Goal: Task Accomplishment & Management: Complete application form

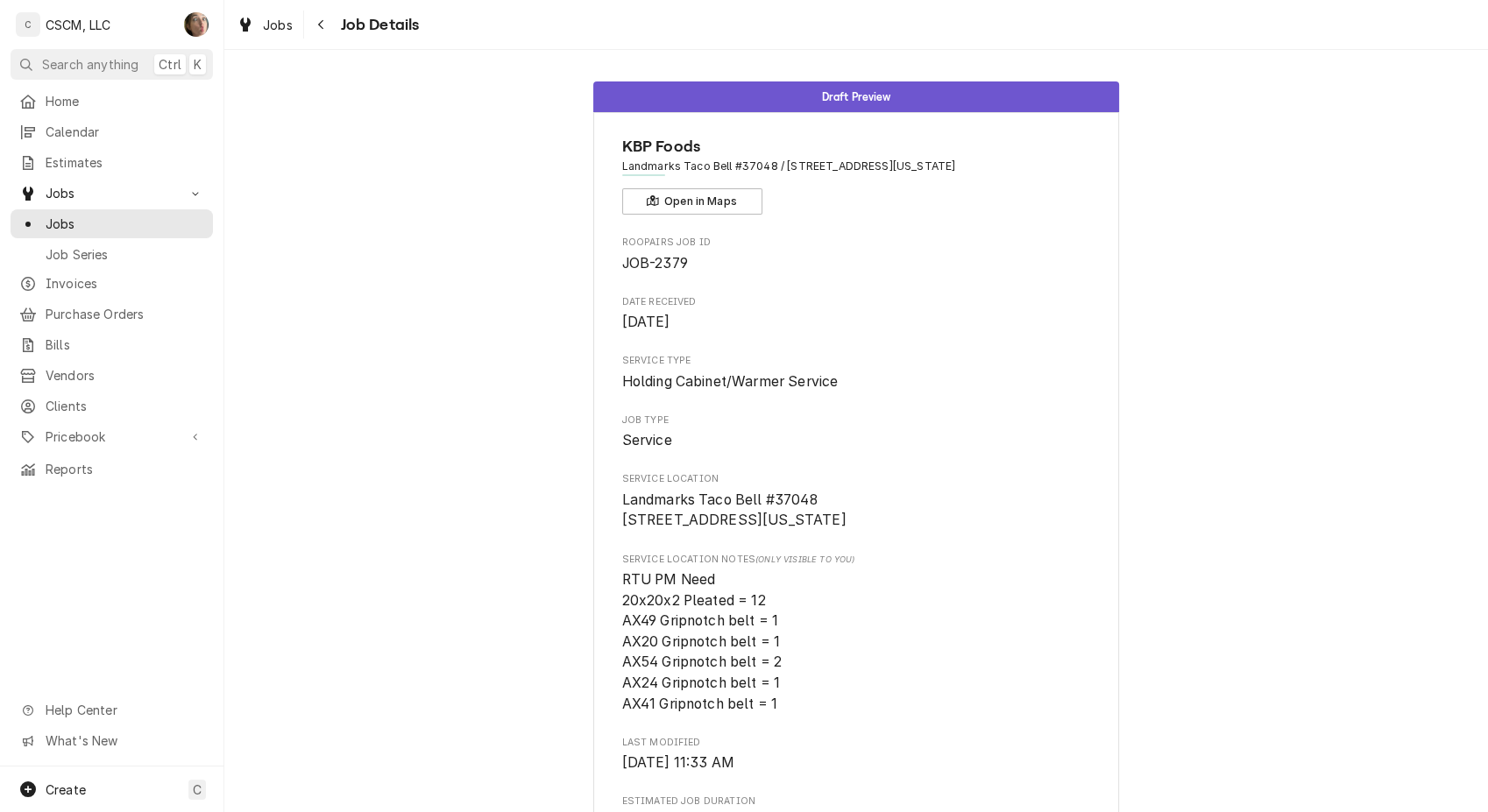
click at [102, 221] on span "Jobs" at bounding box center [124, 223] width 158 height 18
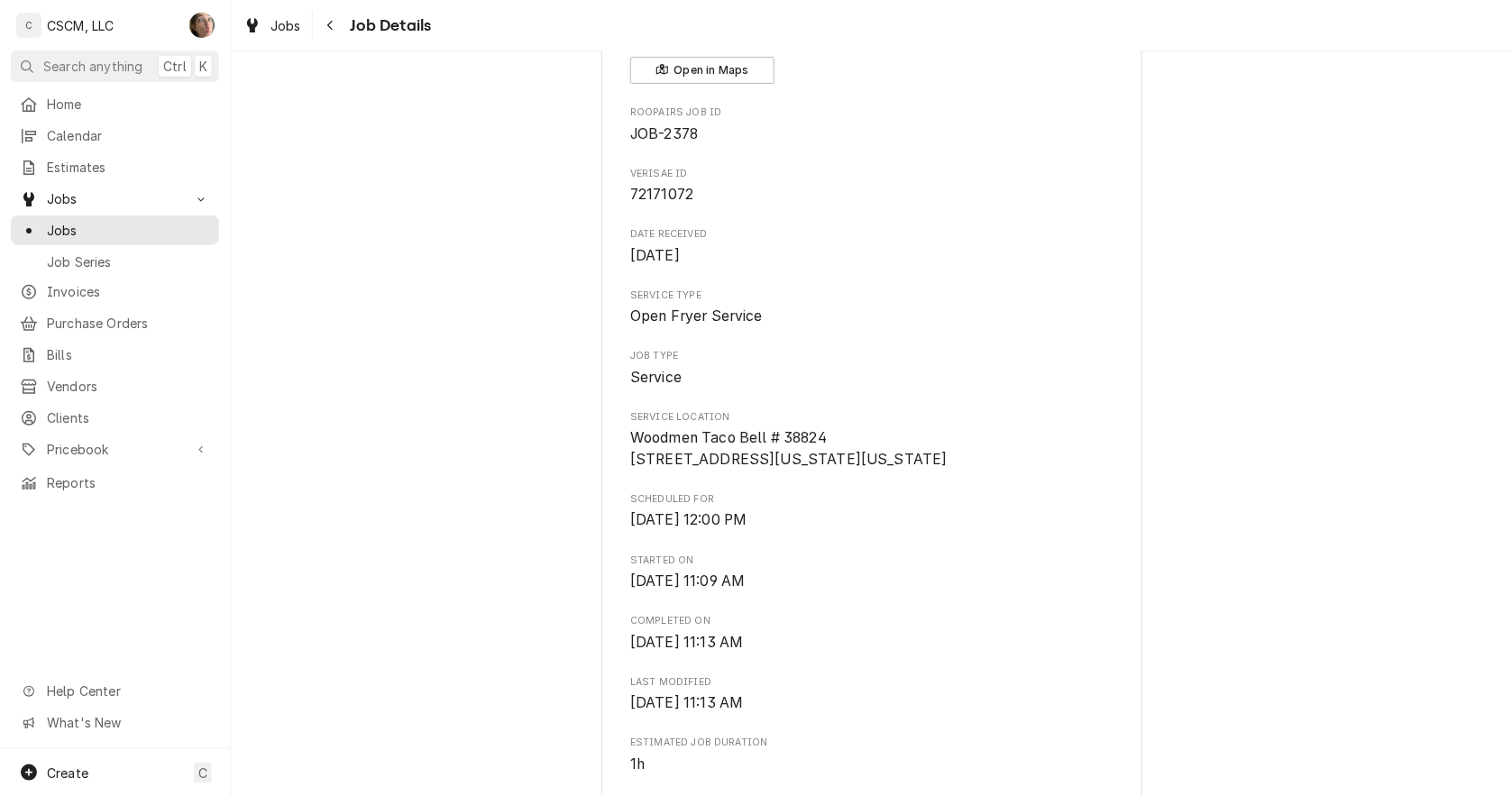
scroll to position [137, 0]
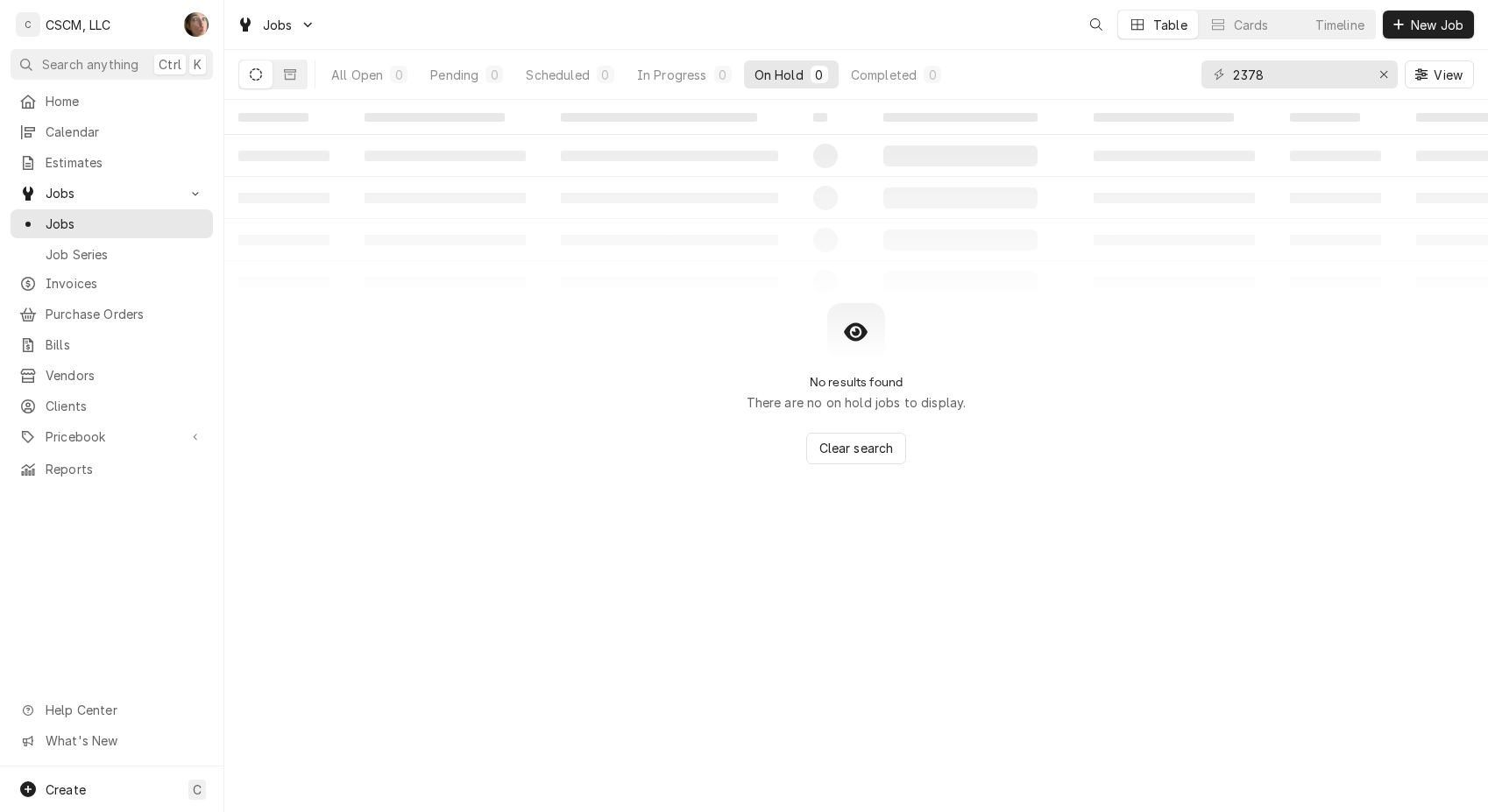
click at [1402, 21] on icon "Dynamic Content Wrapper" at bounding box center [1398, 24] width 10 height 12
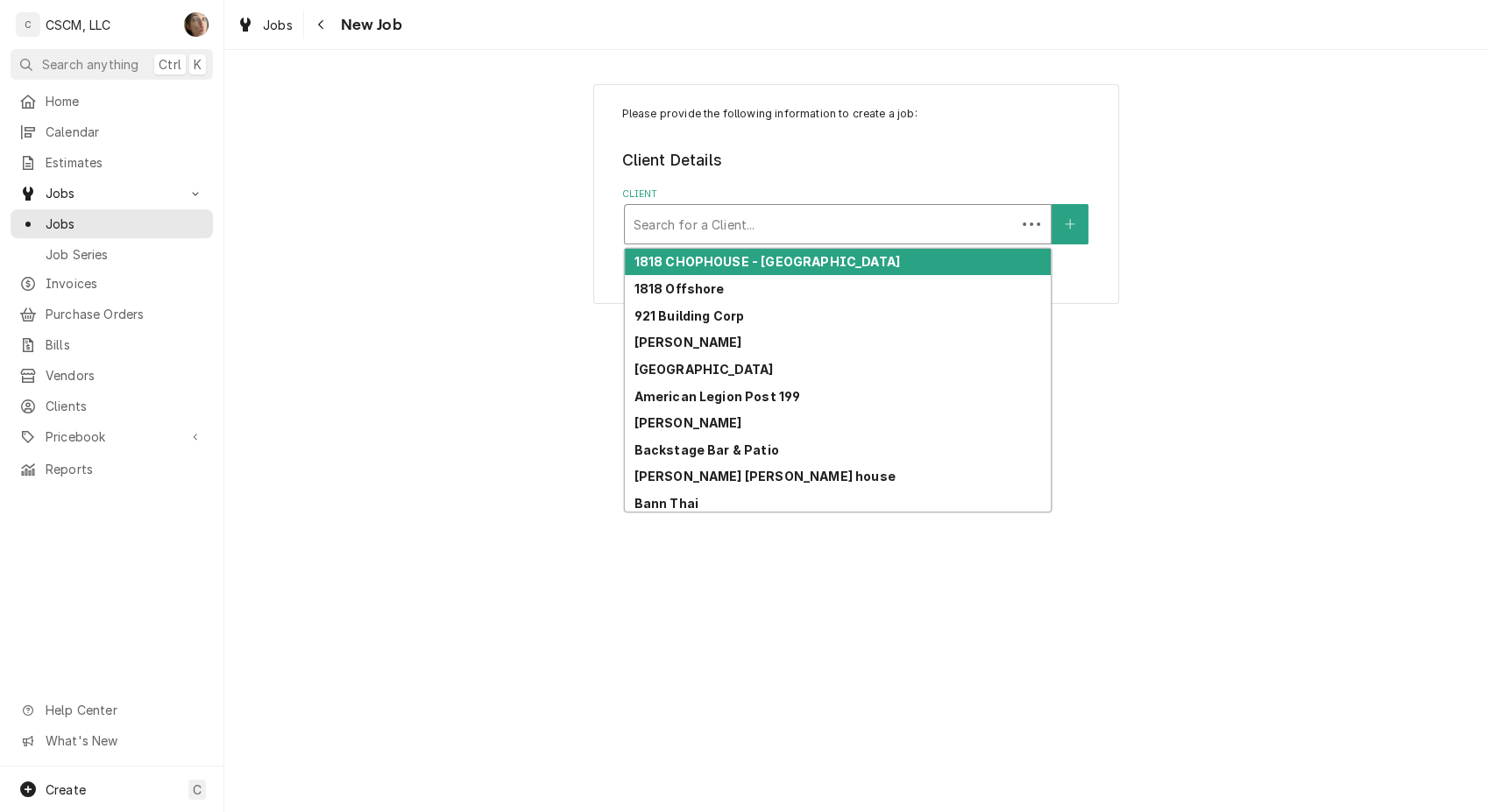
click at [725, 238] on div "Client" at bounding box center [819, 224] width 373 height 31
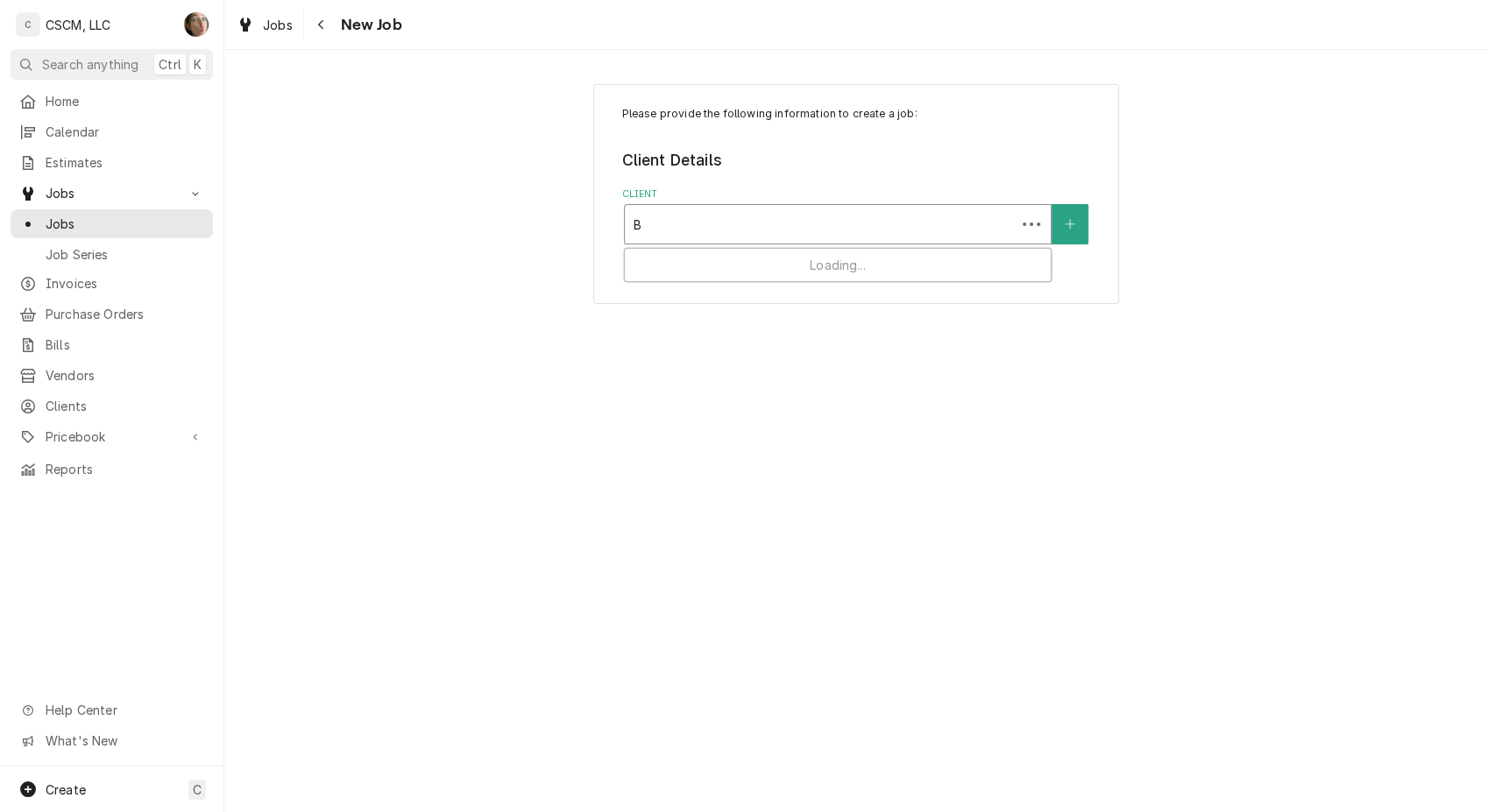
type input "BP"
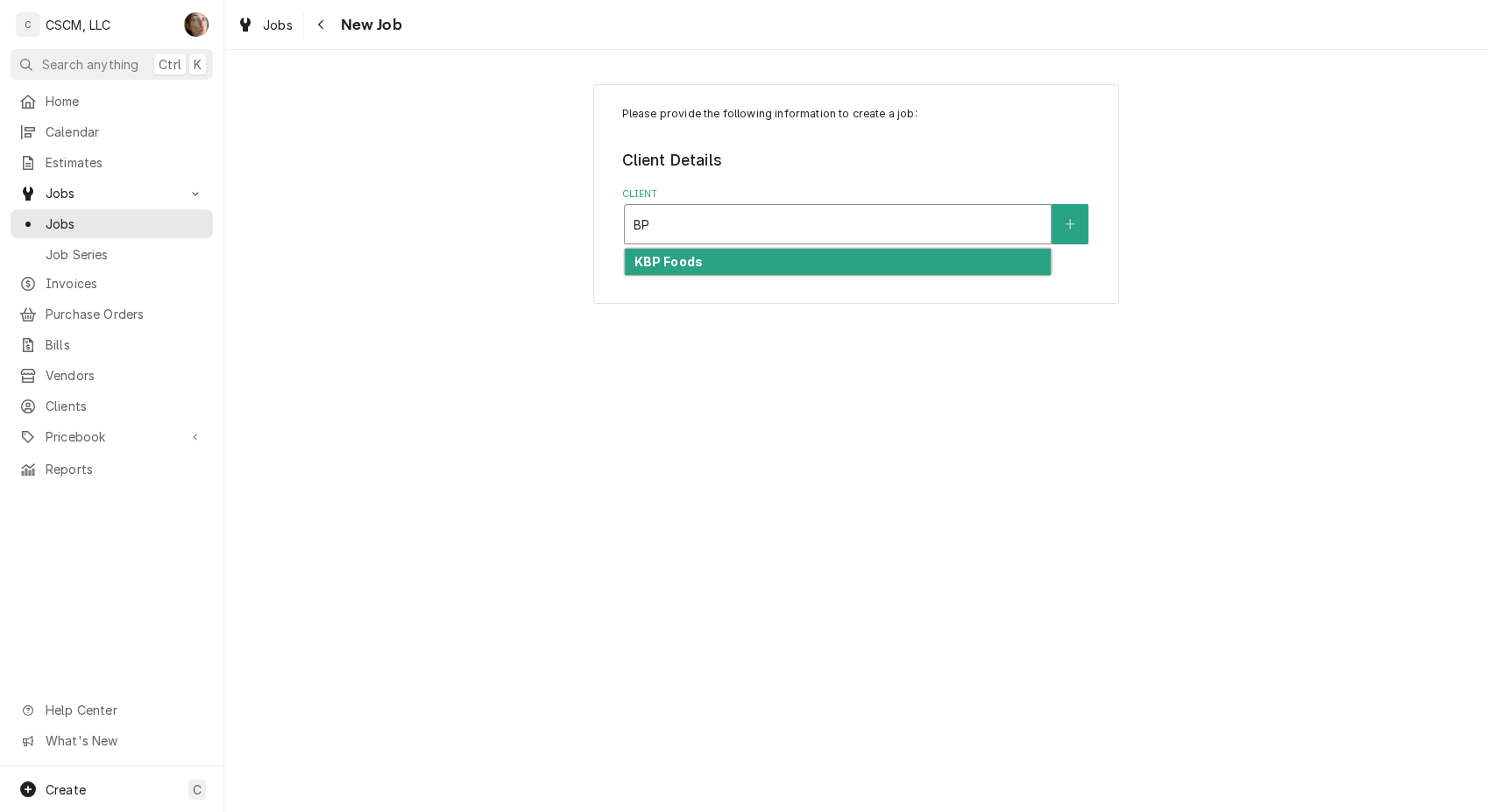
click at [721, 251] on div "KBP Foods" at bounding box center [837, 262] width 426 height 28
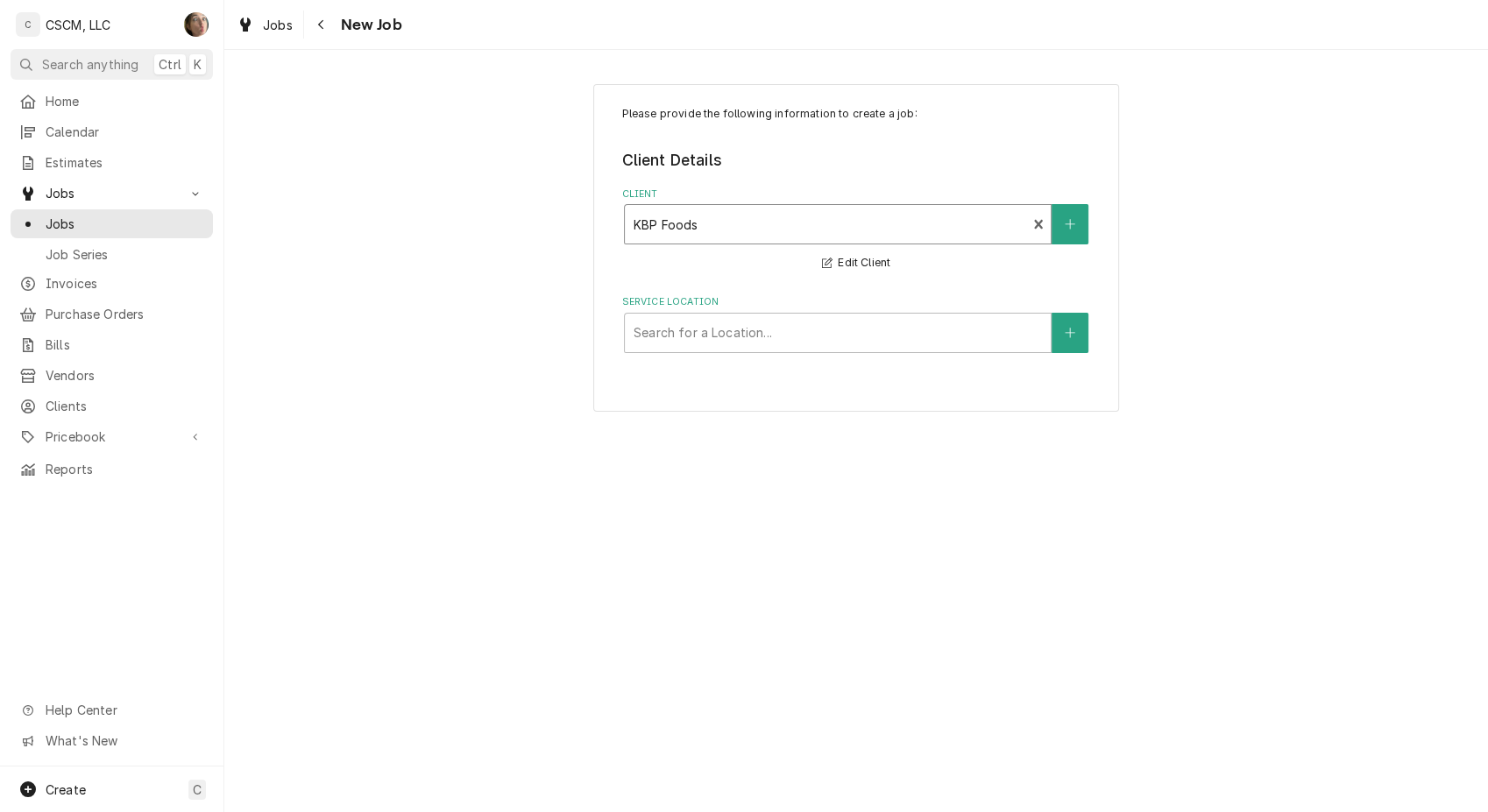
click at [685, 329] on div "Service Location" at bounding box center [837, 332] width 408 height 31
type input "4413"
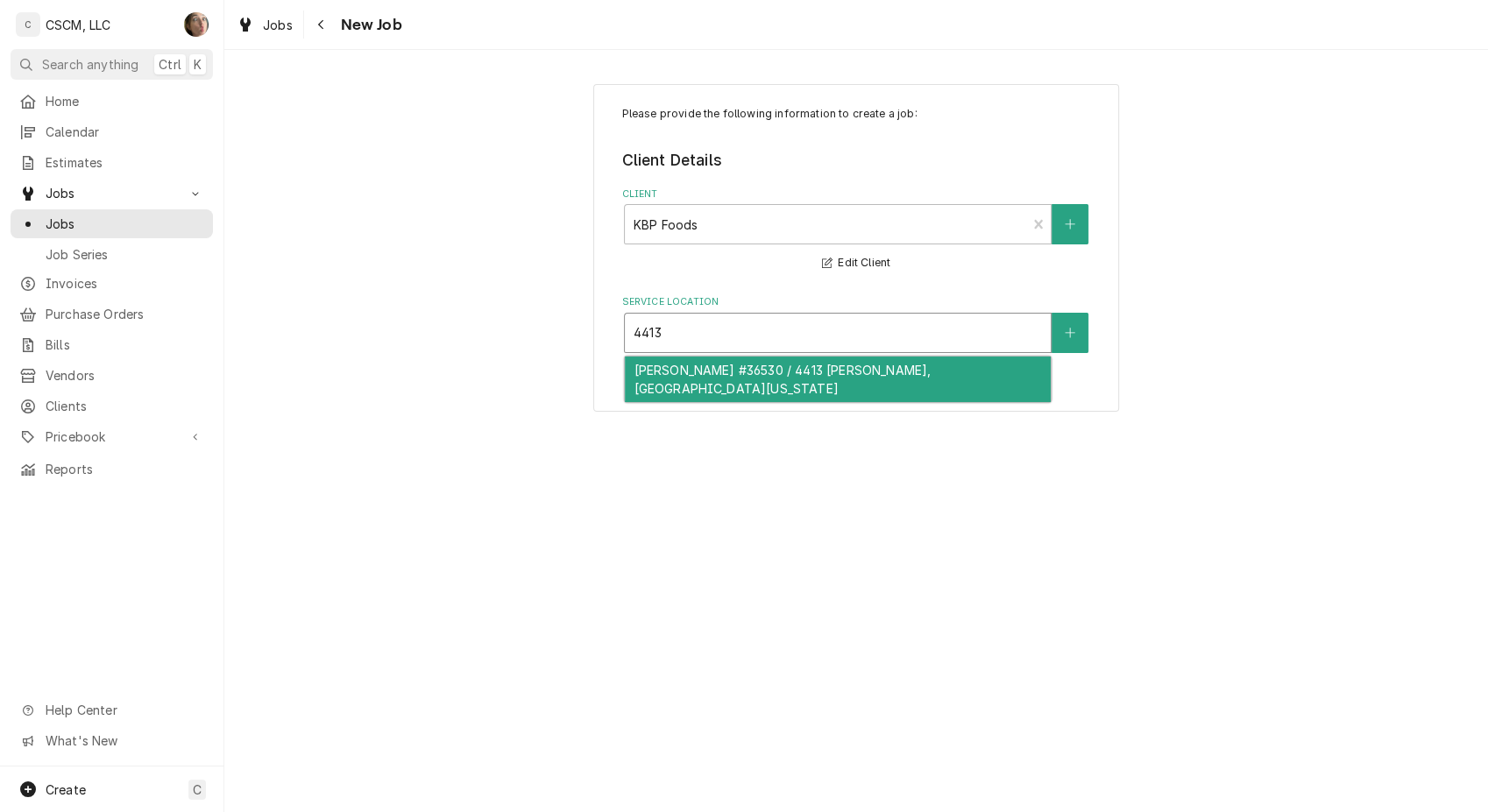
click at [698, 390] on div "Hannibal Taco Bell #36530 / 4413 McMasters, Hannibal, Missouri 63401" at bounding box center [837, 379] width 426 height 46
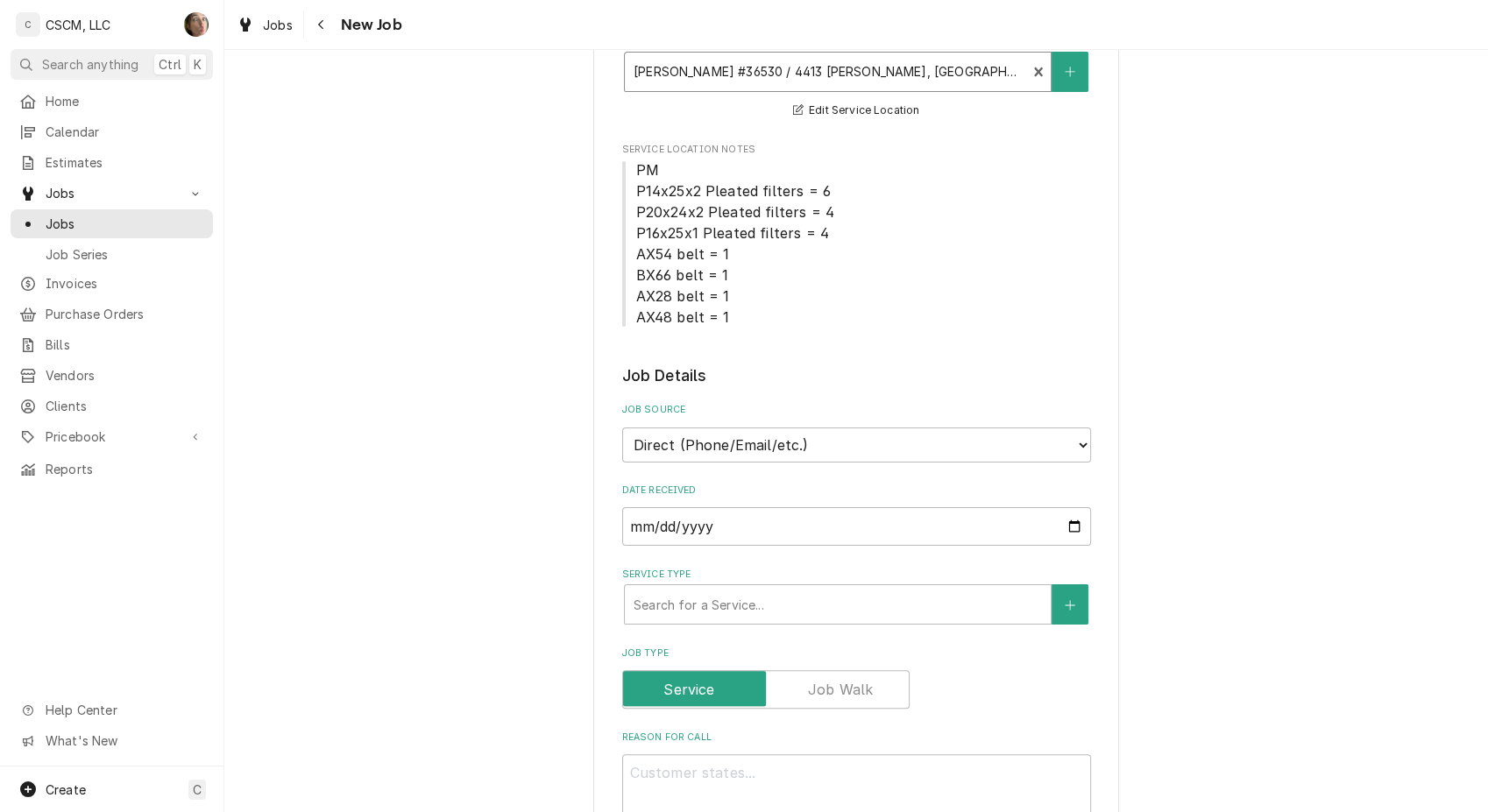
scroll to position [291, 0]
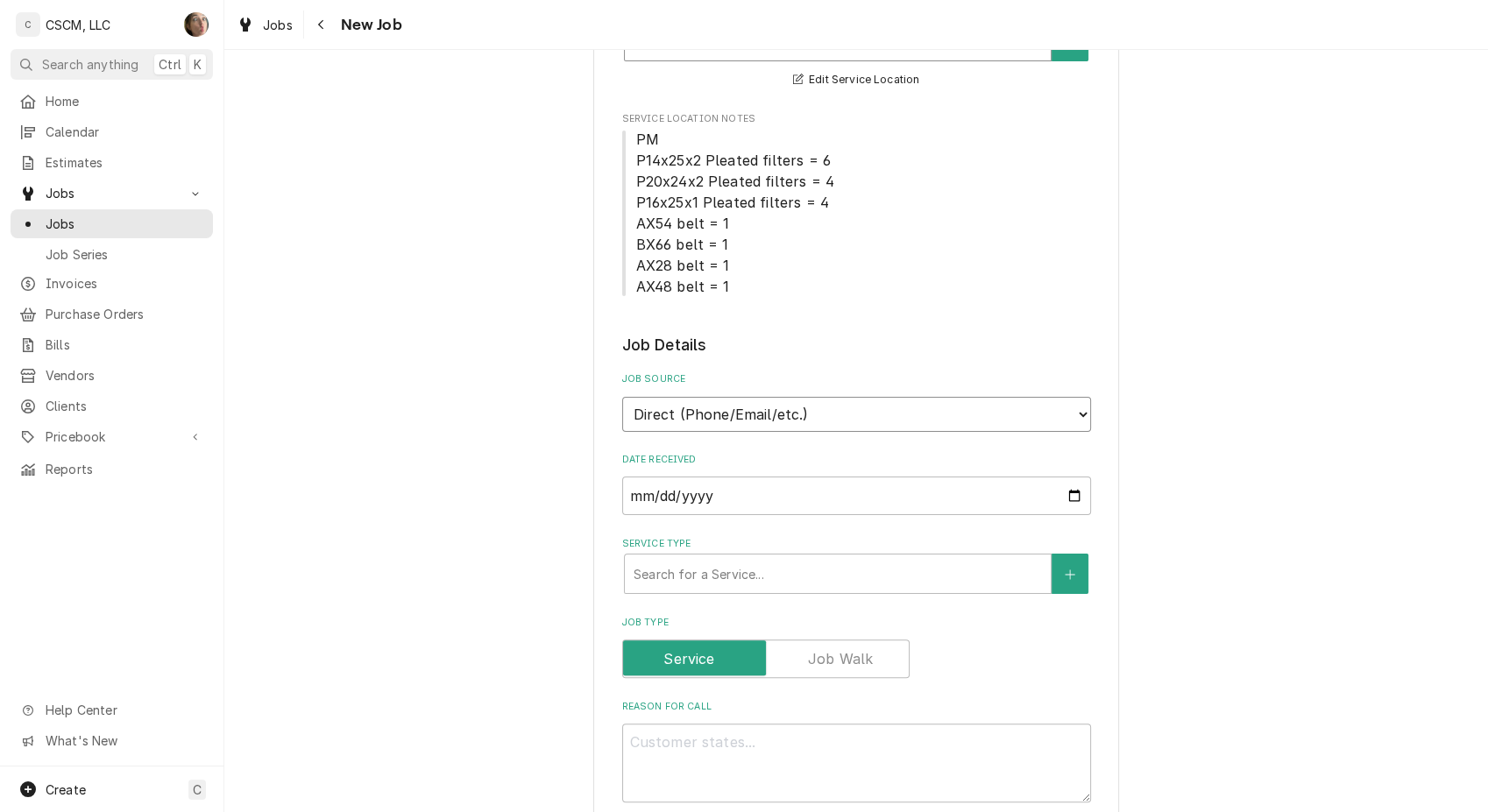
drag, startPoint x: 787, startPoint y: 405, endPoint x: 785, endPoint y: 422, distance: 17.1
click at [787, 405] on select "Direct (Phone/Email/etc.) Other" at bounding box center [856, 414] width 469 height 35
select select "100"
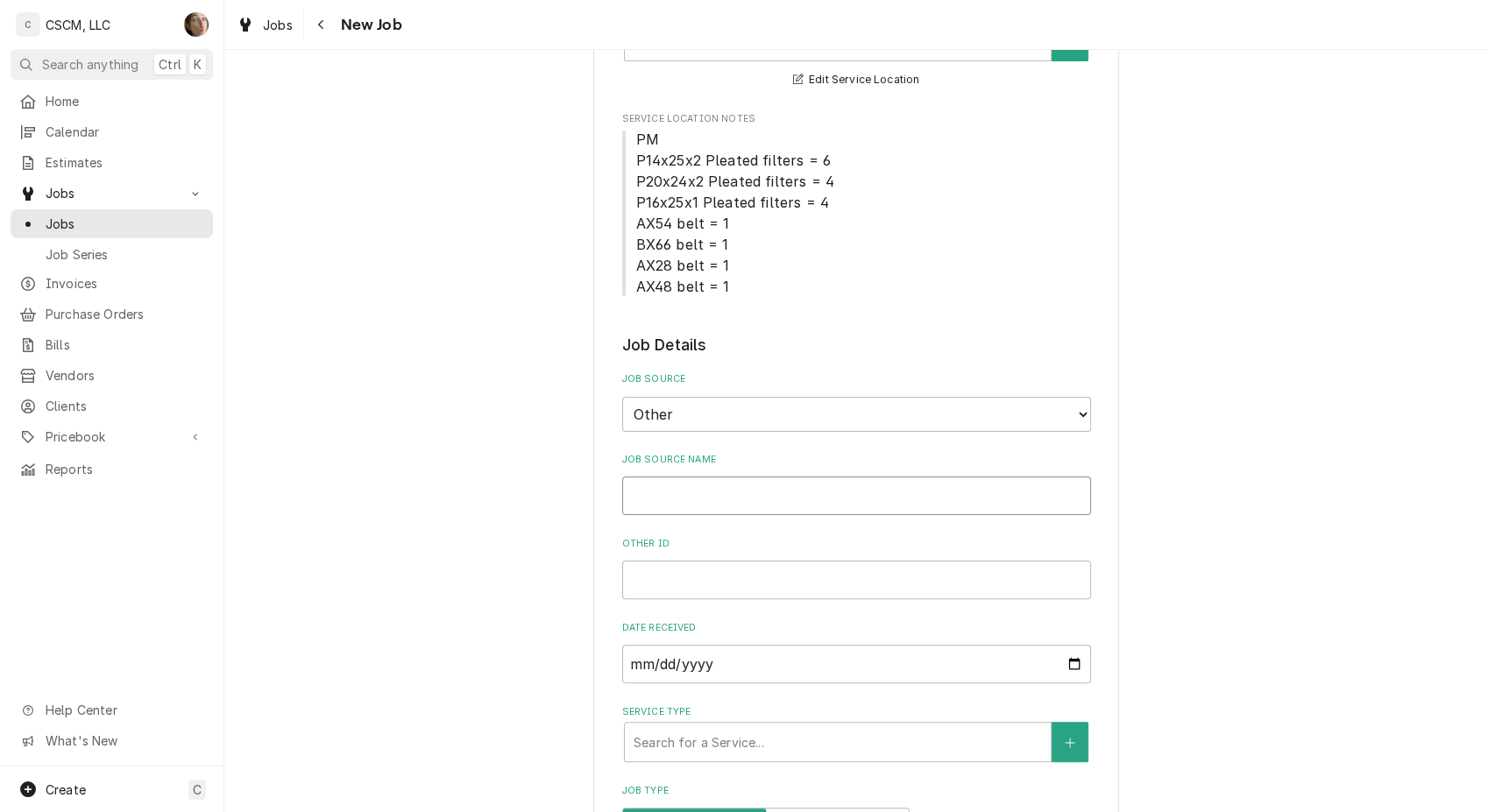
click at [754, 510] on input "Job Source Name" at bounding box center [856, 495] width 469 height 39
type textarea "x"
type input "v"
type textarea "x"
type input "vE"
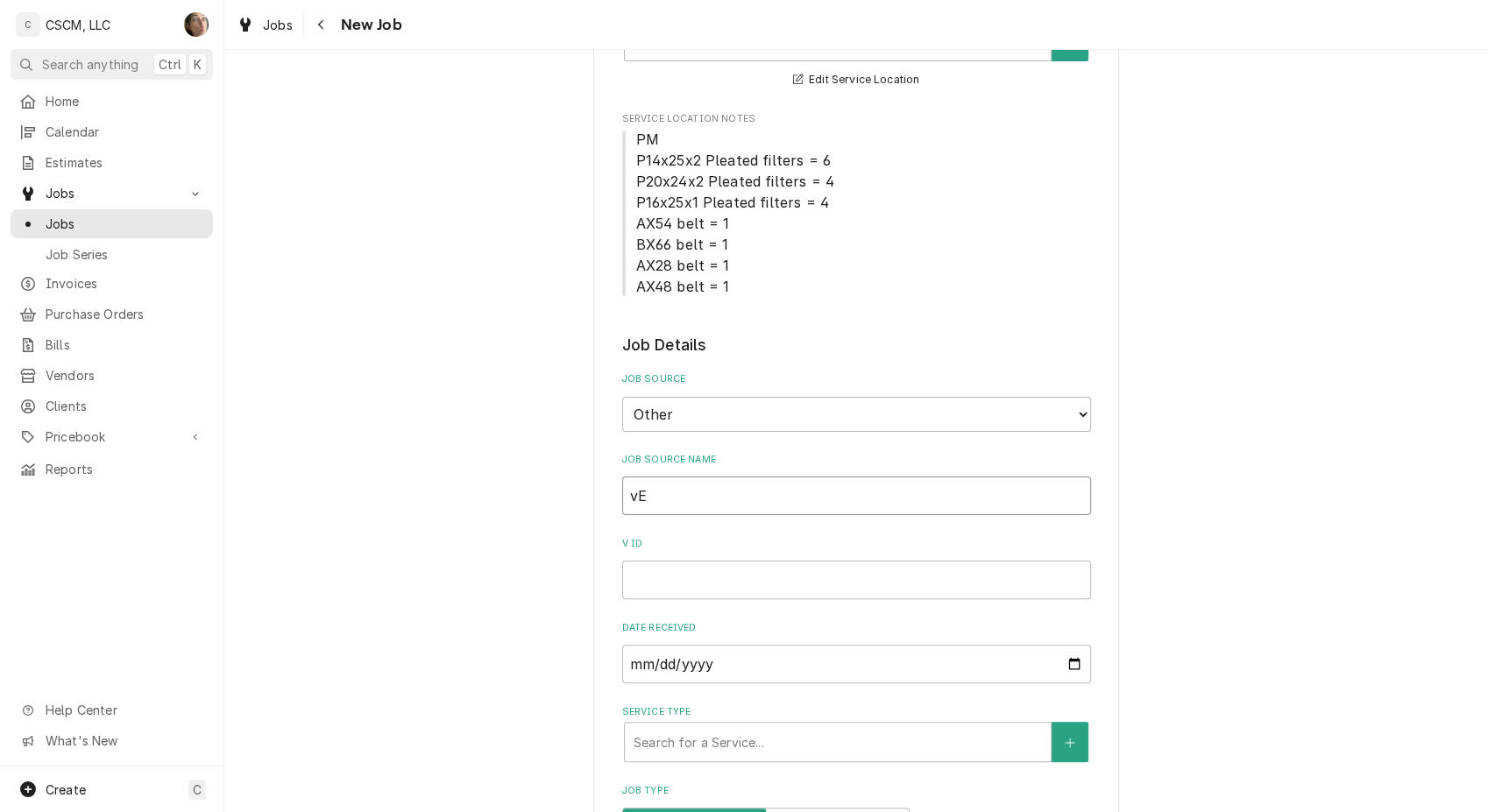
type textarea "x"
type input "vER"
type textarea "x"
type input "vERI"
type textarea "x"
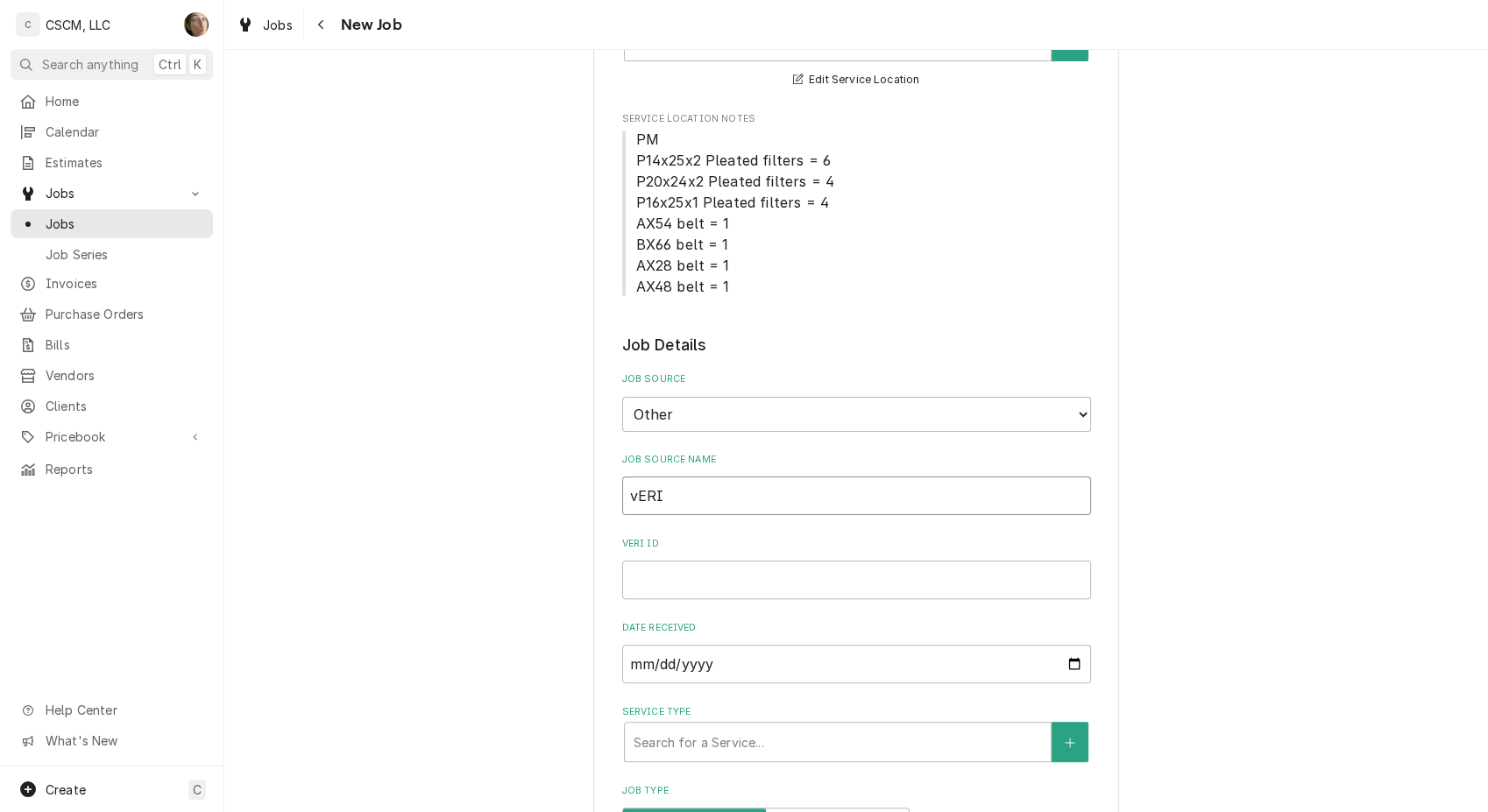
type input "vER"
type textarea "x"
type input "vE"
type textarea "x"
type input "v"
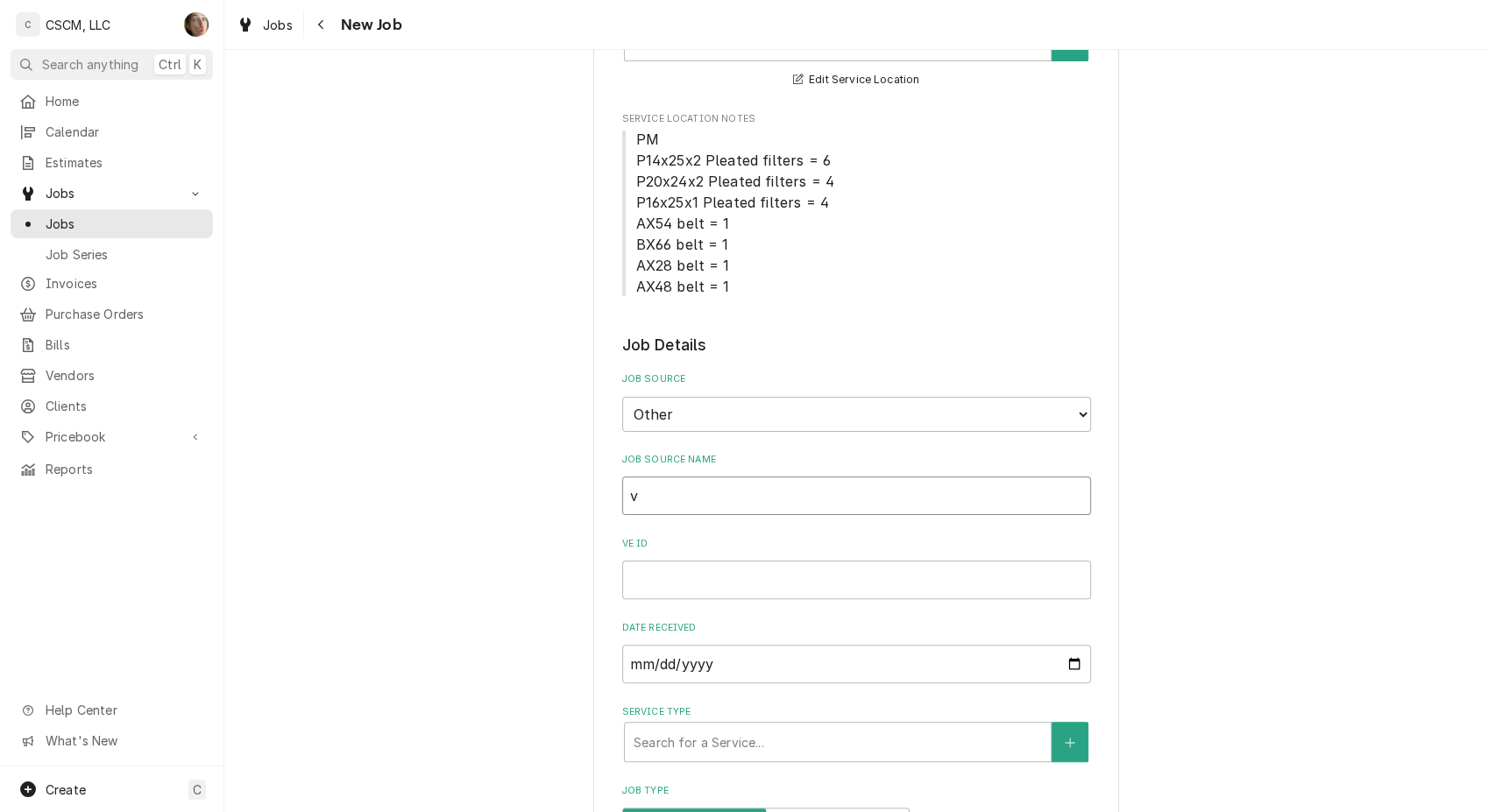
type textarea "x"
type input "V"
type textarea "x"
type input "Ve"
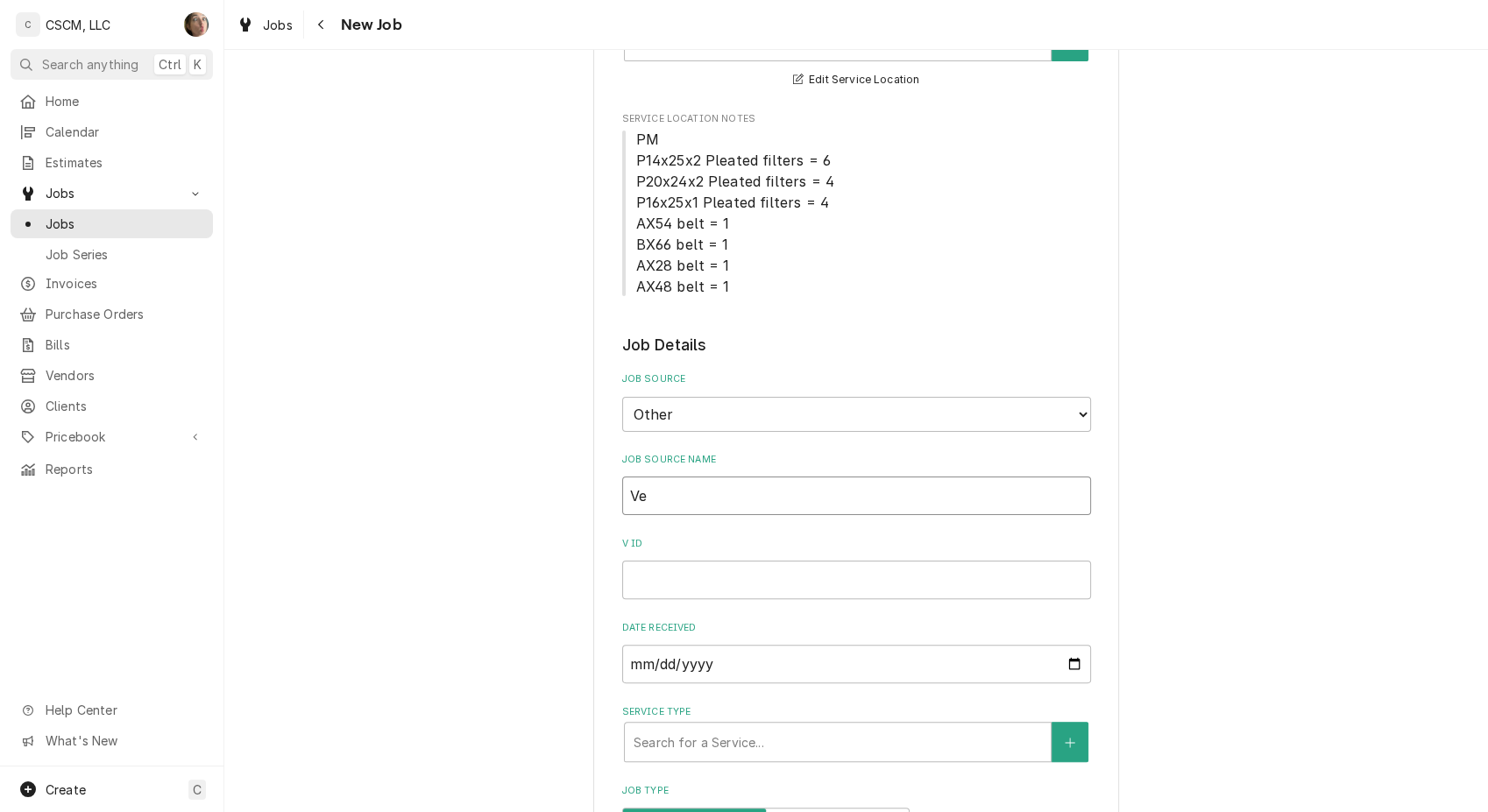
type textarea "x"
type input "Ver"
type textarea "x"
type input "Veri"
type textarea "x"
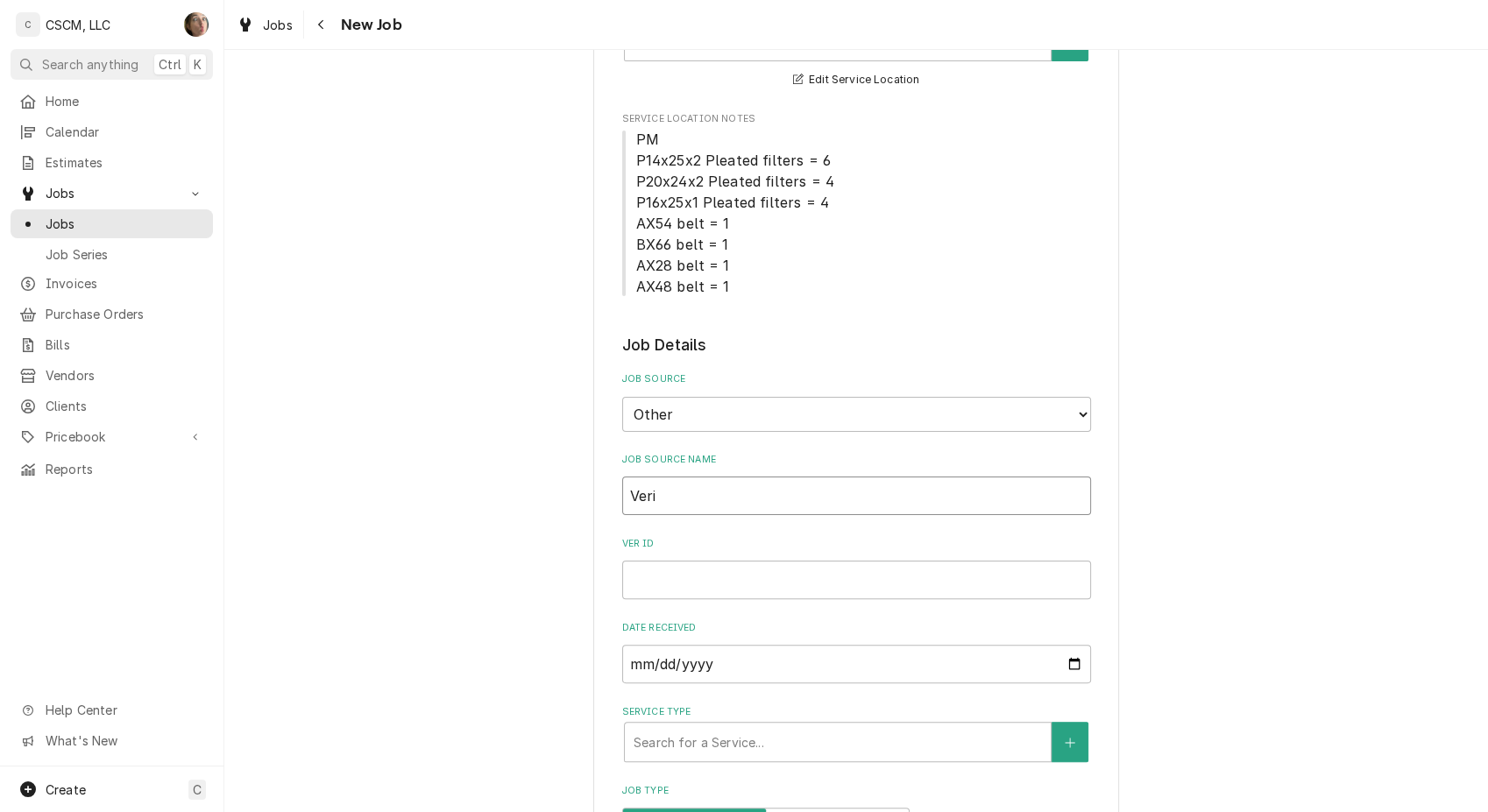
type input "Veris"
type textarea "x"
type input "Verisa"
type textarea "x"
type input "Verisae"
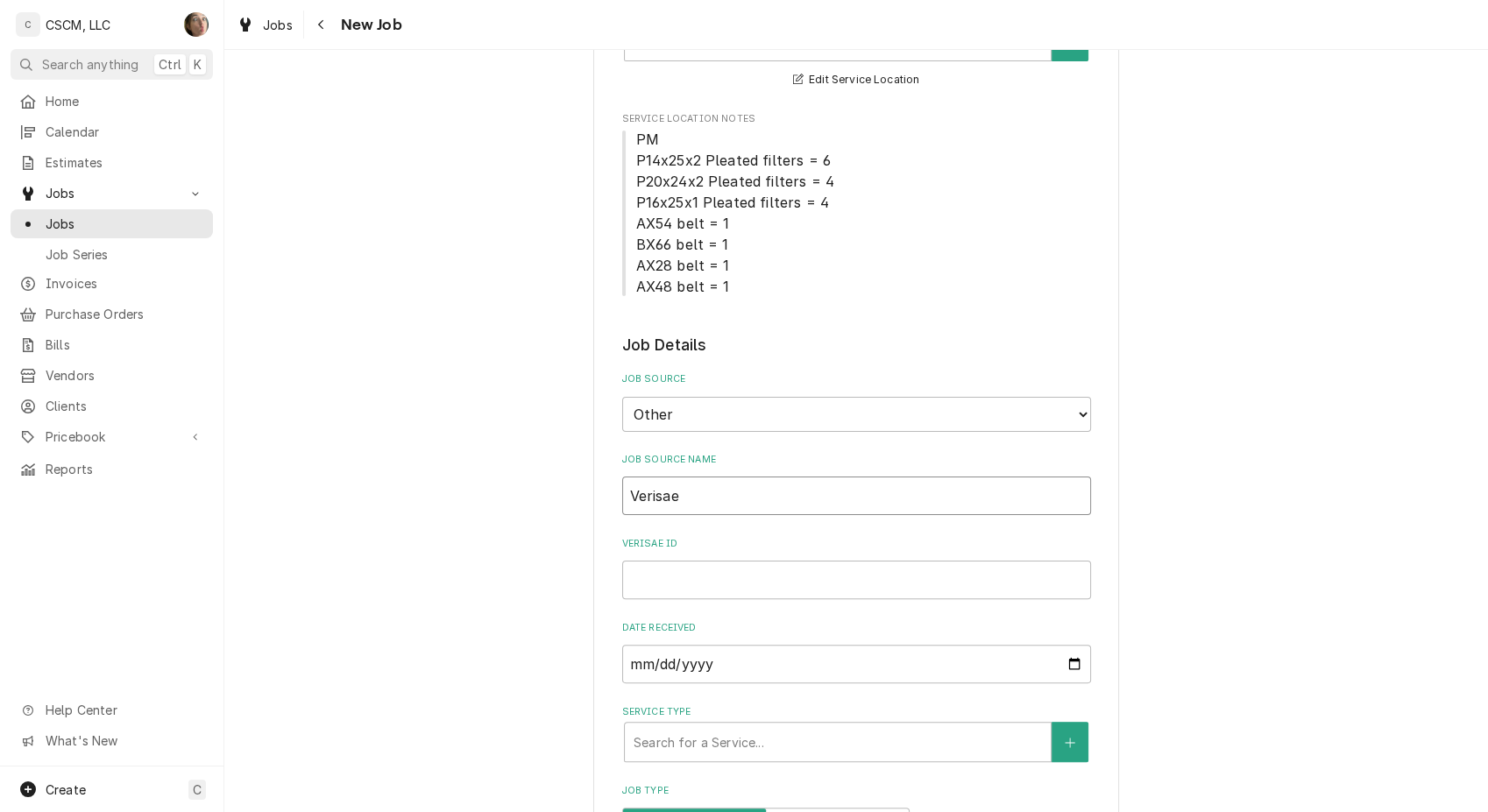
type textarea "x"
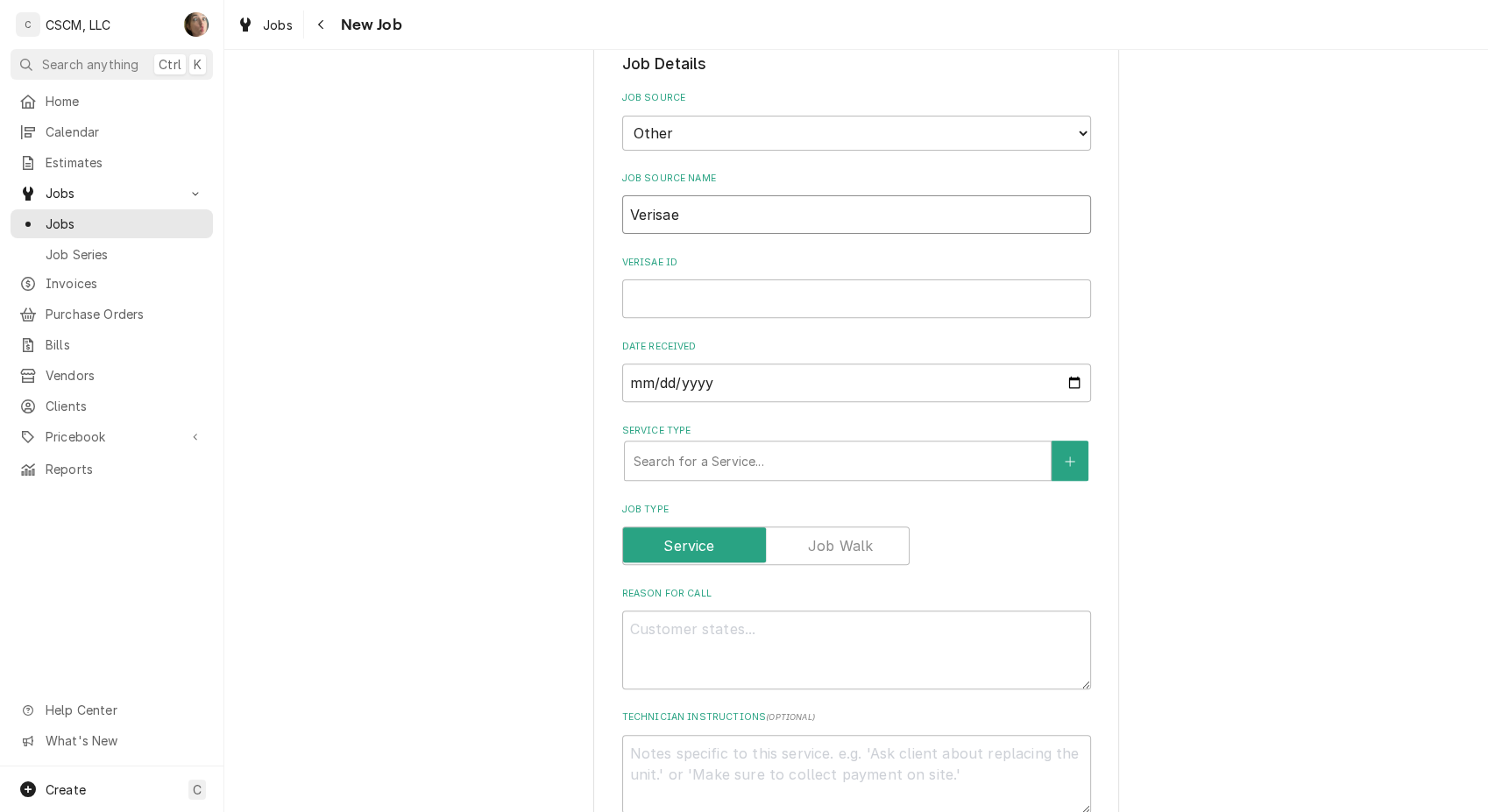
scroll to position [583, 0]
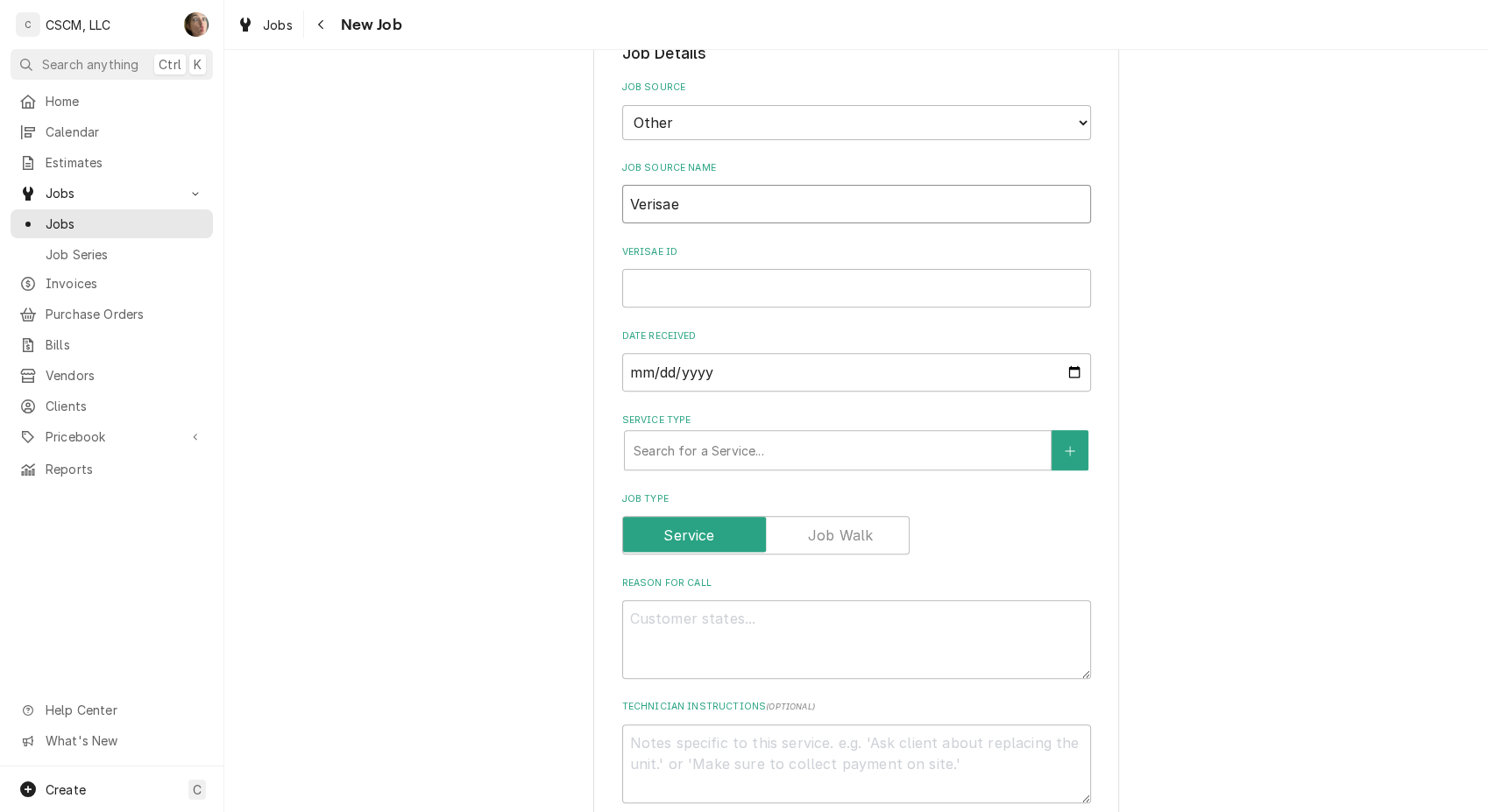
type input "Verisae"
click at [709, 653] on textarea "Reason For Call" at bounding box center [856, 638] width 469 height 79
paste textarea "72015346"
type textarea "x"
type textarea "72015346"
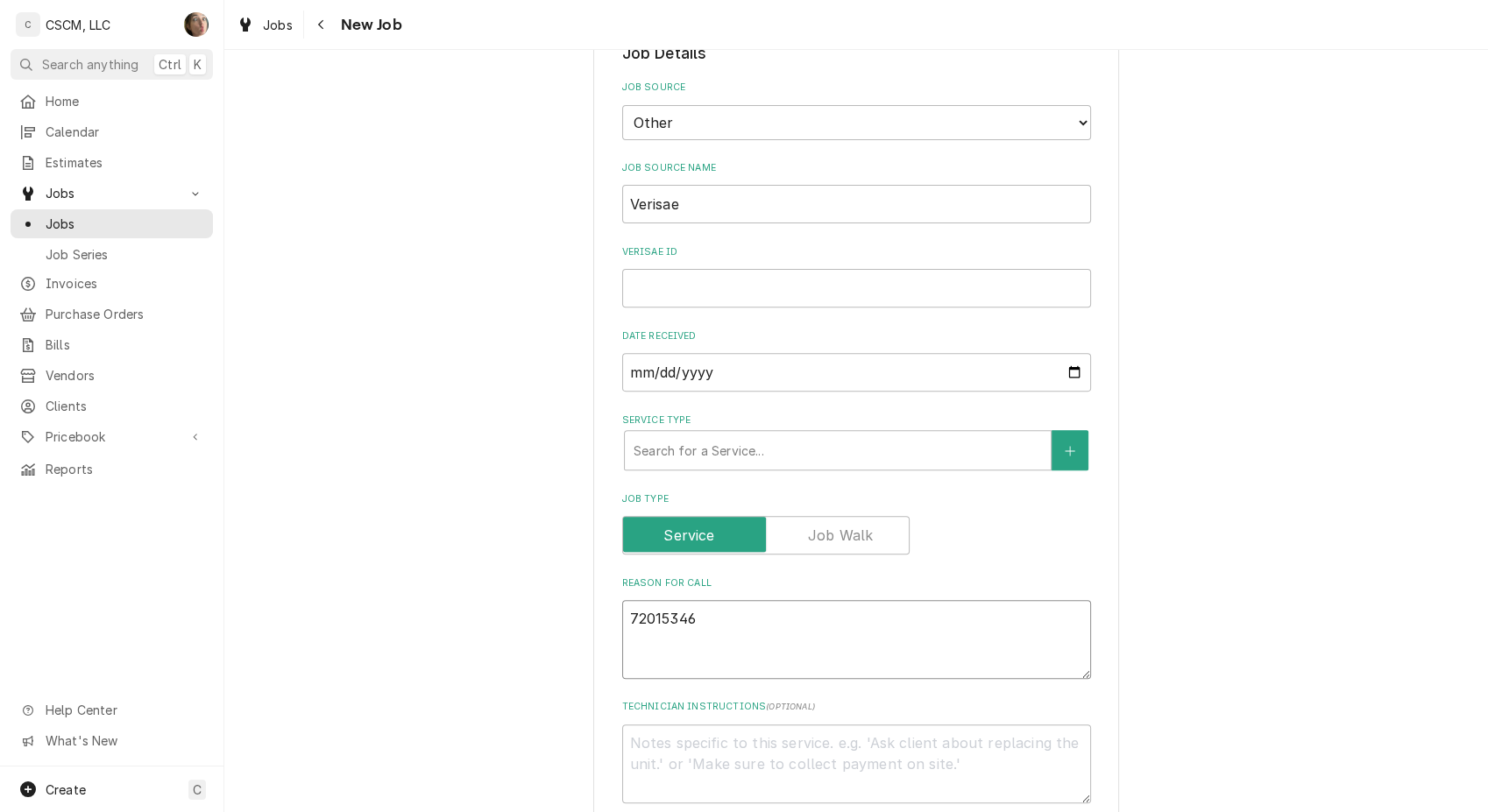
type textarea "x"
click at [844, 286] on input "Verisae ID" at bounding box center [856, 287] width 469 height 39
paste input "72171636"
type textarea "x"
type input "72171636"
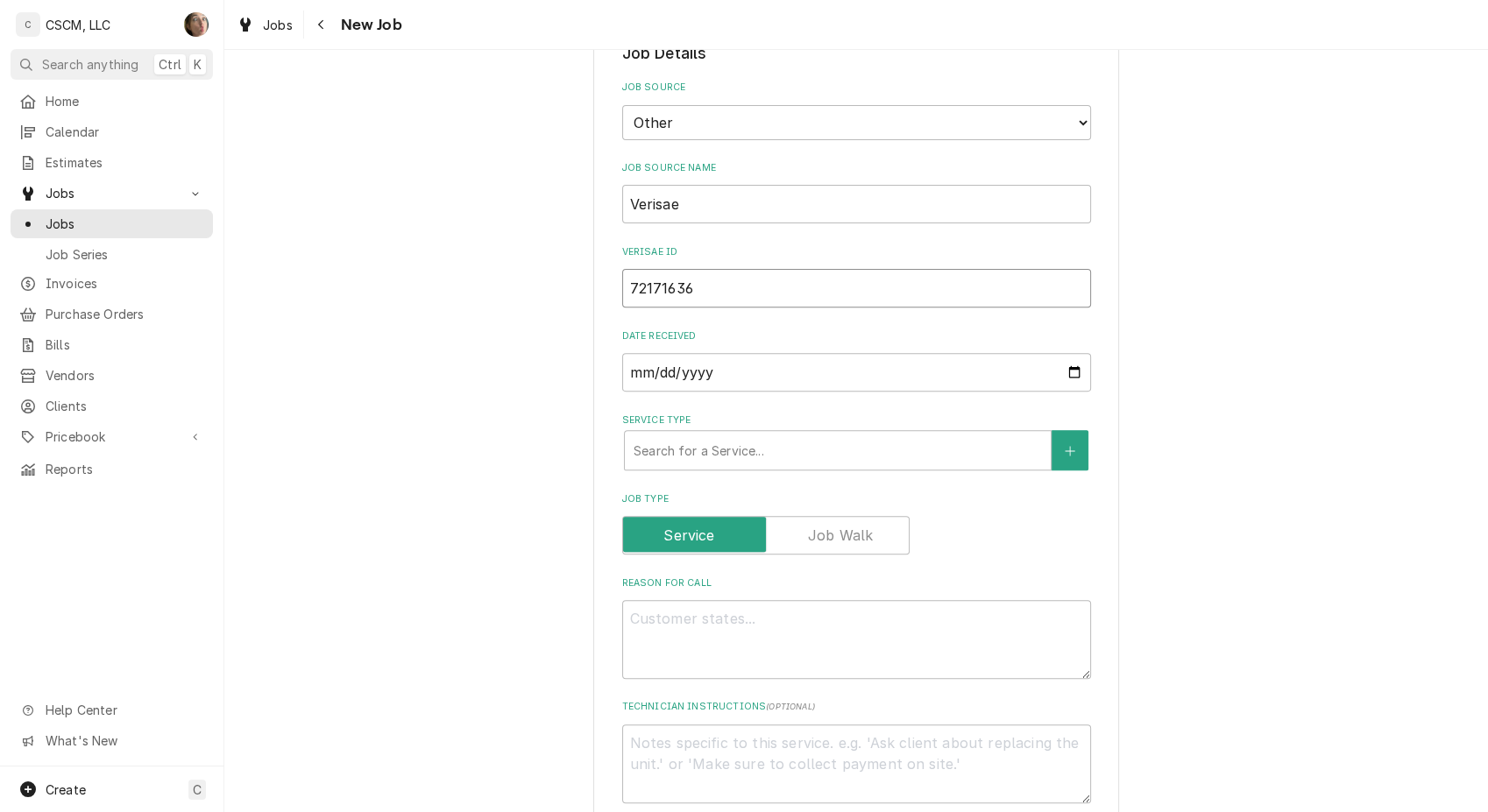
scroll to position [876, 0]
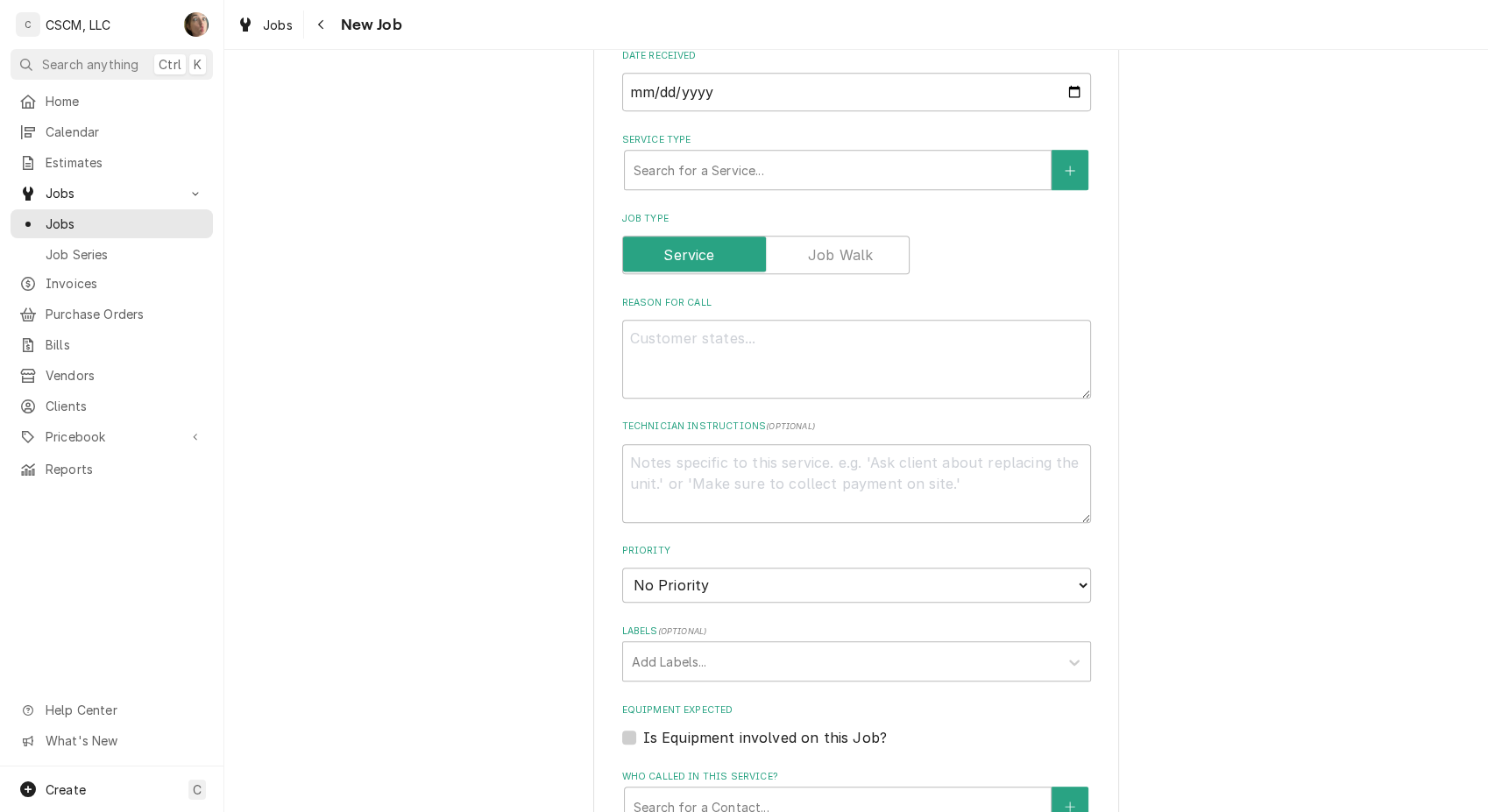
type textarea "x"
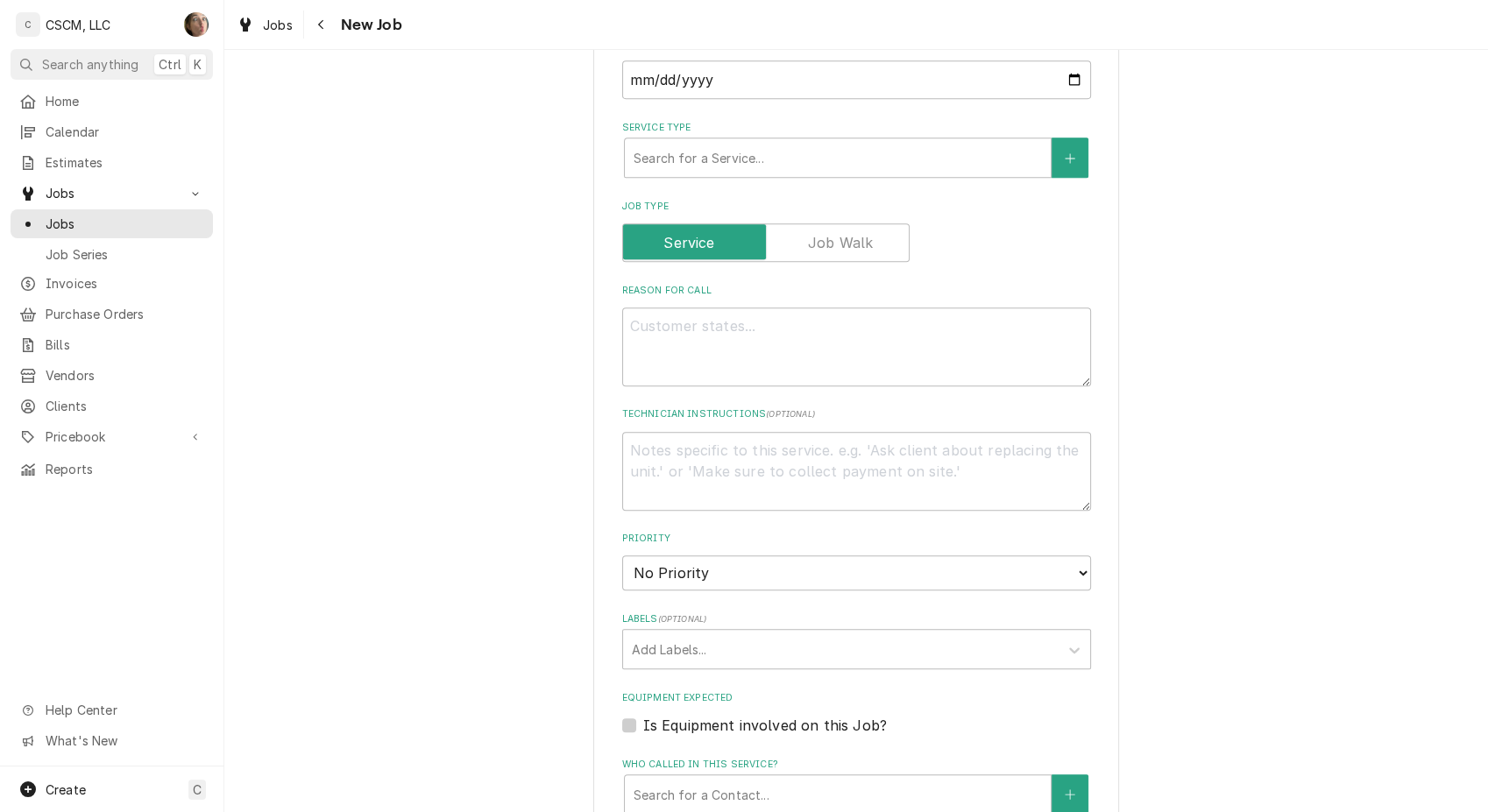
type input "72171636"
click at [783, 367] on textarea "Reason For Call" at bounding box center [856, 346] width 469 height 79
paste textarea "72171636"
type textarea "x"
type textarea "72171636"
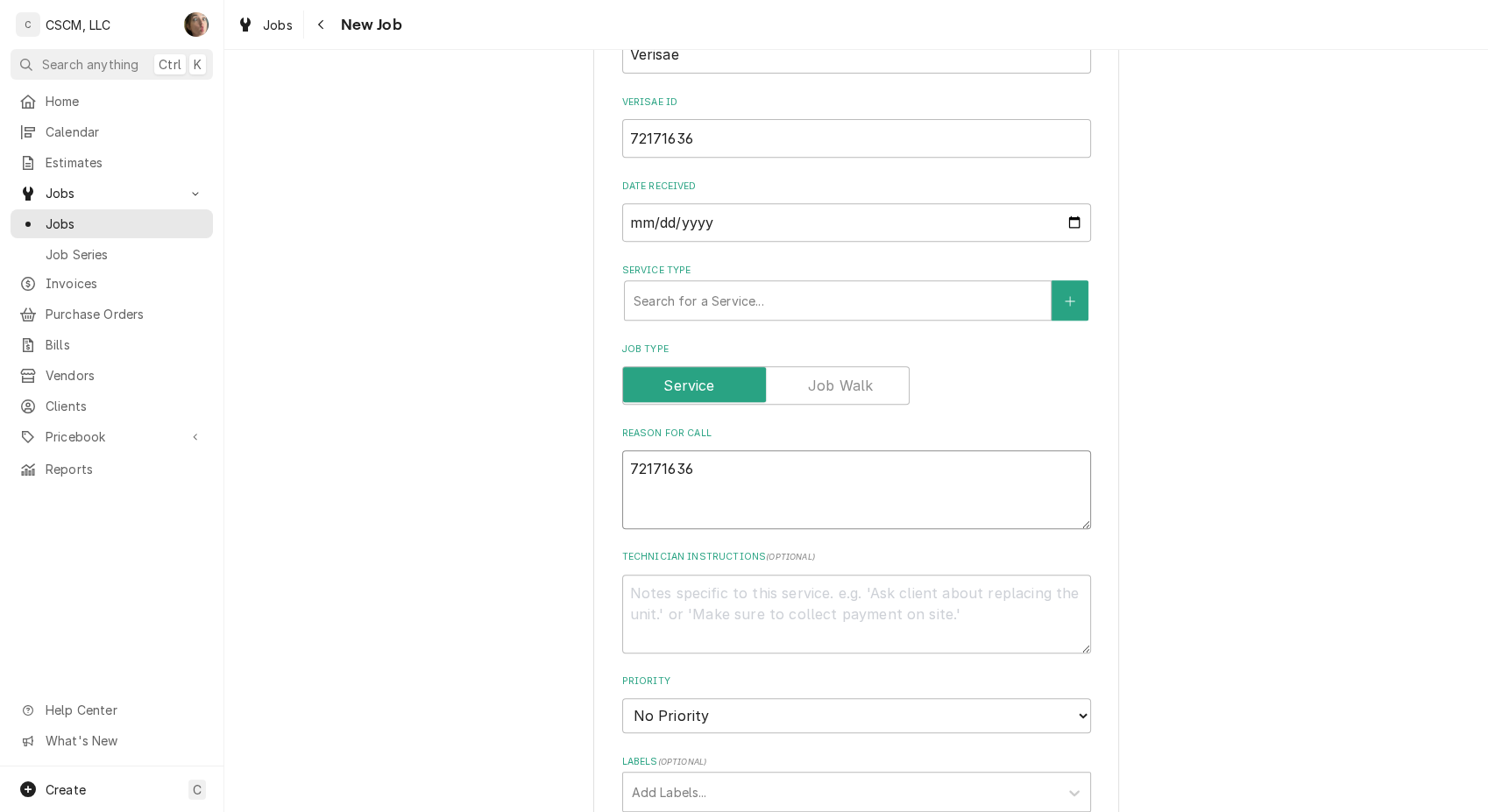
scroll to position [486, 0]
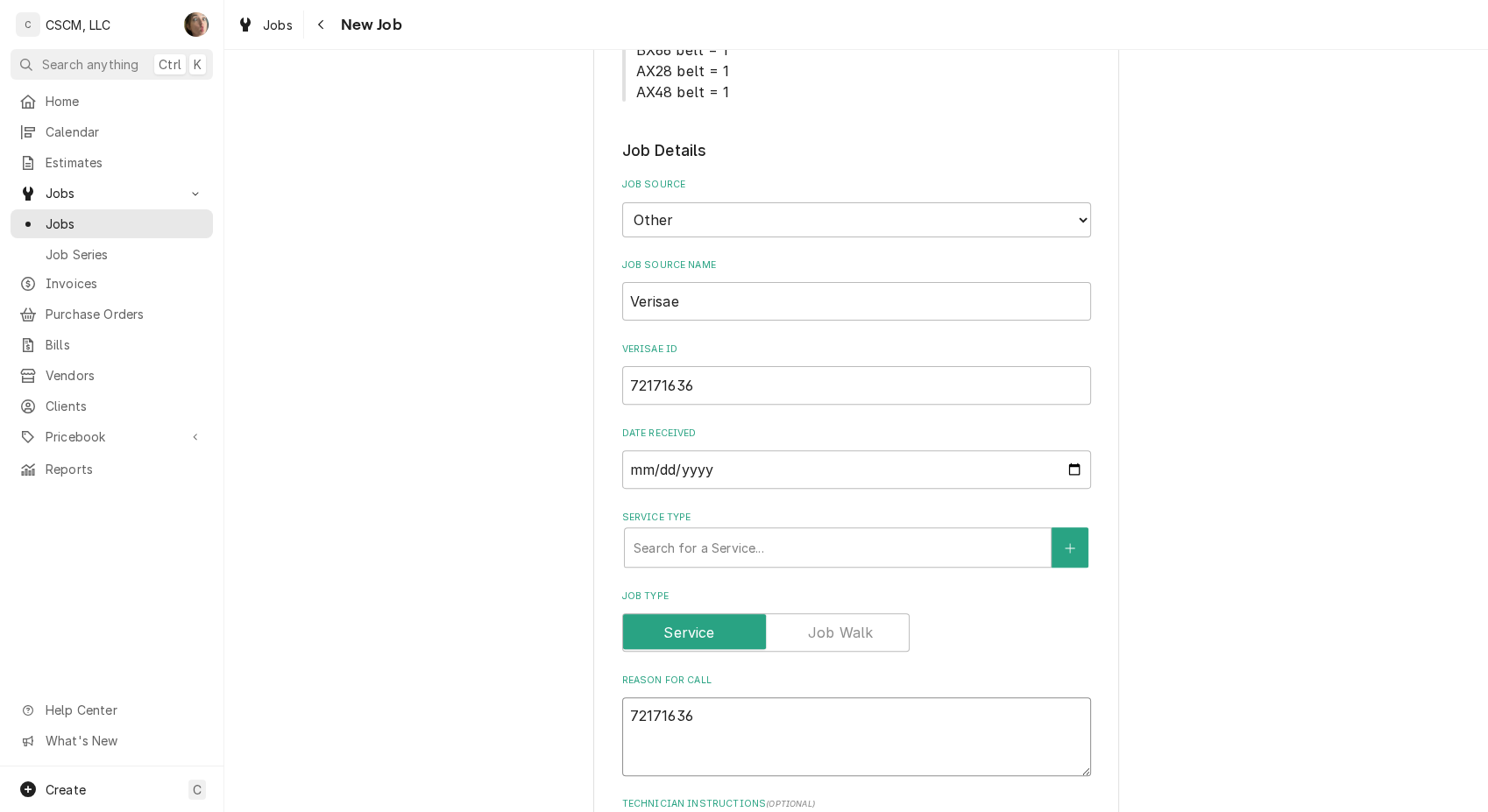
type textarea "x"
click at [658, 756] on textarea "Reason For Call" at bounding box center [856, 736] width 469 height 79
paste textarea "Steamers are not melting."
type textarea "x"
type textarea "Steamers are not melting."
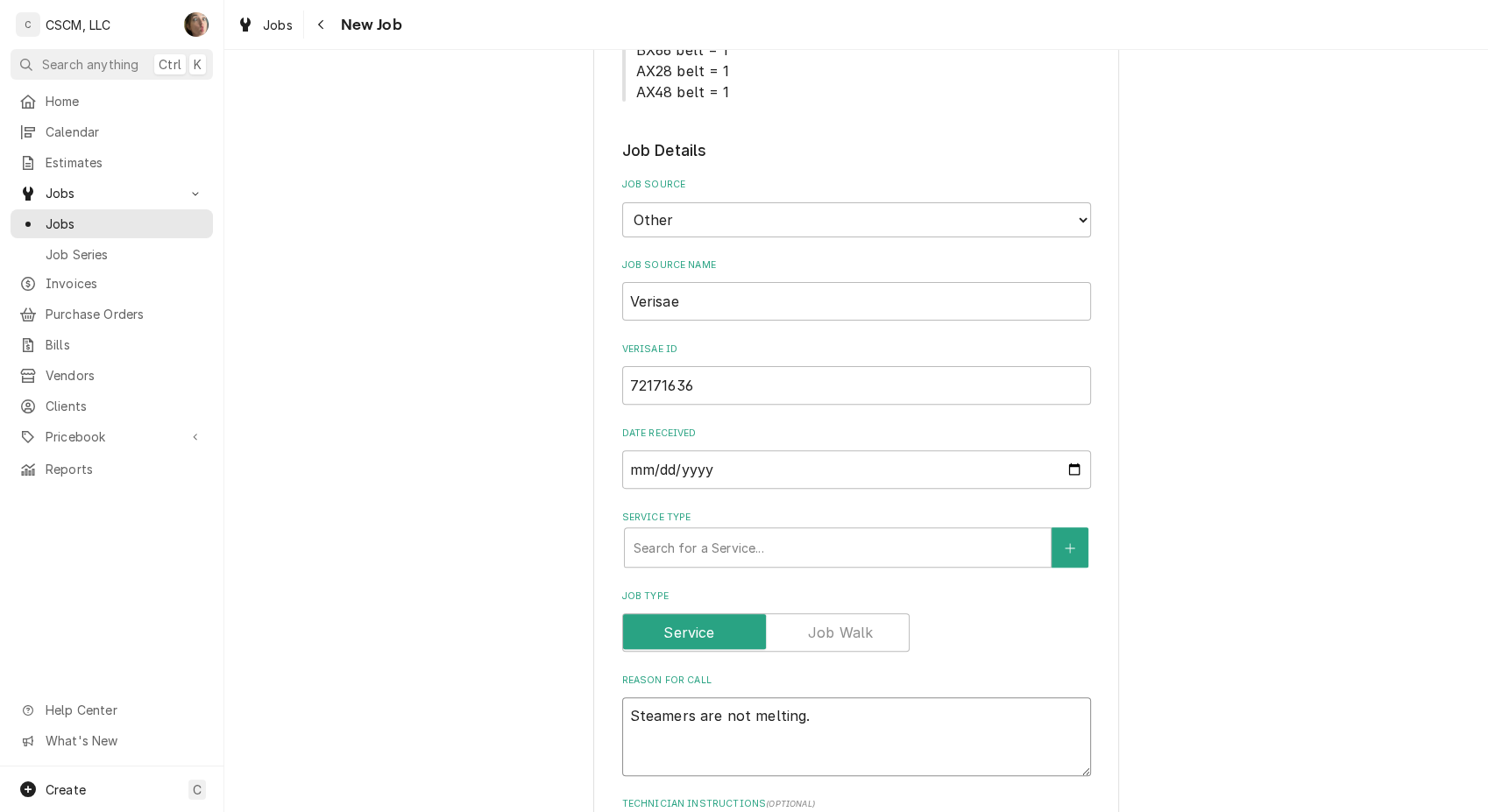
type textarea "x"
type textarea "Steamers are not melting."
type textarea "x"
type textarea "Steamers are not melting. N"
type textarea "x"
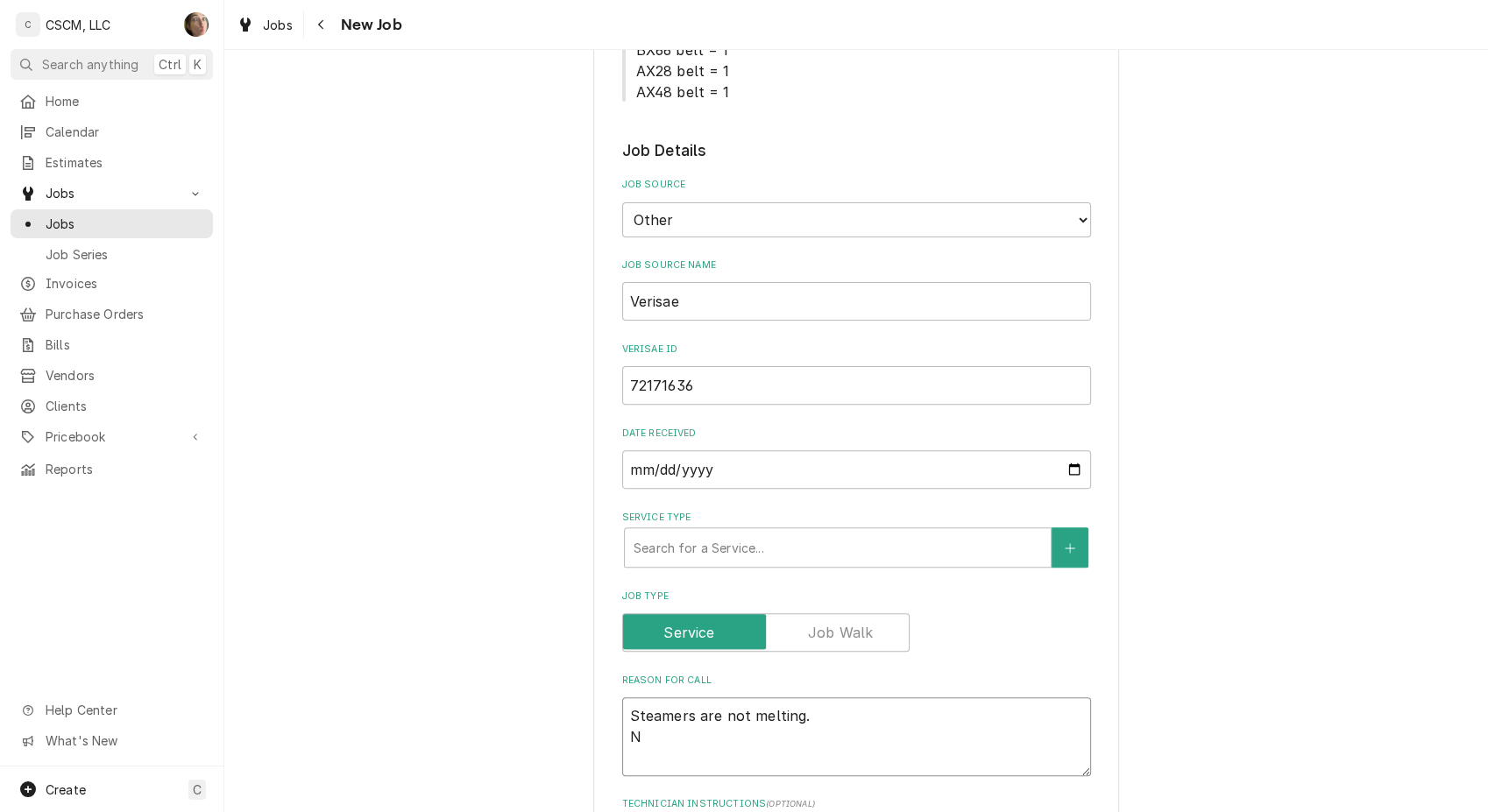
type textarea "Steamers are not melting. NT"
type textarea "x"
type textarea "Steamers are not melting. NTE"
type textarea "x"
type textarea "Steamers are not melting. NTE:"
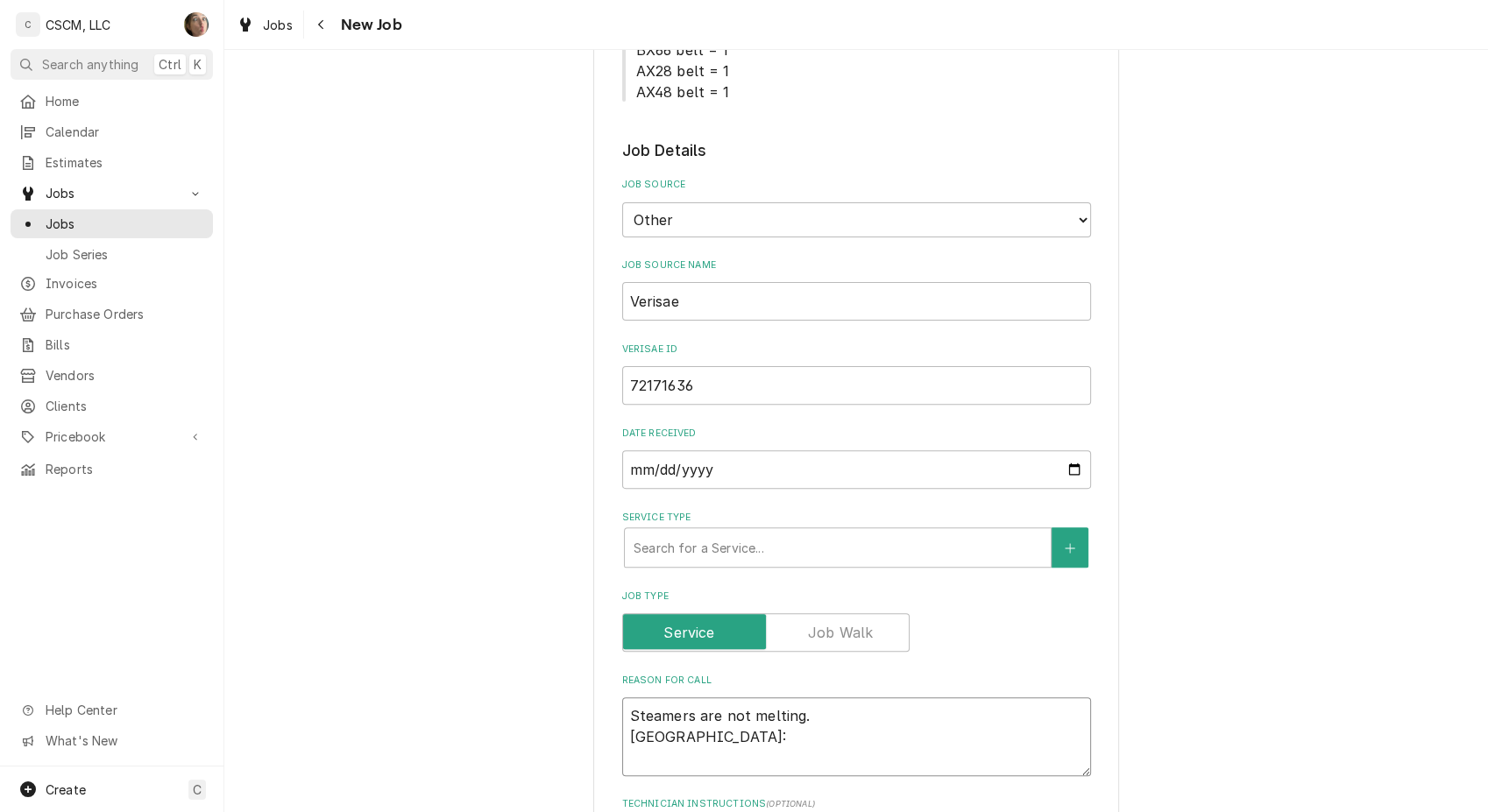
type textarea "x"
type textarea "Steamers are not melting. NTE:"
type textarea "x"
type textarea "Steamers are not melting. NTE: $"
type textarea "x"
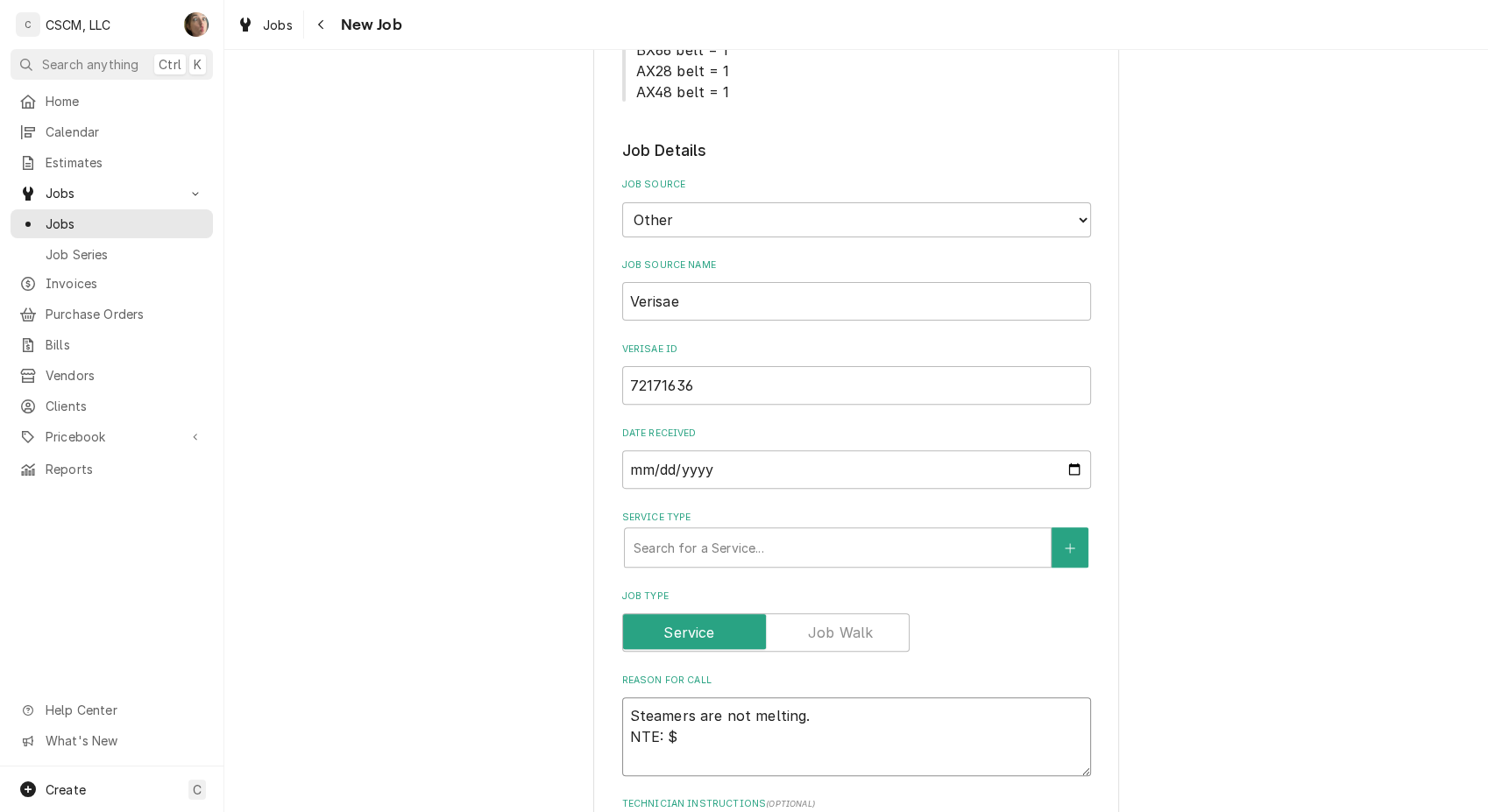
type textarea "Steamers are not melting. NTE: $5"
type textarea "x"
type textarea "Steamers are not melting. NTE: $50"
type textarea "x"
type textarea "Steamers are not melting. NTE: $500"
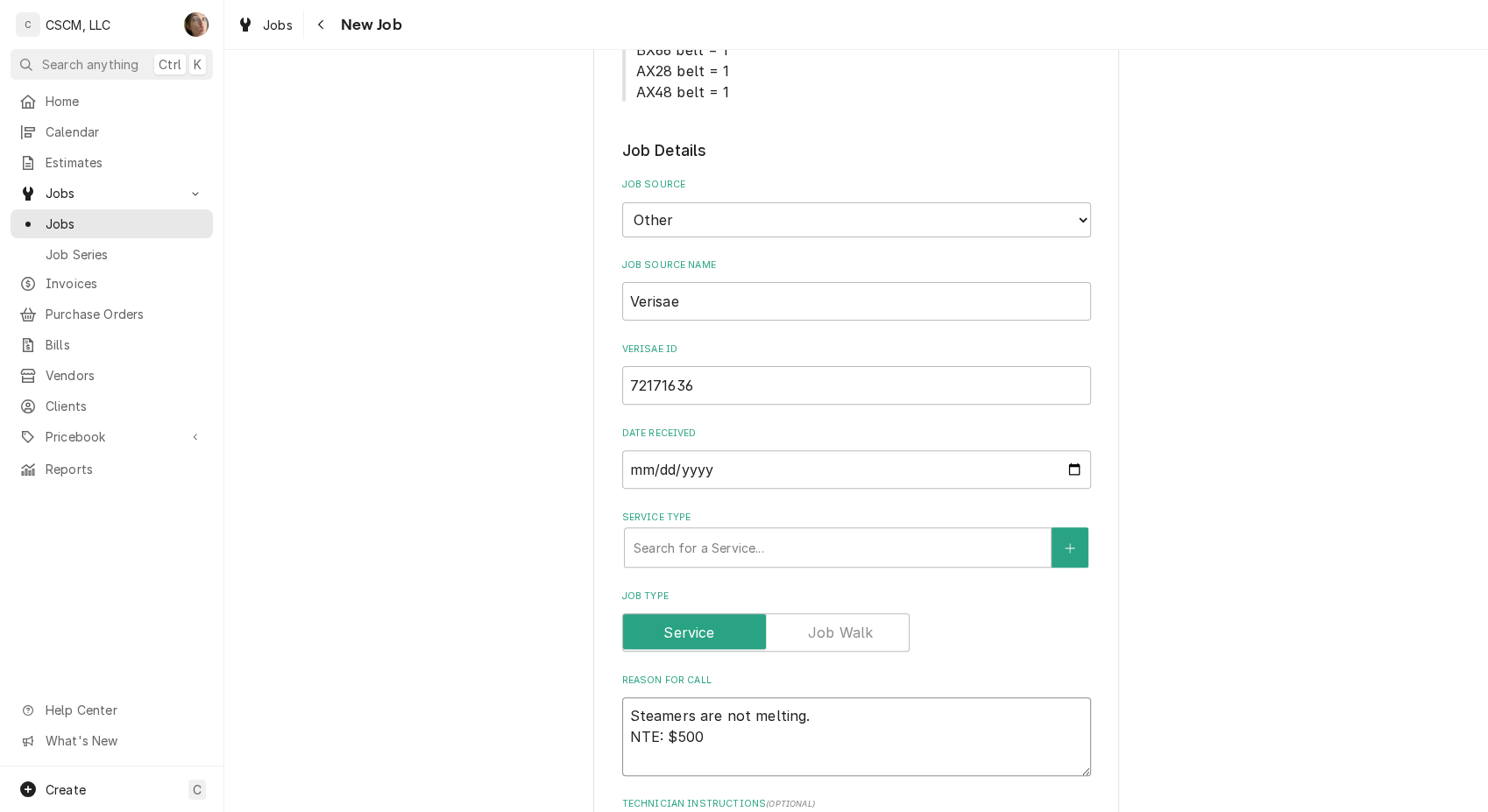
type textarea "x"
type textarea "Steamers are not melting. NTE: $500"
type textarea "x"
type textarea "Steamers are not melting. NTE: $500 P"
type textarea "x"
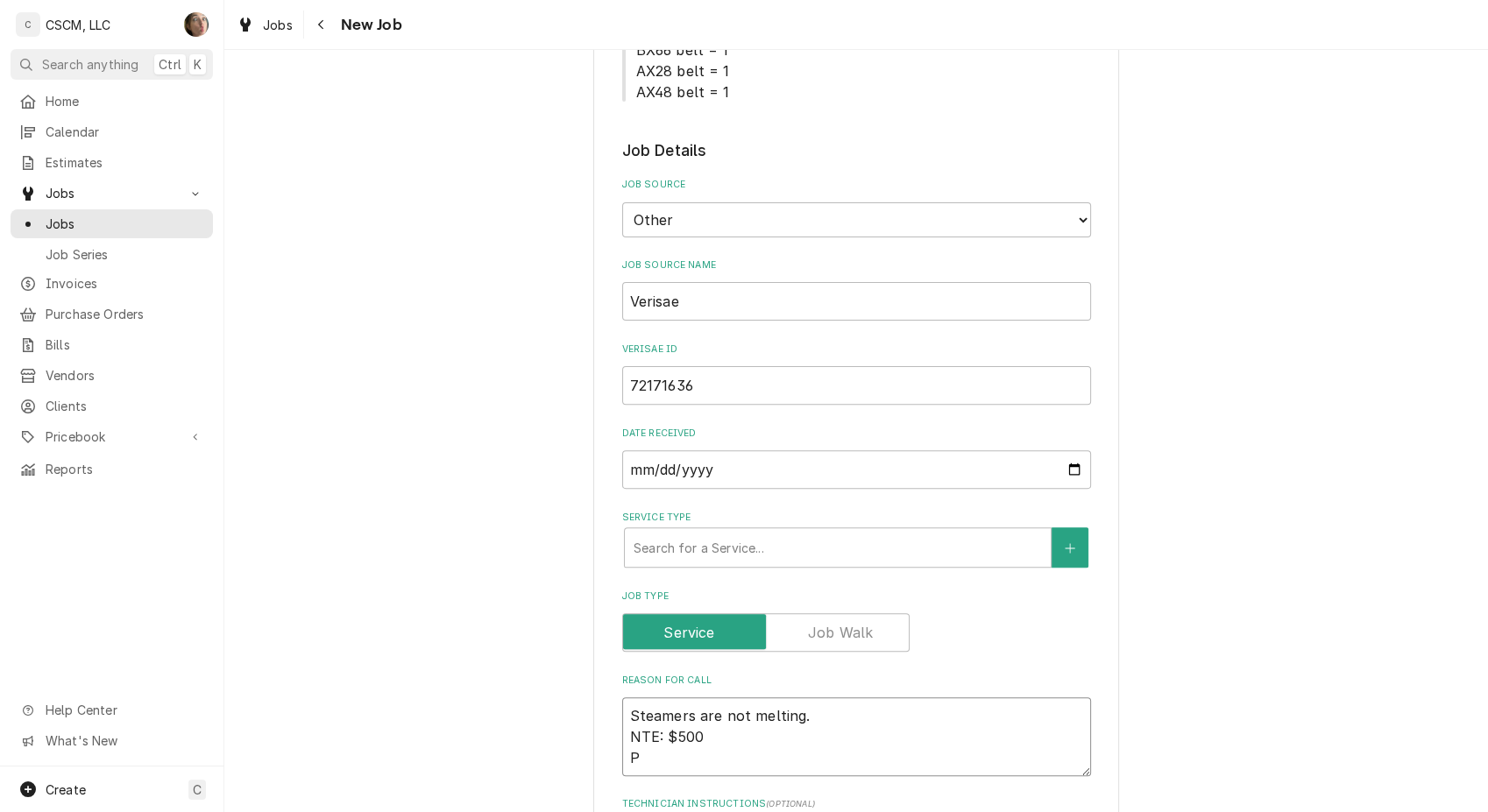
type textarea "Steamers are not melting. NTE: $500 PO"
type textarea "x"
type textarea "Steamers are not melting. NTE: $500 PO"
type textarea "x"
type textarea "Steamers are not melting. NTE: $500 PO #"
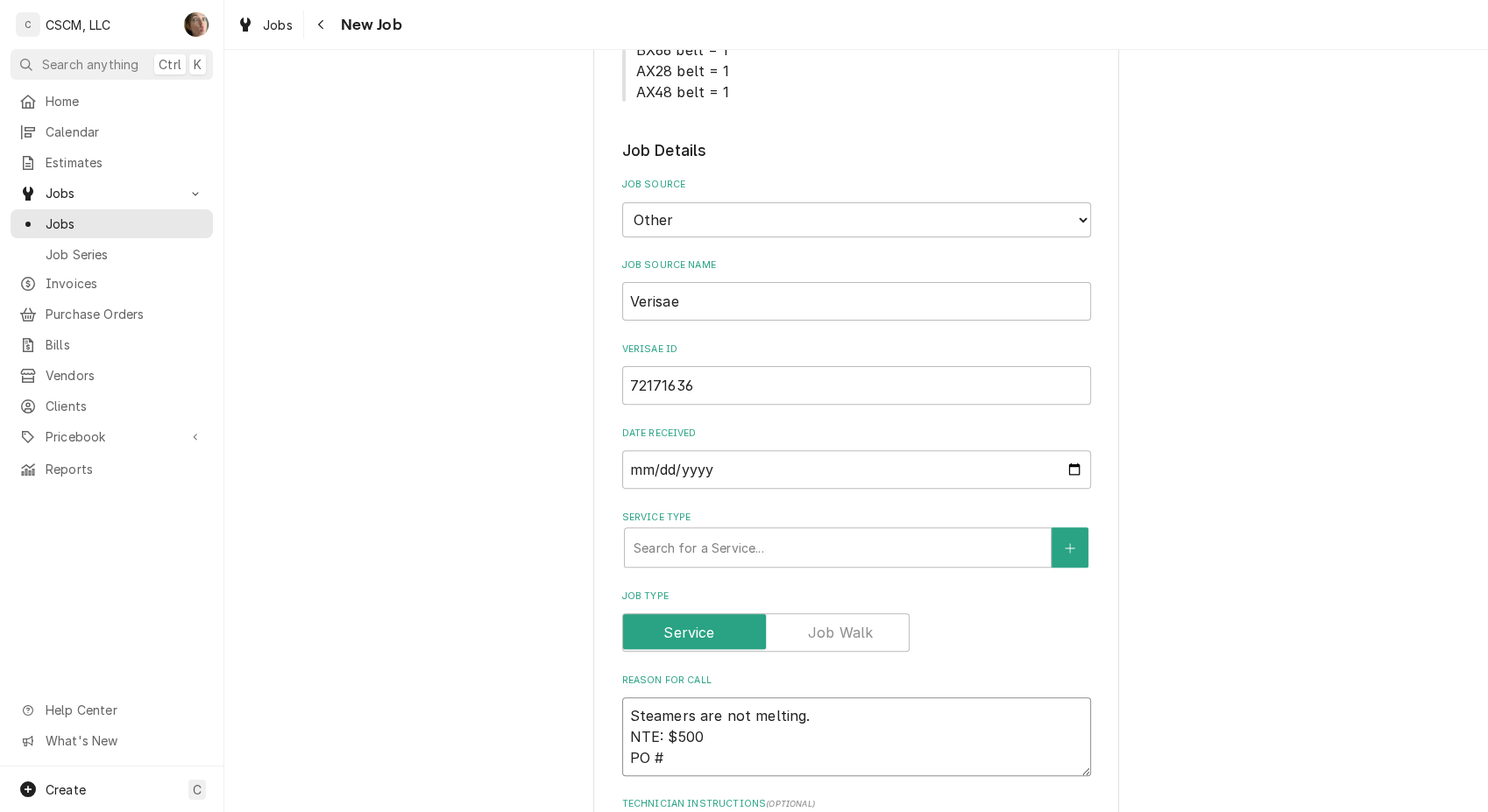
type textarea "x"
type textarea "Steamers are not melting. NTE: $500 PO #"
paste textarea "Steamers are not melting."
type textarea "x"
type textarea "Steamers are not melting. NTE: $500 PO # Steamers are not melting."
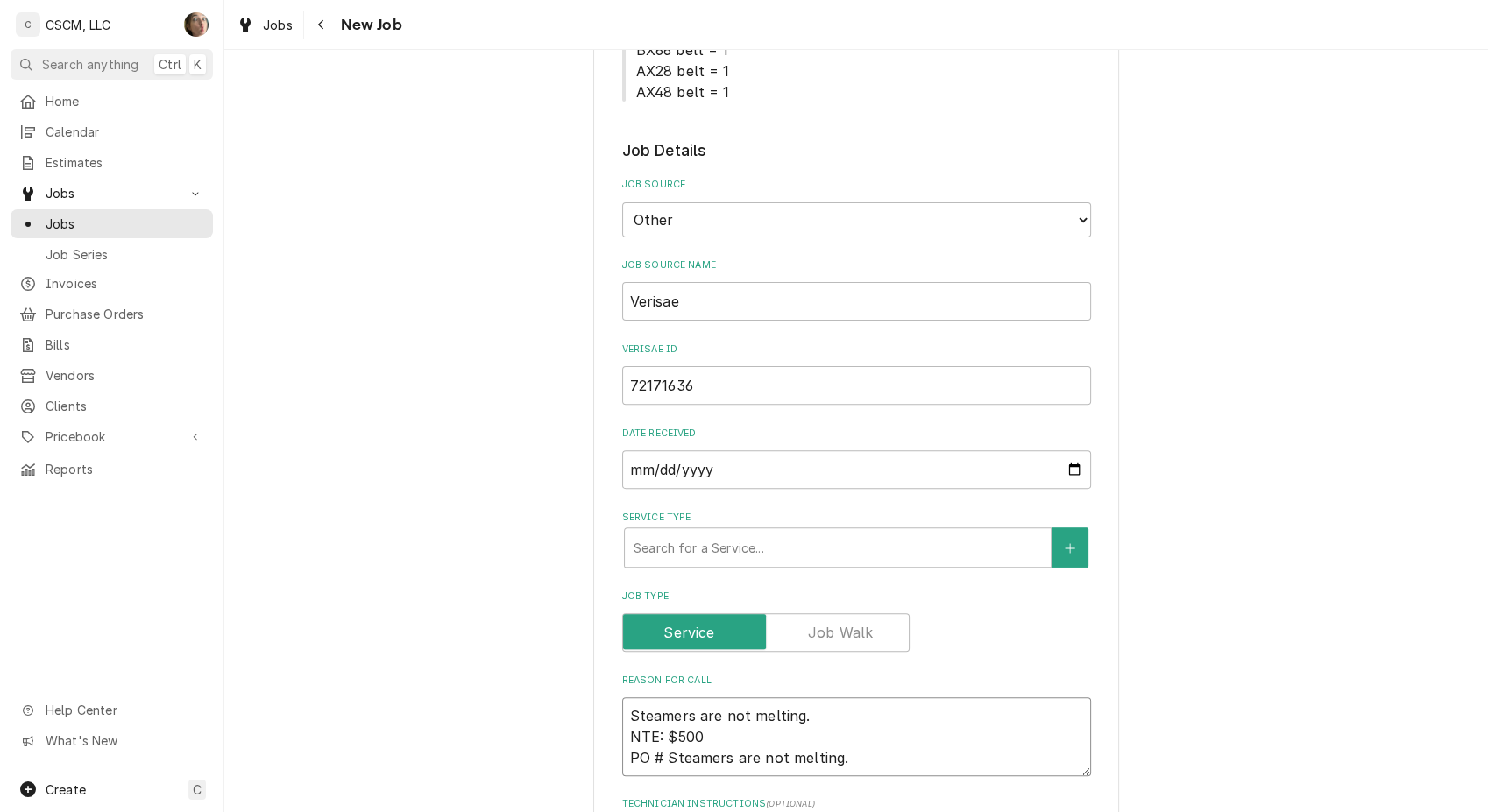
type textarea "x"
type textarea "Steamers are not melting. NTE: $500 PO #"
type textarea "x"
type textarea "Steamers are not melting. NTE: $500 PO #"
click at [722, 382] on input "72171636" at bounding box center [856, 385] width 469 height 39
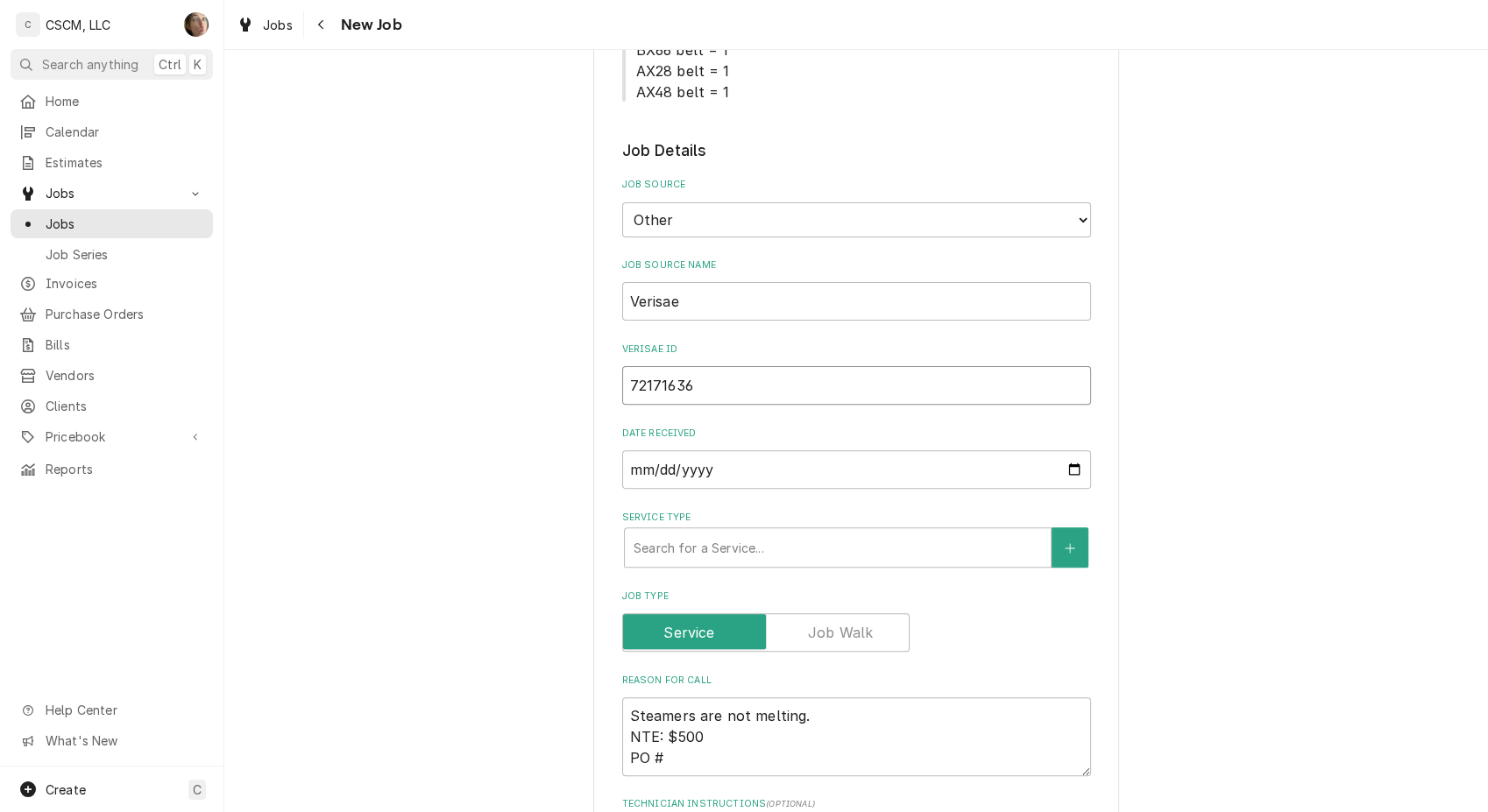
click at [722, 382] on input "72171636" at bounding box center [856, 385] width 469 height 39
click at [773, 755] on textarea "Steamers are not melting. NTE: $500 PO #" at bounding box center [856, 736] width 469 height 79
paste textarea "72171636"
type textarea "x"
type textarea "Steamers are not melting. NTE: $500 PO # 72171636"
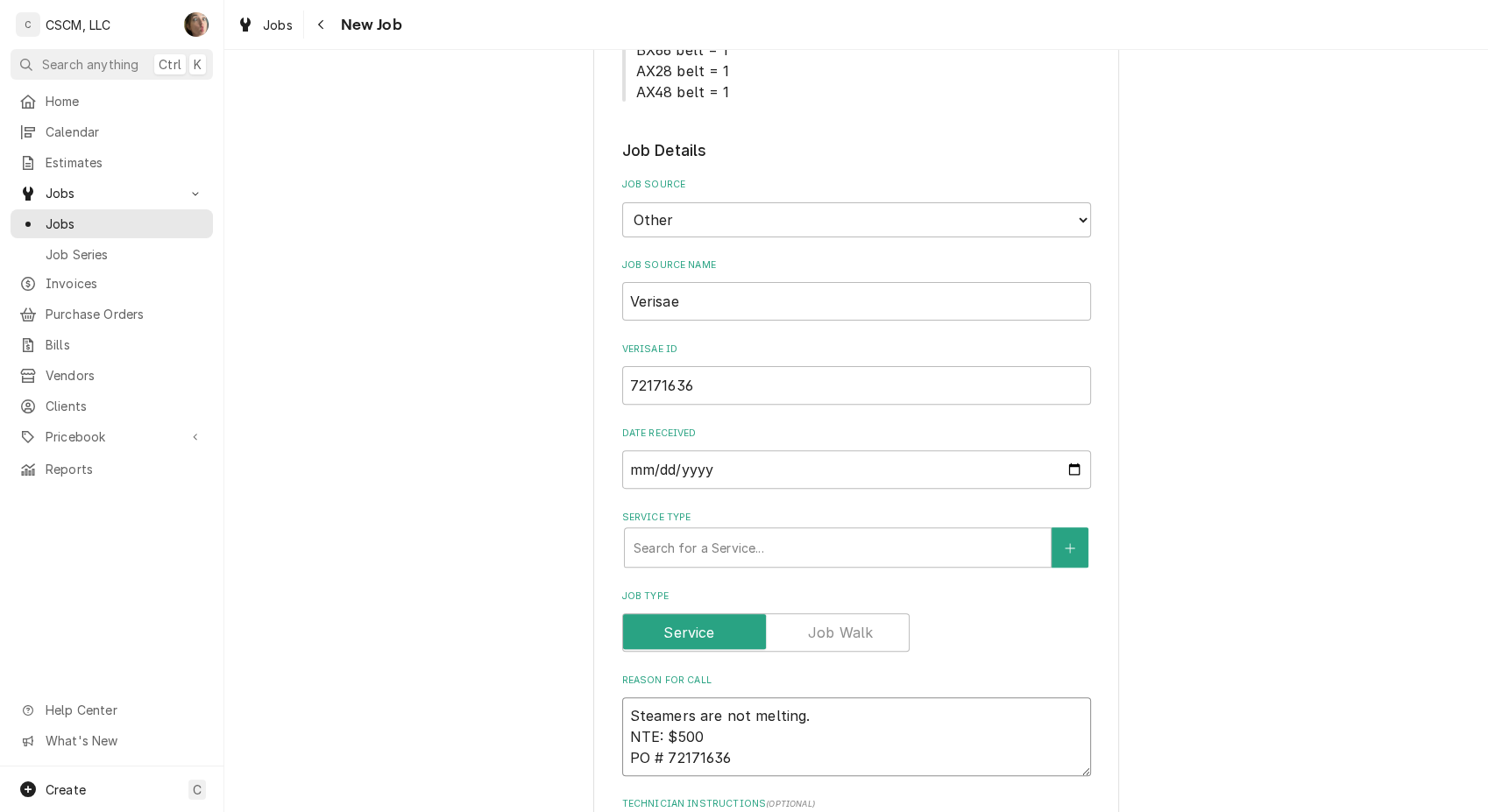
type textarea "x"
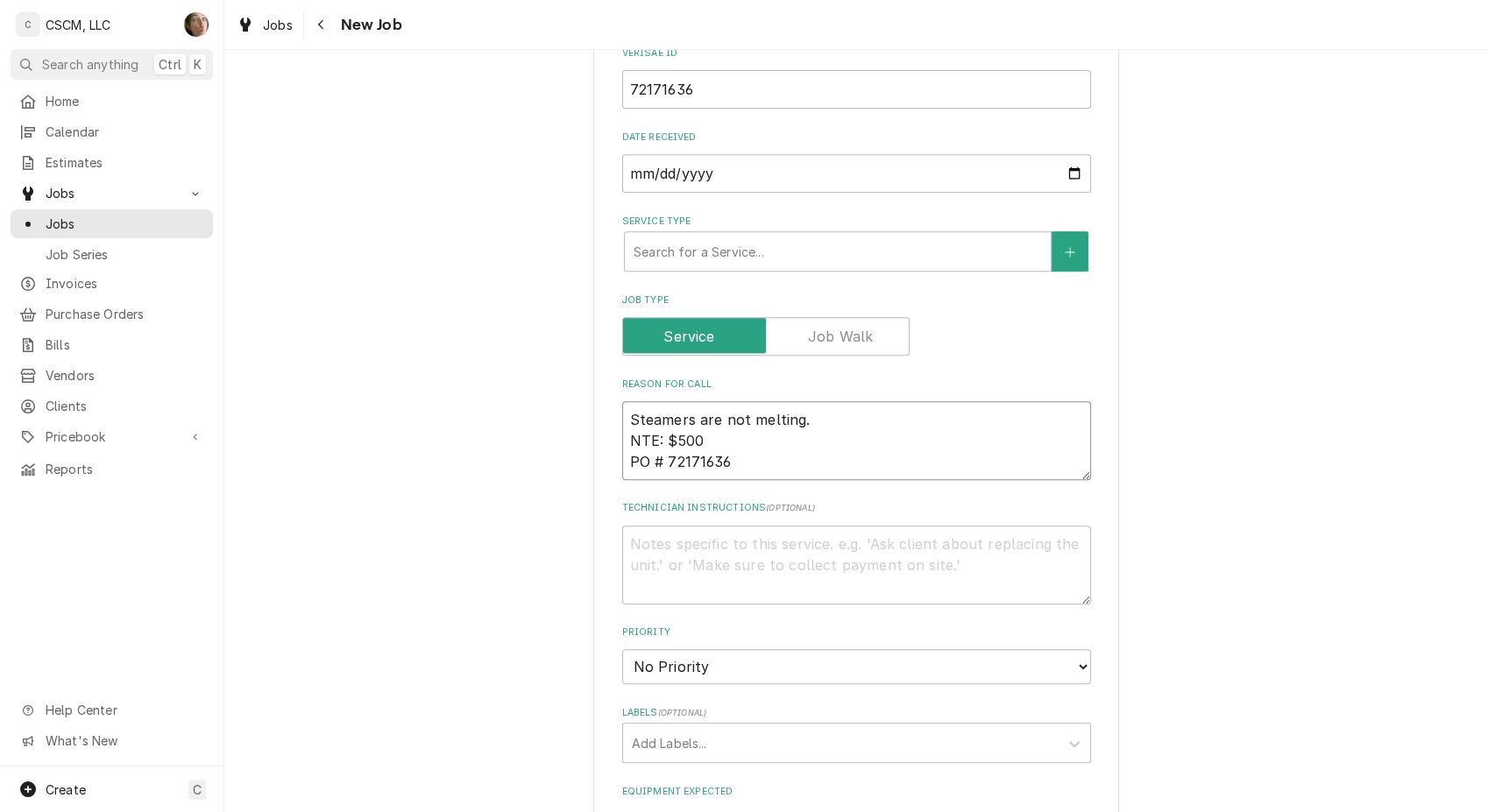
scroll to position [876, 0]
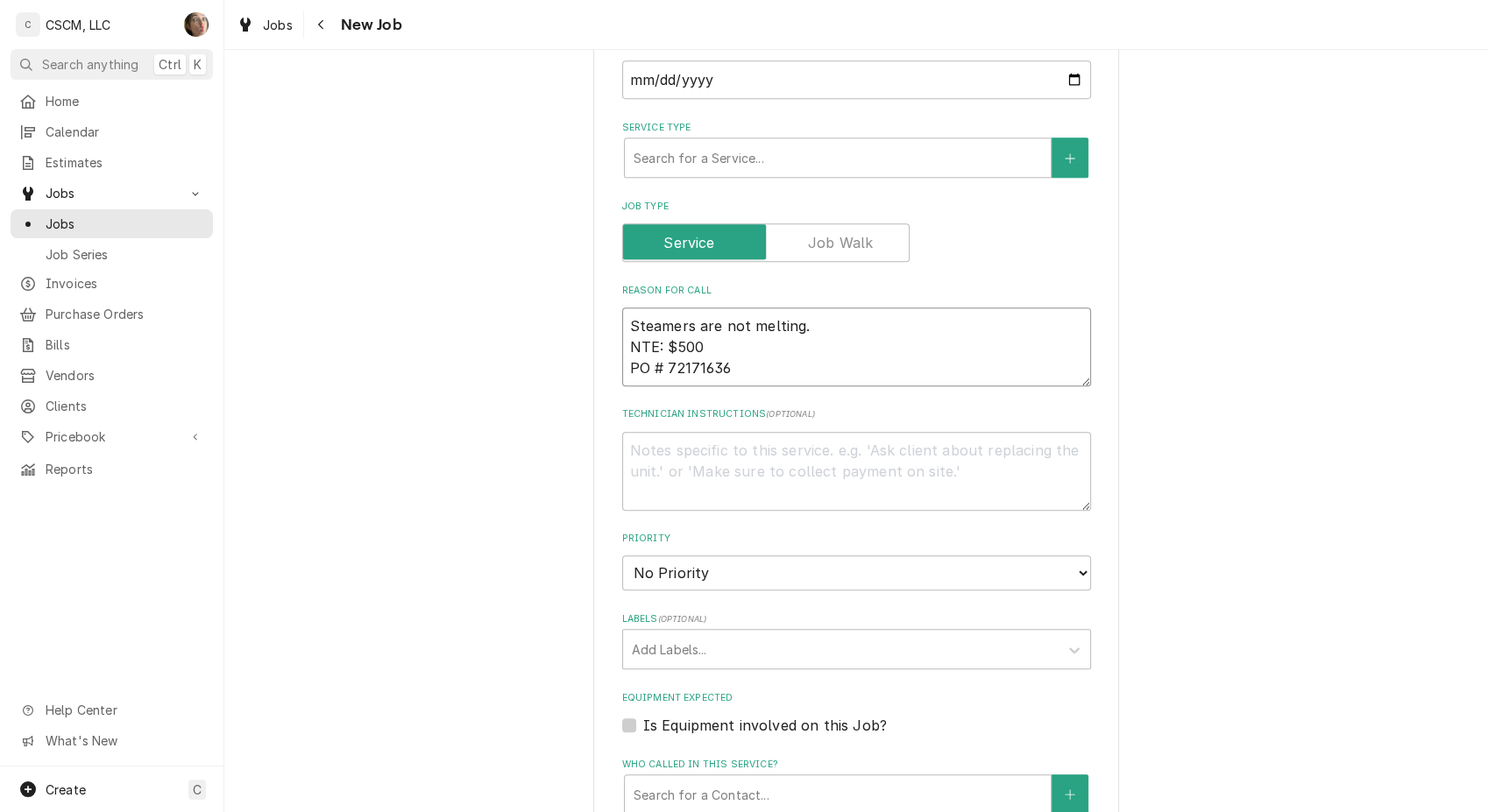
type textarea "Steamers are not melting. NTE: $500 PO # 72171636"
click at [673, 569] on select "No Priority Urgent High Medium Low" at bounding box center [856, 572] width 469 height 35
select select "3"
click at [622, 555] on select "No Priority Urgent High Medium Low" at bounding box center [856, 572] width 469 height 35
click at [549, 550] on div "Please provide the following information to create a job: Client Details Client…" at bounding box center [855, 282] width 1263 height 2178
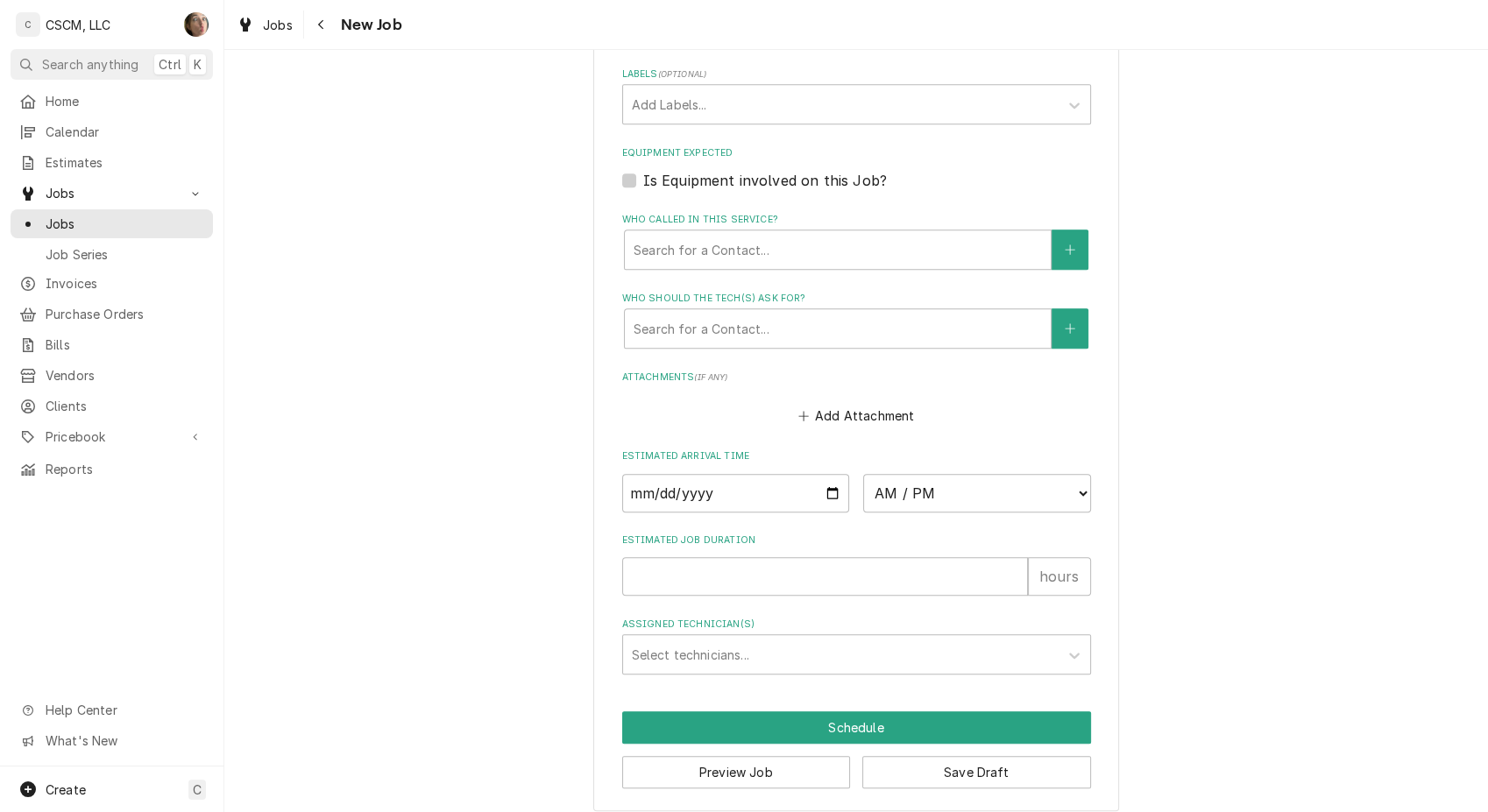
scroll to position [1430, 0]
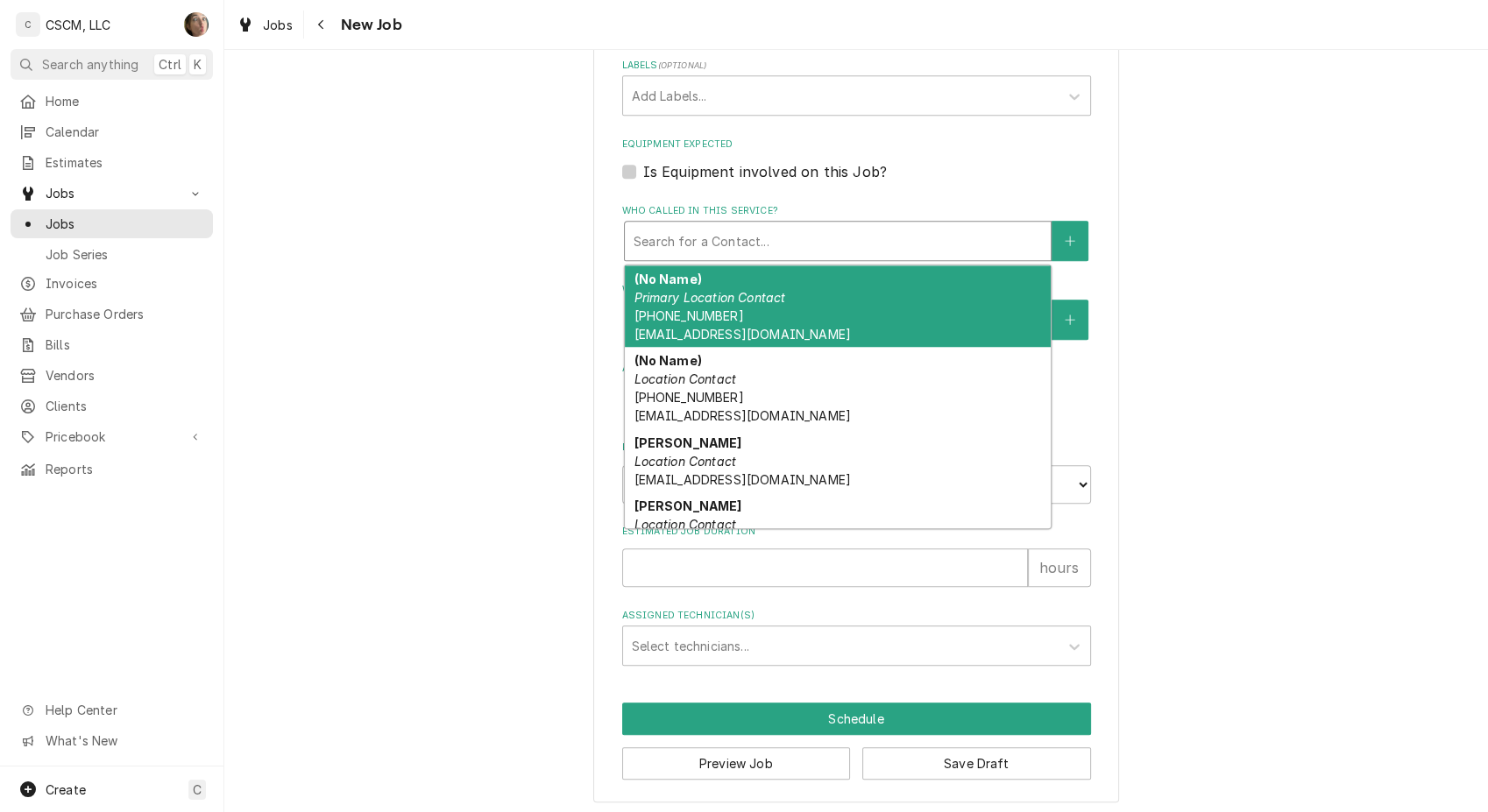
click at [693, 222] on div "Search for a Contact..." at bounding box center [837, 241] width 426 height 39
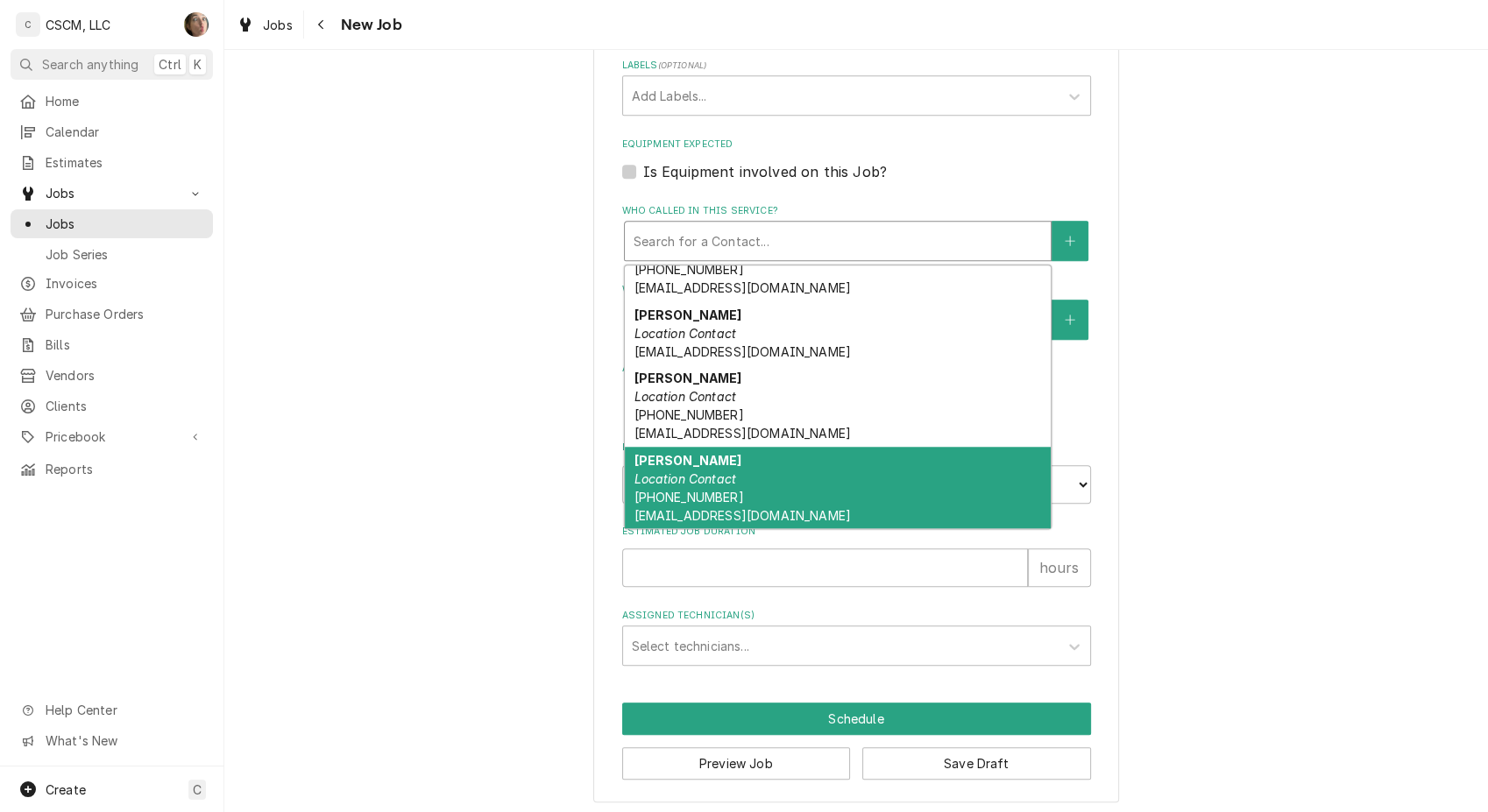
click at [736, 459] on div "Rayvette Wilson Location Contact (217) 506-9415 rwilson@kbpbells.com" at bounding box center [837, 488] width 426 height 83
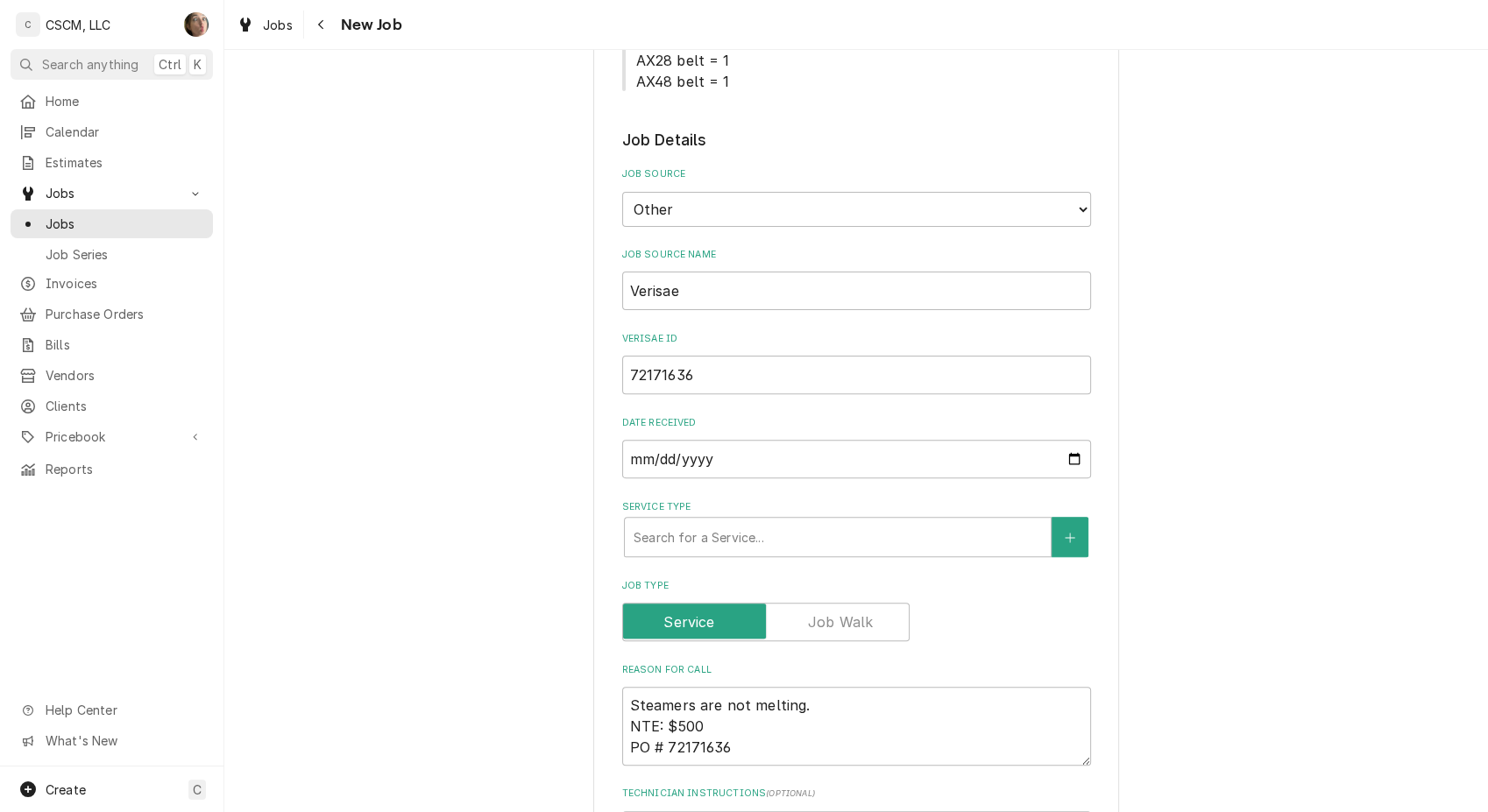
scroll to position [485, 0]
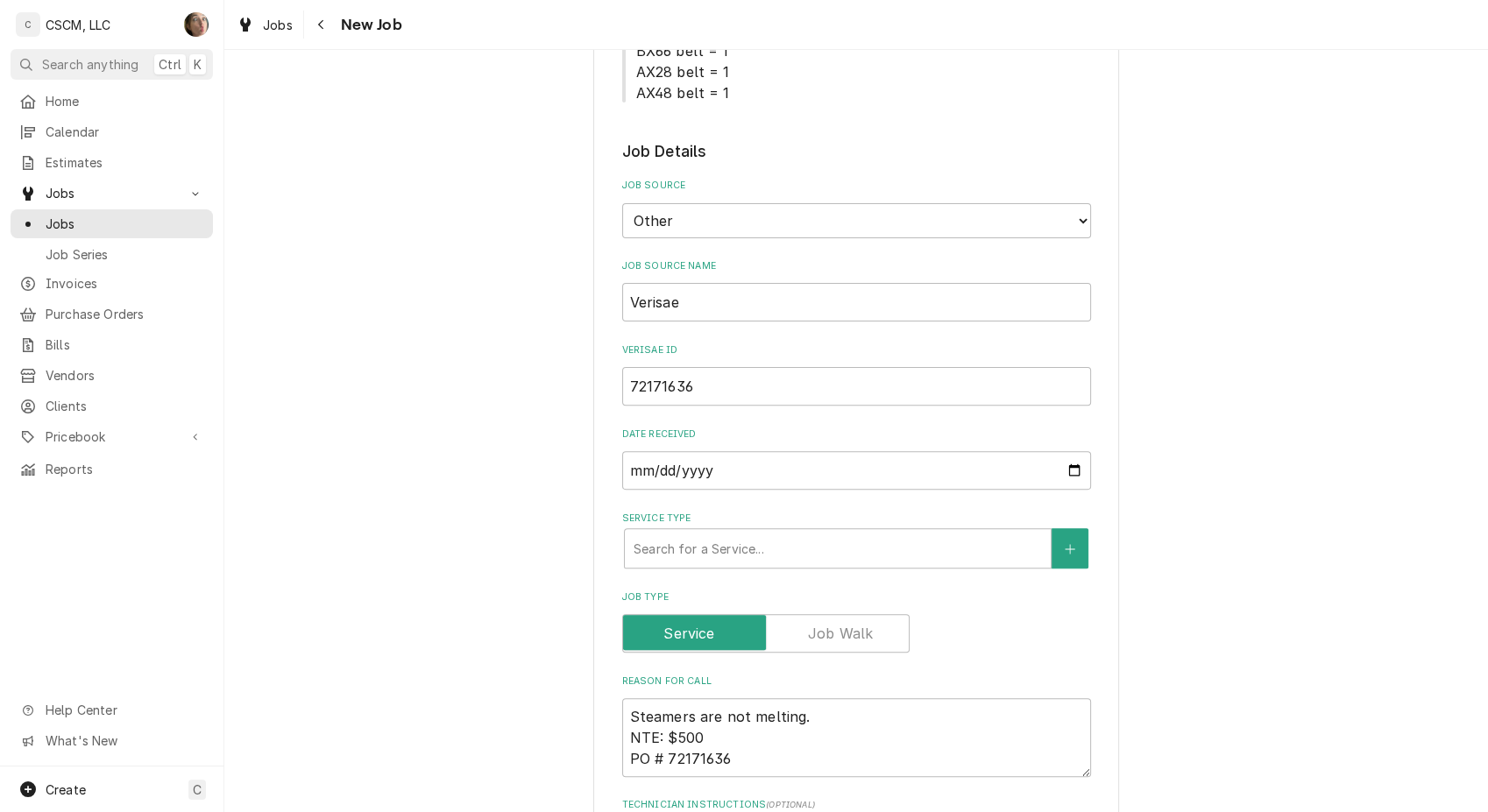
click at [812, 544] on div "Service Type" at bounding box center [837, 547] width 408 height 31
click at [593, 496] on div "Please provide the following information to create a job: Client Details Client…" at bounding box center [856, 687] width 526 height 2177
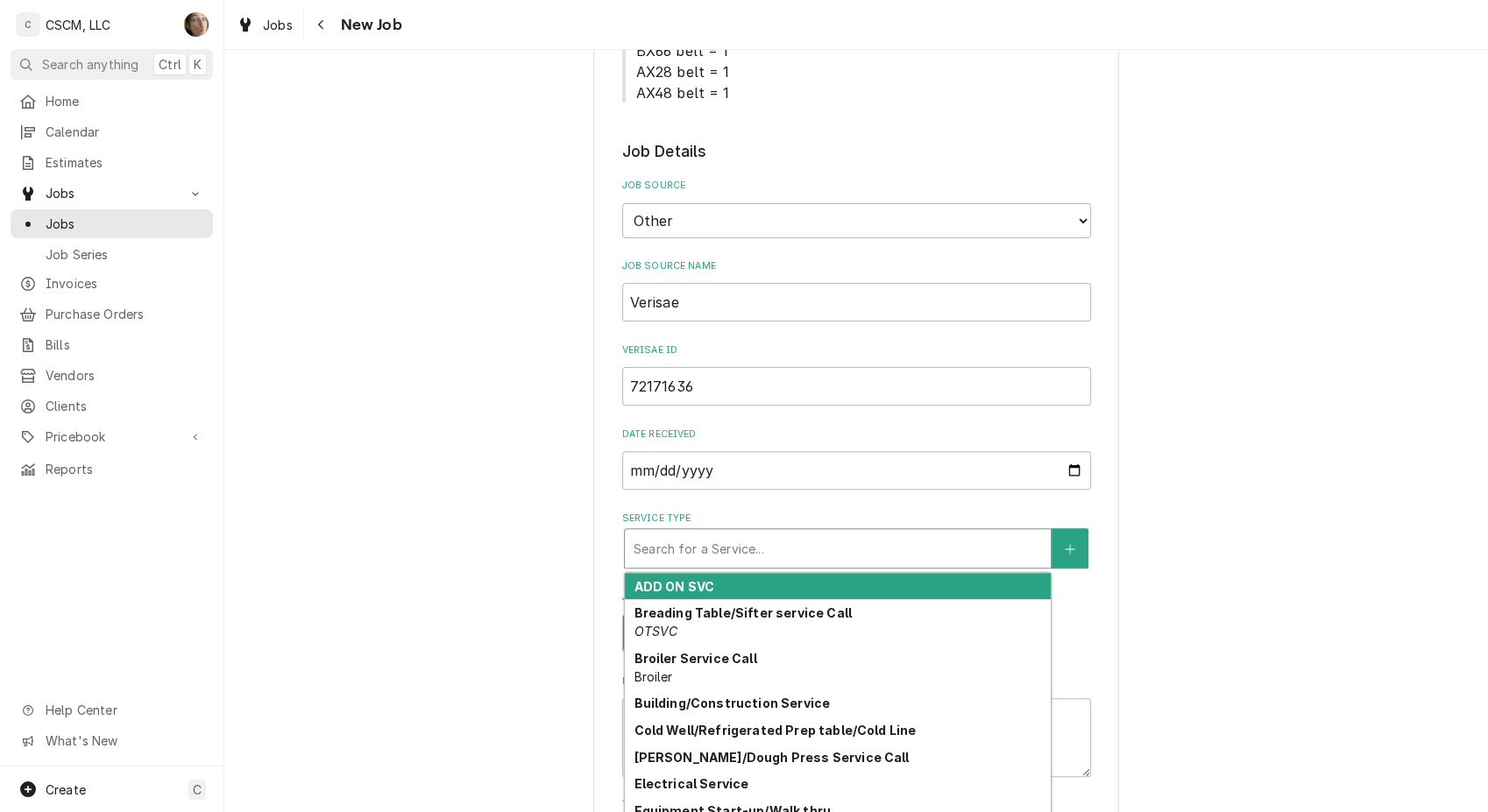
click at [668, 546] on div "Service Type" at bounding box center [837, 547] width 408 height 31
type textarea "x"
type input "ST"
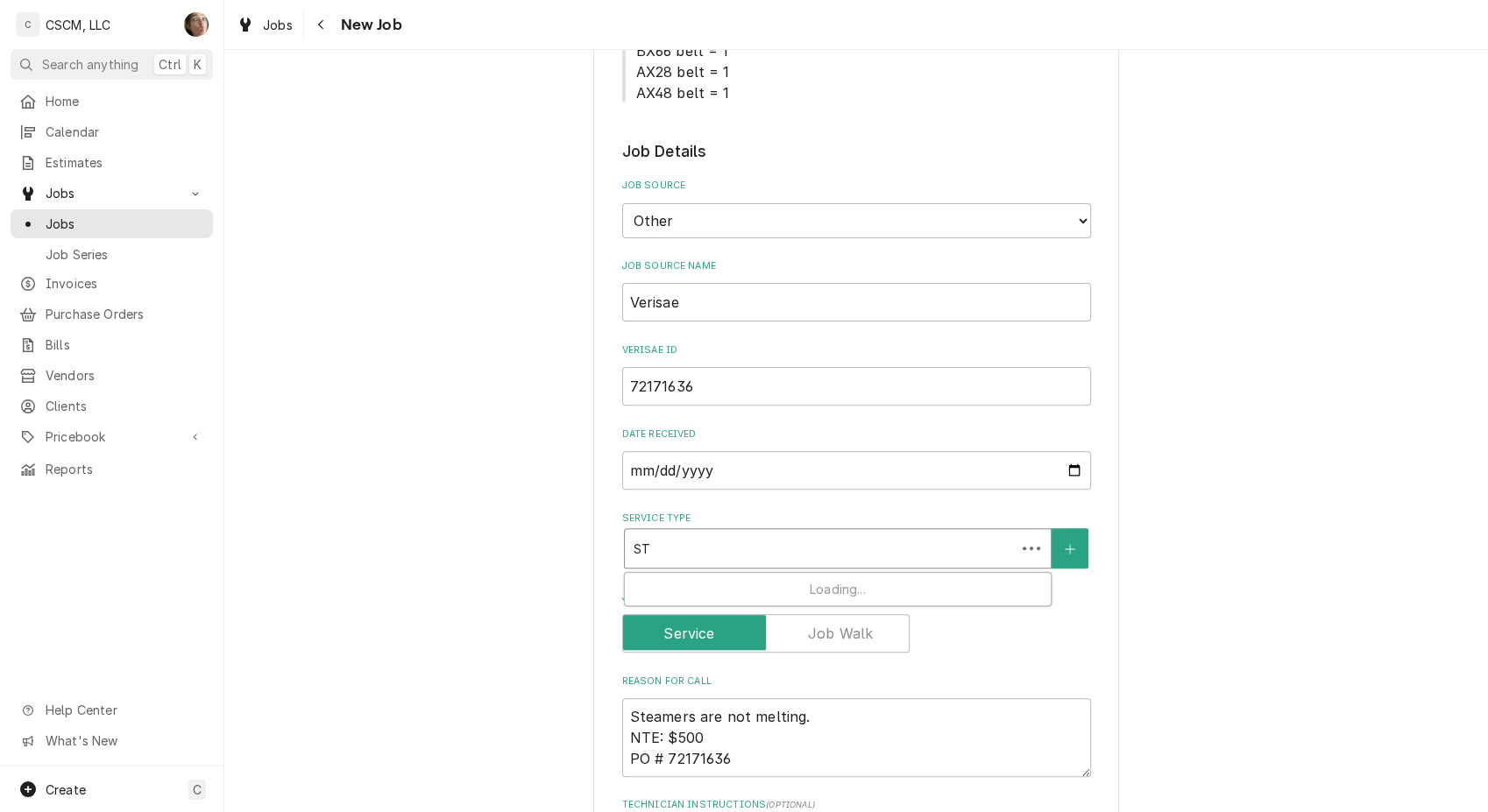
type textarea "x"
type input "STE"
type textarea "x"
type input "STEA"
type textarea "x"
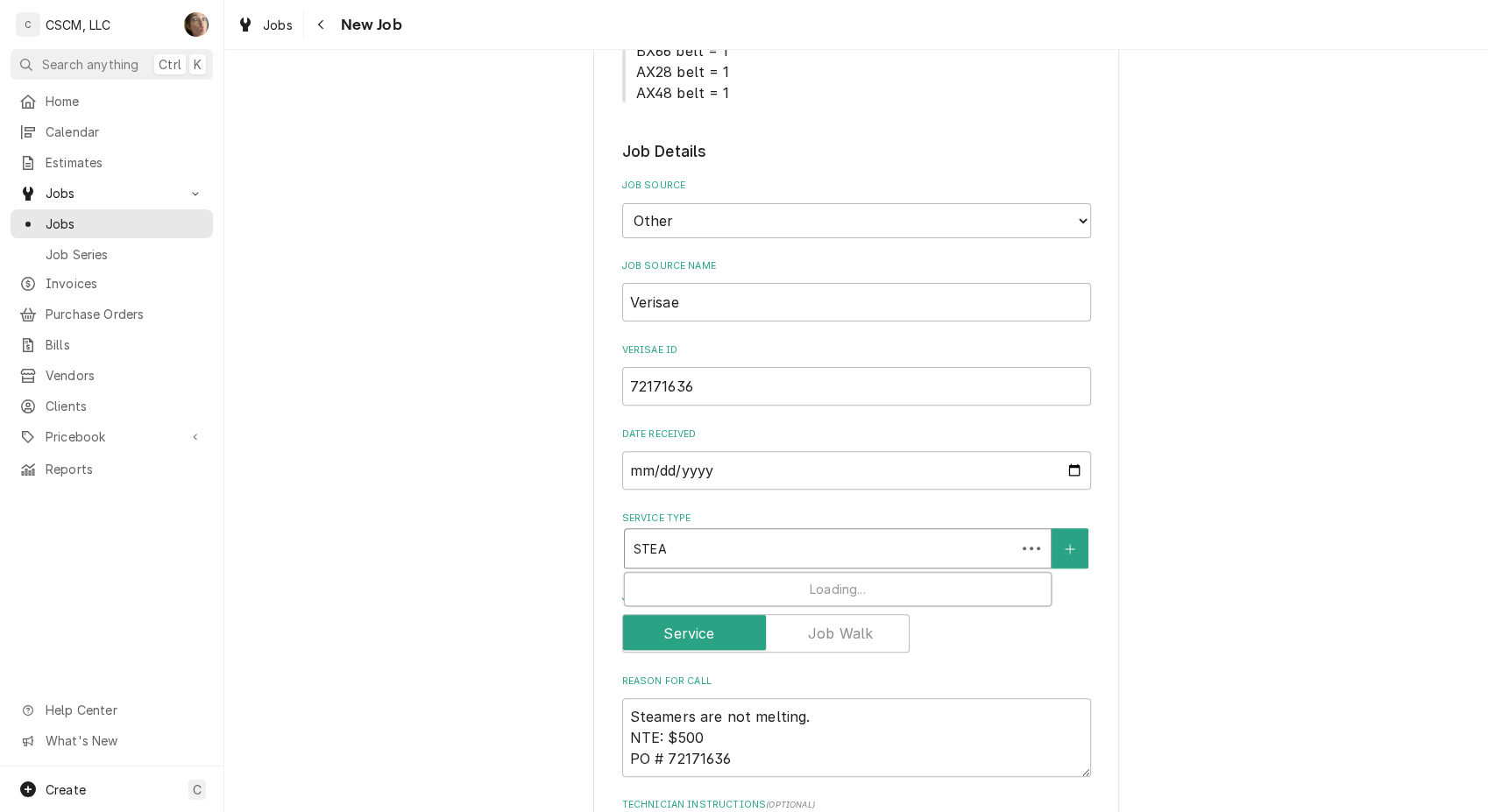
type input "STEAM"
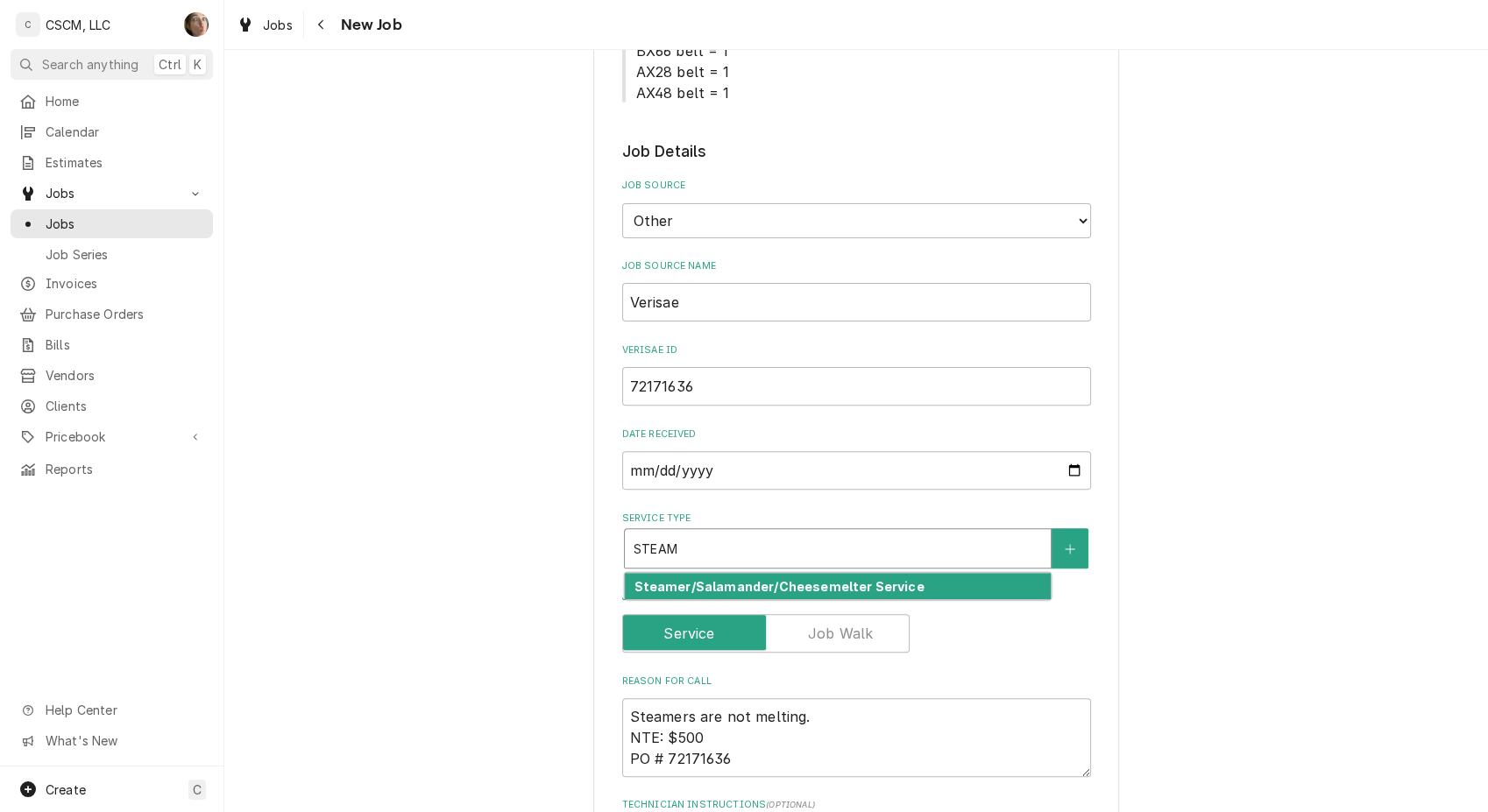
drag, startPoint x: 761, startPoint y: 597, endPoint x: 779, endPoint y: 590, distance: 19.3
click at [779, 590] on div "Steamer/Salamander/Cheesemelter Service" at bounding box center [837, 586] width 426 height 28
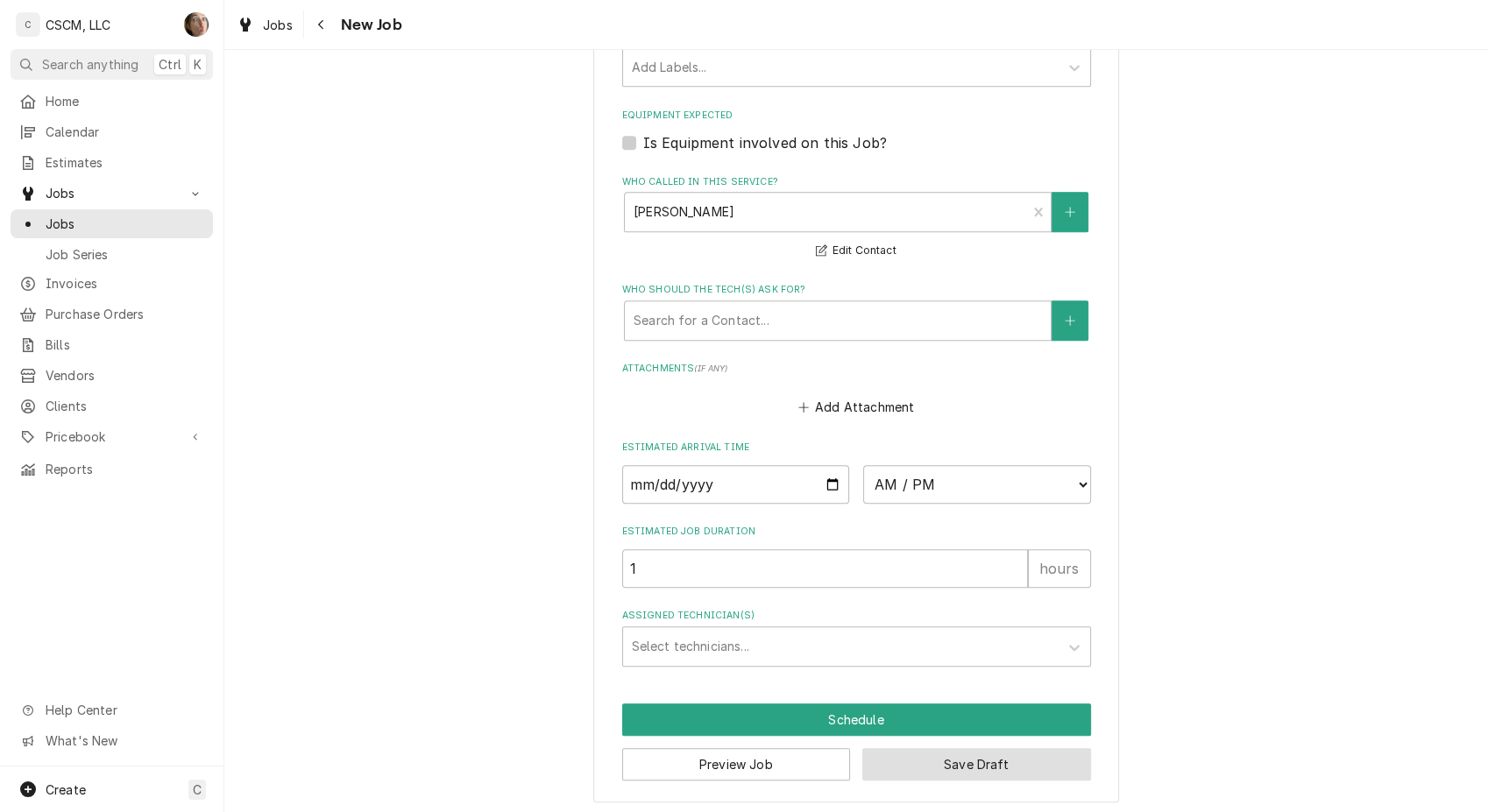
click at [983, 764] on button "Save Draft" at bounding box center [976, 764] width 229 height 32
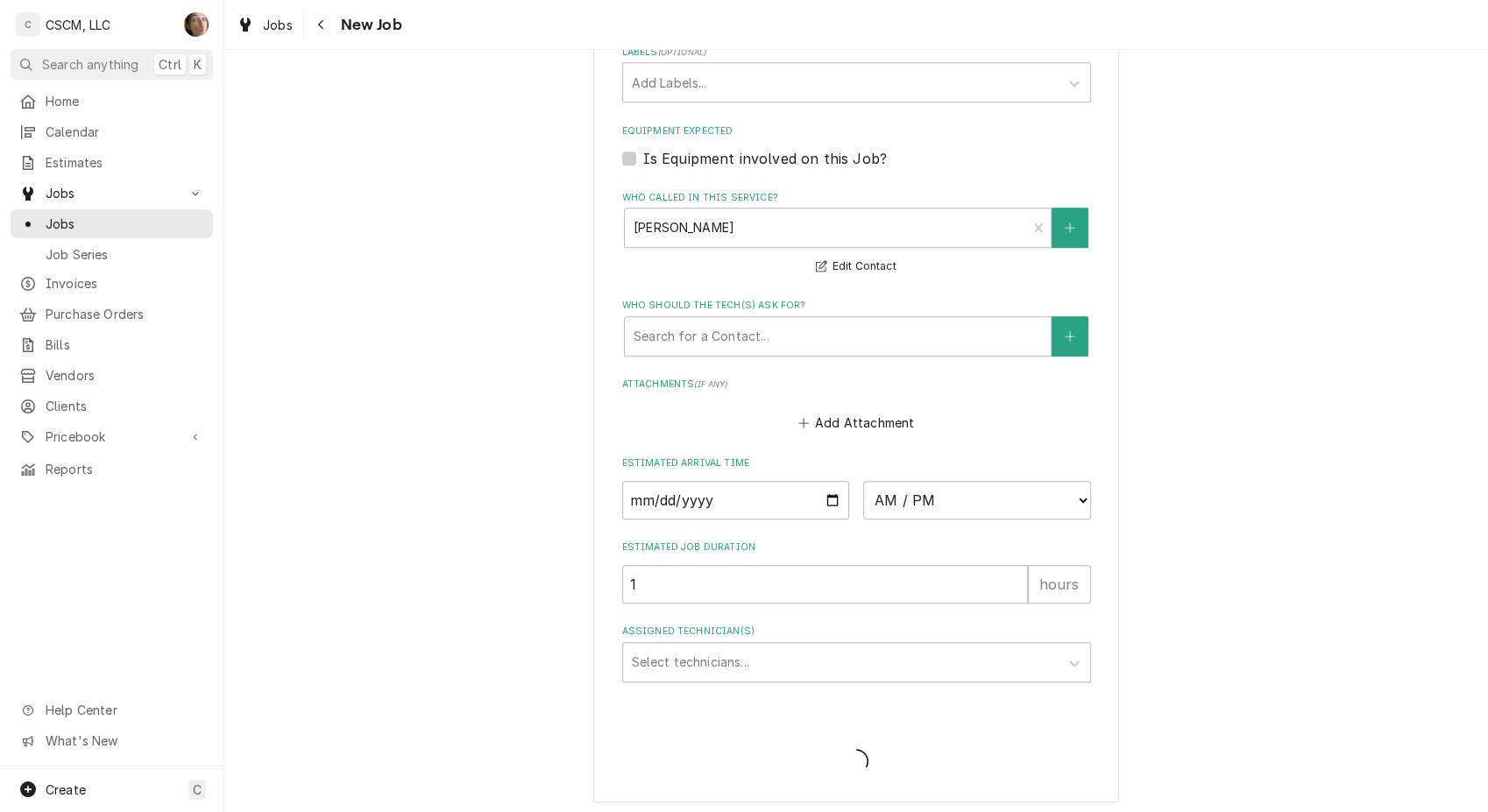
type textarea "x"
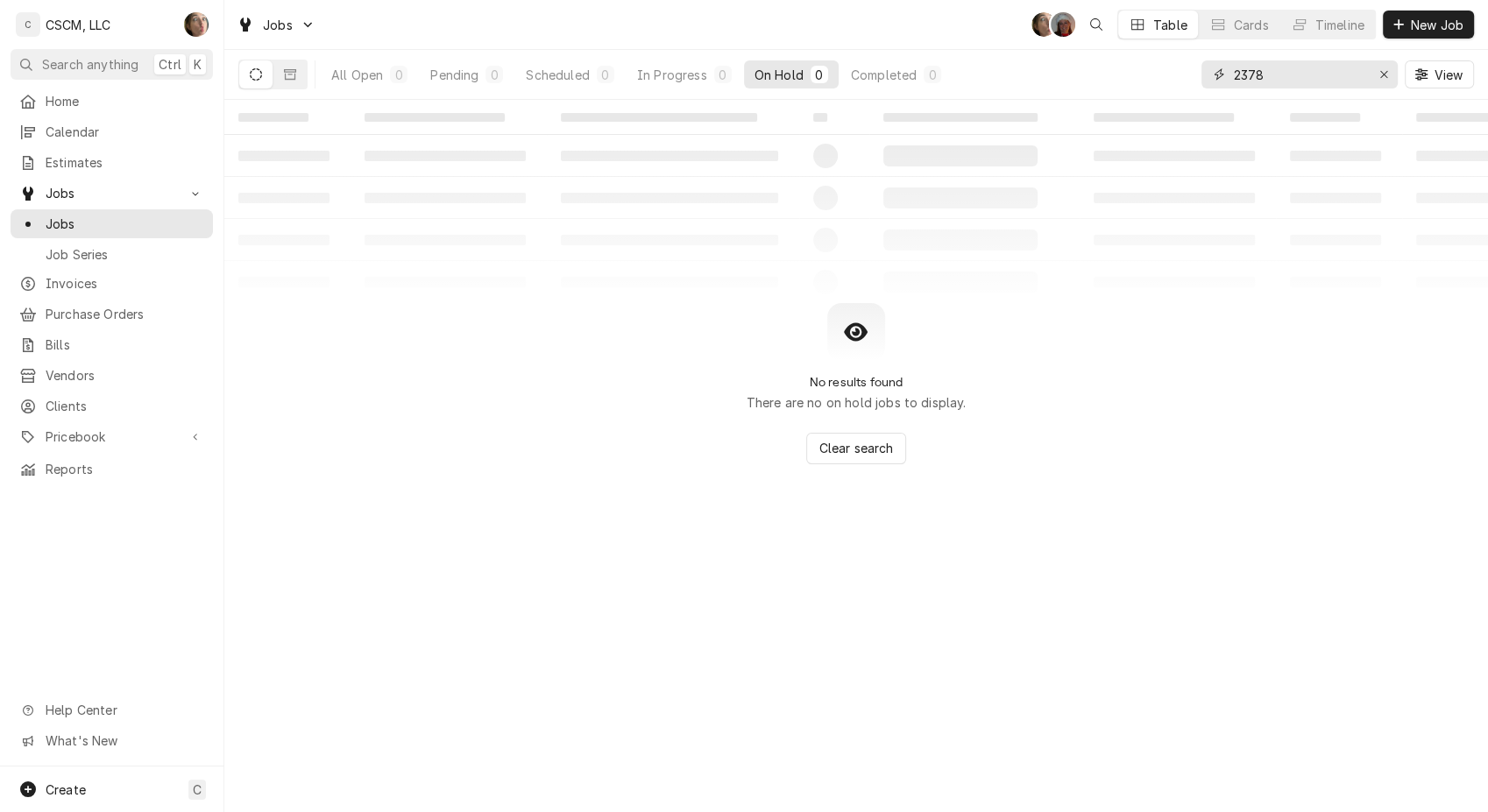
click at [1389, 83] on button "Erase input" at bounding box center [1384, 75] width 28 height 28
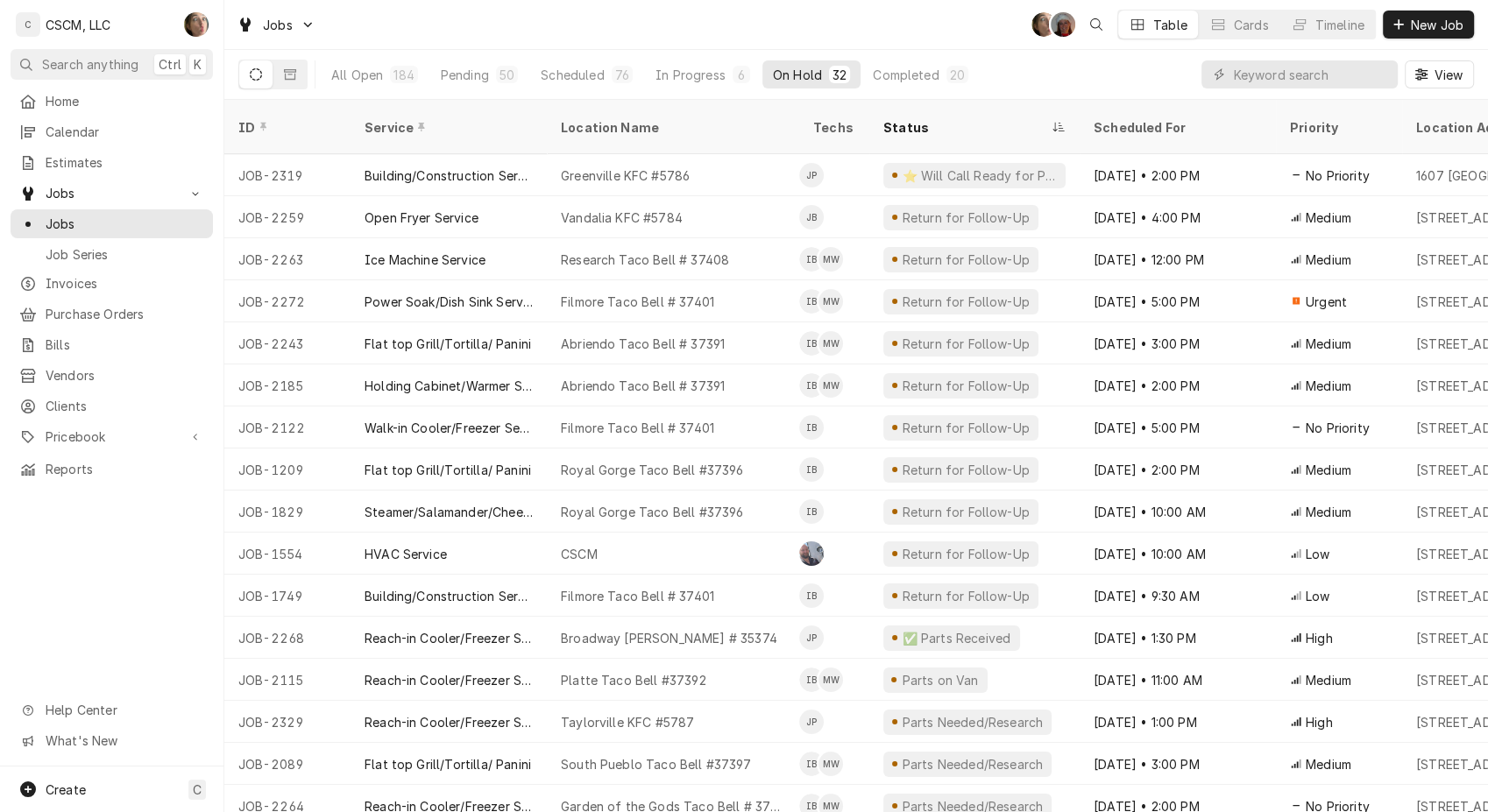
click at [460, 74] on div "Pending" at bounding box center [464, 74] width 48 height 18
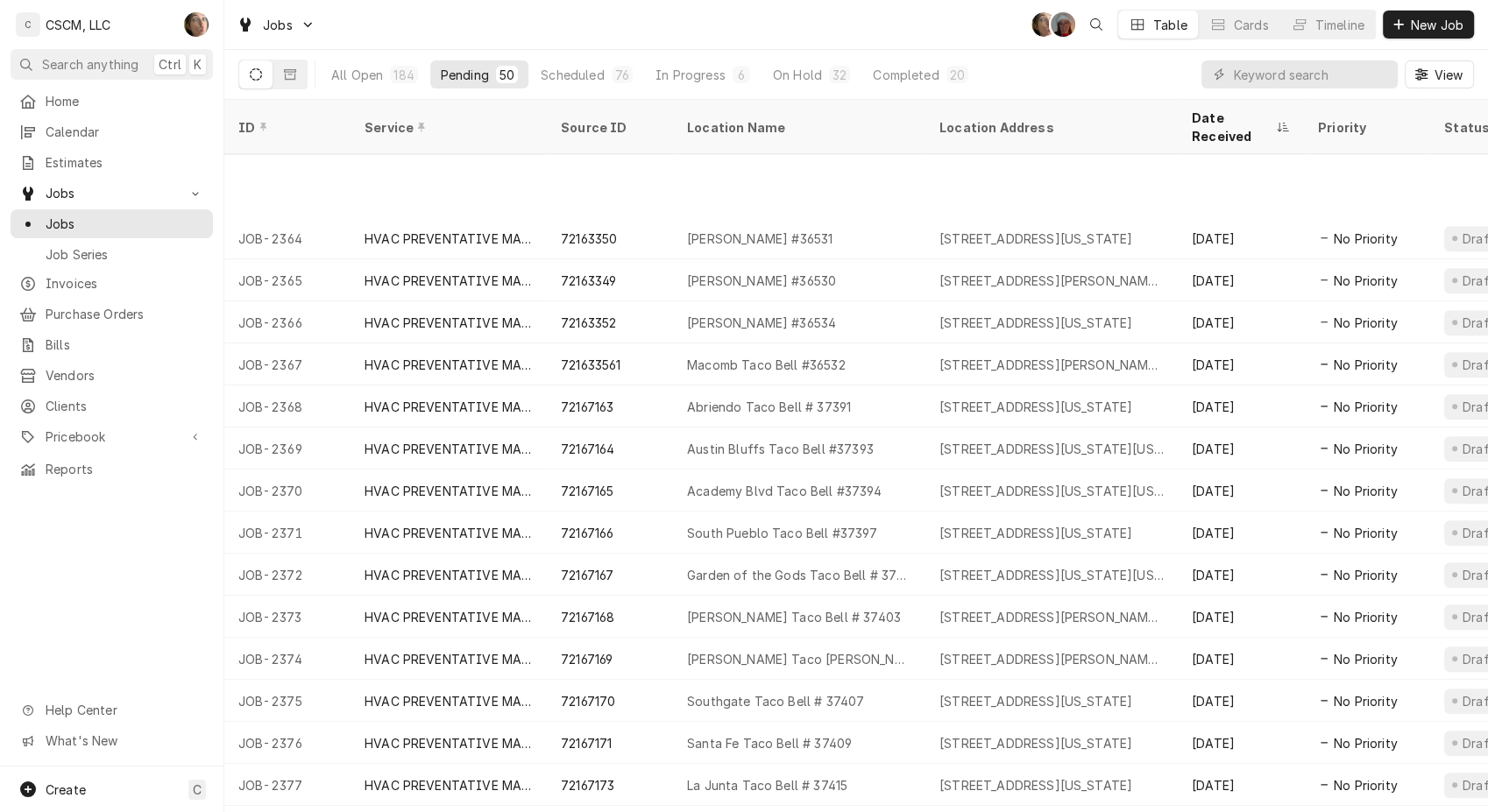
scroll to position [1437, 0]
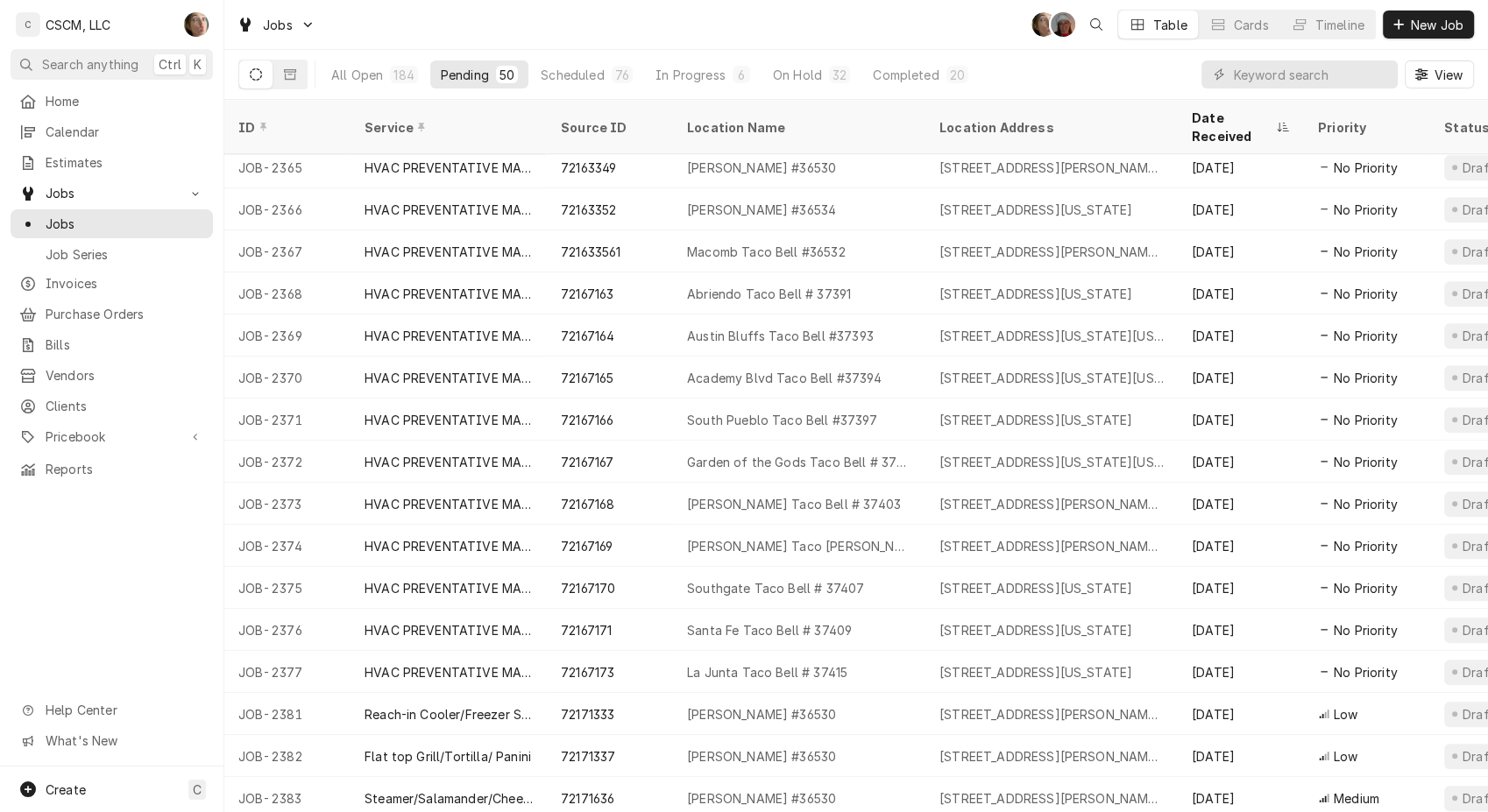
click at [988, 747] on div "[STREET_ADDRESS][PERSON_NAME][US_STATE]" at bounding box center [1051, 756] width 224 height 18
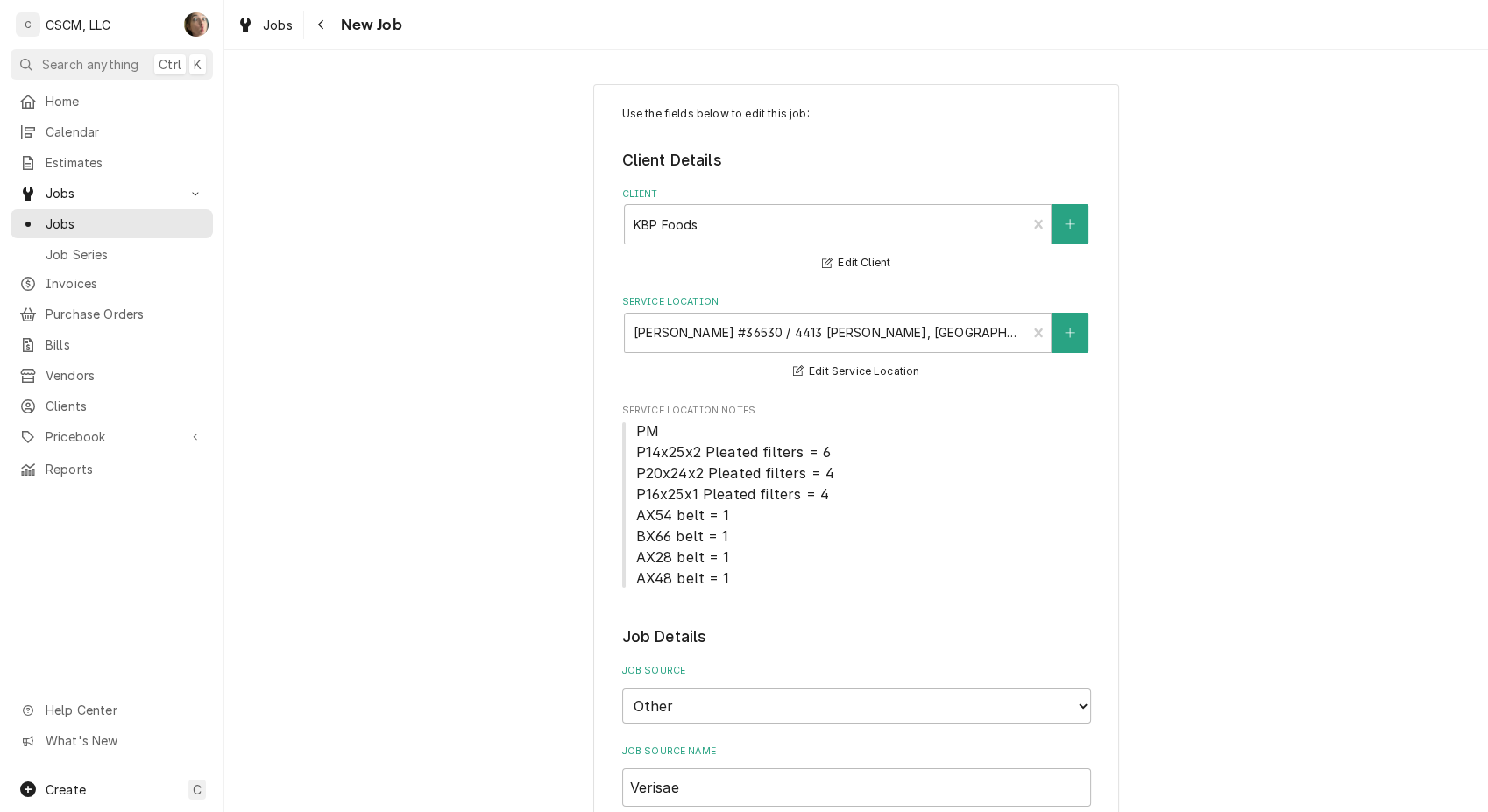
type textarea "x"
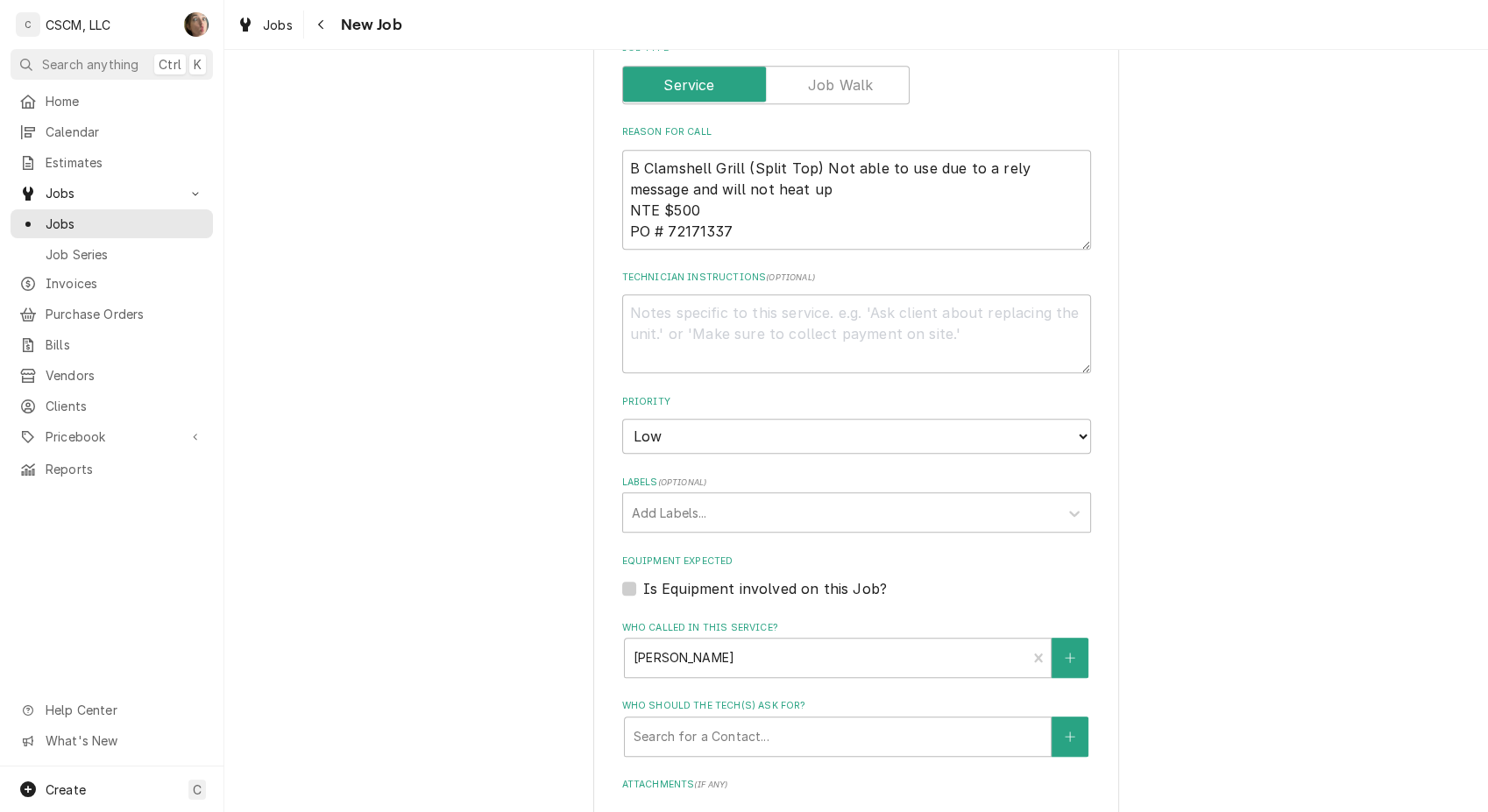
scroll to position [1070, 0]
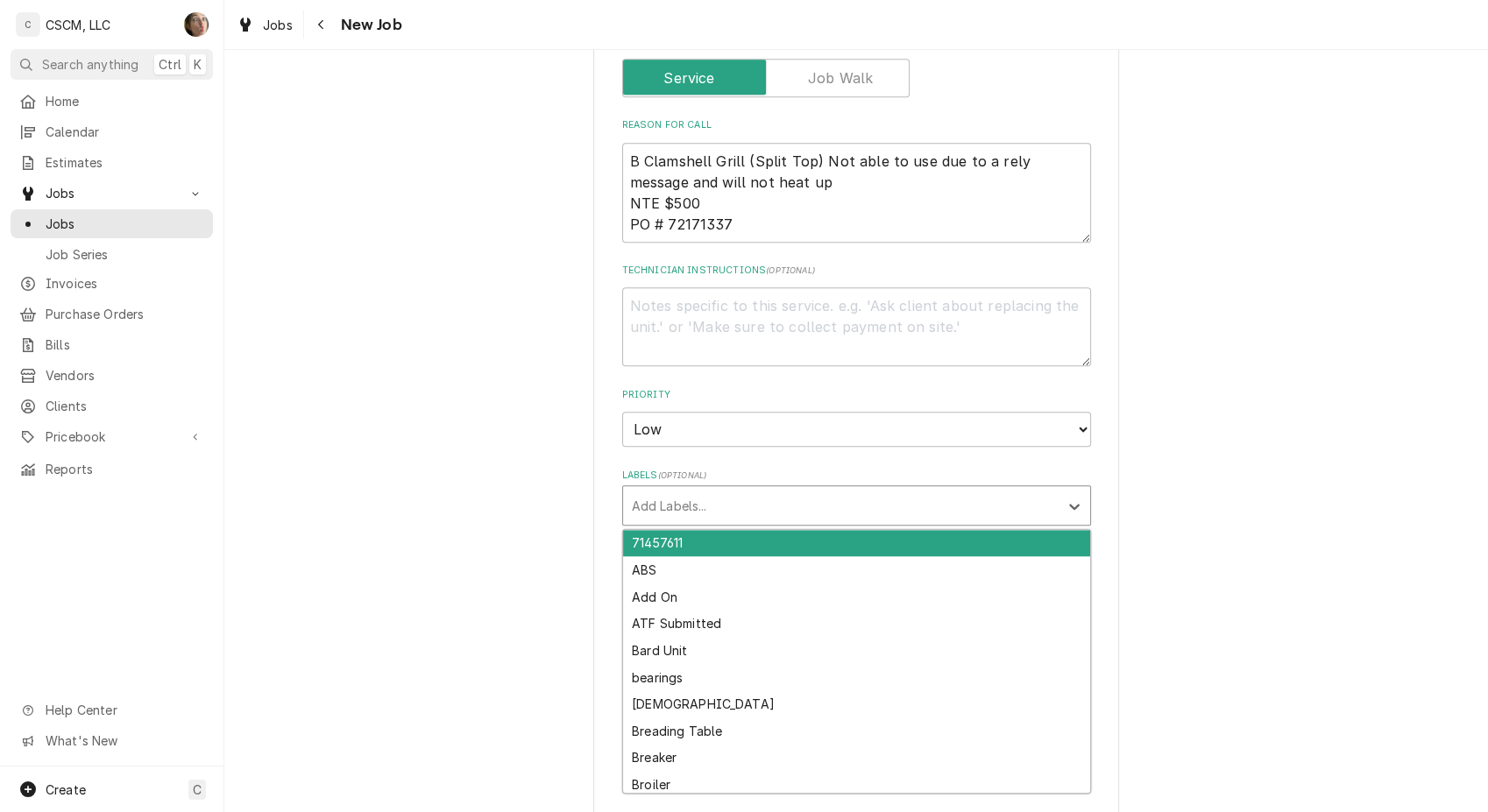
click at [695, 502] on div "Labels" at bounding box center [841, 505] width 418 height 31
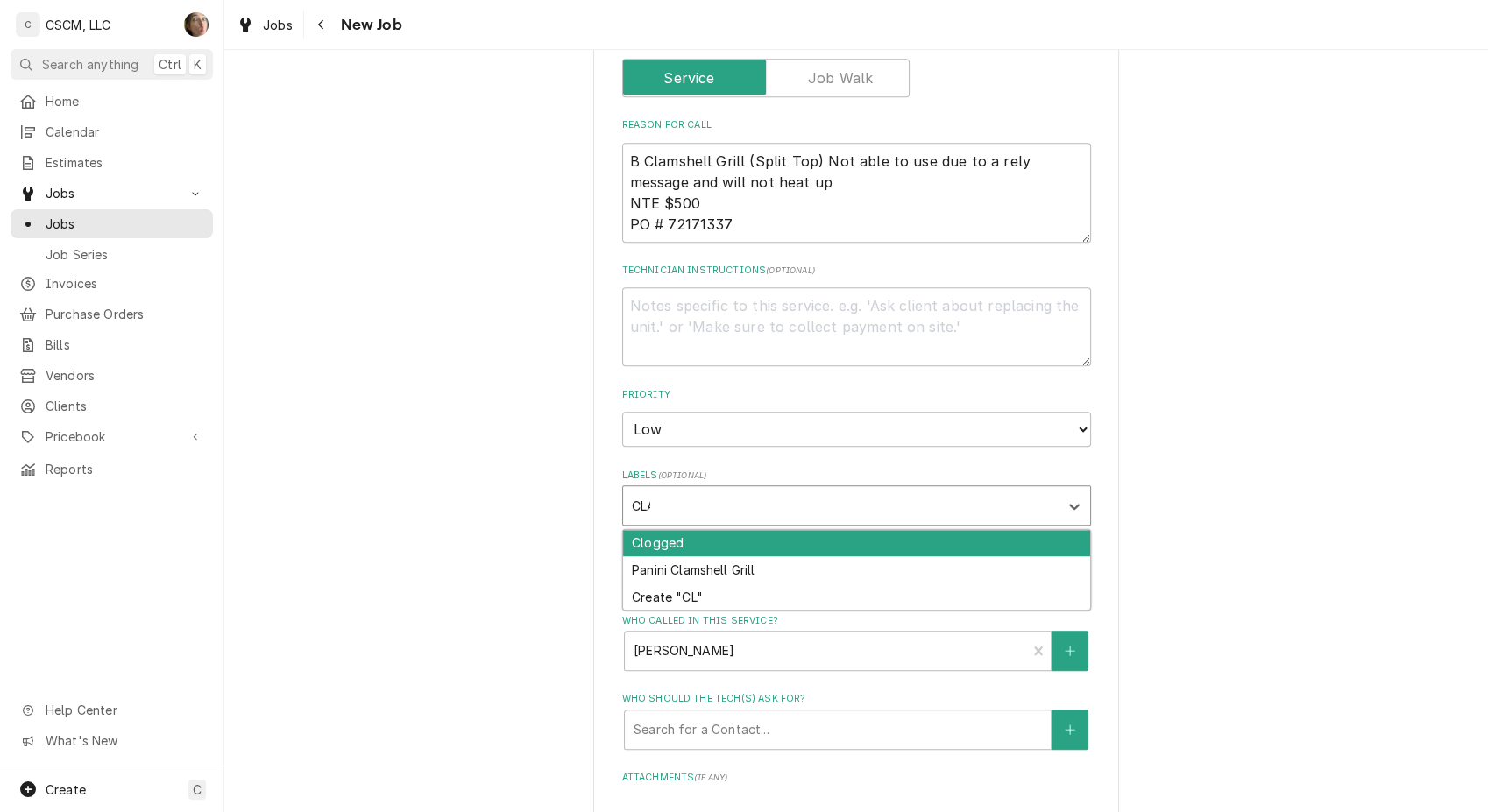
type input "CLAM"
click at [701, 537] on div "Panini Clamshell Grill" at bounding box center [856, 544] width 467 height 28
type textarea "x"
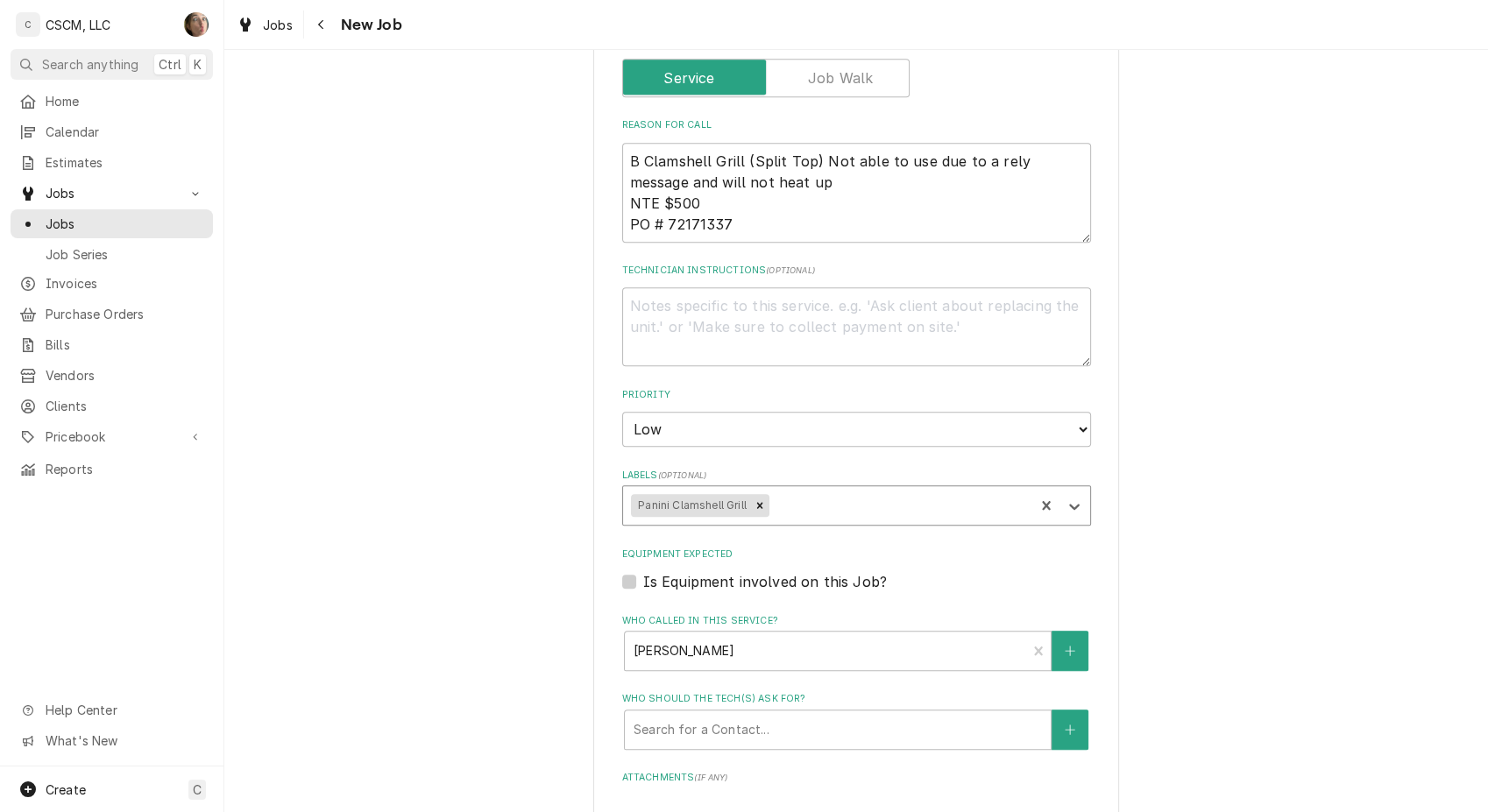
type textarea "x"
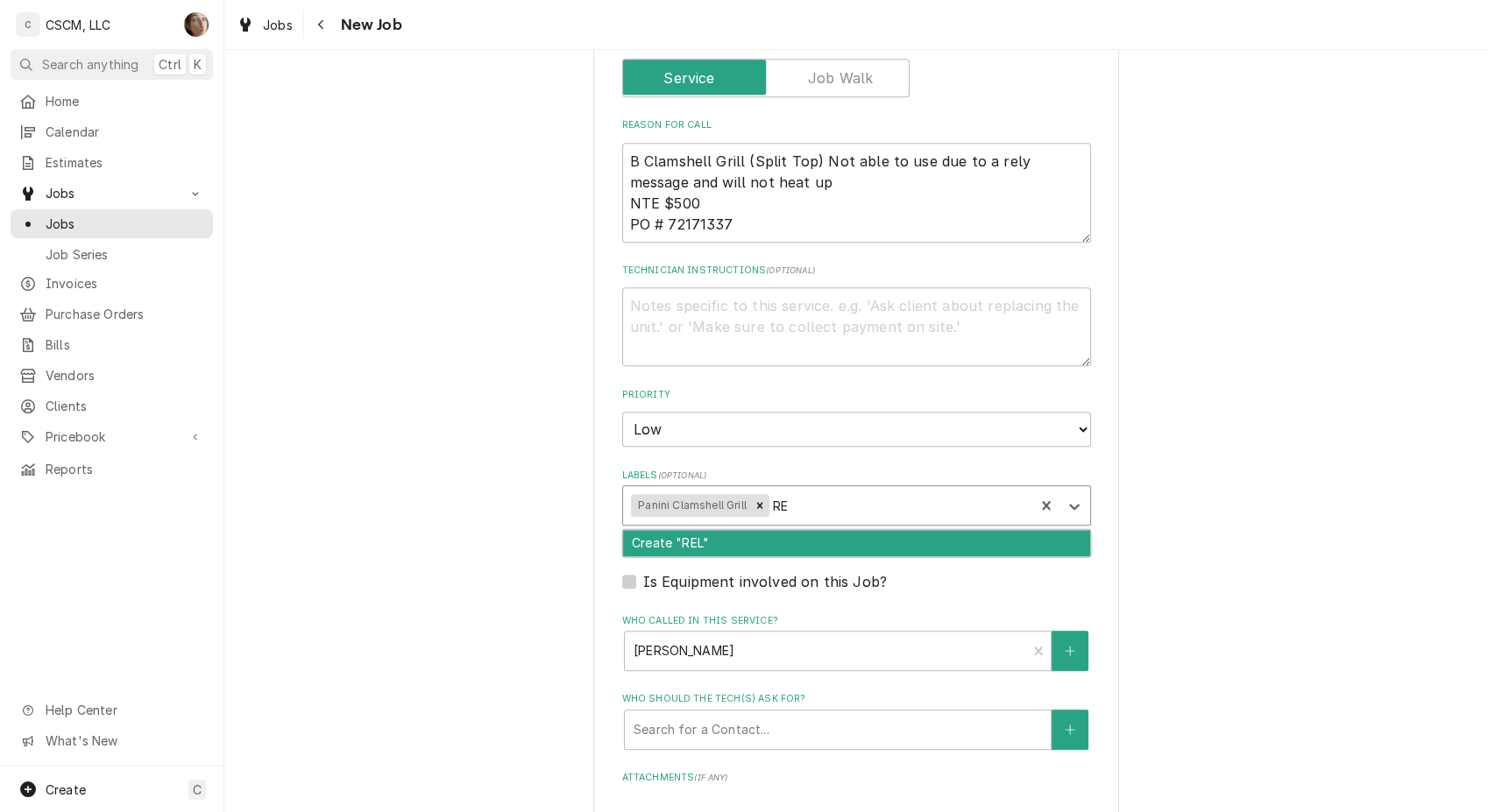
type input "R"
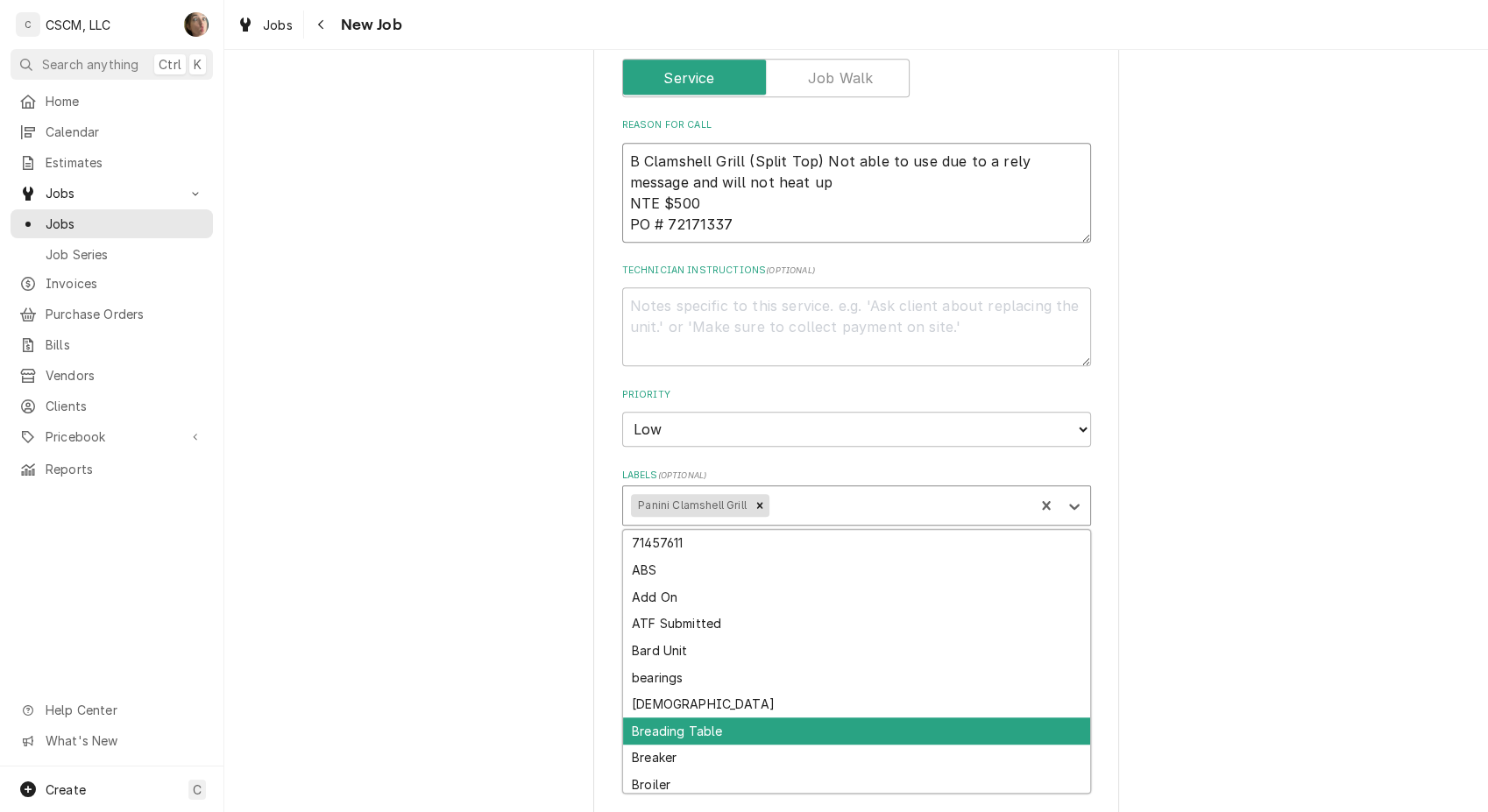
click at [993, 159] on textarea "B Clamshell Grill (Split Top) Not able to use due to a rely message and will no…" at bounding box center [856, 192] width 469 height 100
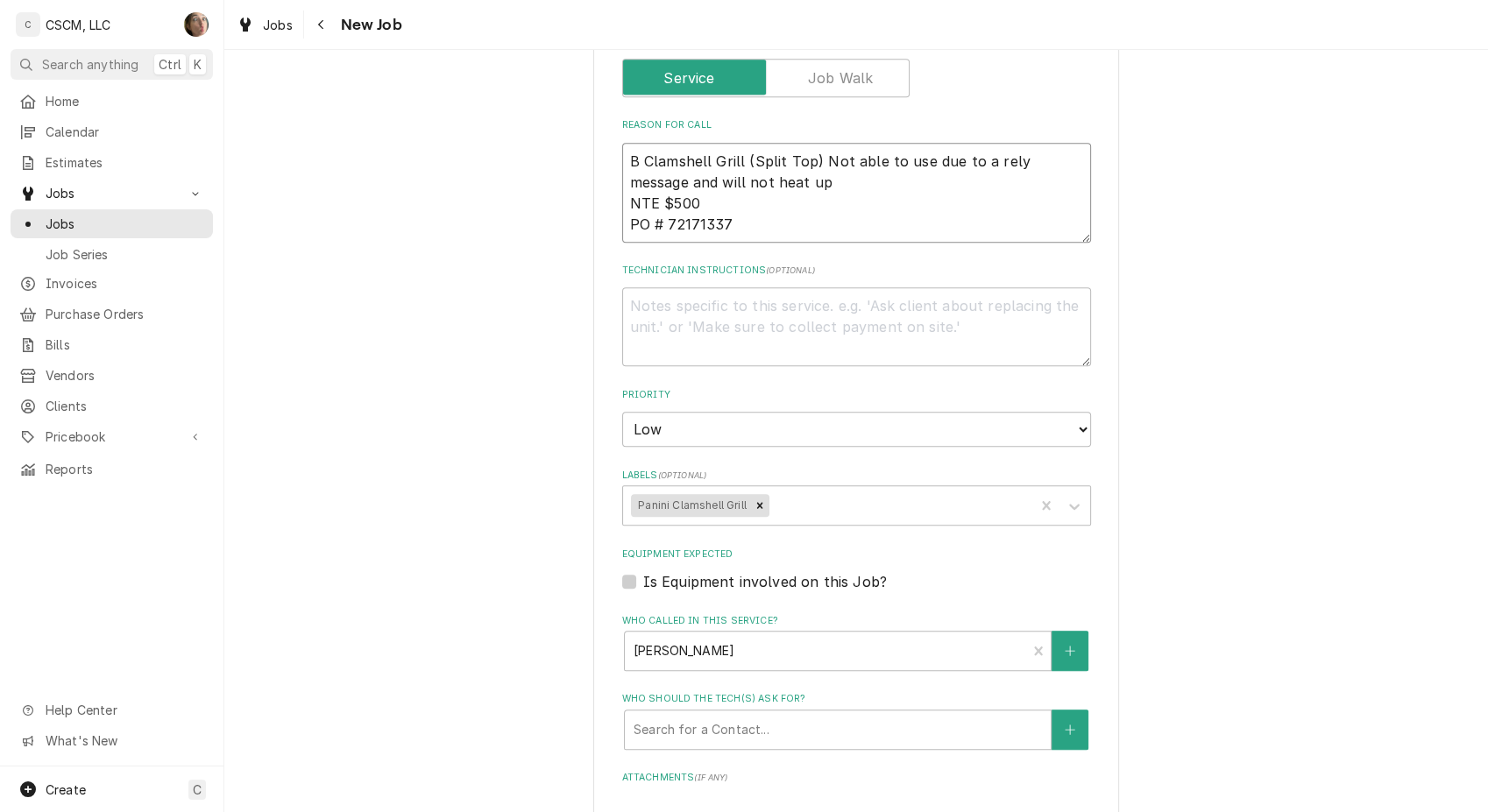
type textarea "x"
type textarea "B Clamshell Grill (Split Top) Not able to use due to a reAy message and will no…"
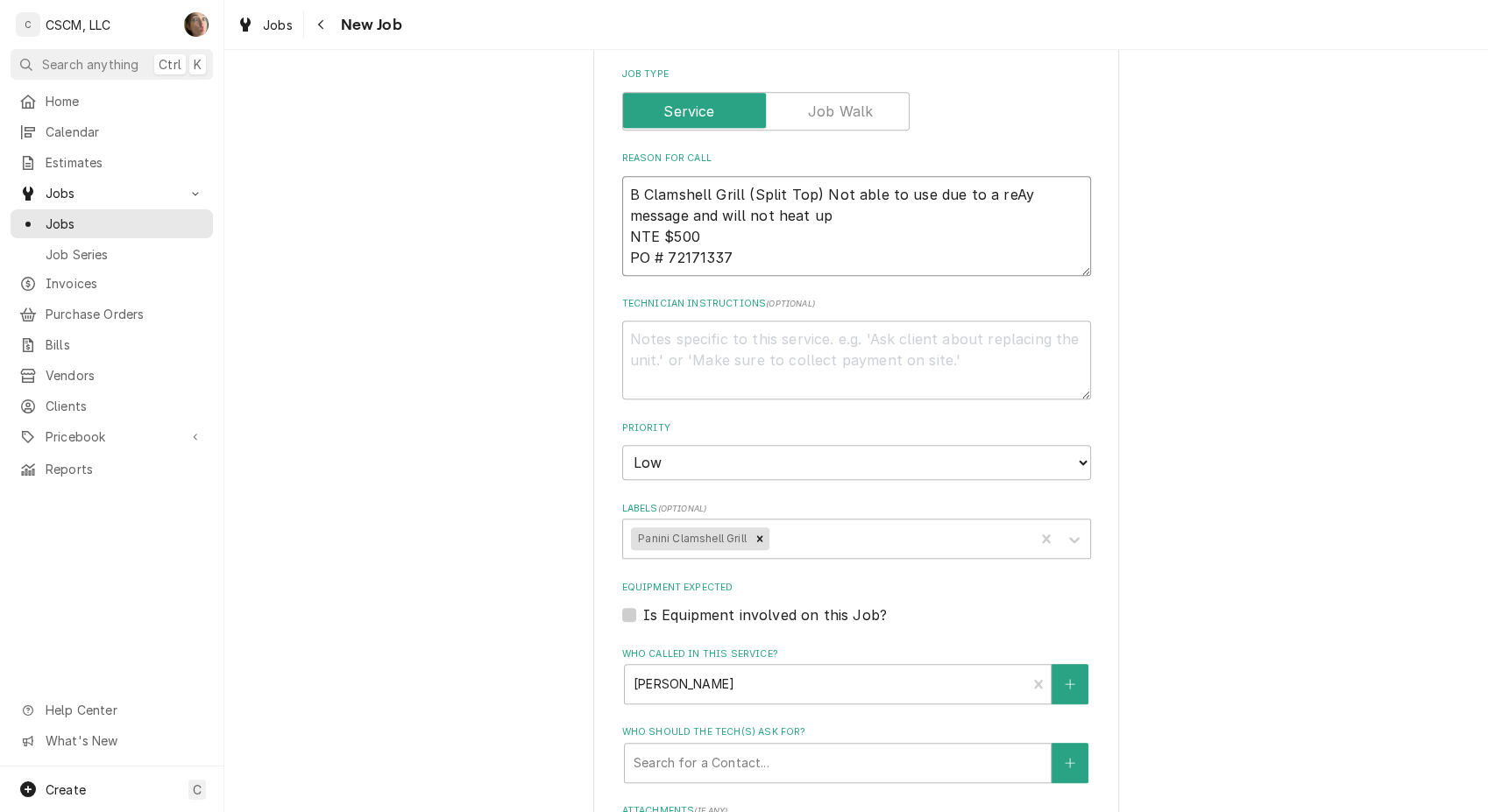
type textarea "x"
type textarea "B Clamshell Grill (Split Top) Not able to use due to a reay message and will no…"
type textarea "x"
type textarea "B Clamshell Grill (Split Top) Not able to use due to a rey message and will not…"
type textarea "x"
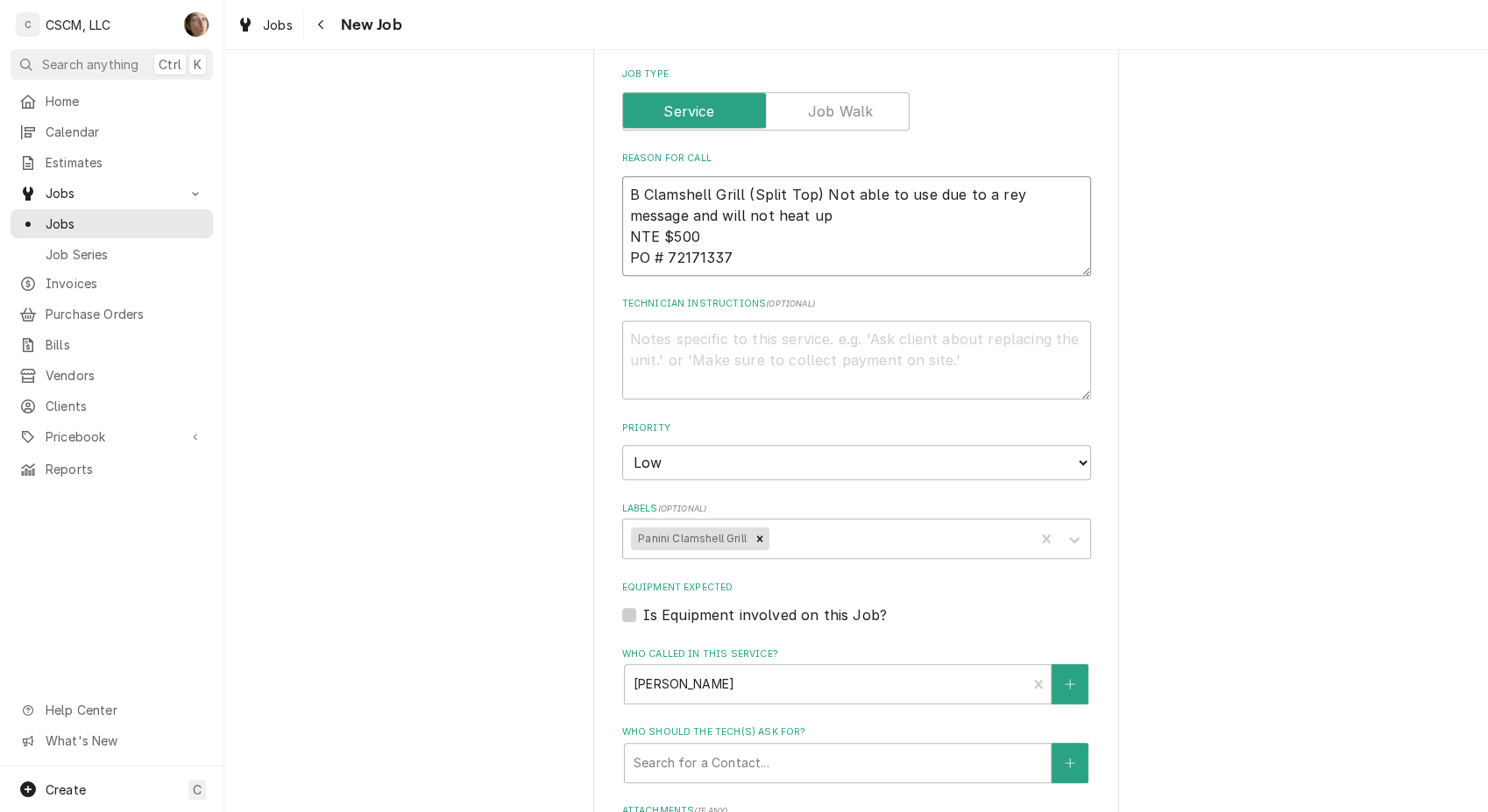
type textarea "B Clamshell Grill (Split Top) Not able to use due to a rely message and will no…"
type textarea "x"
type textarea "B Clamshell Grill (Split Top) Not able to use due to a relay message and will n…"
type textarea "x"
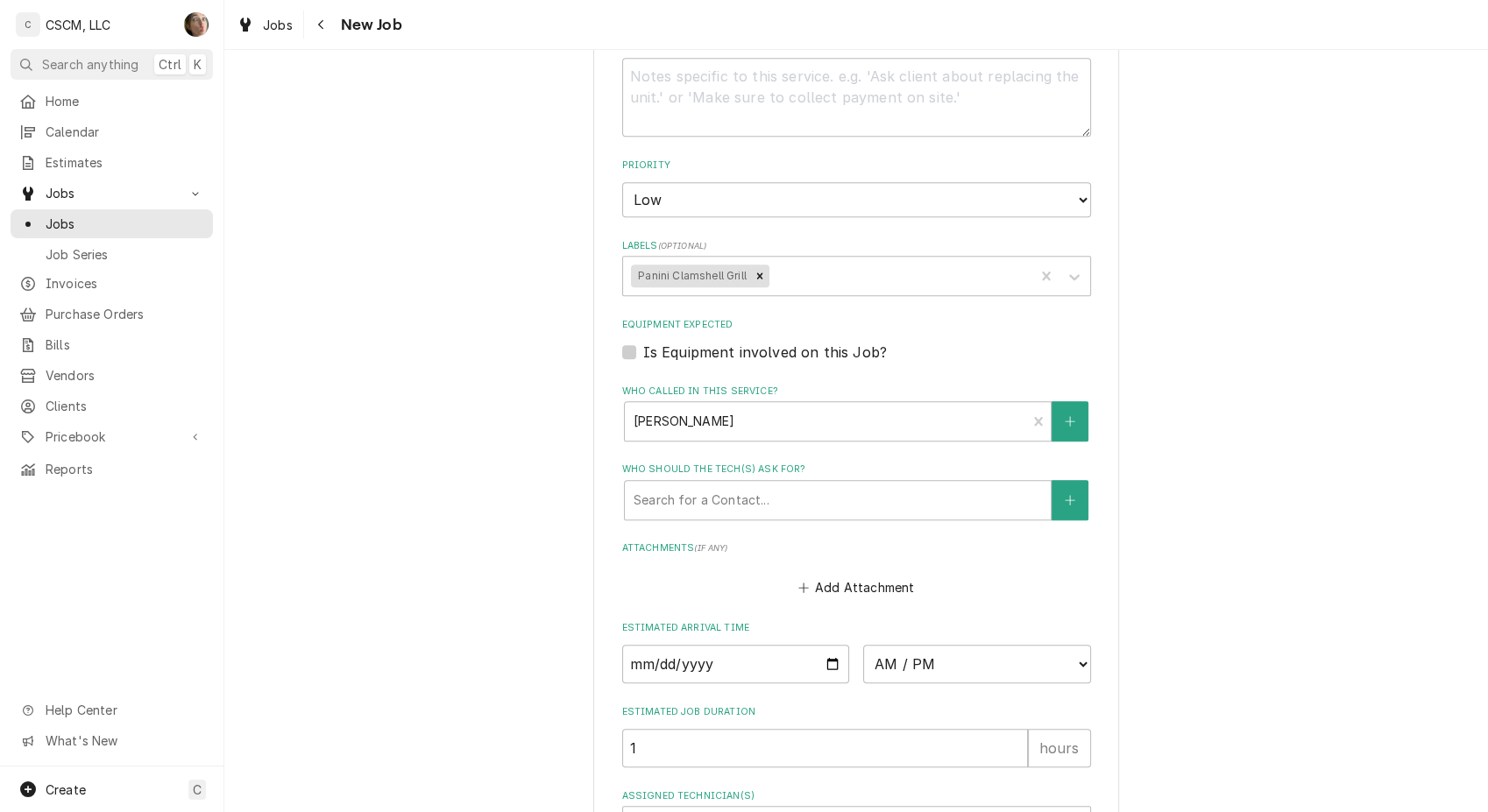
scroll to position [1523, 0]
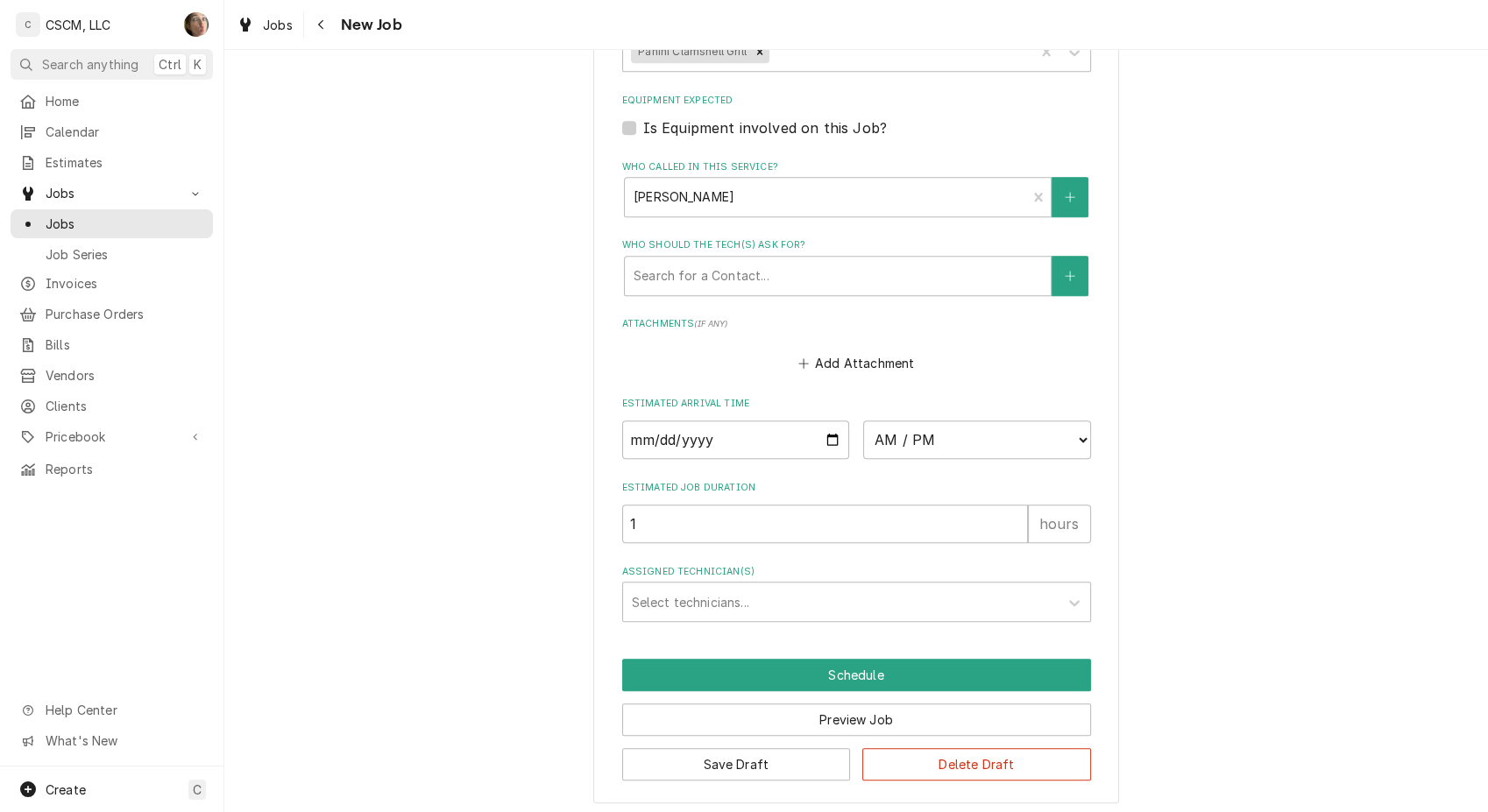
type textarea "B Clamshell Grill (Split Top) Not able to use due to a relay message and will n…"
click at [758, 763] on button "Save Draft" at bounding box center [735, 764] width 229 height 32
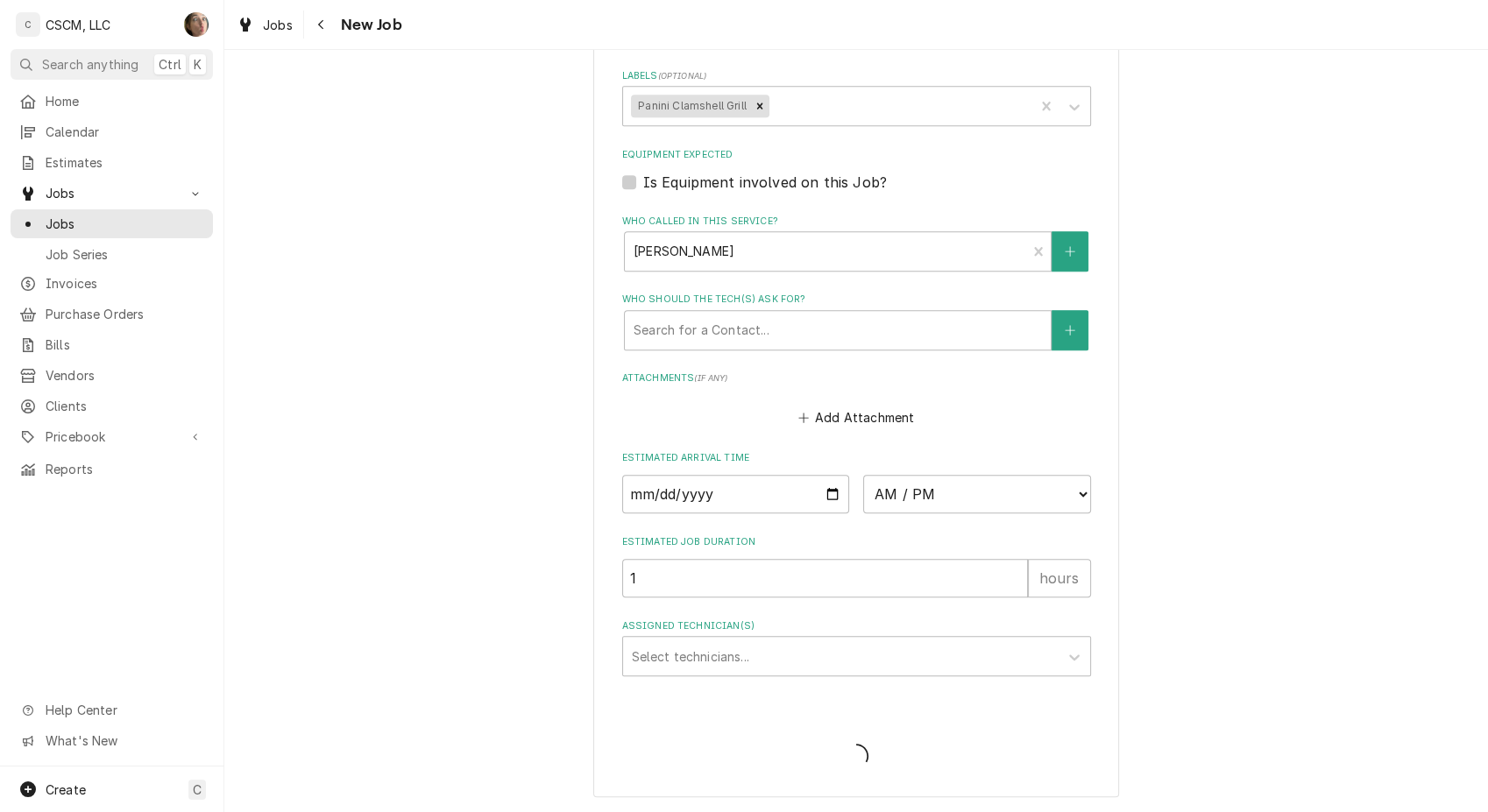
scroll to position [1465, 0]
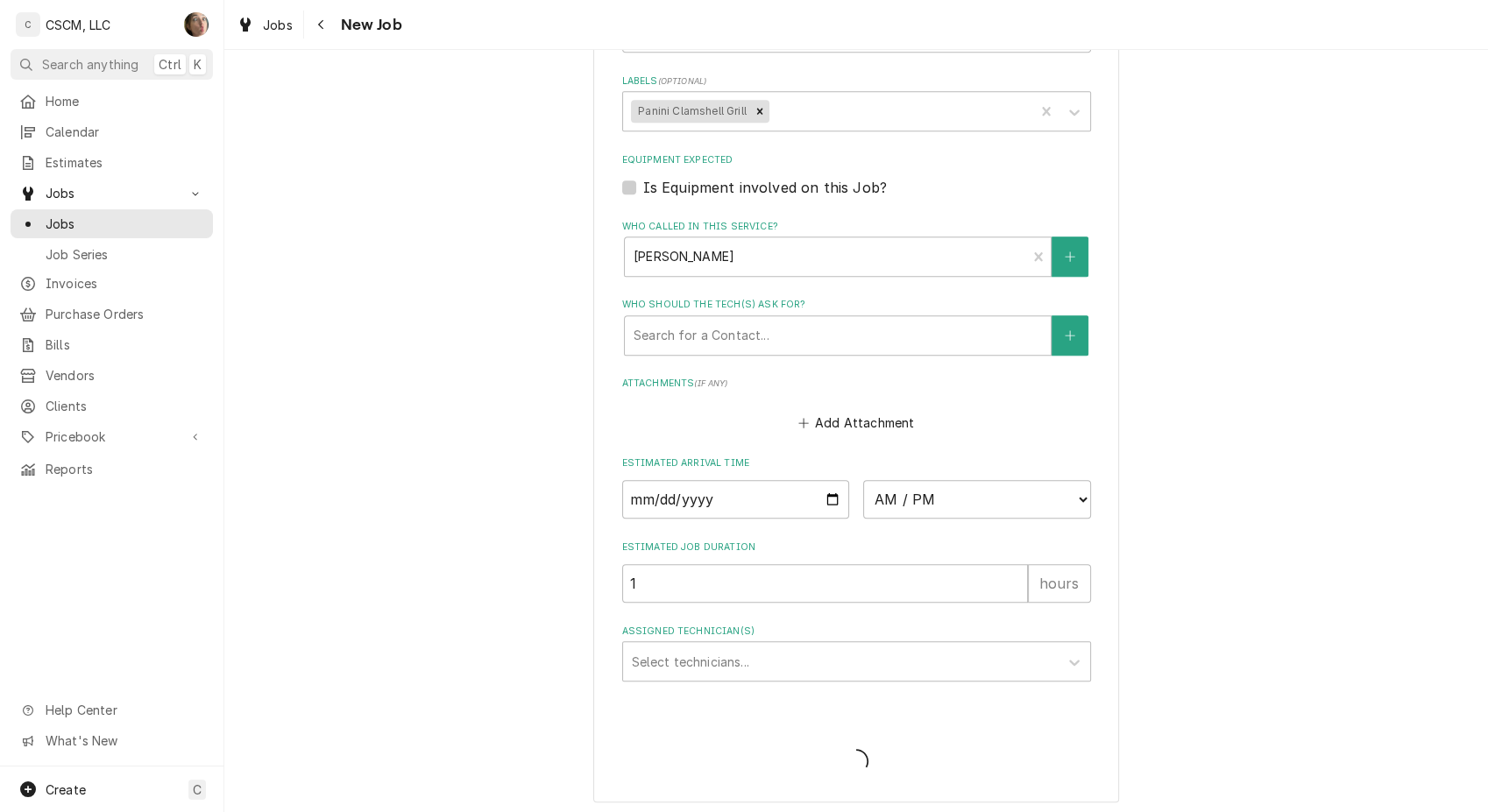
type textarea "x"
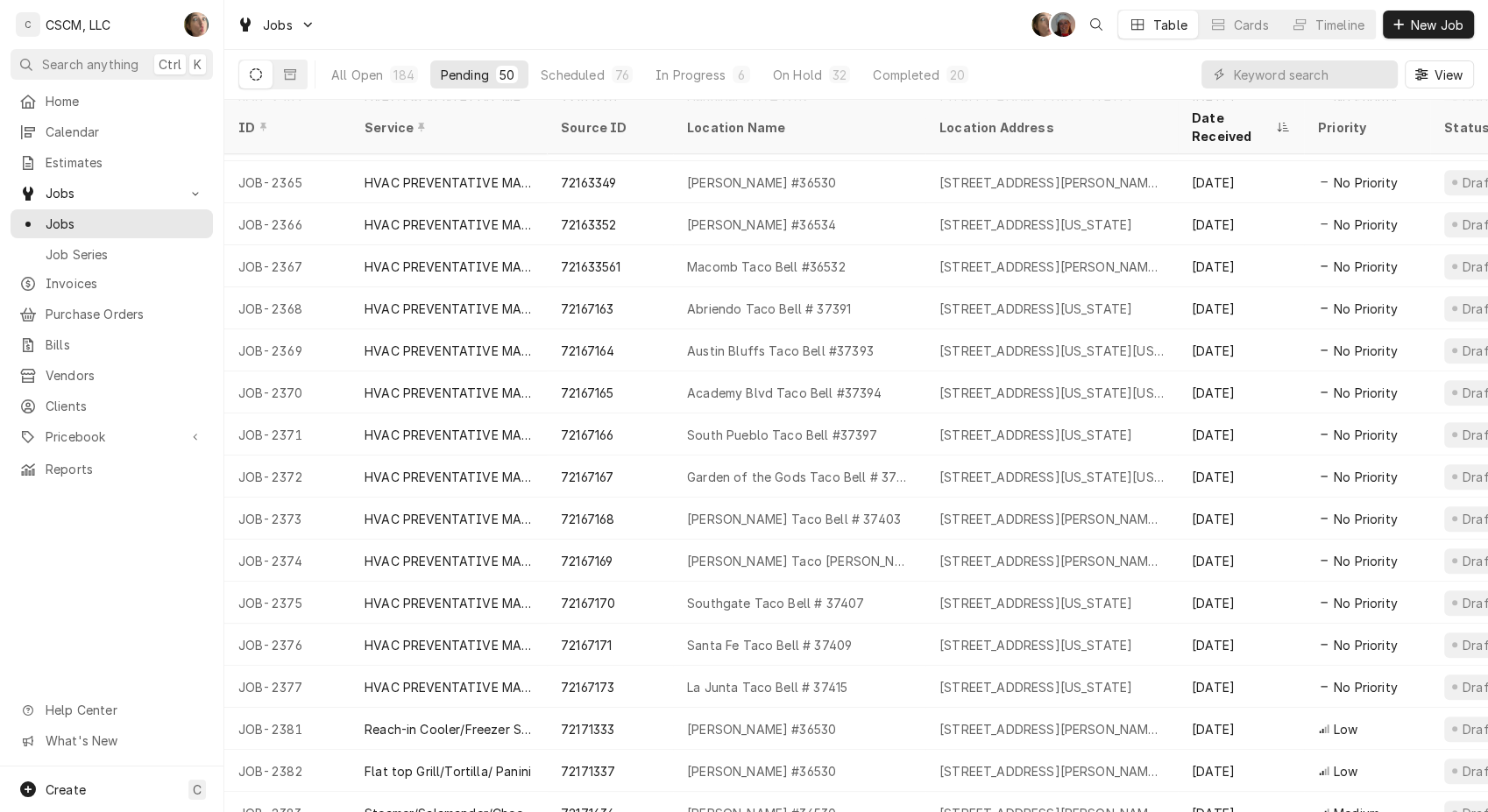
scroll to position [1437, 0]
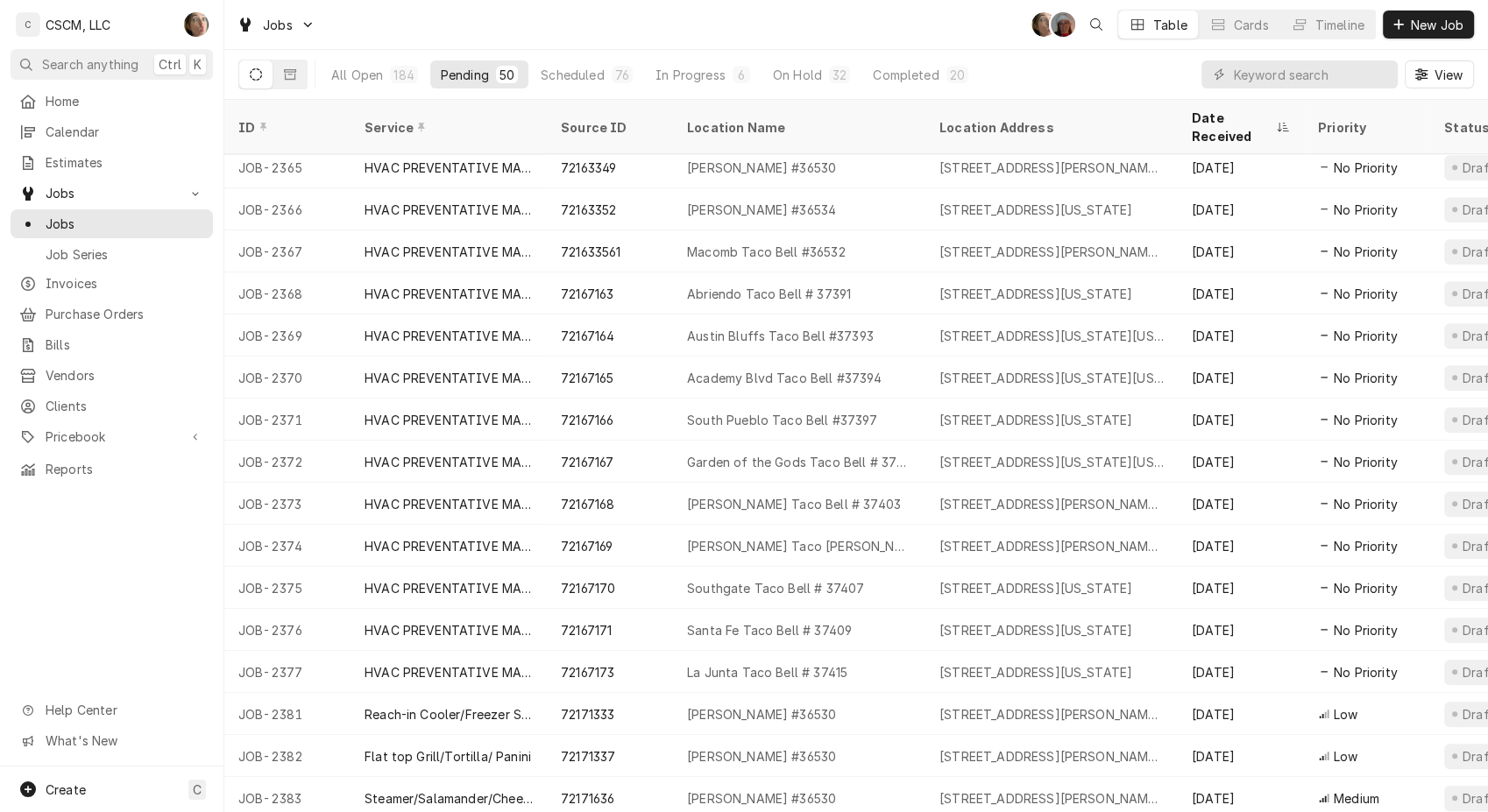
click at [1100, 692] on div "4413 McMasters, Hannibal, Missouri 63401" at bounding box center [1051, 713] width 252 height 42
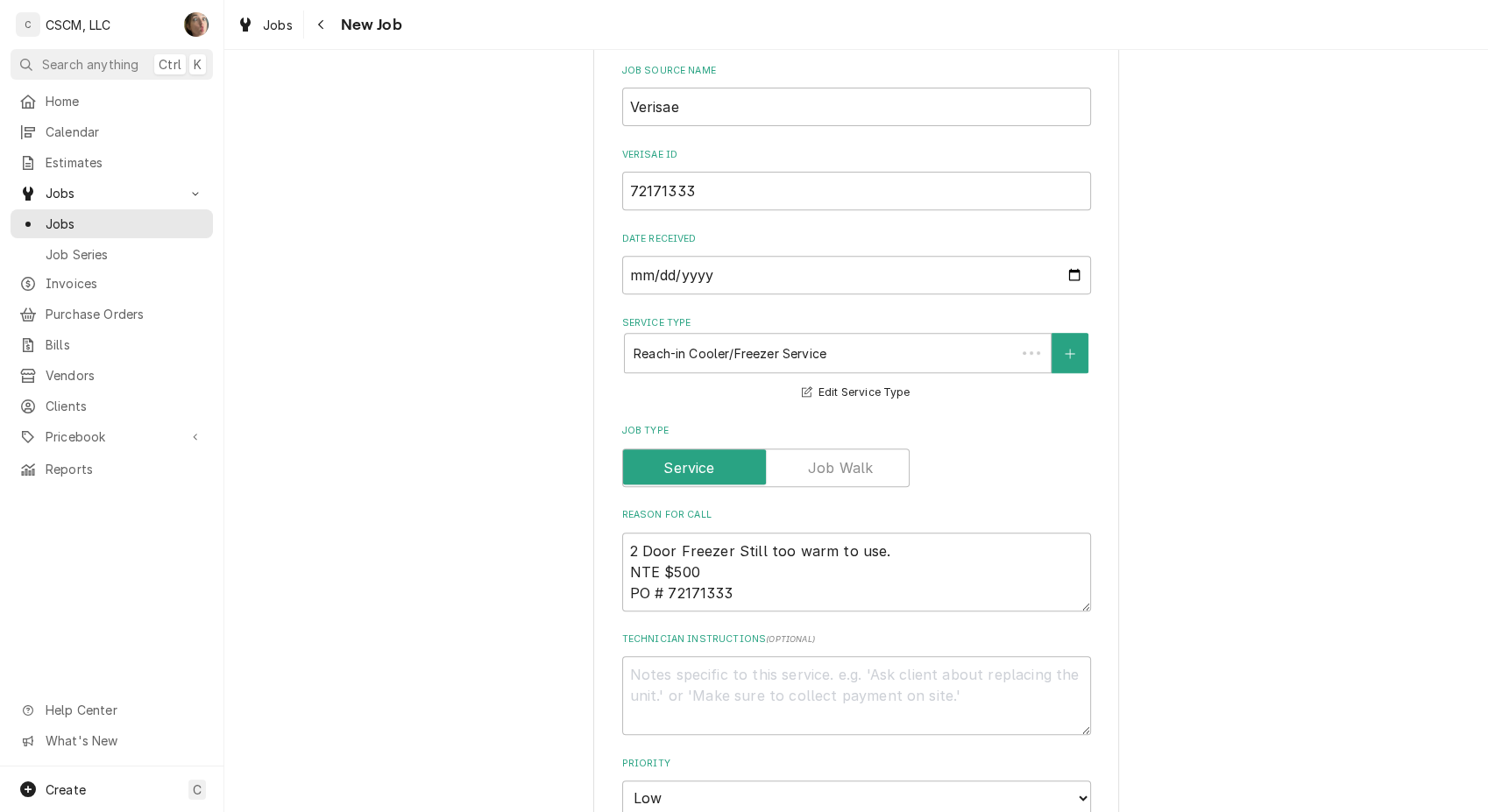
type textarea "x"
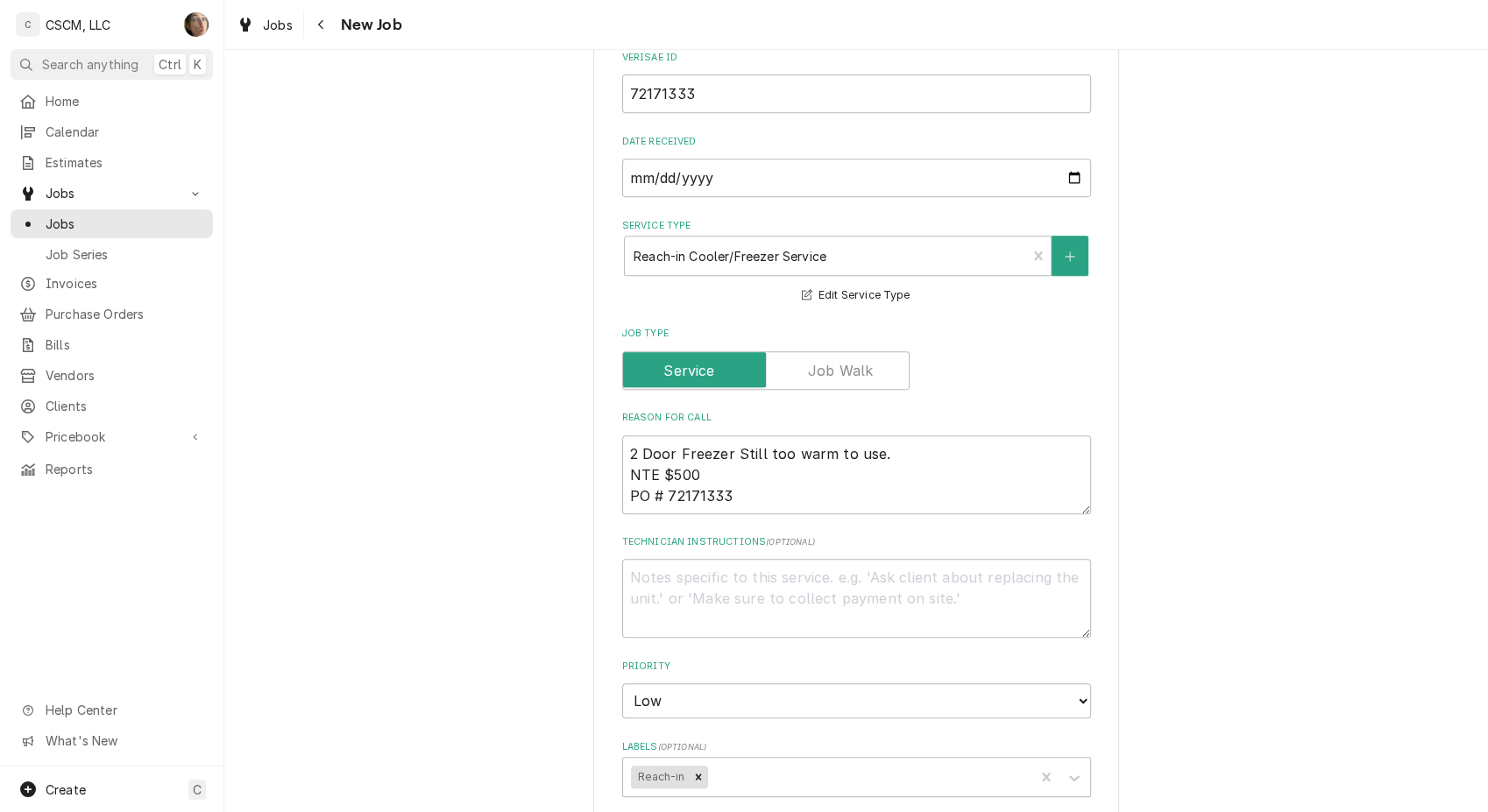
scroll to position [1168, 0]
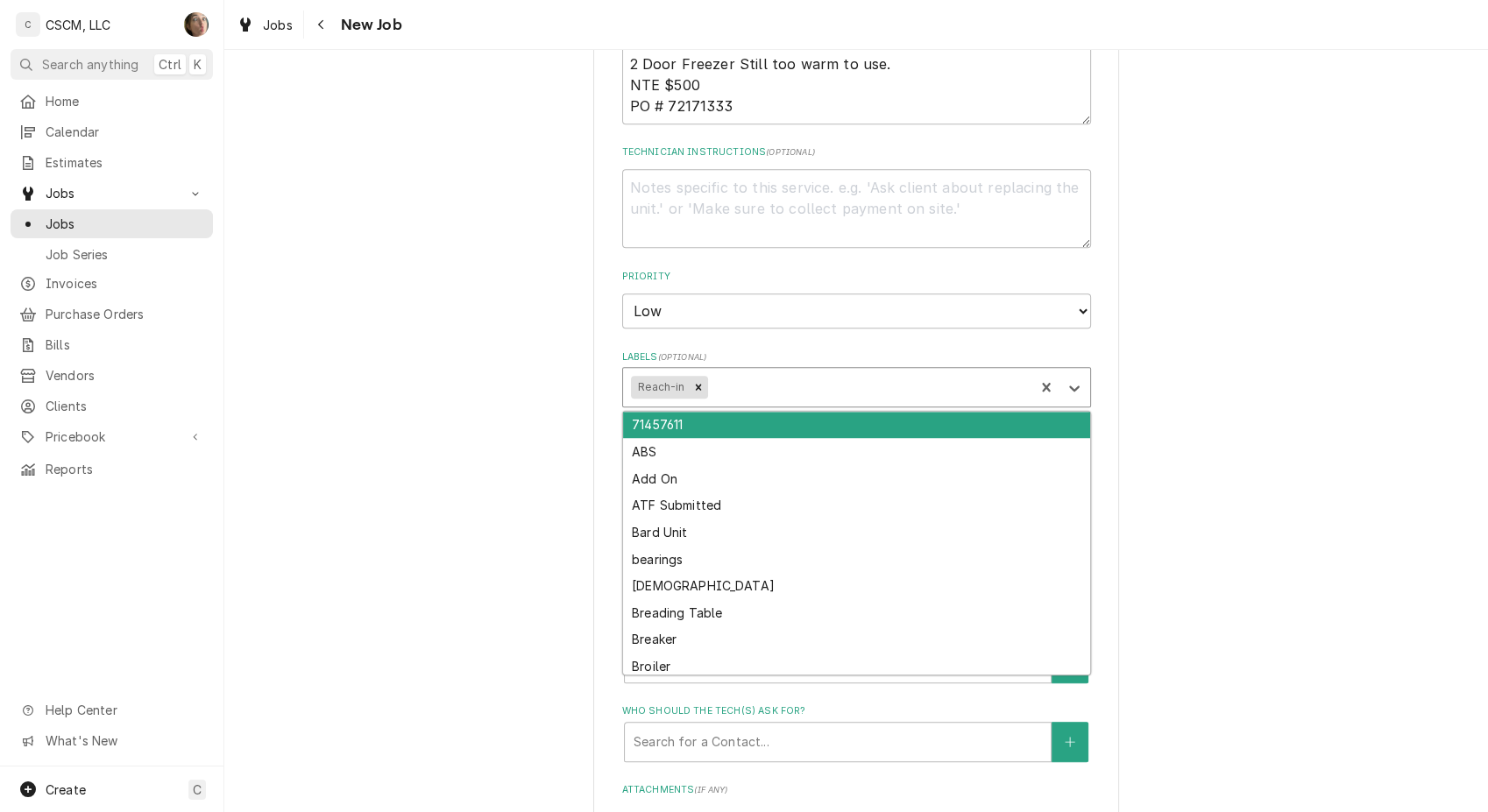
click at [746, 381] on div "Labels" at bounding box center [867, 386] width 314 height 31
type input "tw"
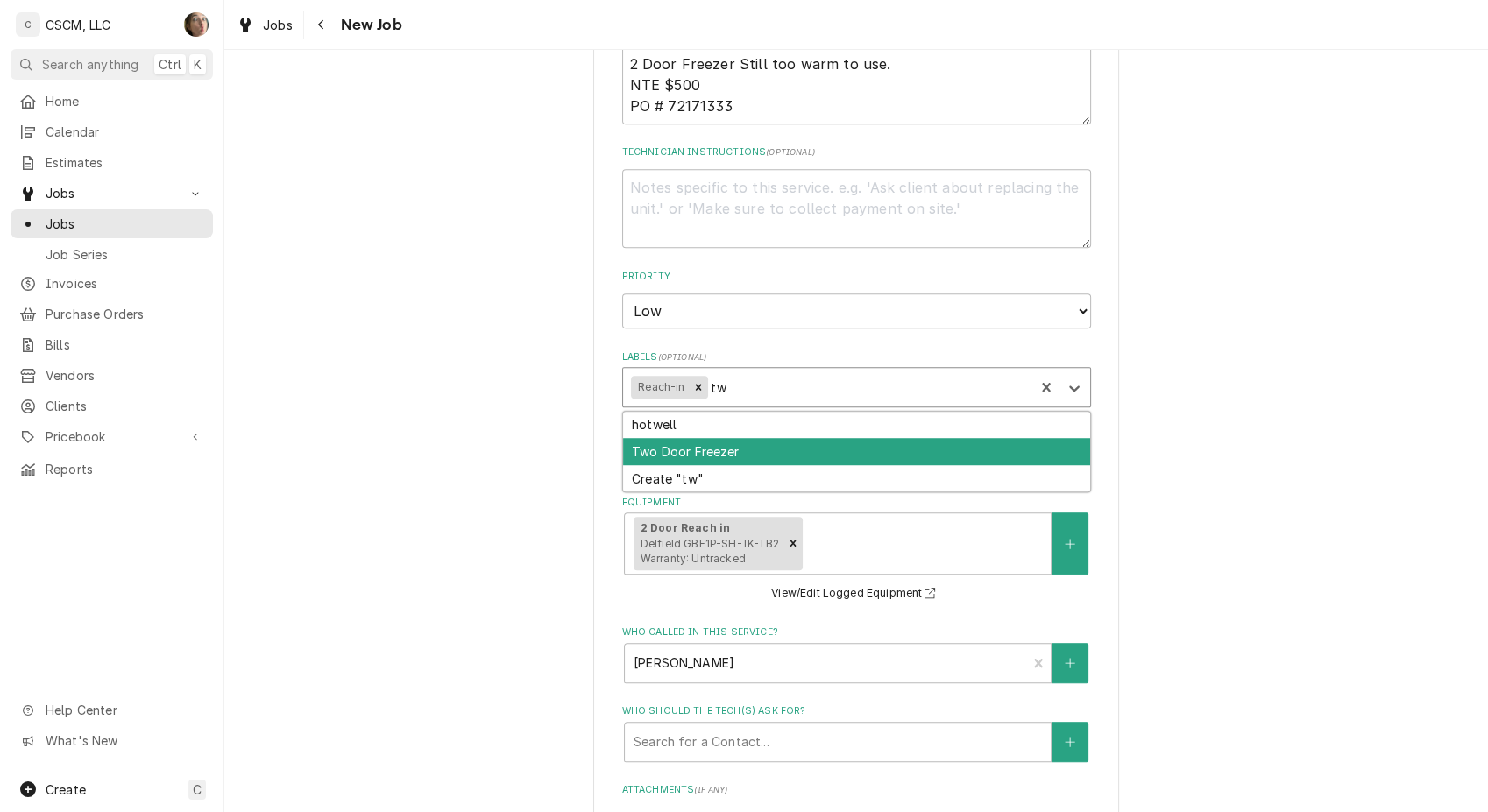
click at [729, 443] on div "Two Door Freezer" at bounding box center [856, 452] width 467 height 28
type textarea "x"
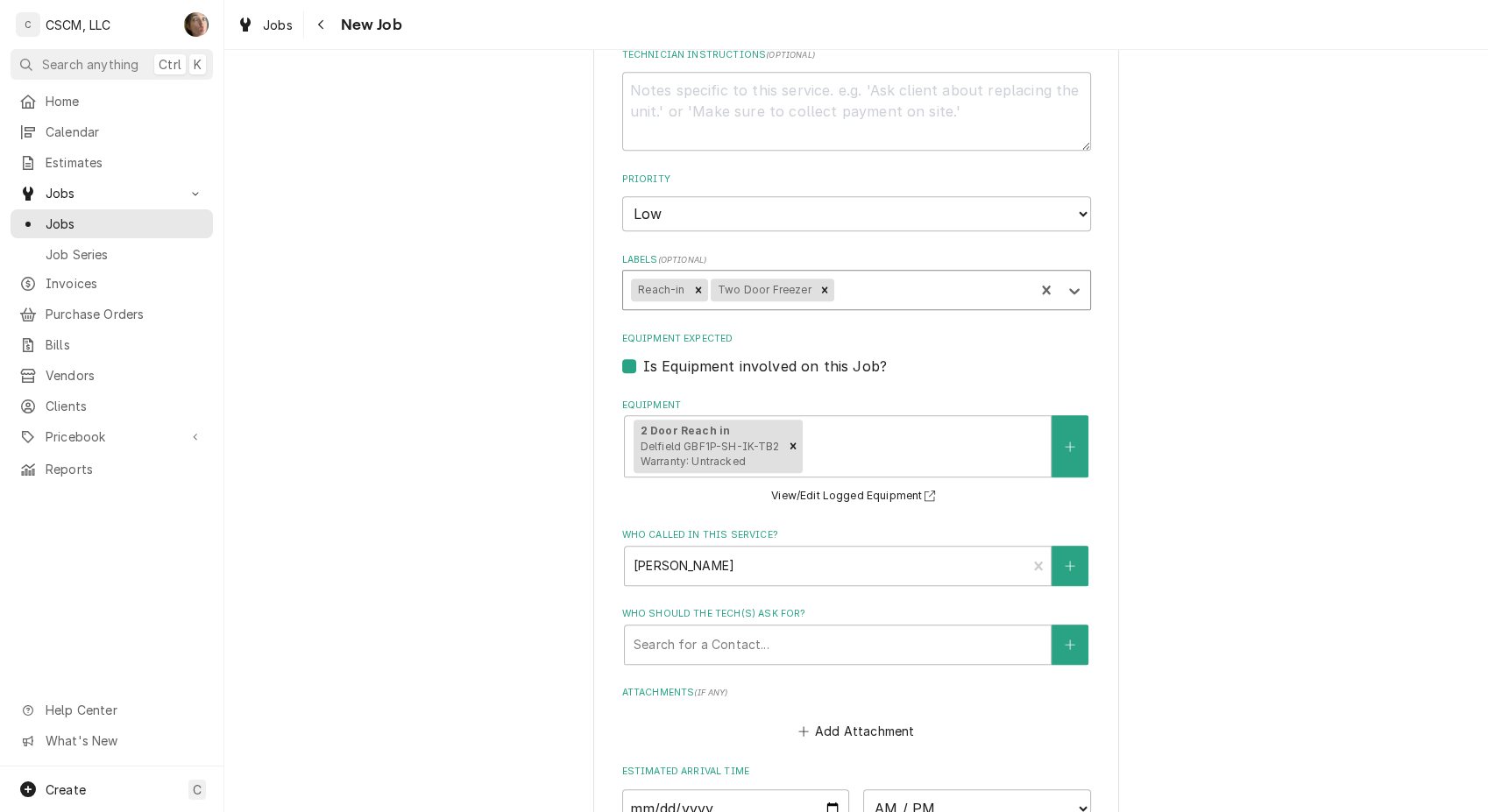
scroll to position [1633, 0]
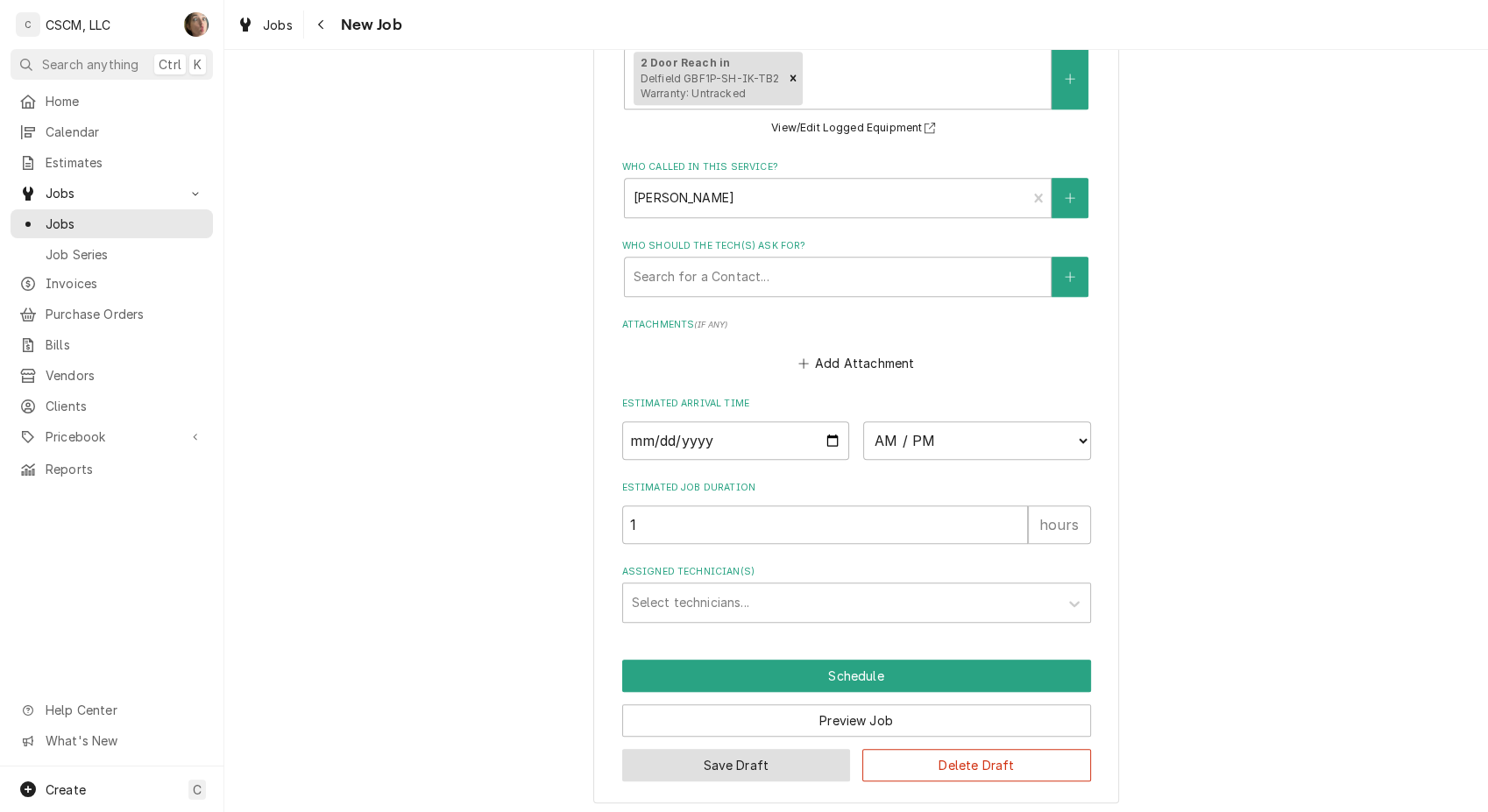
click at [674, 752] on button "Save Draft" at bounding box center [735, 765] width 229 height 32
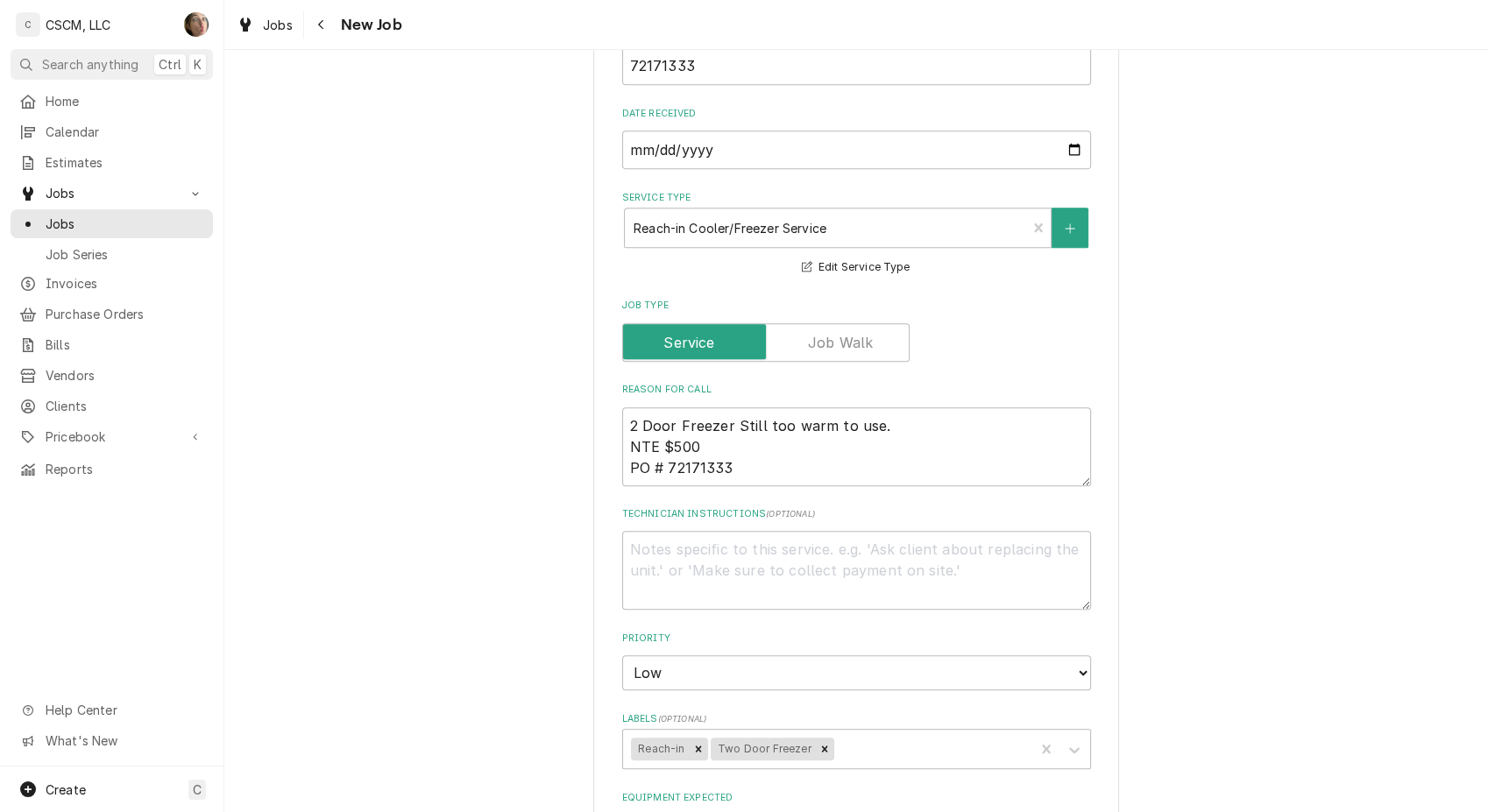
scroll to position [600, 0]
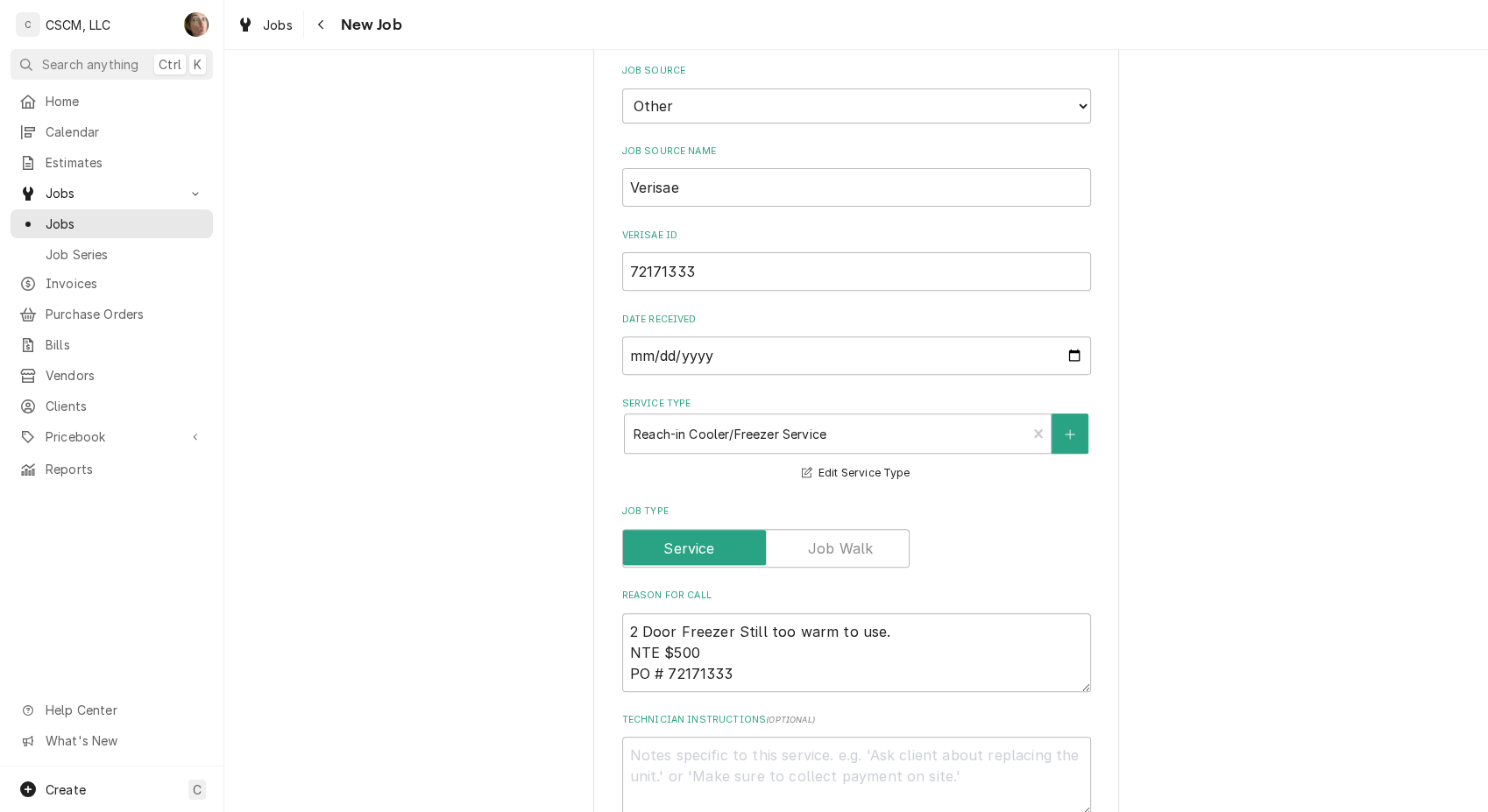
type textarea "x"
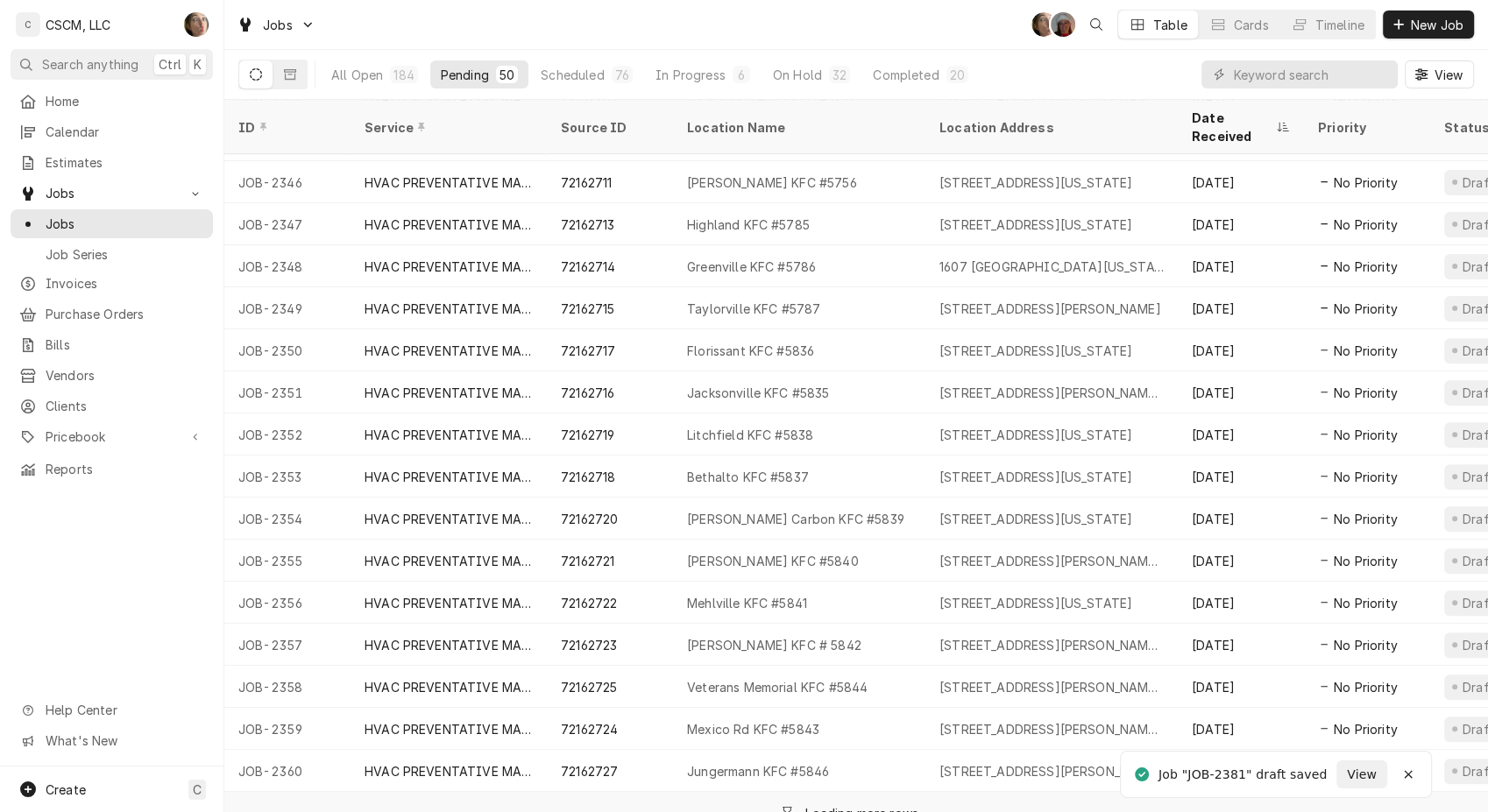
scroll to position [638, 0]
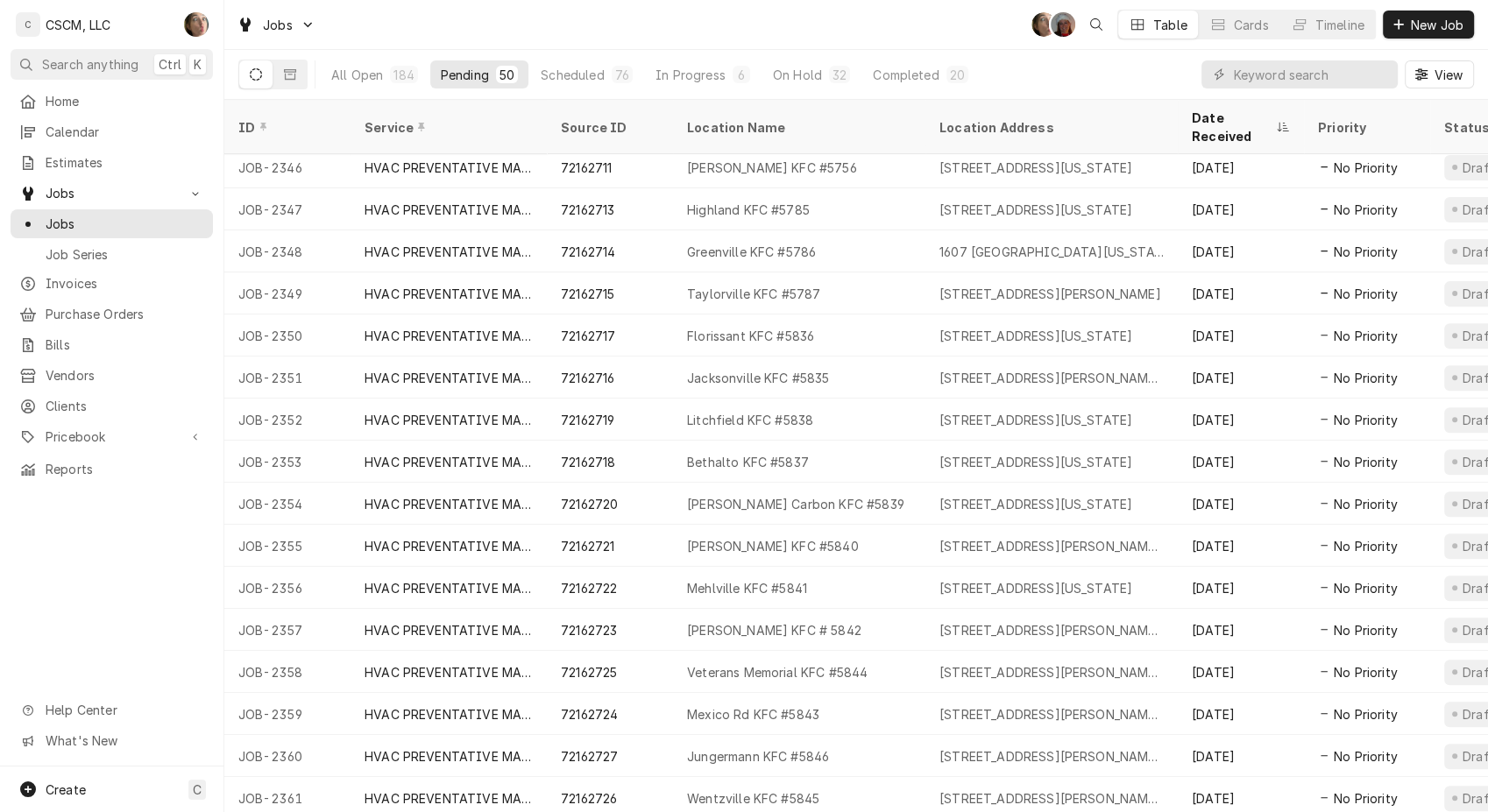
click at [1451, 20] on span "New Job" at bounding box center [1437, 25] width 60 height 18
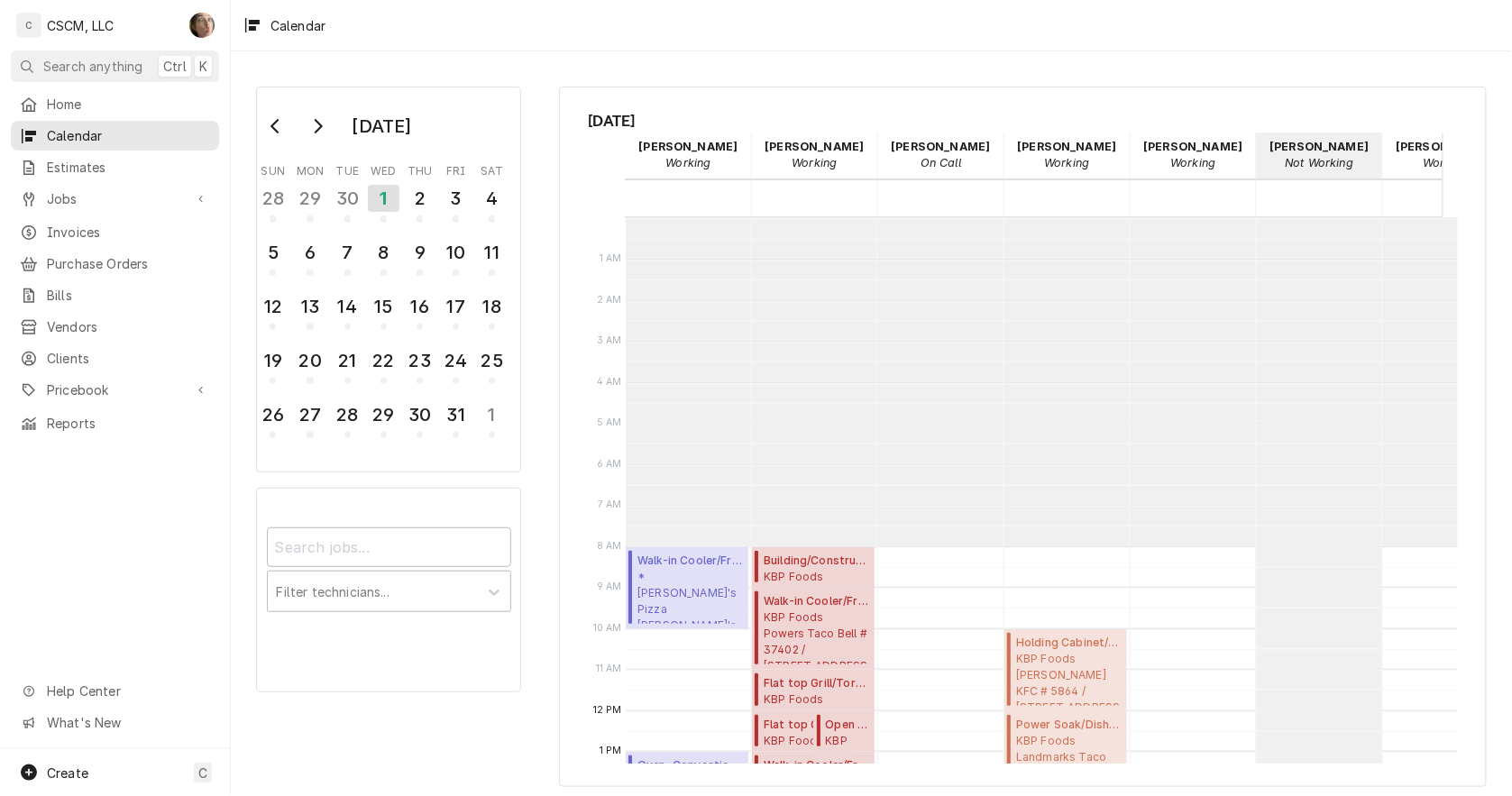
scroll to position [328, 0]
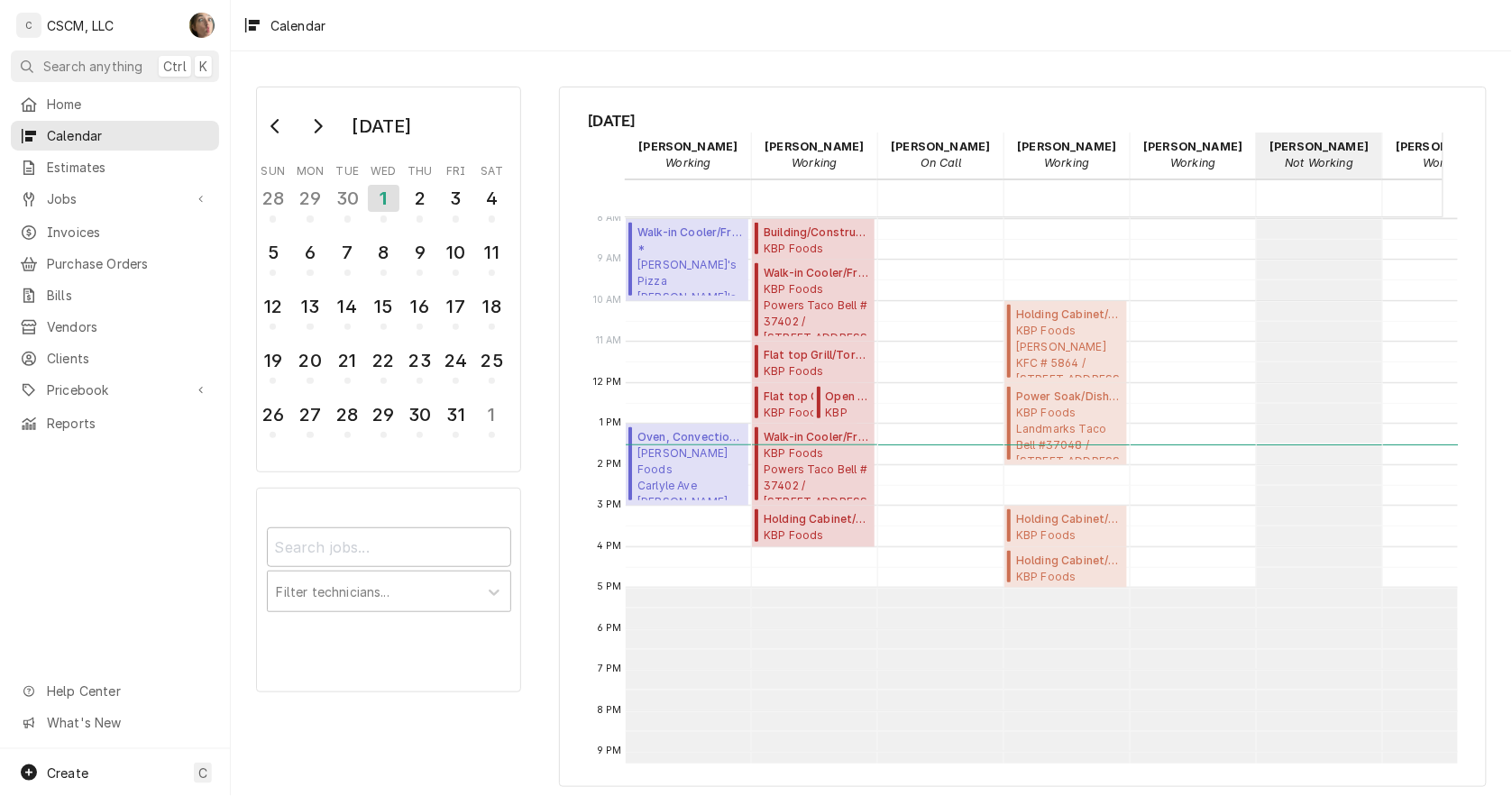
click at [84, 102] on span "Home" at bounding box center [128, 104] width 163 height 19
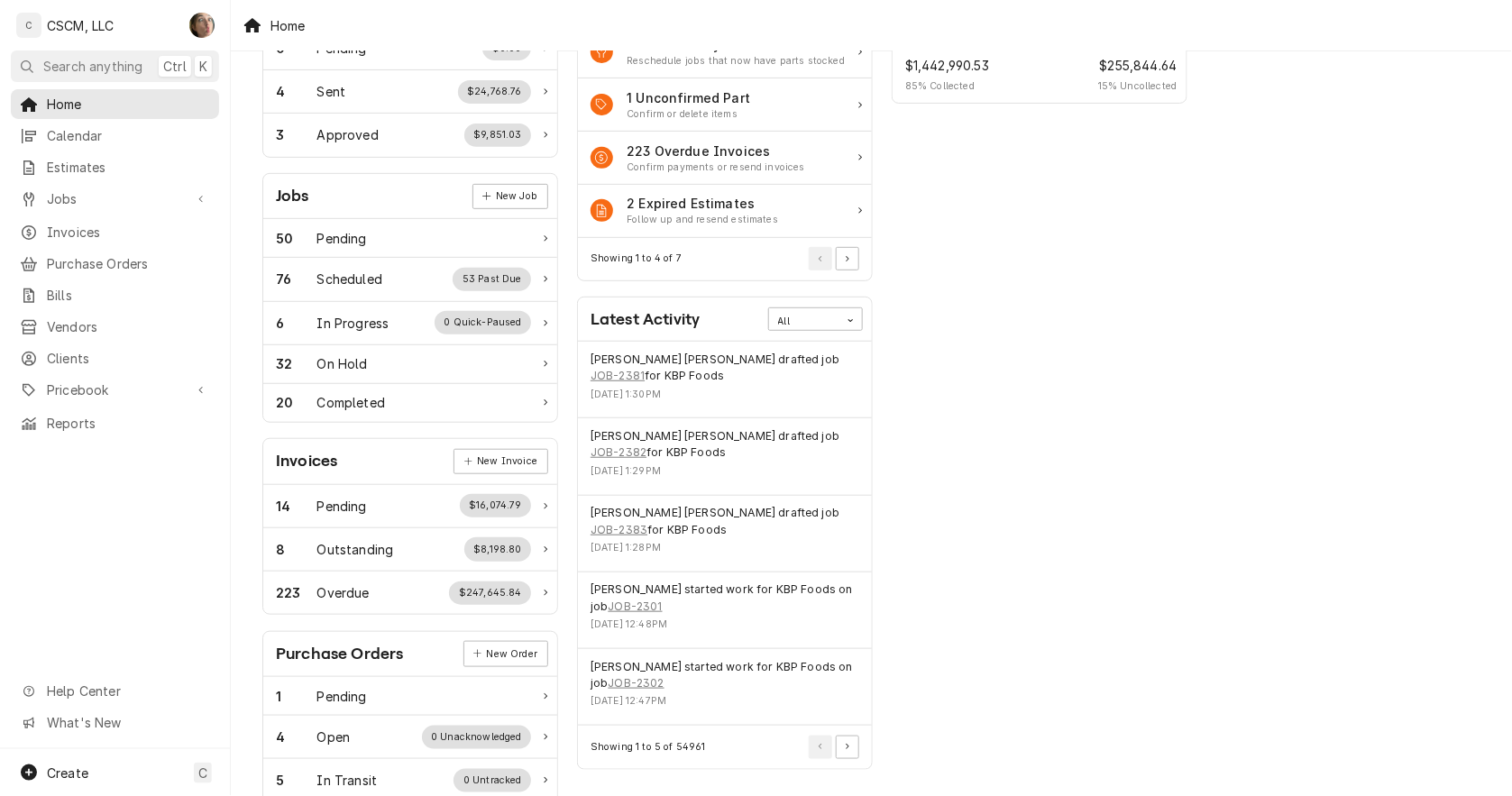
scroll to position [200, 0]
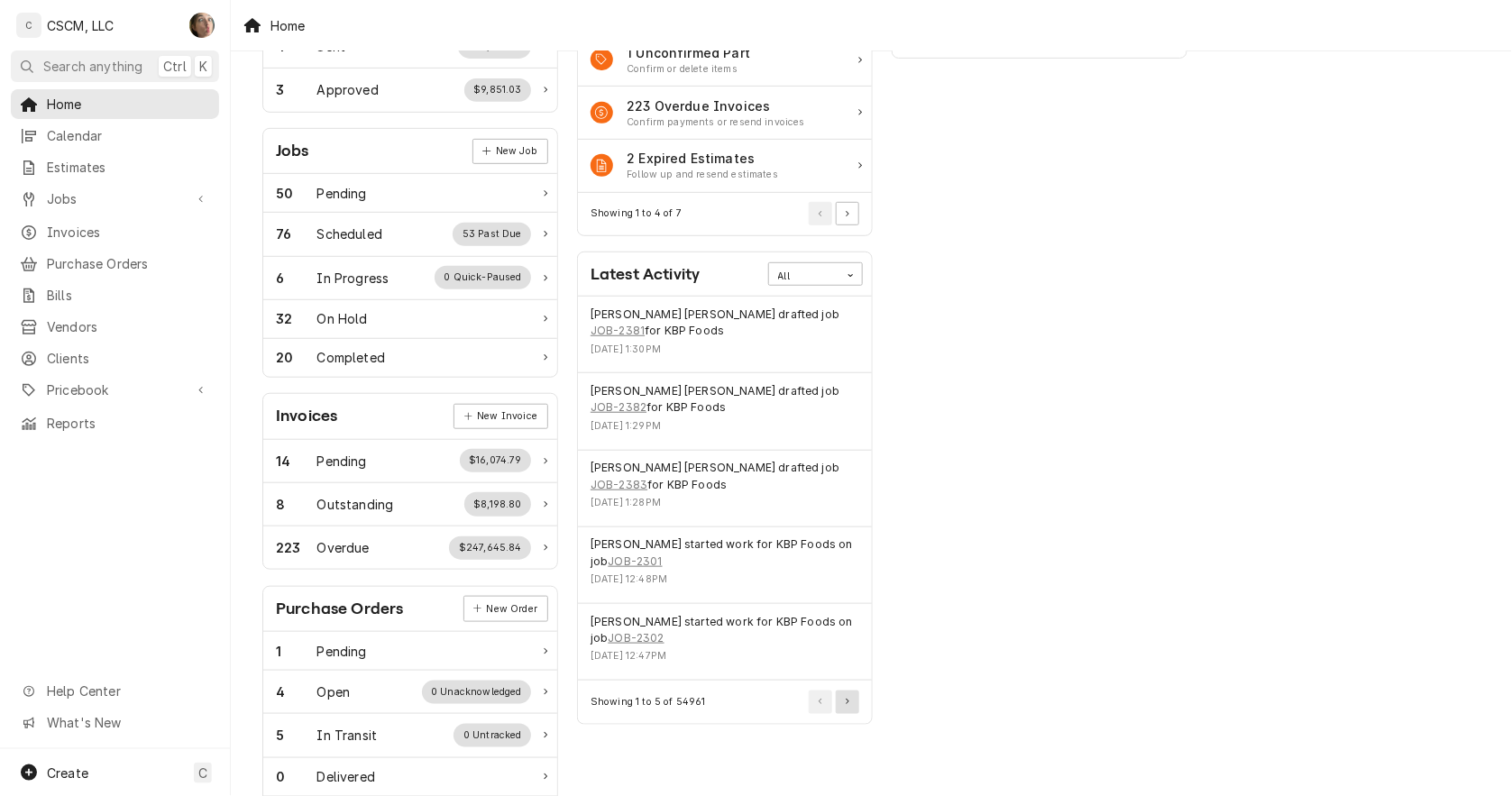
click at [850, 691] on button "Pagination Controls" at bounding box center [848, 702] width 23 height 23
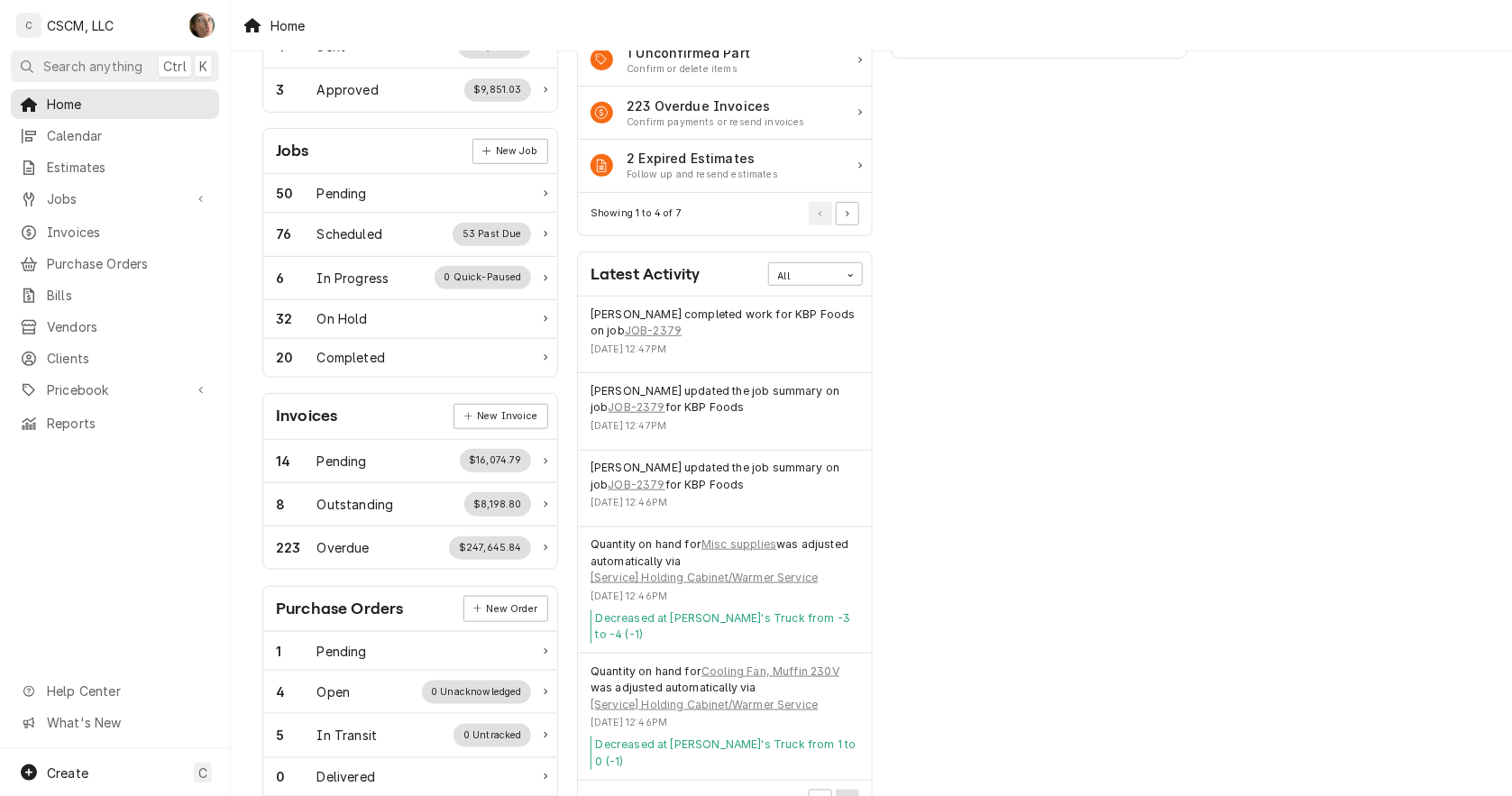
click at [840, 790] on button "Pagination Controls" at bounding box center [848, 802] width 23 height 23
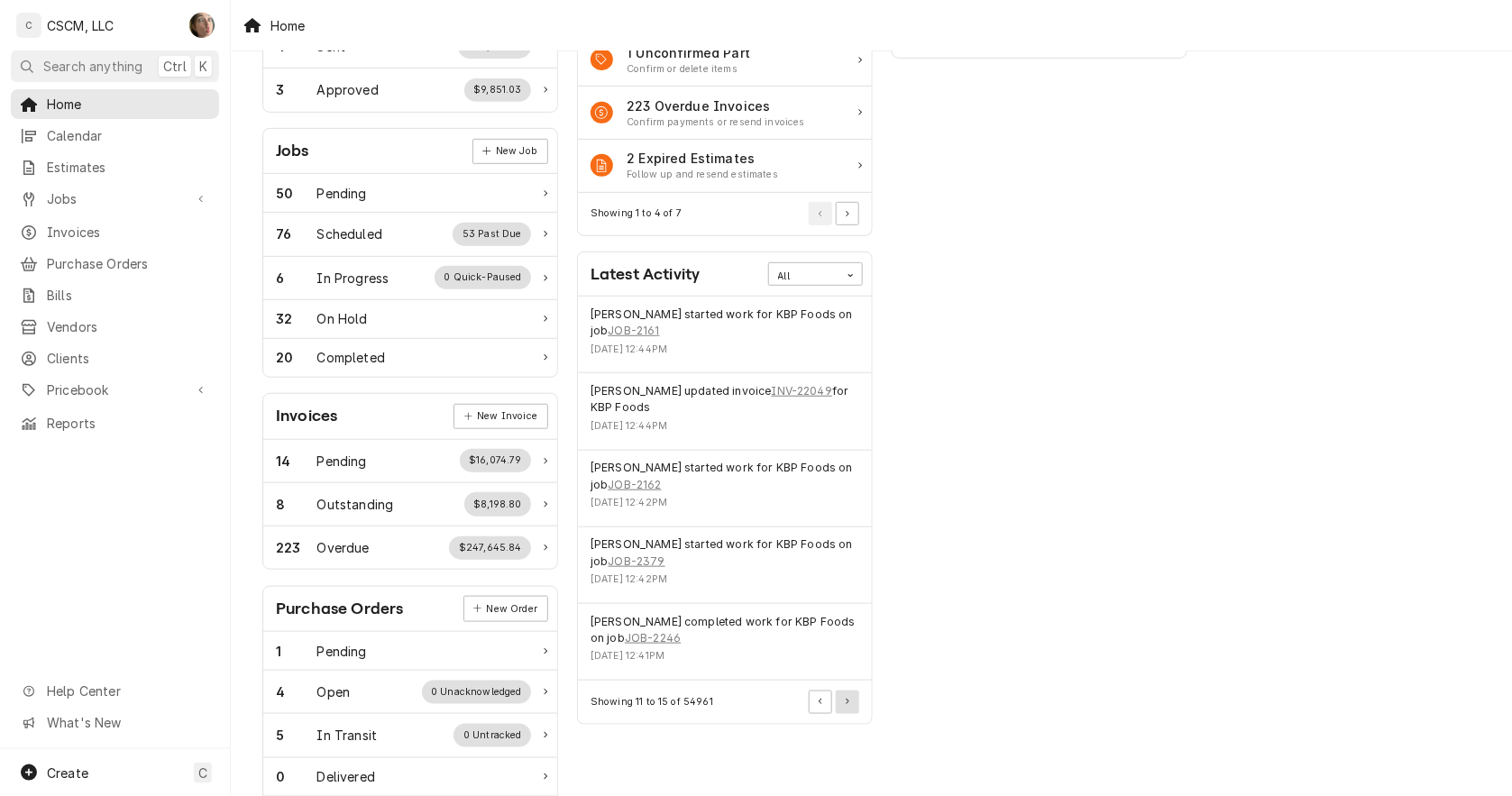
click at [850, 697] on button "Pagination Controls" at bounding box center [848, 702] width 23 height 23
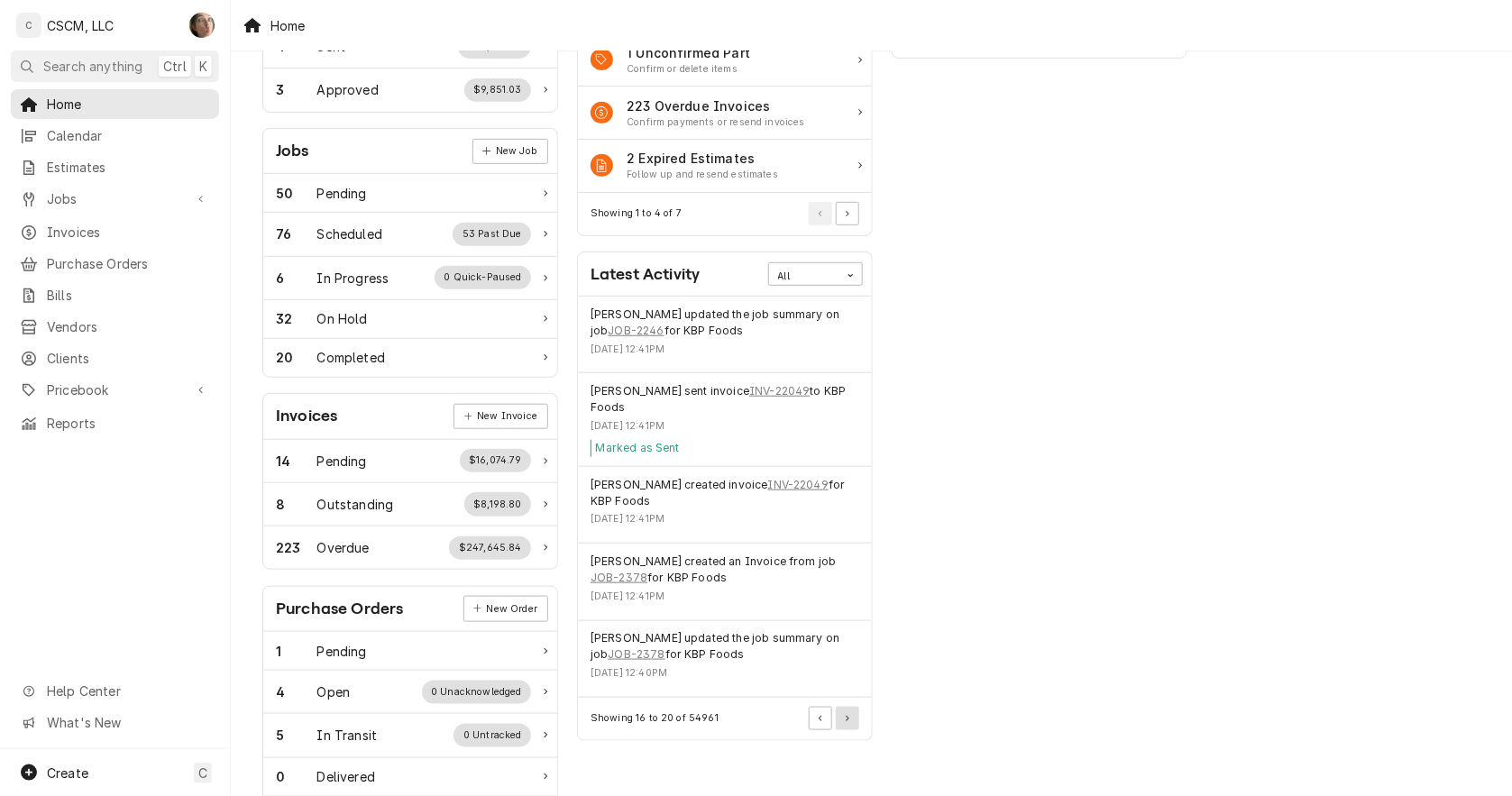
click at [843, 725] on button "Pagination Controls" at bounding box center [848, 719] width 23 height 23
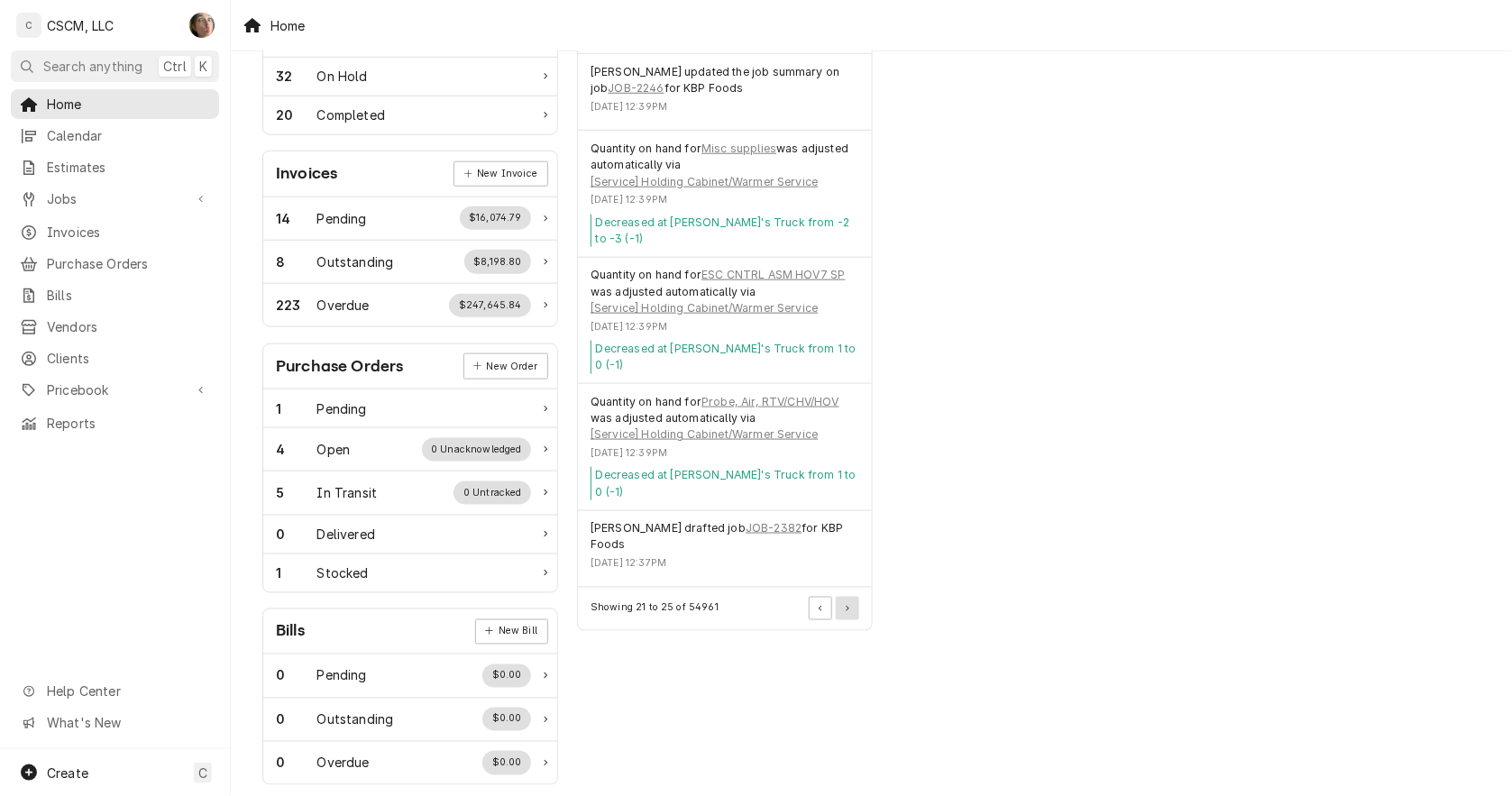
scroll to position [465, 0]
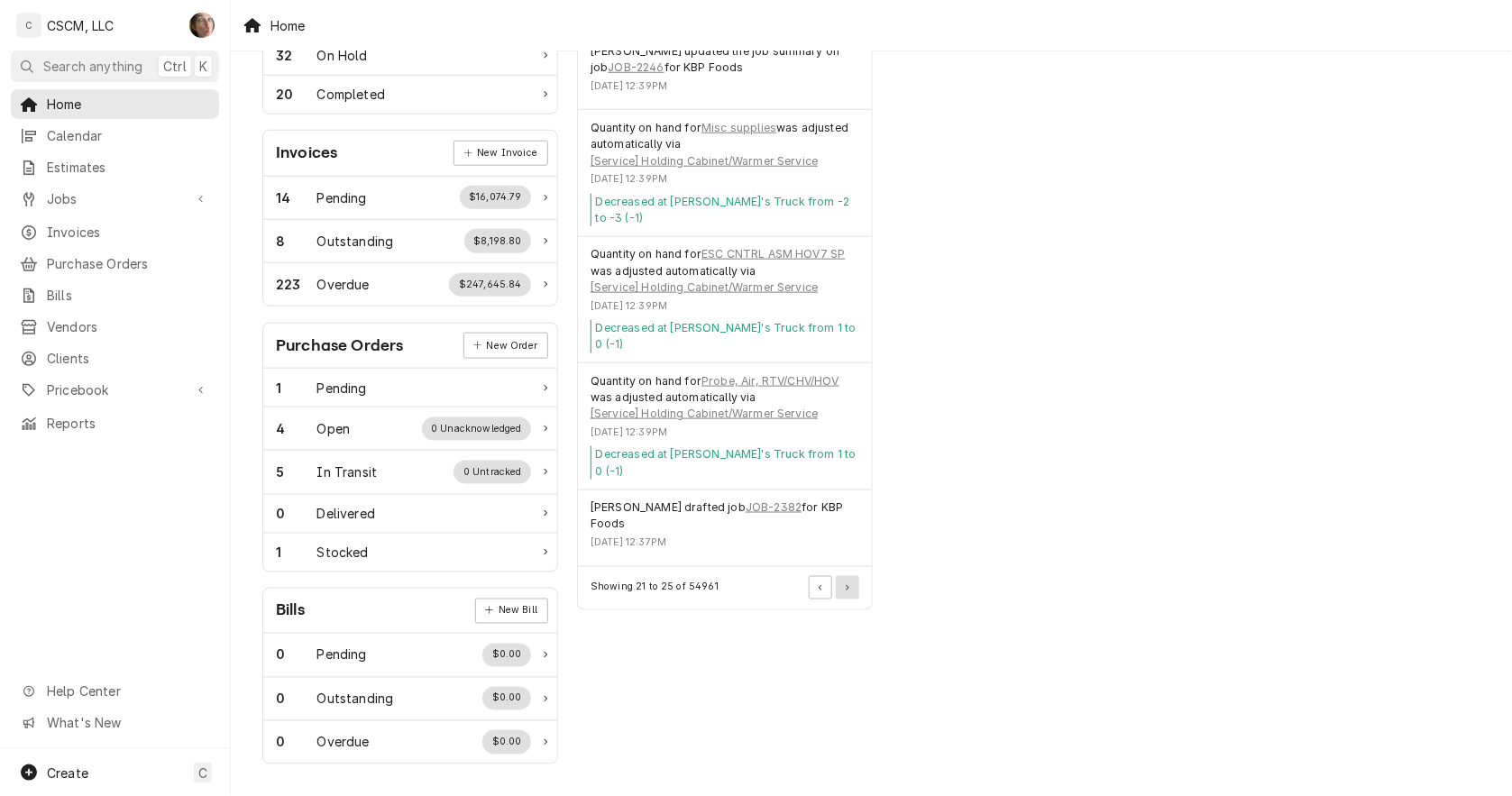
click at [846, 585] on icon "Pagination Controls" at bounding box center [848, 588] width 4 height 6
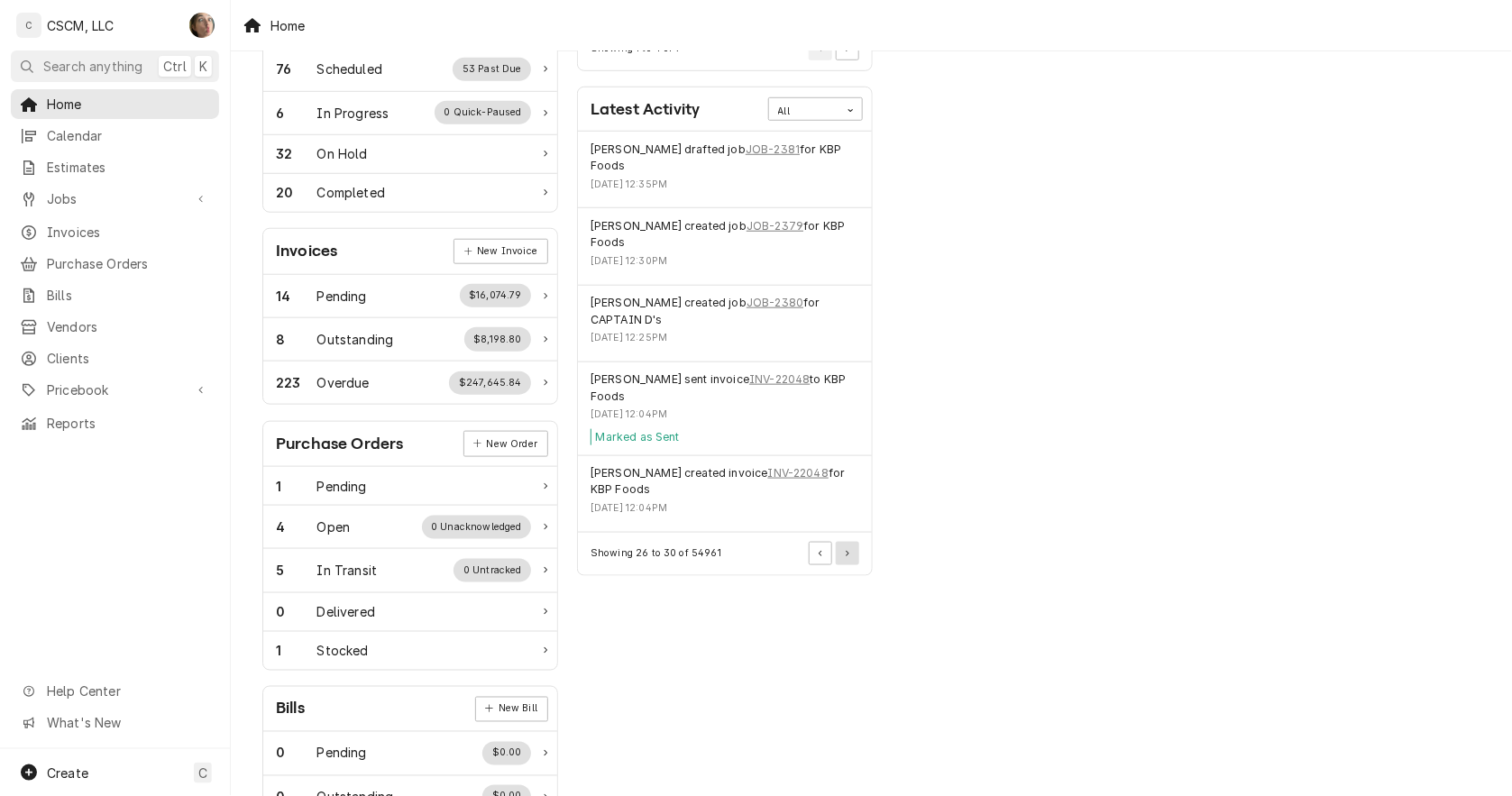
scroll to position [265, 0]
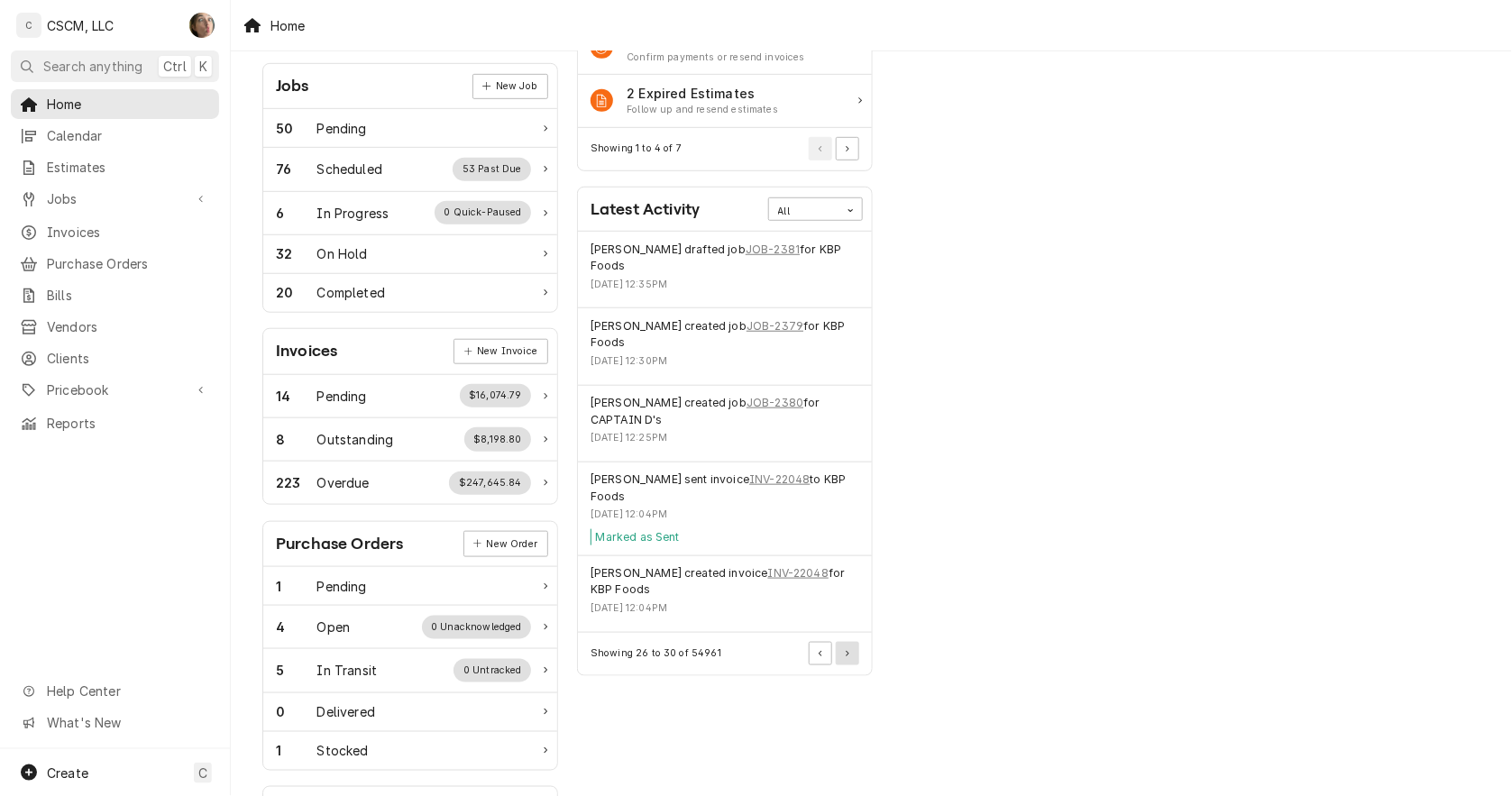
click at [843, 651] on button "Pagination Controls" at bounding box center [848, 653] width 23 height 23
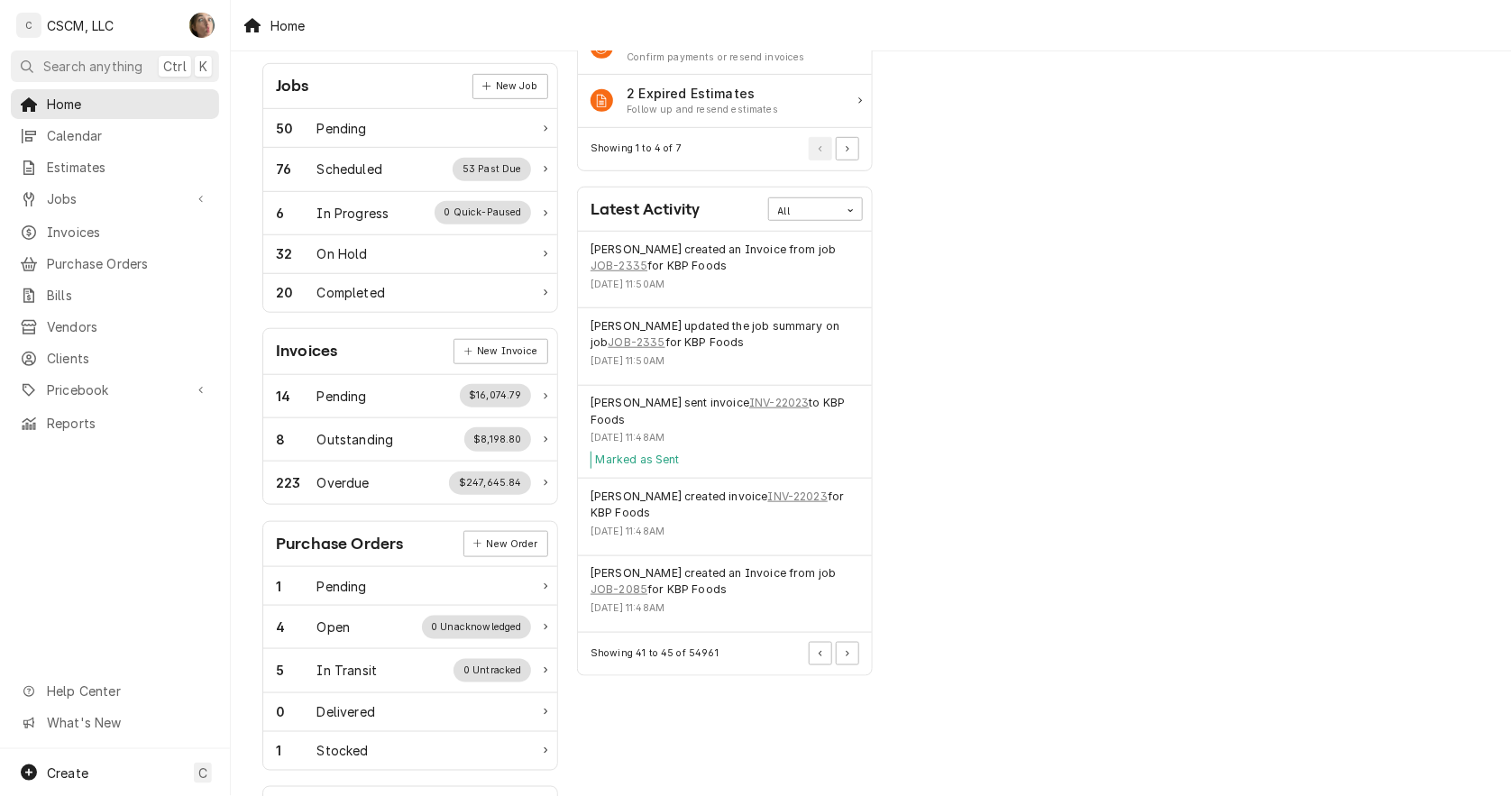
click at [861, 656] on div "Showing 41 to 45 of 54961" at bounding box center [725, 653] width 294 height 42
click at [855, 652] on button "Pagination Controls" at bounding box center [848, 653] width 23 height 23
click at [855, 651] on button "Pagination Controls" at bounding box center [848, 653] width 23 height 23
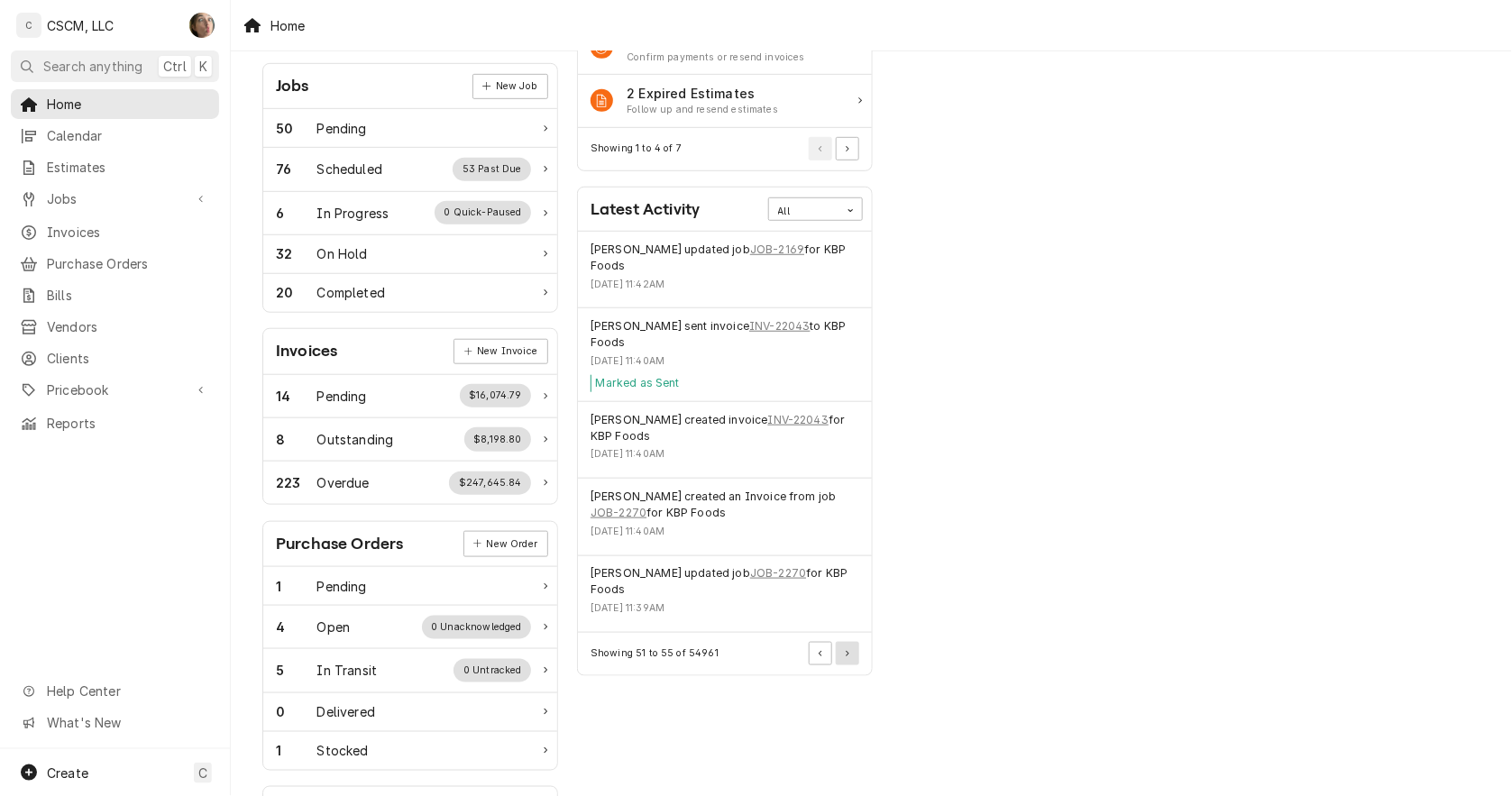
click at [855, 651] on button "Pagination Controls" at bounding box center [848, 653] width 23 height 23
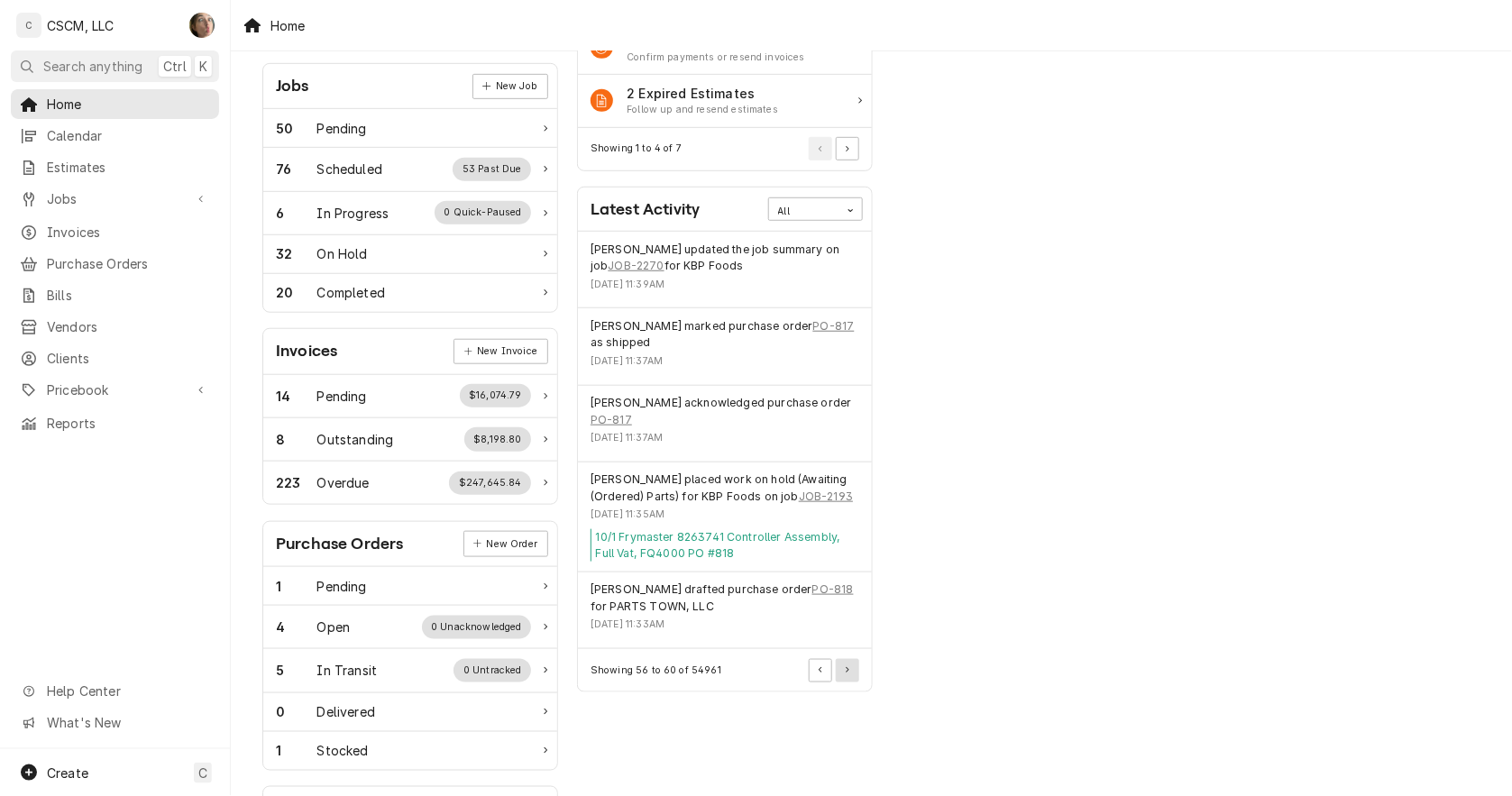
click at [846, 661] on button "Pagination Controls" at bounding box center [848, 671] width 23 height 23
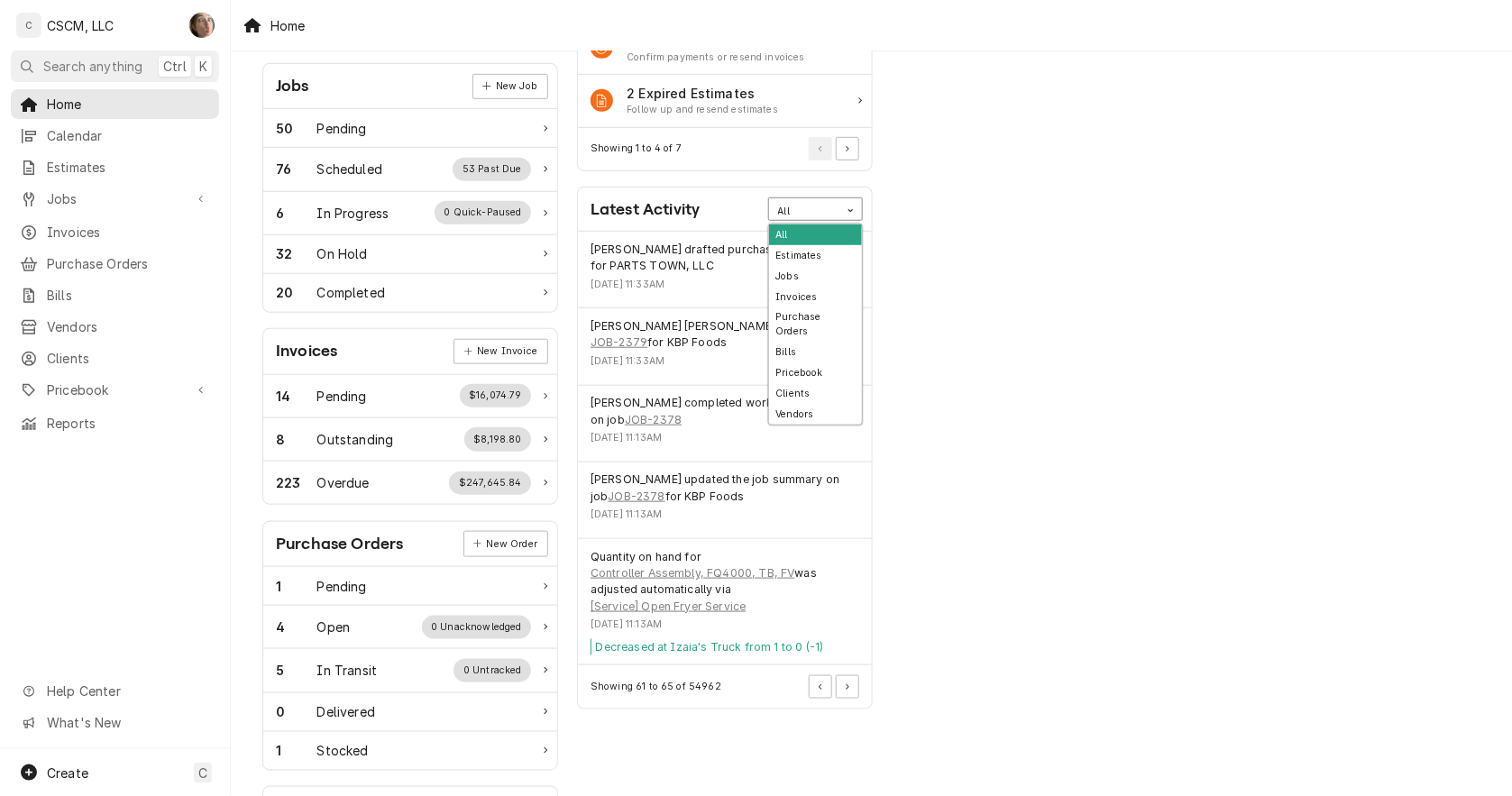
click at [840, 210] on div "Card Data Filter Control" at bounding box center [851, 210] width 22 height 22
click at [819, 685] on icon "Pagination Controls" at bounding box center [820, 688] width 4 height 6
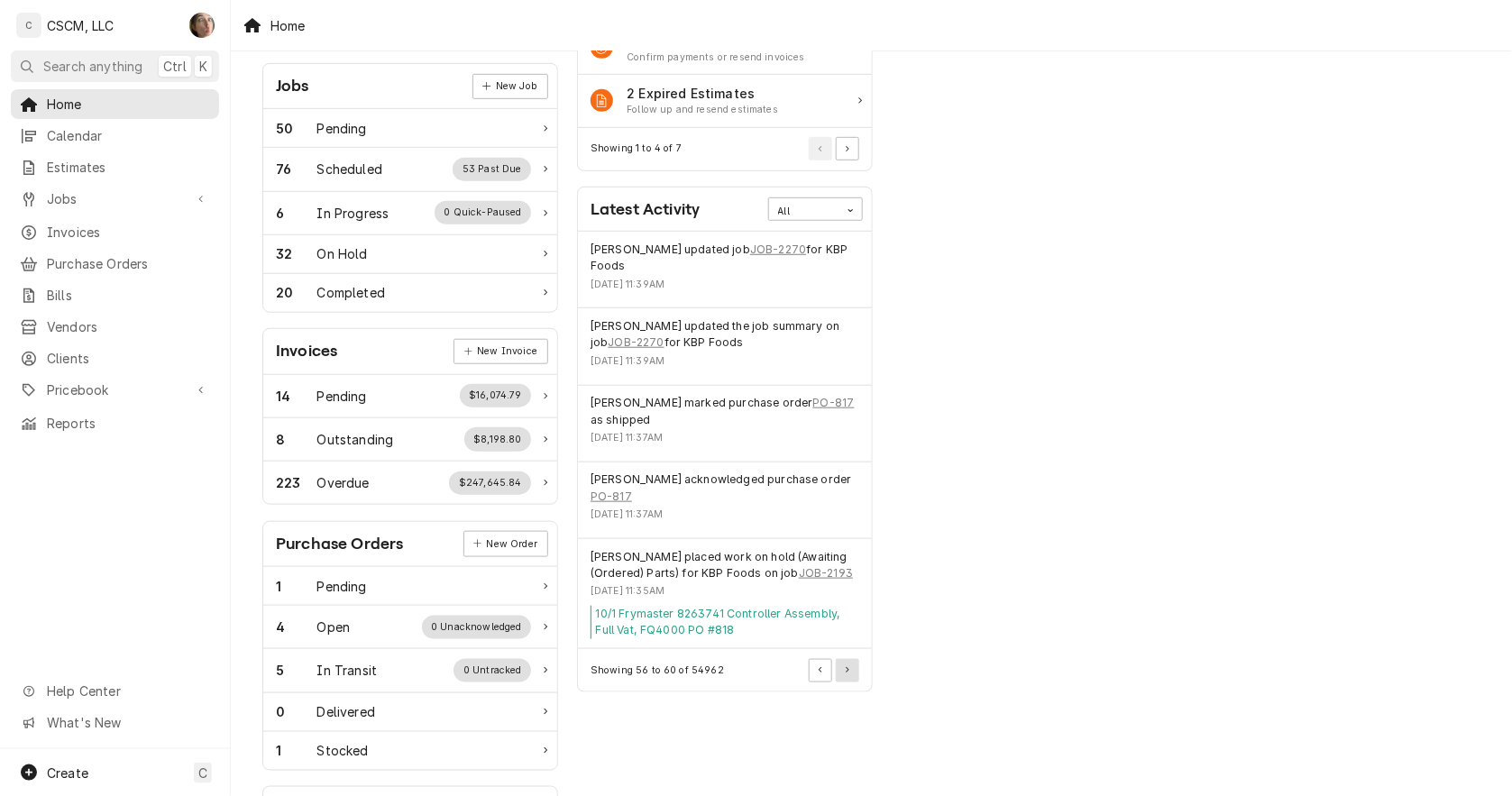
click at [846, 672] on icon "Pagination Controls" at bounding box center [848, 670] width 4 height 6
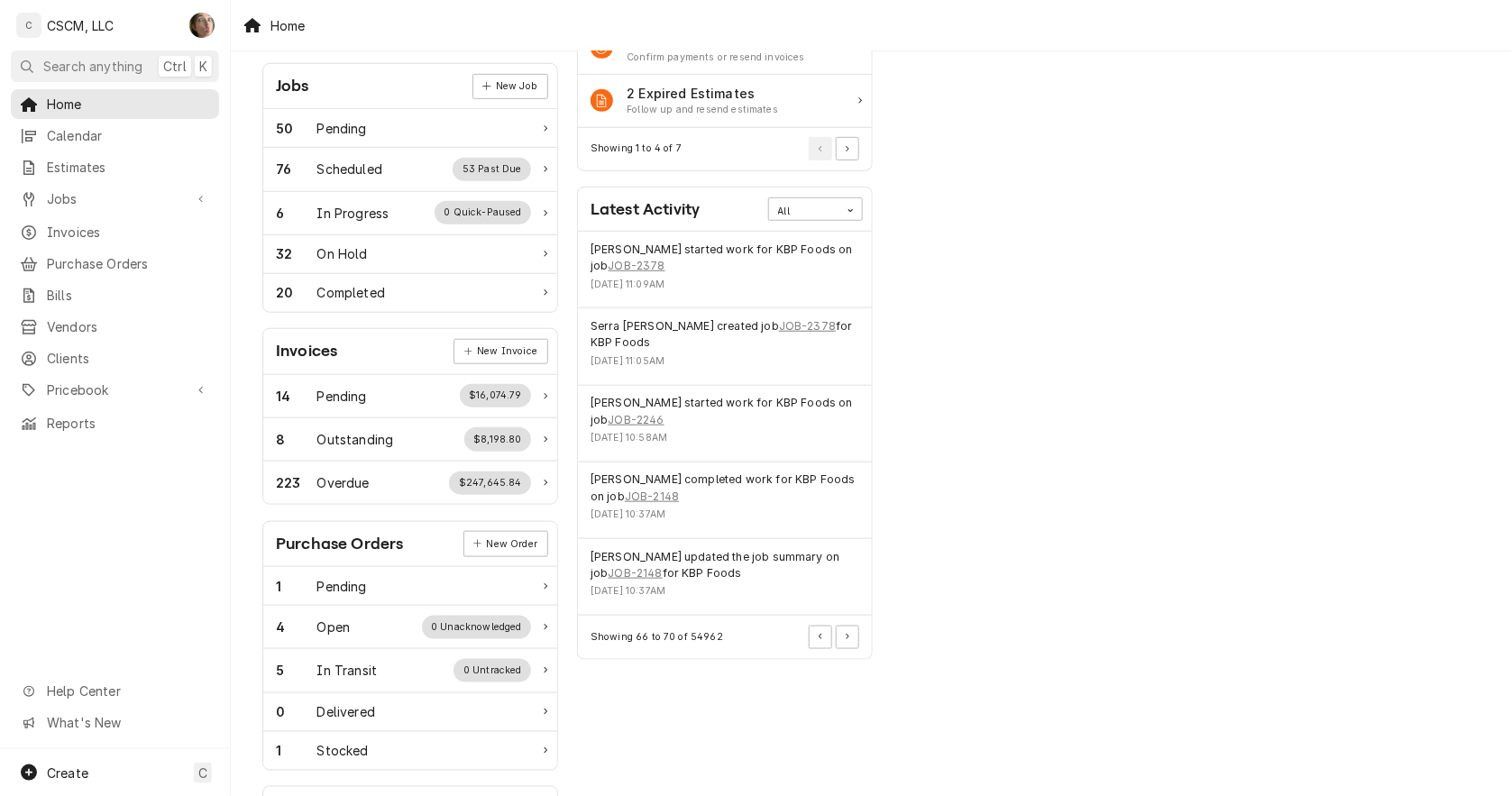
click at [844, 672] on div "Actions Urgent Actions All 16 Jobs Ready to Reschedule Reschedule jobs that now…" at bounding box center [726, 388] width 315 height 1170
drag, startPoint x: 844, startPoint y: 672, endPoint x: 844, endPoint y: 625, distance: 47.0
click at [844, 626] on button "Pagination Controls" at bounding box center [848, 638] width 23 height 23
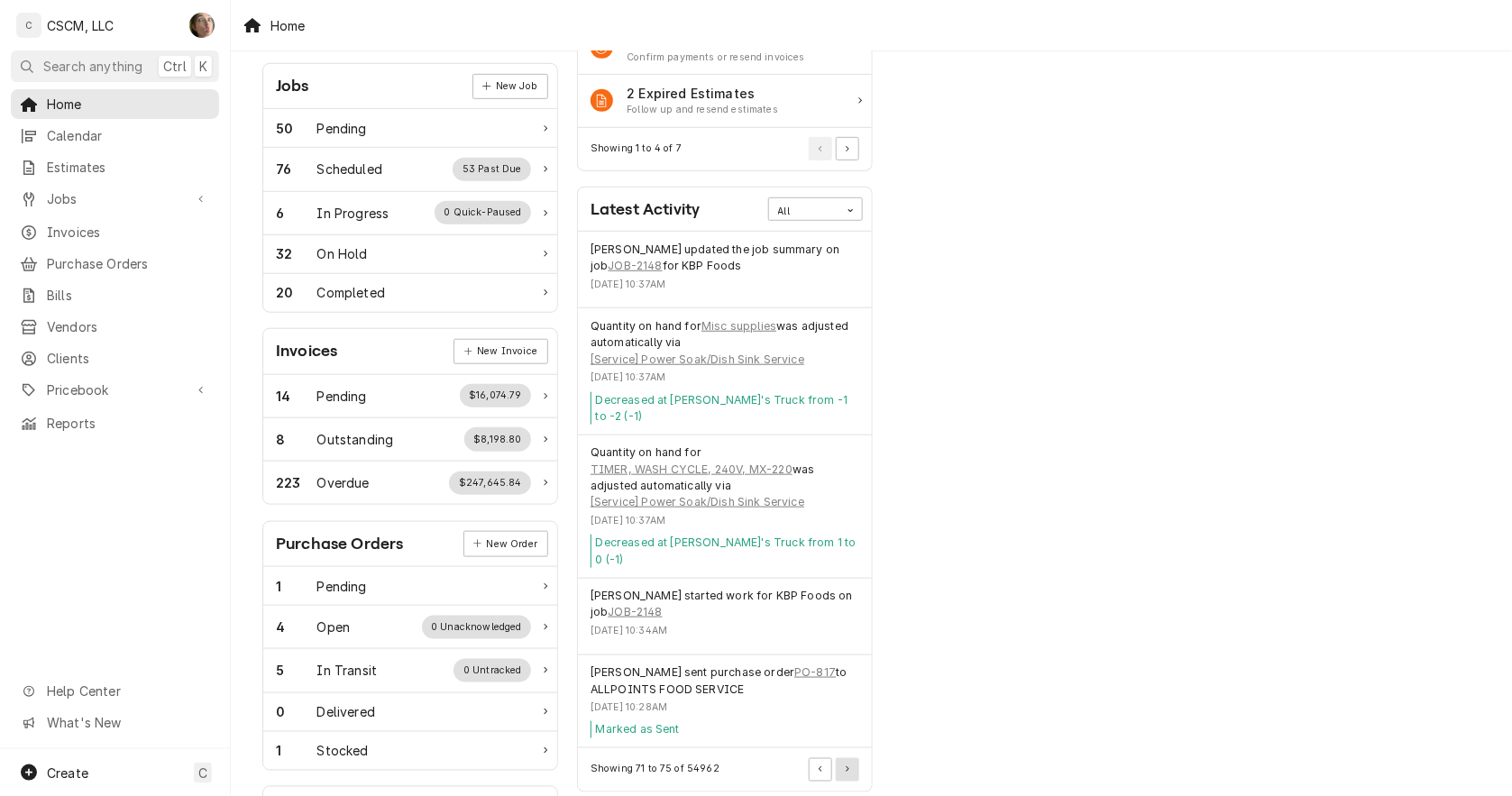
click at [849, 758] on button "Pagination Controls" at bounding box center [848, 770] width 23 height 23
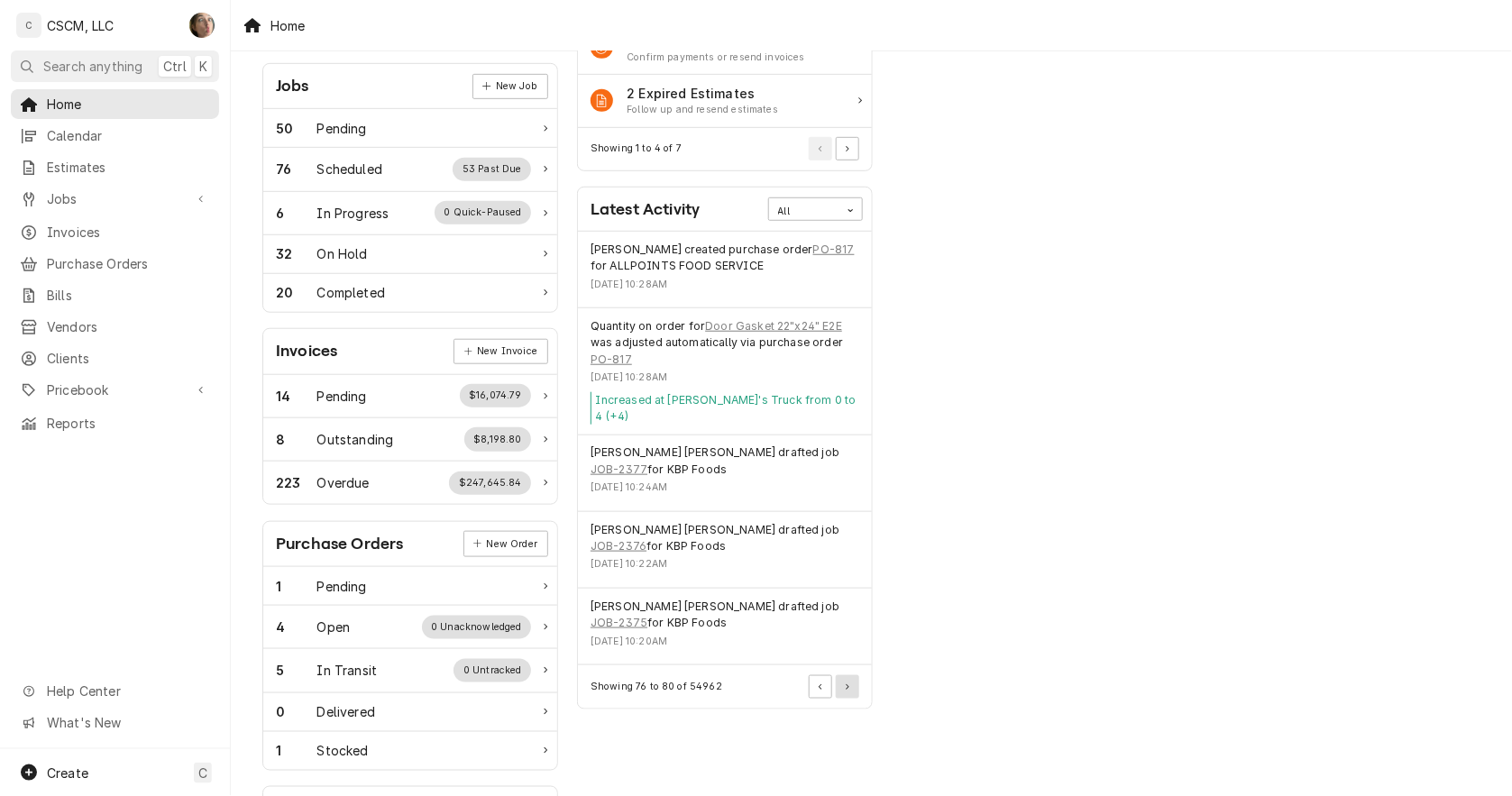
click at [852, 675] on button "Pagination Controls" at bounding box center [848, 687] width 23 height 23
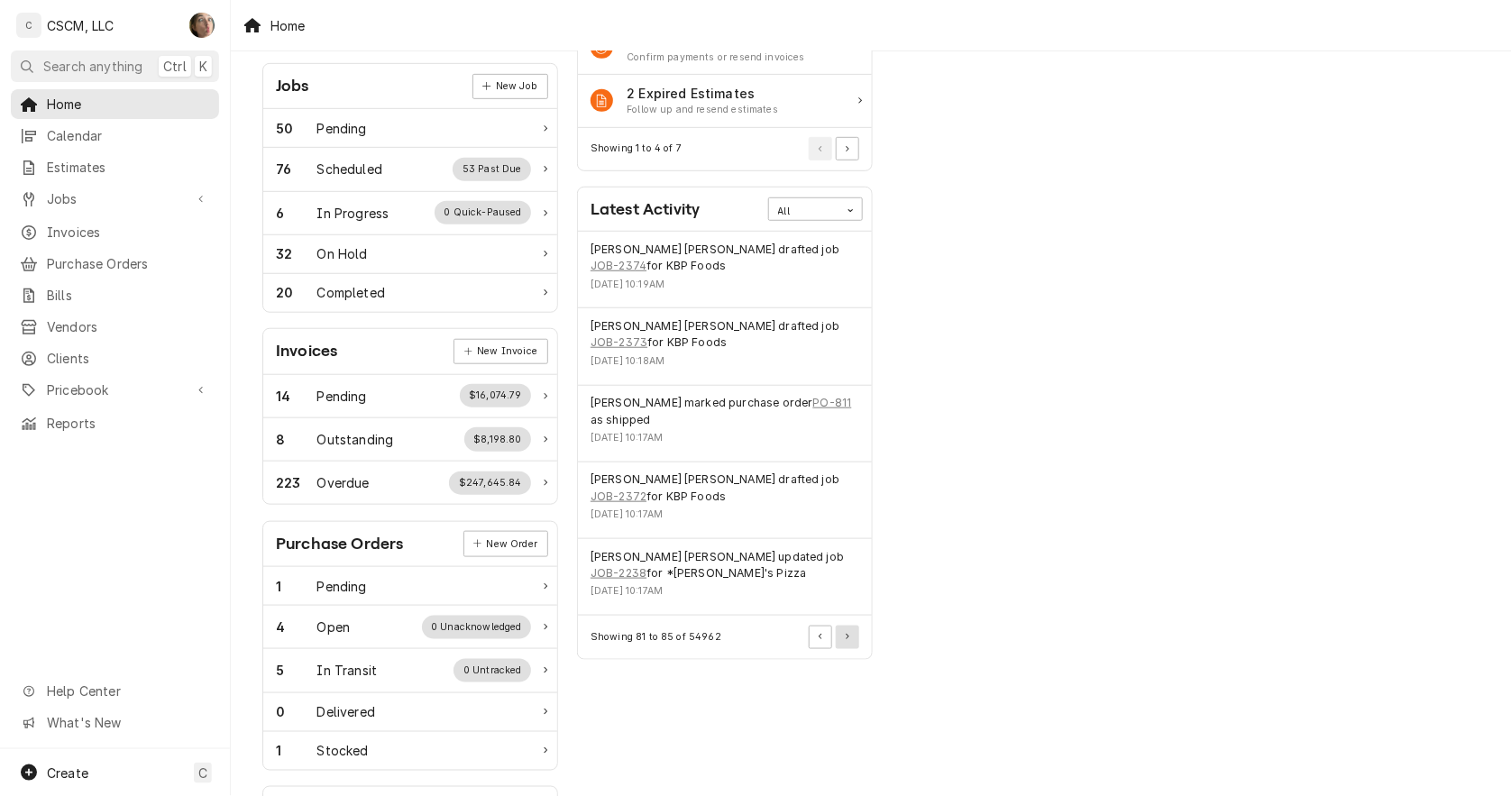
click at [852, 626] on button "Pagination Controls" at bounding box center [848, 638] width 23 height 23
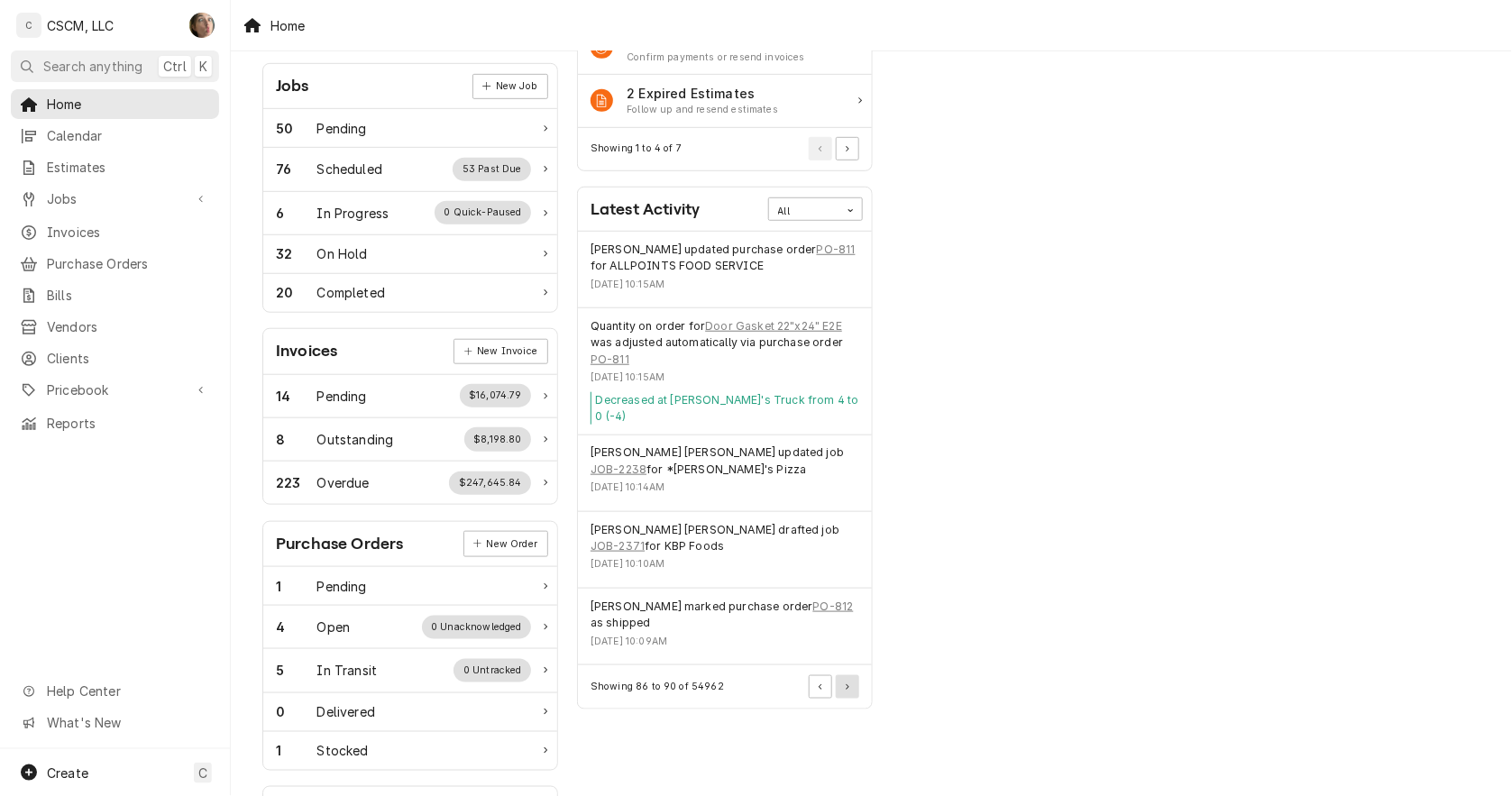
click at [853, 675] on button "Pagination Controls" at bounding box center [848, 687] width 23 height 23
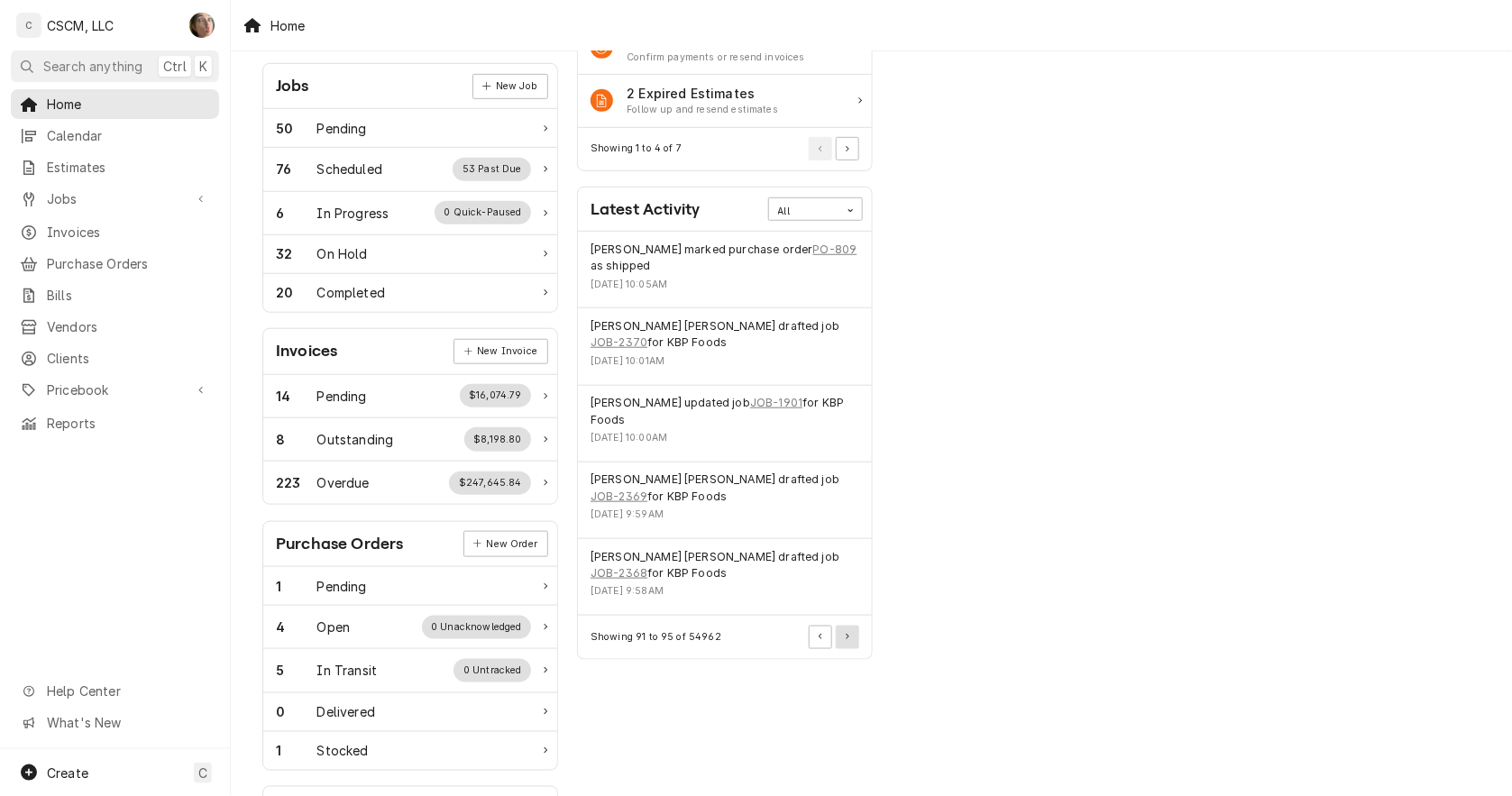
click at [848, 626] on button "Pagination Controls" at bounding box center [848, 638] width 23 height 23
click at [851, 626] on button "Pagination Controls" at bounding box center [848, 638] width 23 height 23
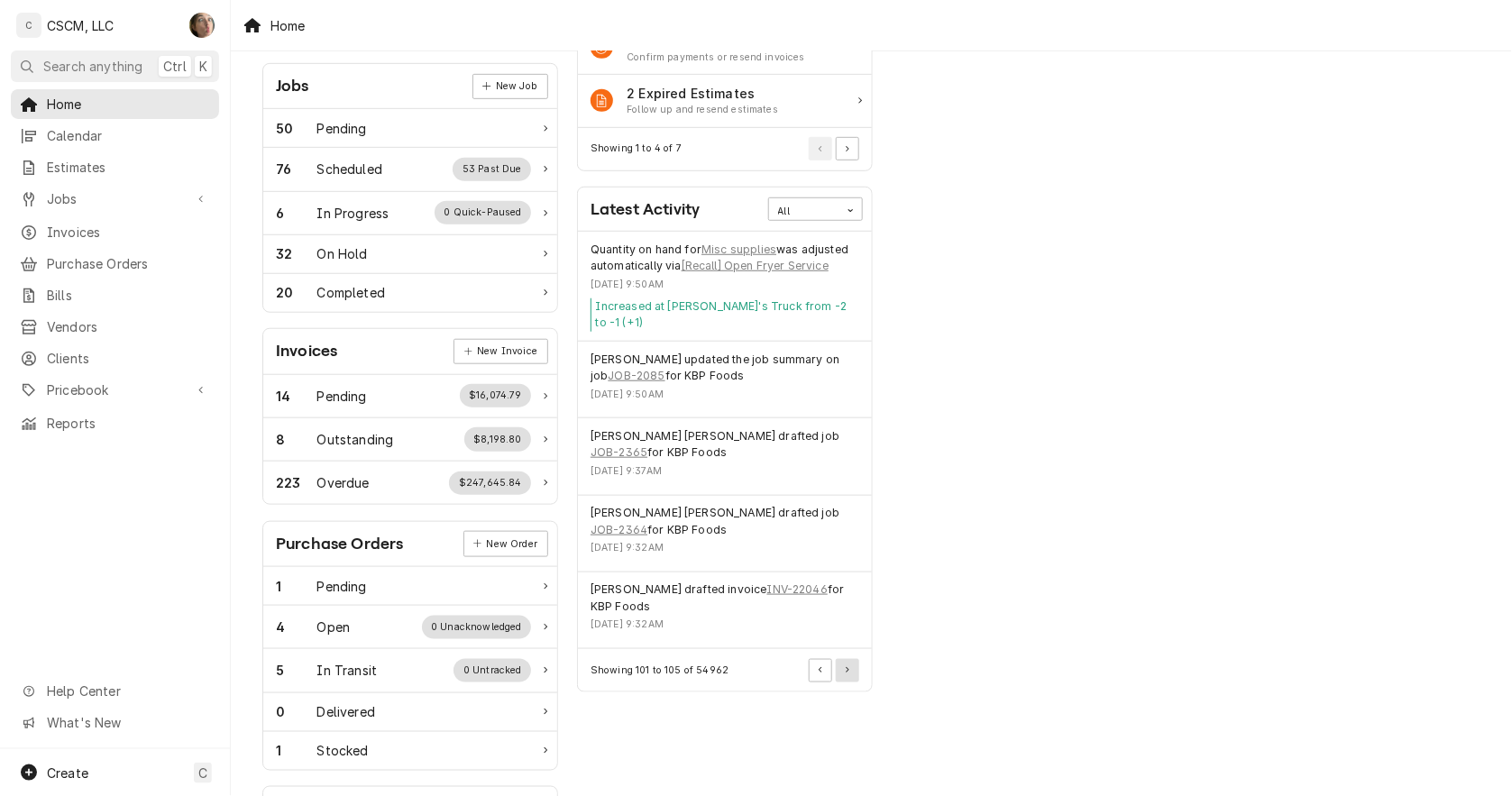
click at [849, 659] on button "Pagination Controls" at bounding box center [848, 671] width 23 height 23
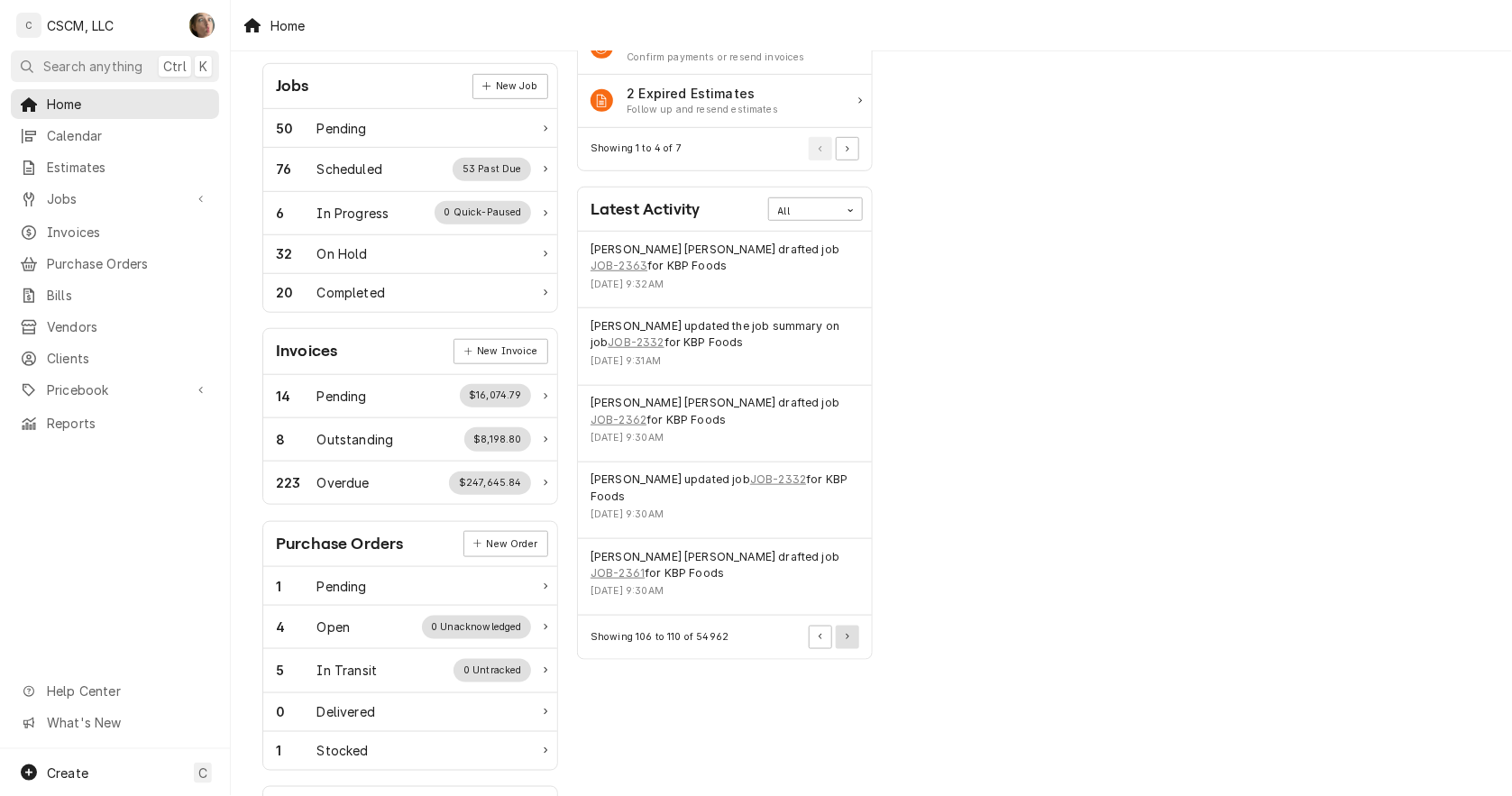
click at [849, 634] on icon "Pagination Controls" at bounding box center [848, 637] width 4 height 6
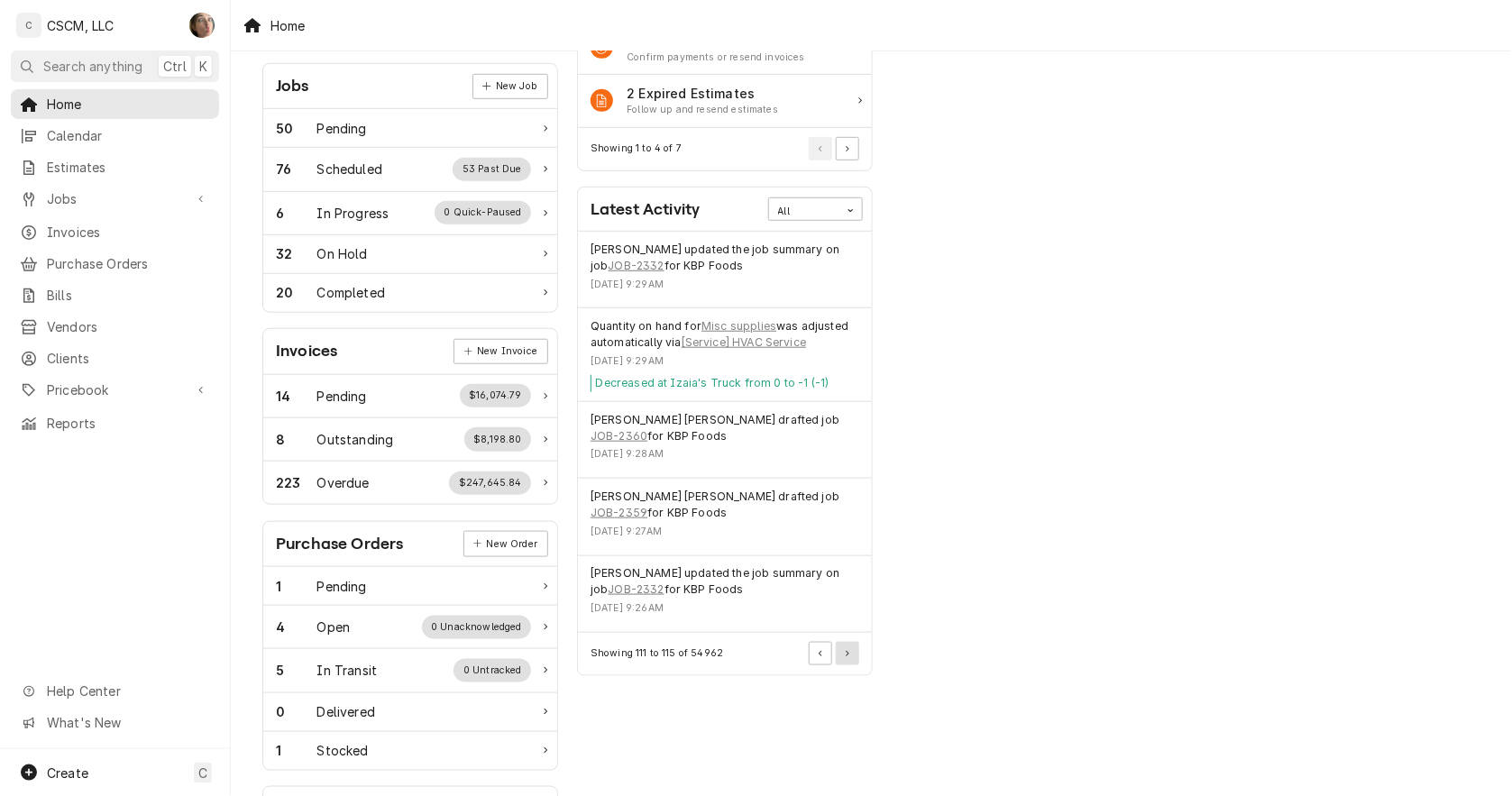
click at [845, 642] on button "Pagination Controls" at bounding box center [848, 653] width 23 height 23
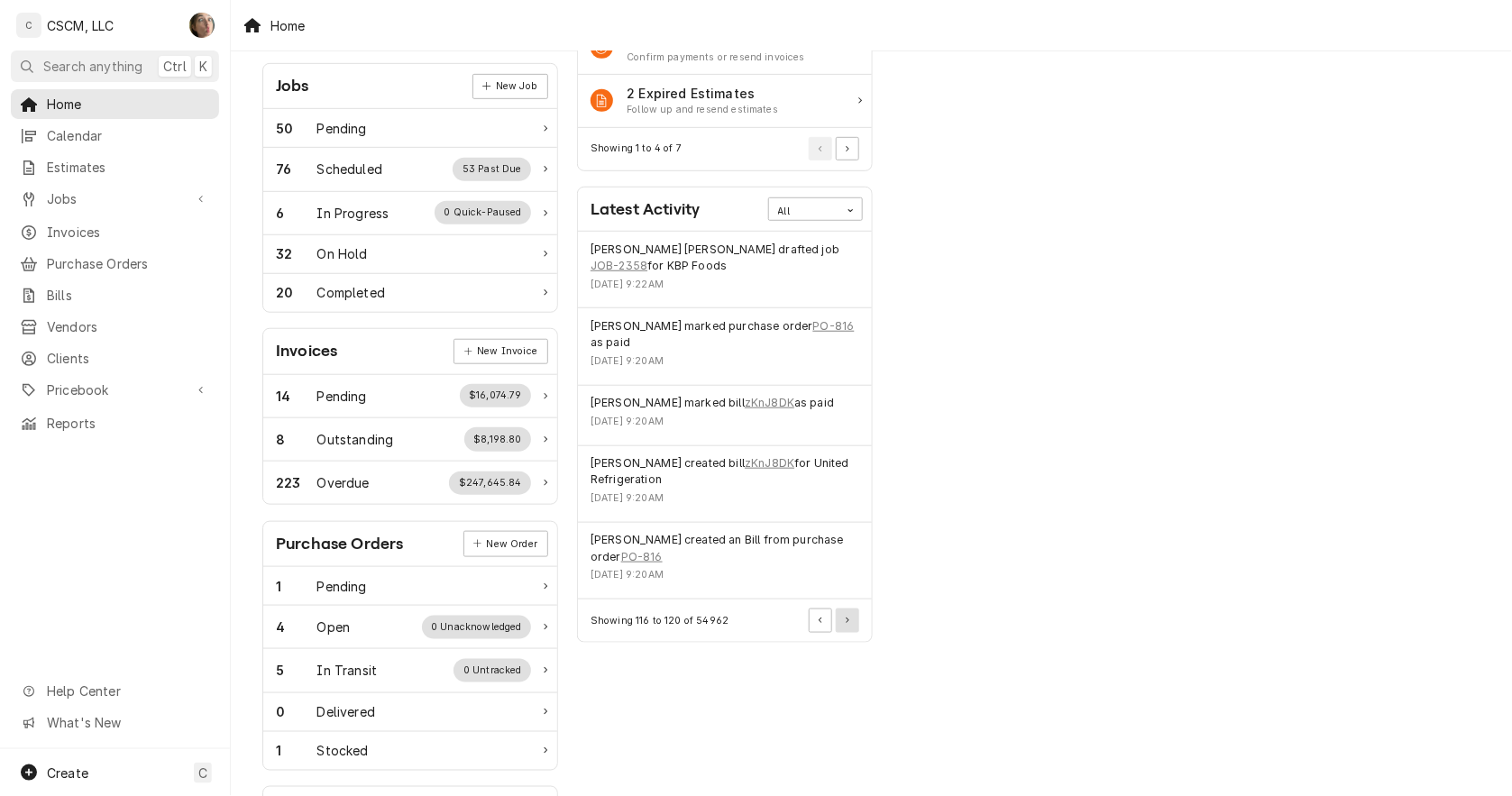
click at [848, 617] on icon "Pagination Controls" at bounding box center [848, 620] width 4 height 6
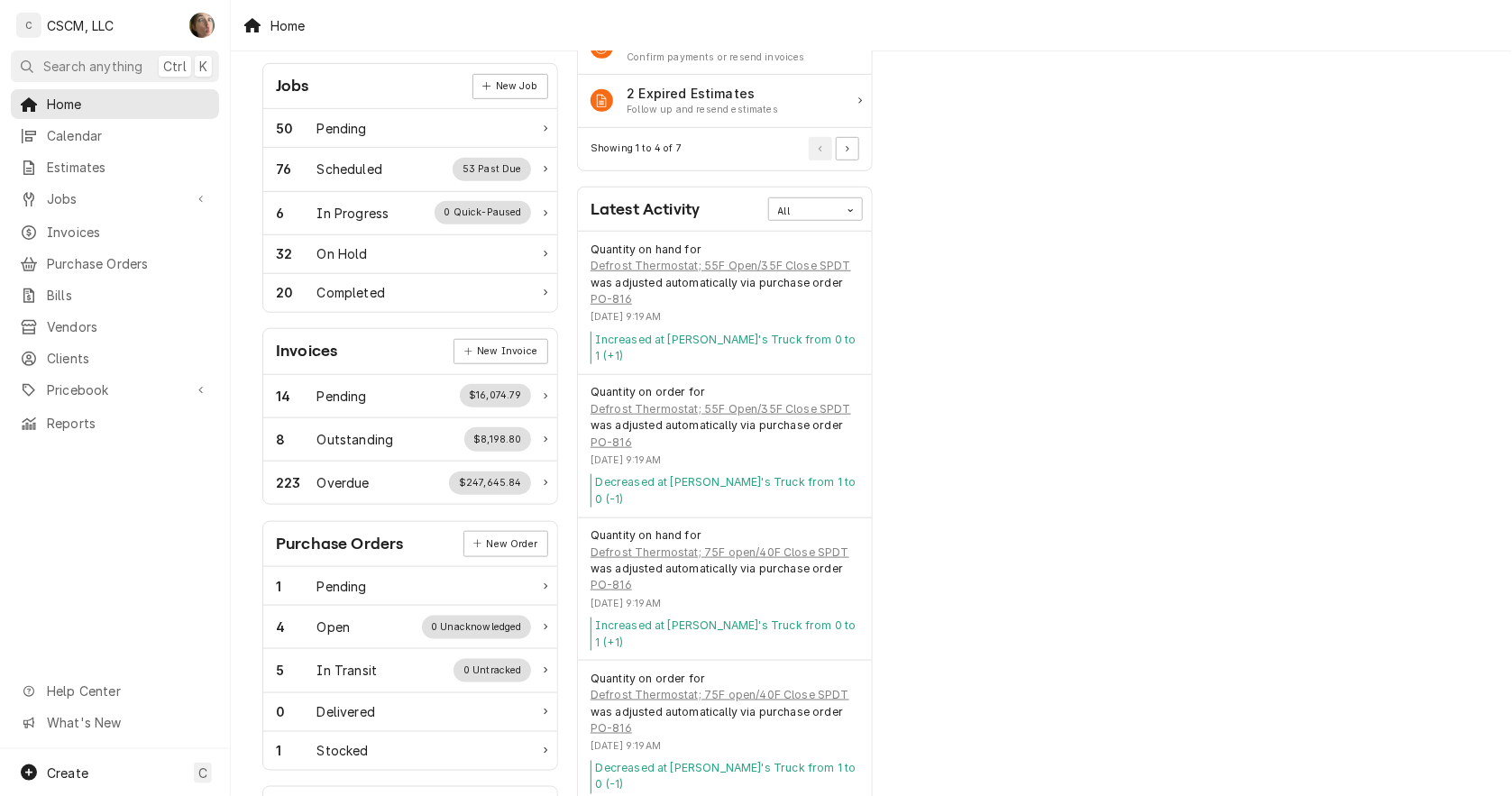
scroll to position [465, 0]
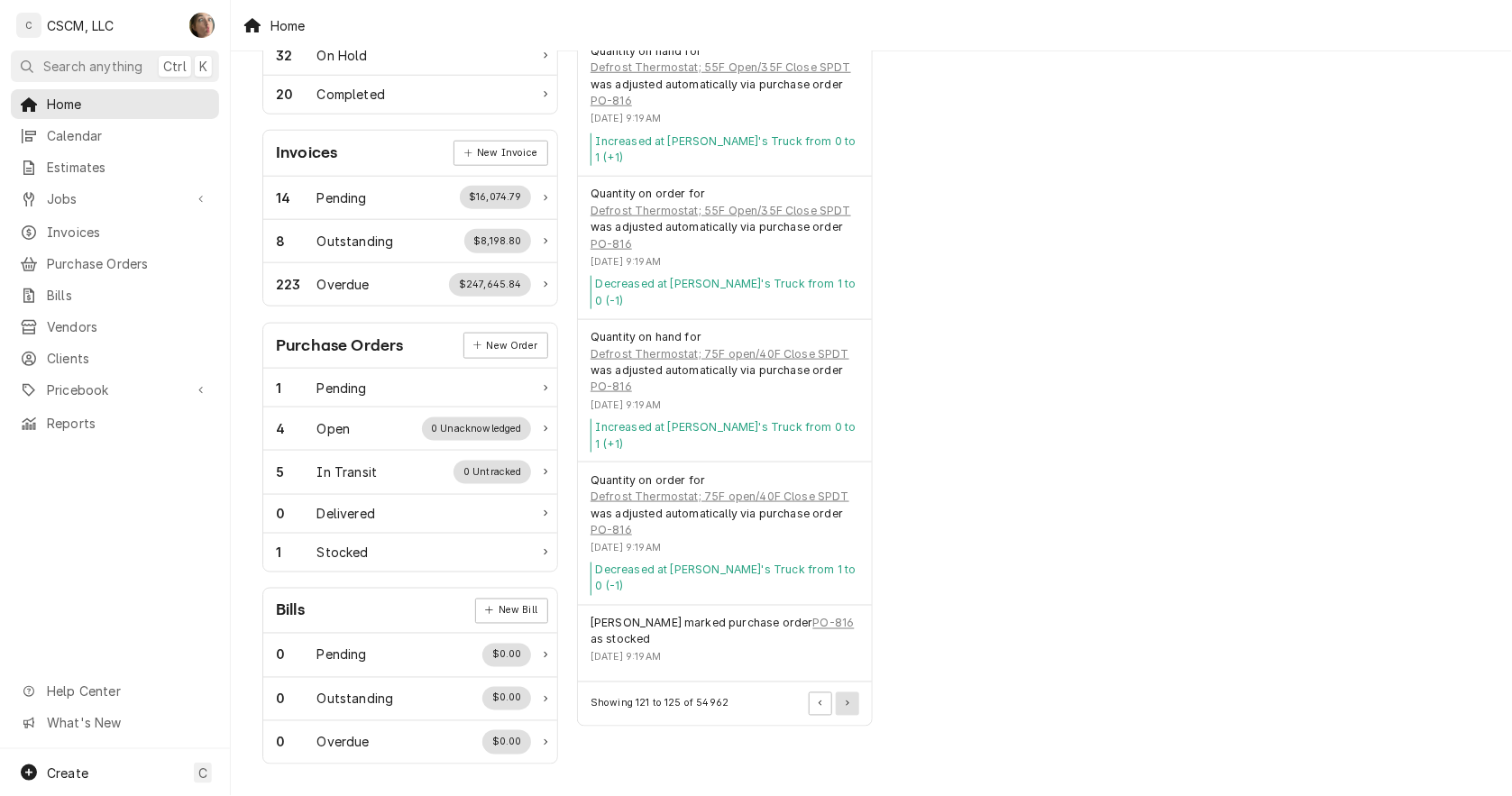
click at [850, 692] on button "Pagination Controls" at bounding box center [848, 704] width 23 height 23
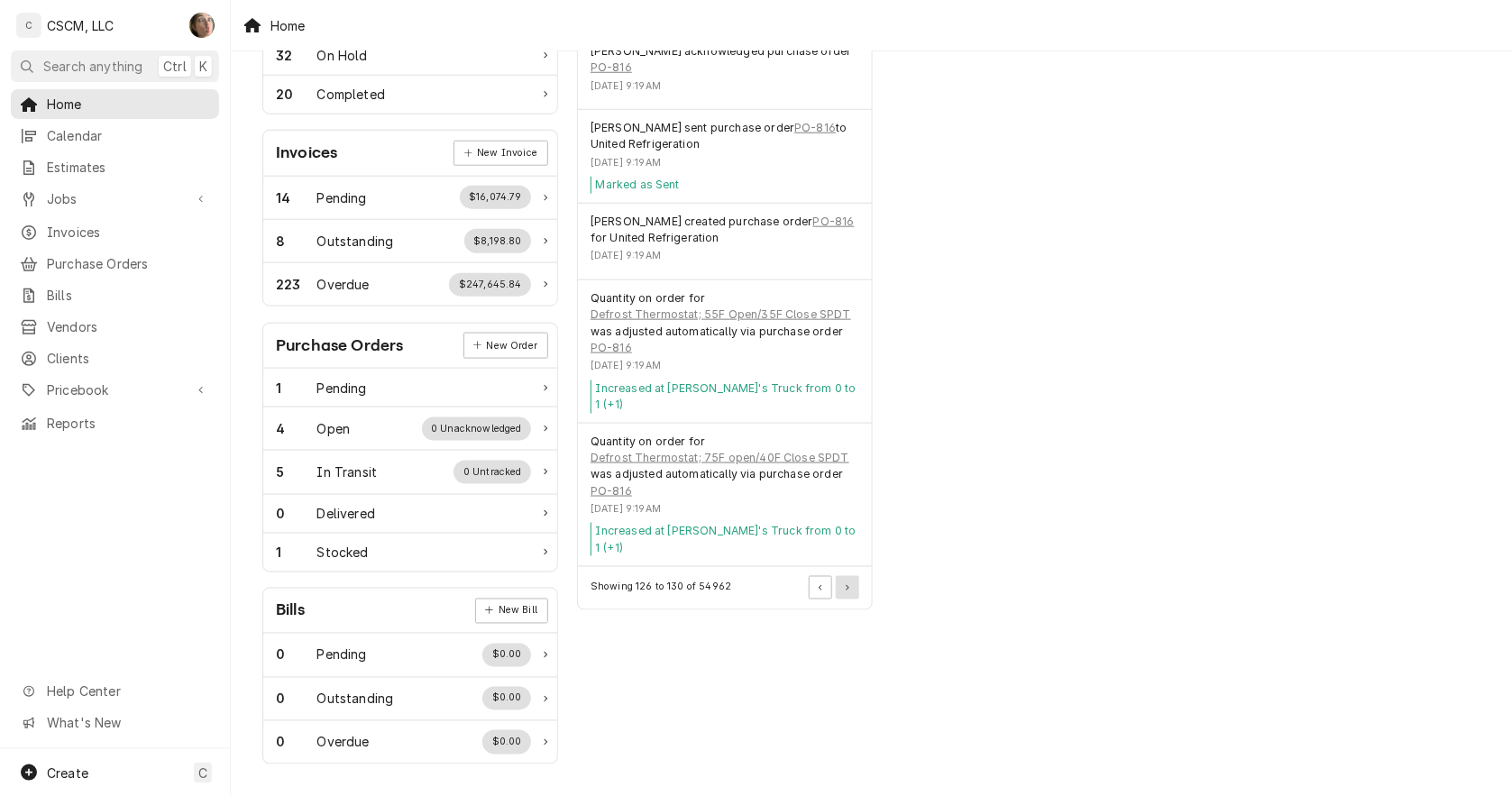
click at [850, 576] on button "Pagination Controls" at bounding box center [848, 588] width 23 height 23
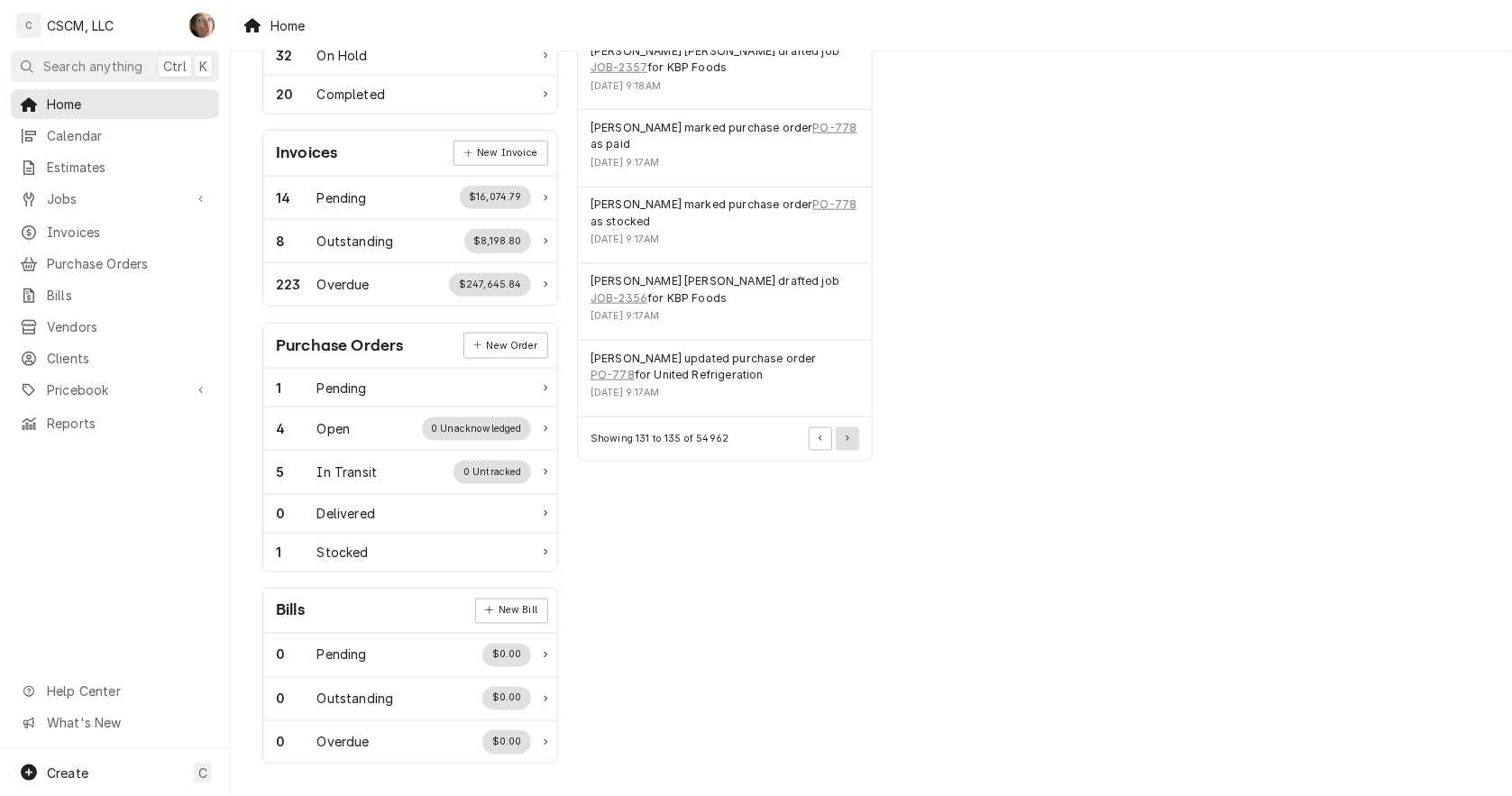
click at [843, 428] on button "Pagination Controls" at bounding box center [848, 440] width 23 height 23
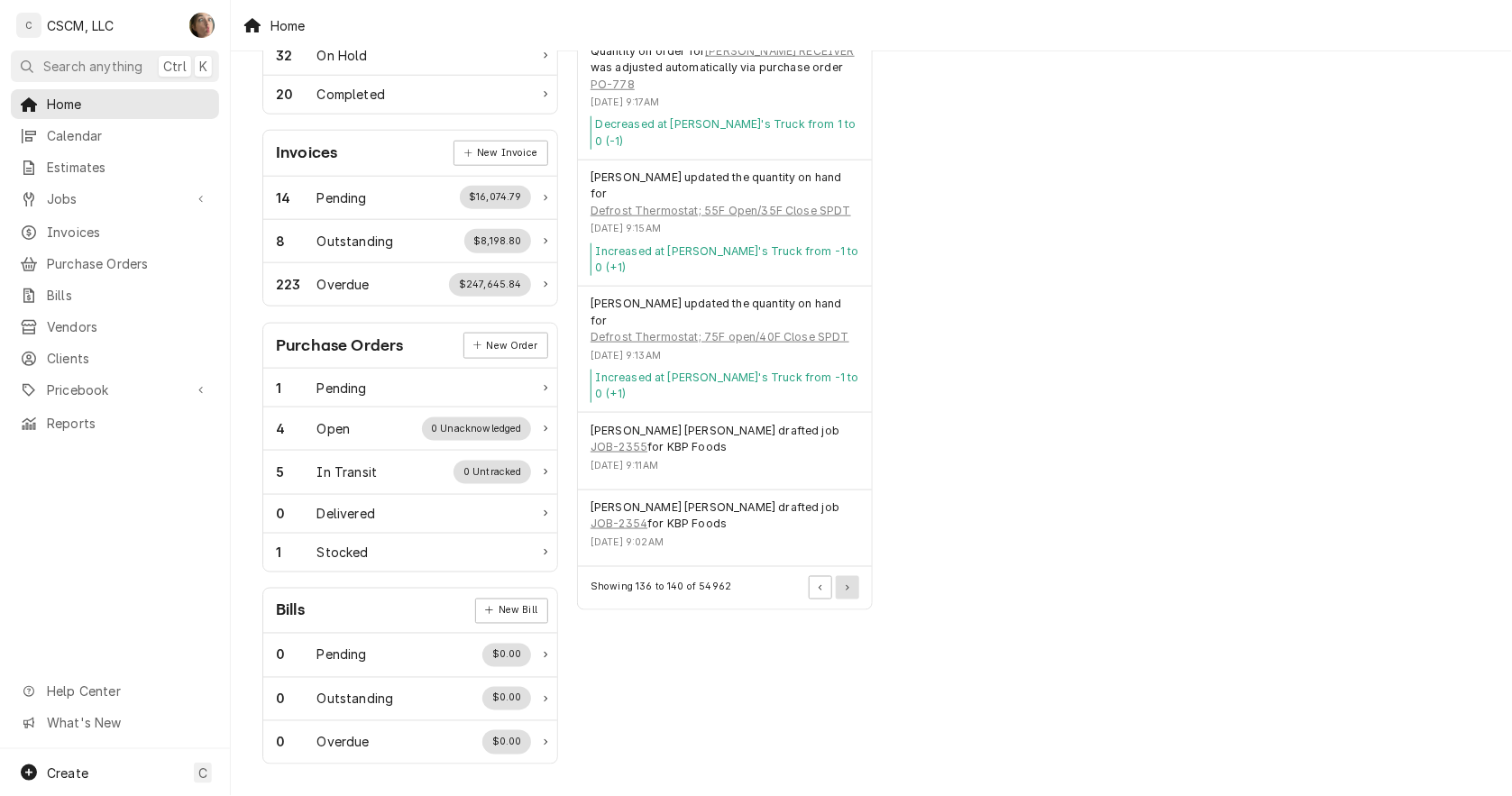
click at [853, 576] on button "Pagination Controls" at bounding box center [848, 588] width 23 height 23
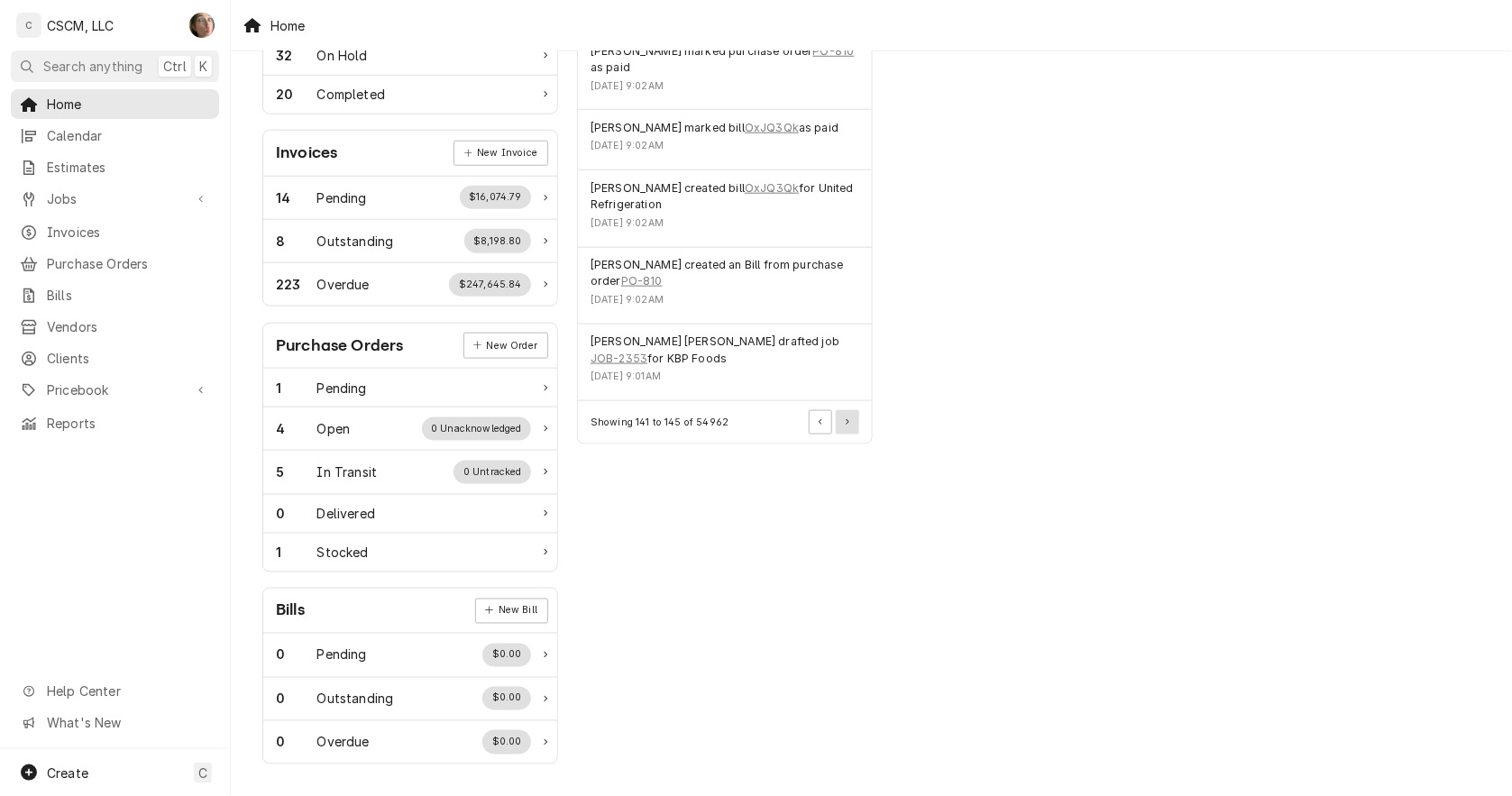
click at [840, 410] on button "Pagination Controls" at bounding box center [848, 422] width 23 height 23
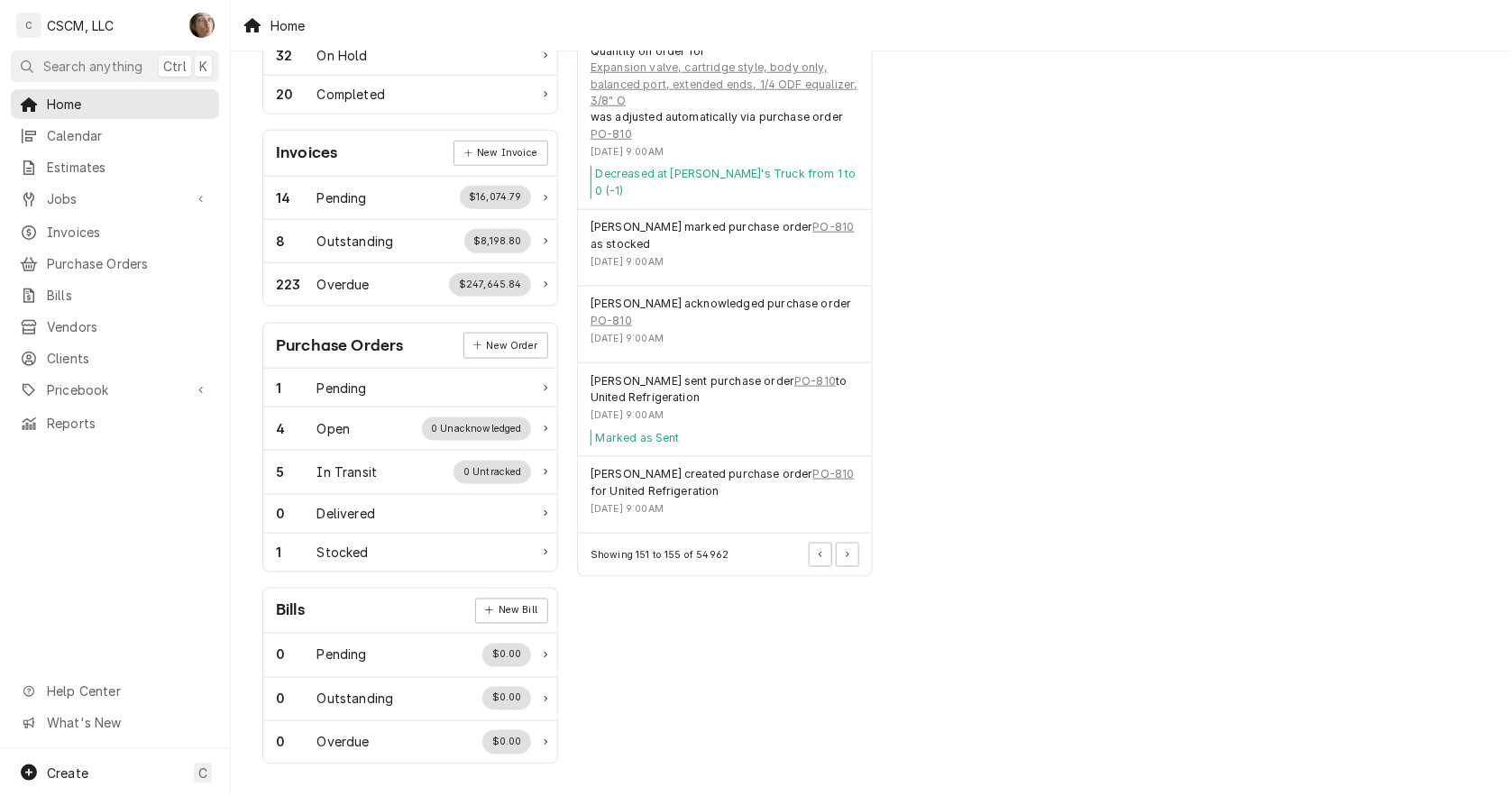
click at [854, 535] on div "Showing 151 to 155 of 54962" at bounding box center [725, 555] width 294 height 42
click at [854, 543] on button "Pagination Controls" at bounding box center [848, 555] width 23 height 23
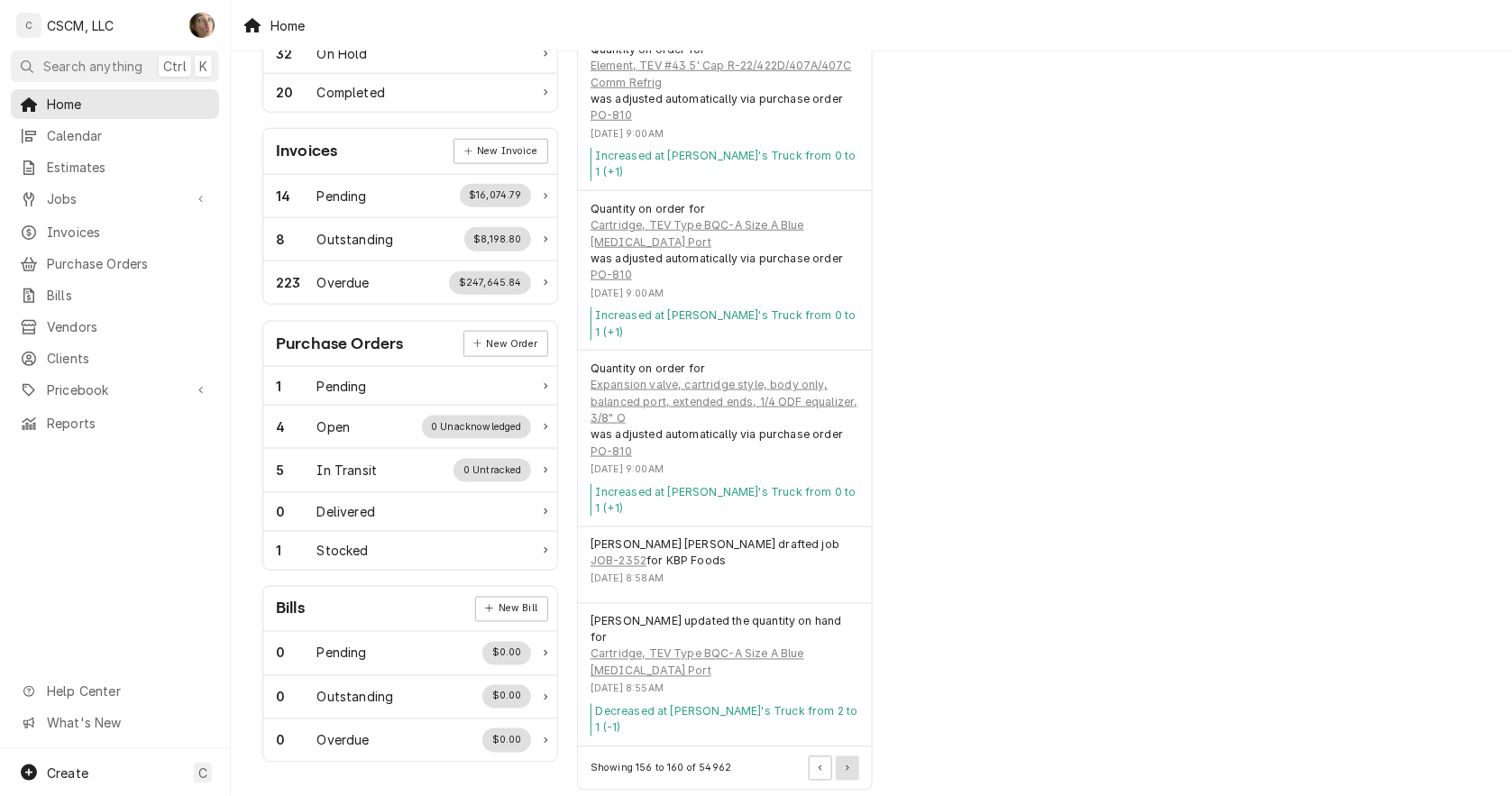
click at [851, 757] on button "Pagination Controls" at bounding box center [848, 769] width 23 height 23
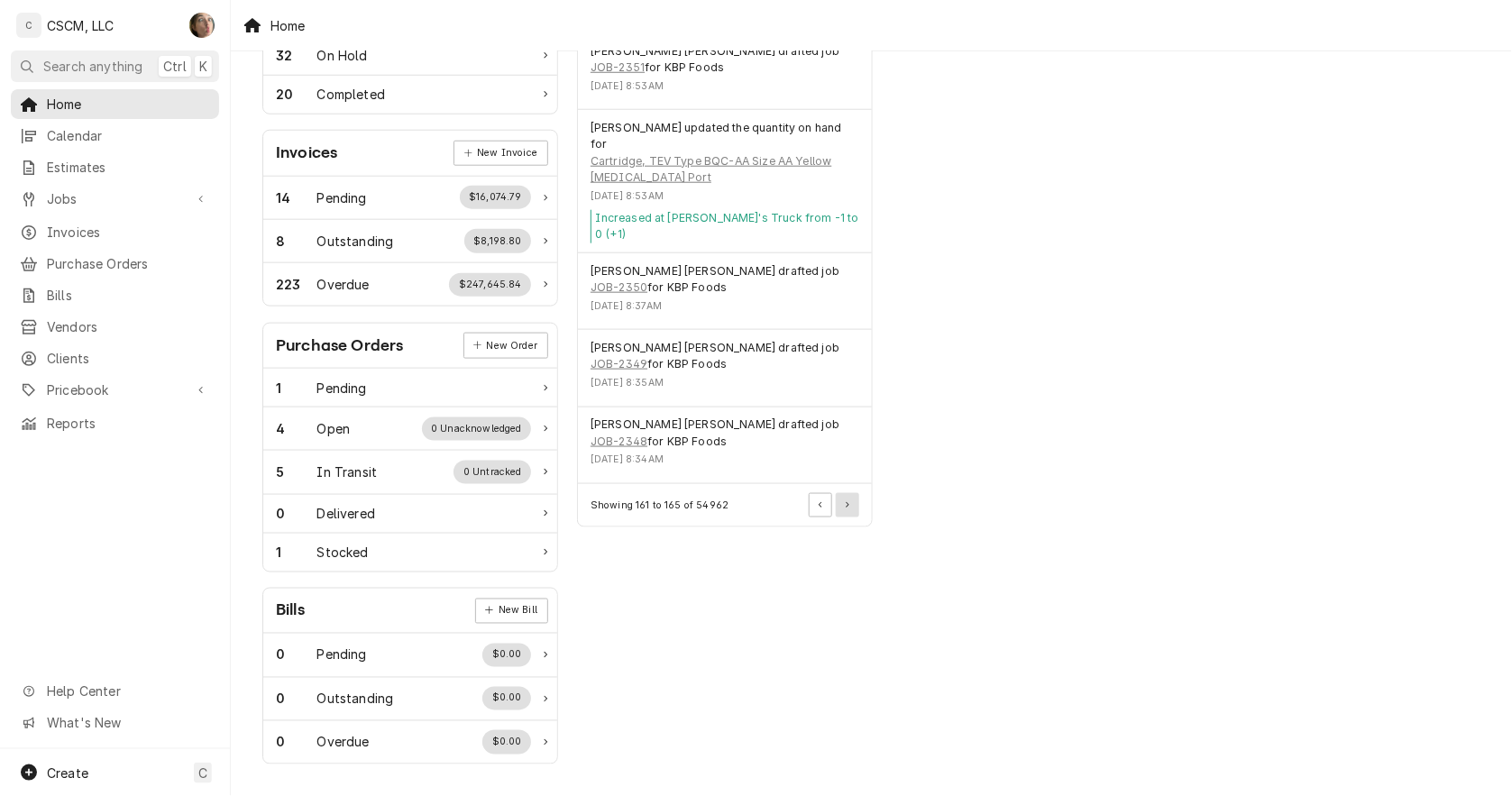
click at [854, 493] on button "Pagination Controls" at bounding box center [848, 505] width 23 height 23
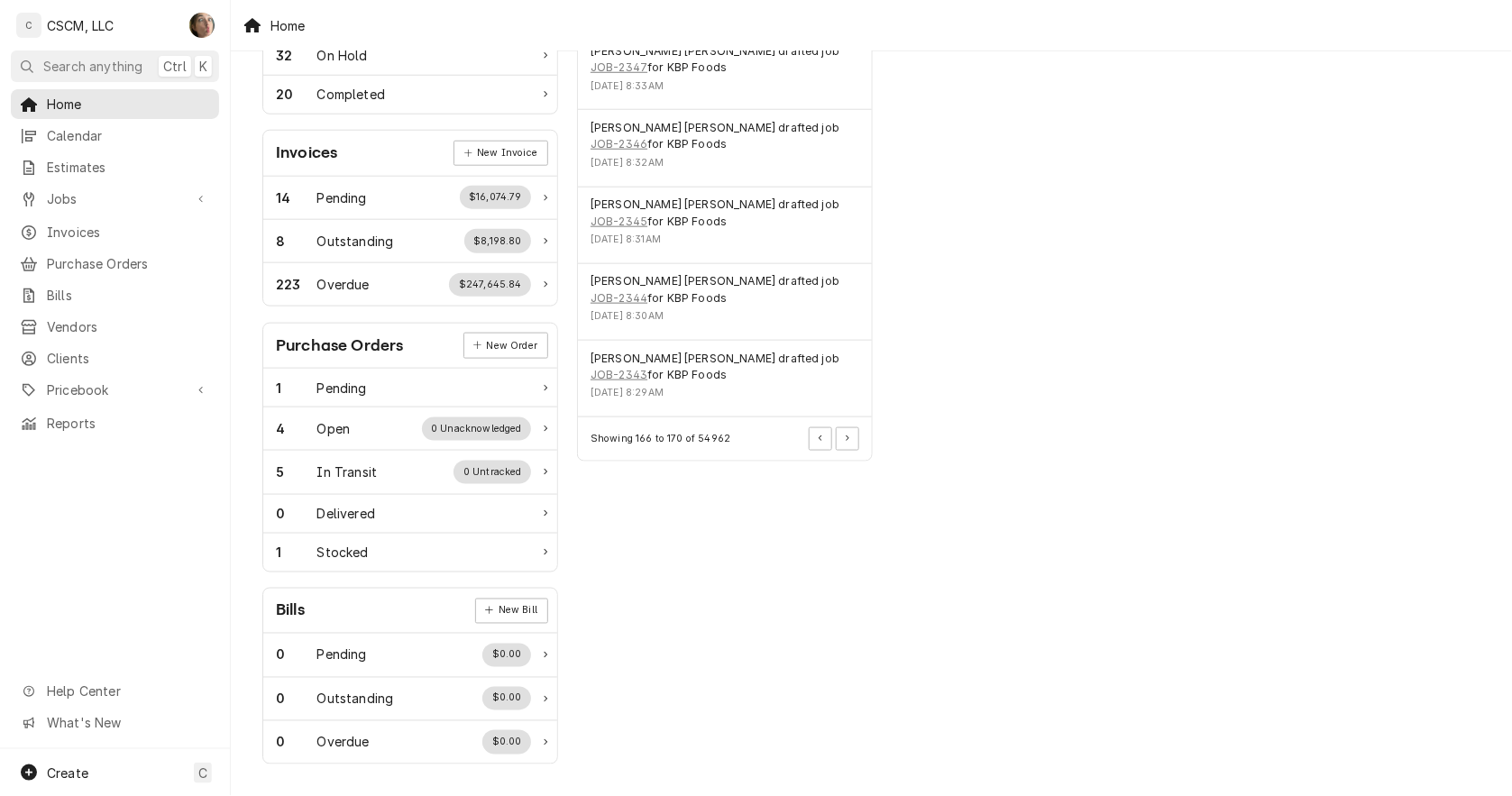
click at [860, 417] on div "Showing 166 to 170 of 54962" at bounding box center [725, 438] width 294 height 42
click at [849, 436] on icon "Pagination Controls" at bounding box center [848, 439] width 4 height 6
click at [850, 428] on button "Pagination Controls" at bounding box center [848, 440] width 23 height 23
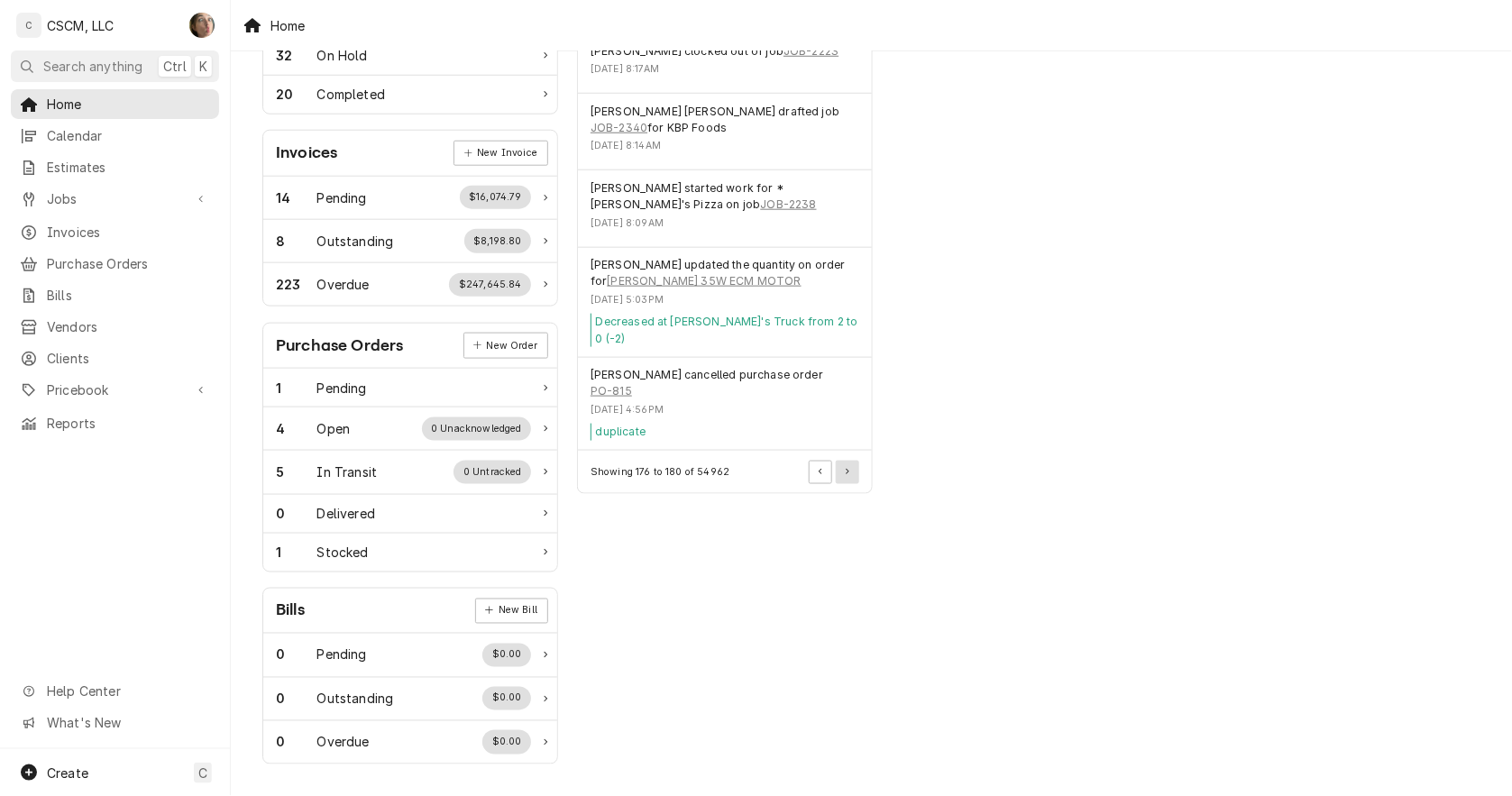
click at [842, 461] on button "Pagination Controls" at bounding box center [848, 473] width 23 height 23
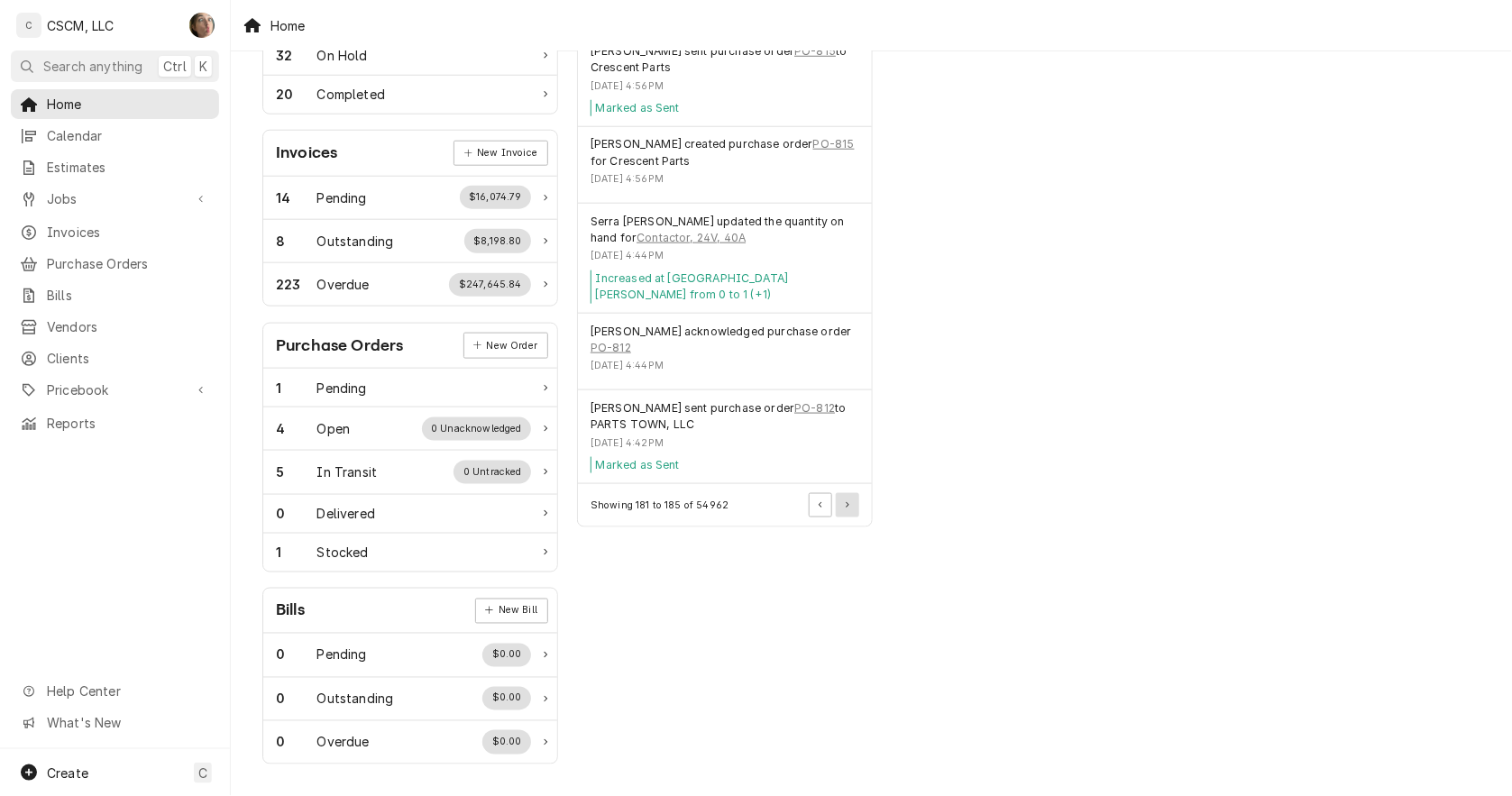
click at [848, 496] on button "Pagination Controls" at bounding box center [848, 505] width 23 height 23
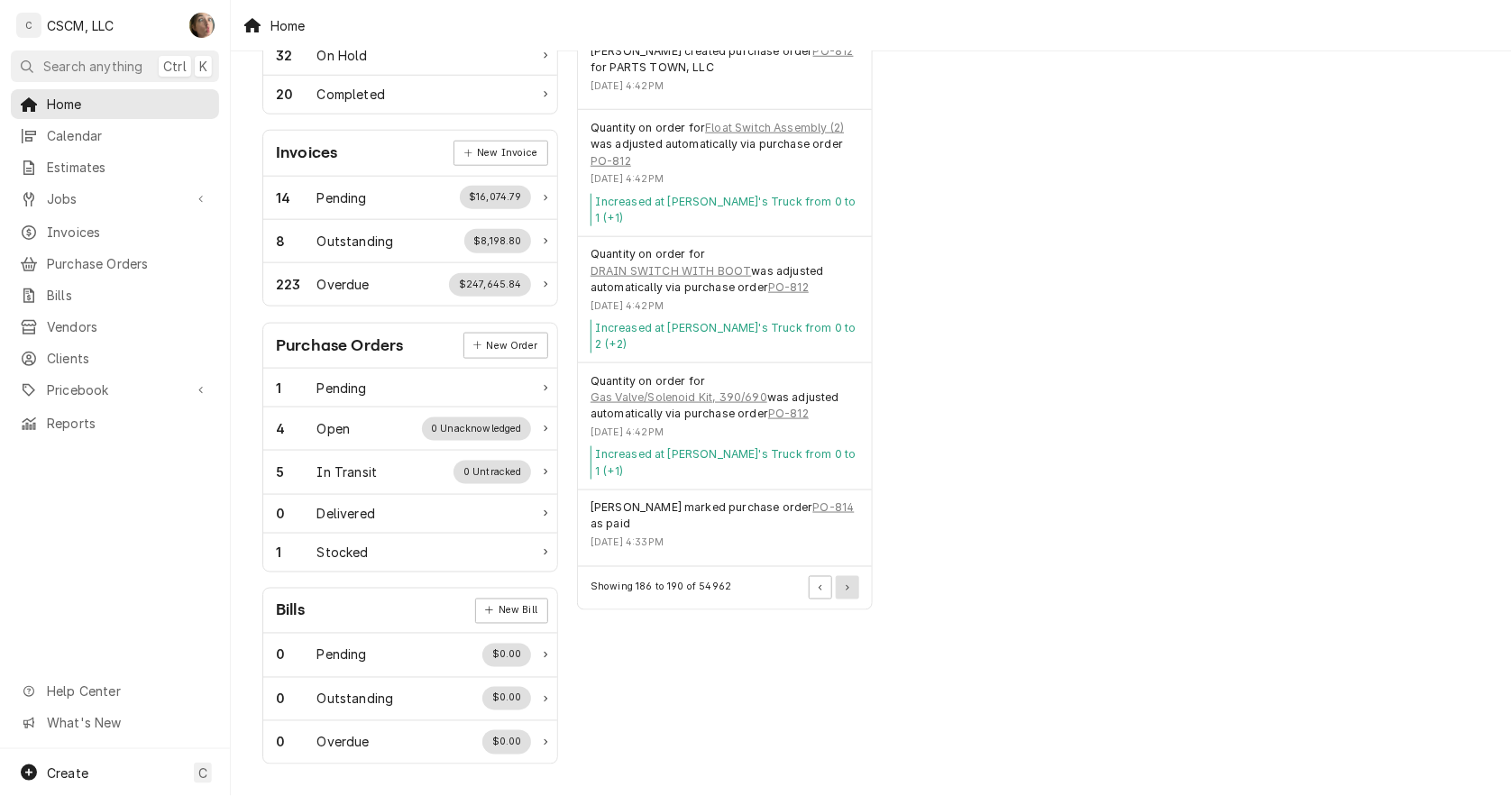
click at [845, 576] on button "Pagination Controls" at bounding box center [848, 588] width 23 height 23
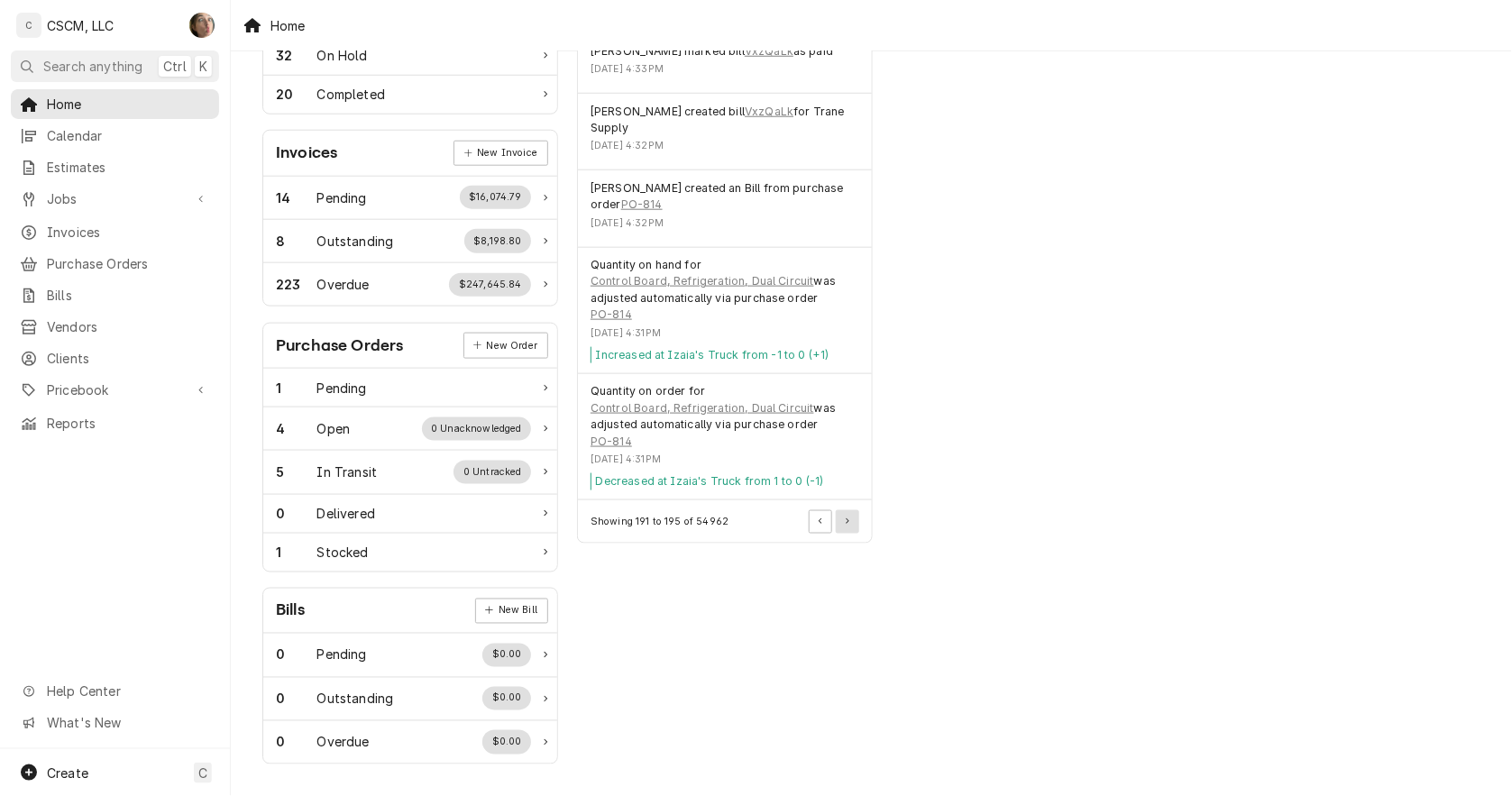
click at [858, 511] on button "Pagination Controls" at bounding box center [848, 523] width 23 height 23
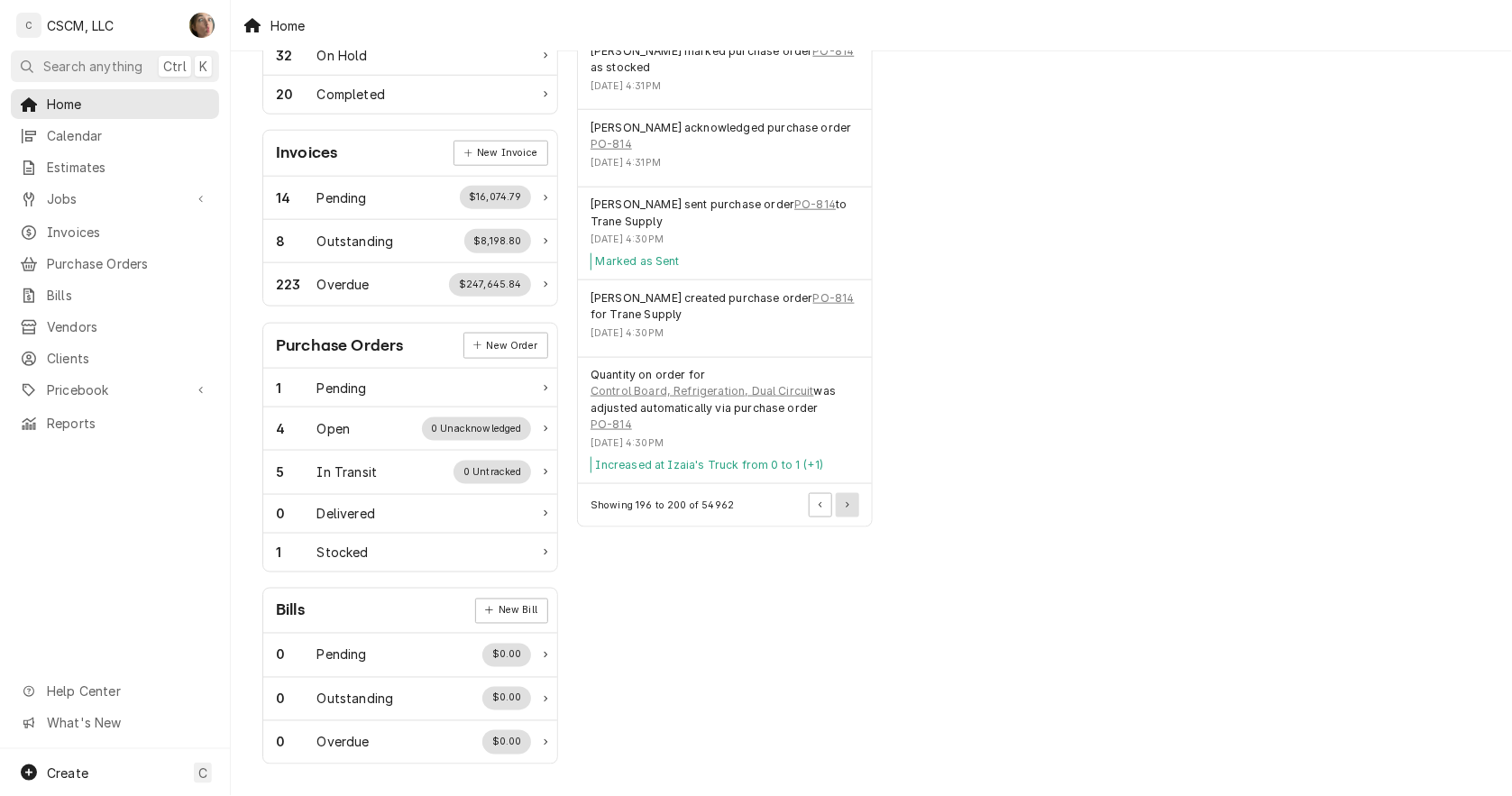
click at [858, 493] on button "Pagination Controls" at bounding box center [848, 505] width 23 height 23
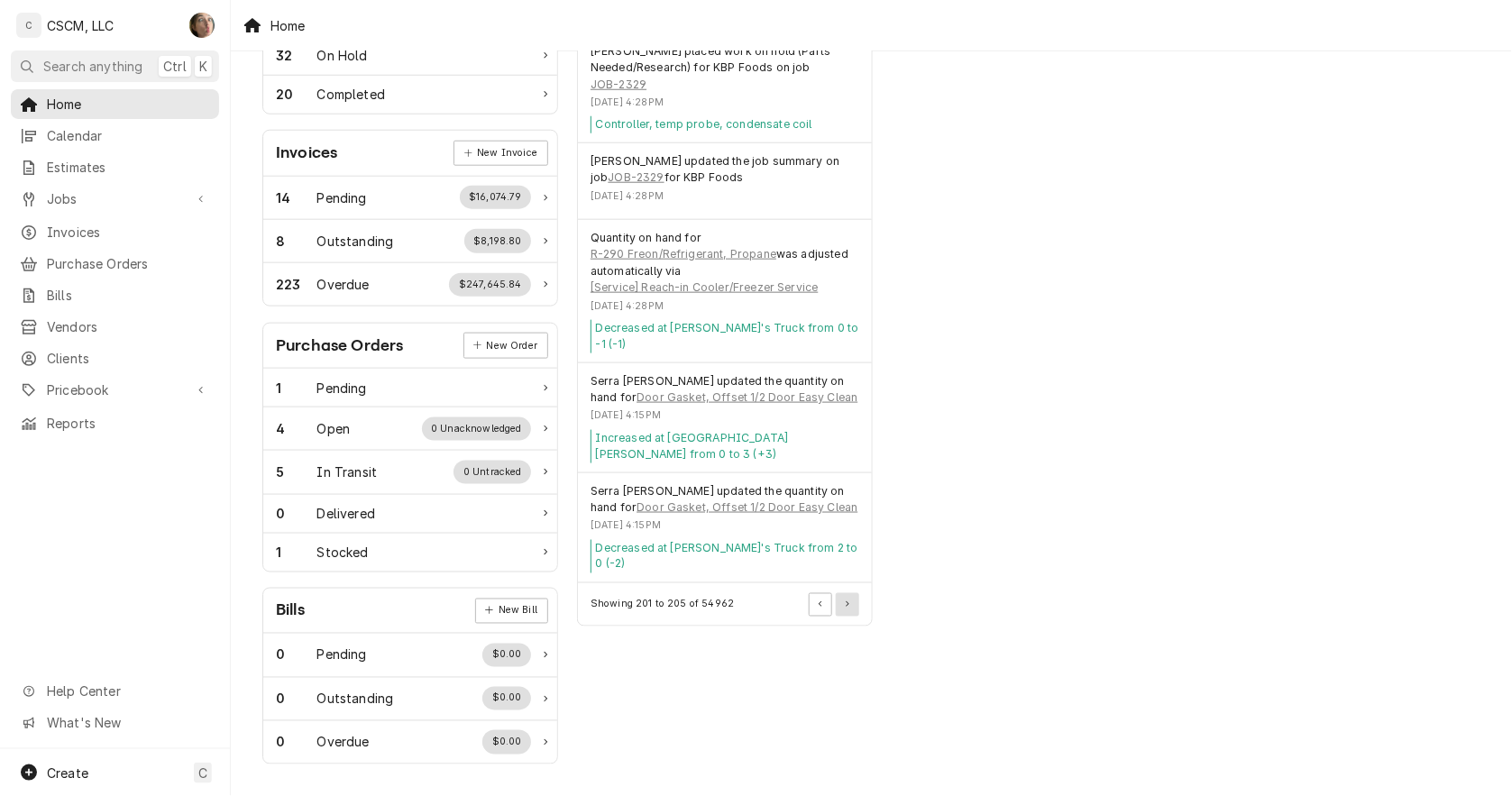
click at [851, 593] on button "Pagination Controls" at bounding box center [848, 605] width 23 height 23
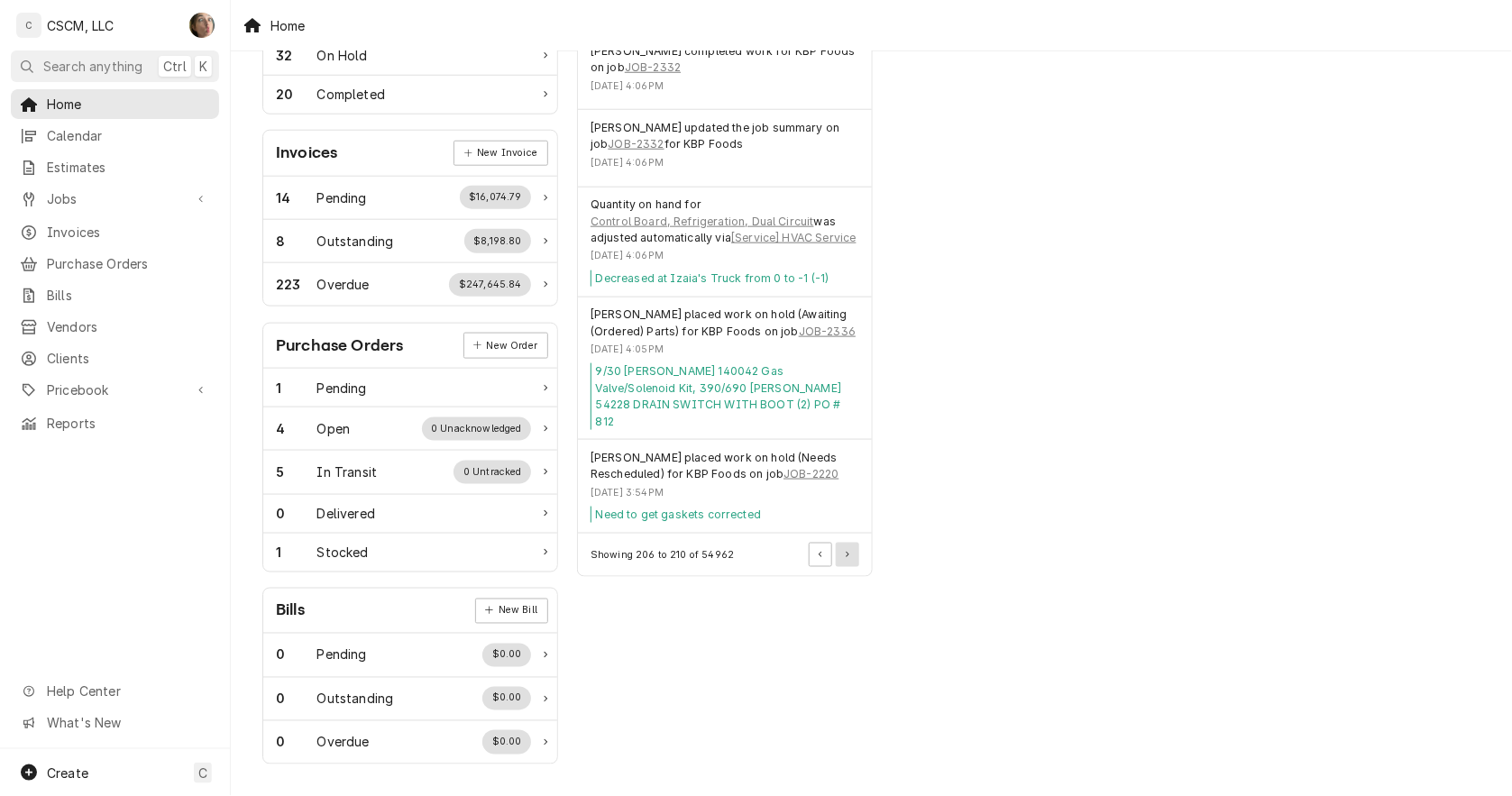
click at [841, 546] on button "Pagination Controls" at bounding box center [848, 555] width 23 height 23
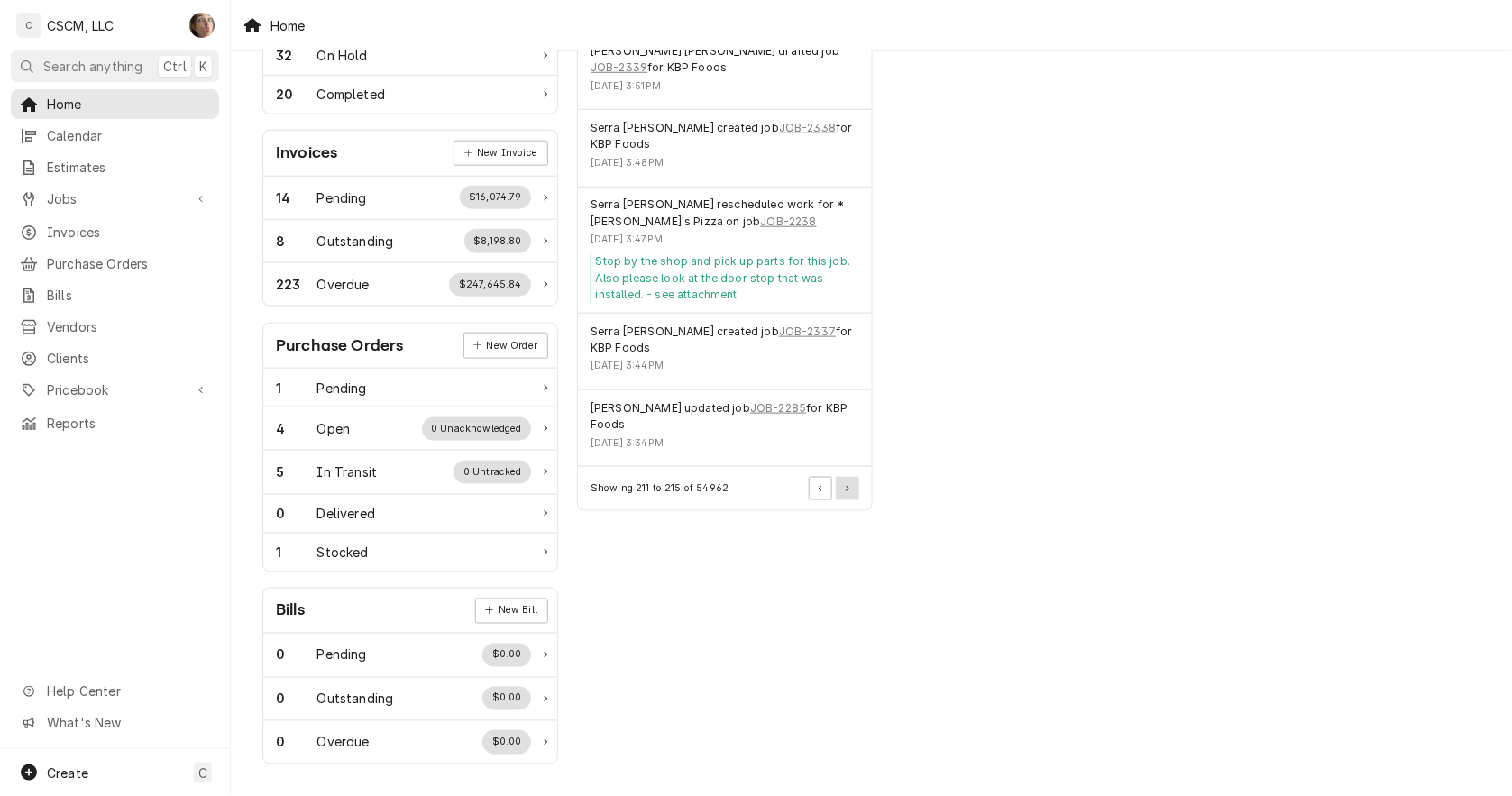
click at [858, 477] on button "Pagination Controls" at bounding box center [848, 488] width 23 height 23
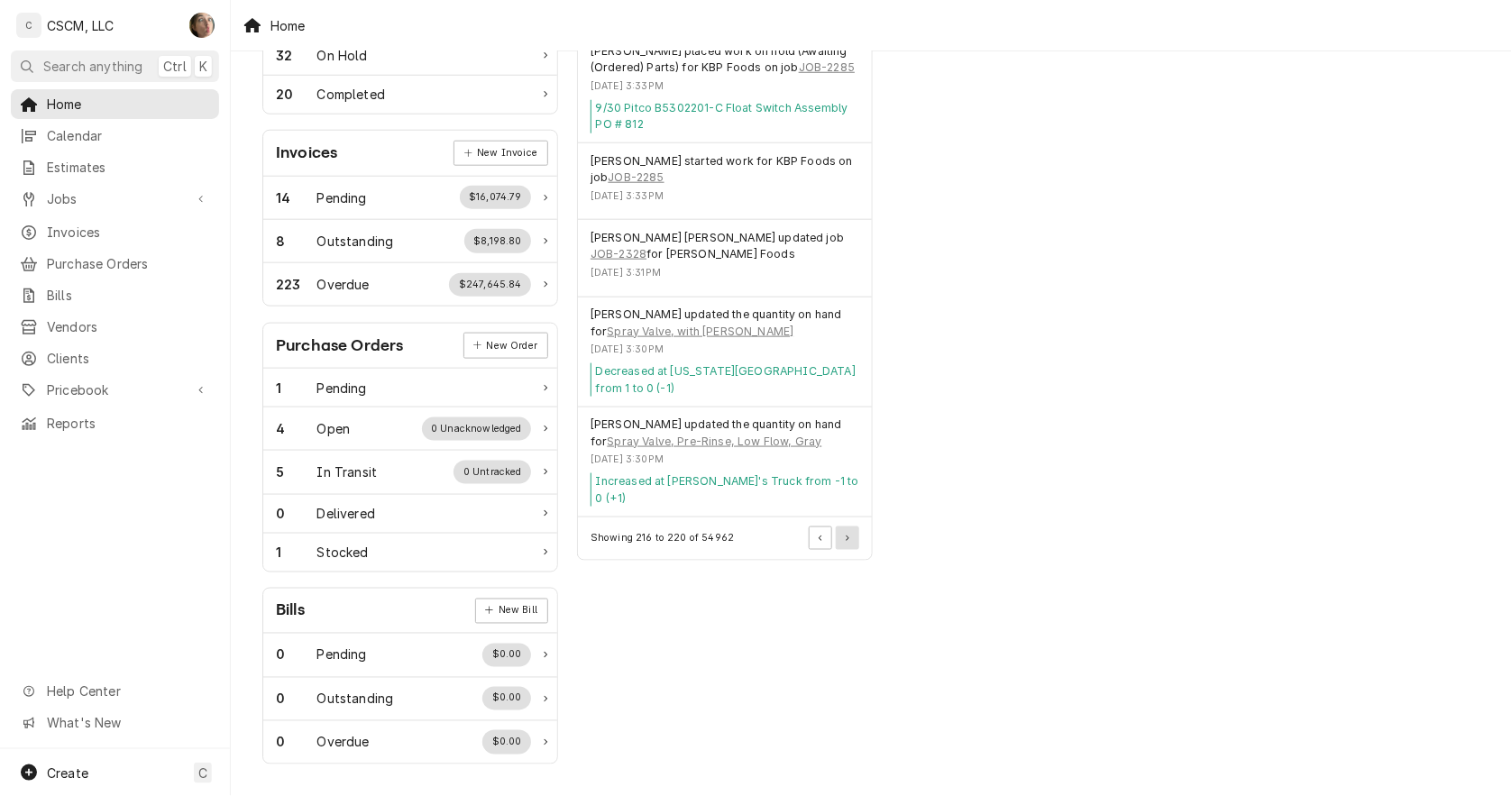
click at [853, 526] on button "Pagination Controls" at bounding box center [848, 538] width 23 height 23
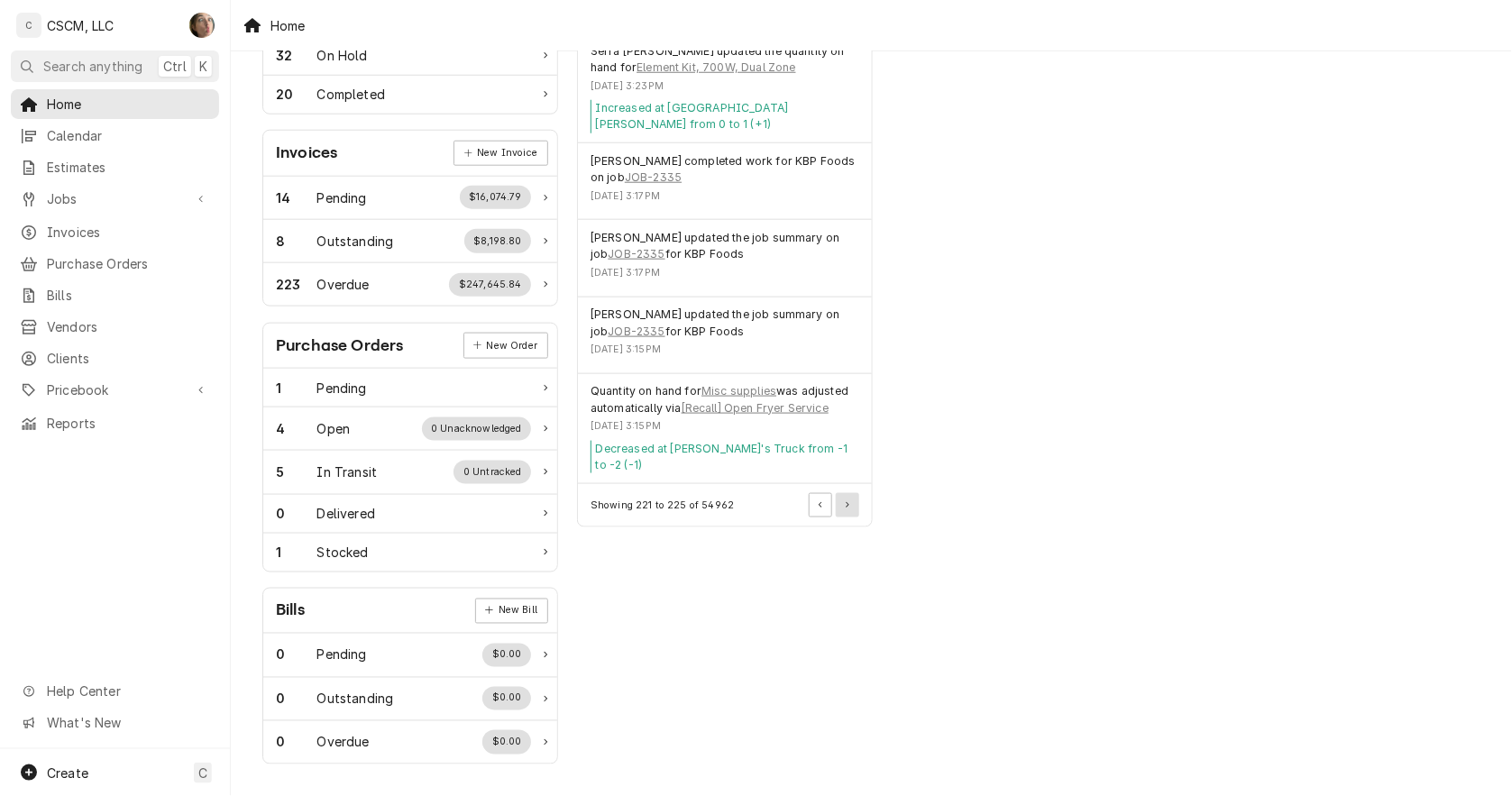
click at [858, 493] on button "Pagination Controls" at bounding box center [848, 505] width 23 height 23
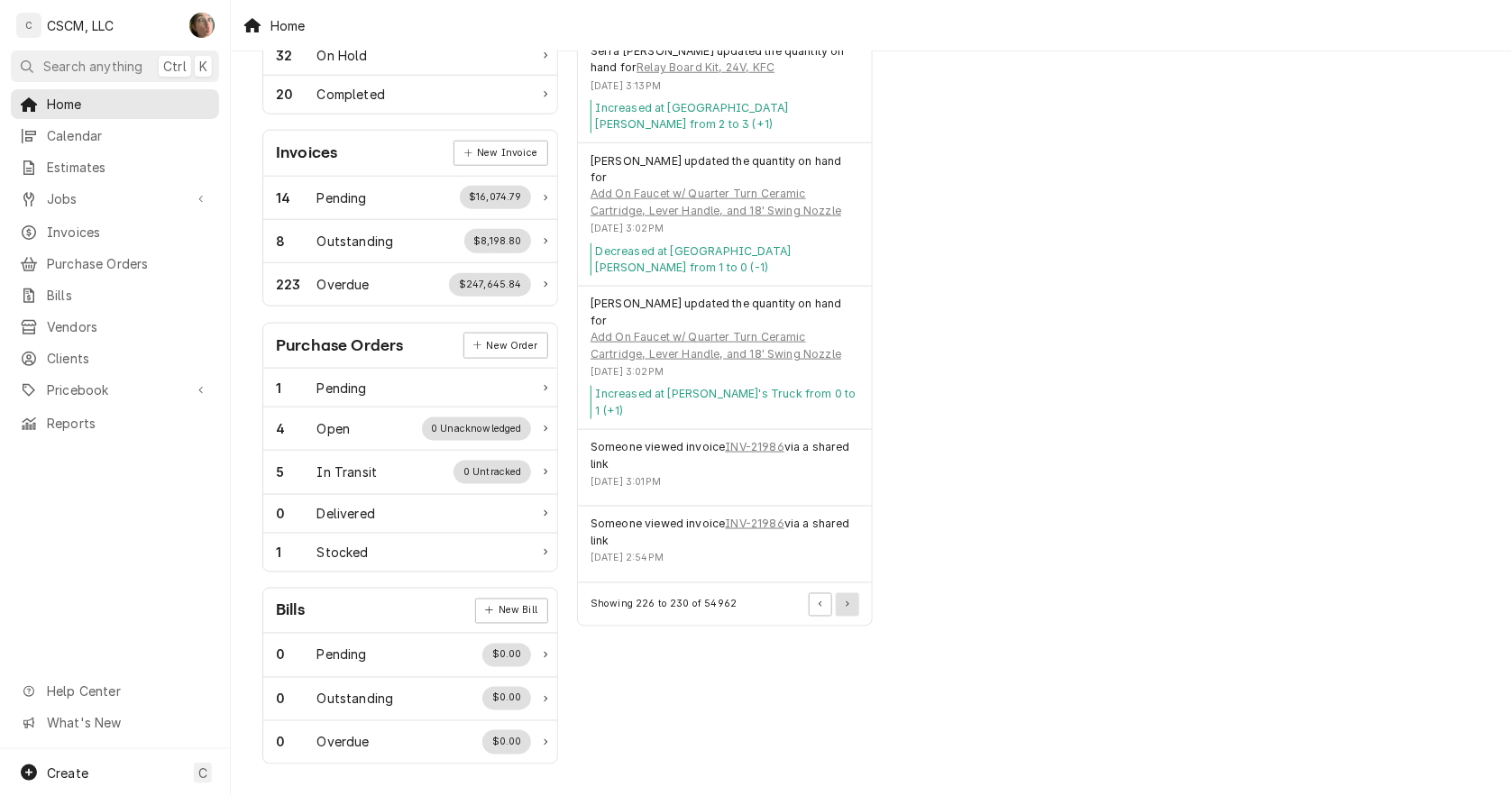
click at [852, 593] on button "Pagination Controls" at bounding box center [848, 605] width 23 height 23
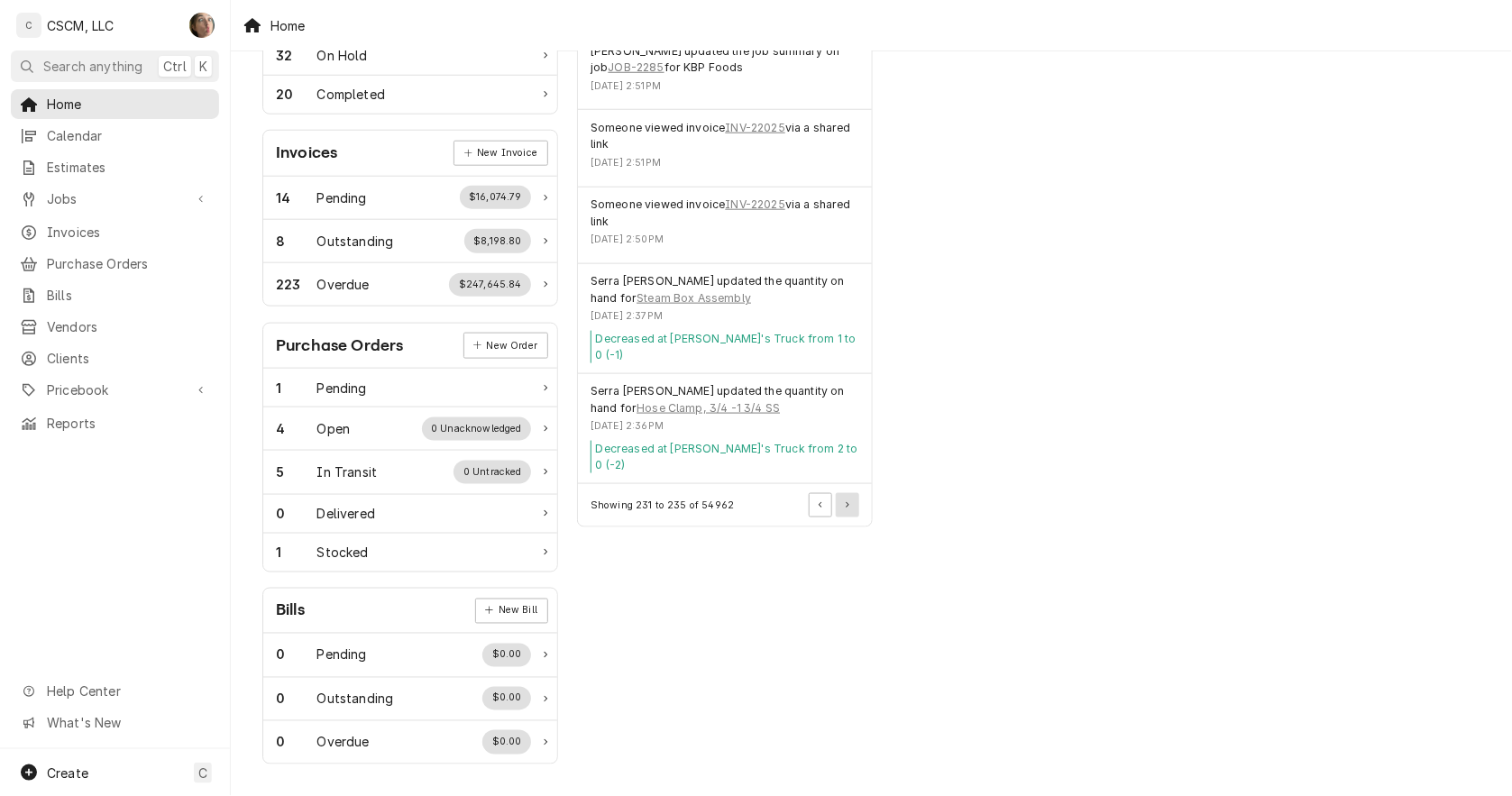
click at [855, 493] on button "Pagination Controls" at bounding box center [848, 505] width 23 height 23
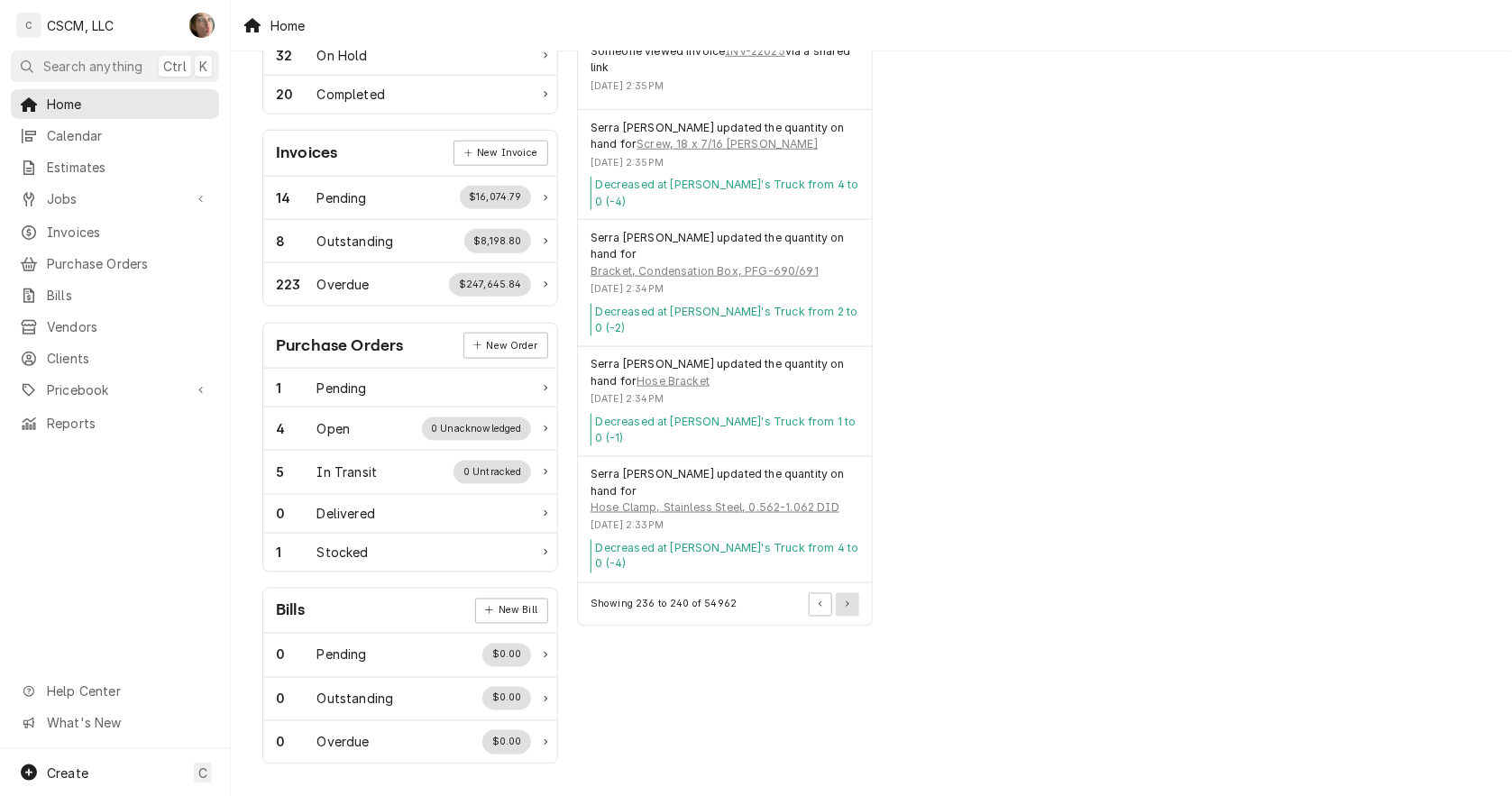
click at [859, 593] on button "Pagination Controls" at bounding box center [848, 605] width 23 height 23
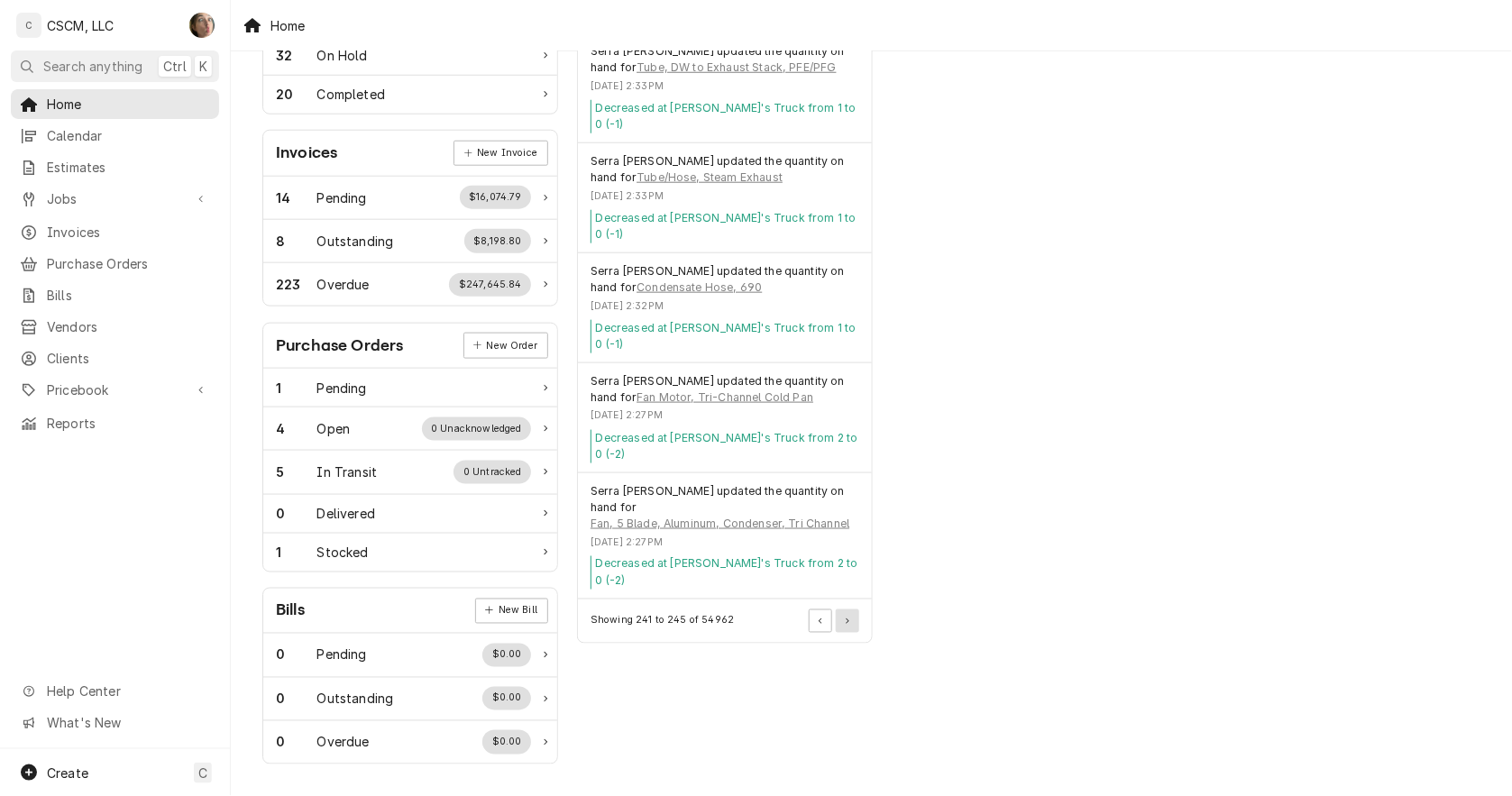
click at [855, 609] on button "Pagination Controls" at bounding box center [848, 621] width 23 height 23
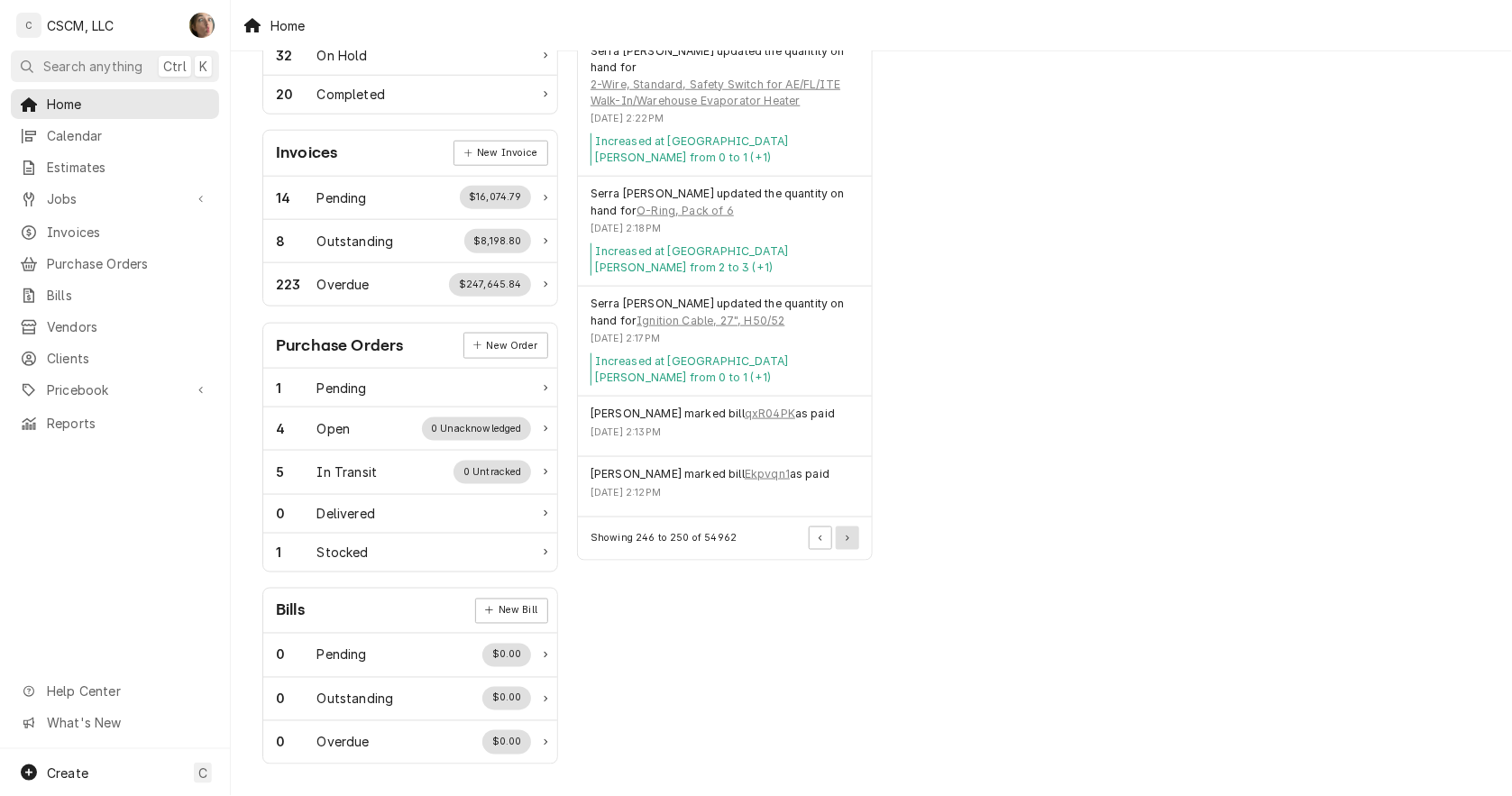
click at [846, 535] on icon "Pagination Controls" at bounding box center [848, 538] width 4 height 6
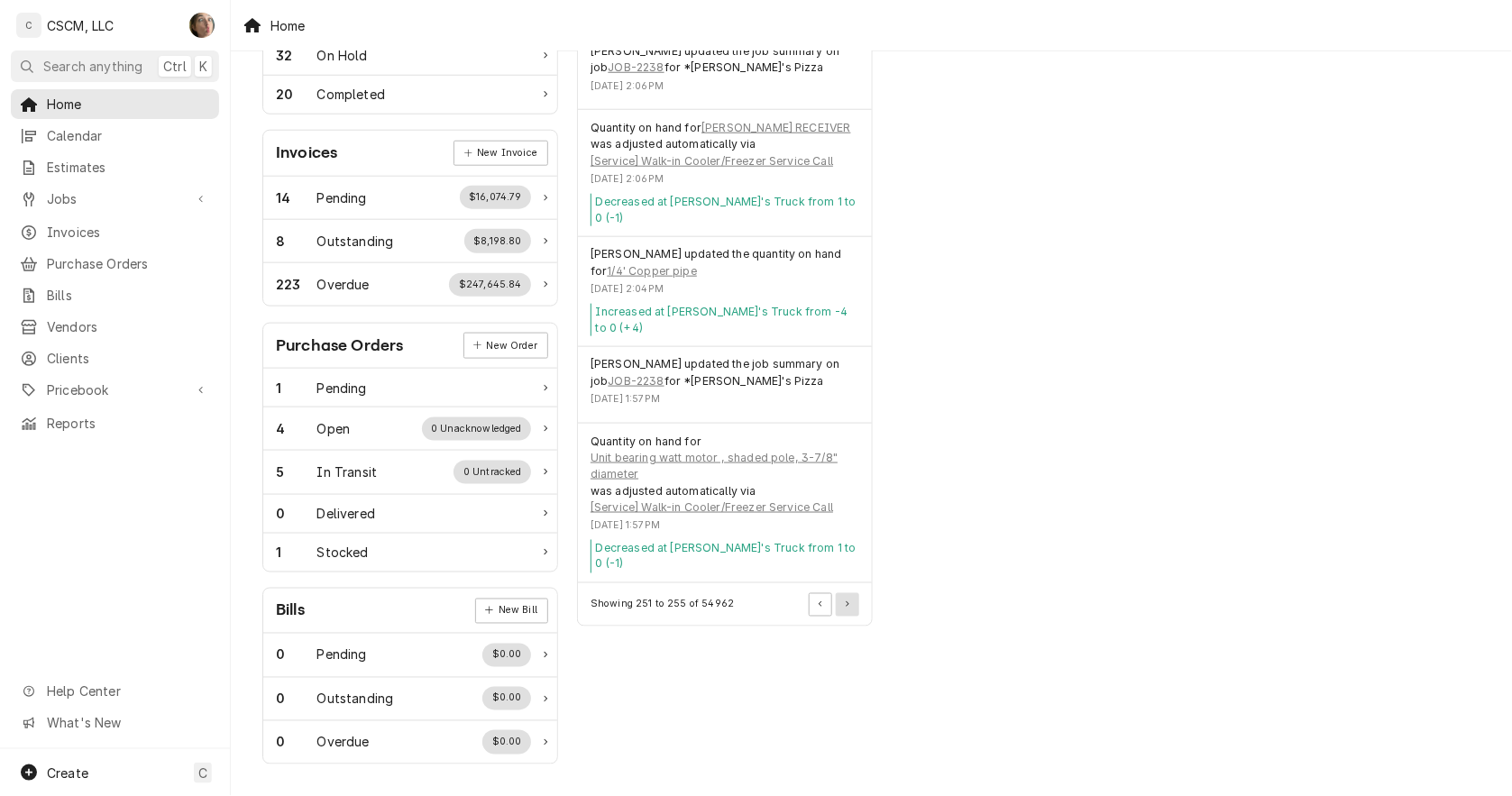
click at [849, 602] on icon "Pagination Controls" at bounding box center [848, 605] width 4 height 6
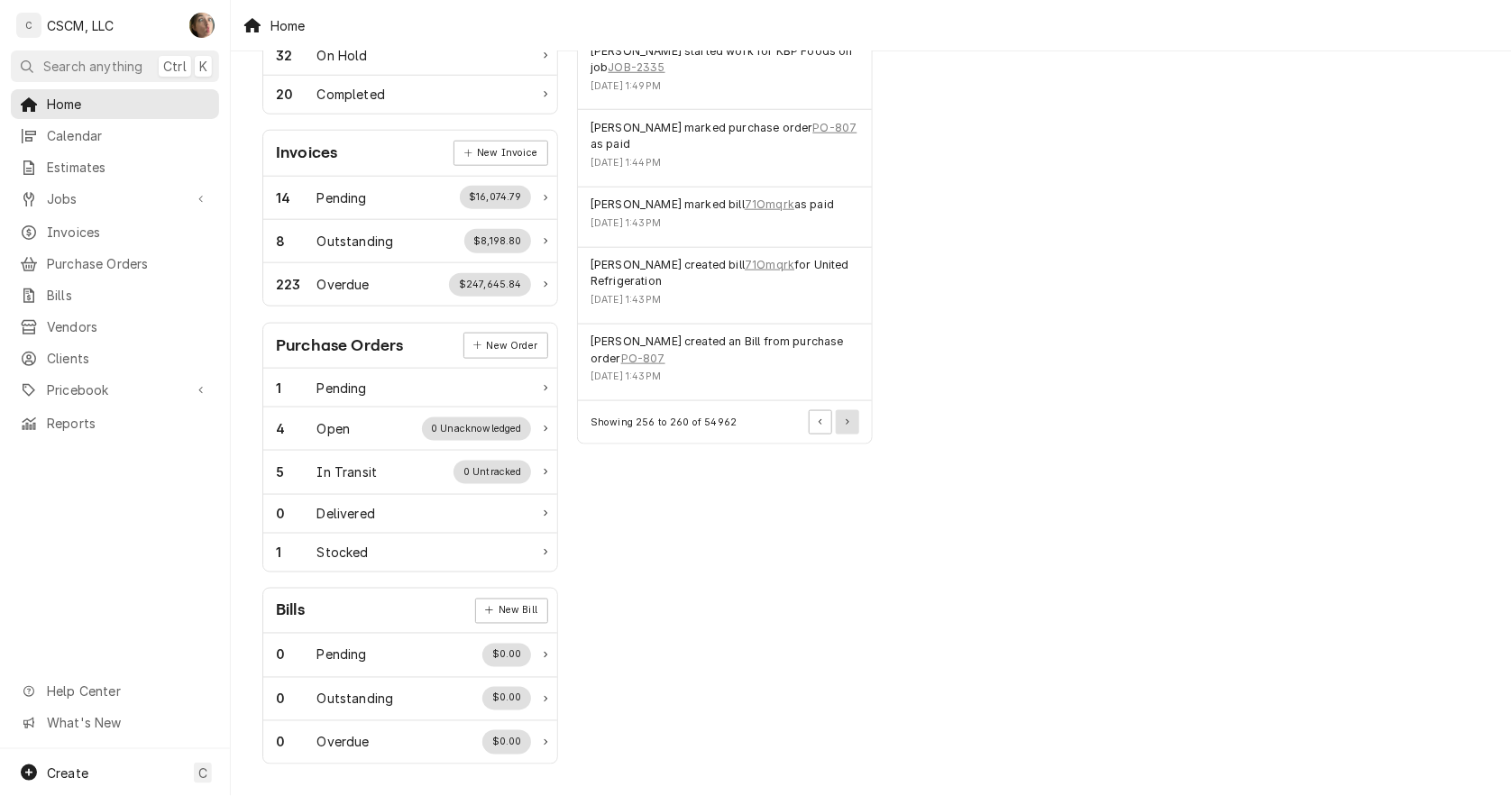
click at [845, 431] on button "Pagination Controls" at bounding box center [848, 422] width 23 height 23
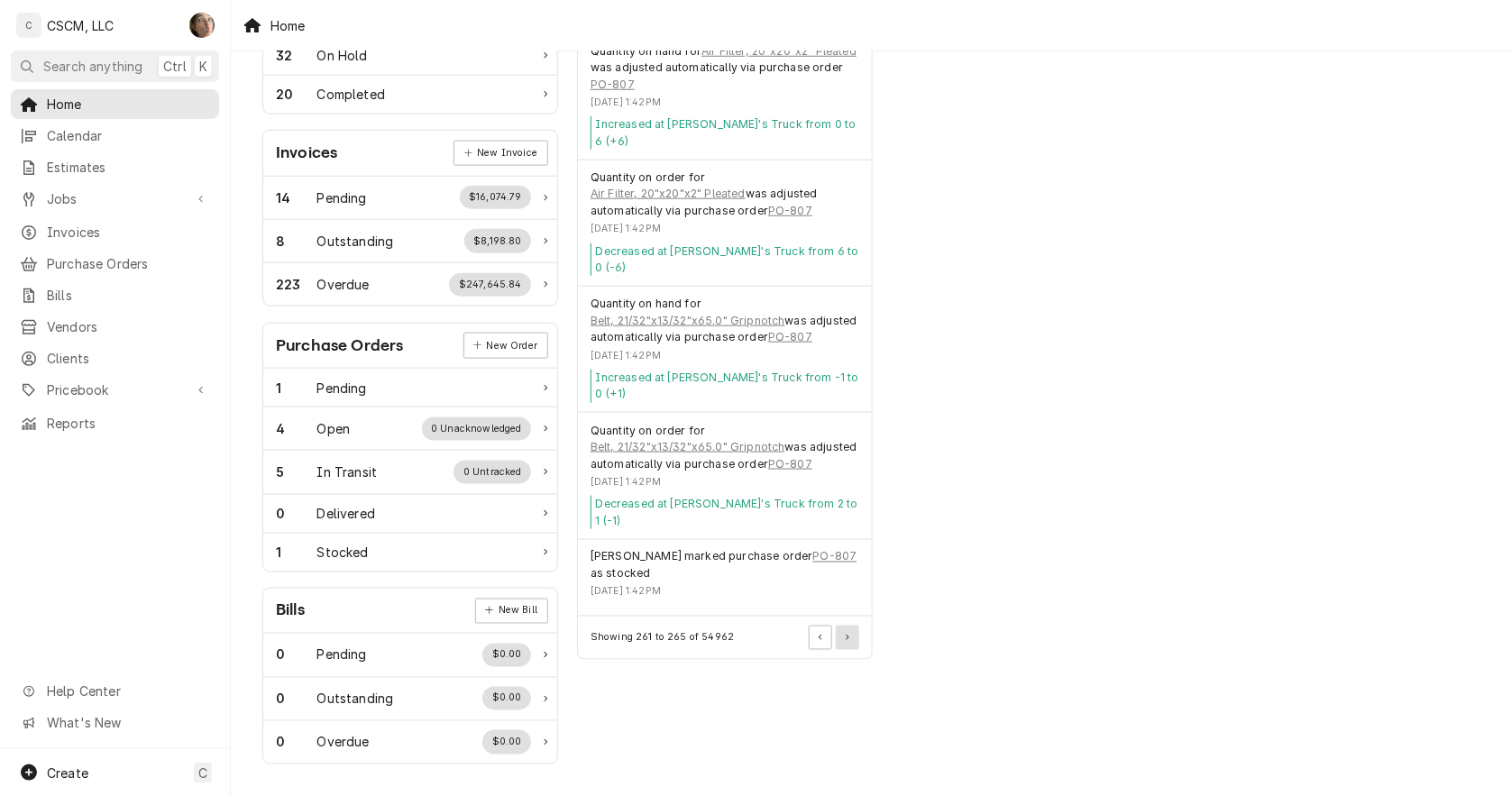
click at [858, 626] on button "Pagination Controls" at bounding box center [848, 638] width 23 height 23
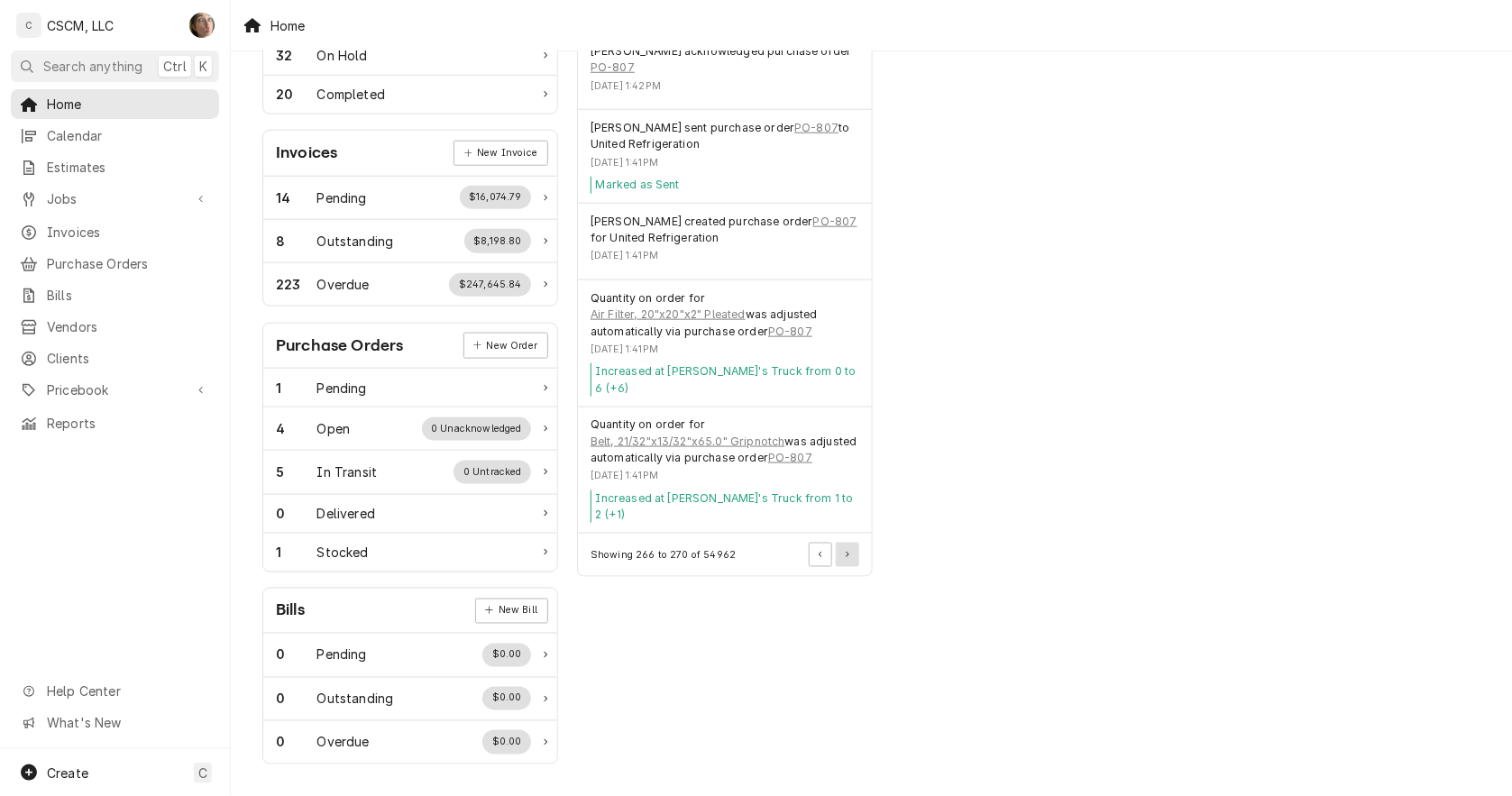
click at [853, 543] on button "Pagination Controls" at bounding box center [848, 555] width 23 height 23
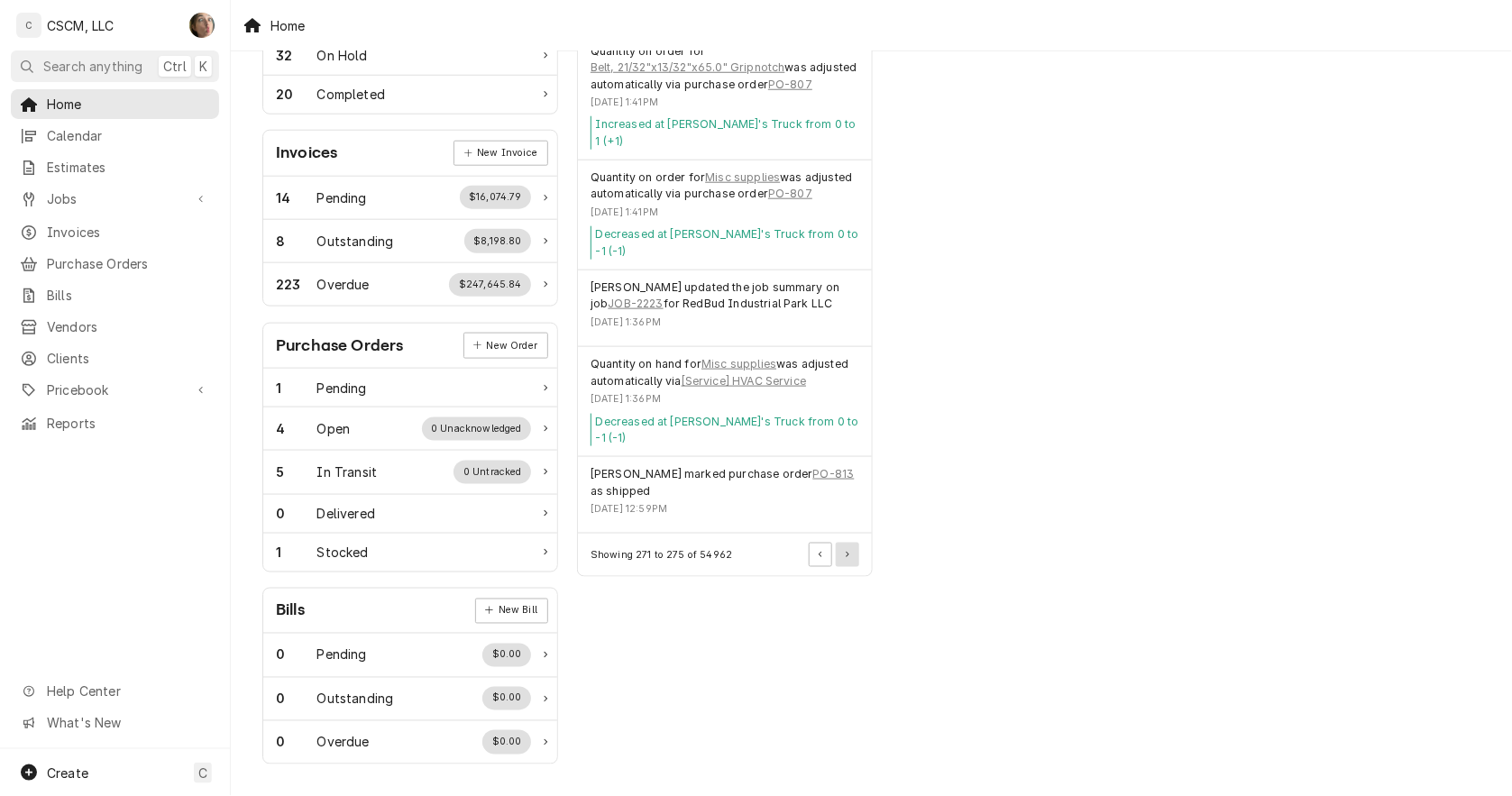
click at [846, 552] on icon "Pagination Controls" at bounding box center [848, 555] width 4 height 6
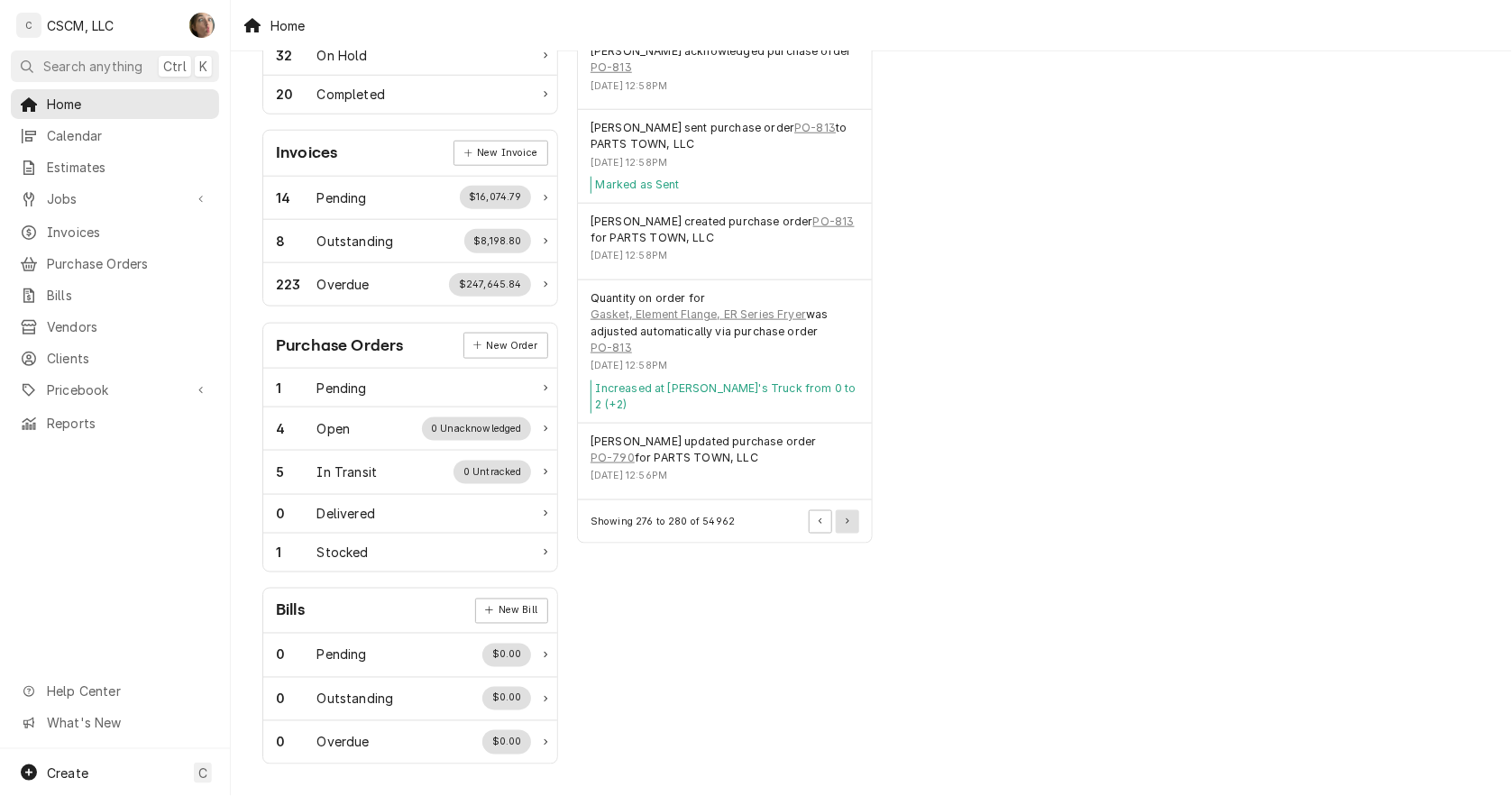
click at [850, 511] on button "Pagination Controls" at bounding box center [848, 523] width 23 height 23
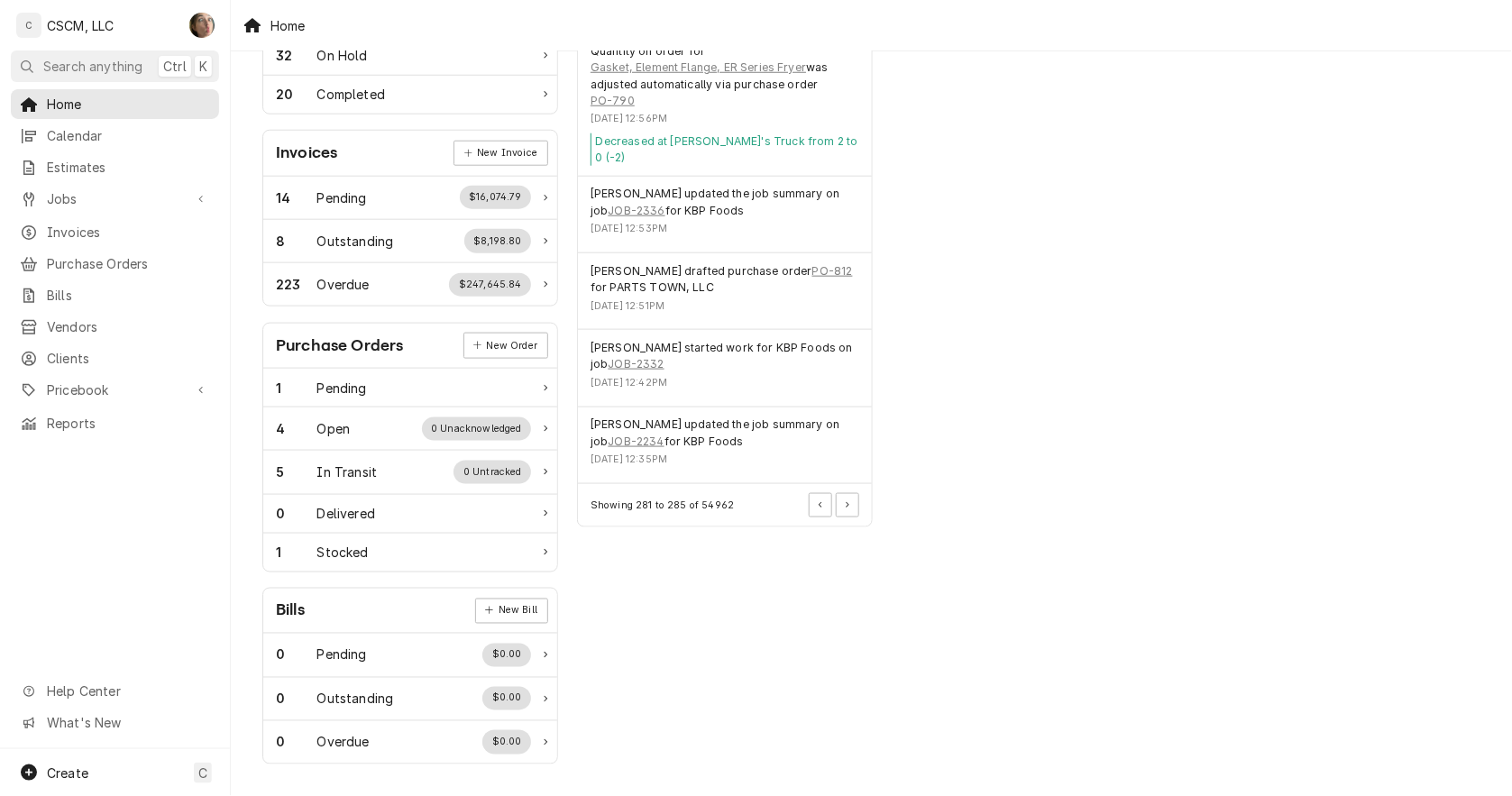
click at [861, 484] on div "Showing 281 to 285 of 54962" at bounding box center [725, 505] width 294 height 42
click at [850, 493] on button "Pagination Controls" at bounding box center [848, 505] width 23 height 23
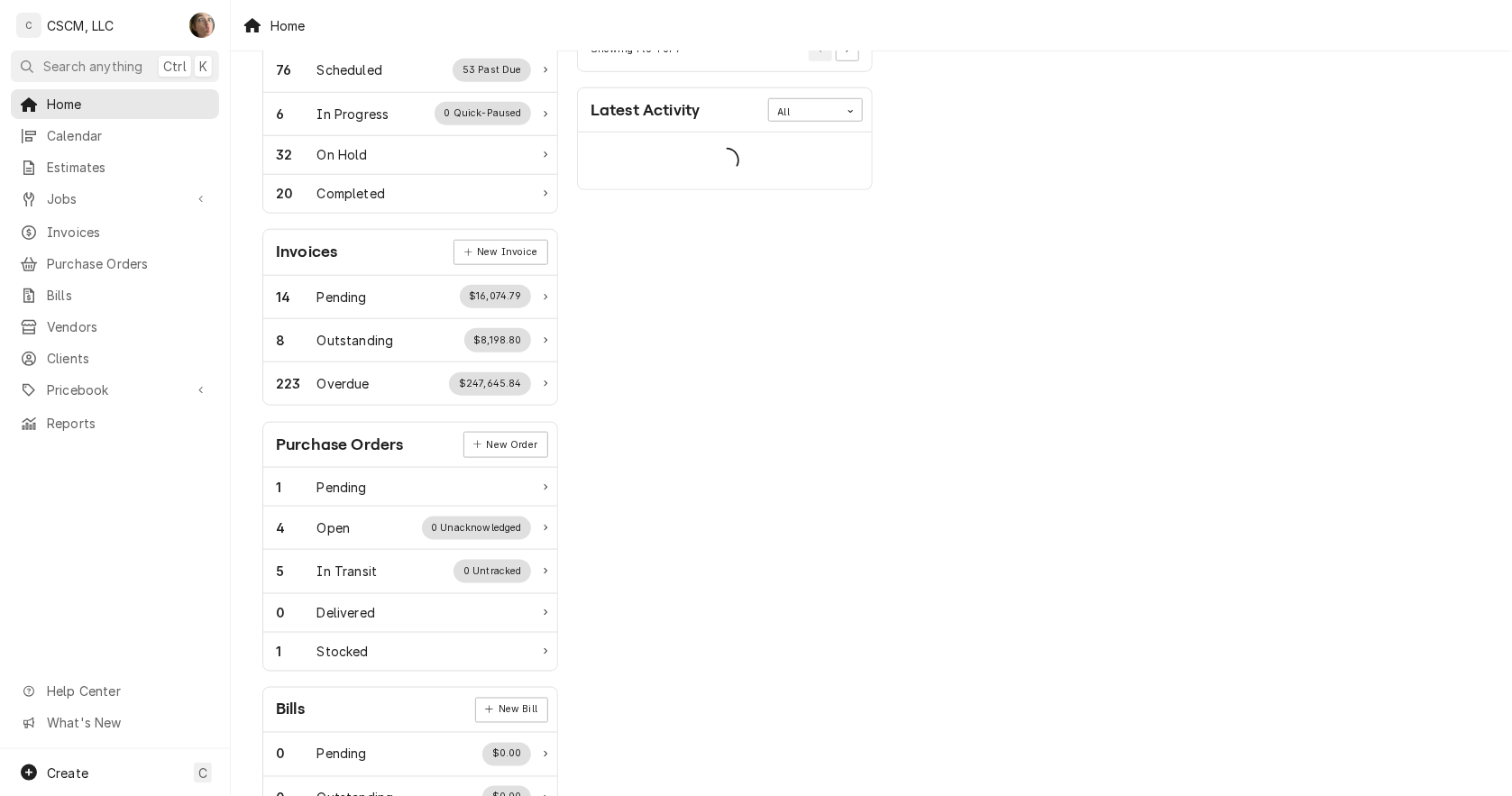
scroll to position [265, 0]
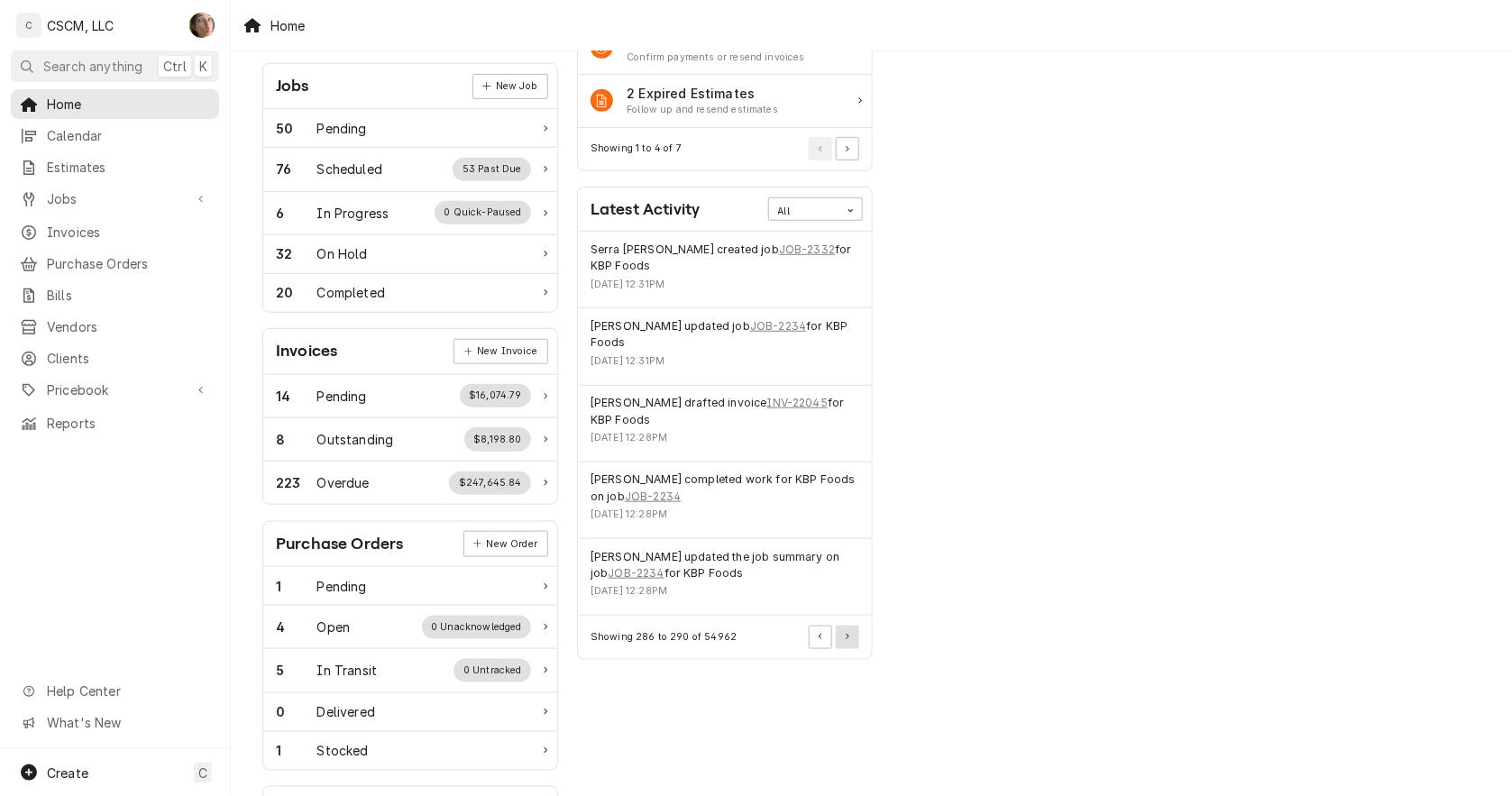
click at [852, 626] on button "Pagination Controls" at bounding box center [848, 638] width 23 height 23
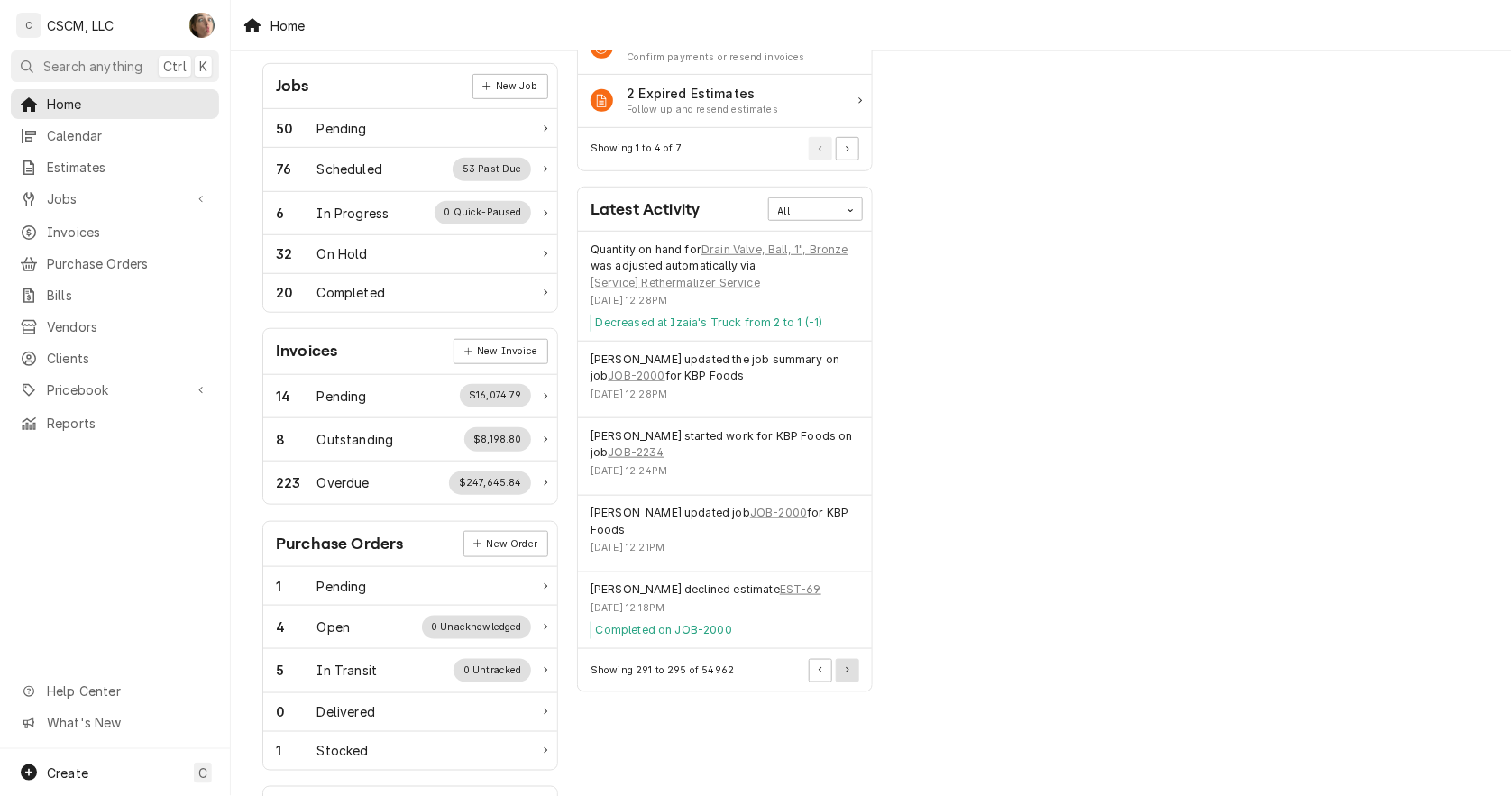
click at [852, 669] on button "Pagination Controls" at bounding box center [848, 671] width 23 height 23
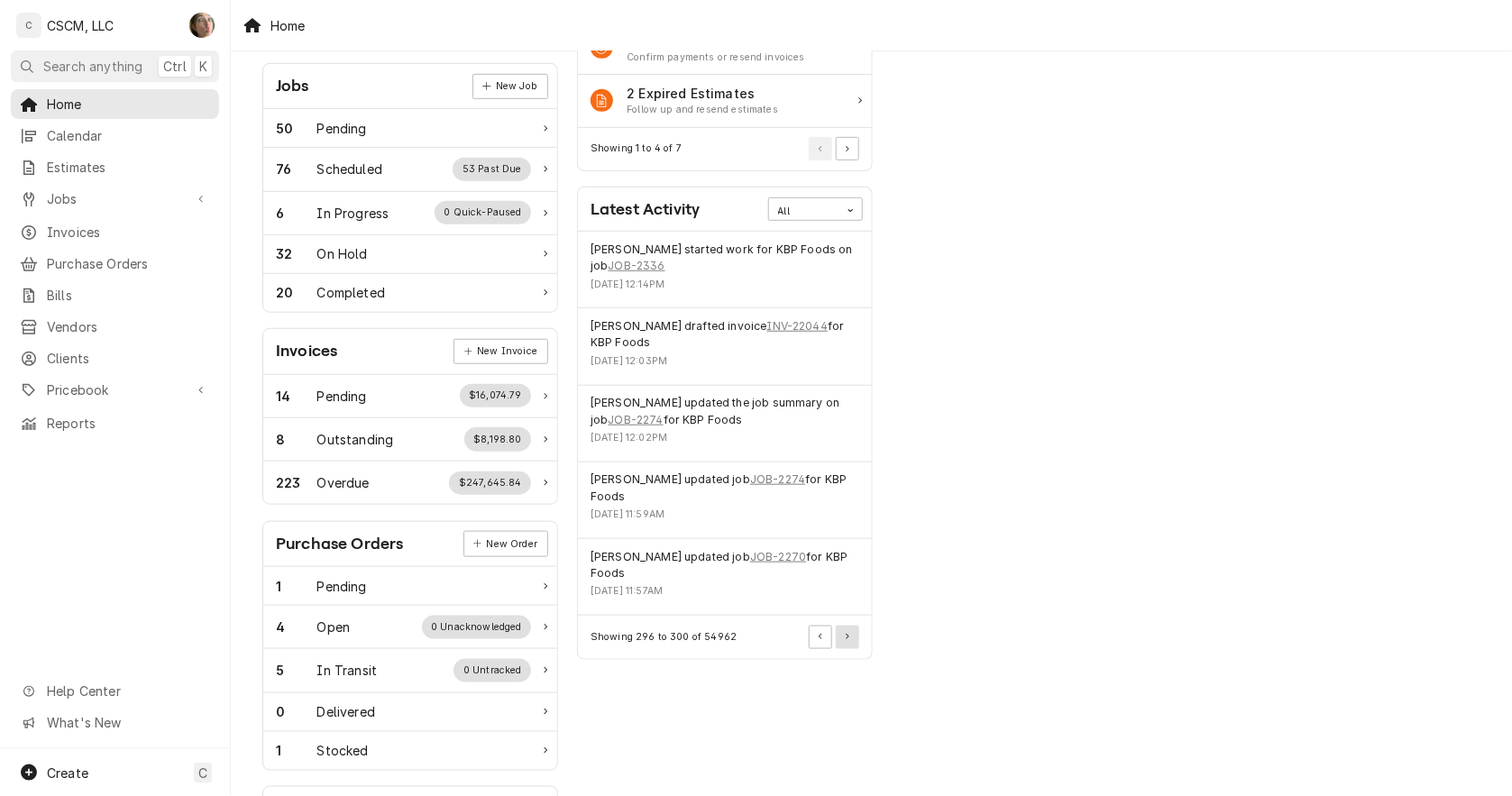
click at [851, 636] on button "Pagination Controls" at bounding box center [848, 638] width 23 height 23
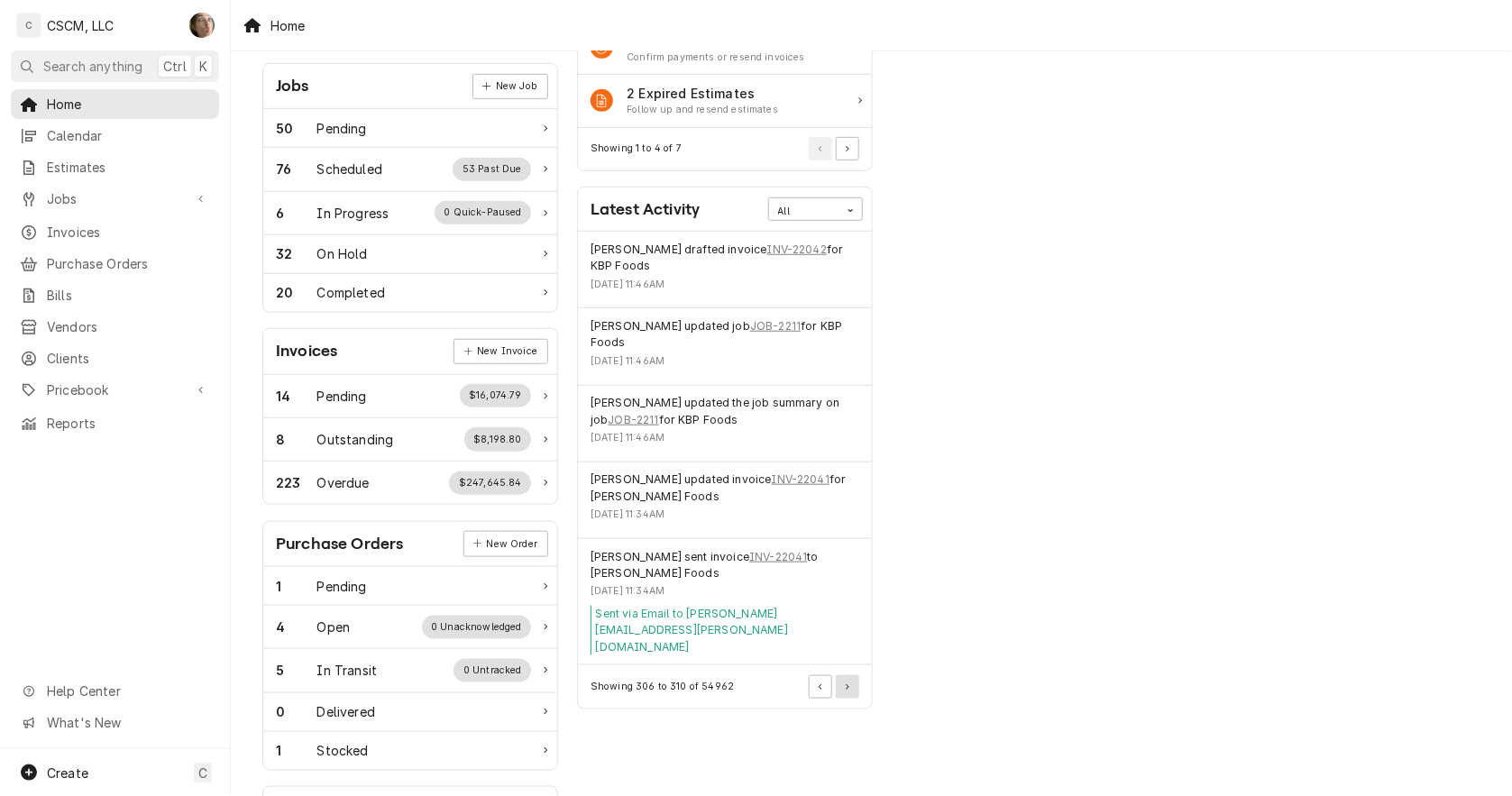
click at [854, 675] on button "Pagination Controls" at bounding box center [848, 687] width 23 height 23
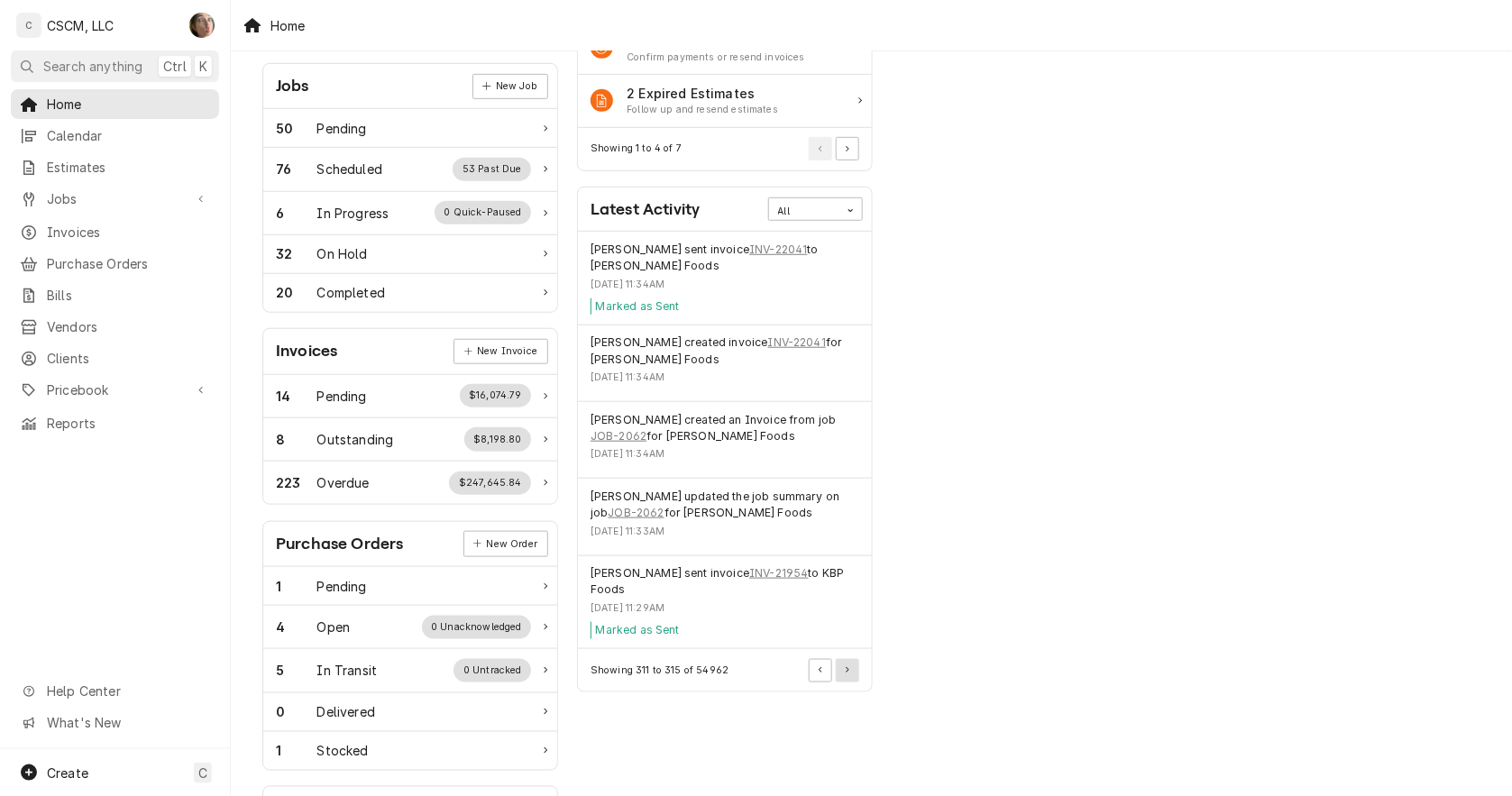
click at [854, 672] on button "Pagination Controls" at bounding box center [848, 671] width 23 height 23
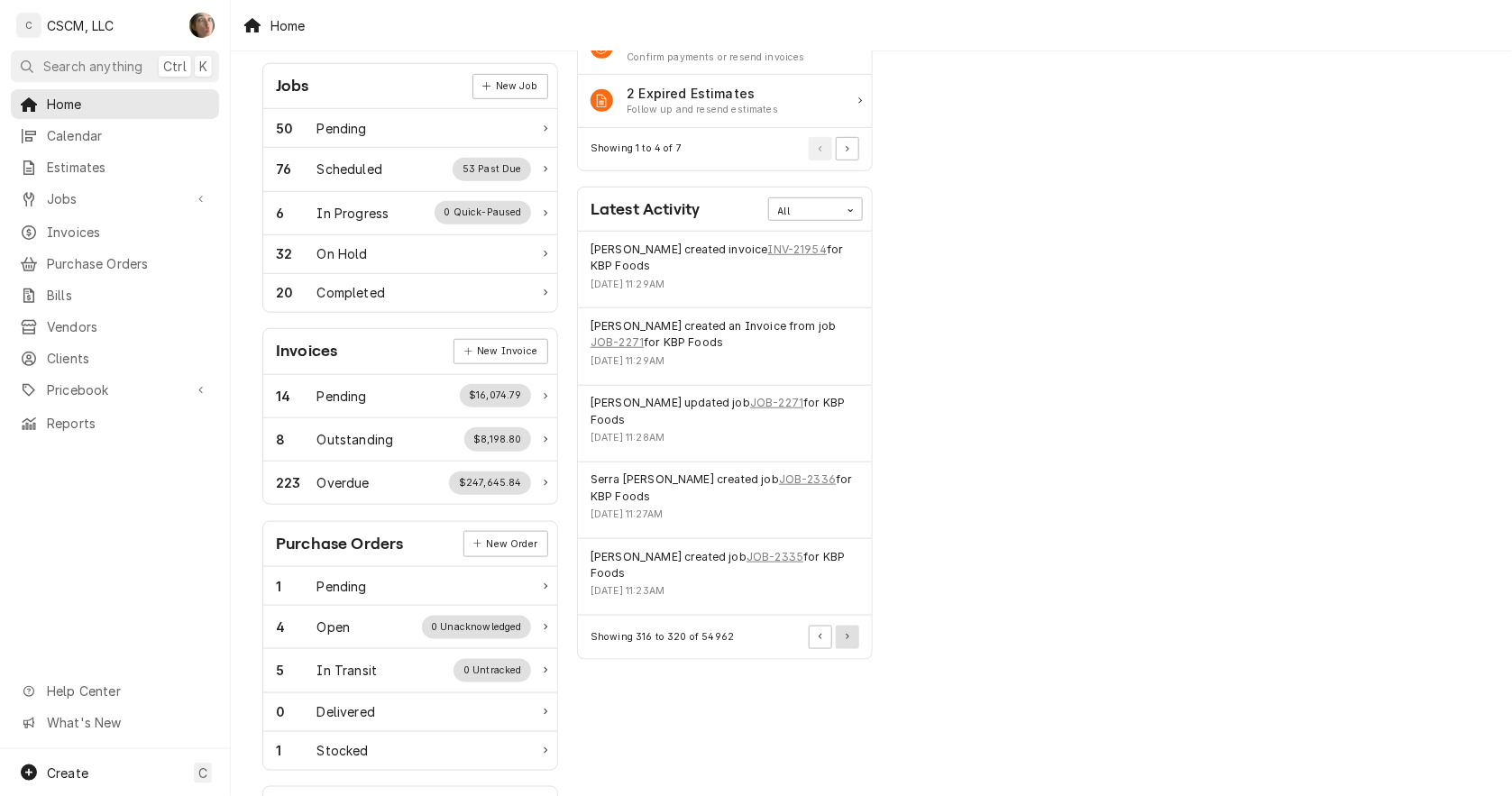
click at [851, 626] on button "Pagination Controls" at bounding box center [848, 638] width 23 height 23
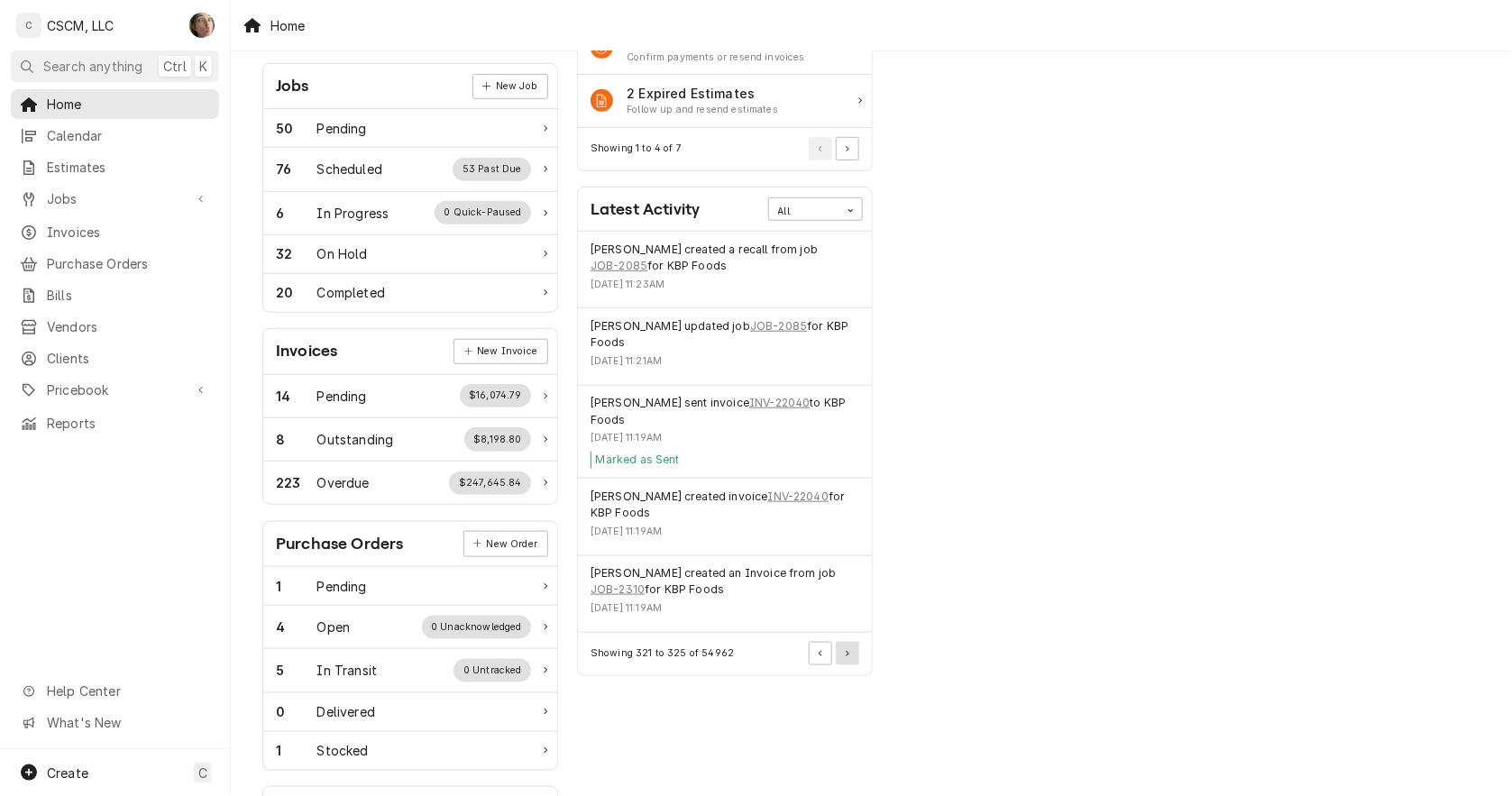
click at [846, 653] on icon "Pagination Controls" at bounding box center [848, 654] width 4 height 6
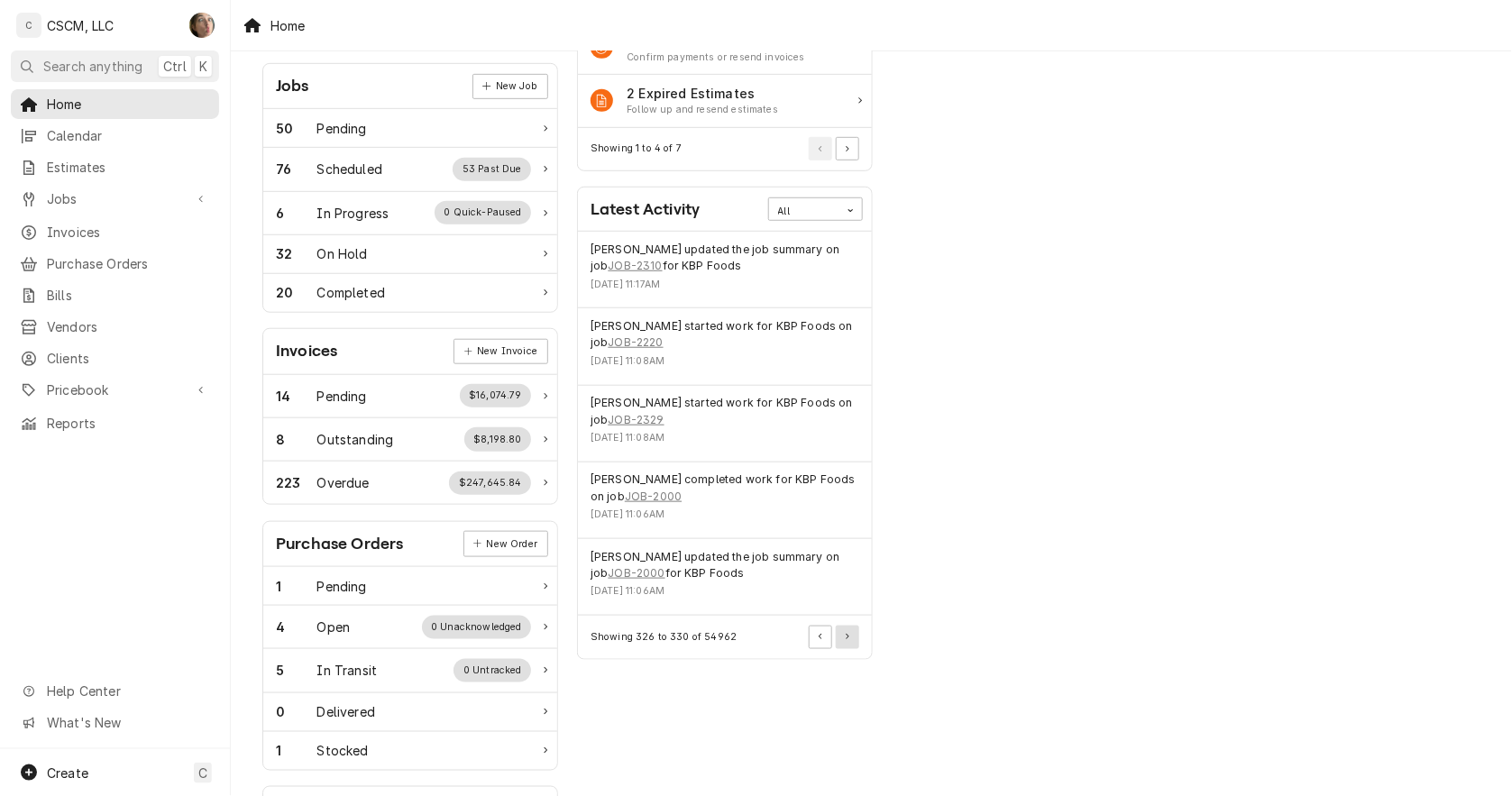
click at [849, 635] on icon "Pagination Controls" at bounding box center [848, 637] width 4 height 6
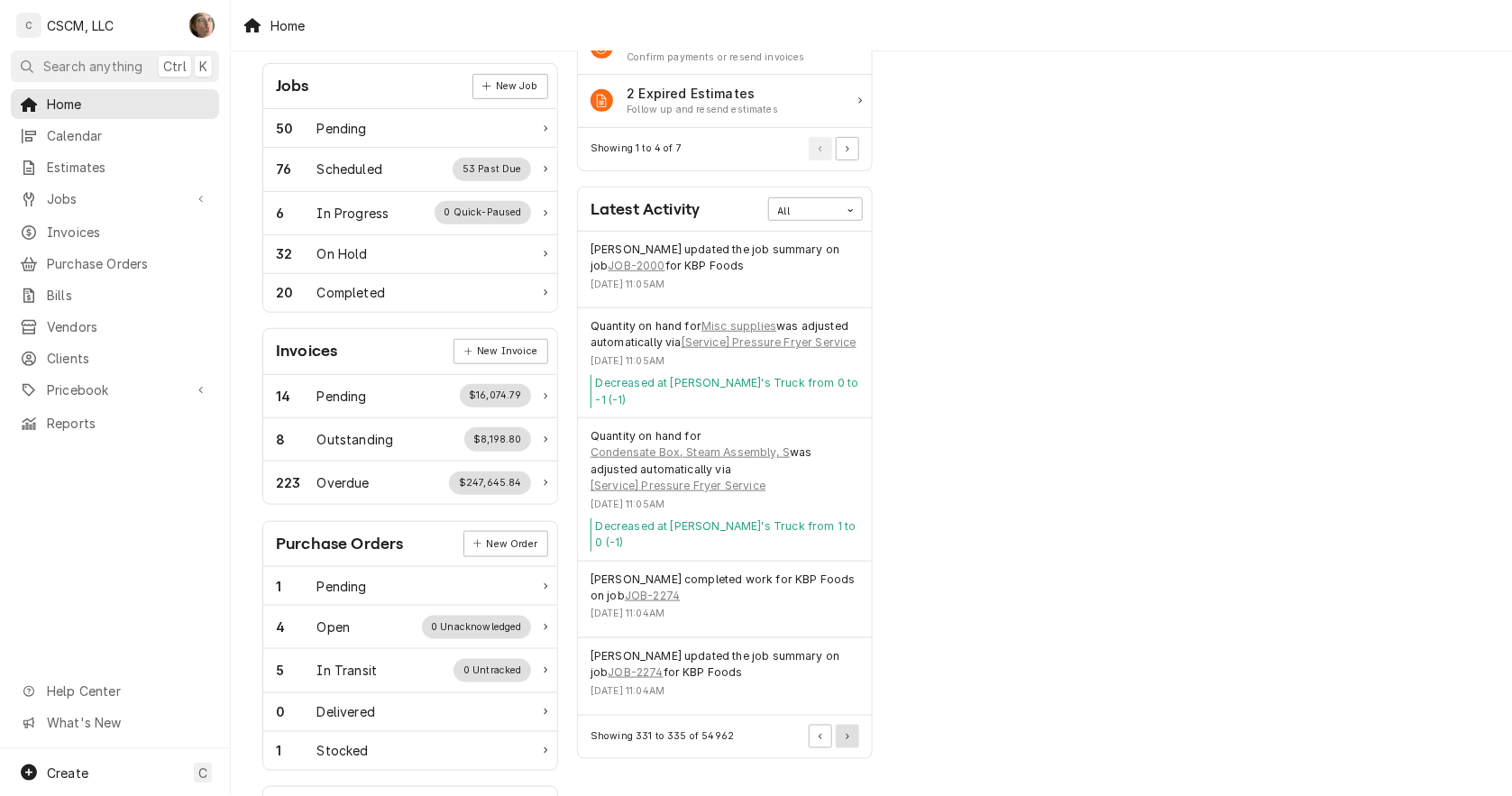
click at [852, 725] on button "Pagination Controls" at bounding box center [848, 736] width 23 height 23
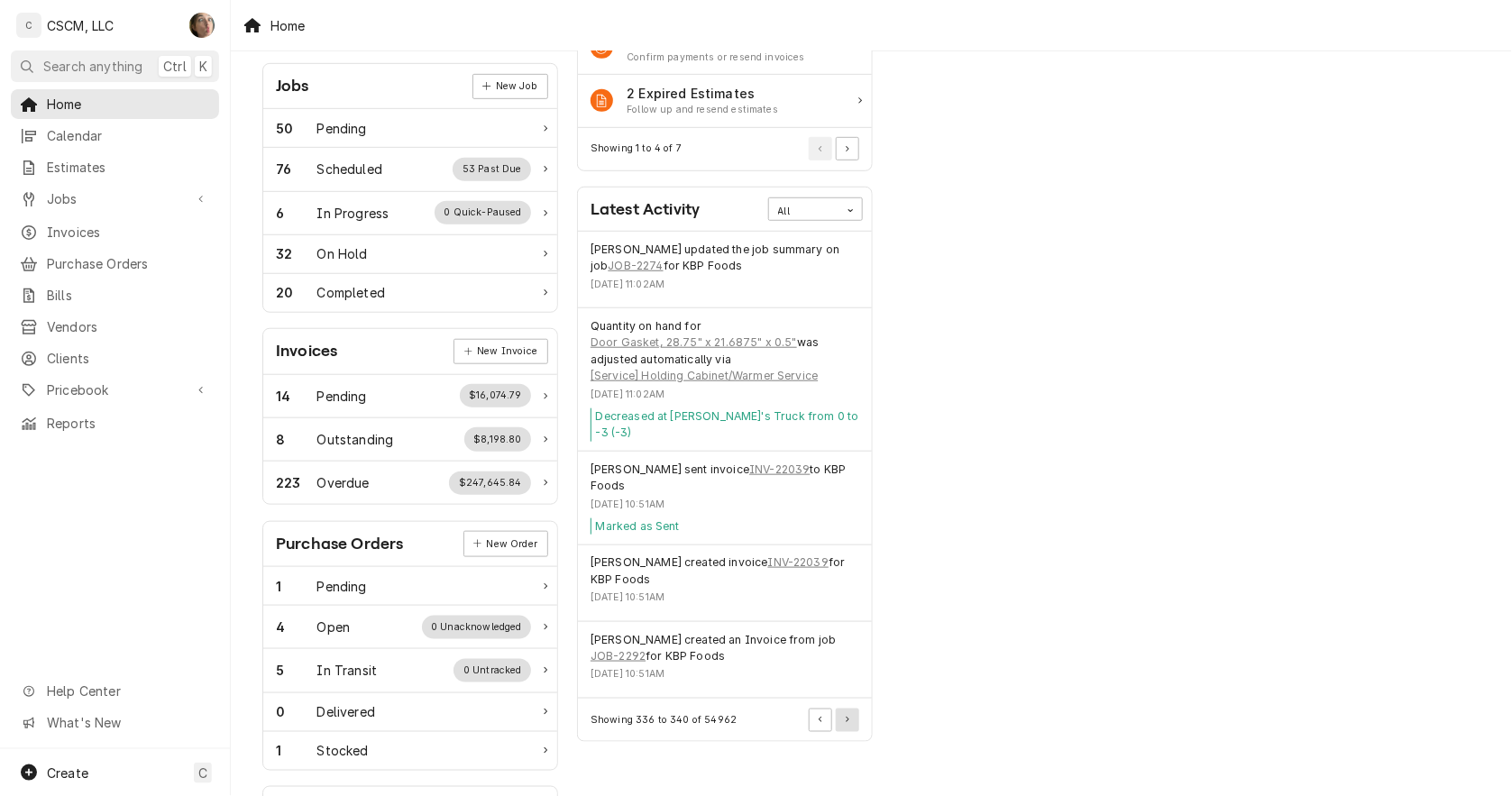
click at [849, 709] on button "Pagination Controls" at bounding box center [848, 721] width 23 height 23
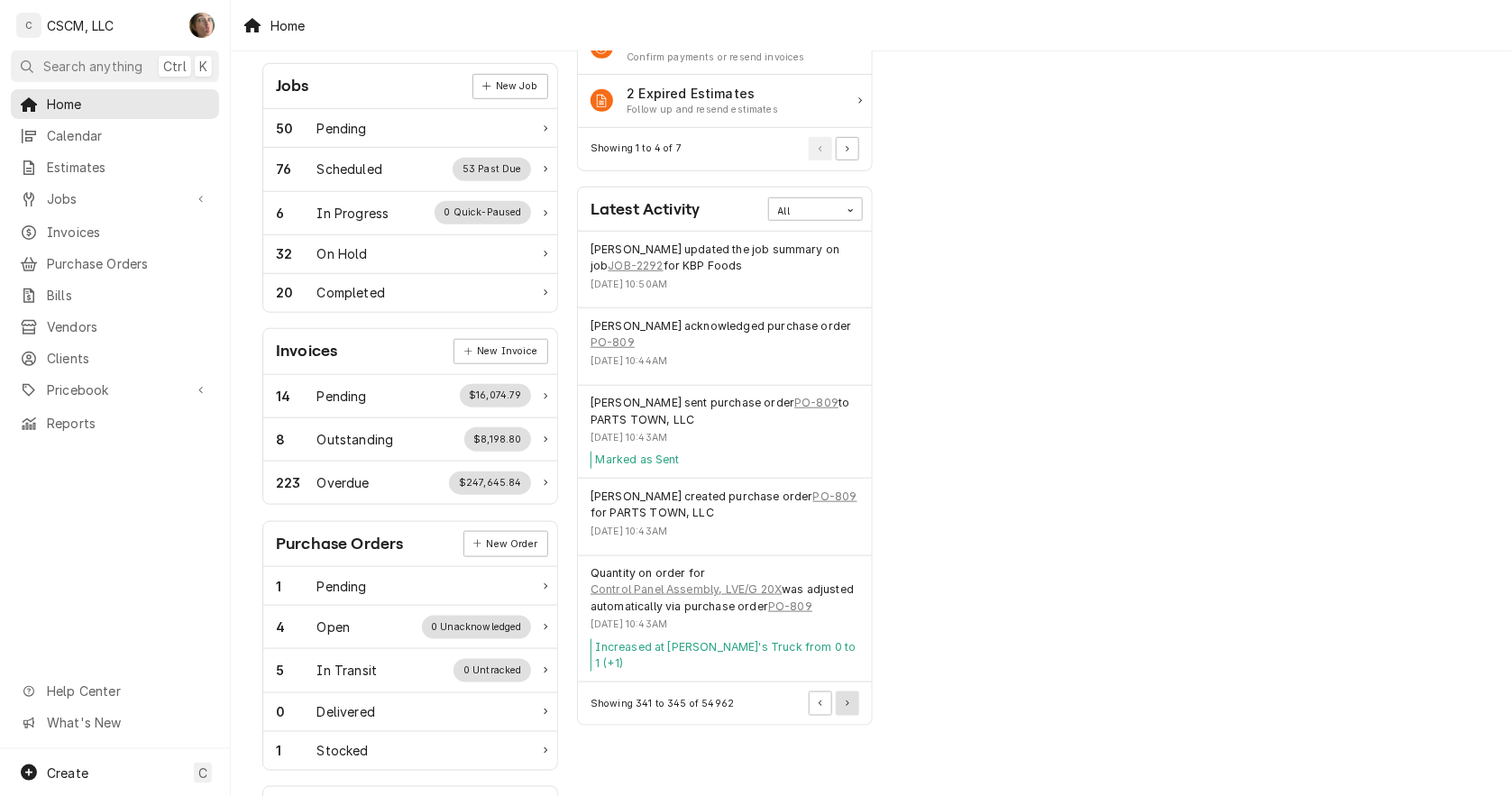
click at [849, 691] on button "Pagination Controls" at bounding box center [848, 703] width 23 height 23
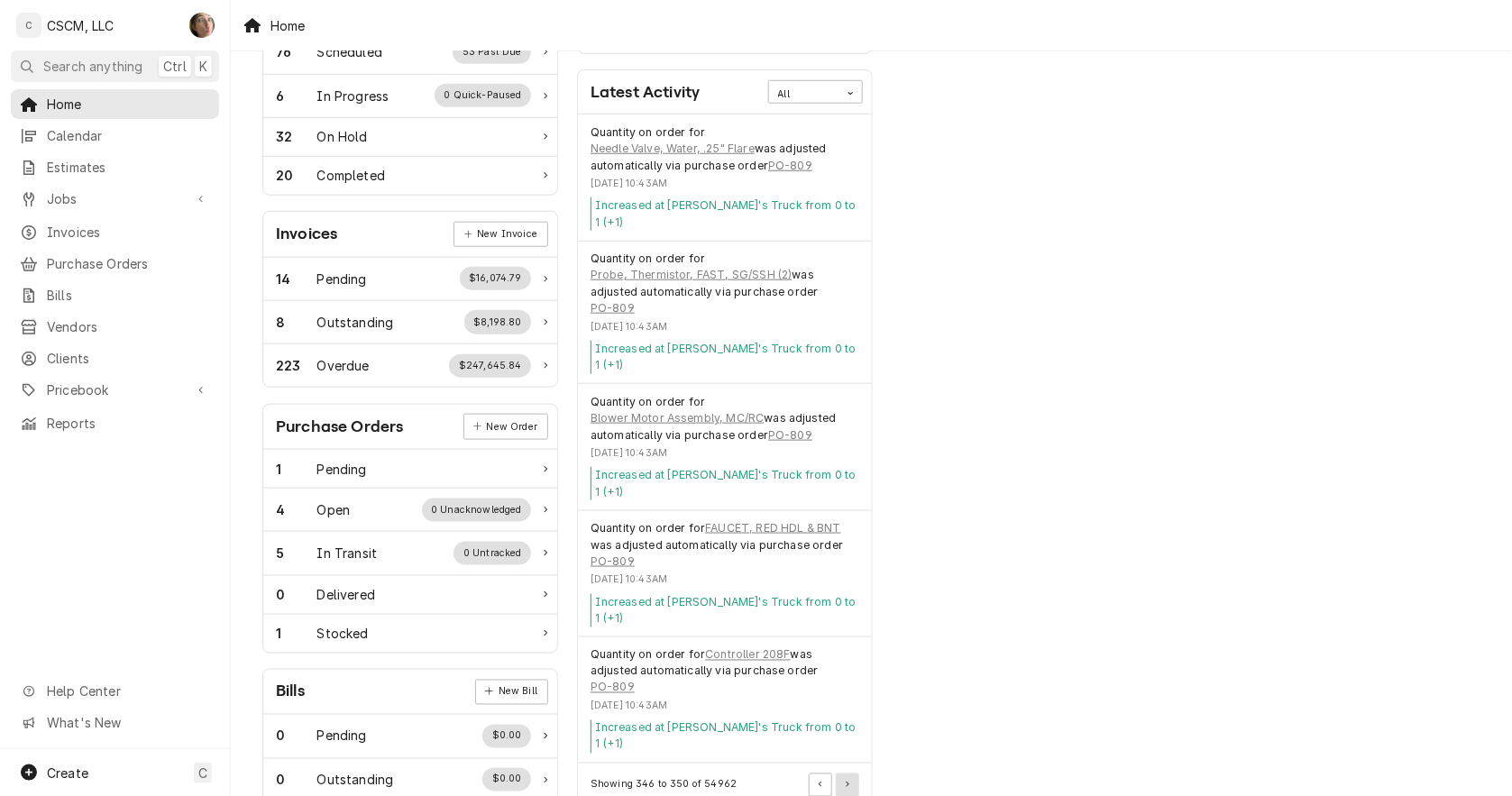
scroll to position [465, 0]
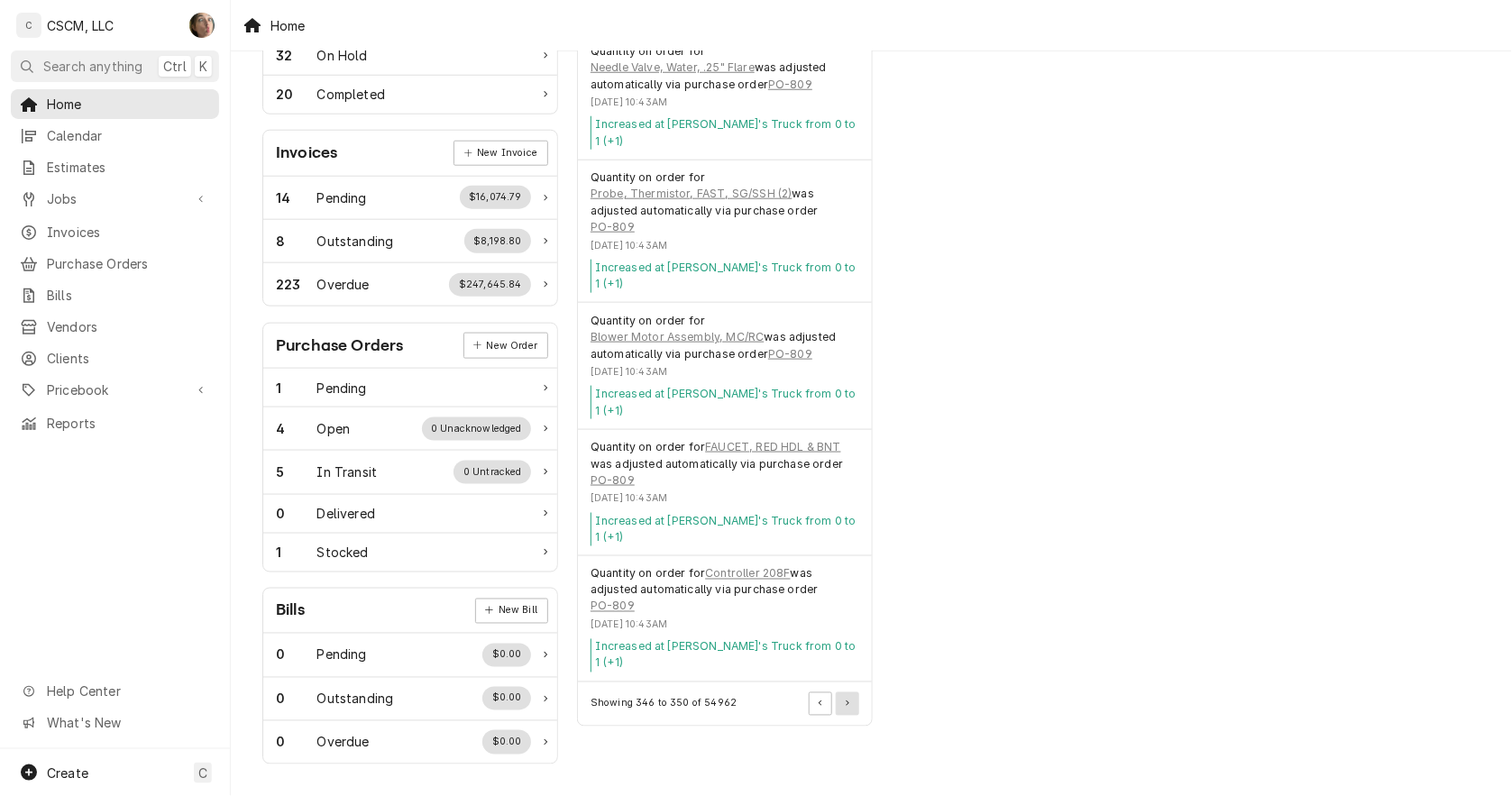
click at [849, 692] on button "Pagination Controls" at bounding box center [848, 704] width 23 height 23
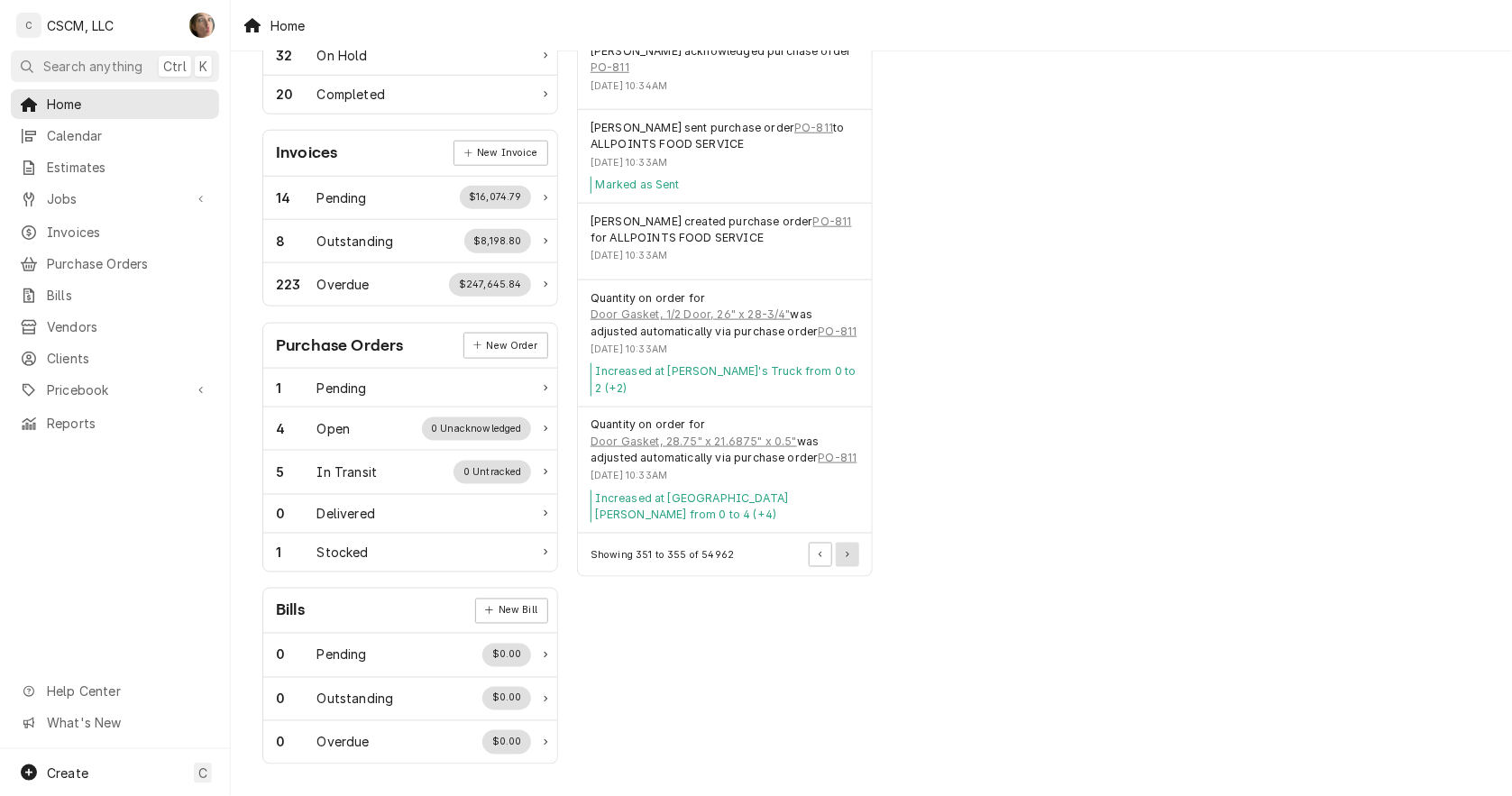
click at [850, 543] on button "Pagination Controls" at bounding box center [848, 555] width 23 height 23
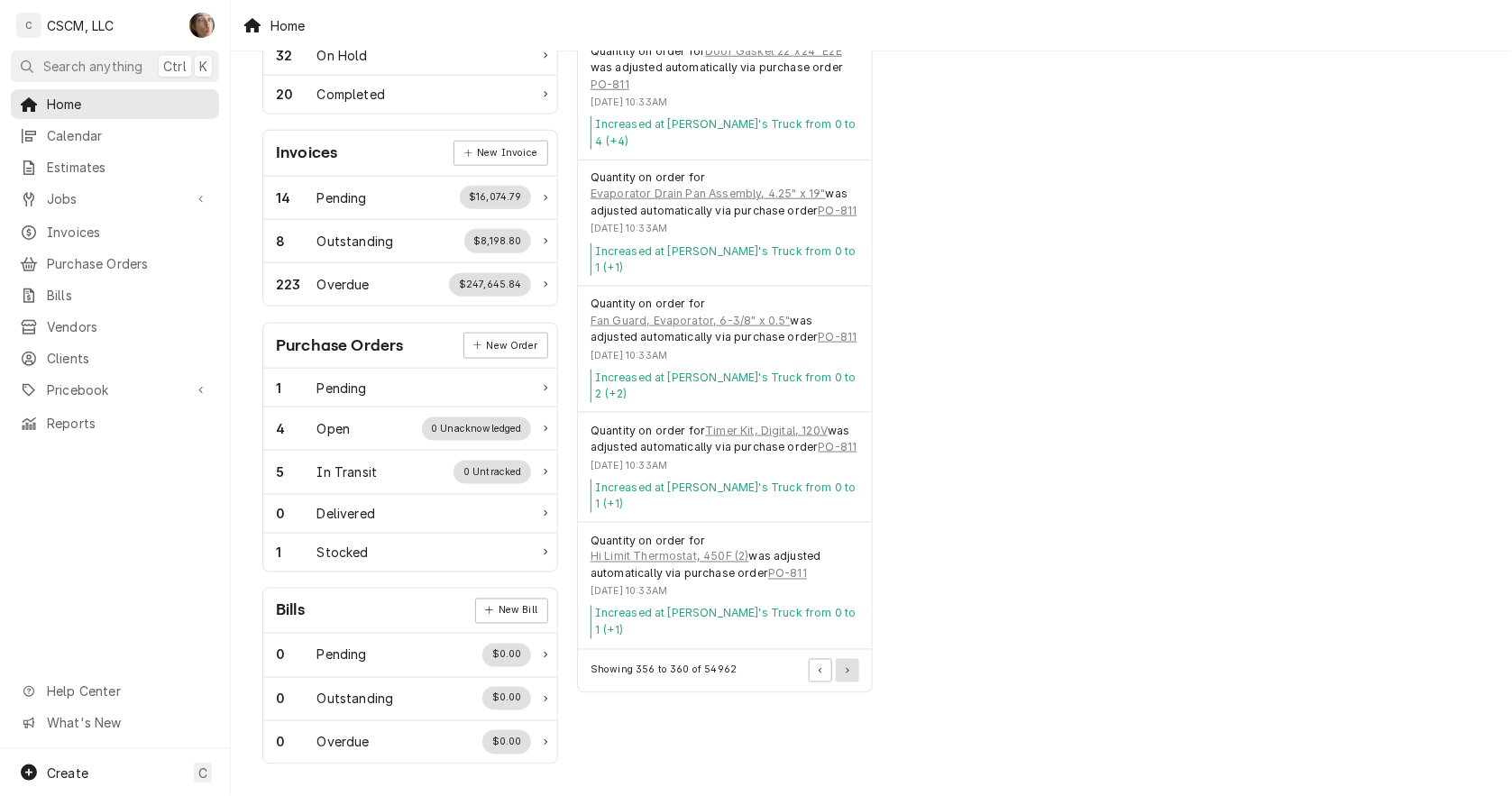
click at [855, 659] on button "Pagination Controls" at bounding box center [848, 671] width 23 height 23
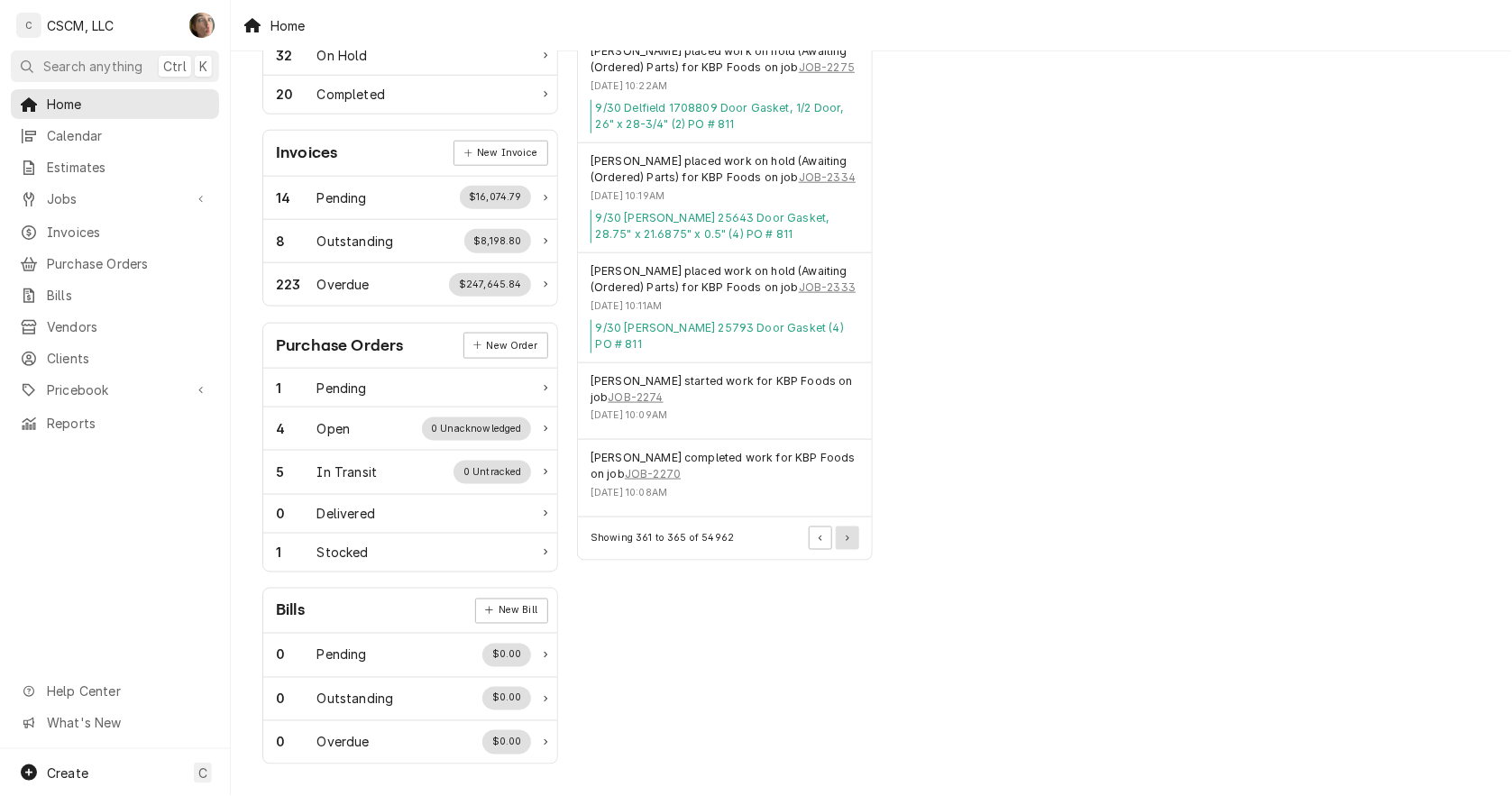
click at [851, 542] on button "Pagination Controls" at bounding box center [848, 538] width 23 height 23
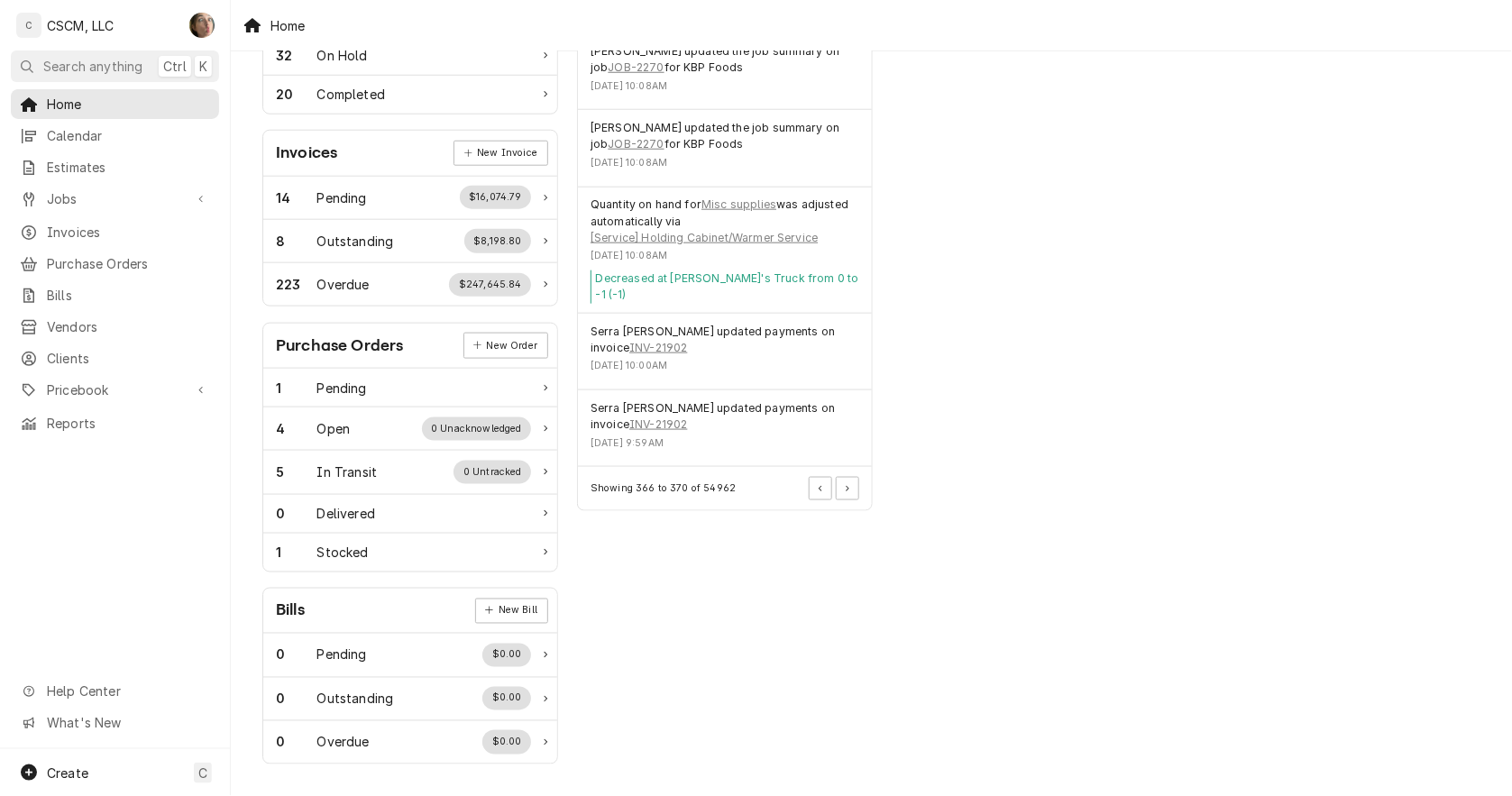
click at [851, 483] on div "Showing 366 to 370 of 54962" at bounding box center [725, 487] width 294 height 42
click at [850, 477] on button "Pagination Controls" at bounding box center [848, 488] width 23 height 23
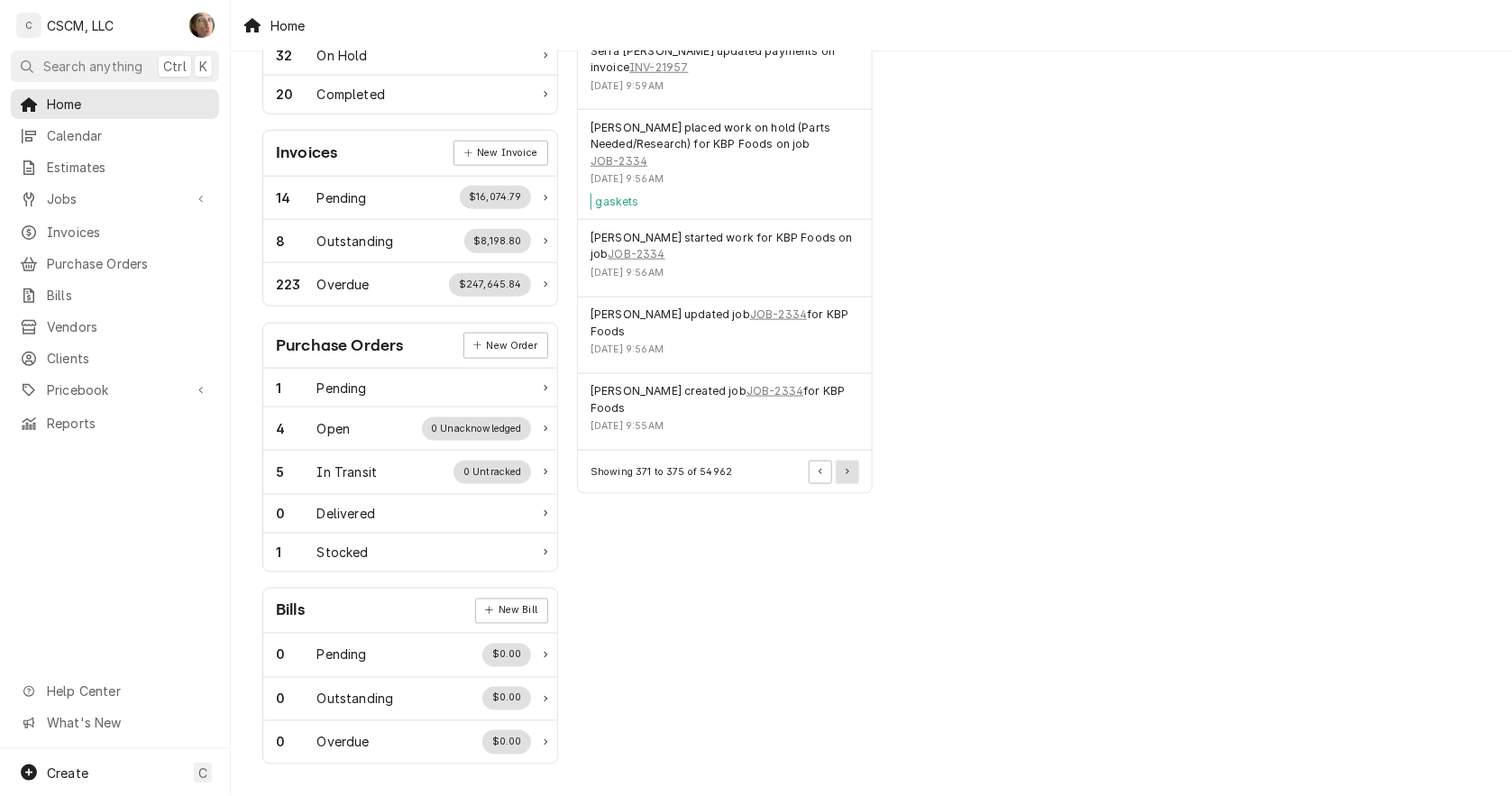
click at [850, 475] on button "Pagination Controls" at bounding box center [848, 473] width 23 height 23
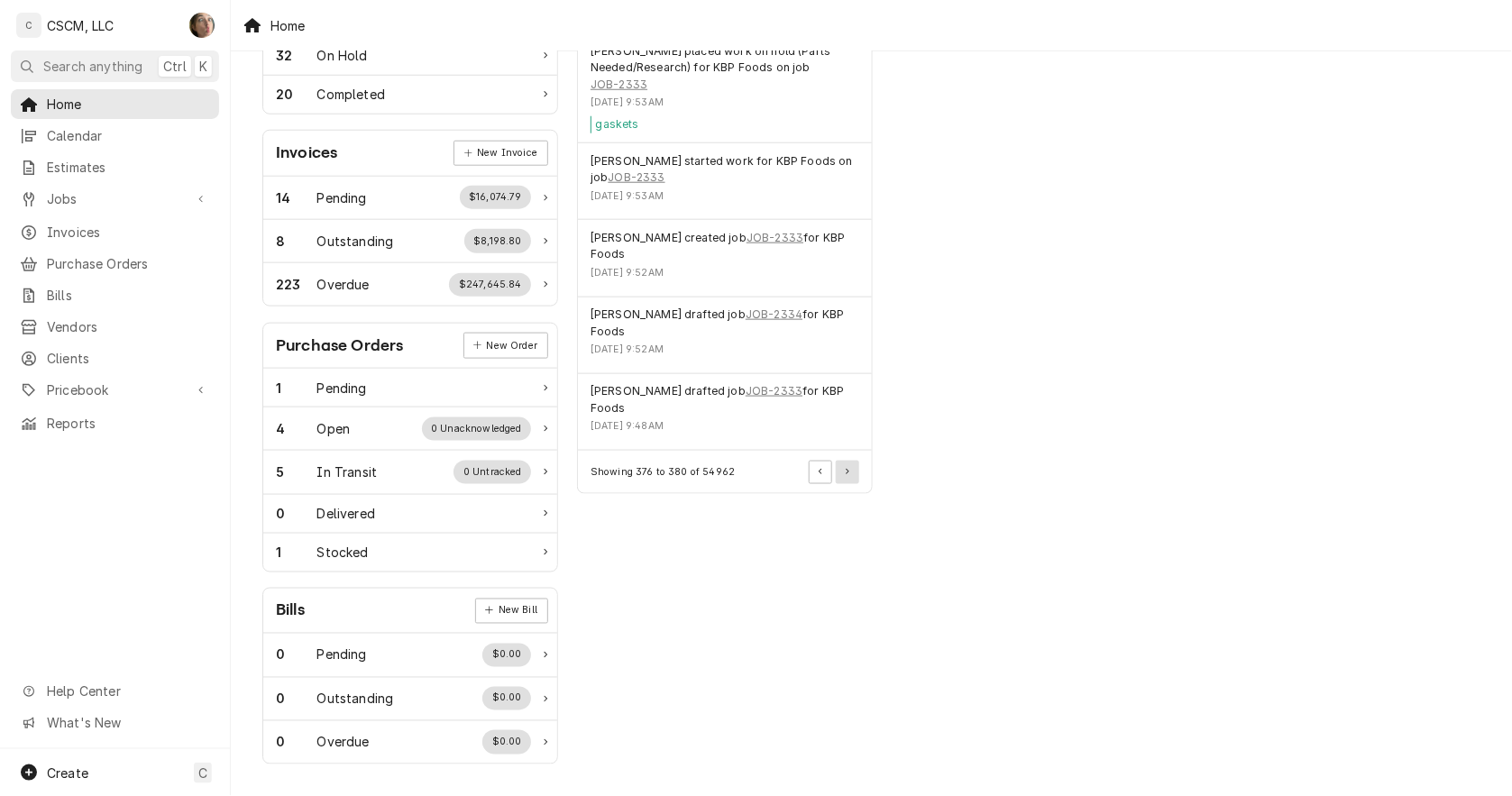
click at [850, 475] on button "Pagination Controls" at bounding box center [848, 473] width 23 height 23
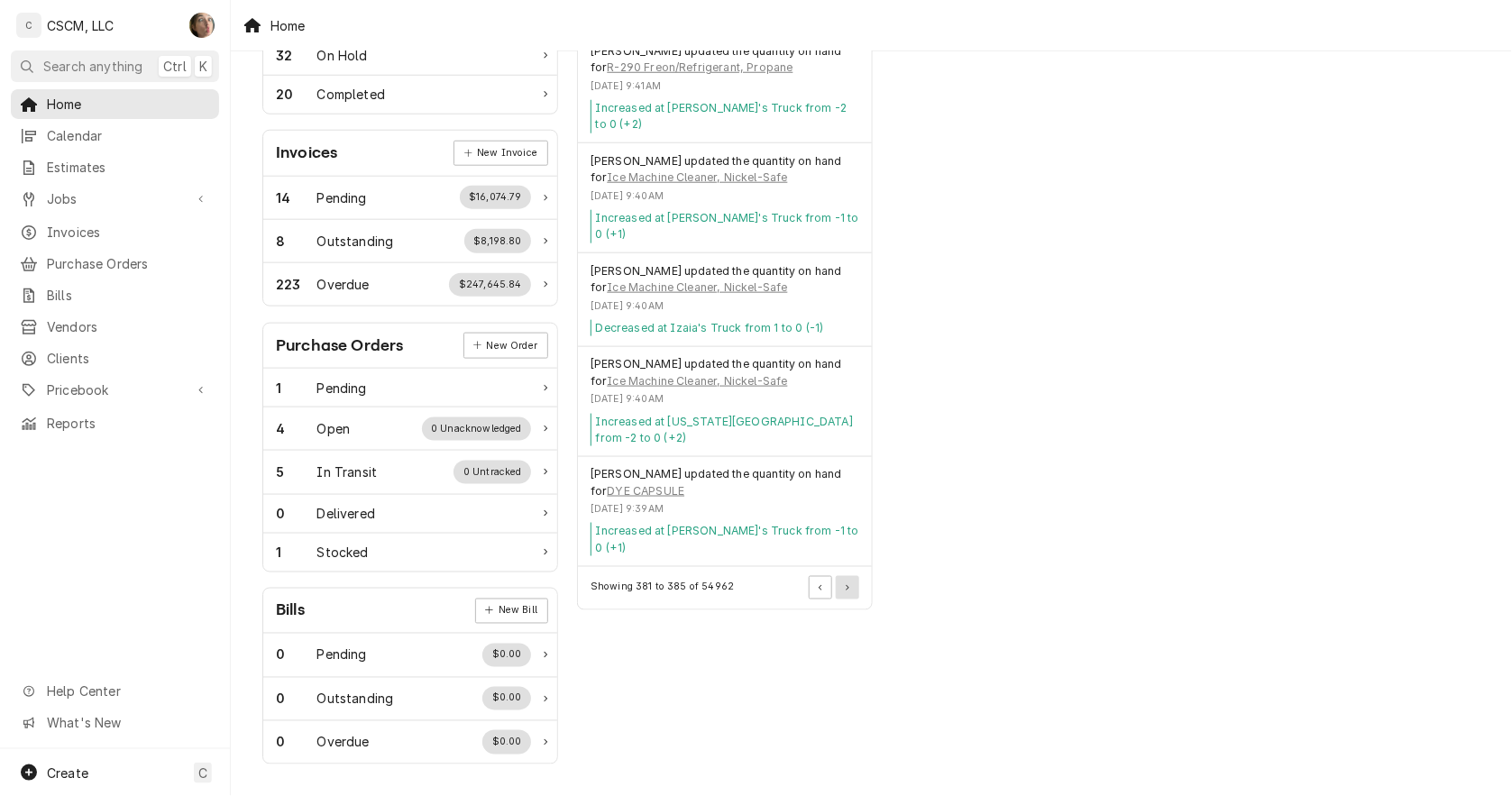
click at [846, 585] on icon "Pagination Controls" at bounding box center [848, 588] width 4 height 6
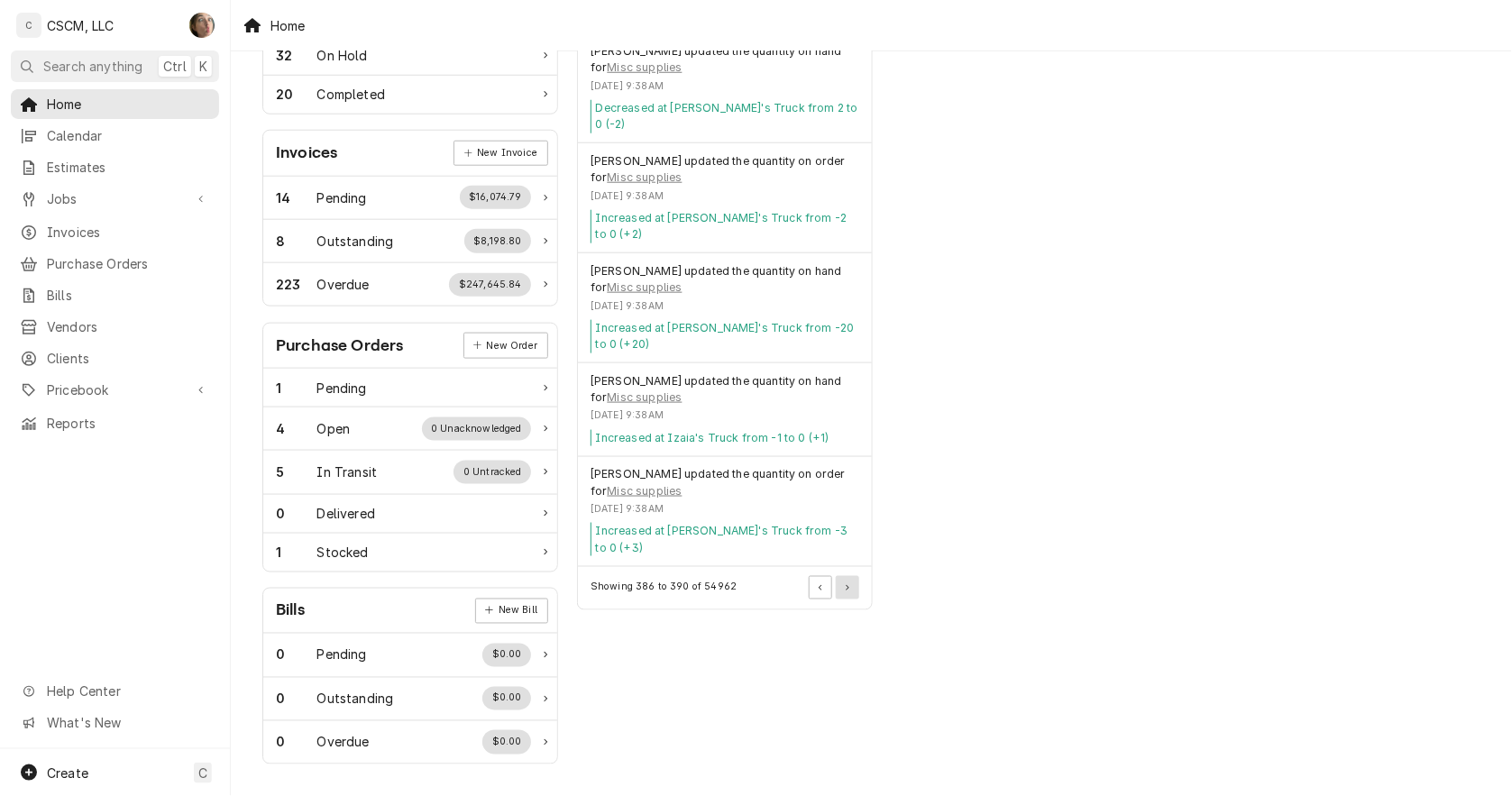
click at [849, 585] on icon "Pagination Controls" at bounding box center [848, 588] width 4 height 6
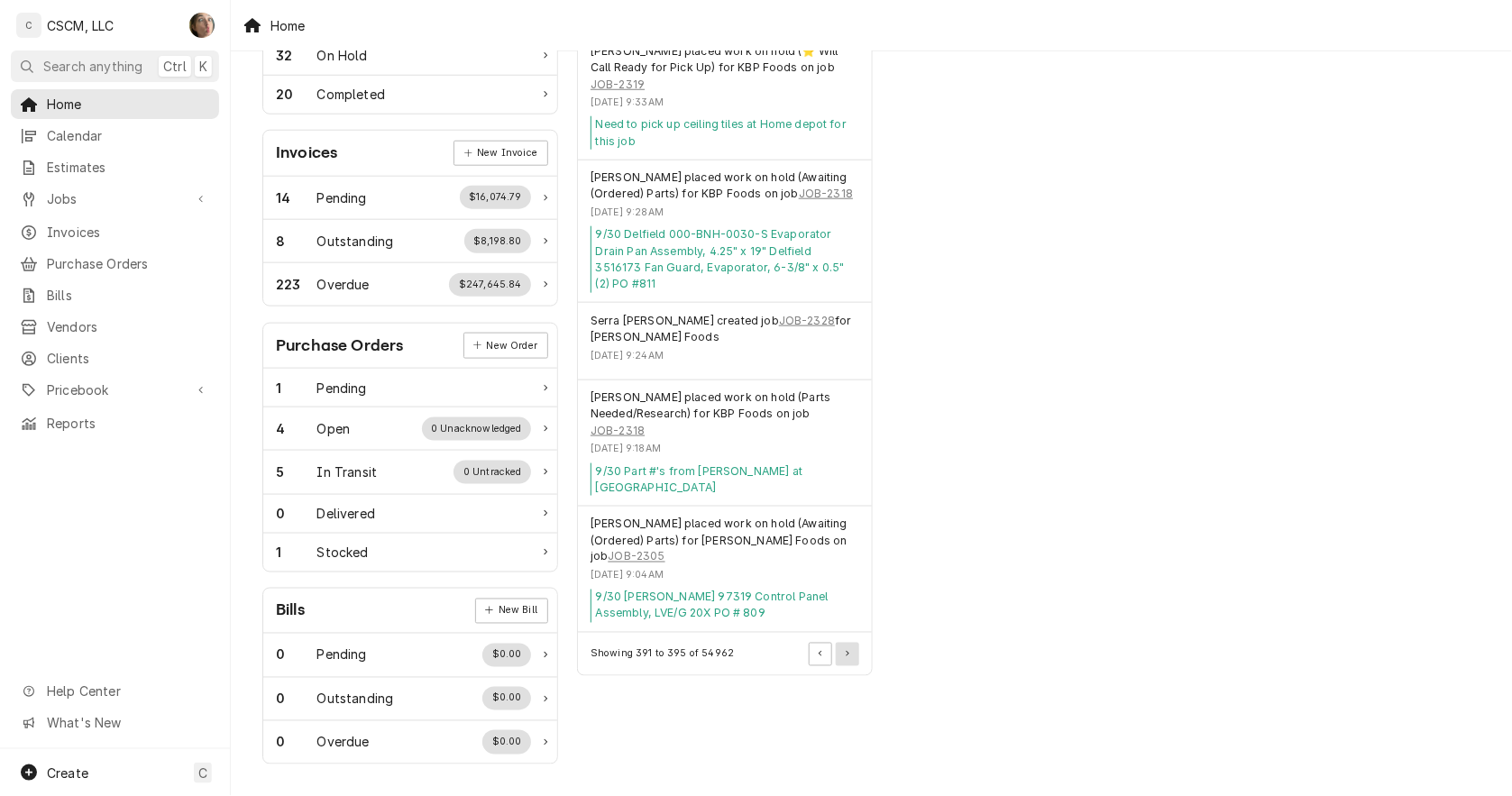
click at [853, 643] on button "Pagination Controls" at bounding box center [848, 654] width 23 height 23
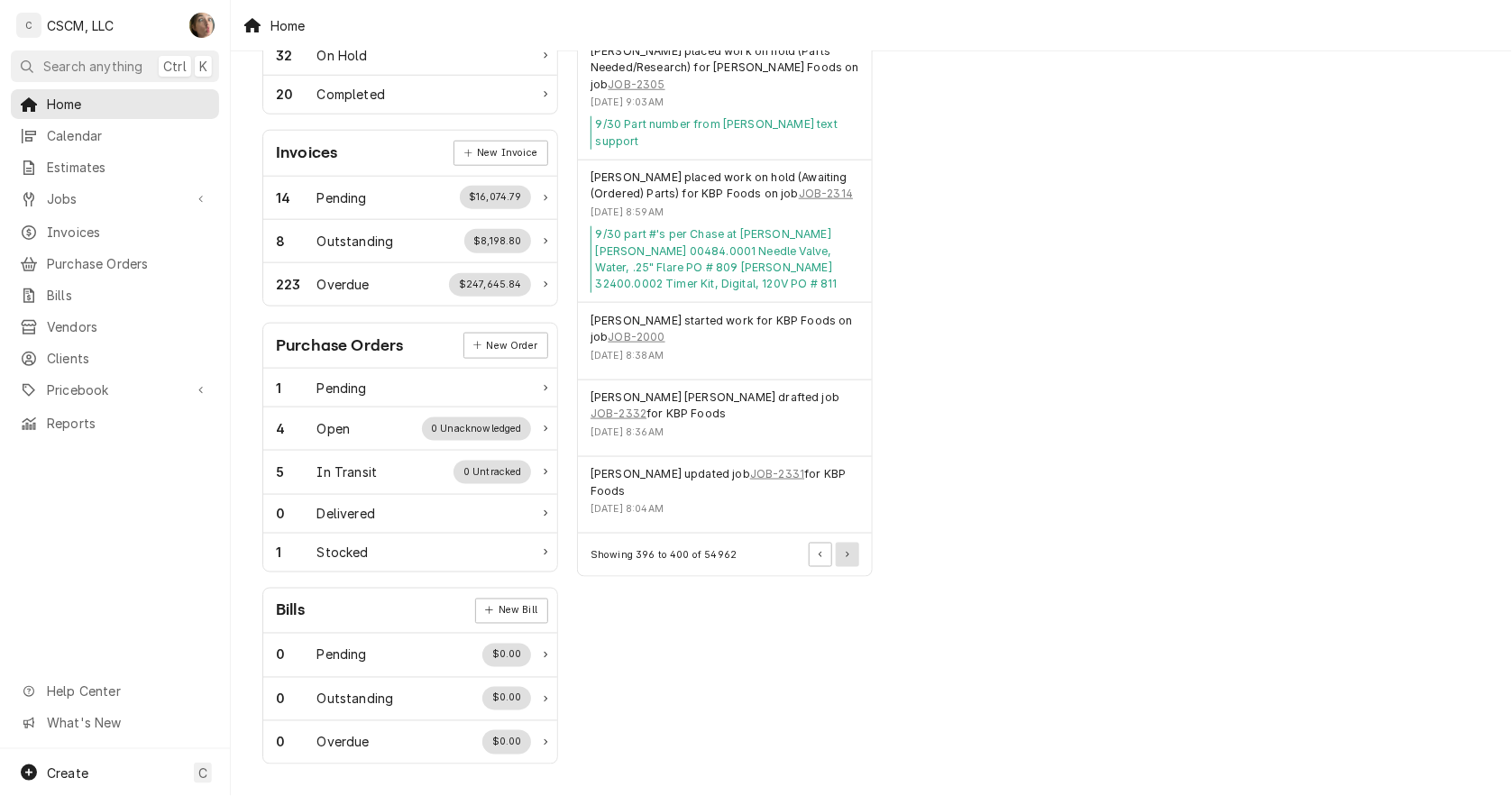
click at [848, 546] on button "Pagination Controls" at bounding box center [848, 555] width 23 height 23
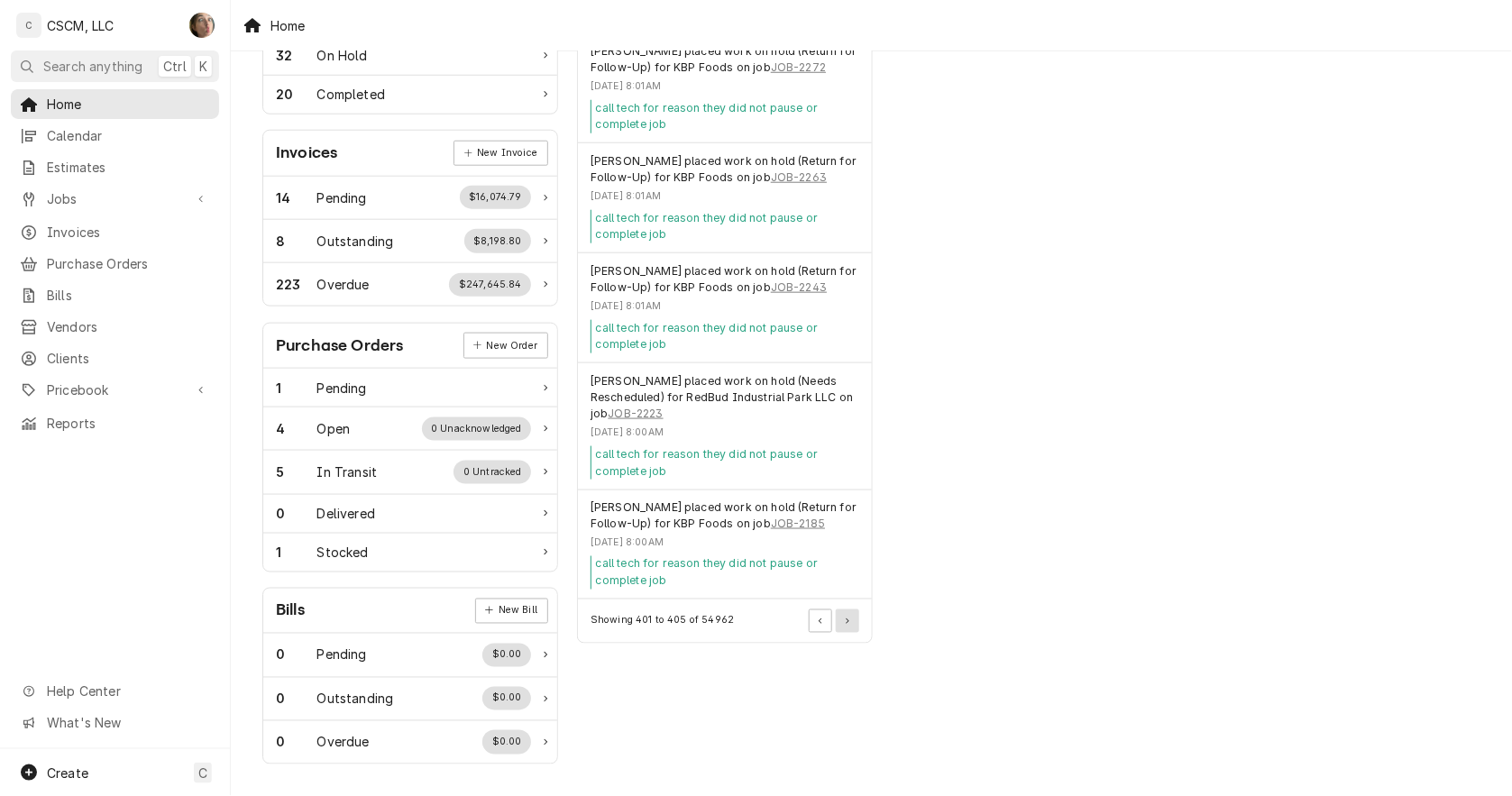
click at [849, 619] on icon "Pagination Controls" at bounding box center [848, 621] width 4 height 6
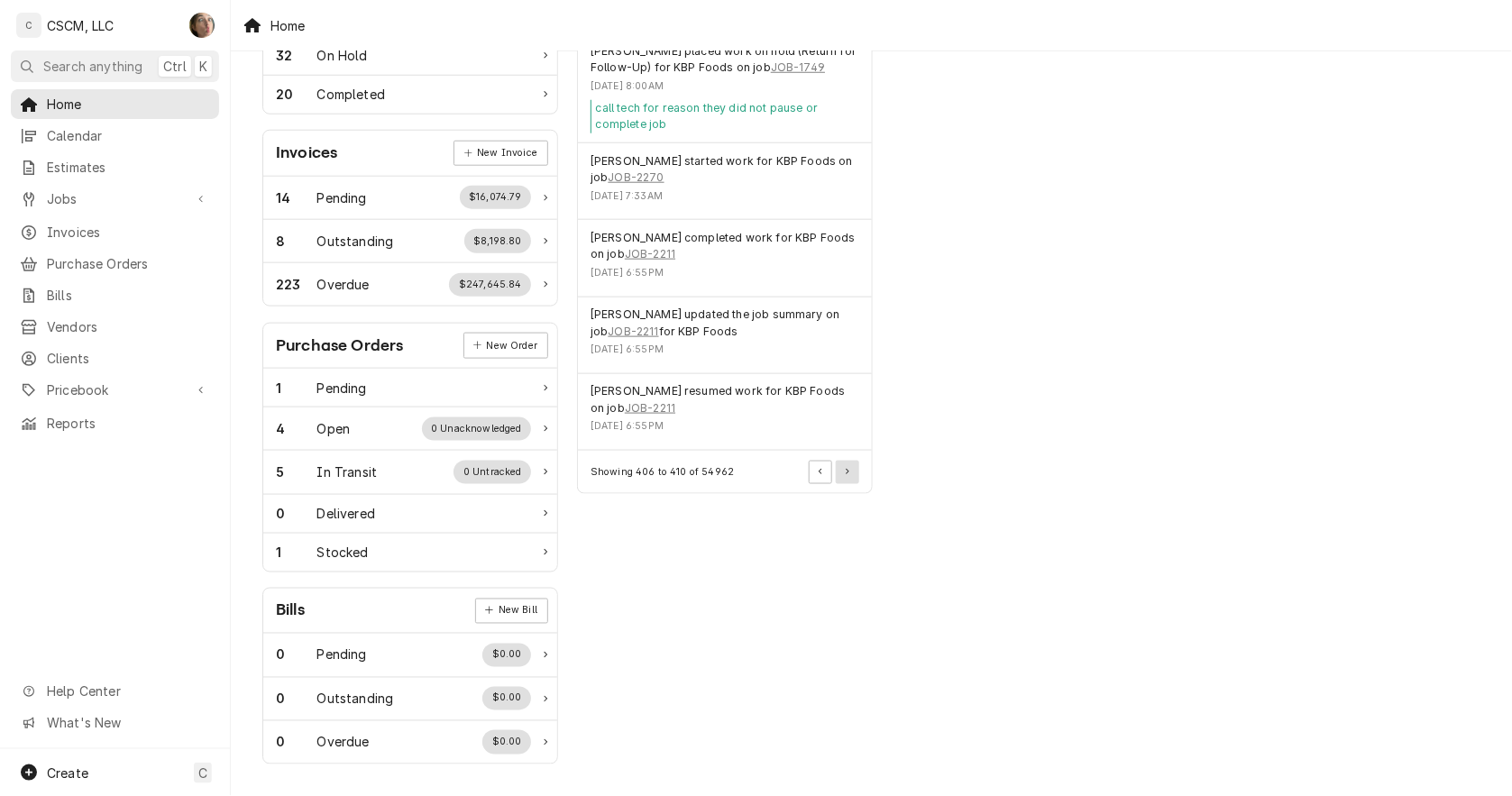
click at [846, 471] on icon "Pagination Controls" at bounding box center [848, 472] width 4 height 6
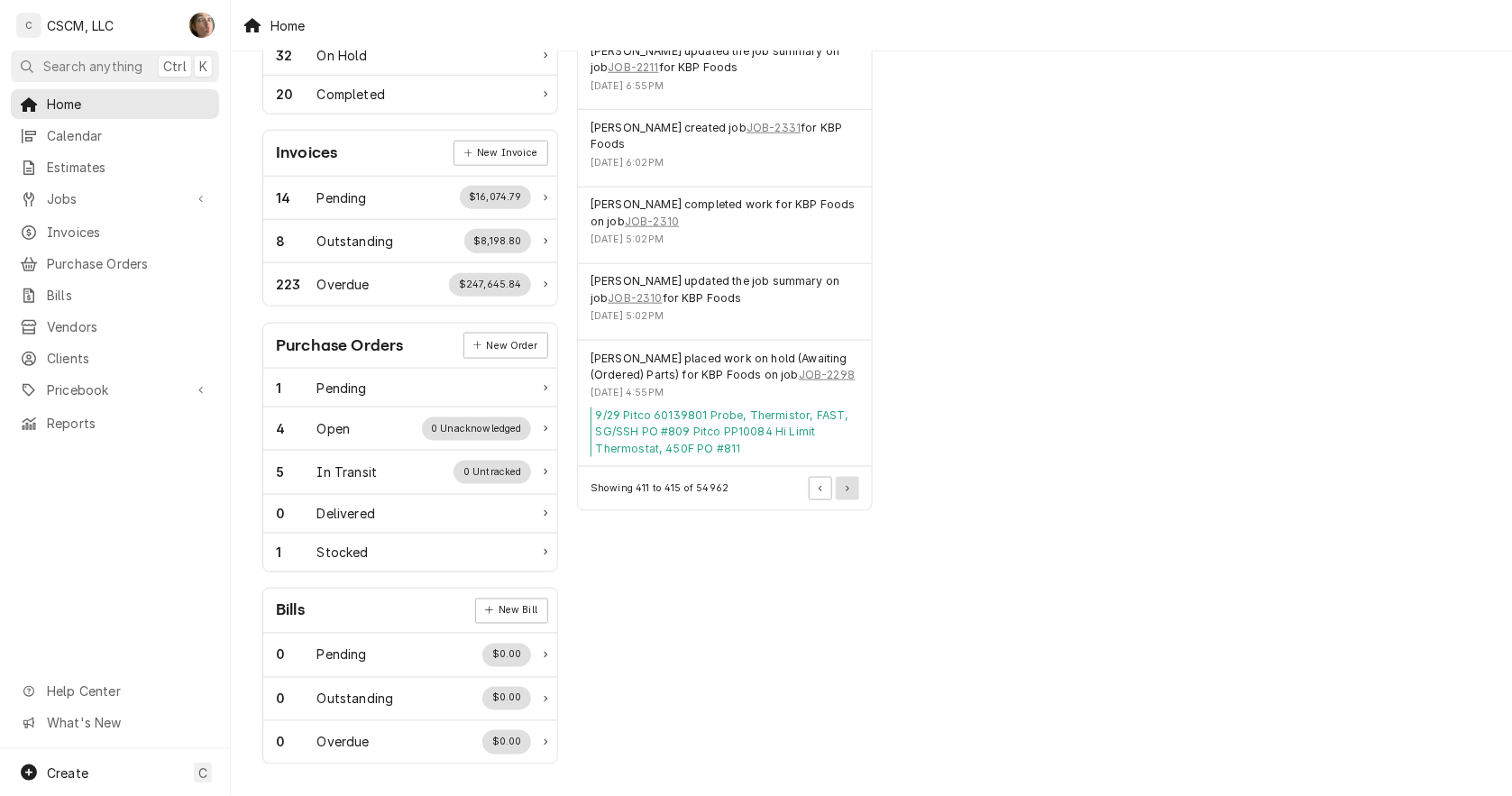
click at [850, 477] on button "Pagination Controls" at bounding box center [848, 488] width 23 height 23
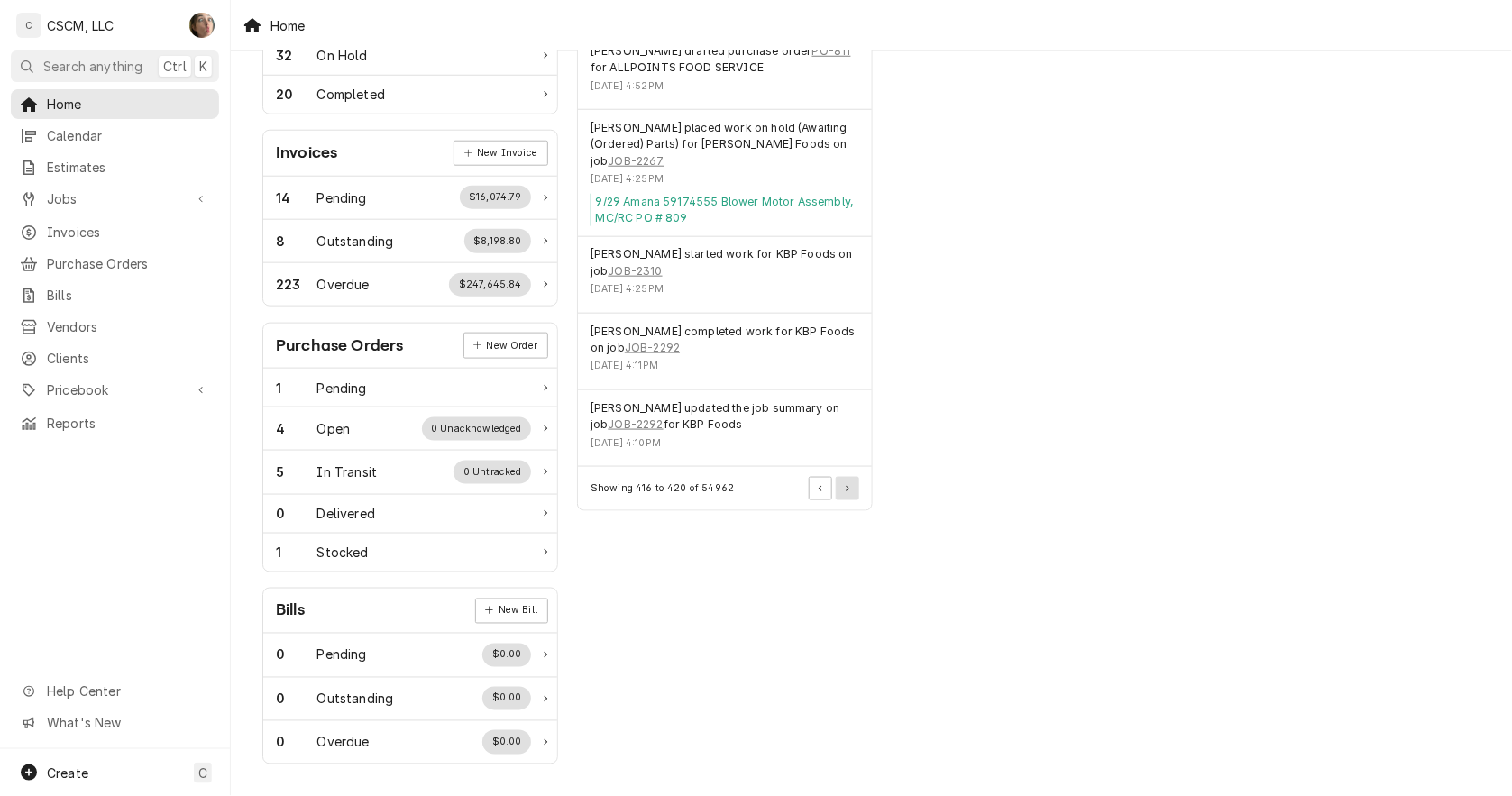
click at [852, 477] on button "Pagination Controls" at bounding box center [848, 488] width 23 height 23
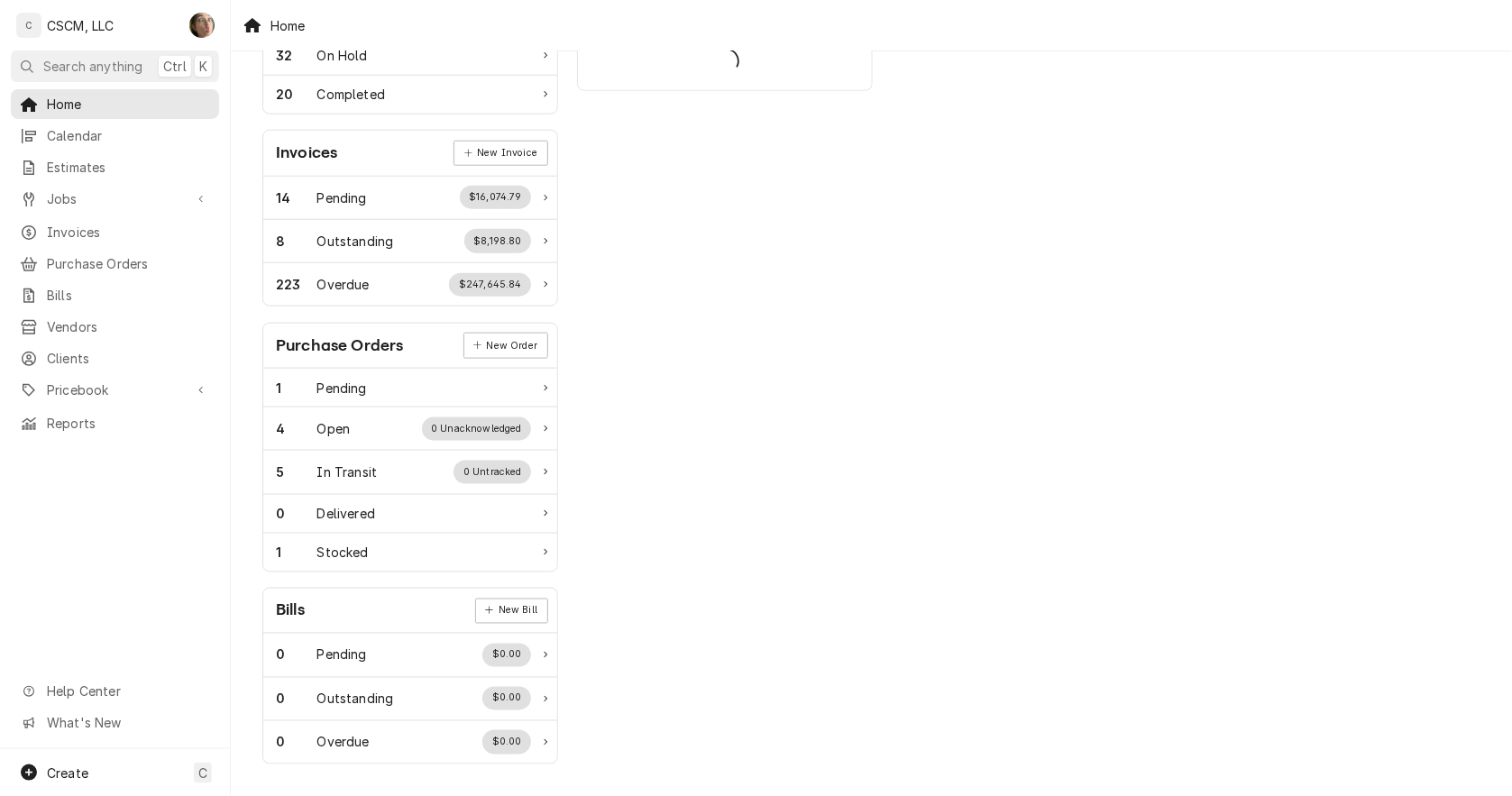
click at [852, 475] on div "Actions Urgent Actions All 16 Jobs Ready to Reschedule Reschedule jobs that now…" at bounding box center [726, 189] width 315 height 1170
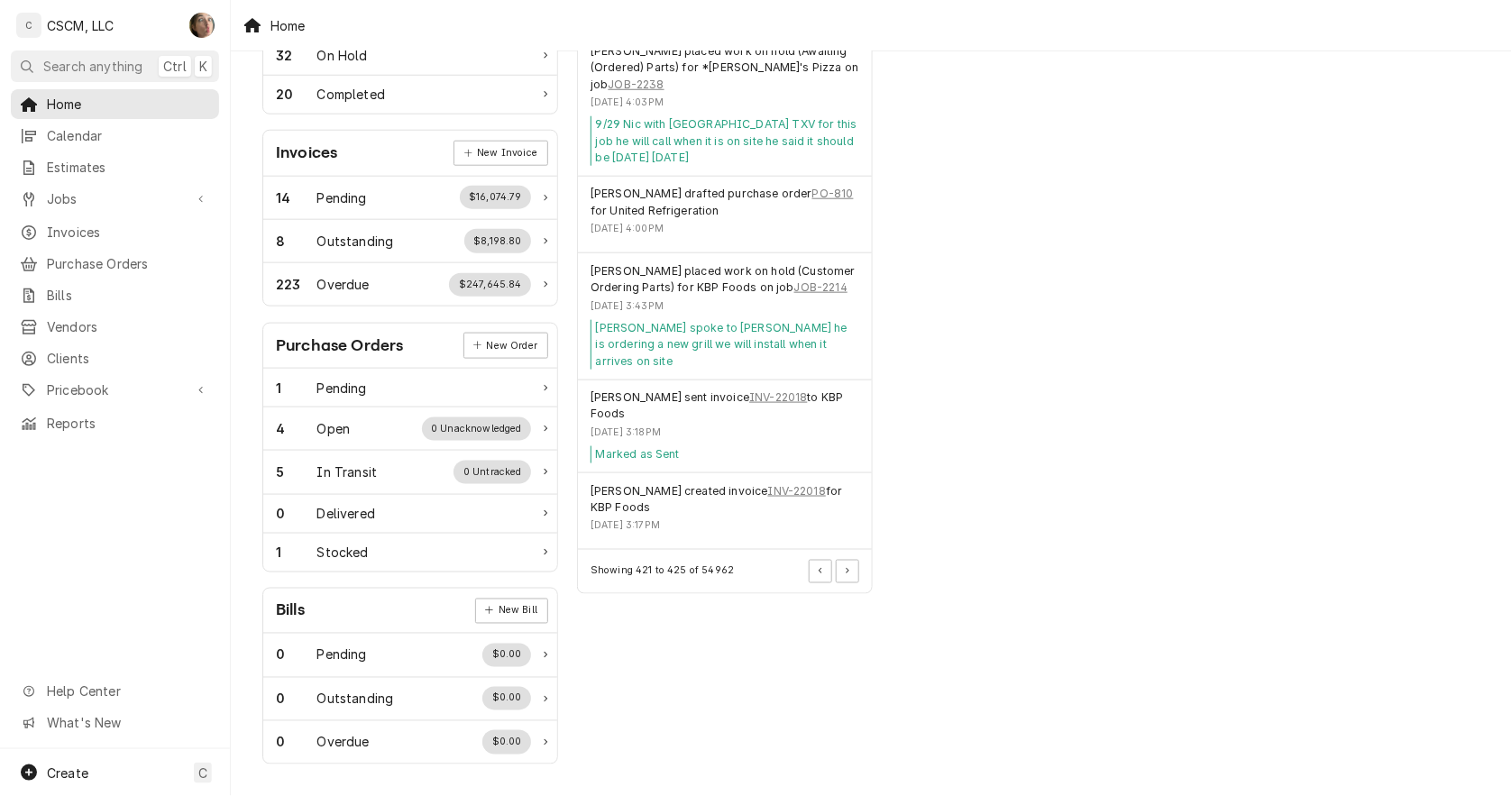
drag, startPoint x: 852, startPoint y: 475, endPoint x: 861, endPoint y: 550, distance: 75.5
click at [861, 550] on div "Showing 421 to 425 of 54962" at bounding box center [725, 570] width 294 height 42
click at [852, 560] on button "Pagination Controls" at bounding box center [848, 571] width 23 height 23
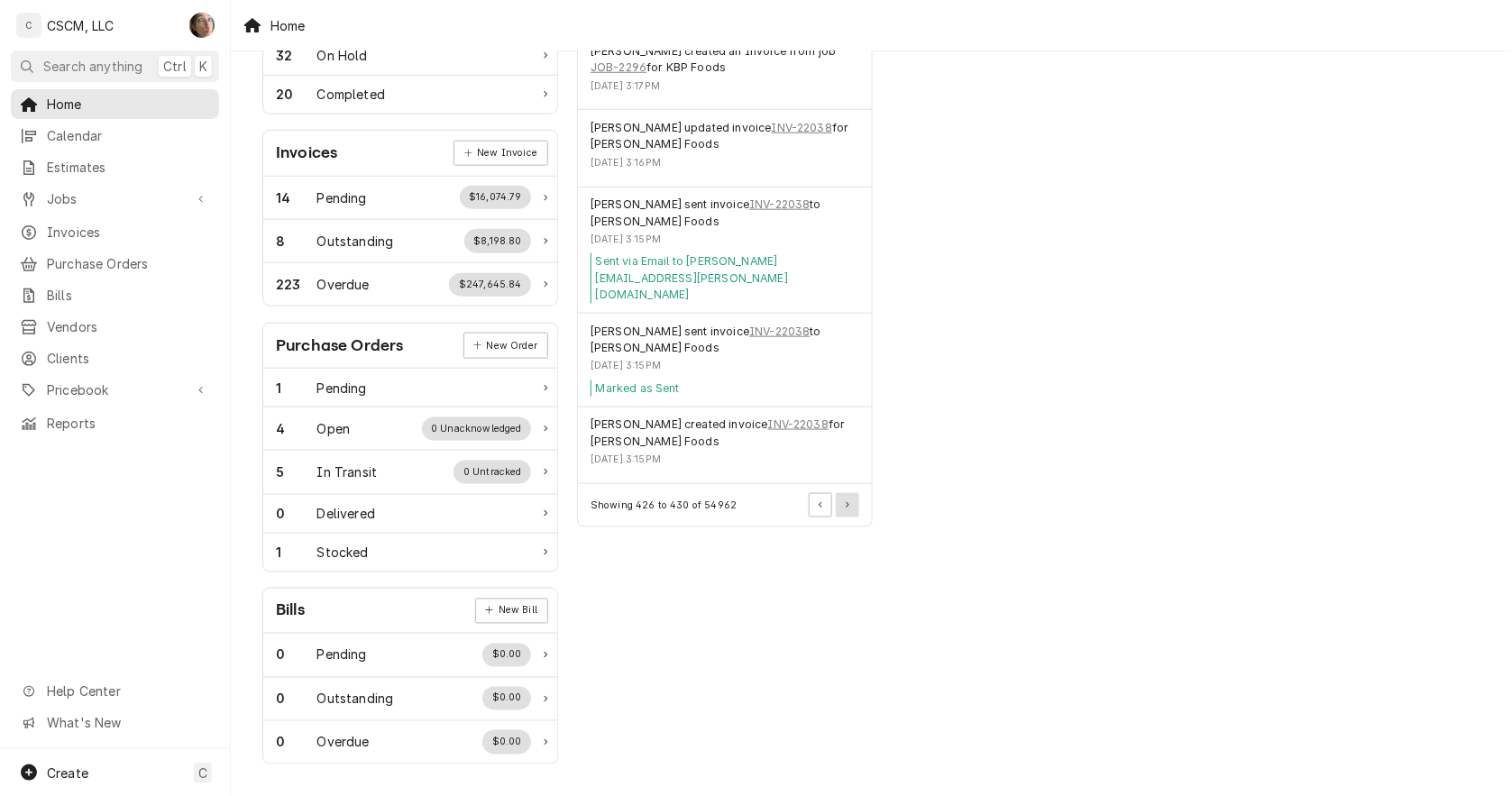
click at [846, 502] on icon "Pagination Controls" at bounding box center [848, 505] width 4 height 6
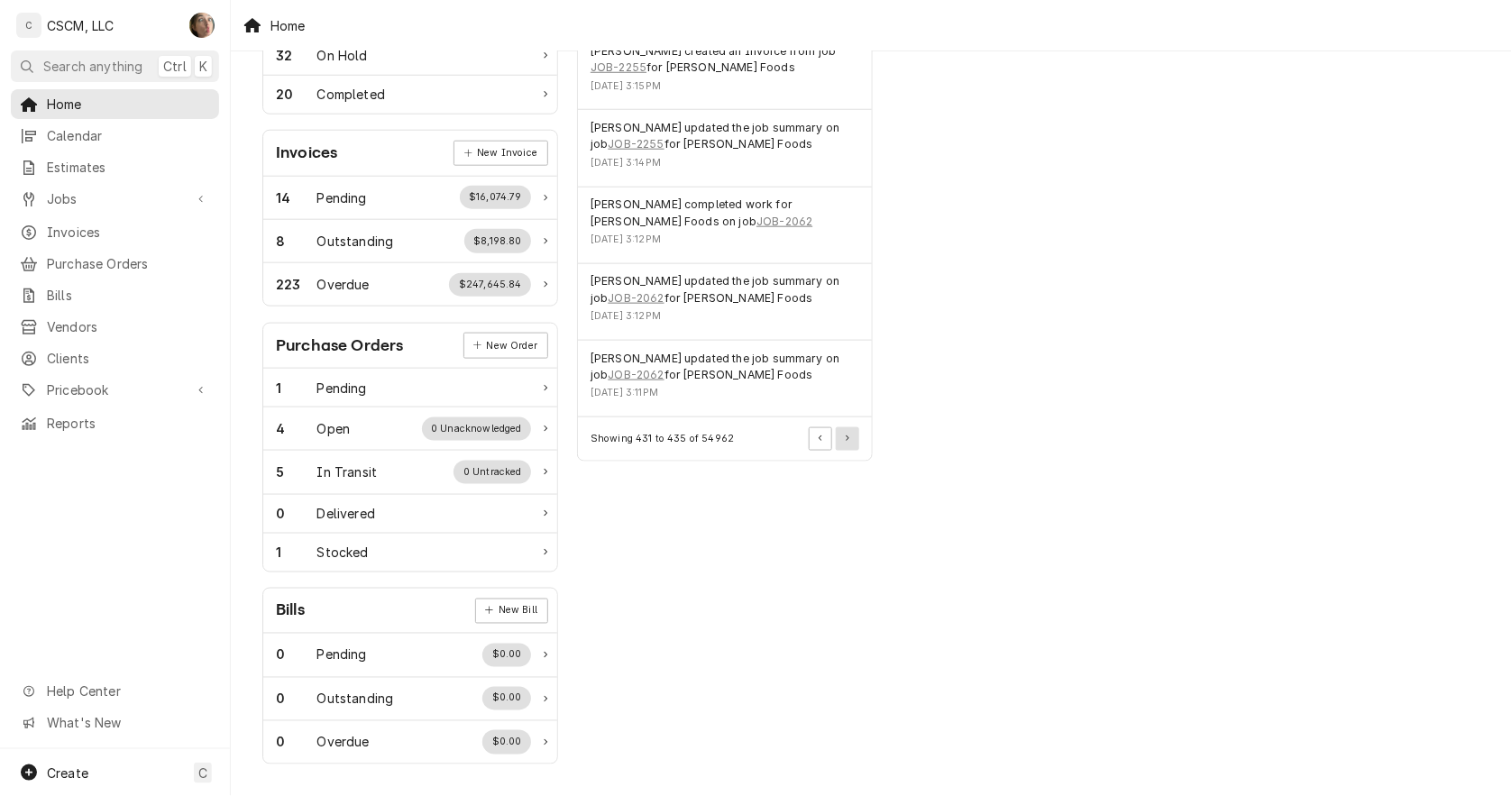
click at [848, 436] on icon "Pagination Controls" at bounding box center [848, 439] width 4 height 6
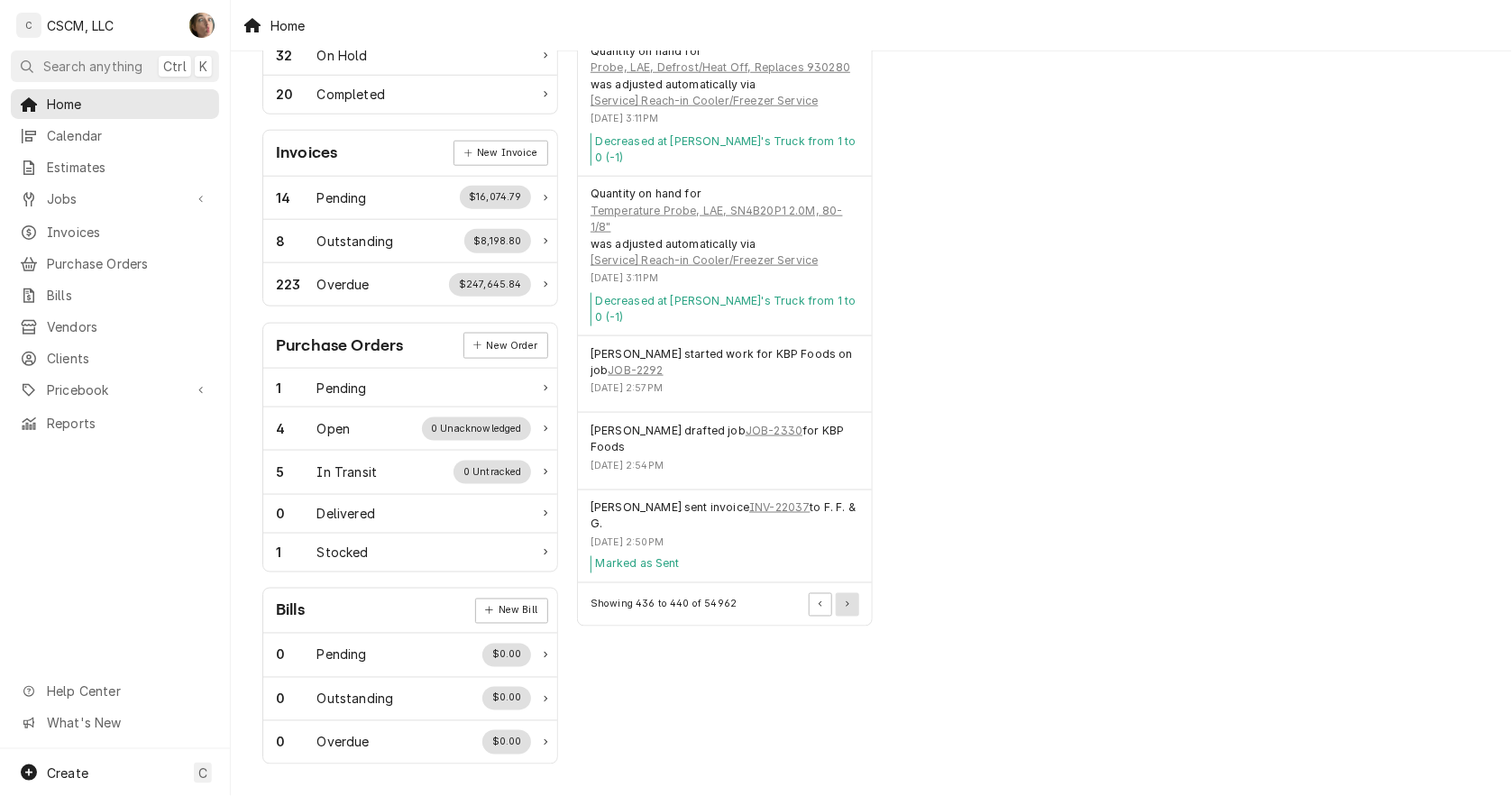
click at [854, 593] on button "Pagination Controls" at bounding box center [848, 605] width 23 height 23
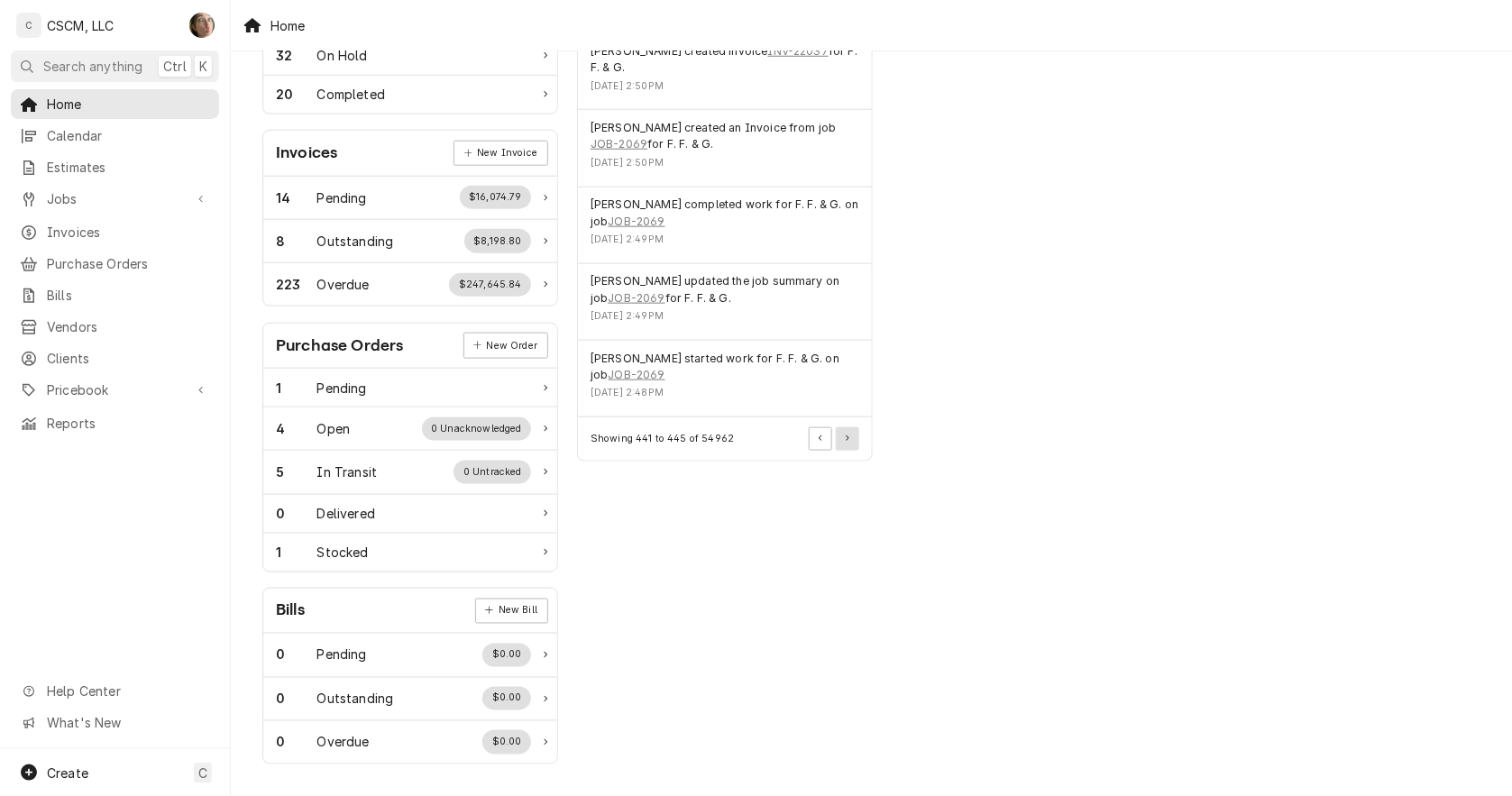
click at [849, 437] on icon "Pagination Controls" at bounding box center [848, 439] width 4 height 6
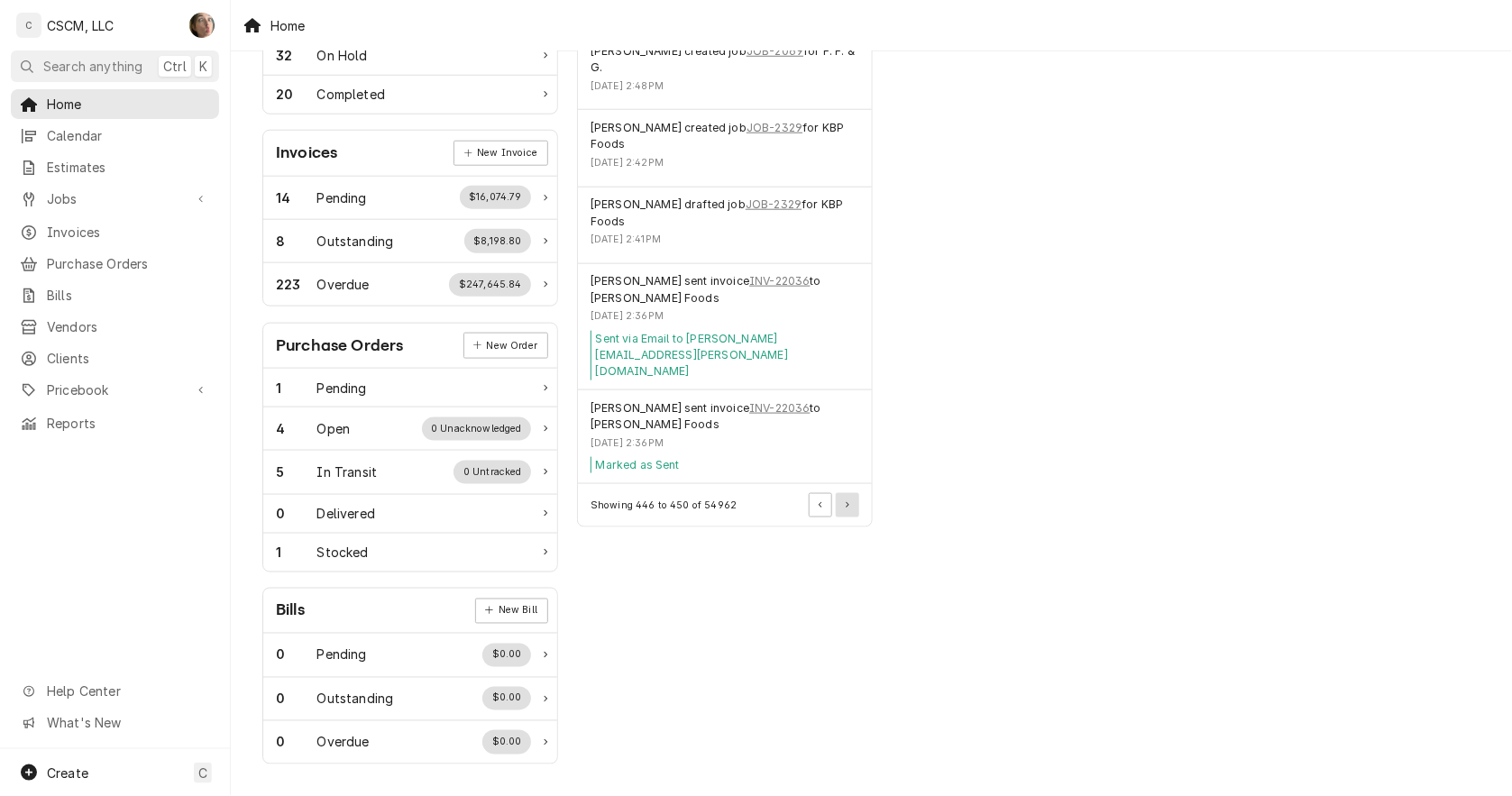
click at [841, 493] on button "Pagination Controls" at bounding box center [848, 505] width 23 height 23
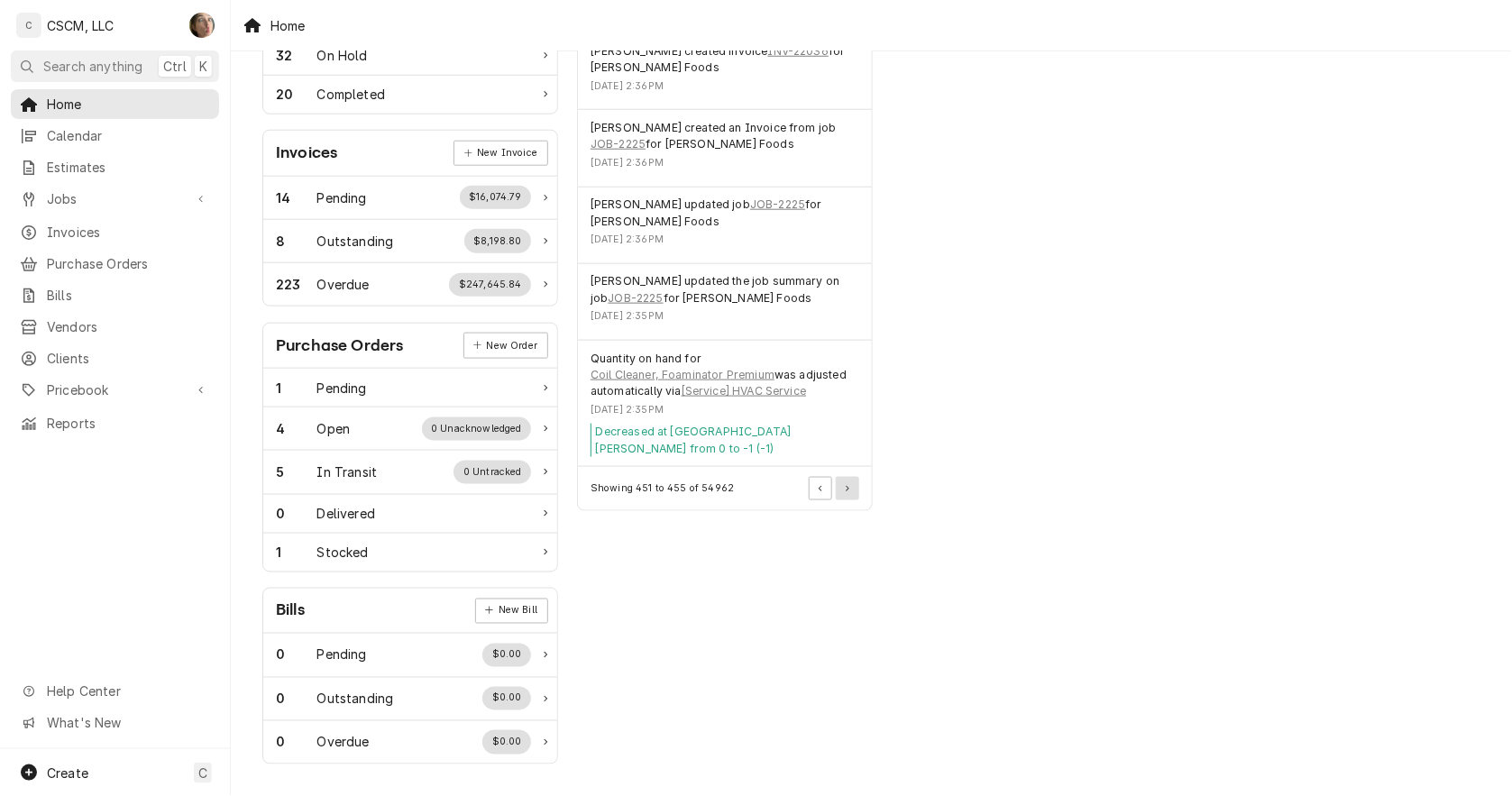
click at [850, 494] on button "Pagination Controls" at bounding box center [848, 488] width 23 height 23
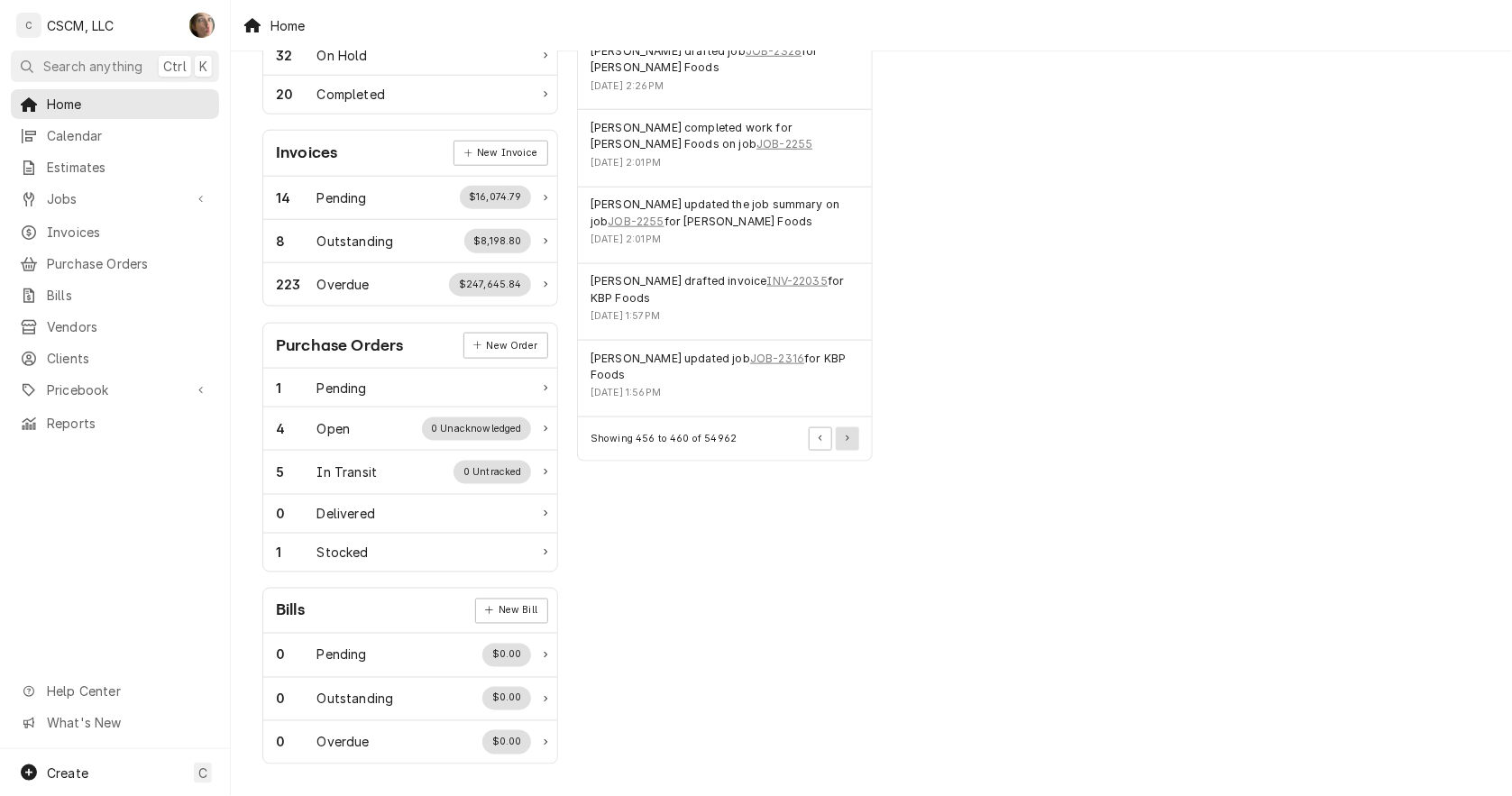
click at [848, 443] on button "Pagination Controls" at bounding box center [848, 440] width 23 height 23
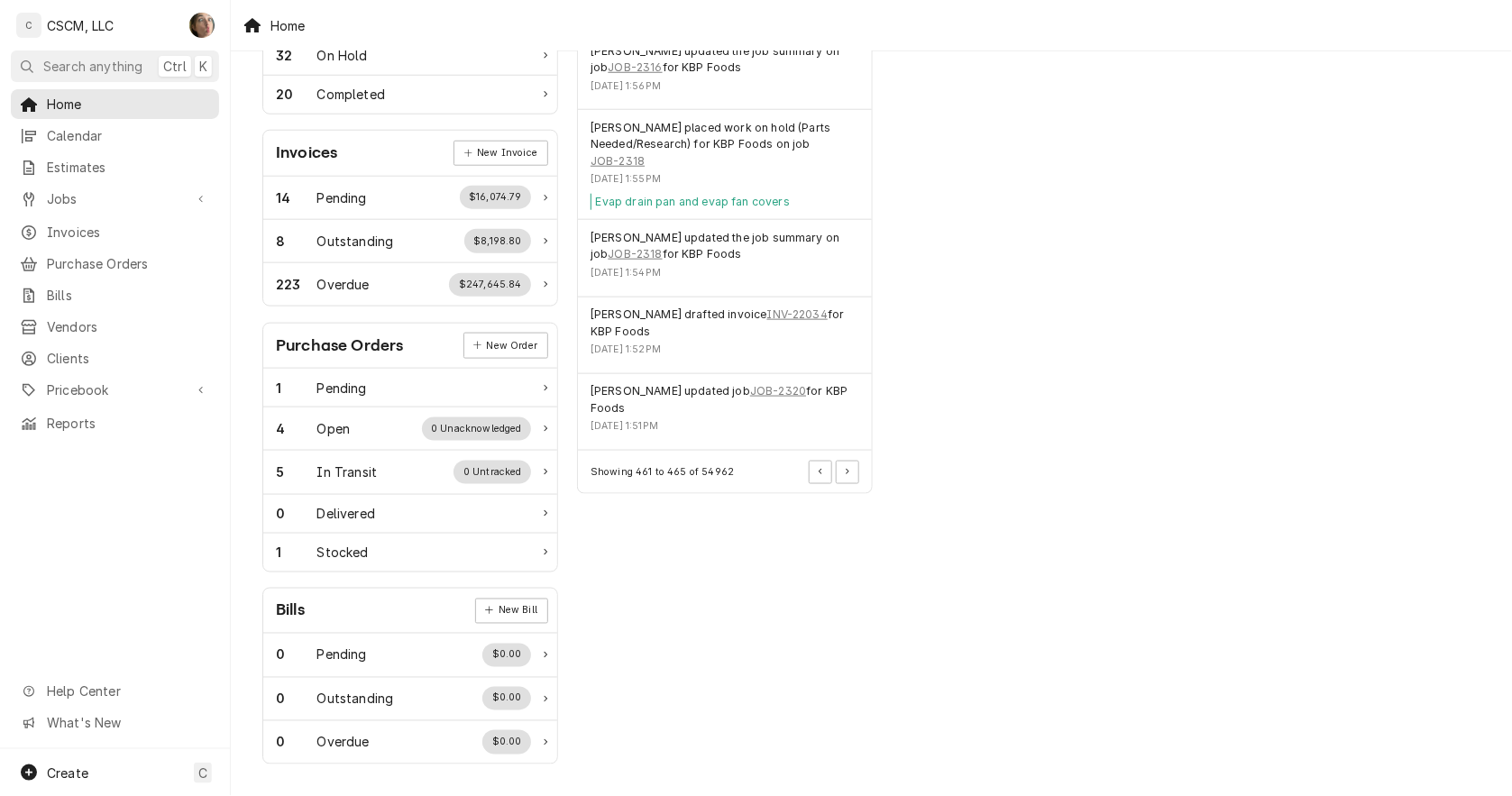
click at [851, 483] on div "Showing 461 to 465 of 54962" at bounding box center [725, 472] width 294 height 42
click at [851, 465] on button "Pagination Controls" at bounding box center [848, 473] width 23 height 23
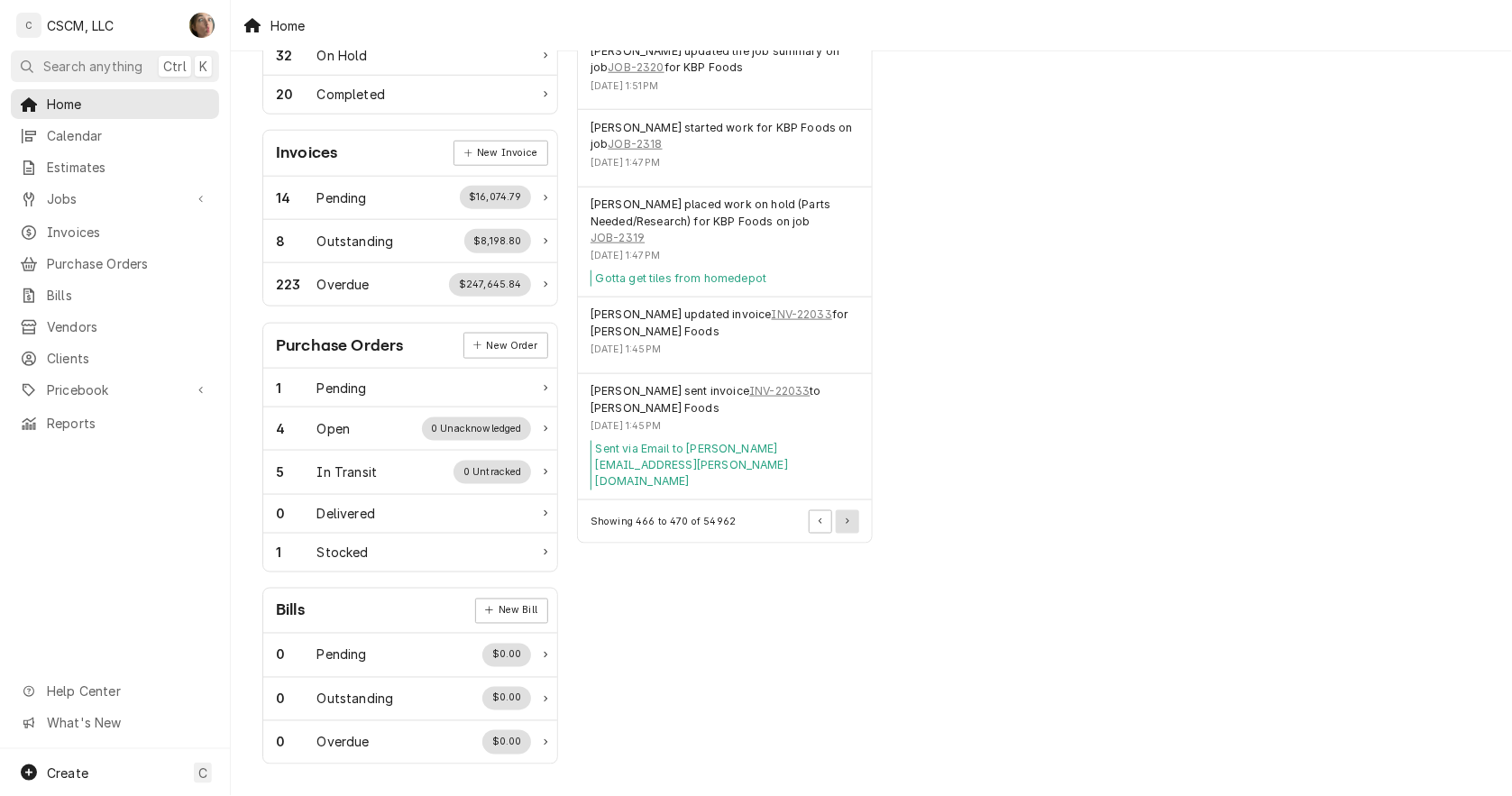
click at [848, 511] on button "Pagination Controls" at bounding box center [848, 523] width 23 height 23
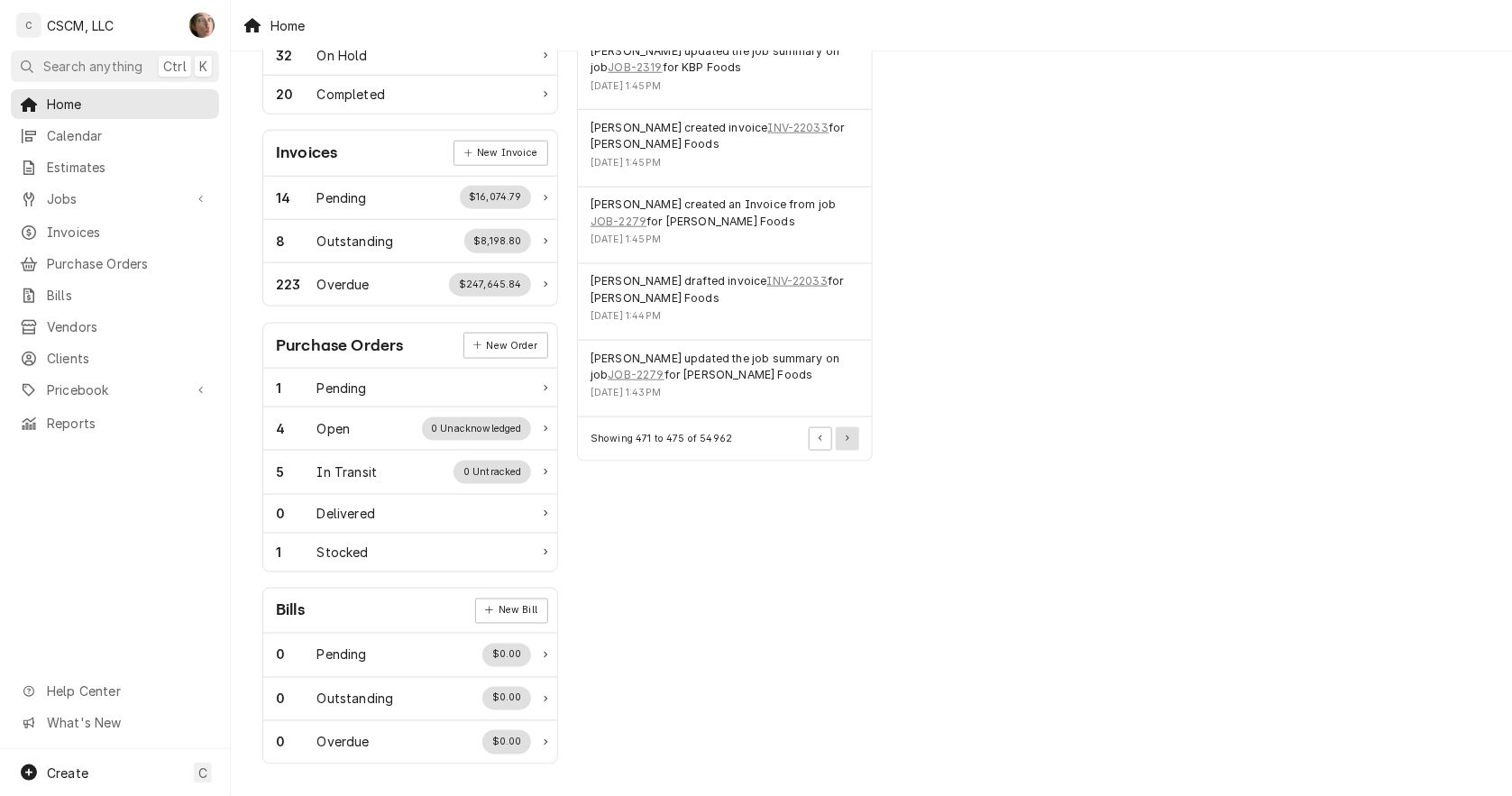
click at [849, 441] on button "Pagination Controls" at bounding box center [848, 440] width 23 height 23
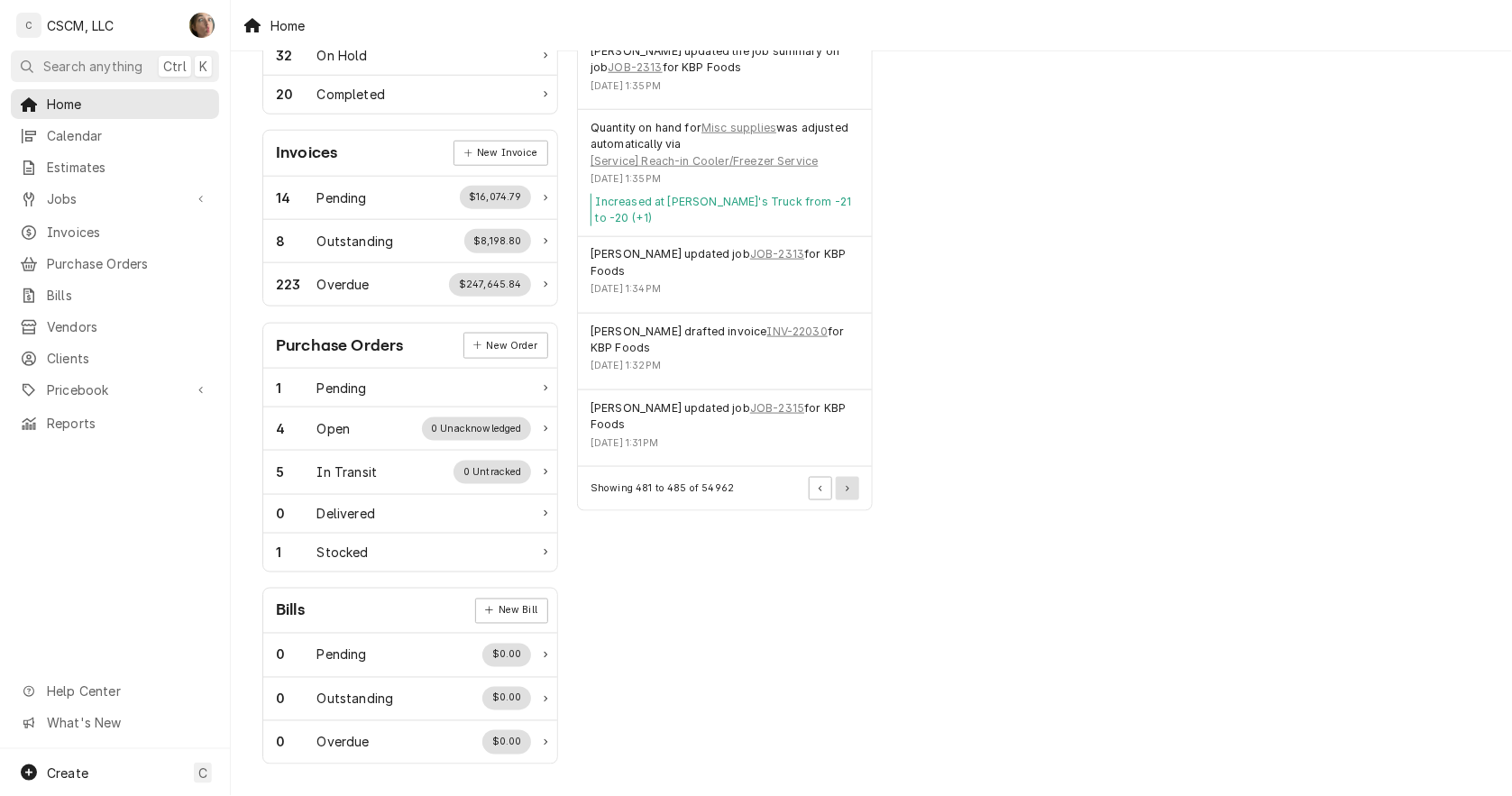
click at [836, 477] on button "Pagination Controls" at bounding box center [848, 488] width 23 height 23
click at [846, 486] on icon "Pagination Controls" at bounding box center [848, 489] width 4 height 6
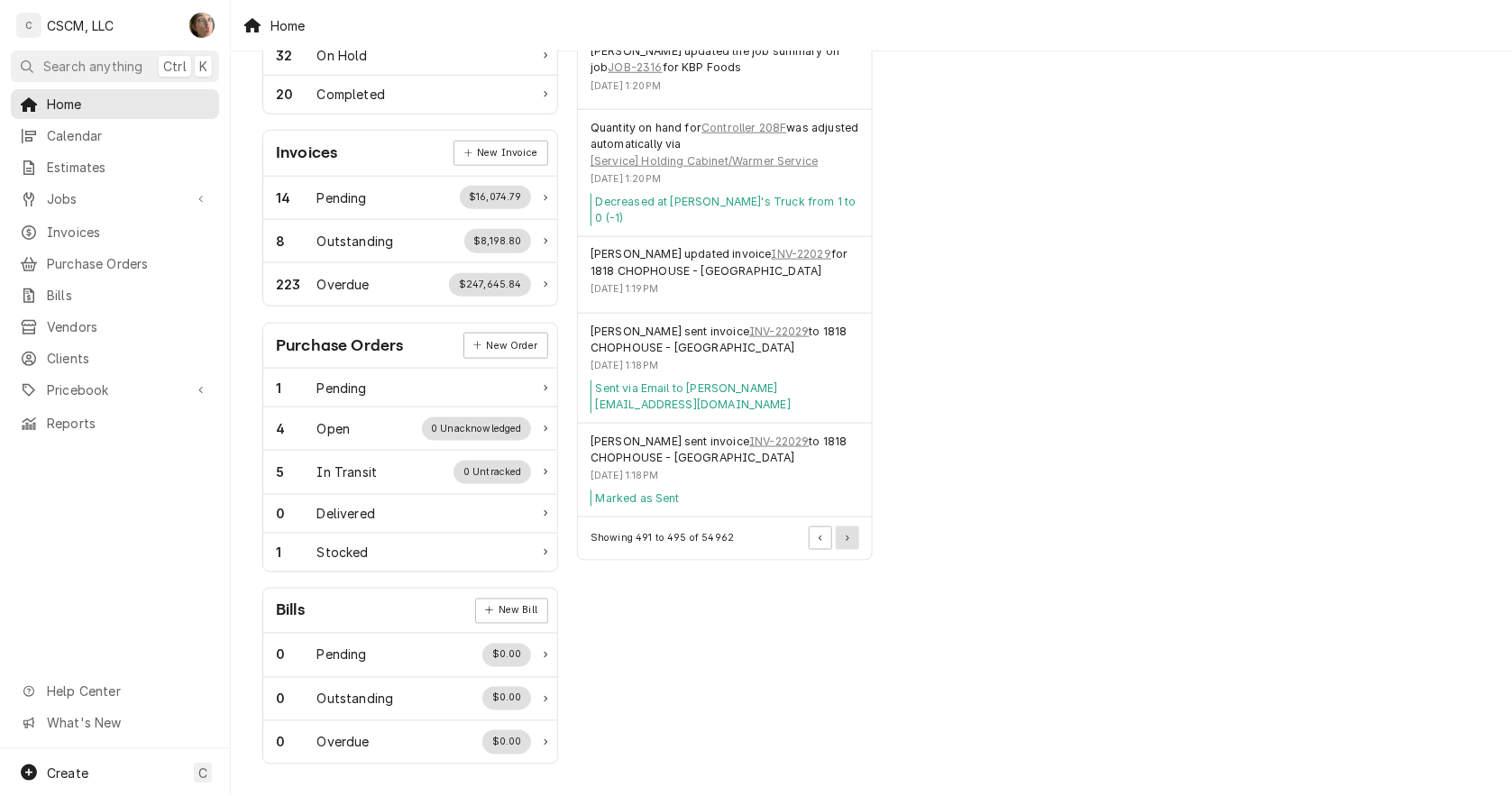
click at [851, 526] on button "Pagination Controls" at bounding box center [848, 538] width 23 height 23
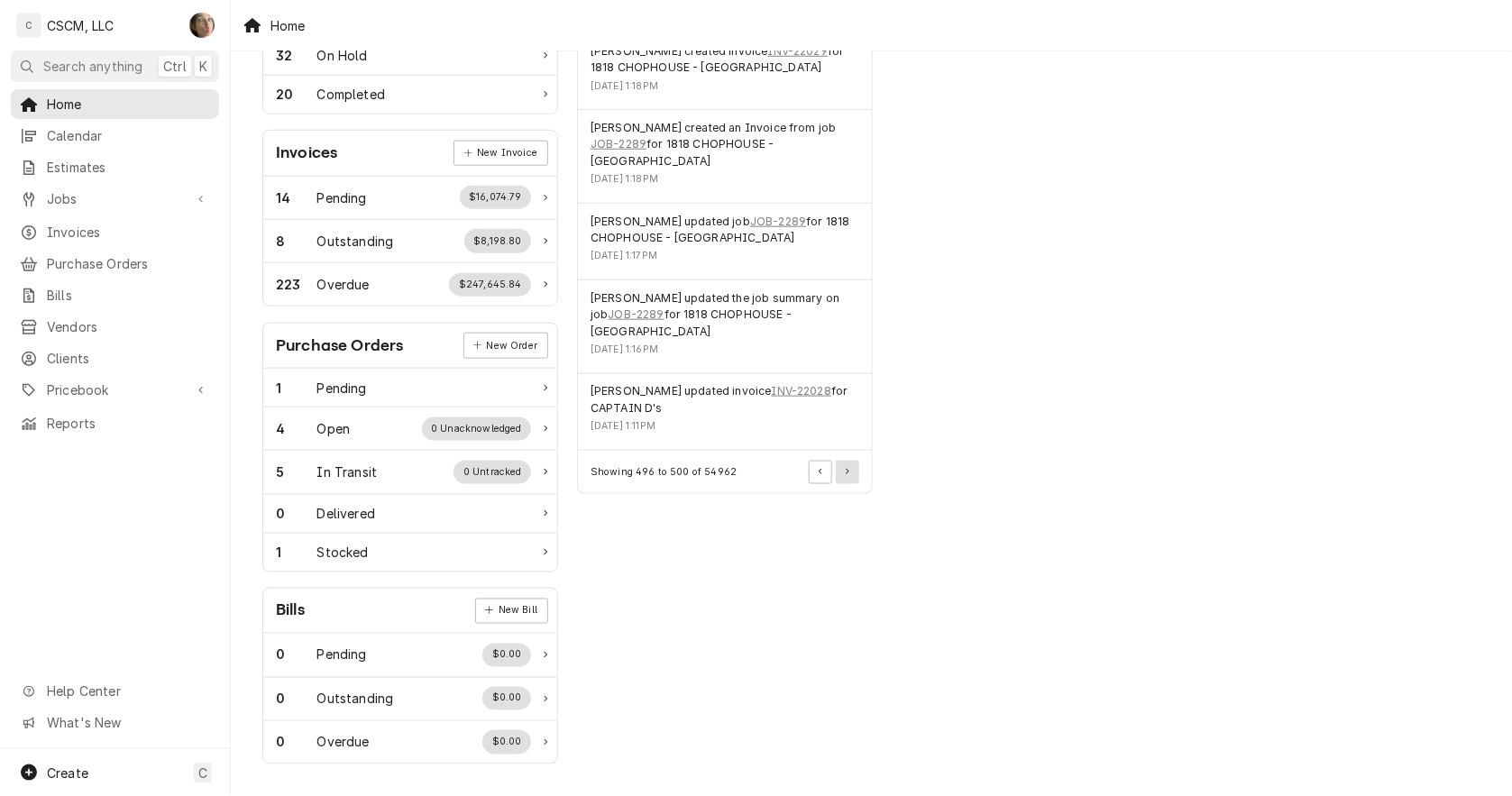
click at [850, 472] on button "Pagination Controls" at bounding box center [848, 473] width 23 height 23
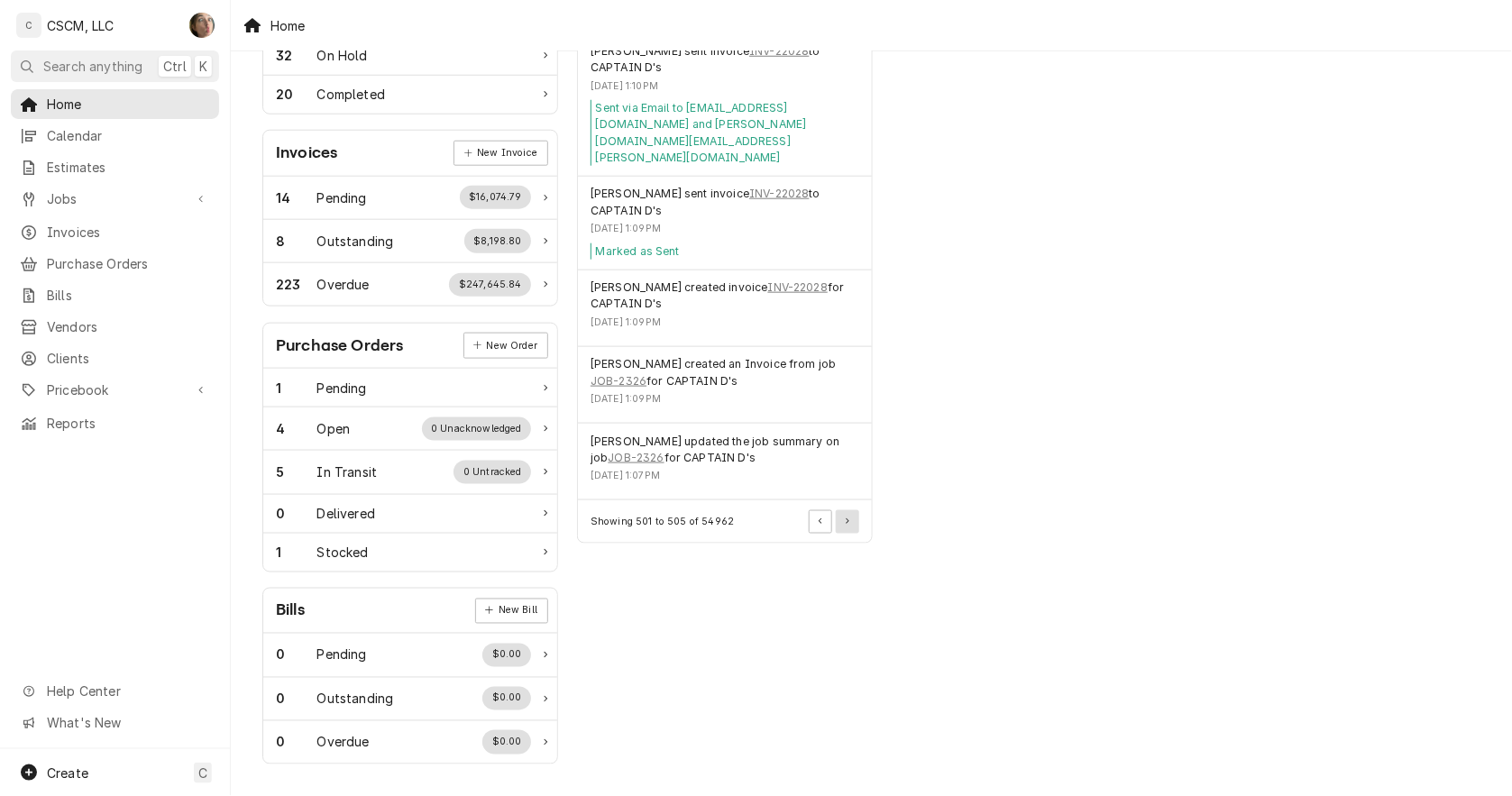
click at [843, 511] on button "Pagination Controls" at bounding box center [848, 523] width 23 height 23
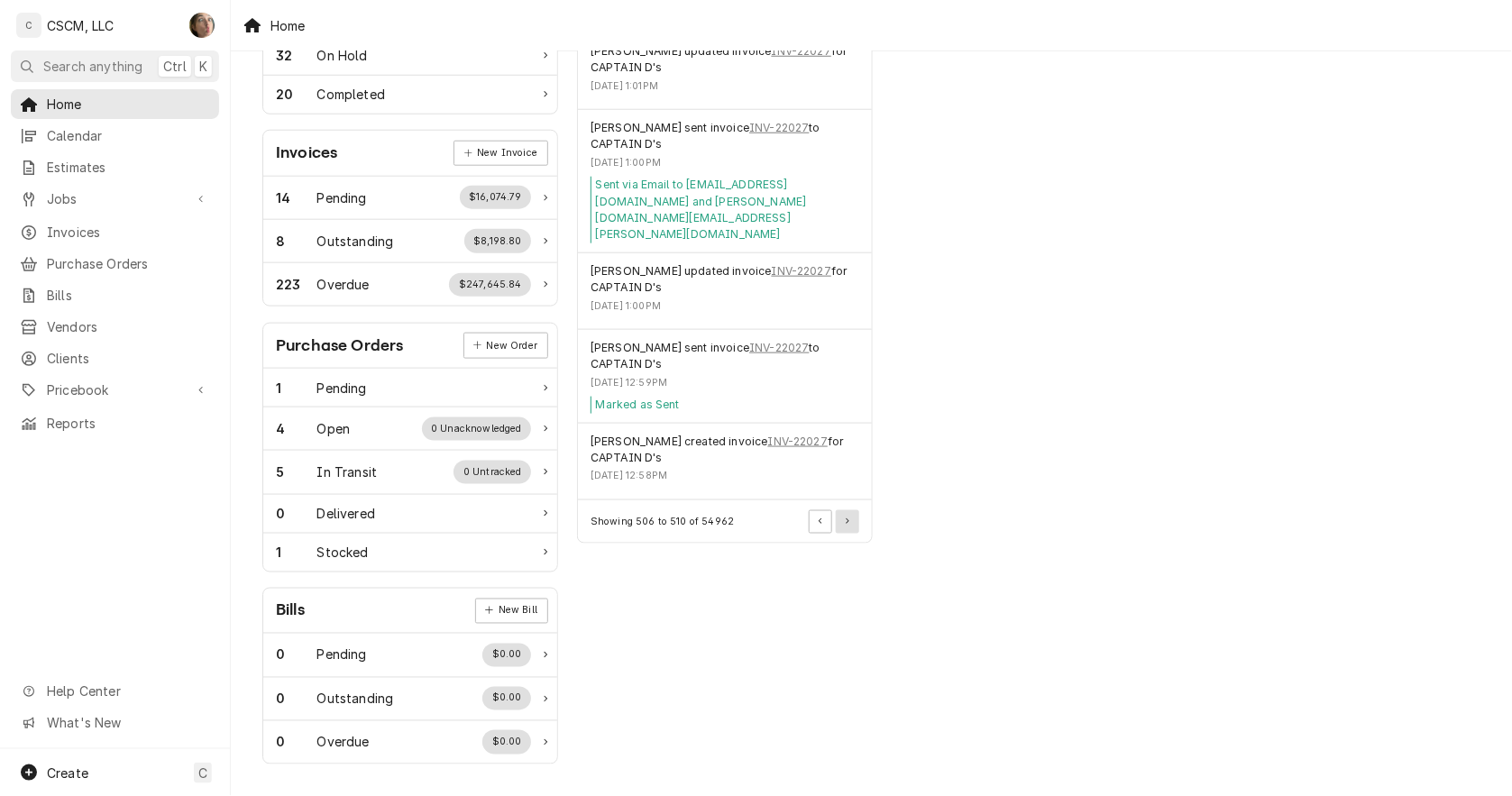
click at [843, 511] on button "Pagination Controls" at bounding box center [848, 523] width 23 height 23
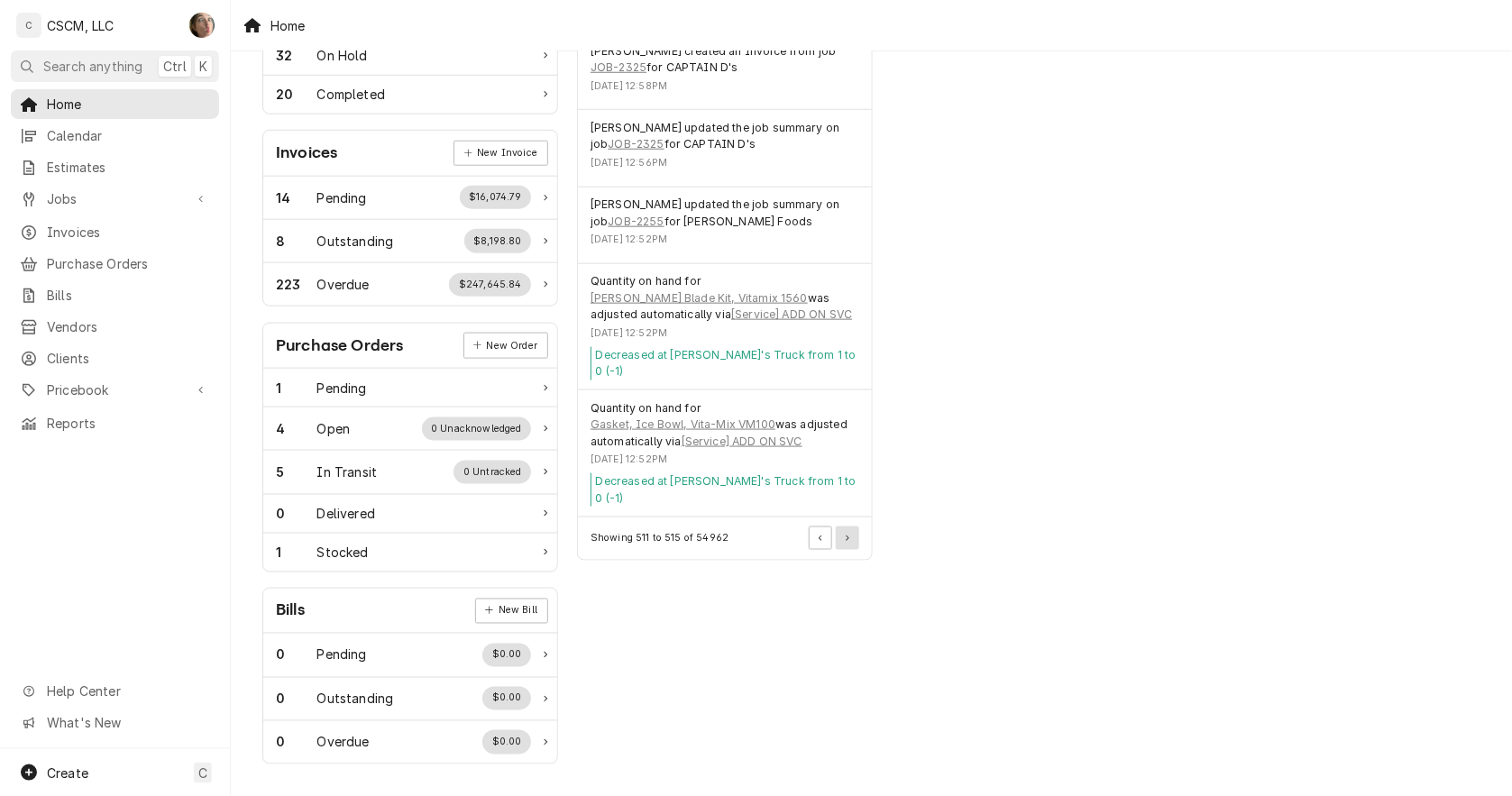
click at [843, 526] on button "Pagination Controls" at bounding box center [848, 538] width 23 height 23
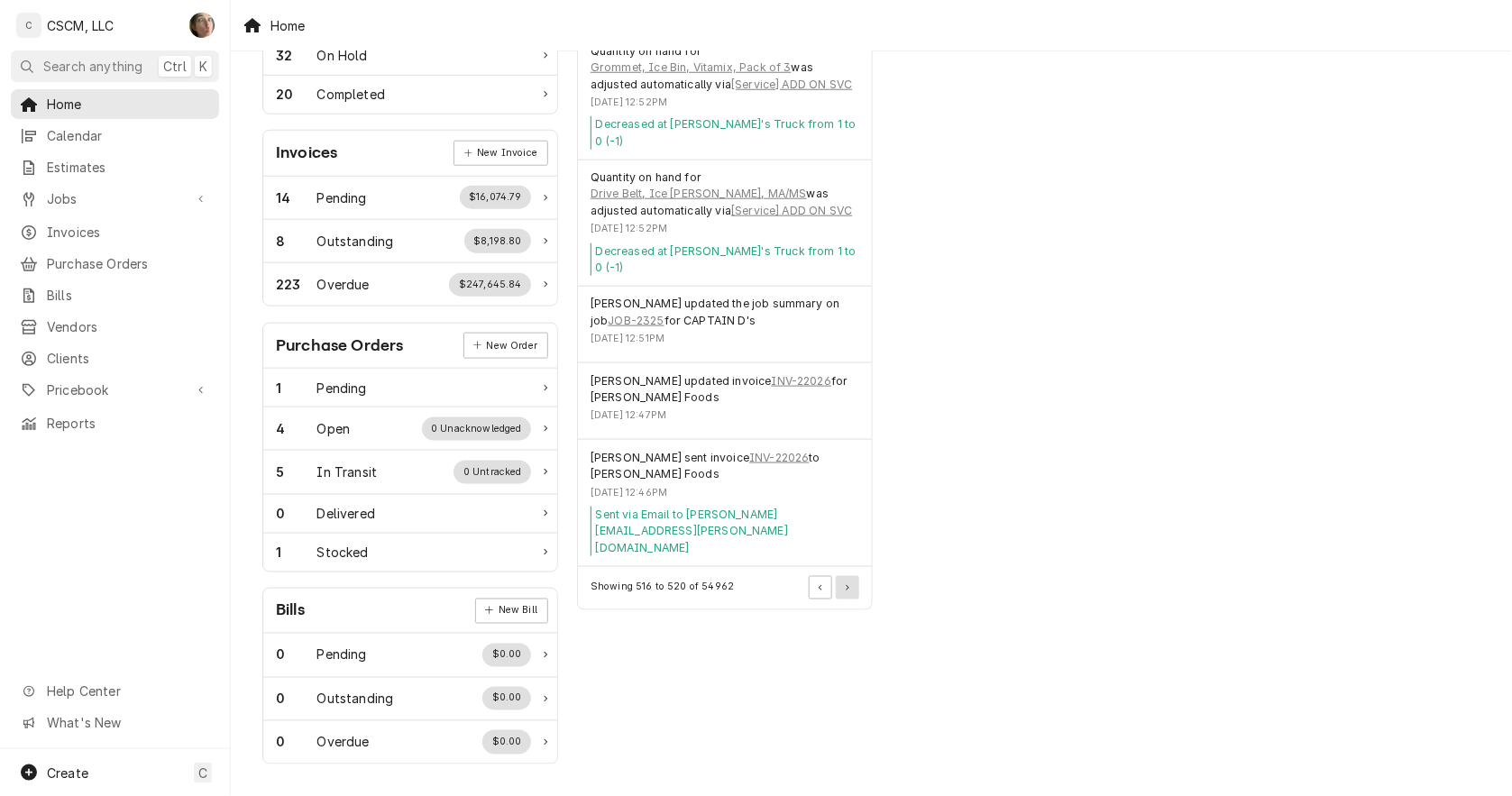
click at [849, 576] on button "Pagination Controls" at bounding box center [848, 588] width 23 height 23
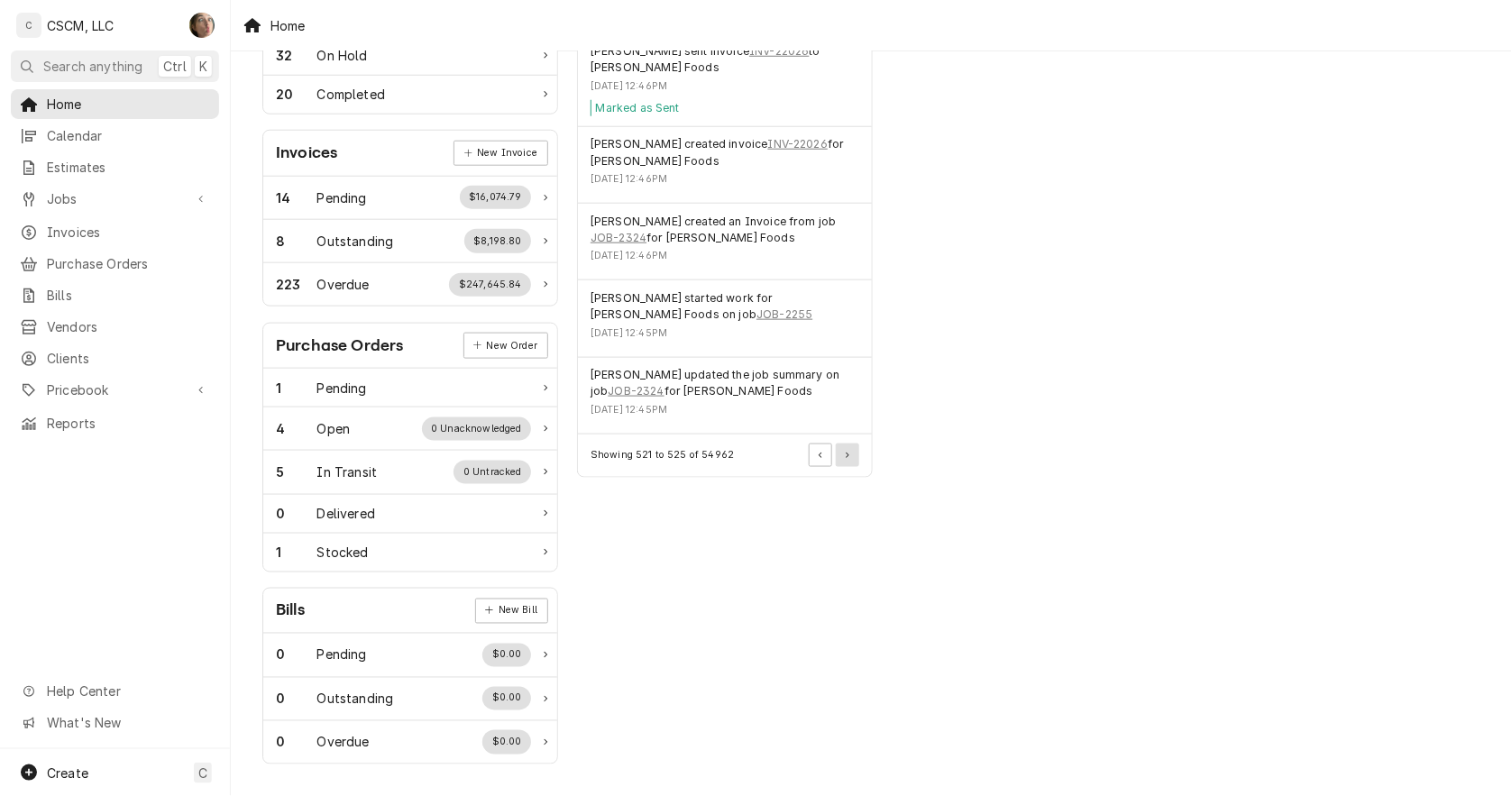
click at [844, 465] on button "Pagination Controls" at bounding box center [848, 455] width 23 height 23
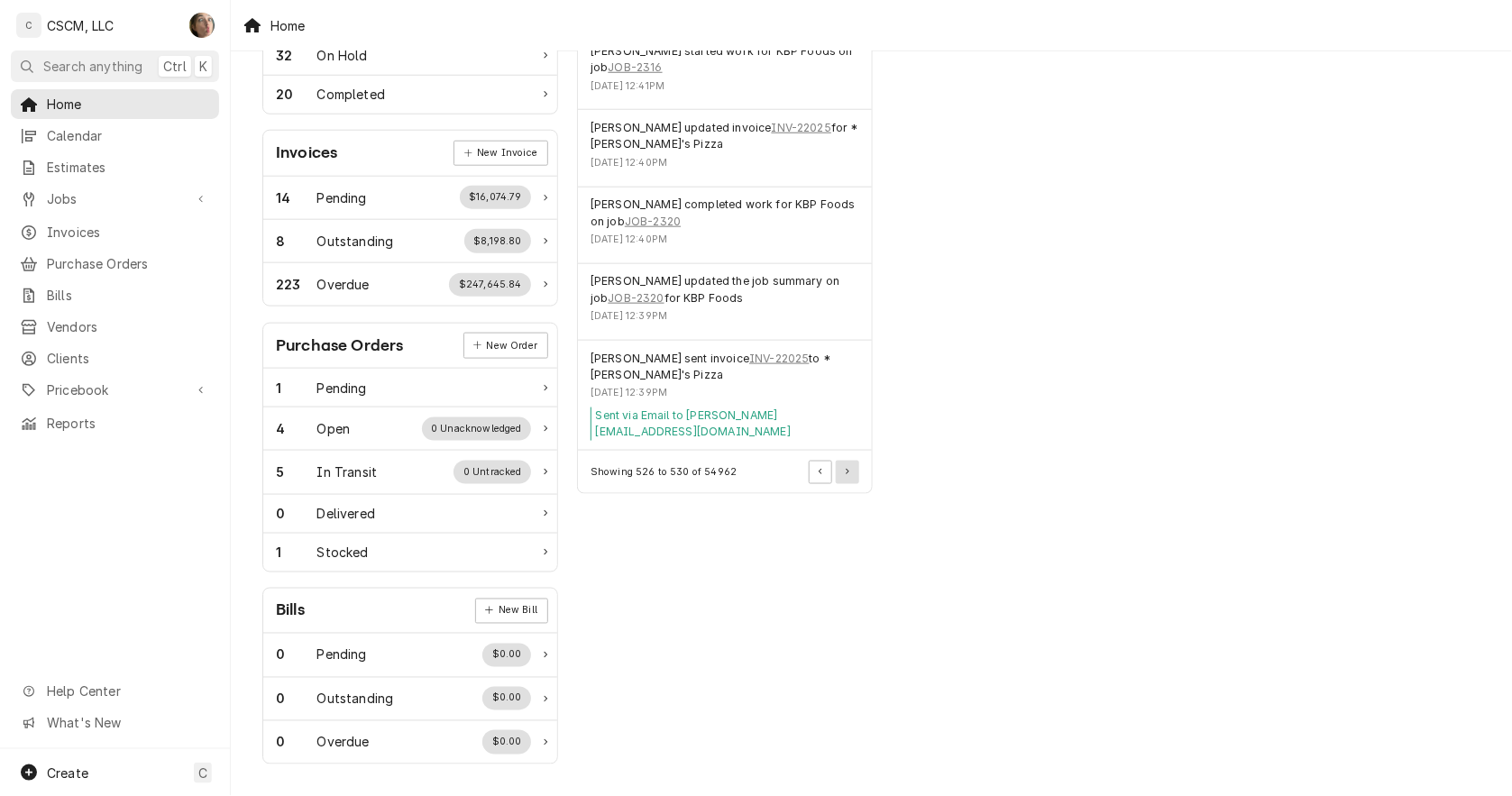
click at [844, 465] on button "Pagination Controls" at bounding box center [848, 473] width 23 height 23
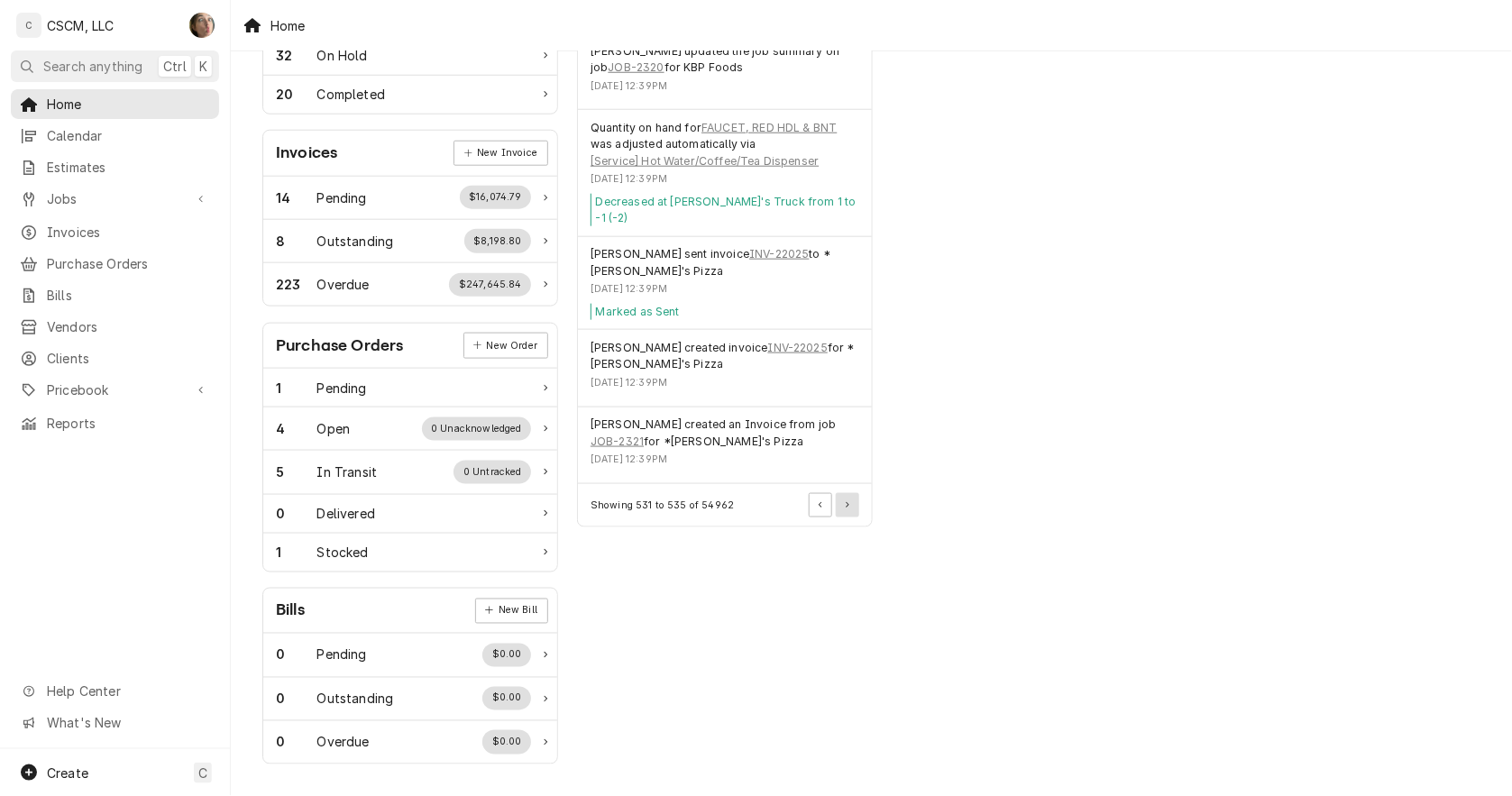
click at [853, 498] on button "Pagination Controls" at bounding box center [848, 505] width 23 height 23
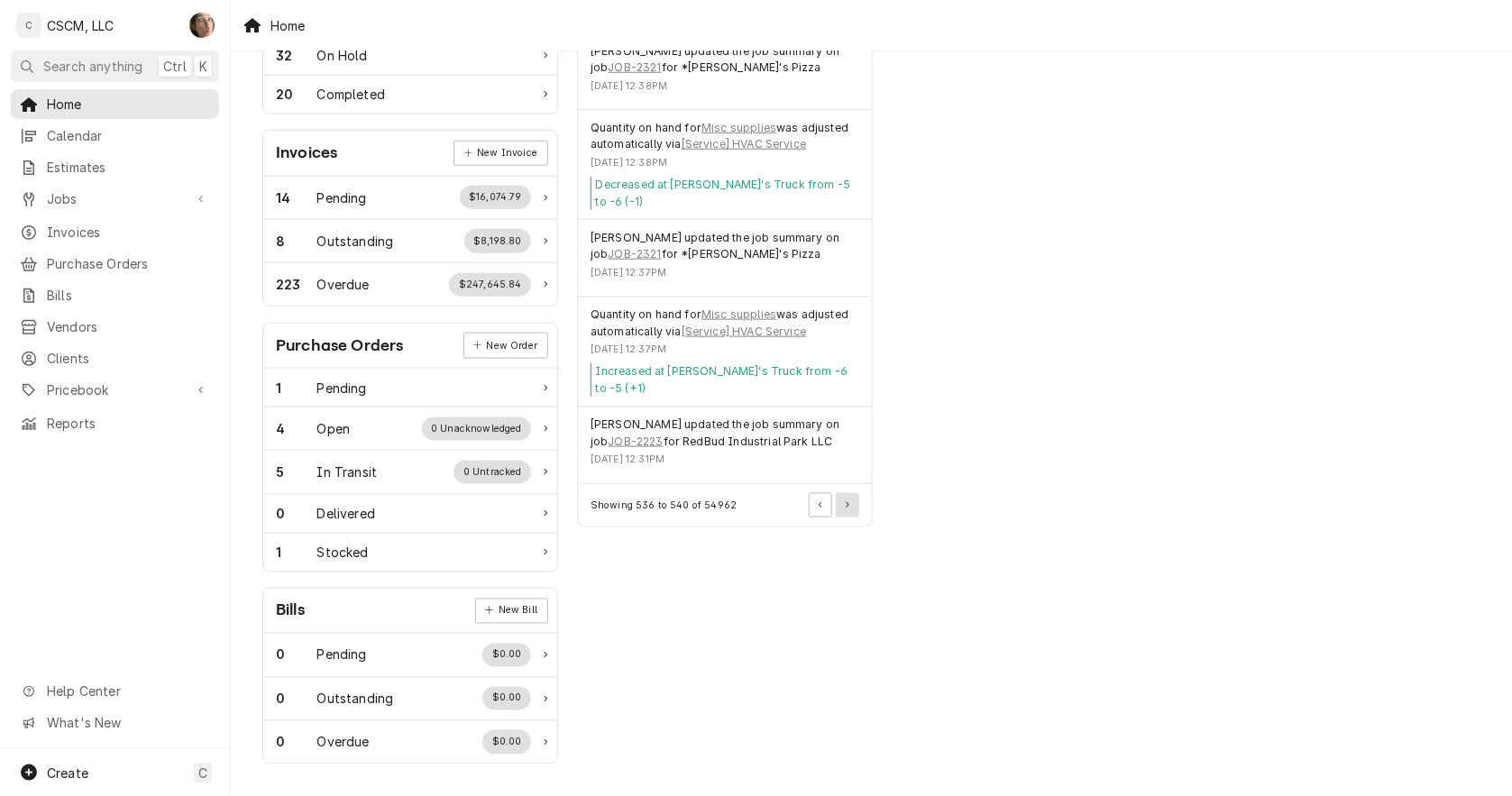
click at [855, 493] on button "Pagination Controls" at bounding box center [848, 505] width 23 height 23
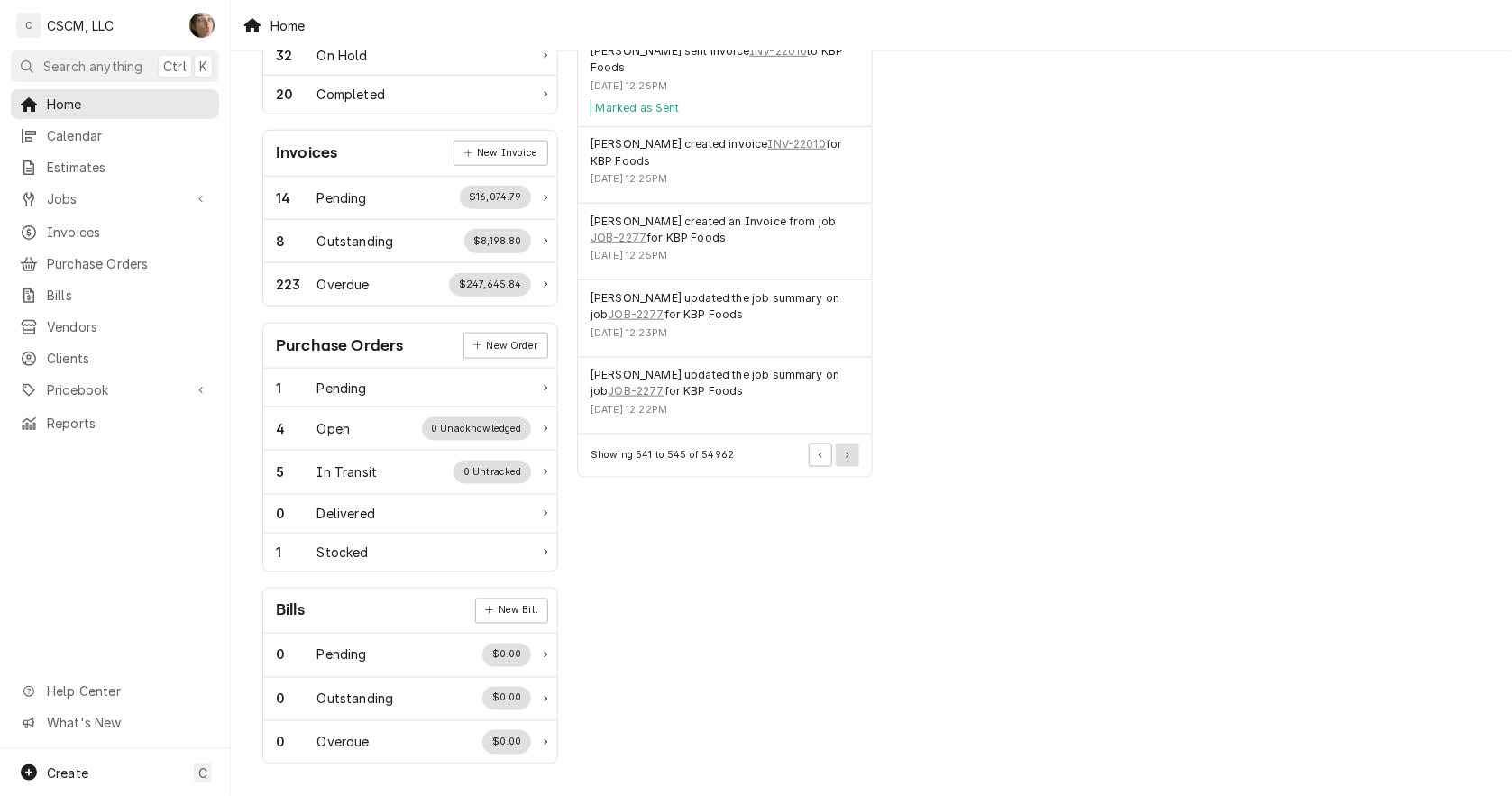
click at [852, 454] on button "Pagination Controls" at bounding box center [848, 455] width 23 height 23
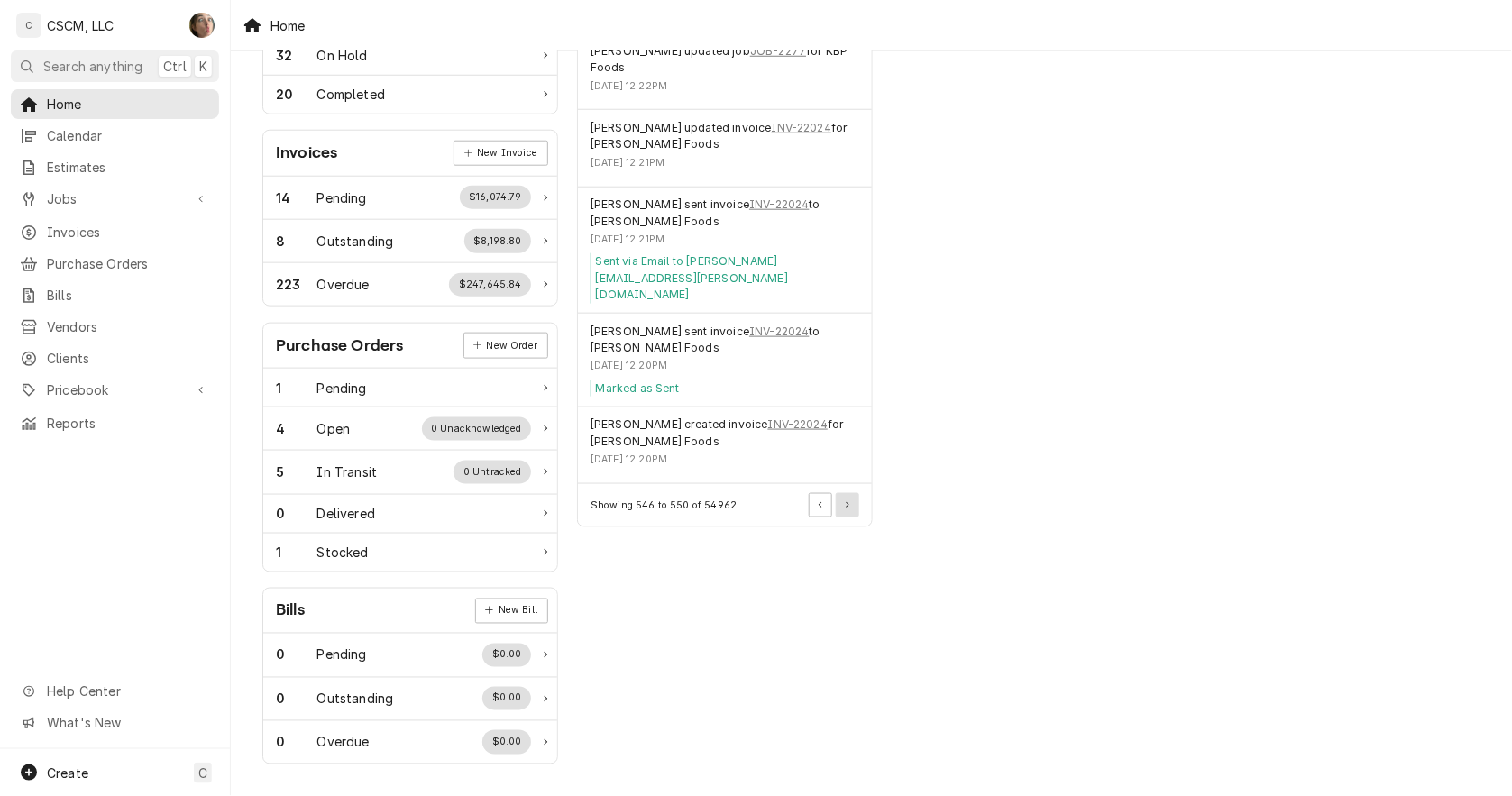
click at [857, 493] on button "Pagination Controls" at bounding box center [848, 505] width 23 height 23
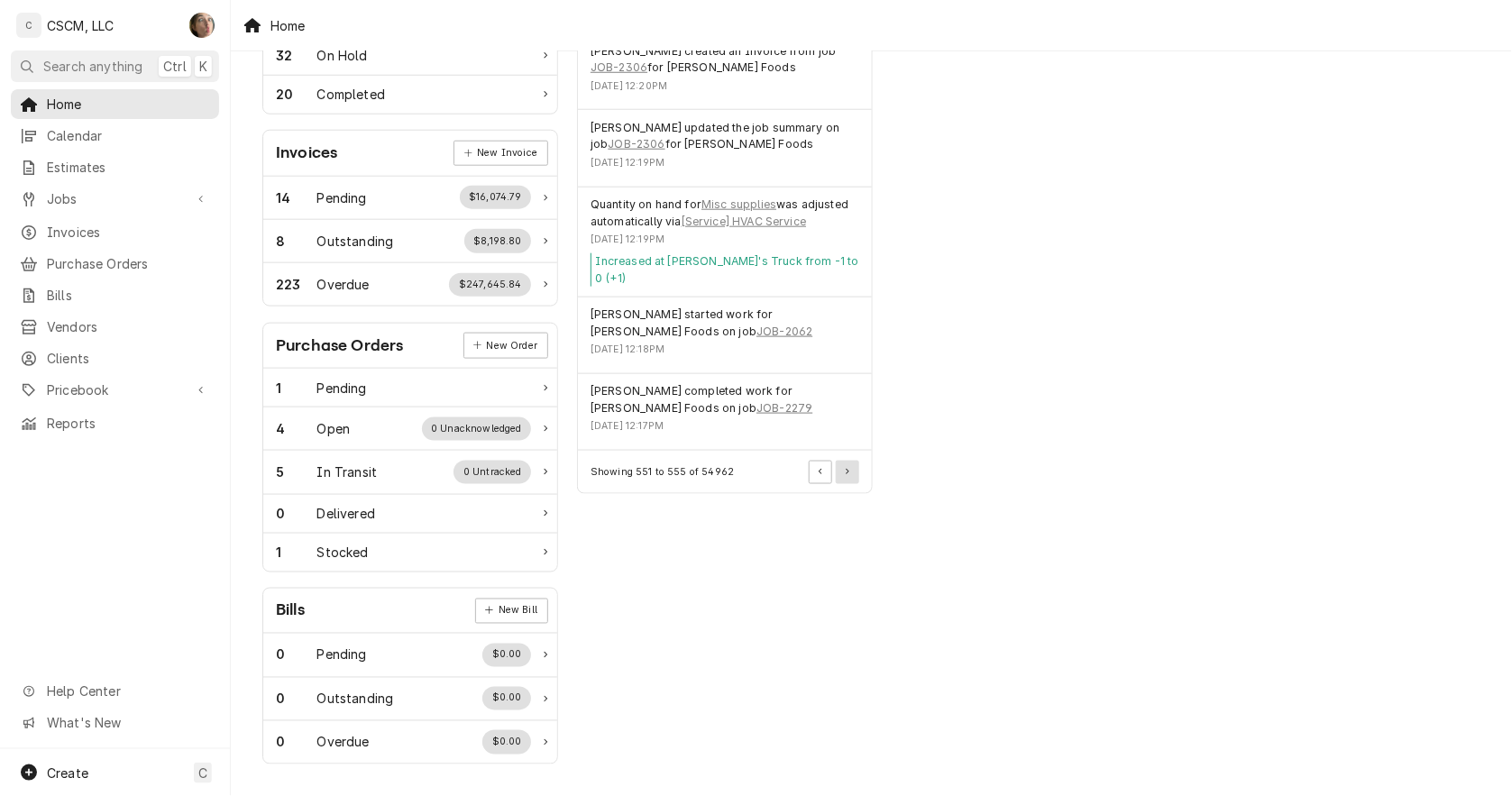
click at [845, 465] on button "Pagination Controls" at bounding box center [848, 473] width 23 height 23
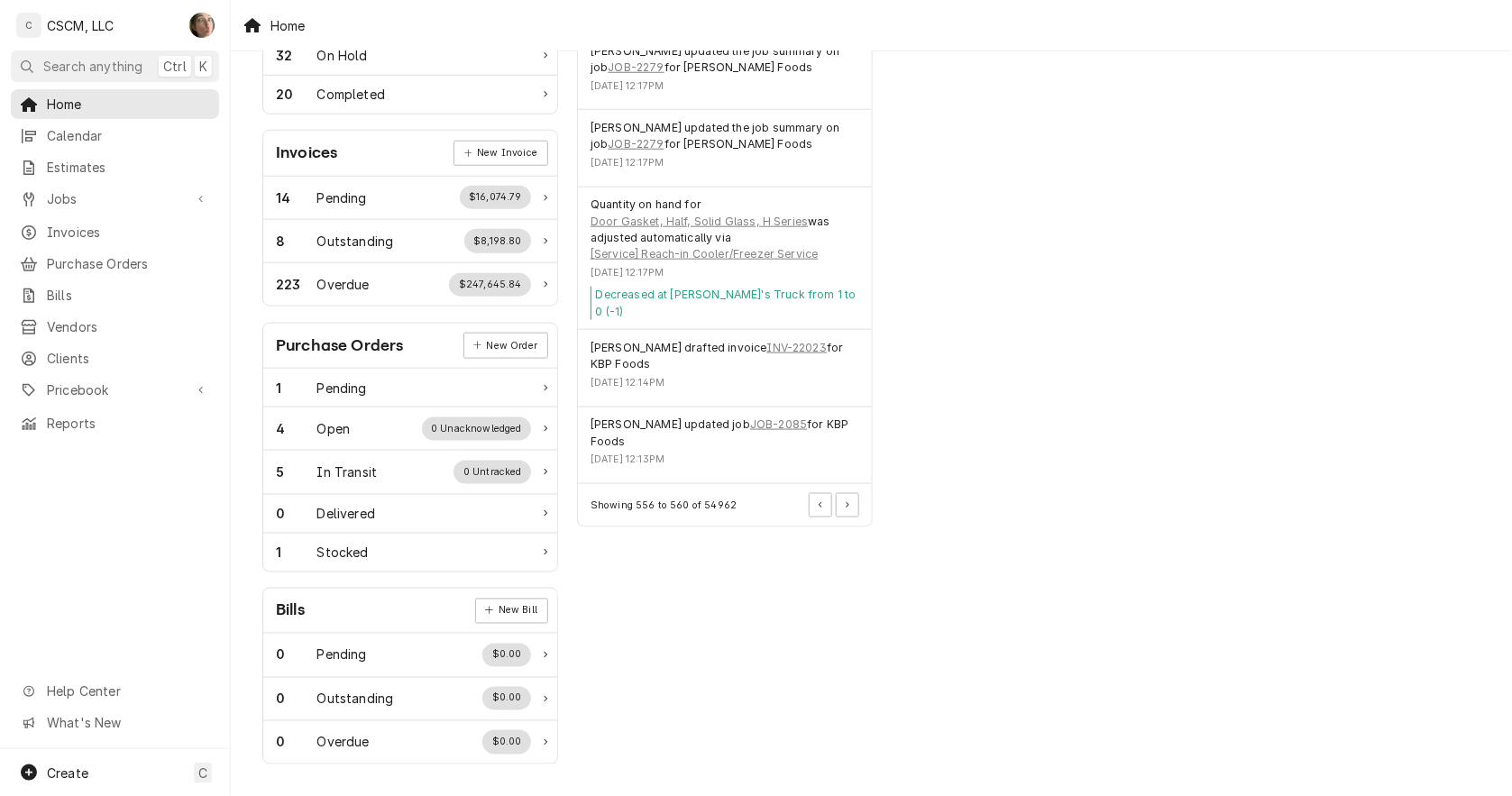
click at [861, 503] on div "Showing 556 to 560 of 54962" at bounding box center [725, 505] width 294 height 42
click at [857, 493] on button "Pagination Controls" at bounding box center [848, 505] width 23 height 23
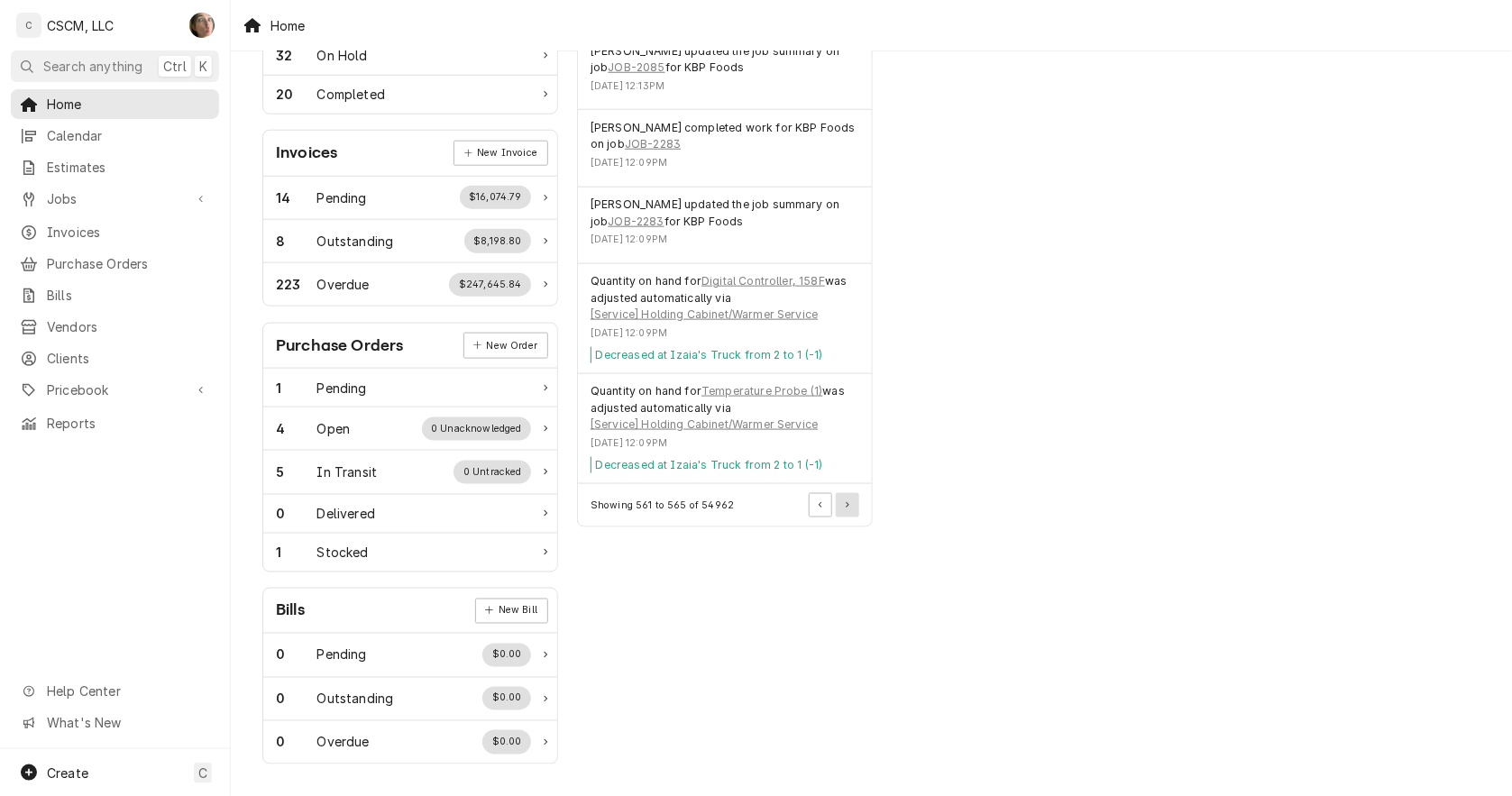
click at [857, 496] on button "Pagination Controls" at bounding box center [848, 505] width 23 height 23
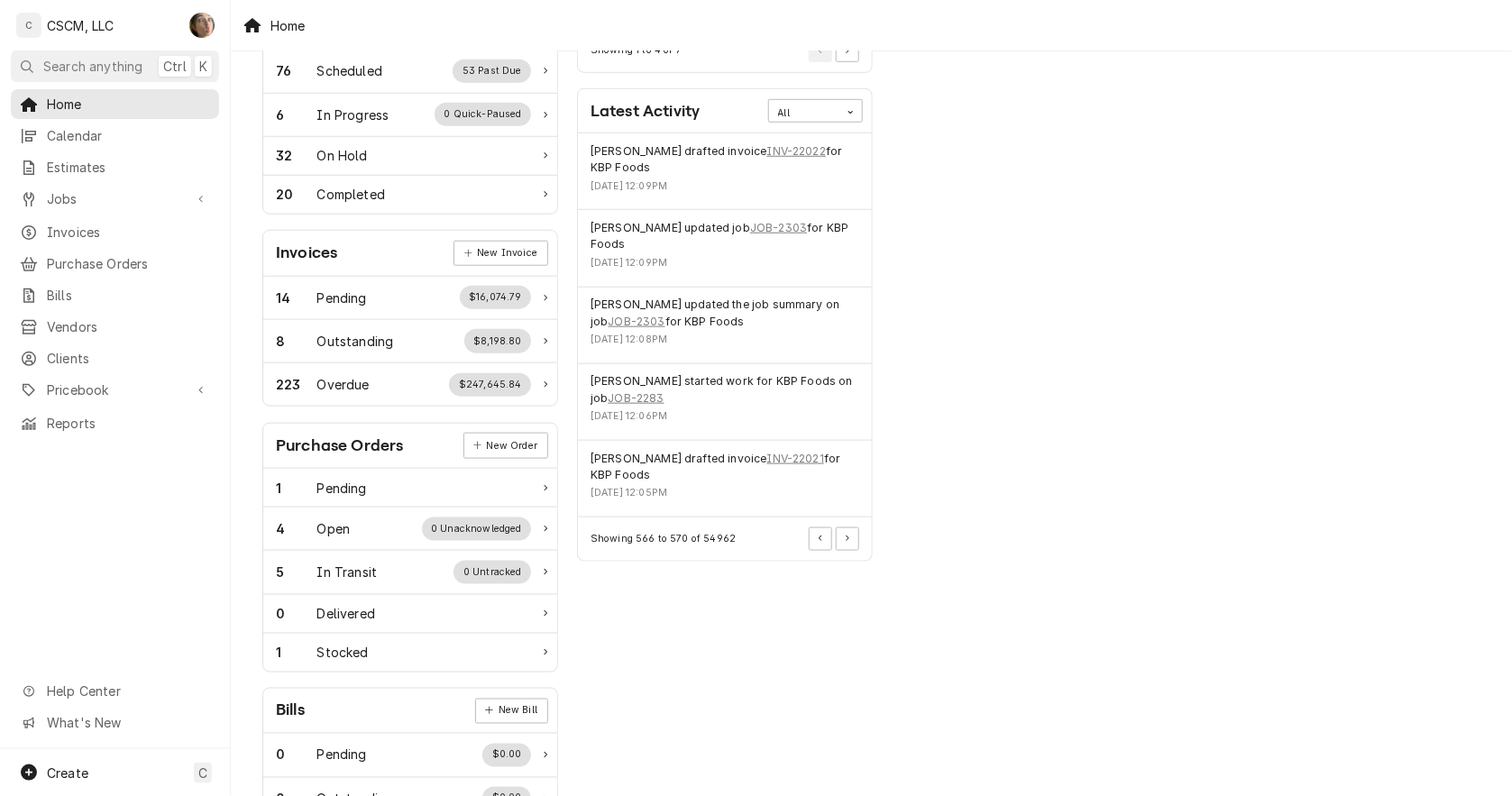
scroll to position [365, 0]
click at [854, 546] on button "Pagination Controls" at bounding box center [848, 537] width 23 height 23
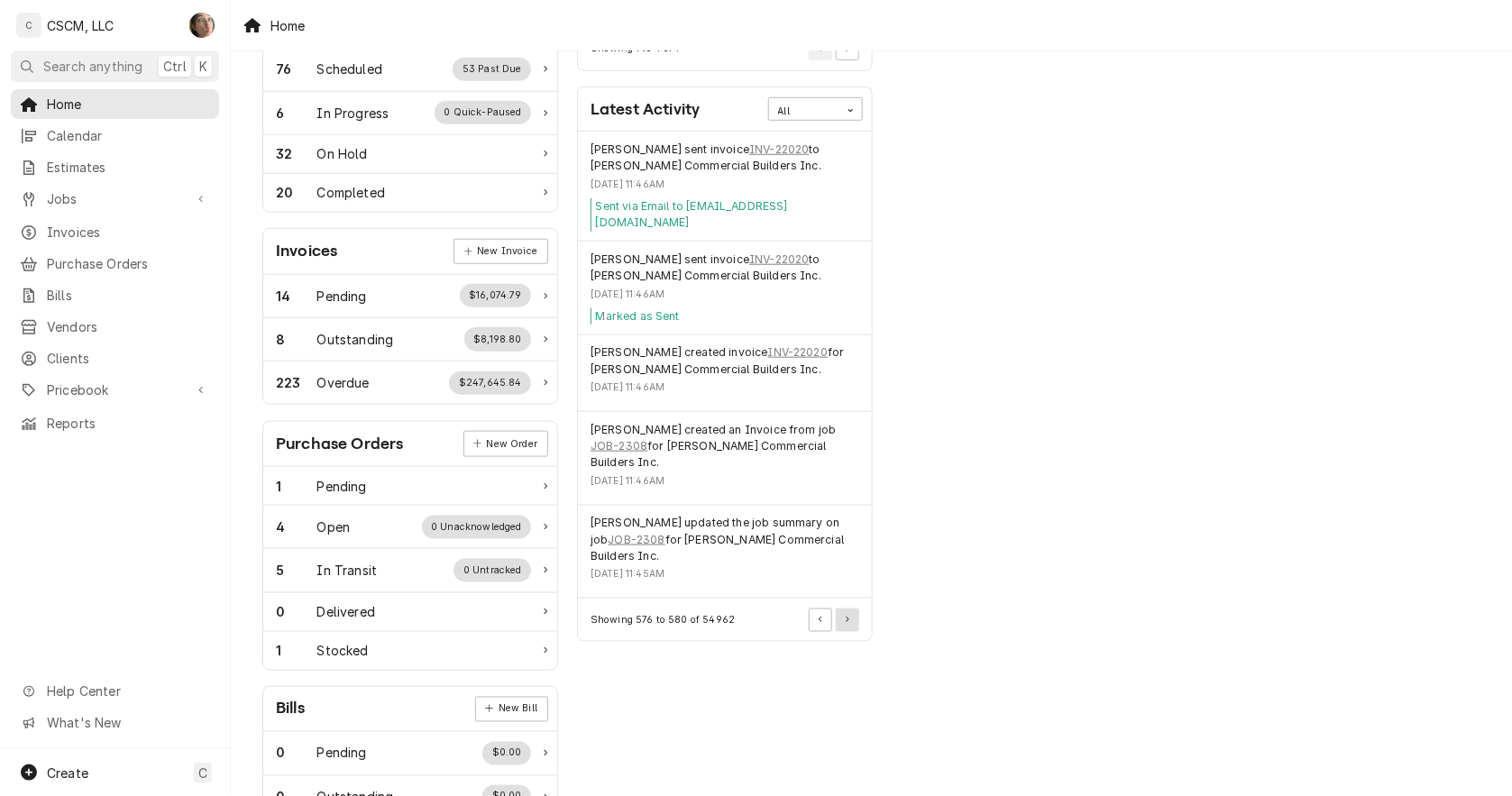
click at [842, 608] on button "Pagination Controls" at bounding box center [848, 620] width 23 height 23
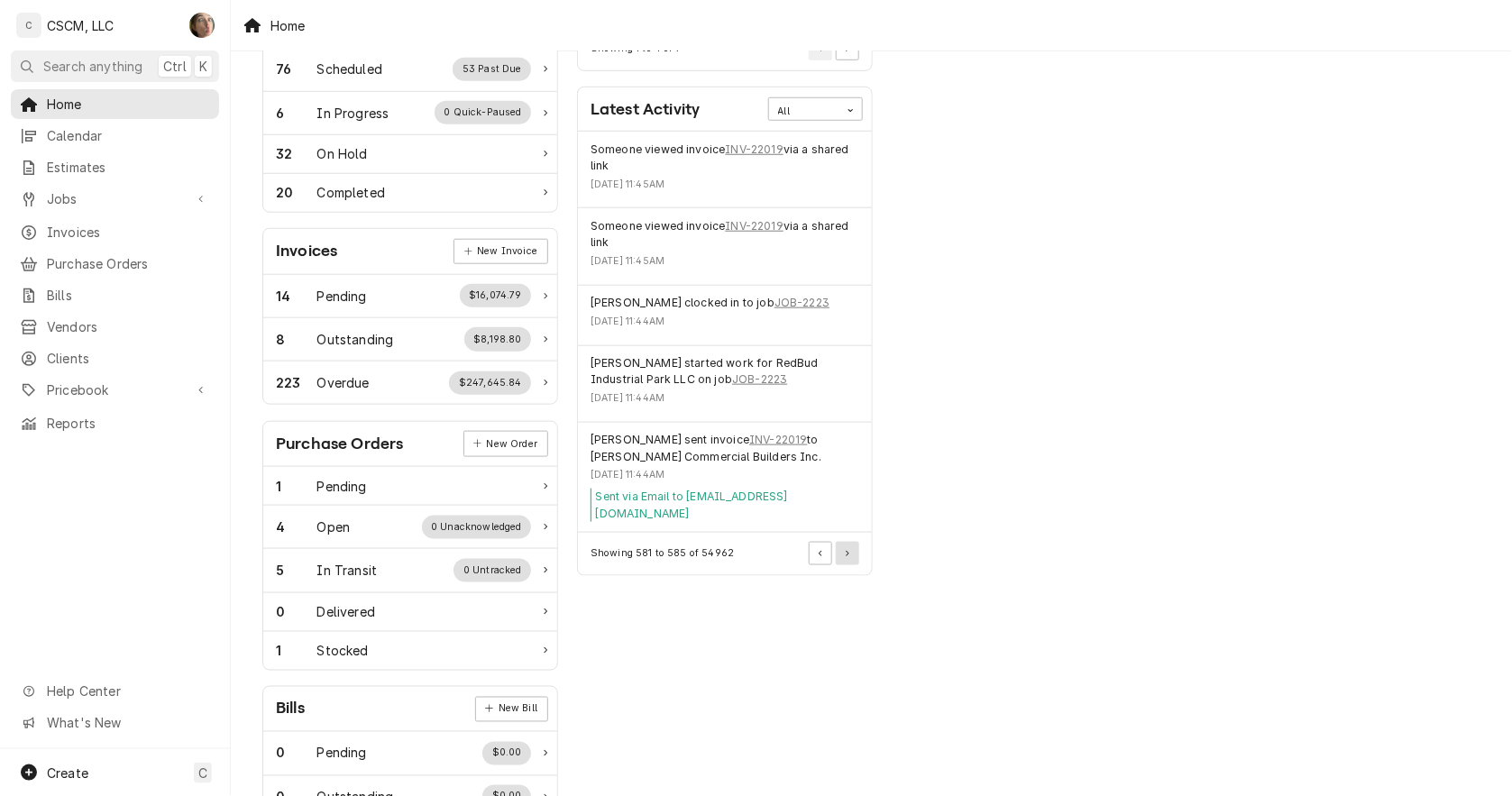
click at [855, 542] on button "Pagination Controls" at bounding box center [848, 554] width 23 height 23
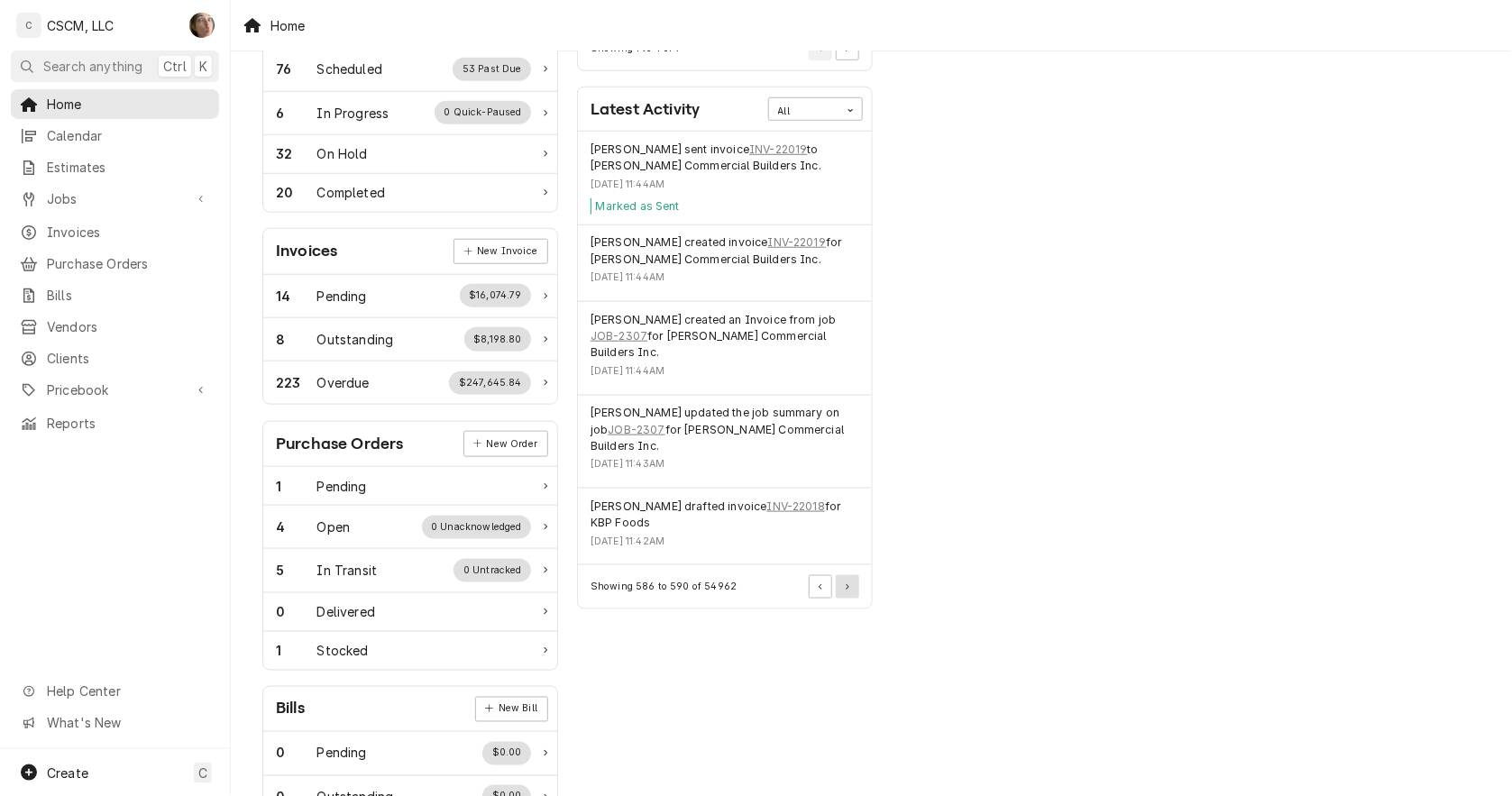
click at [852, 595] on button "Pagination Controls" at bounding box center [848, 587] width 23 height 23
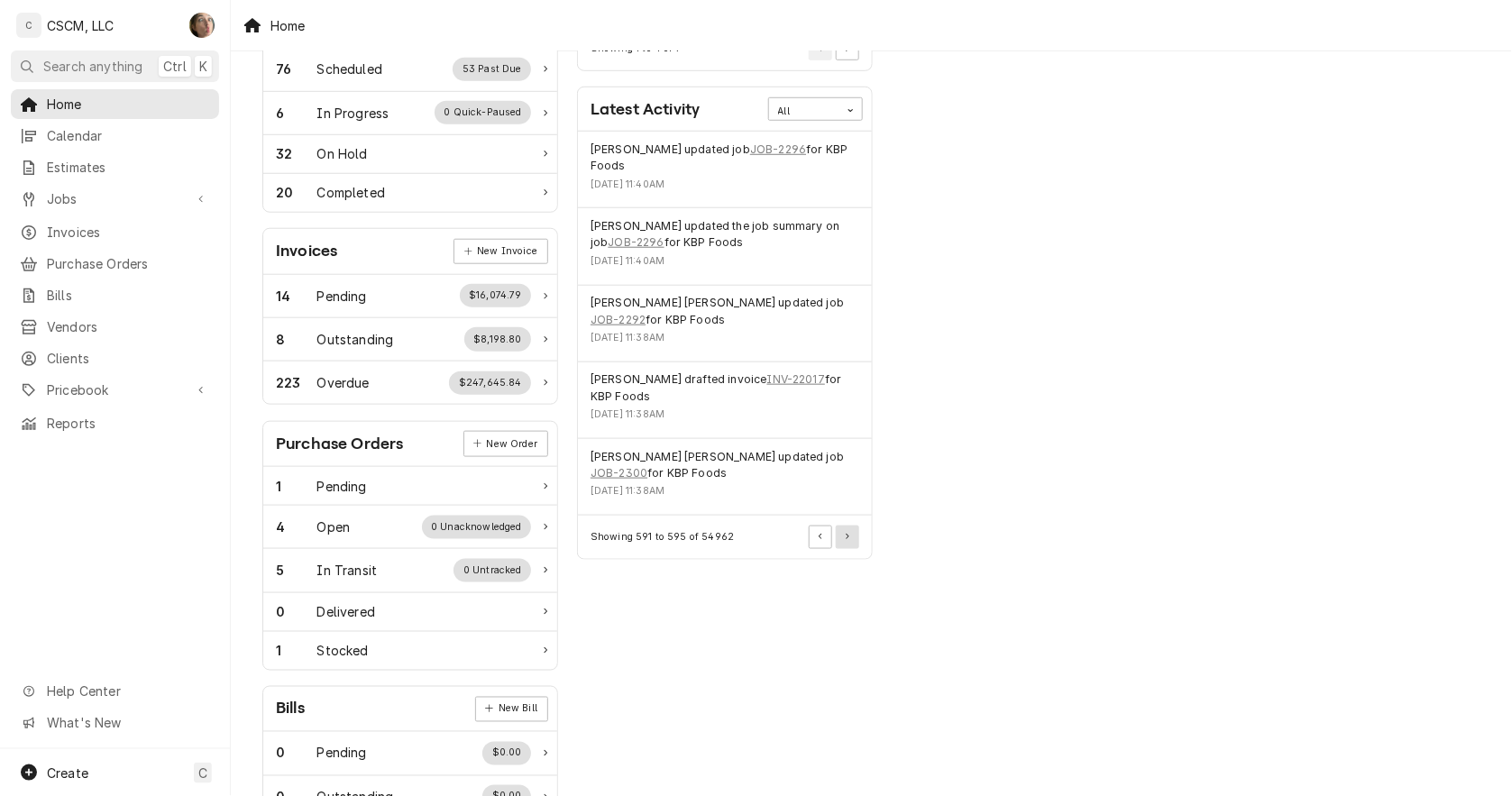
click at [852, 534] on button "Pagination Controls" at bounding box center [848, 537] width 23 height 23
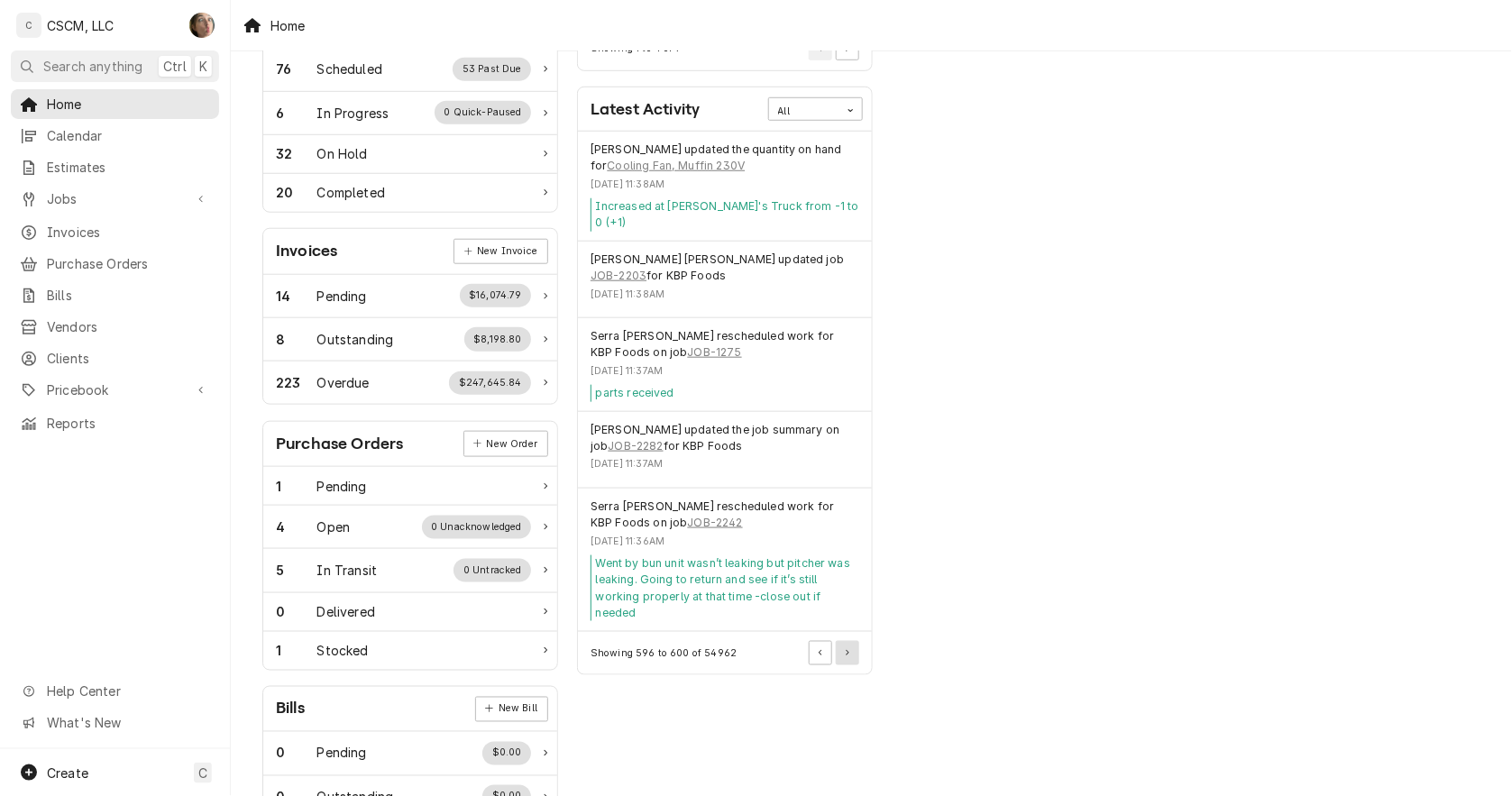
click at [846, 650] on icon "Pagination Controls" at bounding box center [848, 653] width 4 height 6
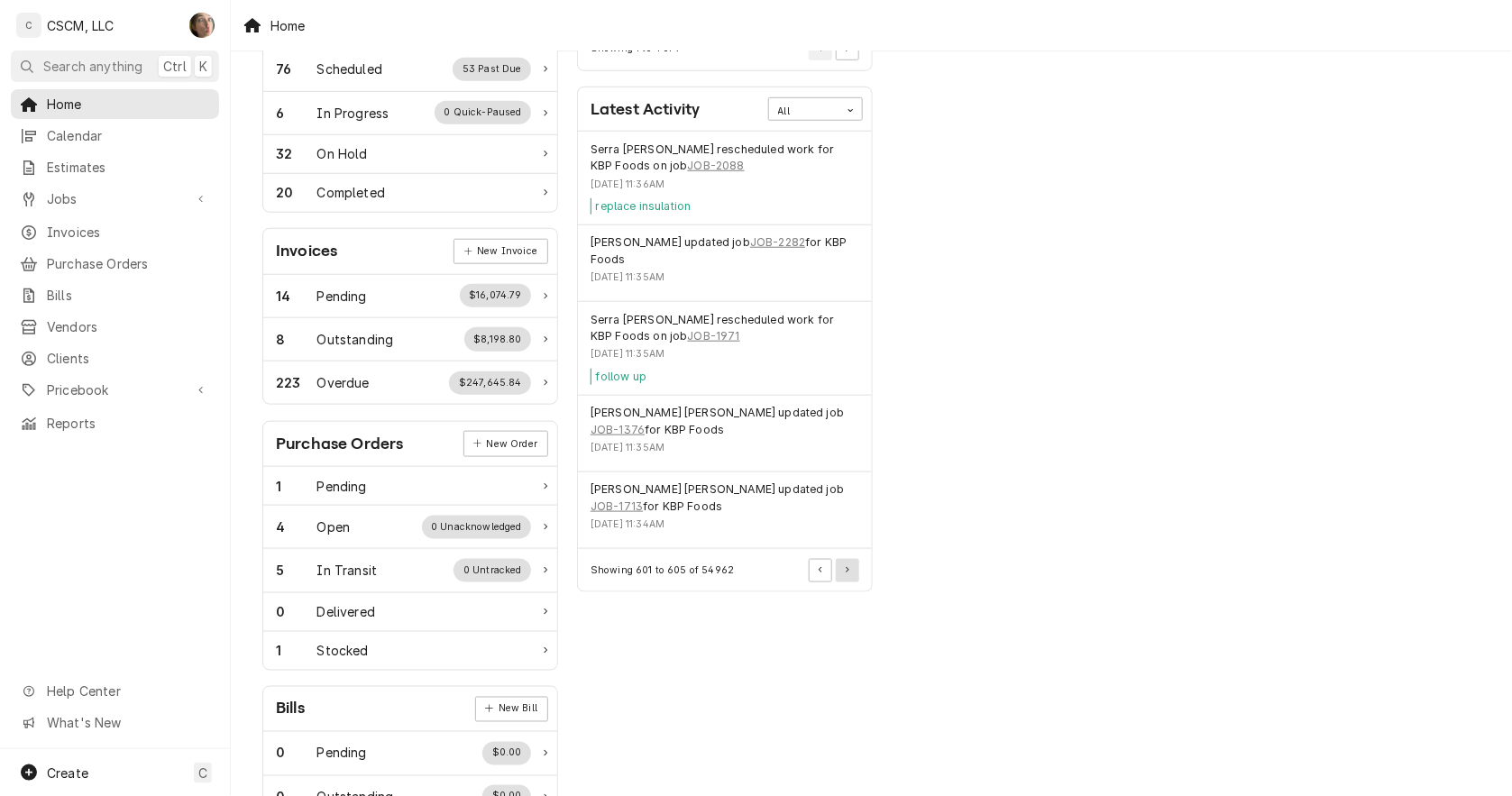
click at [852, 559] on button "Pagination Controls" at bounding box center [848, 570] width 23 height 23
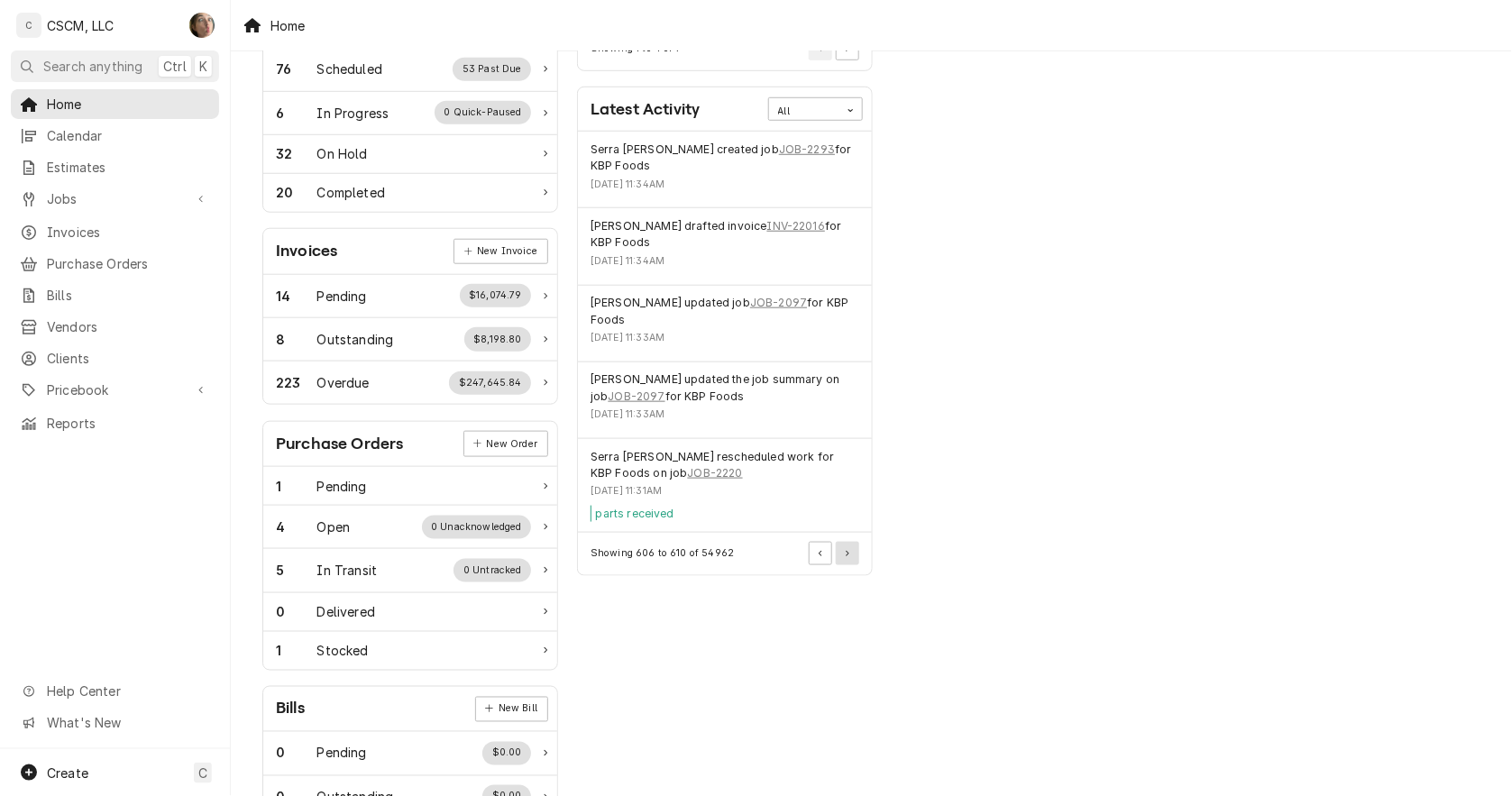
click at [852, 542] on button "Pagination Controls" at bounding box center [848, 554] width 23 height 23
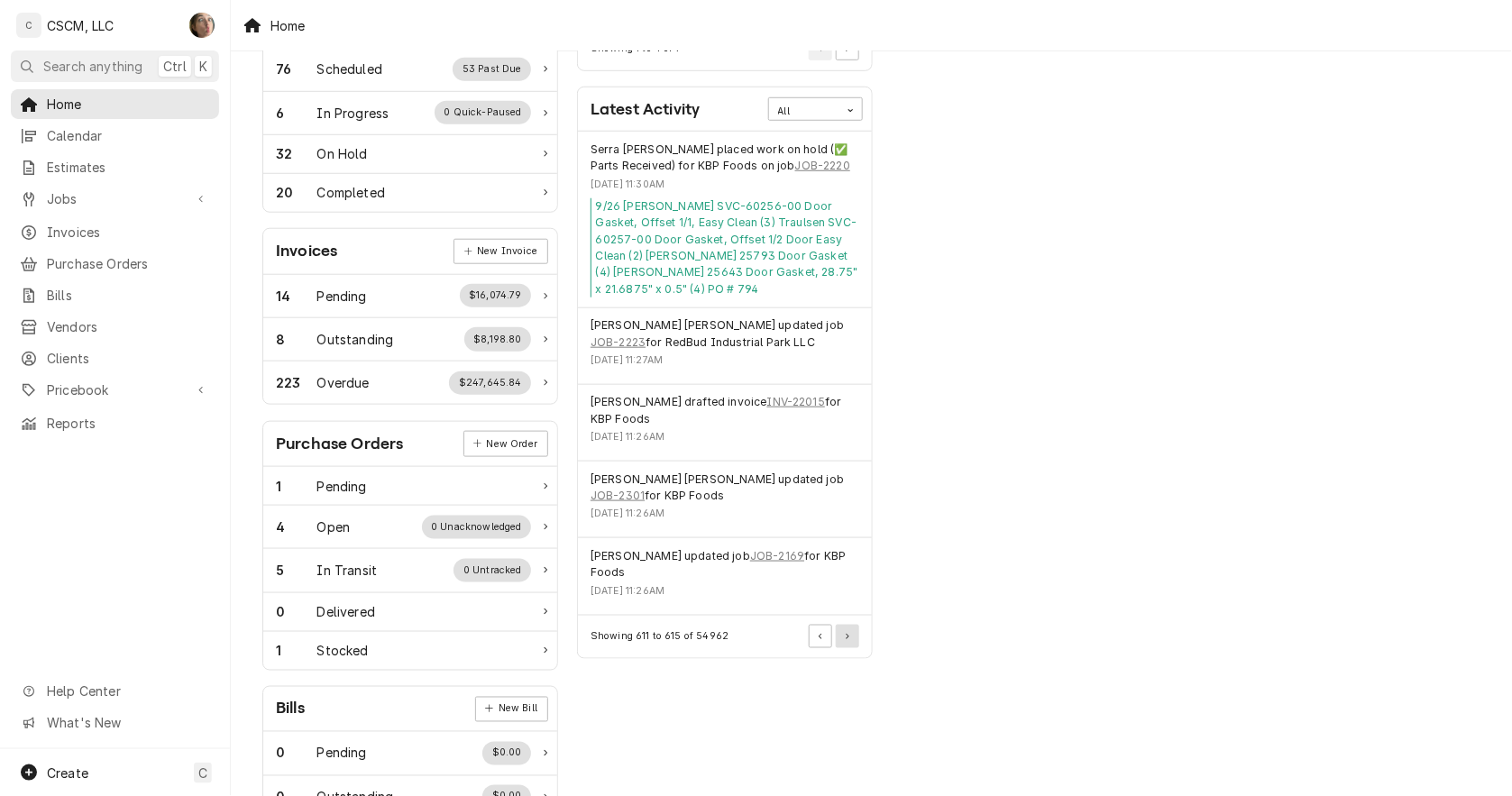
click at [857, 641] on button "Pagination Controls" at bounding box center [848, 637] width 23 height 23
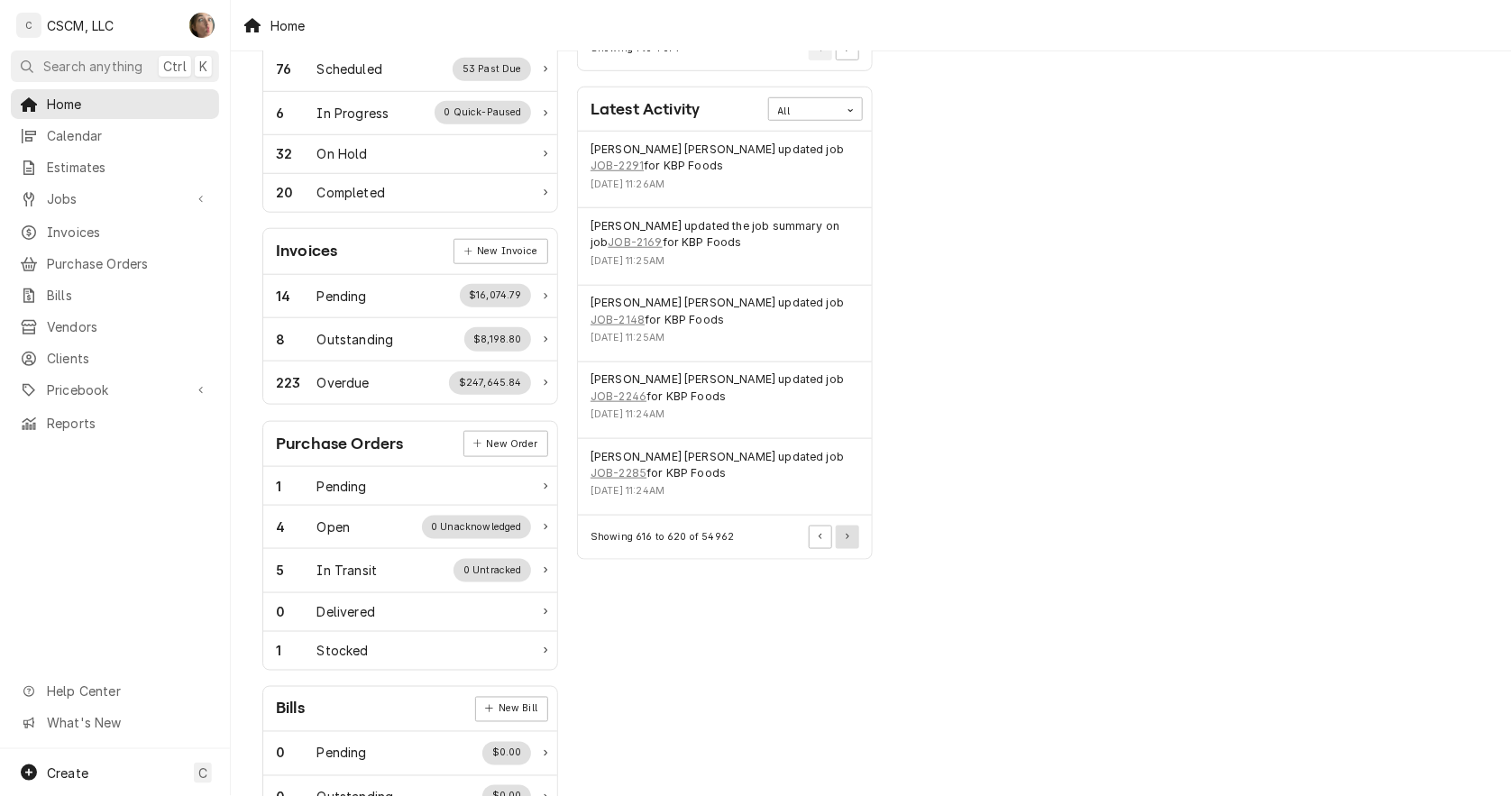
click at [855, 525] on button "Pagination Controls" at bounding box center [848, 537] width 23 height 23
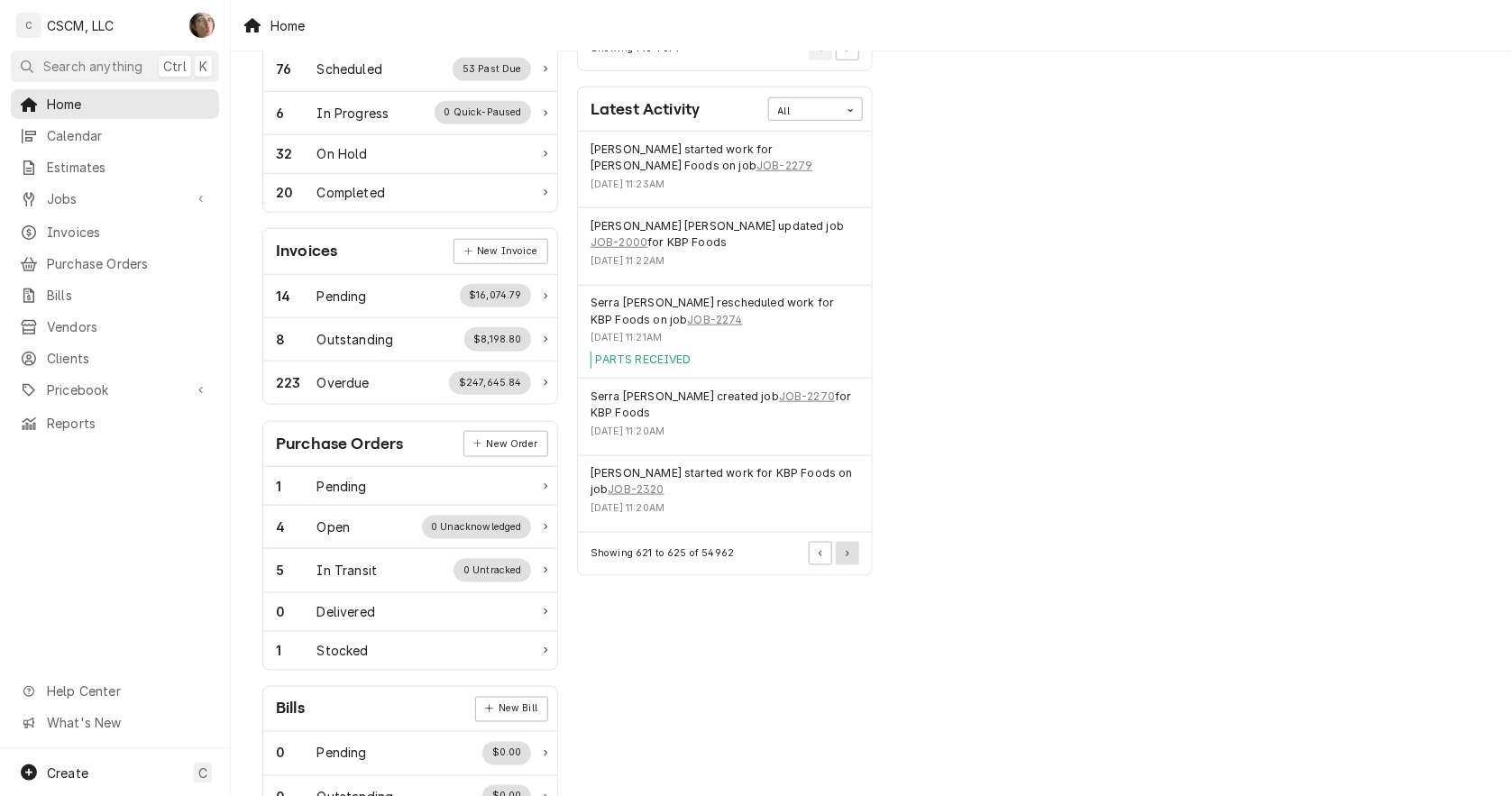
click at [842, 542] on button "Pagination Controls" at bounding box center [848, 554] width 23 height 23
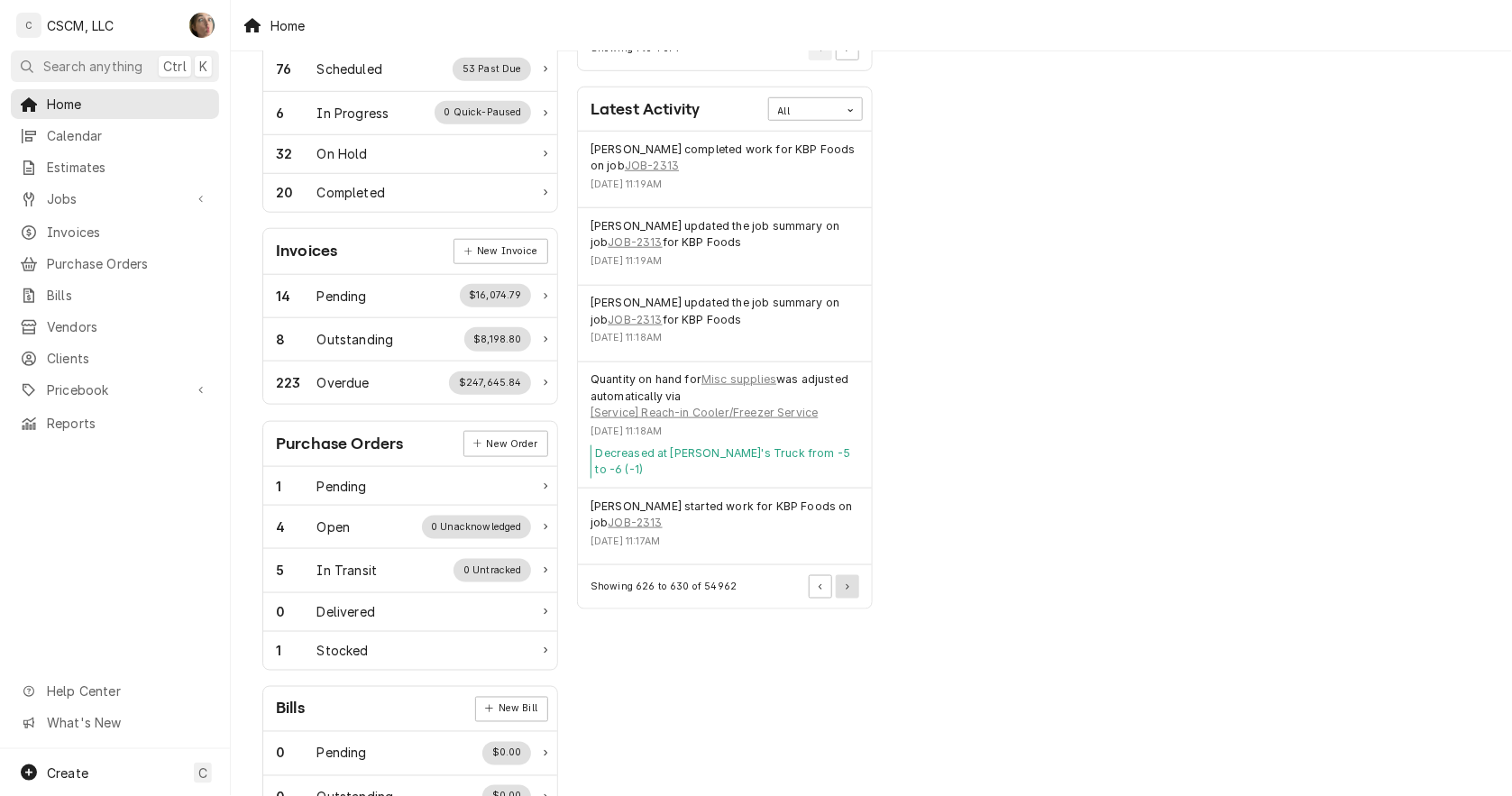
click at [840, 575] on button "Pagination Controls" at bounding box center [848, 587] width 23 height 23
click at [841, 592] on button "Pagination Controls" at bounding box center [848, 604] width 23 height 23
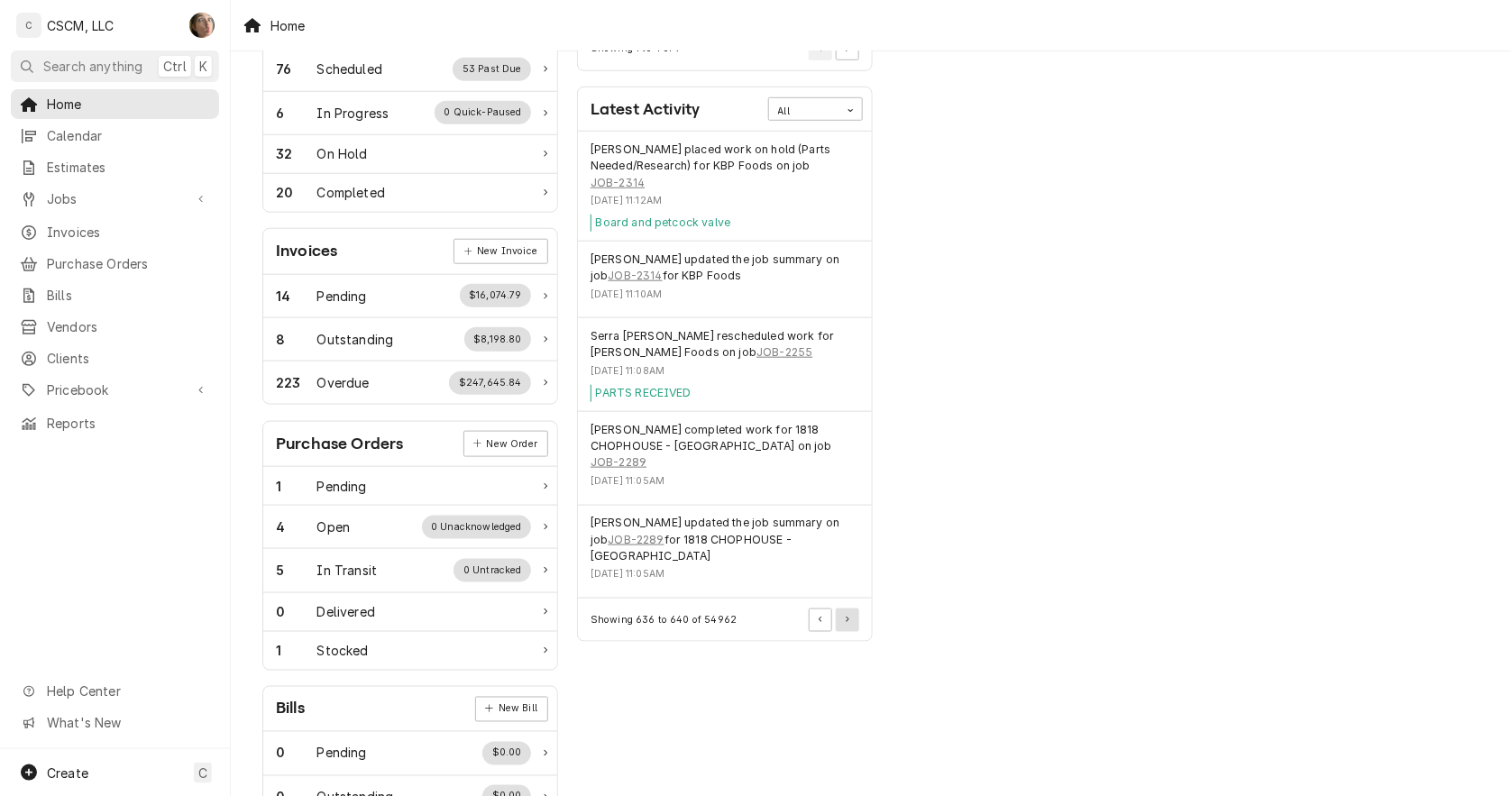
click at [845, 608] on button "Pagination Controls" at bounding box center [848, 620] width 23 height 23
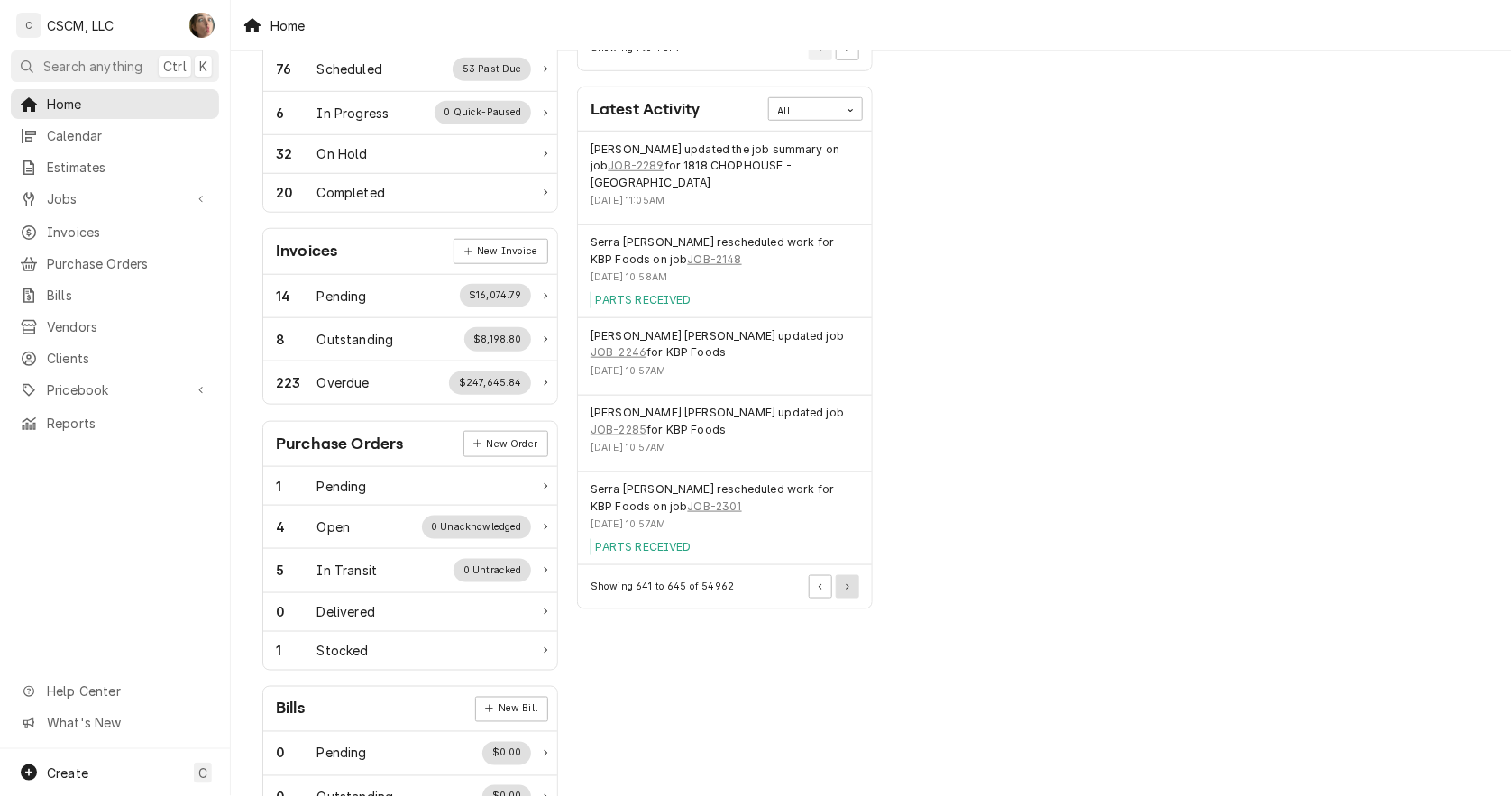
click at [845, 578] on button "Pagination Controls" at bounding box center [848, 587] width 23 height 23
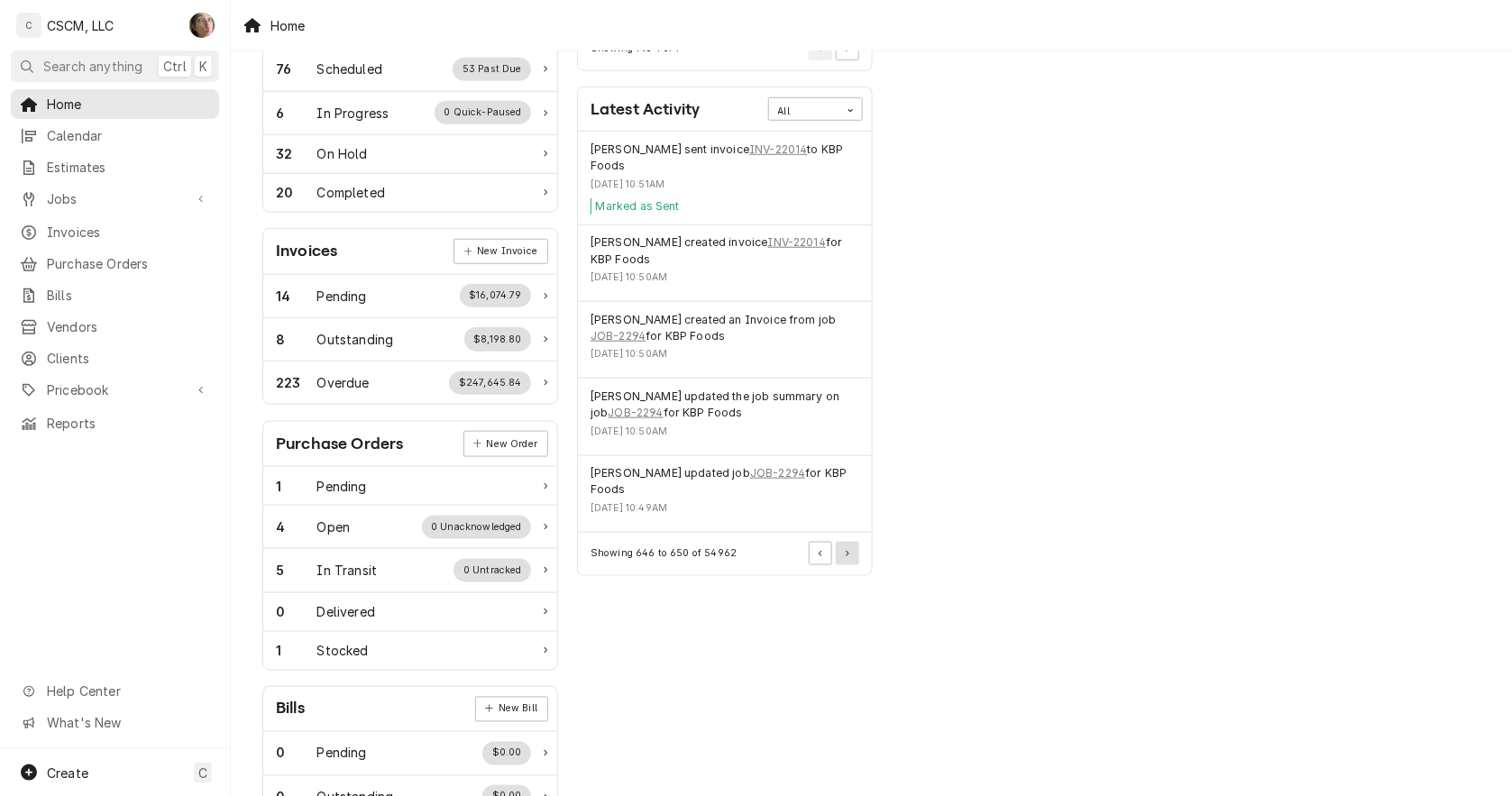
click at [849, 547] on button "Pagination Controls" at bounding box center [848, 554] width 23 height 23
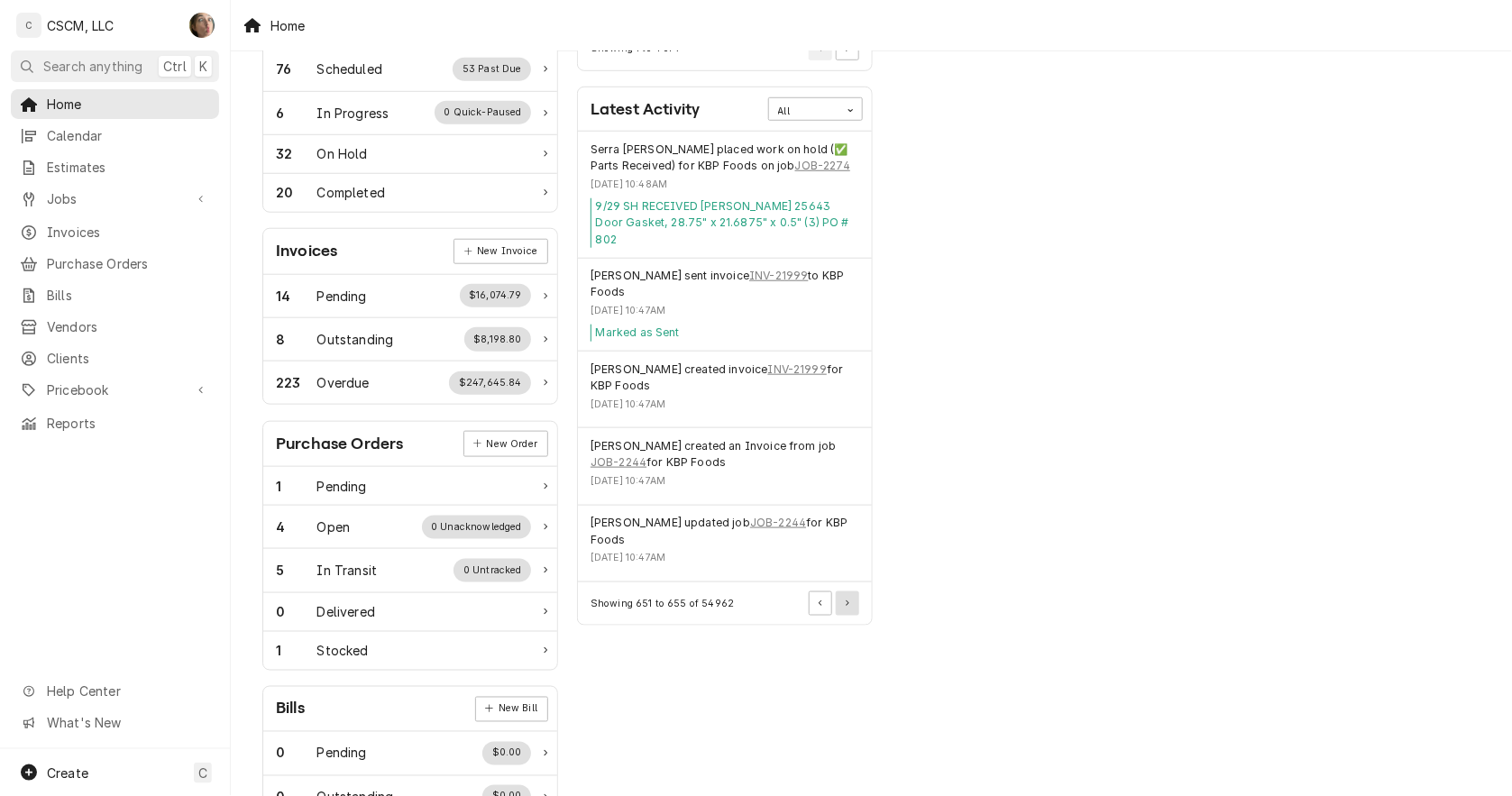
click at [844, 592] on button "Pagination Controls" at bounding box center [848, 604] width 23 height 23
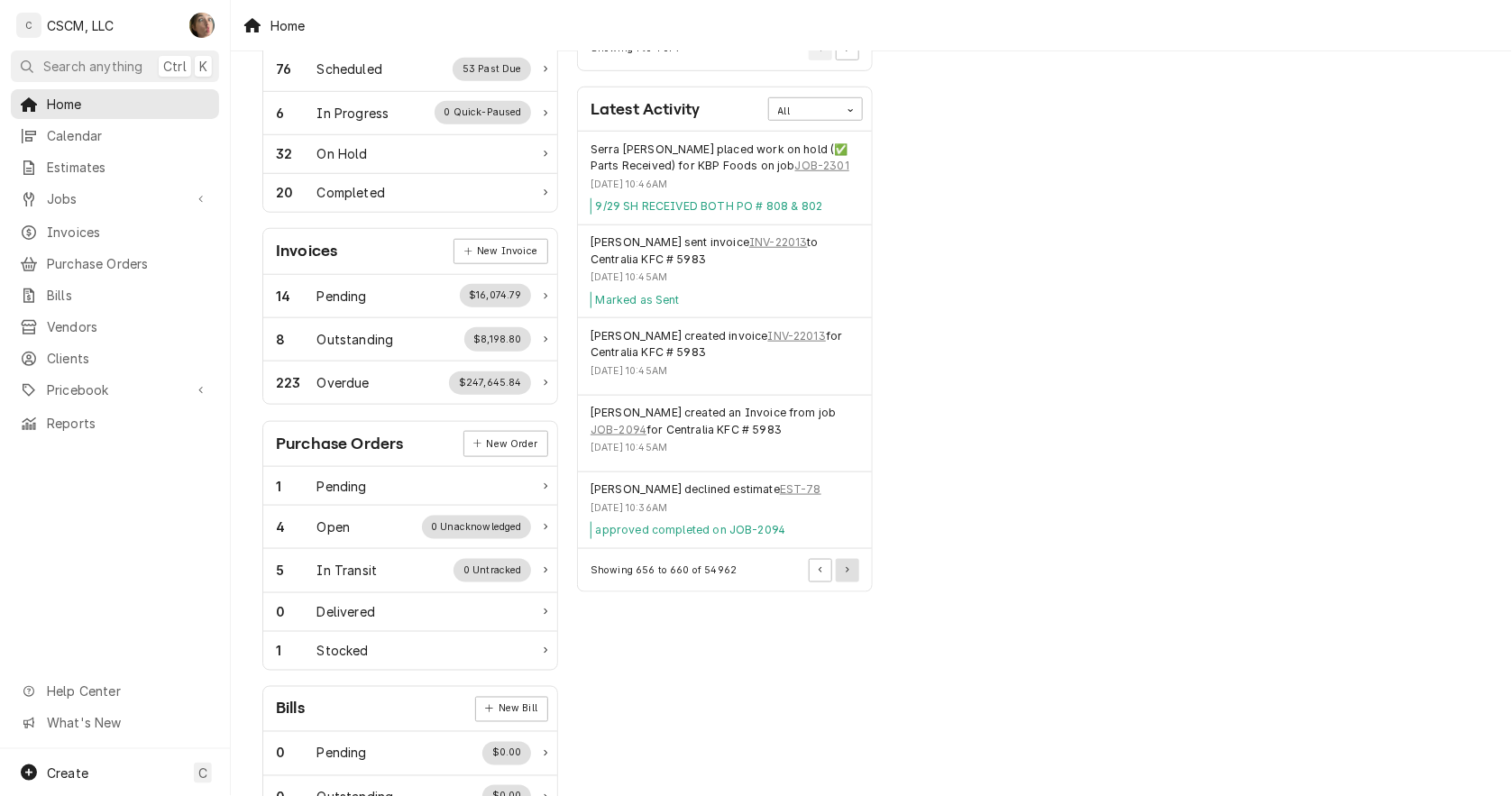
click at [853, 573] on button "Pagination Controls" at bounding box center [848, 570] width 23 height 23
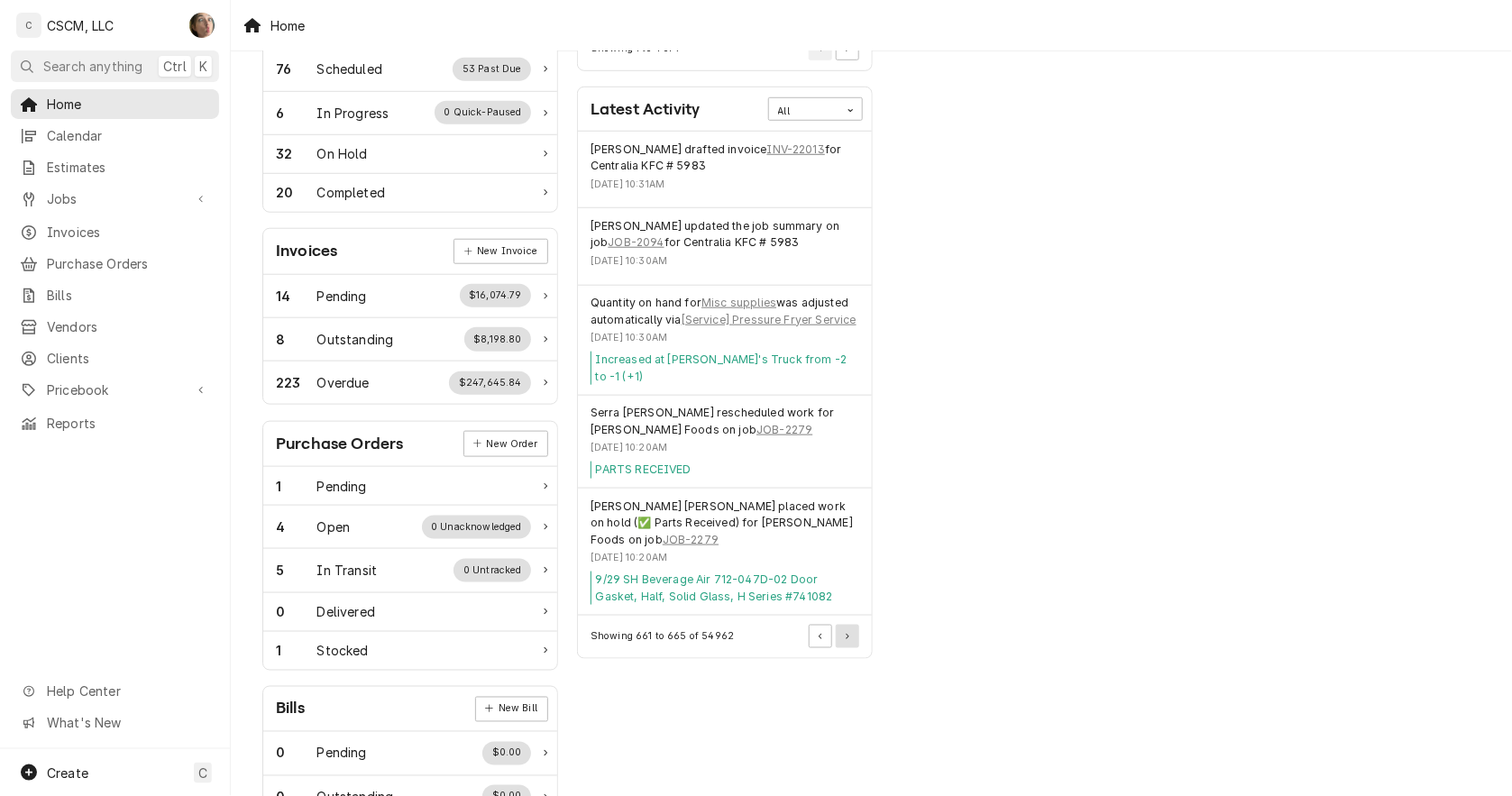
click at [843, 625] on button "Pagination Controls" at bounding box center [848, 637] width 23 height 23
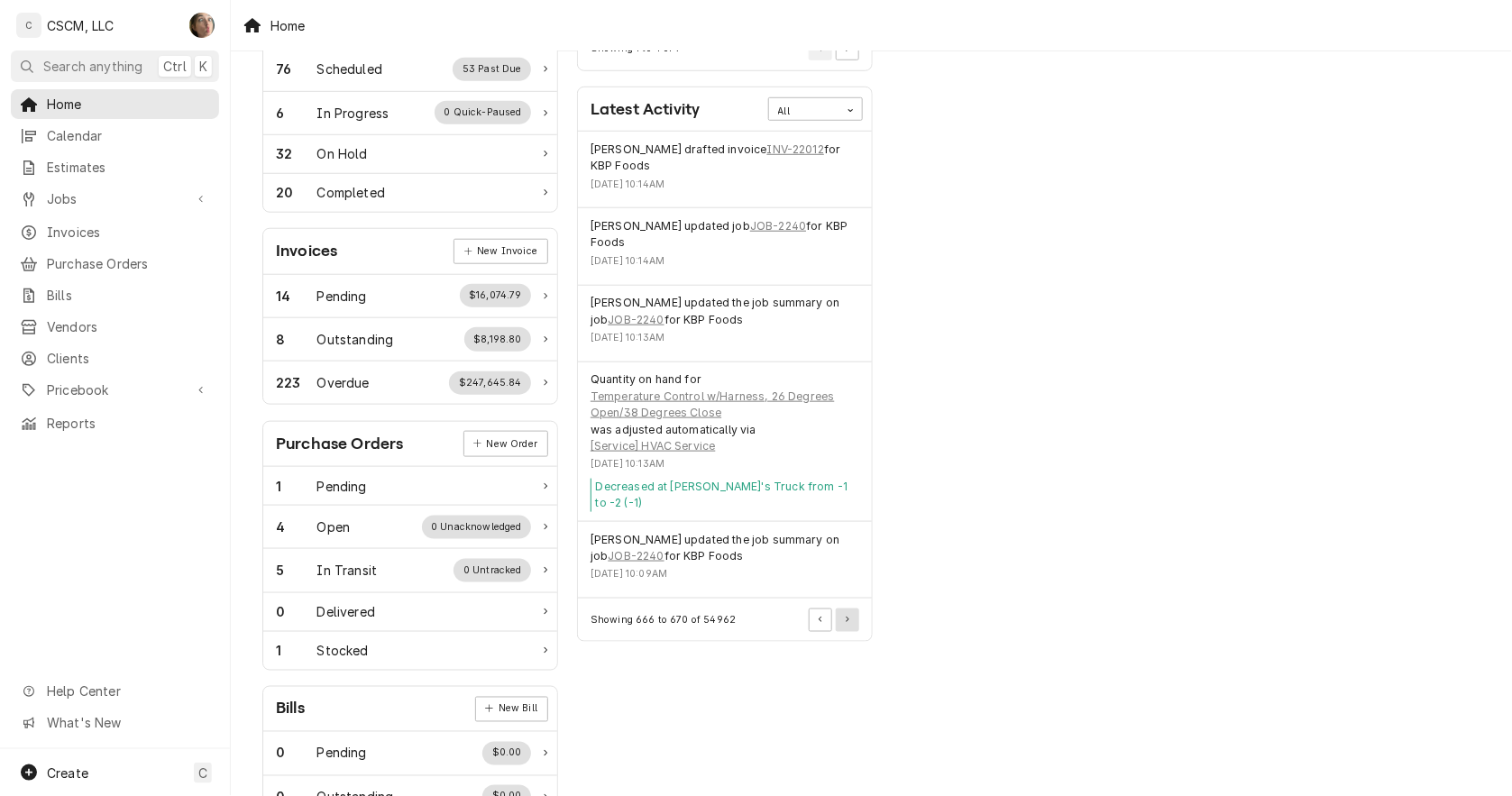
click at [843, 608] on button "Pagination Controls" at bounding box center [848, 620] width 23 height 23
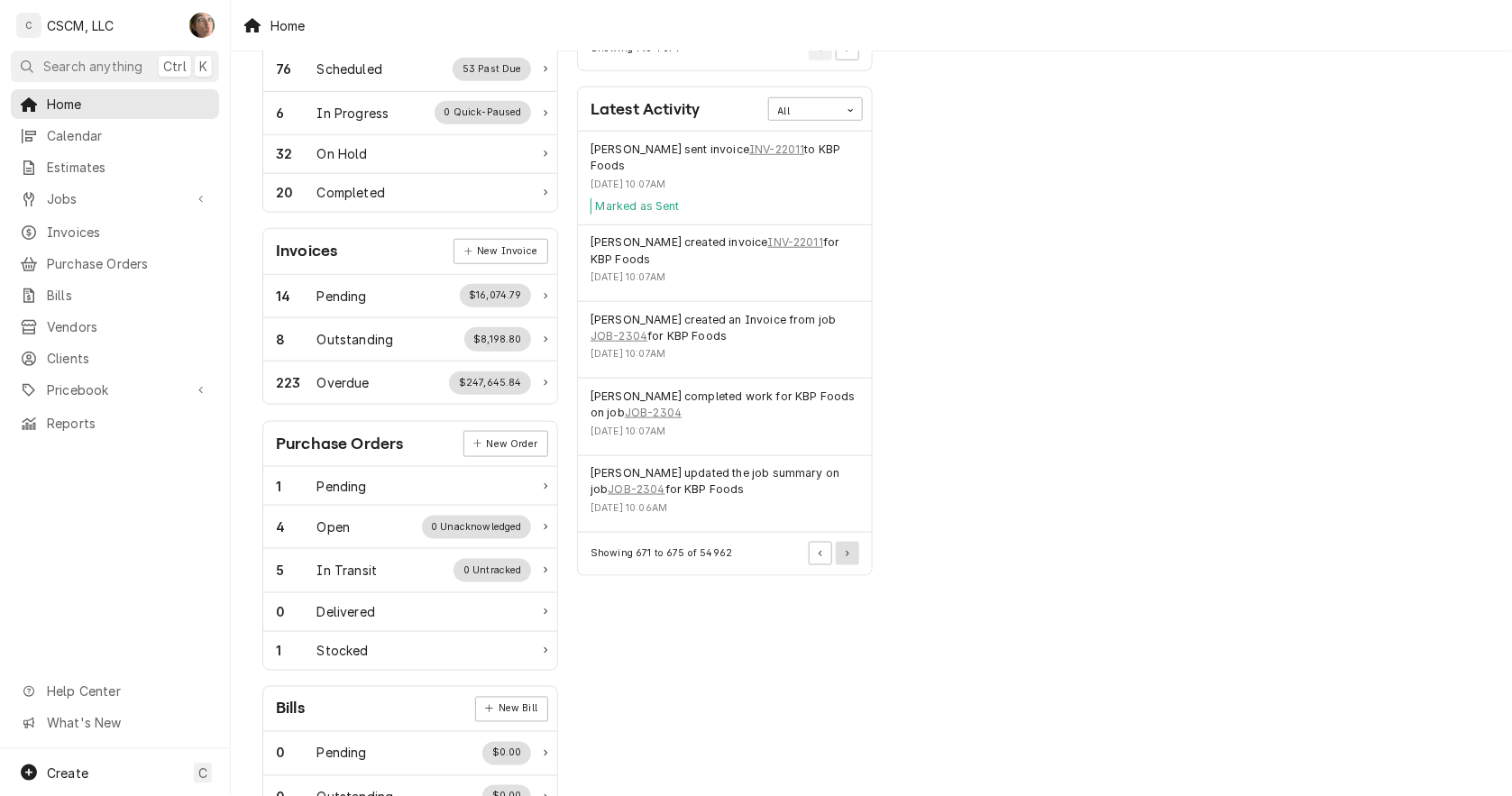
click at [851, 562] on button "Pagination Controls" at bounding box center [848, 554] width 23 height 23
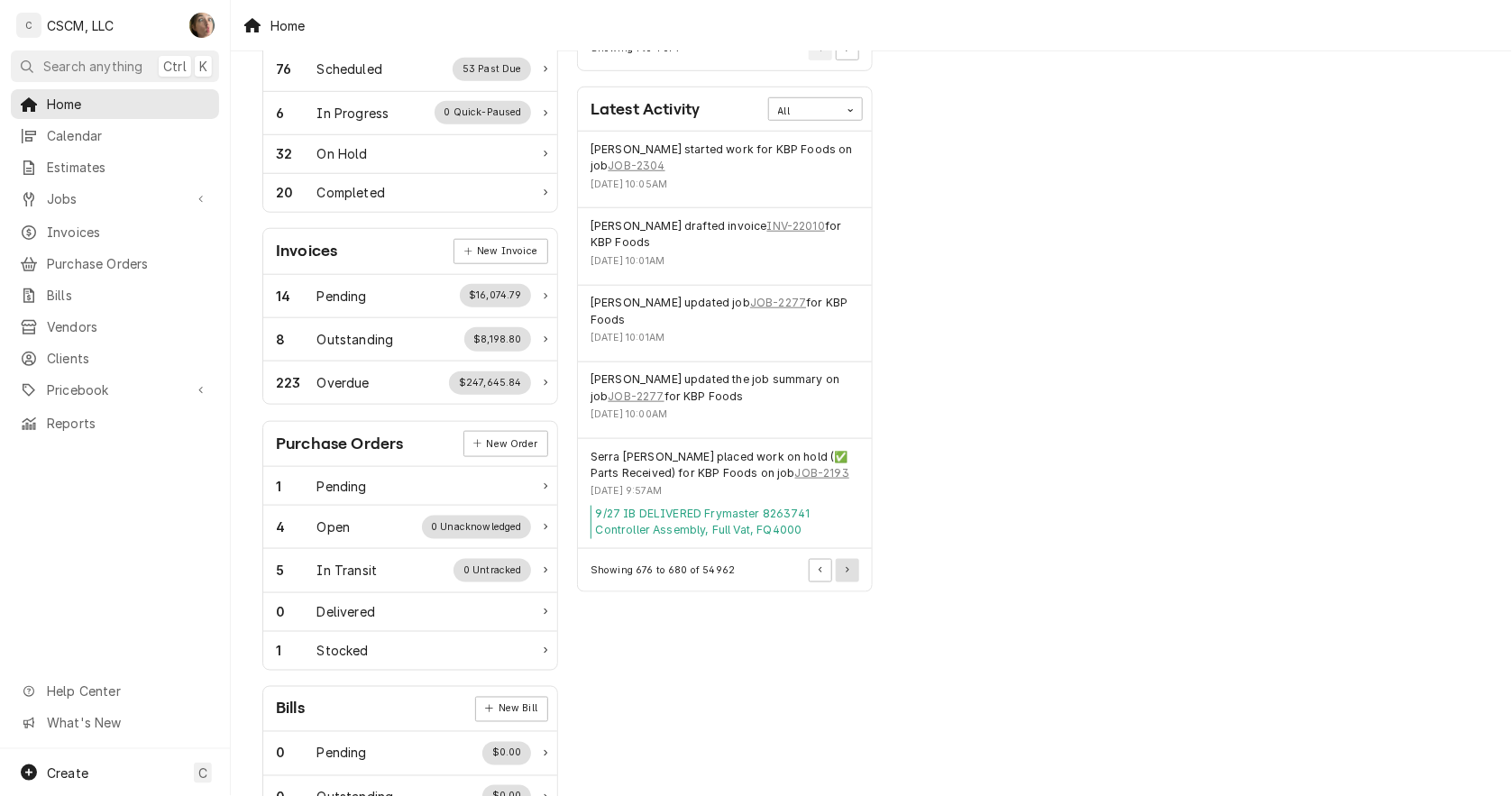
click at [850, 564] on button "Pagination Controls" at bounding box center [848, 570] width 23 height 23
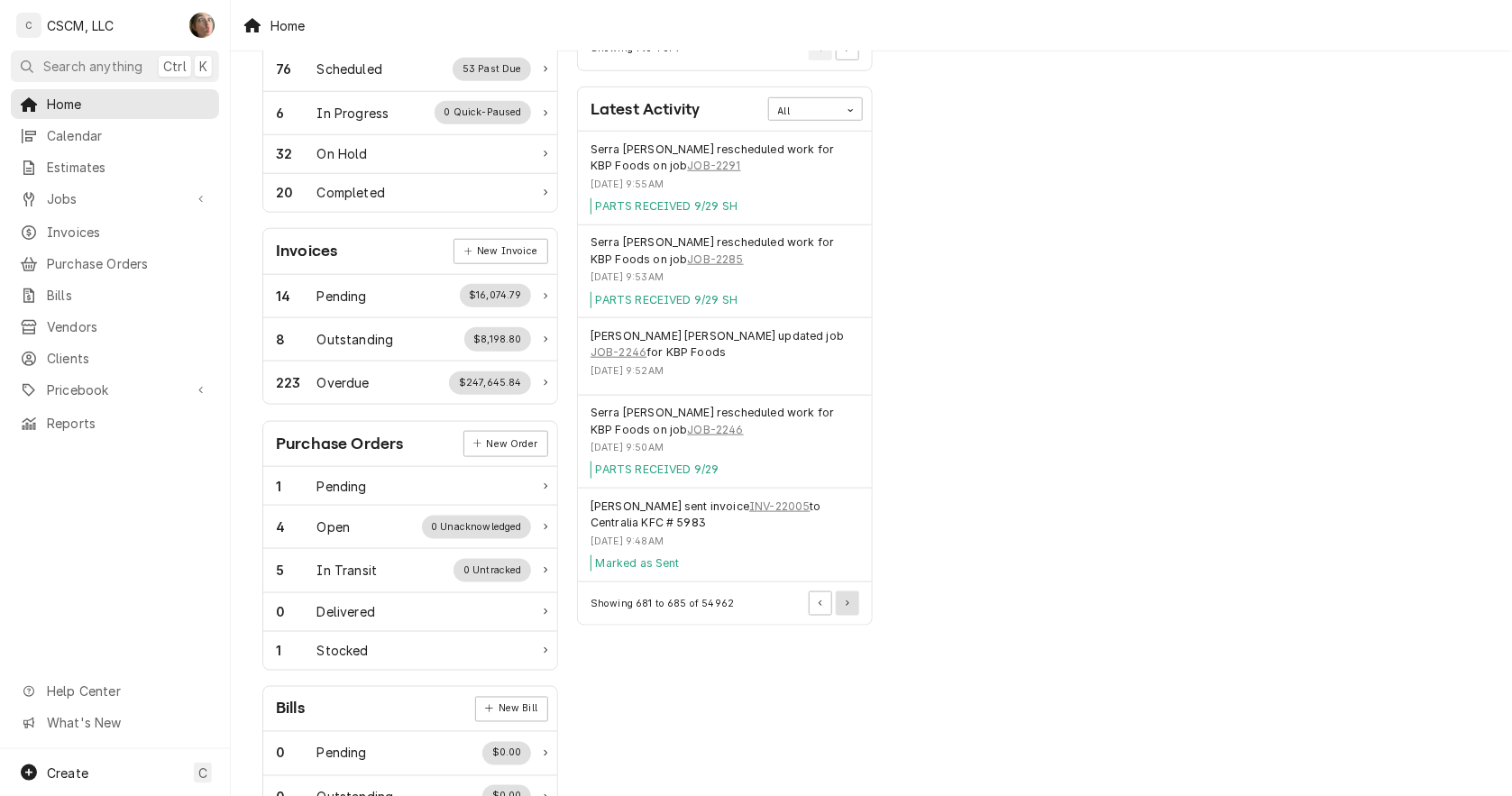
click at [853, 603] on button "Pagination Controls" at bounding box center [848, 604] width 23 height 23
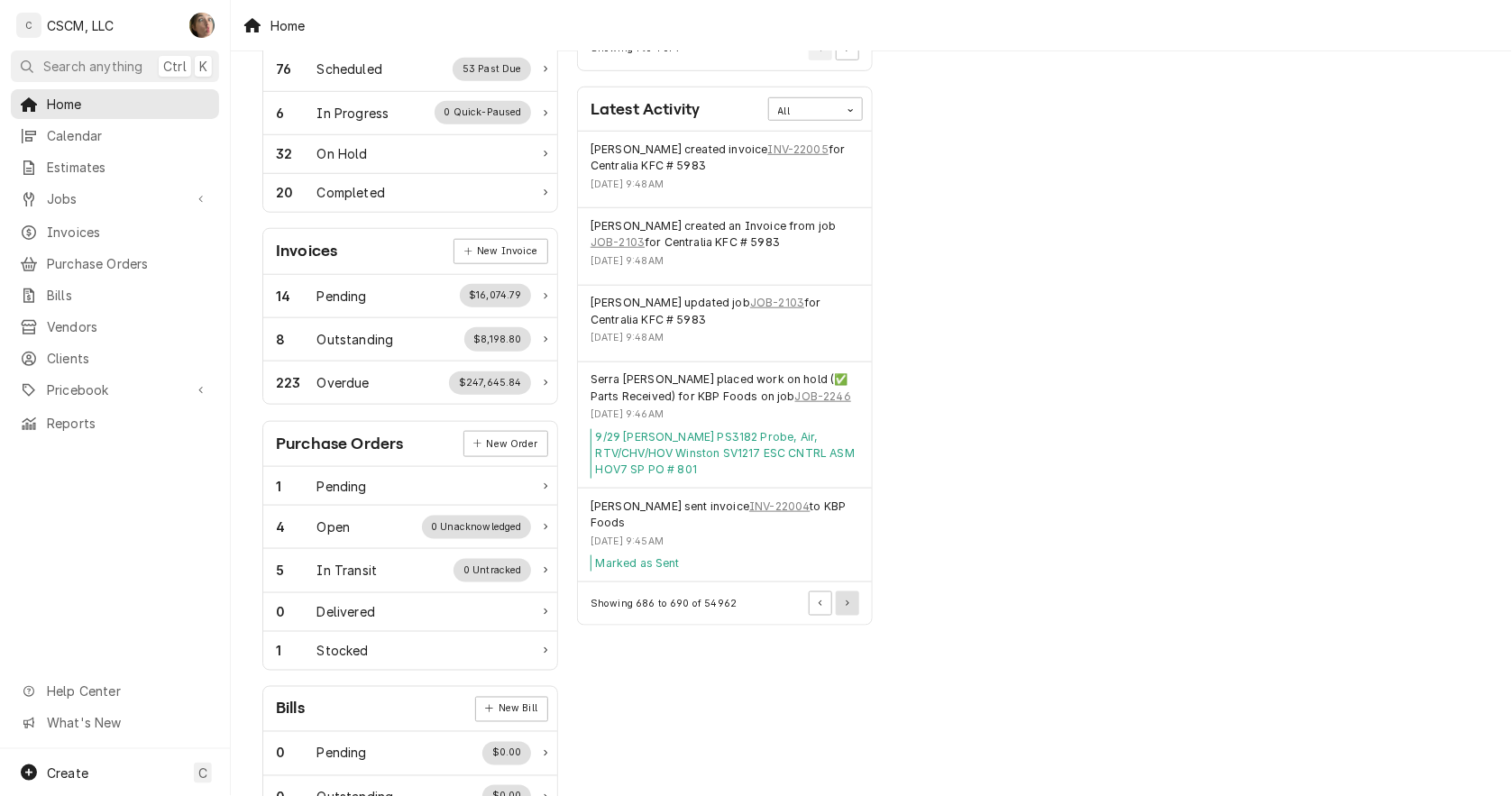
click at [853, 603] on button "Pagination Controls" at bounding box center [848, 604] width 23 height 23
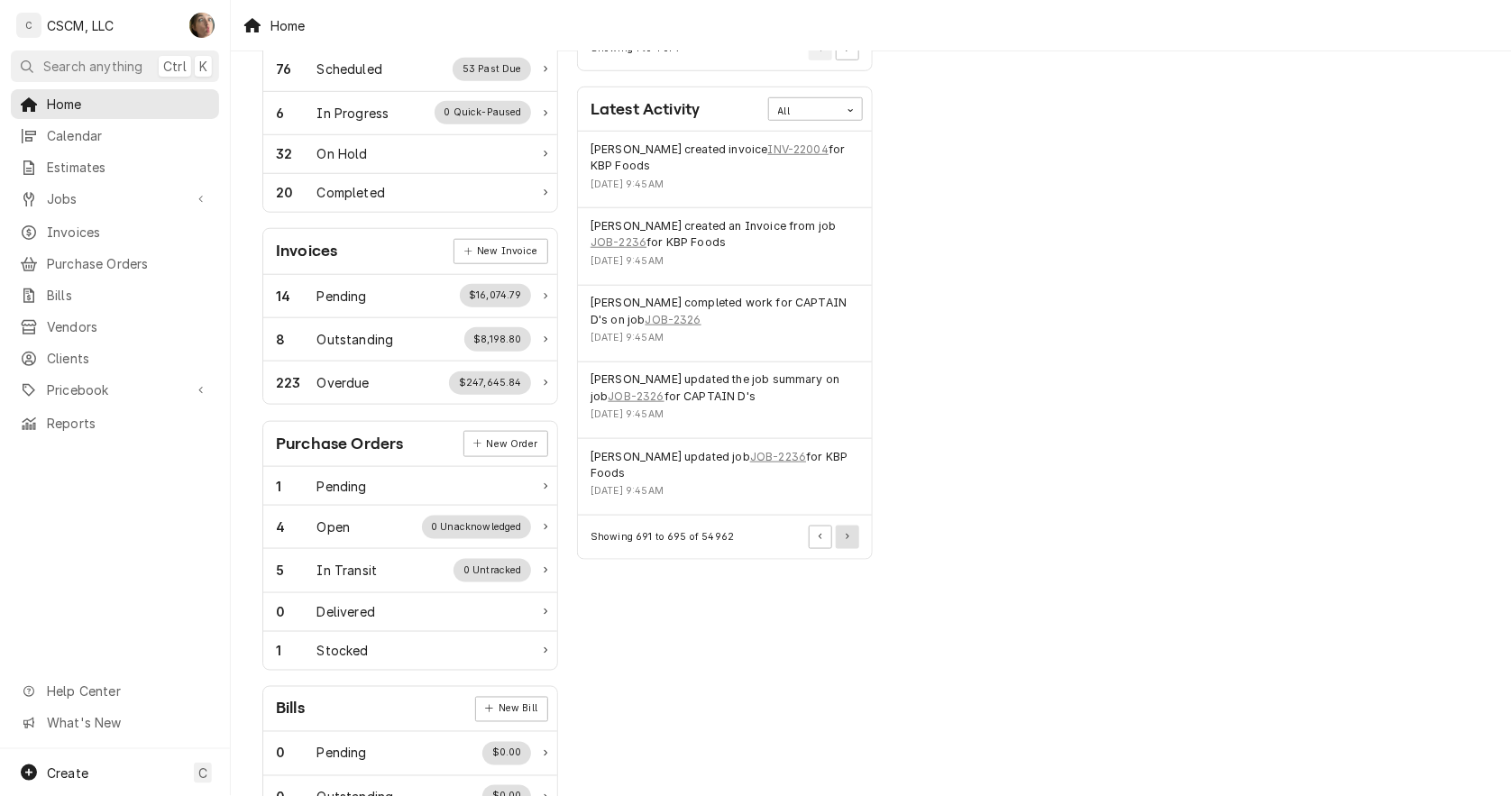
click at [842, 529] on button "Pagination Controls" at bounding box center [848, 537] width 23 height 23
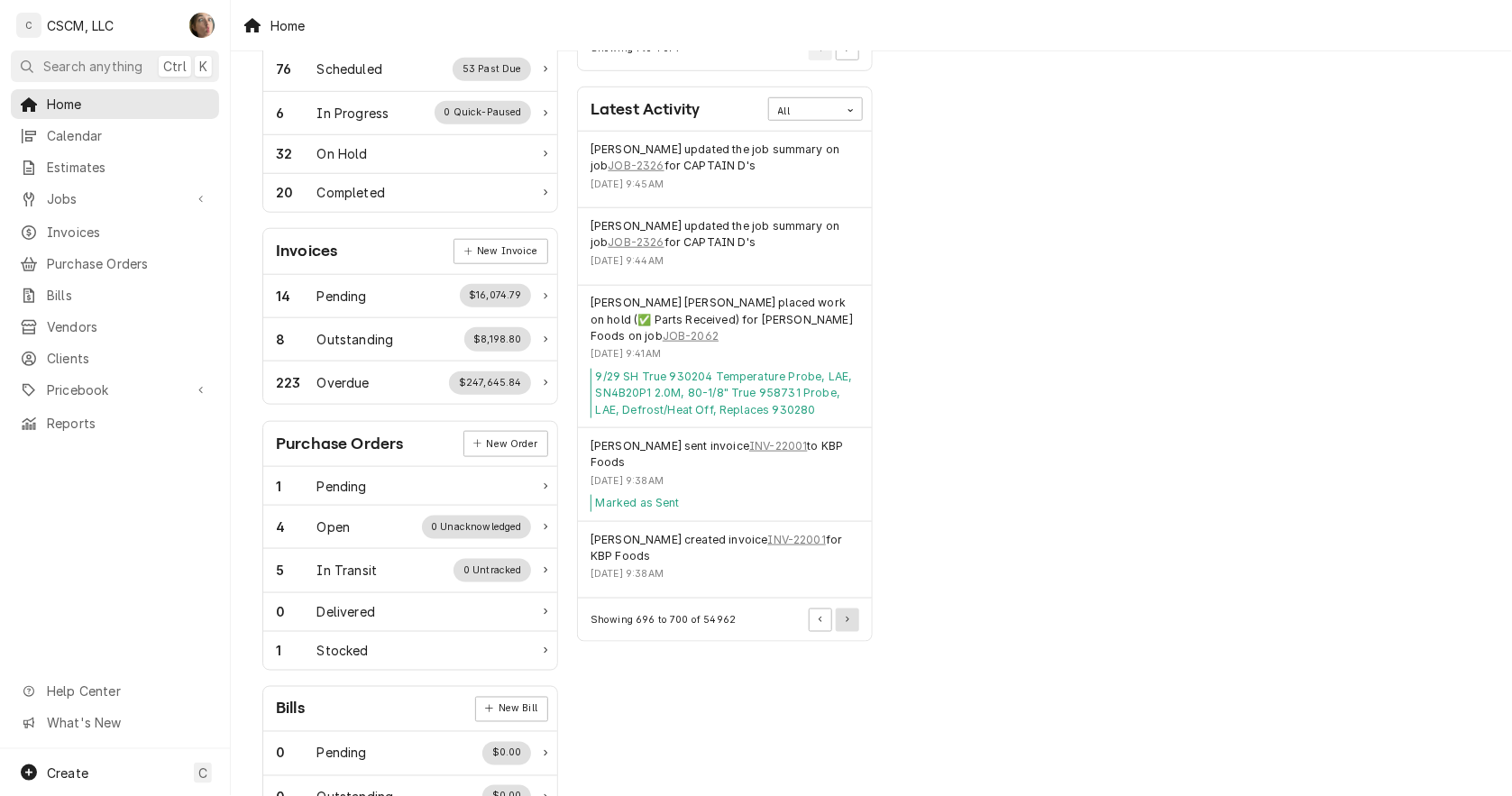
click at [840, 608] on button "Pagination Controls" at bounding box center [848, 620] width 23 height 23
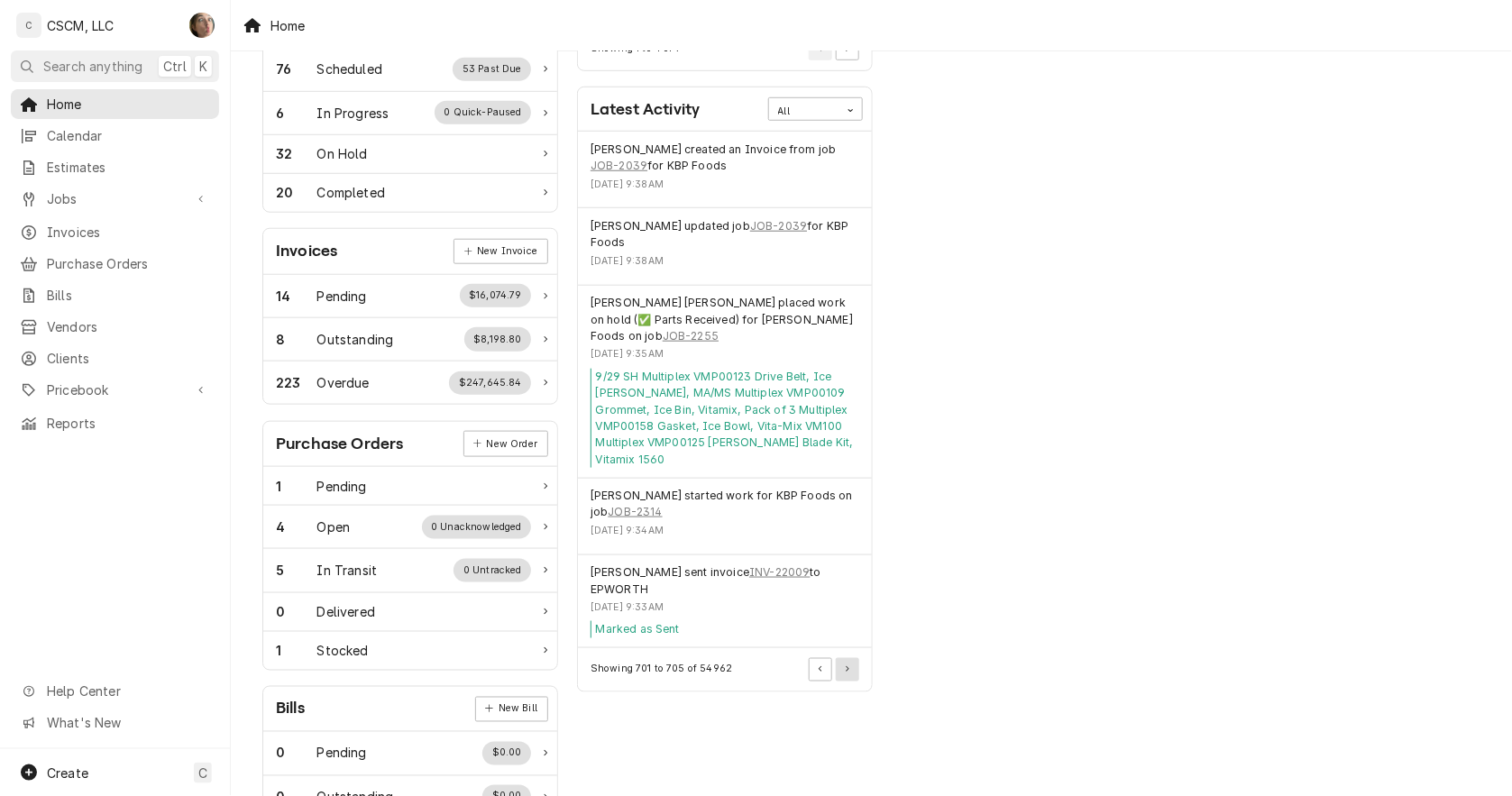
click at [849, 666] on icon "Pagination Controls" at bounding box center [848, 669] width 4 height 6
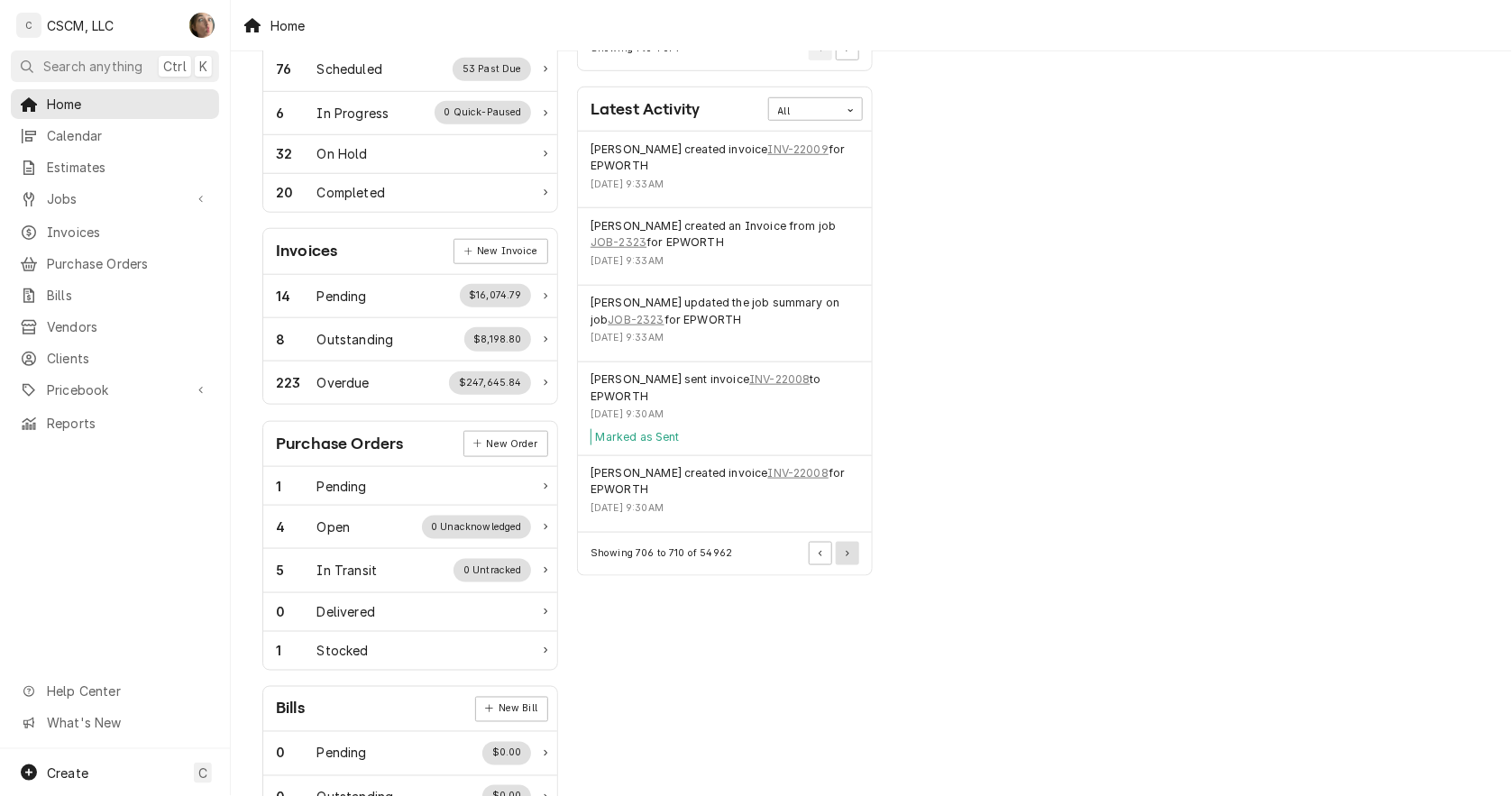
click at [848, 548] on button "Pagination Controls" at bounding box center [848, 554] width 23 height 23
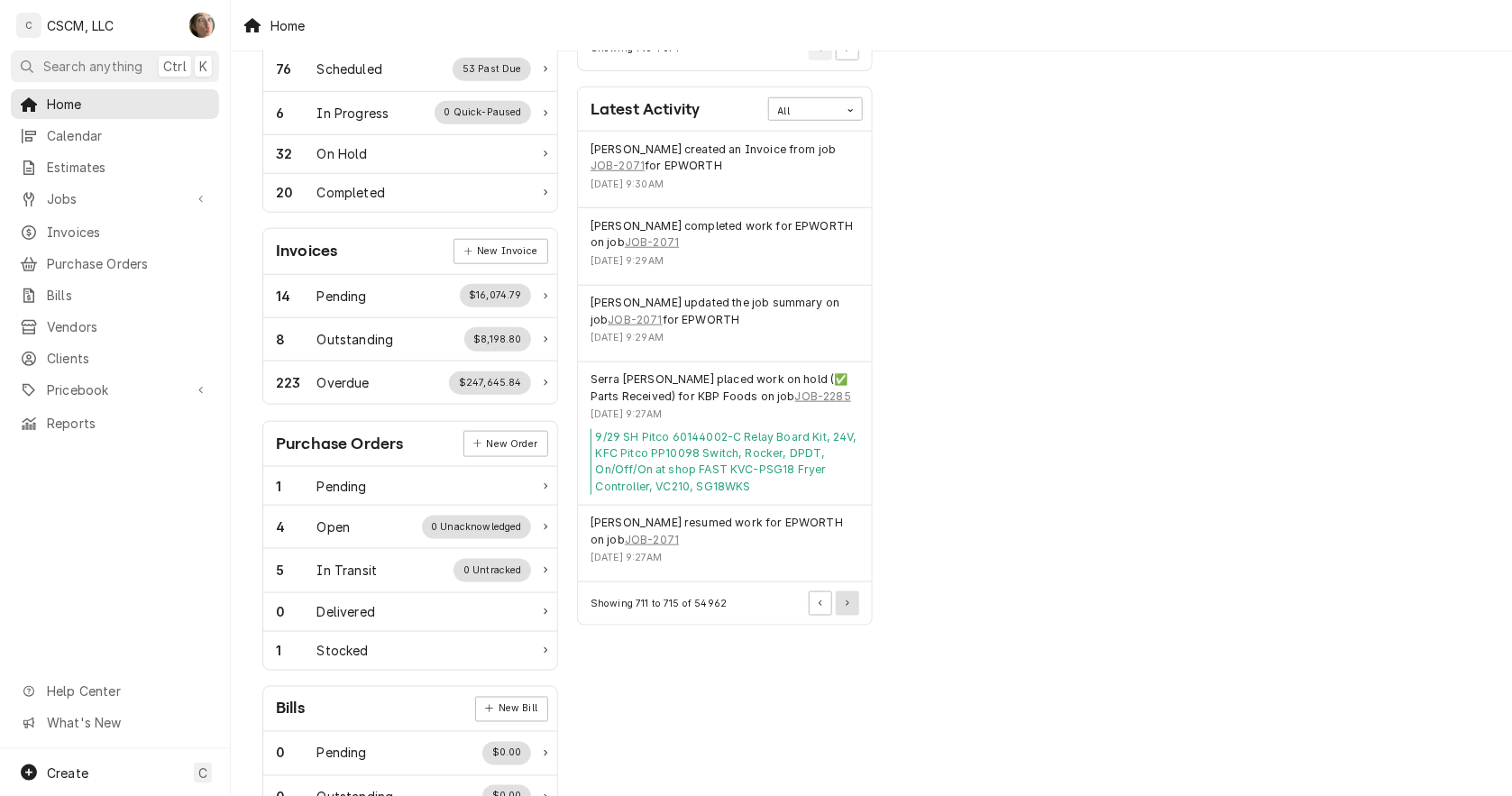
click at [855, 600] on button "Pagination Controls" at bounding box center [848, 604] width 23 height 23
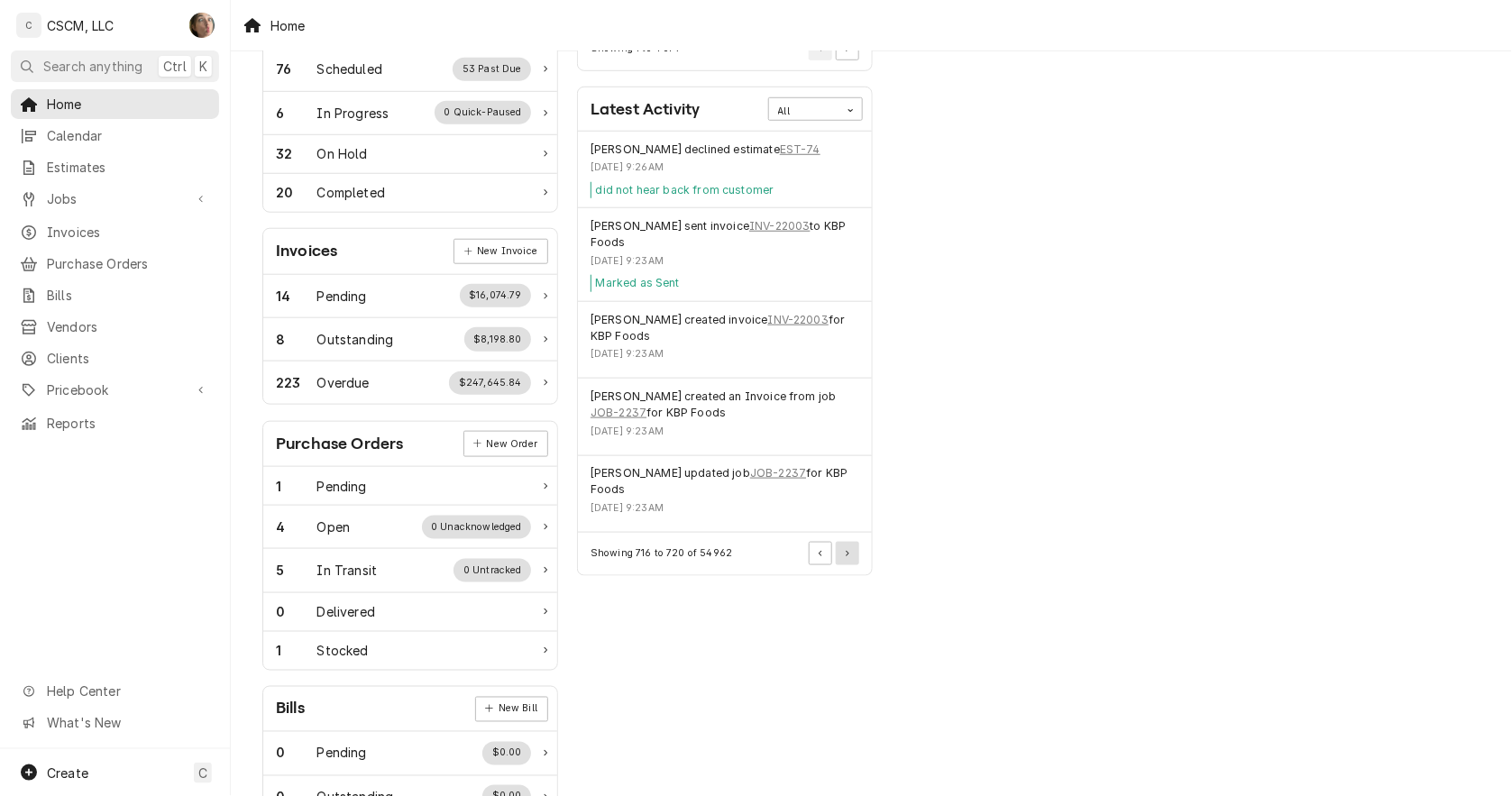
click at [852, 547] on button "Pagination Controls" at bounding box center [848, 554] width 23 height 23
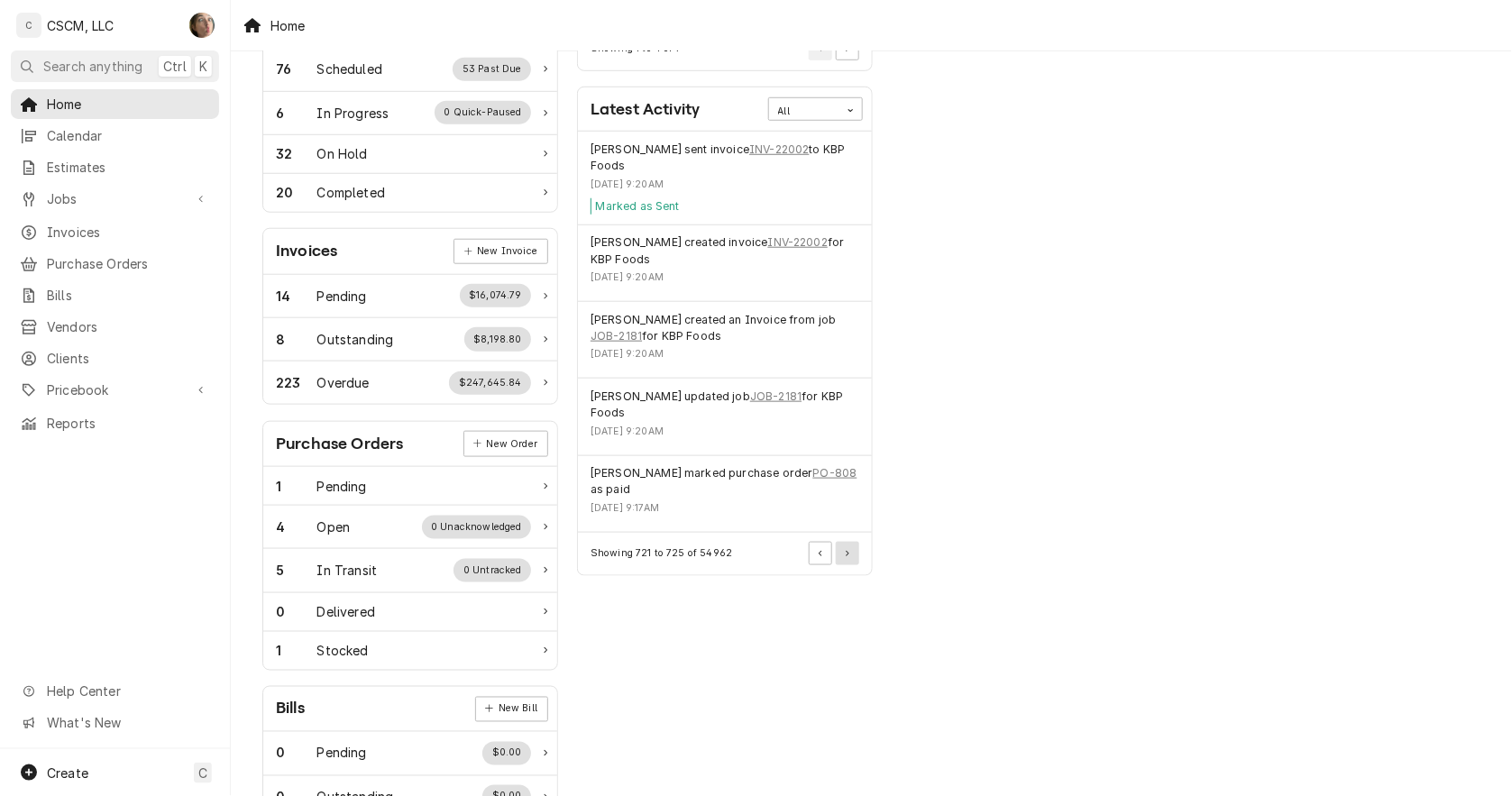
click at [852, 547] on button "Pagination Controls" at bounding box center [848, 554] width 23 height 23
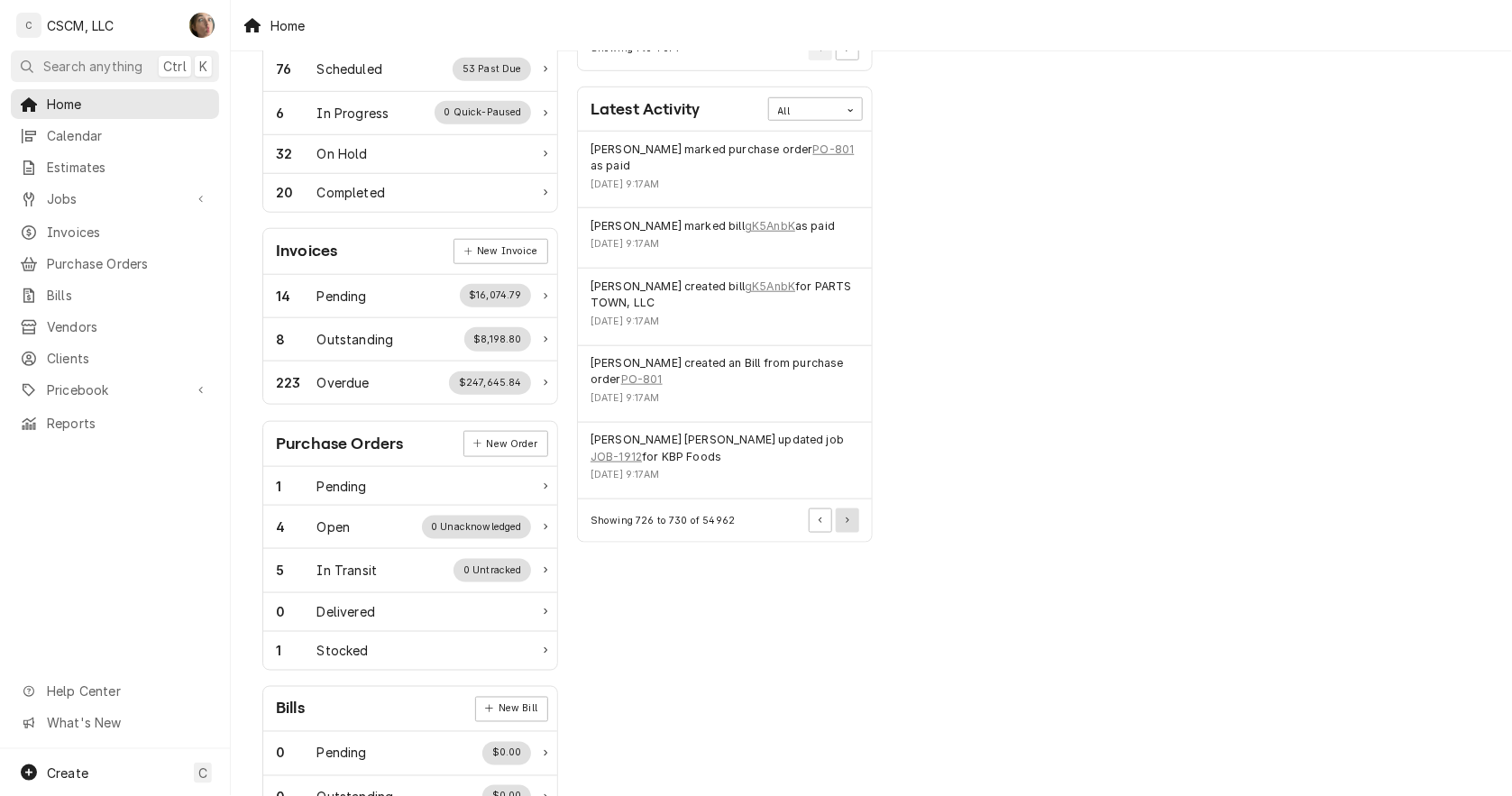
click at [842, 509] on button "Pagination Controls" at bounding box center [848, 521] width 23 height 23
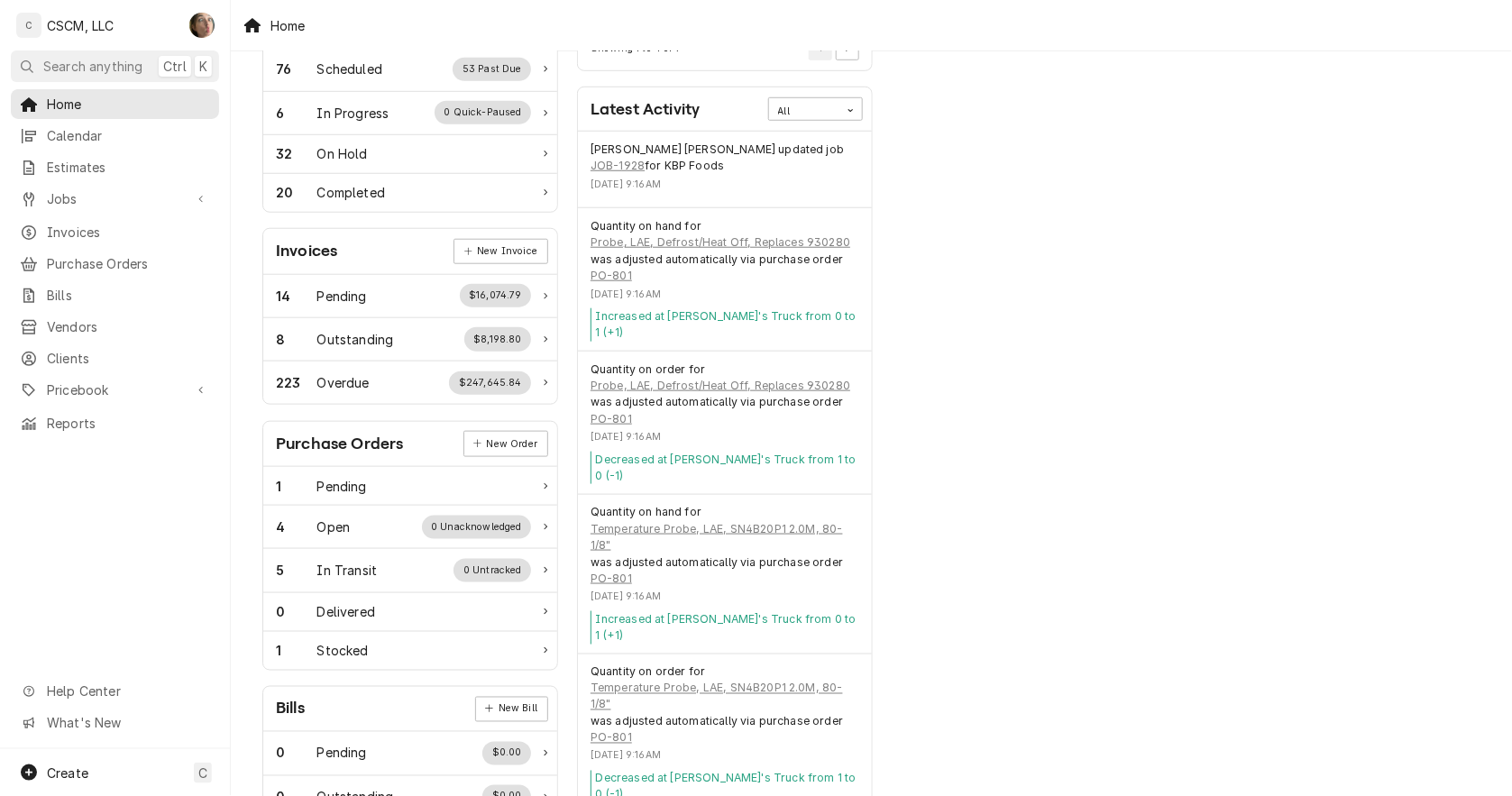
scroll to position [465, 0]
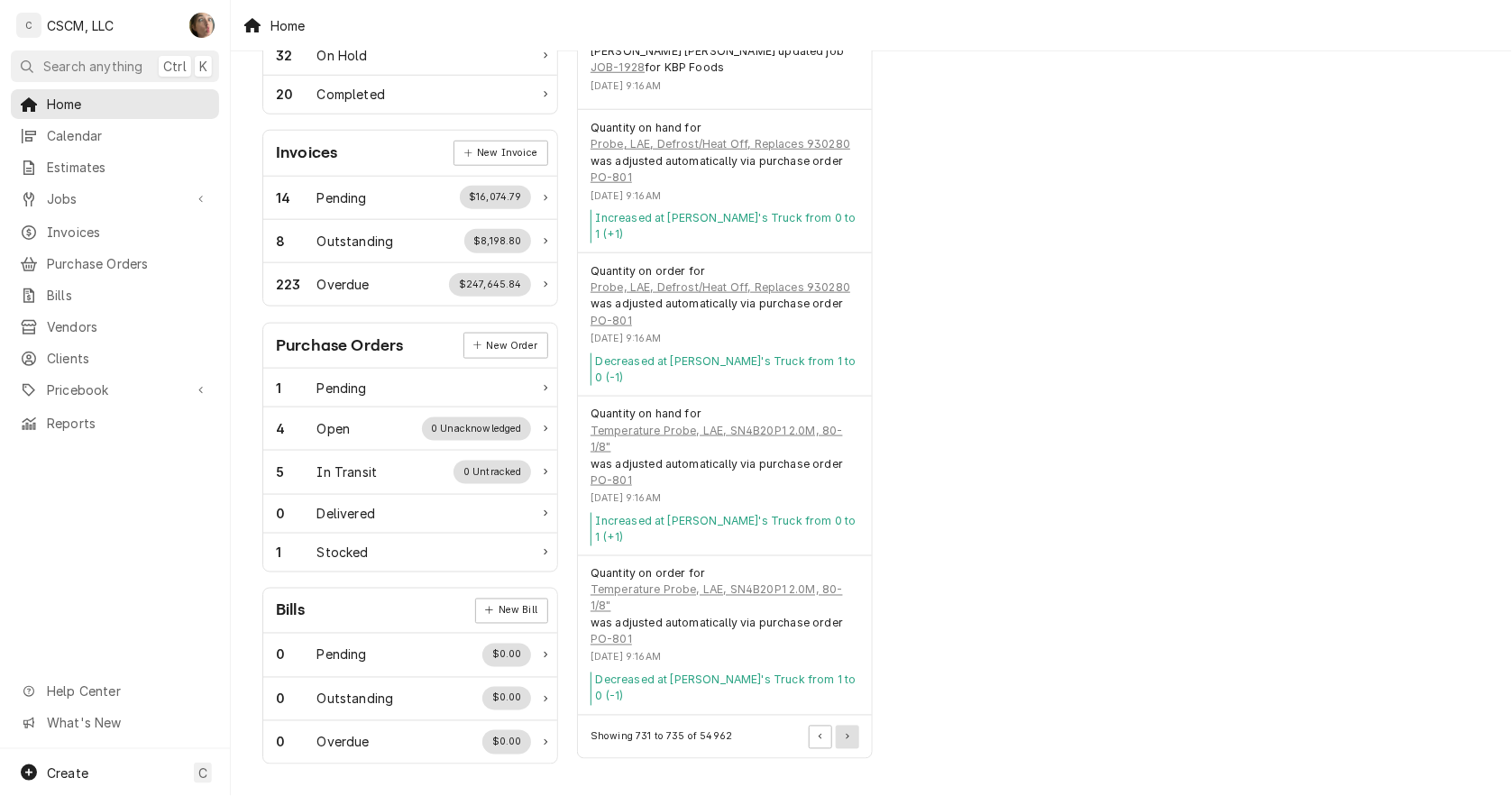
click at [851, 726] on button "Pagination Controls" at bounding box center [848, 737] width 23 height 23
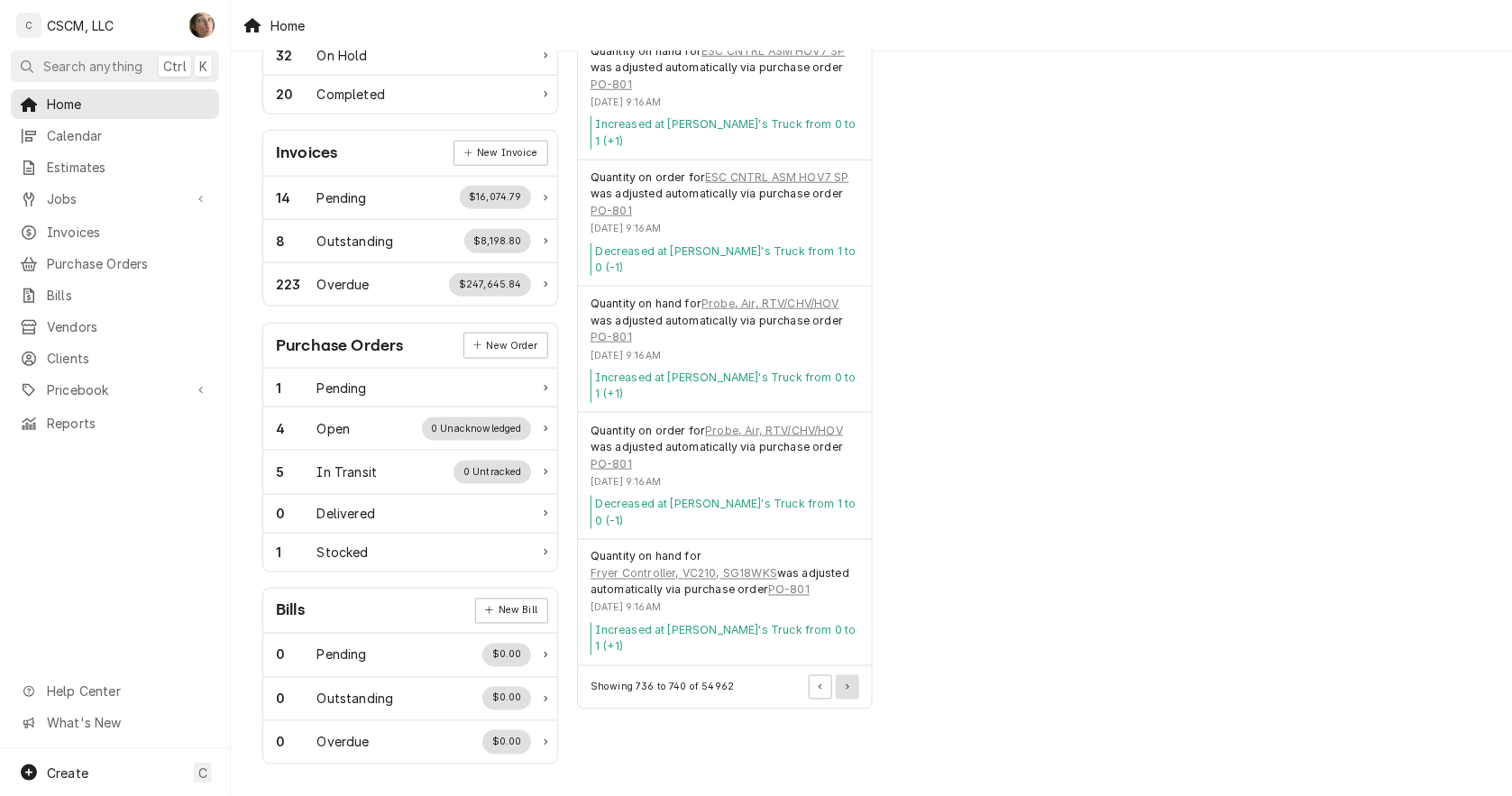
click at [849, 675] on button "Pagination Controls" at bounding box center [848, 687] width 23 height 23
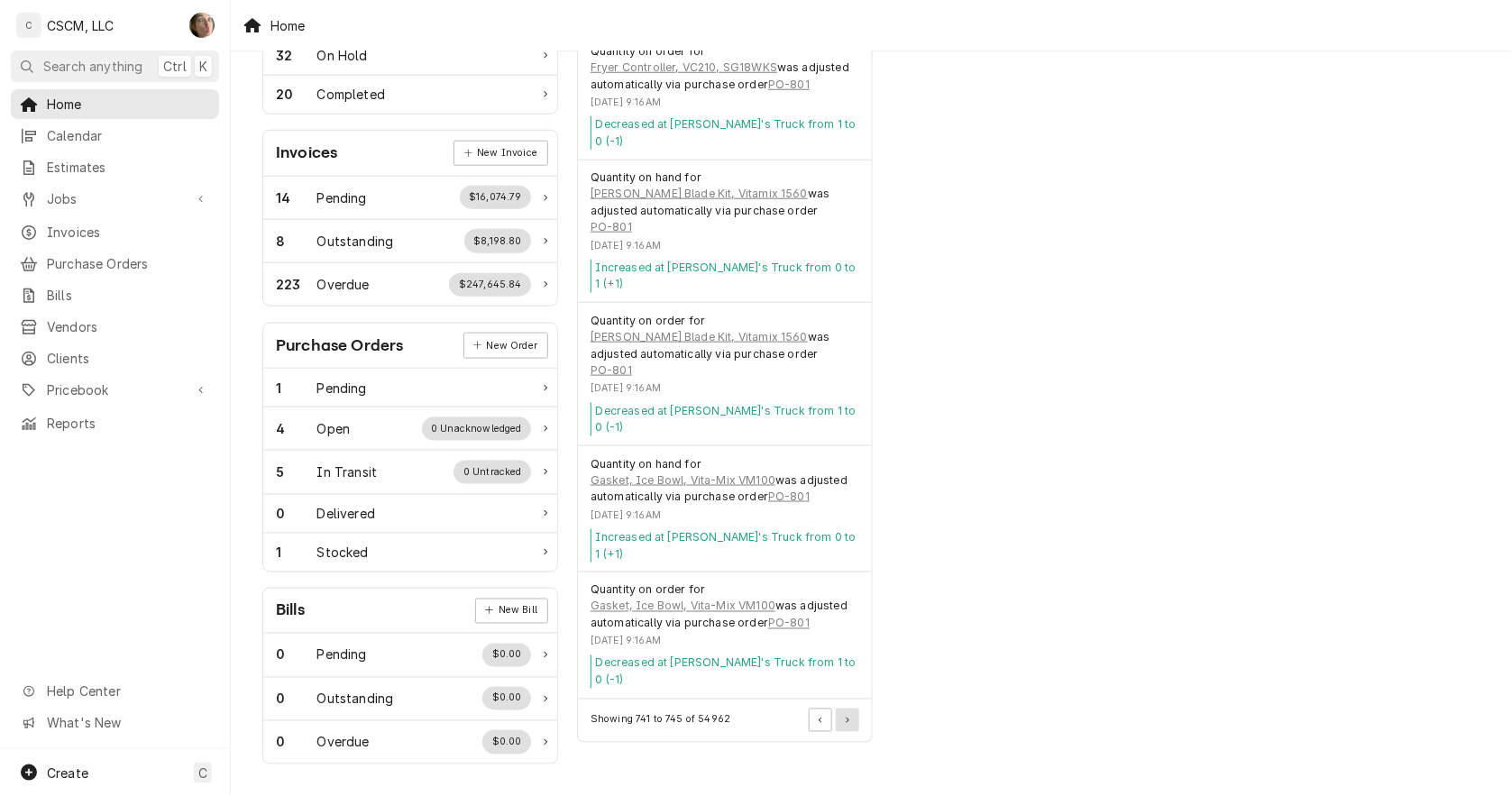
click at [848, 709] on button "Pagination Controls" at bounding box center [848, 721] width 23 height 23
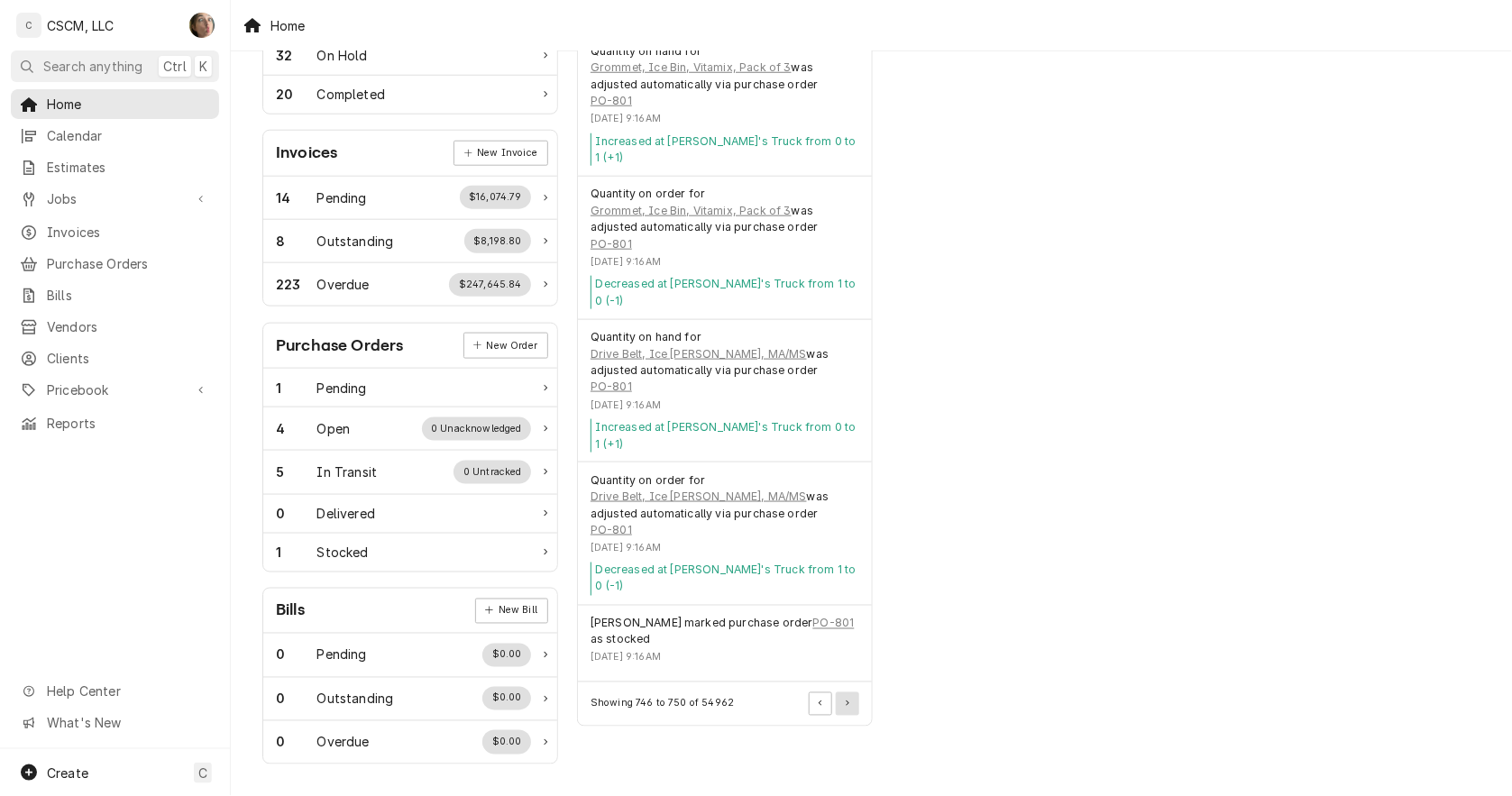
click at [839, 692] on button "Pagination Controls" at bounding box center [848, 704] width 23 height 23
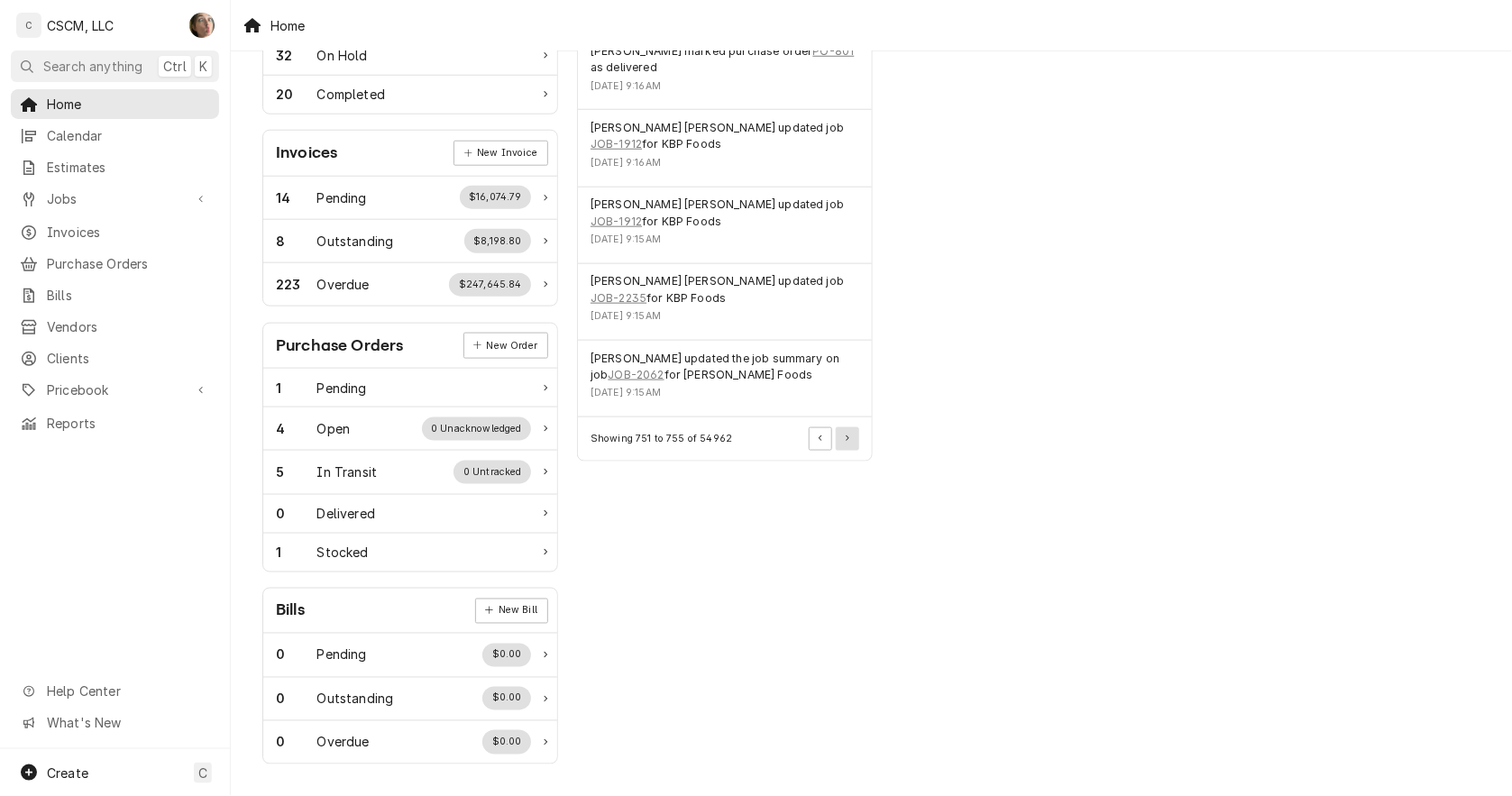
click at [851, 428] on button "Pagination Controls" at bounding box center [848, 440] width 23 height 23
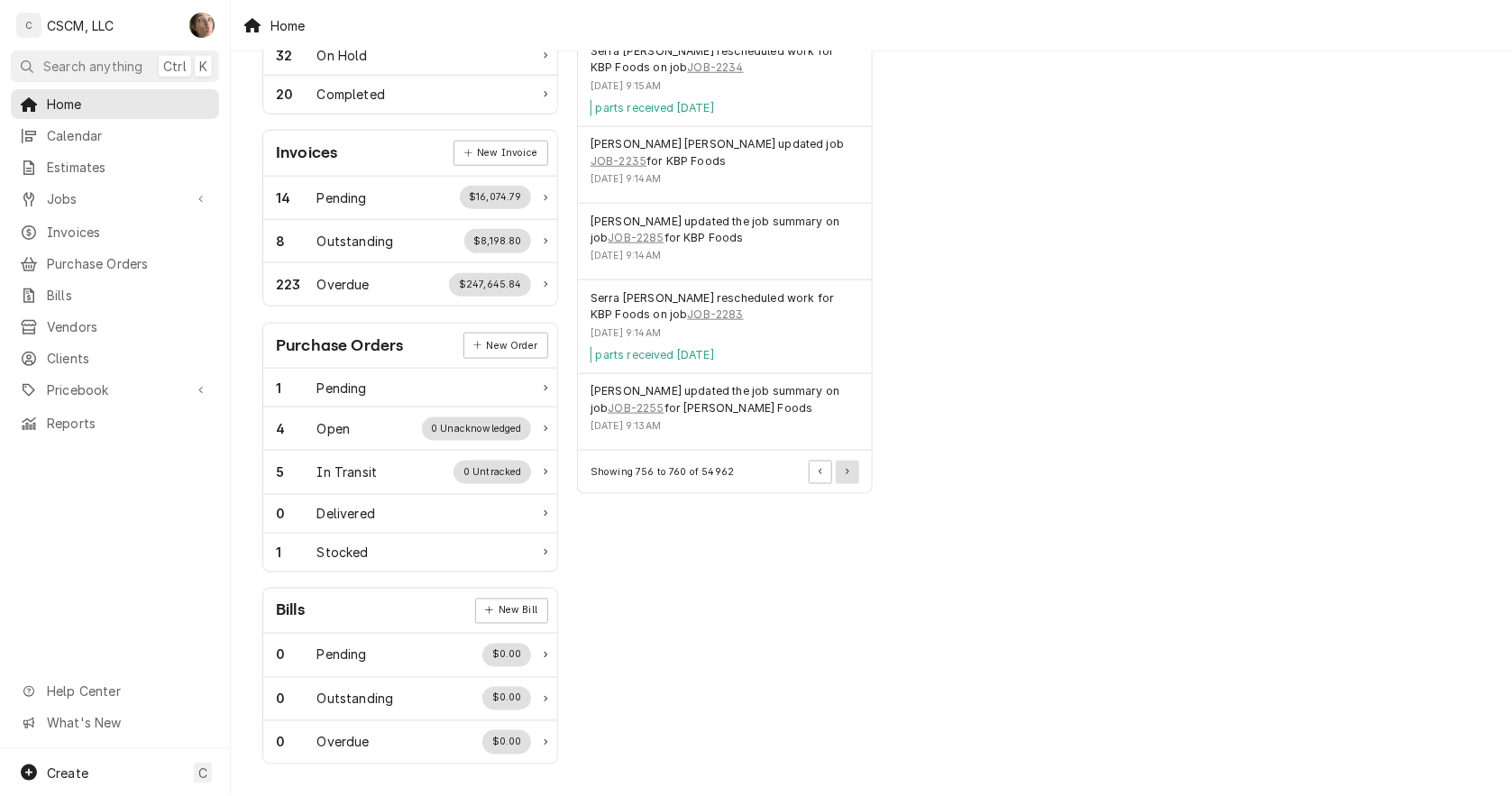
click at [850, 479] on button "Pagination Controls" at bounding box center [848, 473] width 23 height 23
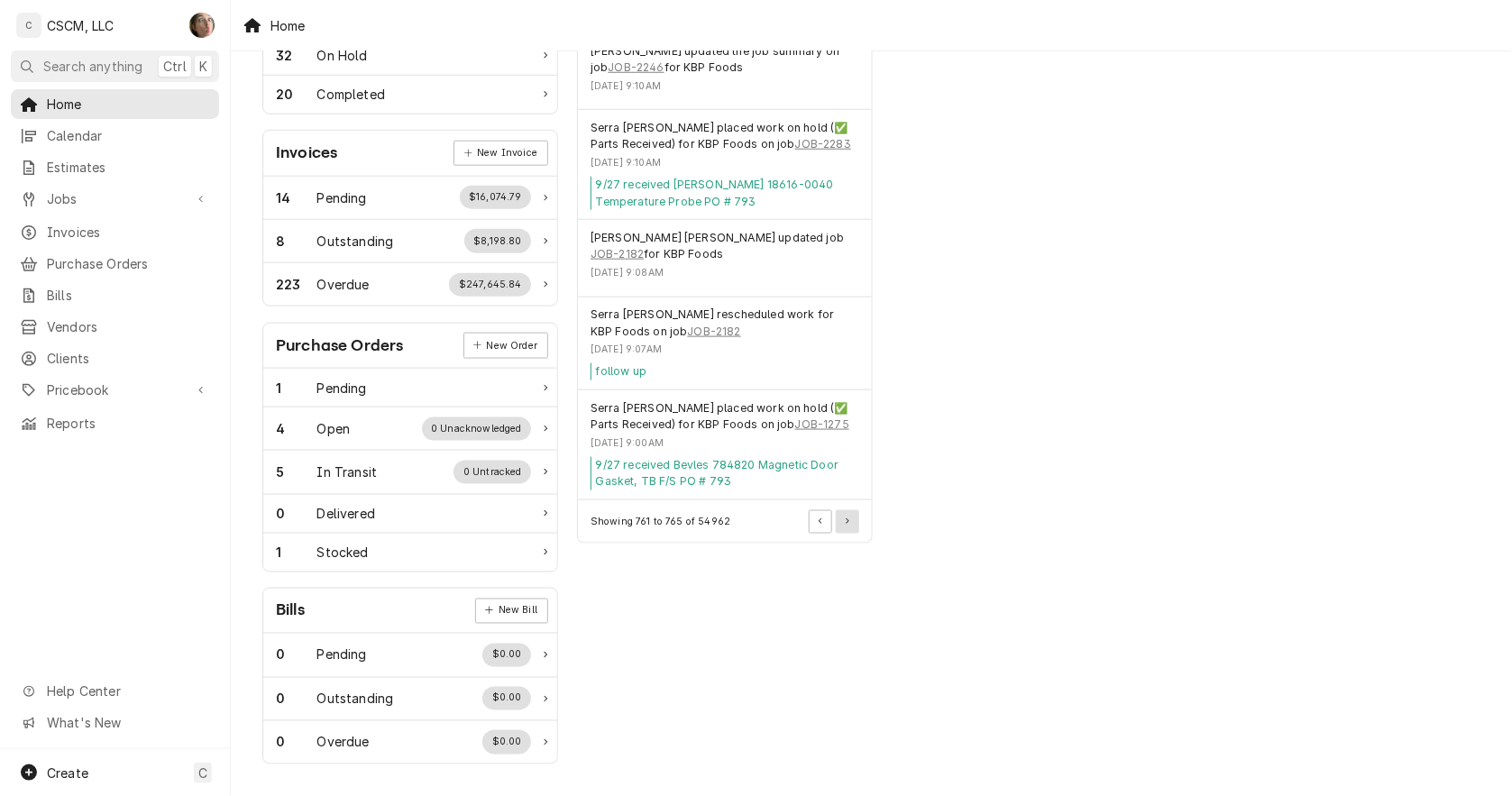
click at [841, 519] on button "Pagination Controls" at bounding box center [848, 523] width 23 height 23
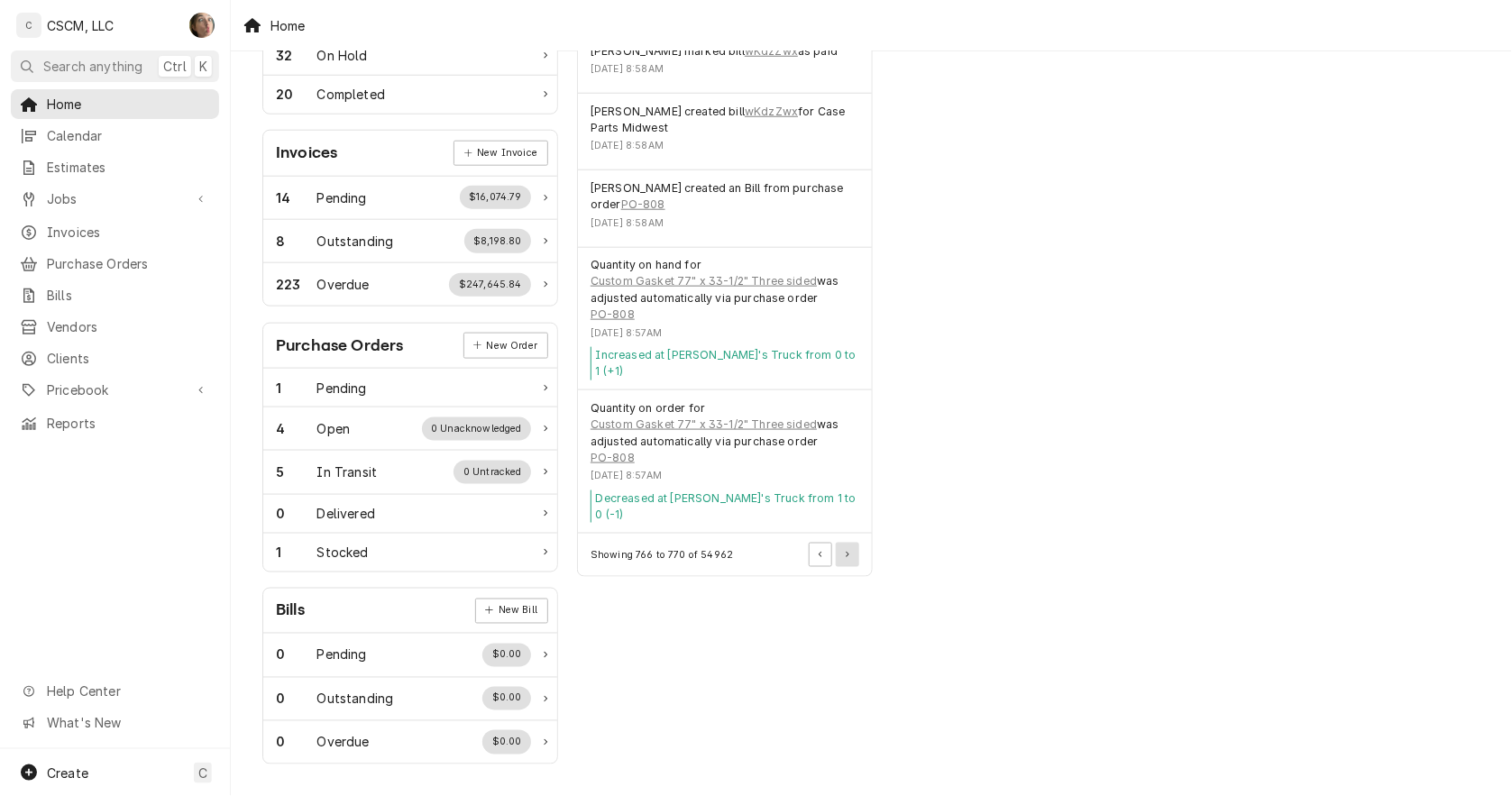
click at [841, 543] on button "Pagination Controls" at bounding box center [848, 555] width 23 height 23
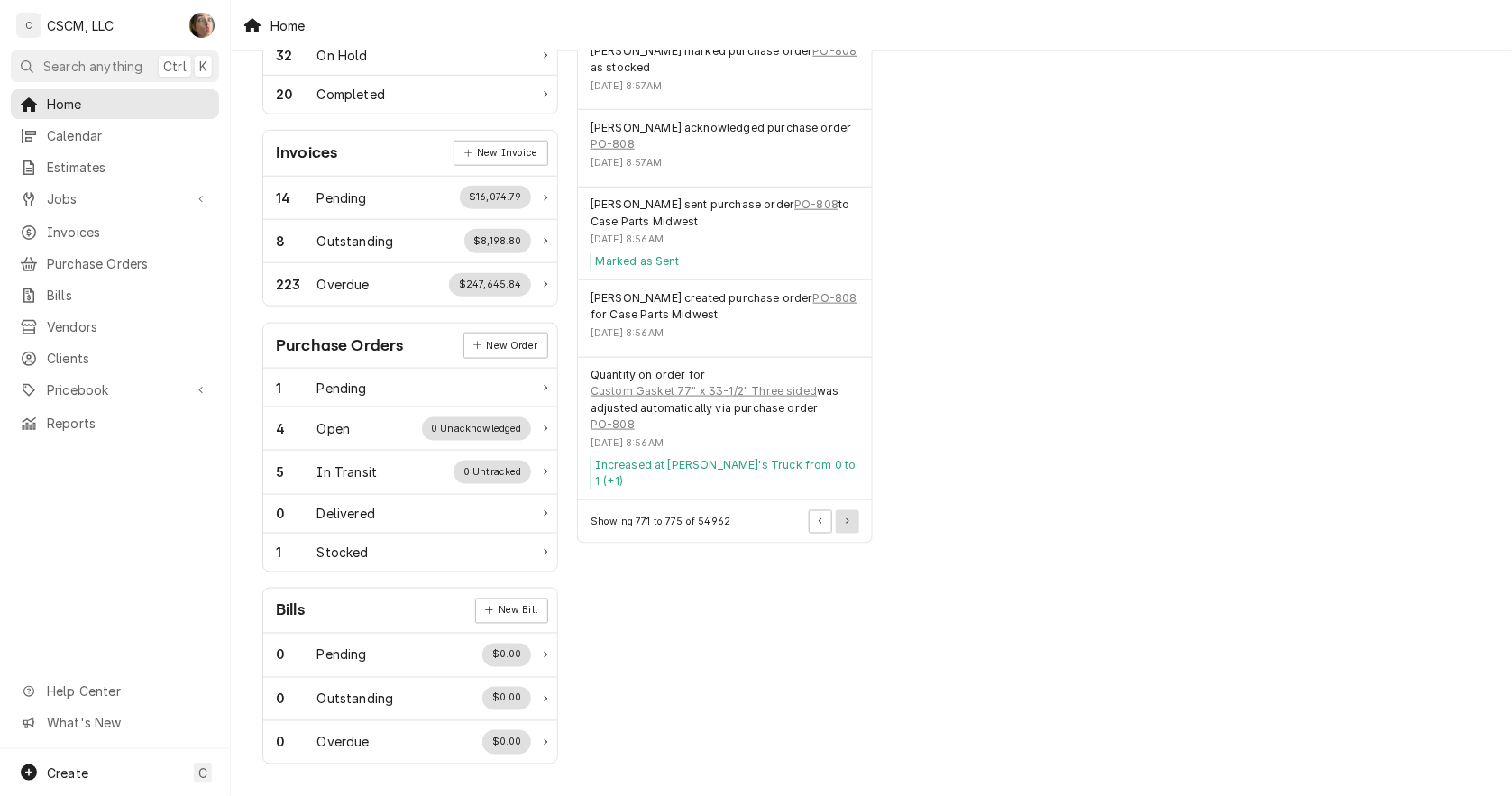
click at [839, 511] on button "Pagination Controls" at bounding box center [848, 523] width 23 height 23
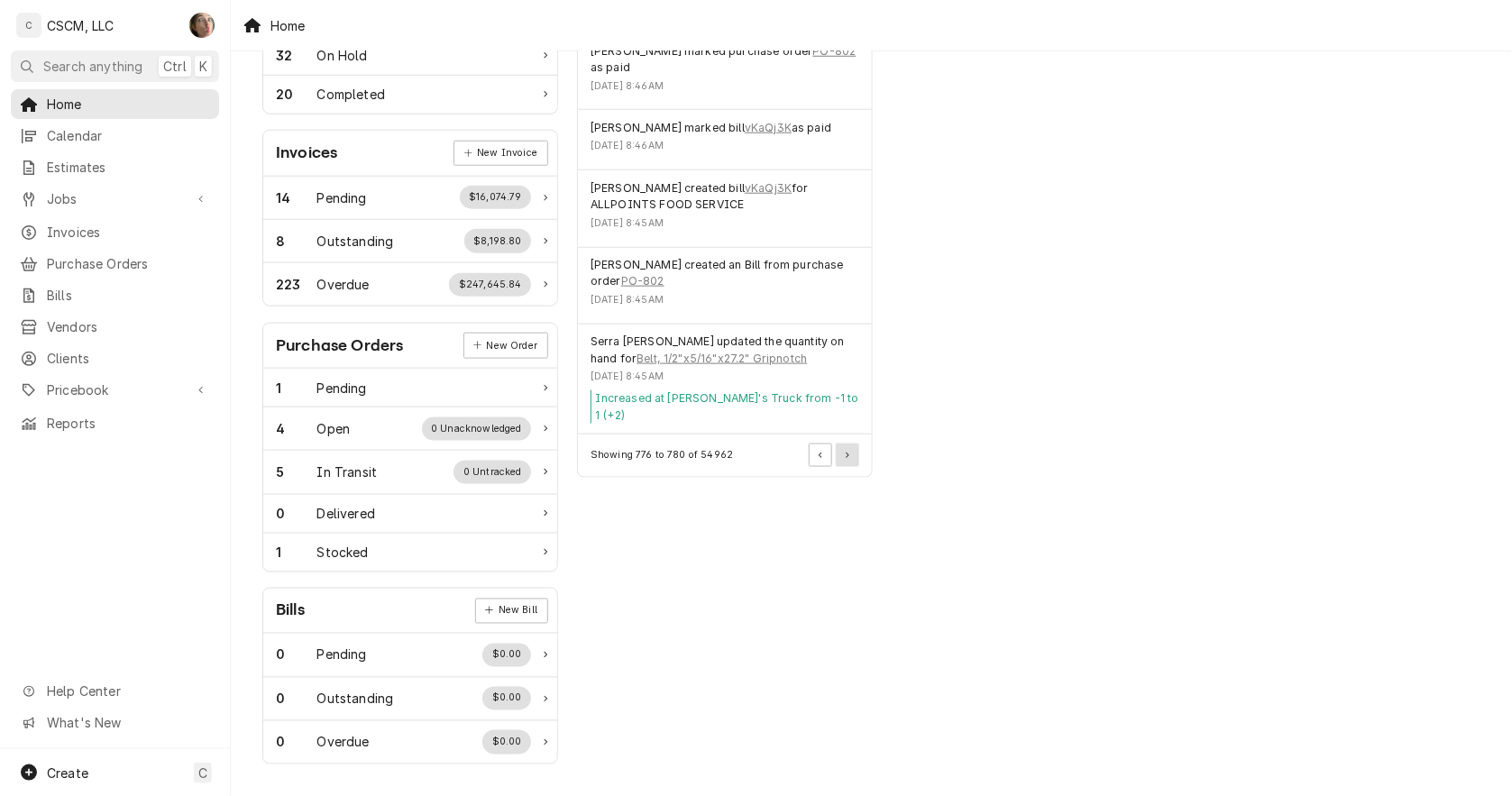
click at [844, 443] on button "Pagination Controls" at bounding box center [848, 455] width 23 height 23
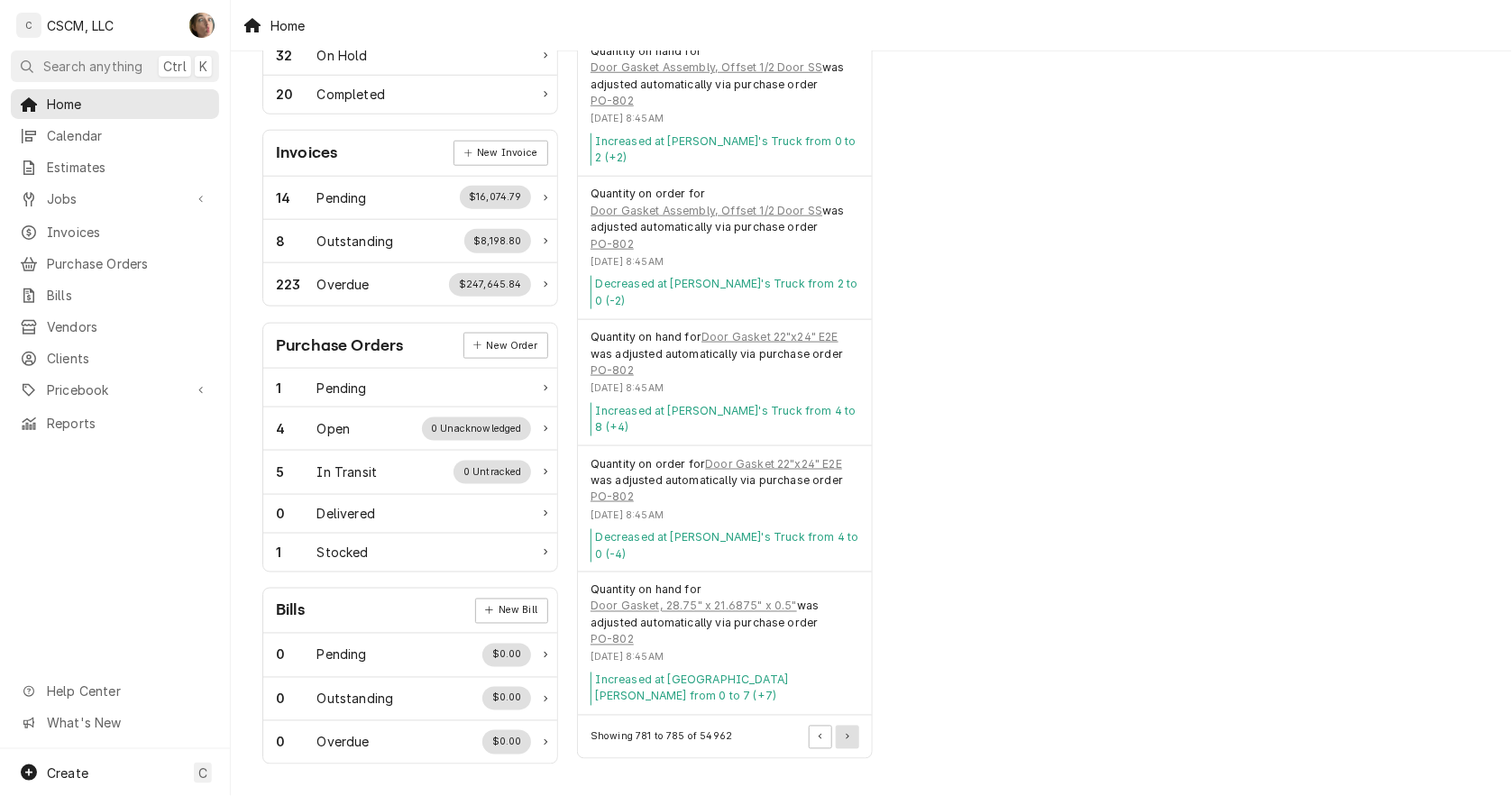
click at [851, 726] on button "Pagination Controls" at bounding box center [848, 737] width 23 height 23
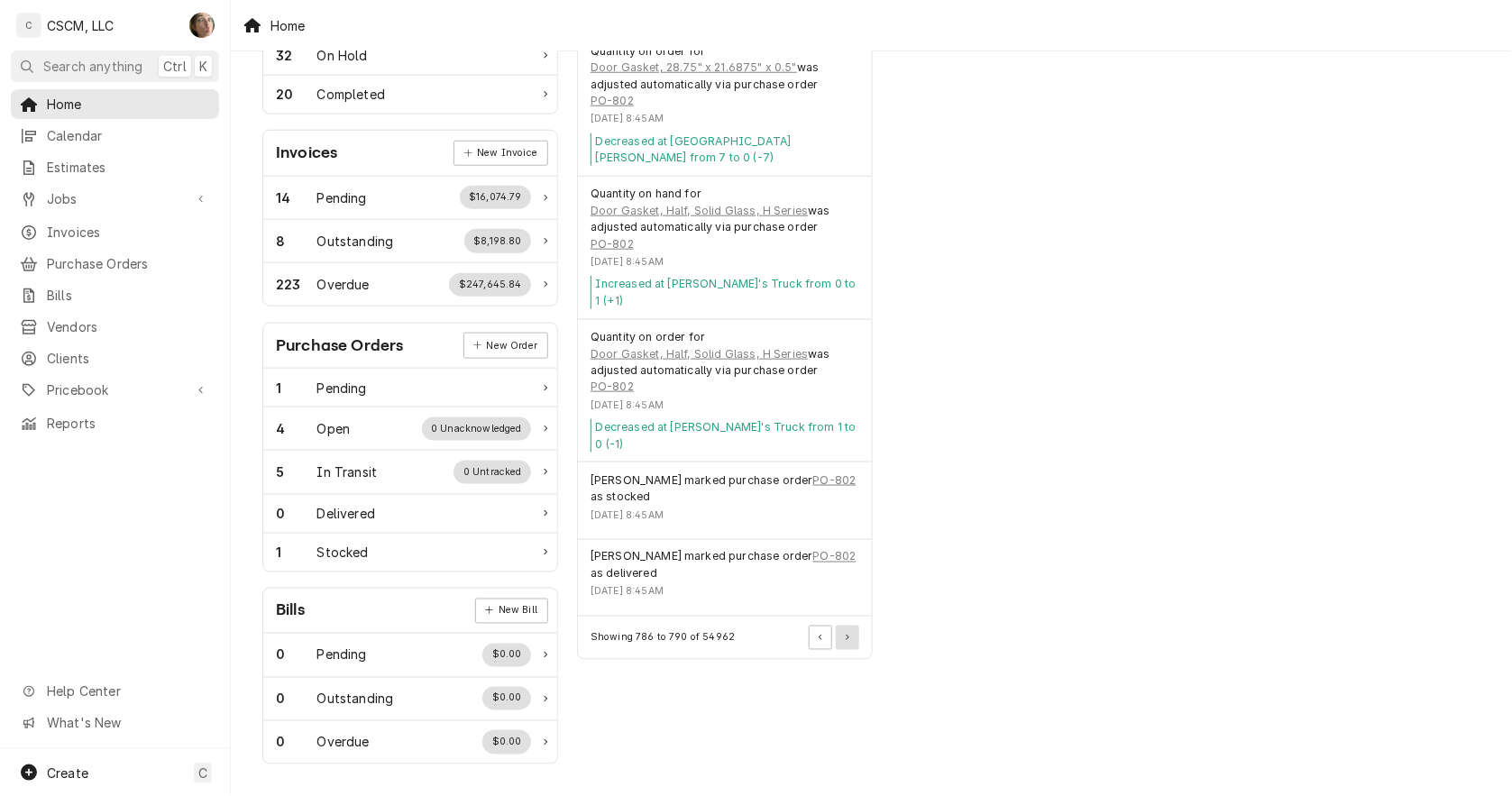
click at [854, 626] on button "Pagination Controls" at bounding box center [848, 638] width 23 height 23
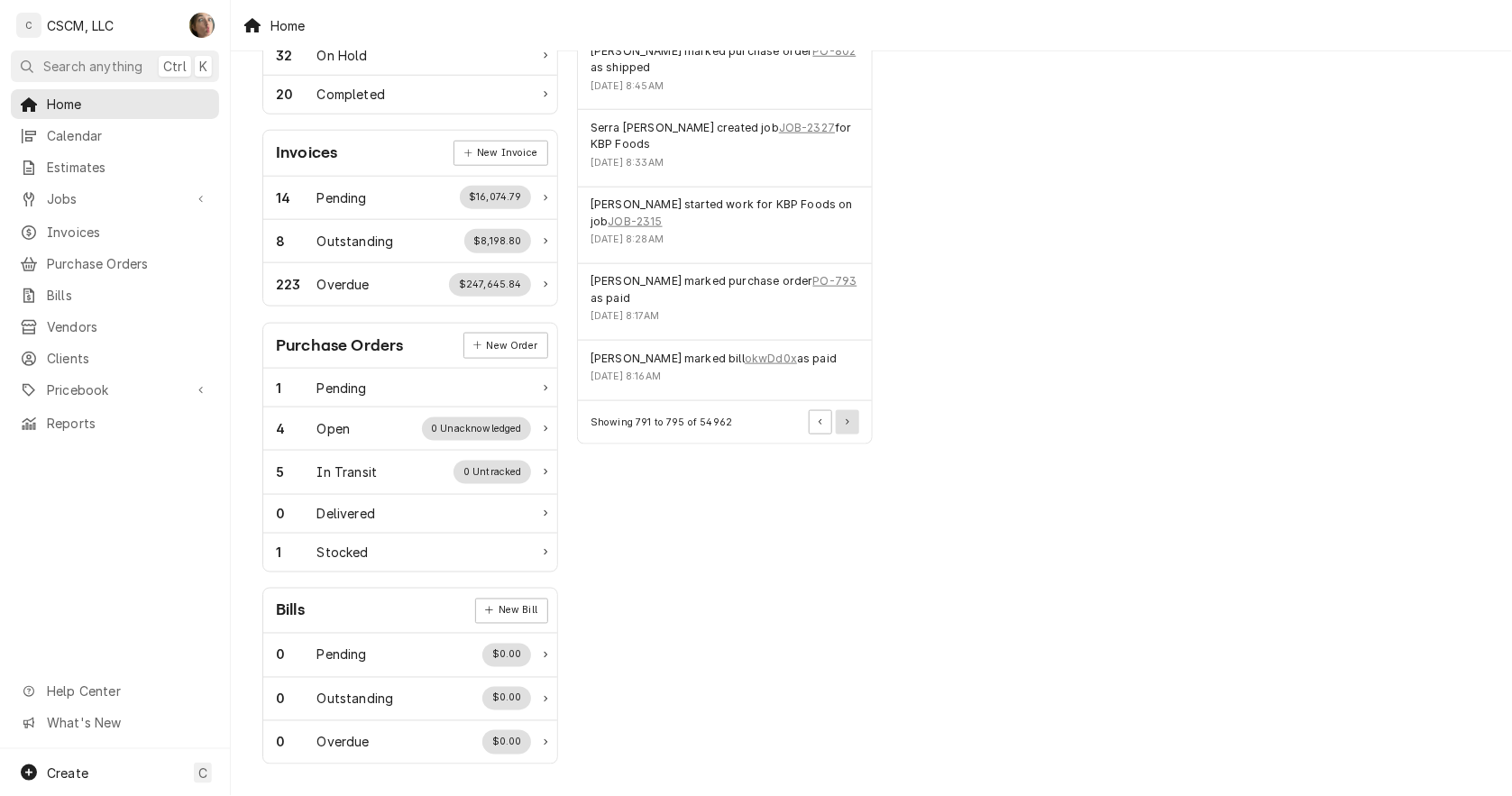
click at [843, 410] on button "Pagination Controls" at bounding box center [848, 422] width 23 height 23
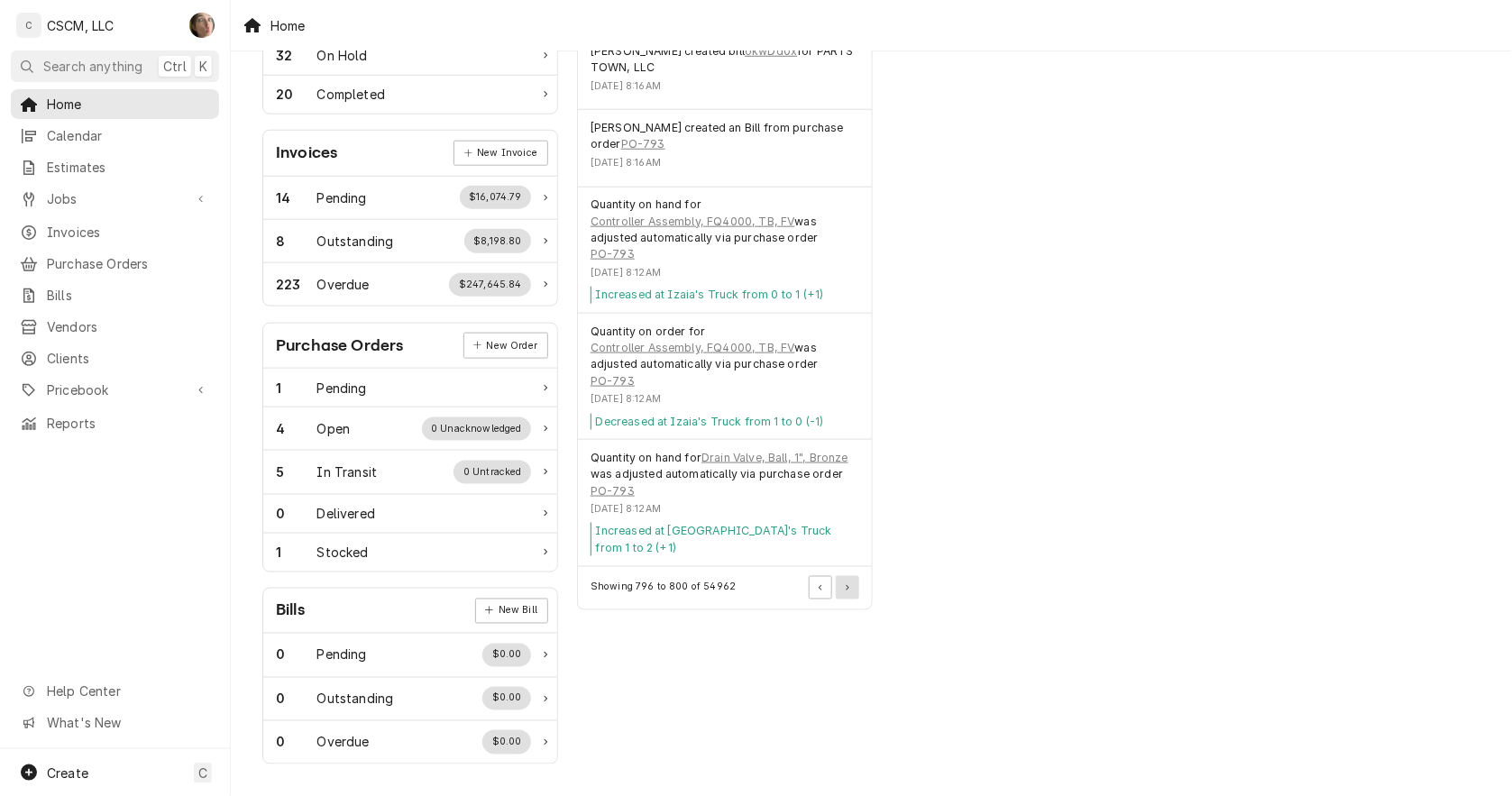
click at [858, 576] on button "Pagination Controls" at bounding box center [848, 588] width 23 height 23
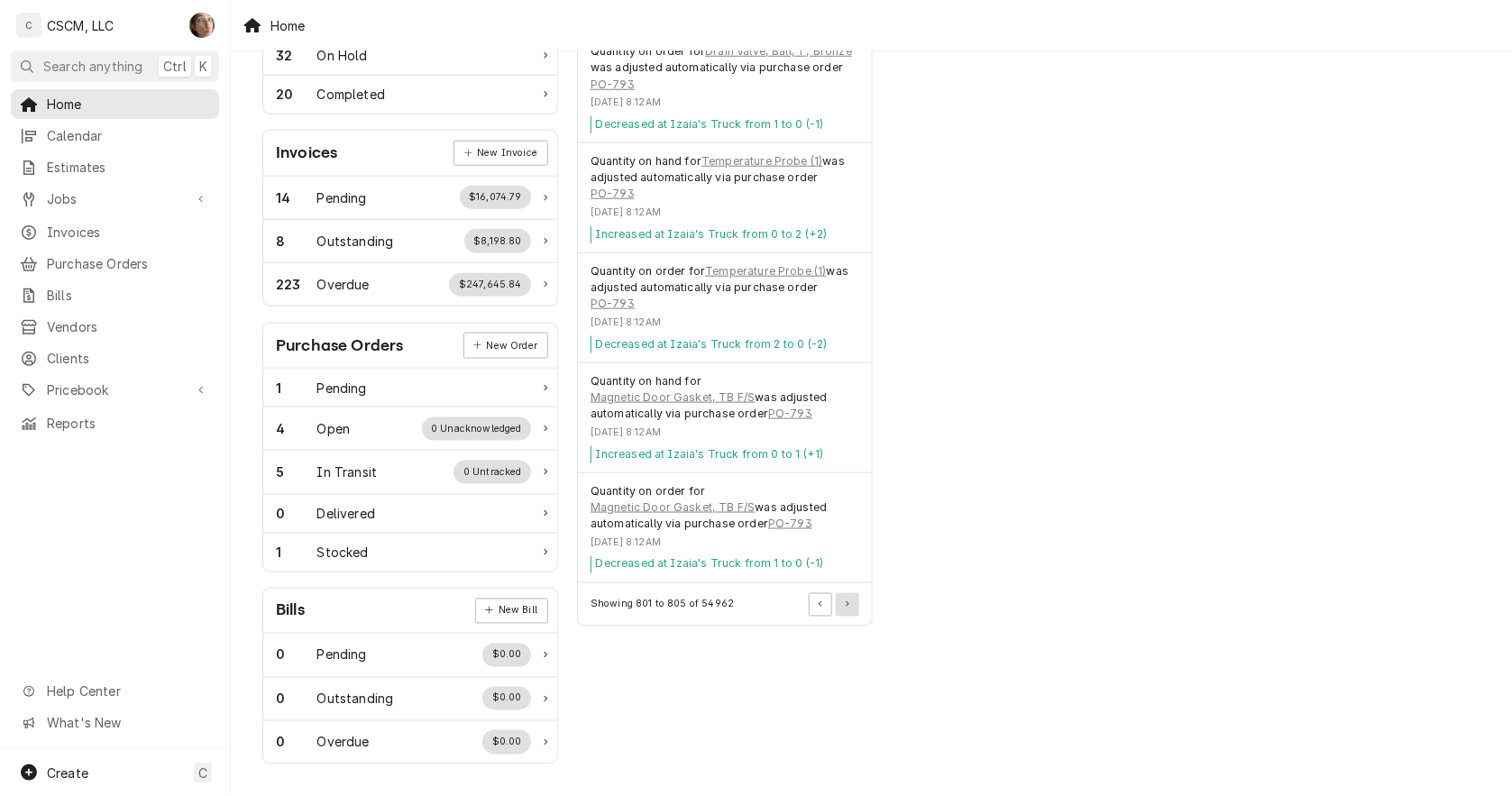
click at [852, 593] on button "Pagination Controls" at bounding box center [848, 605] width 23 height 23
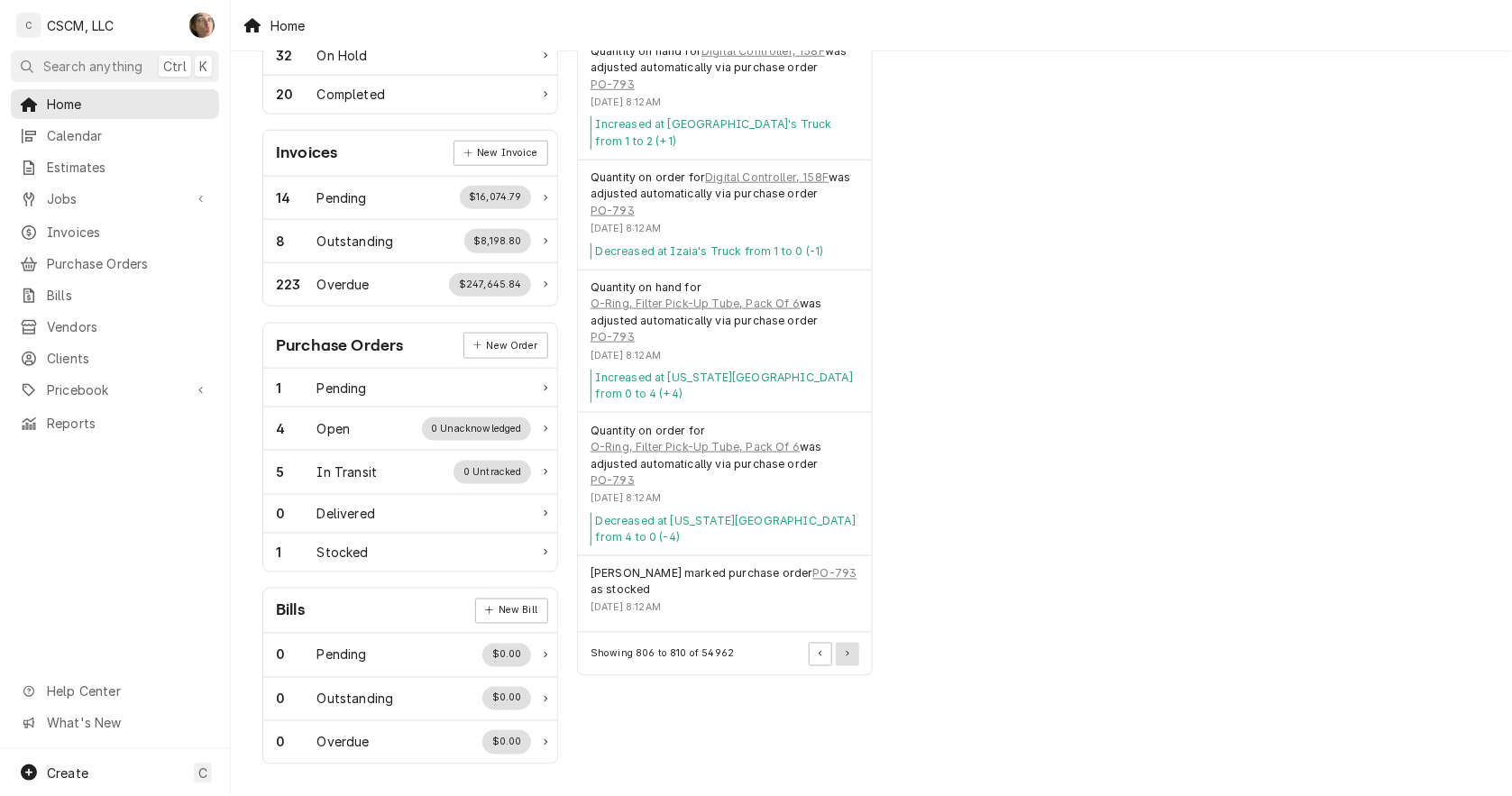
click at [852, 643] on button "Pagination Controls" at bounding box center [848, 654] width 23 height 23
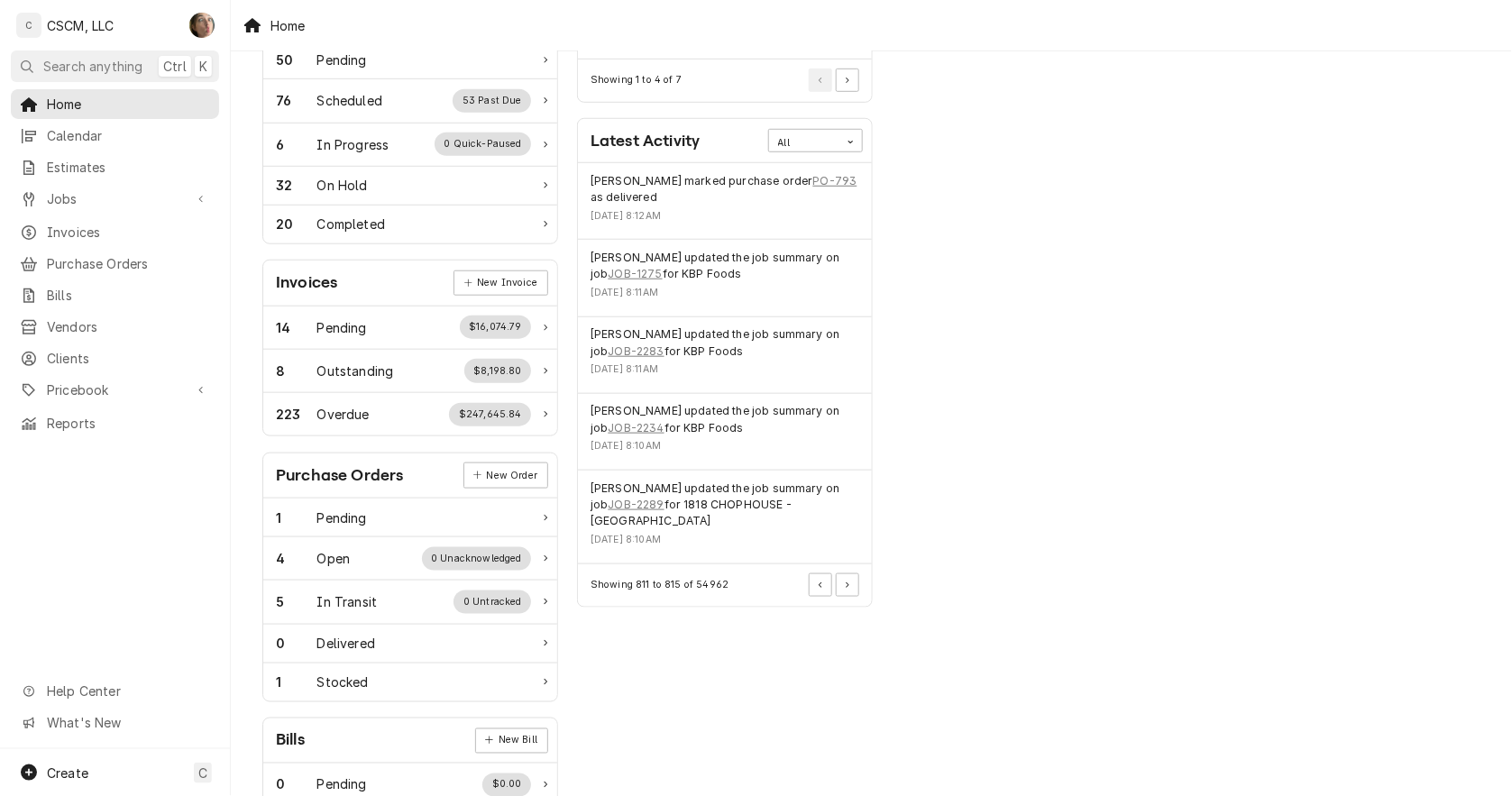
scroll to position [265, 0]
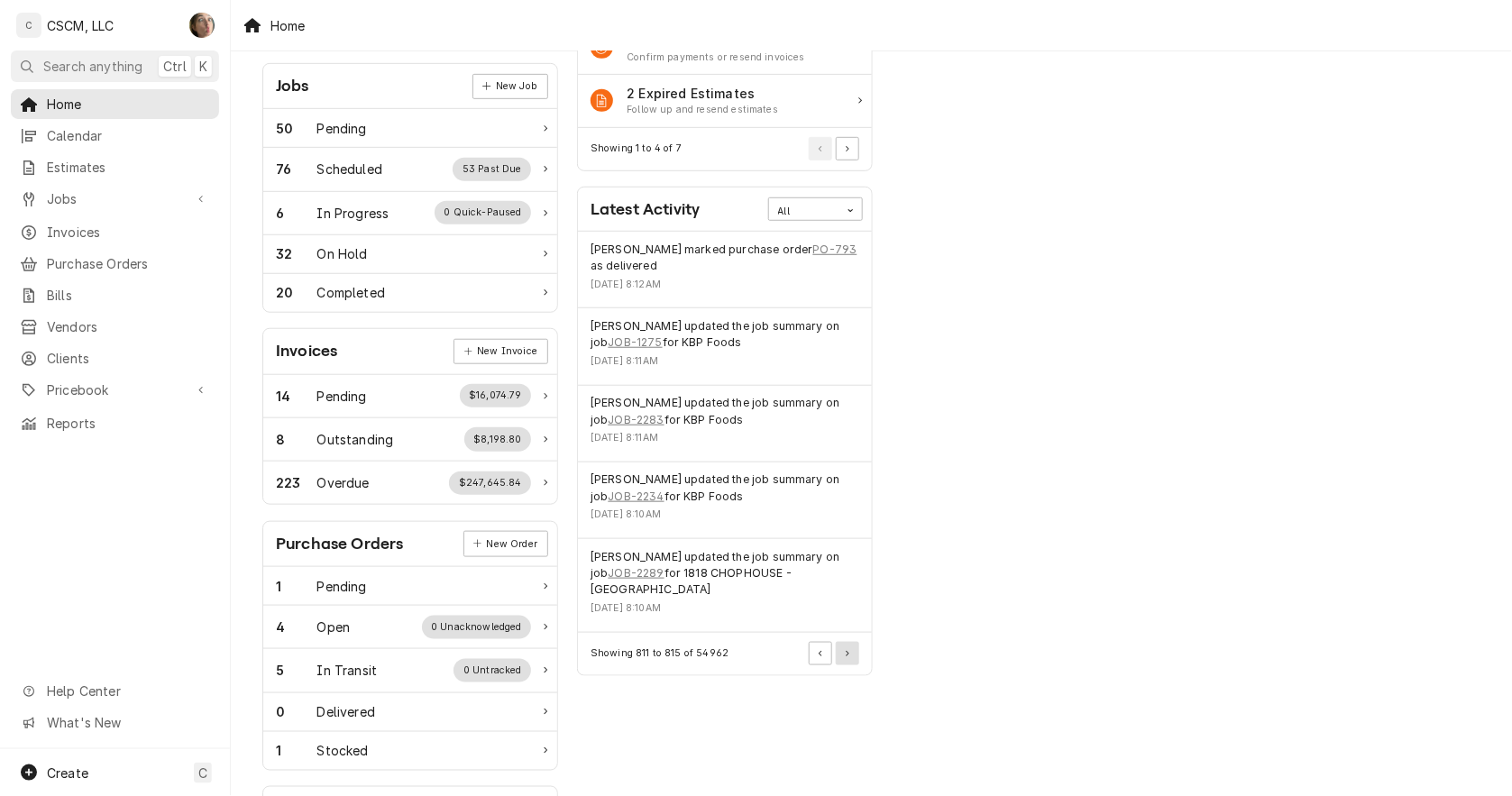
click at [849, 650] on button "Pagination Controls" at bounding box center [848, 653] width 23 height 23
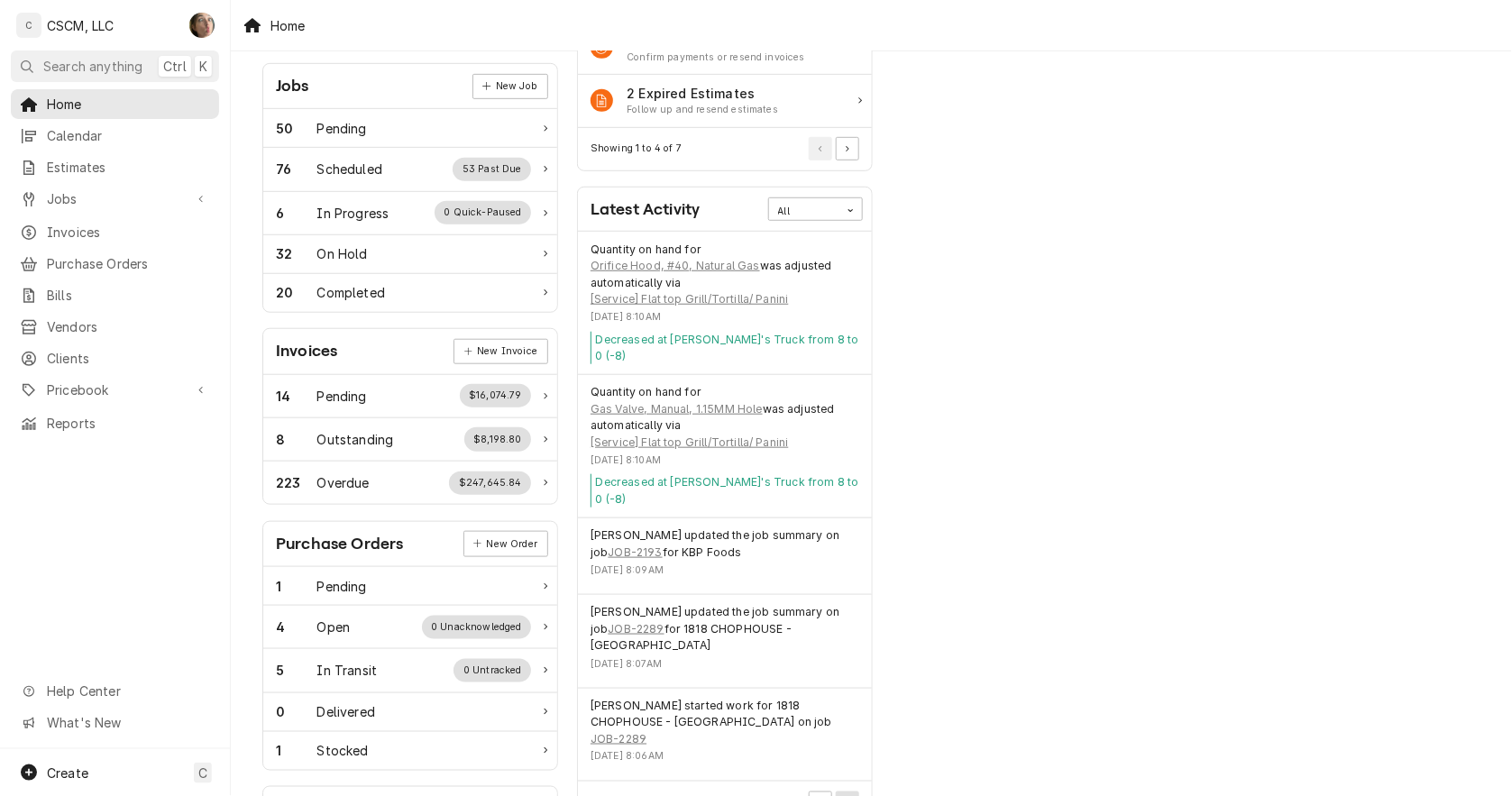
click at [853, 792] on button "Pagination Controls" at bounding box center [848, 804] width 23 height 23
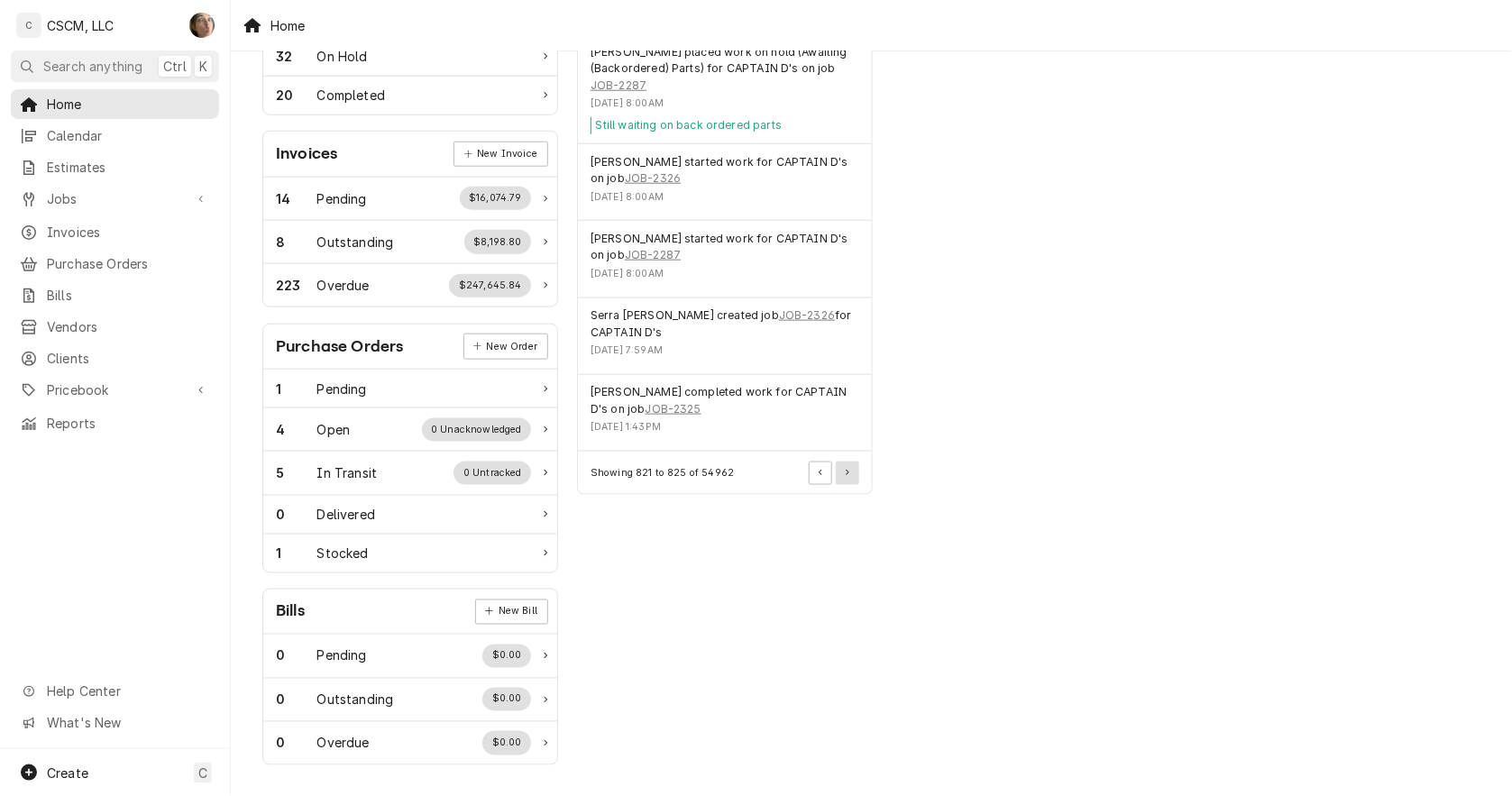
scroll to position [465, 0]
click at [854, 478] on button "Pagination Controls" at bounding box center [848, 473] width 23 height 23
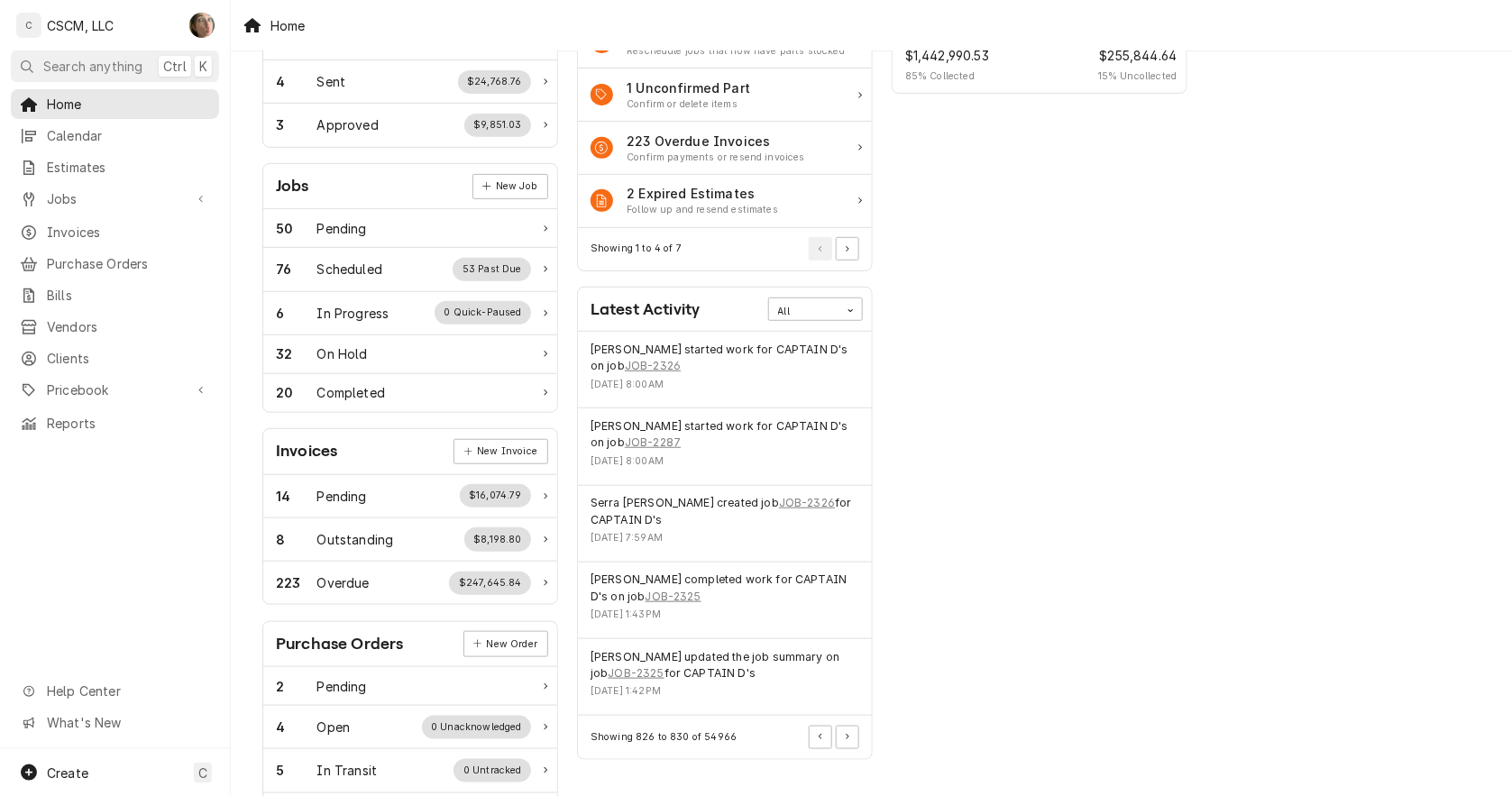
scroll to position [165, 0]
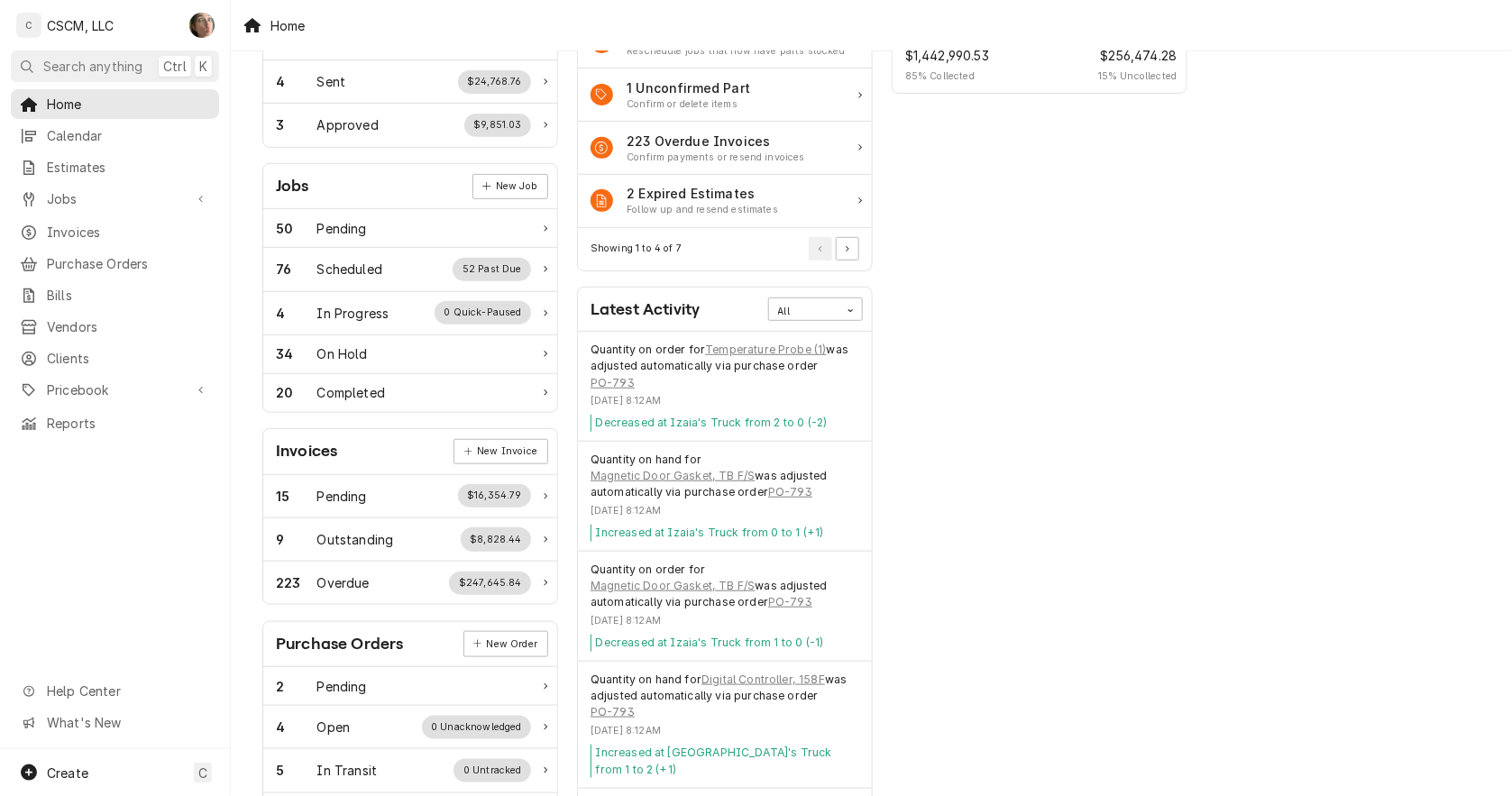
drag, startPoint x: 1086, startPoint y: 354, endPoint x: 1011, endPoint y: 314, distance: 85.0
click at [1084, 350] on div "Performance Metrics Revenue Potential All 85% $1,442,990.53 85 % Collected $256…" at bounding box center [1040, 487] width 315 height 1170
click at [110, 234] on div "Invoices" at bounding box center [115, 231] width 201 height 22
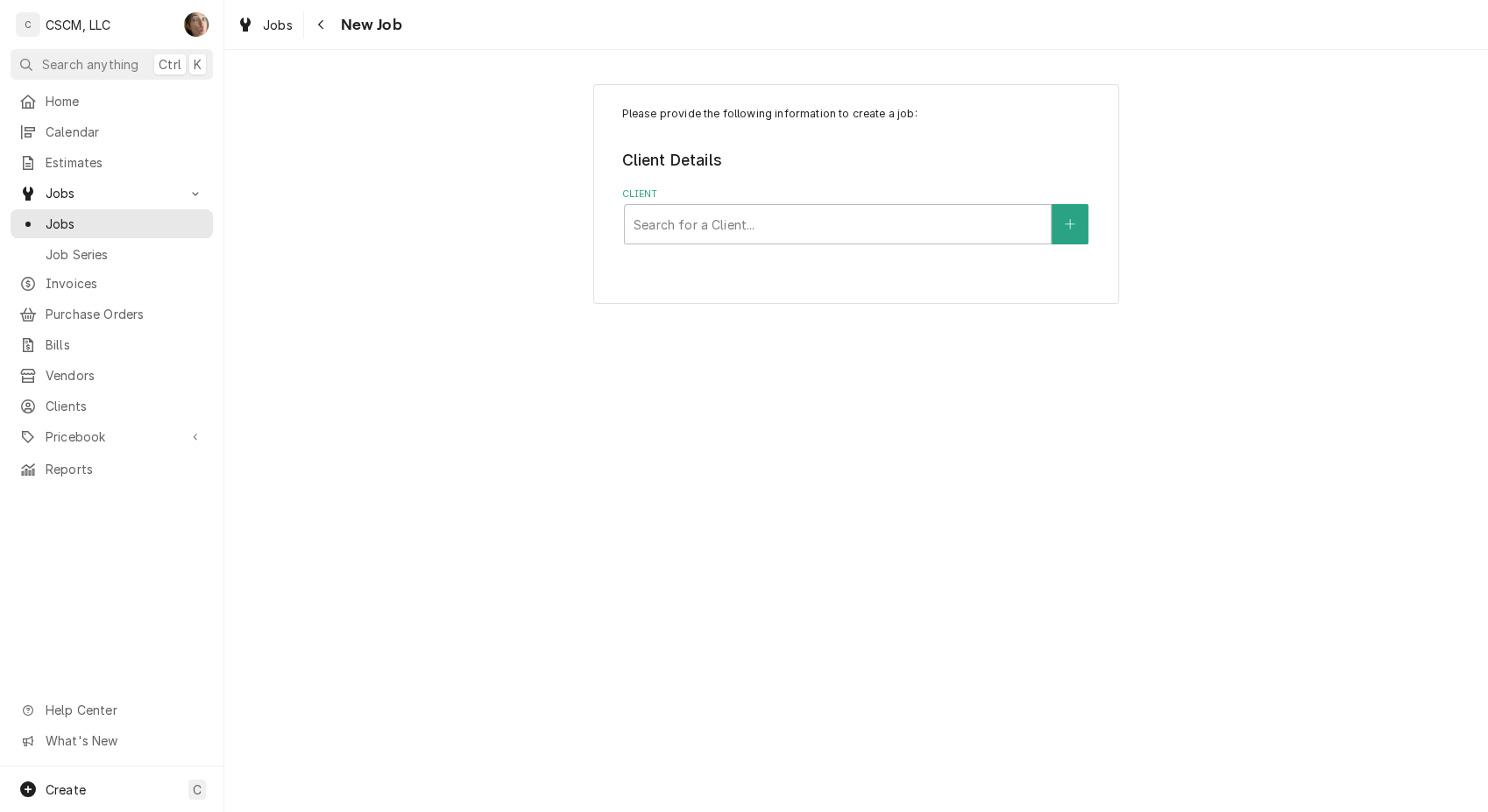
click at [717, 241] on div "Search for a Client..." at bounding box center [837, 224] width 426 height 39
type input "kbp"
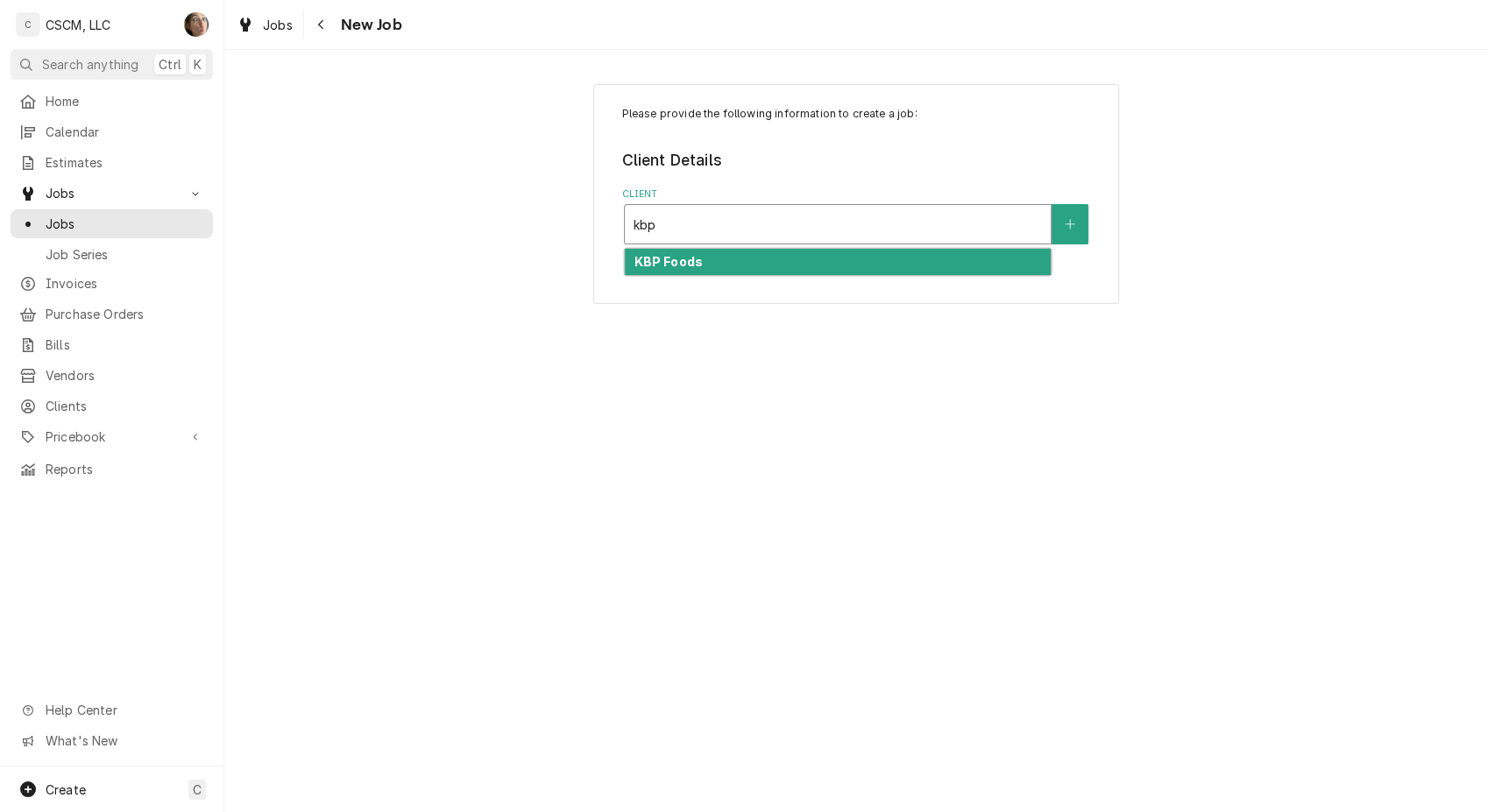
click at [705, 266] on div "KBP Foods" at bounding box center [837, 262] width 426 height 28
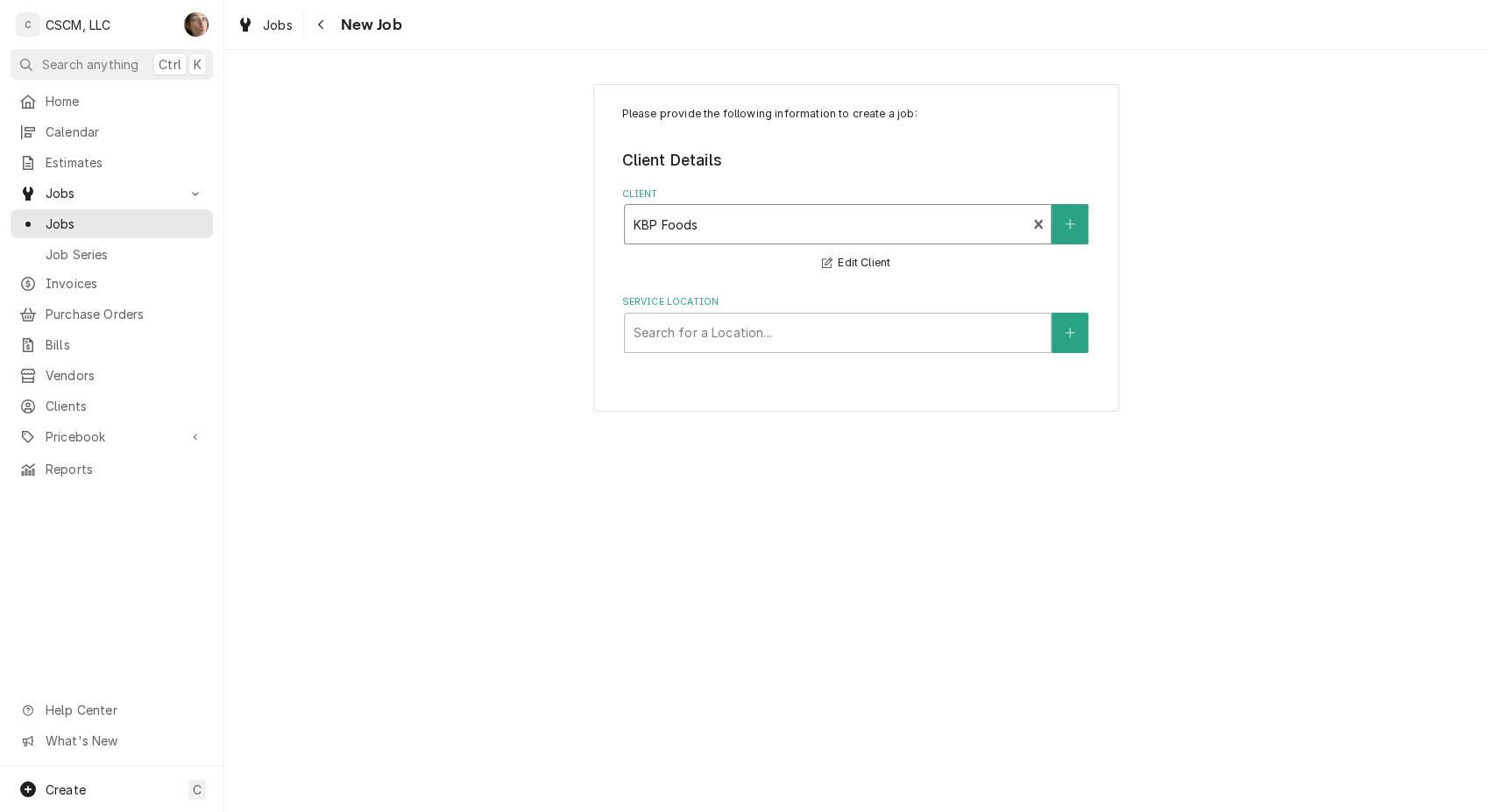
click at [702, 327] on div "Service Location" at bounding box center [837, 332] width 408 height 31
click at [701, 341] on div "Service Location" at bounding box center [837, 332] width 408 height 31
type input "37407"
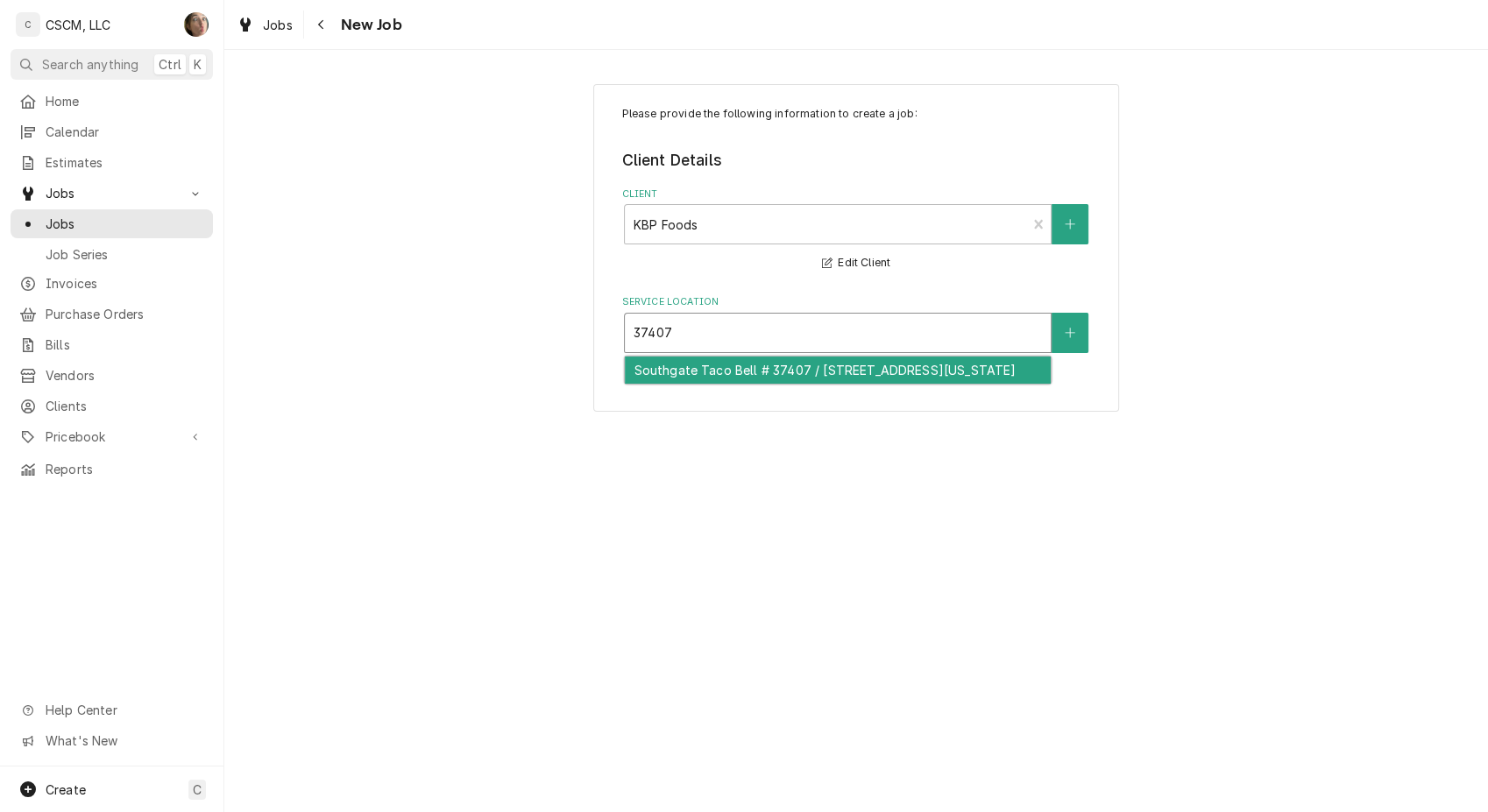
click at [682, 381] on div "Southgate Taco Bell # 37407 / 1200 Southgate Pl, Pueblo, Colorado 81004" at bounding box center [837, 370] width 426 height 28
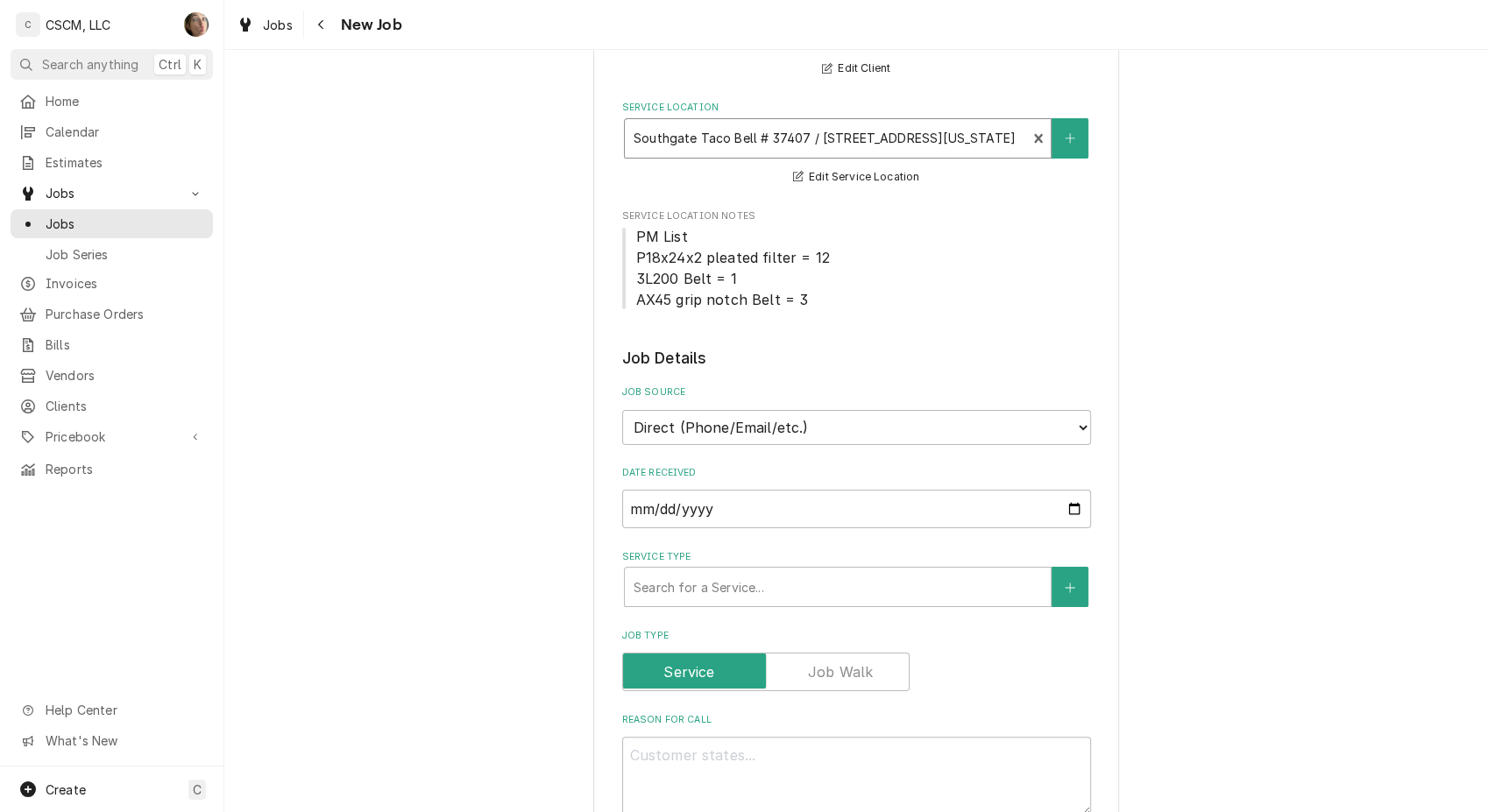
scroll to position [291, 0]
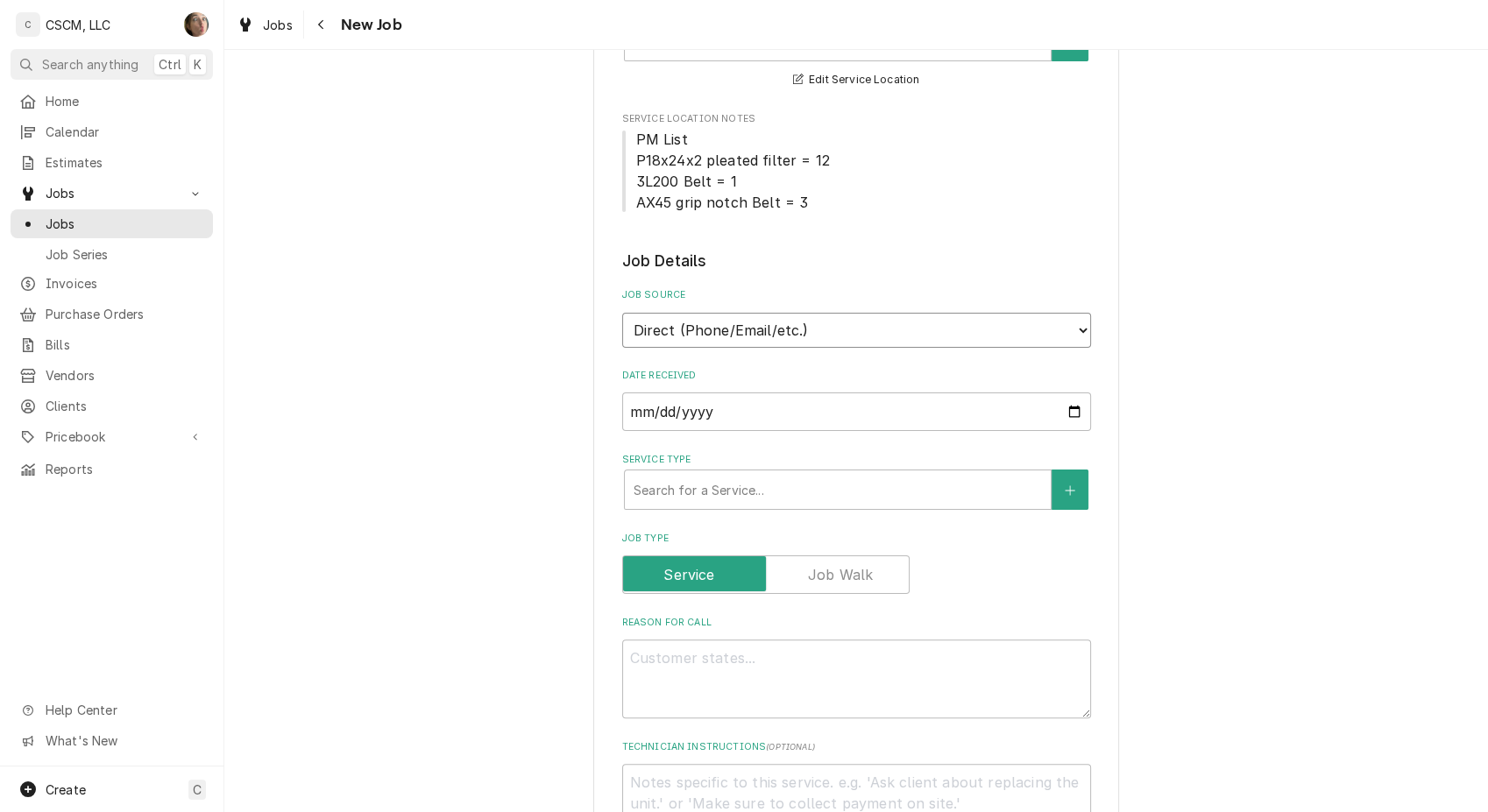
drag, startPoint x: 708, startPoint y: 322, endPoint x: 708, endPoint y: 347, distance: 25.0
click at [708, 322] on select "Direct (Phone/Email/etc.) Other" at bounding box center [856, 330] width 469 height 35
select select "100"
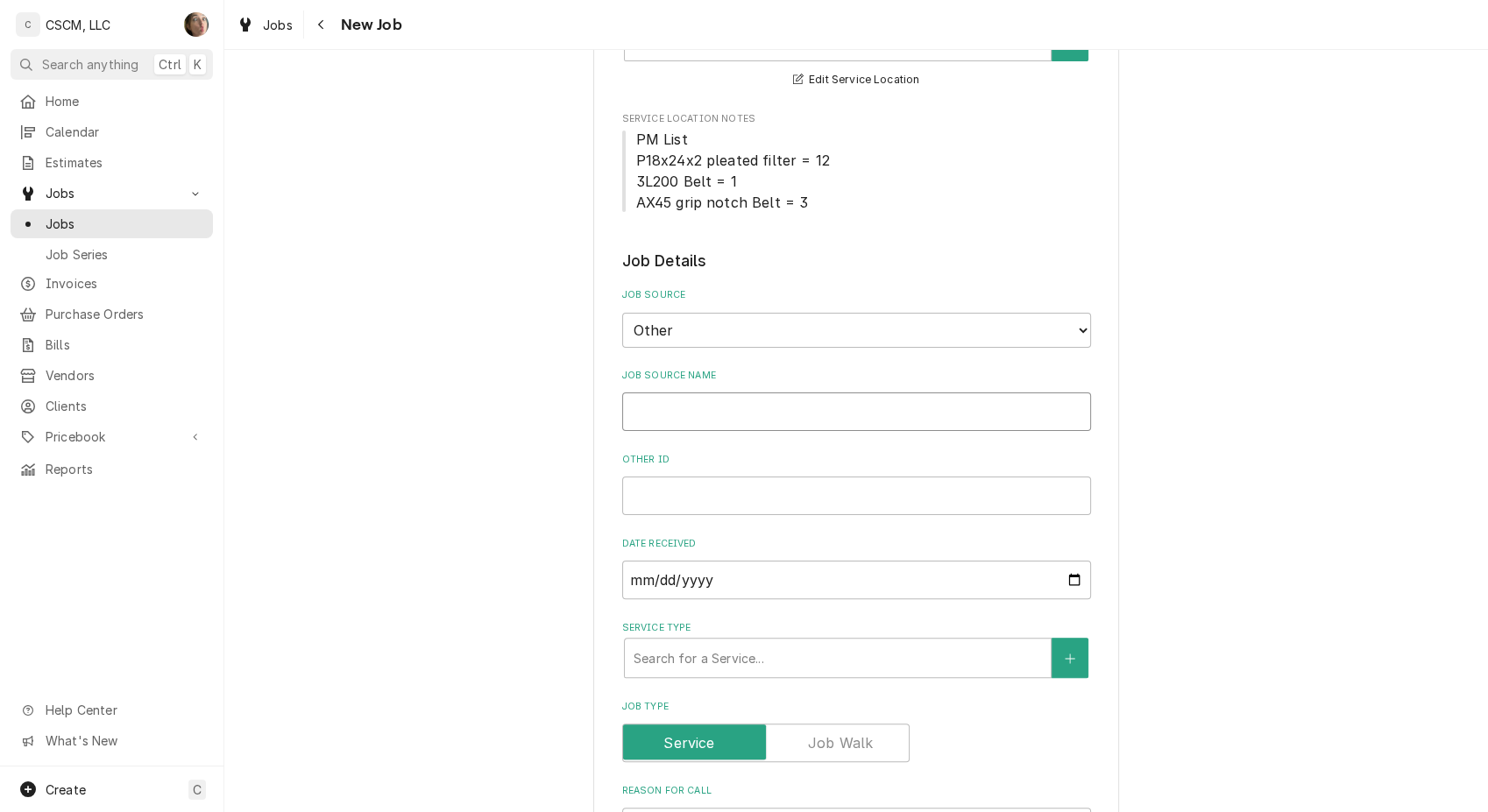
click at [702, 393] on input "Job Source Name" at bounding box center [856, 412] width 469 height 39
type textarea "x"
type input "V"
type textarea "x"
type input "Ve"
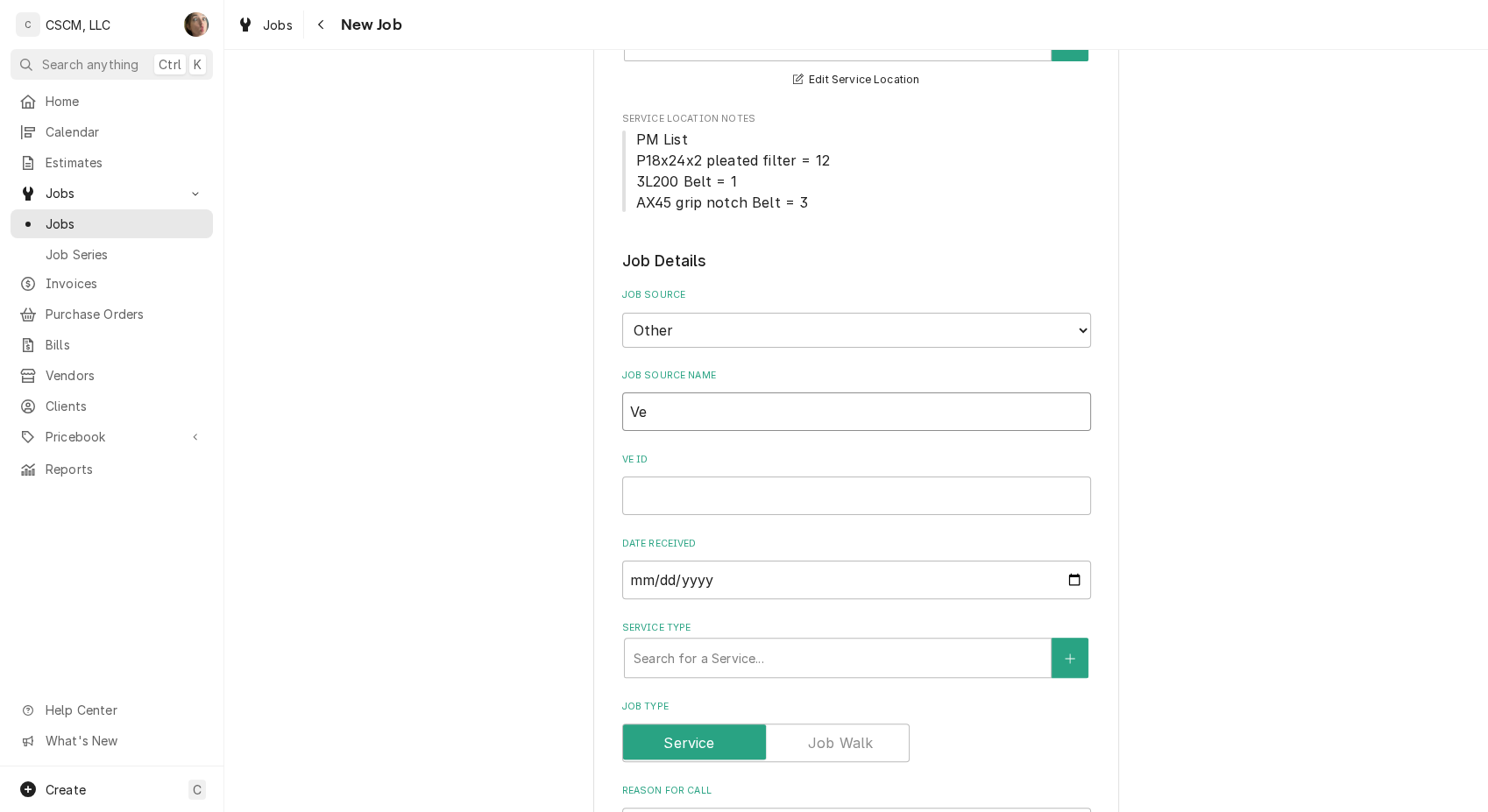
type textarea "x"
type input "Ver"
type textarea "x"
type input "Veri"
type textarea "x"
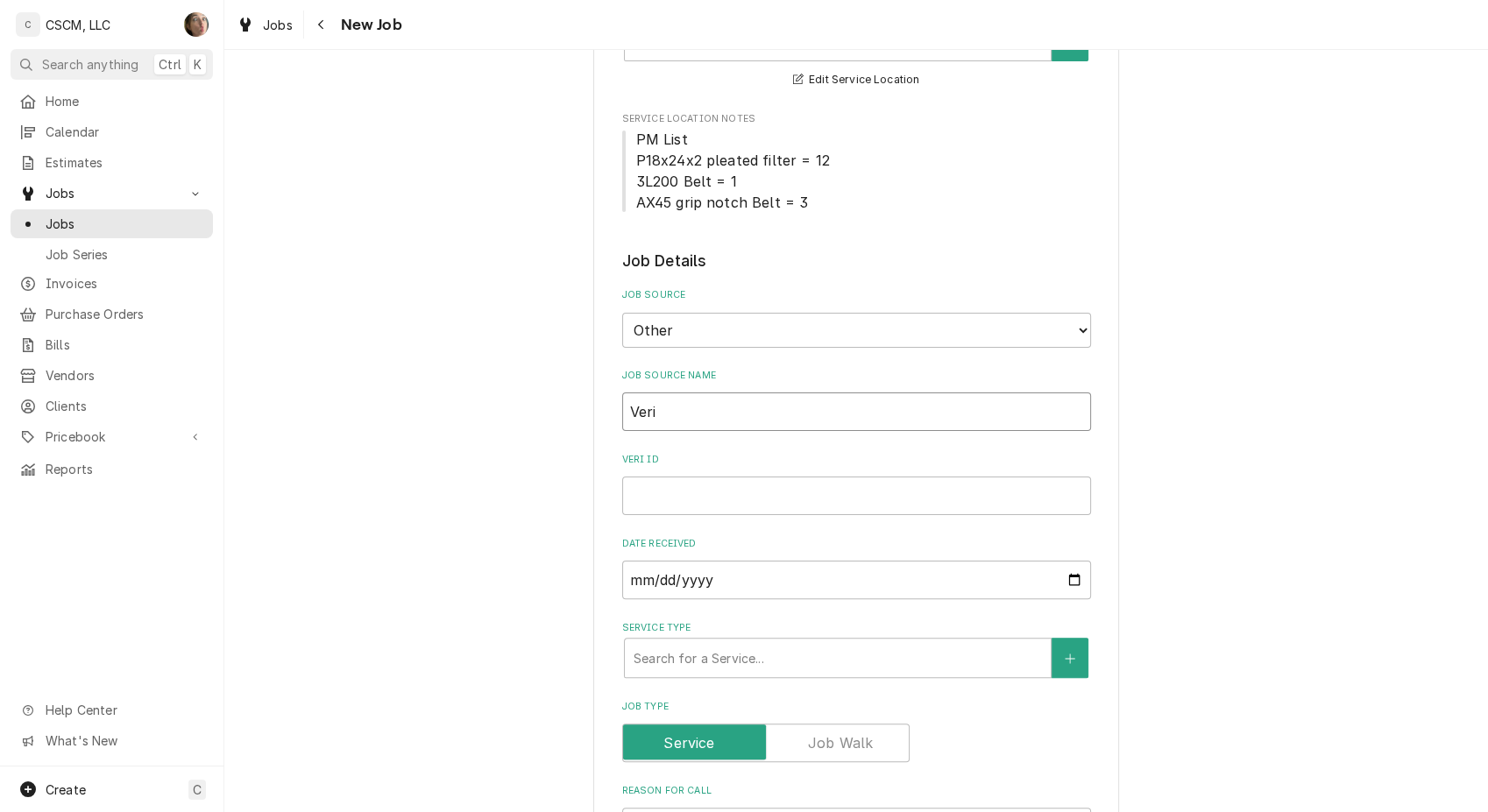
type input "Veris"
type textarea "x"
type input "Verisa"
type textarea "x"
type input "Verisae"
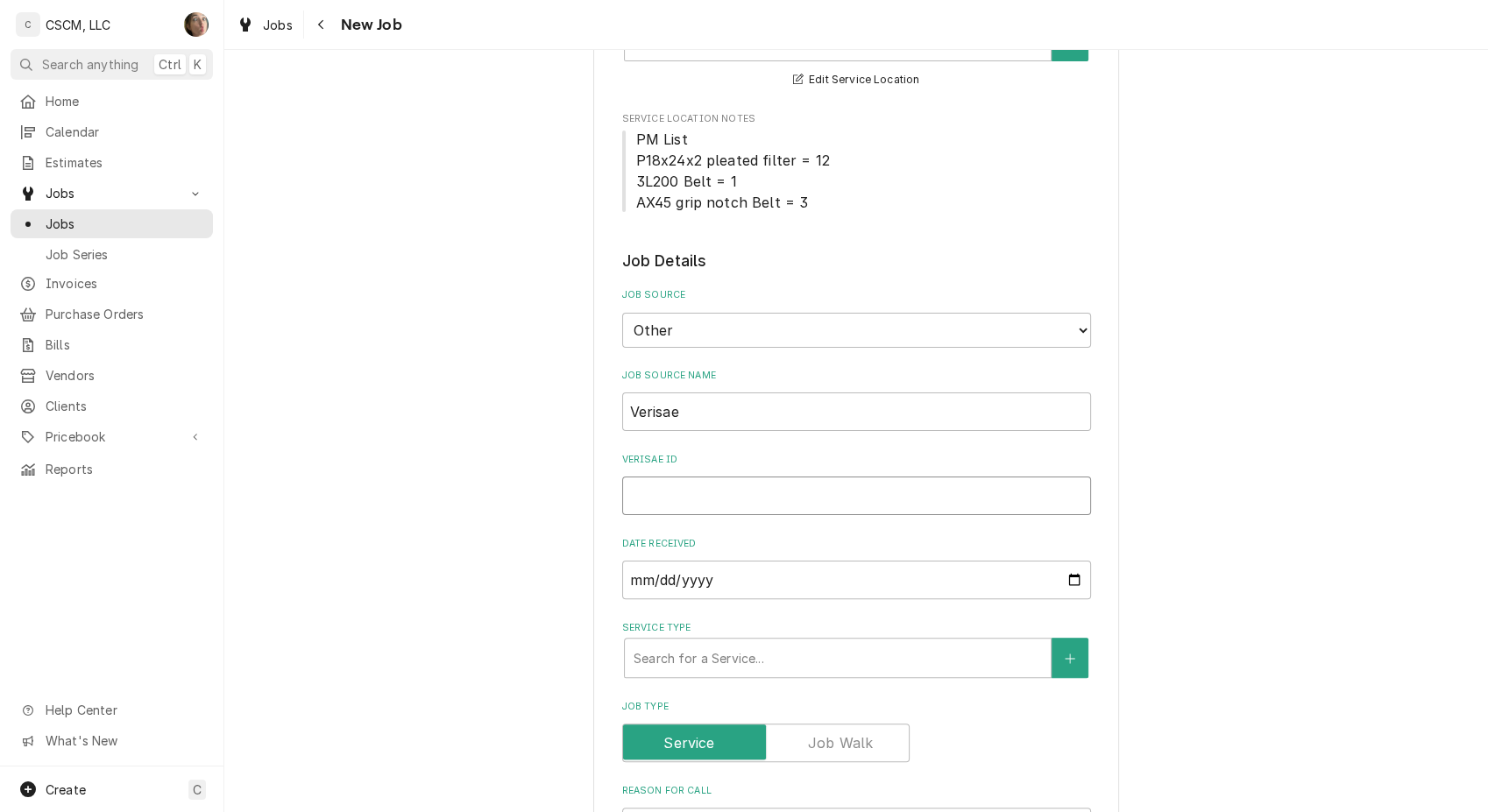
click at [687, 480] on input "Verisae ID" at bounding box center [856, 495] width 469 height 39
paste input "72171969"
type textarea "x"
type input "72171969"
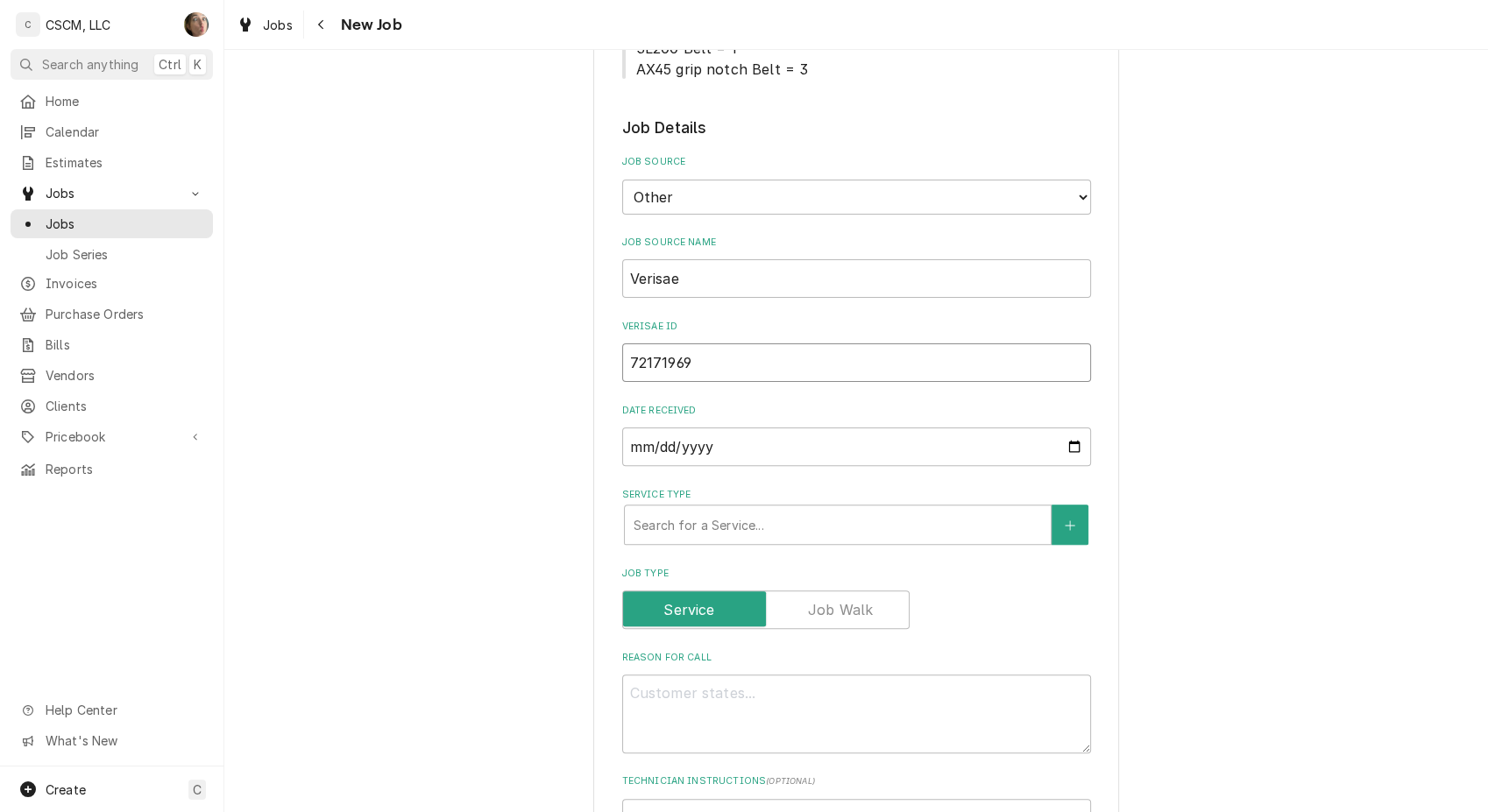
type textarea "x"
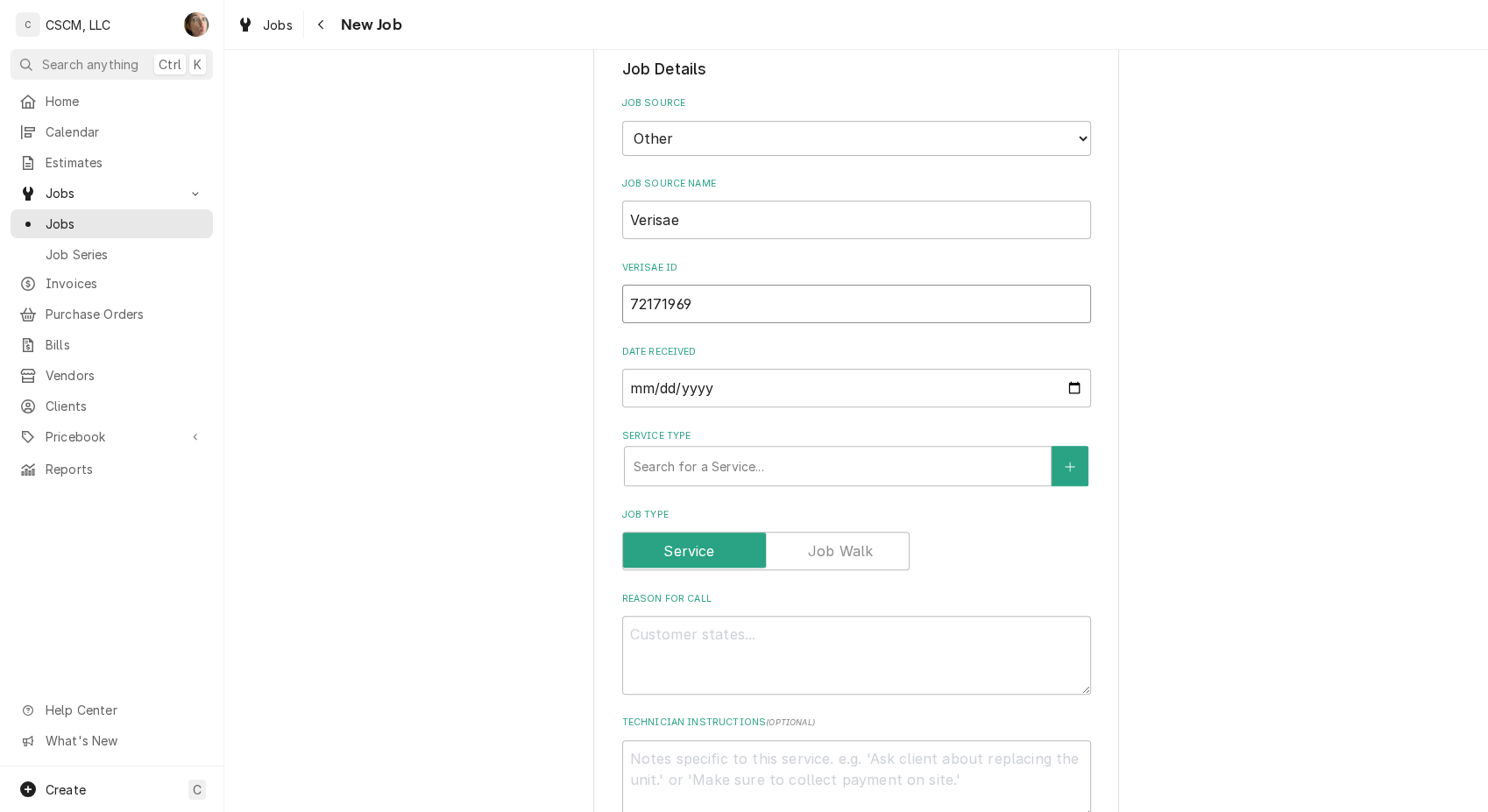
scroll to position [486, 0]
type input "72171969"
click at [739, 639] on textarea "Reason For Call" at bounding box center [856, 652] width 469 height 79
type textarea "x"
type textarea "p"
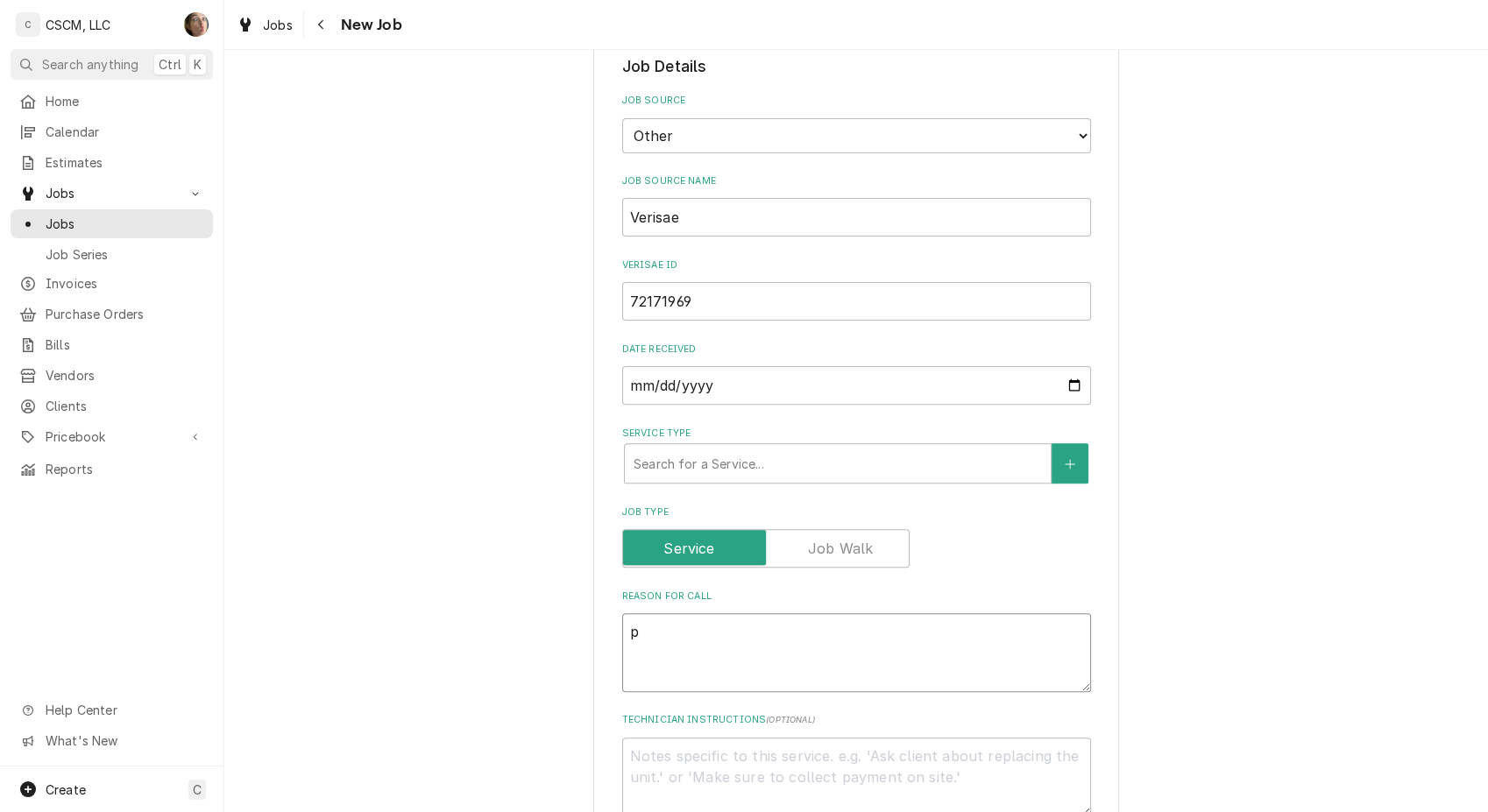
type textarea "x"
type textarea "po"
type textarea "x"
type textarea "po"
type textarea "x"
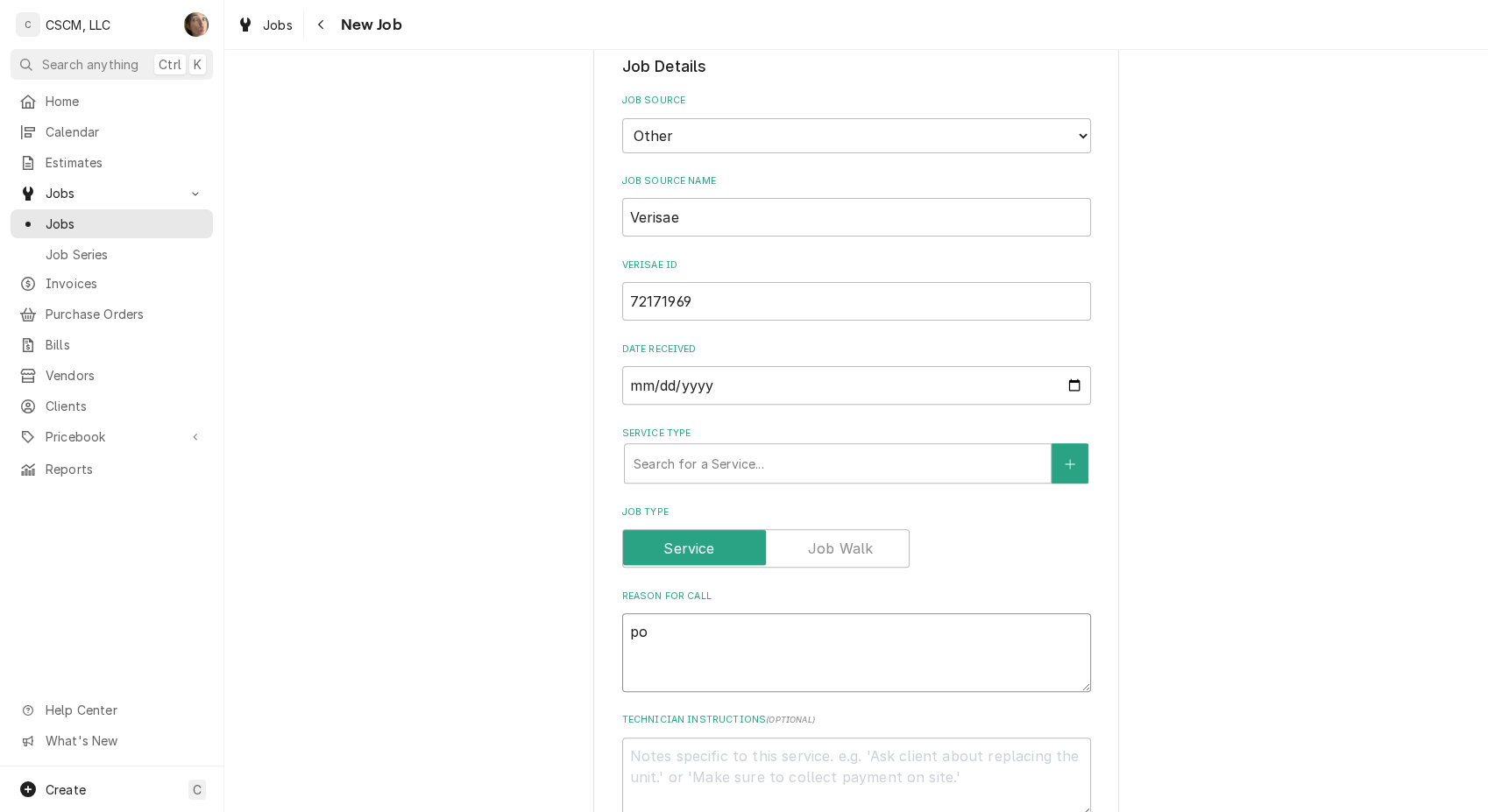
type textarea "po #"
type textarea "x"
type textarea "po #"
paste textarea "72171969"
type textarea "x"
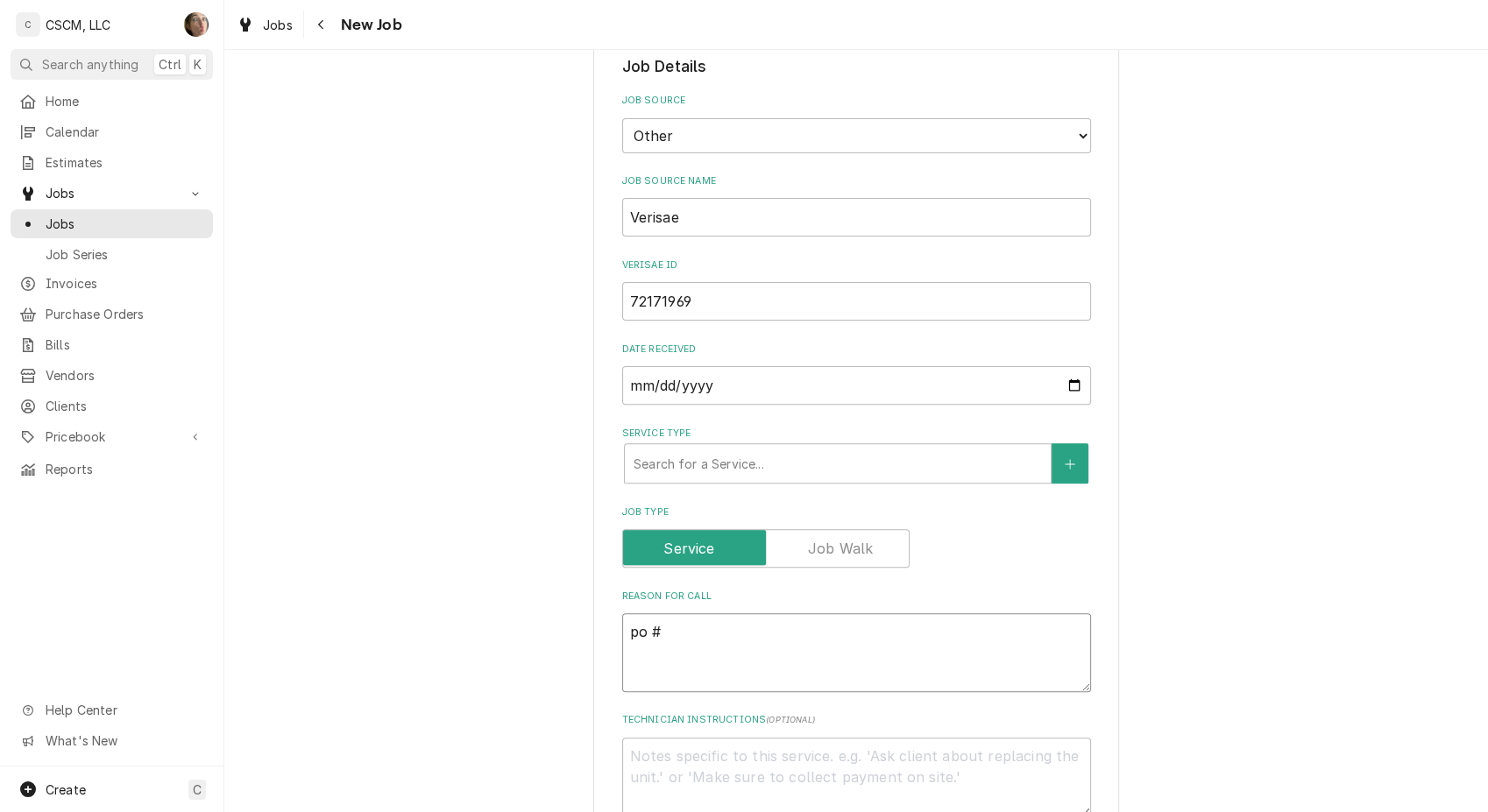
type textarea "po # 72171969"
type textarea "x"
type textarea "o # 72171969"
type textarea "x"
type textarea "# 72171969"
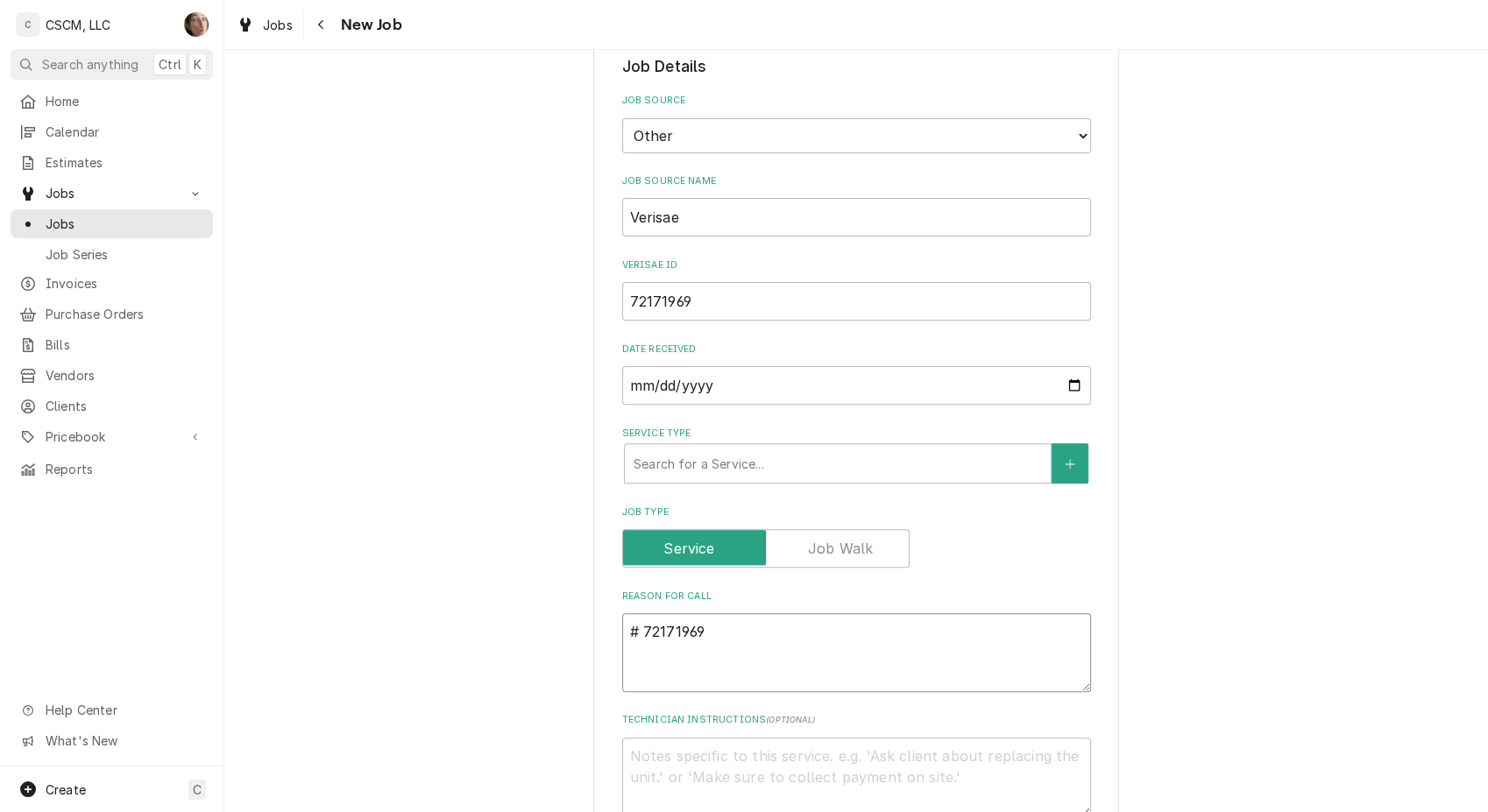
type textarea "x"
type textarea "P # 72171969"
type textarea "x"
type textarea "PO # 72171969"
type textarea "x"
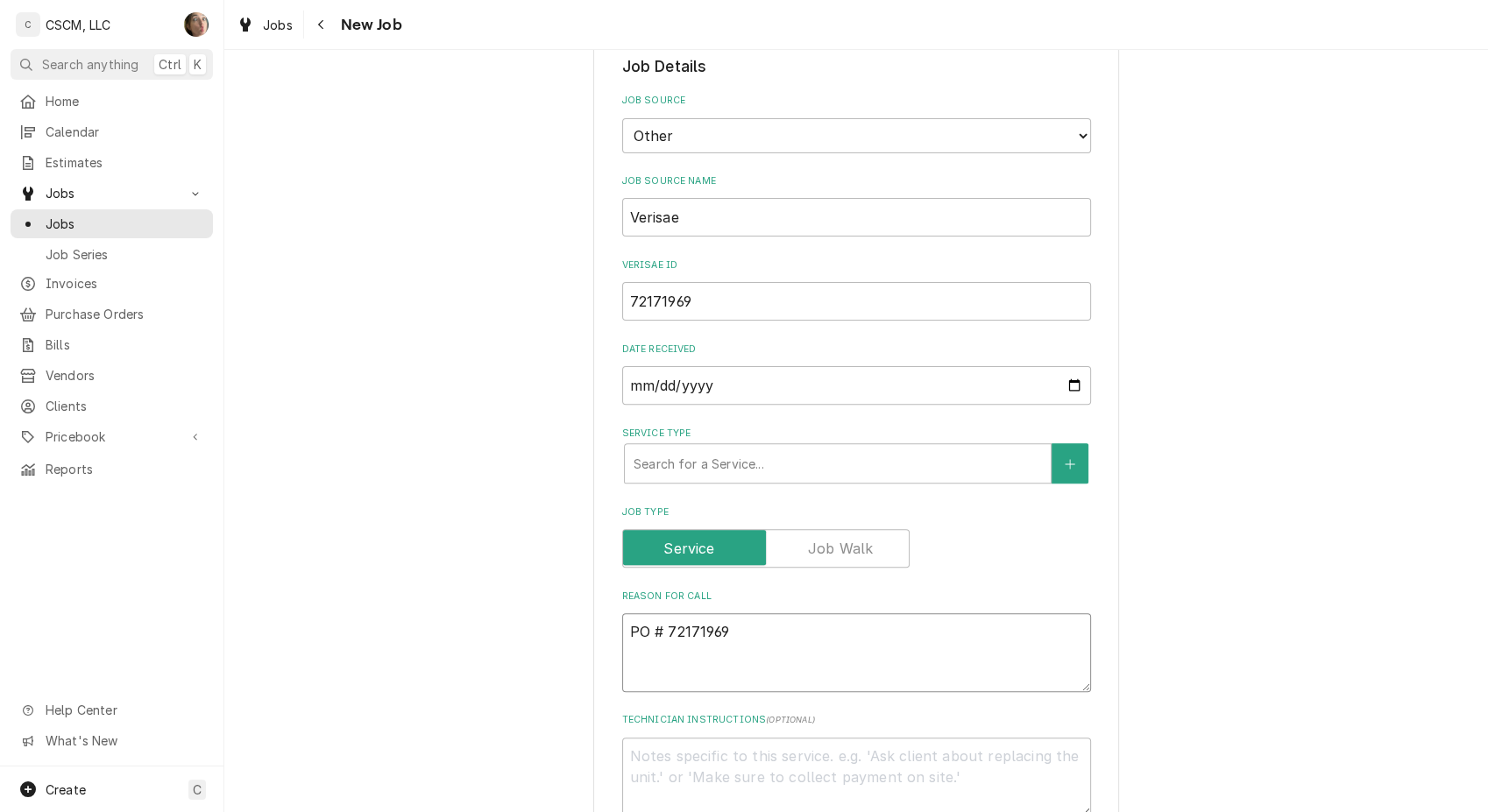
type textarea "NPO # 72171969"
type textarea "x"
type textarea "NTPO # 72171969"
type textarea "x"
type textarea "NTEPO # 72171969"
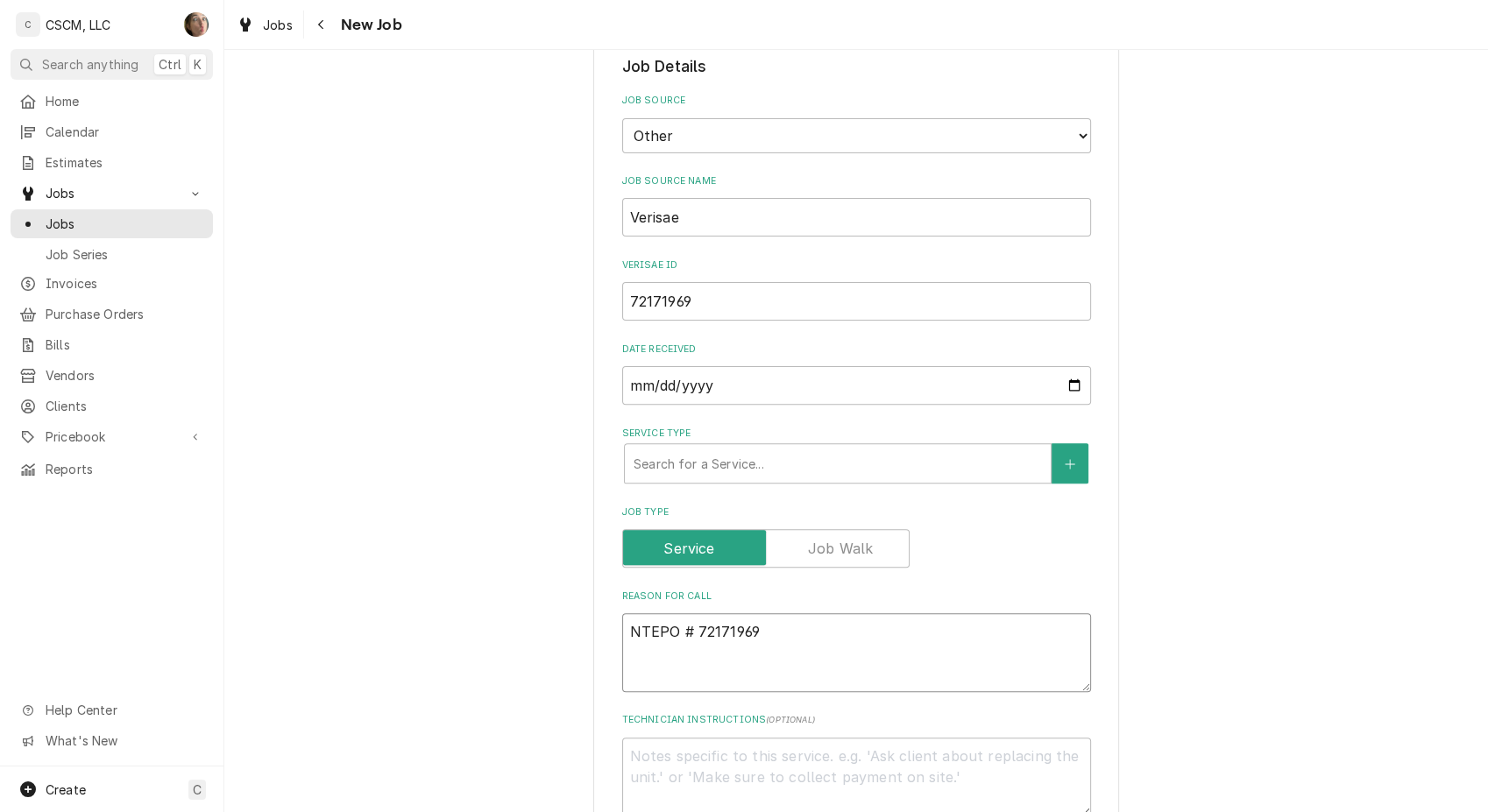
type textarea "x"
type textarea "NTE:PO # 72171969"
type textarea "x"
type textarea "NTE: PO # 72171969"
type textarea "x"
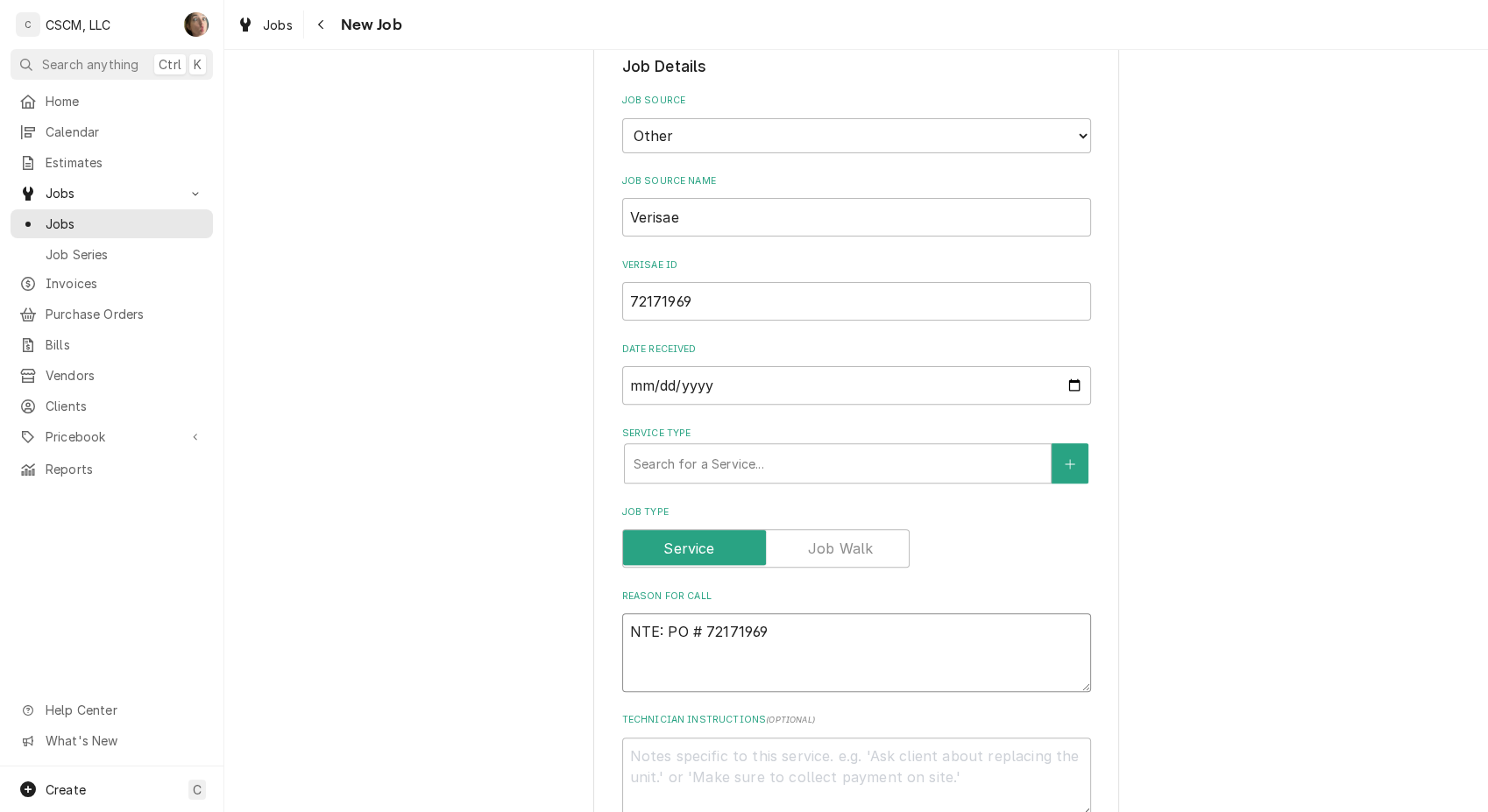
type textarea "NTE: $PO # 72171969"
type textarea "x"
type textarea "NTE: $5PO # 72171969"
type textarea "x"
type textarea "NTE: $50PO # 72171969"
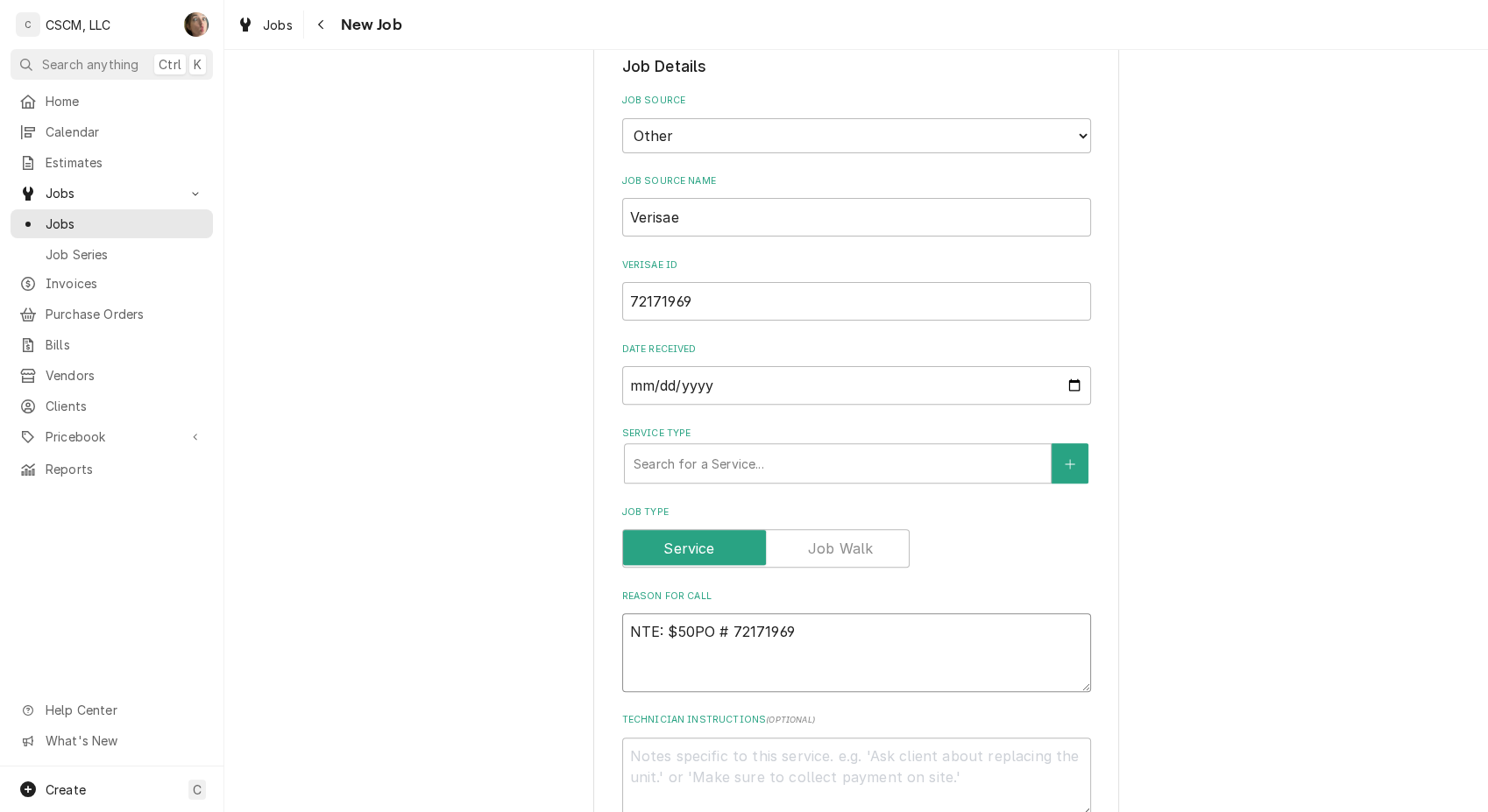
type textarea "x"
type textarea "NTE: $500PO # 72171969"
type textarea "x"
type textarea "NTE: $500 PO # 72171969"
type textarea "x"
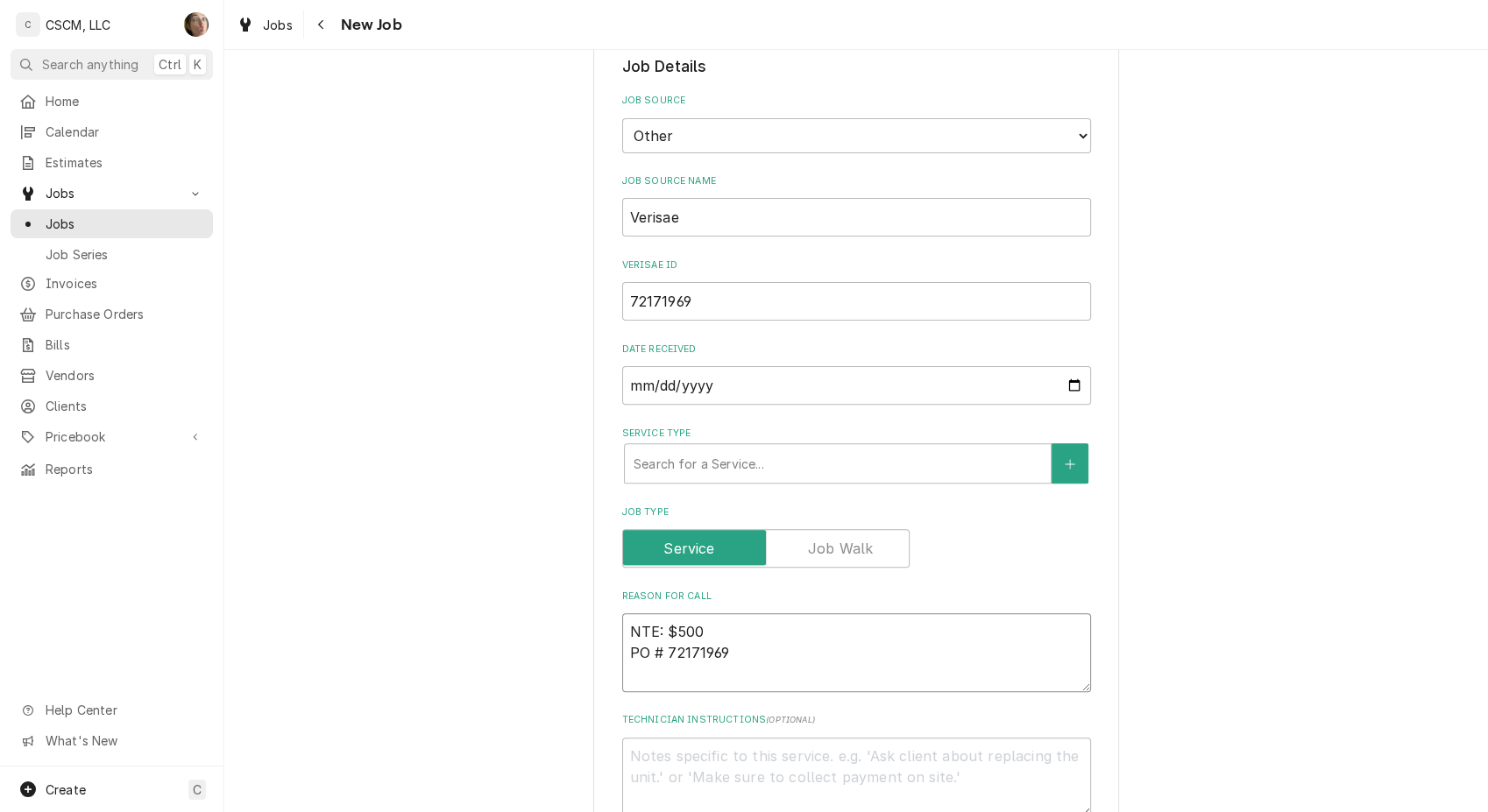
click at [623, 622] on textarea "NTE: $500 PO # 72171969" at bounding box center [856, 652] width 469 height 79
type textarea "NTE: $500 PO # 72171969"
click at [653, 465] on div "Service Type" at bounding box center [837, 463] width 408 height 31
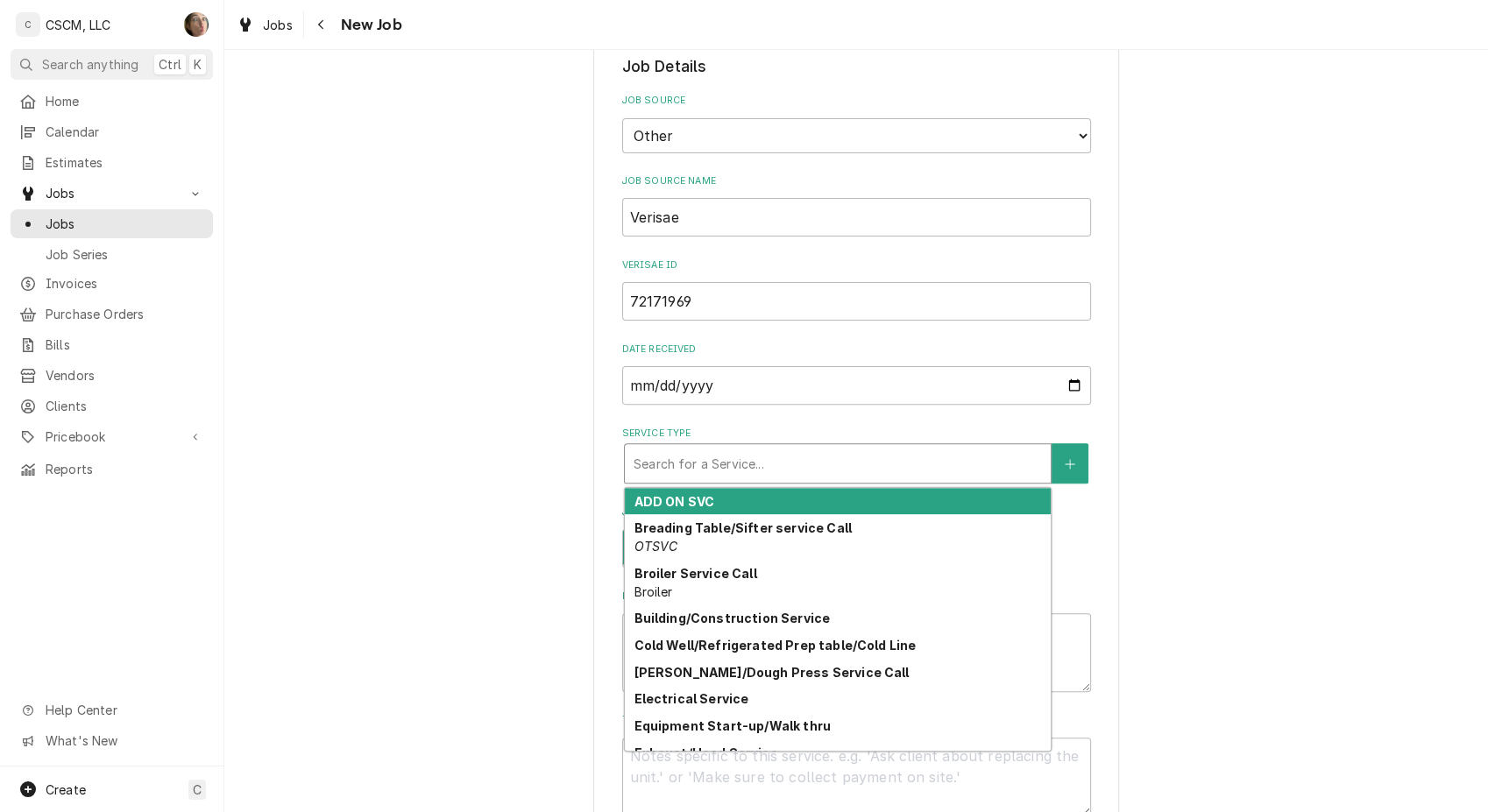
type textarea "x"
type input "P"
type textarea "x"
type input "PO"
type textarea "x"
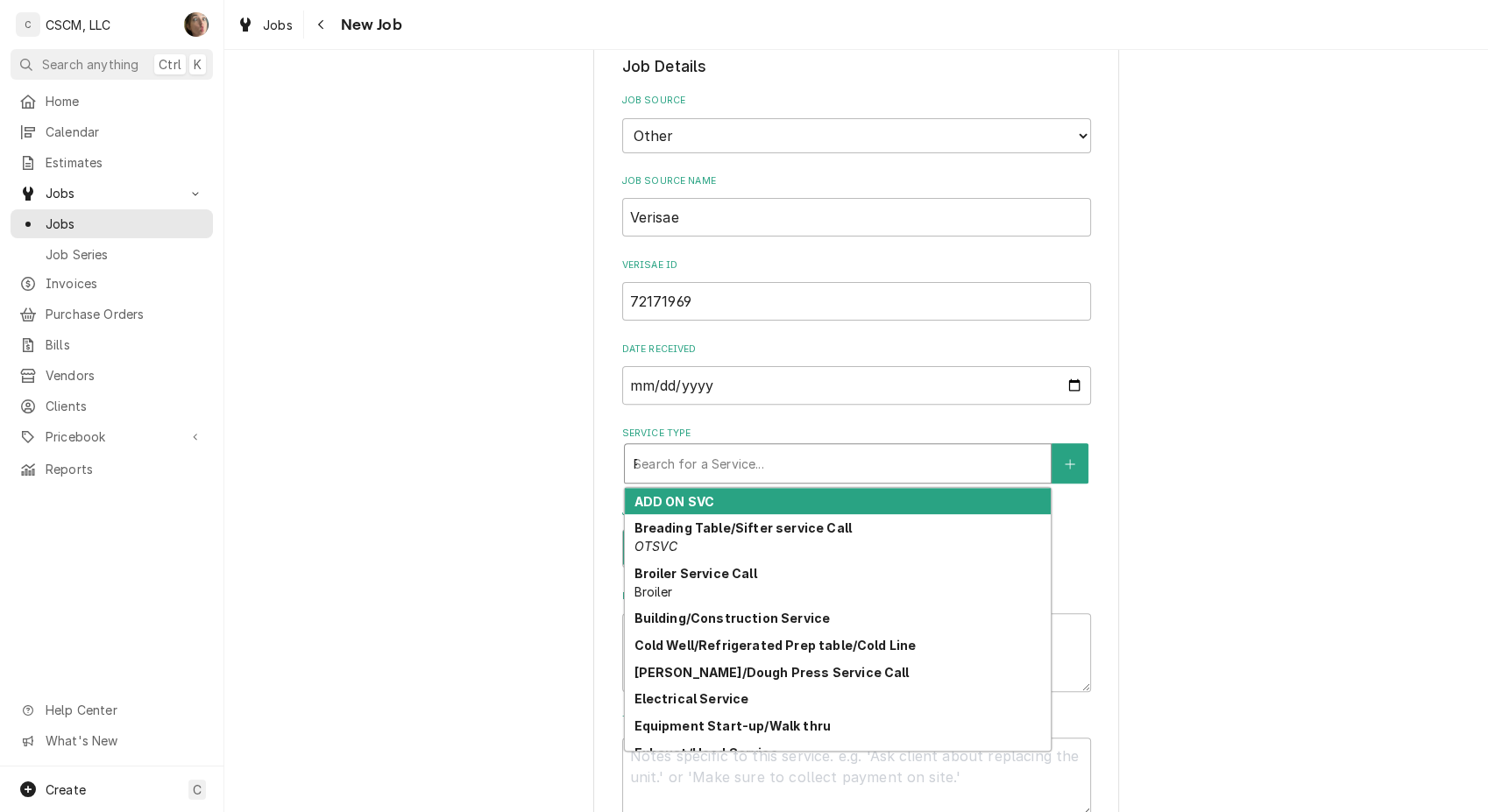
type input "POW"
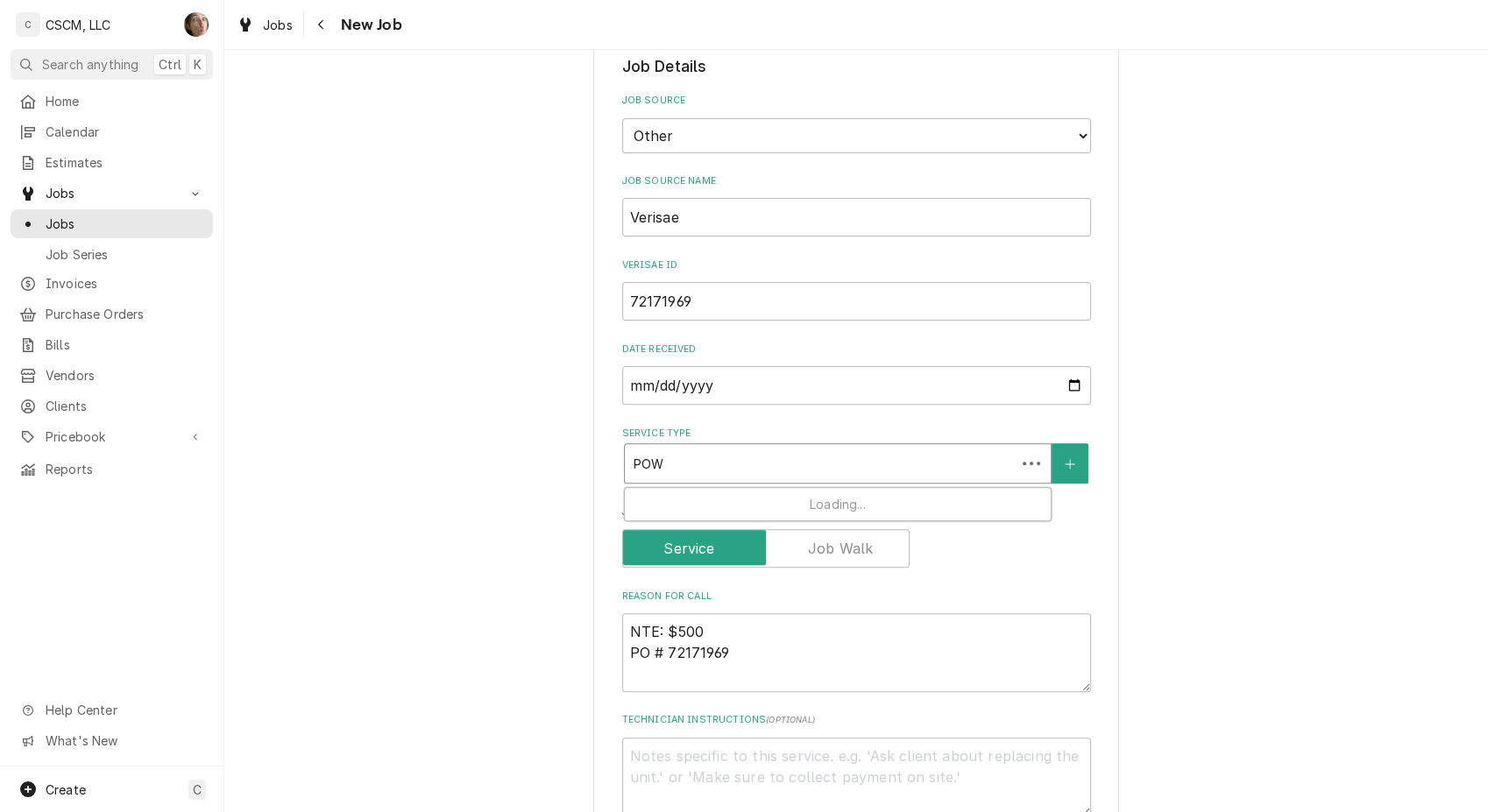
type textarea "x"
type input "POWE"
type textarea "x"
type input "POWER"
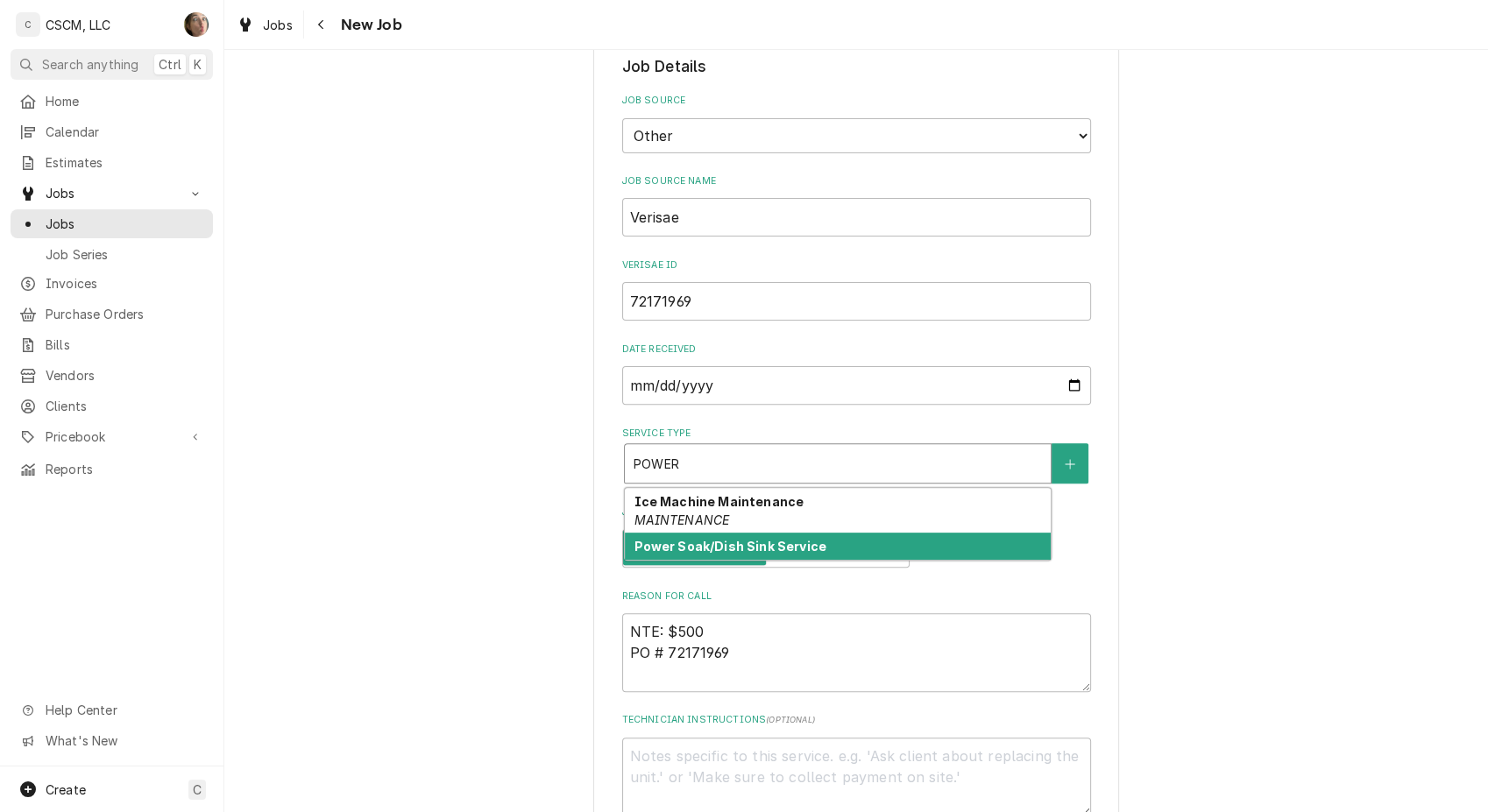
click at [657, 545] on strong "Power Soak/Dish Sink Service" at bounding box center [729, 546] width 192 height 15
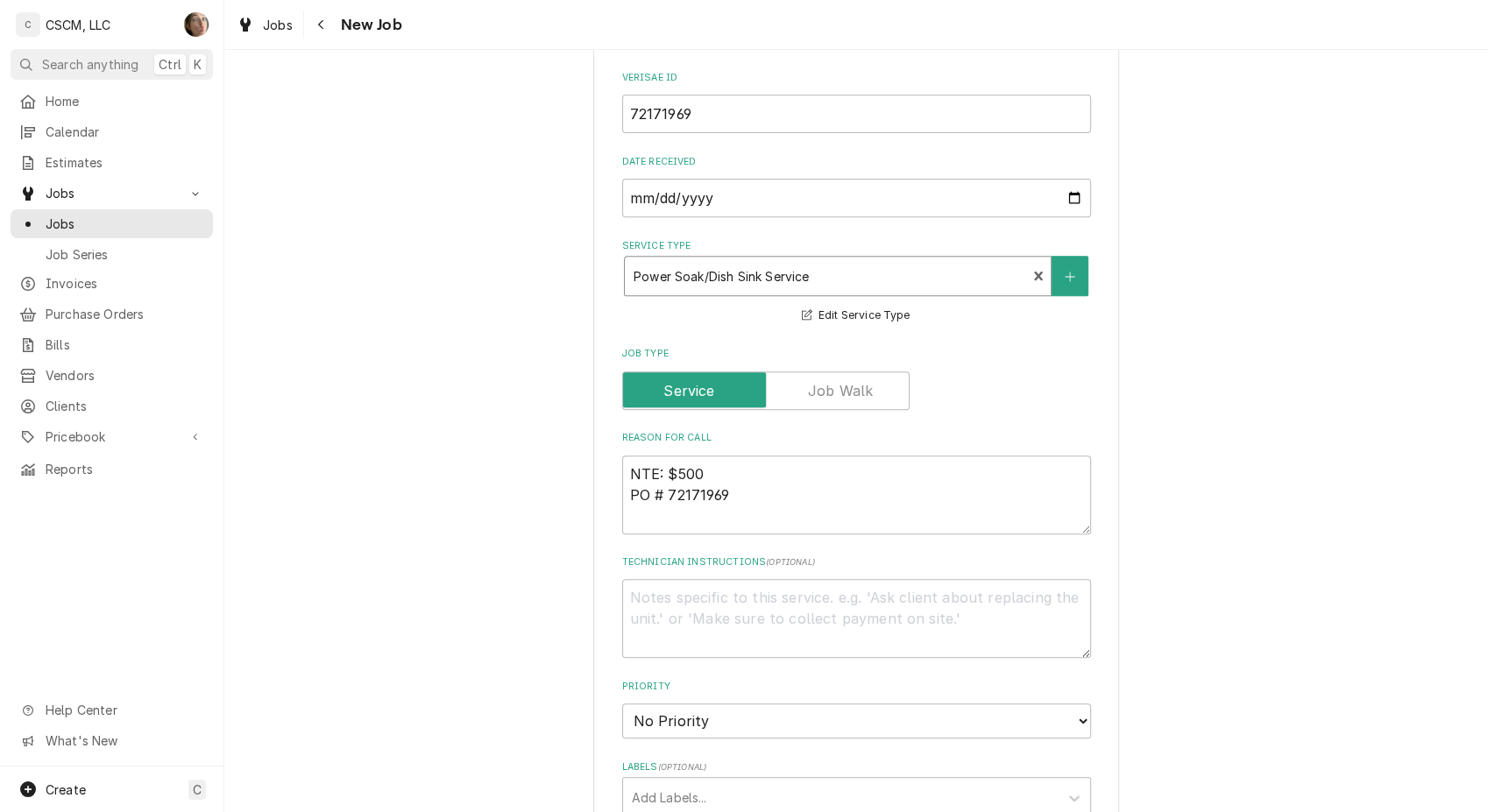
scroll to position [680, 0]
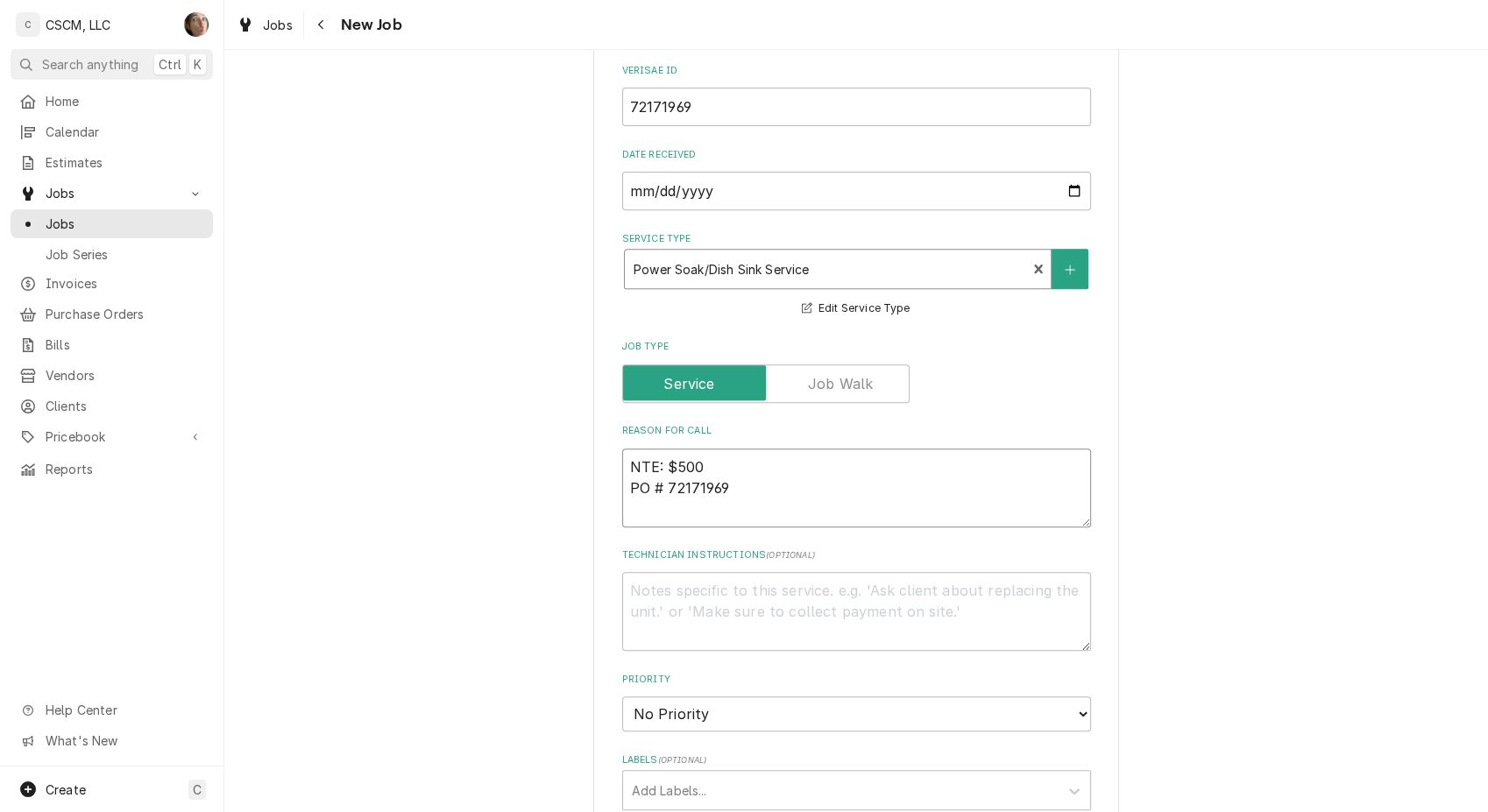
click at [623, 462] on textarea "NTE: $500 PO # 72171969" at bounding box center [856, 488] width 469 height 79
type textarea "x"
type textarea "LENTE: $500 PO # 72171969"
type textarea "x"
type textarea "LEANTE: $500 PO # 72171969"
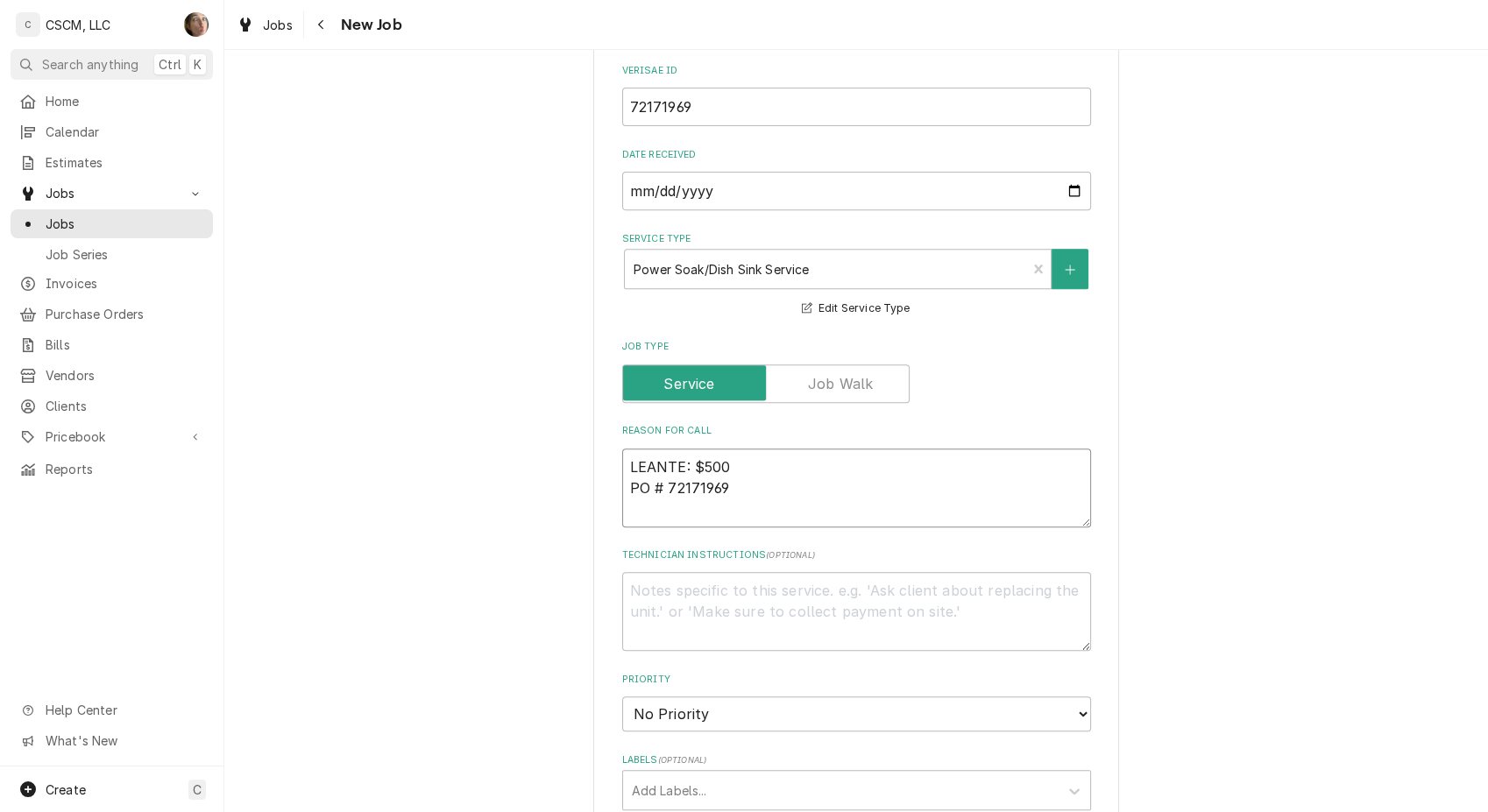
type textarea "x"
type textarea "LEAKNTE: $500 PO # 72171969"
type textarea "x"
type textarea "LEAKINTE: $500 PO # 72171969"
type textarea "x"
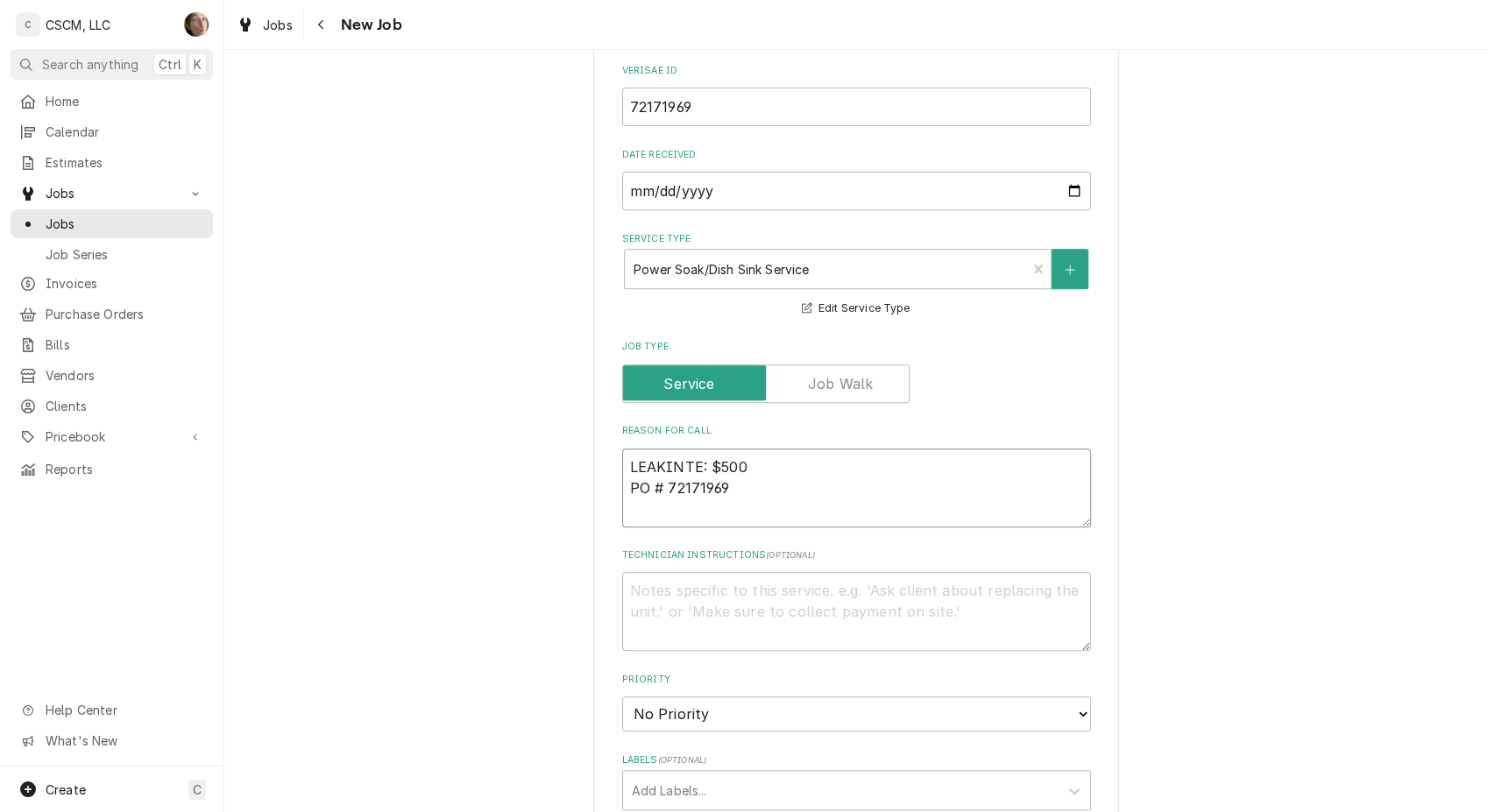
type textarea "LEAKINNTE: $500 PO # 72171969"
type textarea "x"
type textarea "LEAKINGNTE: $500 PO # 72171969"
type textarea "x"
type textarea "LEAKING NTE: $500 PO # 72171969"
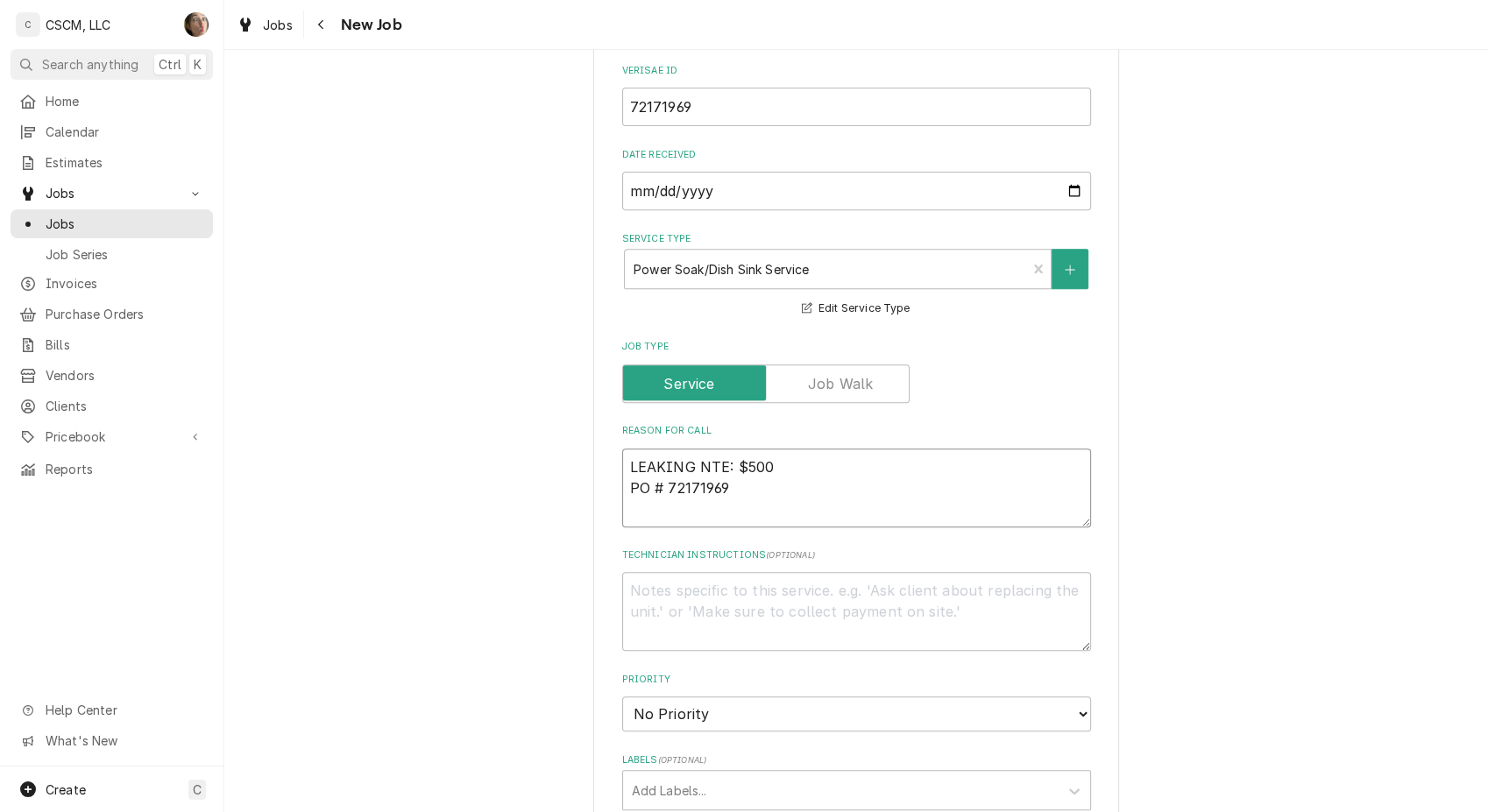
type textarea "x"
type textarea "LEAKING HNTE: $500 PO # 72171969"
type textarea "x"
type textarea "LEAKING HONTE: $500 PO # 72171969"
type textarea "x"
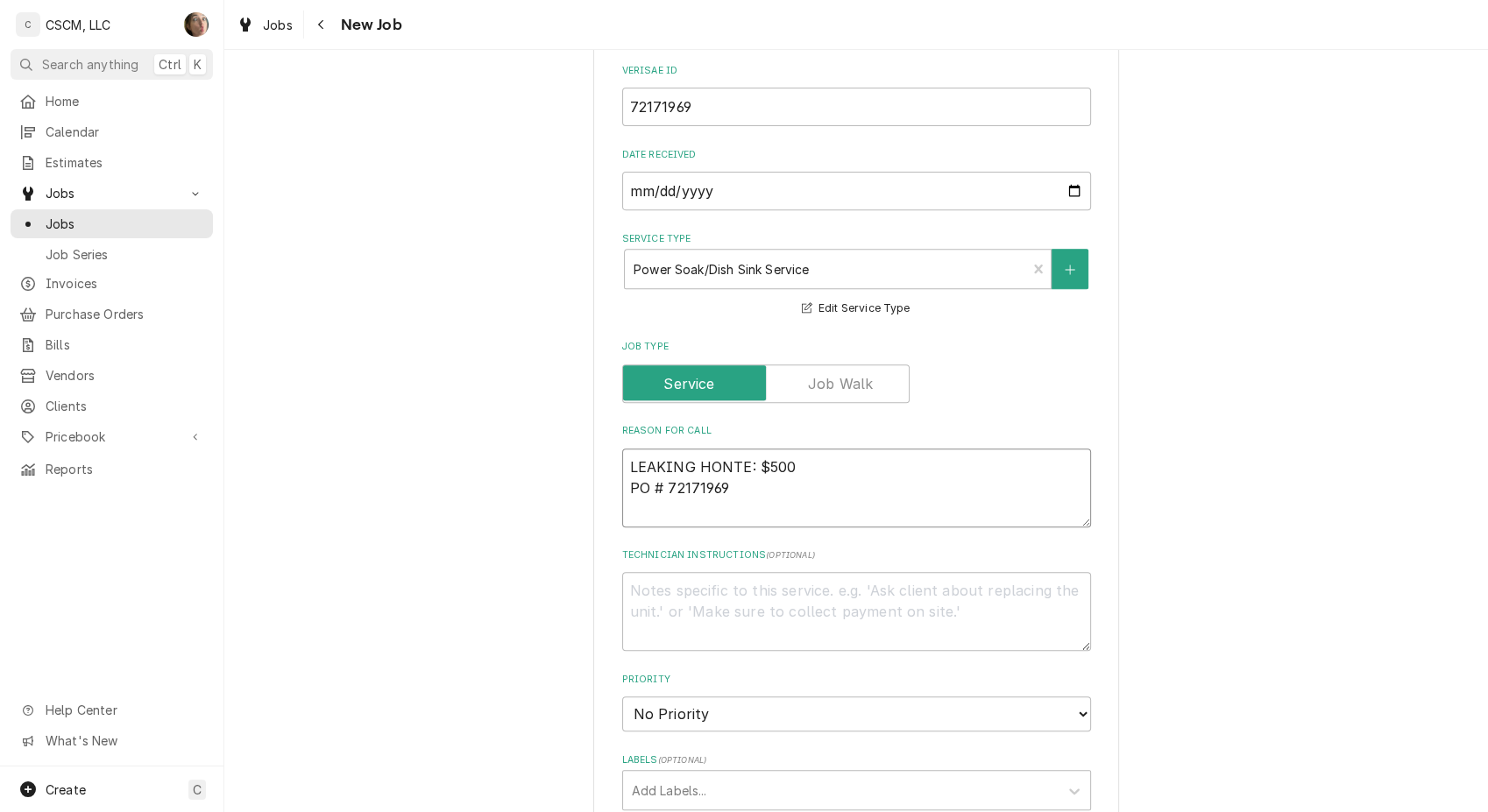
type textarea "LEAKING HOSNTE: $500 PO # 72171969"
type textarea "x"
type textarea "LEAKING HOSENTE: $500 PO # 72171969"
type textarea "x"
type textarea "LEAKING HOSE NTE: $500 PO # 72171969"
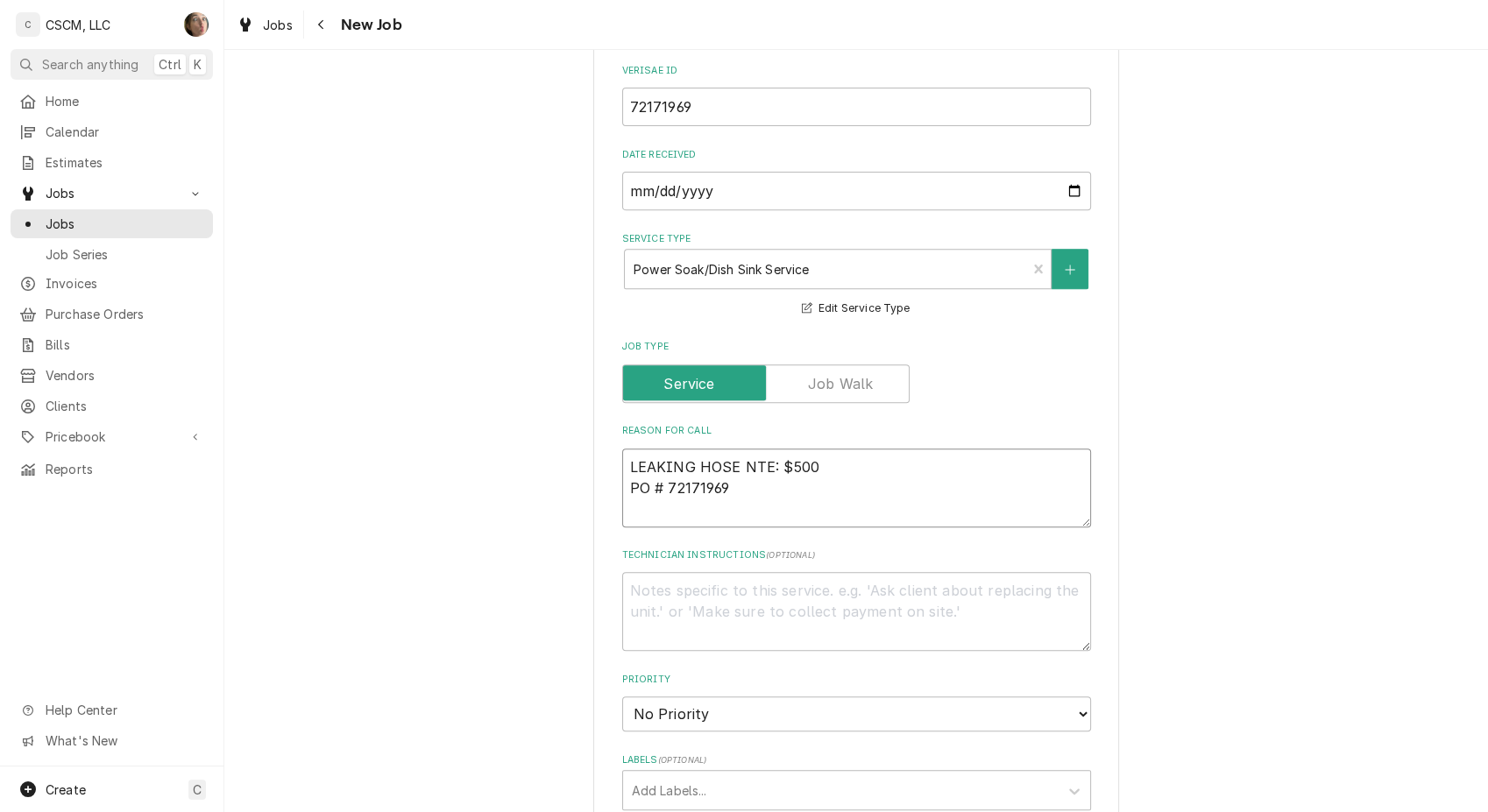
type textarea "x"
type textarea "LEAKING HOSE TNTE: $500 PO # 72171969"
type textarea "x"
type textarea "LEAKING HOSE THNTE: $500 PO # 72171969"
type textarea "x"
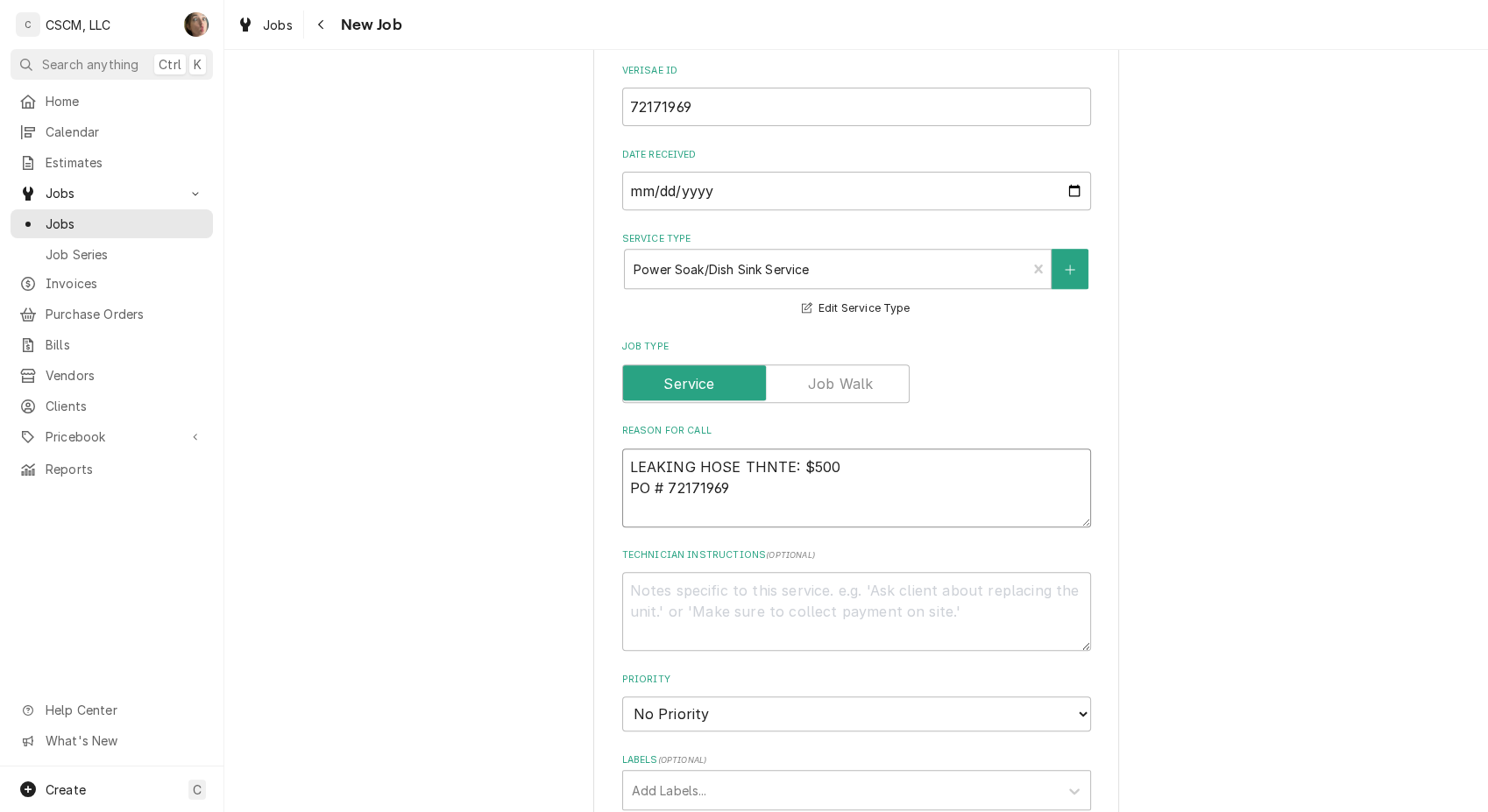
type textarea "LEAKING HOSE THANTE: $500 PO # 72171969"
type textarea "x"
type textarea "LEAKING HOSE THANNTE: $500 PO # 72171969"
type textarea "x"
type textarea "LEAKING HOSE THANKSNTE: $500 PO # 72171969"
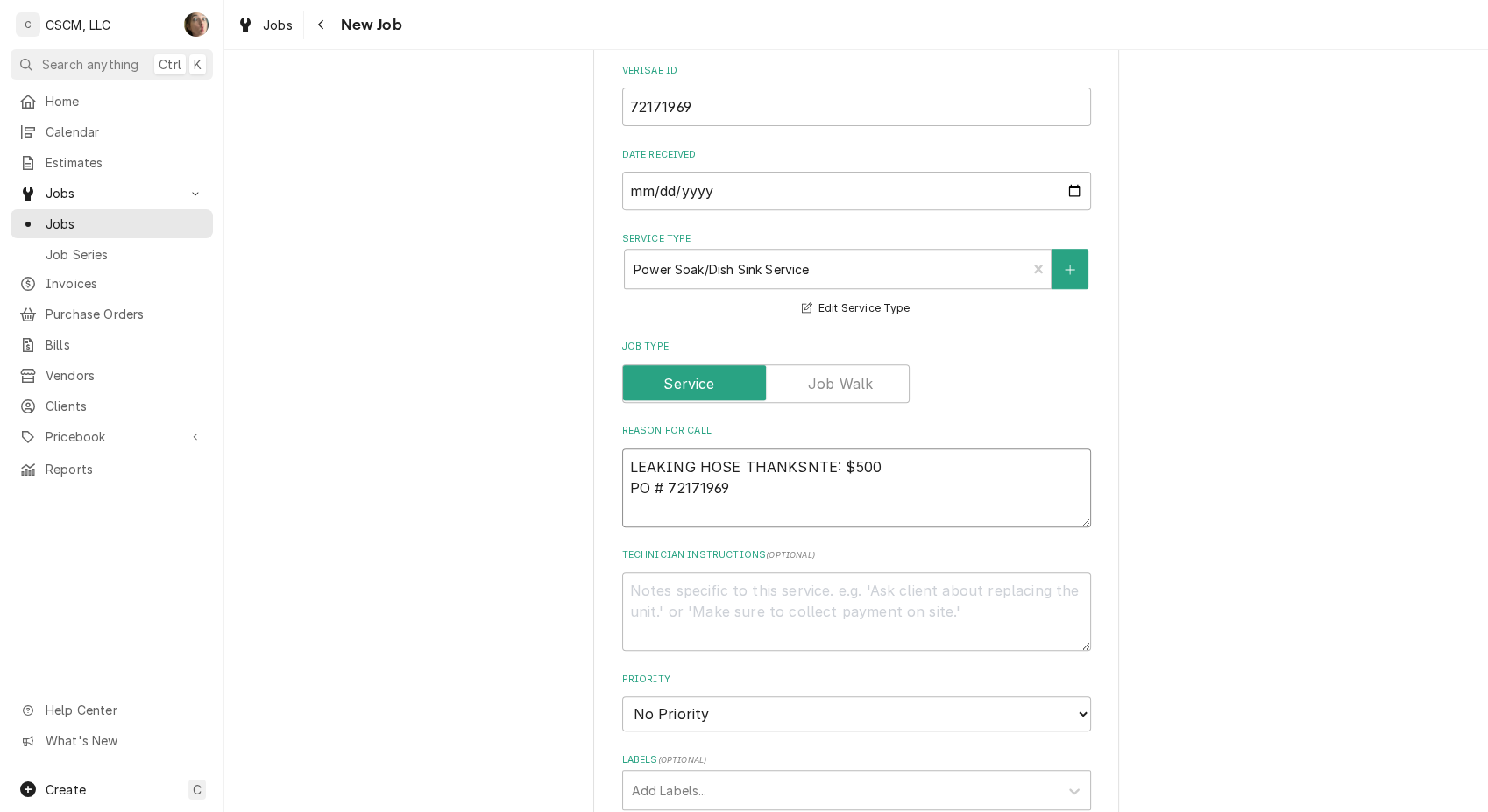
type textarea "x"
type textarea "LEAKING HOSE THANKS NTE: $500 PO # 72171969"
type textarea "x"
type textarea "LNTE: $500 PO # 72171969"
type textarea "x"
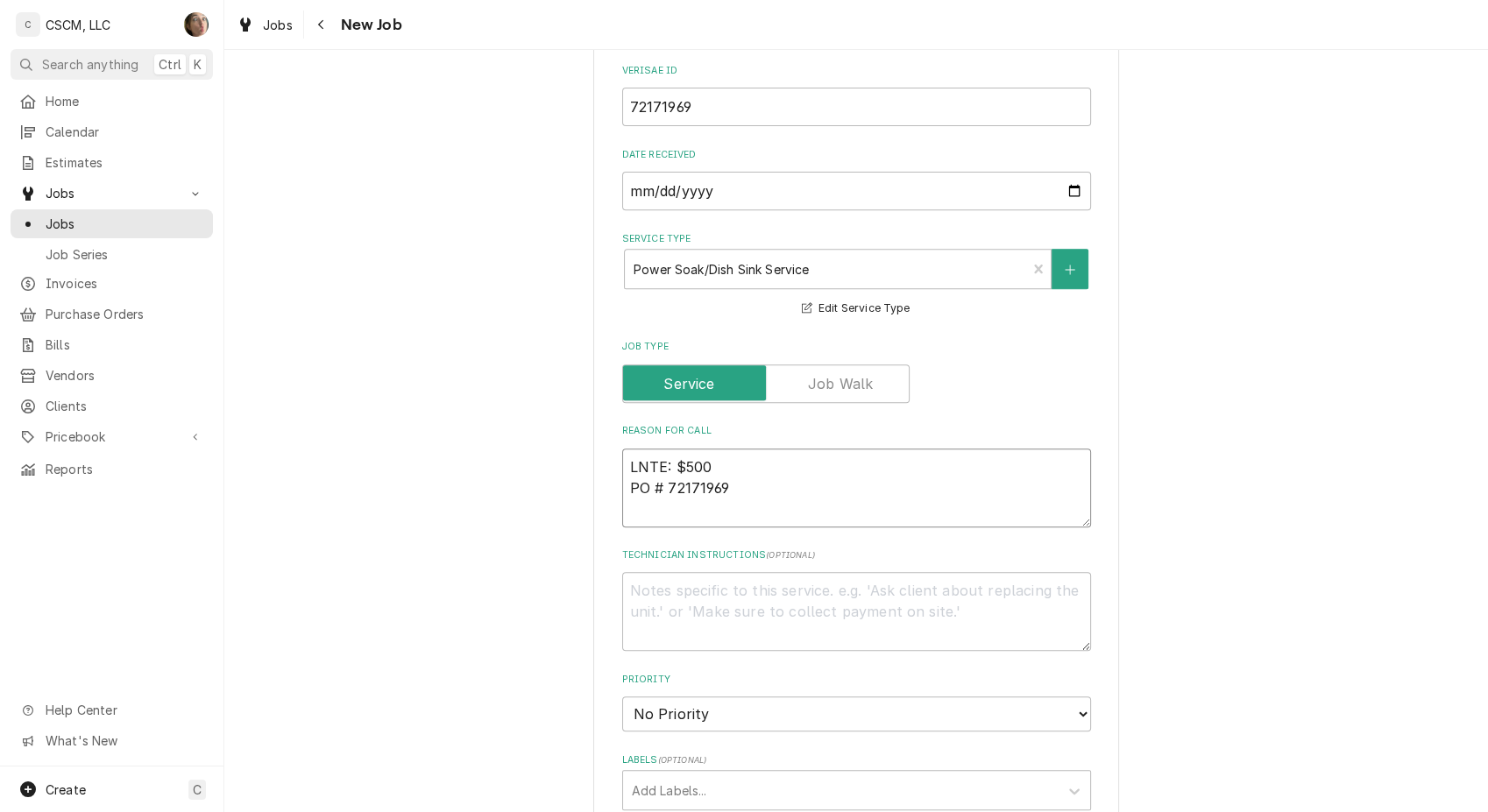
type textarea "LeNTE: $500 PO # 72171969"
type textarea "x"
type textarea "LeaNTE: $500 PO # 72171969"
type textarea "x"
type textarea "LeakNTE: $500 PO # 72171969"
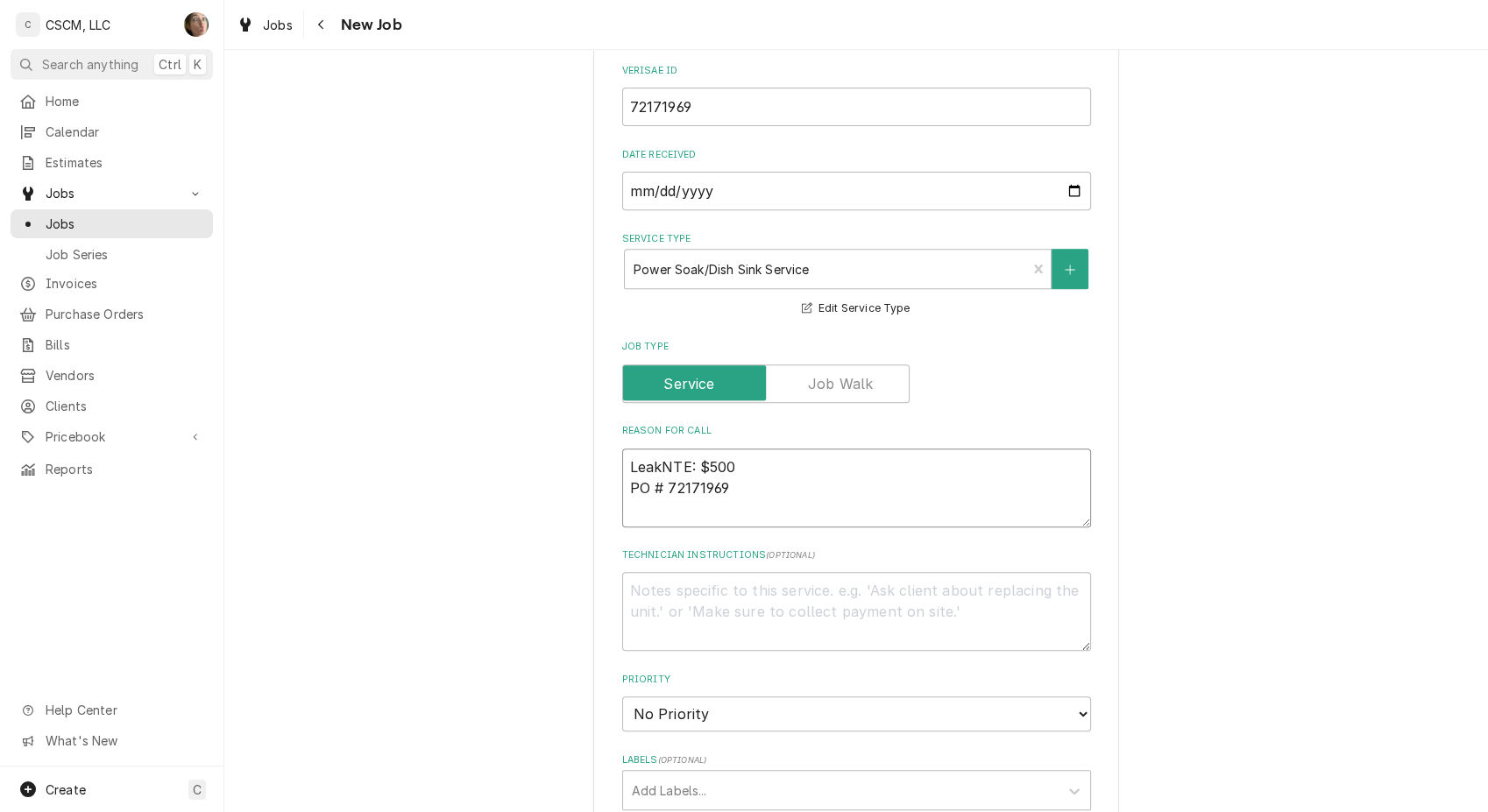
type textarea "x"
type textarea "LeakiNTE: $500 PO # 72171969"
type textarea "x"
type textarea "LeakinNTE: $500 PO # 72171969"
type textarea "x"
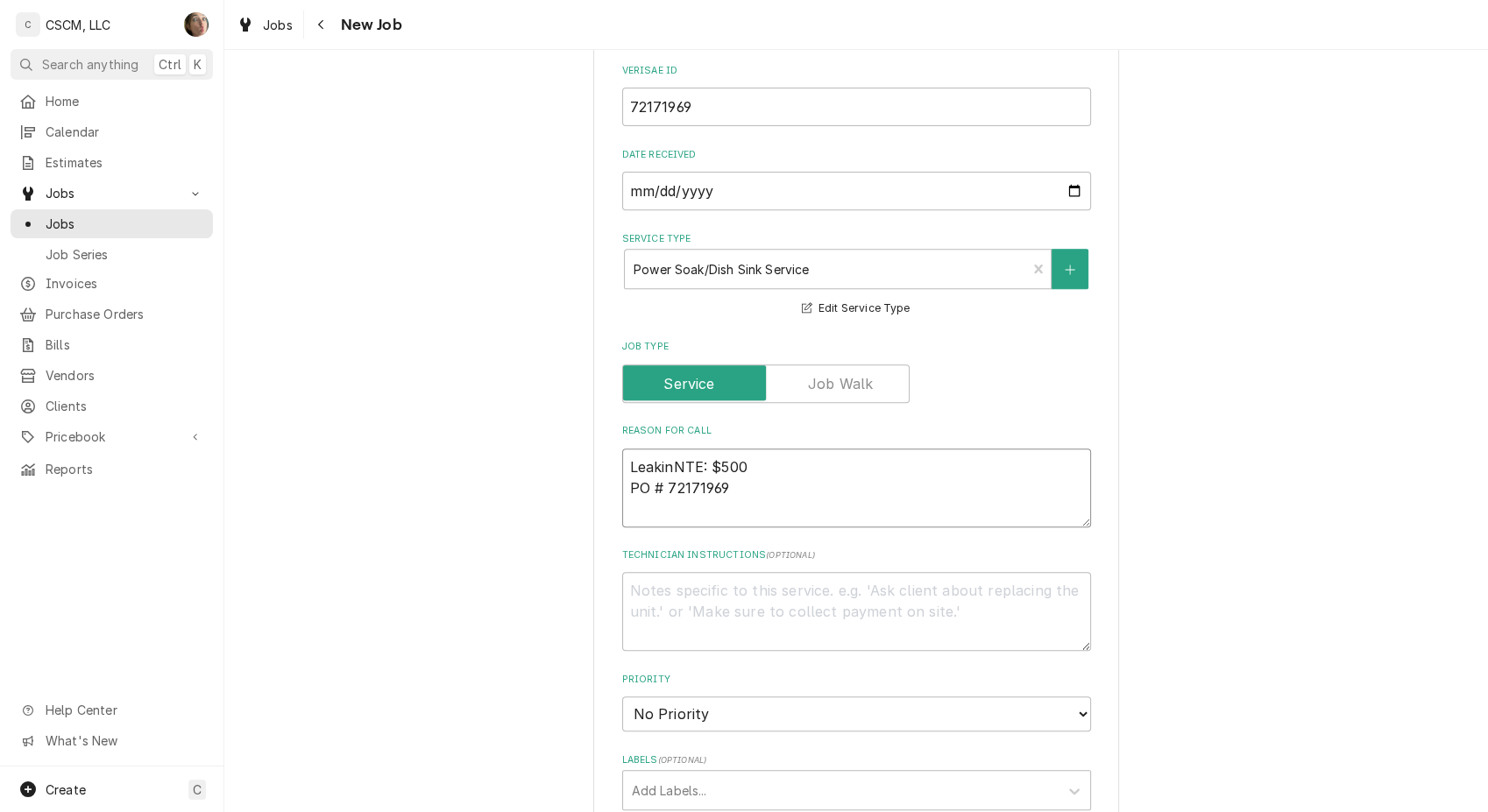
type textarea "LeakingNTE: $500 PO # 72171969"
type textarea "x"
type textarea "Leaking NTE: $500 PO # 72171969"
type textarea "x"
type textarea "Leaking hNTE: $500 PO # 72171969"
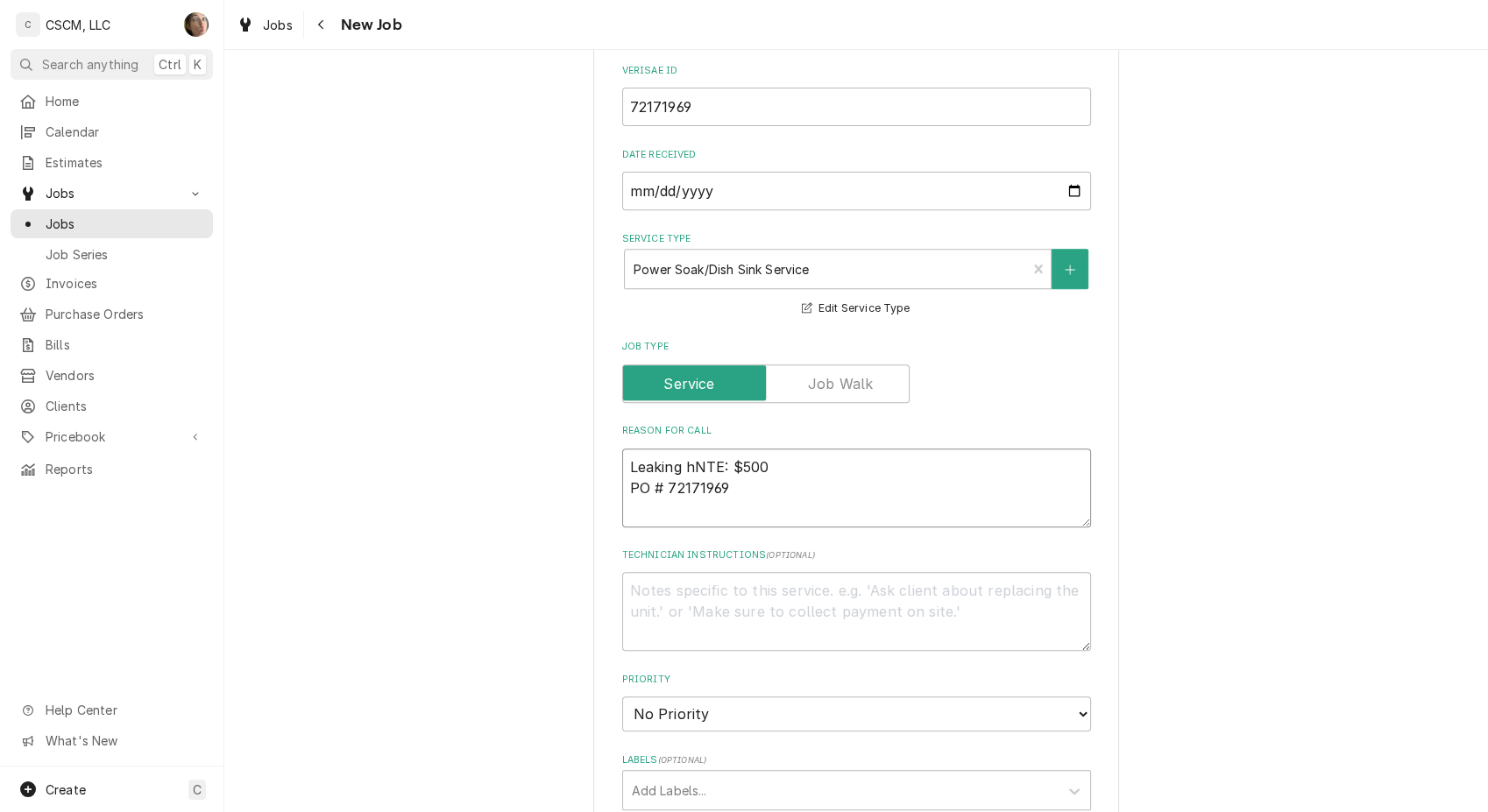
type textarea "x"
type textarea "Leaking hoNTE: $500 PO # 72171969"
type textarea "x"
type textarea "Leaking hosNTE: $500 PO # 72171969"
type textarea "x"
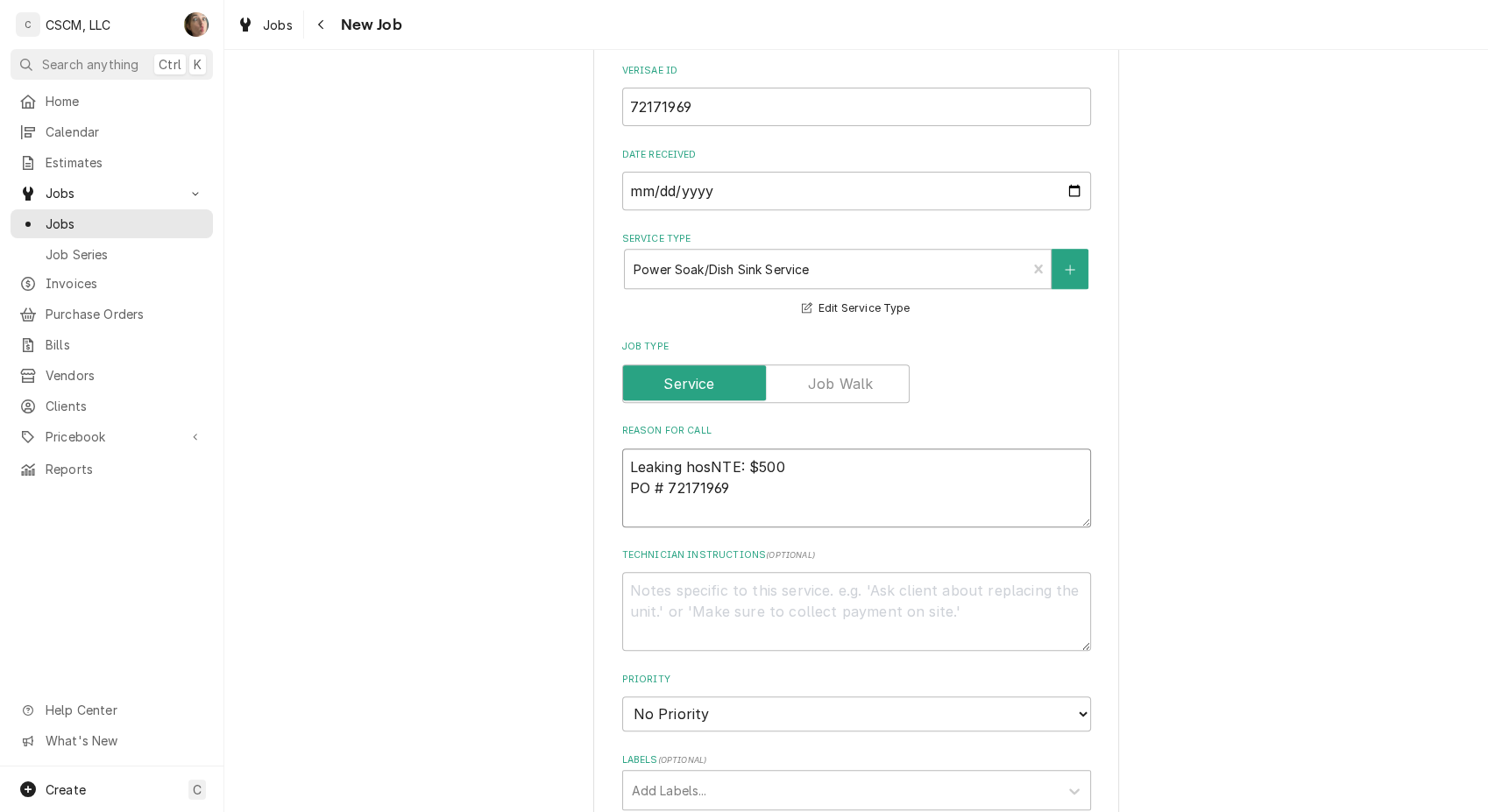
type textarea "Leaking hoseNTE: $500 PO # 72171969"
type textarea "x"
type textarea "Leaking hose NTE: $500 PO # 72171969"
type textarea "x"
type textarea "Leaking hose tNTE: $500 PO # 72171969"
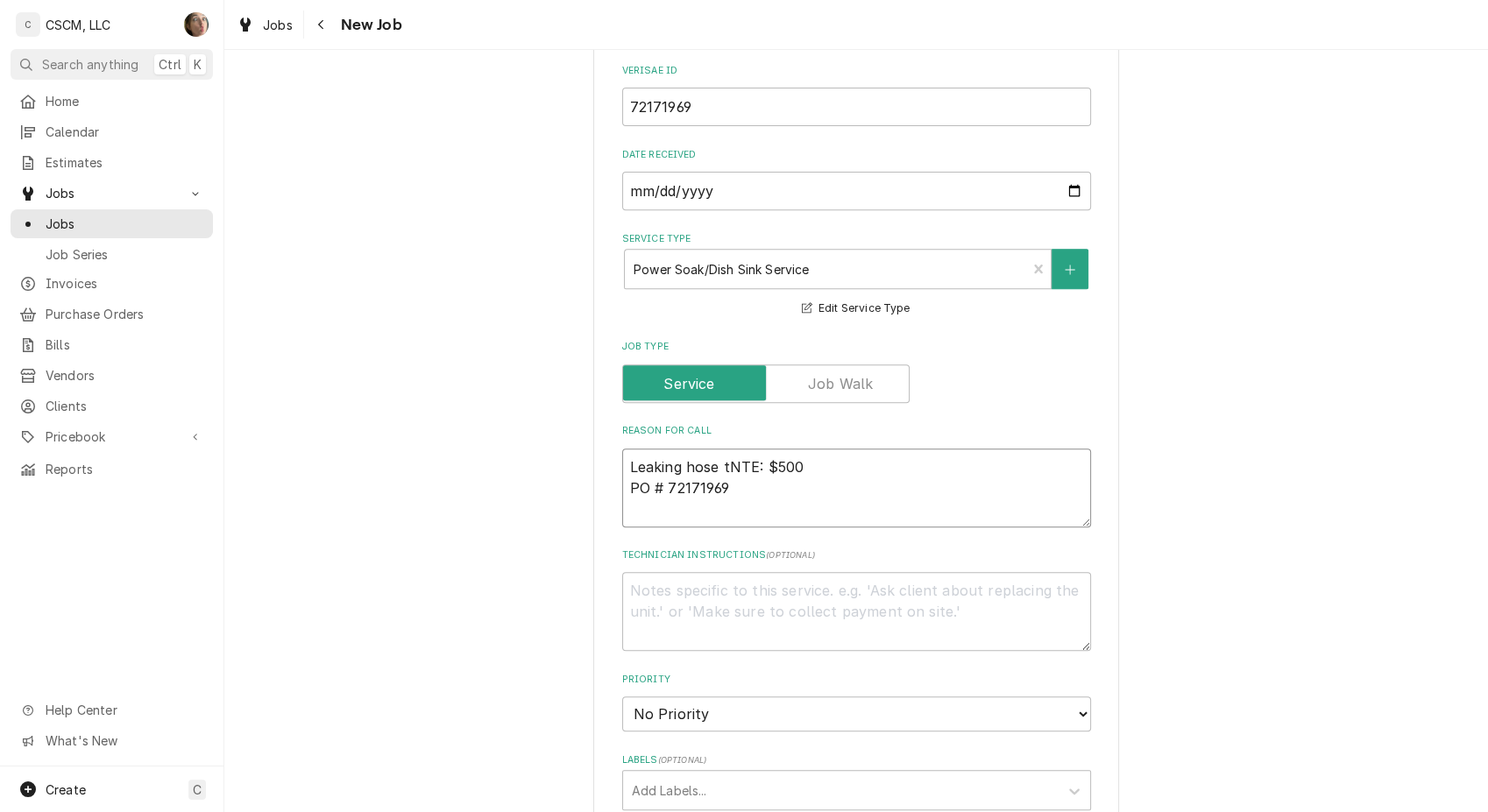
type textarea "x"
type textarea "Leaking hose thNTE: $500 PO # 72171969"
type textarea "x"
type textarea "Leaking hose thaNTE: $500 PO # 72171969"
type textarea "x"
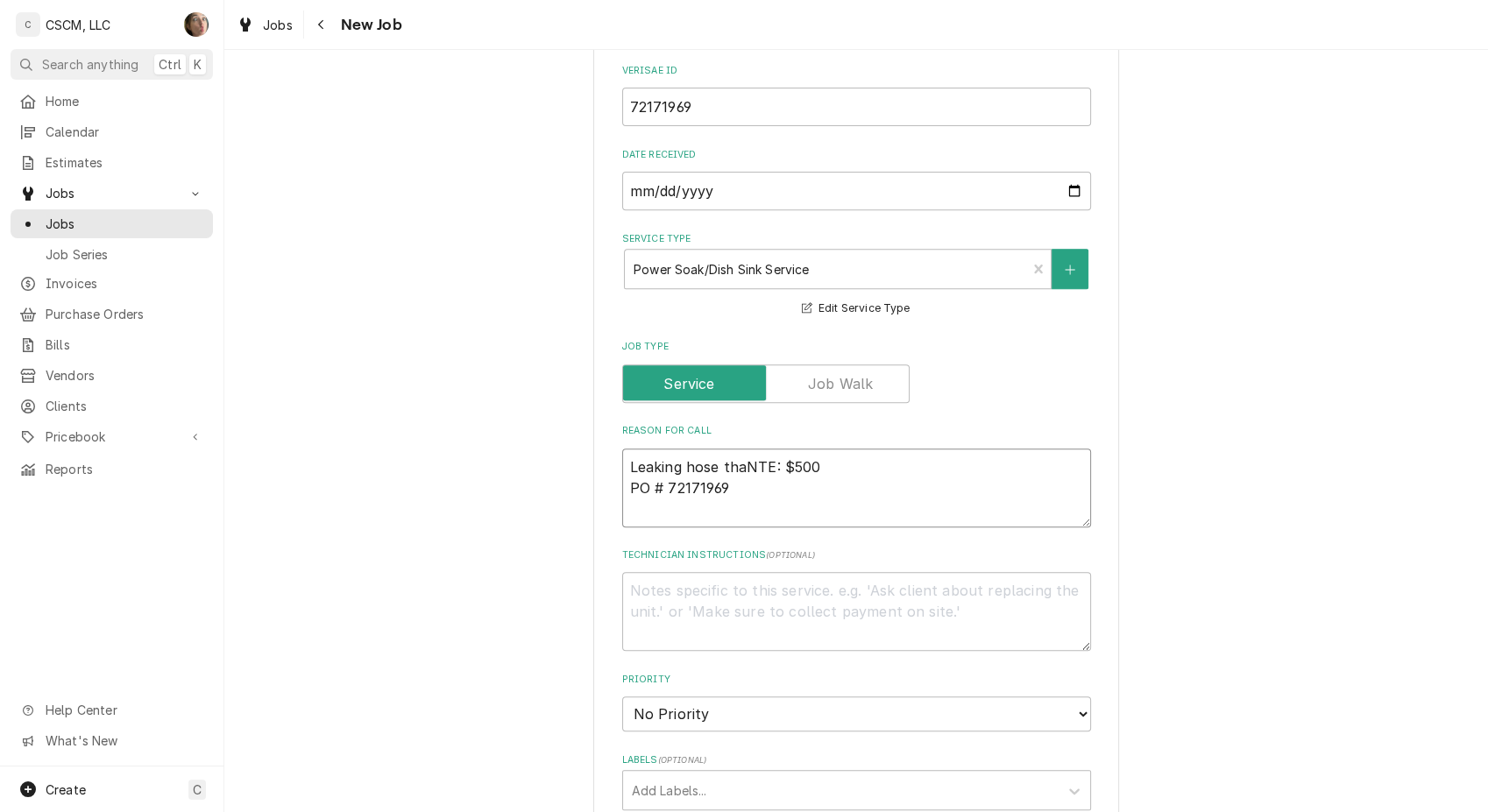
type textarea "Leaking hose thanNTE: $500 PO # 72171969"
type textarea "x"
type textarea "Leaking hose thankNTE: $500 PO # 72171969"
type textarea "x"
type textarea "Leaking hose thanksNTE: $500 PO # 72171969"
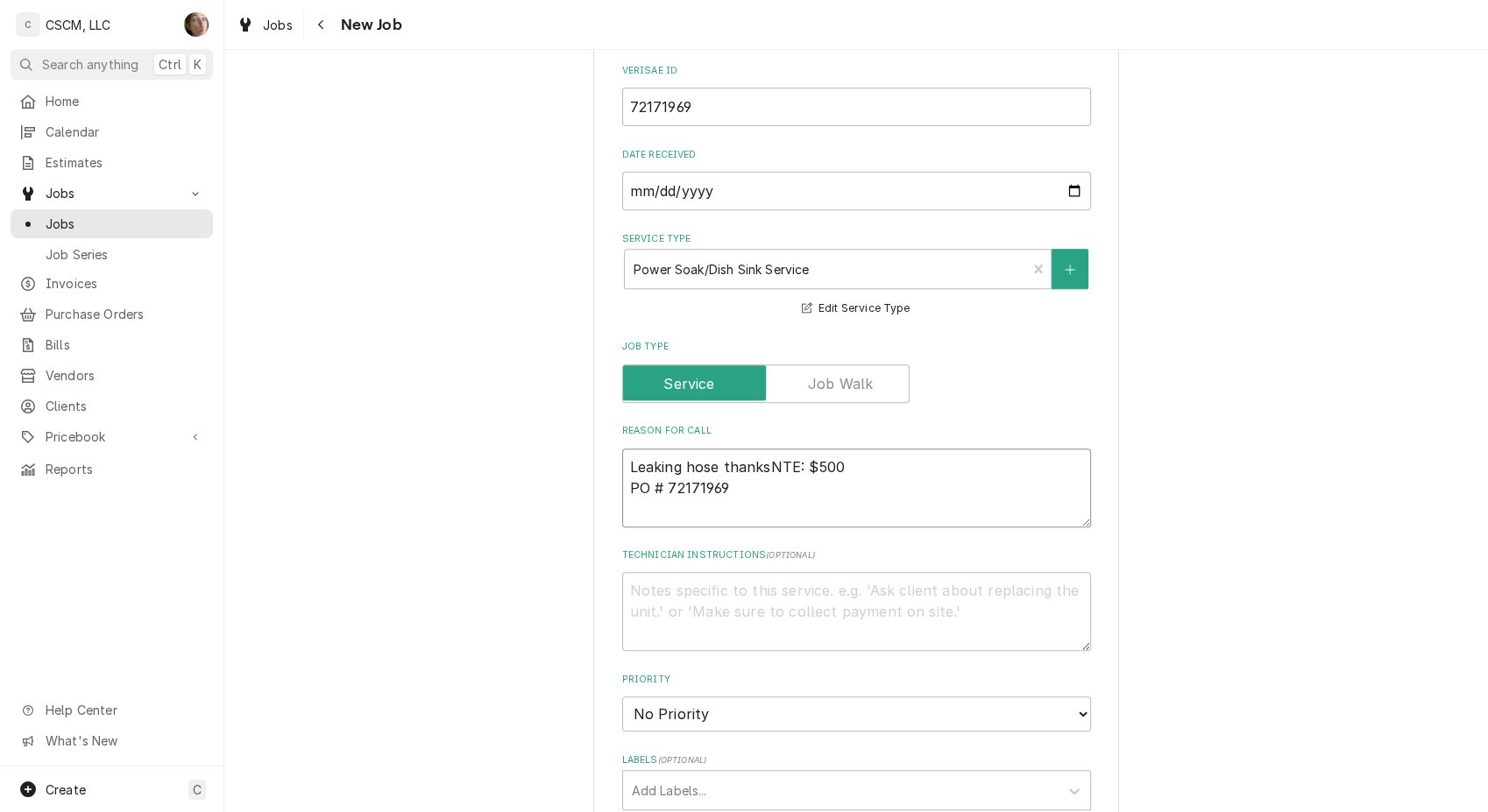
type textarea "x"
type textarea "Leaking hose thanks NTE: $500 PO # 72171969"
type textarea "x"
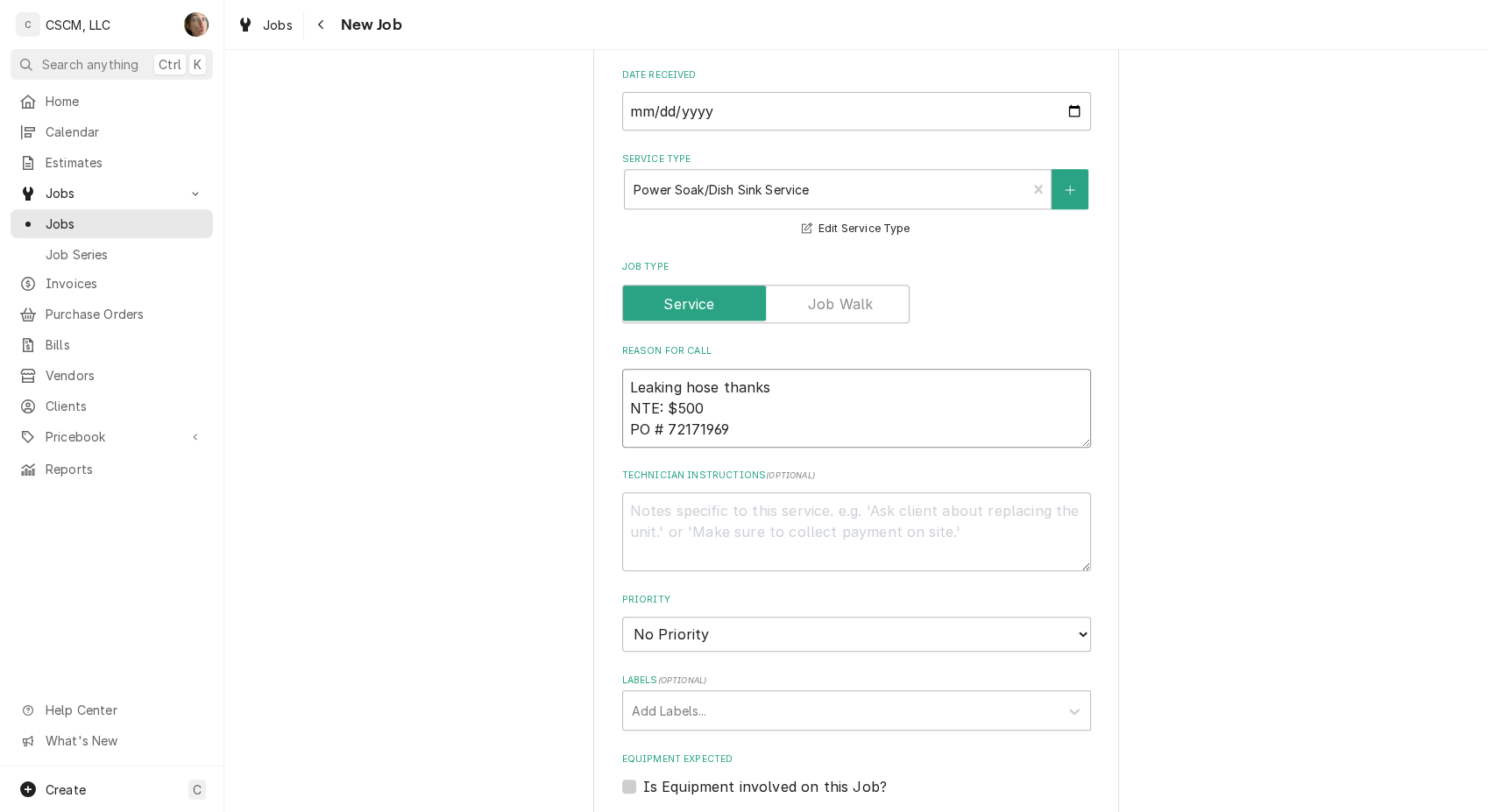
scroll to position [876, 0]
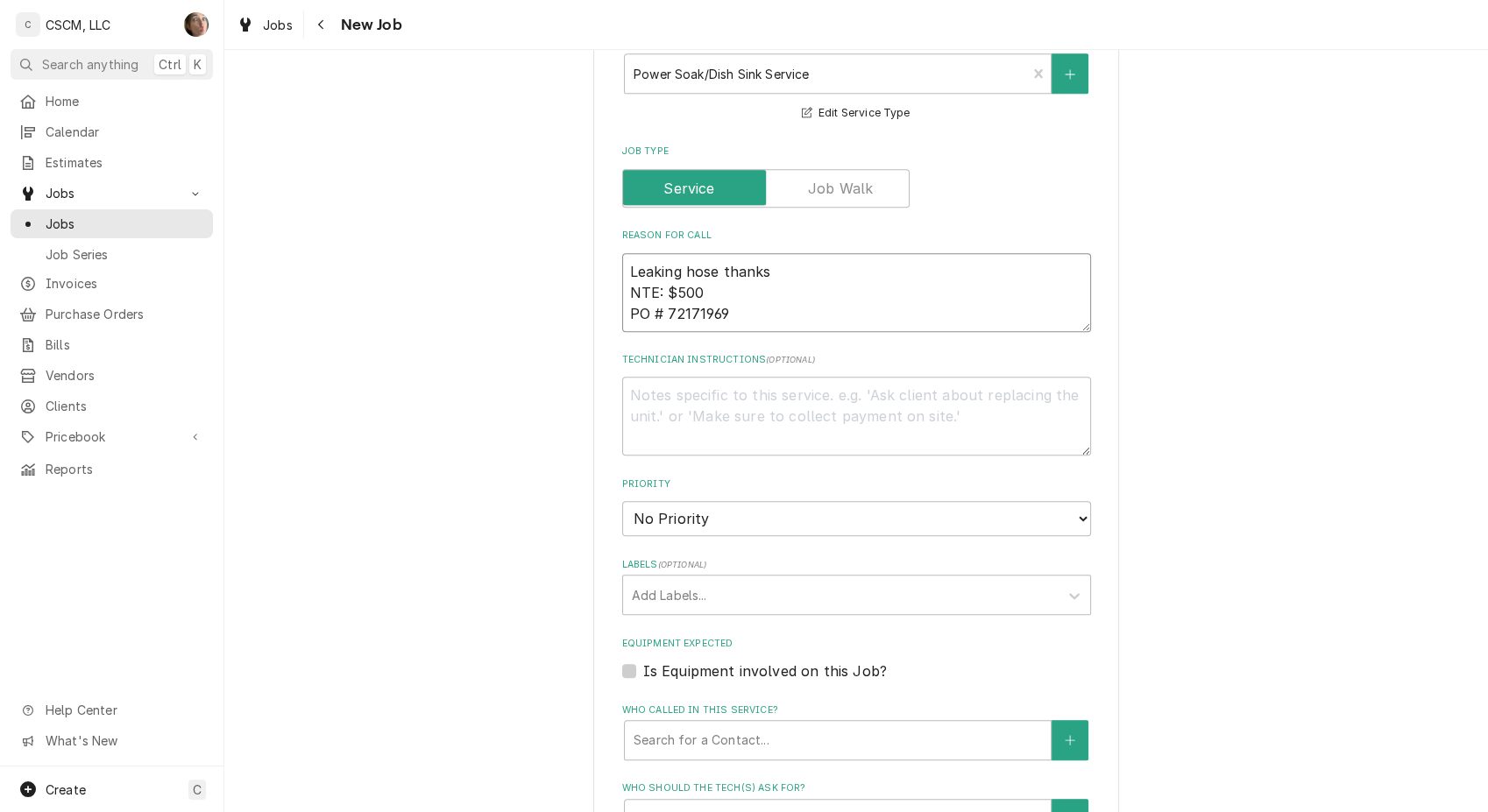
type textarea "Leaking hose thanks NTE: $500 PO # 72171969"
click at [726, 524] on select "No Priority Urgent High Medium Low" at bounding box center [856, 518] width 469 height 35
select select "1"
click at [622, 501] on select "No Priority Urgent High Medium Low" at bounding box center [856, 518] width 469 height 35
type textarea "x"
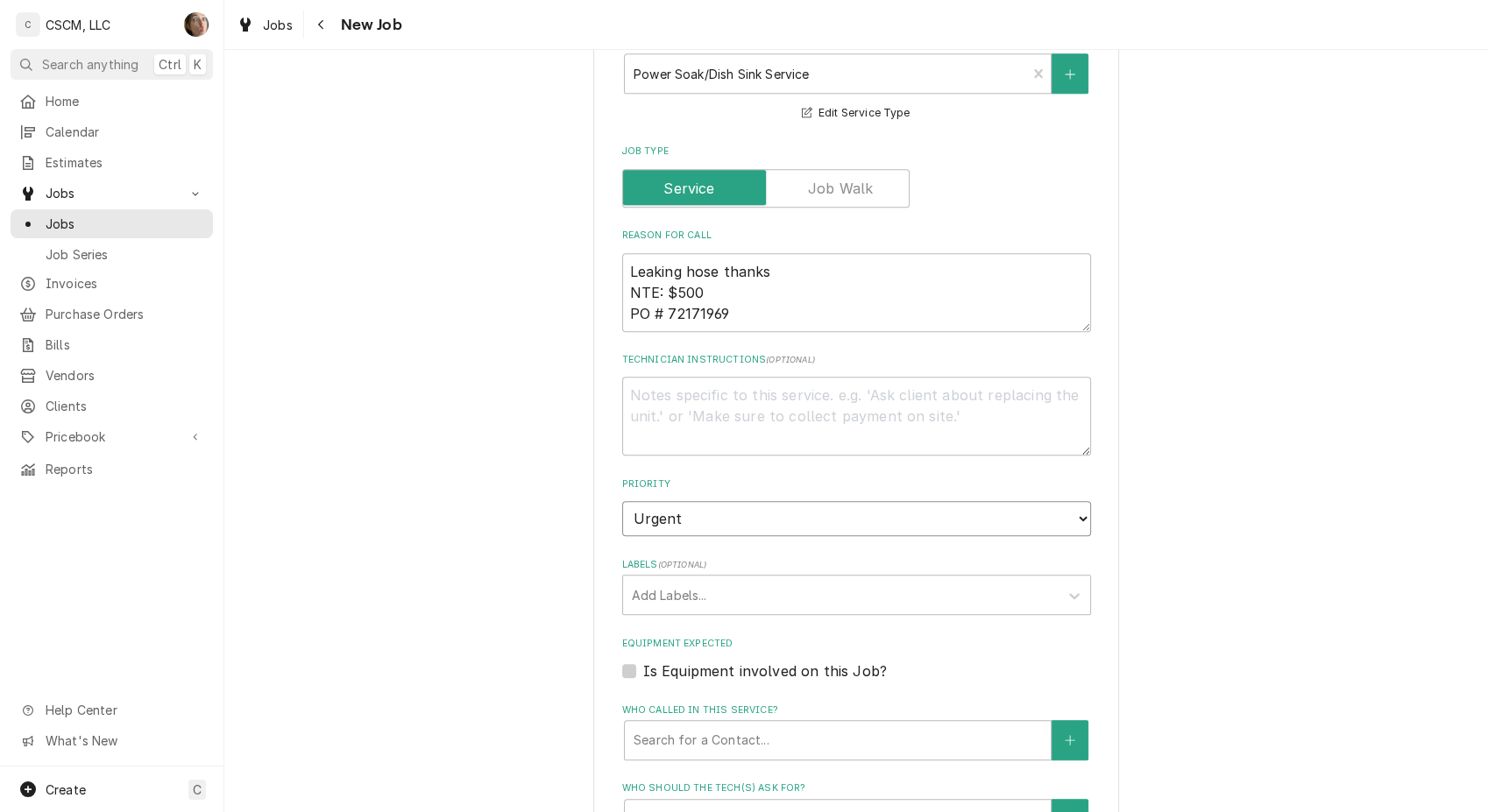
drag, startPoint x: 748, startPoint y: 508, endPoint x: 741, endPoint y: 533, distance: 26.0
click at [748, 508] on select "No Priority Urgent High Medium Low" at bounding box center [856, 518] width 469 height 35
select select "2"
click at [622, 501] on select "No Priority Urgent High Medium Low" at bounding box center [856, 518] width 469 height 35
click at [729, 587] on div "Labels" at bounding box center [841, 594] width 418 height 31
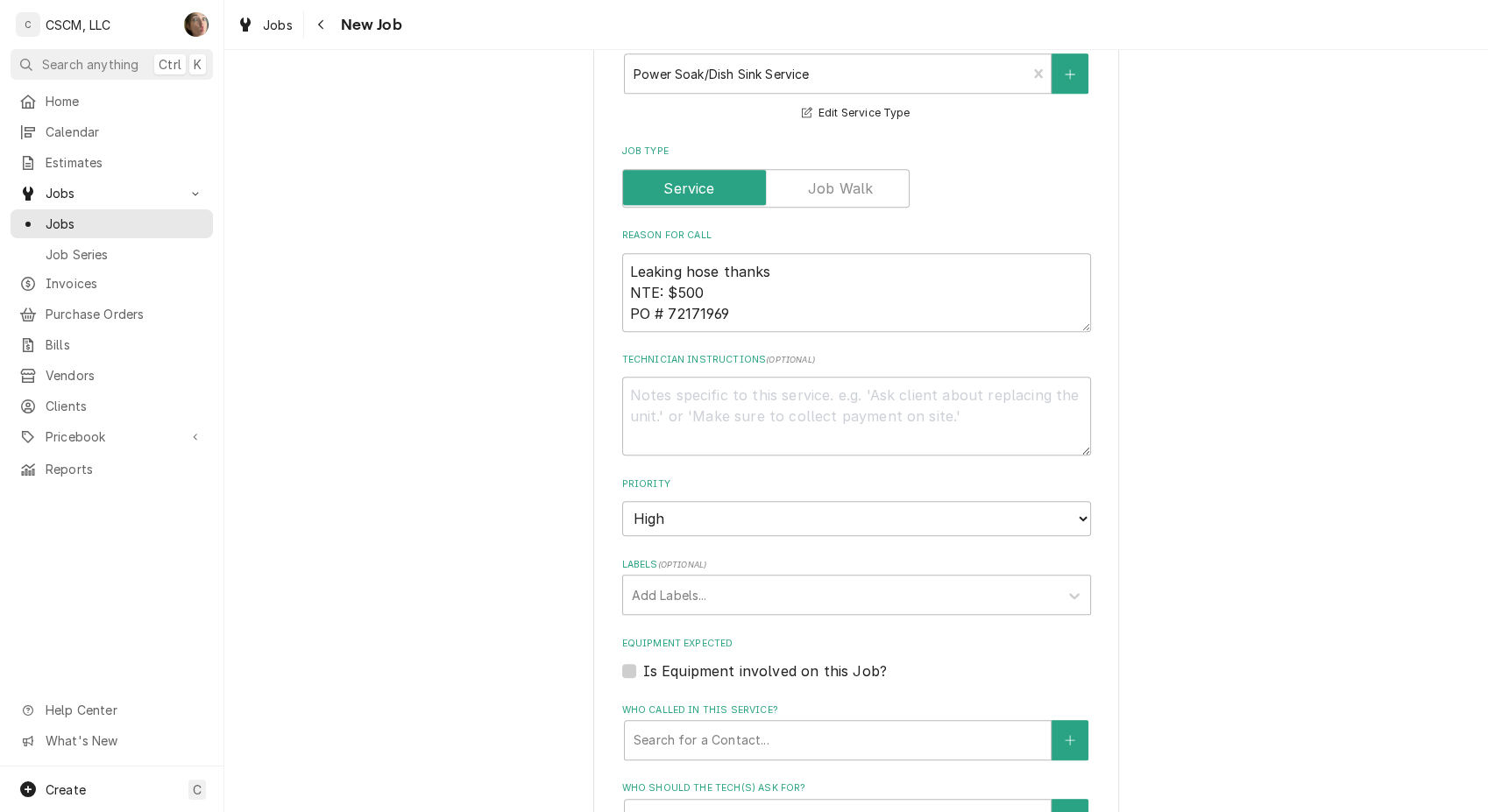
type textarea "x"
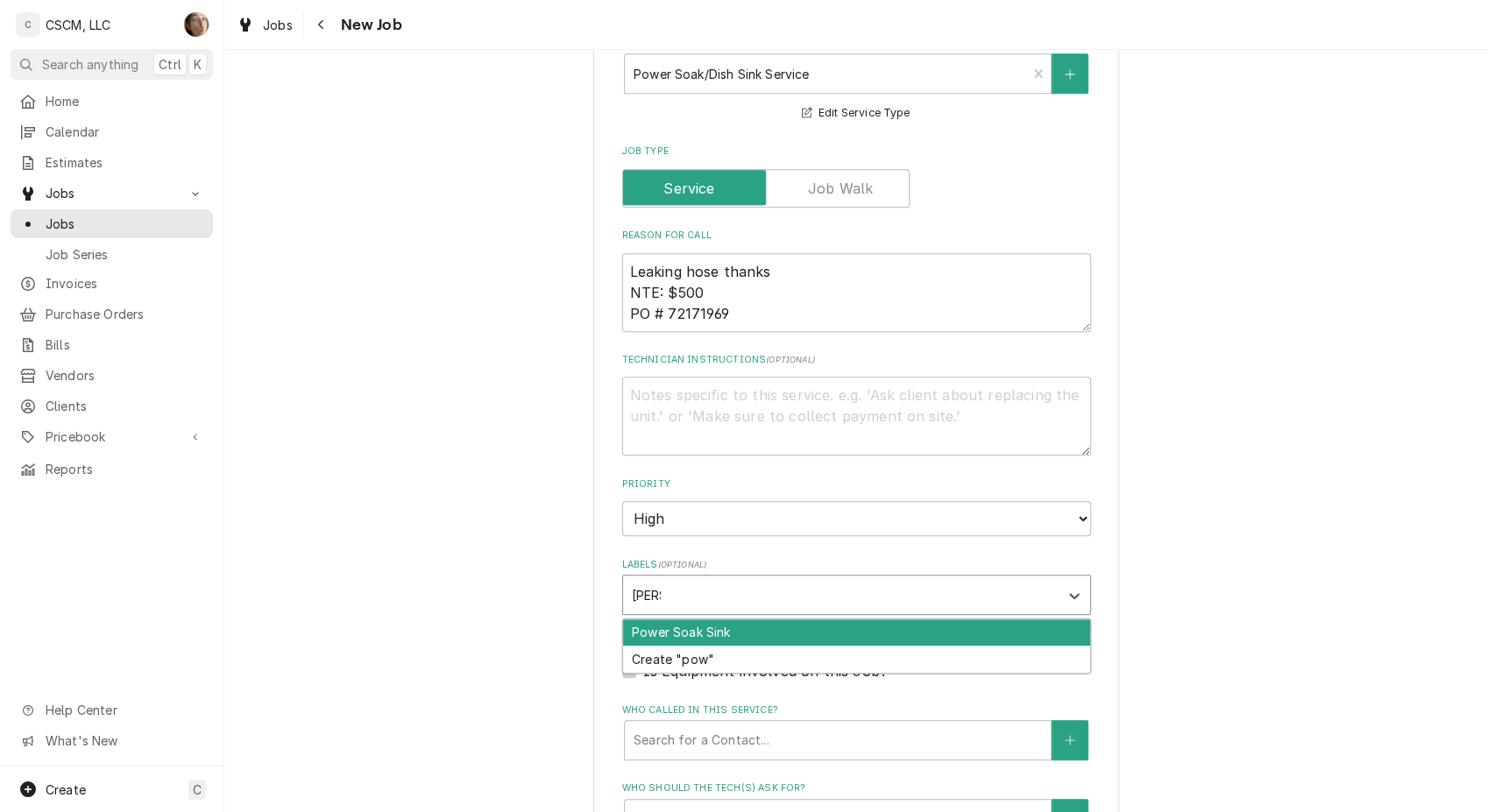
type input "power"
click at [716, 622] on div "Power Soak Sink" at bounding box center [856, 633] width 467 height 28
type textarea "x"
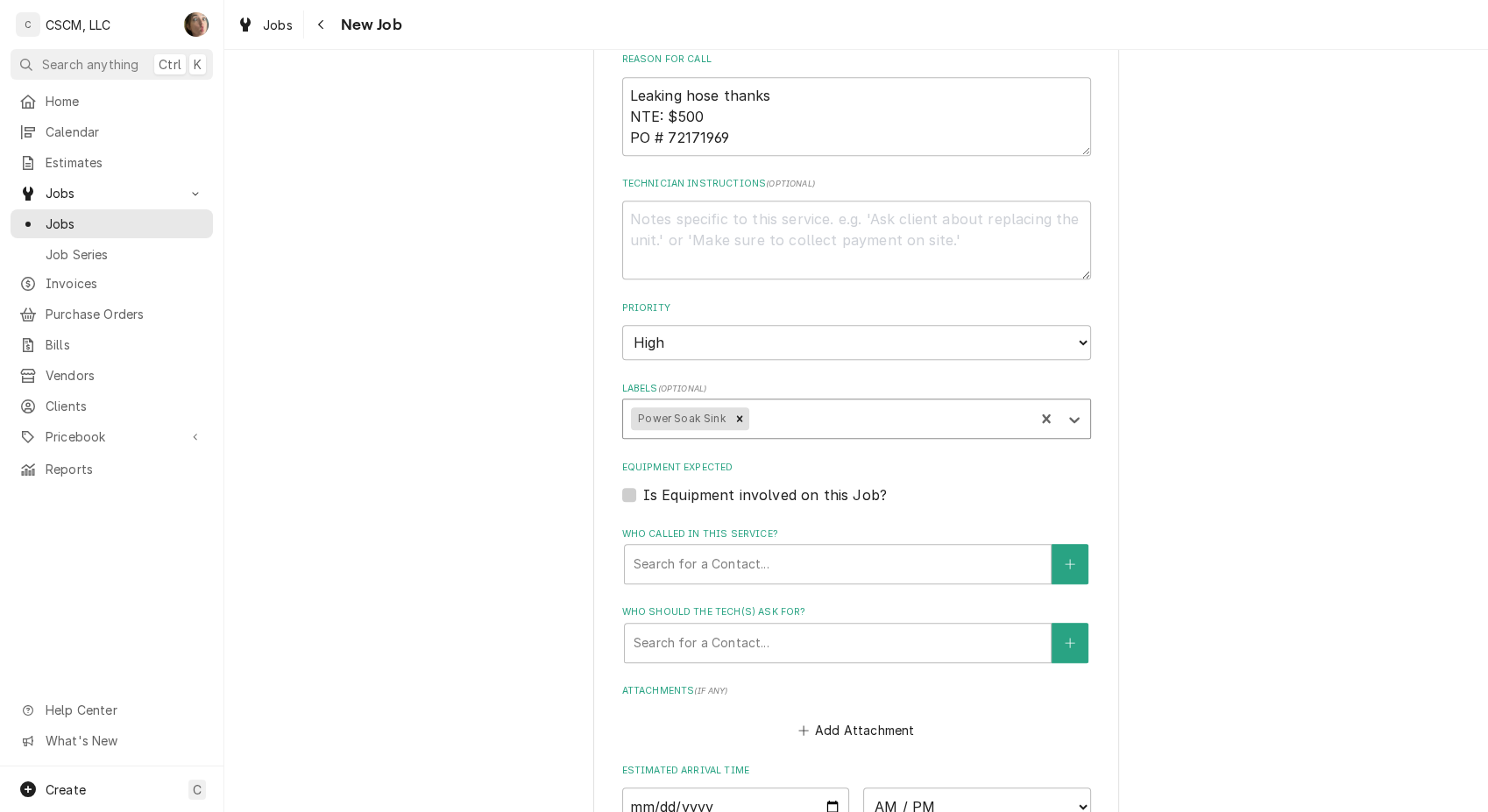
scroll to position [1070, 0]
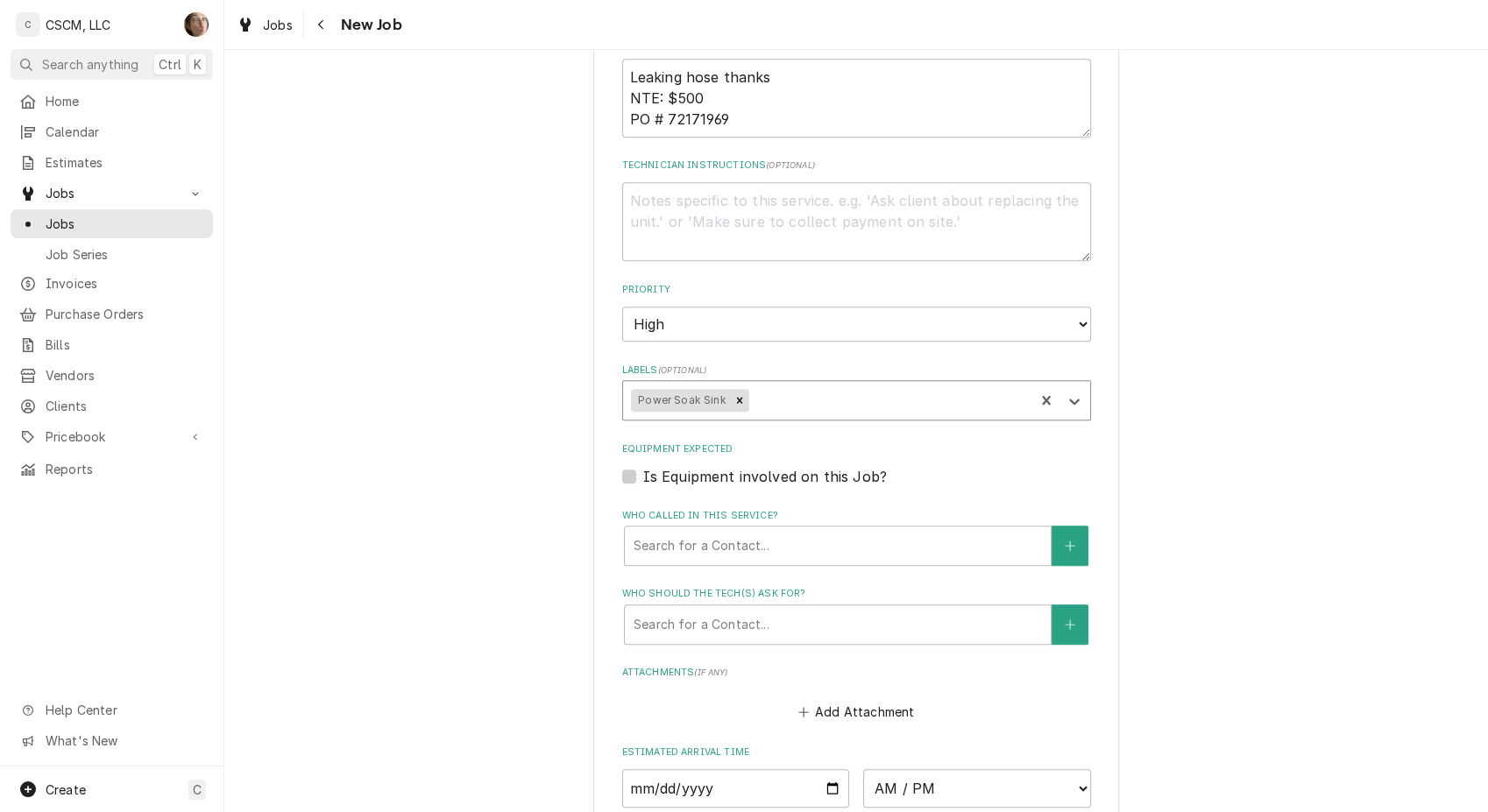
click at [744, 526] on div "Search for a Contact..." at bounding box center [837, 545] width 426 height 39
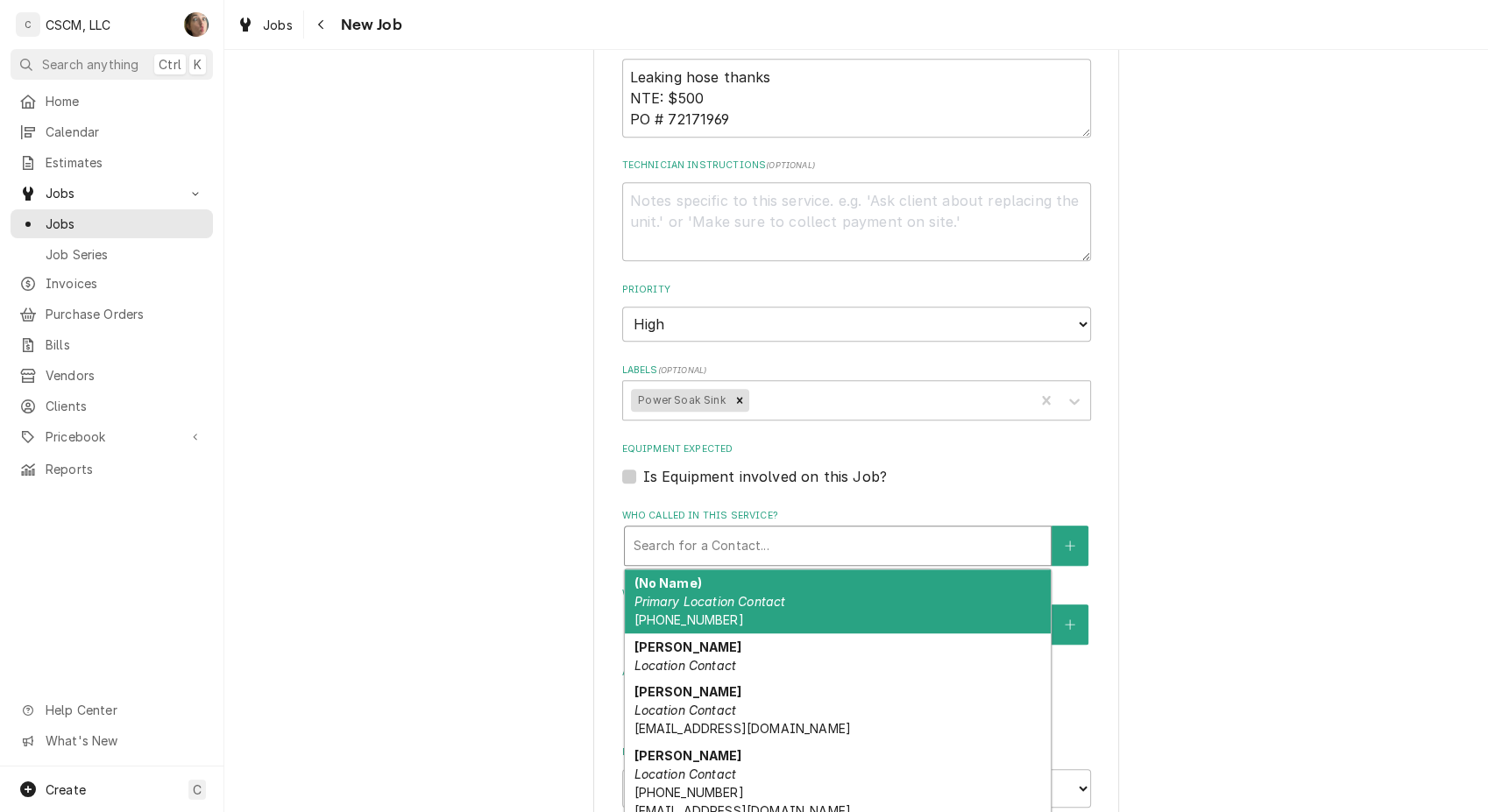
type textarea "x"
type input "jo"
type textarea "x"
type input "joew"
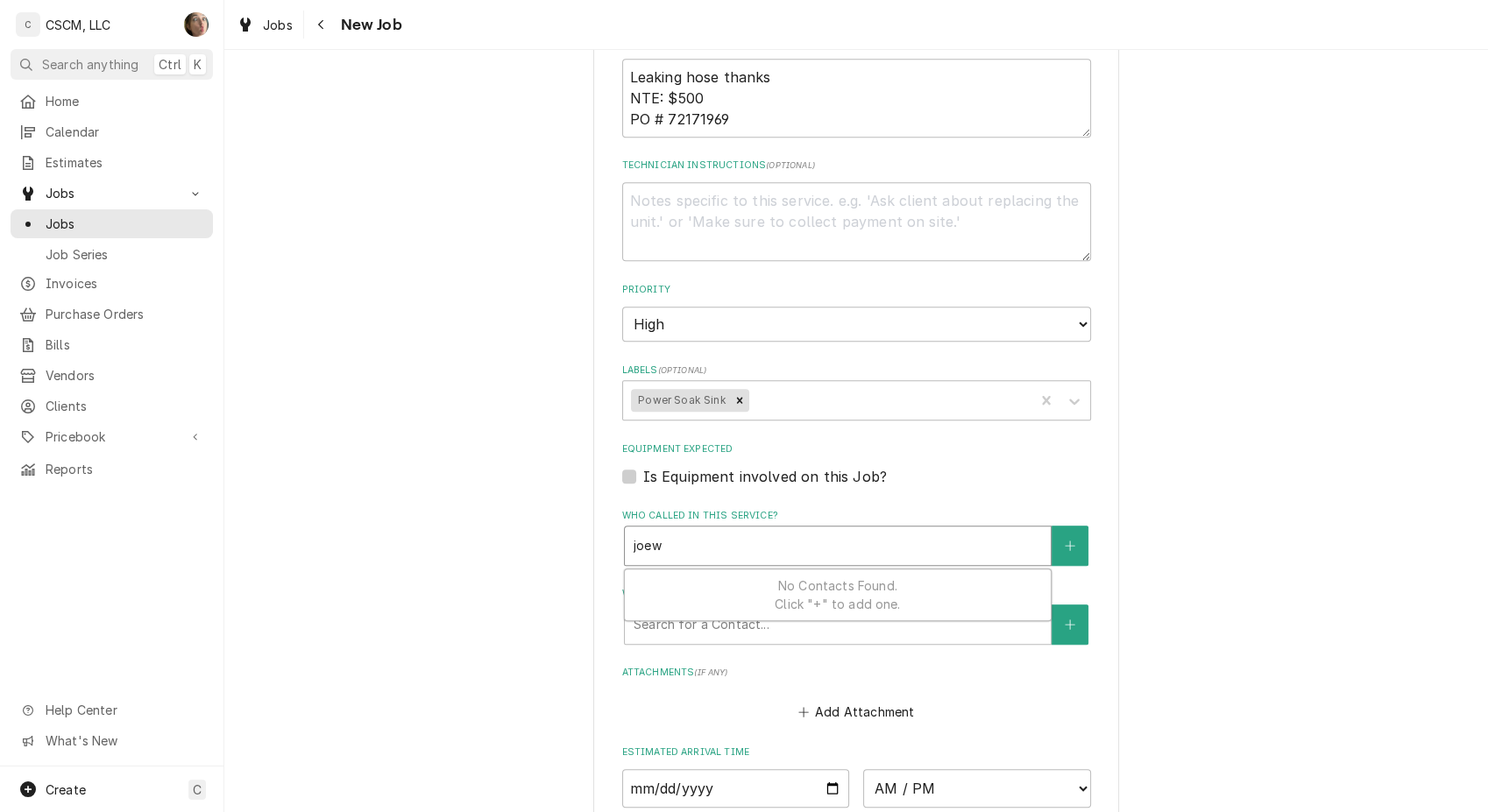
type textarea "x"
type input "joe"
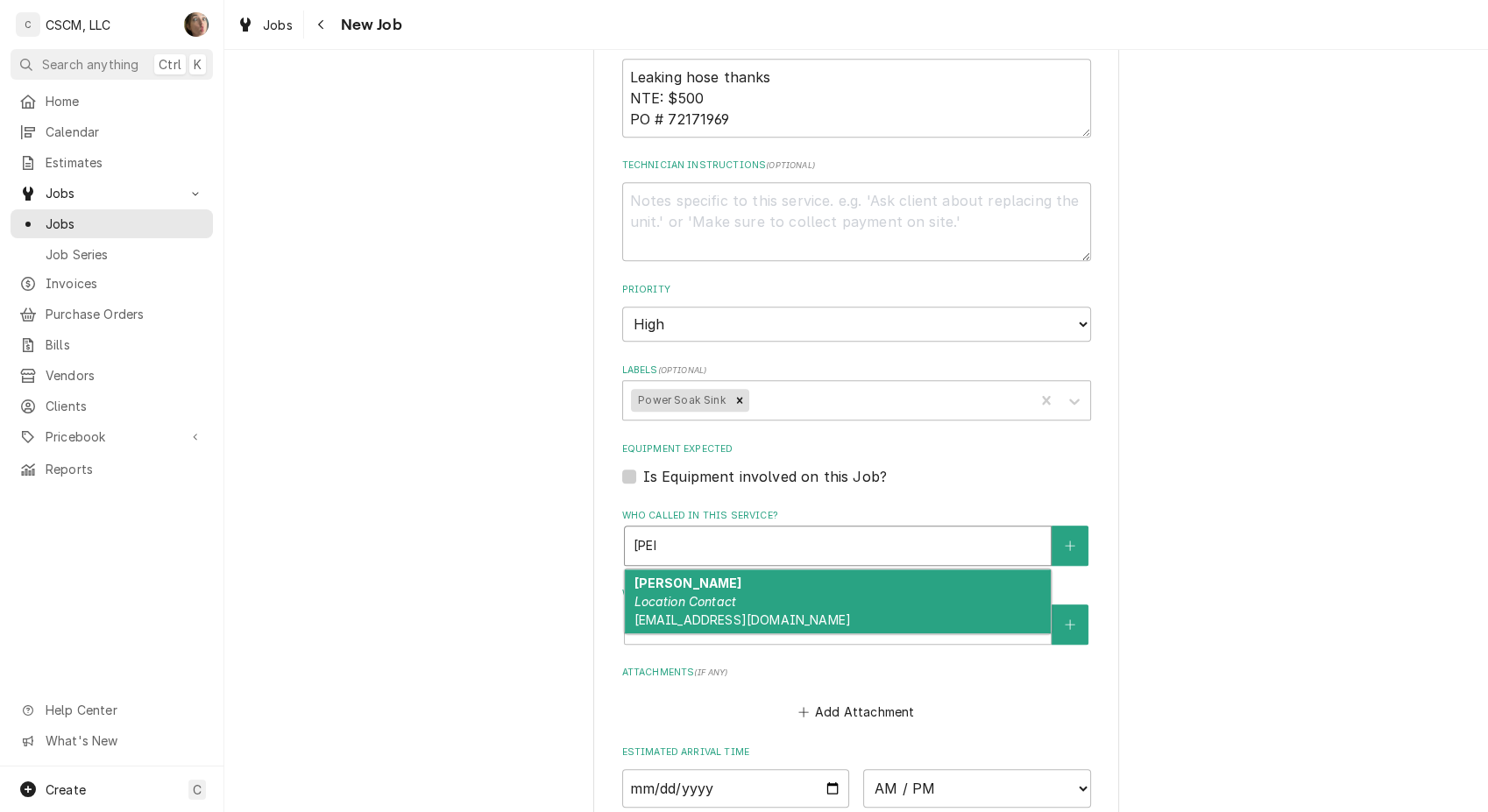
click at [755, 587] on div "Joe Schmidt Location Contact jschmidt@kbpfoods.com" at bounding box center [837, 600] width 426 height 64
type textarea "x"
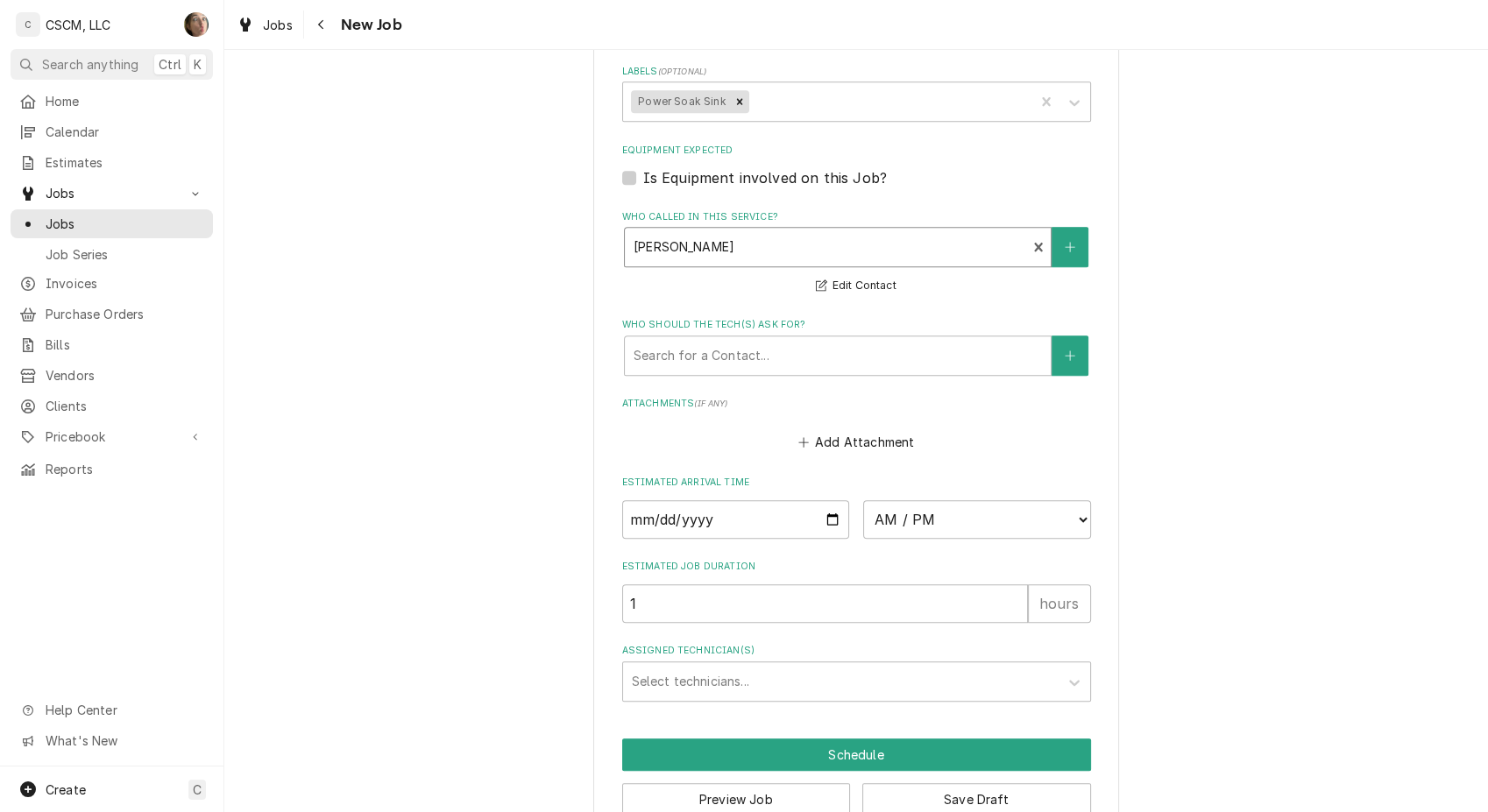
scroll to position [1404, 0]
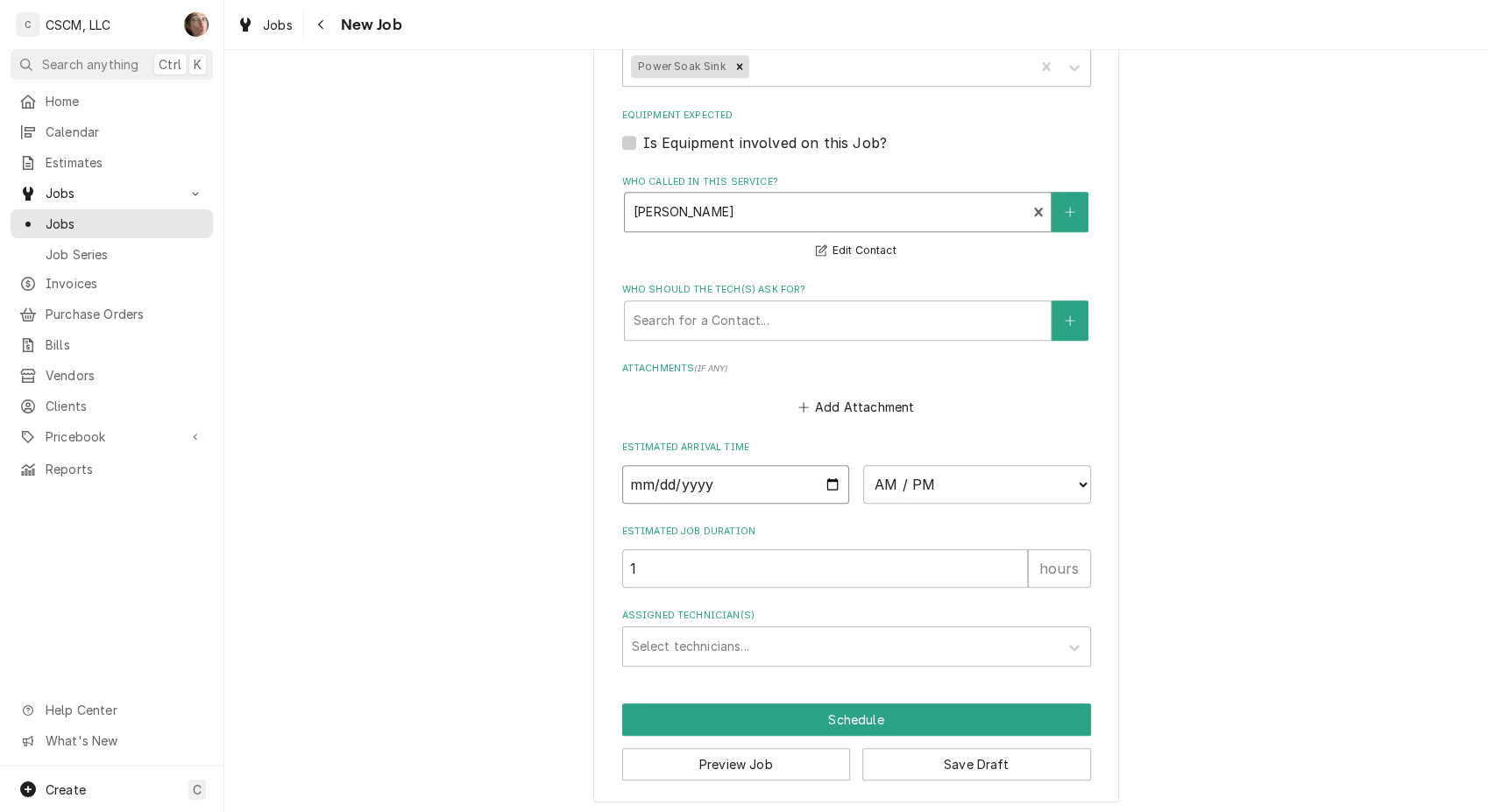
click at [824, 476] on input "Date" at bounding box center [735, 484] width 228 height 39
type textarea "x"
type input "2025-10-01"
drag, startPoint x: 933, startPoint y: 486, endPoint x: 928, endPoint y: 462, distance: 24.5
click at [933, 486] on select "AM / PM 6:00 AM 6:15 AM 6:30 AM 6:45 AM 7:00 AM 7:15 AM 7:30 AM 7:45 AM 8:00 AM…" at bounding box center [976, 484] width 228 height 39
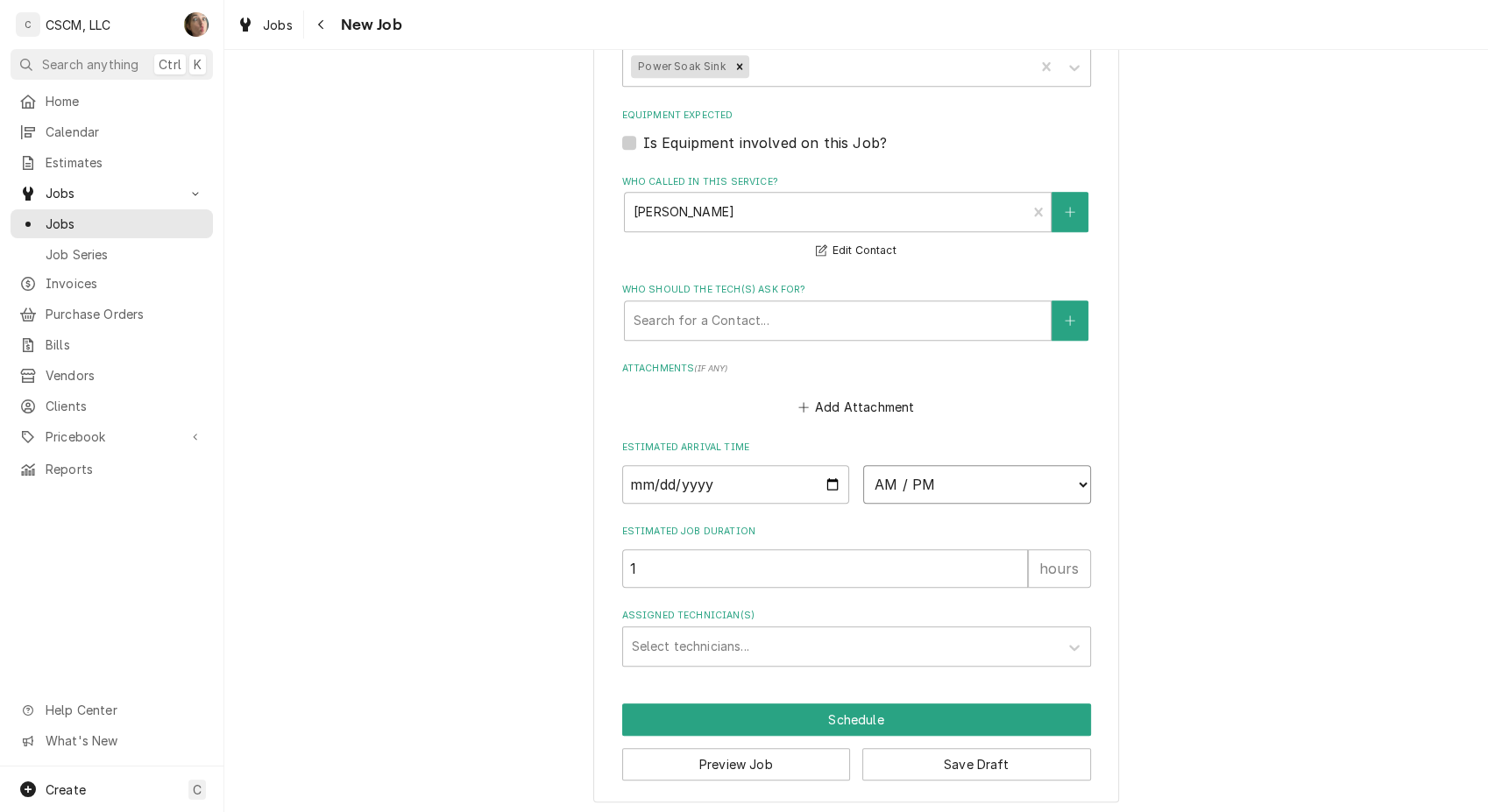
type textarea "x"
select select "16:00:00"
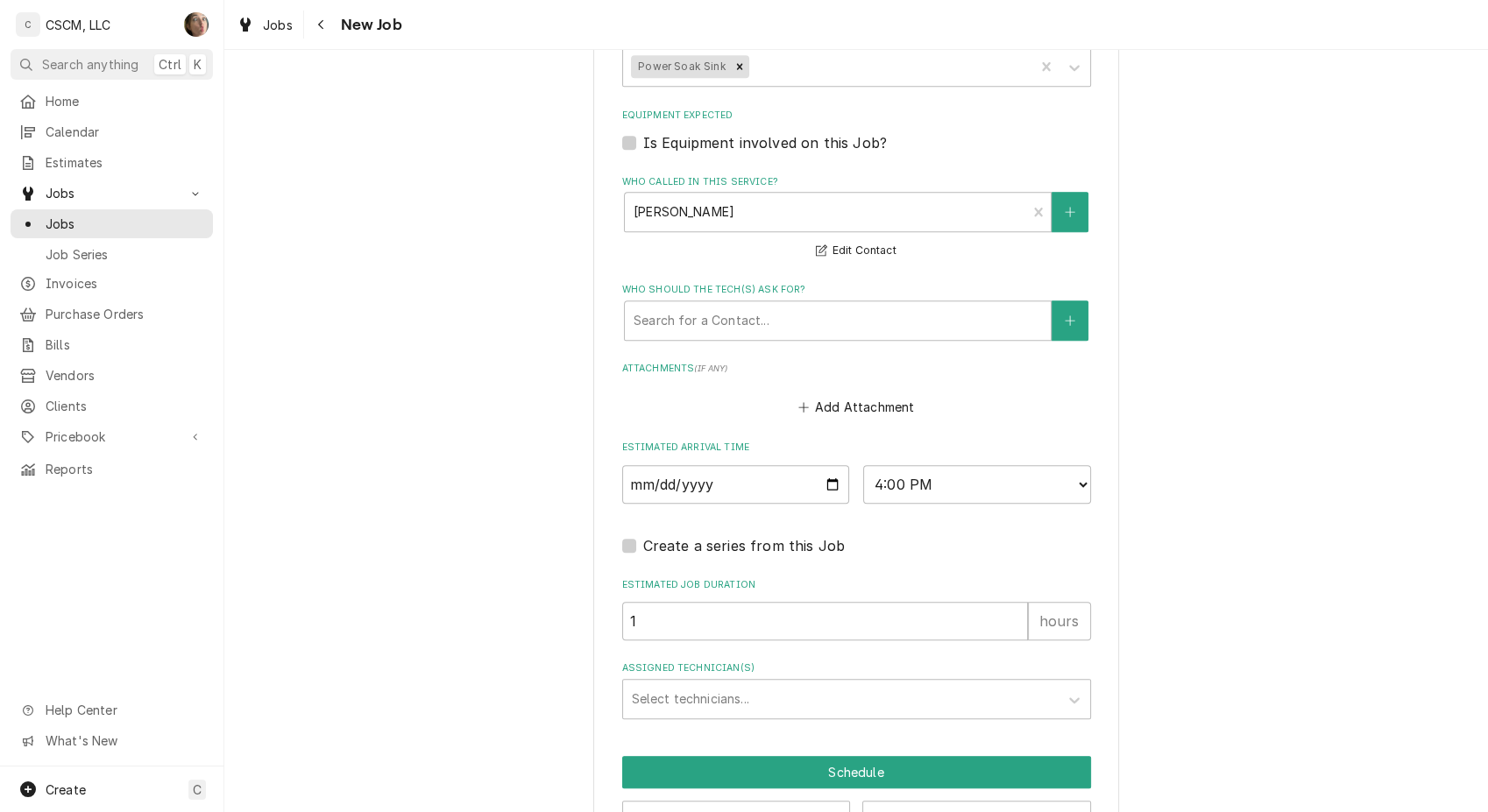
click at [749, 690] on div "Assigned Technician(s)" at bounding box center [841, 698] width 418 height 31
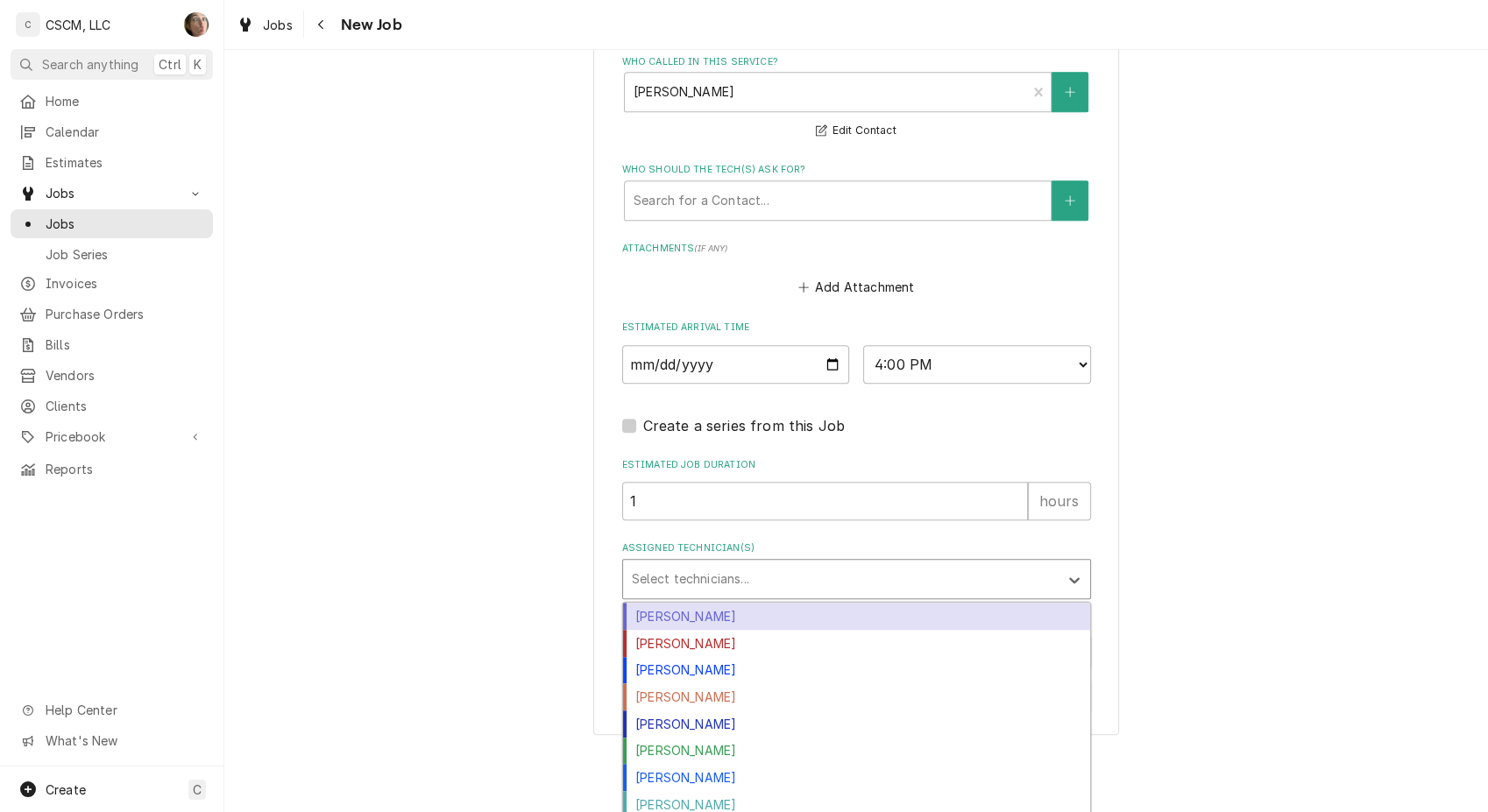
scroll to position [1524, 0]
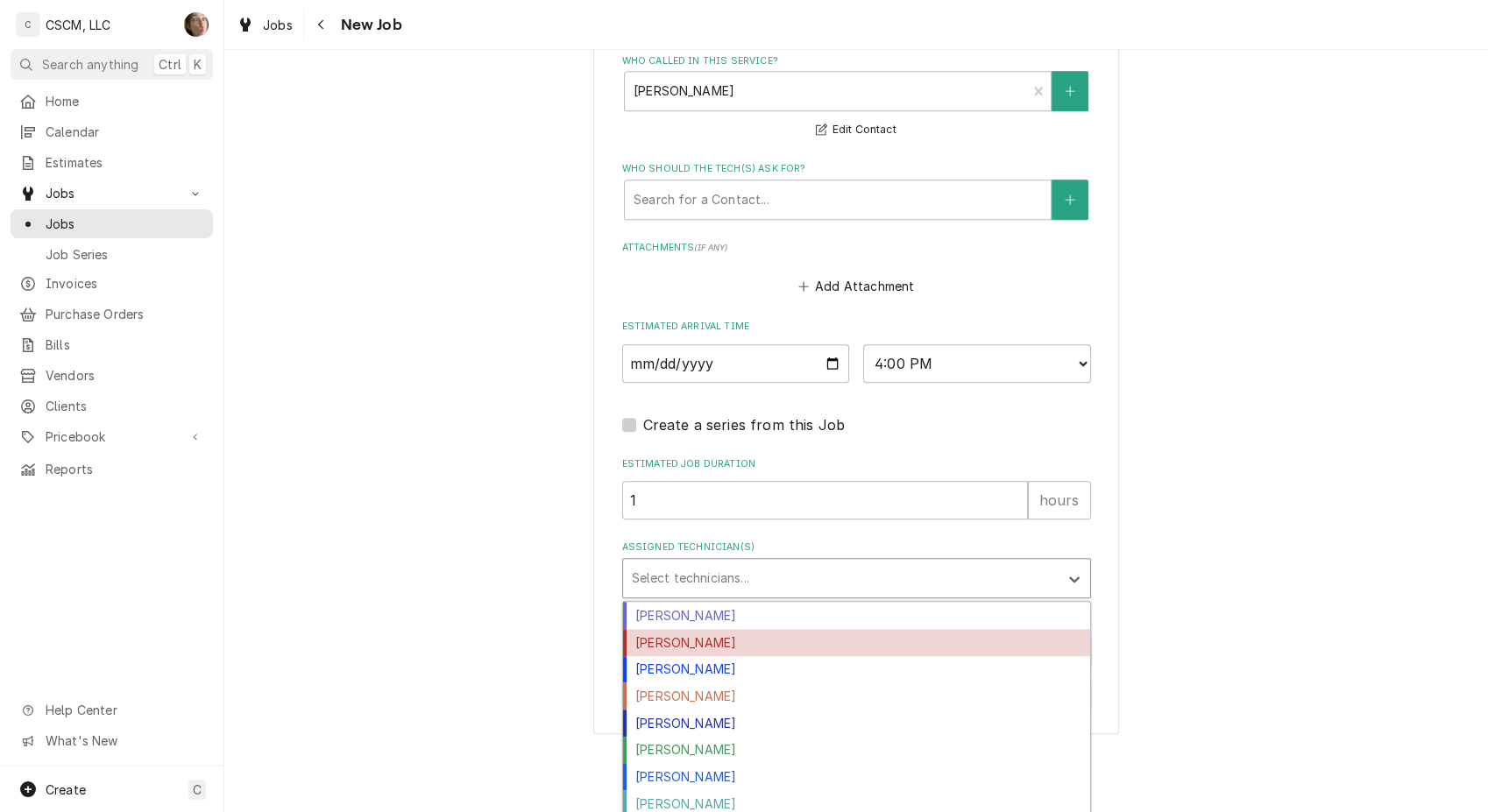
click at [705, 641] on div "Izaia Bain" at bounding box center [856, 642] width 467 height 28
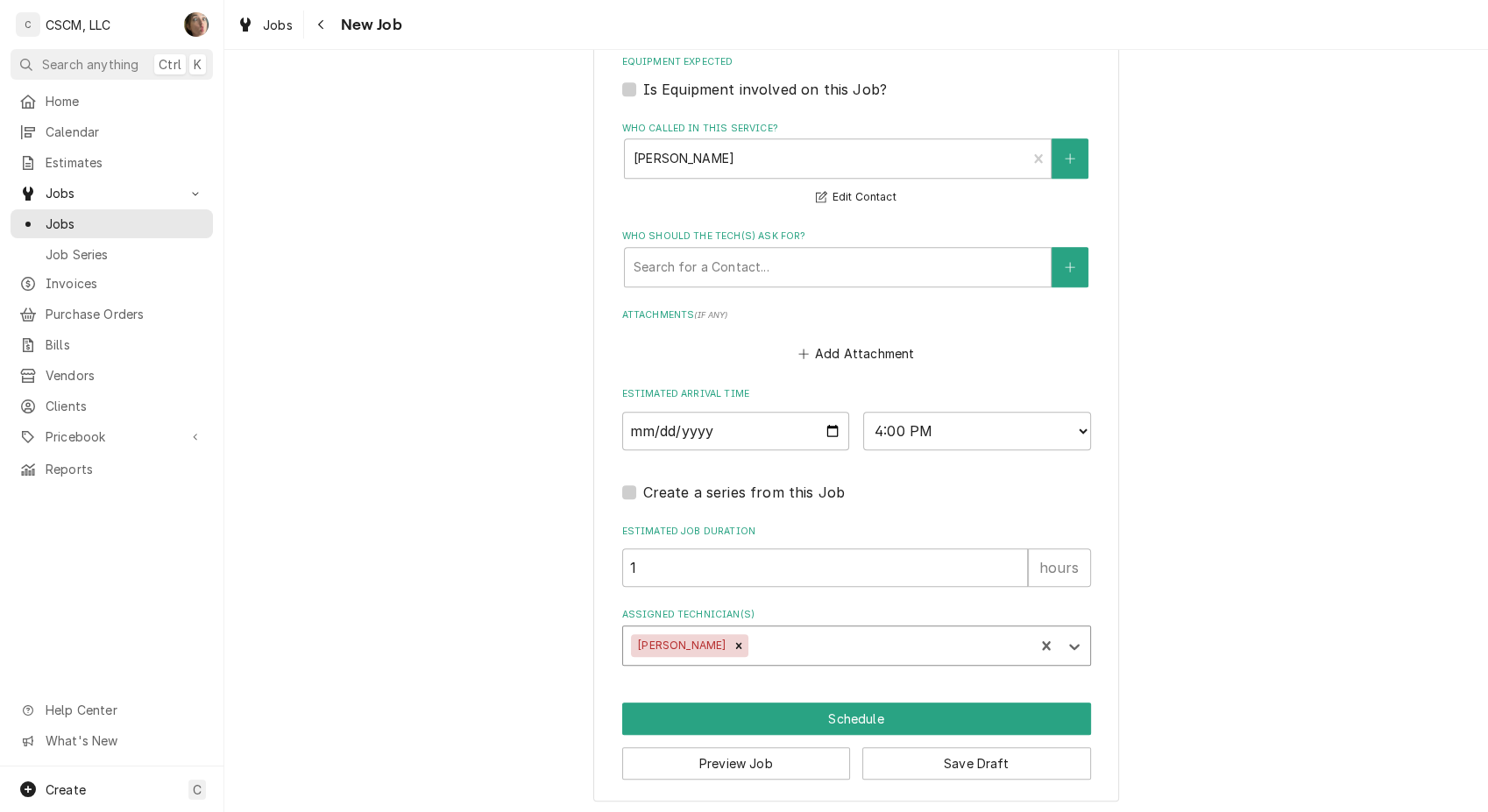
click at [756, 637] on div "option Izaia Bain, selected. Izaia Bain" at bounding box center [856, 645] width 469 height 40
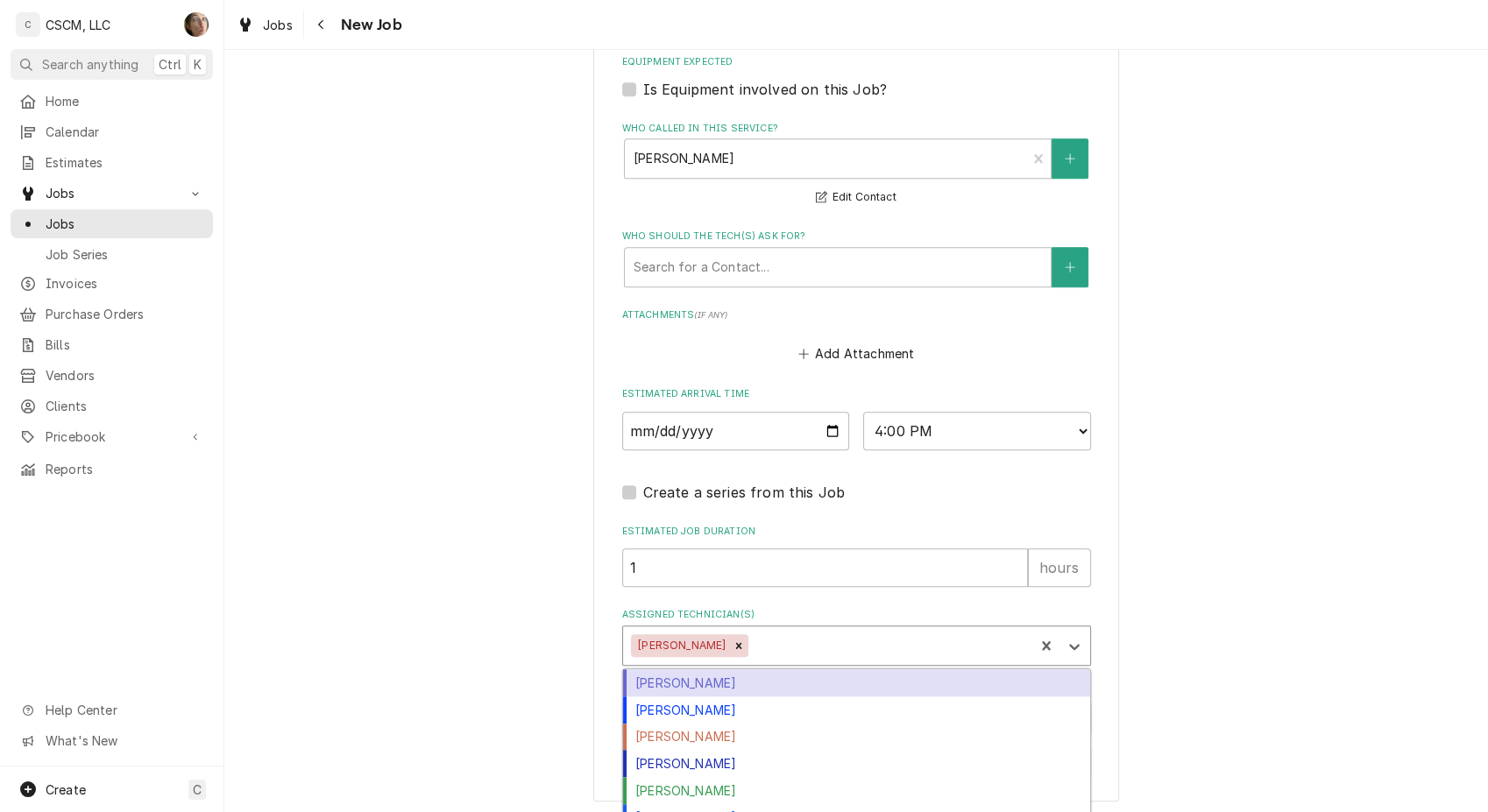
scroll to position [1499, 0]
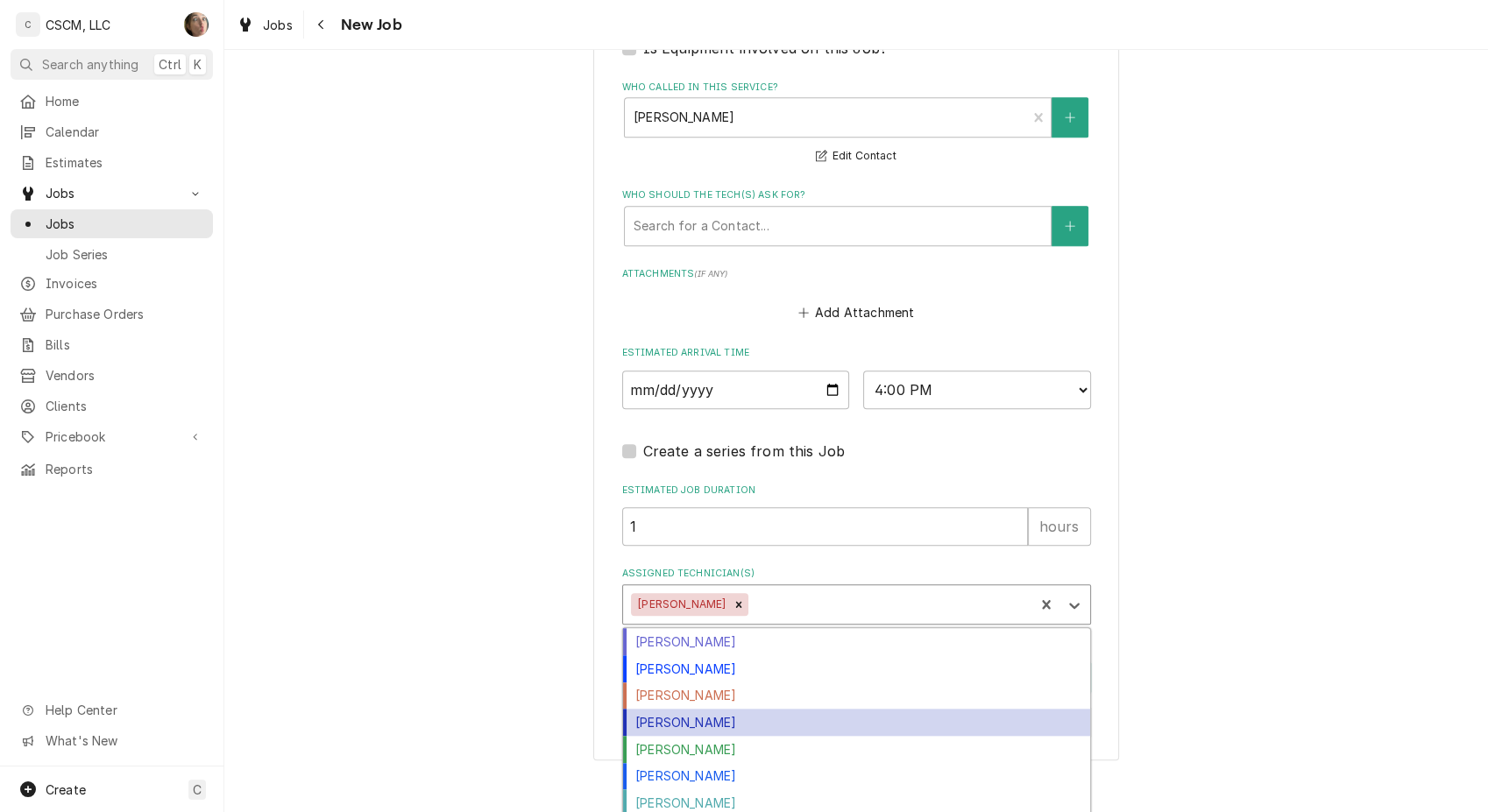
click at [753, 722] on div "Michal Wall" at bounding box center [856, 722] width 467 height 28
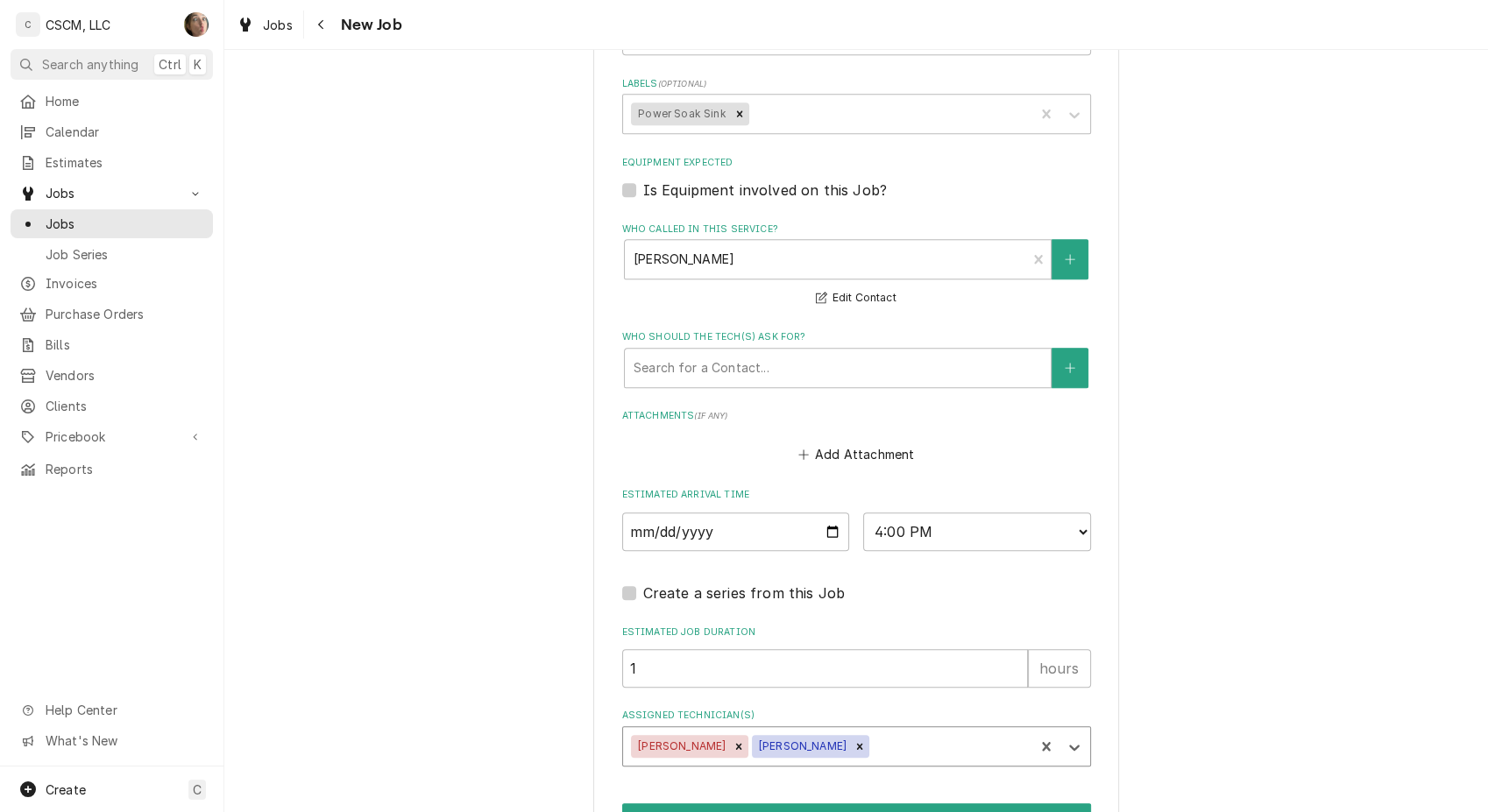
scroll to position [1457, 0]
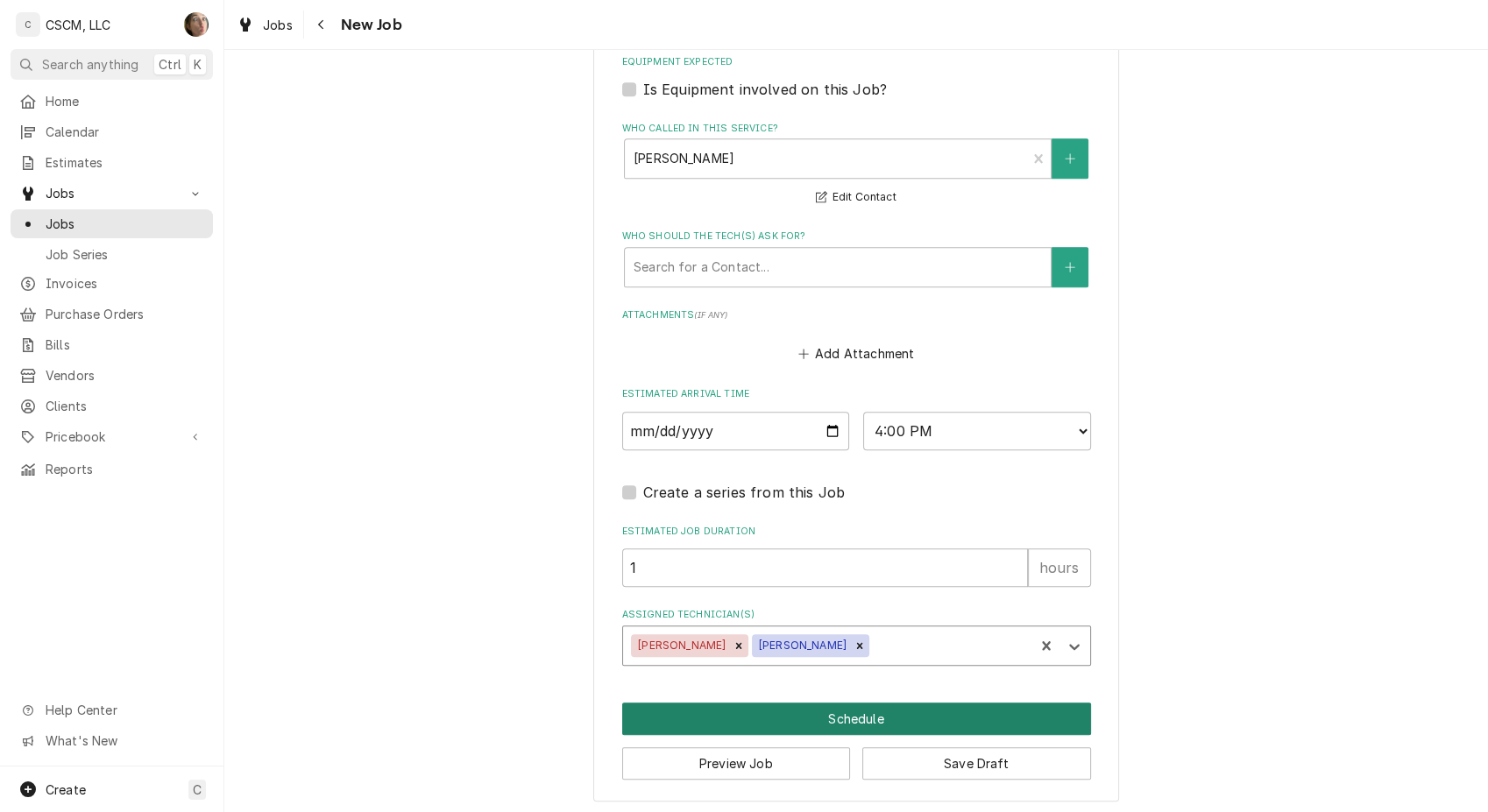
click at [872, 719] on button "Schedule" at bounding box center [856, 718] width 469 height 32
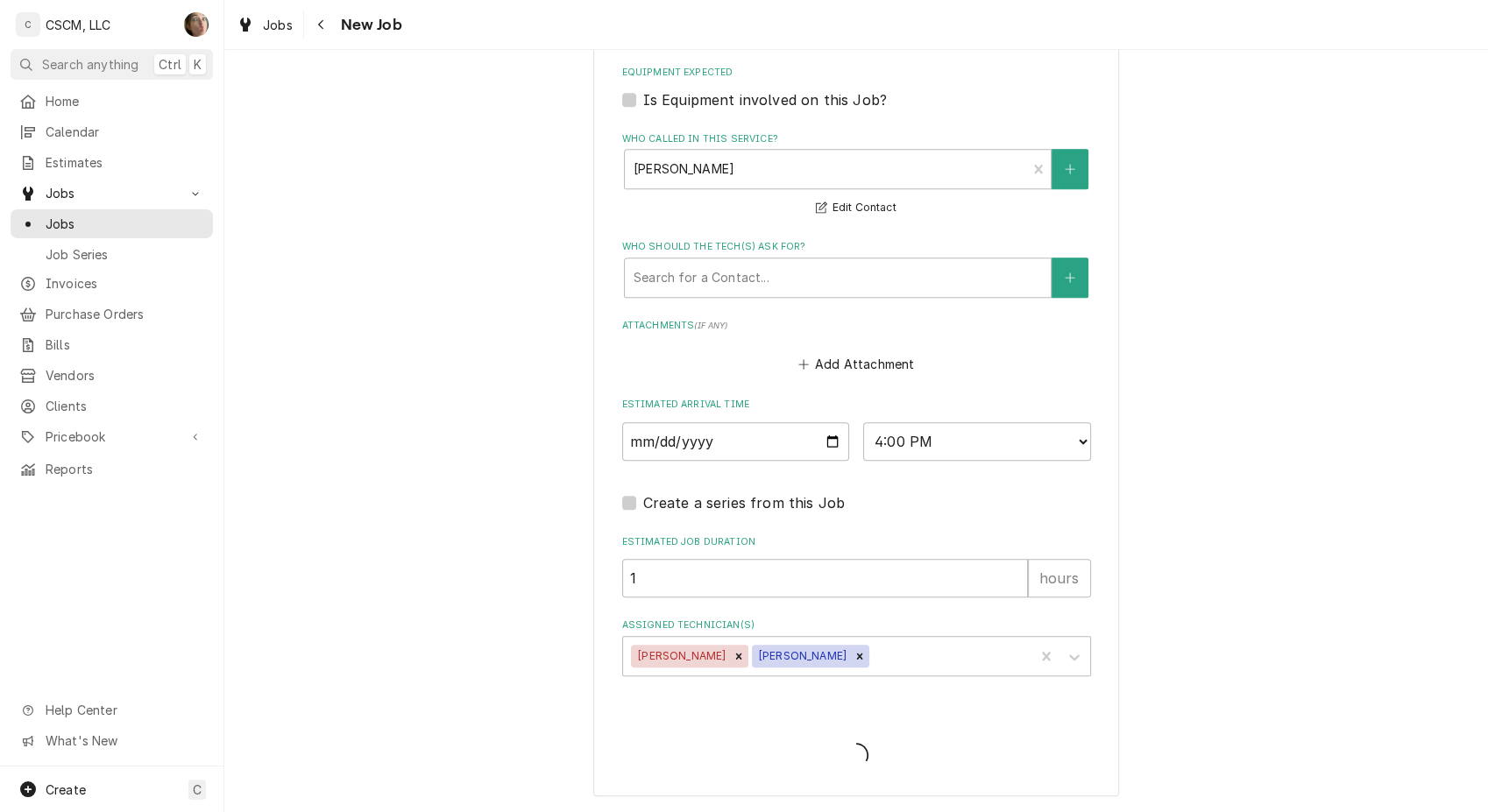
scroll to position [1442, 0]
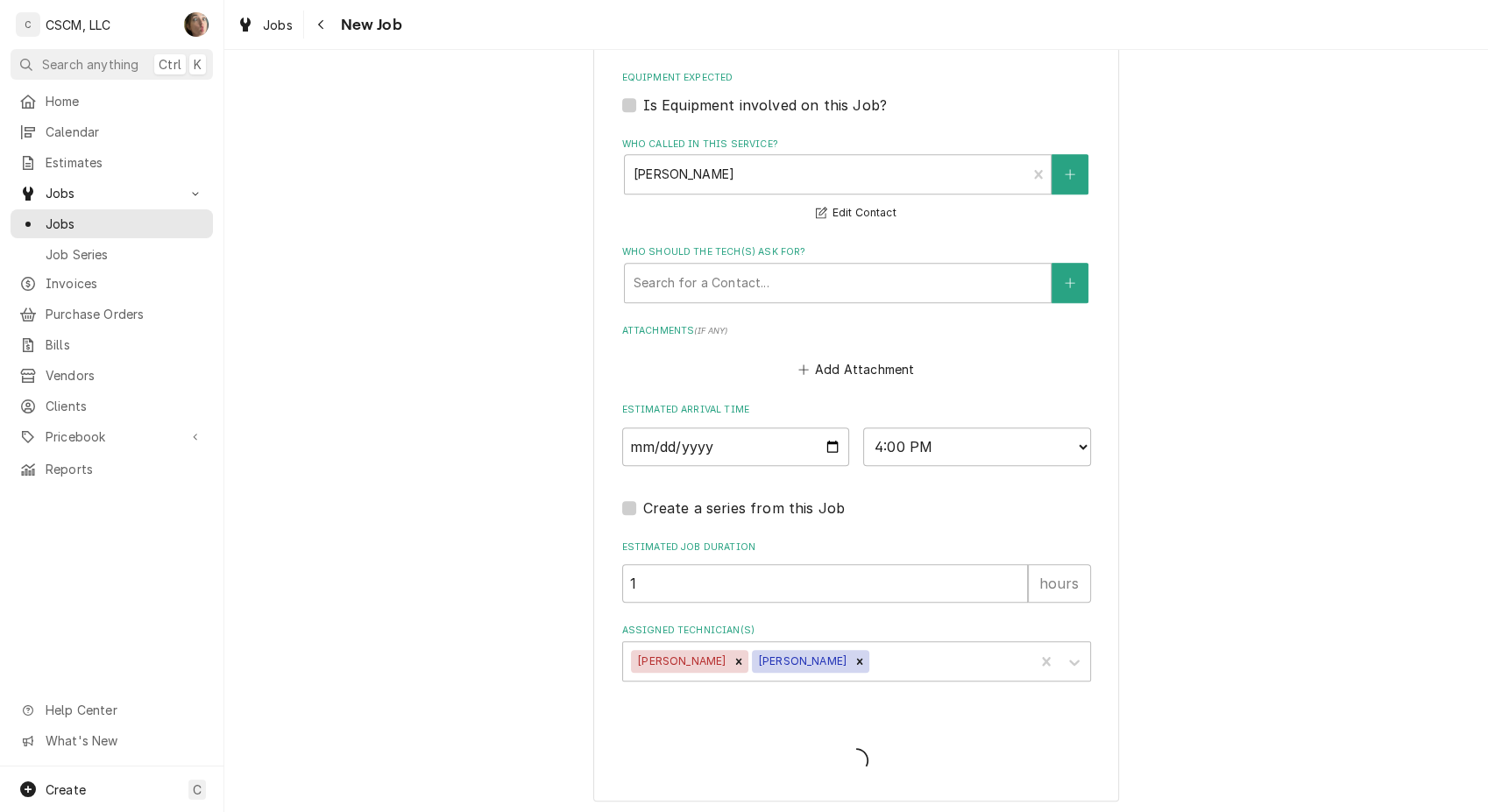
type textarea "x"
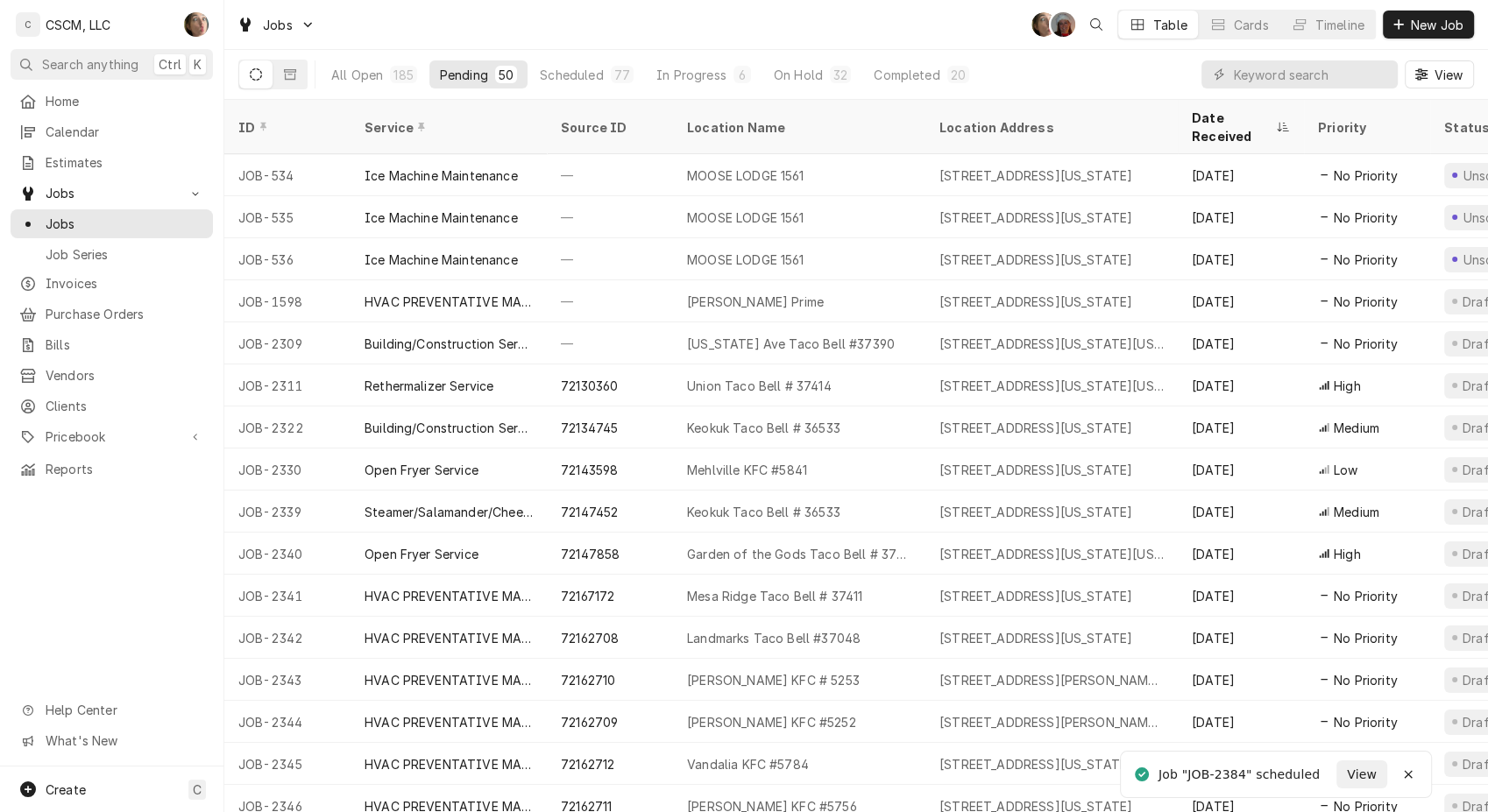
click at [1446, 24] on span "New Job" at bounding box center [1437, 25] width 60 height 18
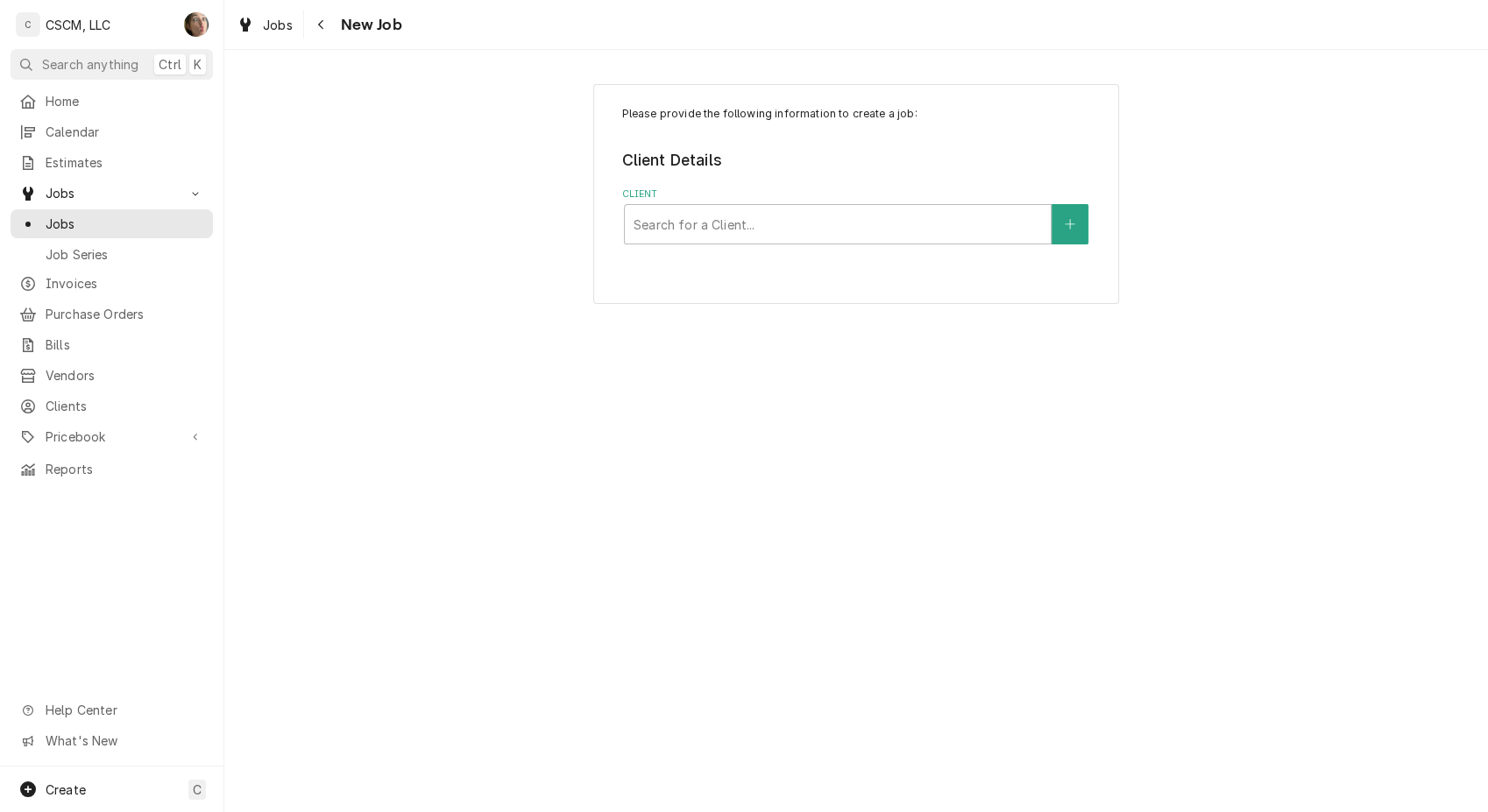
click at [786, 212] on div "Client" at bounding box center [837, 224] width 408 height 31
type input "kbp"
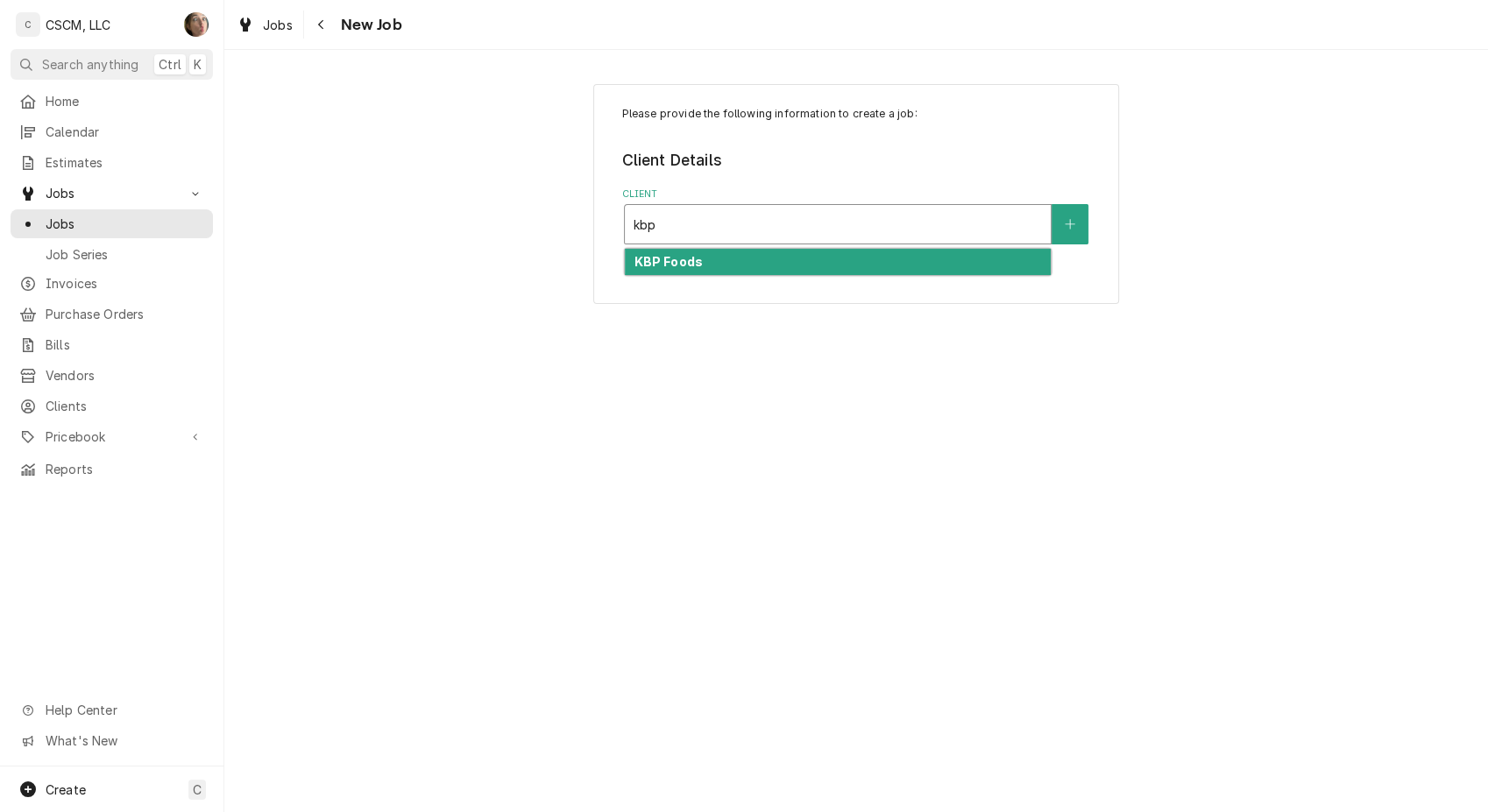
click at [716, 263] on div "KBP Foods" at bounding box center [837, 262] width 426 height 28
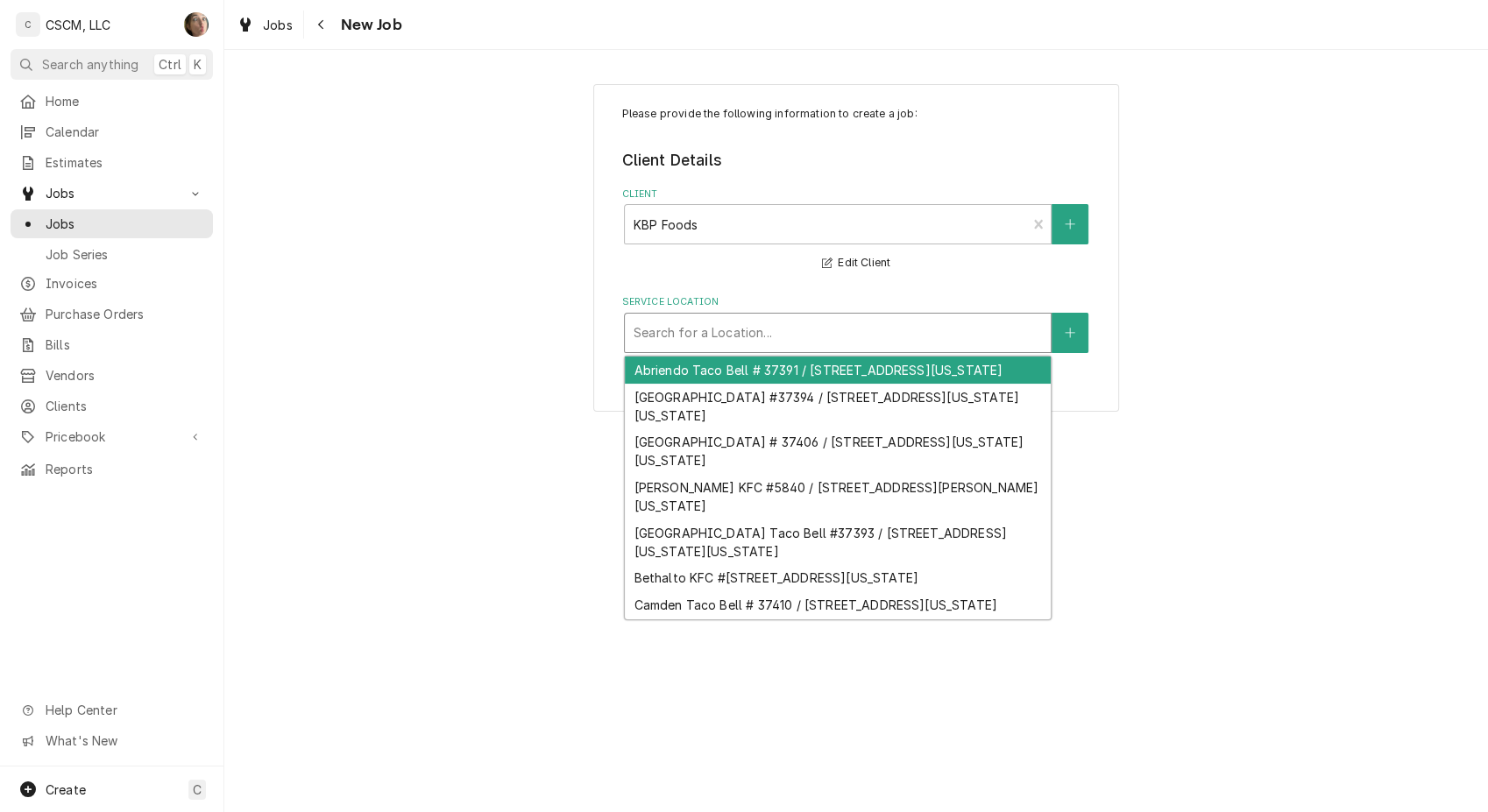
click at [717, 340] on div "Service Location" at bounding box center [837, 332] width 408 height 31
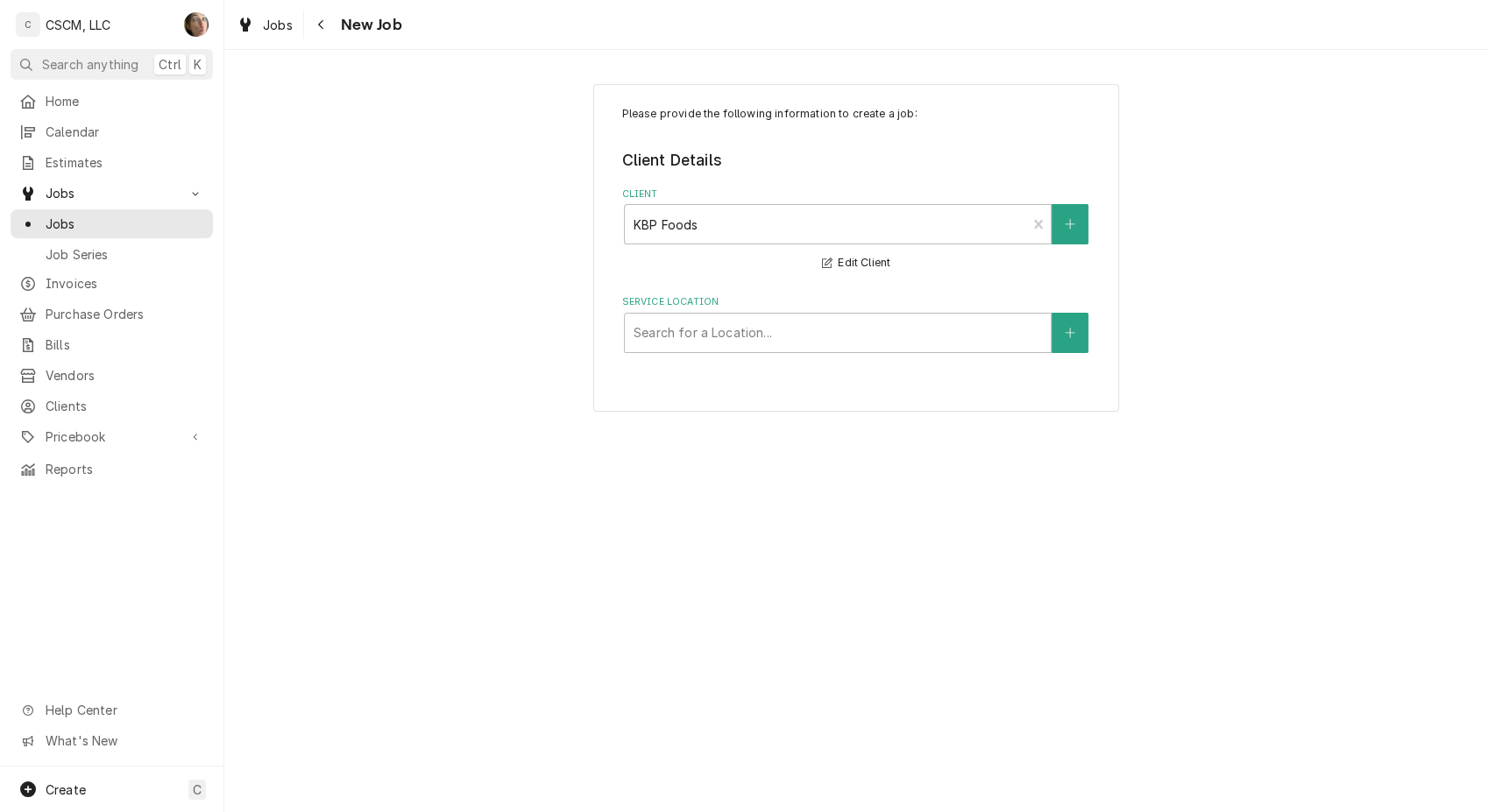
drag, startPoint x: 743, startPoint y: 319, endPoint x: 750, endPoint y: 326, distance: 9.9
click at [743, 319] on div "Service Location" at bounding box center [837, 332] width 408 height 31
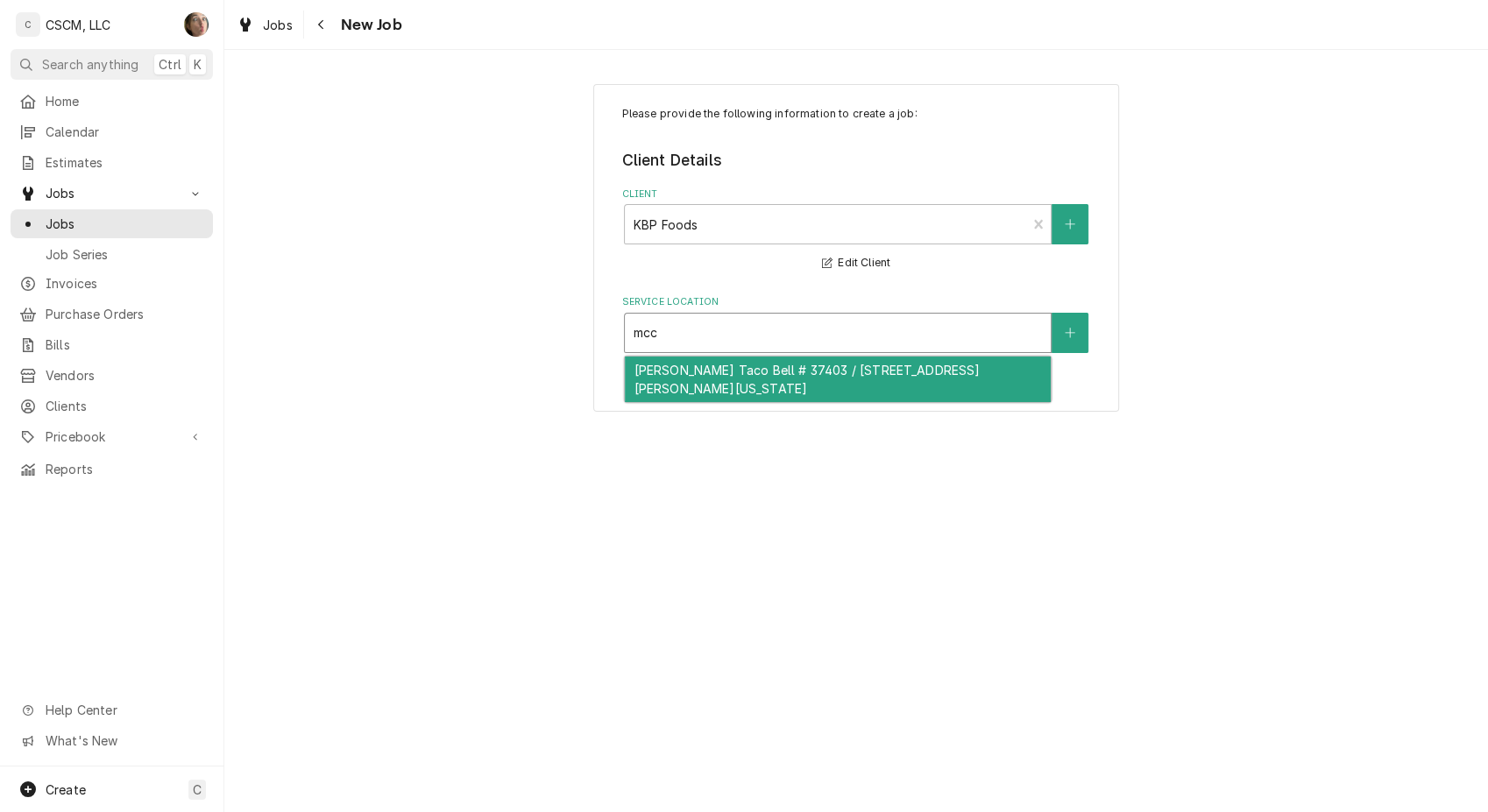
type input "mcc"
drag, startPoint x: 815, startPoint y: 407, endPoint x: 817, endPoint y: 392, distance: 15.1
click at [815, 406] on div "Please provide the following information to create a job: Client Details Client…" at bounding box center [856, 249] width 526 height 328
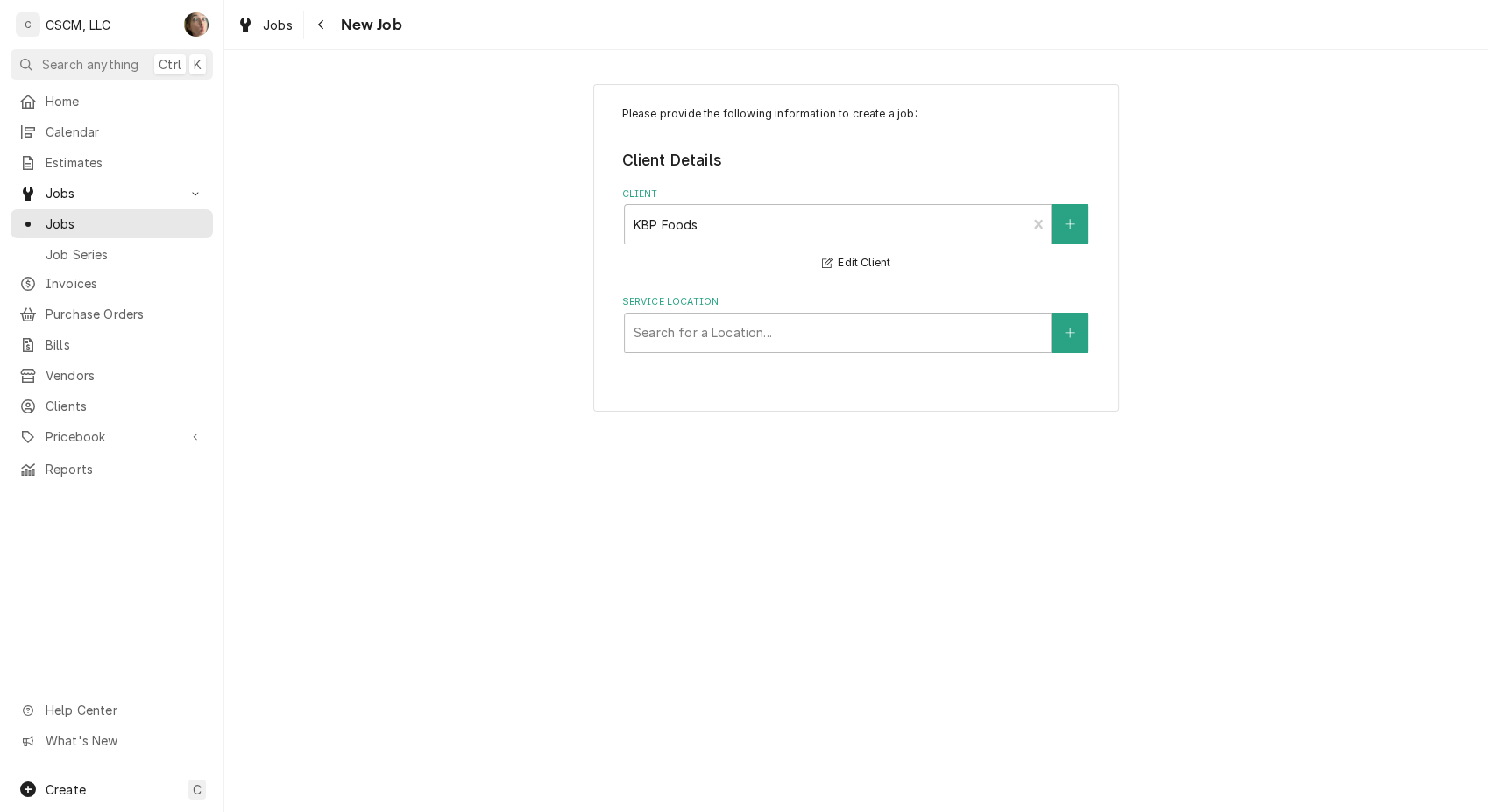
click at [801, 337] on div "Service Location" at bounding box center [837, 332] width 408 height 31
type input "mcc"
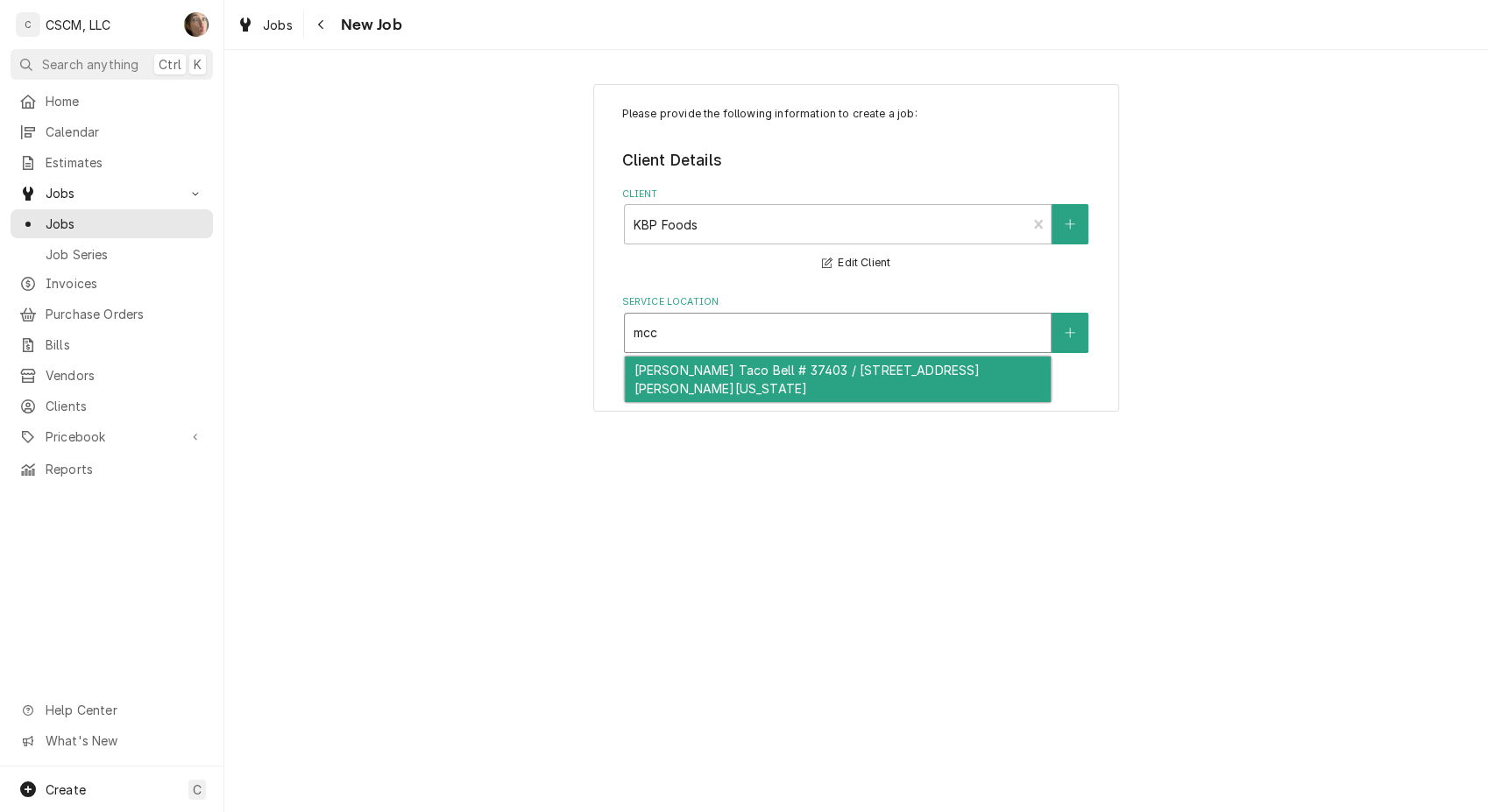
click at [741, 390] on div "[PERSON_NAME] Taco Bell # 37403 / [STREET_ADDRESS][PERSON_NAME][US_STATE]" at bounding box center [837, 379] width 426 height 46
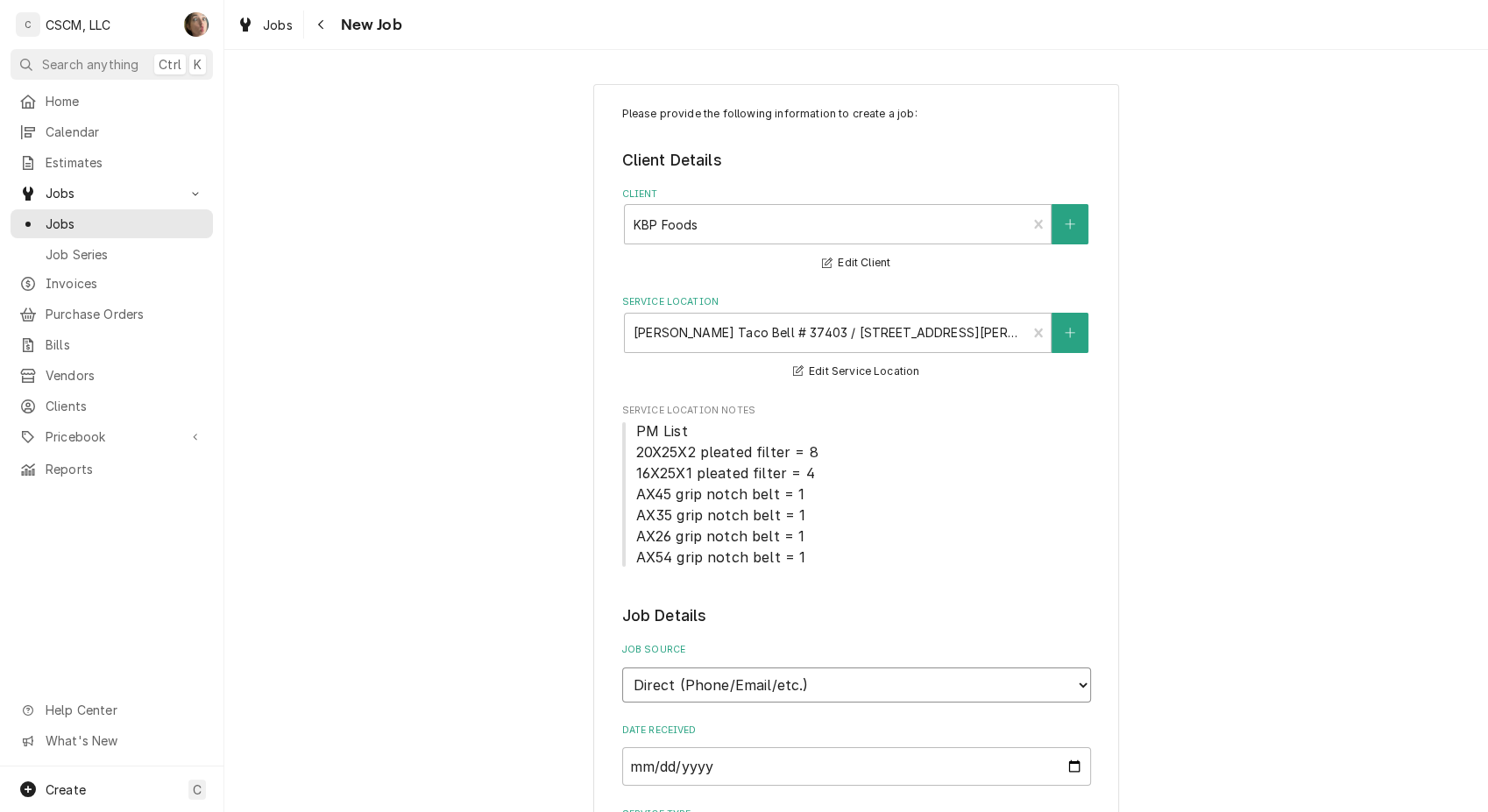
click at [806, 698] on select "Direct (Phone/Email/etc.) Other" at bounding box center [856, 684] width 469 height 35
select select "100"
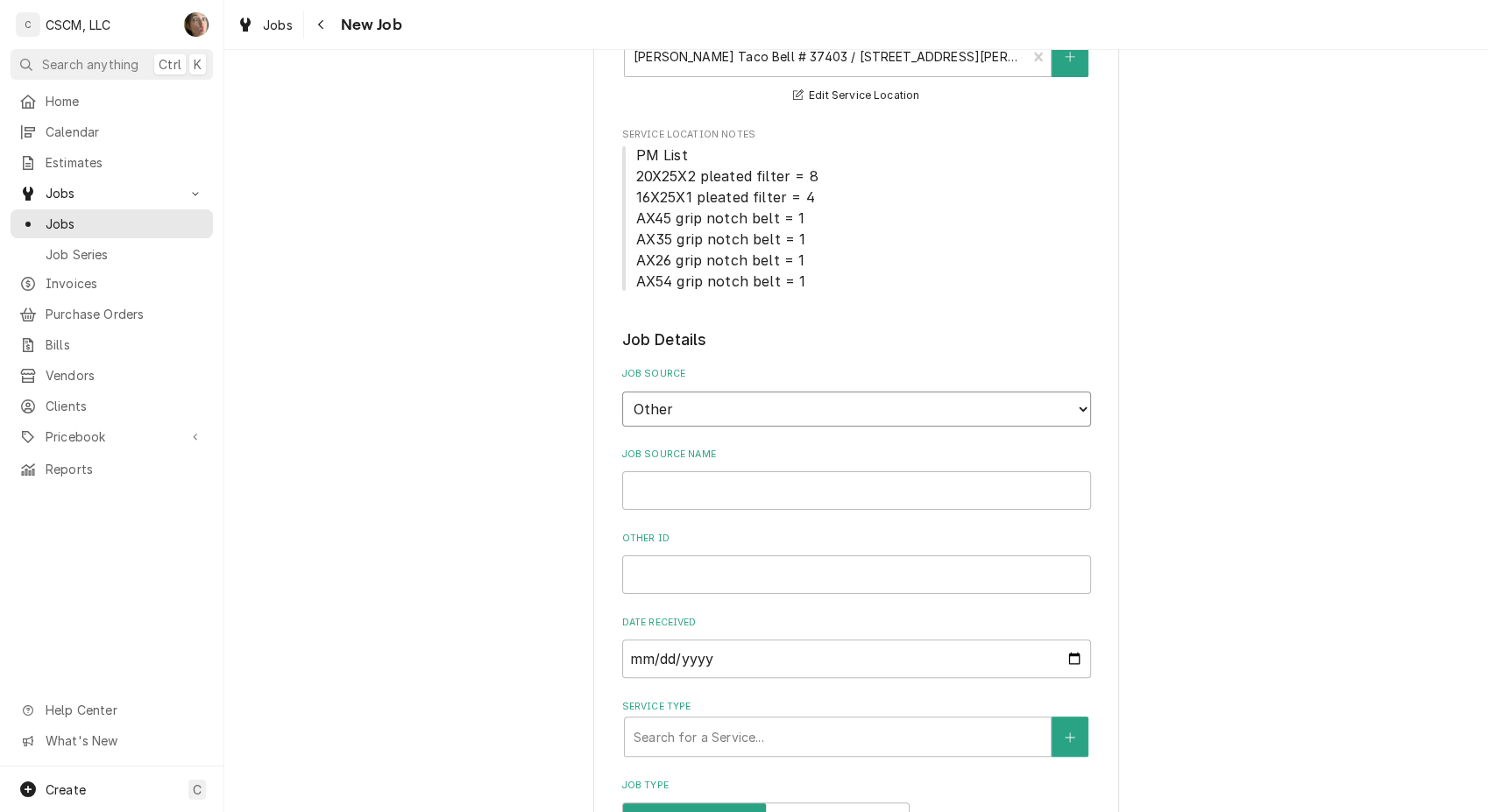
type textarea "x"
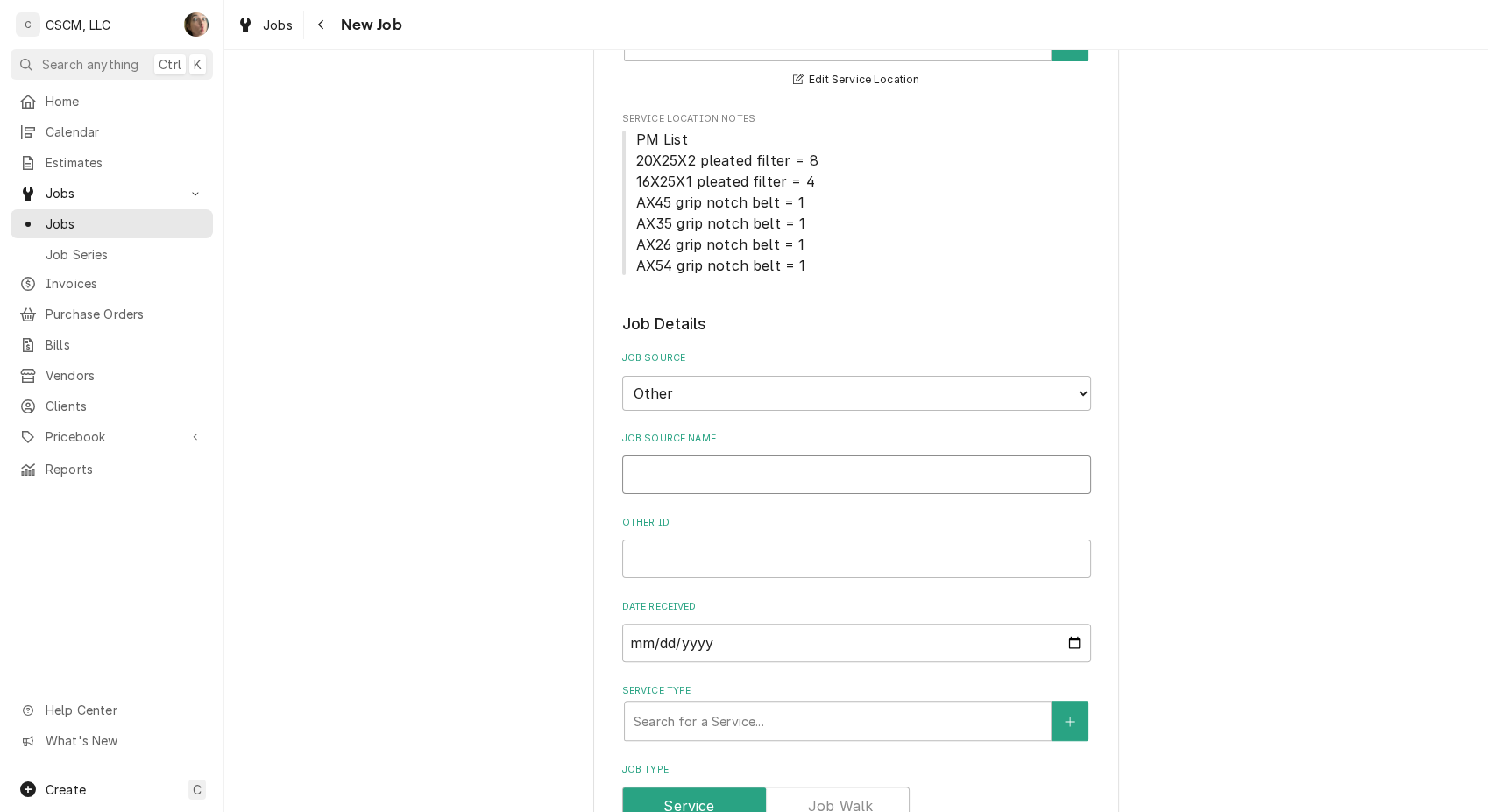
click at [743, 473] on input "Job Source Name" at bounding box center [856, 474] width 469 height 39
type input "V"
type textarea "x"
type input "Ve"
type textarea "x"
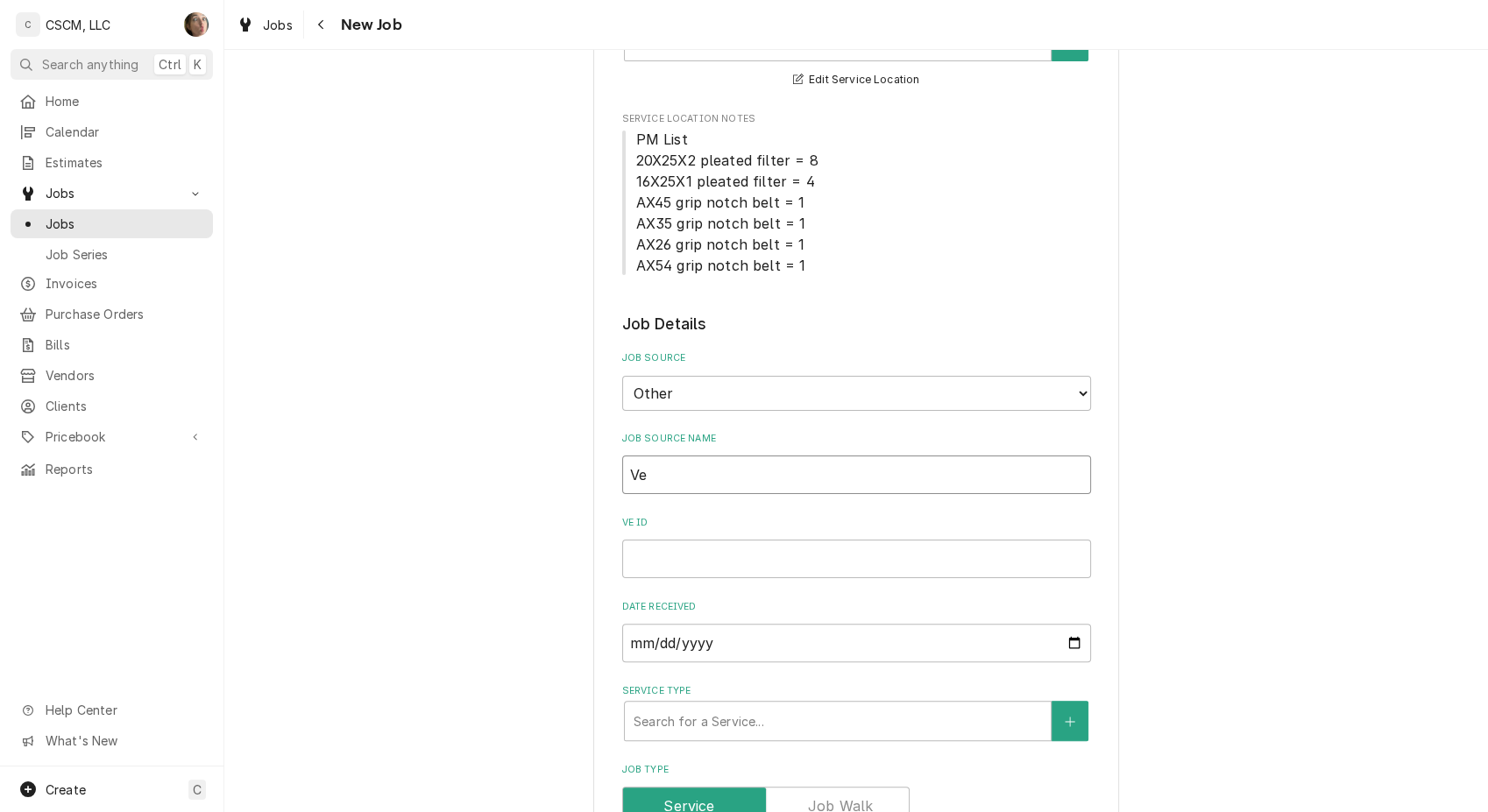
type input "Ver"
type textarea "x"
type input "Veri"
type textarea "x"
type input "Veris"
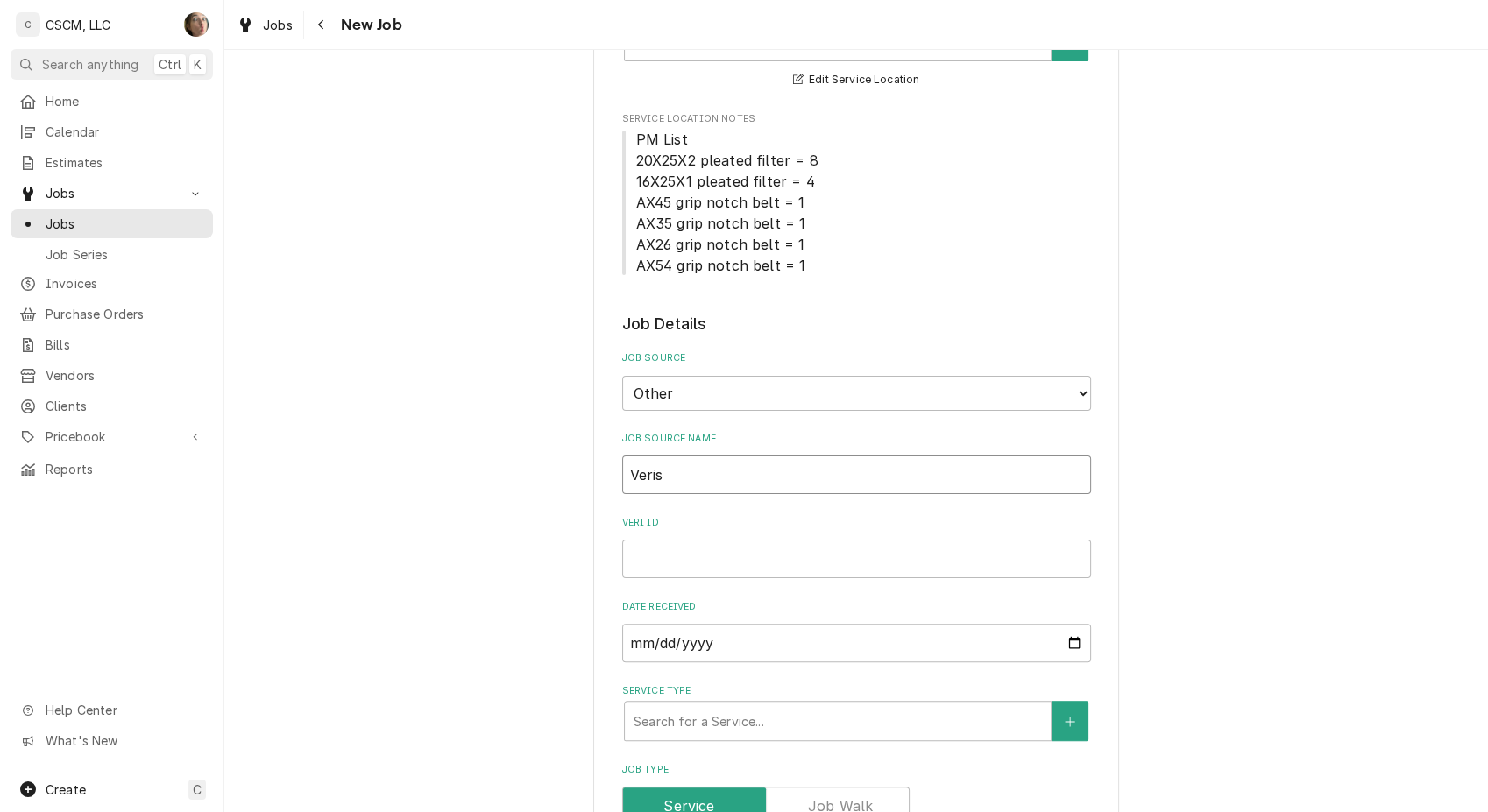
type textarea "x"
type input "Verisa"
type textarea "x"
type input "Verisae"
click at [631, 560] on input "Verisae ID" at bounding box center [856, 559] width 469 height 39
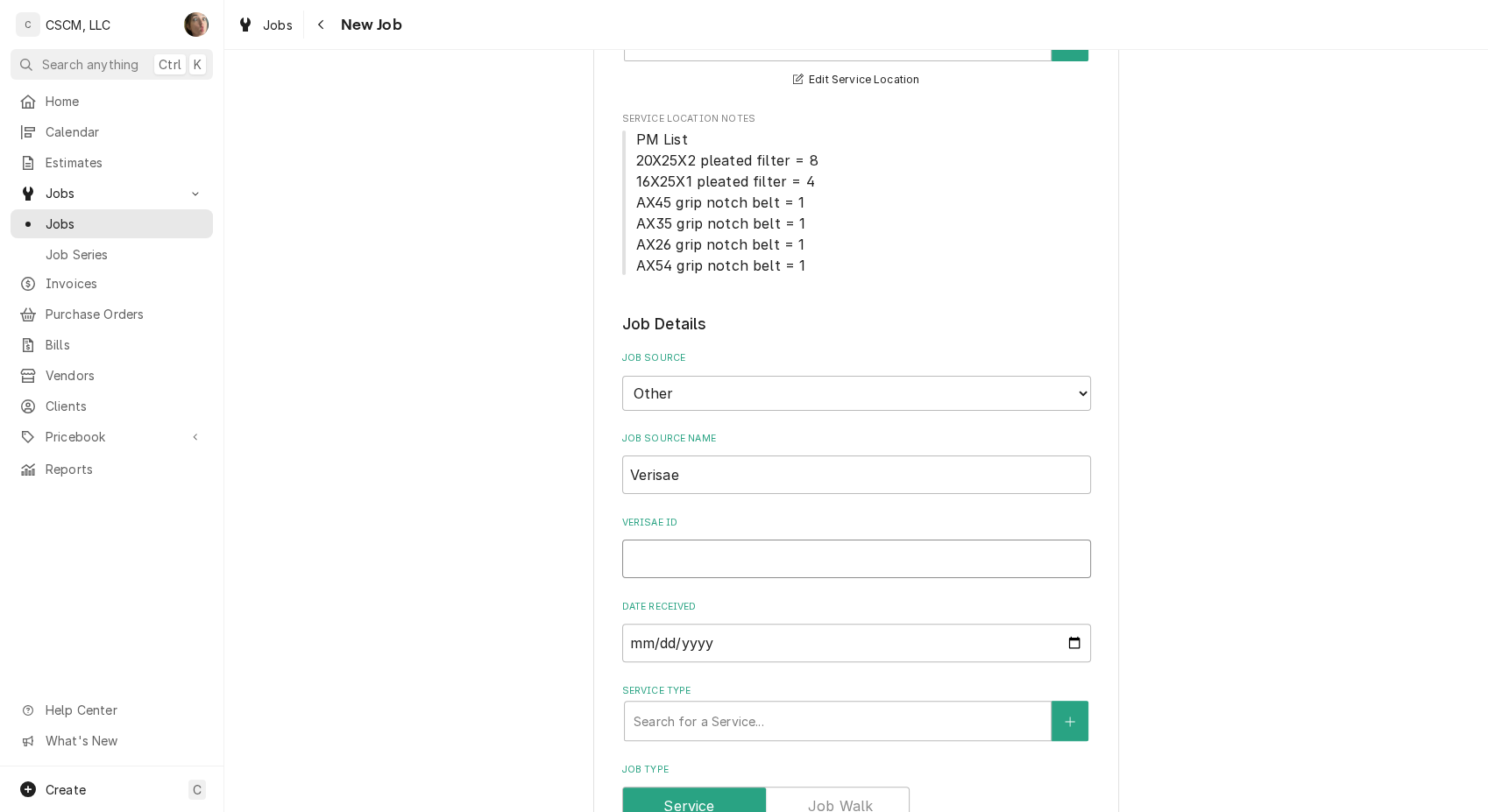
paste input "72171972"
type textarea "x"
type input "72171972"
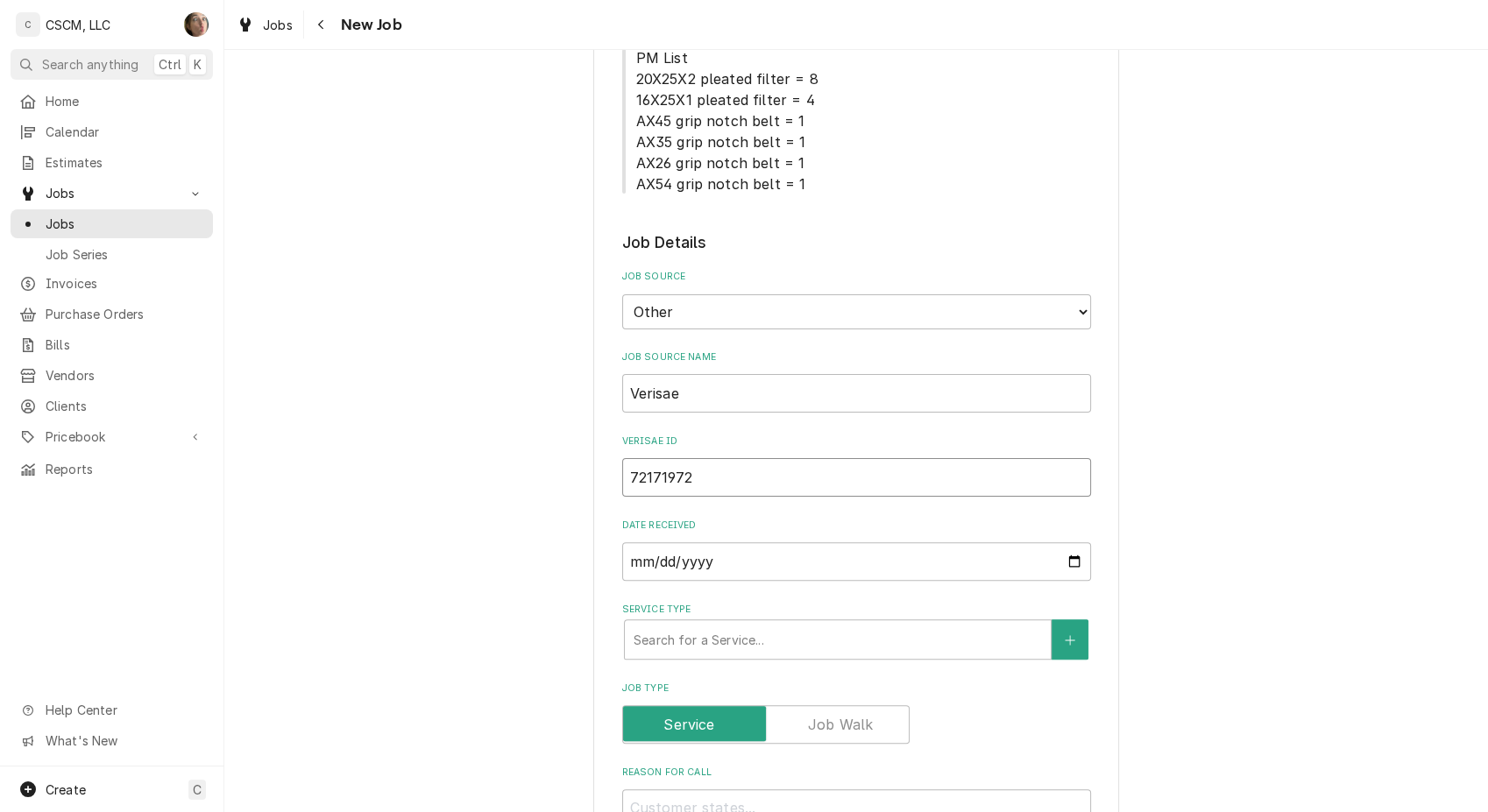
type textarea "x"
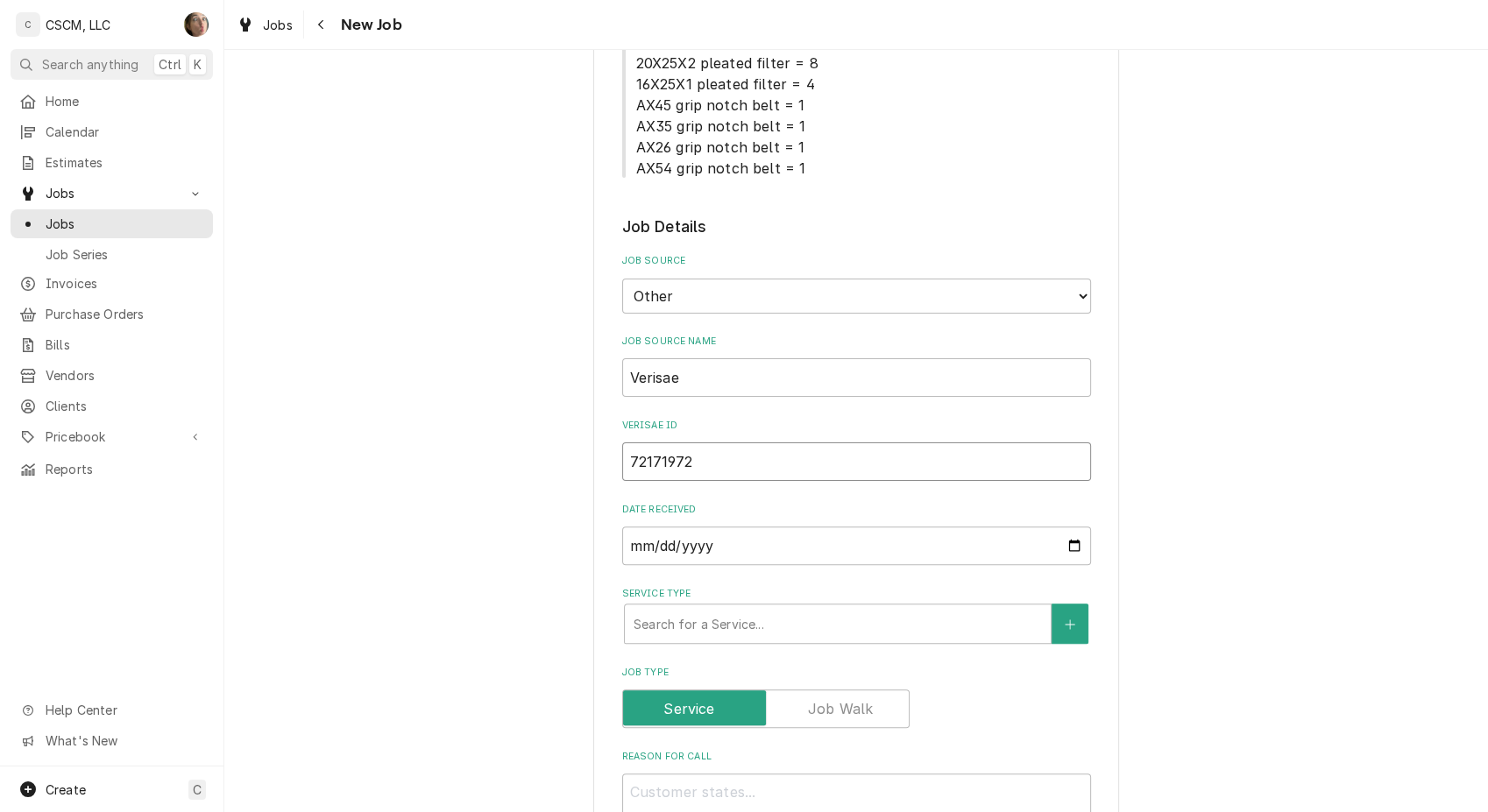
type input "72171972"
click at [673, 615] on div "Service Type" at bounding box center [837, 623] width 408 height 31
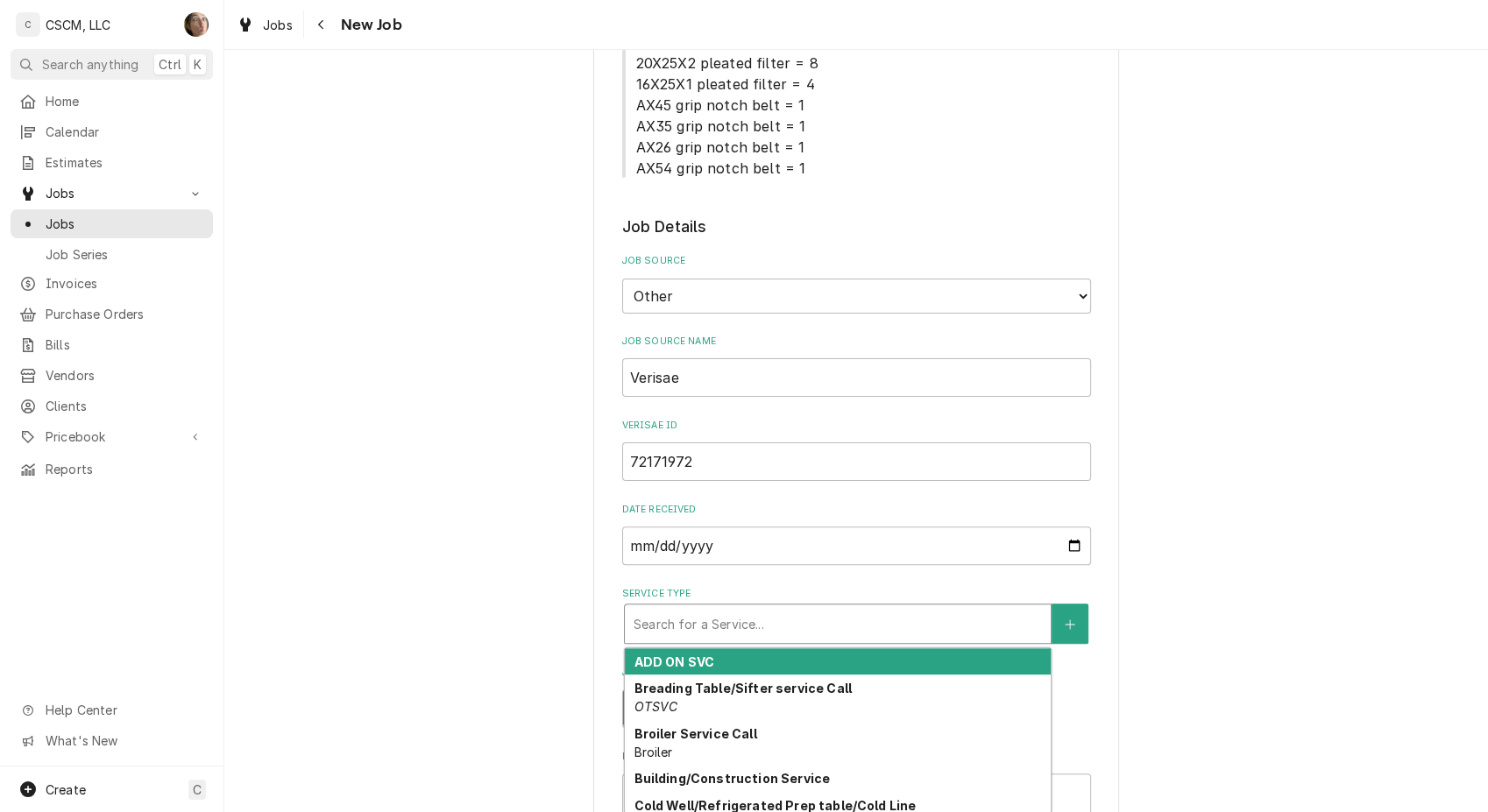
type textarea "x"
type input "h"
type textarea "x"
type input "ho"
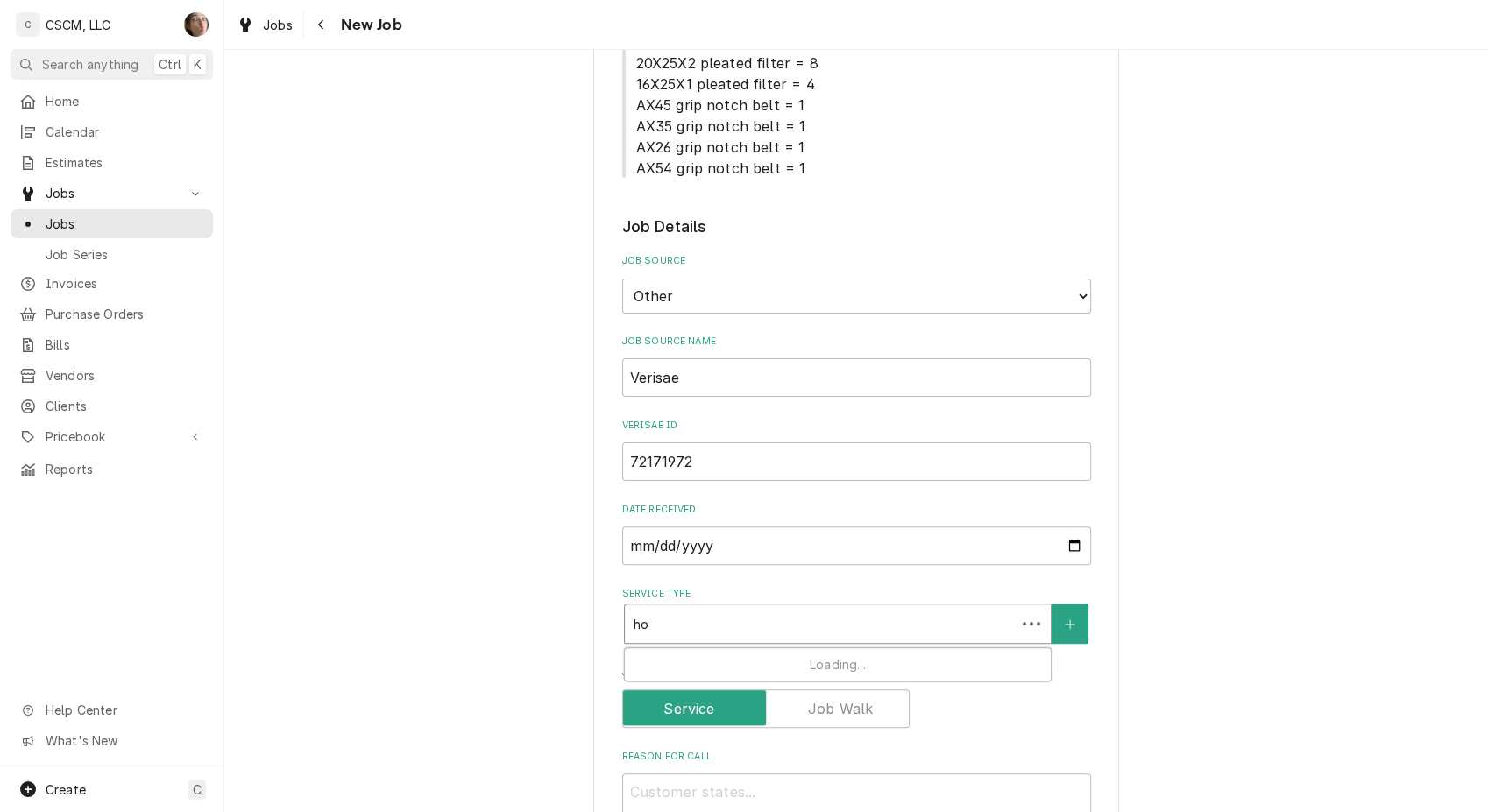
type textarea "x"
type input "hot"
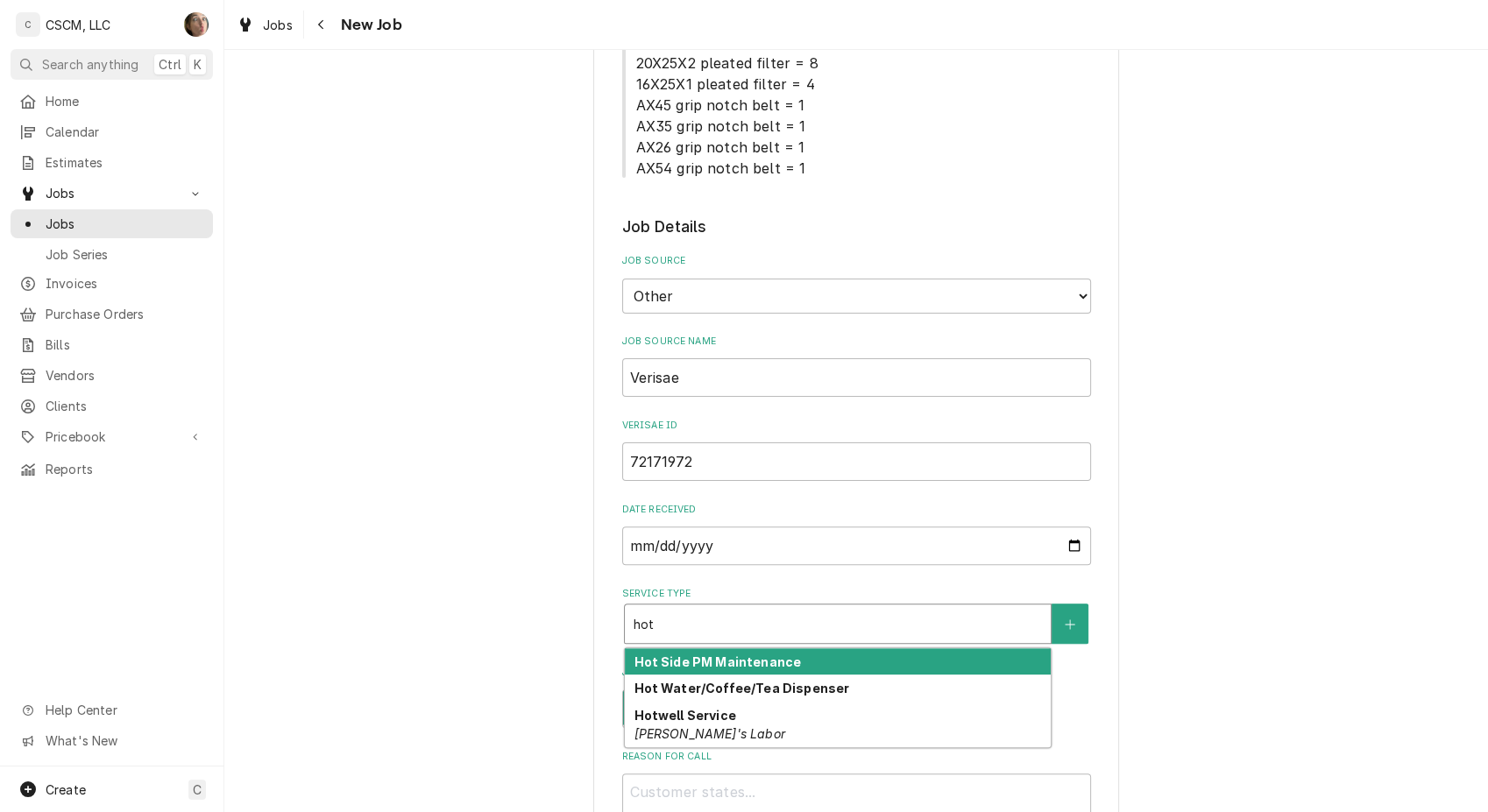
type textarea "x"
type input "ho"
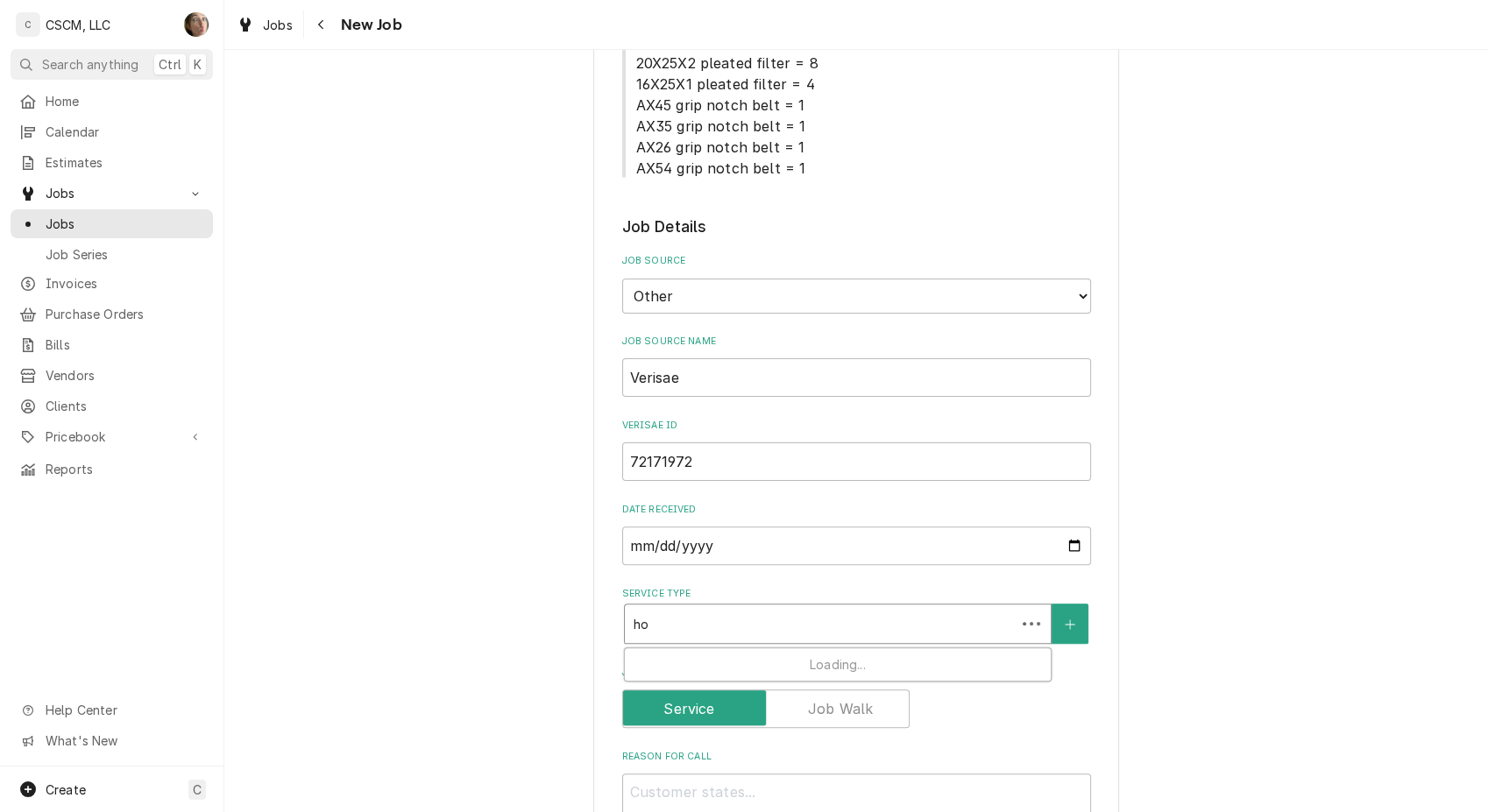
type textarea "x"
type input "h"
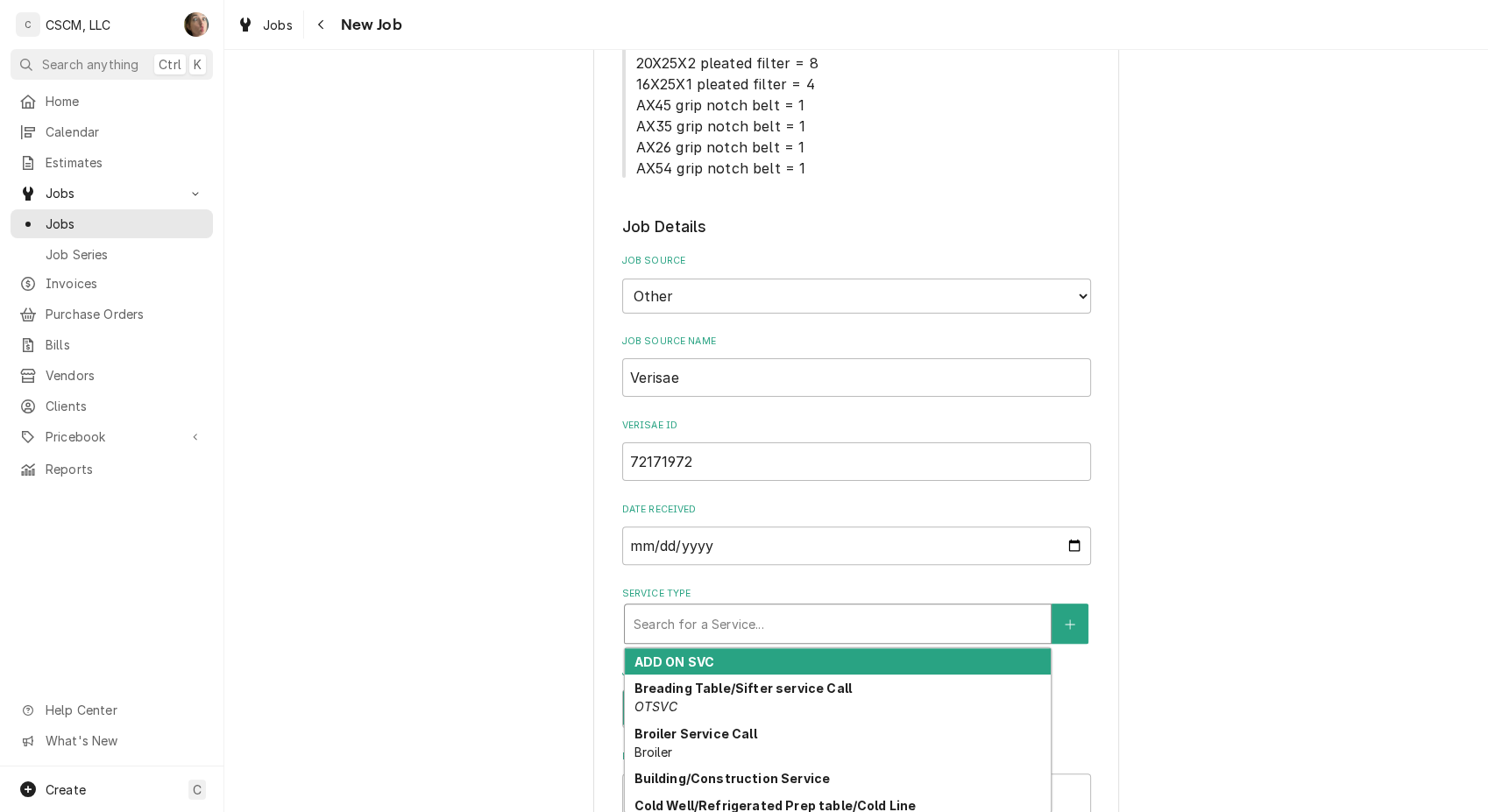
type textarea "x"
type input "w"
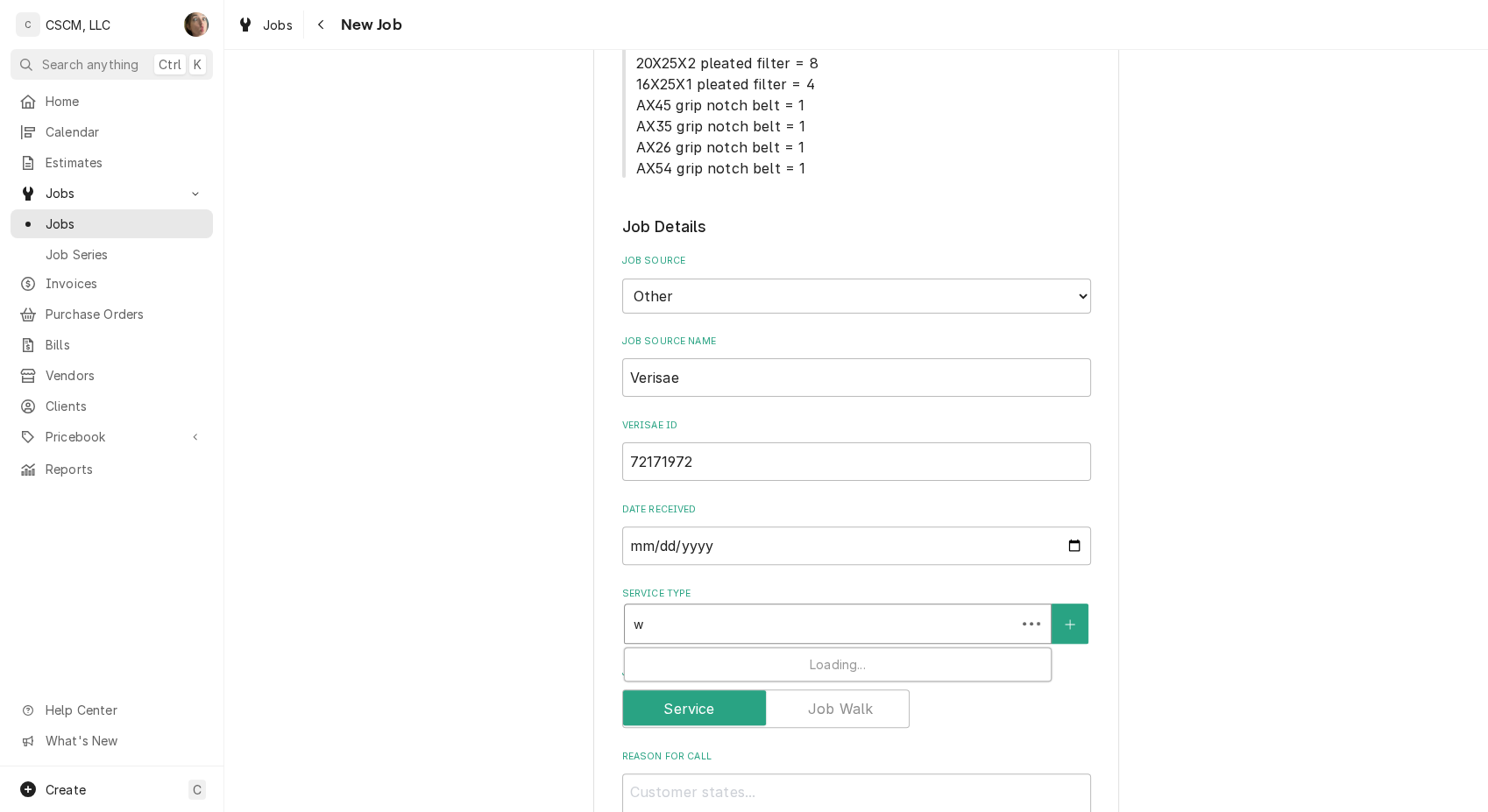
type textarea "x"
type input "war"
type textarea "x"
type input "warm"
type textarea "x"
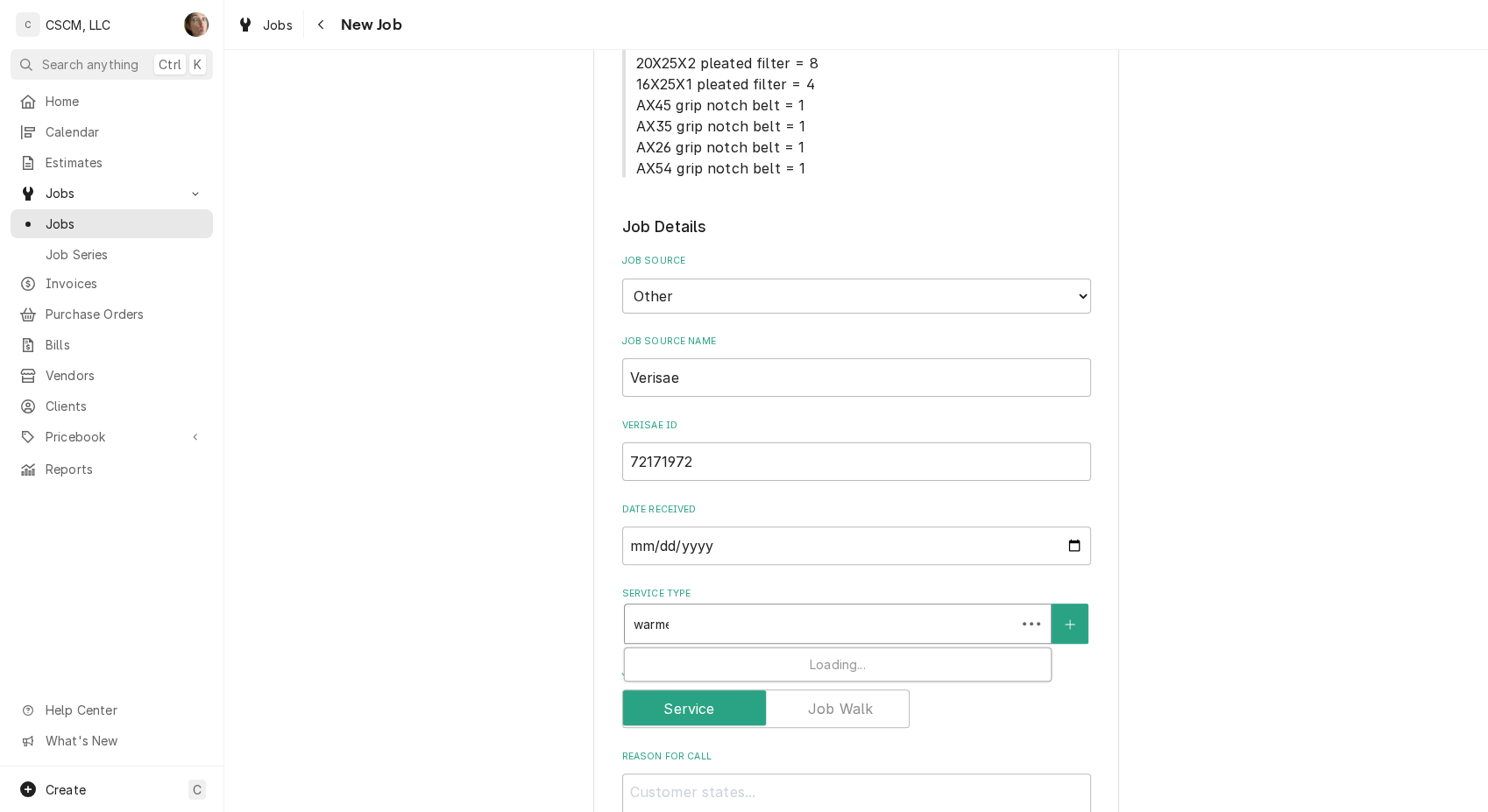
type input "warmer"
type textarea "x"
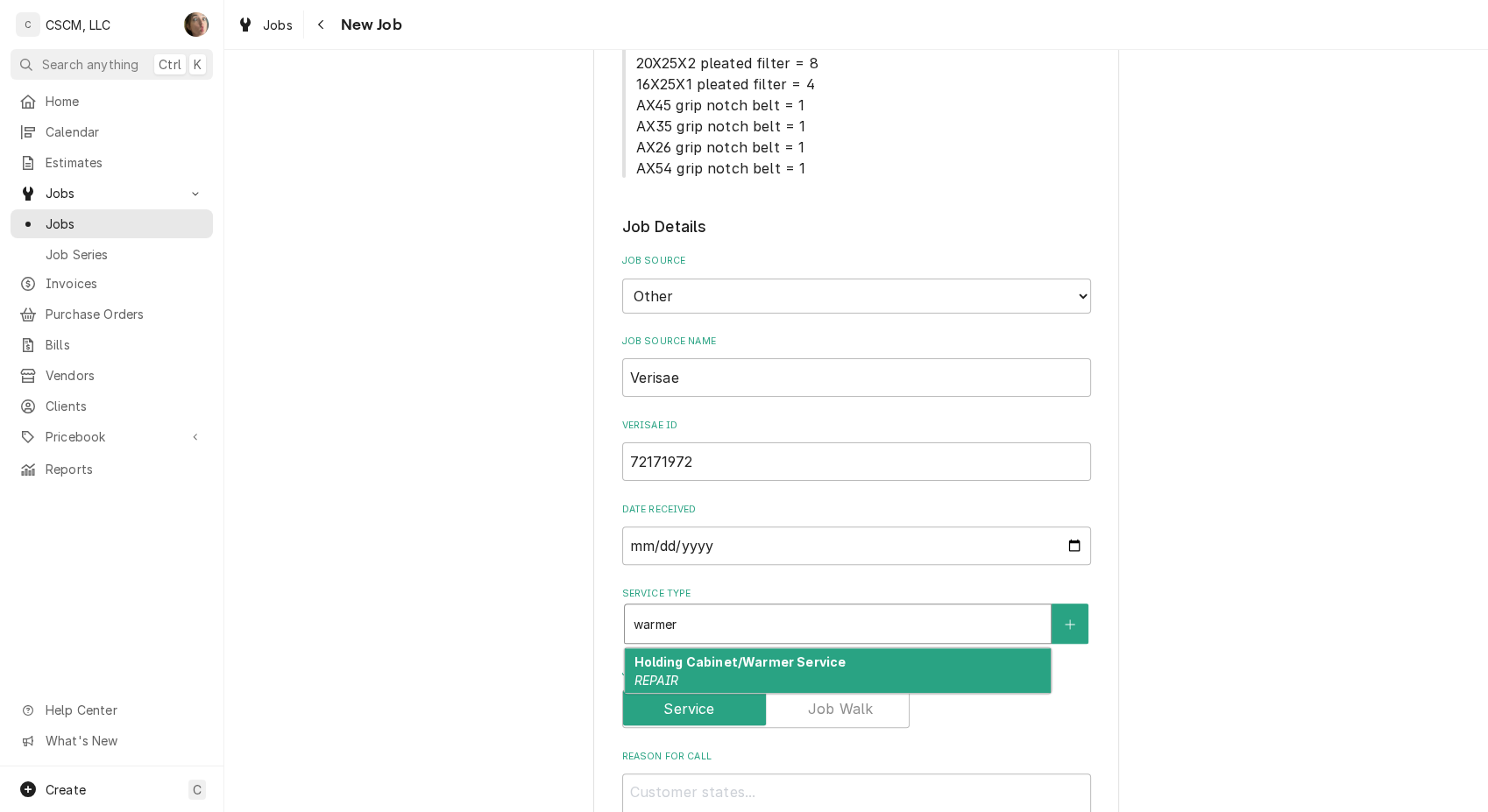
click at [712, 671] on div "Holding Cabinet/Warmer Service REPAIR" at bounding box center [837, 671] width 426 height 46
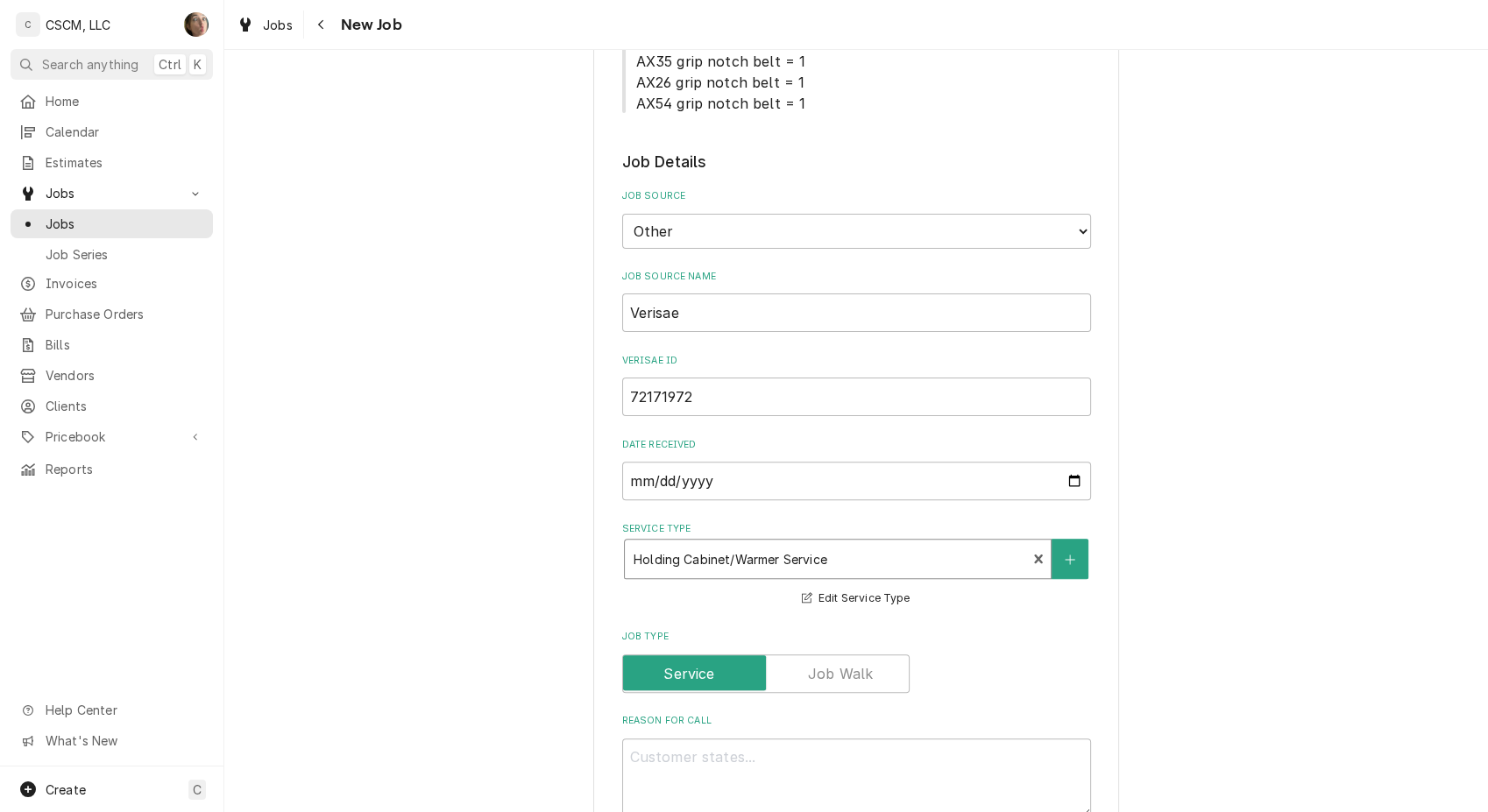
scroll to position [680, 0]
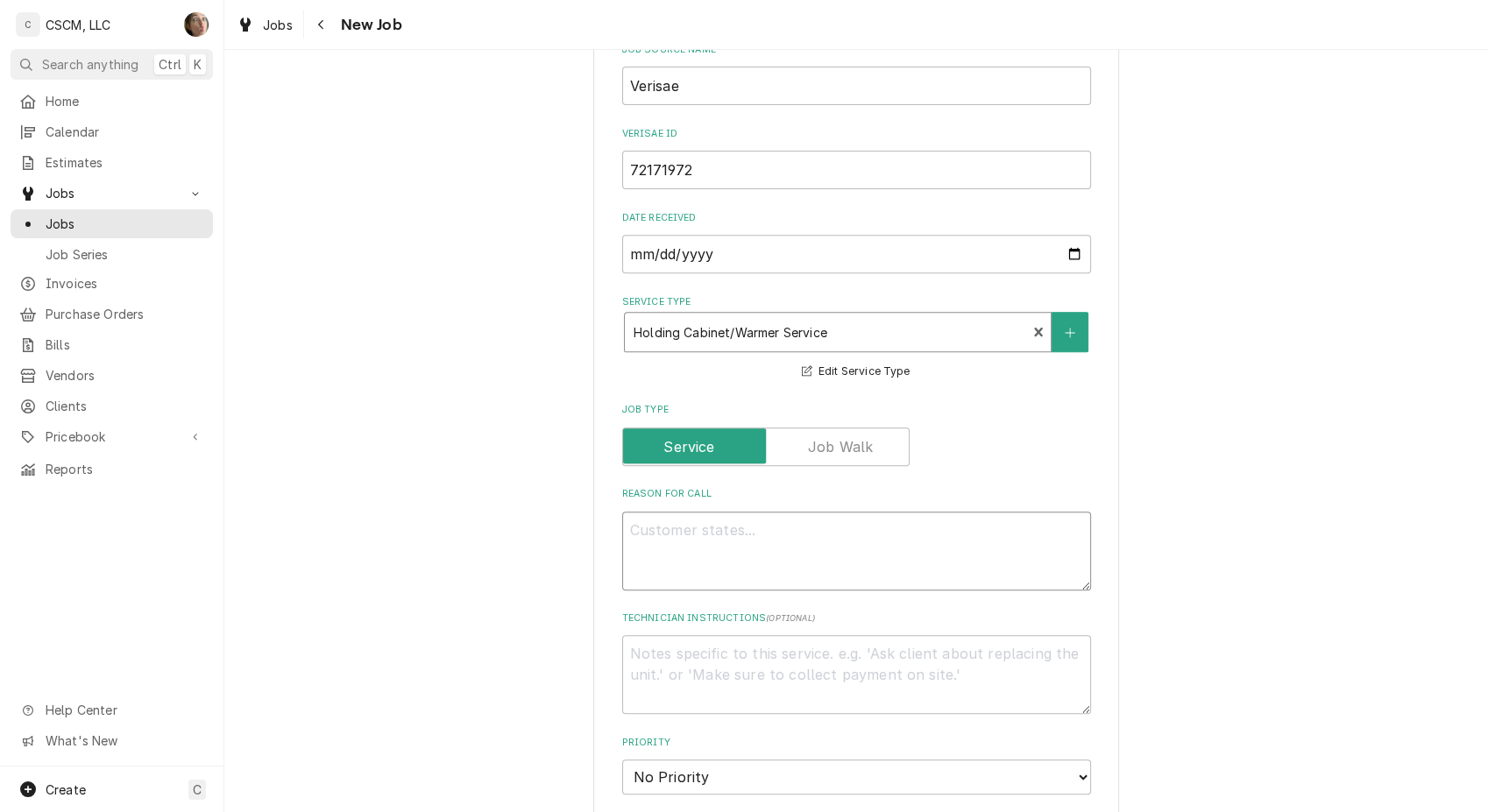
click at [729, 516] on textarea "Reason For Call" at bounding box center [856, 550] width 469 height 79
click at [679, 521] on textarea "Reason For Call" at bounding box center [856, 550] width 469 height 79
paste textarea "208 Deg. Hot Box"
type textarea "x"
type textarea "208 Deg. Hot Box"
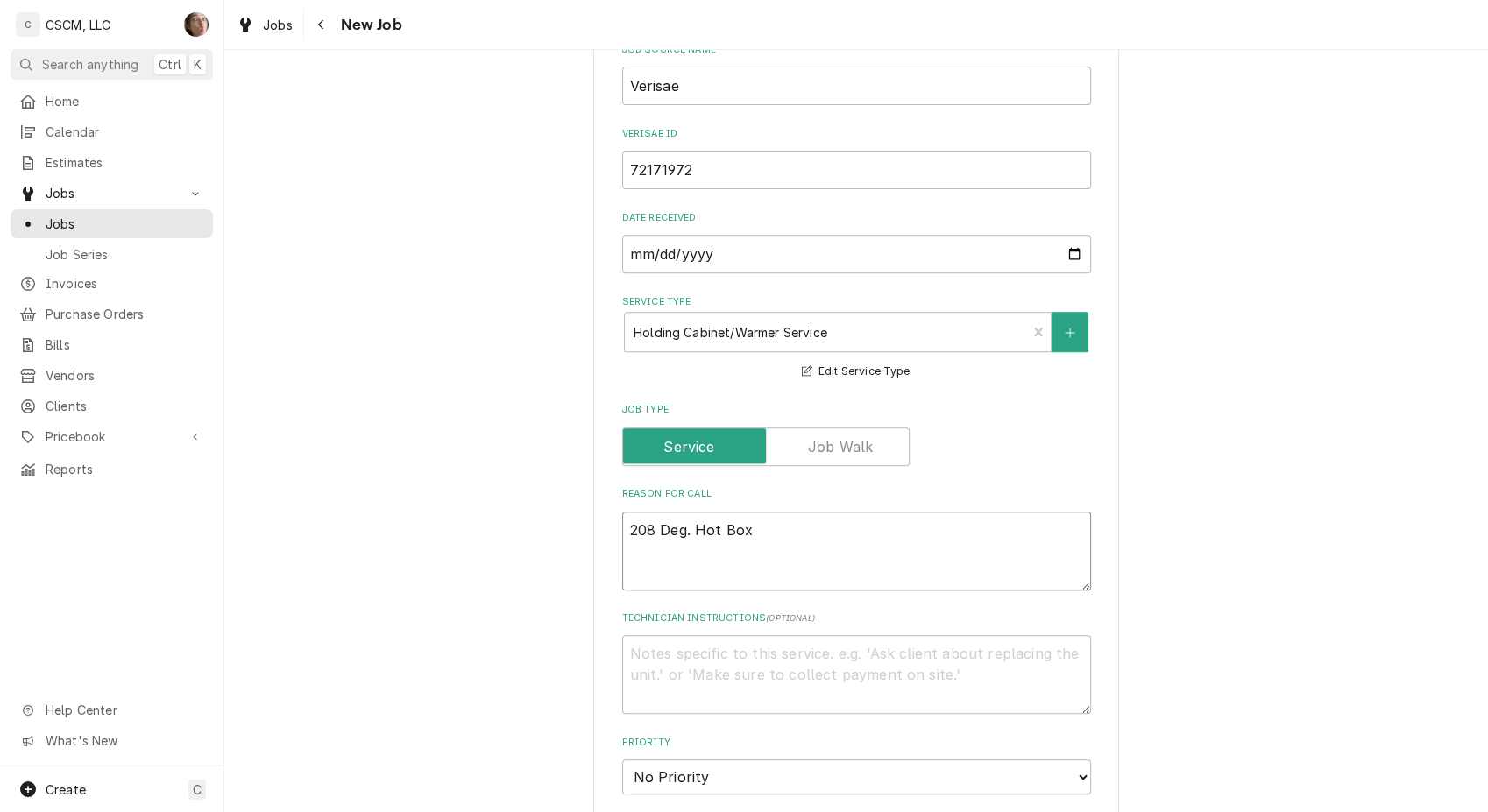
type textarea "x"
type textarea "208 Deg. Hot Box"
type textarea "x"
type textarea "208 Deg. Hot Box b"
type textarea "x"
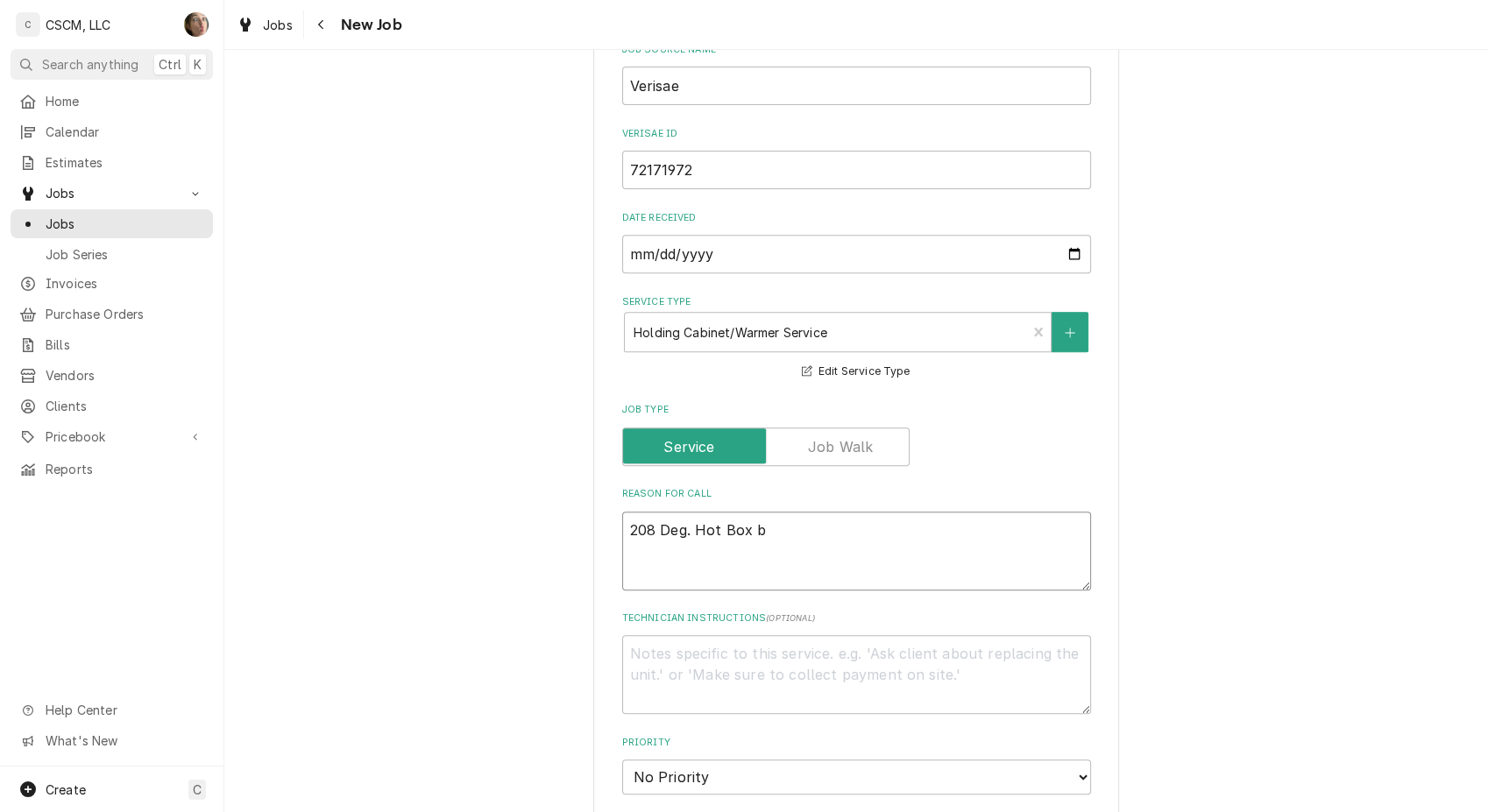
type textarea "208 Deg. Hot Box bl"
type textarea "x"
type textarea "208 Deg. Hot Box blo"
type textarea "x"
type textarea "208 Deg. Hot Box blow"
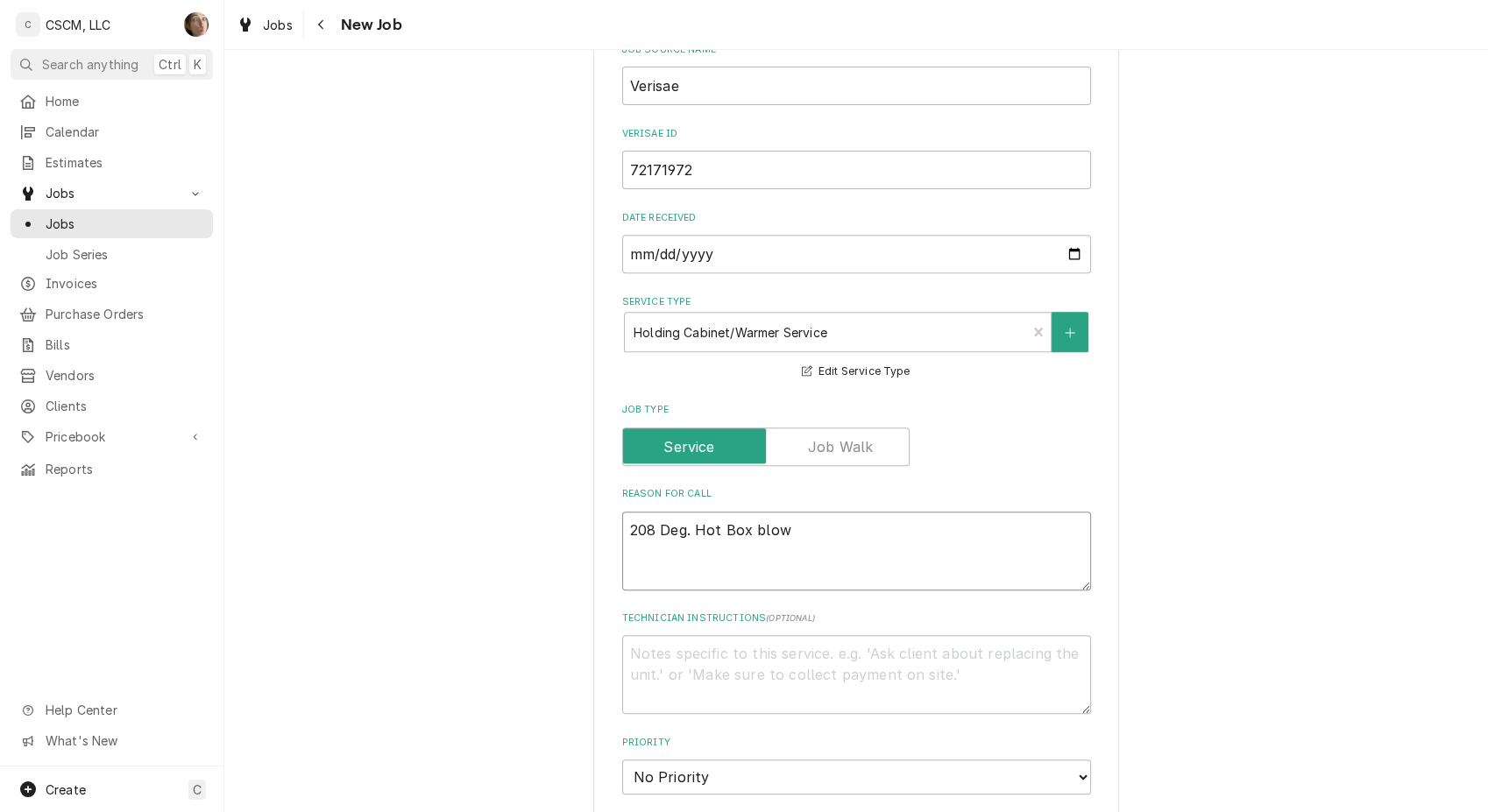
type textarea "x"
type textarea "208 Deg. Hot Box [PERSON_NAME]"
type textarea "x"
type textarea "208 Deg. Hot Box blower"
type textarea "x"
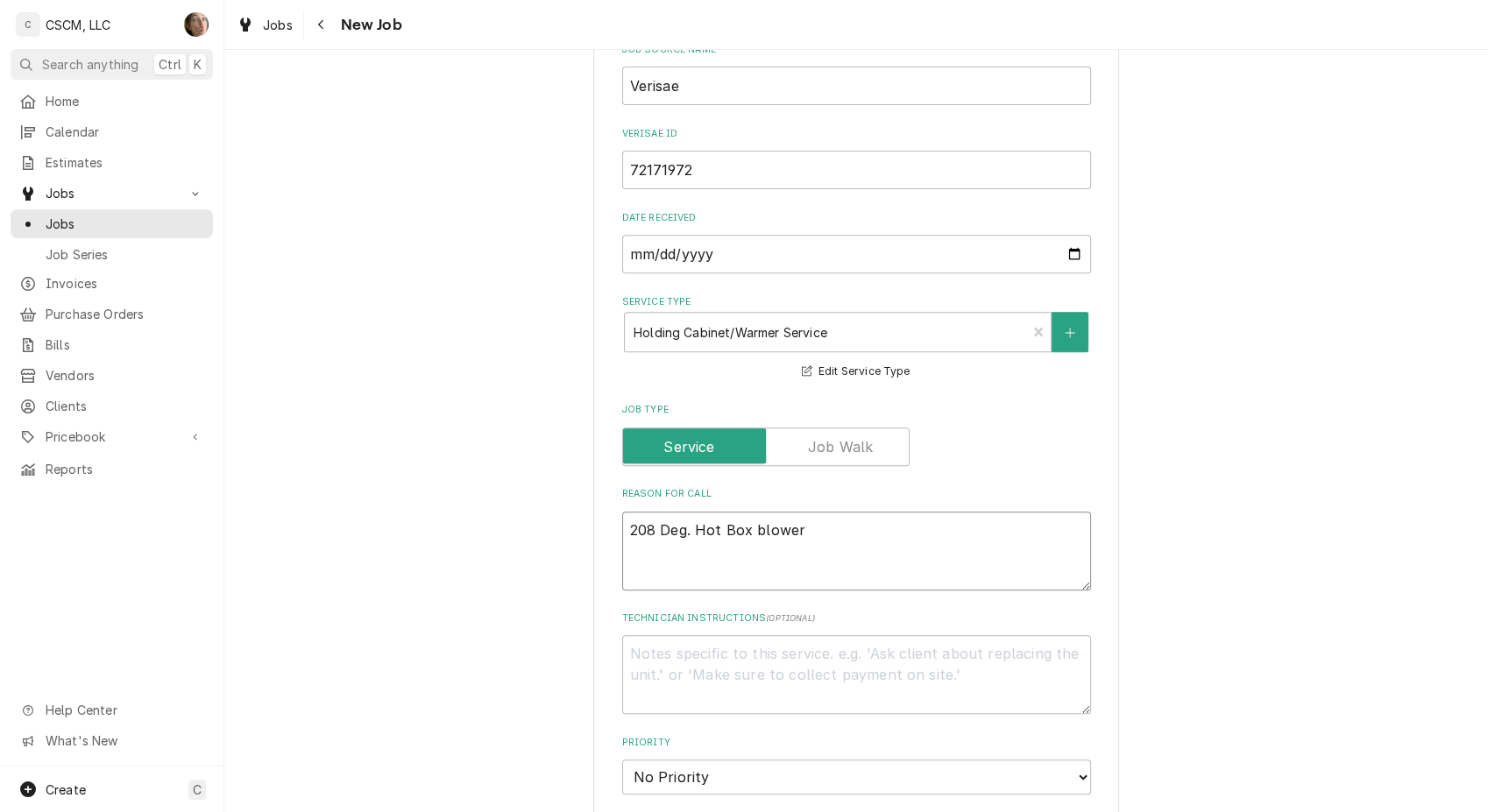
type textarea "208 Deg. Hot Box blower o"
type textarea "x"
type textarea "208 Deg. Hot Box blower os"
type textarea "x"
type textarea "208 Deg. Hot Box blower os"
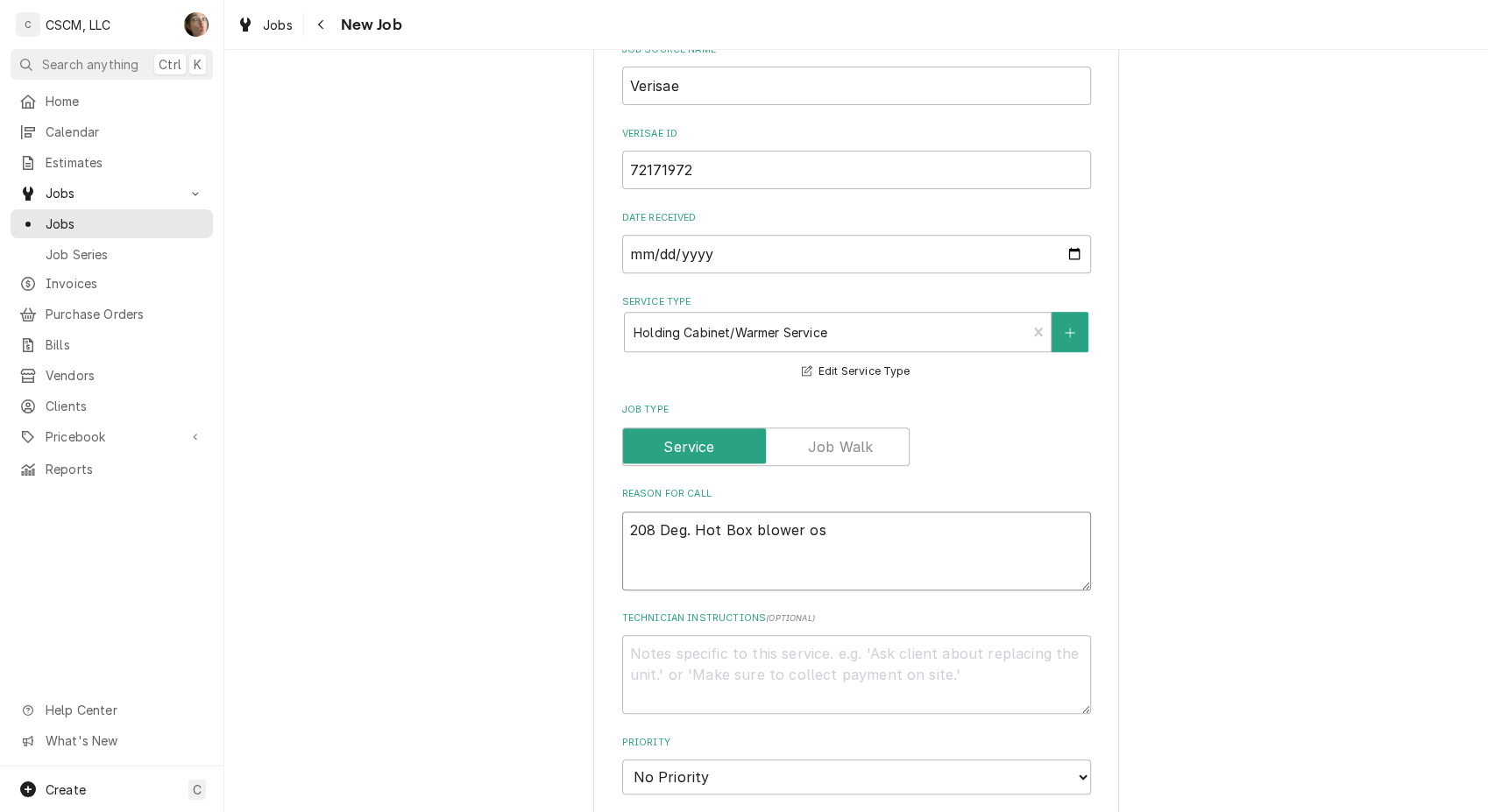
type textarea "x"
type textarea "208 Deg. Hot Box blower os"
type textarea "x"
type textarea "208 Deg. Hot Box blower o"
type textarea "x"
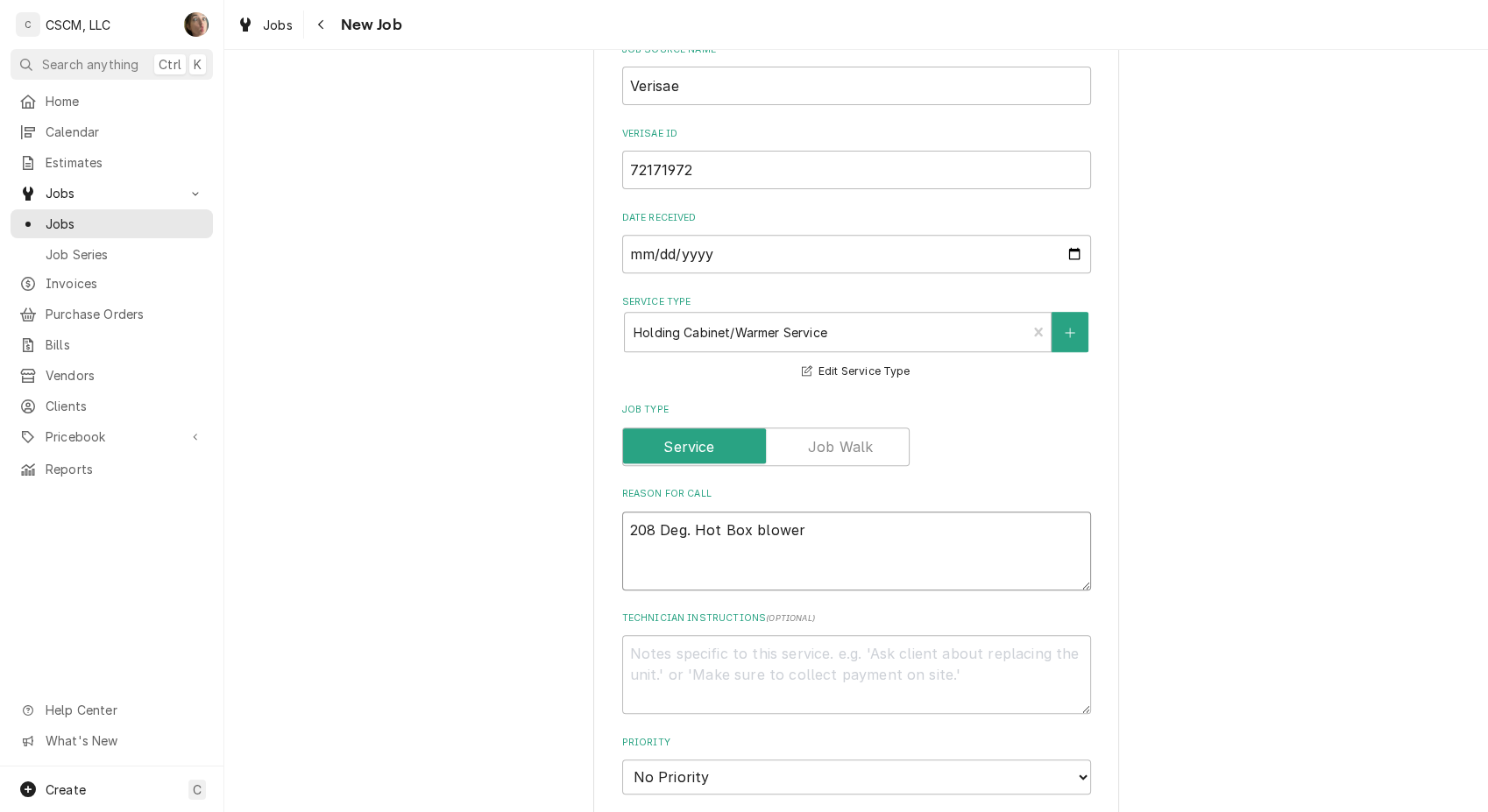
type textarea "208 Deg. Hot Box blower i"
type textarea "x"
type textarea "208 Deg. Hot Box blower is"
type textarea "x"
type textarea "208 Deg. Hot Box blower is"
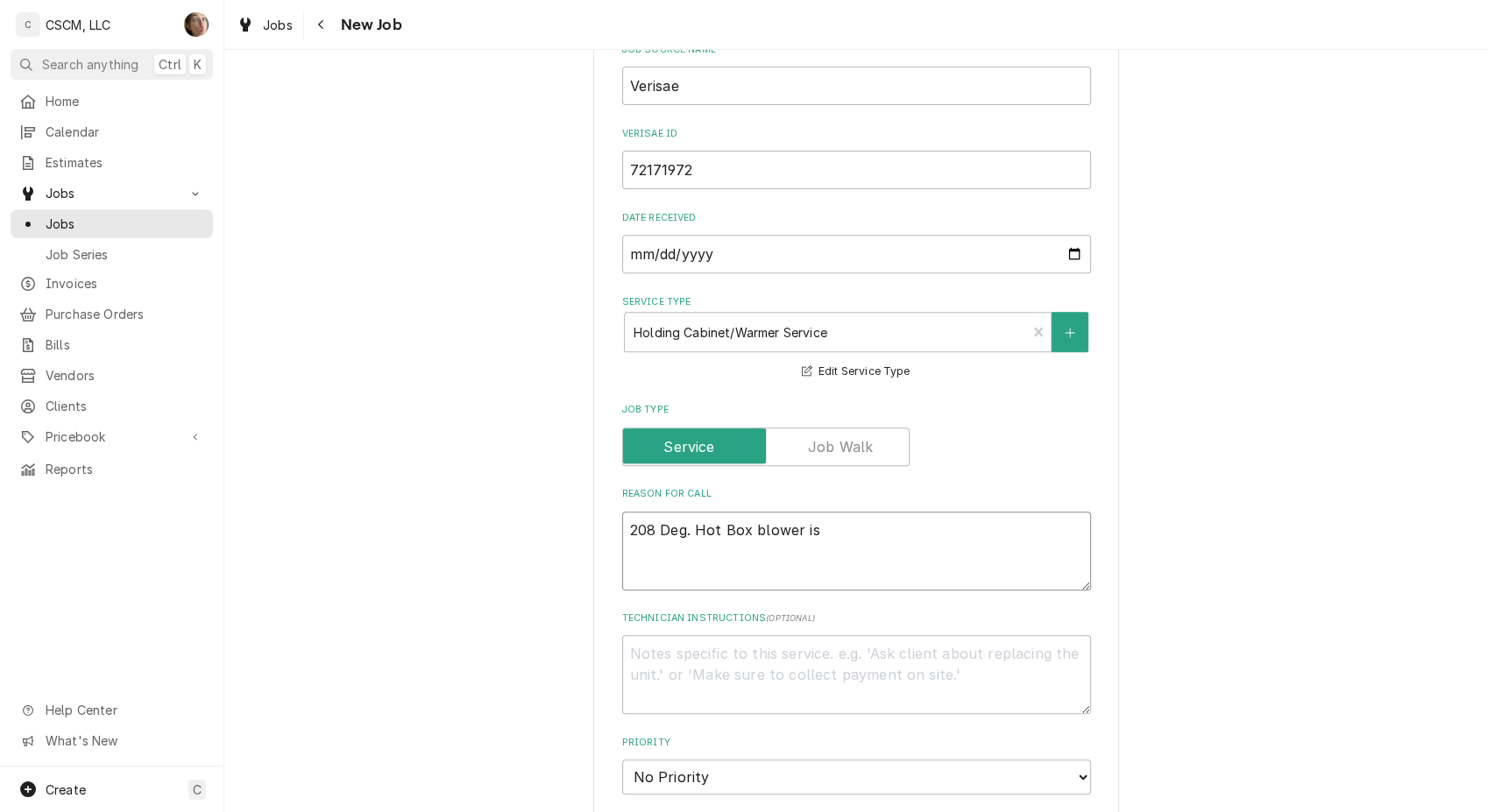
type textarea "x"
type textarea "208 Deg. Hot Box blower is n"
type textarea "x"
type textarea "208 Deg. Hot Box blower is no"
type textarea "x"
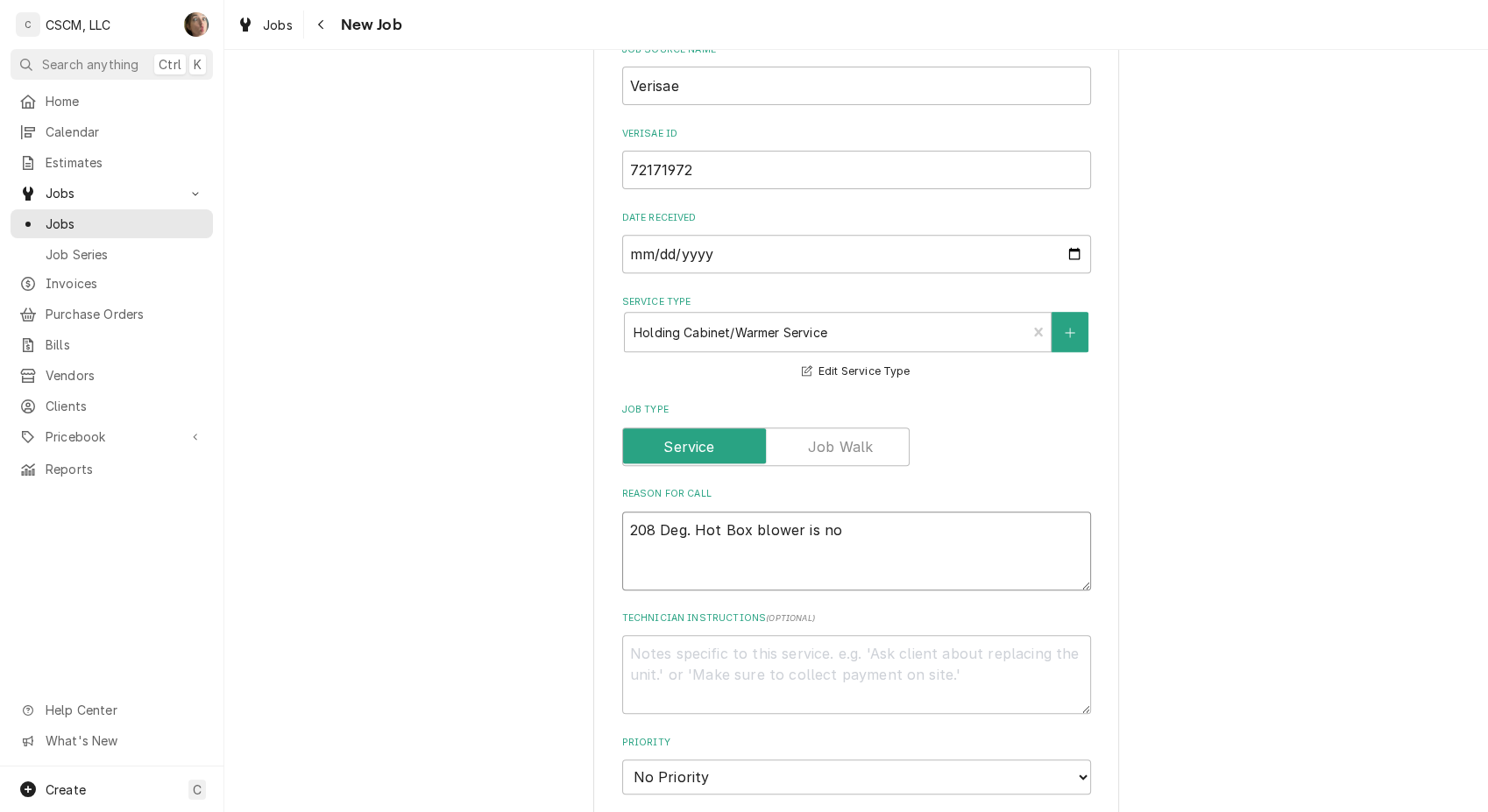
type textarea "208 Deg. Hot Box blower is not"
type textarea "x"
type textarea "208 Deg. Hot Box blower is not"
type textarea "x"
type textarea "208 Deg. Hot Box blower is not w"
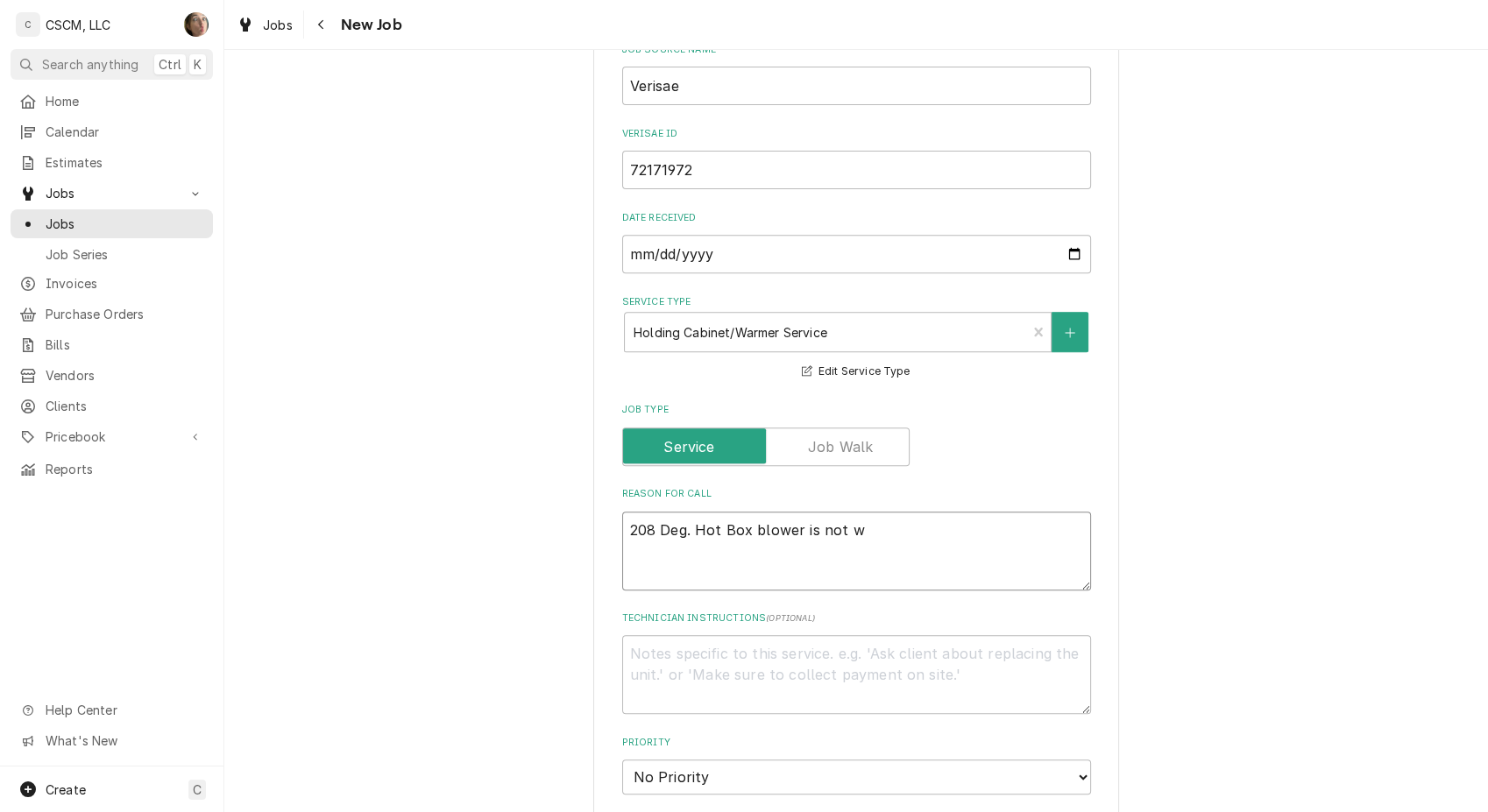
type textarea "x"
type textarea "208 Deg. Hot Box blower is not wo"
type textarea "x"
type textarea "208 Deg. Hot Box blower is not wor"
type textarea "x"
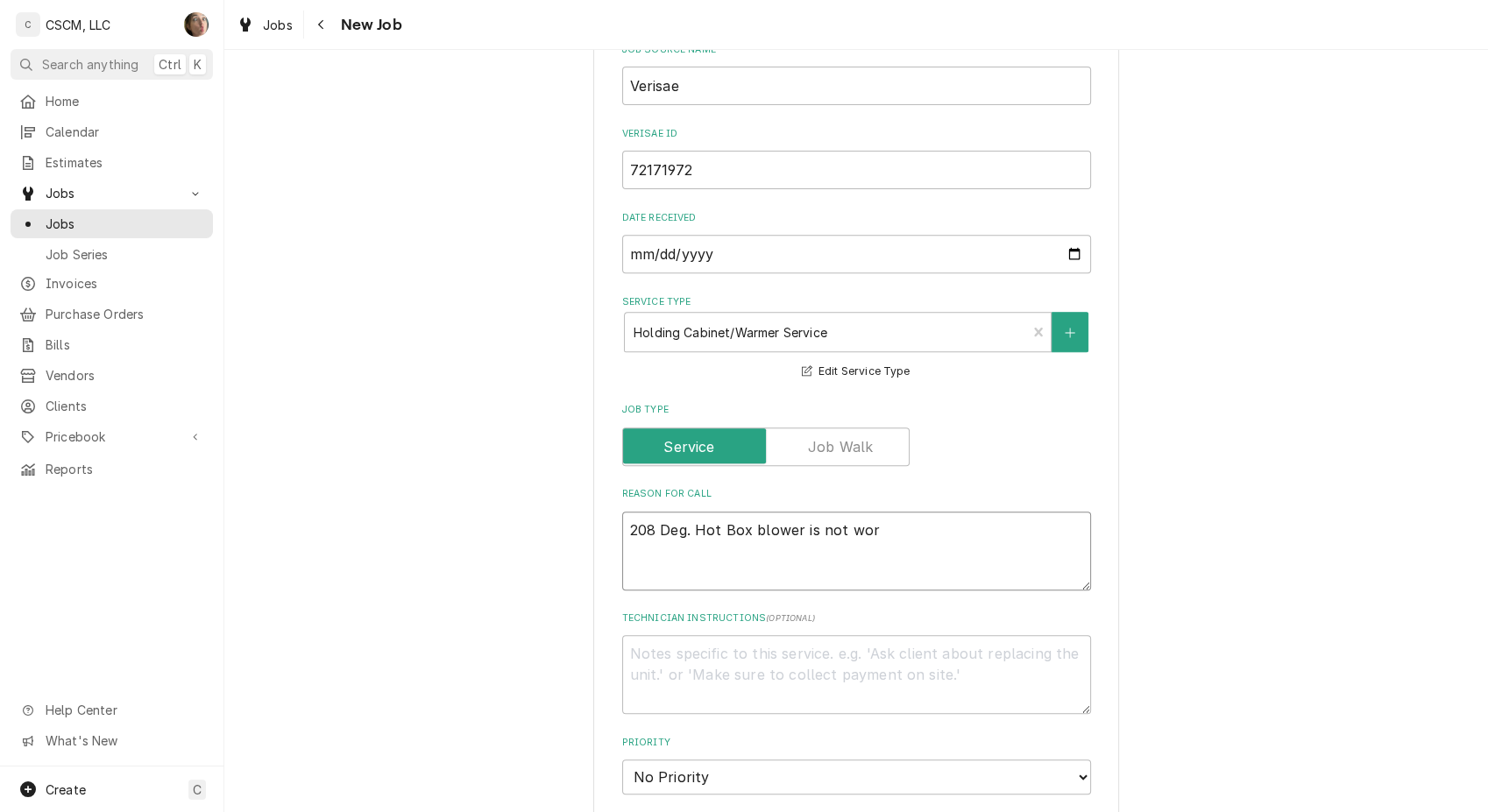
type textarea "208 Deg. Hot Box blower is not work"
type textarea "x"
type textarea "208 Deg. Hot Box blower is not workin"
type textarea "x"
type textarea "208 Deg. Hot Box blower is not working"
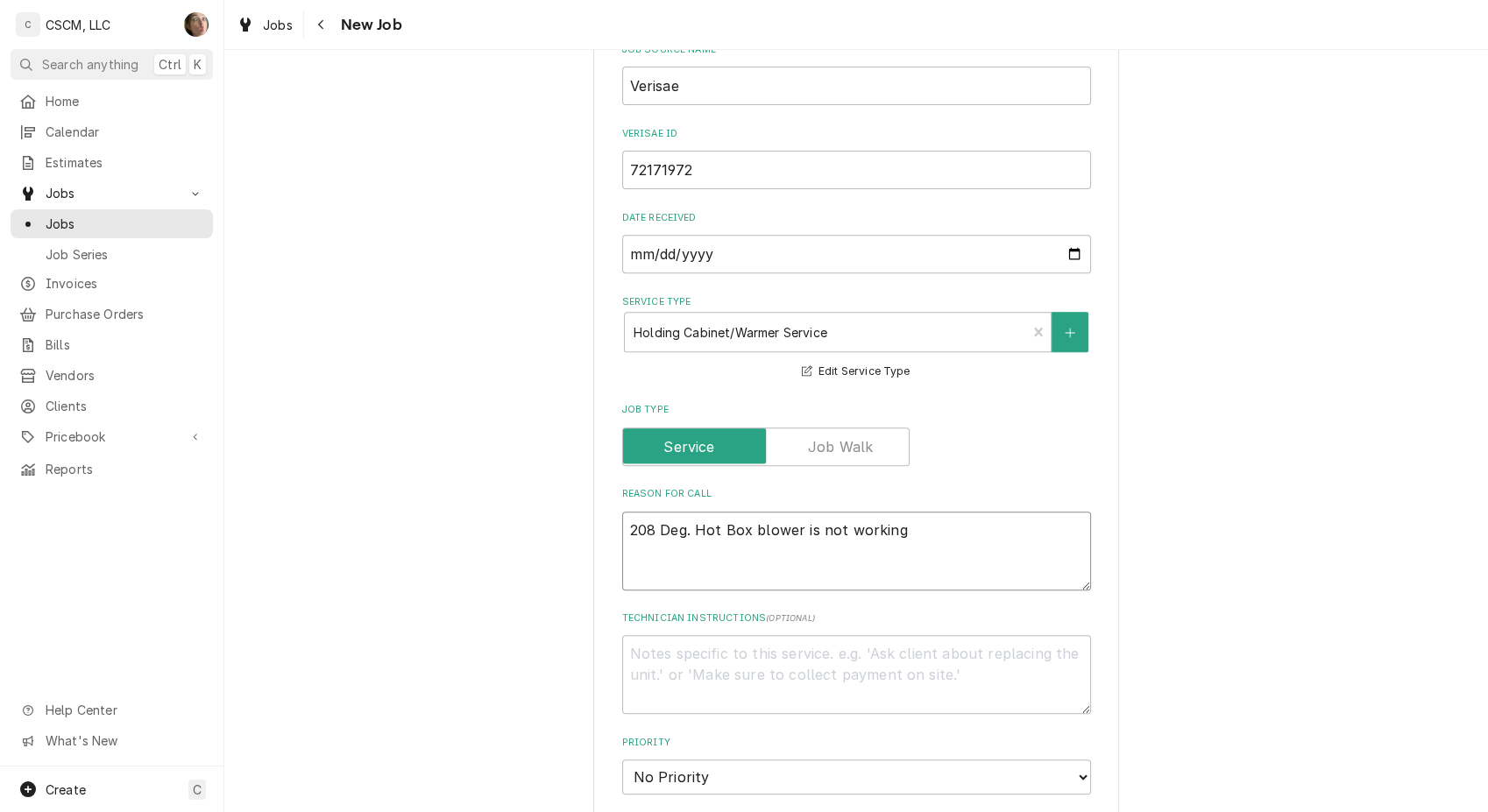
type textarea "x"
type textarea "208 Deg. Hot Box blower is not working"
type textarea "x"
type textarea "208 Deg. Hot Box blower is not working N"
type textarea "x"
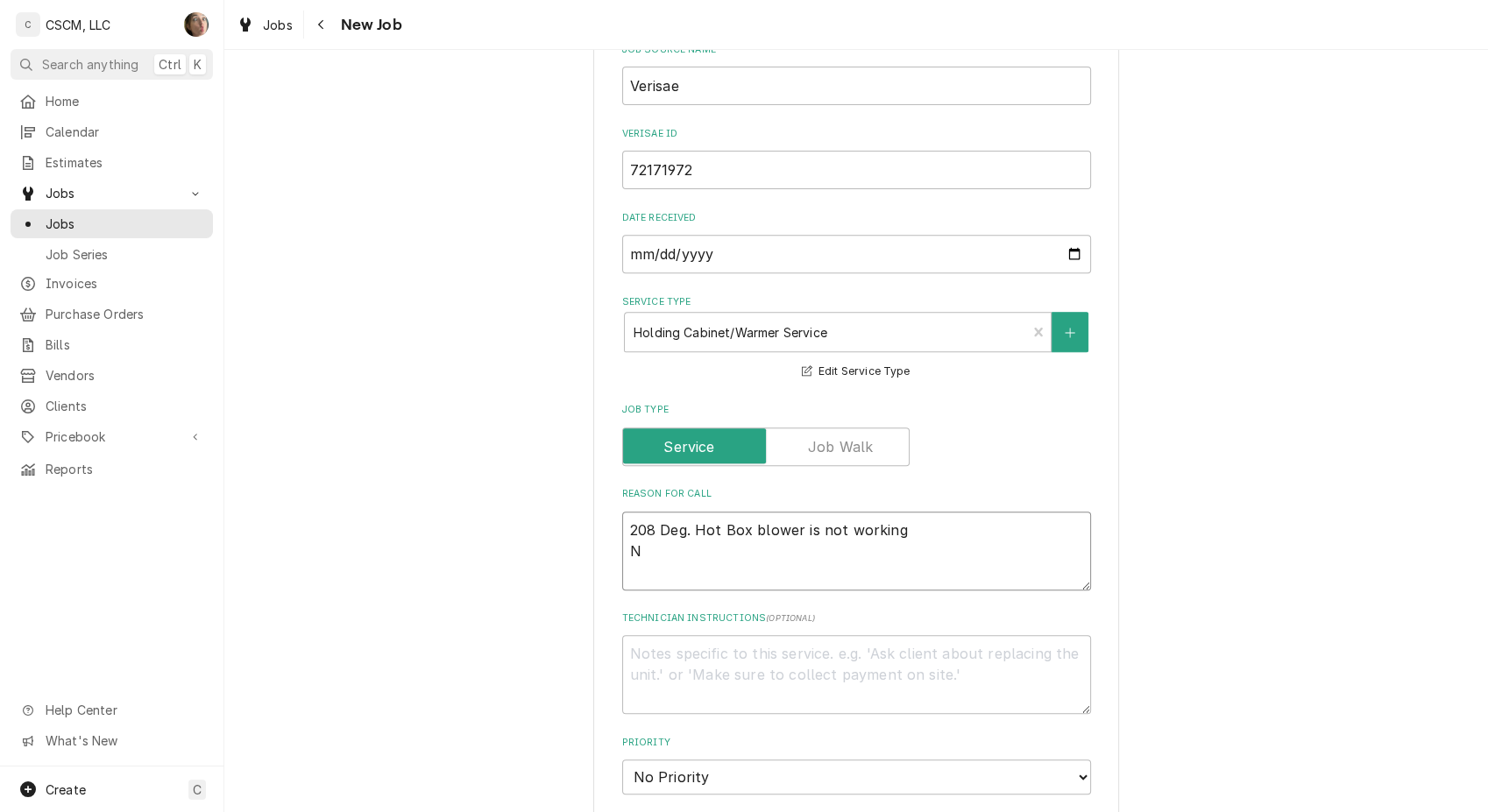
type textarea "208 Deg. Hot Box blower is not working NT"
type textarea "x"
type textarea "208 Deg. Hot Box blower is not working NTE"
type textarea "x"
type textarea "208 Deg. Hot Box blower is not working NTE:"
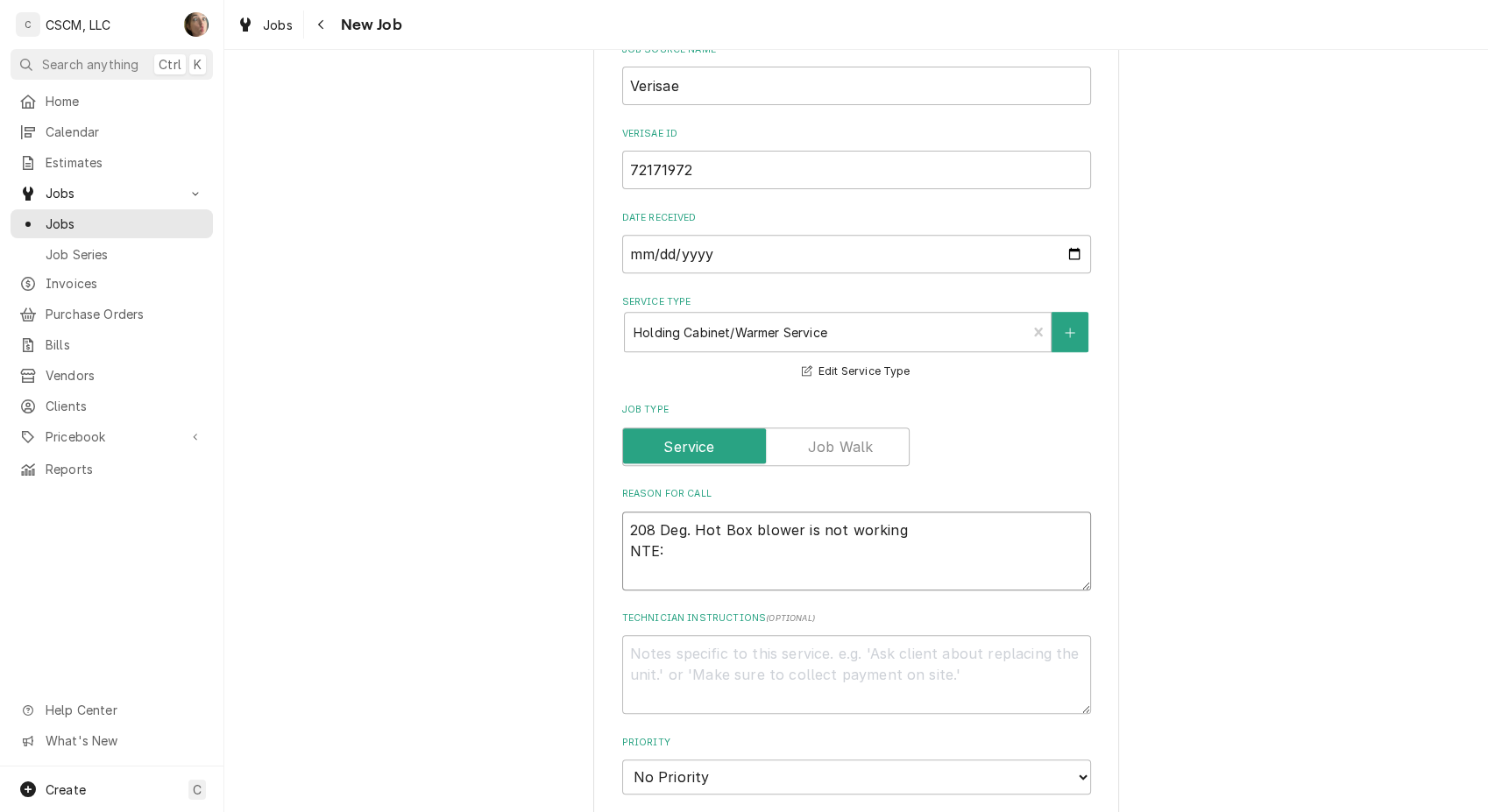
type textarea "x"
type textarea "208 Deg. Hot Box blower is not working NTE:"
type textarea "x"
type textarea "208 Deg. Hot Box blower is not working NTE: $"
type textarea "x"
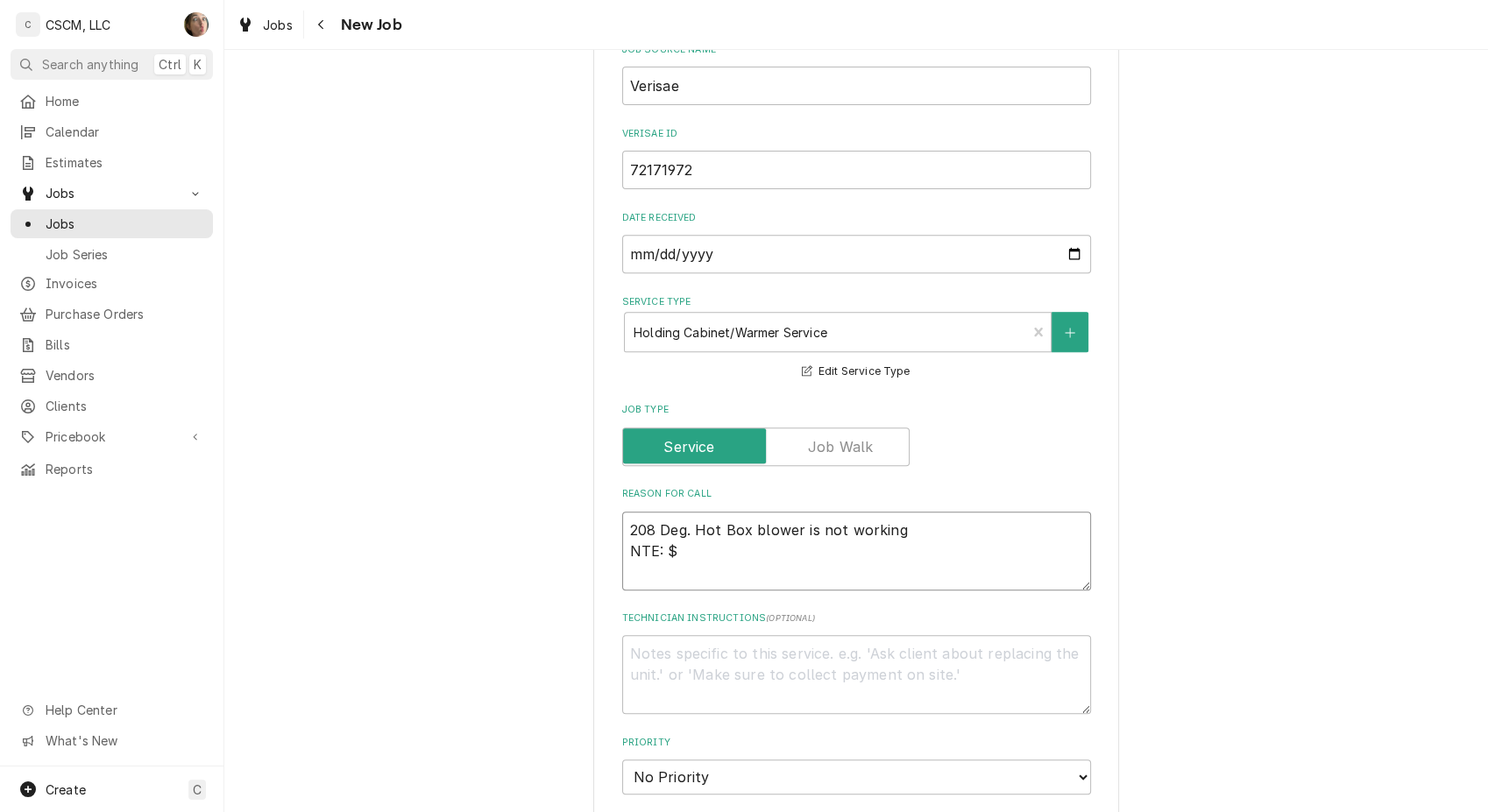
type textarea "208 Deg. Hot Box blower is not working NTE: $"
type textarea "x"
type textarea "208 Deg. Hot Box blower is not working NTE: $ 0"
type textarea "x"
type textarea "208 Deg. Hot Box blower is not working NTE: $ 00"
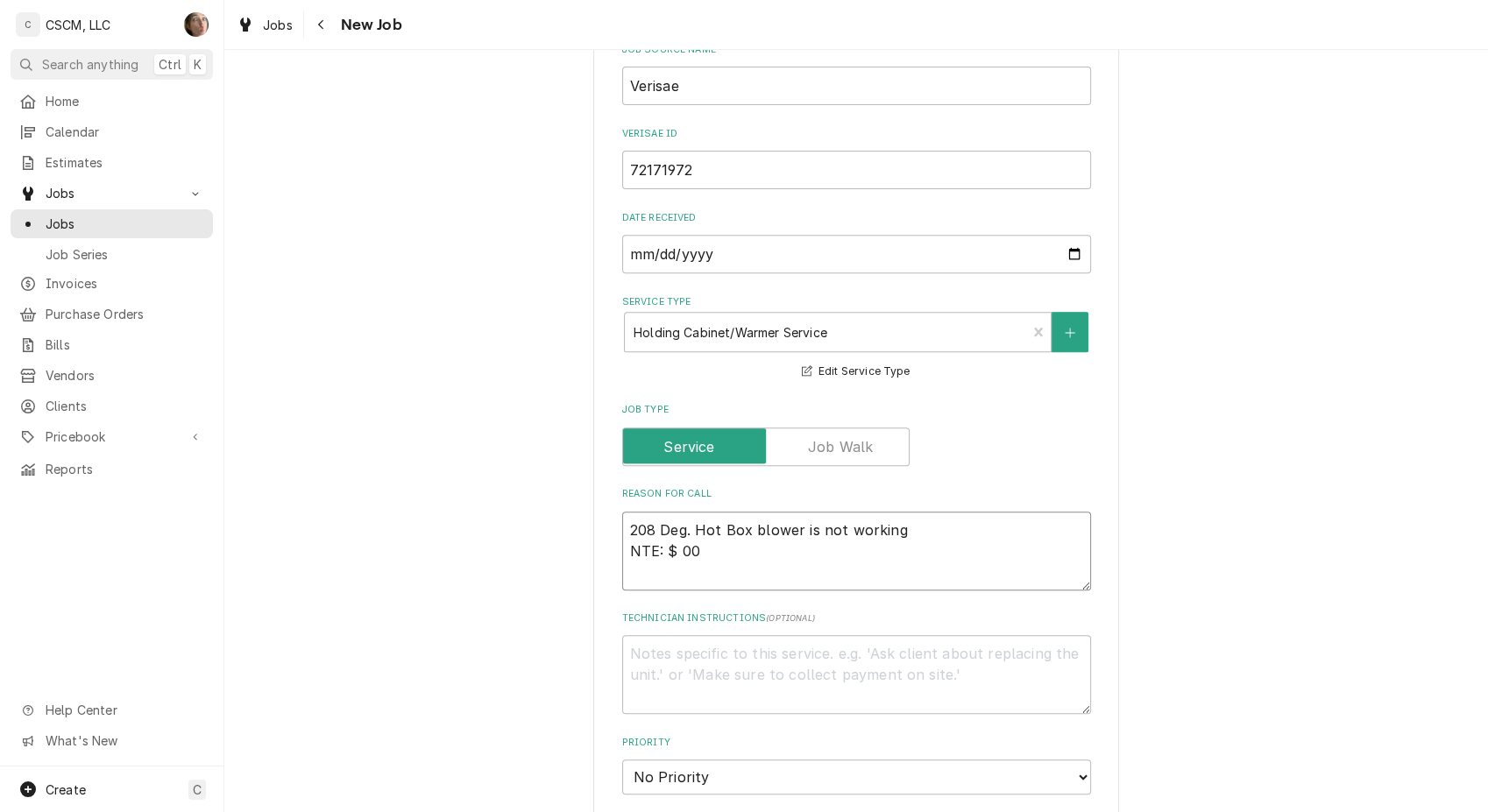
type textarea "x"
type textarea "208 Deg. Hot Box blower is not working NTE: $ 0"
type textarea "x"
type textarea "208 Deg. Hot Box blower is not working NTE: $"
type textarea "x"
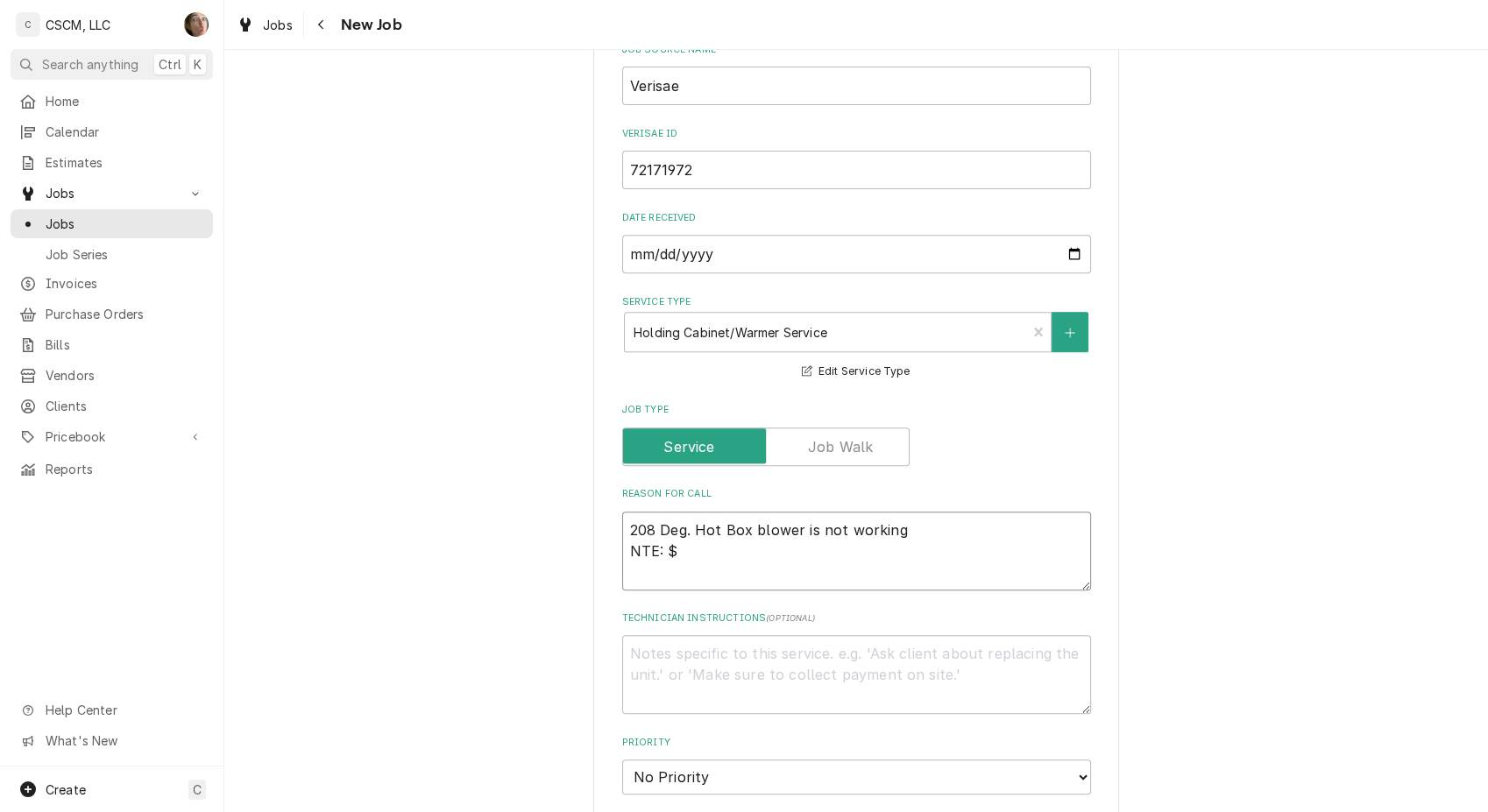
type textarea "208 Deg. Hot Box blower is not working NTE: $"
type textarea "x"
type textarea "208 Deg. Hot Box blower is not working NTE: $5"
type textarea "x"
type textarea "208 Deg. Hot Box blower is not working NTE: $50"
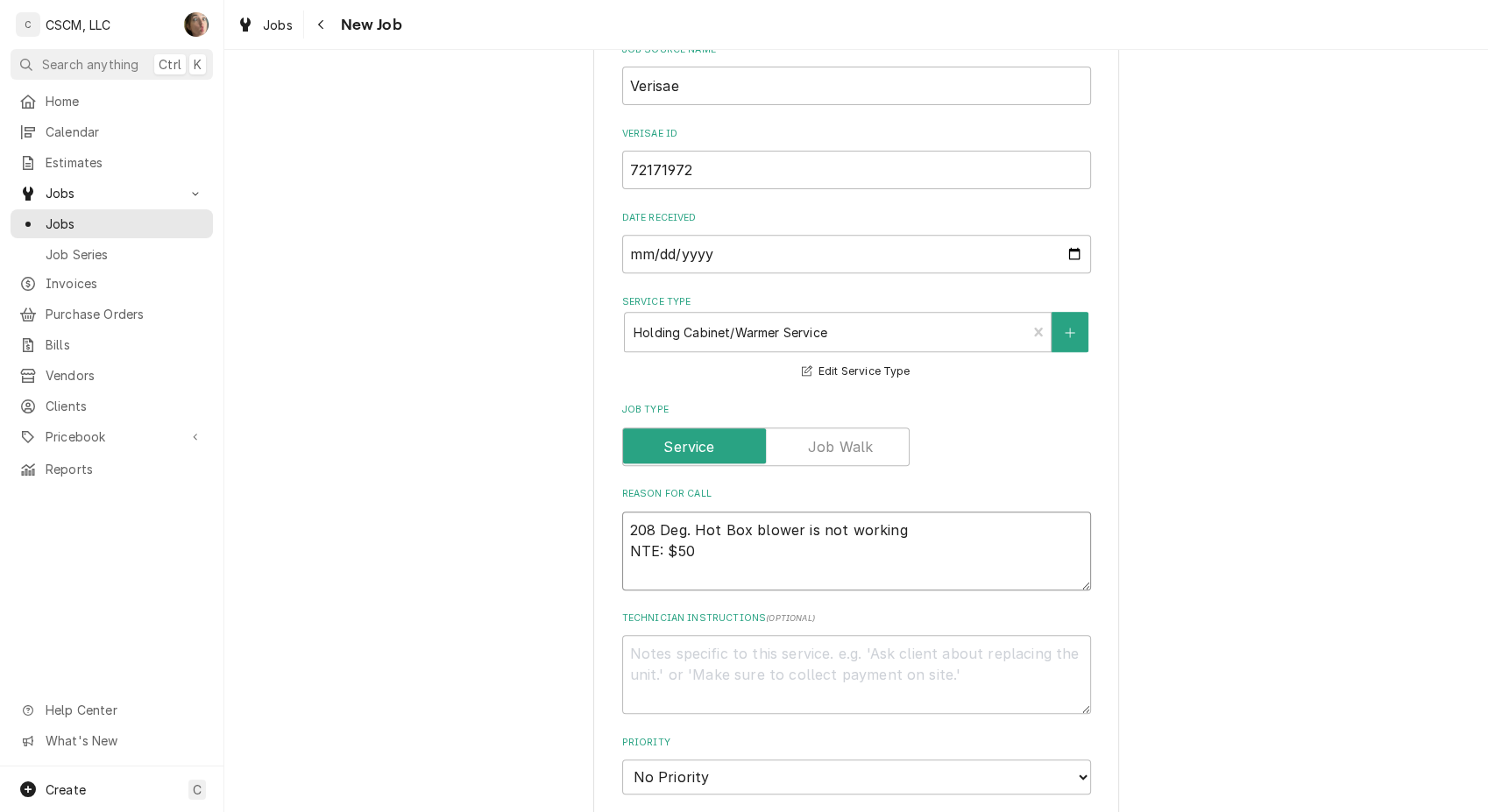
type textarea "x"
type textarea "208 Deg. Hot Box blower is not working NTE: $500"
type textarea "x"
type textarea "208 Deg. Hot Box blower is not working NTE: $500"
type textarea "x"
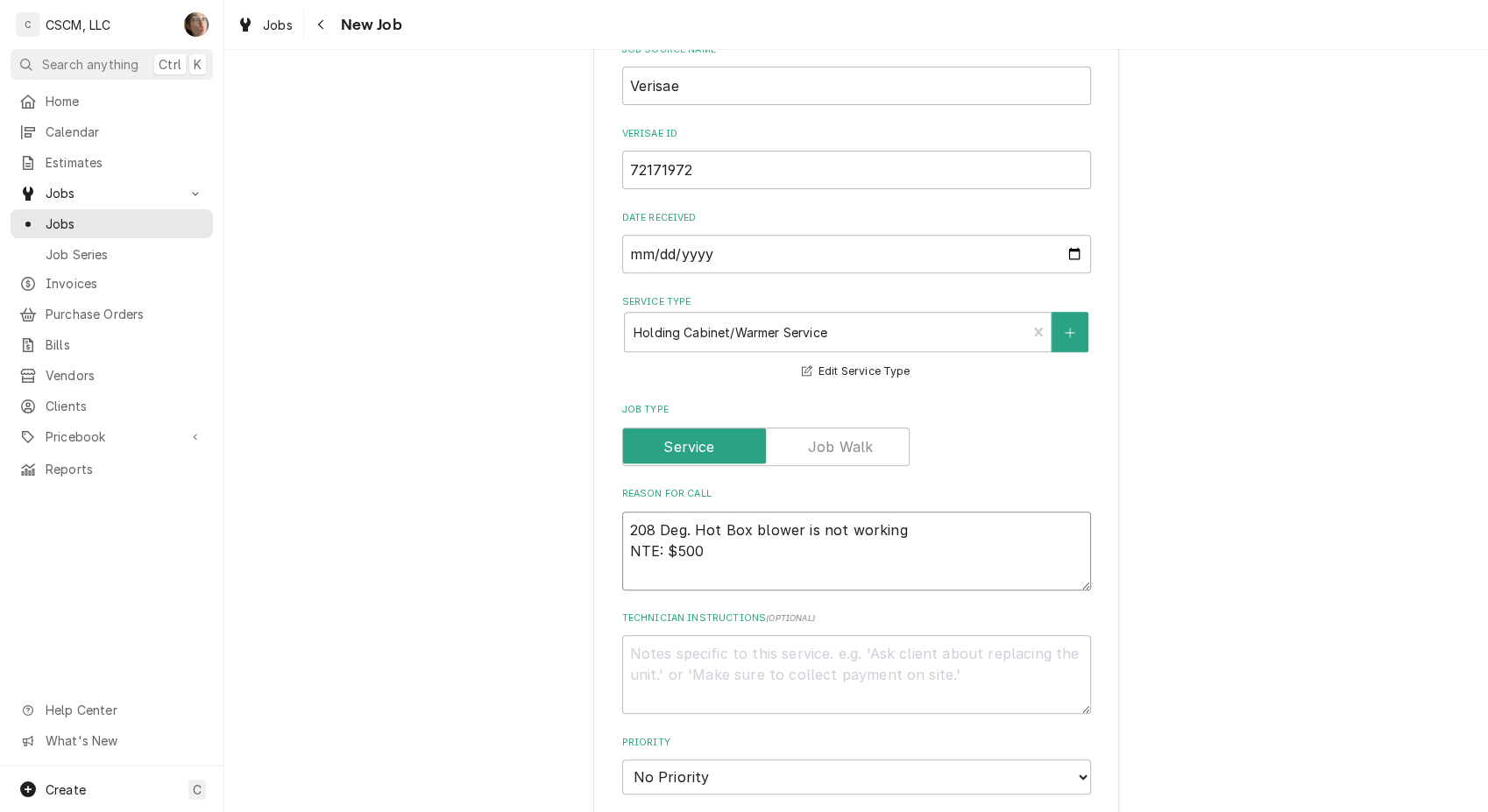
type textarea "208 Deg. Hot Box blower is not working NTE: $500 P"
type textarea "x"
type textarea "208 Deg. Hot Box blower is not working NTE: $500 PO"
type textarea "x"
type textarea "208 Deg. Hot Box blower is not working NTE: $500 PO"
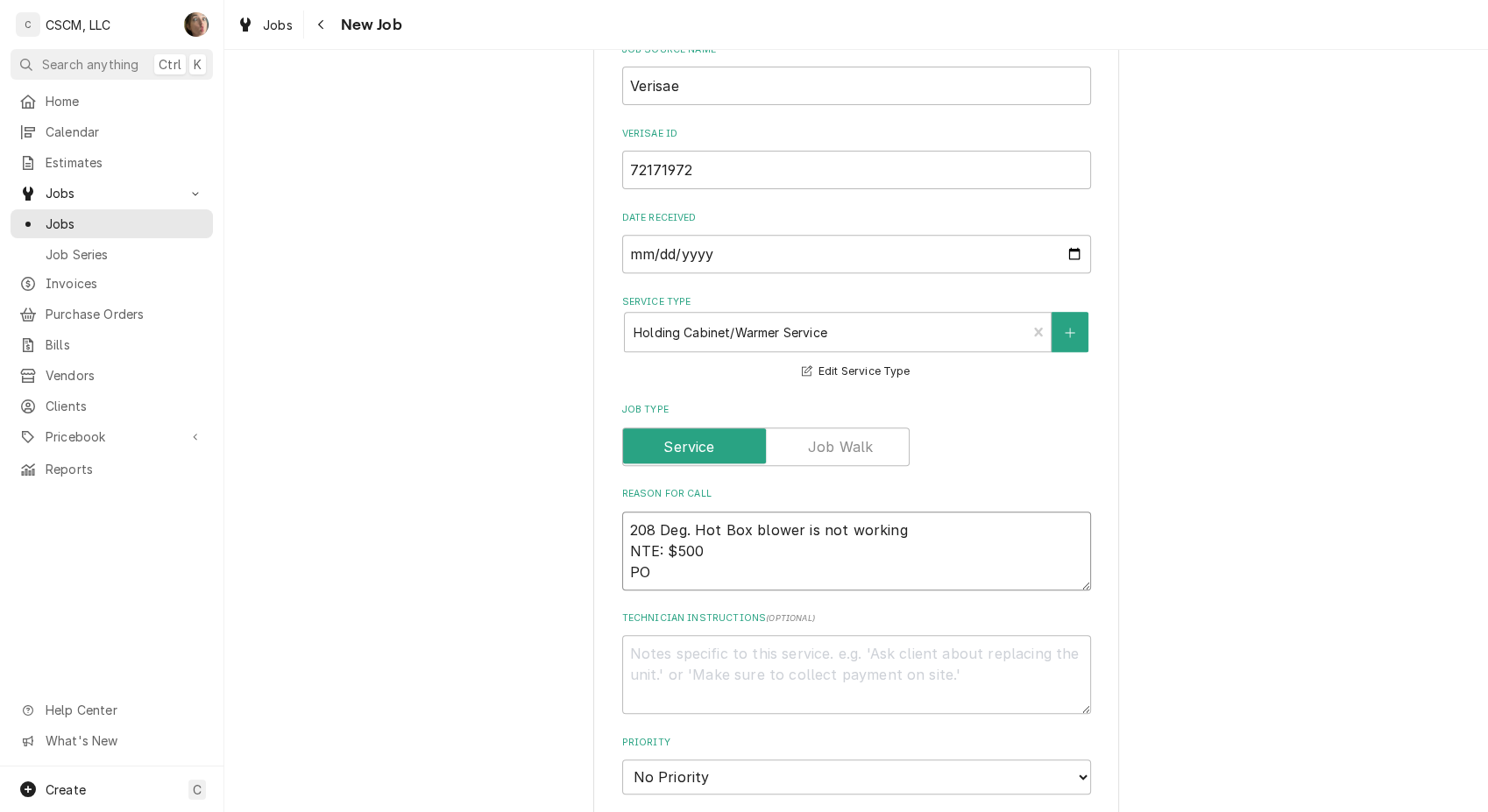
type textarea "x"
type textarea "208 Deg. Hot Box blower is not working NTE: $500 PO #"
type textarea "x"
type textarea "208 Deg. Hot Box blower is not working NTE: $500 PO #"
paste textarea "208 Deg. Hot Box"
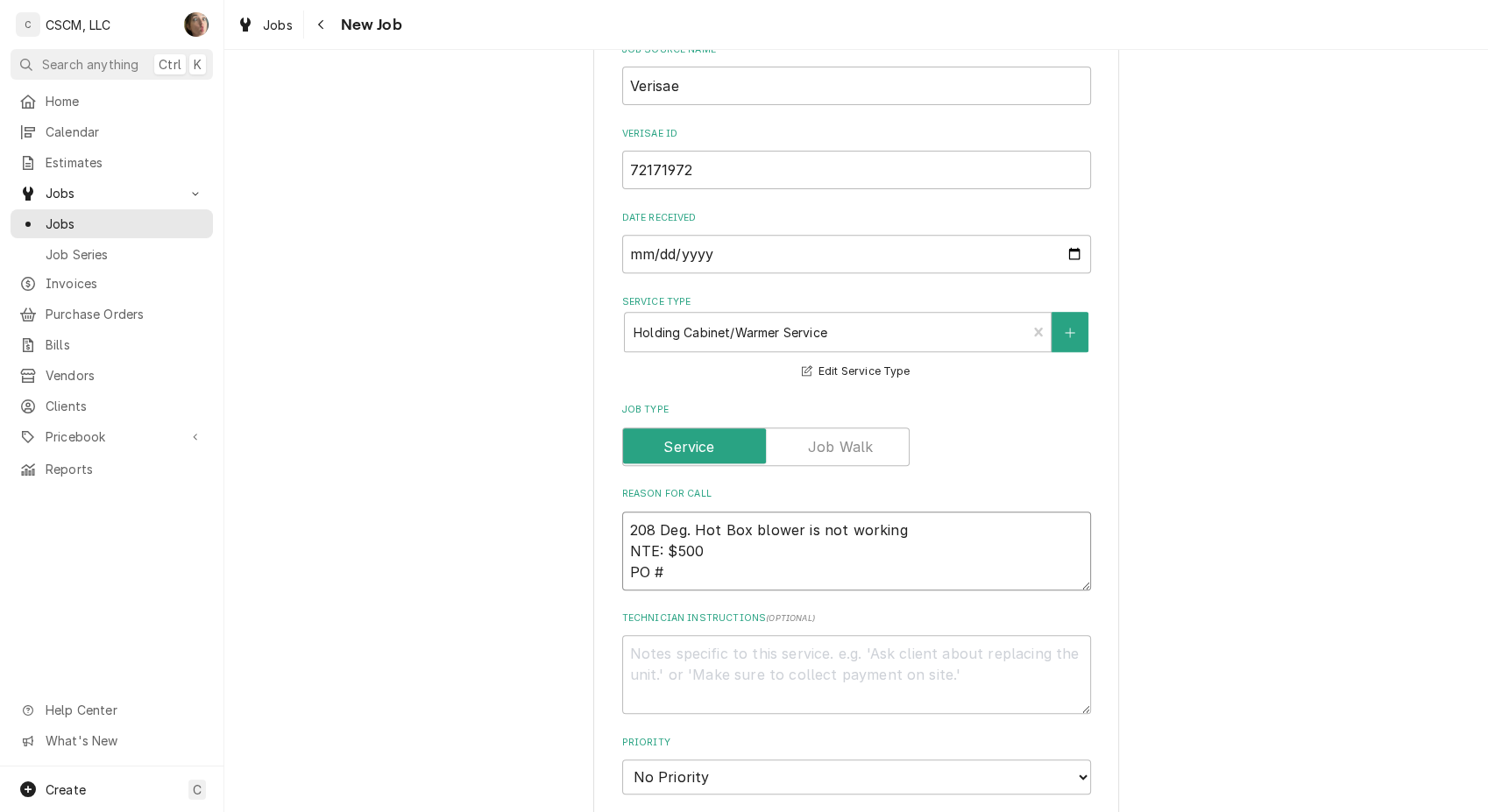
type textarea "x"
type textarea "208 Deg. Hot Box blower is not working NTE: $500 PO # 208 Deg. Hot Box"
type textarea "x"
type textarea "208 Deg. Hot Box blower is not working NTE: $500 PO #"
type textarea "x"
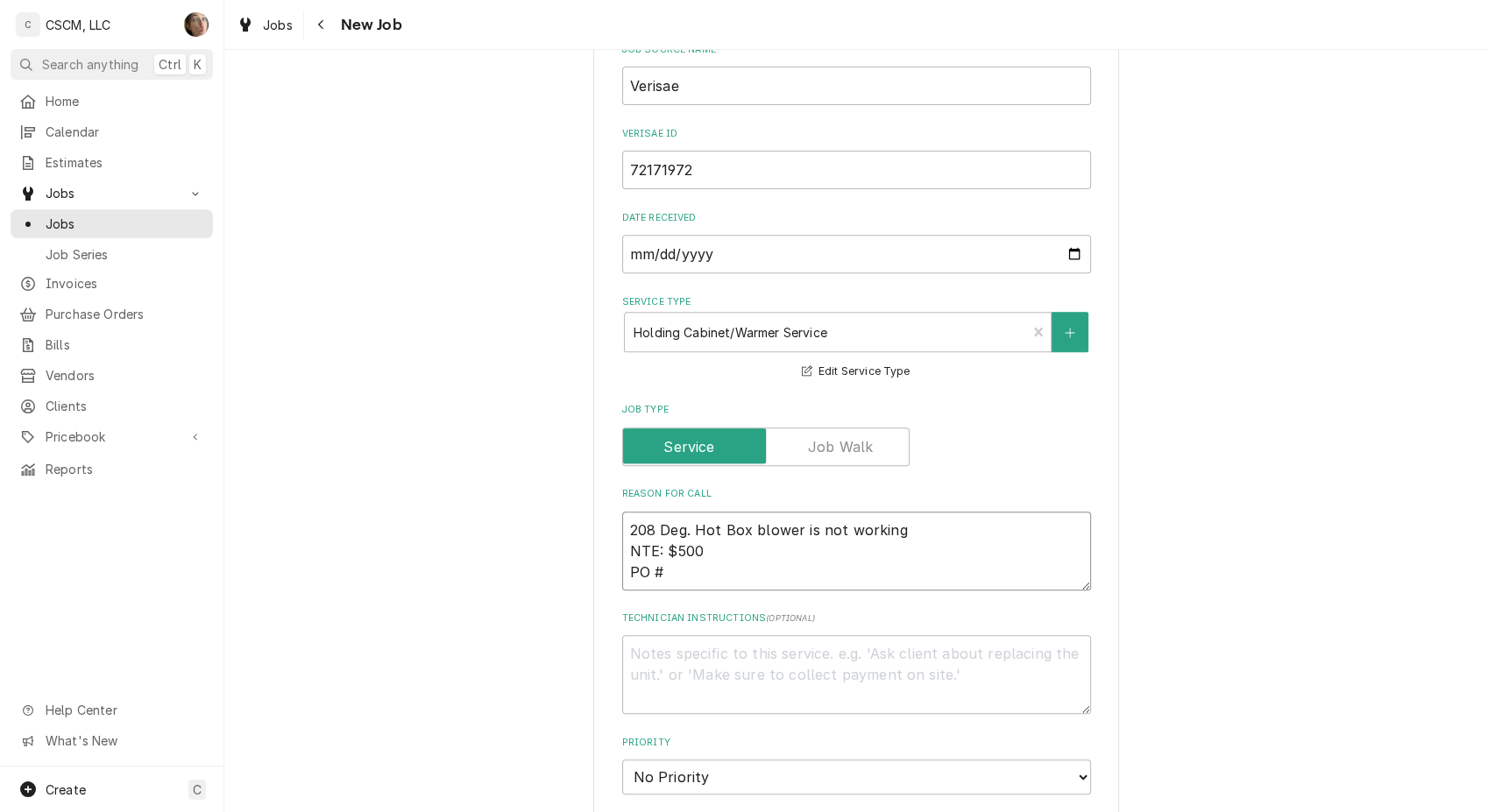
type textarea "208 Deg. Hot Box blower is not working NTE: $500 PO #"
click at [751, 168] on input "72171972" at bounding box center [856, 170] width 469 height 39
click at [749, 558] on textarea "208 Deg. Hot Box blower is not working NTE: $500 PO #" at bounding box center [856, 550] width 469 height 79
paste textarea "72171972"
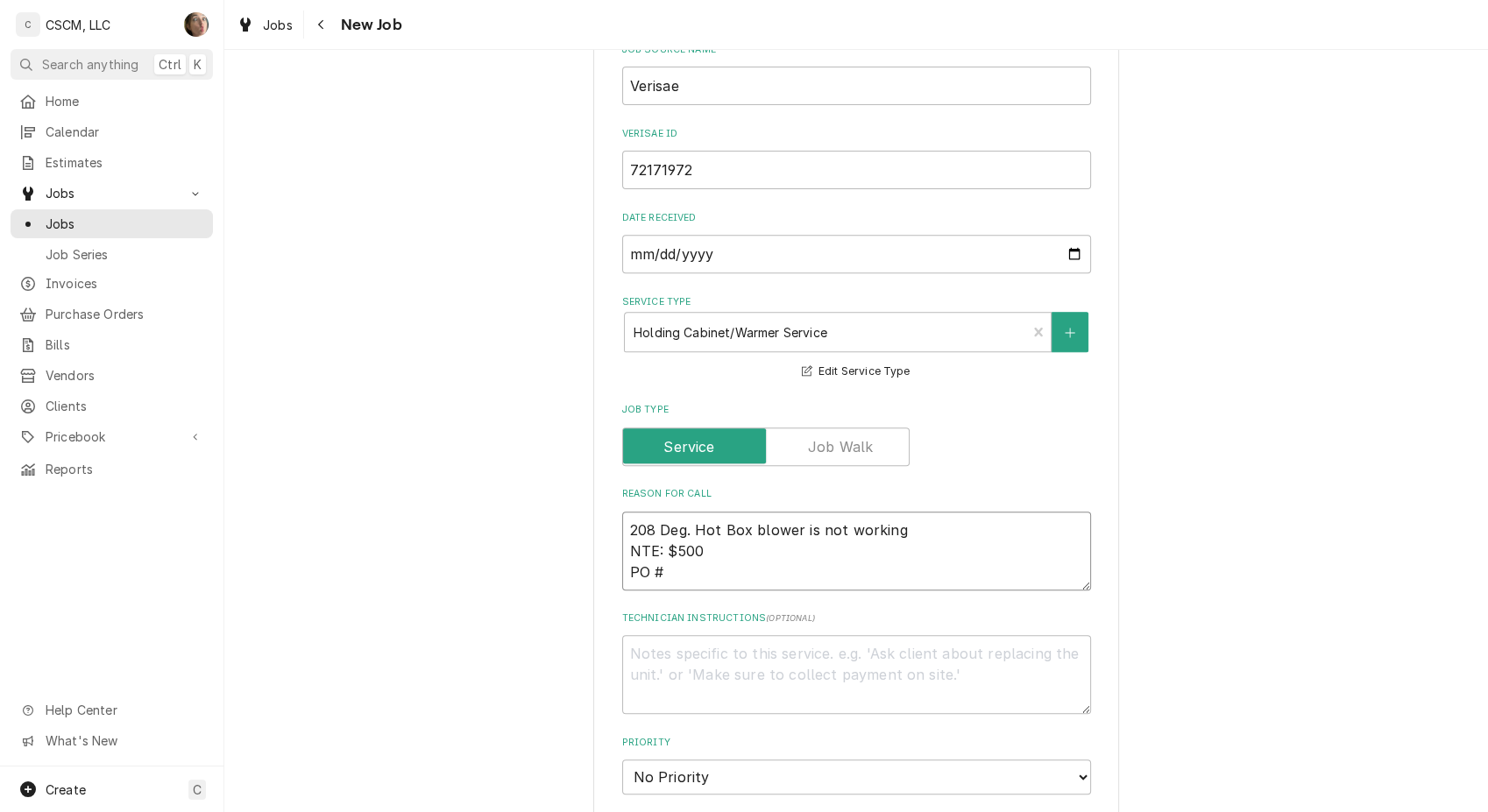
type textarea "x"
type textarea "208 Deg. Hot Box blower is not working NTE: $500 PO # 72171972"
type textarea "x"
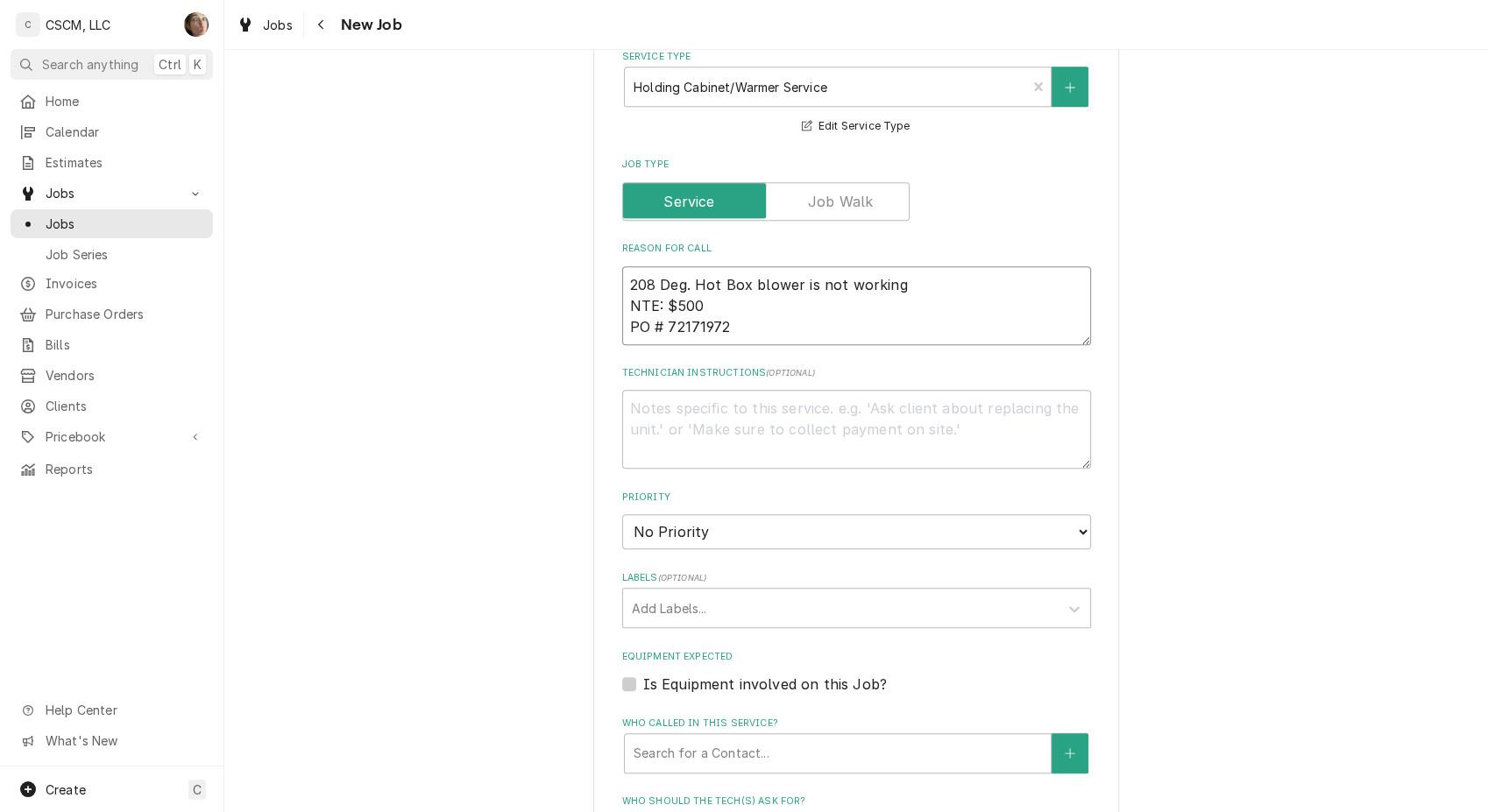
scroll to position [973, 0]
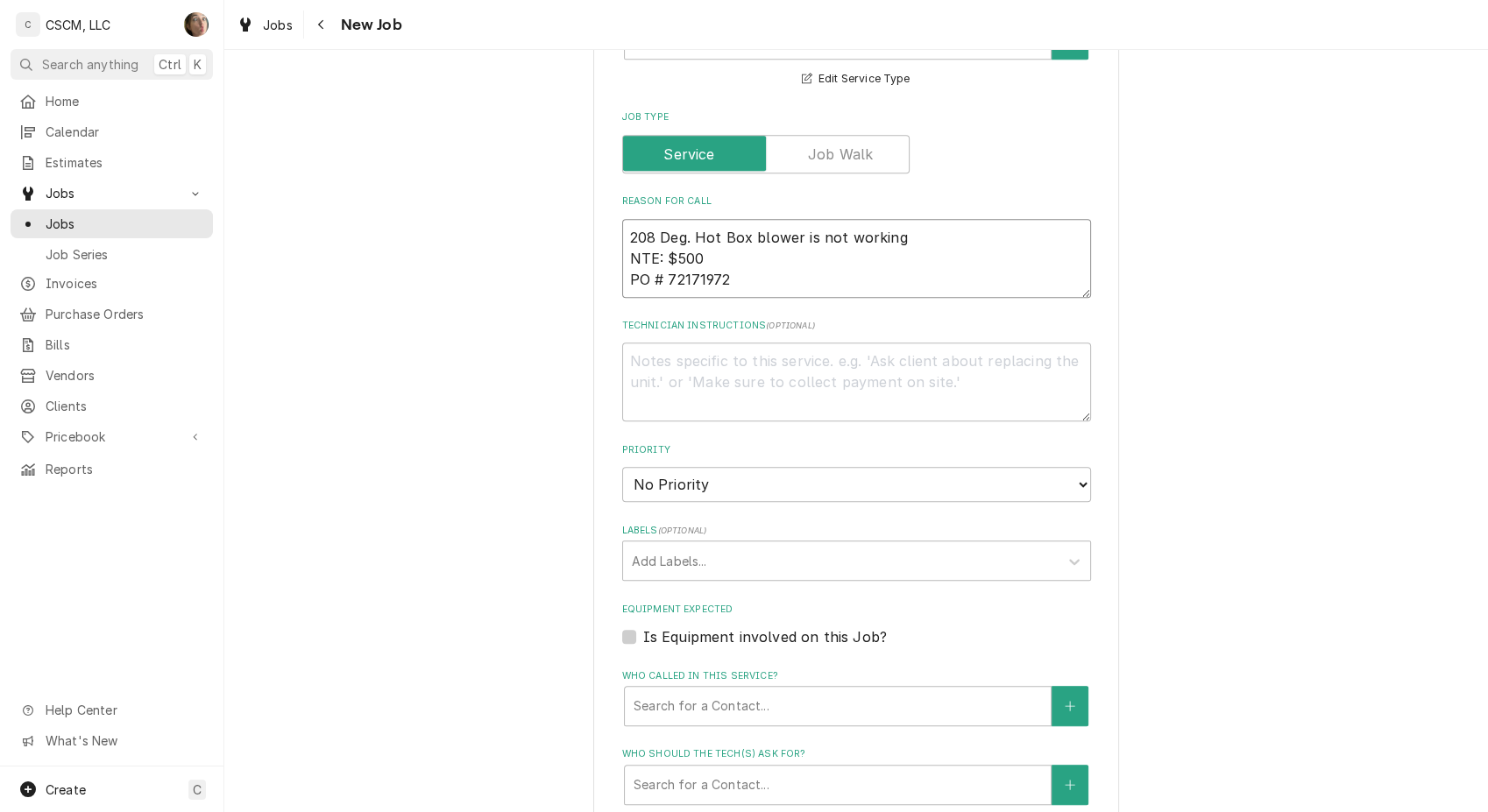
type textarea "208 Deg. Hot Box blower is not working NTE: $500 PO # 72171972"
click at [784, 491] on select "No Priority Urgent High Medium Low" at bounding box center [856, 484] width 469 height 35
select select "2"
click at [622, 467] on select "No Priority Urgent High Medium Low" at bounding box center [856, 484] width 469 height 35
type textarea "x"
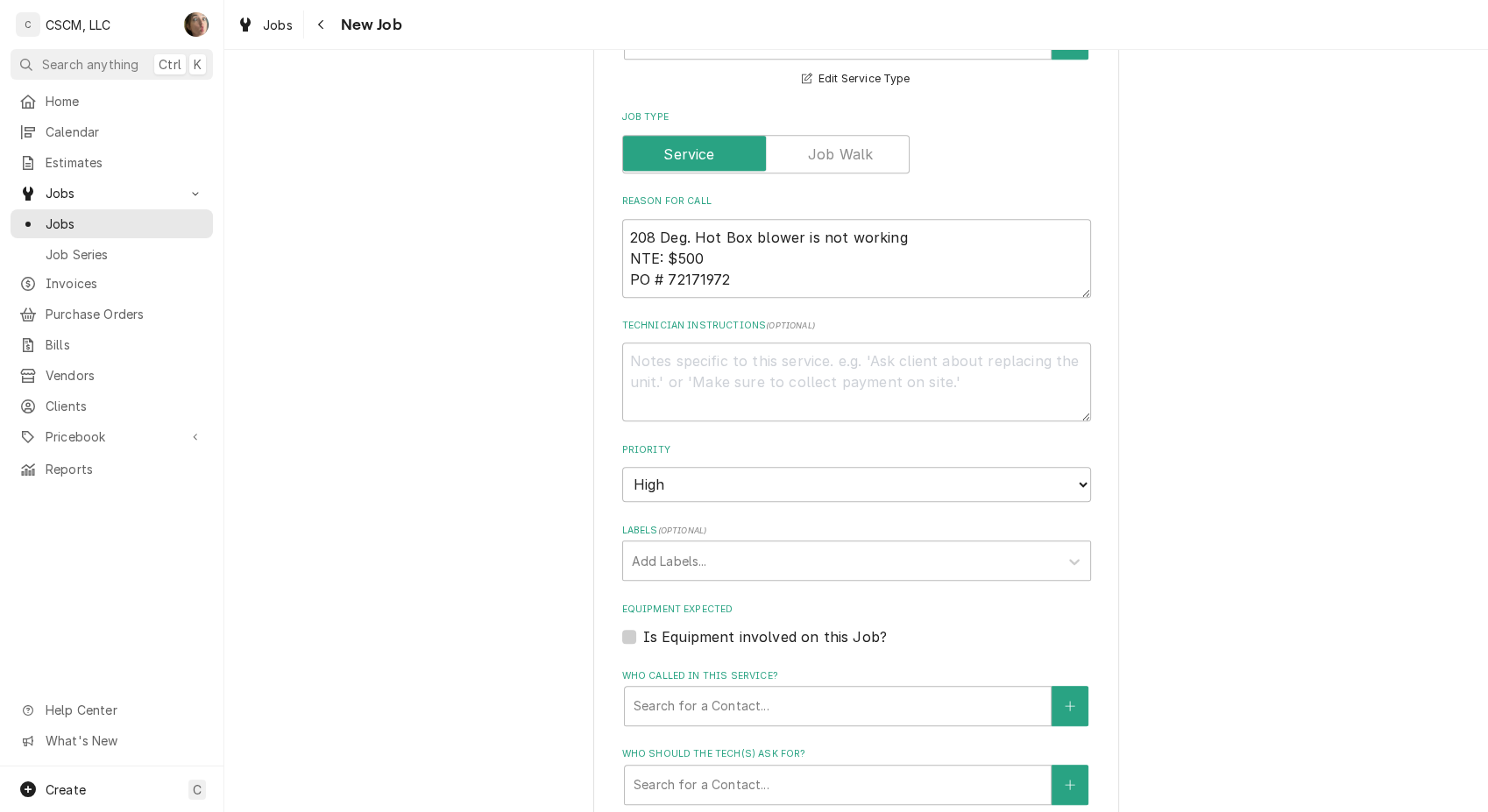
click at [773, 557] on div "Labels" at bounding box center [841, 560] width 418 height 31
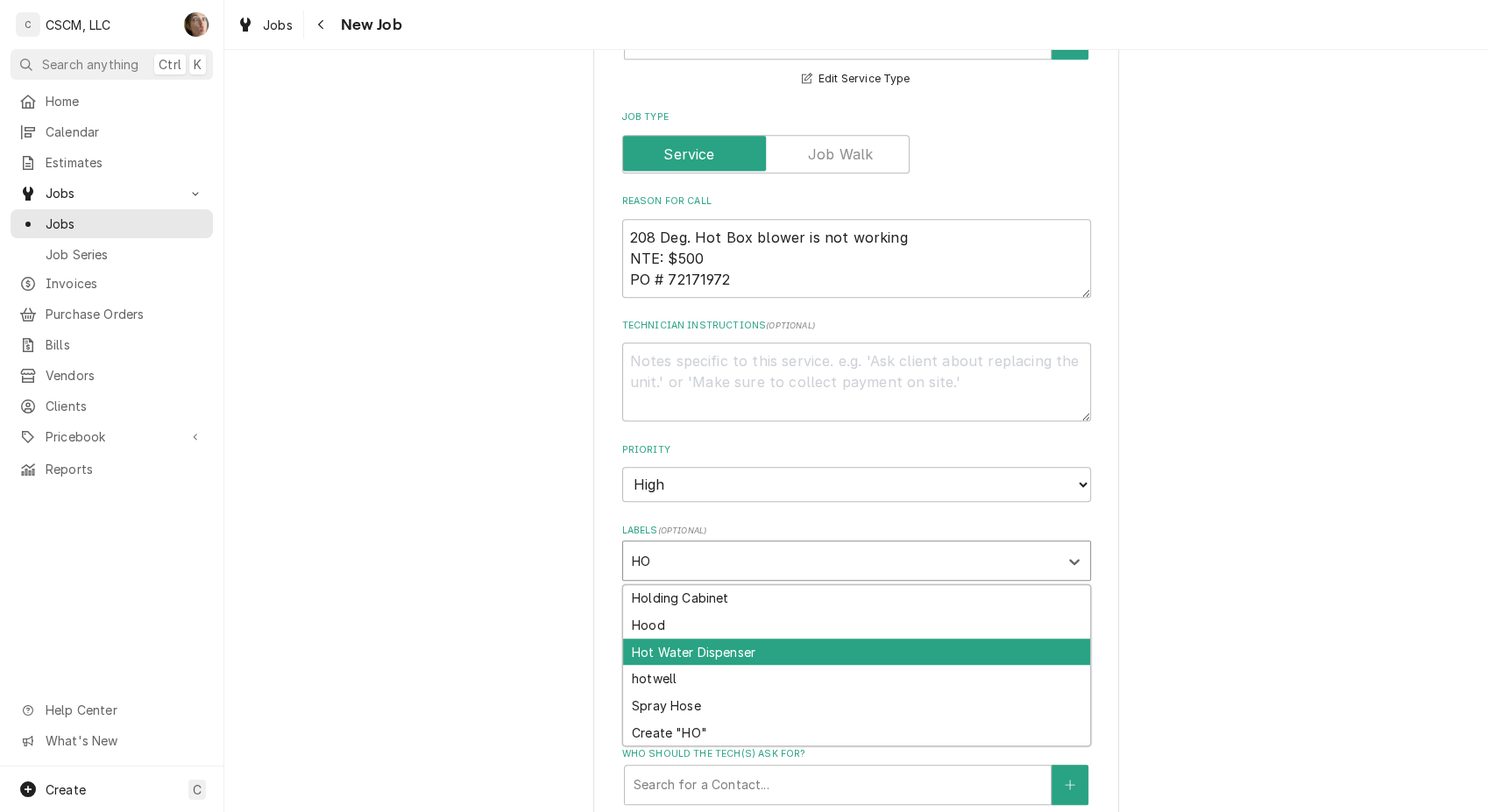
type input "H"
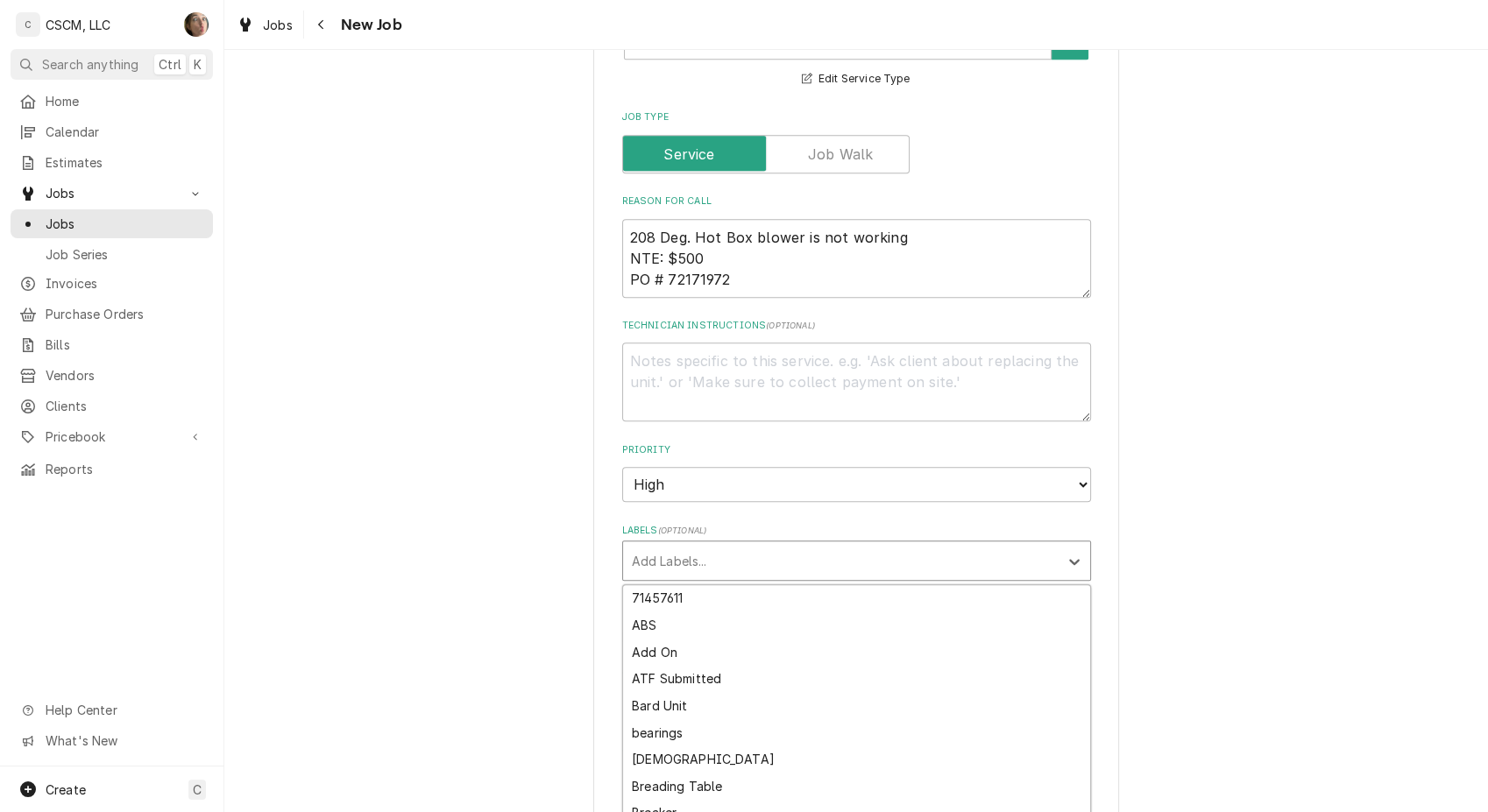
type textarea "x"
type input "H"
type textarea "x"
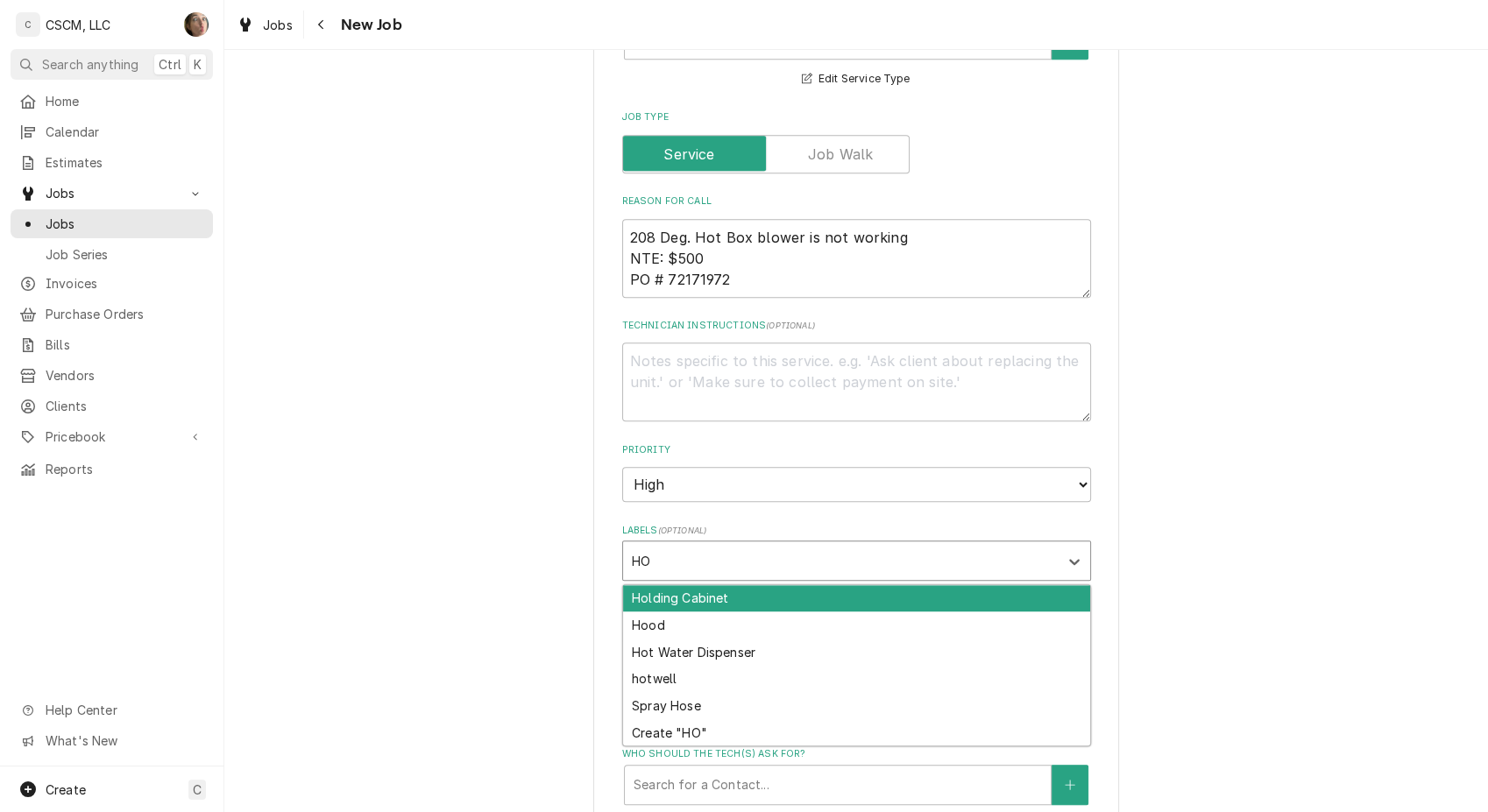
type input "H"
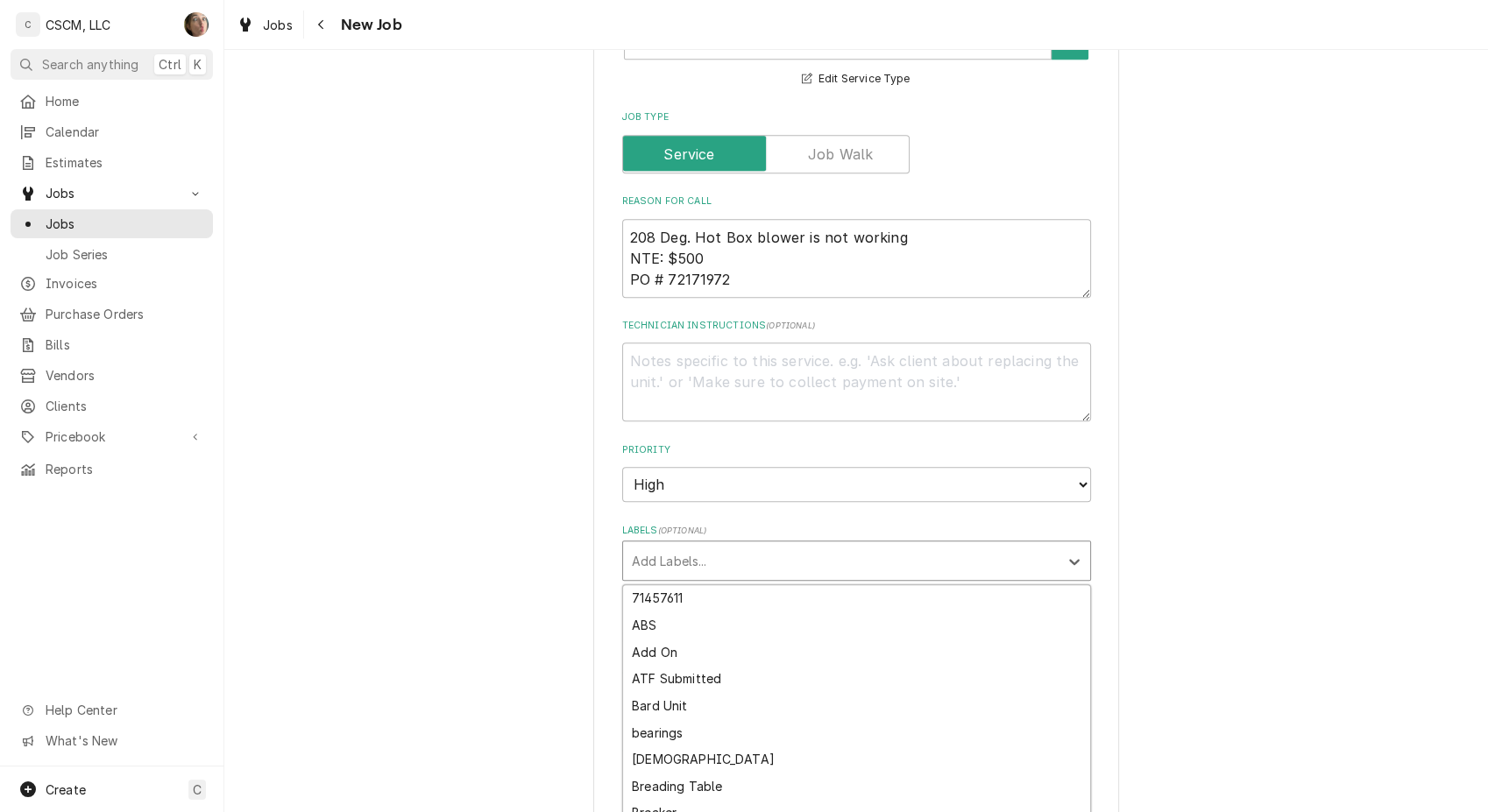
type textarea "x"
type input "HO"
type textarea "x"
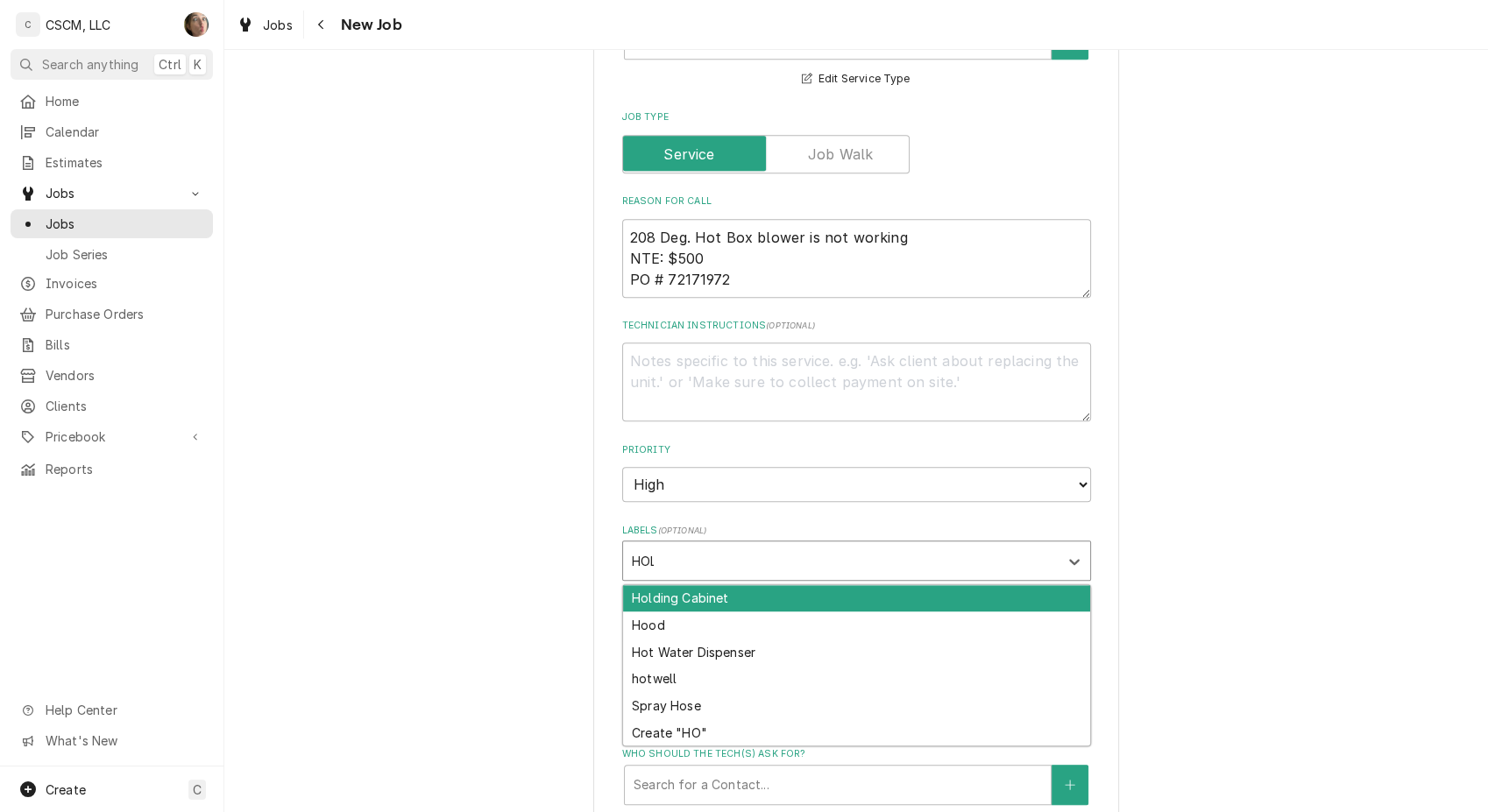
type input "HOLD"
click at [740, 588] on div "Holding Cabinet" at bounding box center [856, 599] width 467 height 28
type textarea "x"
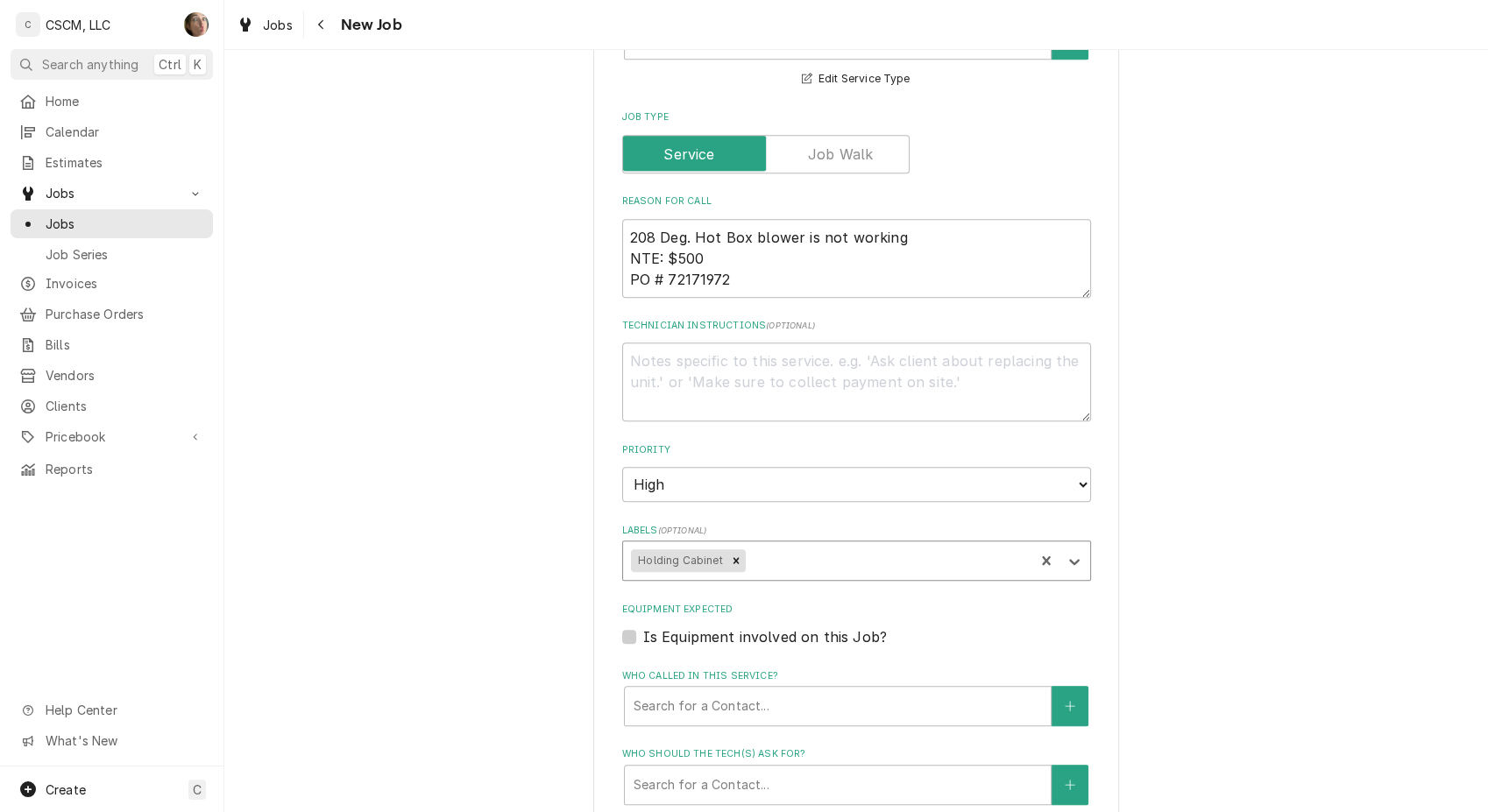
type textarea "x"
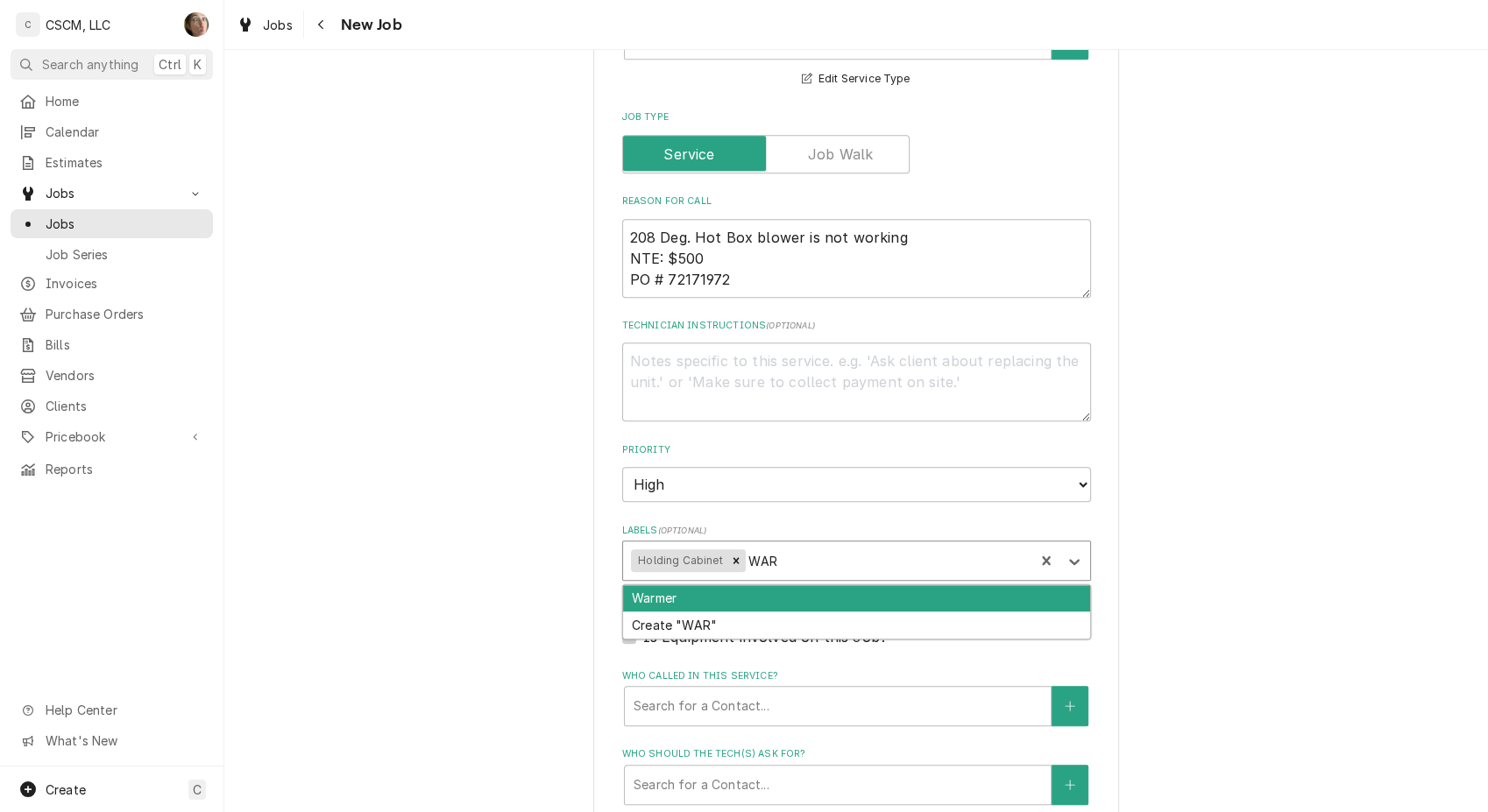
type input "WARM"
click at [764, 597] on div "Warmer" at bounding box center [856, 599] width 467 height 28
type textarea "x"
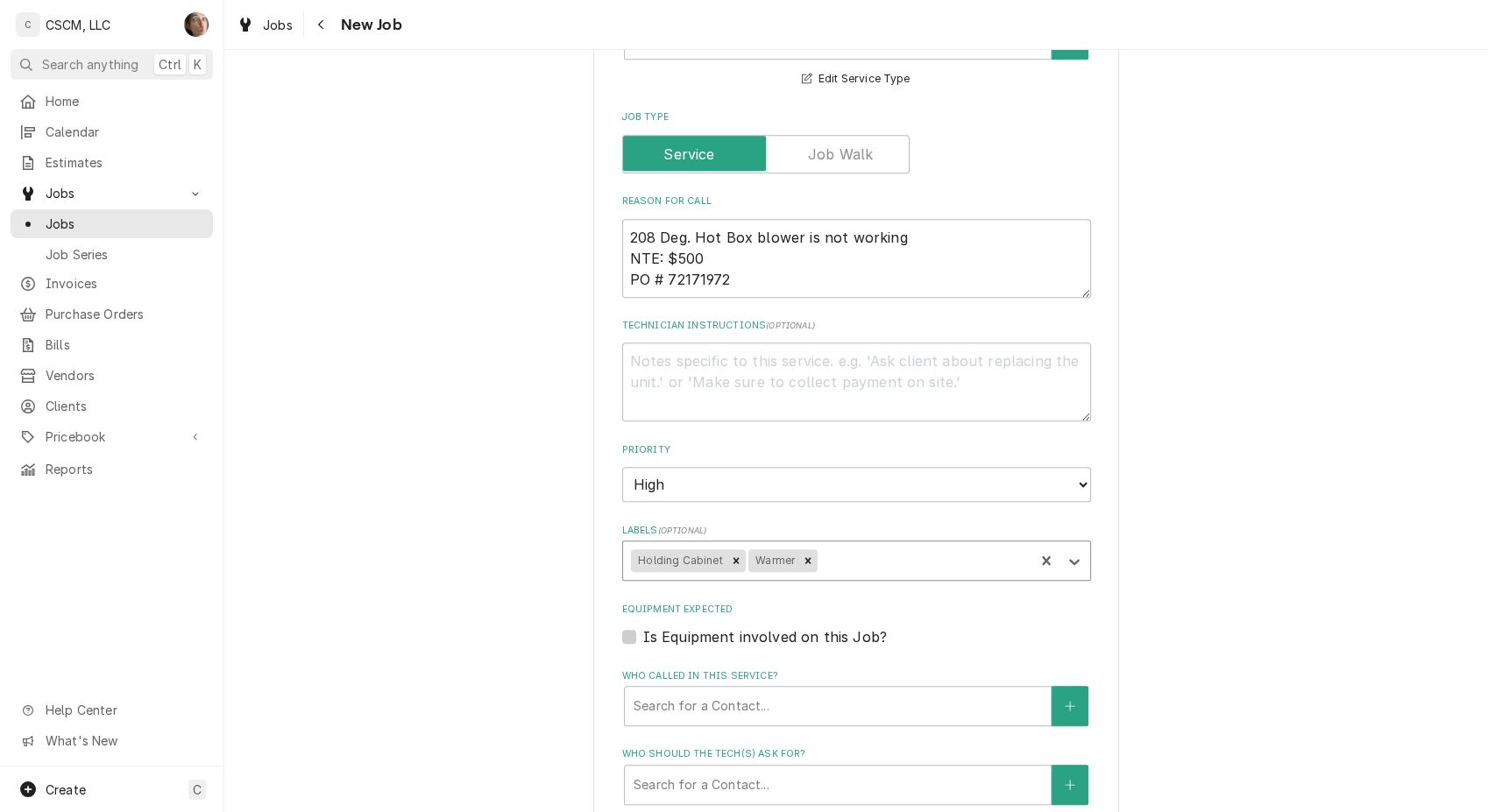
type textarea "x"
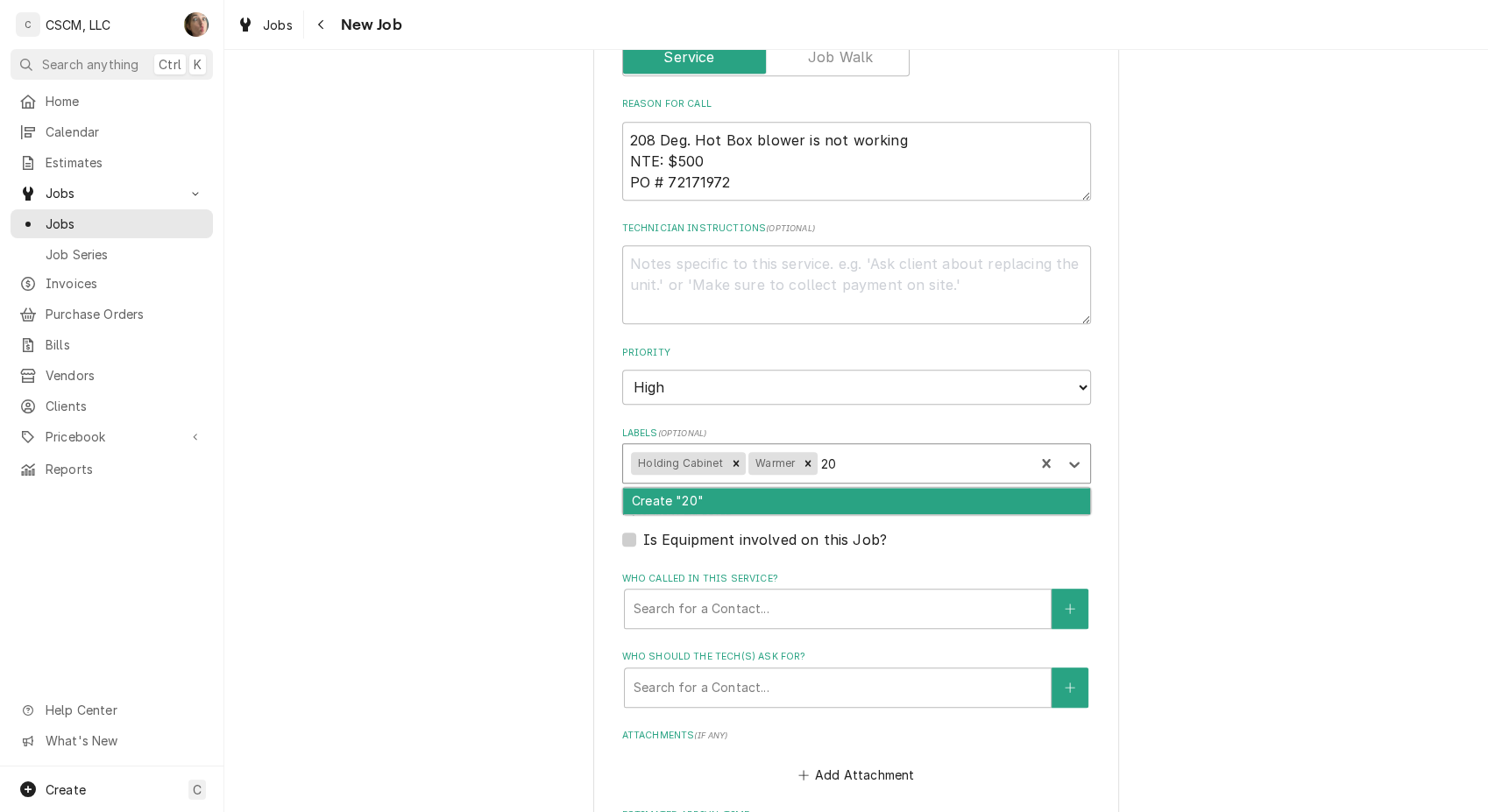
type input "2"
type input "208 Deg Hot Box"
type textarea "x"
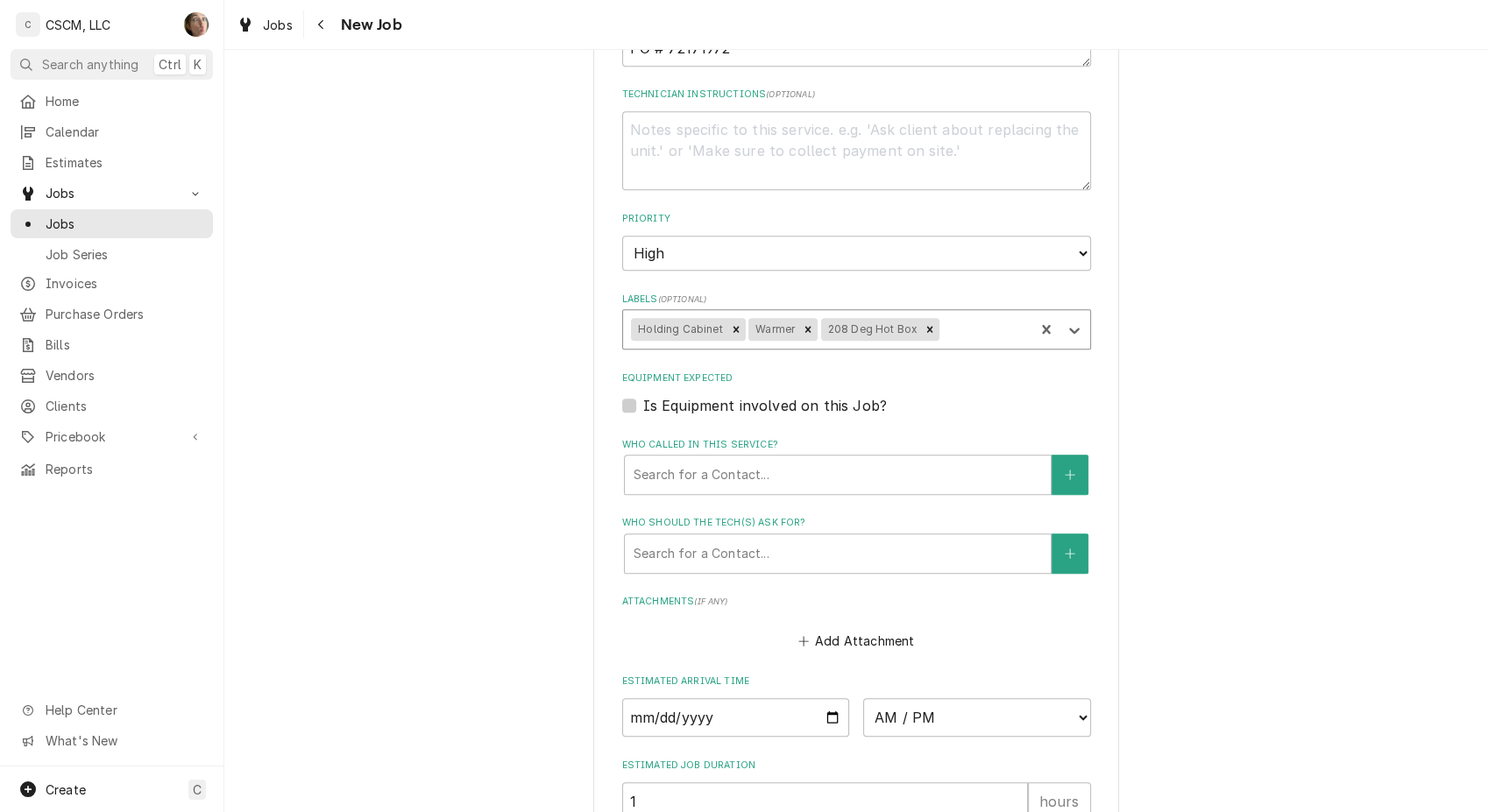
scroll to position [1264, 0]
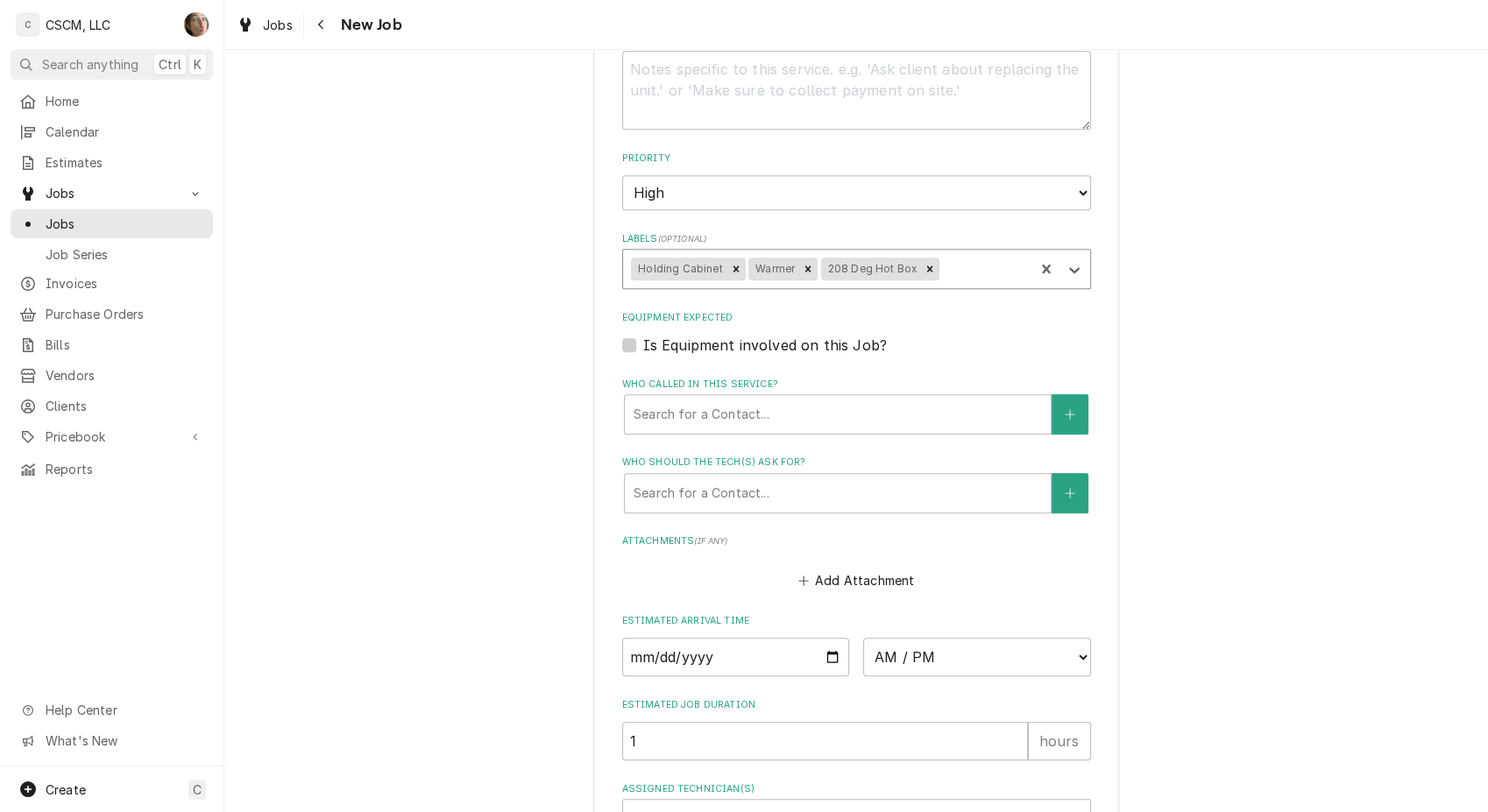
click at [880, 403] on div "Who called in this service?" at bounding box center [837, 414] width 408 height 31
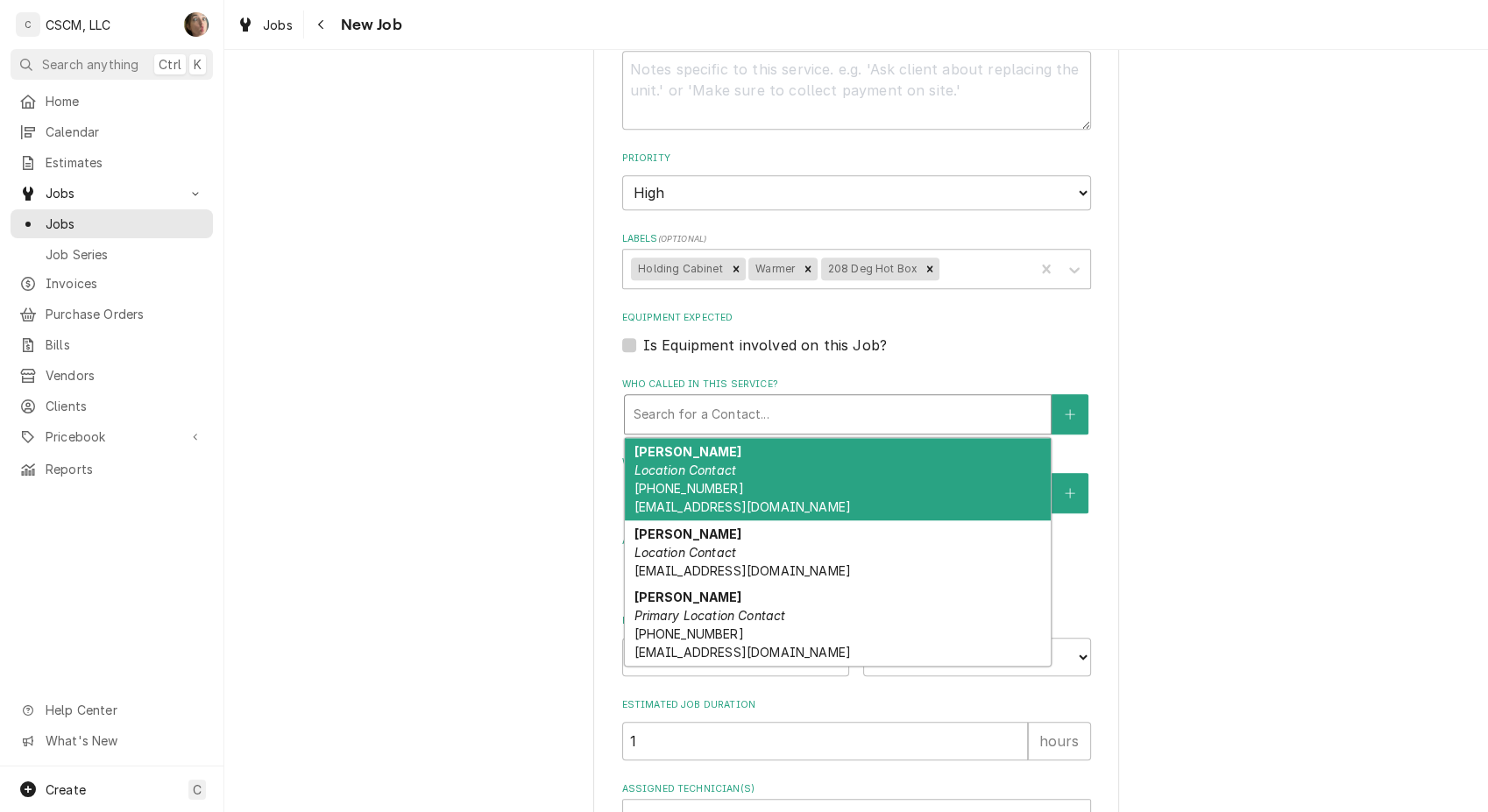
click at [861, 475] on div "[PERSON_NAME] Location Contact [PHONE_NUMBER] [EMAIL_ADDRESS][DOMAIN_NAME]" at bounding box center [837, 479] width 426 height 83
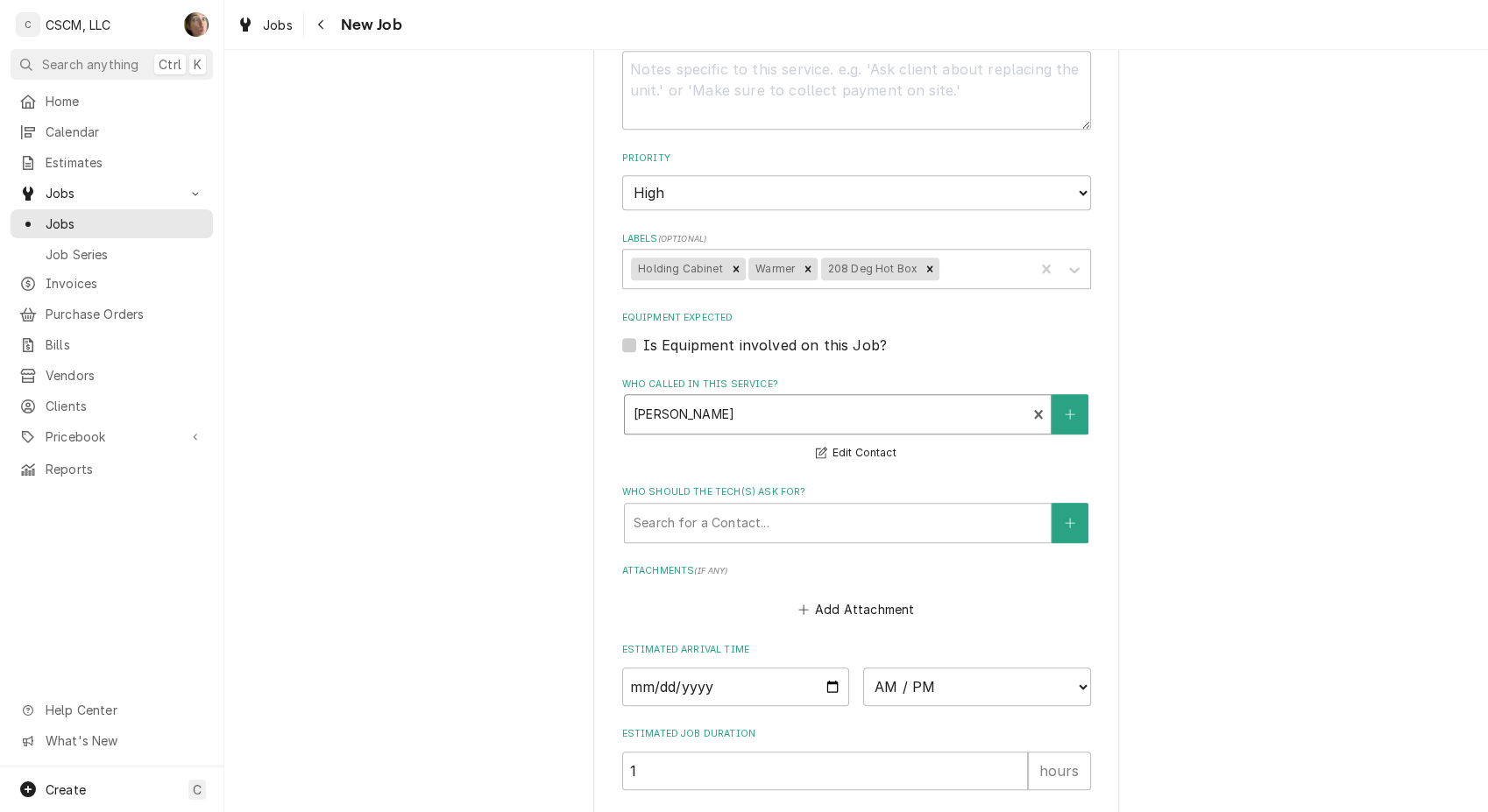
scroll to position [1459, 0]
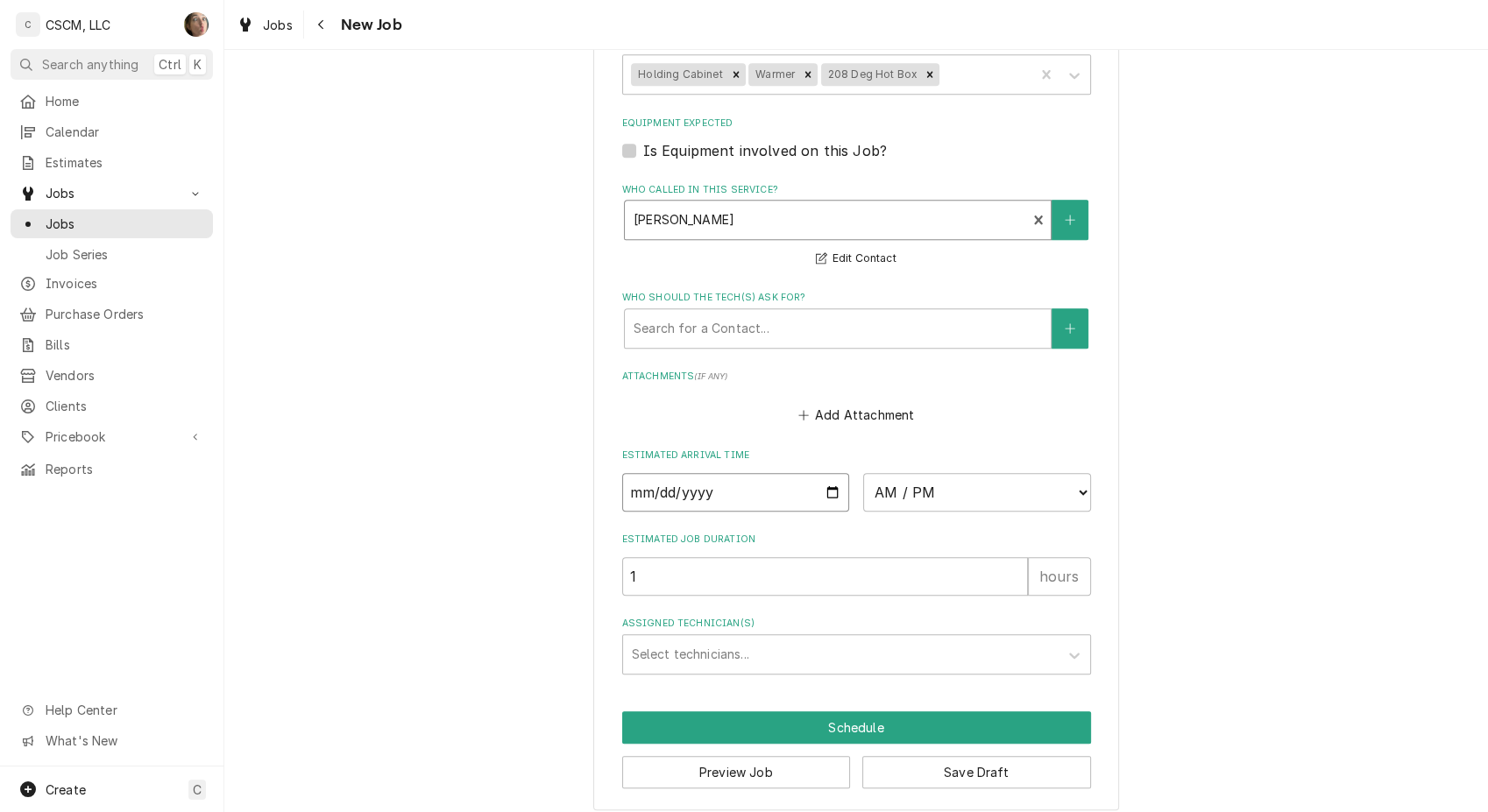
click at [820, 487] on input "Date" at bounding box center [735, 492] width 228 height 39
type textarea "x"
type input "[DATE]"
click at [938, 505] on select "AM / PM 6:00 AM 6:15 AM 6:30 AM 6:45 AM 7:00 AM 7:15 AM 7:30 AM 7:45 AM 8:00 AM…" at bounding box center [976, 492] width 228 height 39
type textarea "x"
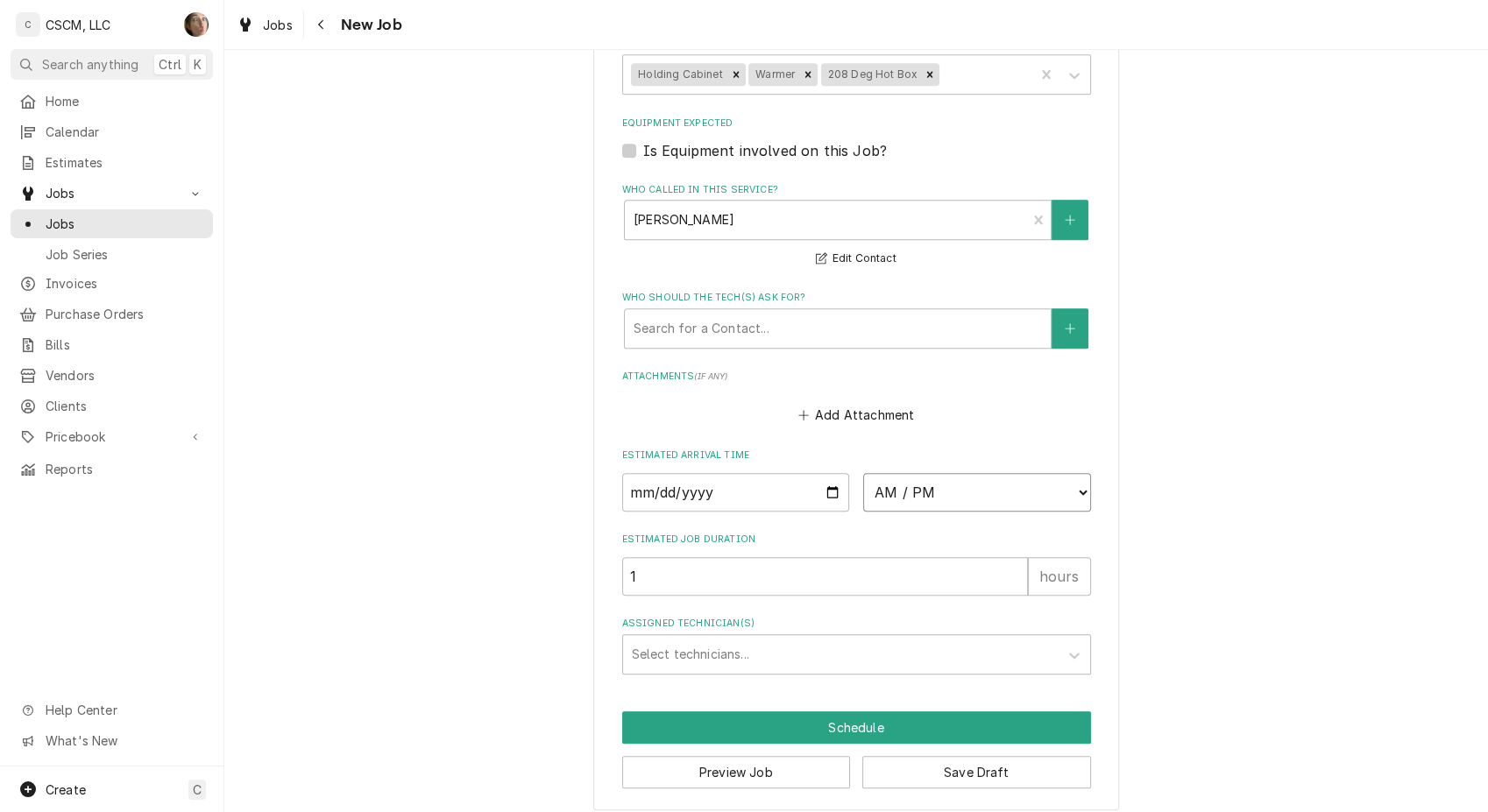
select select "16:00:00"
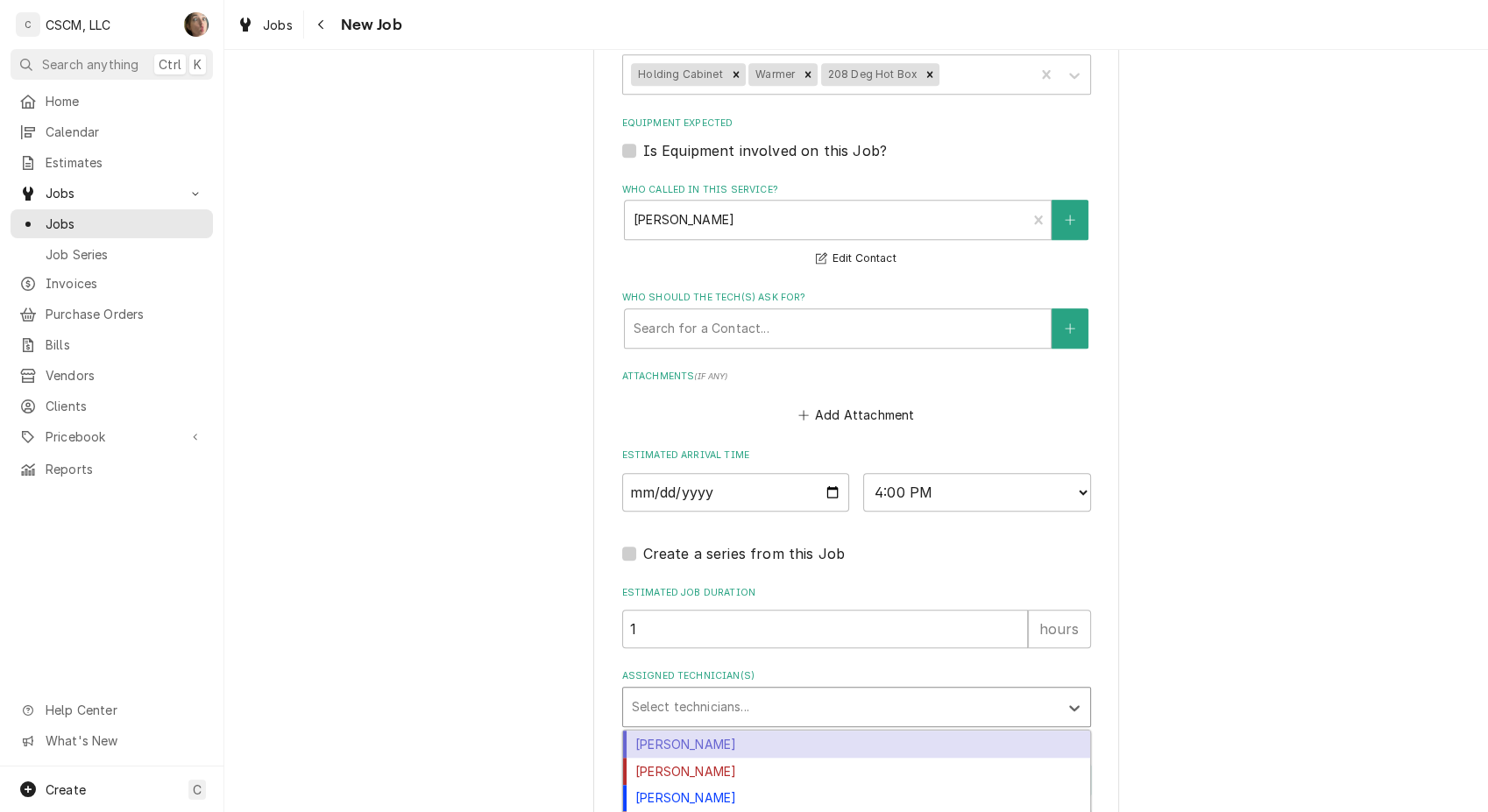
click at [806, 704] on div "Assigned Technician(s)" at bounding box center [841, 706] width 418 height 31
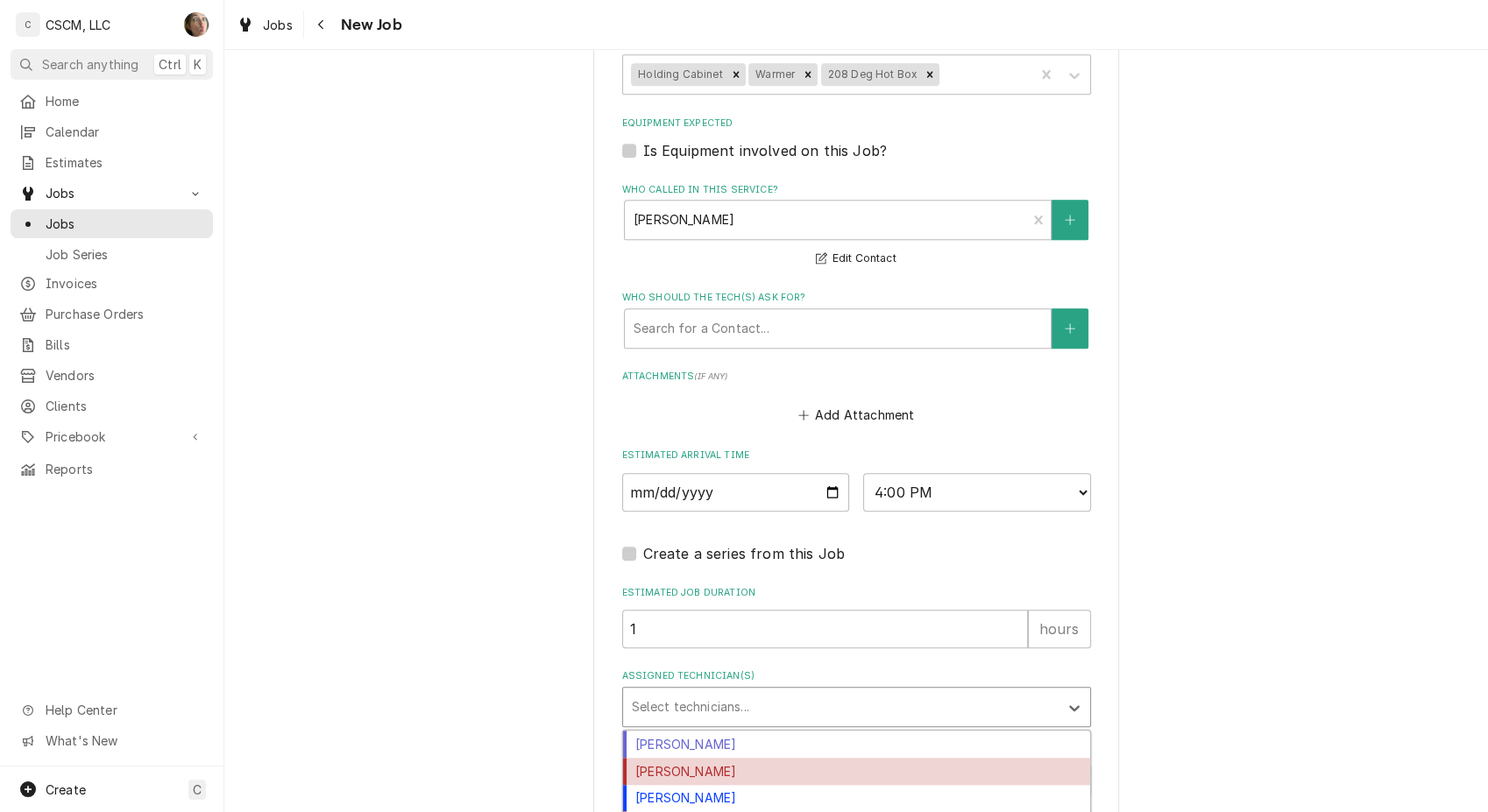
click at [763, 759] on div "[PERSON_NAME]" at bounding box center [856, 771] width 467 height 28
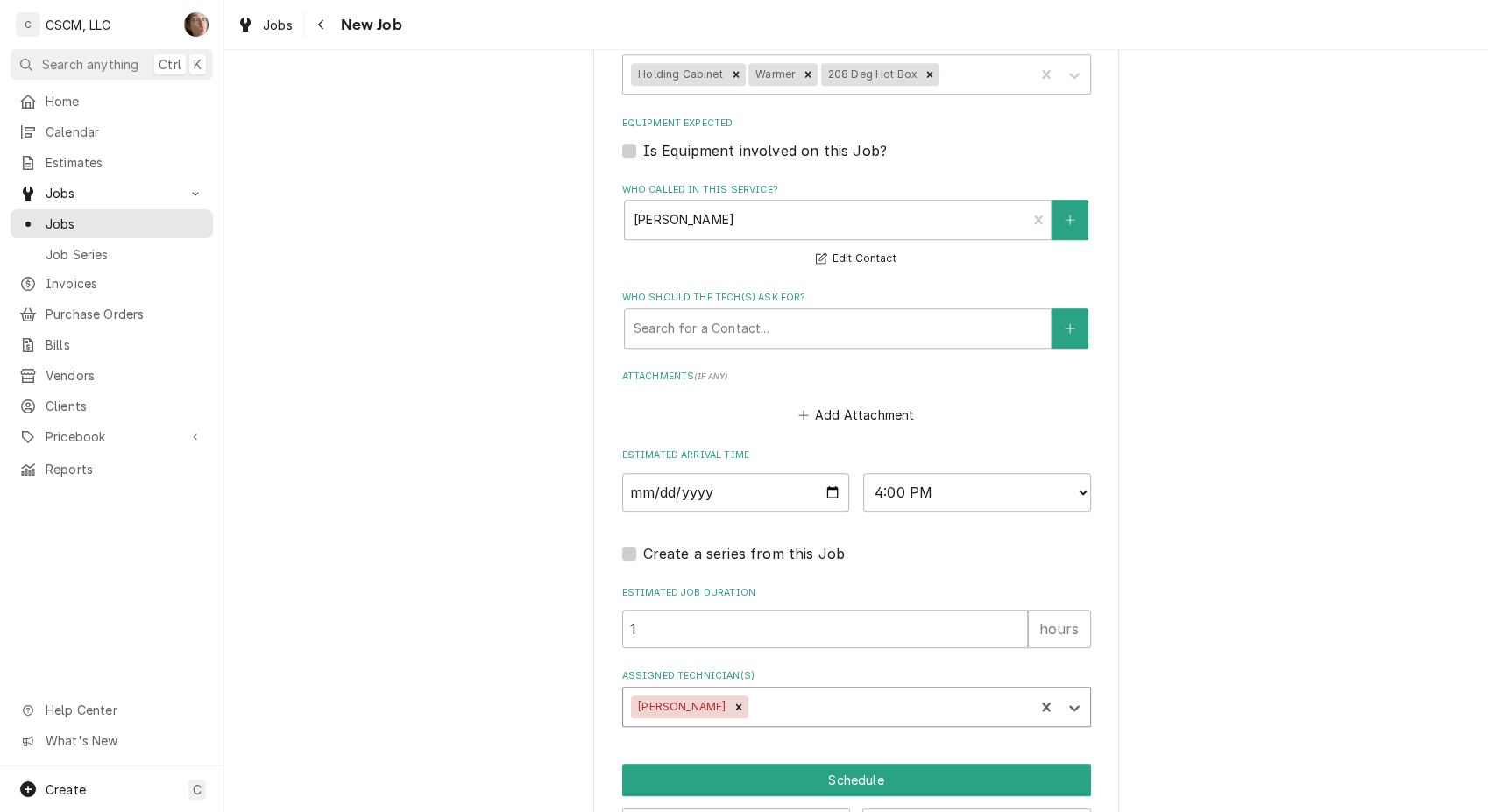
click at [785, 702] on div "Assigned Technician(s)" at bounding box center [888, 706] width 273 height 31
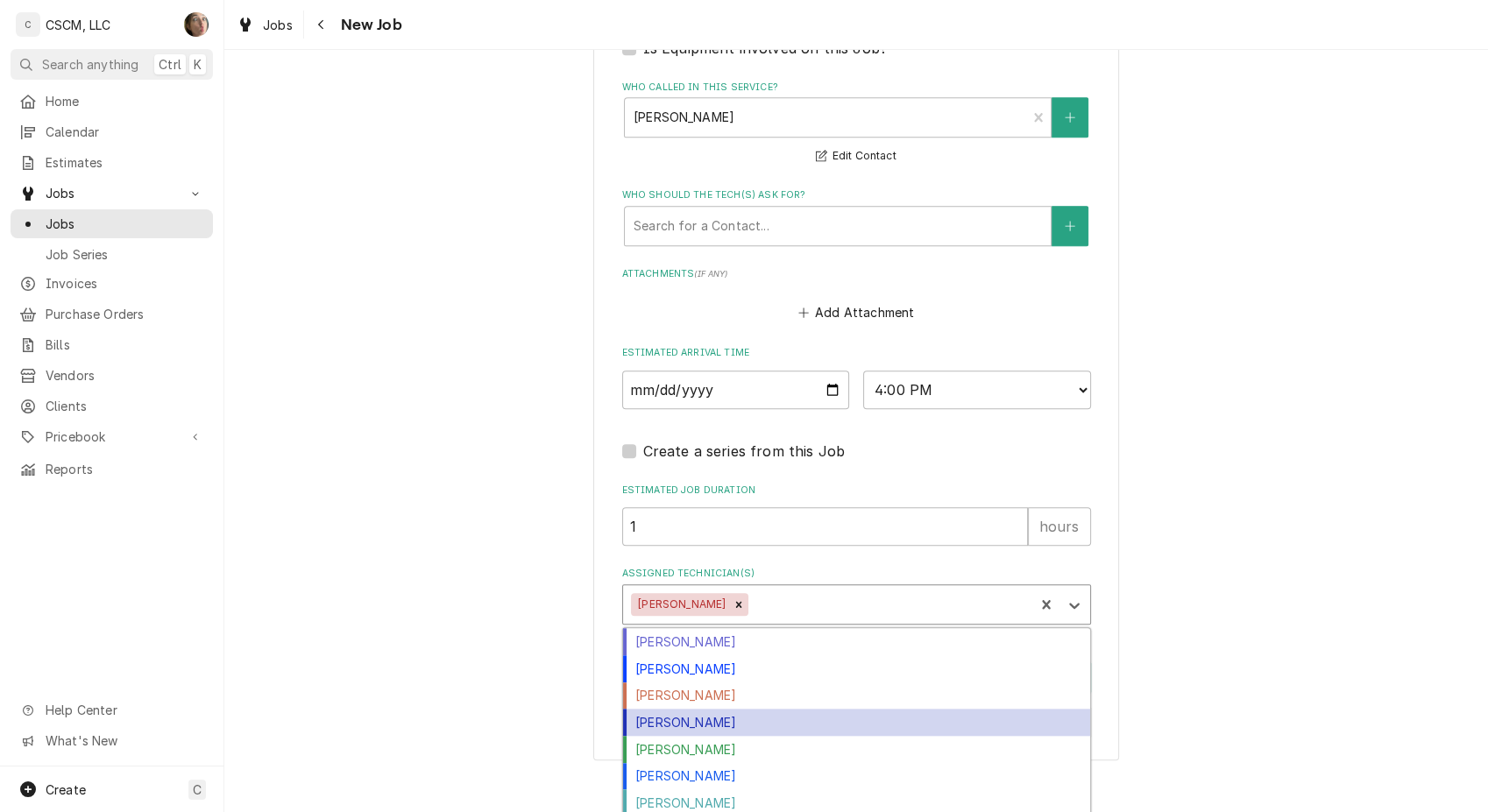
click at [784, 716] on div "[PERSON_NAME]" at bounding box center [856, 722] width 467 height 28
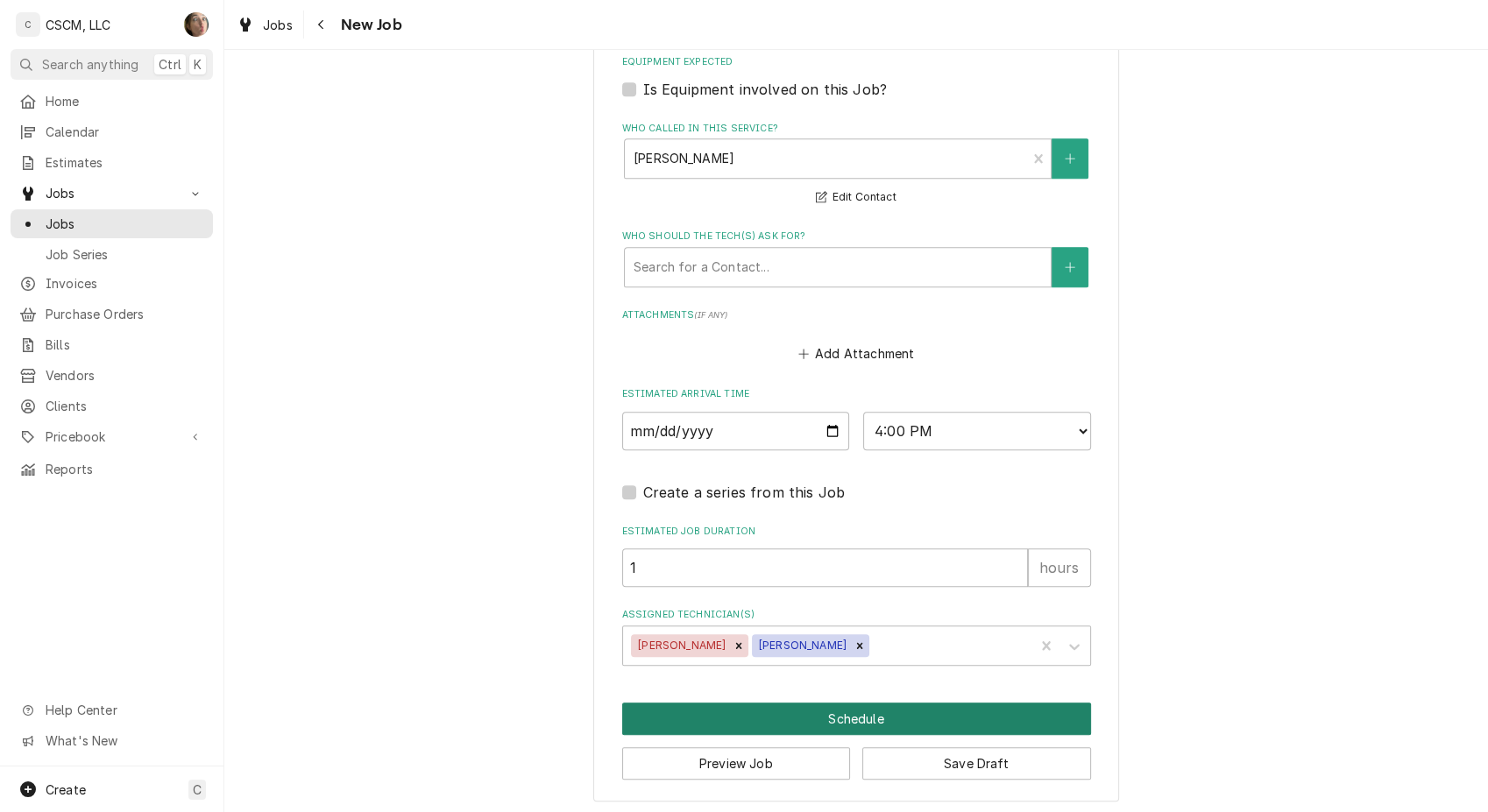
click at [829, 721] on button "Schedule" at bounding box center [856, 718] width 469 height 32
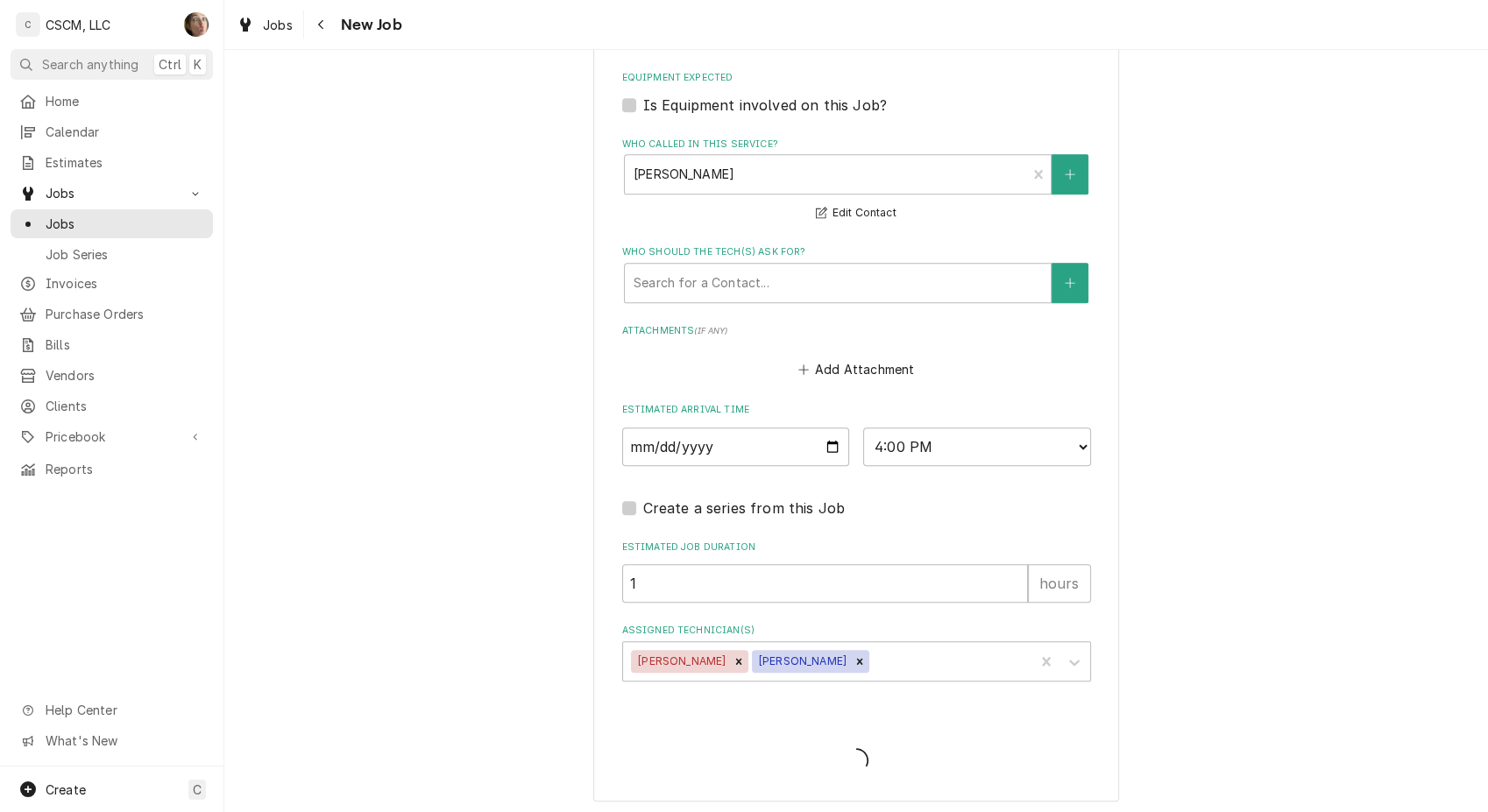
type textarea "x"
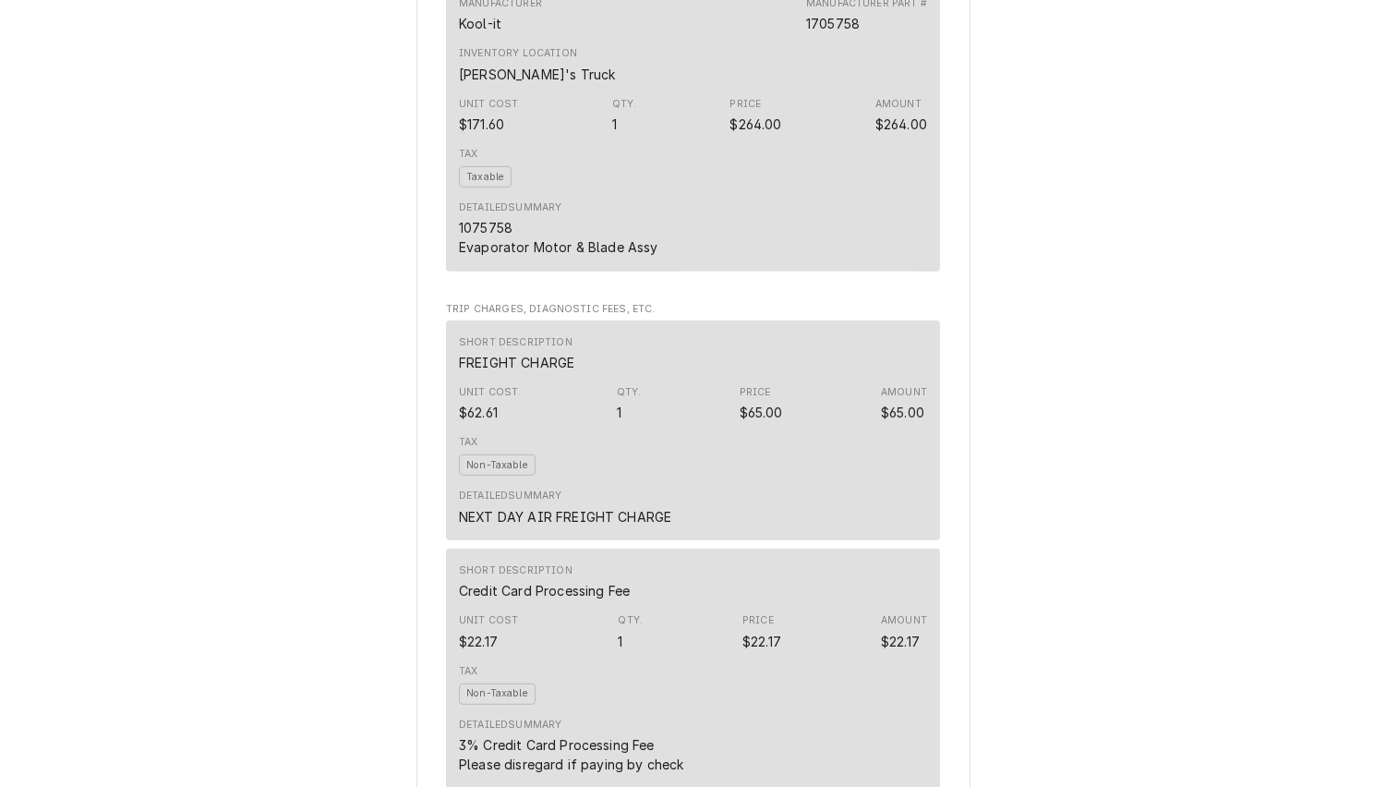
scroll to position [1004, 0]
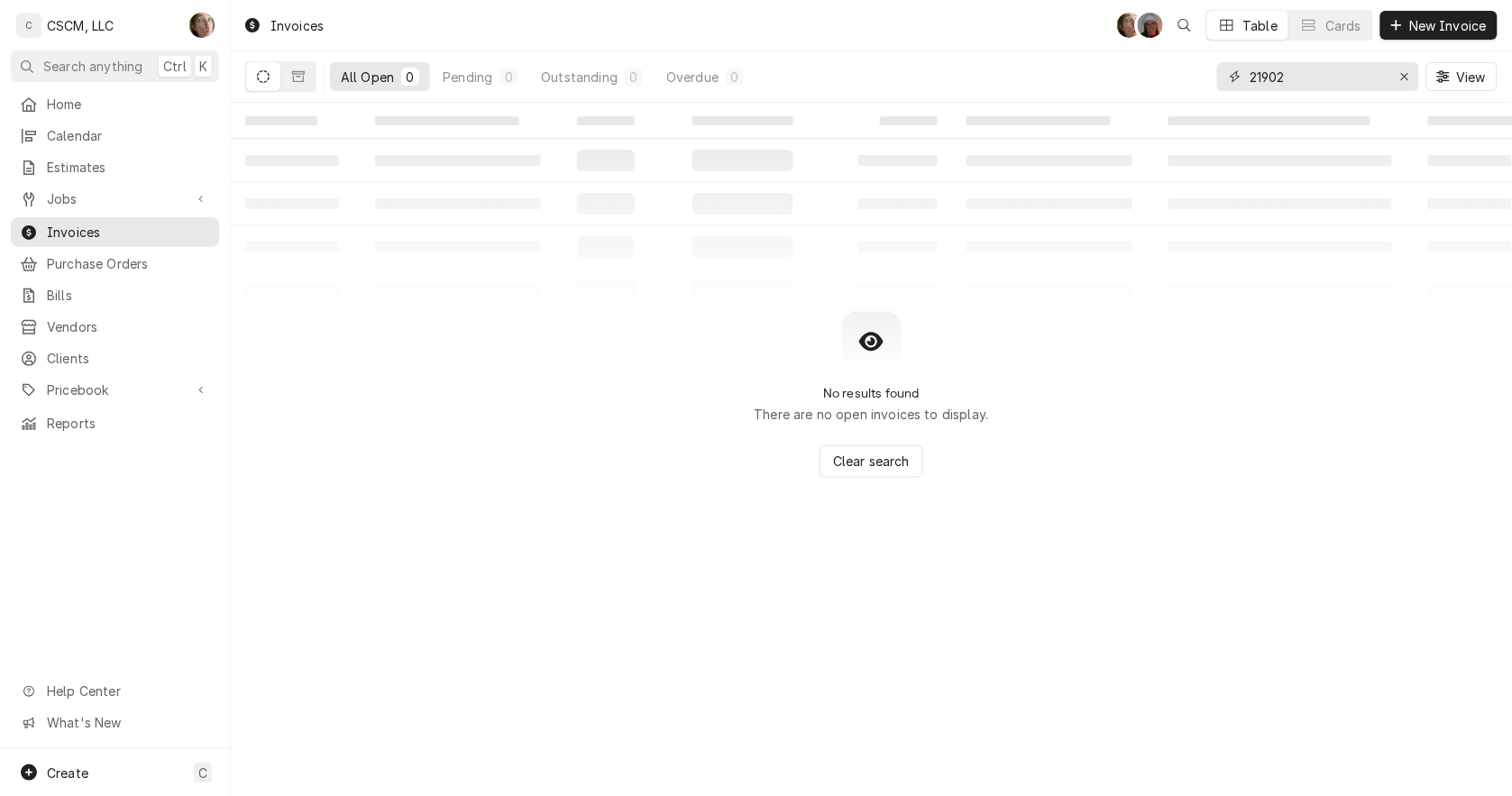
click at [1407, 76] on icon "Erase input" at bounding box center [1406, 76] width 10 height 13
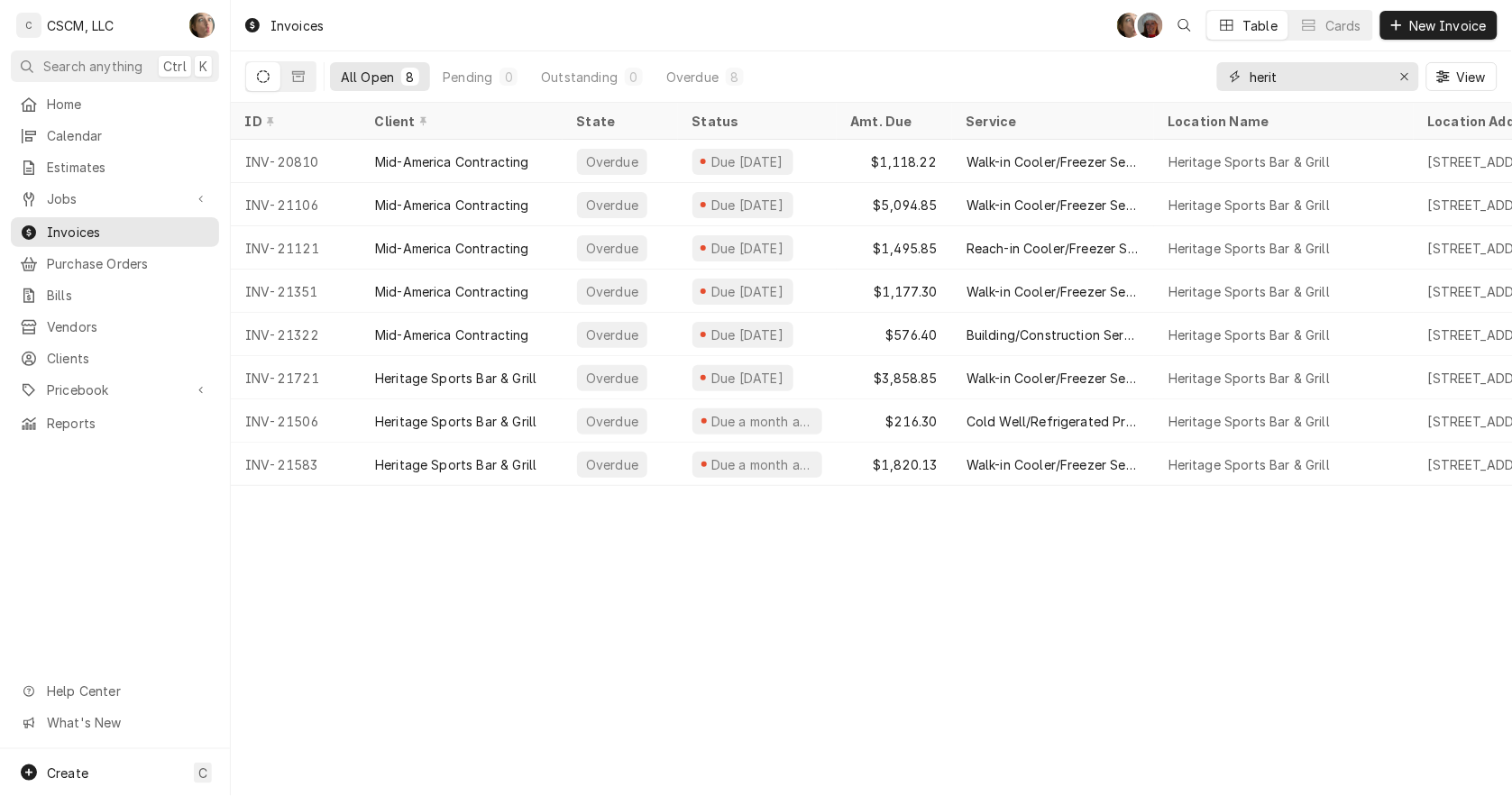
type input "herit"
click at [475, 154] on div "Mid-America Contracting" at bounding box center [452, 161] width 154 height 19
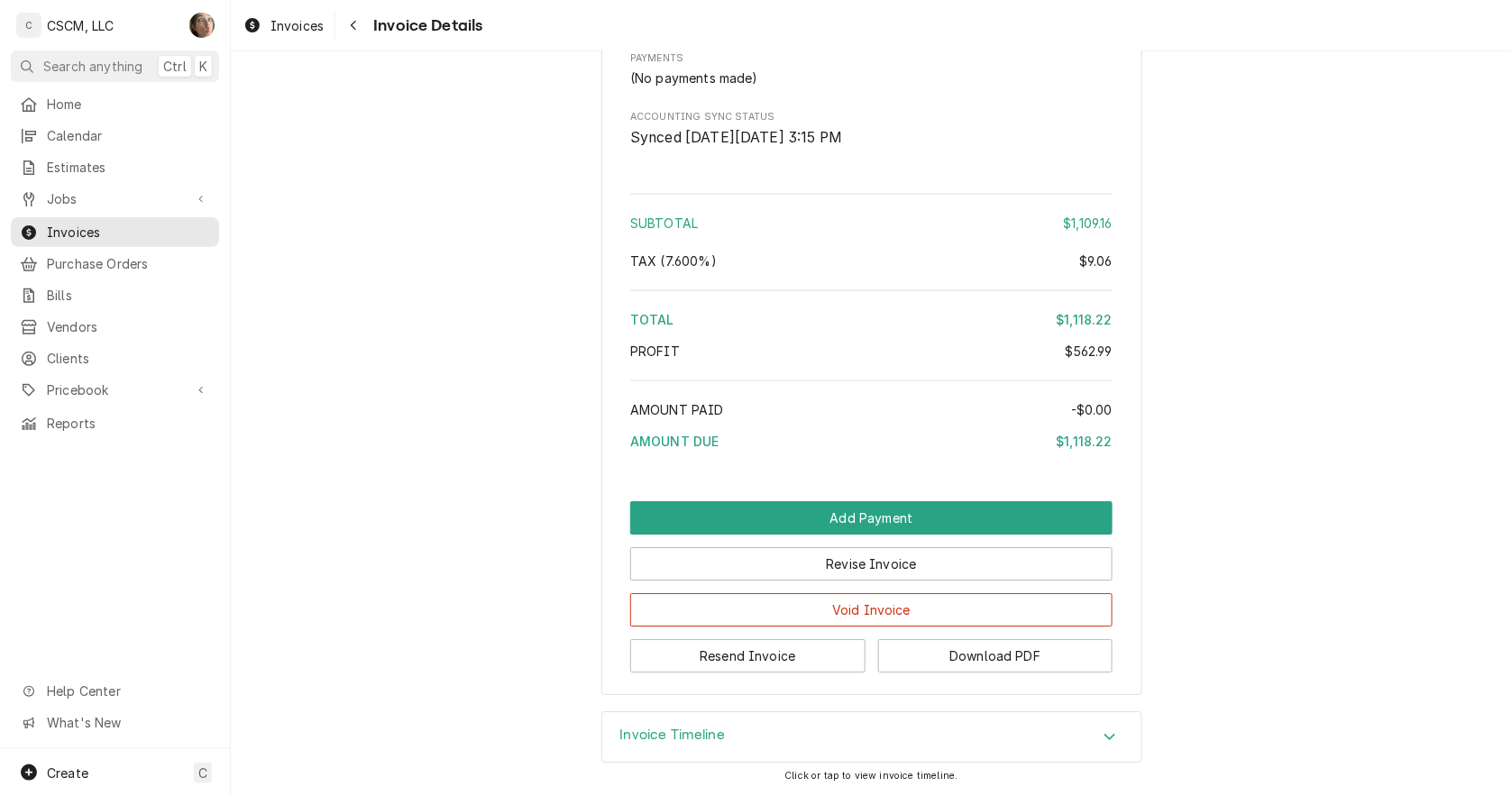
scroll to position [3492, 0]
click at [962, 664] on button "Download PDF" at bounding box center [995, 656] width 235 height 33
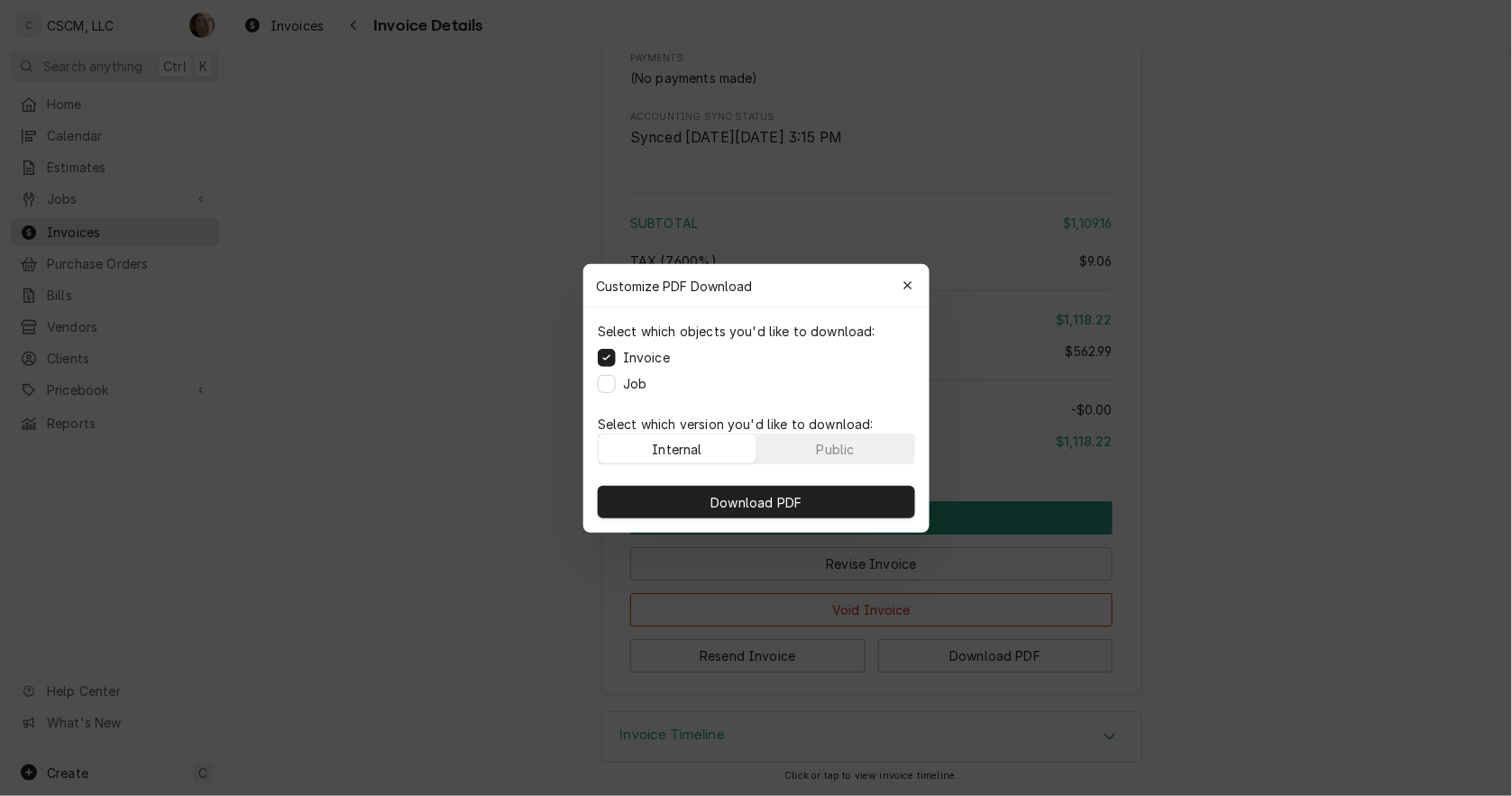
click at [658, 496] on button "Download PDF" at bounding box center [756, 502] width 317 height 32
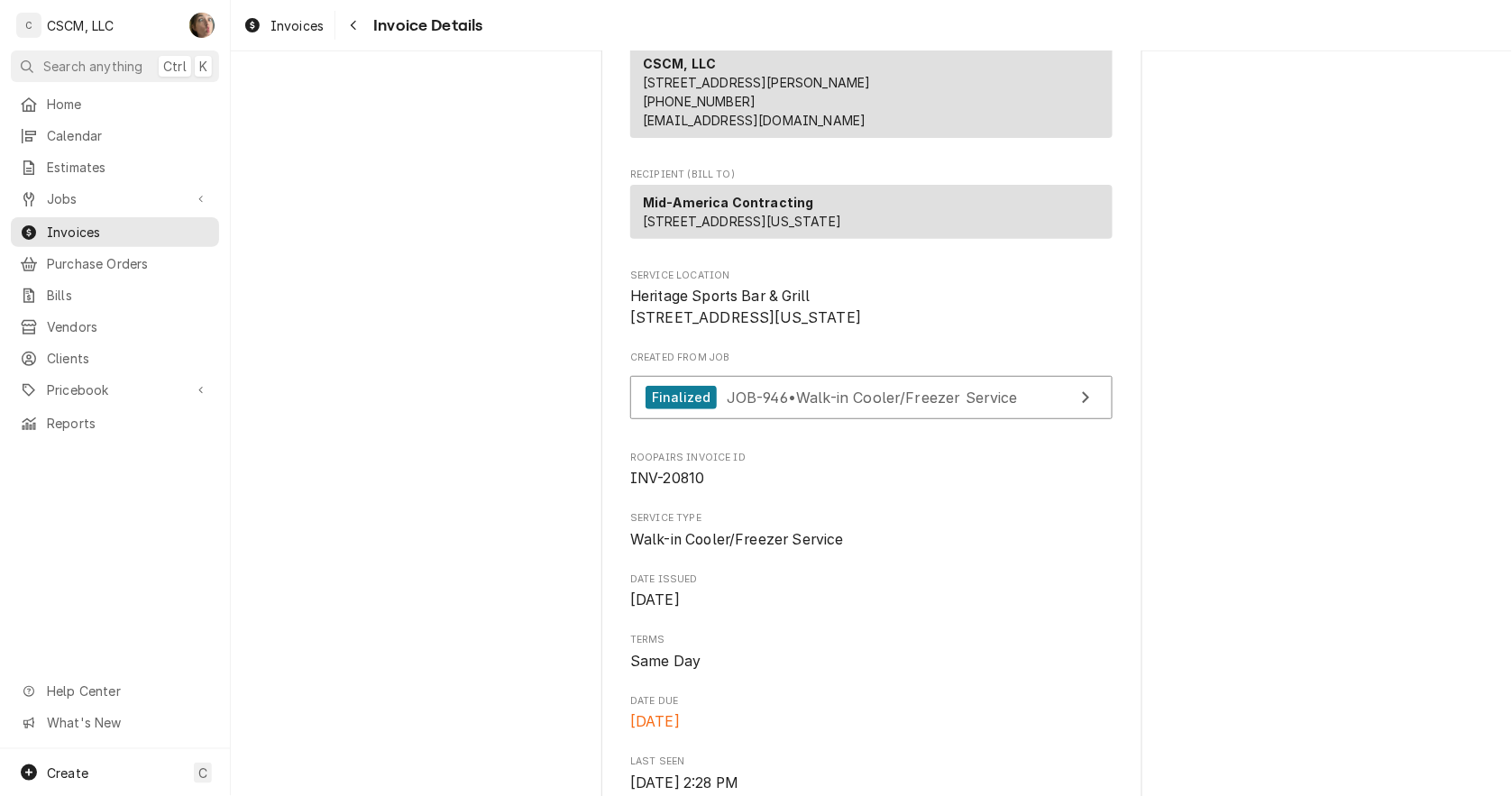
scroll to position [0, 0]
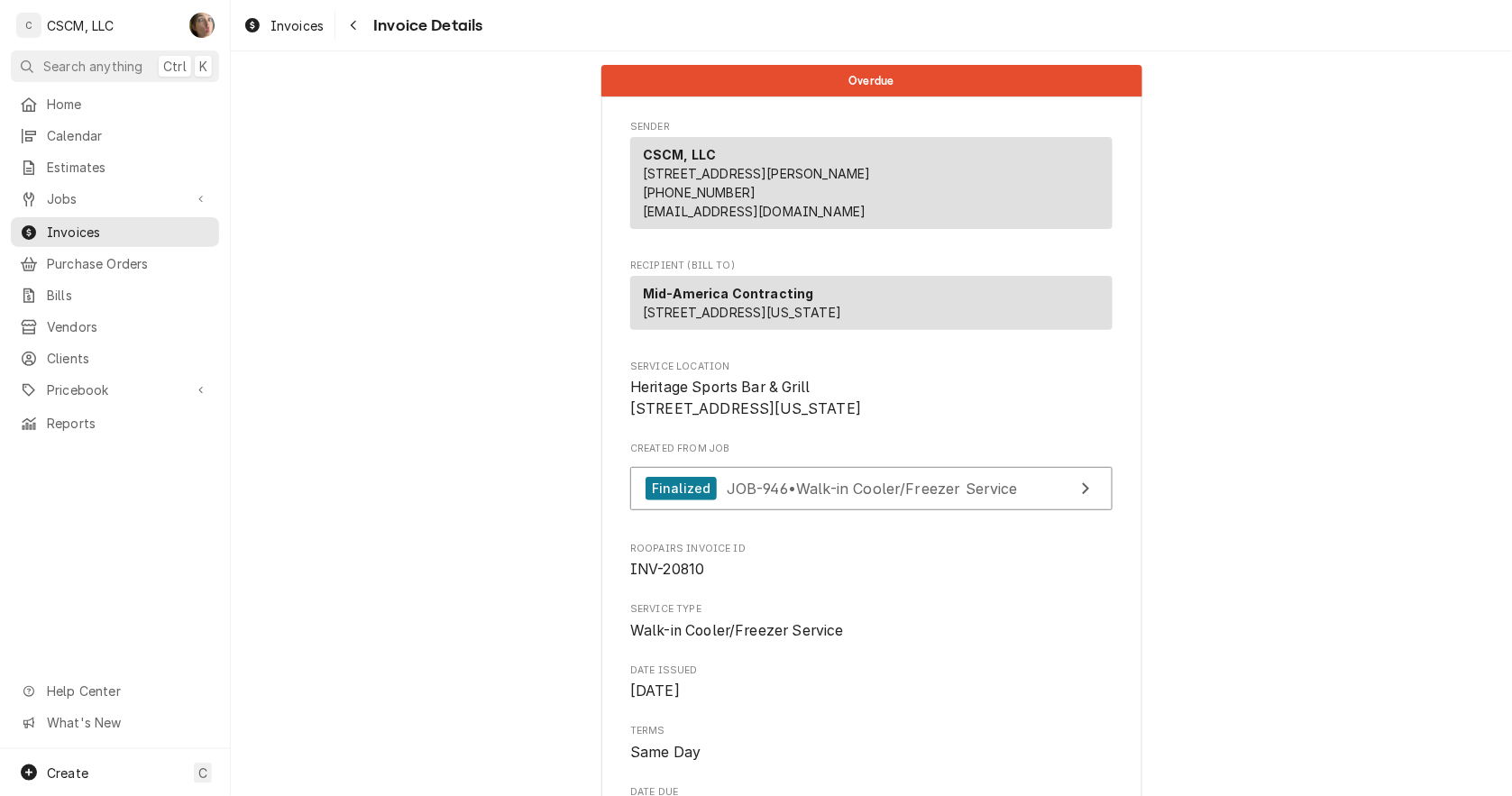
click at [354, 28] on icon "Navigate back" at bounding box center [354, 25] width 6 height 10
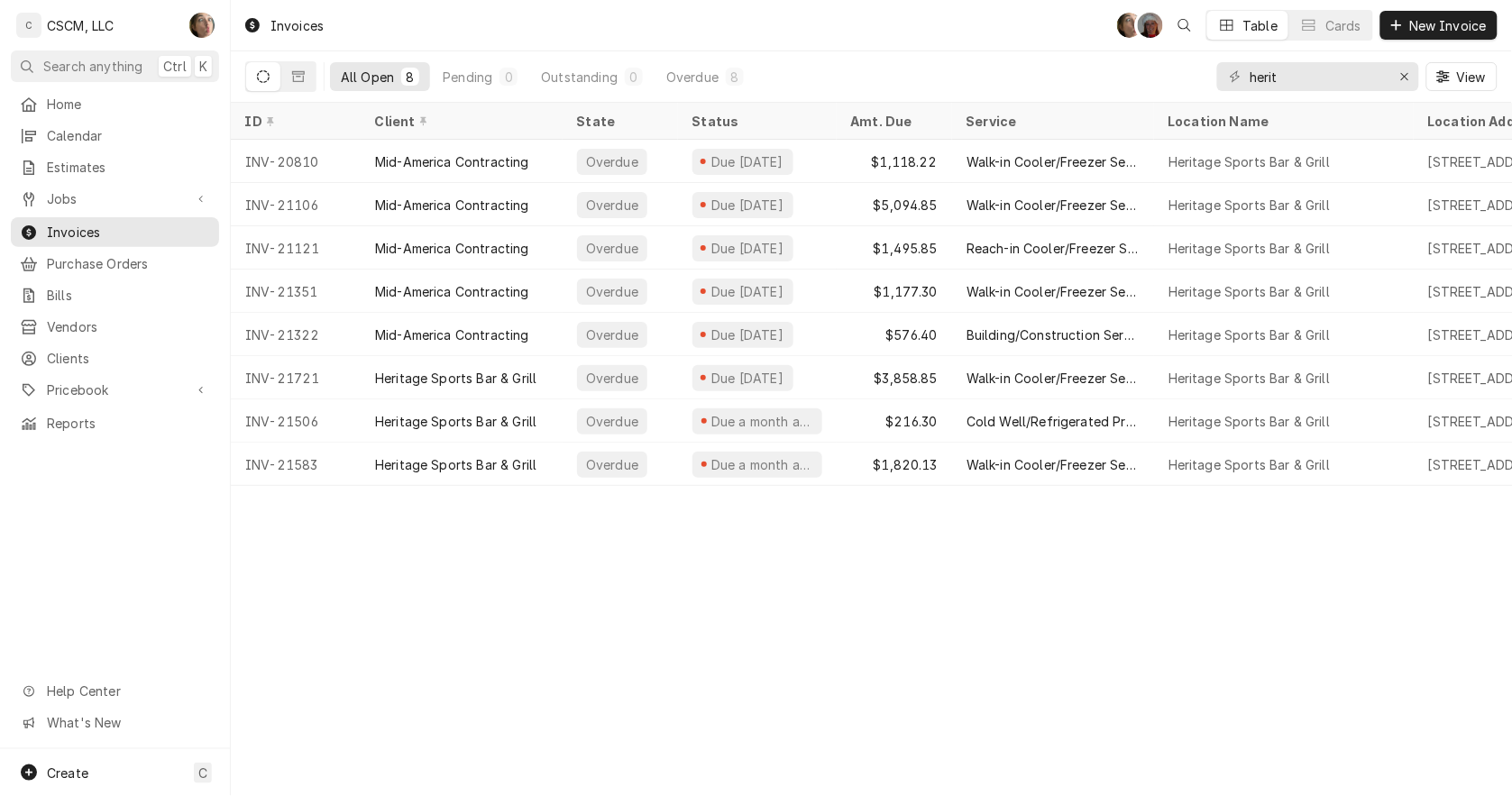
click at [415, 160] on div "Mid-America Contracting" at bounding box center [452, 161] width 154 height 19
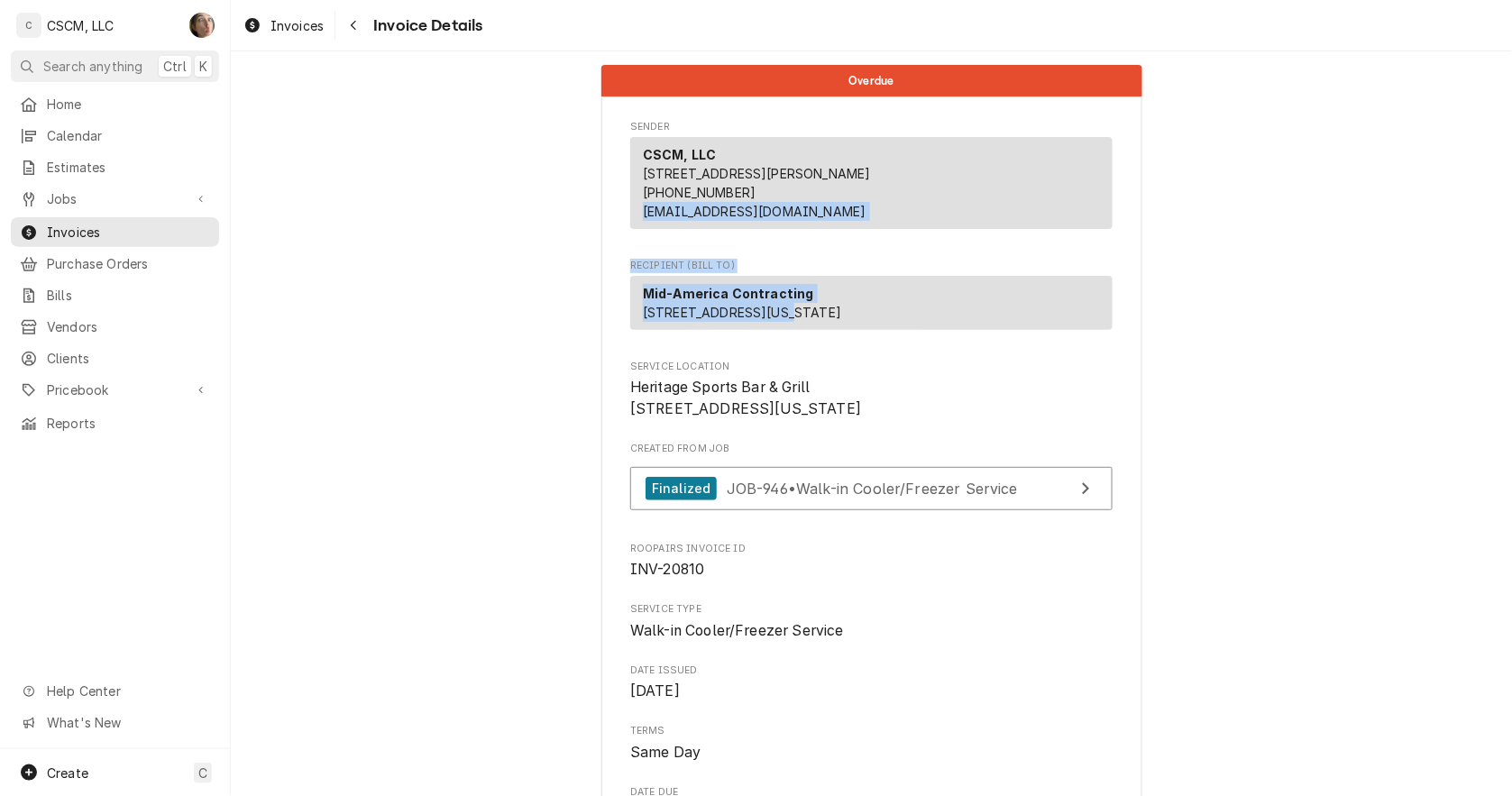
drag, startPoint x: 840, startPoint y: 339, endPoint x: 605, endPoint y: 244, distance: 253.5
drag, startPoint x: 605, startPoint y: 244, endPoint x: 880, endPoint y: 327, distance: 287.3
click at [880, 323] on div "Mid-America Contracting [STREET_ADDRESS][US_STATE]" at bounding box center [871, 303] width 483 height 54
drag, startPoint x: 848, startPoint y: 371, endPoint x: 602, endPoint y: 257, distance: 271.1
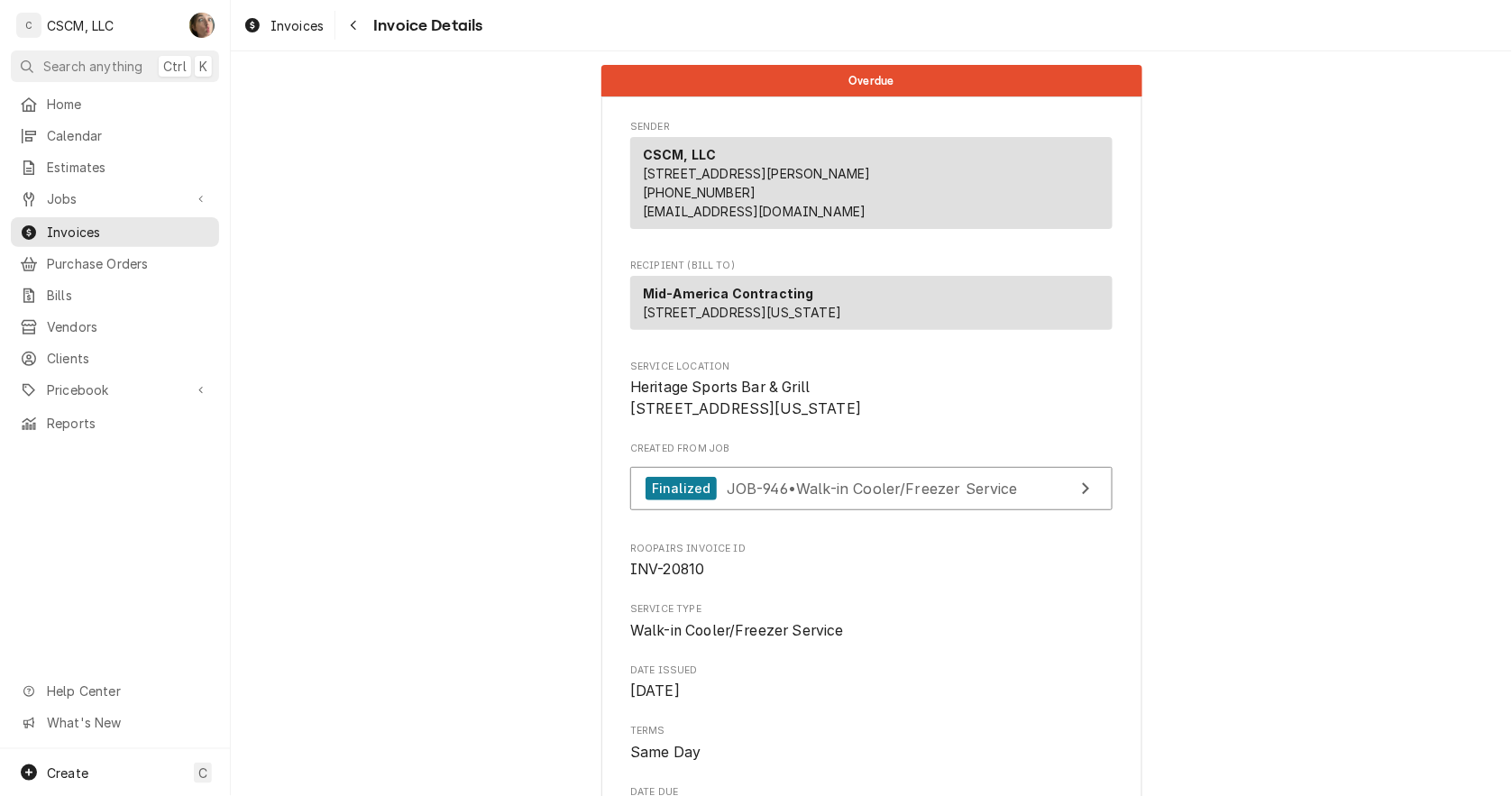
drag, startPoint x: 602, startPoint y: 257, endPoint x: 539, endPoint y: 289, distance: 70.7
click at [120, 192] on span "Jobs" at bounding box center [114, 198] width 136 height 19
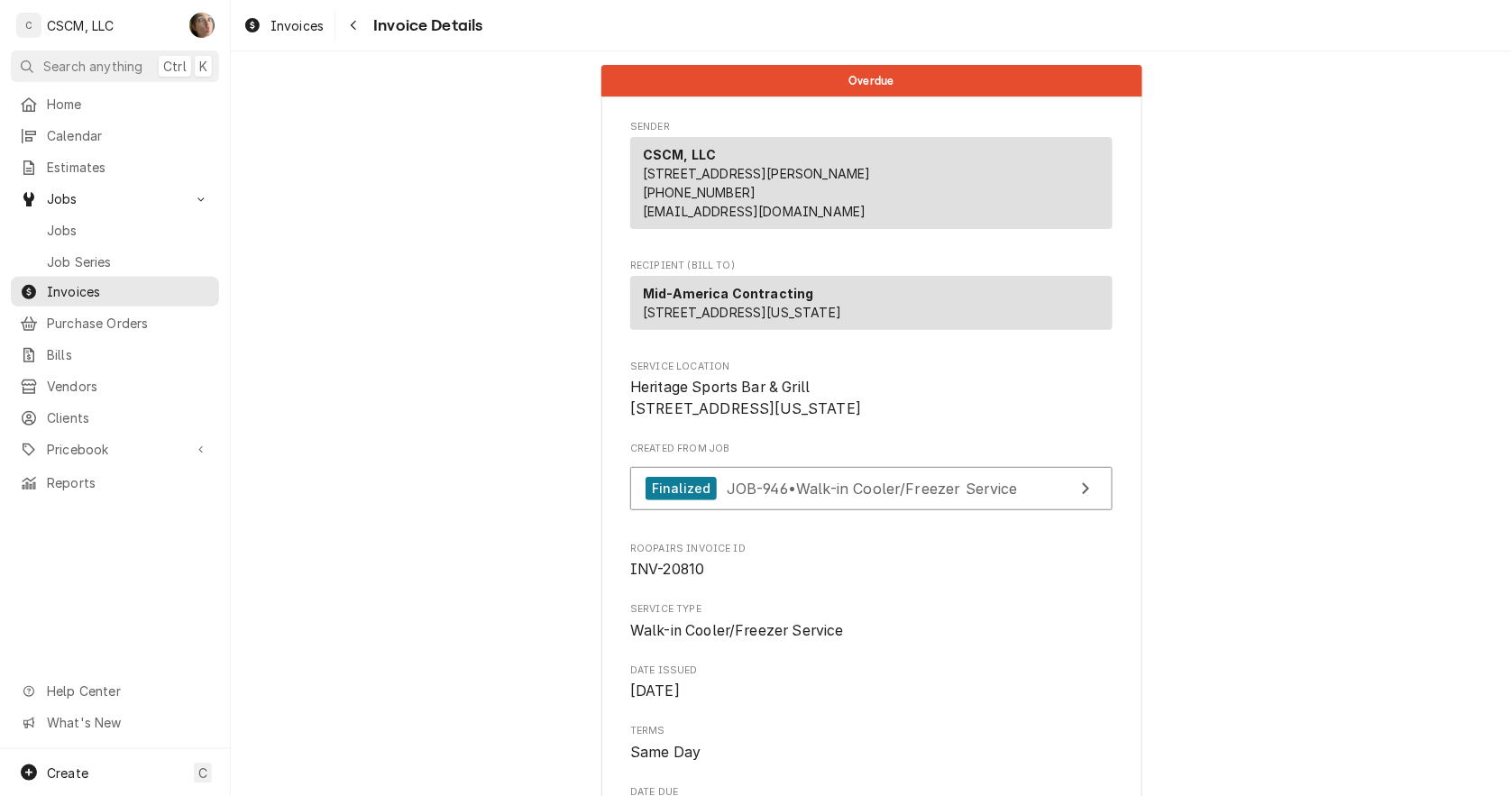
click at [123, 238] on div "Jobs Job Series" at bounding box center [114, 245] width 208 height 60
click at [123, 228] on span "Jobs" at bounding box center [128, 230] width 163 height 19
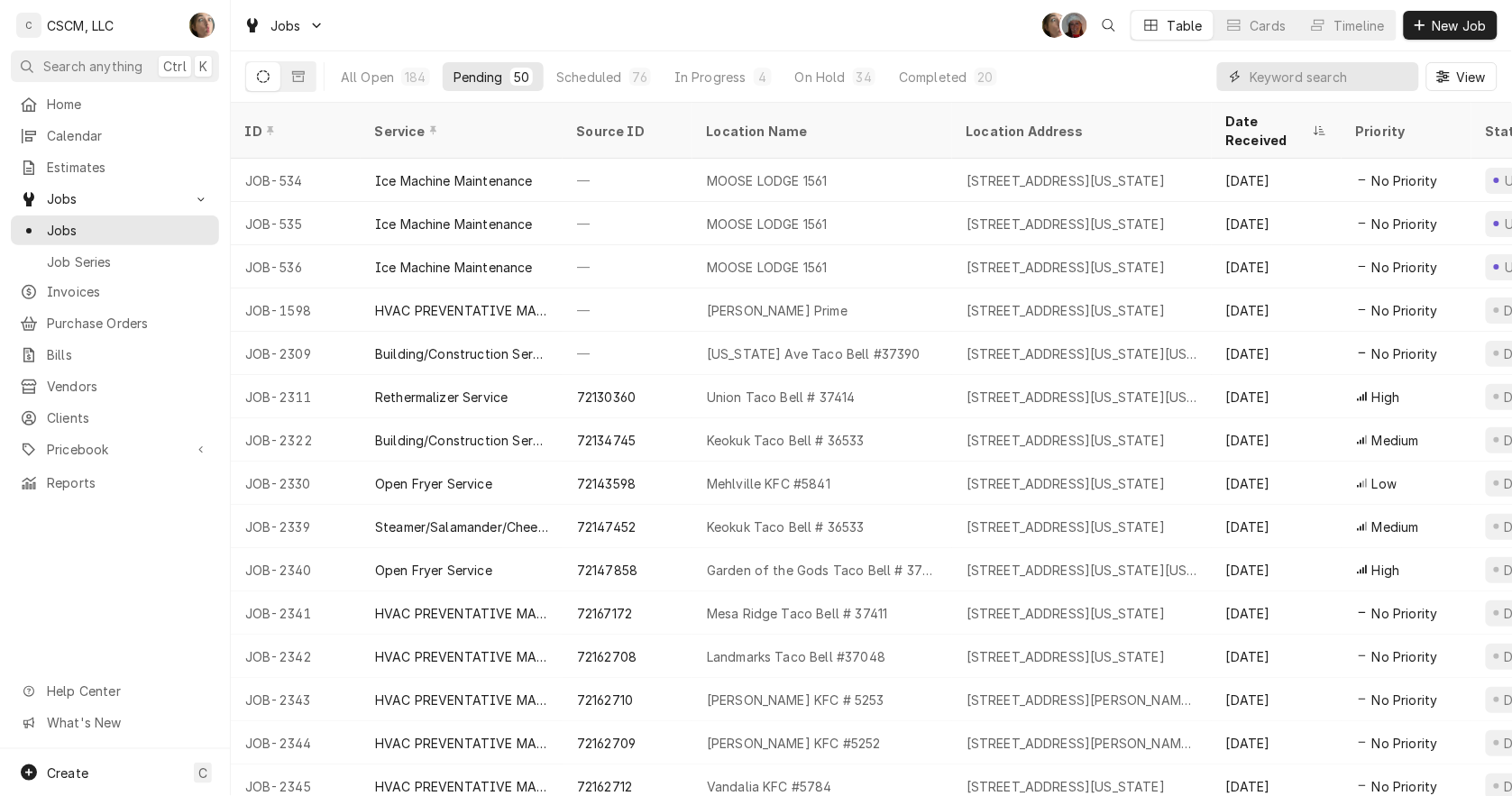
click at [1317, 77] on input "Dynamic Content Wrapper" at bounding box center [1330, 77] width 160 height 29
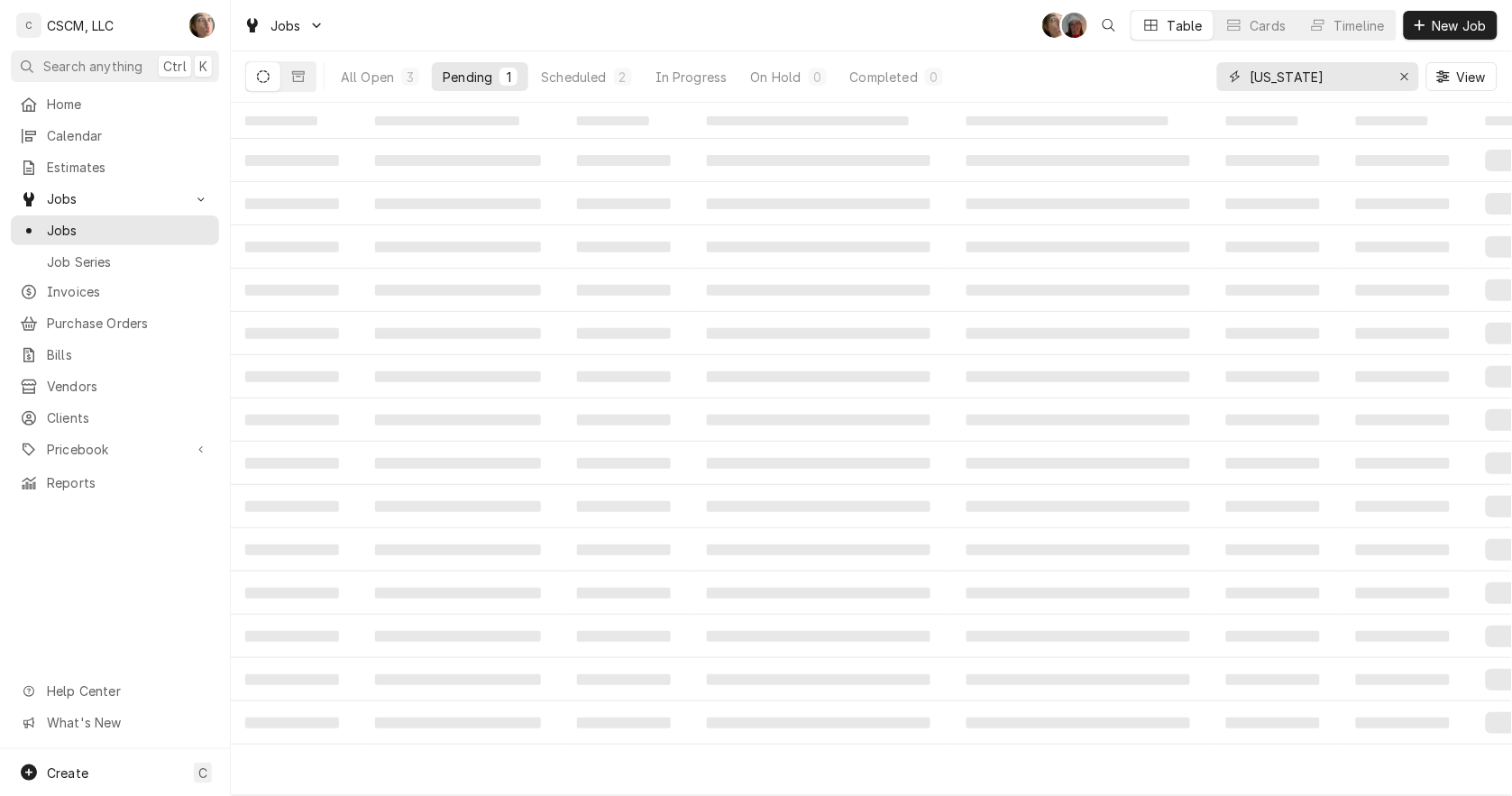
type input "NEVADA"
click at [88, 127] on span "Calendar" at bounding box center [128, 135] width 163 height 19
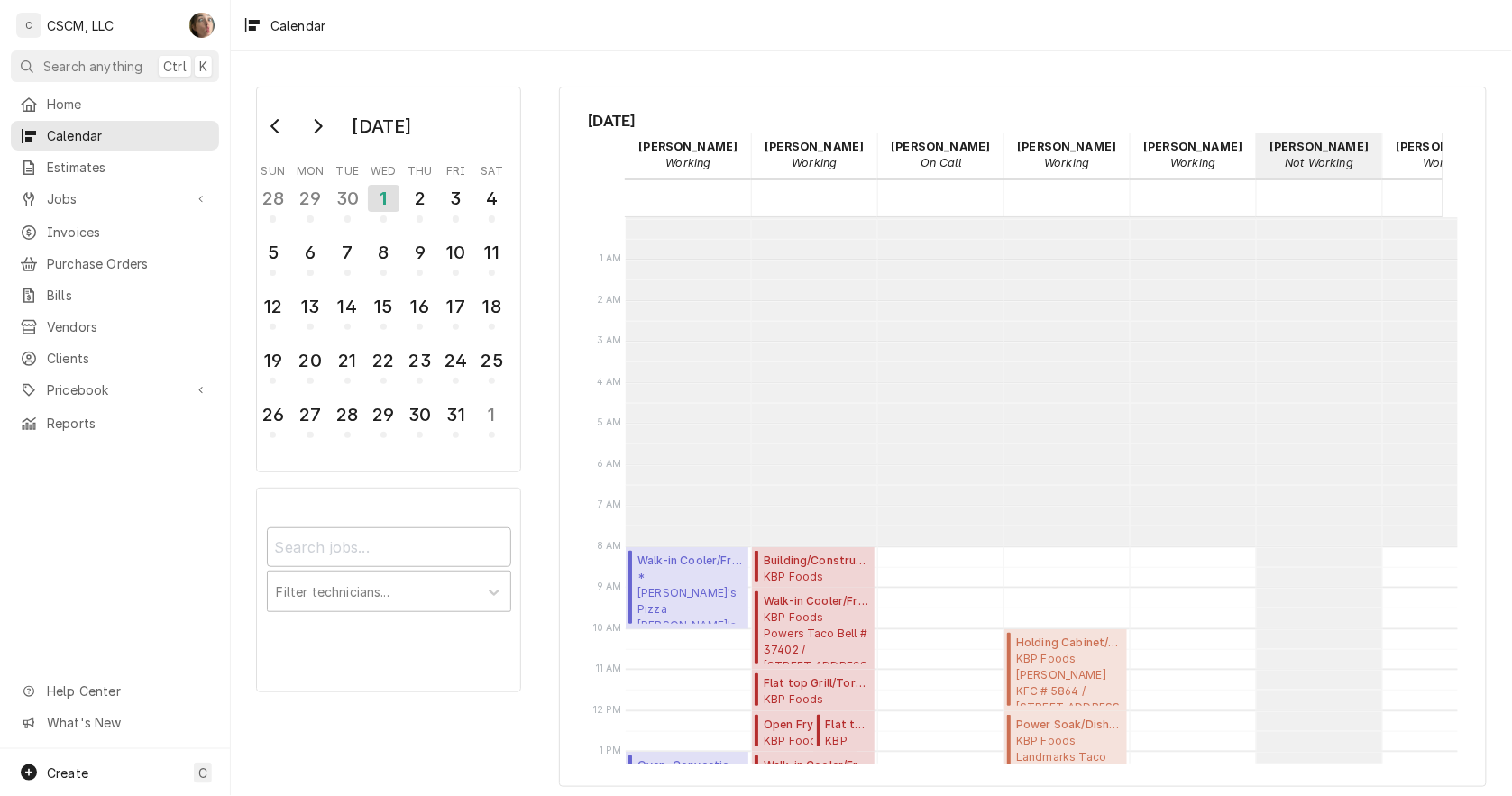
scroll to position [328, 0]
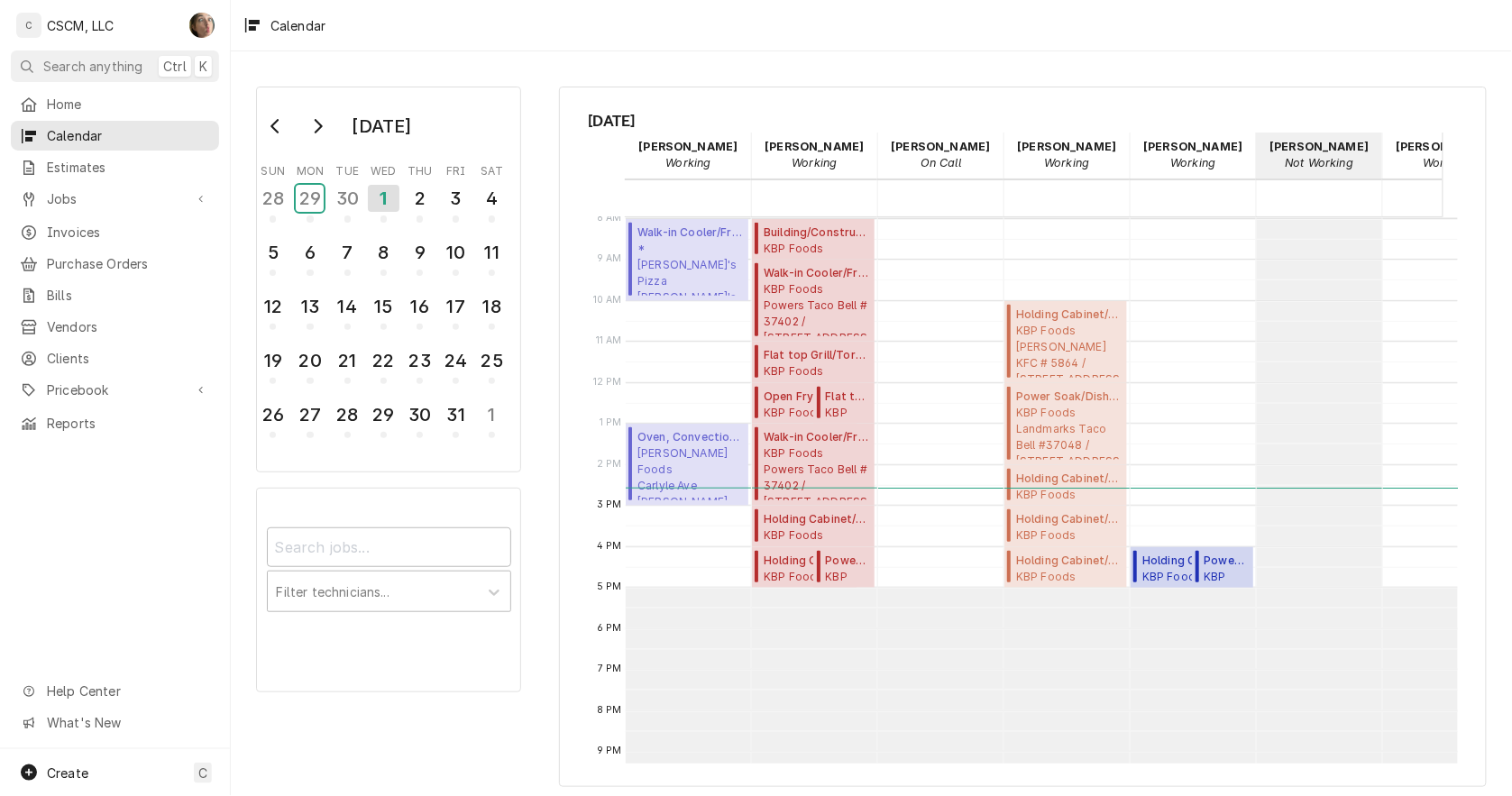
click at [318, 201] on div "29" at bounding box center [310, 198] width 28 height 27
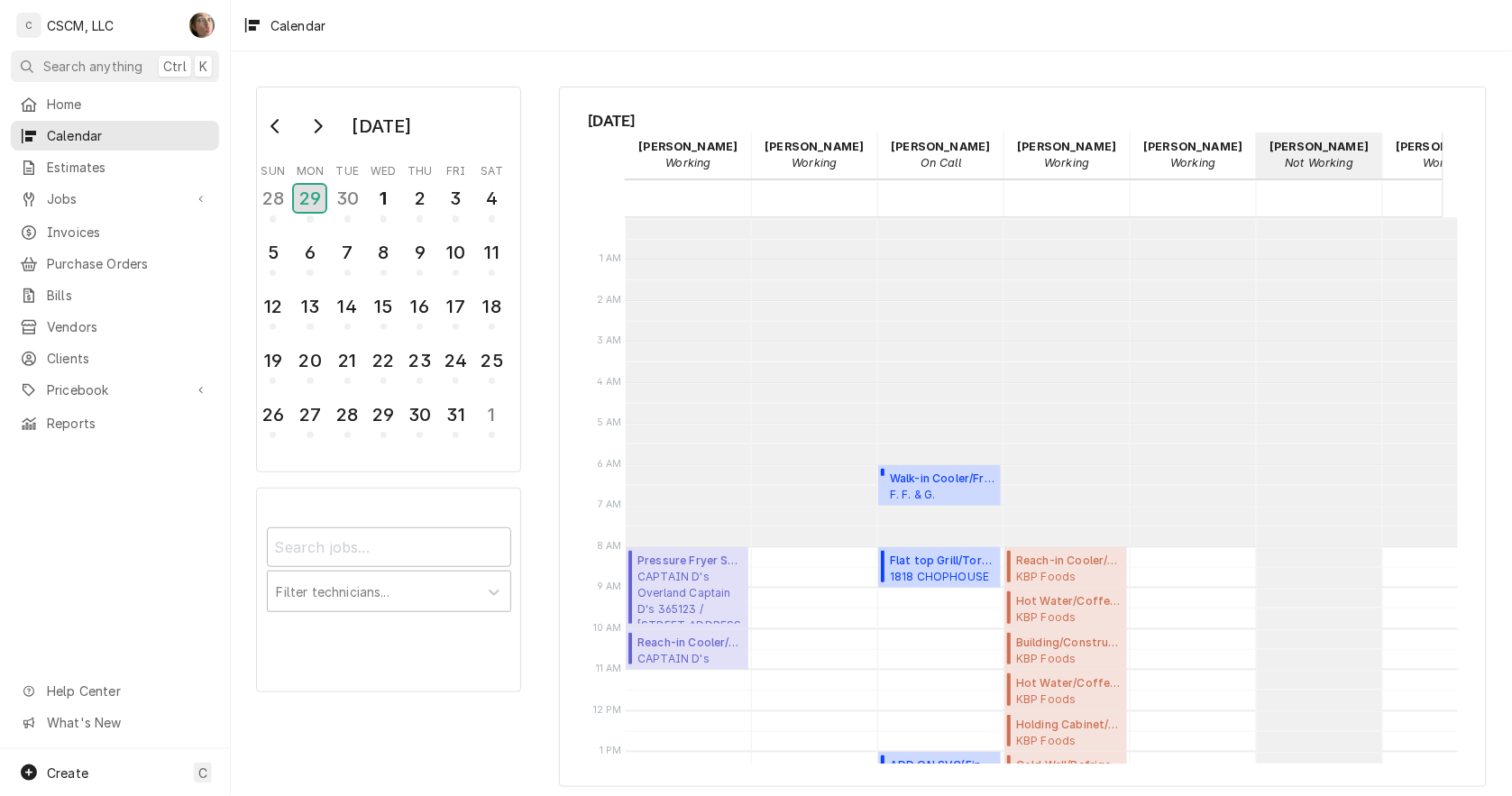
scroll to position [429, 0]
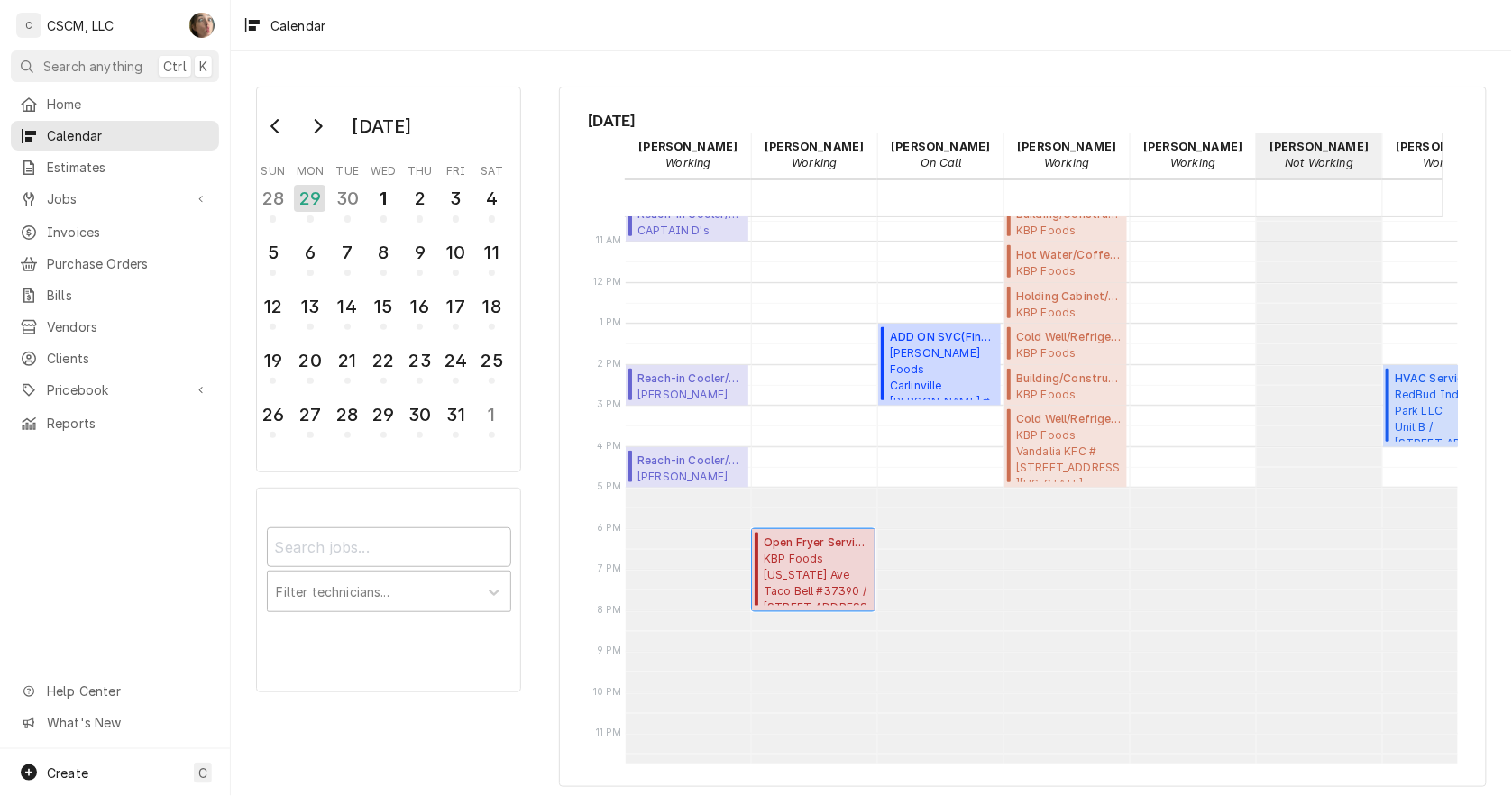
click at [806, 581] on span "KBP Foods Nevada Ave Taco Bell #37390 / 1507 S. Nevada Ave, Colorado Springs, C…" at bounding box center [817, 578] width 105 height 55
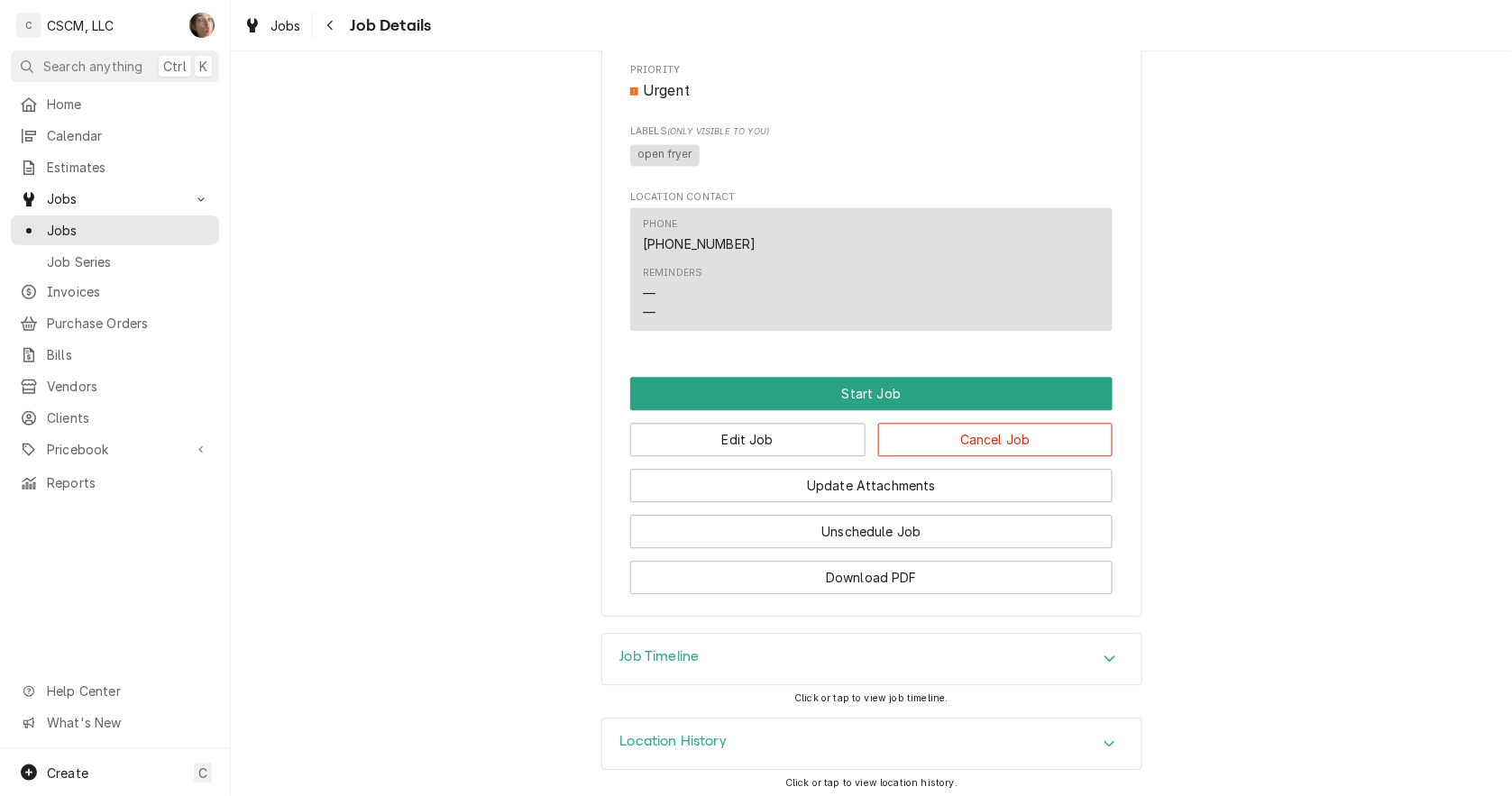
scroll to position [1003, 0]
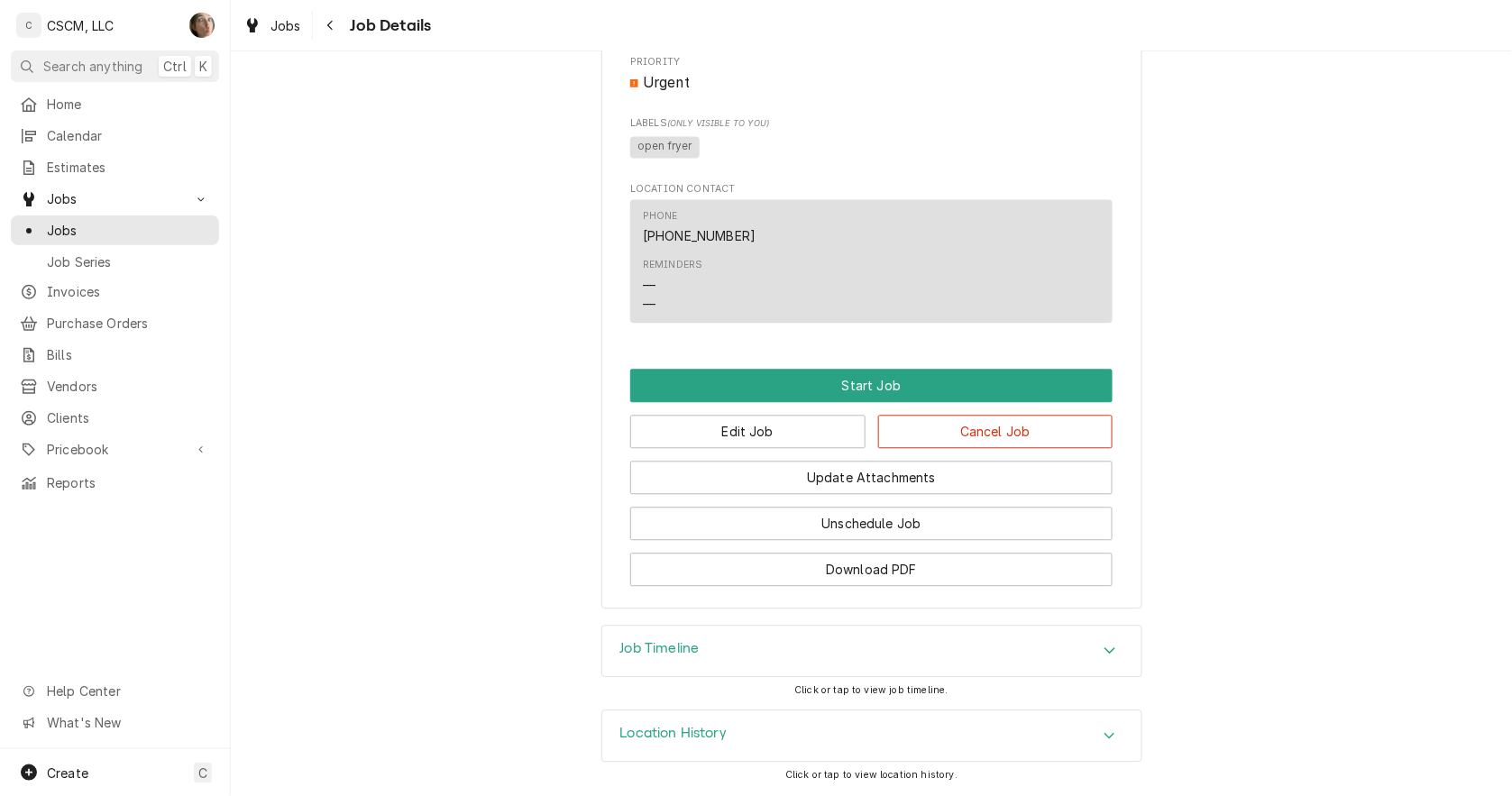
click at [891, 751] on div "Location History" at bounding box center [872, 736] width 539 height 51
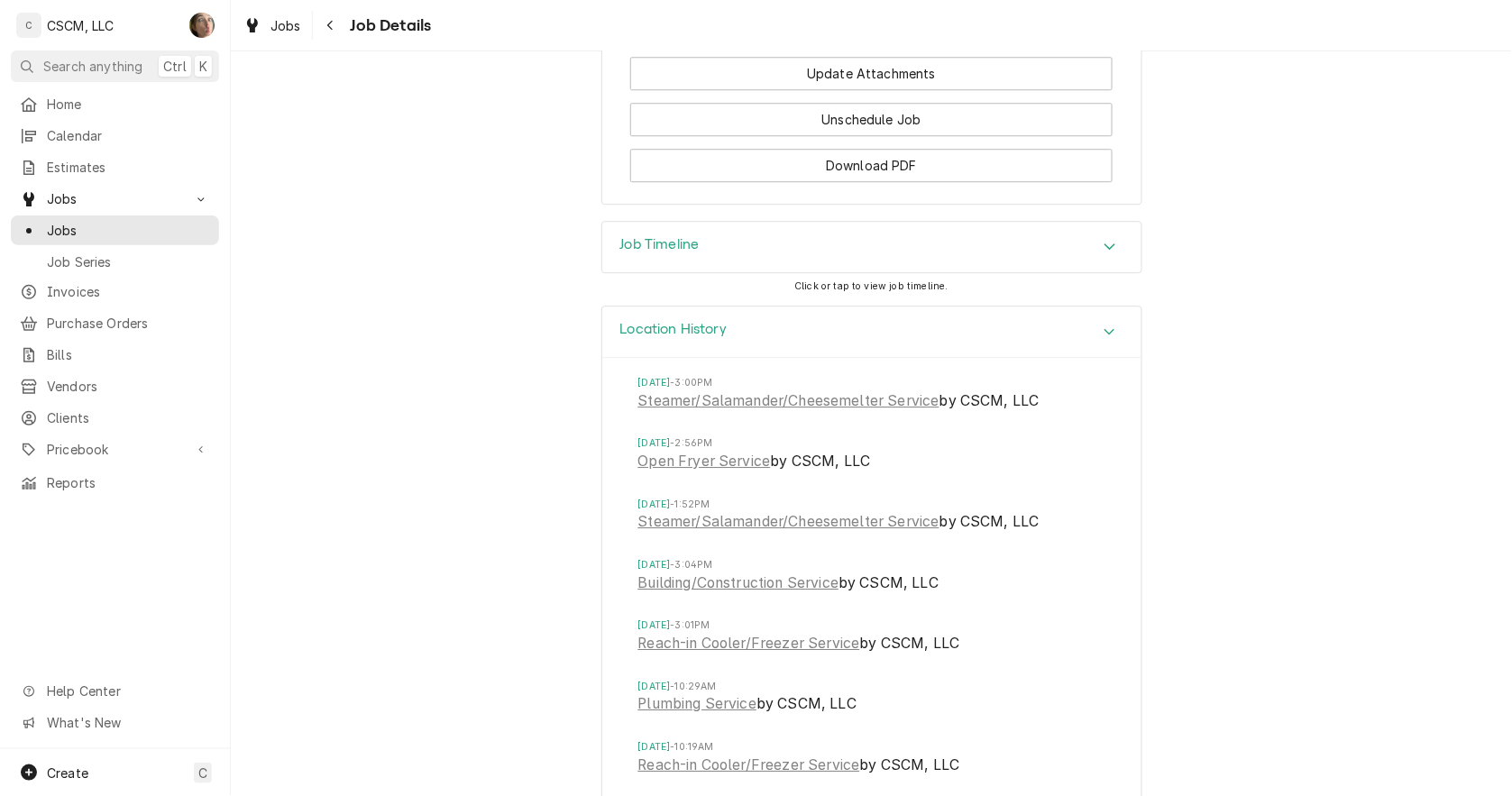
scroll to position [1103, 0]
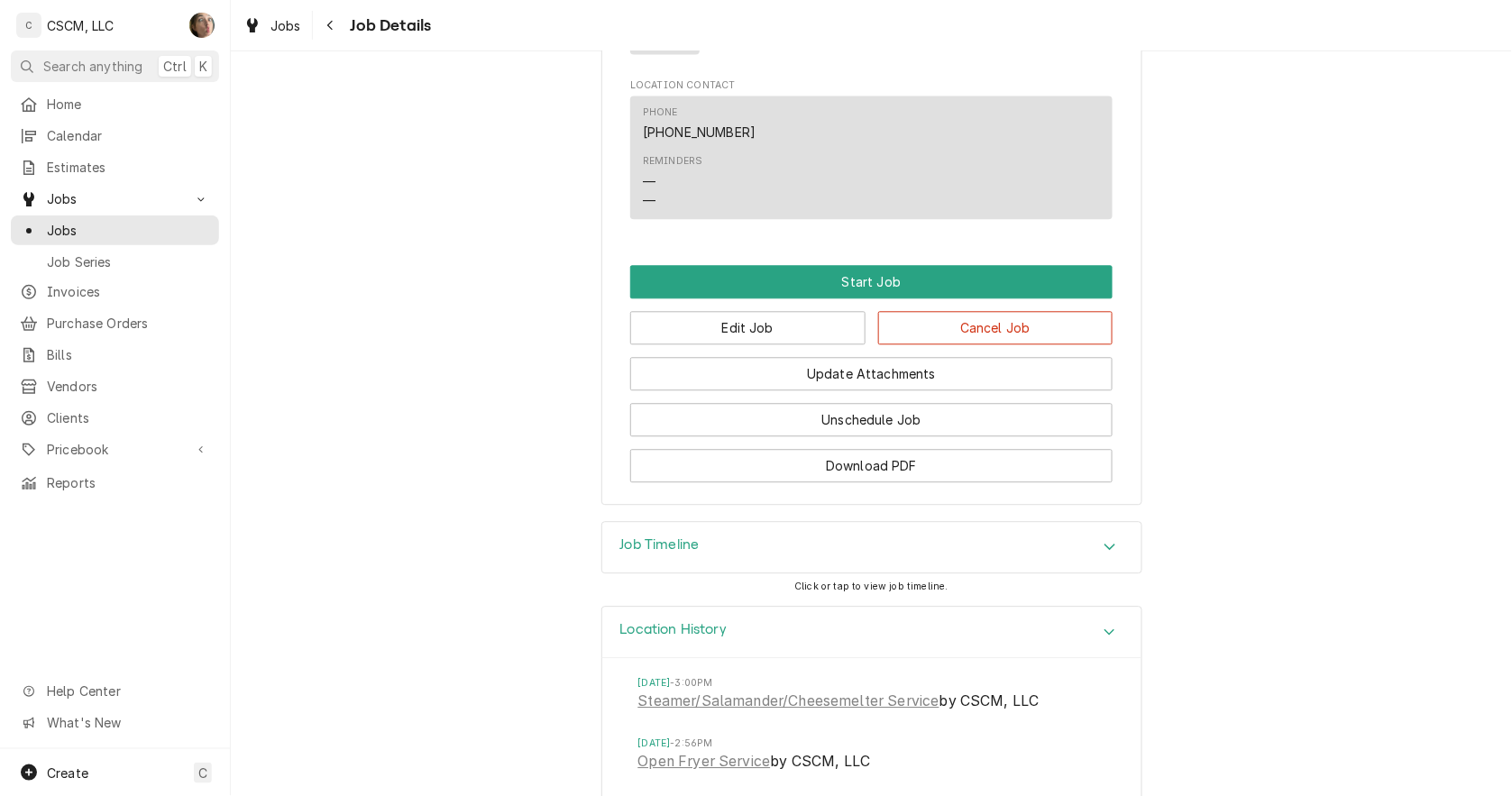
click at [867, 564] on div "Job Timeline" at bounding box center [872, 548] width 539 height 51
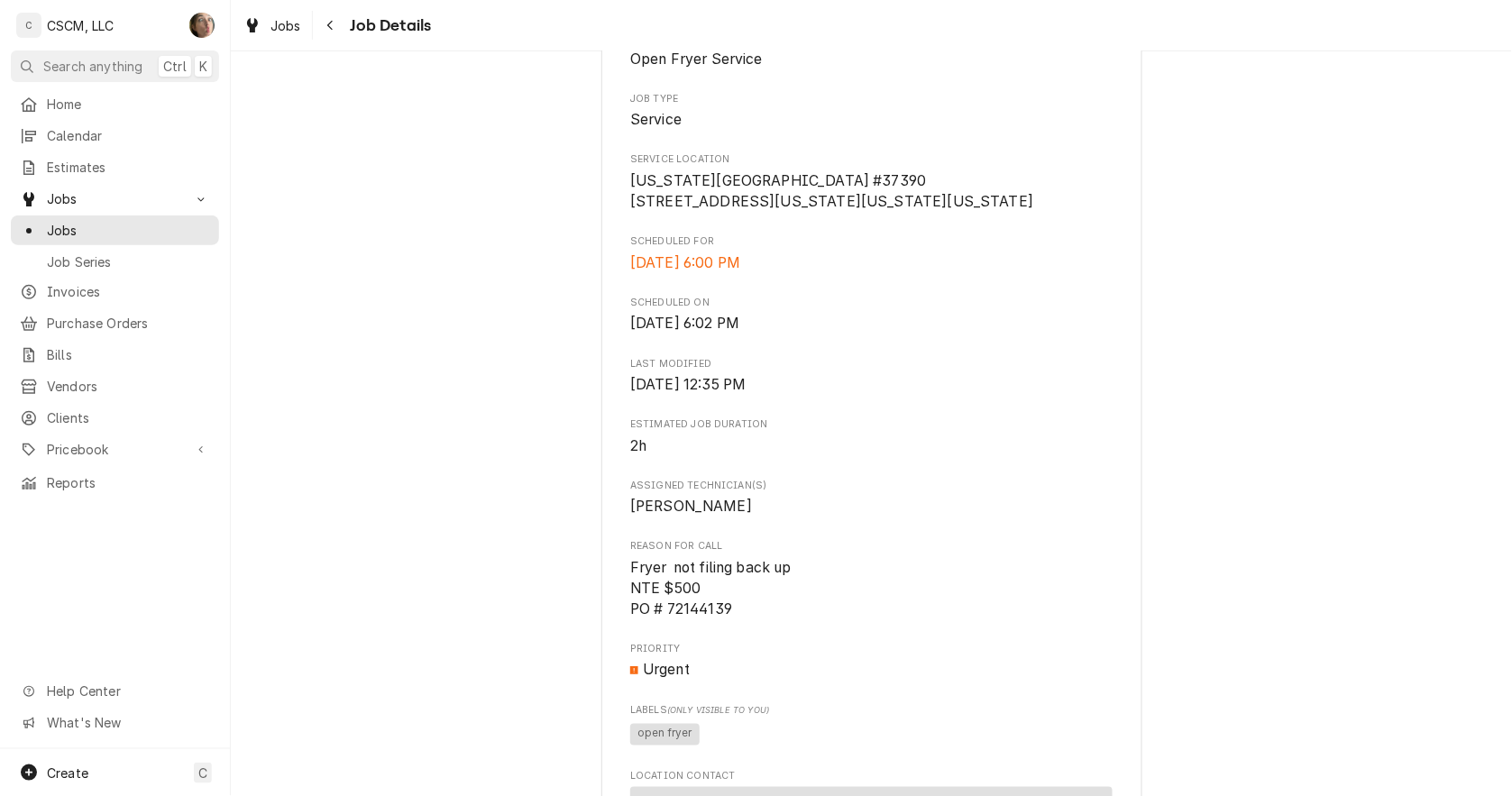
scroll to position [100, 0]
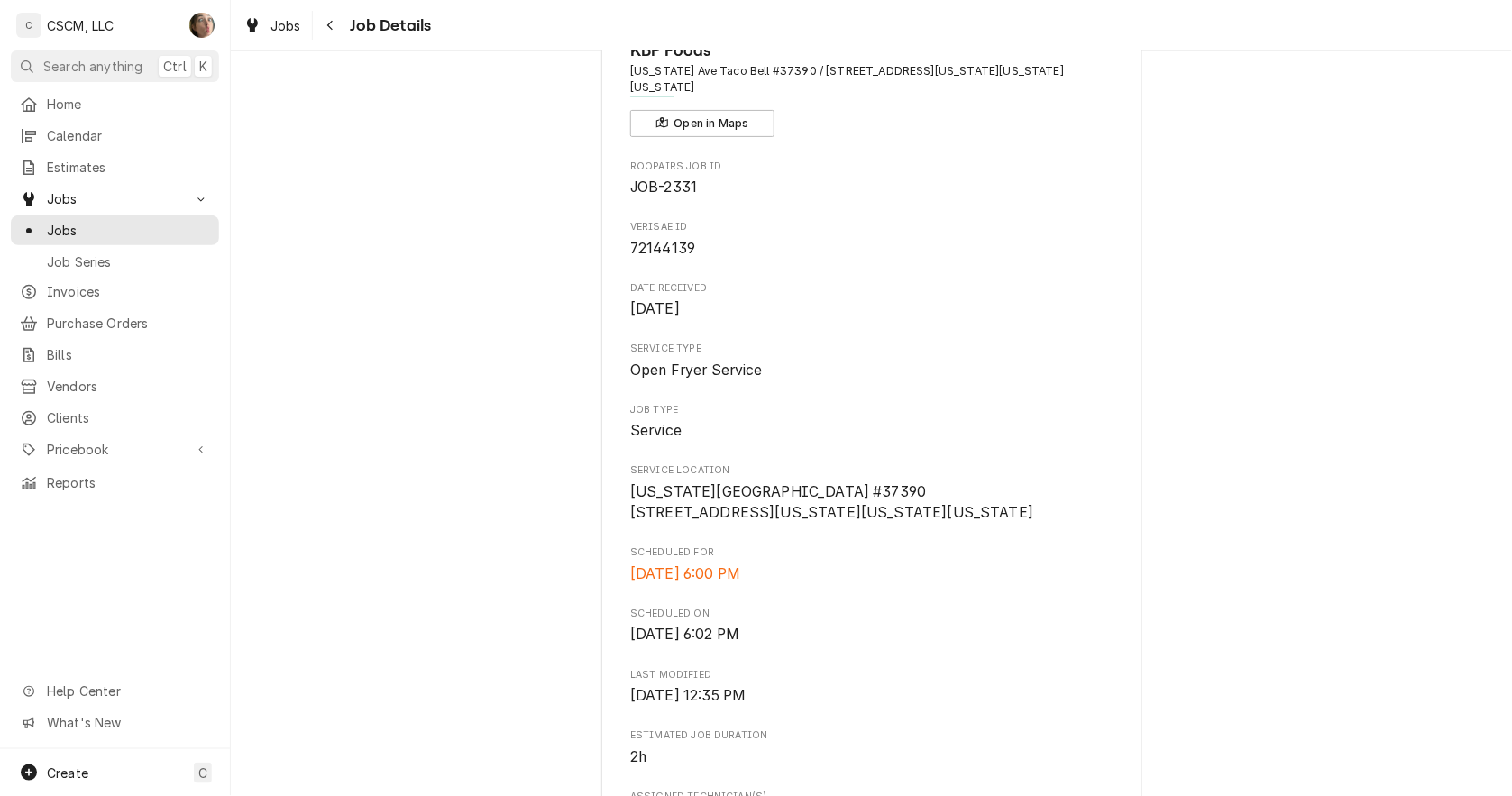
click at [59, 133] on span "Calendar" at bounding box center [128, 135] width 163 height 19
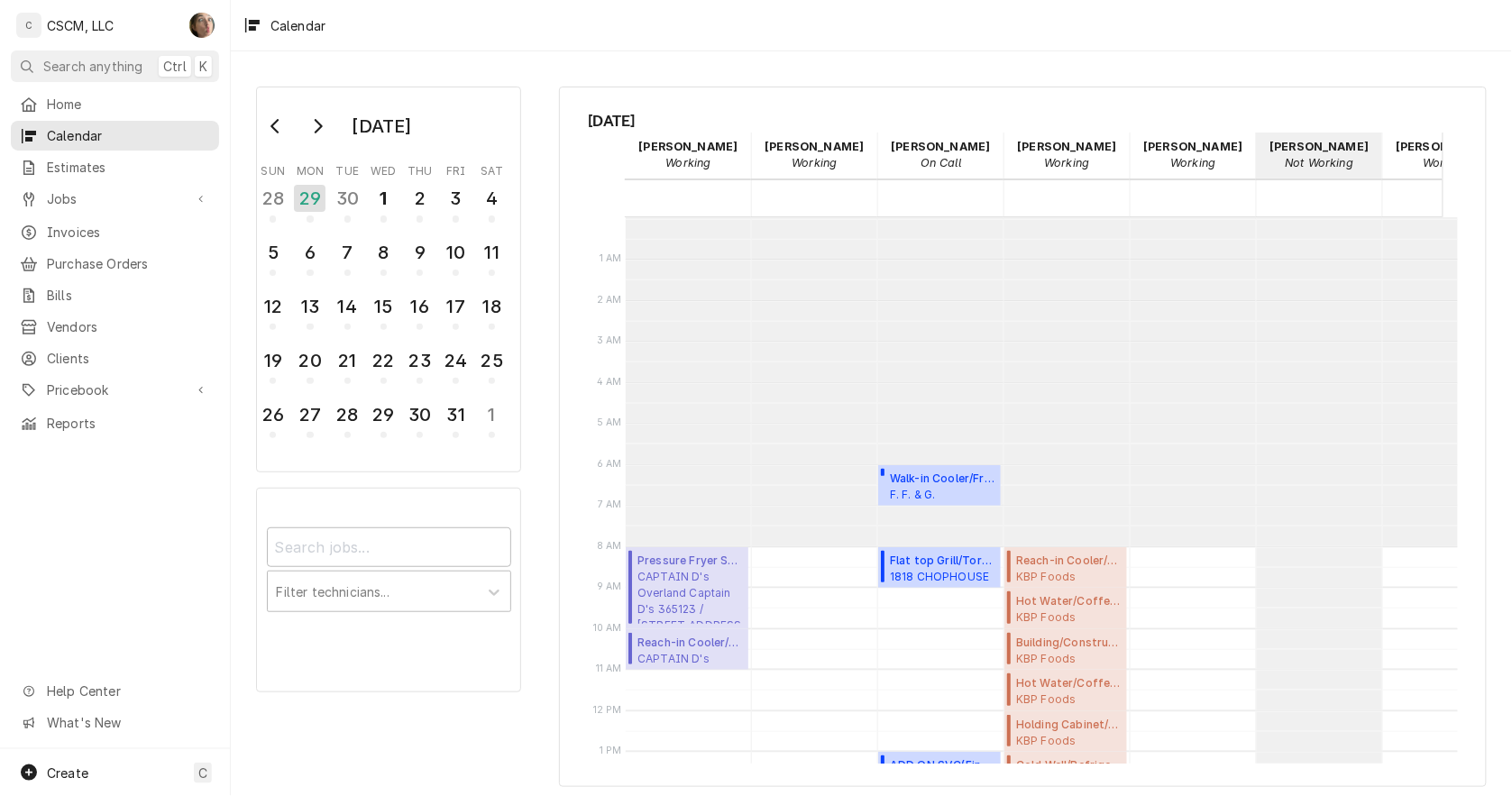
scroll to position [429, 0]
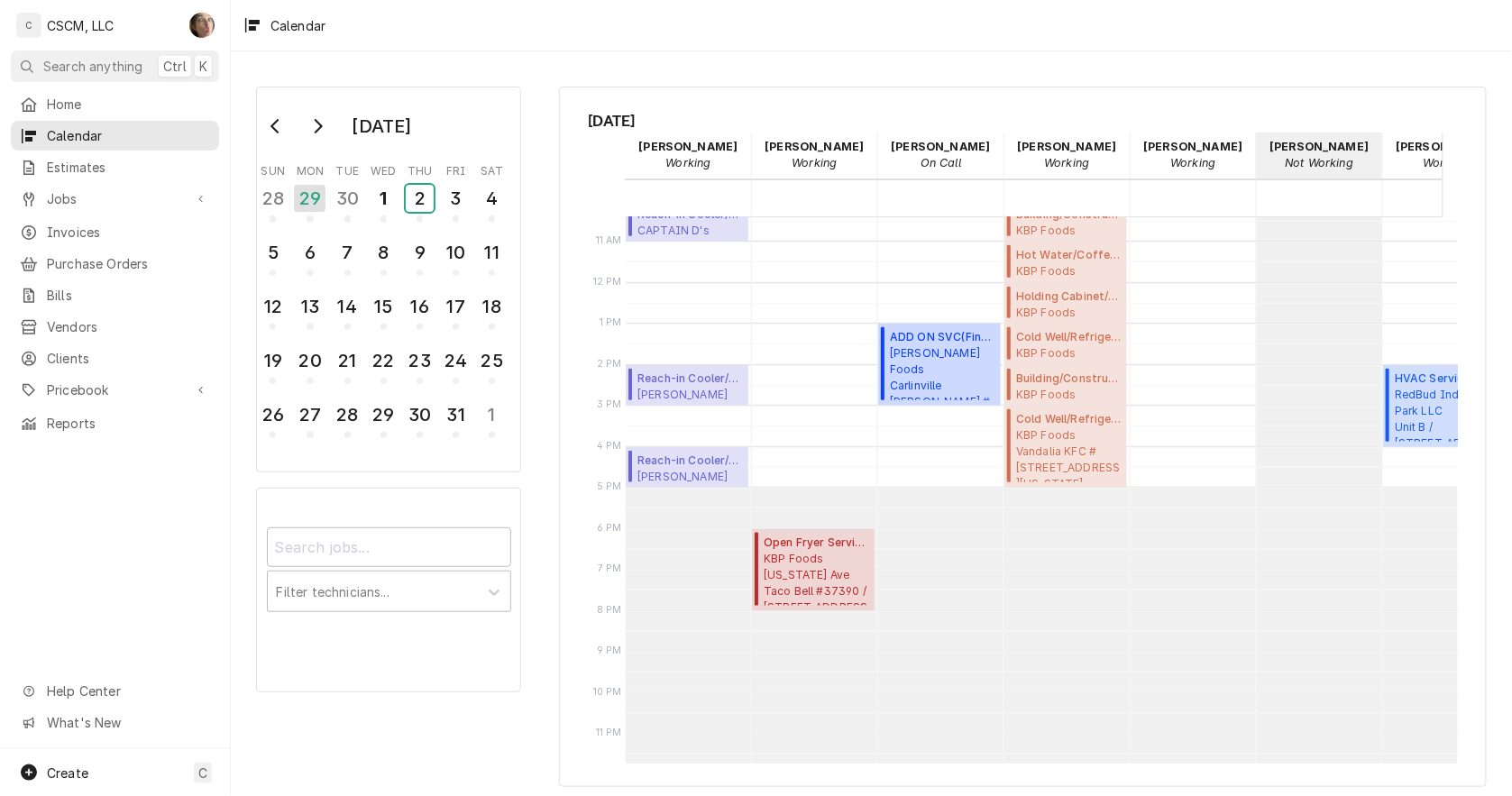
click at [409, 200] on div "2" at bounding box center [419, 198] width 28 height 27
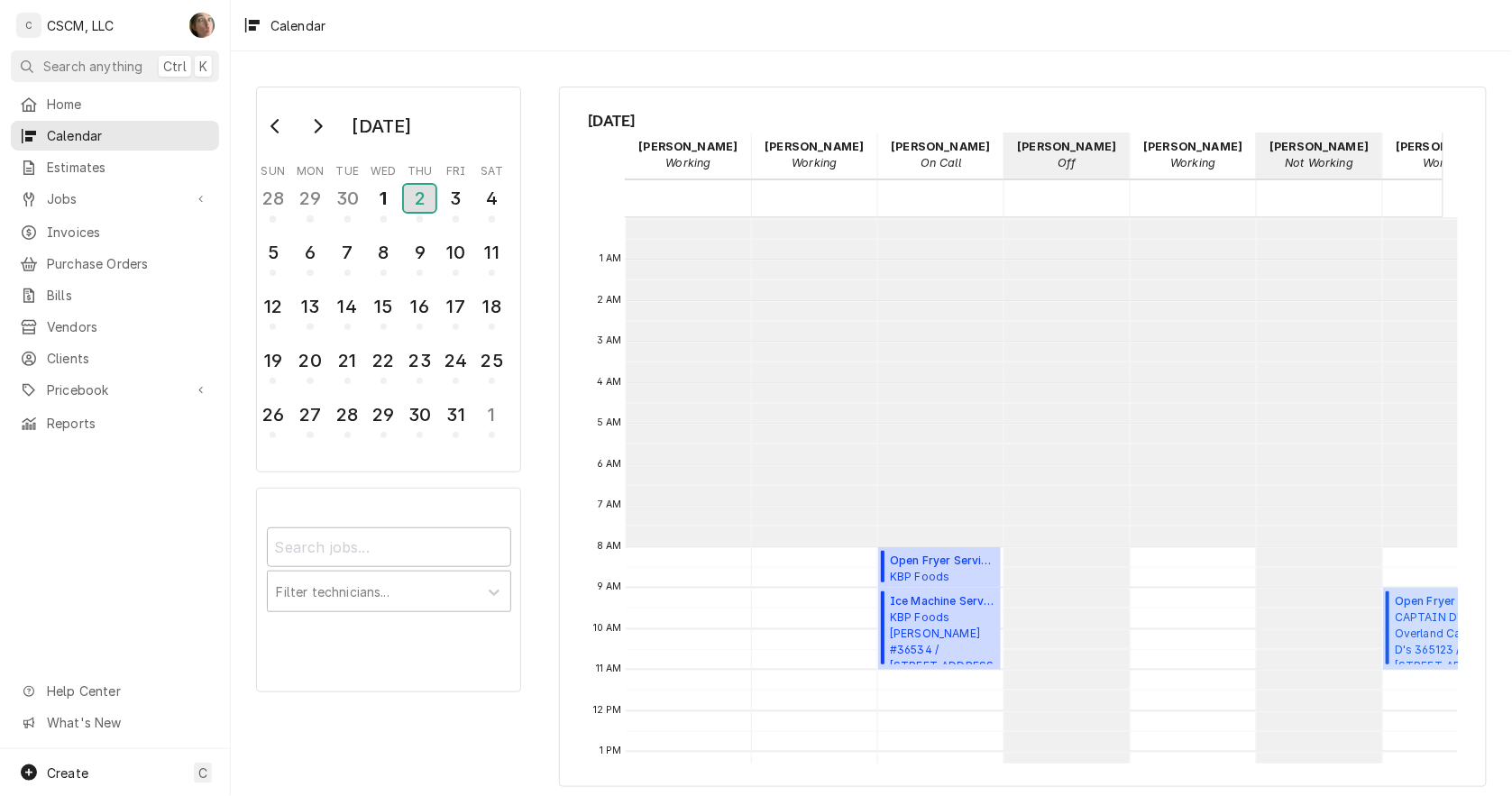
scroll to position [328, 0]
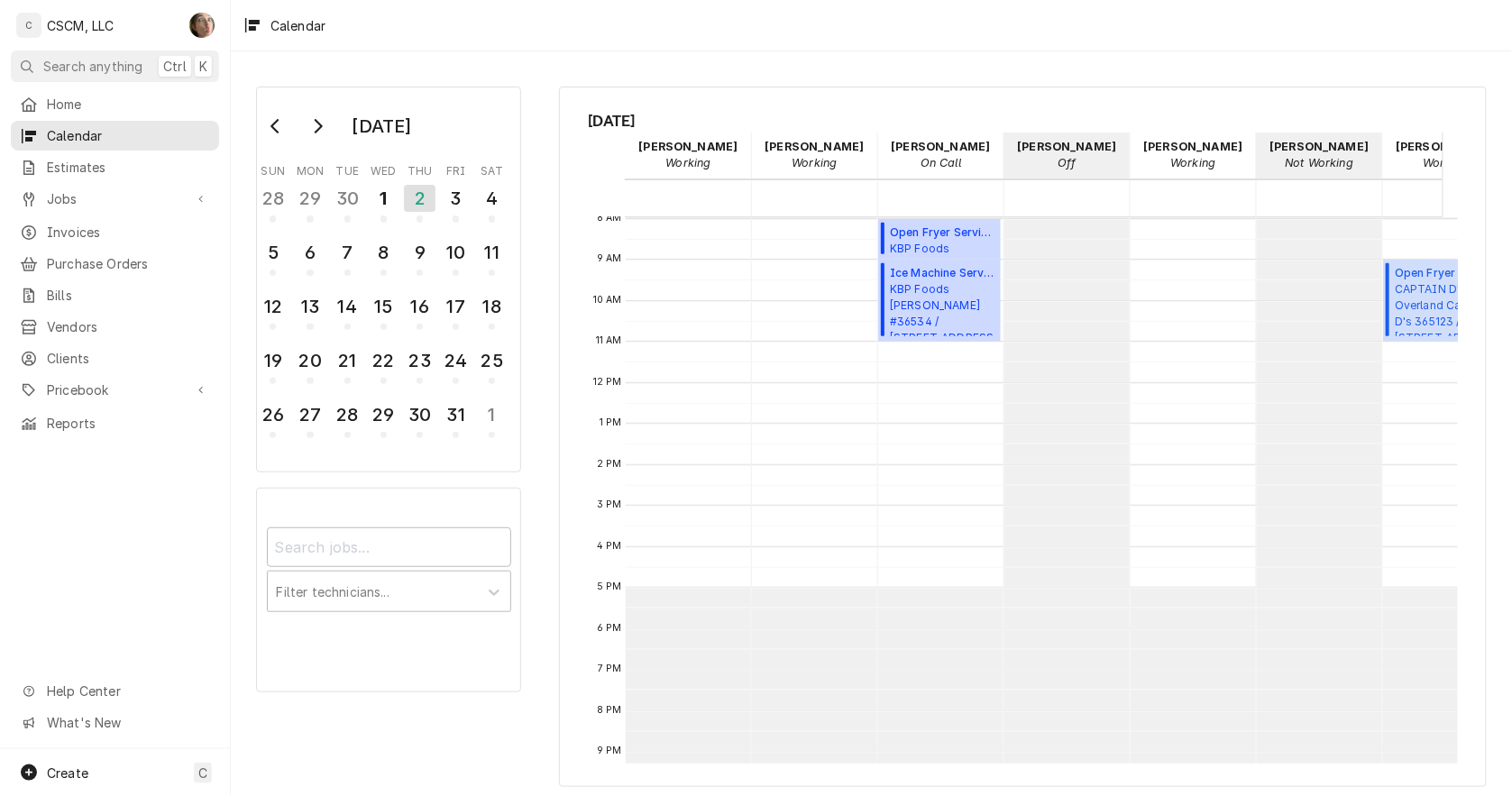
click at [101, 196] on span "Jobs" at bounding box center [114, 198] width 136 height 19
click at [112, 229] on span "Jobs" at bounding box center [128, 230] width 163 height 19
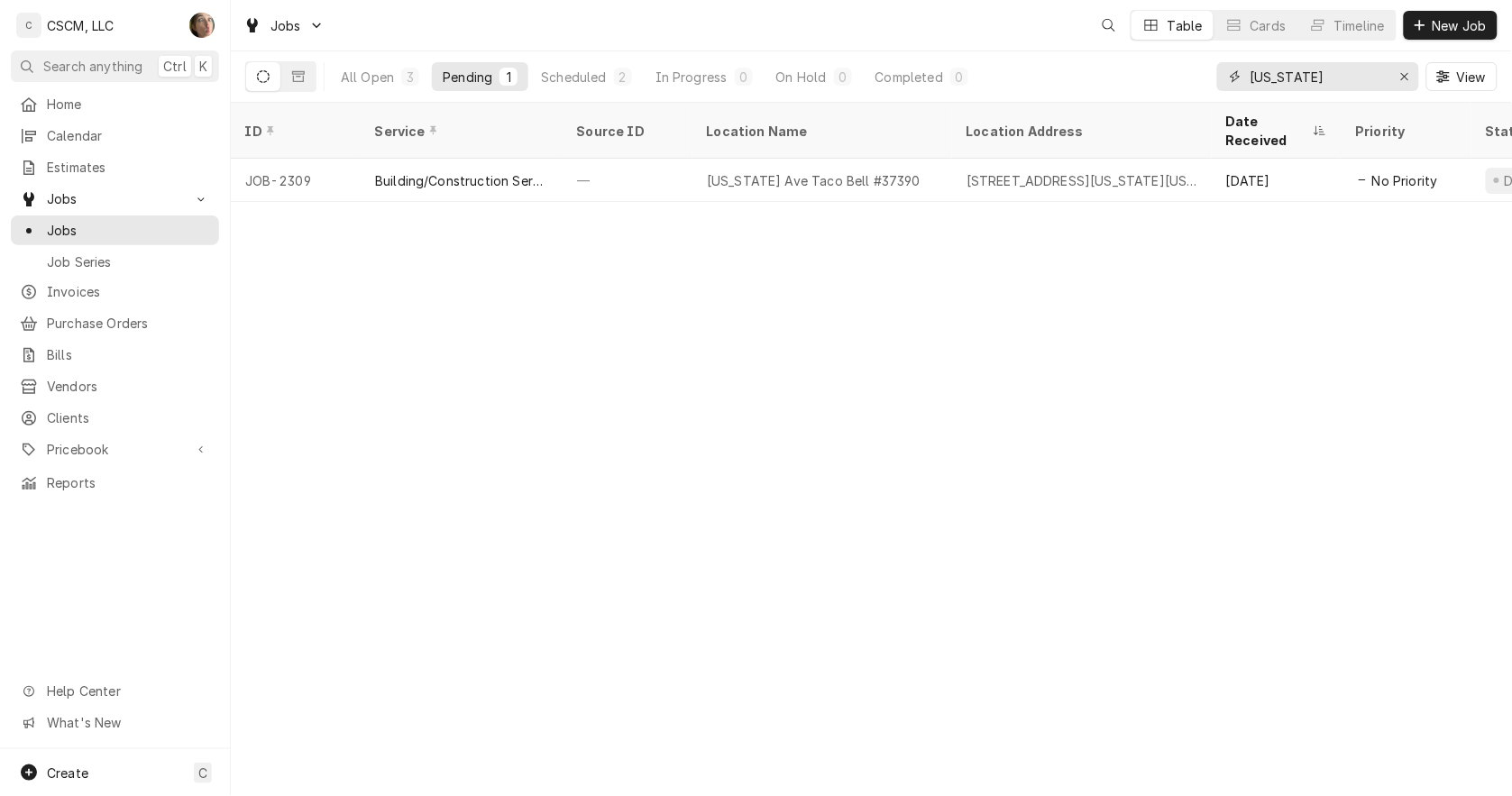
click at [1365, 75] on input "[US_STATE]" at bounding box center [1318, 77] width 135 height 29
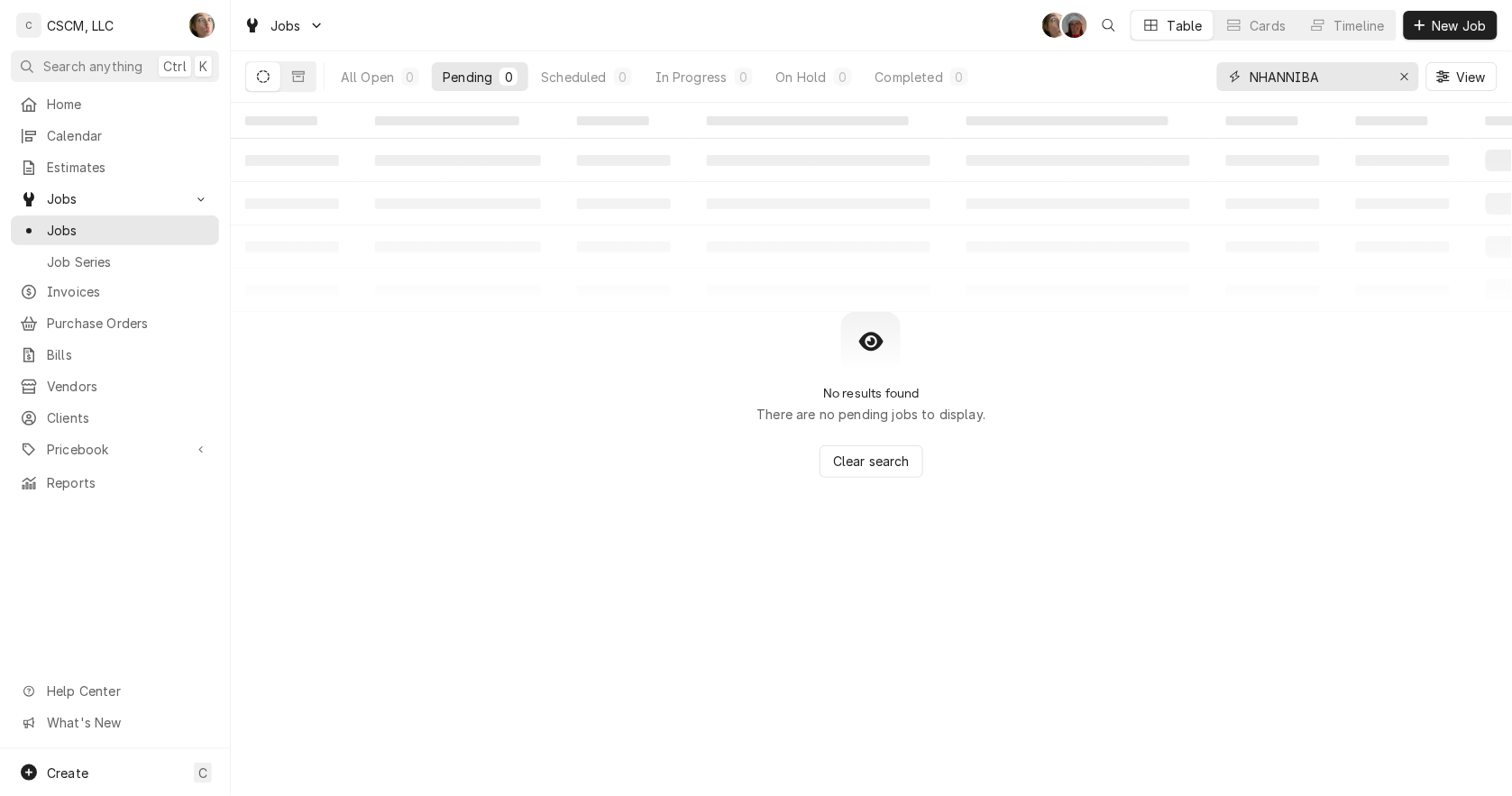
click at [1260, 75] on input "NHANNIBA" at bounding box center [1318, 77] width 135 height 29
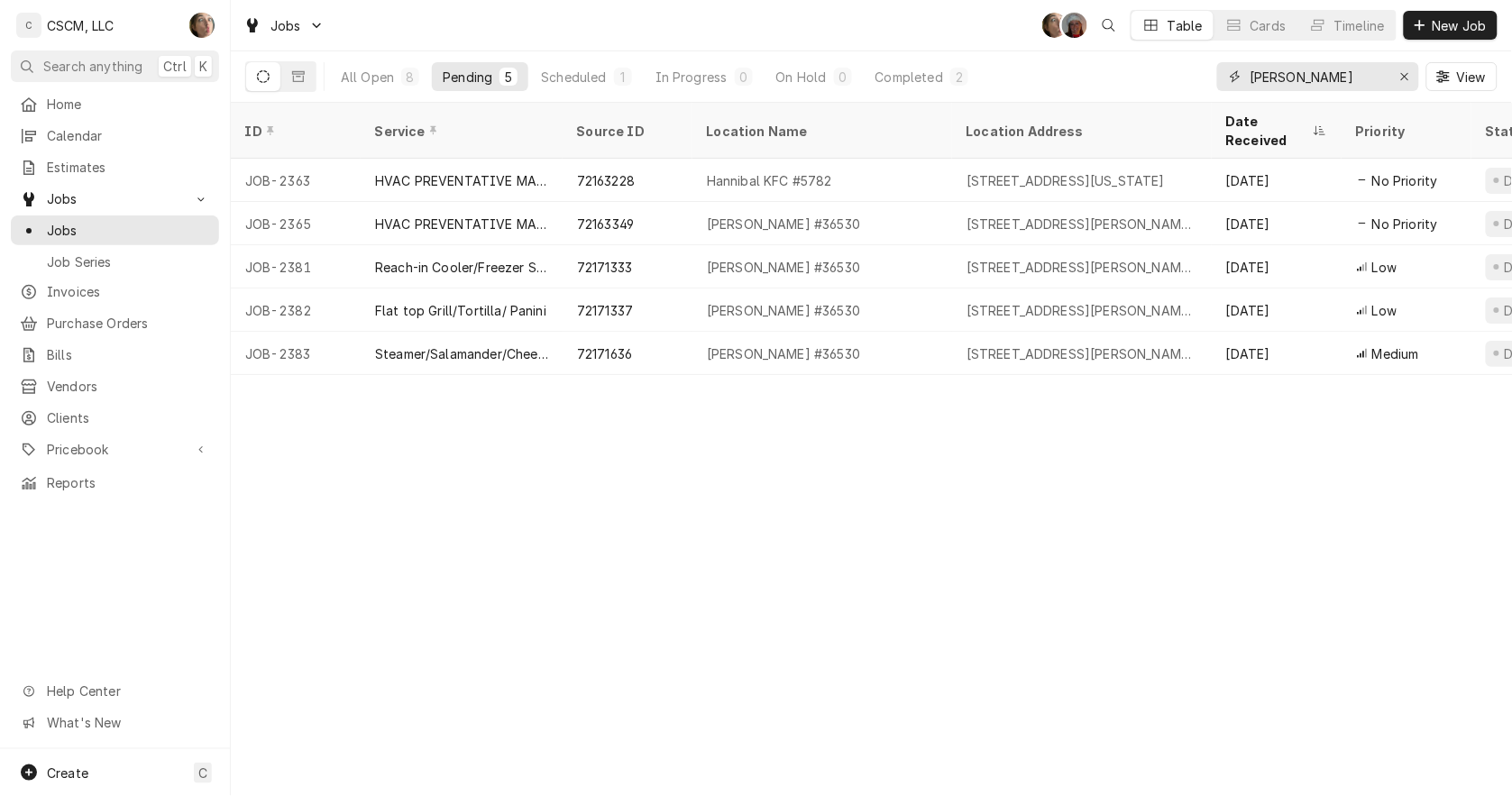
type input "[PERSON_NAME]"
click at [451, 341] on div "Steamer/Salamander/Cheesemelter Service" at bounding box center [461, 354] width 202 height 43
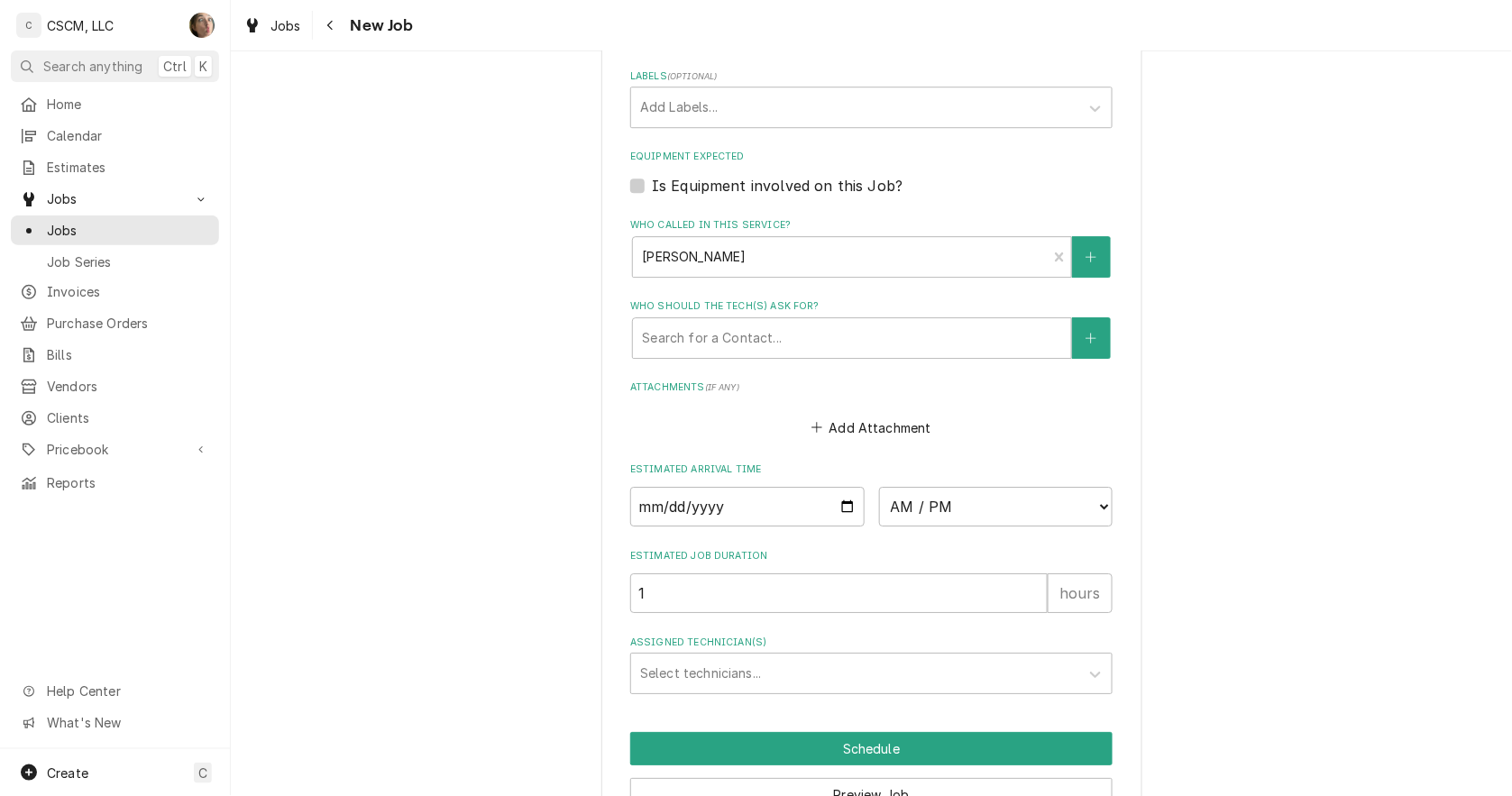
scroll to position [1590, 0]
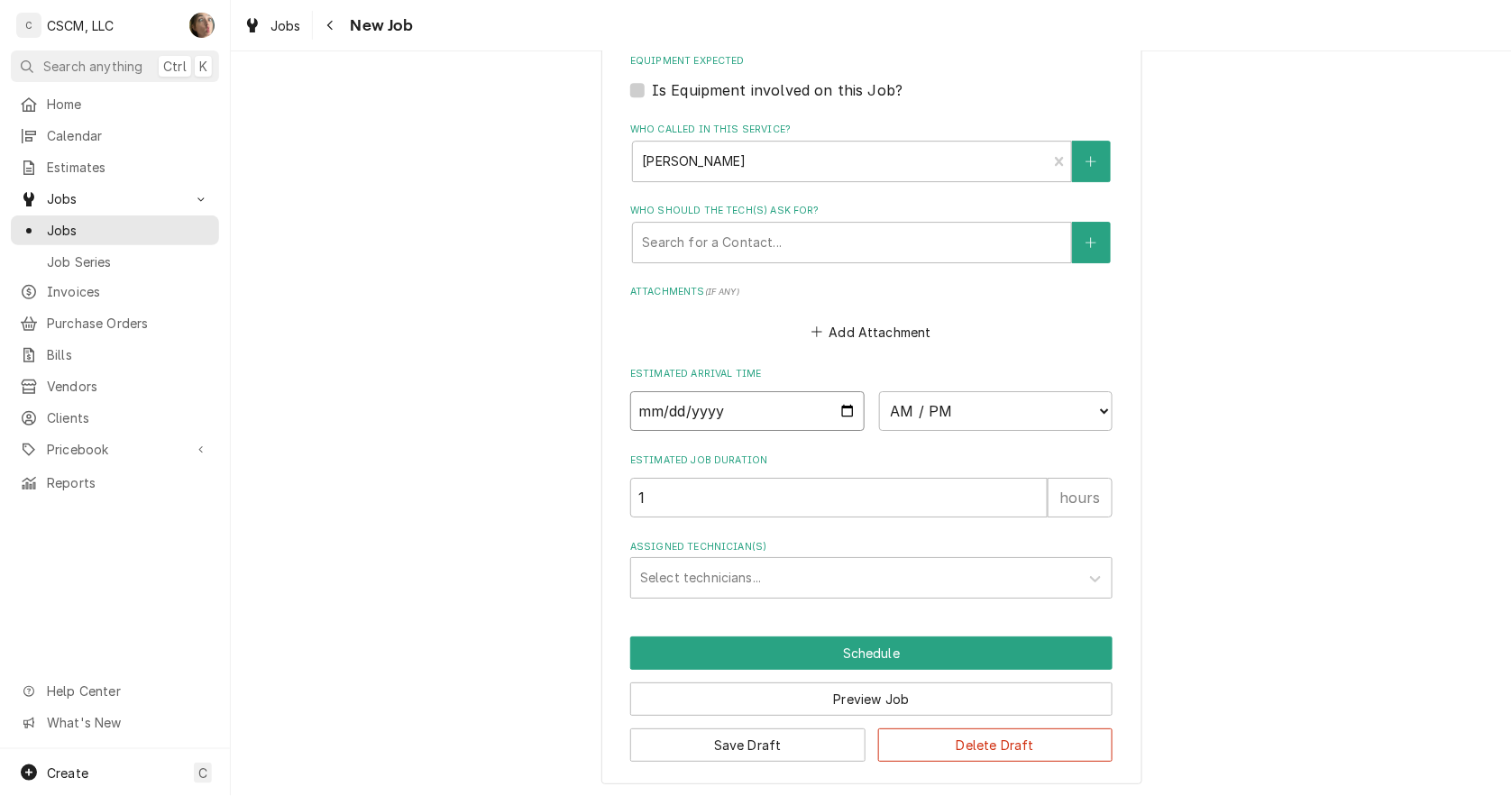
click at [840, 409] on input "Date" at bounding box center [747, 411] width 234 height 40
type textarea "x"
type input "2025-10-02"
type textarea "x"
click at [934, 416] on select "AM / PM 6:00 AM 6:15 AM 6:30 AM 6:45 AM 7:00 AM 7:15 AM 7:30 AM 7:45 AM 8:00 AM…" at bounding box center [996, 411] width 234 height 40
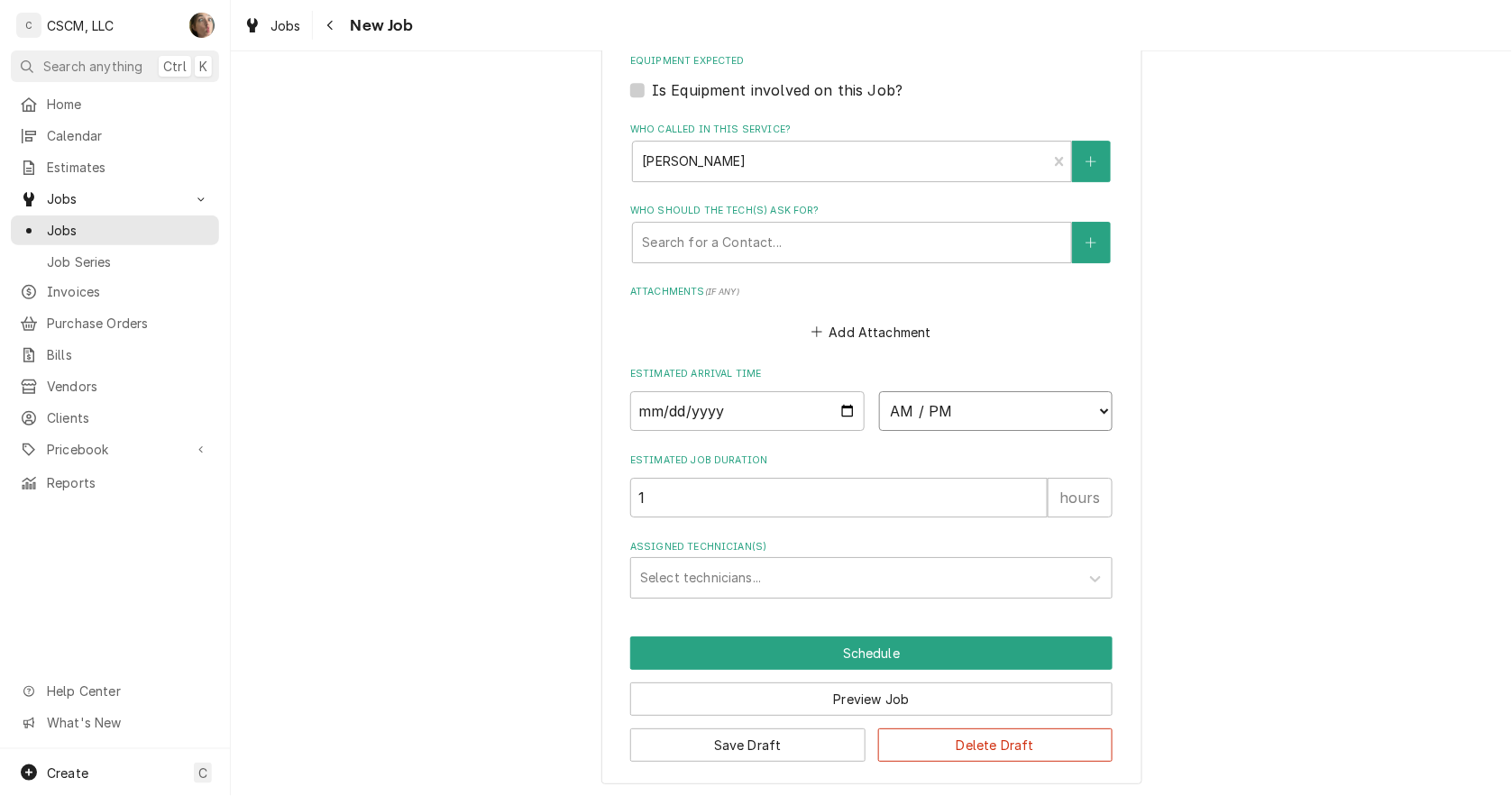
select select "11:00:00"
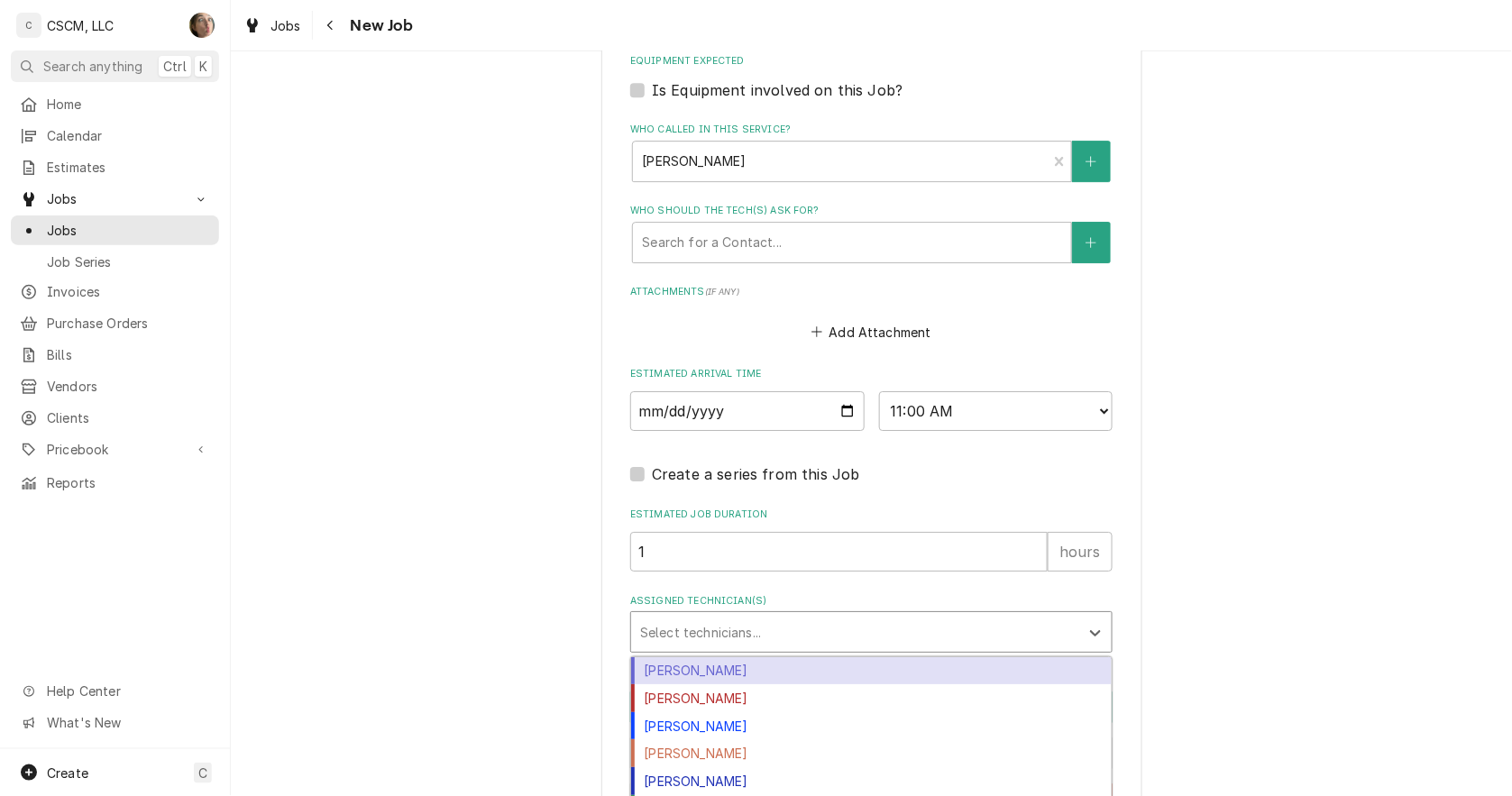
click at [754, 616] on div "Assigned Technician(s)" at bounding box center [855, 632] width 430 height 32
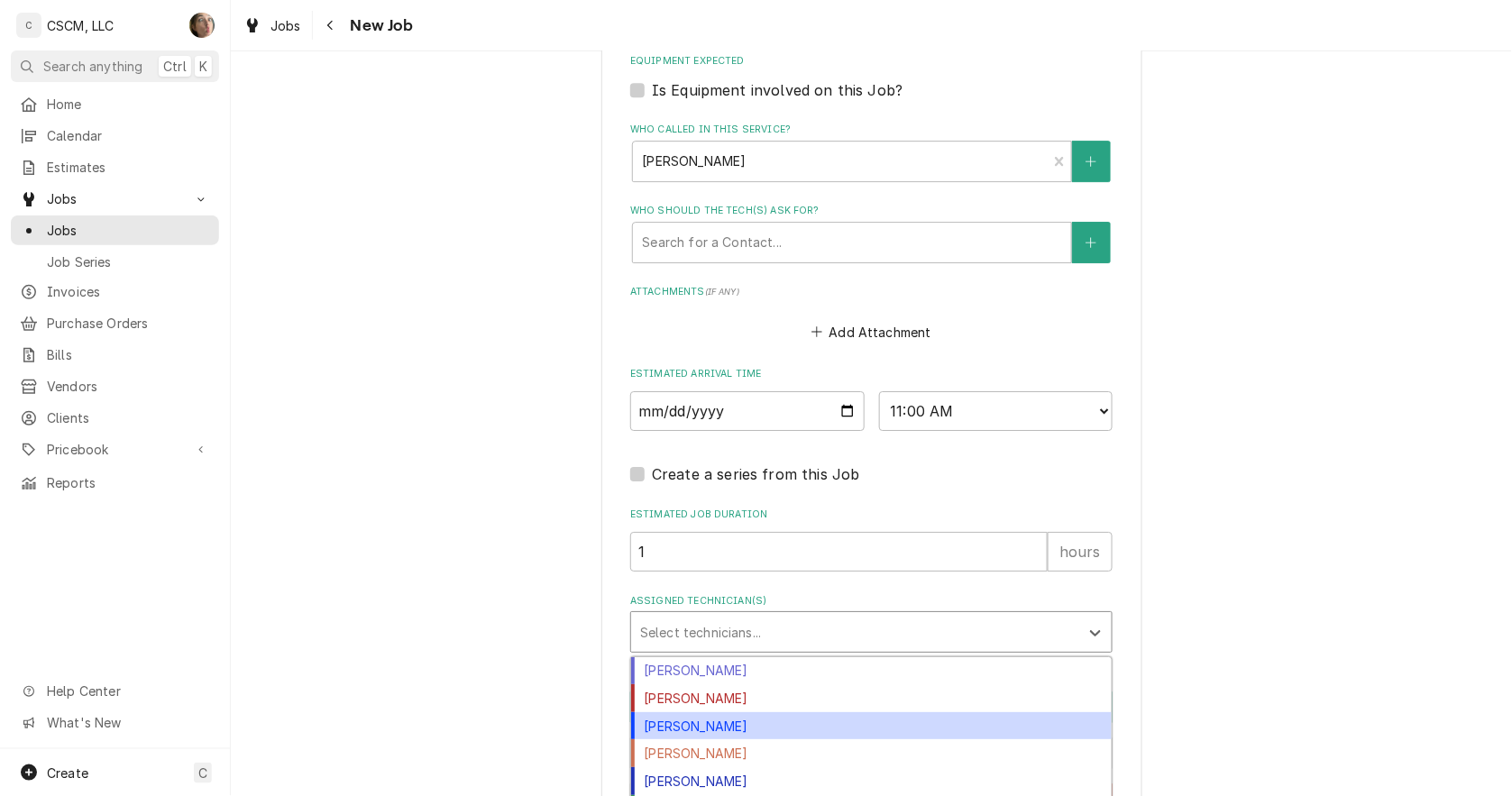
click at [719, 727] on div "[PERSON_NAME]" at bounding box center [871, 726] width 481 height 28
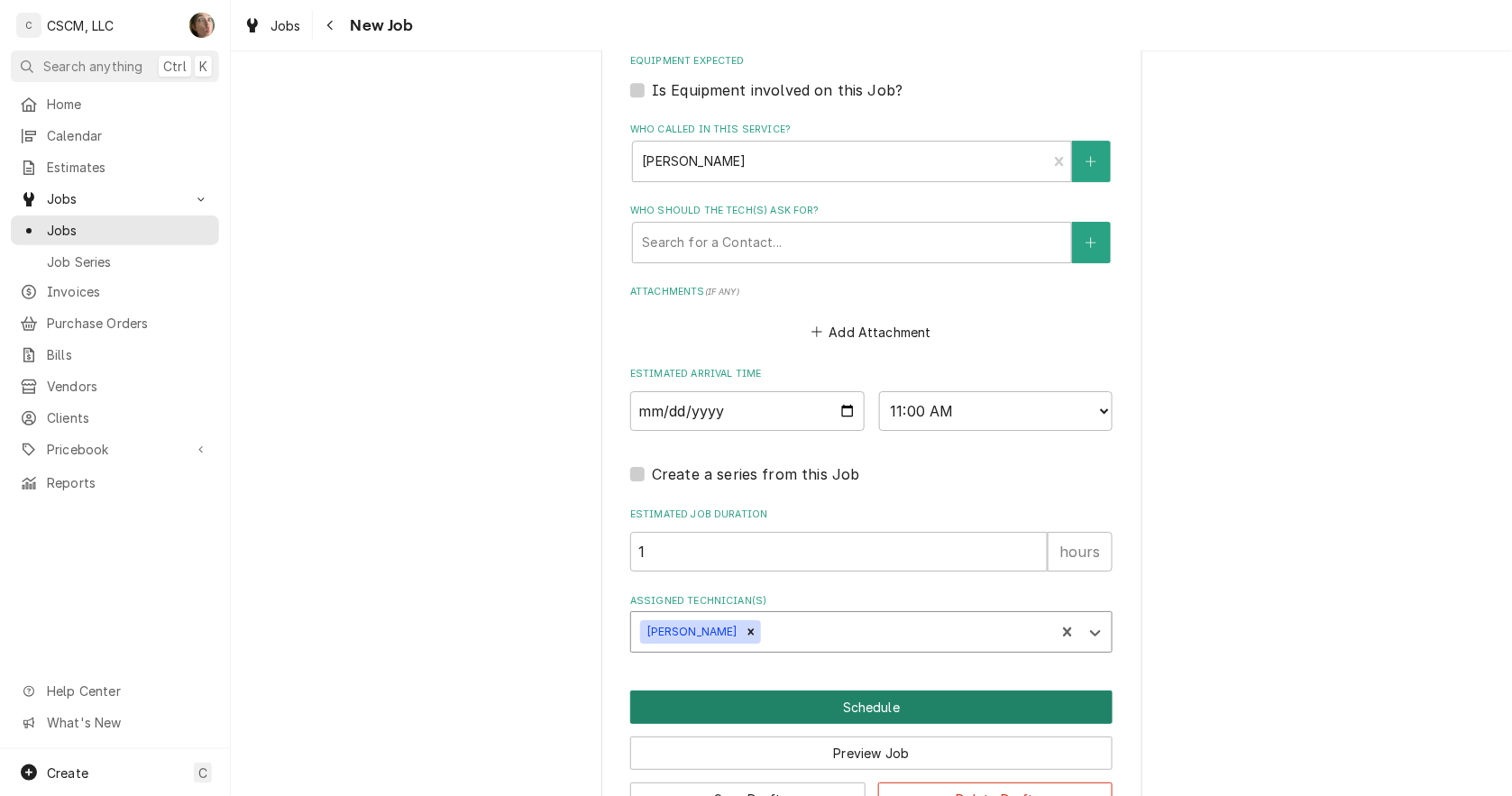
click at [774, 710] on button "Schedule" at bounding box center [871, 707] width 483 height 33
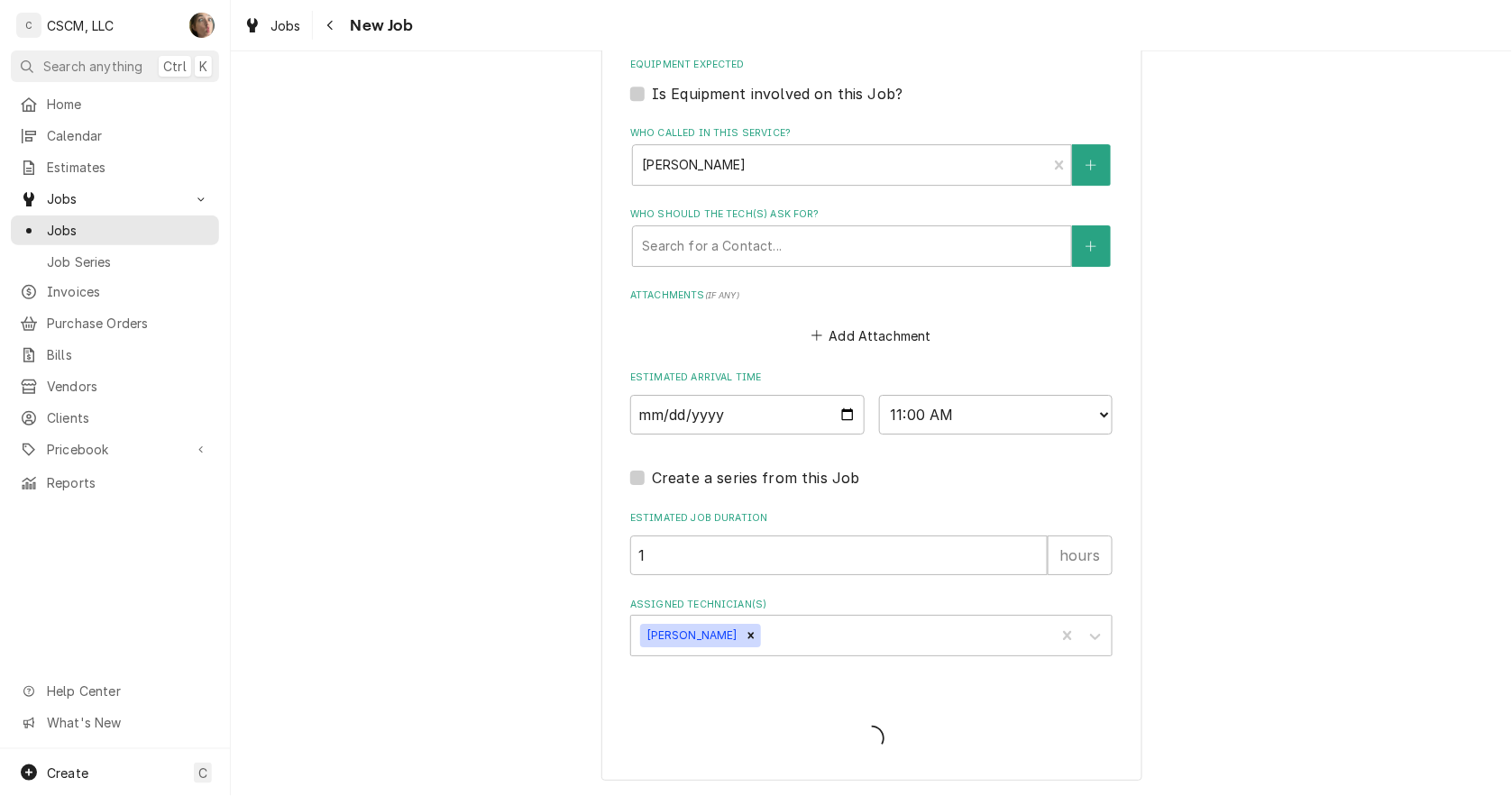
scroll to position [1580, 0]
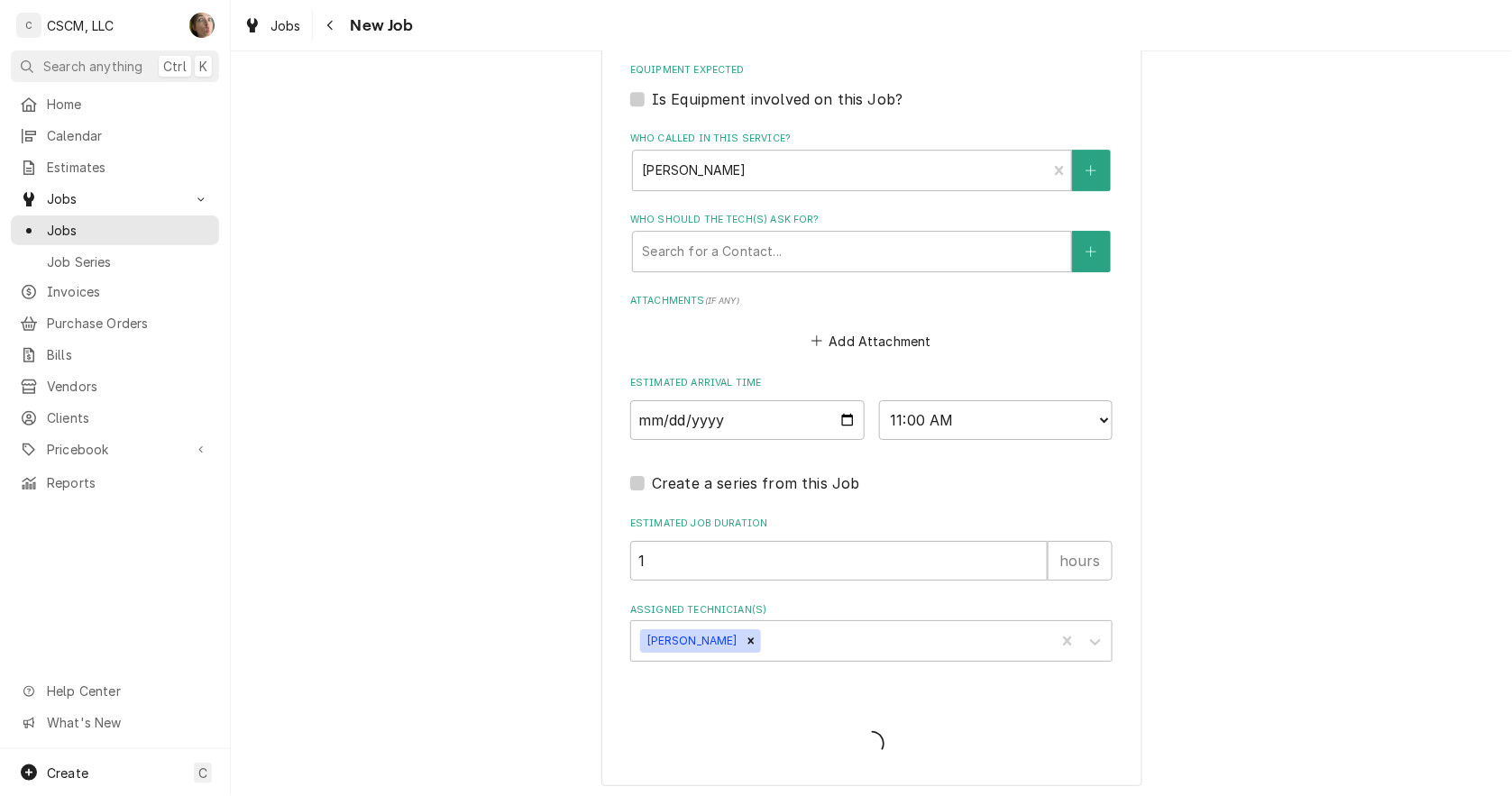
type textarea "x"
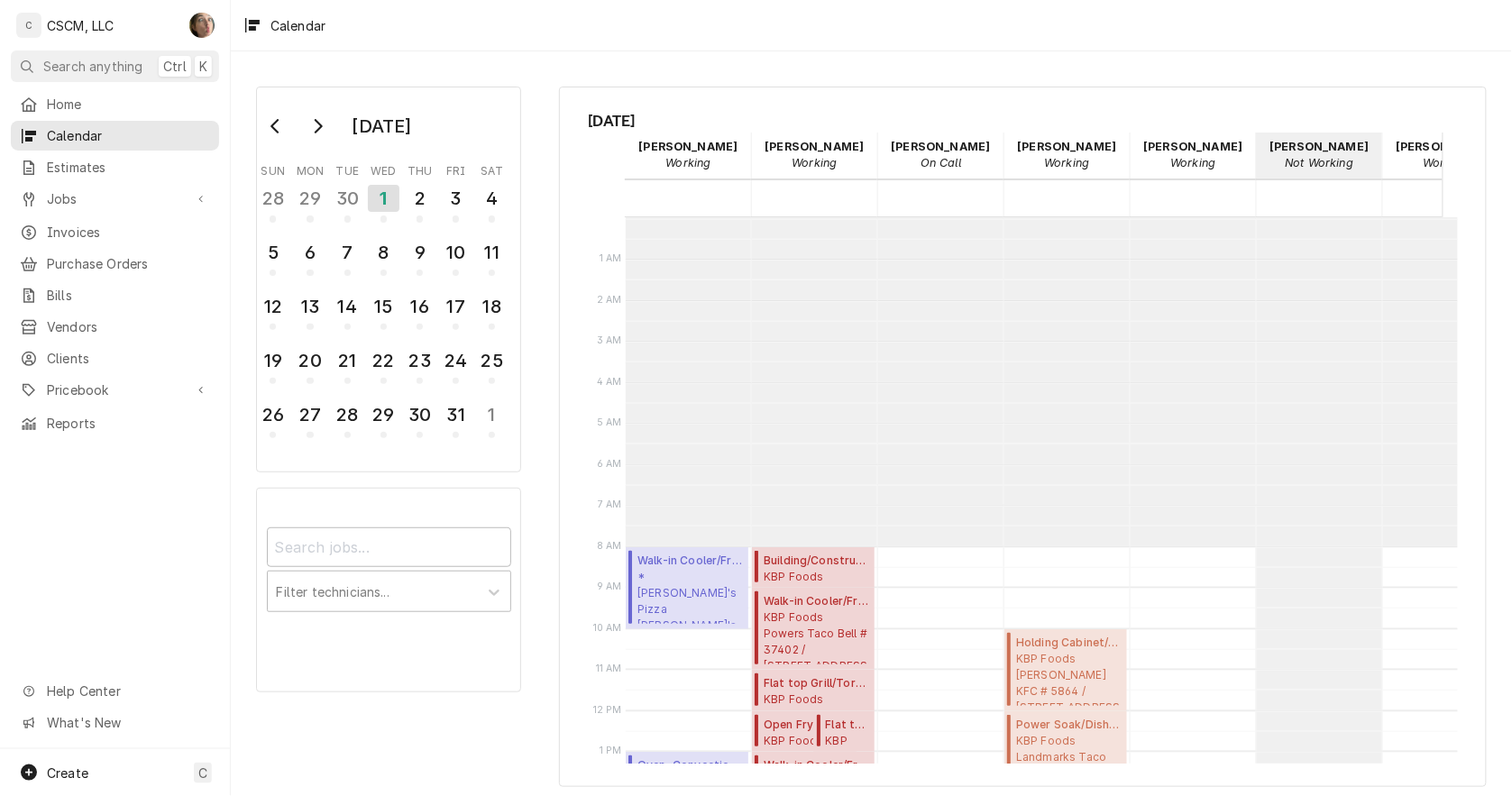
scroll to position [328, 0]
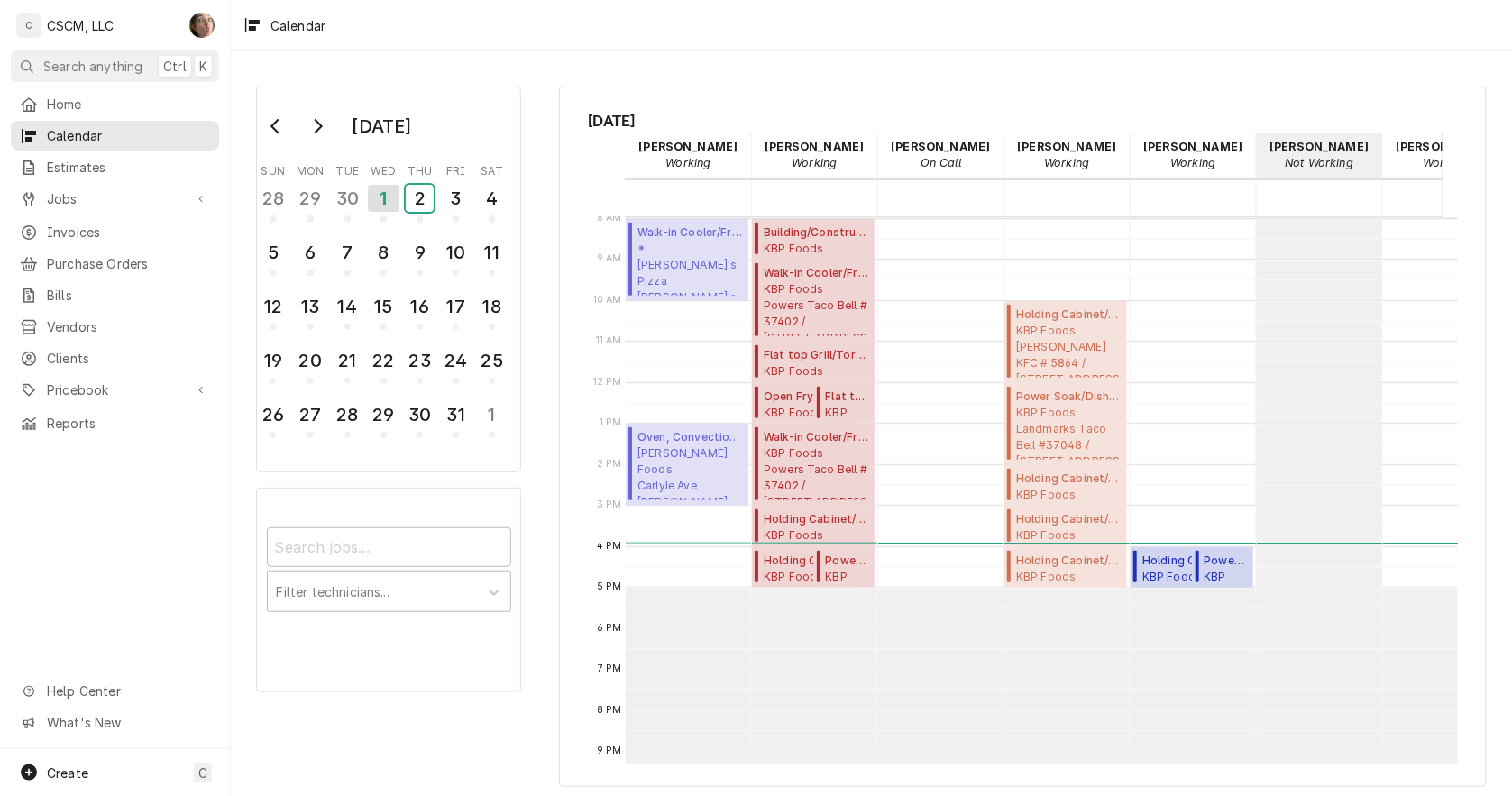
click at [407, 198] on div "2" at bounding box center [419, 198] width 28 height 27
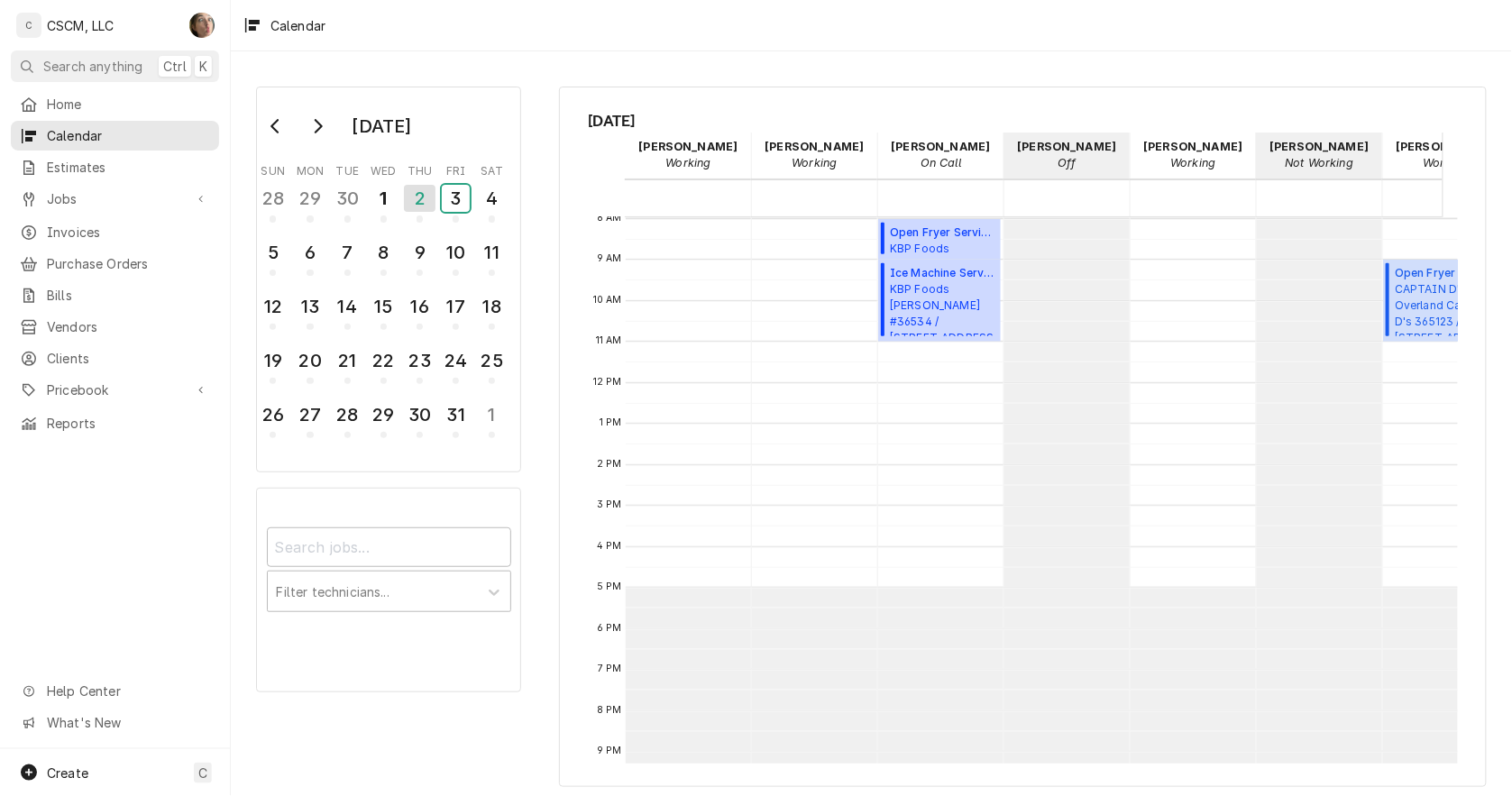
click at [453, 195] on div "3" at bounding box center [455, 198] width 28 height 27
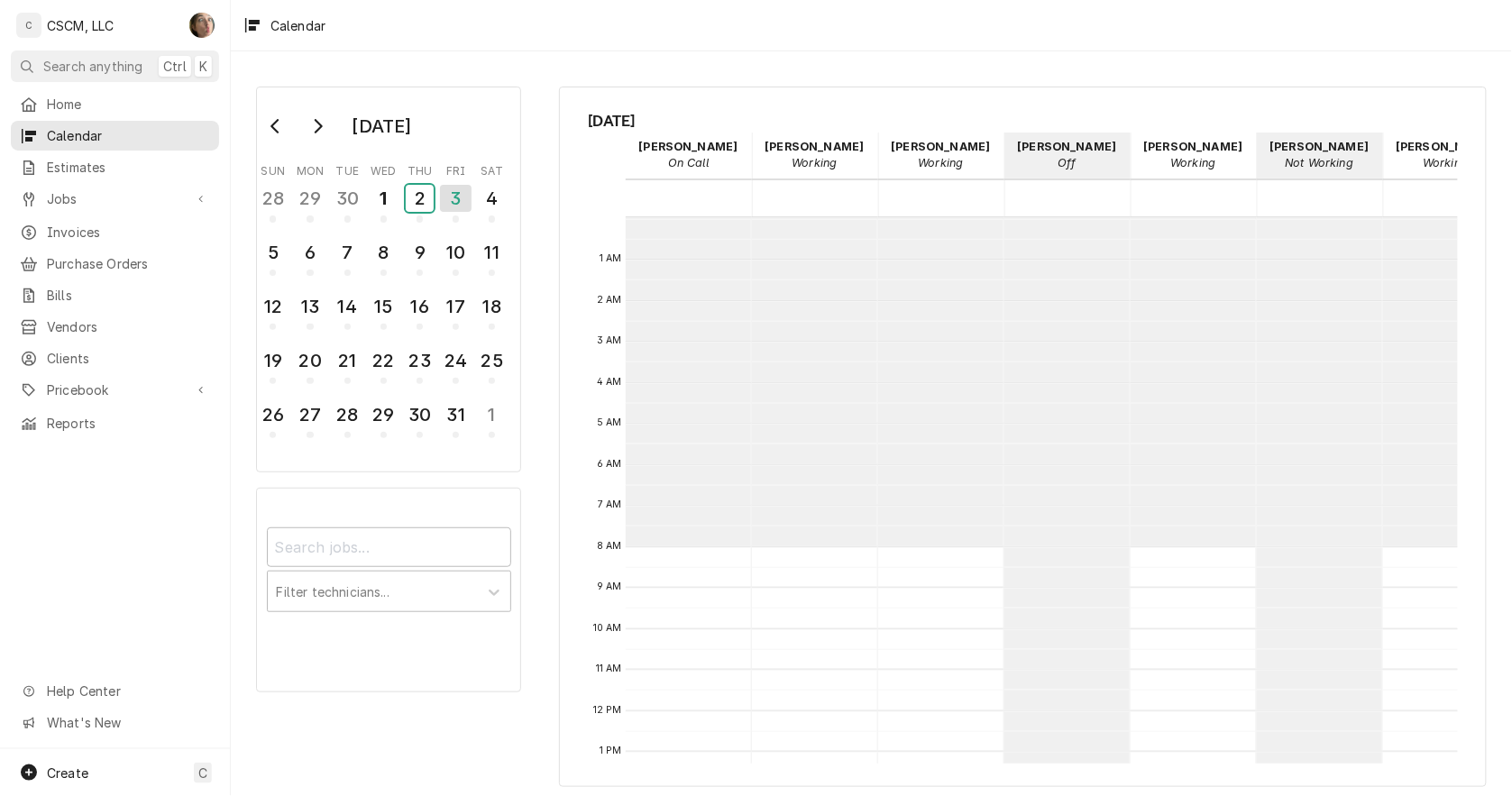
click at [422, 200] on div "2" at bounding box center [419, 198] width 28 height 27
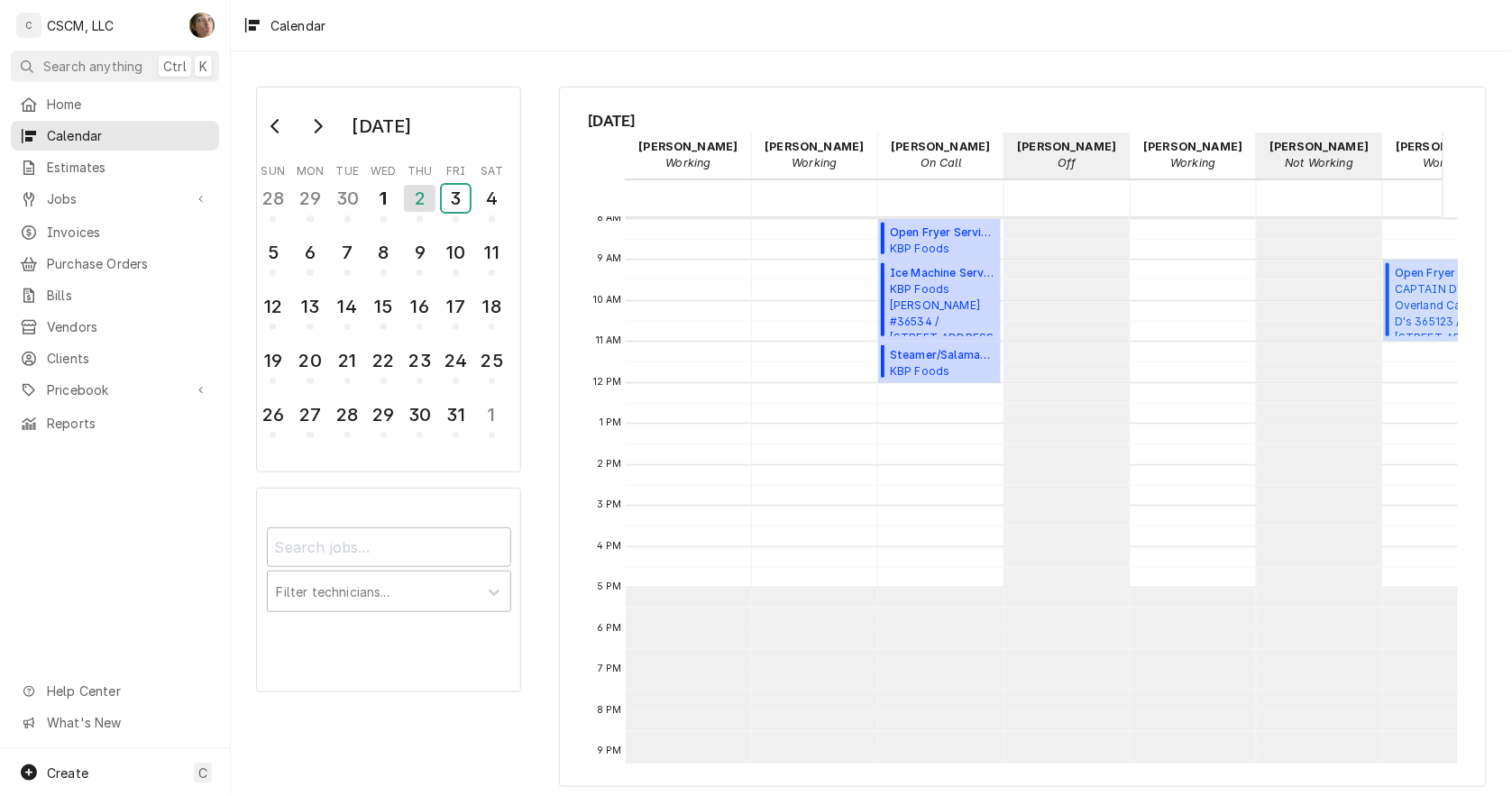
click at [441, 200] on div "3" at bounding box center [455, 198] width 28 height 27
click at [464, 202] on div "3" at bounding box center [455, 198] width 28 height 27
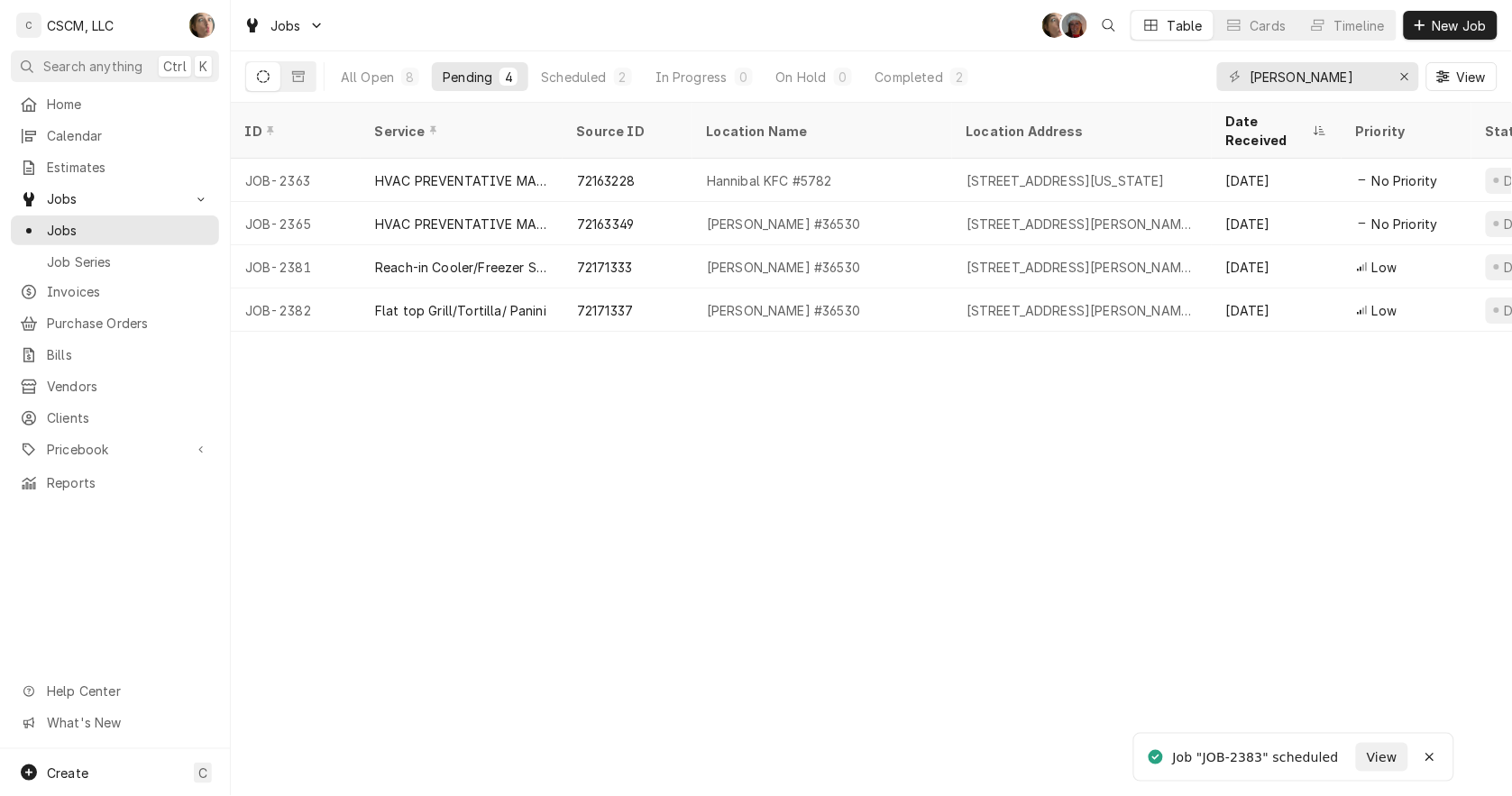
click at [669, 292] on div "72171337" at bounding box center [627, 310] width 130 height 43
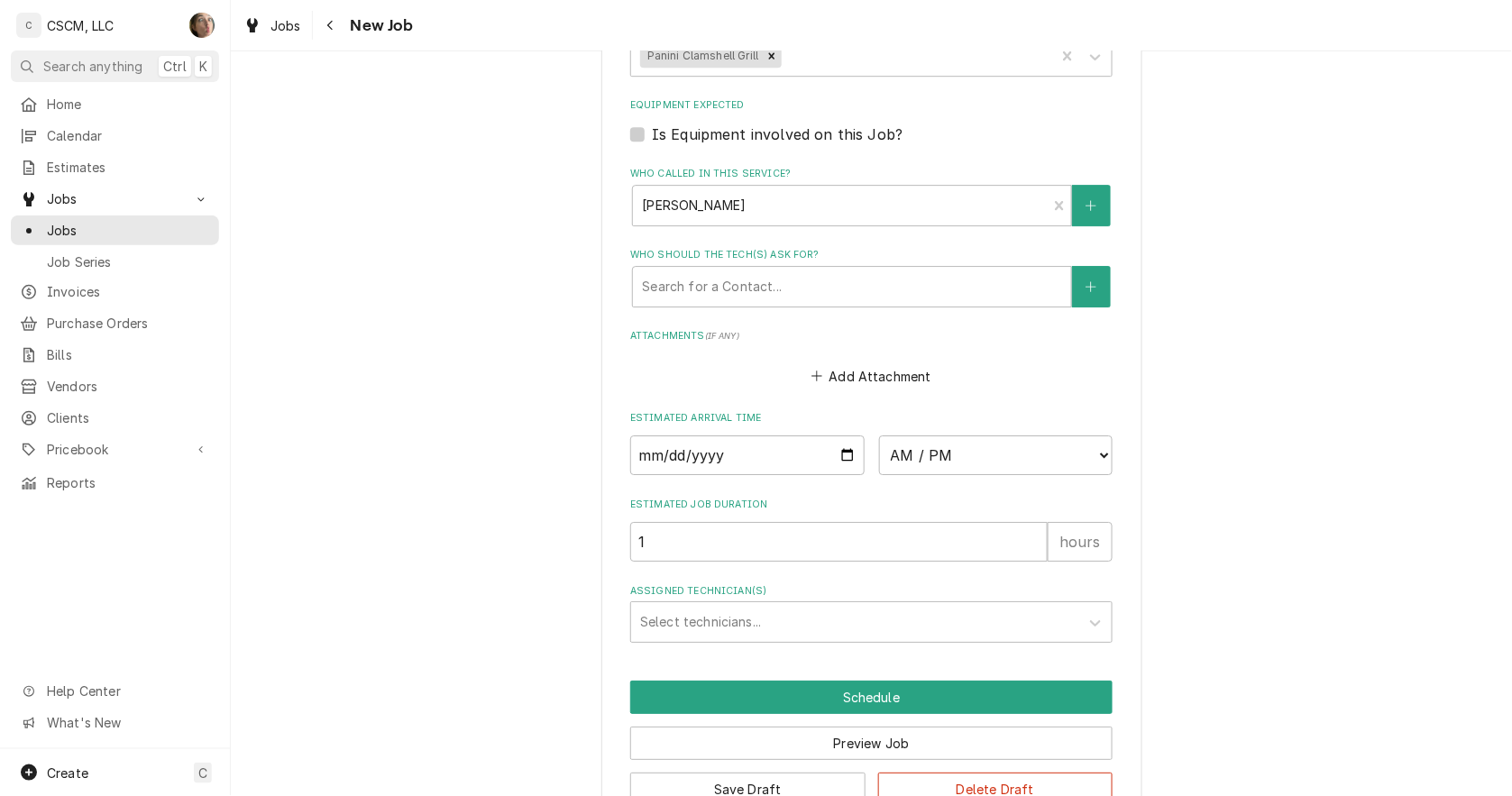
scroll to position [1611, 0]
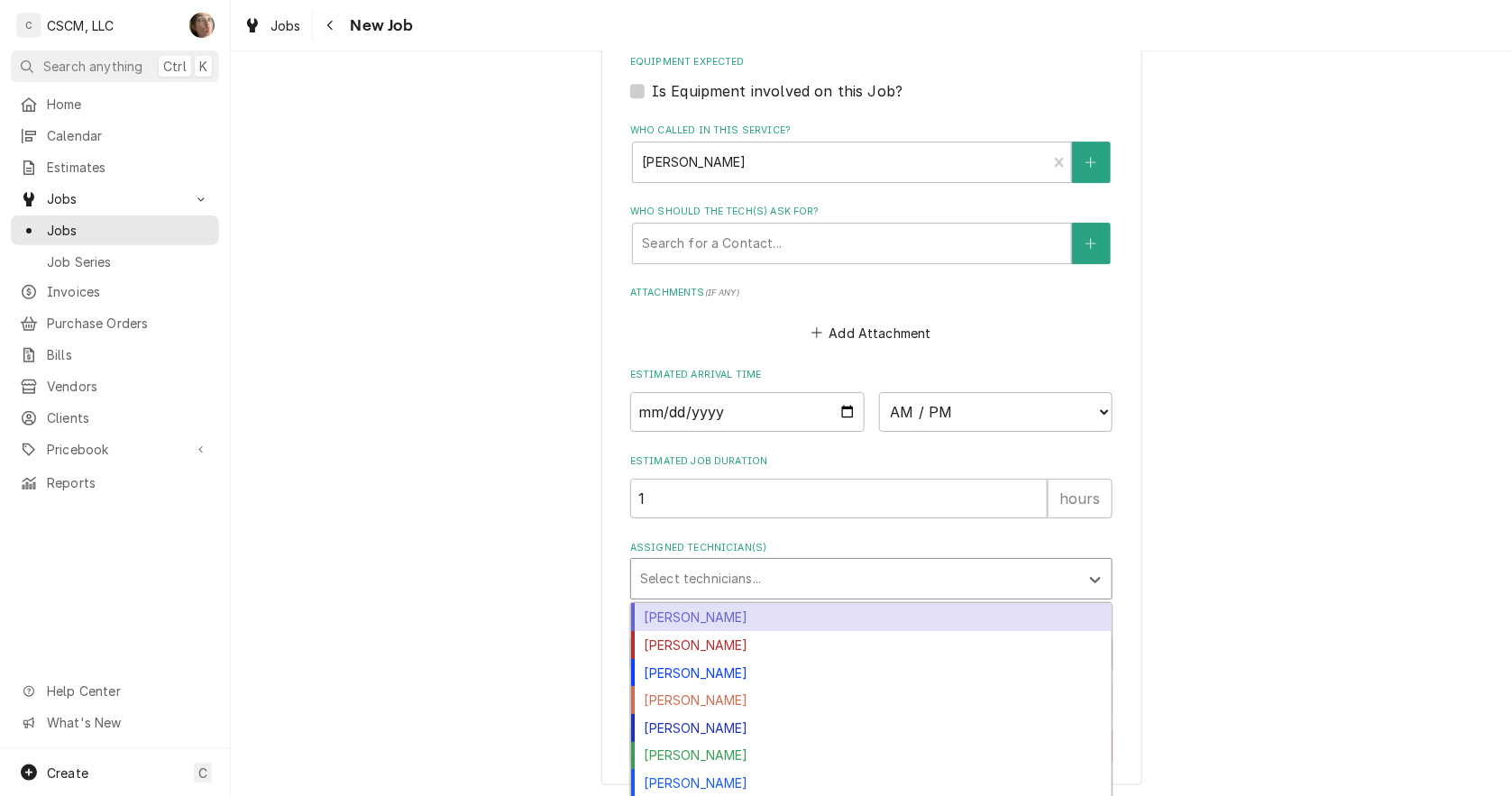
click at [893, 570] on div "Assigned Technician(s)" at bounding box center [855, 578] width 430 height 32
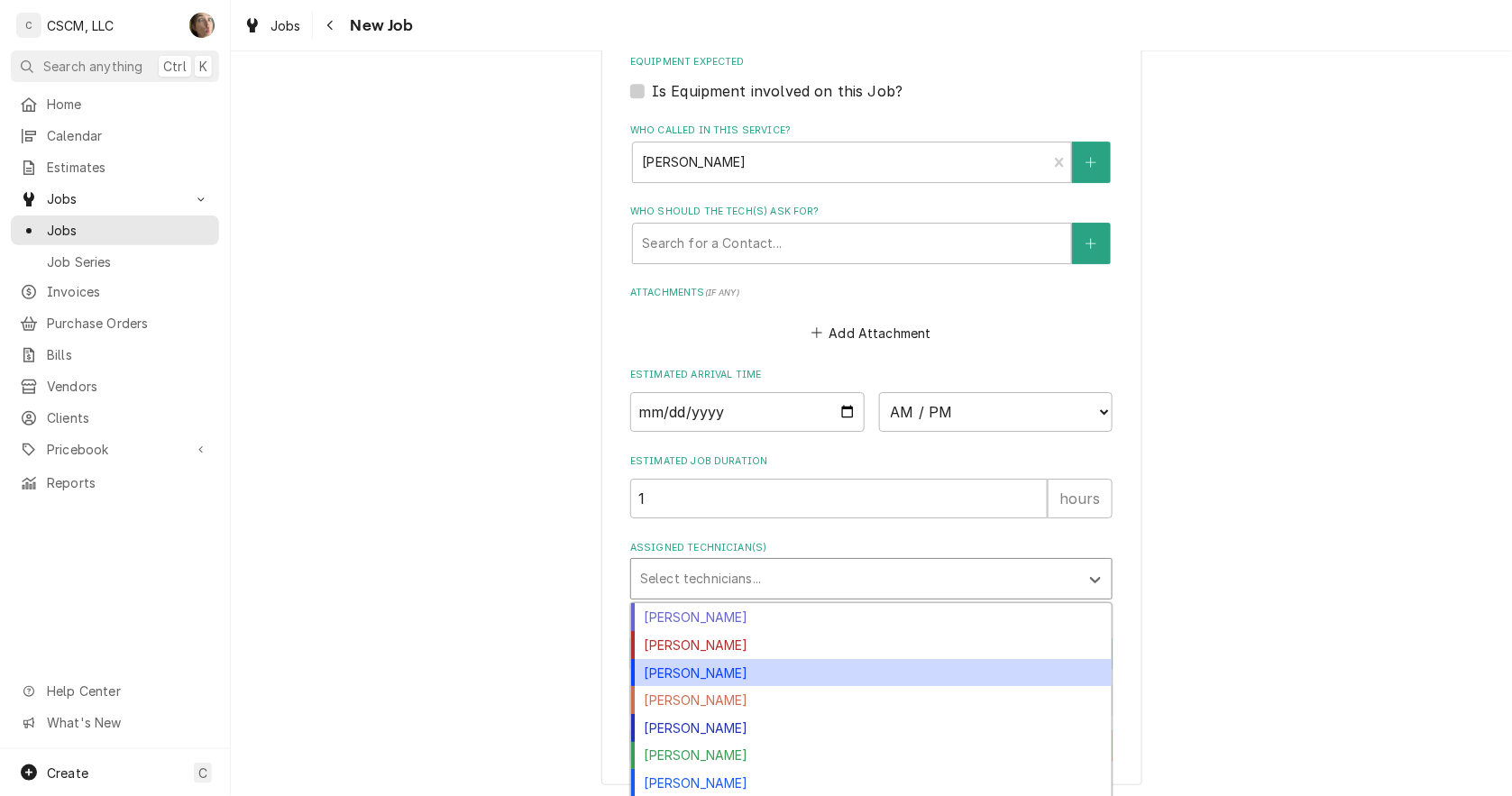
click at [846, 670] on div "[PERSON_NAME]" at bounding box center [871, 673] width 481 height 28
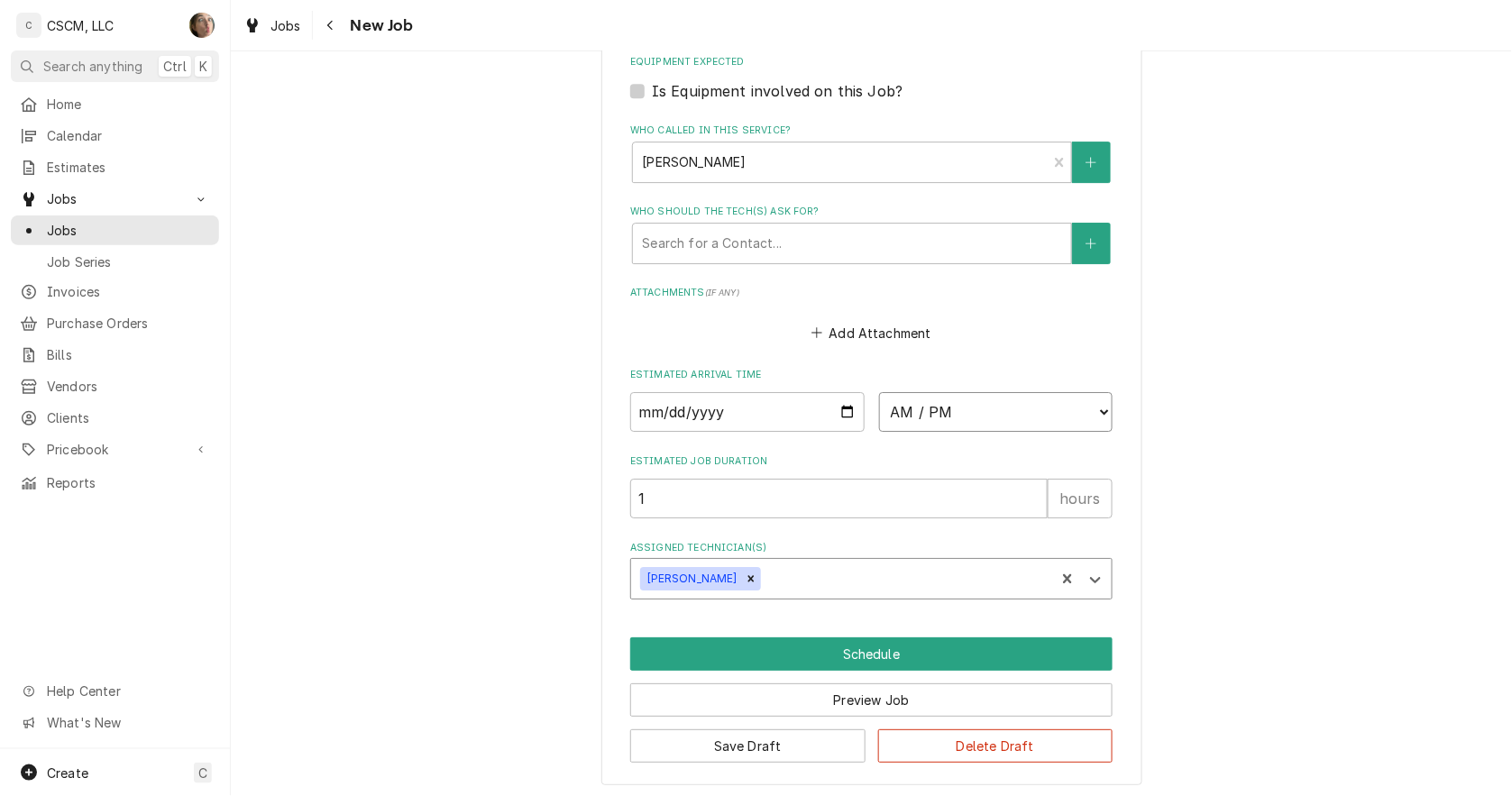
type textarea "x"
click at [940, 401] on select "AM / PM 6:00 AM 6:15 AM 6:30 AM 6:45 AM 7:00 AM 7:15 AM 7:30 AM 7:45 AM 8:00 AM…" at bounding box center [996, 412] width 234 height 40
click at [907, 401] on select "AM / PM 6:00 AM 6:15 AM 6:30 AM 6:45 AM 7:00 AM 7:15 AM 7:30 AM 7:45 AM 8:00 AM…" at bounding box center [996, 412] width 234 height 40
select select "12:00:00"
click at [879, 393] on select "AM / PM 6:00 AM 6:15 AM 6:30 AM 6:45 AM 7:00 AM 7:15 AM 7:30 AM 7:45 AM 8:00 AM…" at bounding box center [996, 412] width 234 height 40
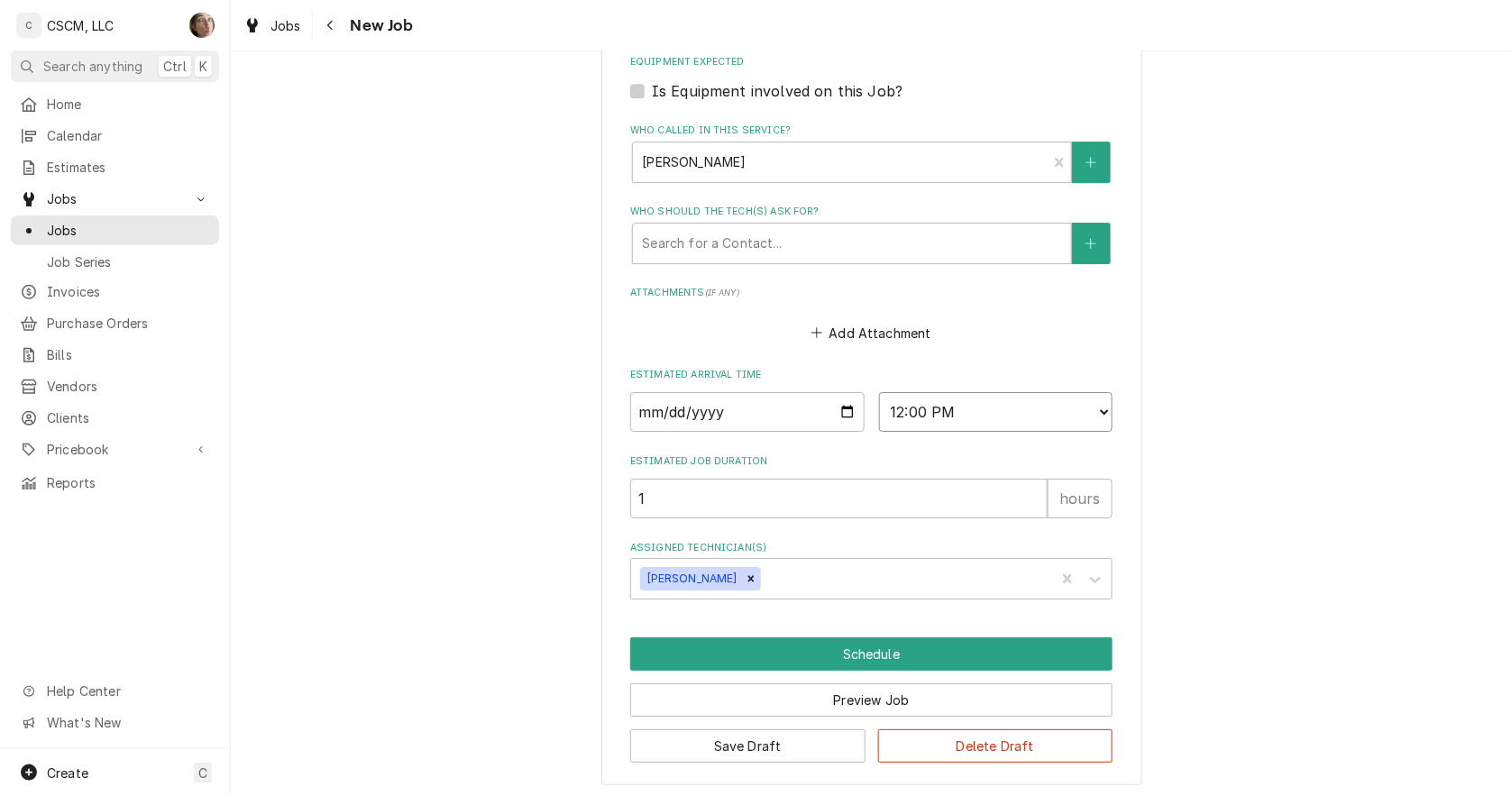
type textarea "x"
click at [841, 404] on input "Date" at bounding box center [747, 412] width 234 height 40
type input "[DATE]"
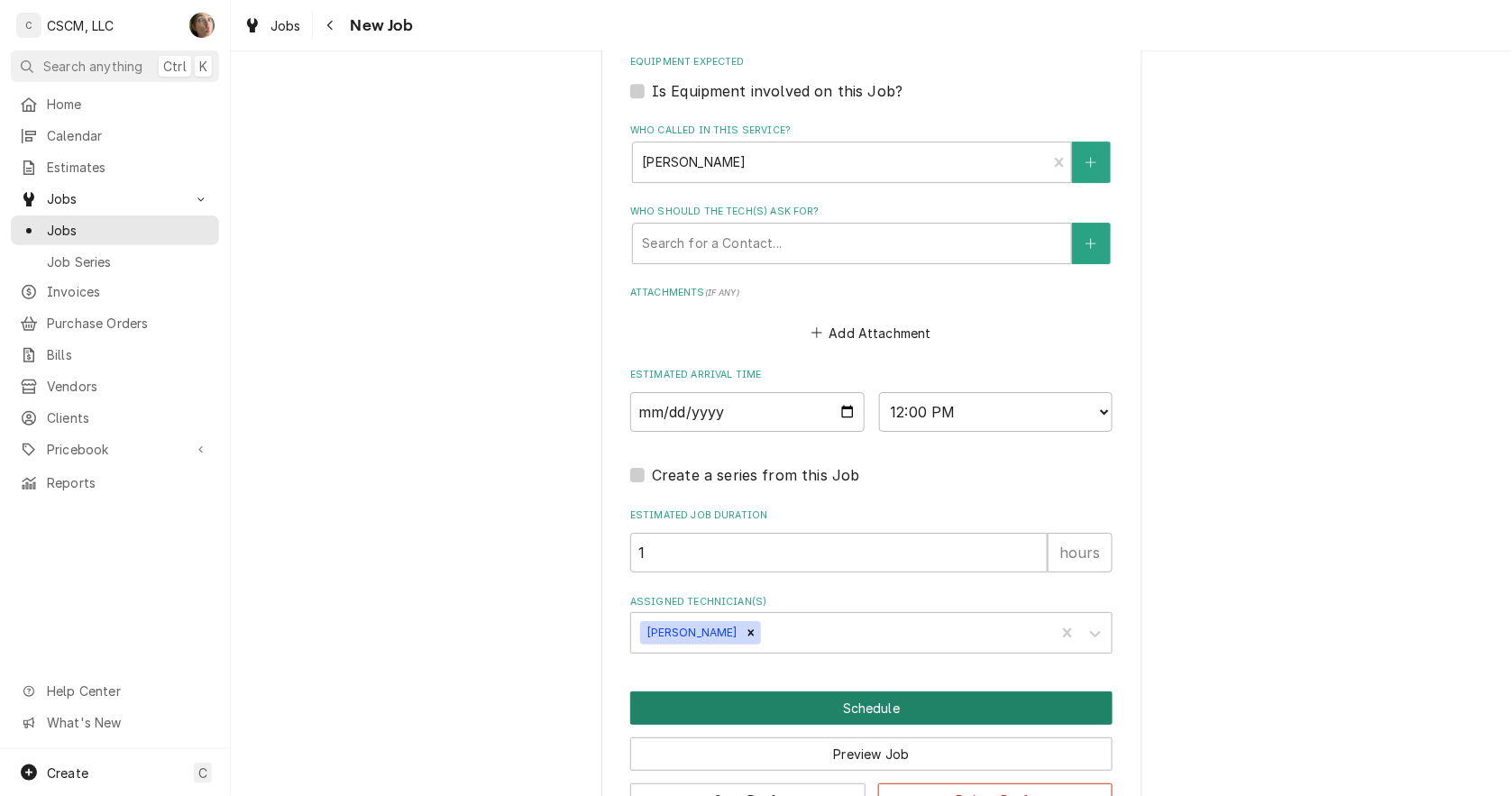
click at [822, 696] on button "Schedule" at bounding box center [871, 708] width 483 height 33
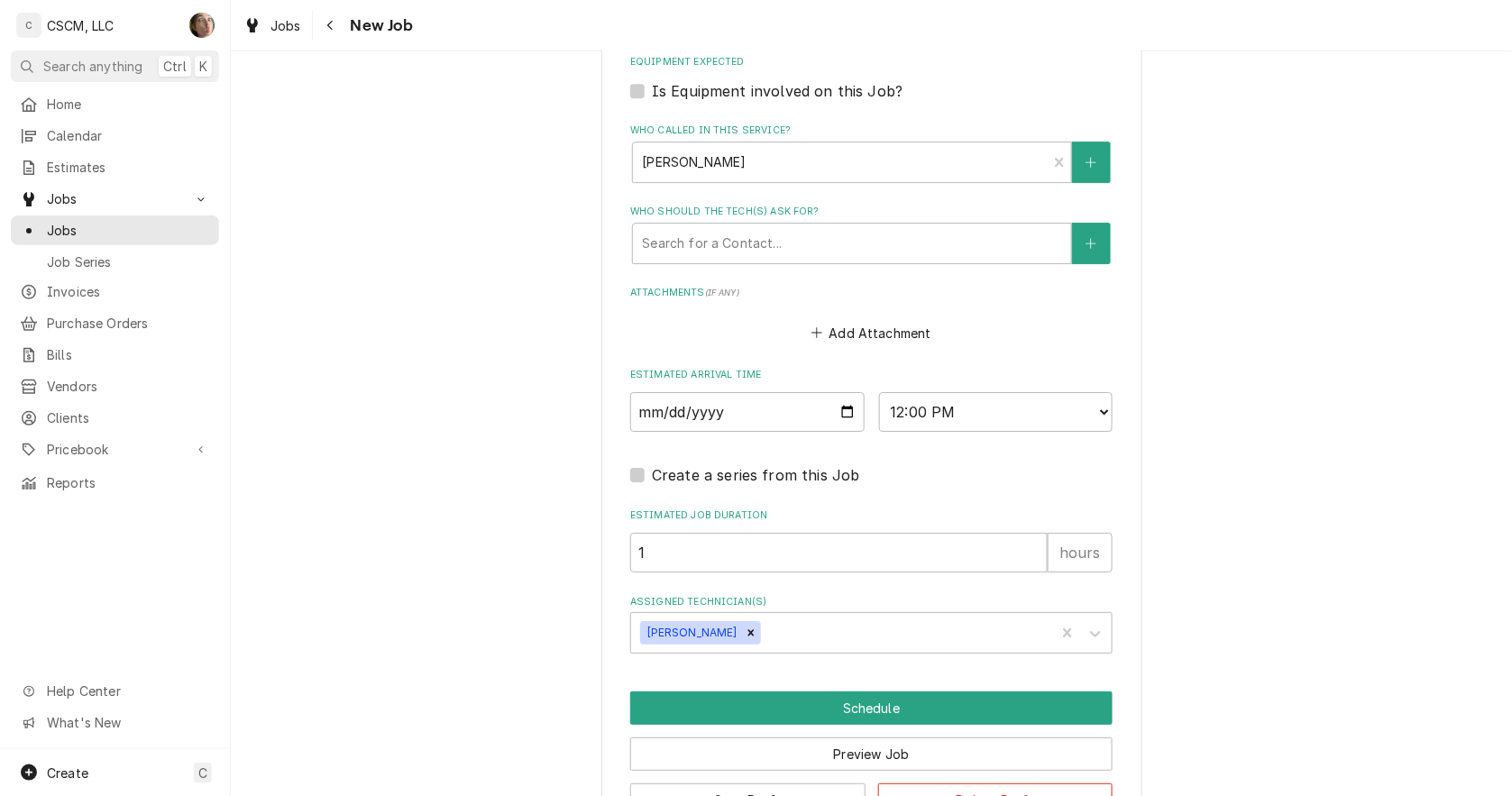
scroll to position [1603, 0]
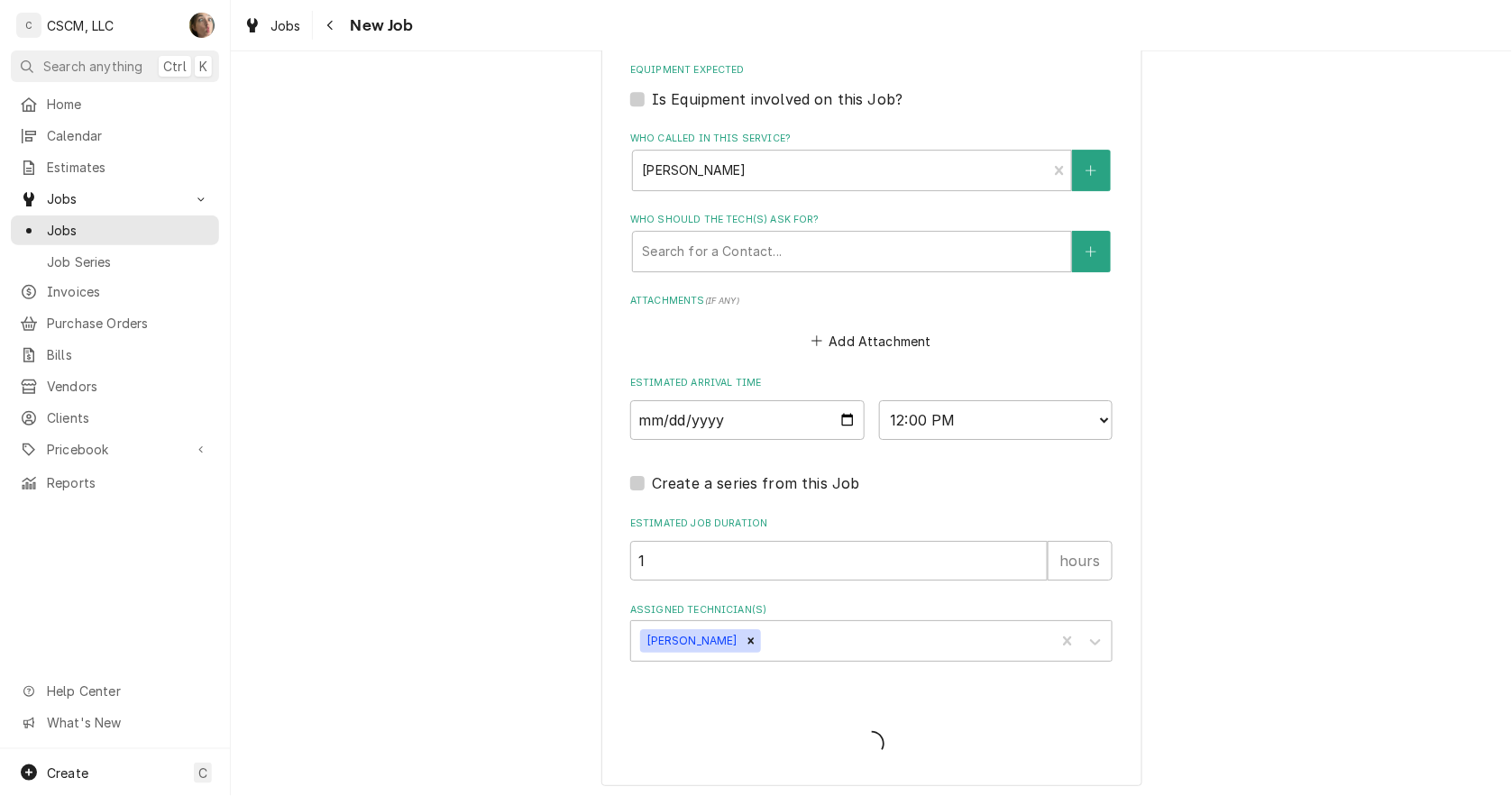
type textarea "x"
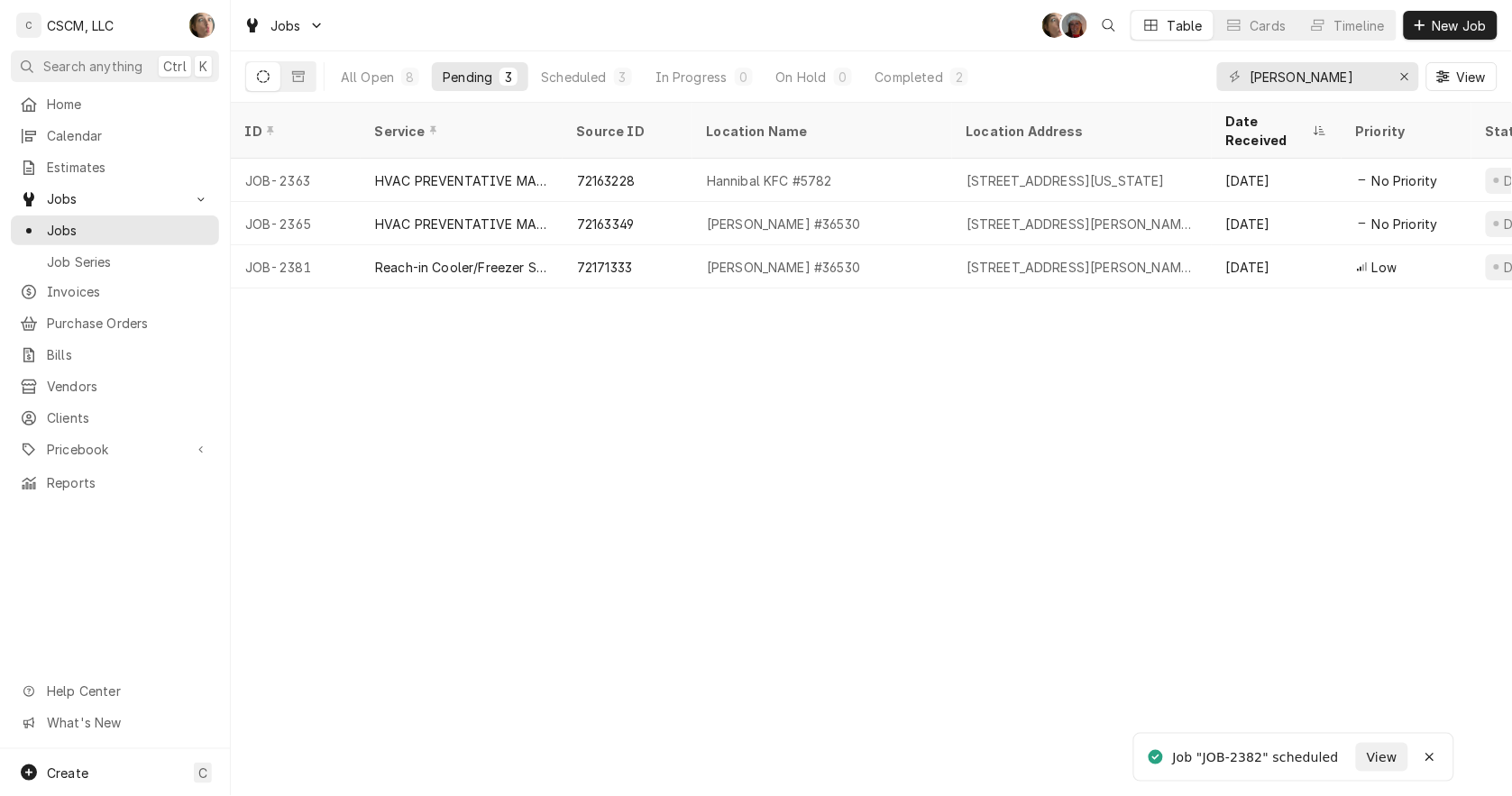
click at [568, 253] on div "72171333" at bounding box center [627, 267] width 130 height 43
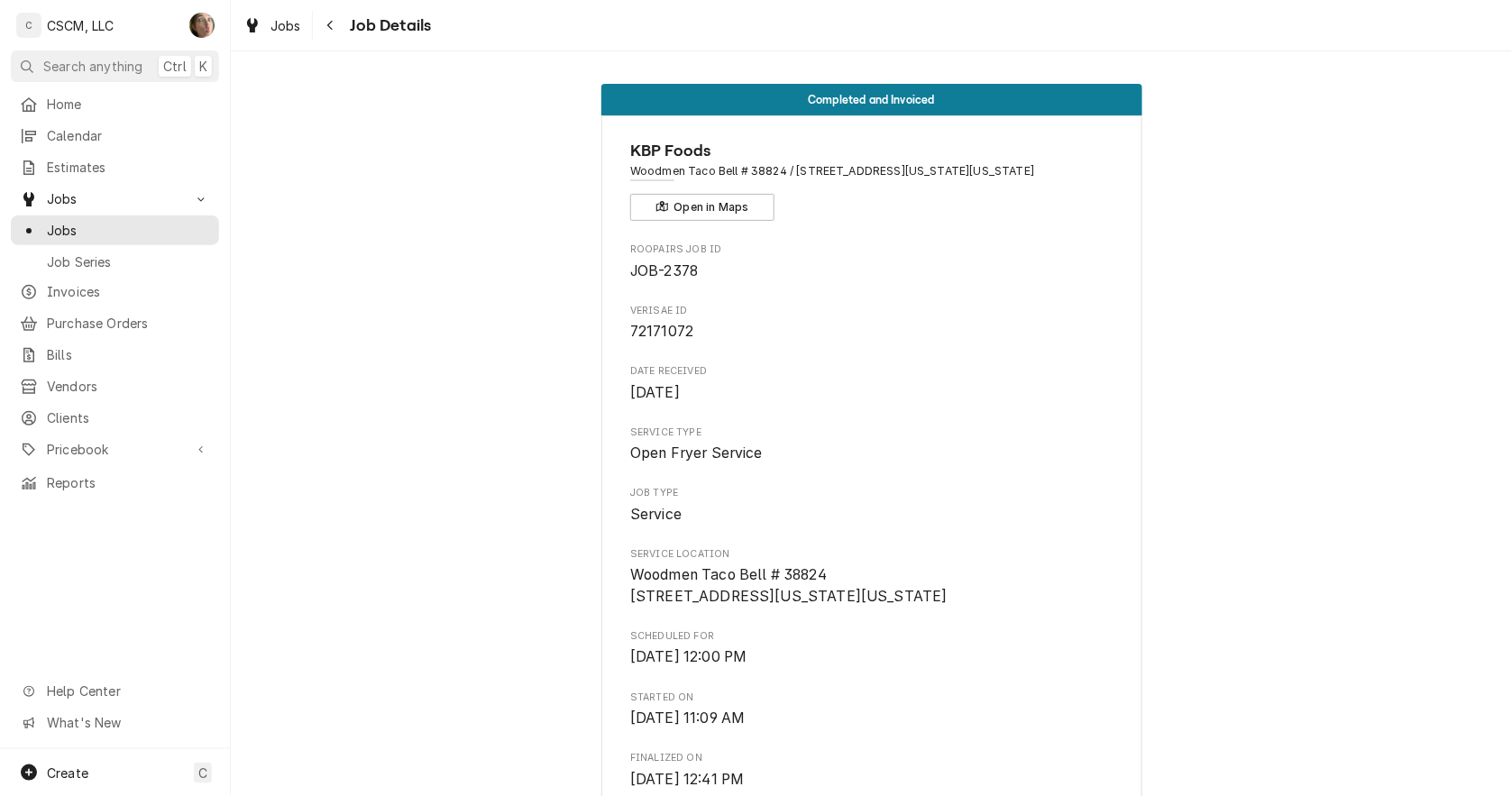
click at [66, 98] on span "Home" at bounding box center [128, 104] width 163 height 19
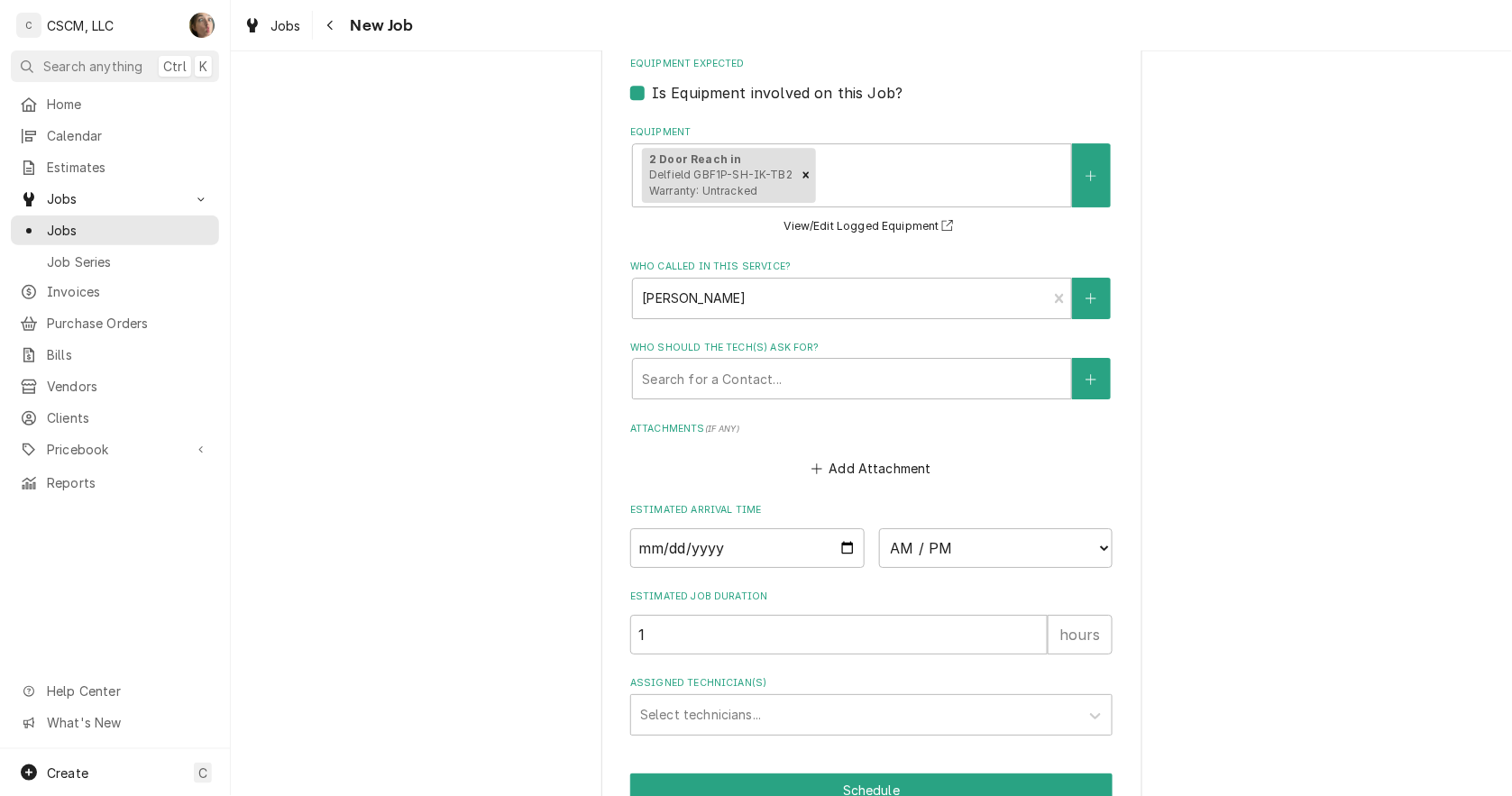
scroll to position [1724, 0]
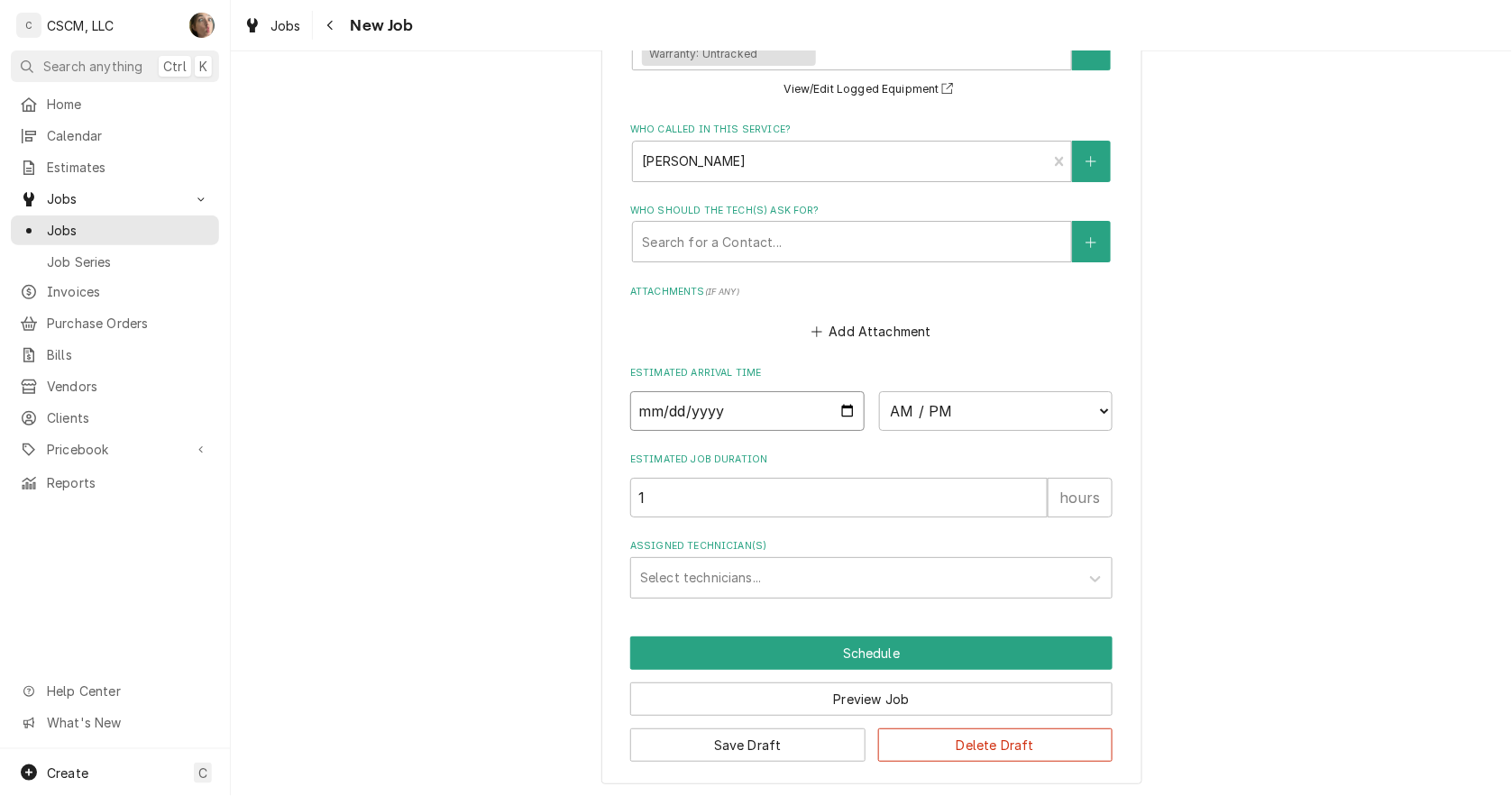
click at [836, 400] on input "Date" at bounding box center [747, 411] width 234 height 40
type textarea "x"
type input "[DATE]"
click at [945, 405] on select "AM / PM 6:00 AM 6:15 AM 6:30 AM 6:45 AM 7:00 AM 7:15 AM 7:30 AM 7:45 AM 8:00 AM…" at bounding box center [996, 411] width 234 height 40
type textarea "x"
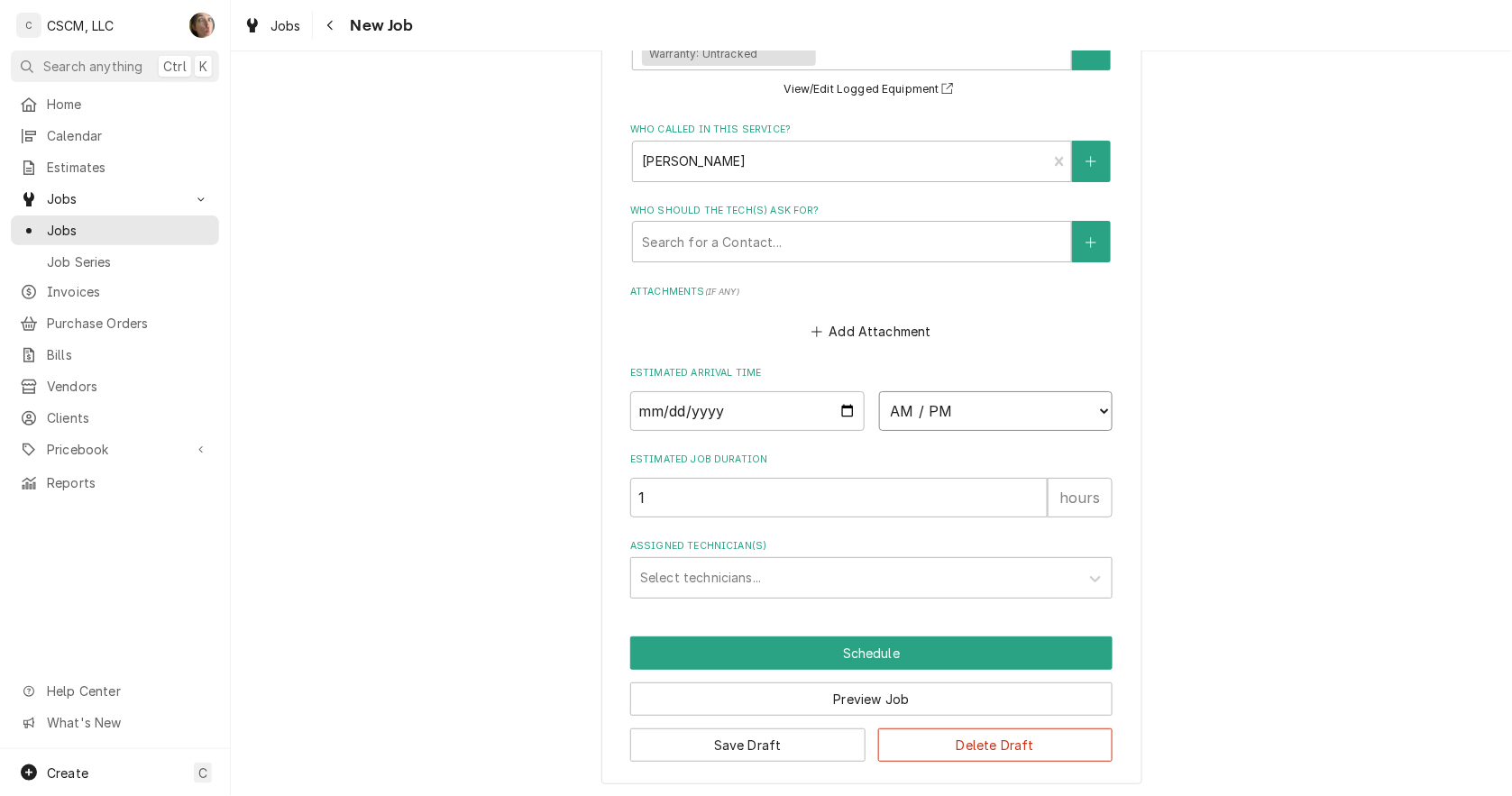
select select "13:00:00"
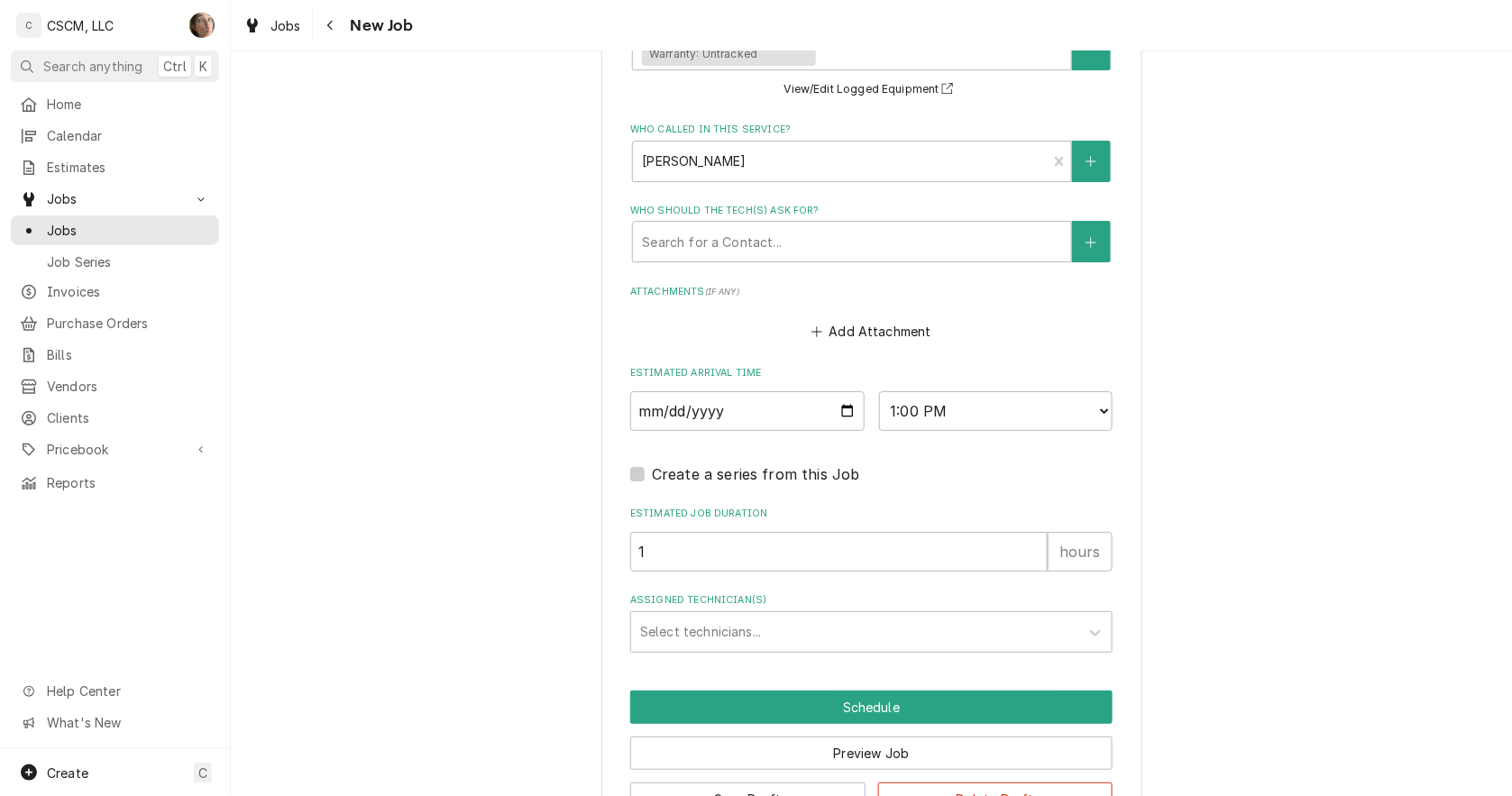
click at [817, 623] on div "Assigned Technician(s)" at bounding box center [855, 632] width 430 height 32
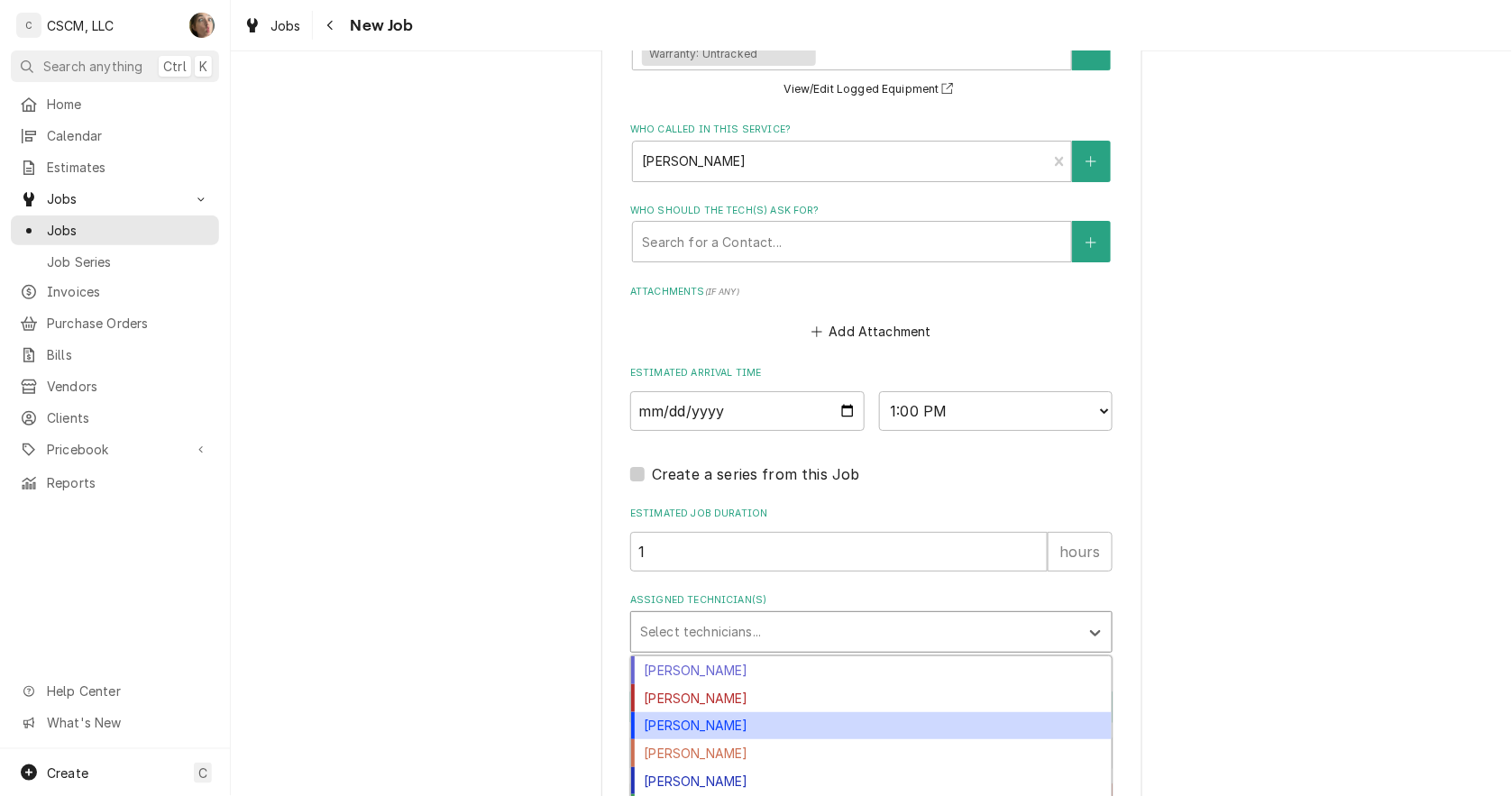
click at [789, 715] on div "James Bain" at bounding box center [871, 726] width 481 height 28
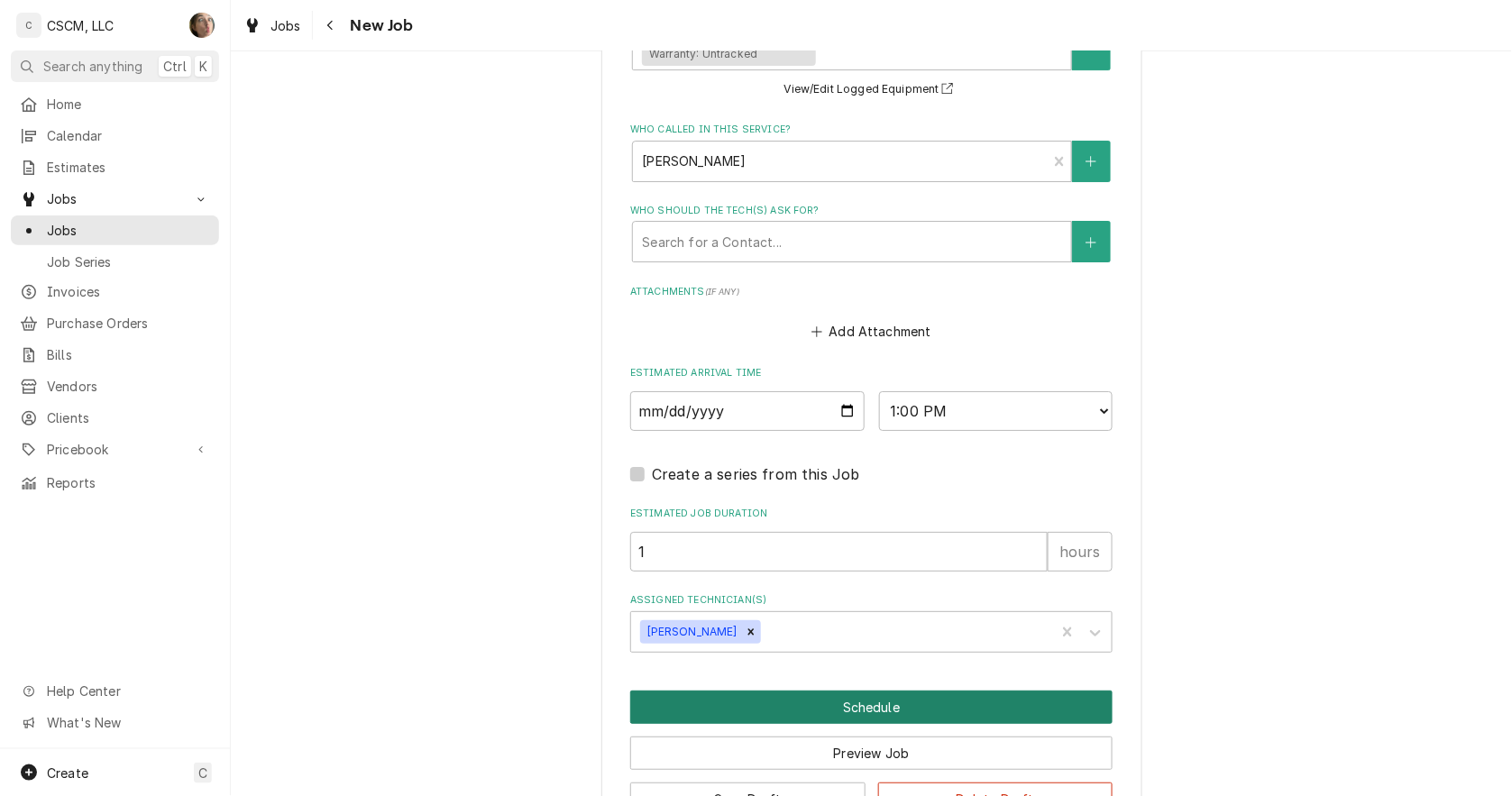
click at [790, 713] on button "Schedule" at bounding box center [871, 707] width 483 height 33
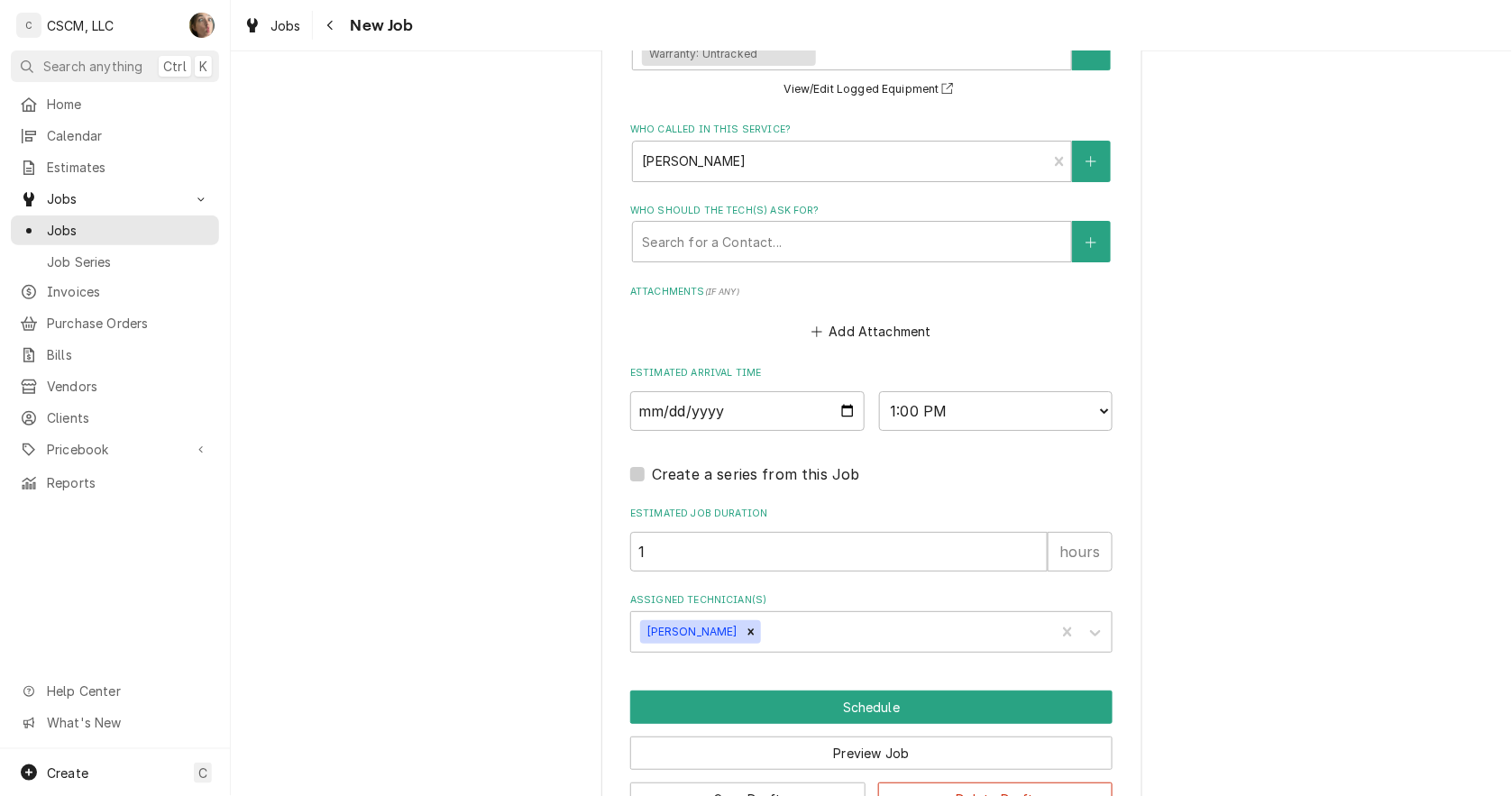
scroll to position [1715, 0]
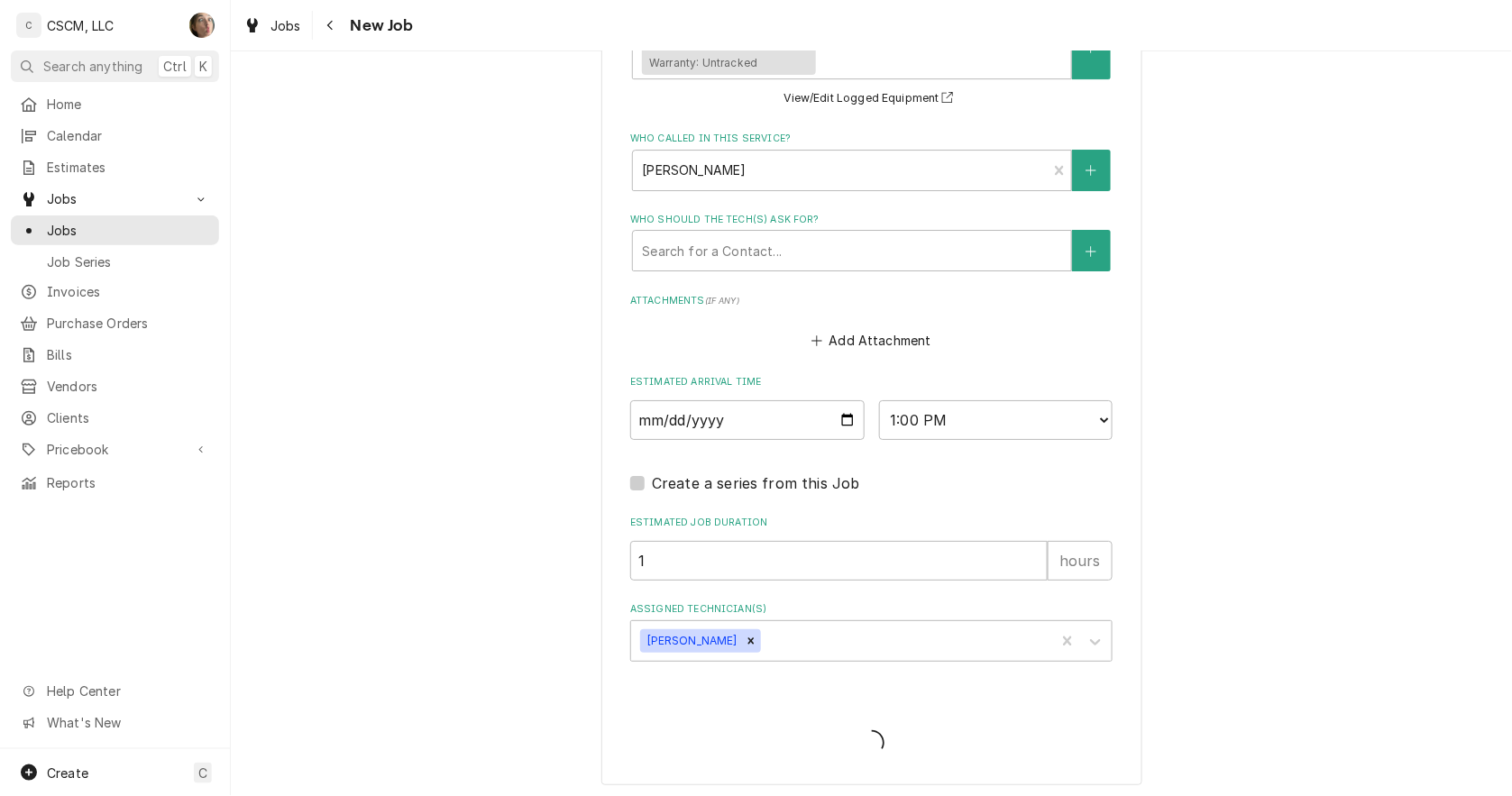
type textarea "x"
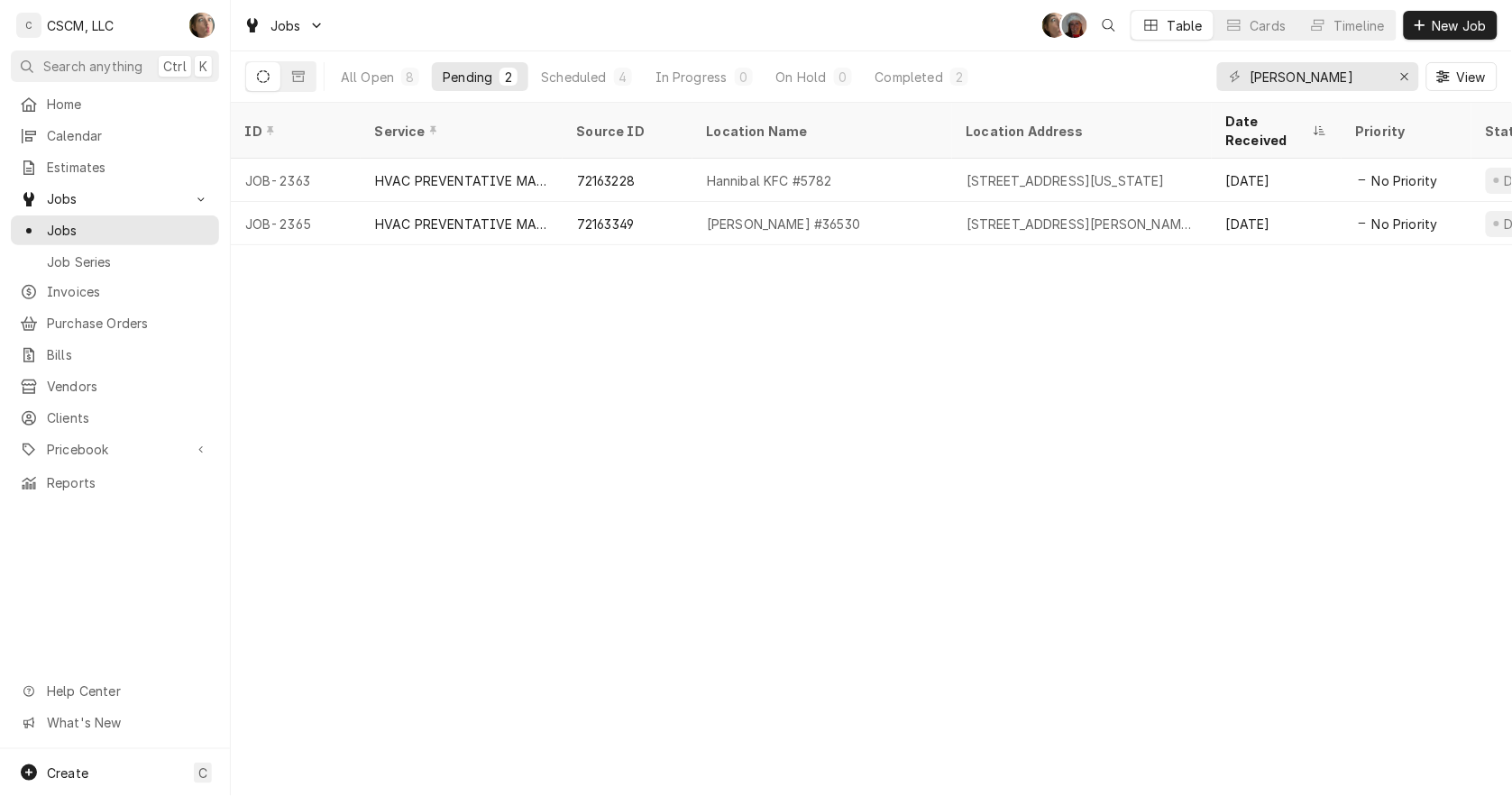
click at [394, 87] on button "All Open 8" at bounding box center [380, 77] width 100 height 29
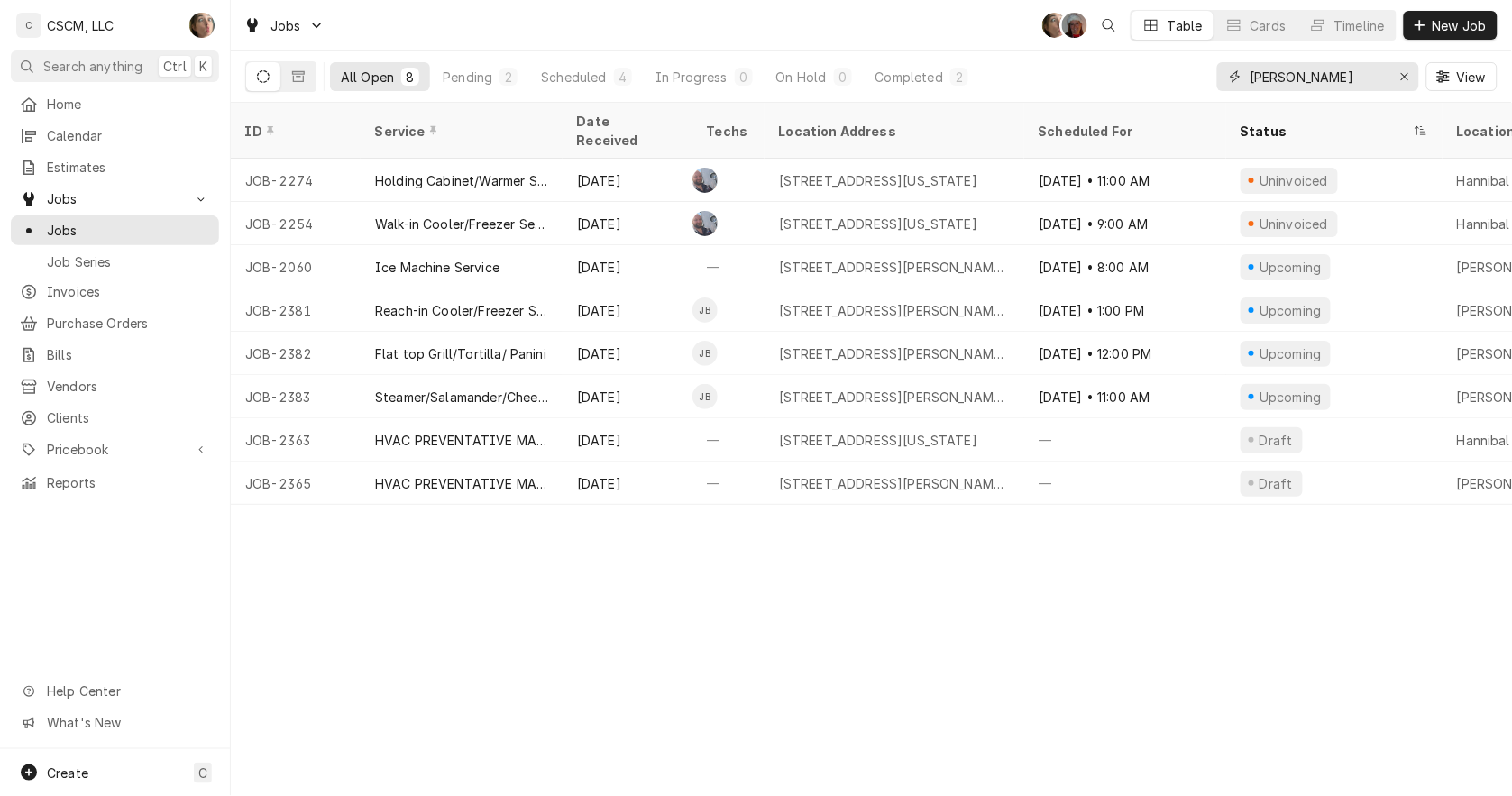
click at [1407, 77] on icon "Erase input" at bounding box center [1406, 76] width 10 height 13
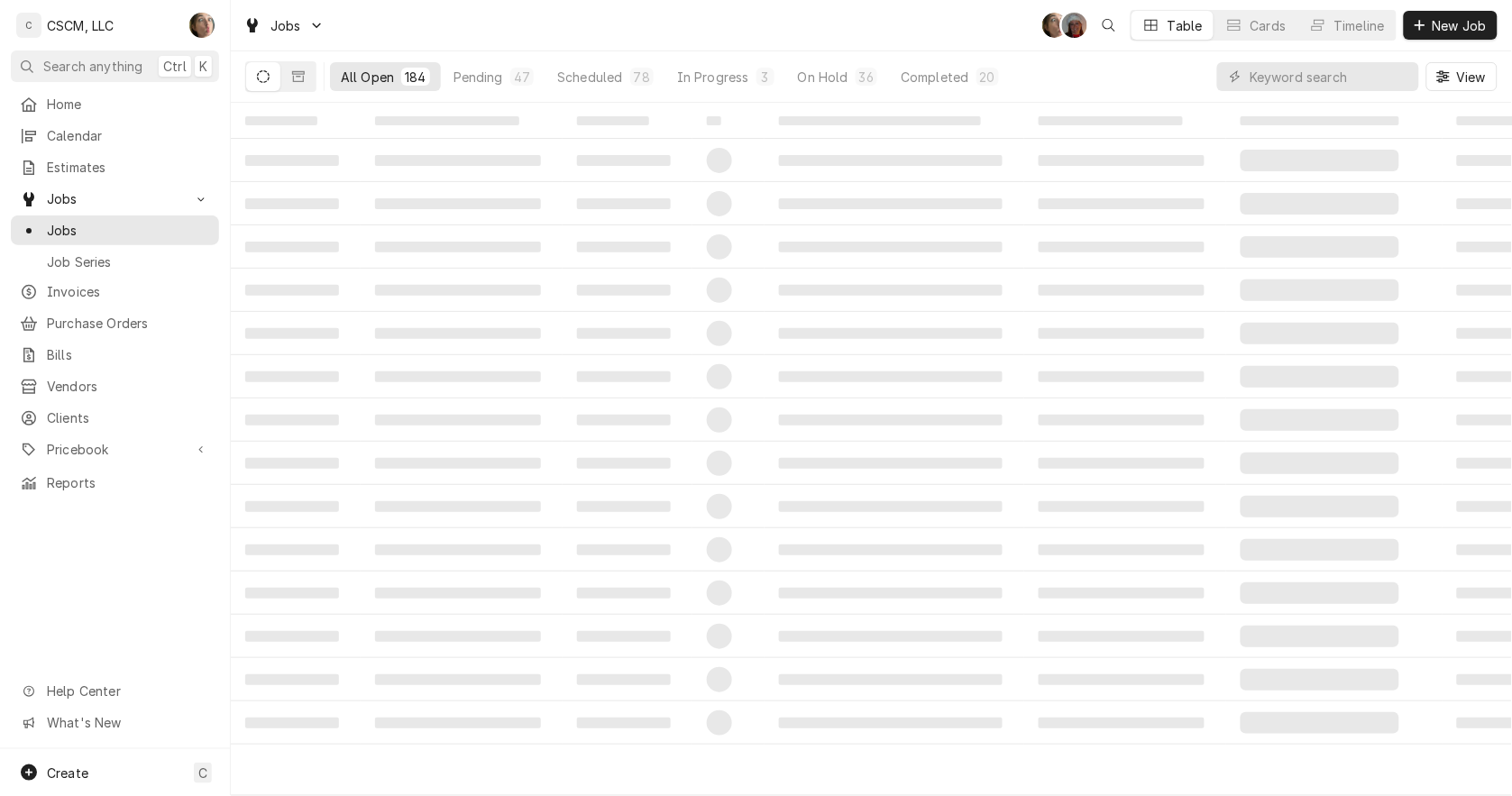
click at [76, 134] on span "Calendar" at bounding box center [128, 135] width 163 height 19
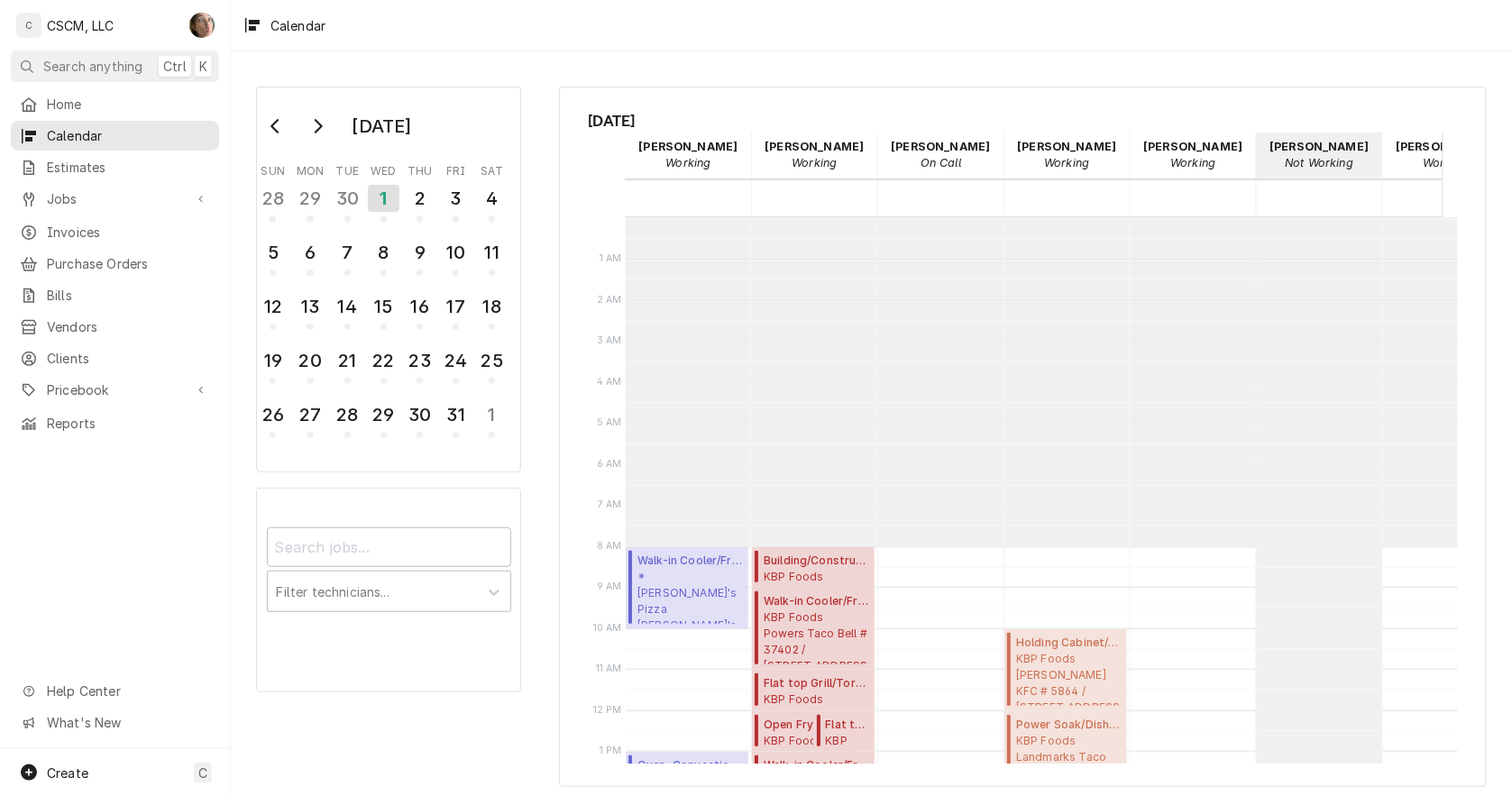
scroll to position [328, 0]
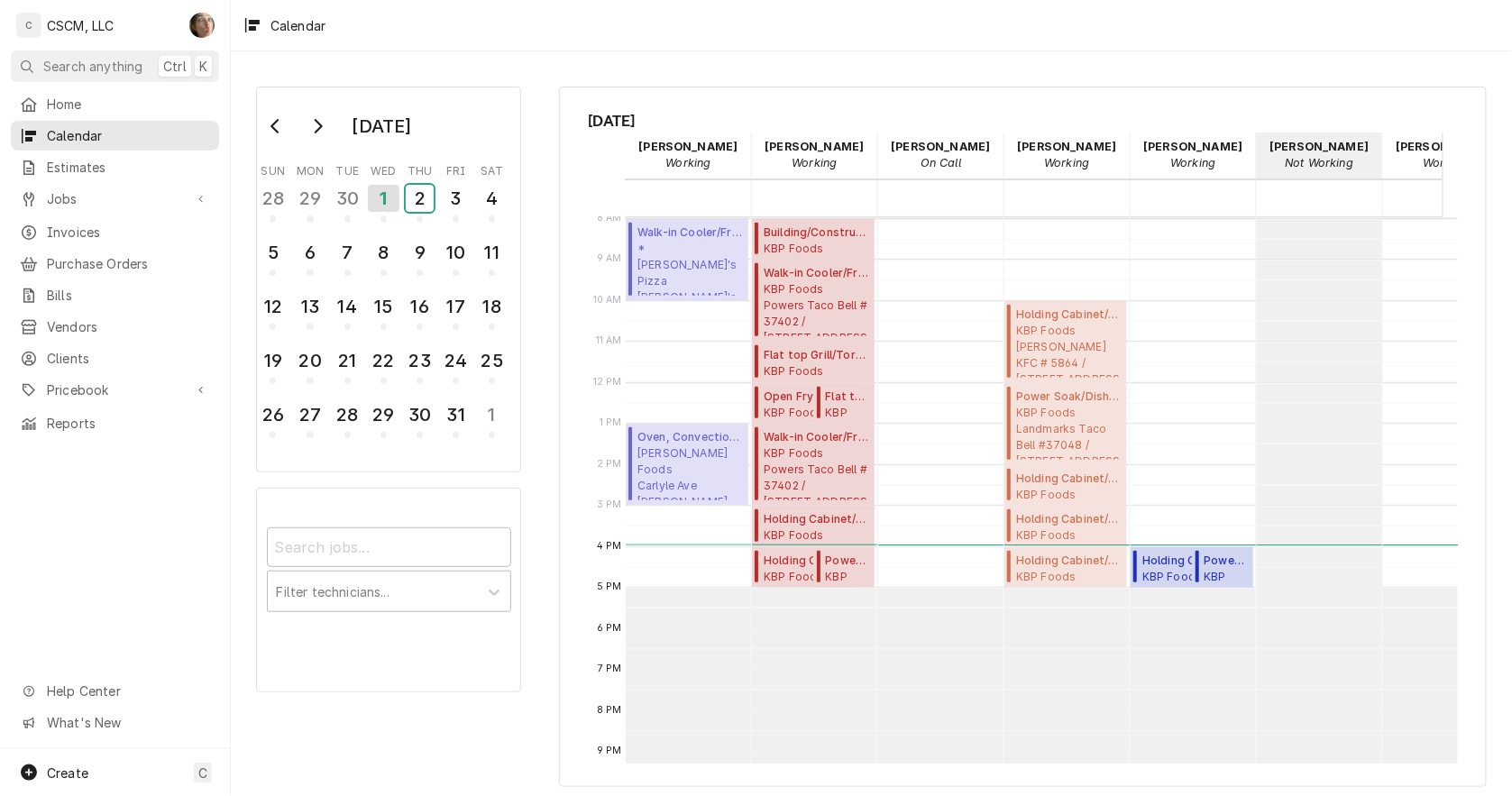
click at [427, 190] on div "2" at bounding box center [419, 198] width 28 height 27
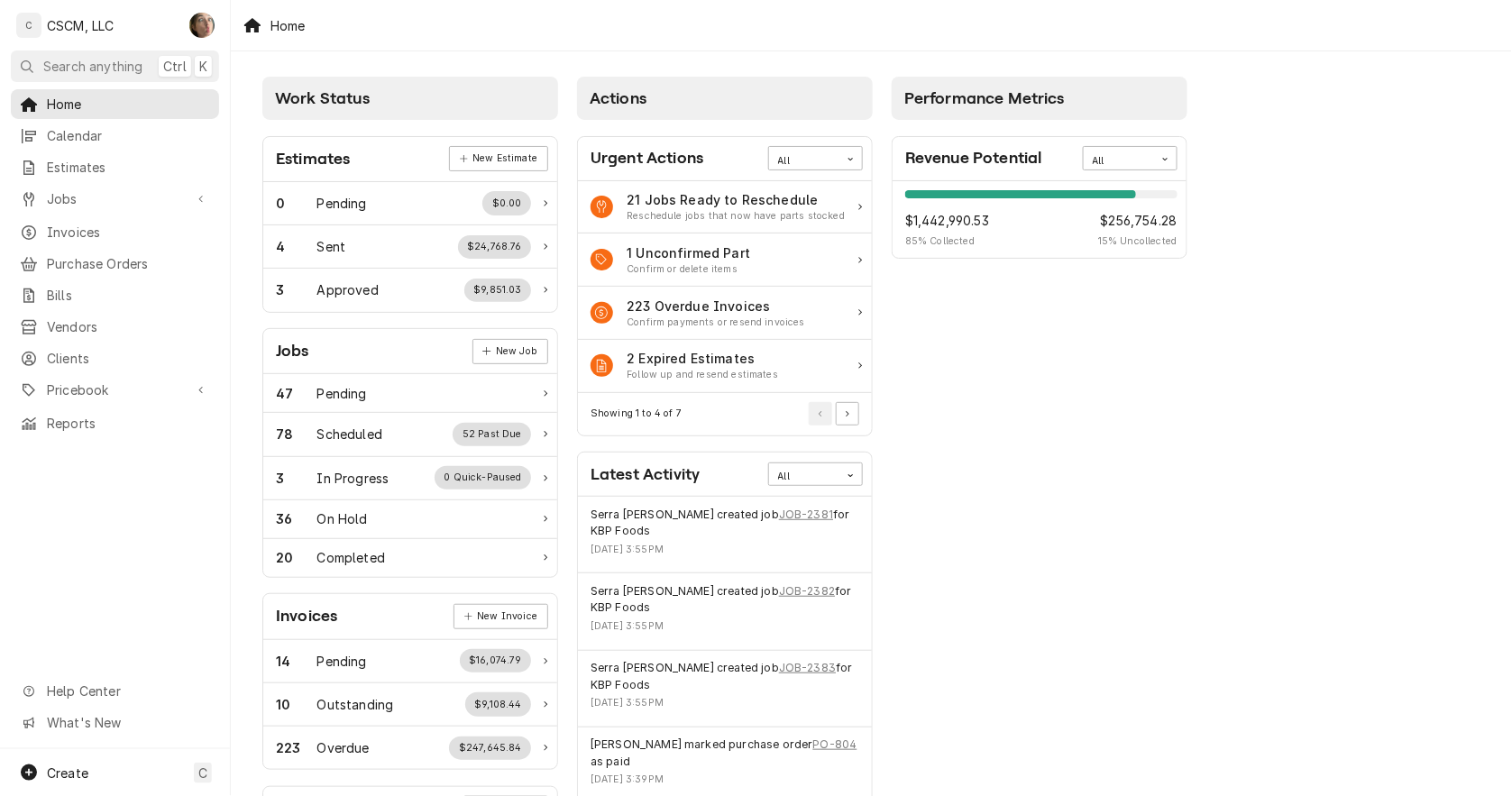
click at [111, 193] on span "Jobs" at bounding box center [114, 198] width 136 height 19
click at [121, 230] on span "Jobs" at bounding box center [128, 230] width 163 height 19
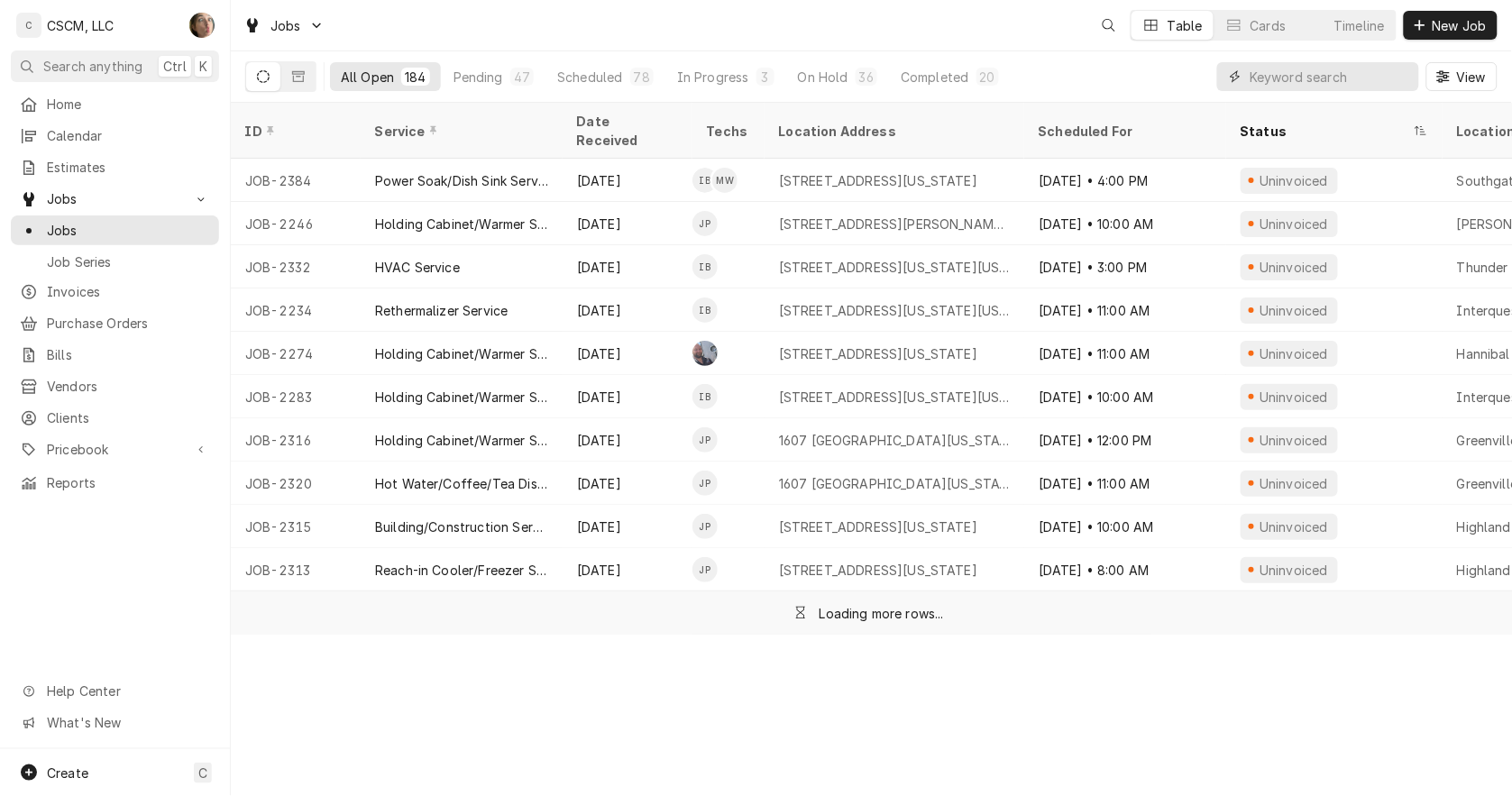
click at [1344, 76] on input "Dynamic Content Wrapper" at bounding box center [1330, 77] width 160 height 29
paste input "72147285"
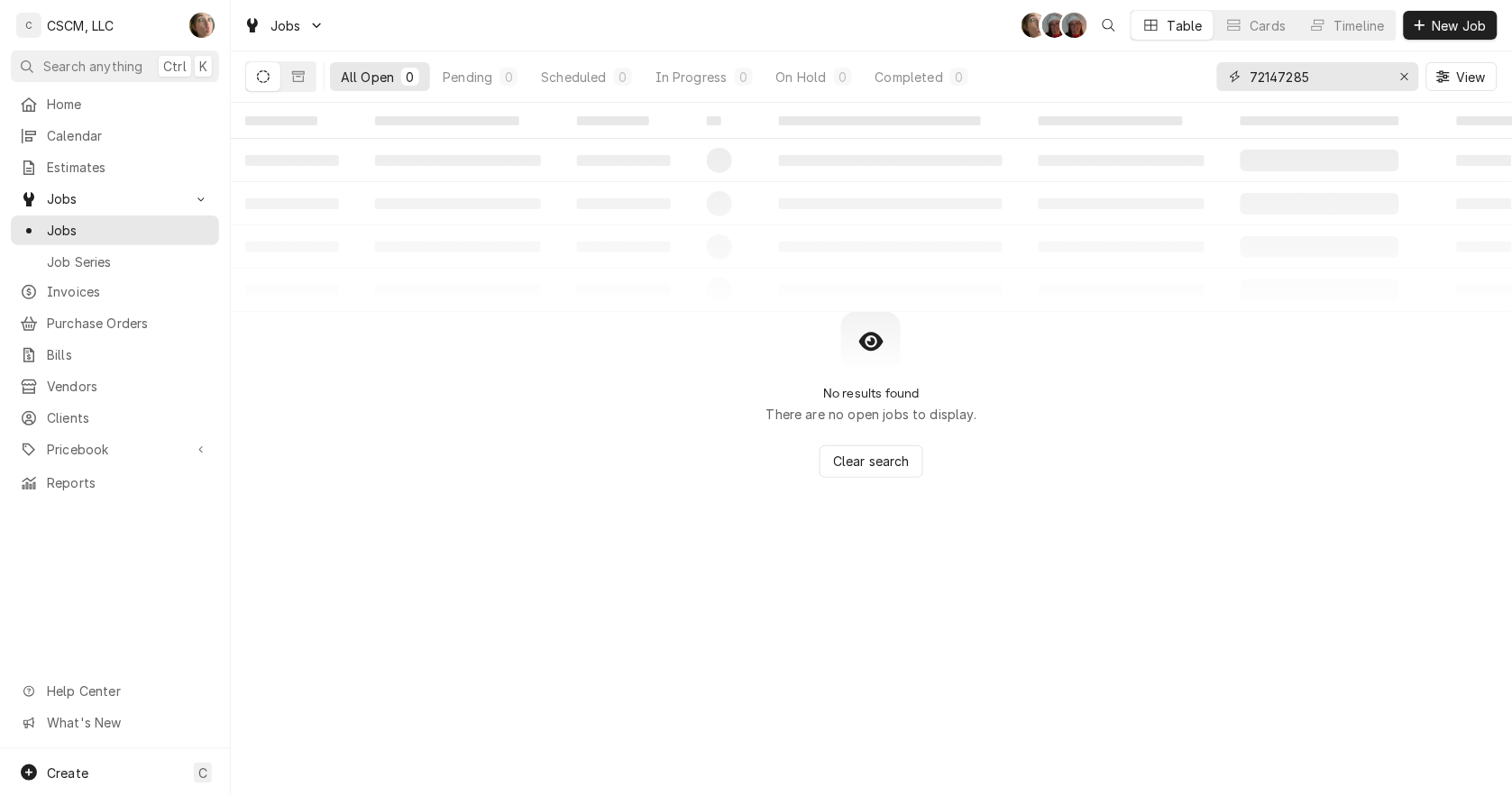
type input "72147285"
click at [267, 76] on icon "Dynamic Content Wrapper" at bounding box center [263, 76] width 13 height 13
click at [1451, 37] on button "New Job" at bounding box center [1450, 25] width 94 height 29
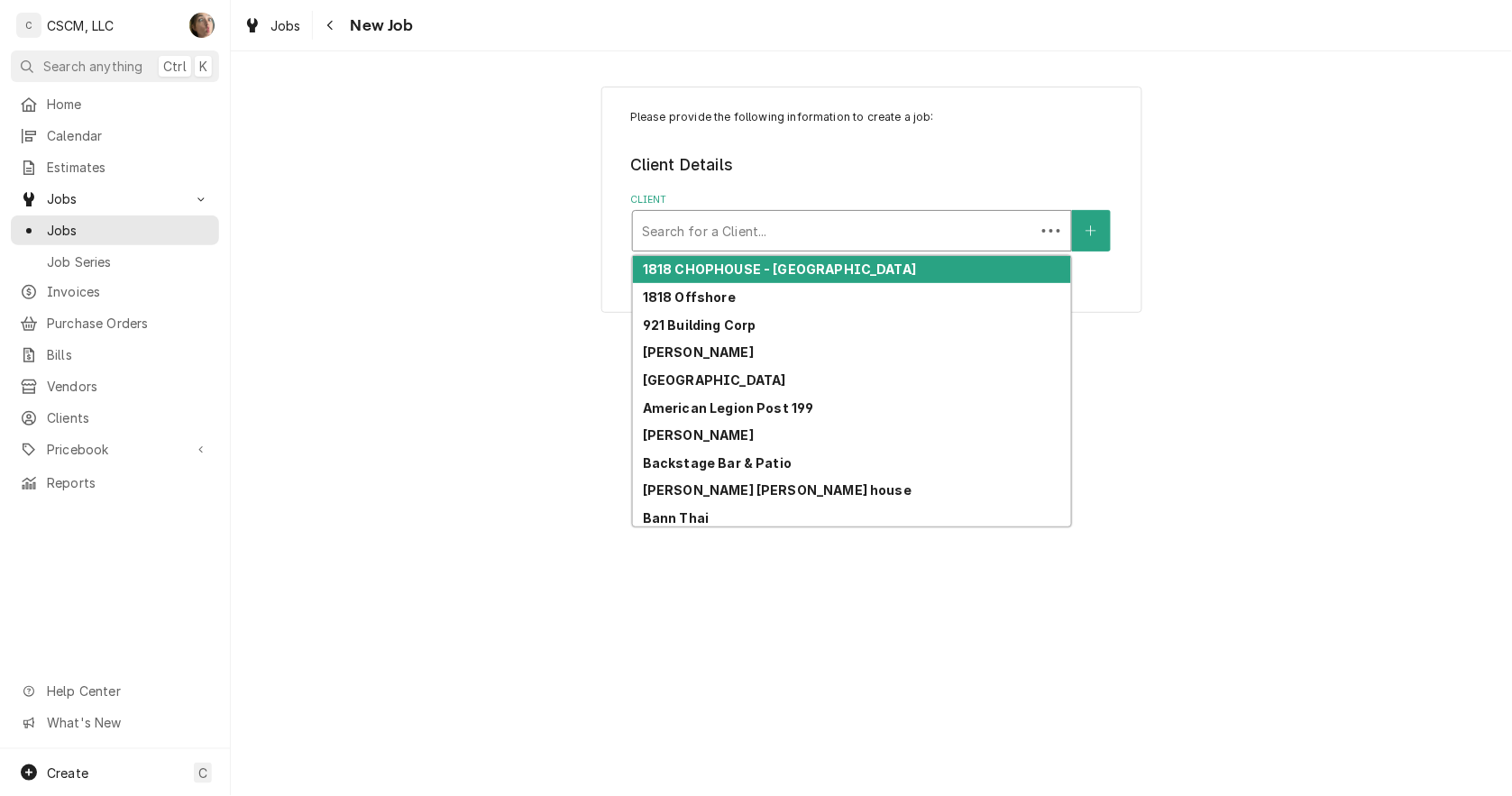
click at [790, 230] on div "Client" at bounding box center [833, 230] width 384 height 32
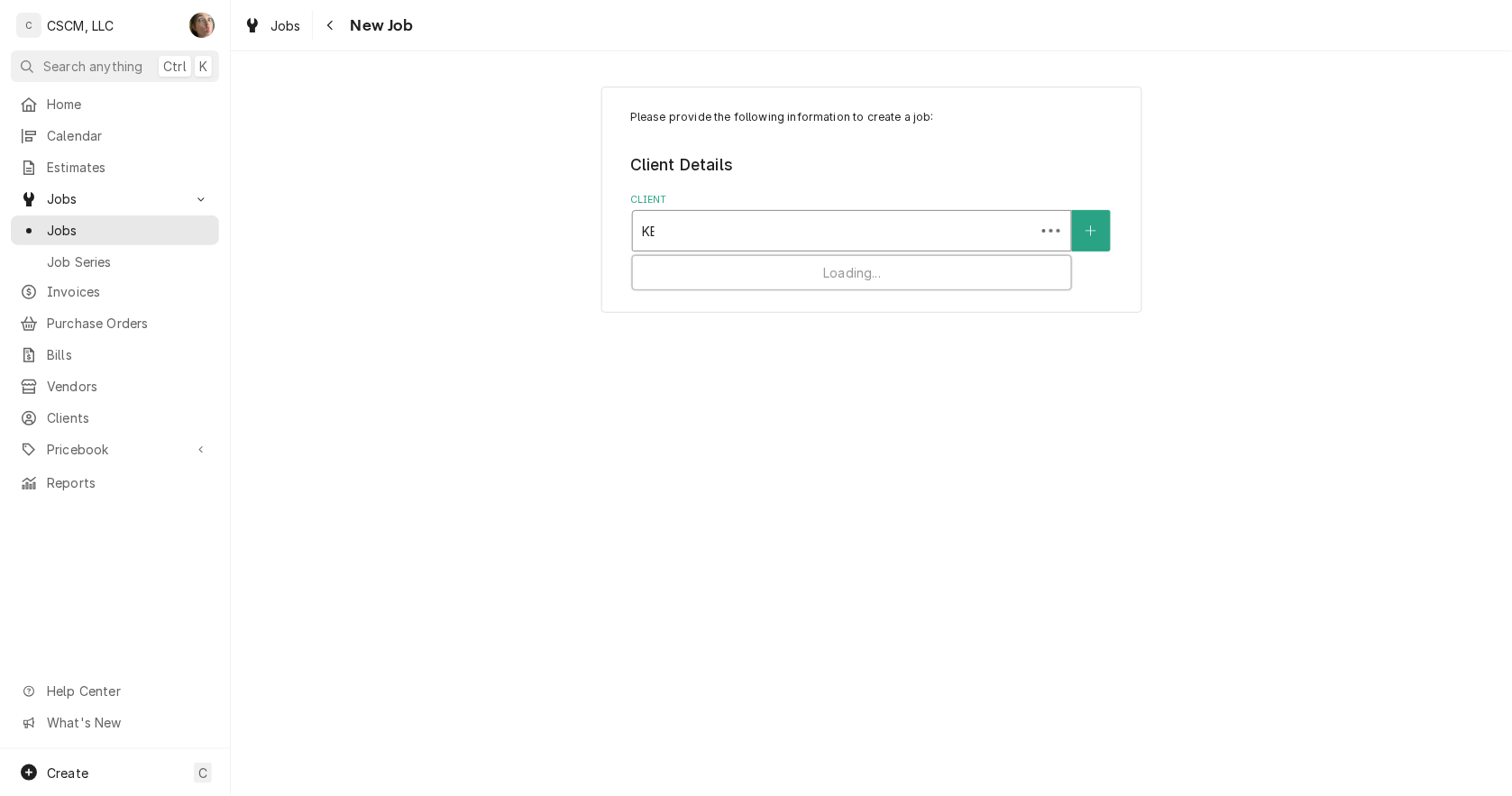
type input "KBP"
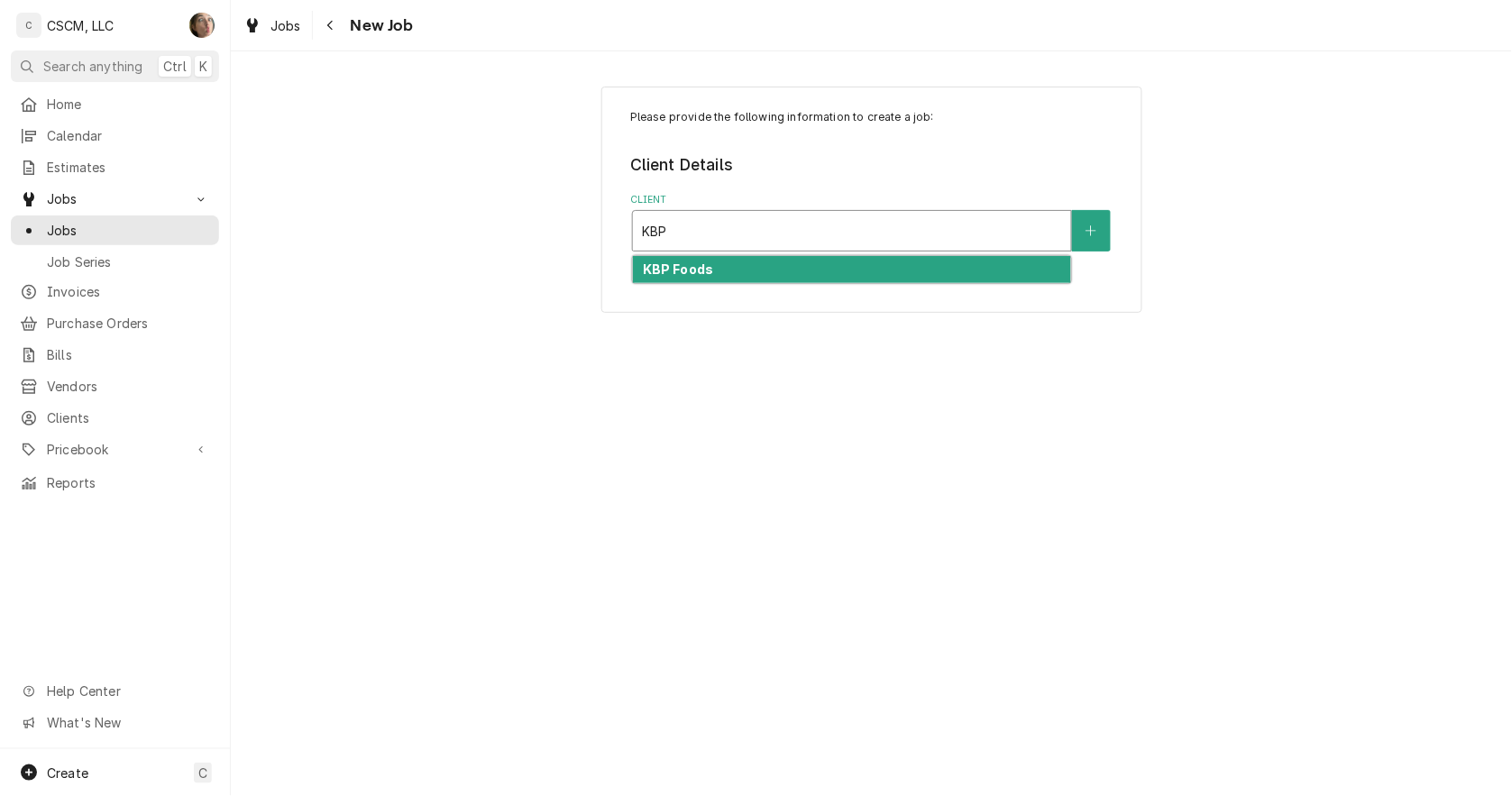
click at [699, 264] on strong "KBP Foods" at bounding box center [678, 270] width 70 height 16
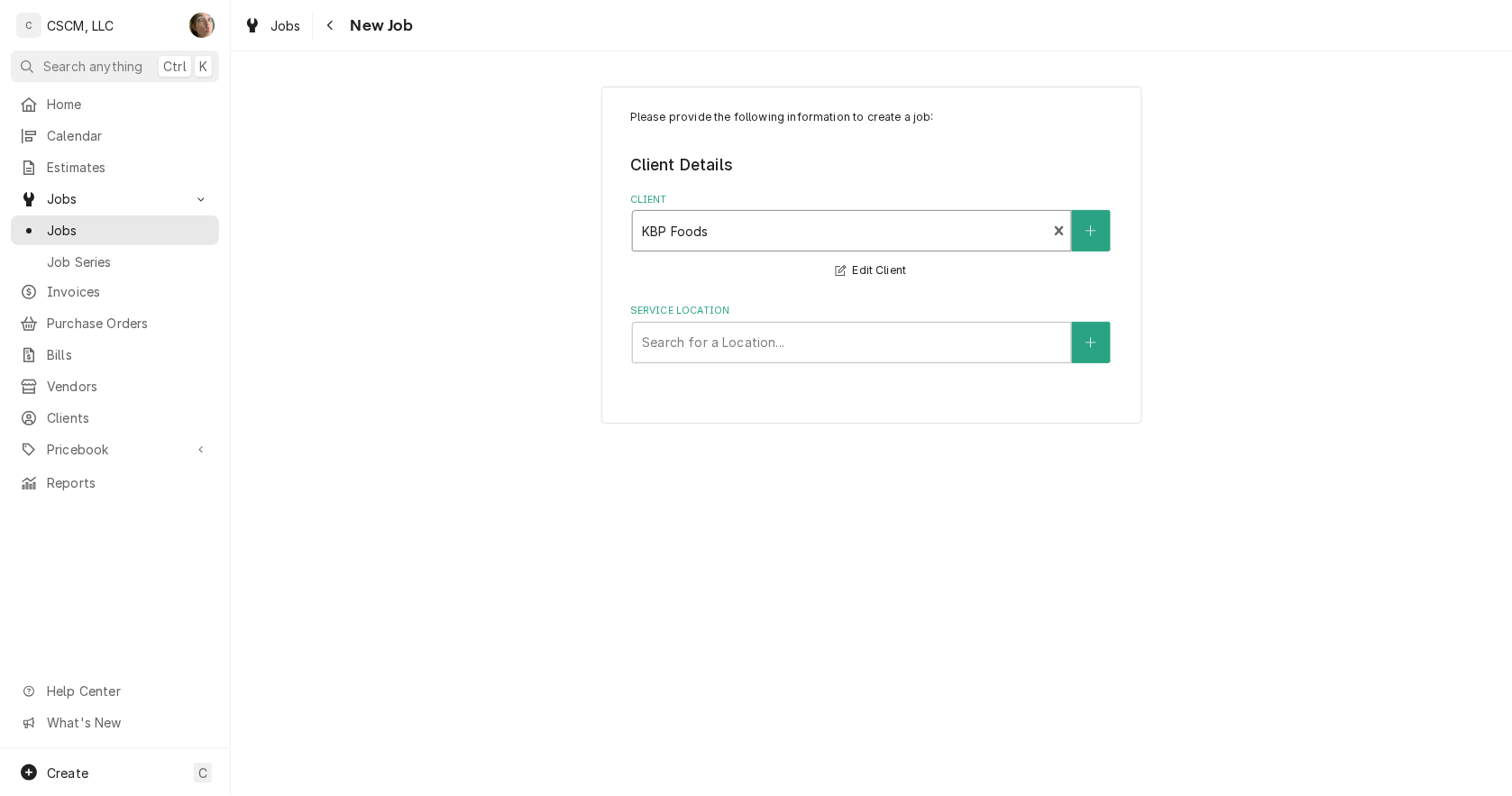
click at [682, 338] on div "Service Location" at bounding box center [852, 342] width 420 height 32
type input "37393"
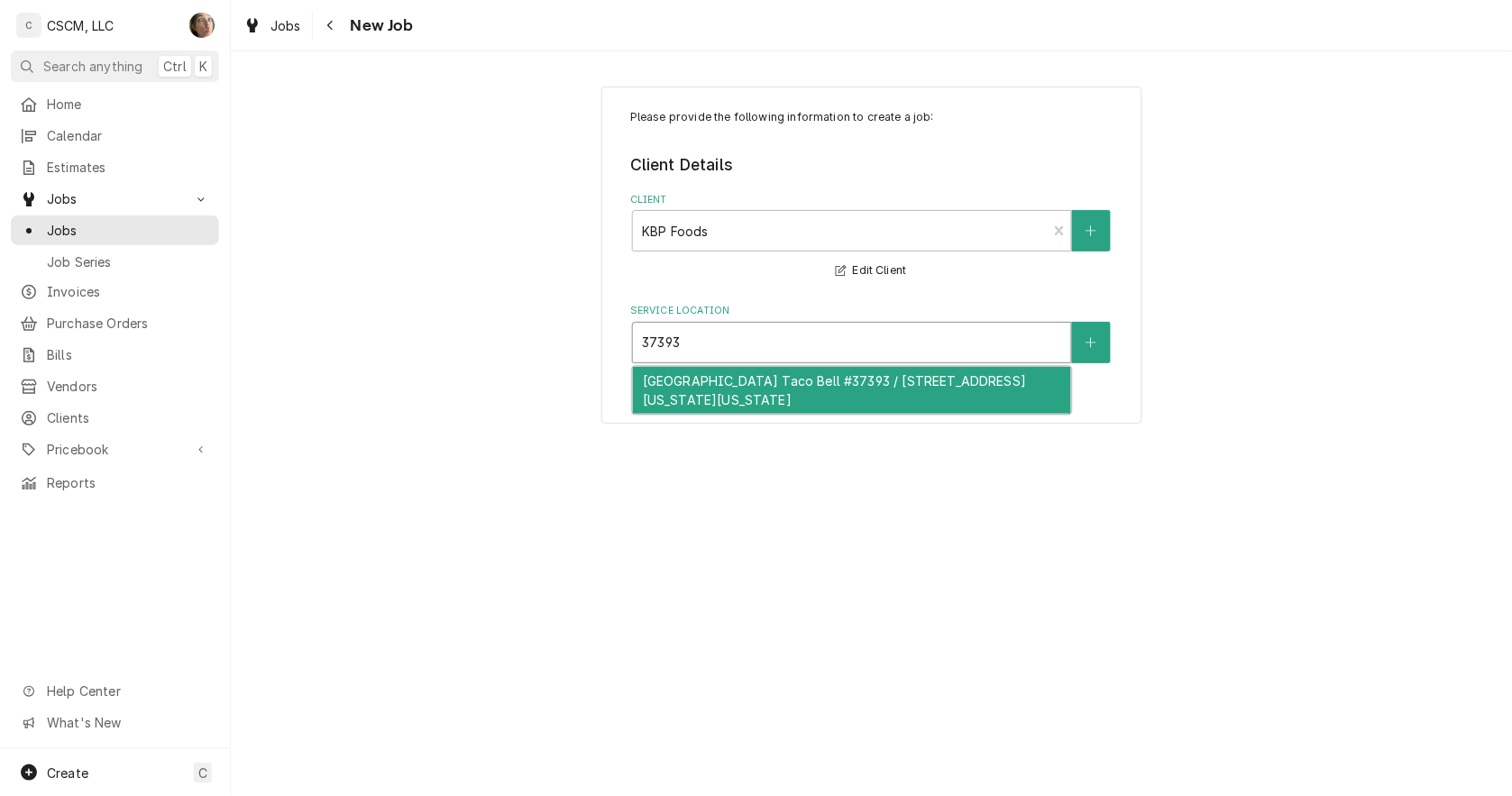
click at [679, 370] on div "[GEOGRAPHIC_DATA] Taco Bell #37393 / [STREET_ADDRESS][US_STATE][US_STATE]" at bounding box center [852, 391] width 439 height 47
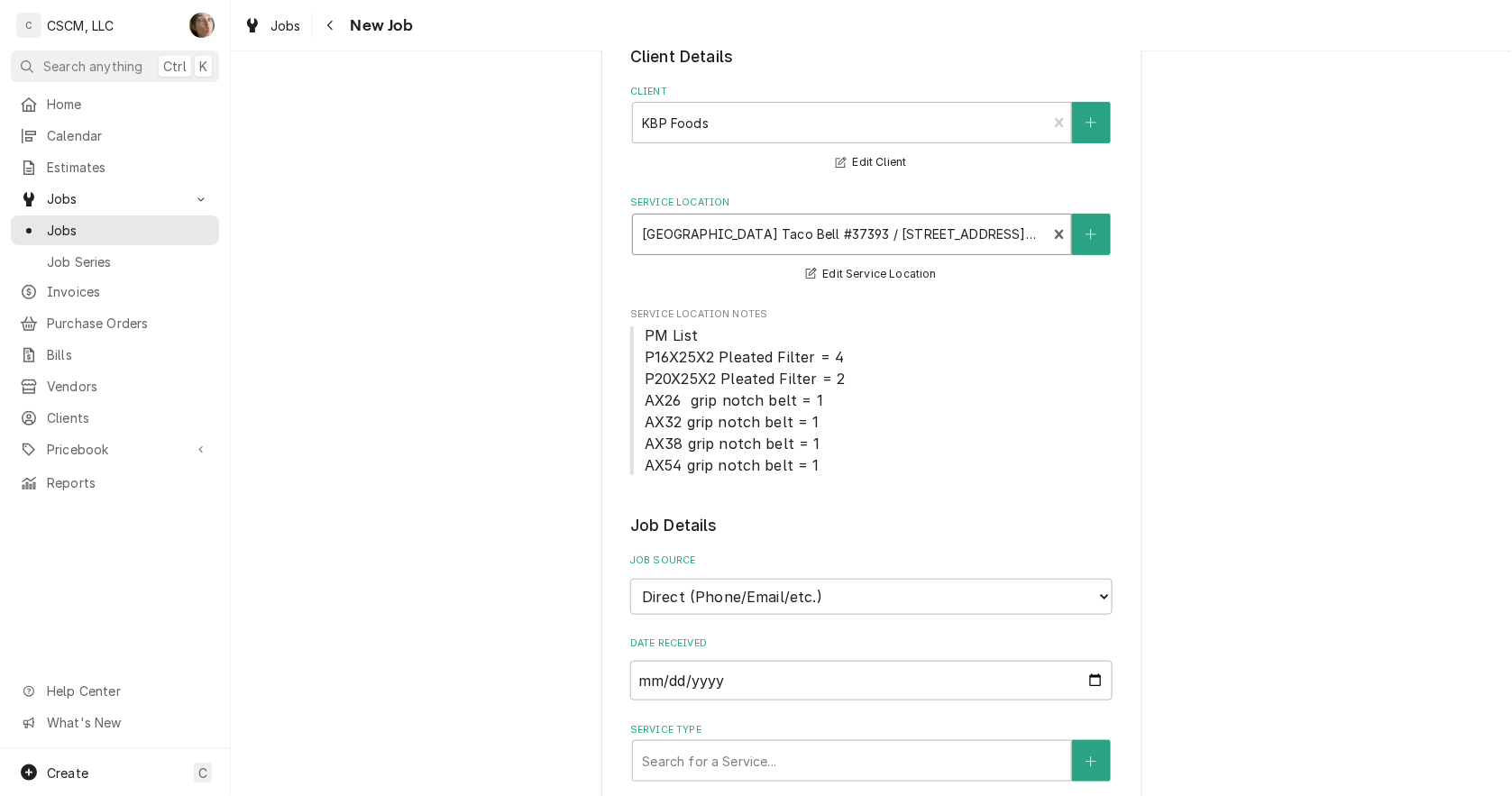
scroll to position [200, 0]
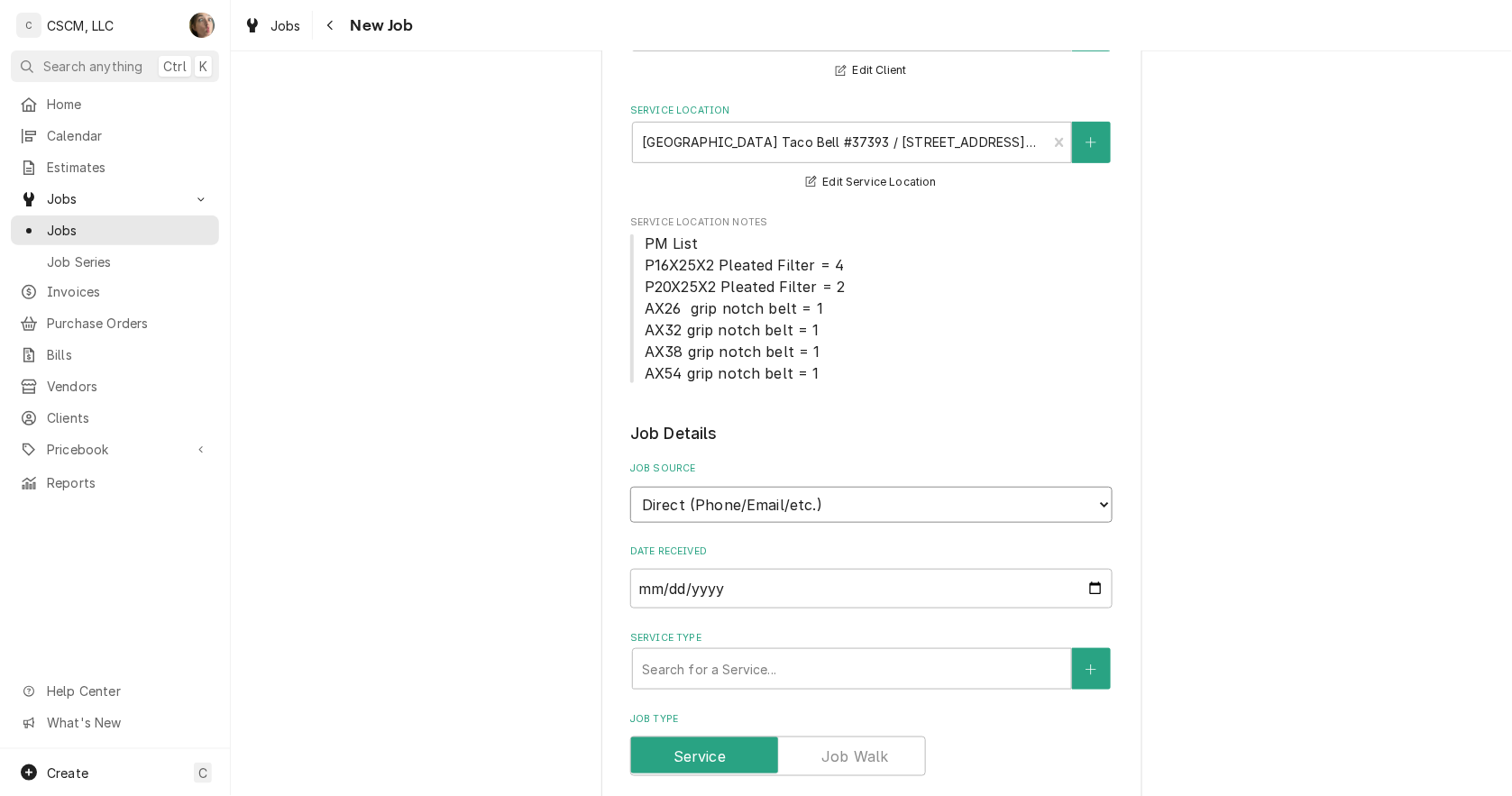
drag, startPoint x: 712, startPoint y: 493, endPoint x: 709, endPoint y: 520, distance: 27.2
click at [712, 493] on select "Direct (Phone/Email/etc.) Other" at bounding box center [871, 505] width 483 height 36
select select "100"
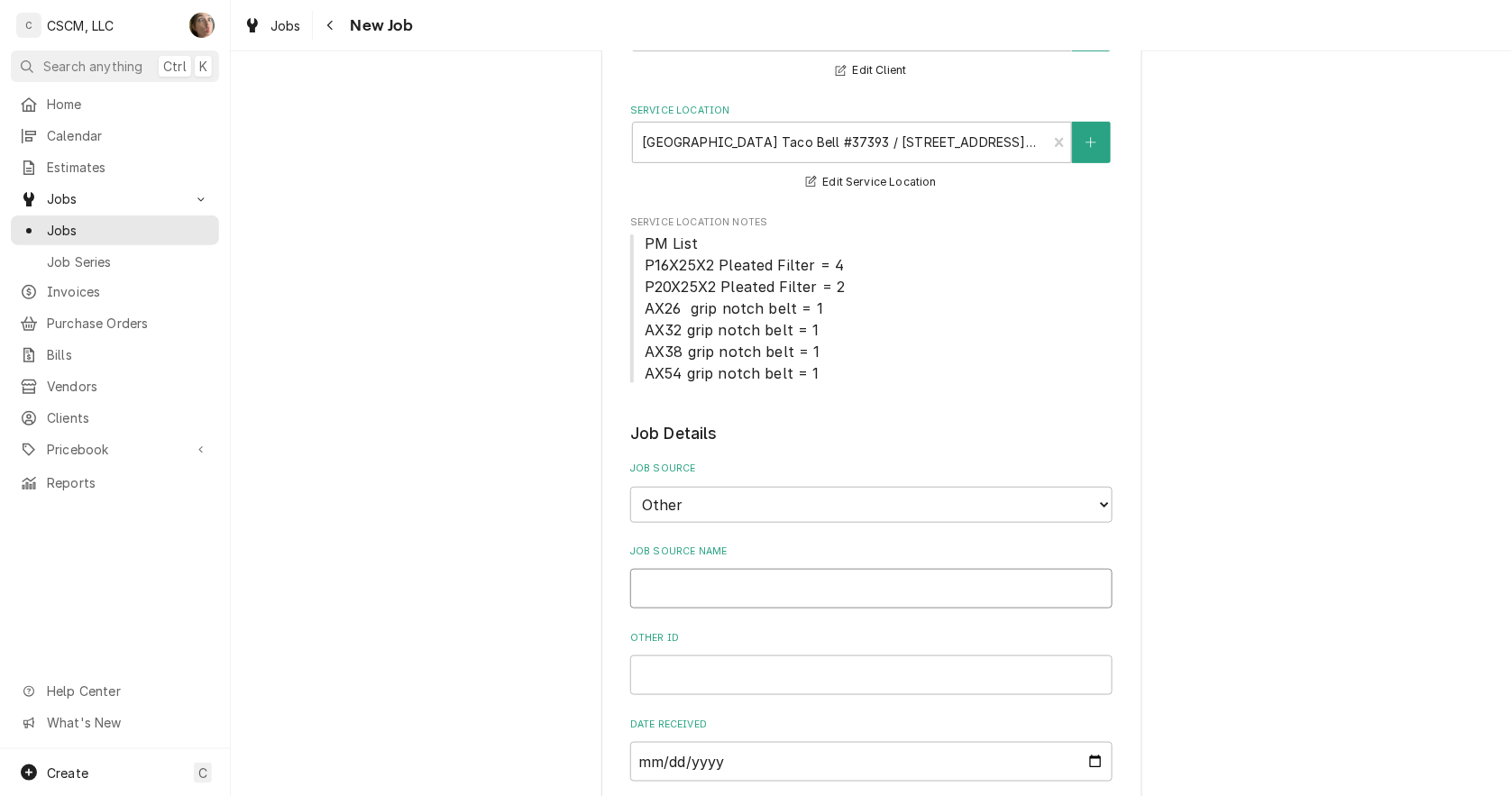
click at [696, 573] on input "Job Source Name" at bounding box center [871, 589] width 483 height 40
type textarea "x"
type input "v"
type textarea "x"
type input "vE"
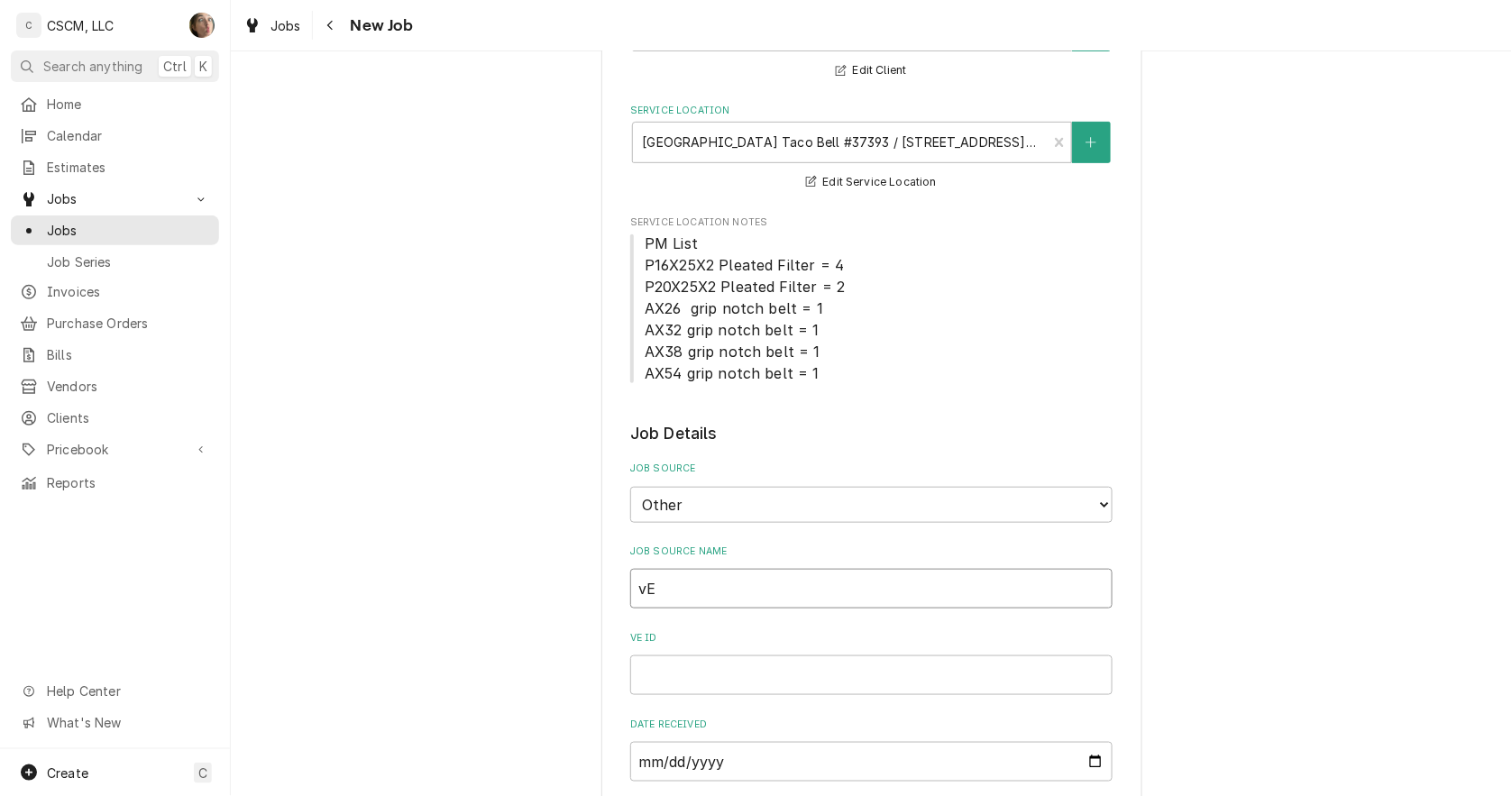
type textarea "x"
type input "vER"
type textarea "x"
type input "vERI"
type textarea "x"
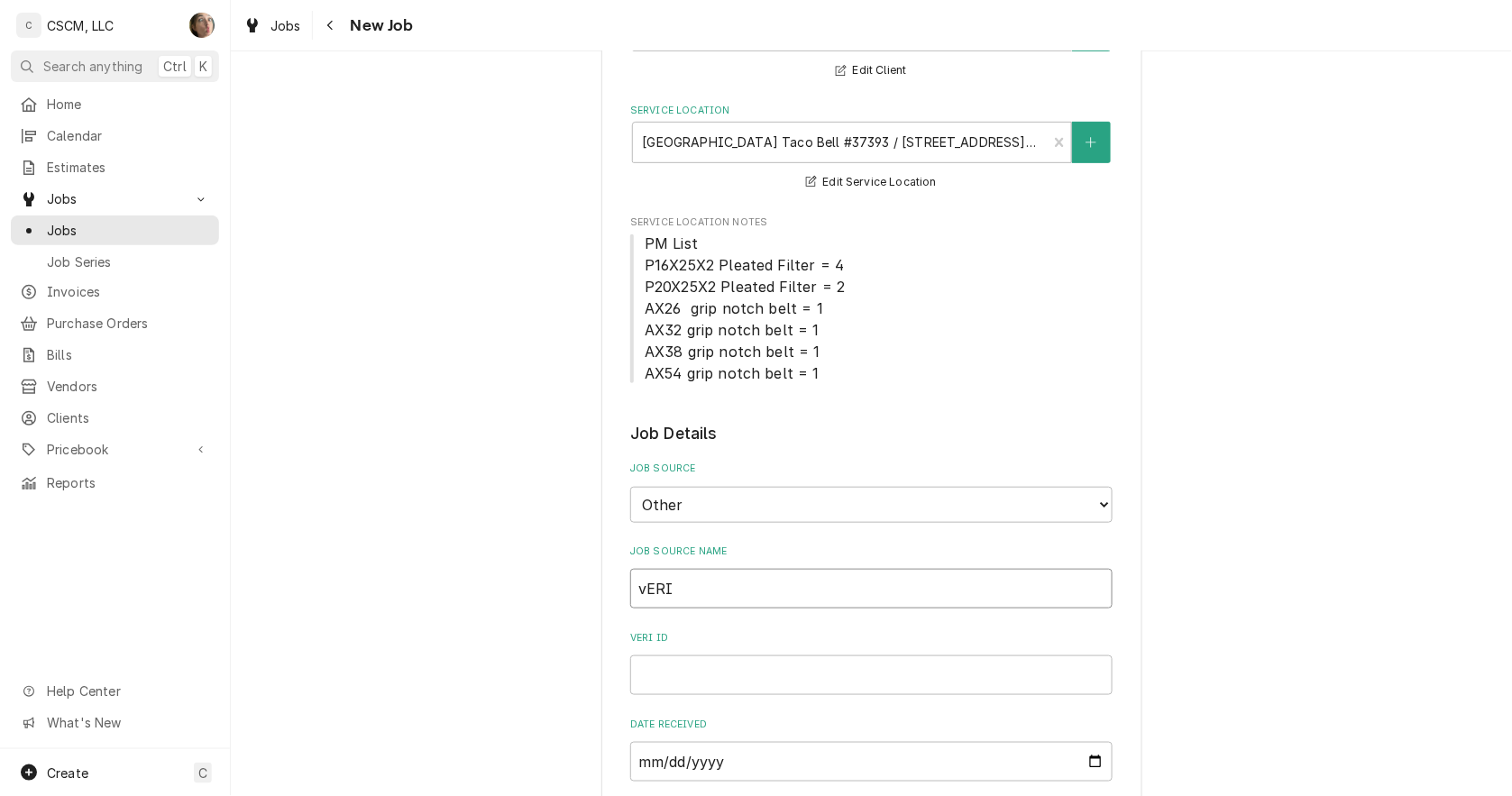
type input "vER"
type textarea "x"
type input "vE"
type textarea "x"
type input "v"
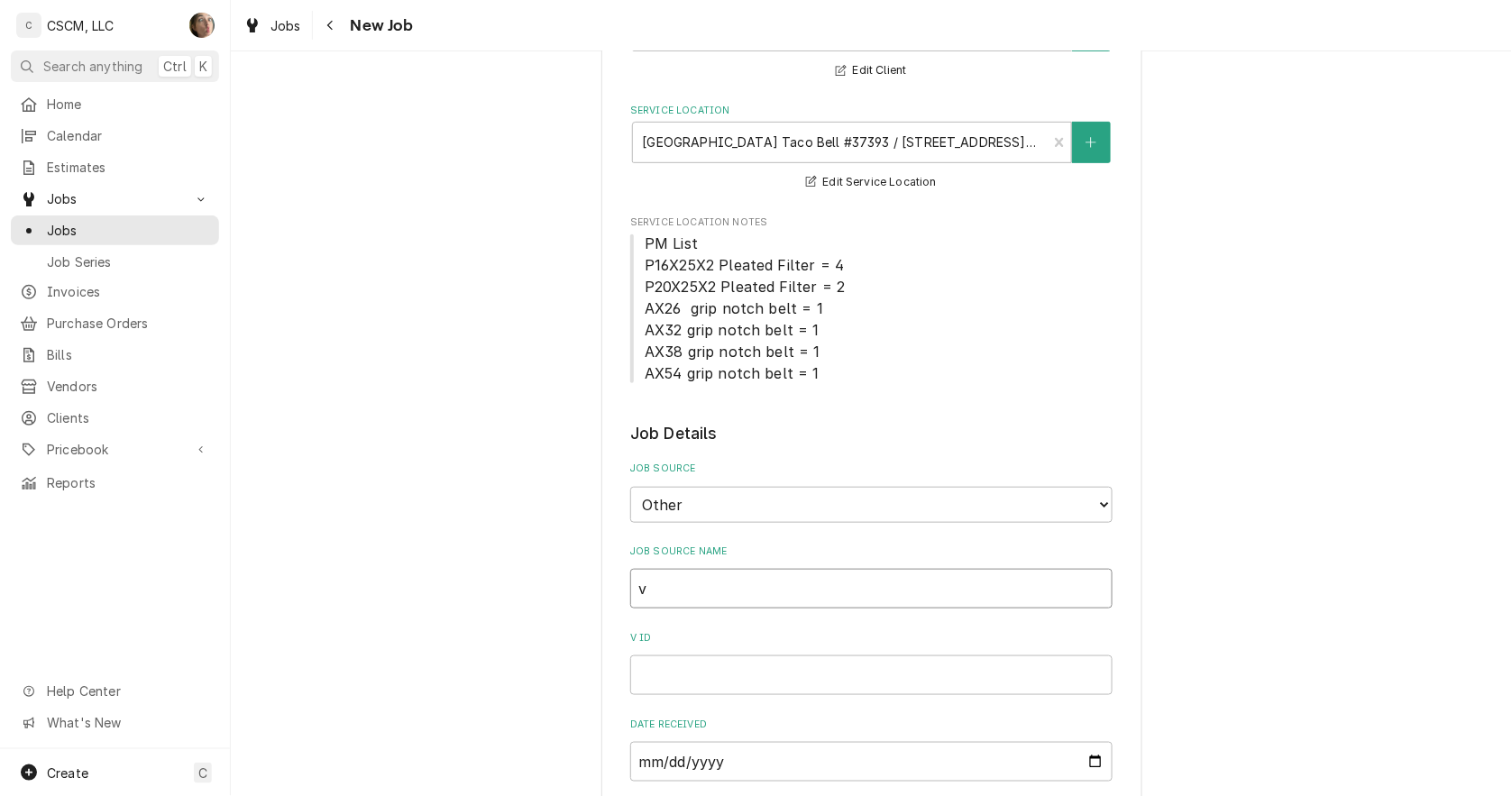
type textarea "x"
type input "vV"
type textarea "x"
type input "vVe"
type textarea "x"
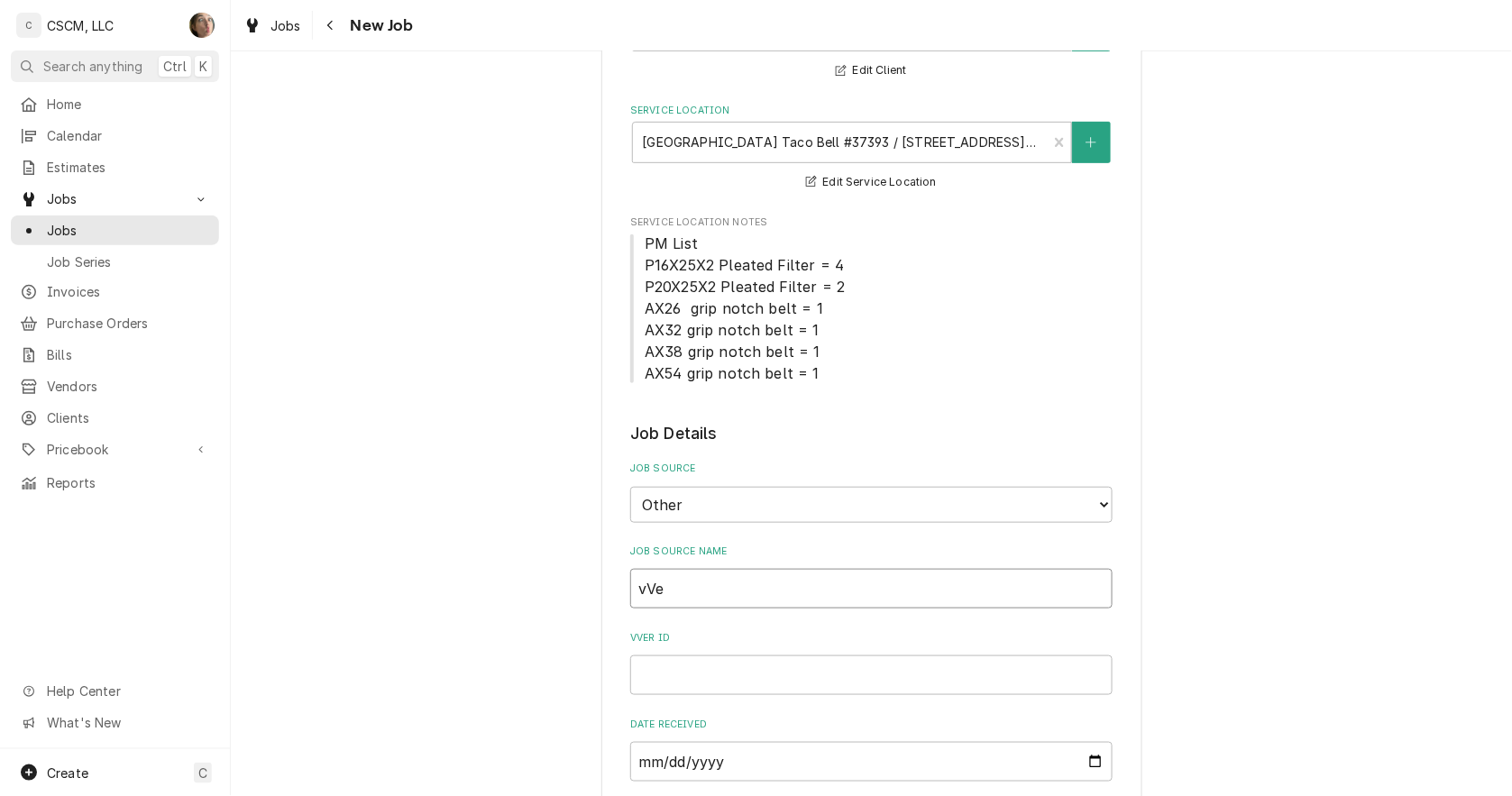
type input "vVer"
type textarea "x"
type input "vVe"
type textarea "x"
type input "vV"
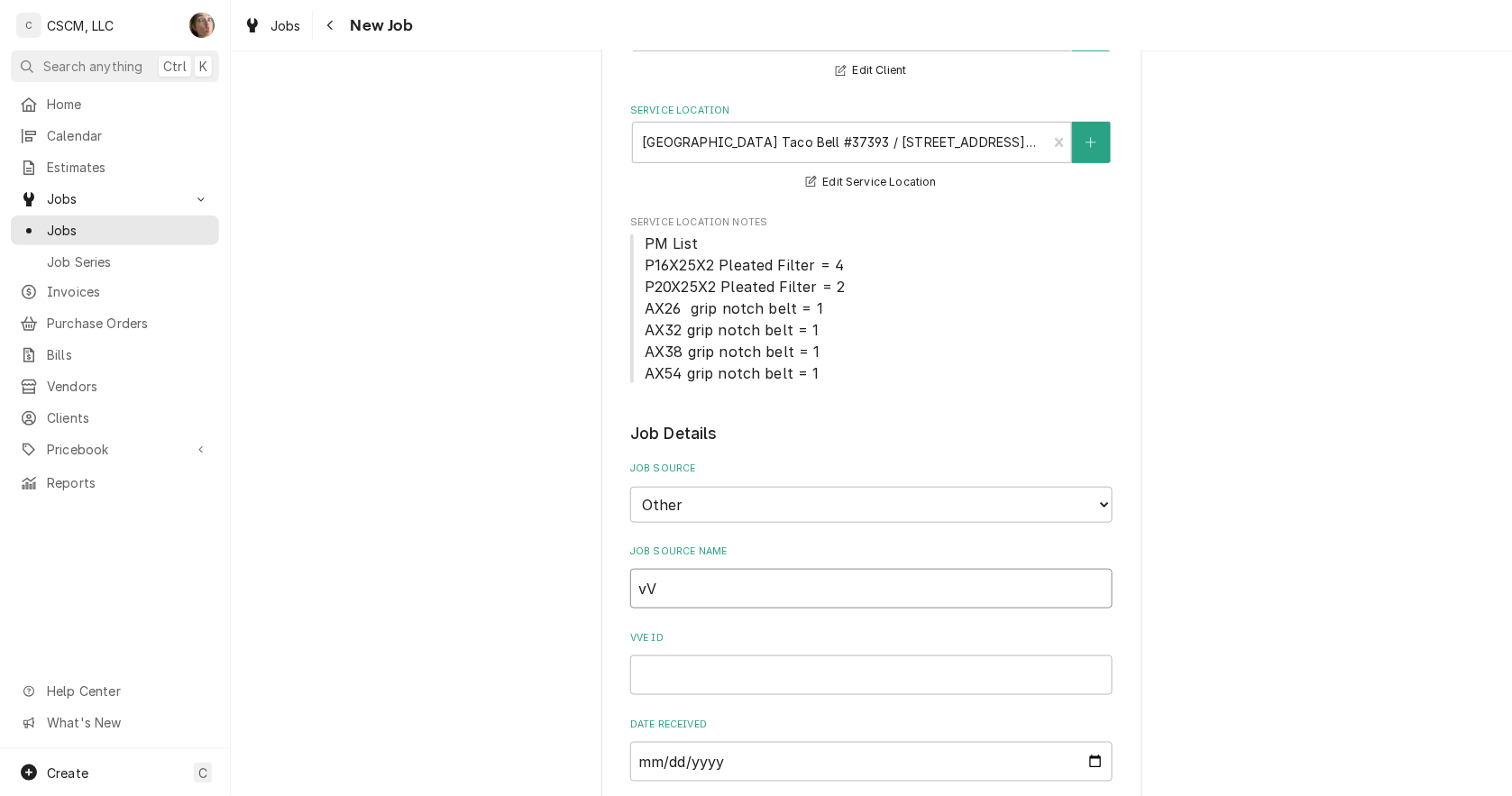
type textarea "x"
type input "v"
type textarea "x"
type input "V"
type textarea "x"
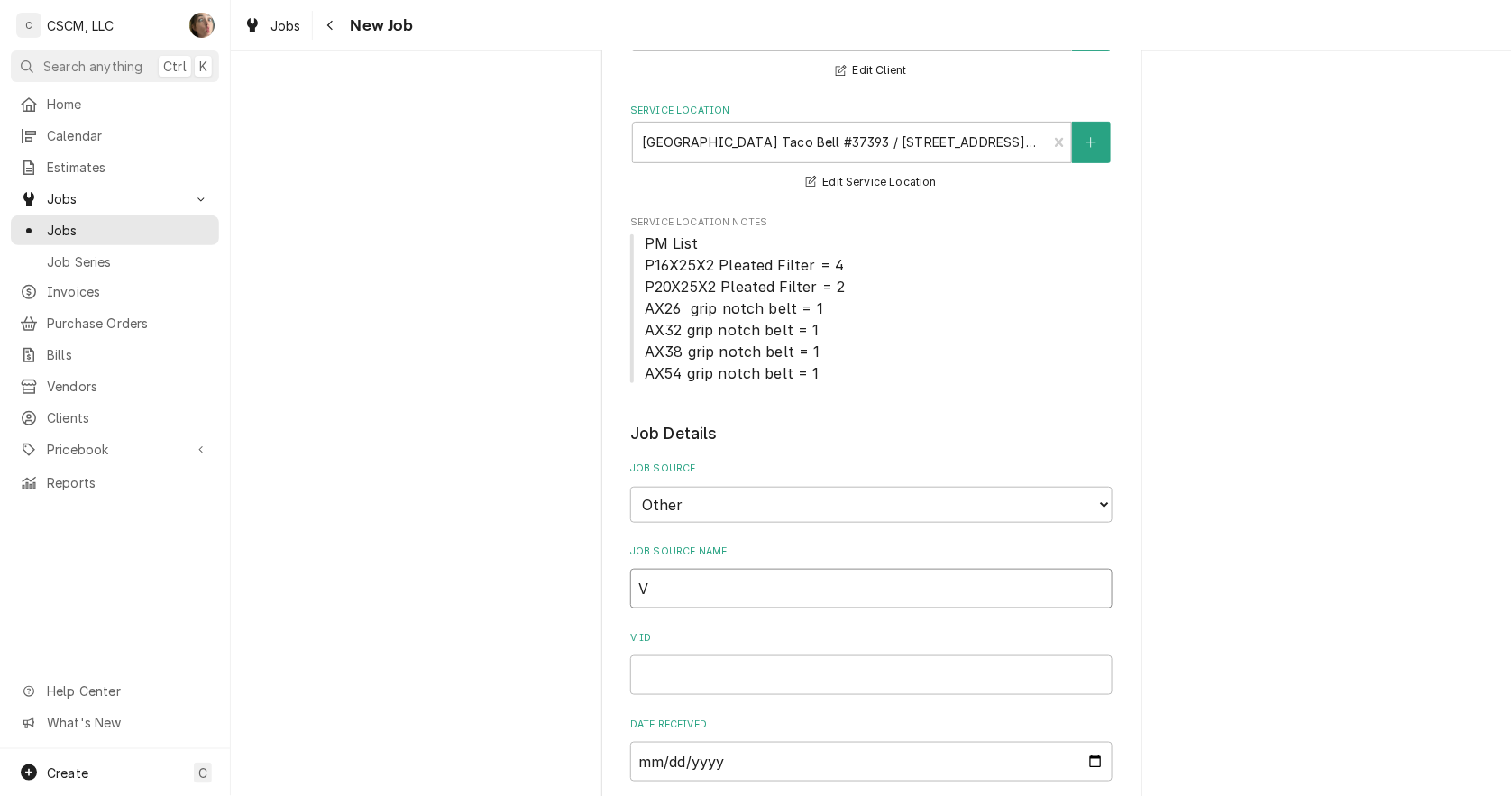
type input "Ve"
type textarea "x"
type input "Ver"
type textarea "x"
type input "Veri"
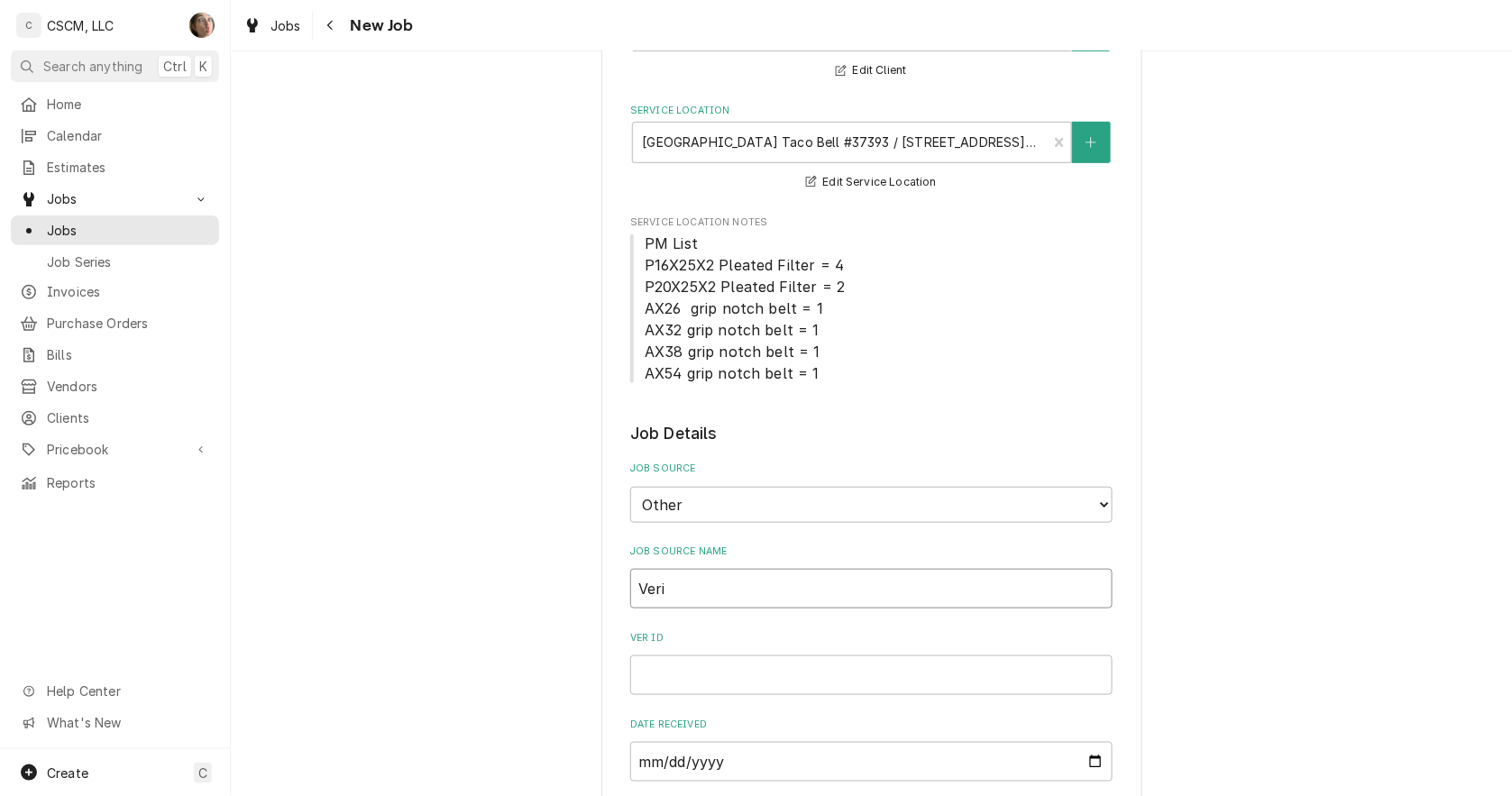
type textarea "x"
type input "Veris"
type textarea "x"
type input "Verisa"
type textarea "x"
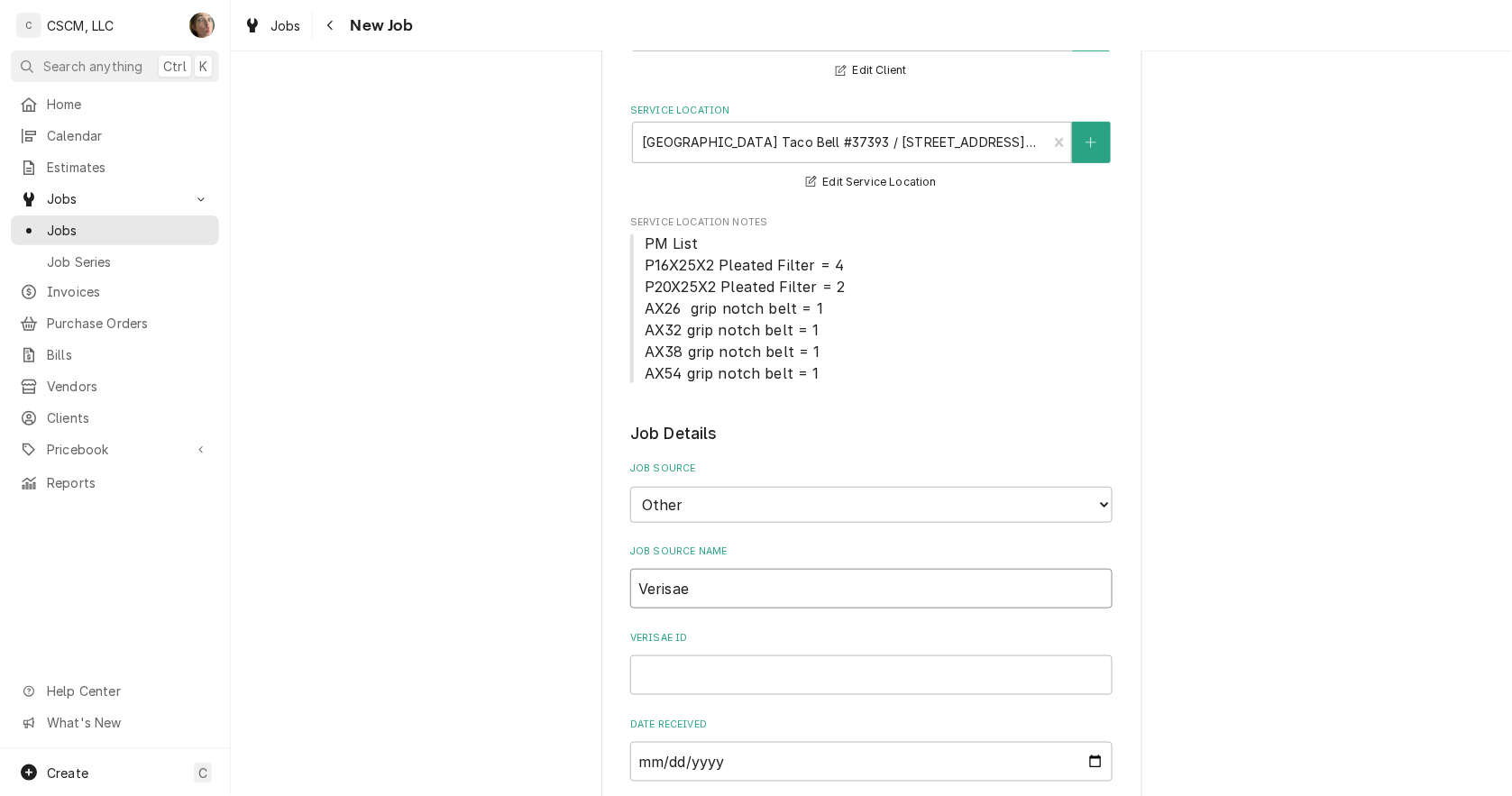
type input "Verisae"
paste input "72147285"
type textarea "x"
type input "72147285"
type textarea "x"
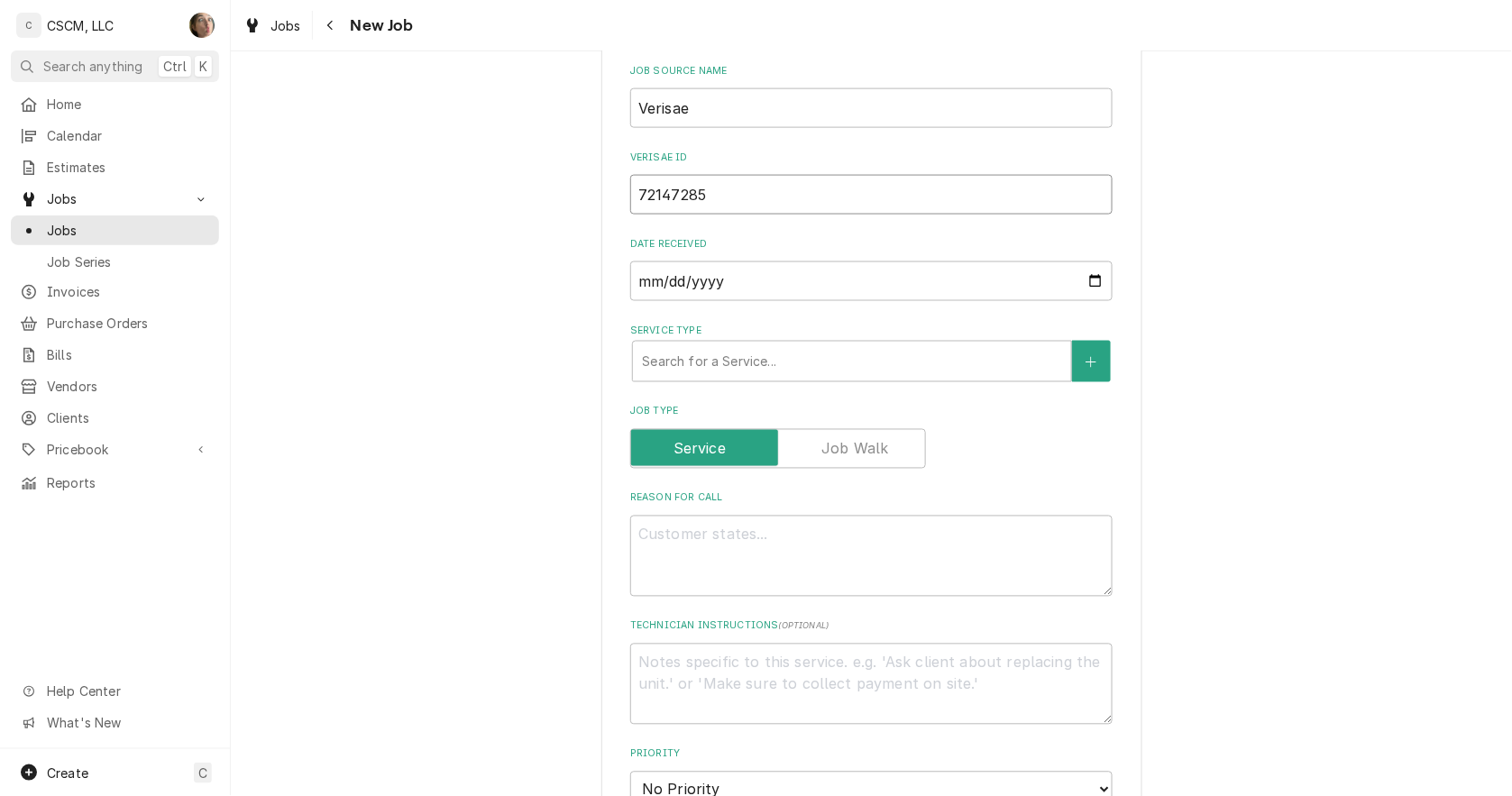
scroll to position [700, 0]
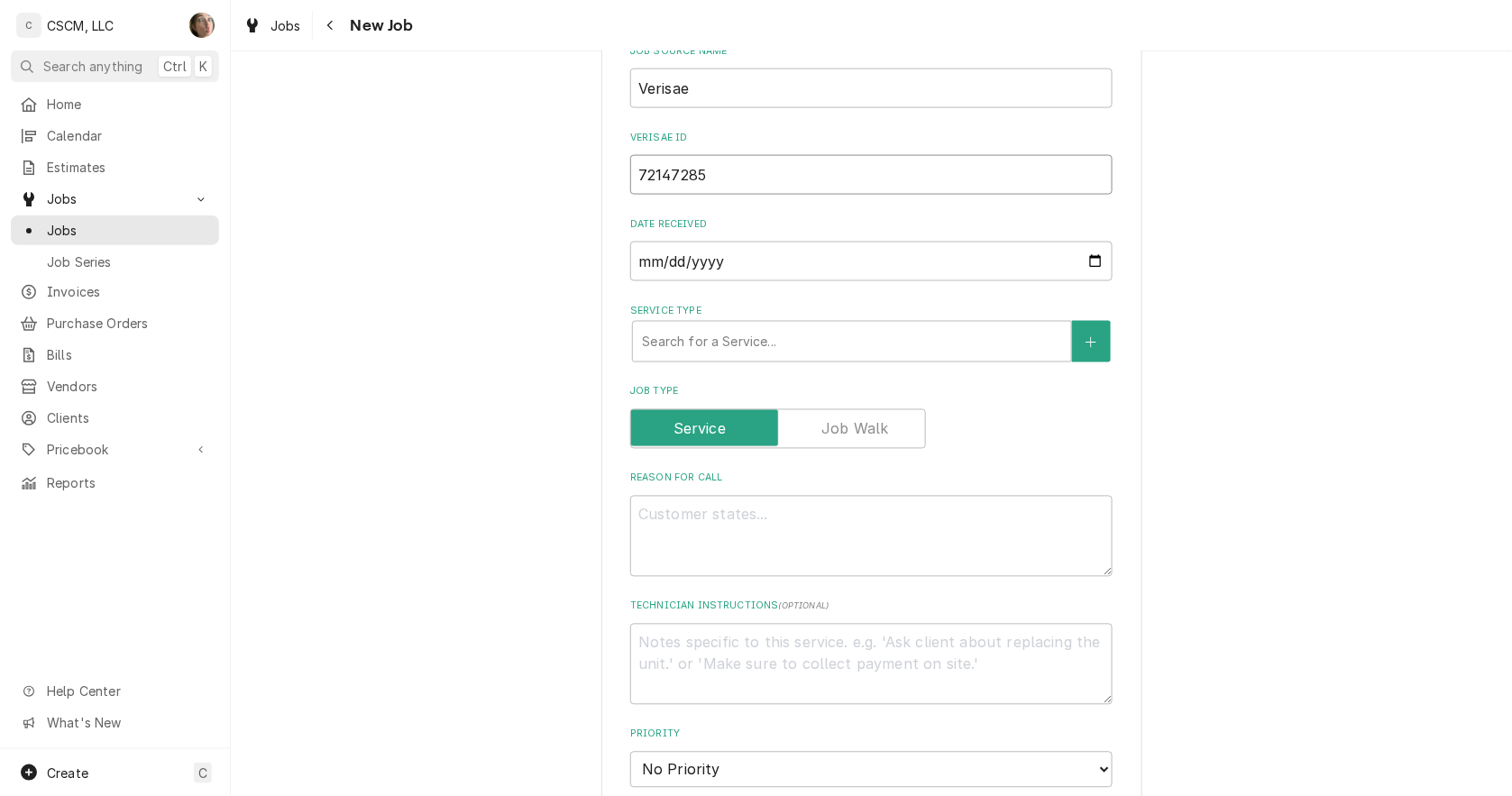
type input "72147285"
click at [723, 535] on textarea "Reason For Call" at bounding box center [871, 536] width 483 height 81
type textarea "x"
type textarea "n"
type textarea "x"
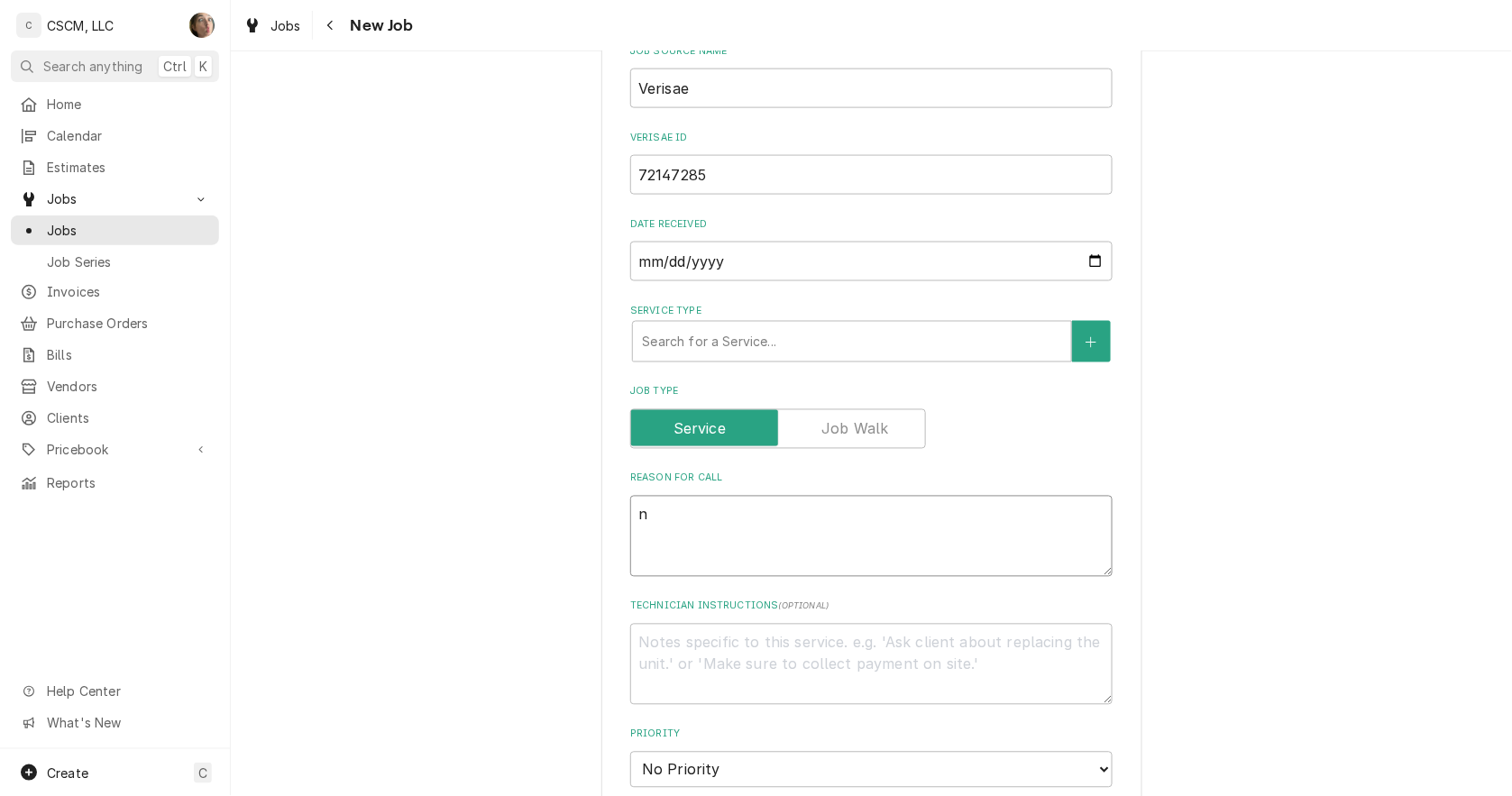
type textarea "nt"
type textarea "x"
type textarea "nte"
type textarea "x"
type textarea "nte:"
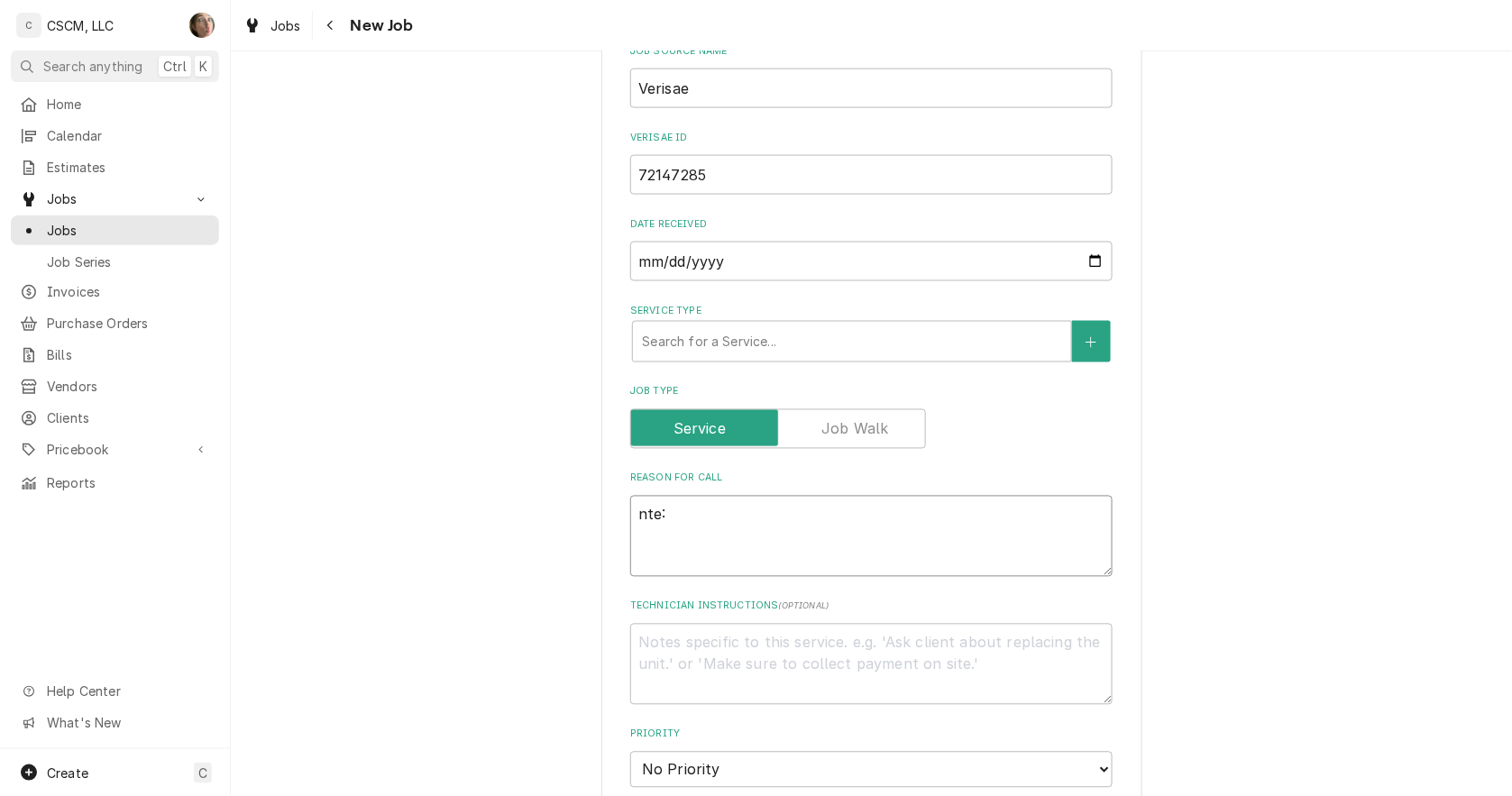
type textarea "x"
type textarea "nte"
type textarea "x"
type textarea "nt"
type textarea "x"
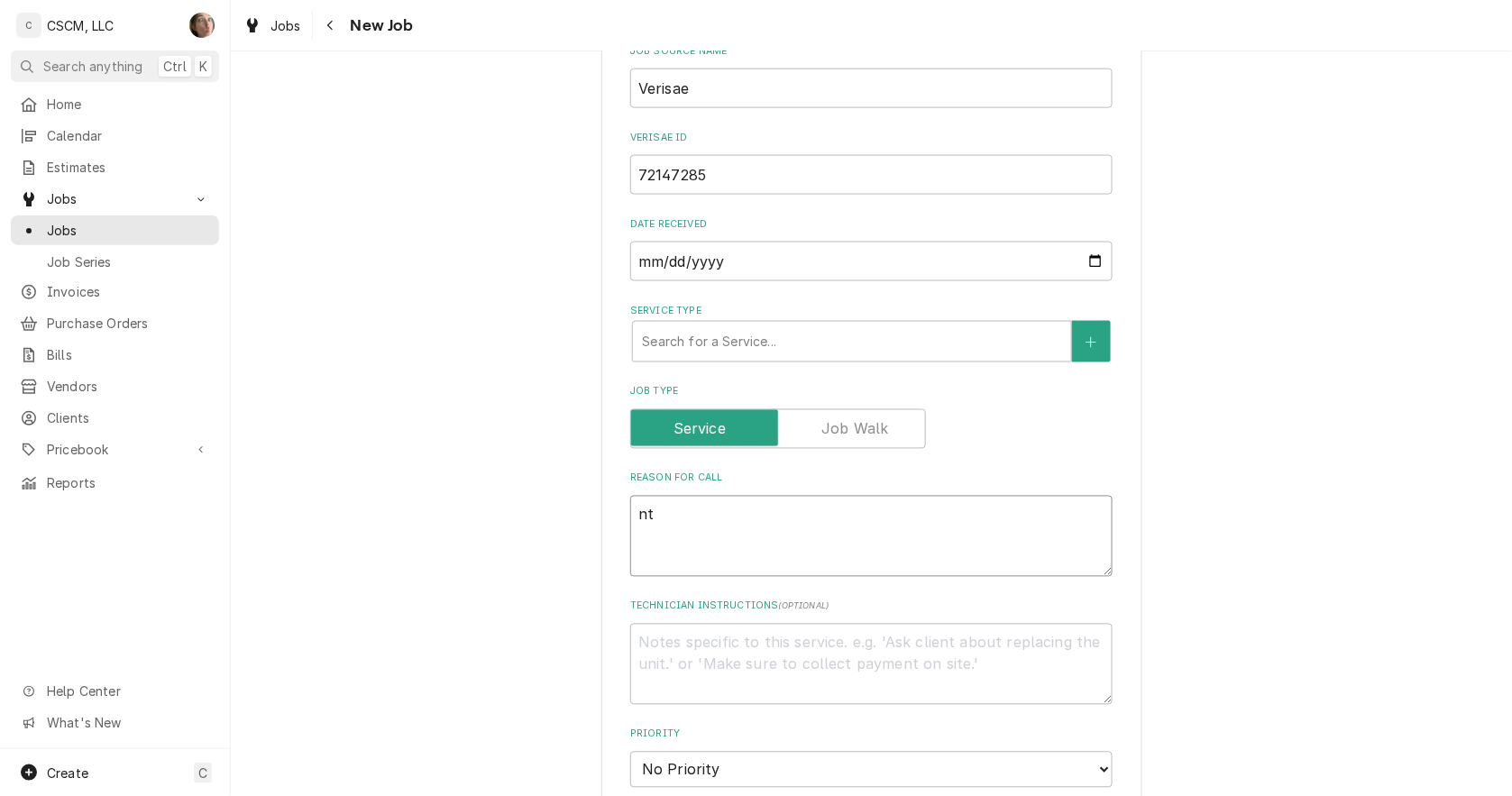
type textarea "n"
type textarea "x"
type textarea "N"
type textarea "x"
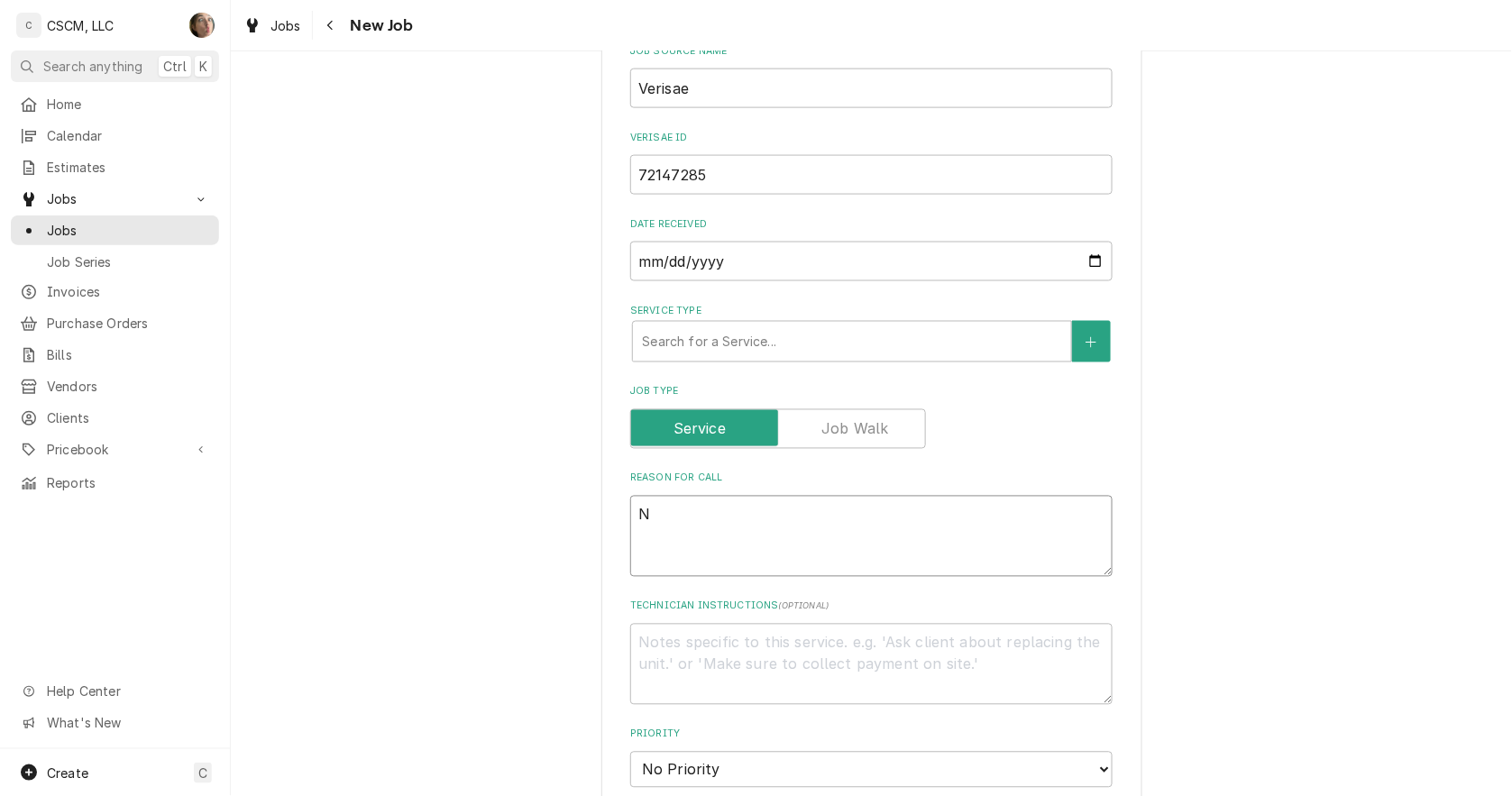
type textarea "NT"
type textarea "x"
type textarea "NTE"
type textarea "x"
type textarea "NTE:"
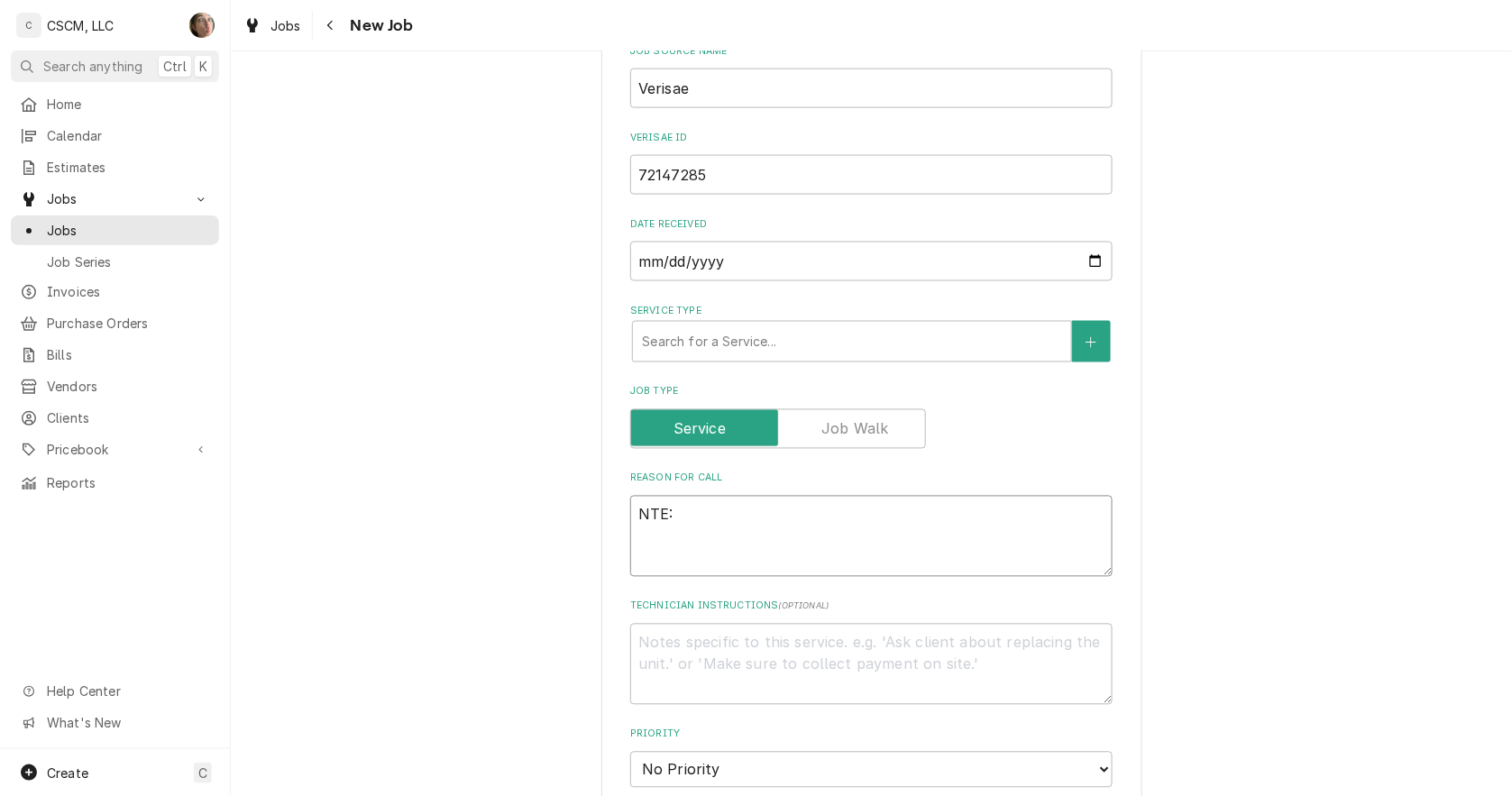
type textarea "x"
type textarea "NTE: #"
type textarea "x"
type textarea "NTE:"
type textarea "x"
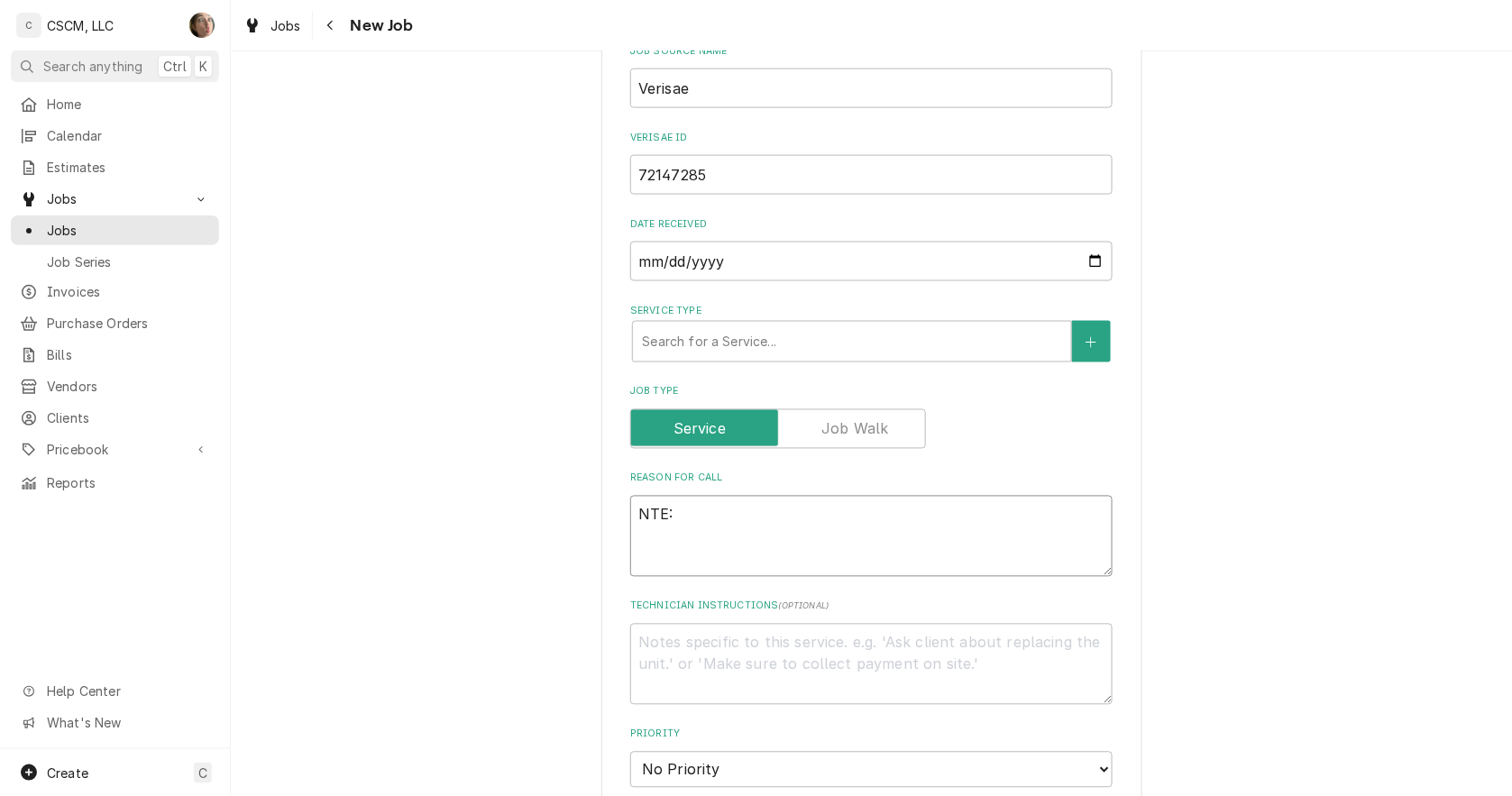
type textarea "NTE: $"
type textarea "x"
type textarea "NTE: $5"
type textarea "x"
type textarea "NTE: $50"
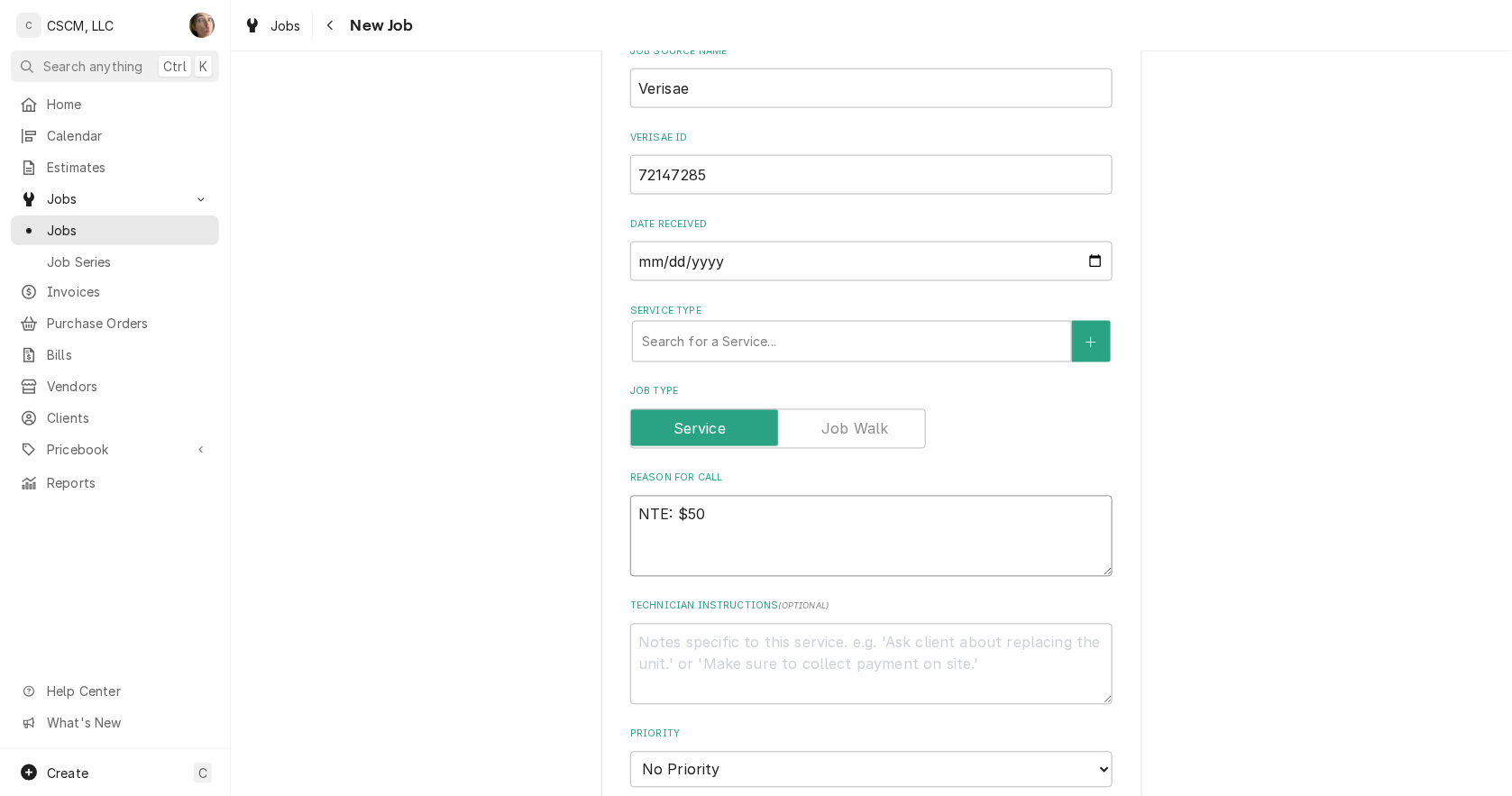
type textarea "x"
type textarea "NTE: $500"
type textarea "x"
type textarea "NTE: $500"
type textarea "x"
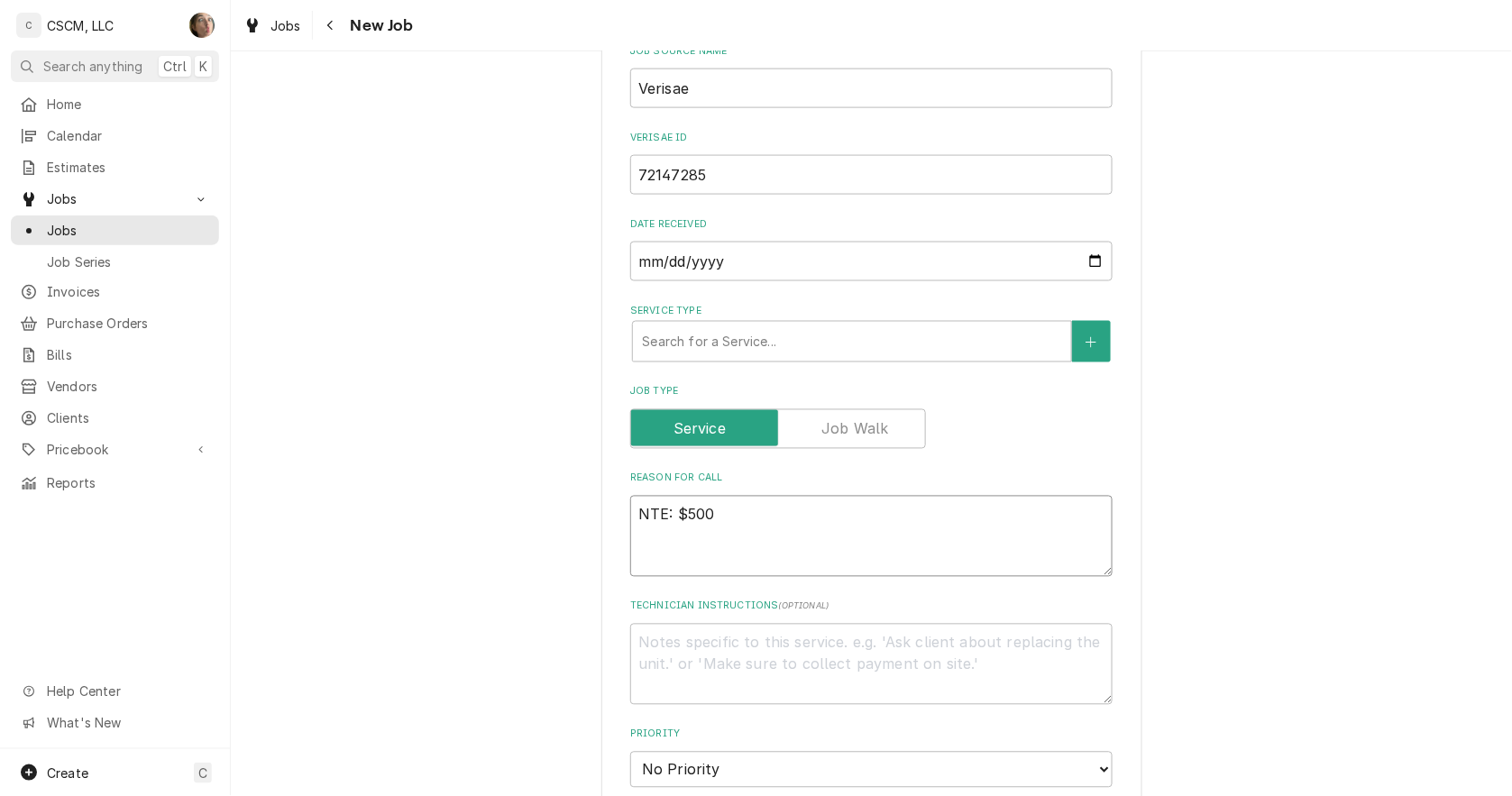
type textarea "NTE: $500 P"
type textarea "x"
type textarea "NTE: $500 PO"
type textarea "x"
type textarea "NTE: $500 PO"
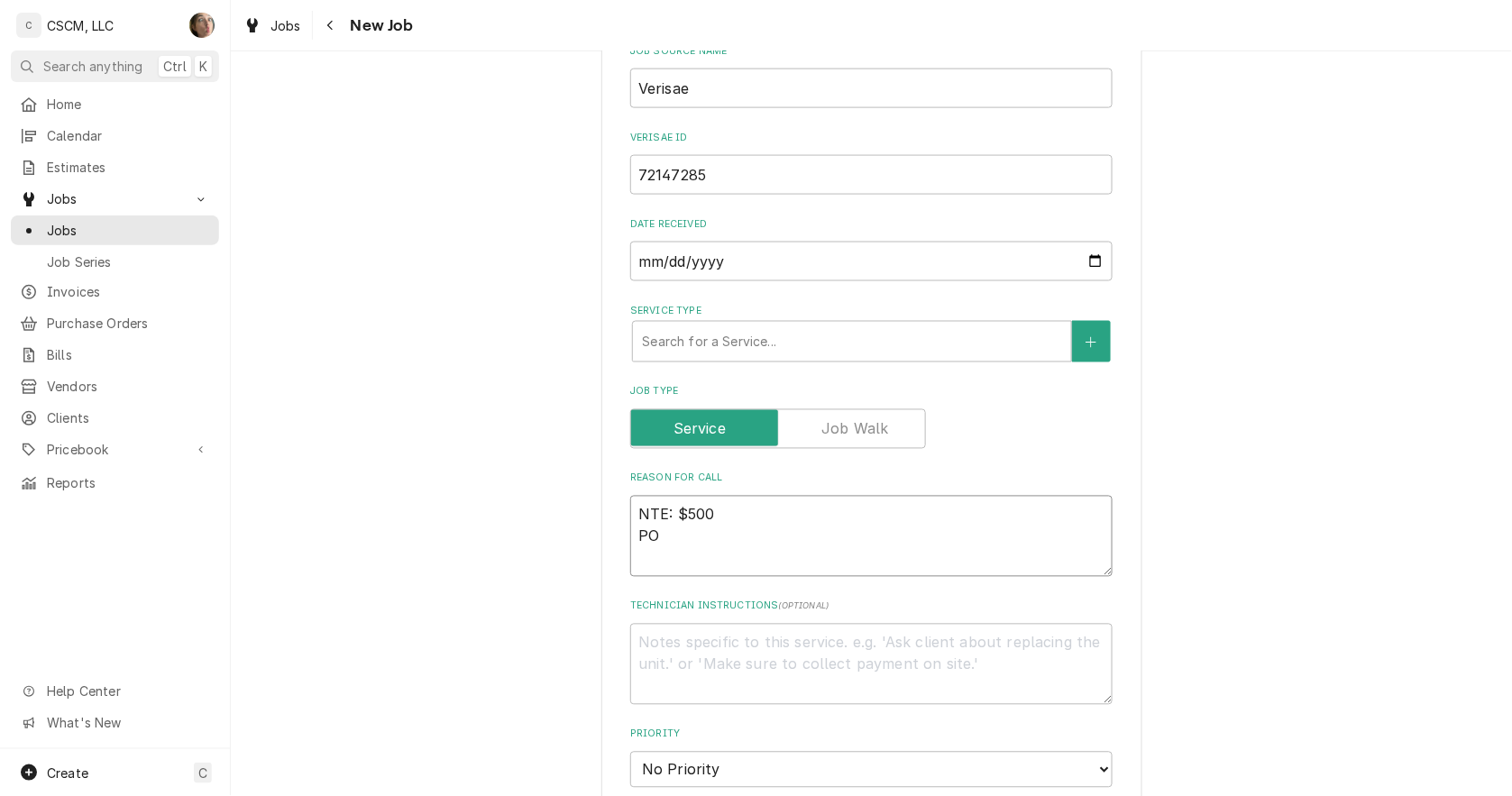
type textarea "x"
type textarea "NTE: $500 PO #"
type textarea "x"
type textarea "NTE: $500 PO #"
paste textarea "72147285"
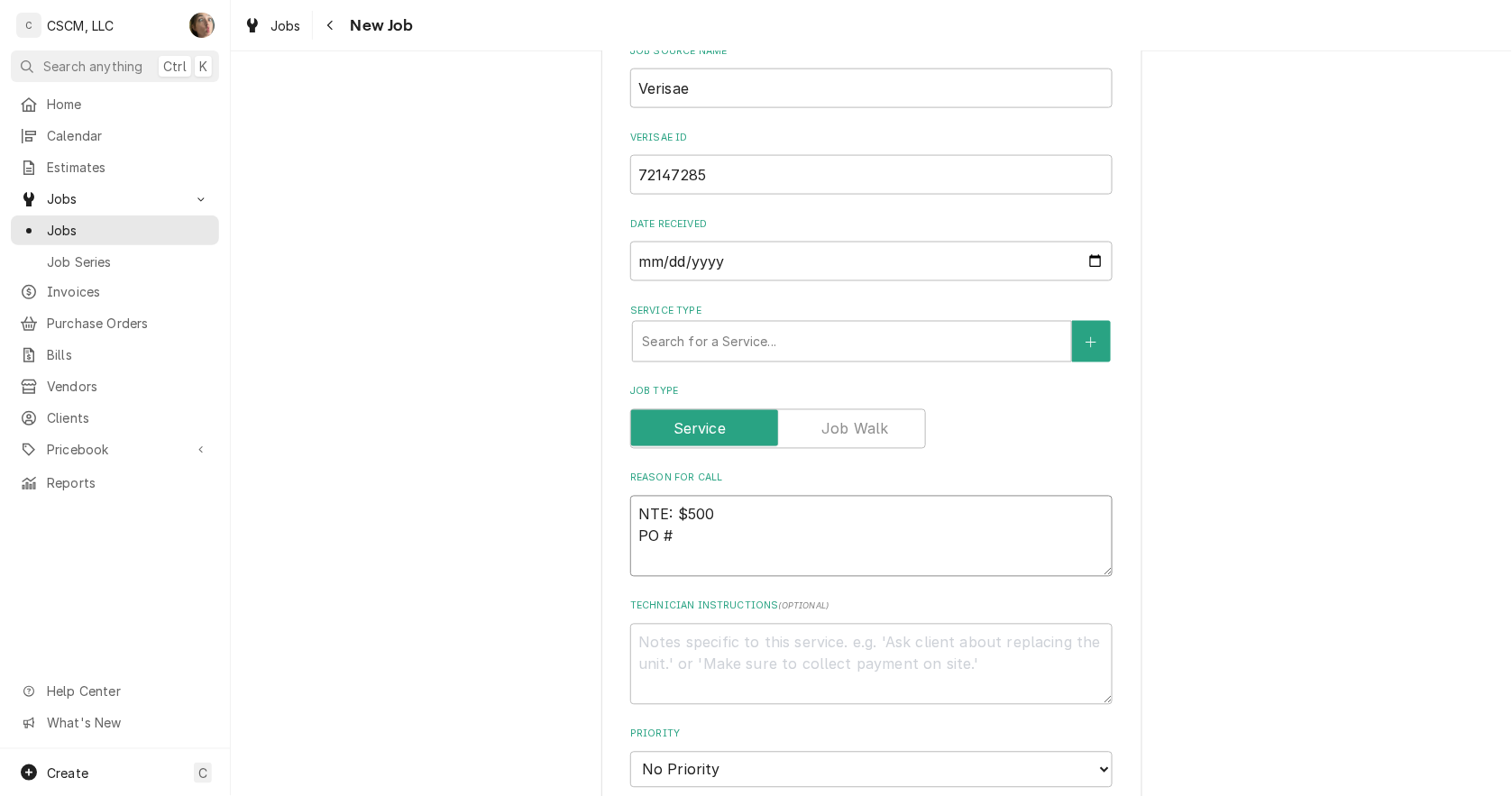
type textarea "x"
type textarea "NTE: $500 PO # 72147285"
type textarea "x"
type textarea "NTE: $500 PO # 72147285"
click at [636, 515] on textarea "NTE: $500 PO # 72147285" at bounding box center [871, 536] width 483 height 81
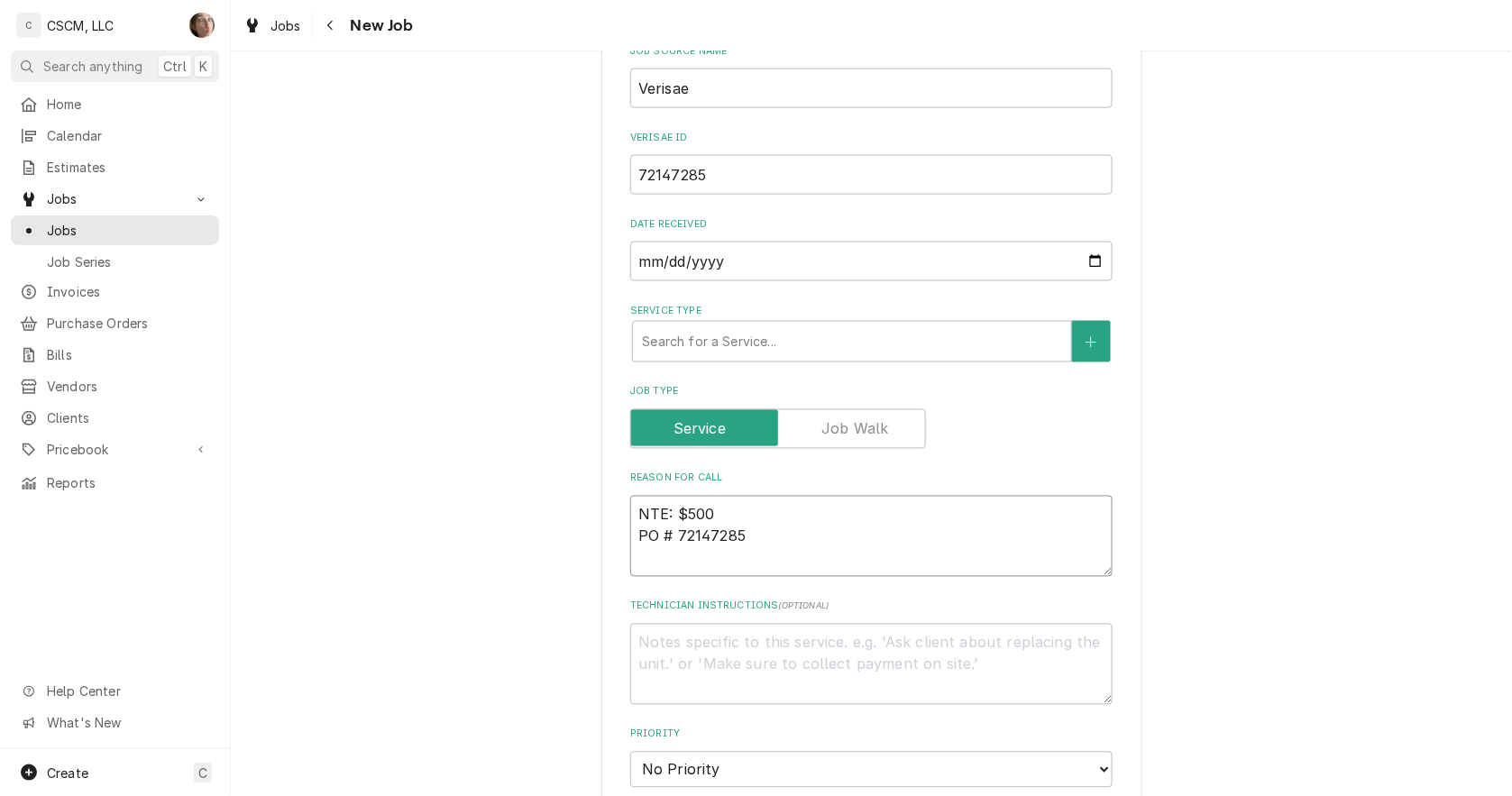
type textarea "x"
type textarea "RNTE: $500 PO # 72147285"
type textarea "x"
type textarea "RENTE: $500 PO # 72147285"
type textarea "x"
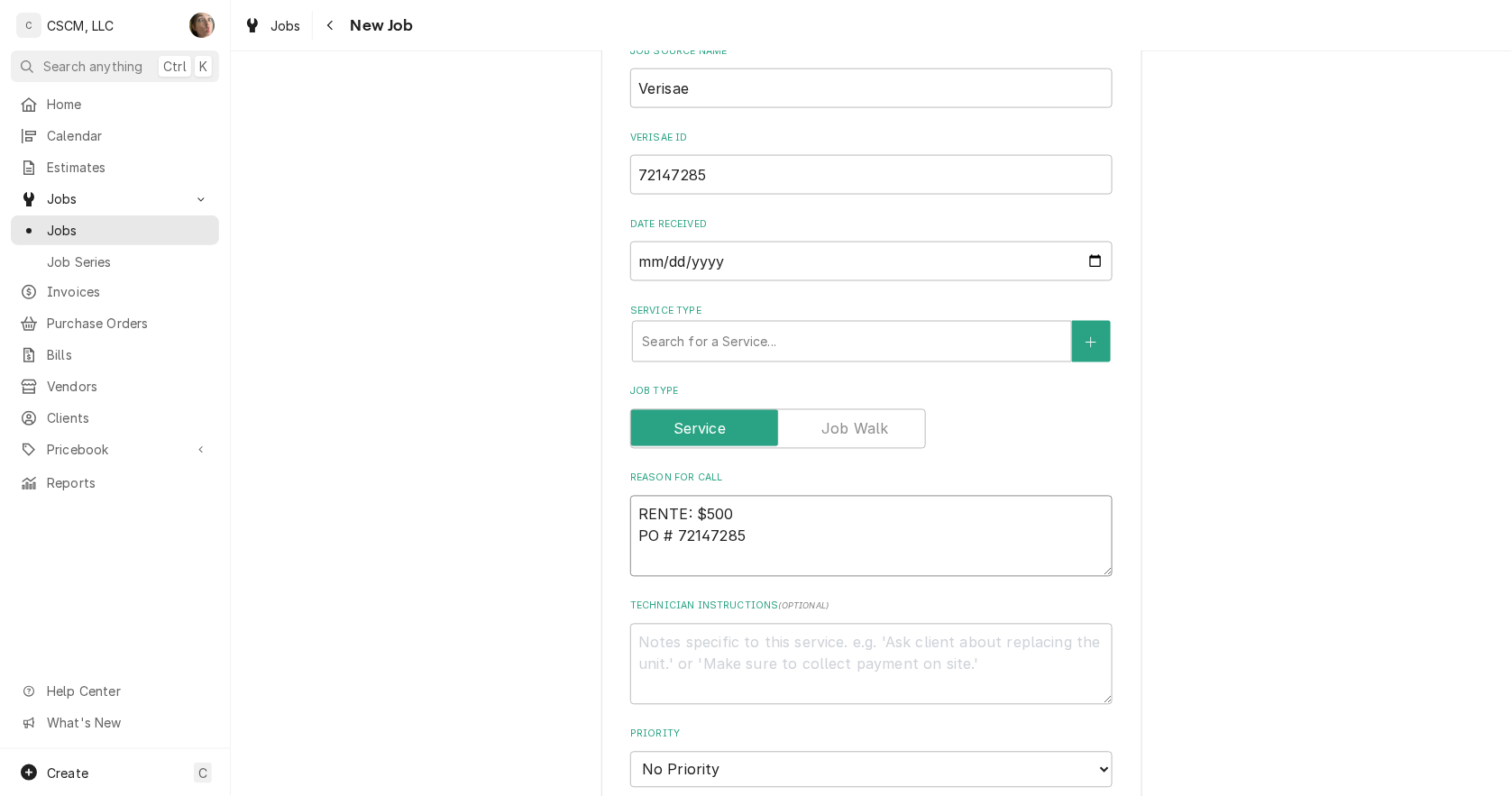
type textarea "RETNTE: $500 PO # 72147285"
type textarea "x"
type textarea "RETHNTE: $500 PO # 72147285"
type textarea "x"
type textarea "RETHENTE: $500 PO # 72147285"
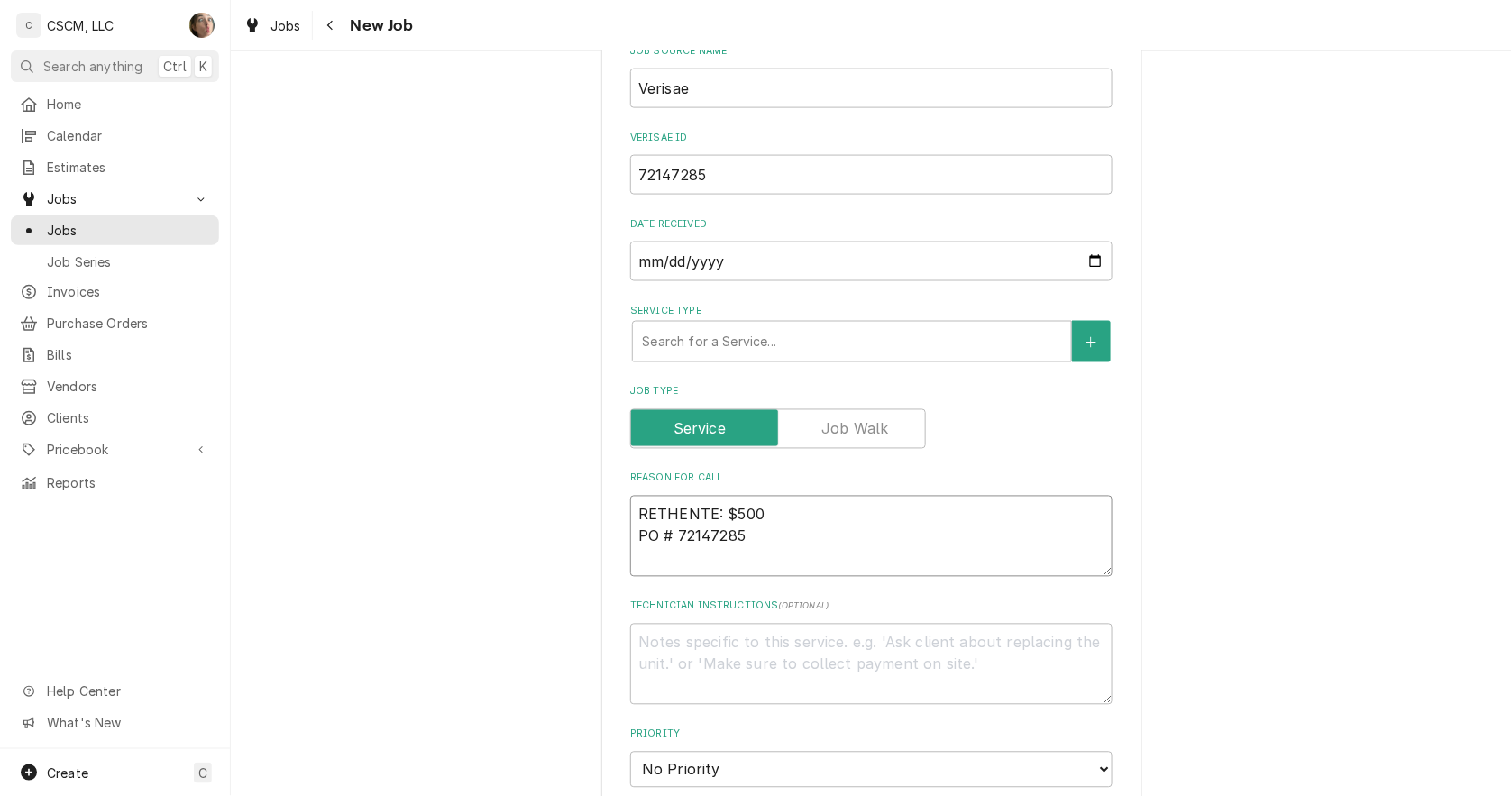
type textarea "x"
type textarea "RETHERNTE: $500 PO # 72147285"
type textarea "x"
type textarea "RETHERMNTE: $500 PO # 72147285"
type textarea "x"
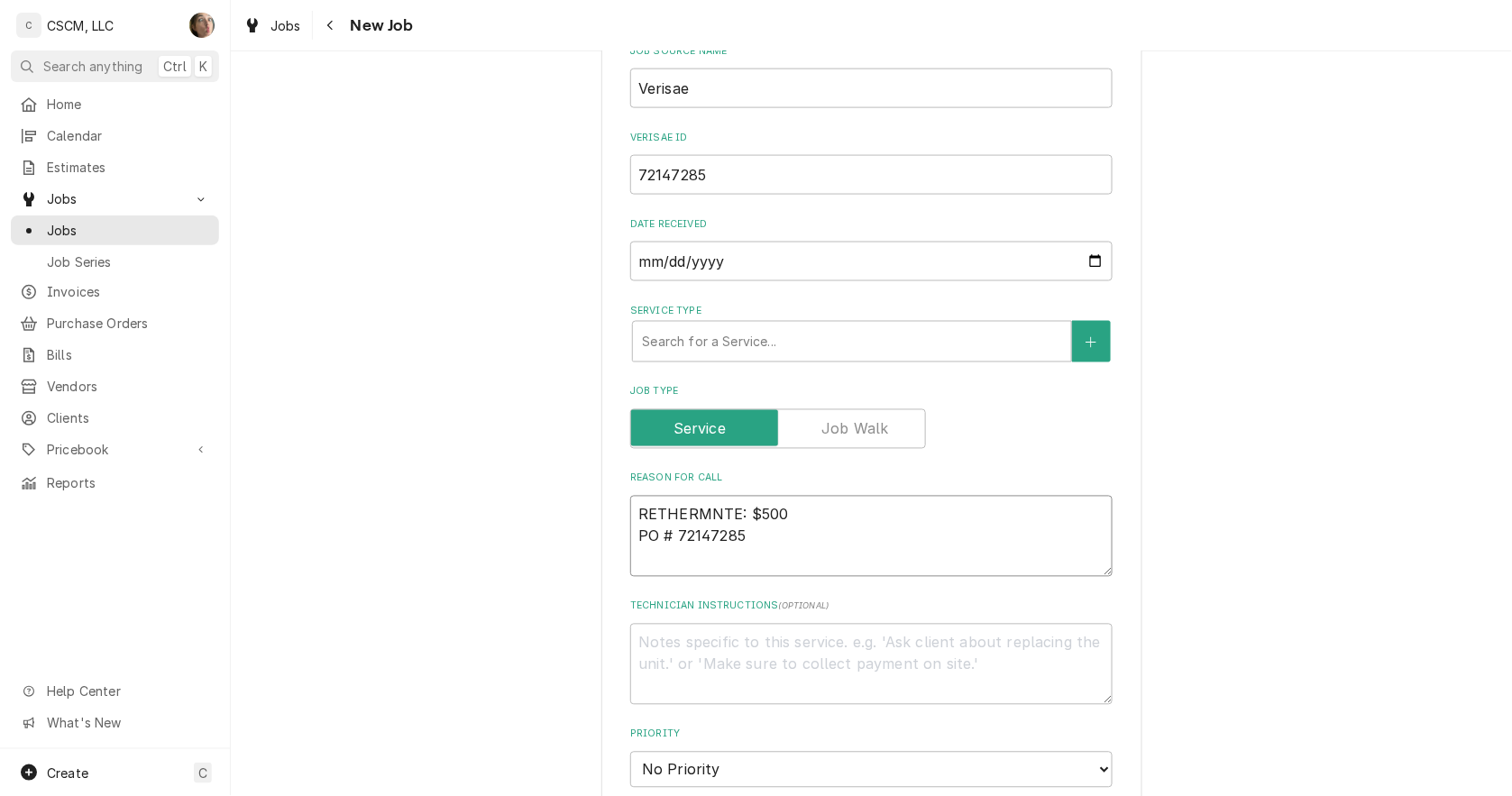
type textarea "RETHERMANTE: $500 PO # 72147285"
type textarea "x"
type textarea "RETHERMALNTE: $500 PO # 72147285"
type textarea "x"
type textarea "RETHERMALINTE: $500 PO # 72147285"
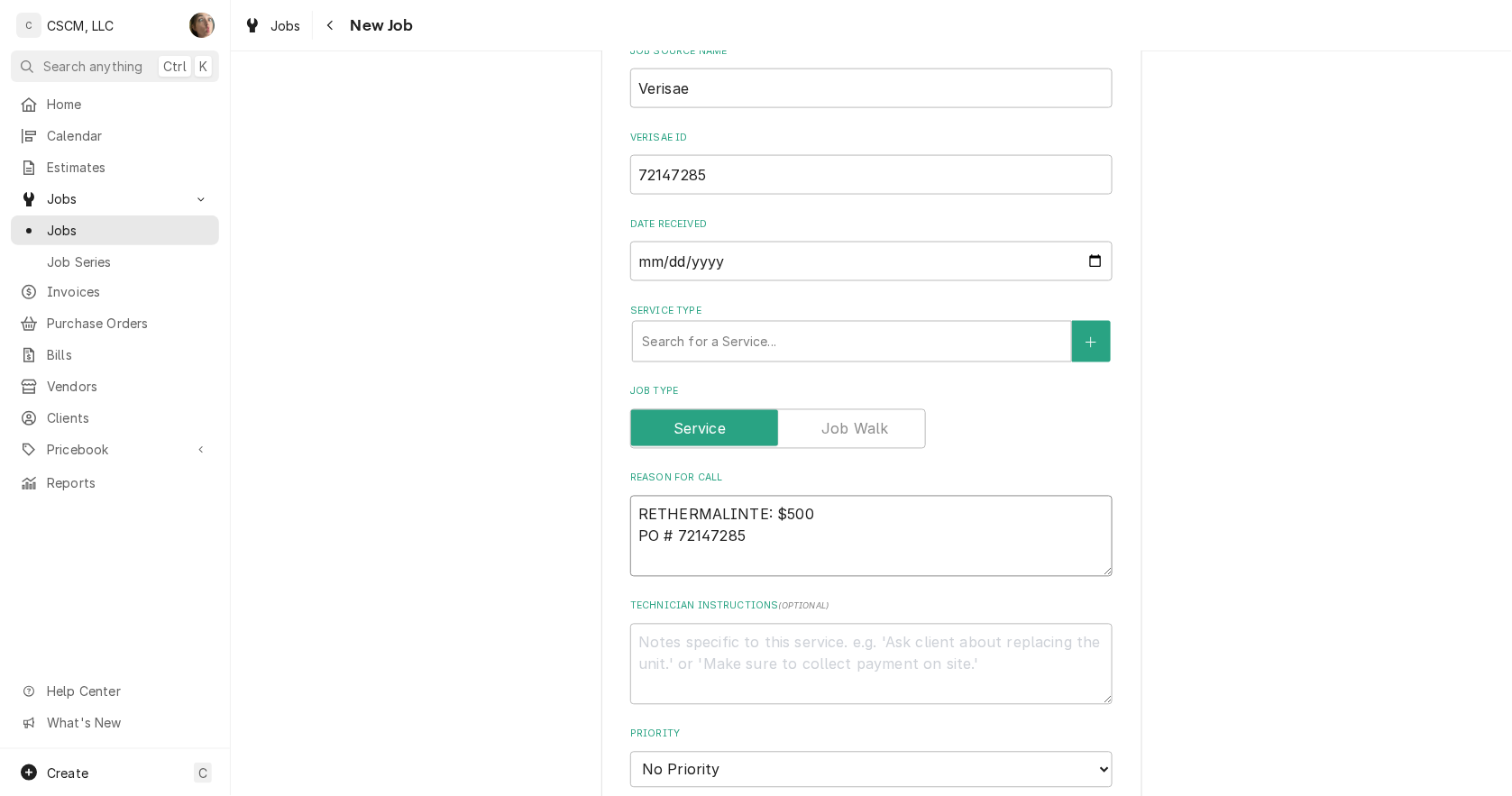
type textarea "x"
type textarea "RETHERMALIZNTE: $500 PO # 72147285"
type textarea "x"
type textarea "RETHERMALIZENTE: $500 PO # 72147285"
type textarea "x"
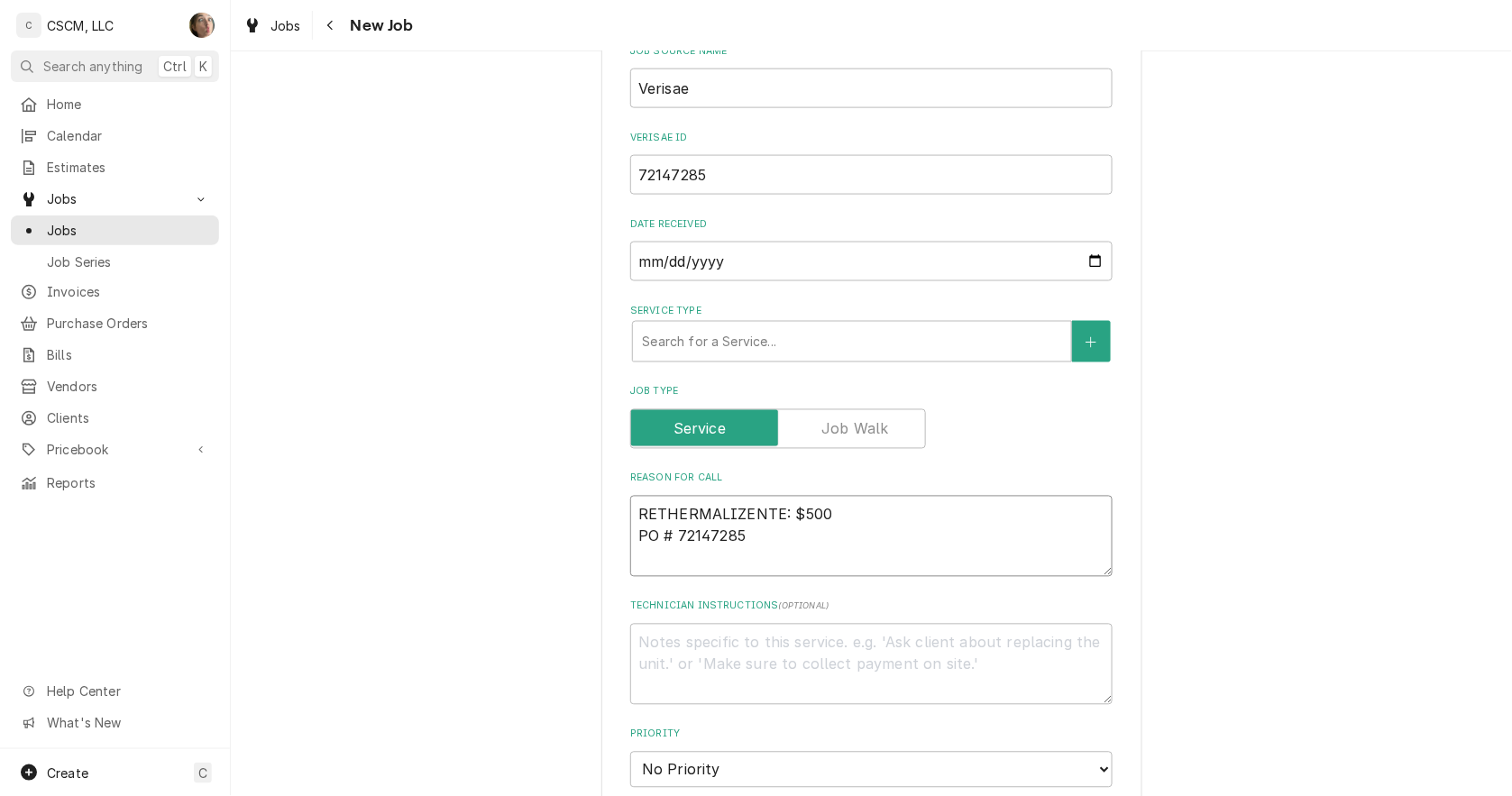
type textarea "RETHERMALIZERNTE: $500 PO # 72147285"
type textarea "x"
type textarea "RETHERMALIZER NTE: $500 PO # 72147285"
paste textarea "The bottom of the grill isn't heating with the top of the grill"
type textarea "x"
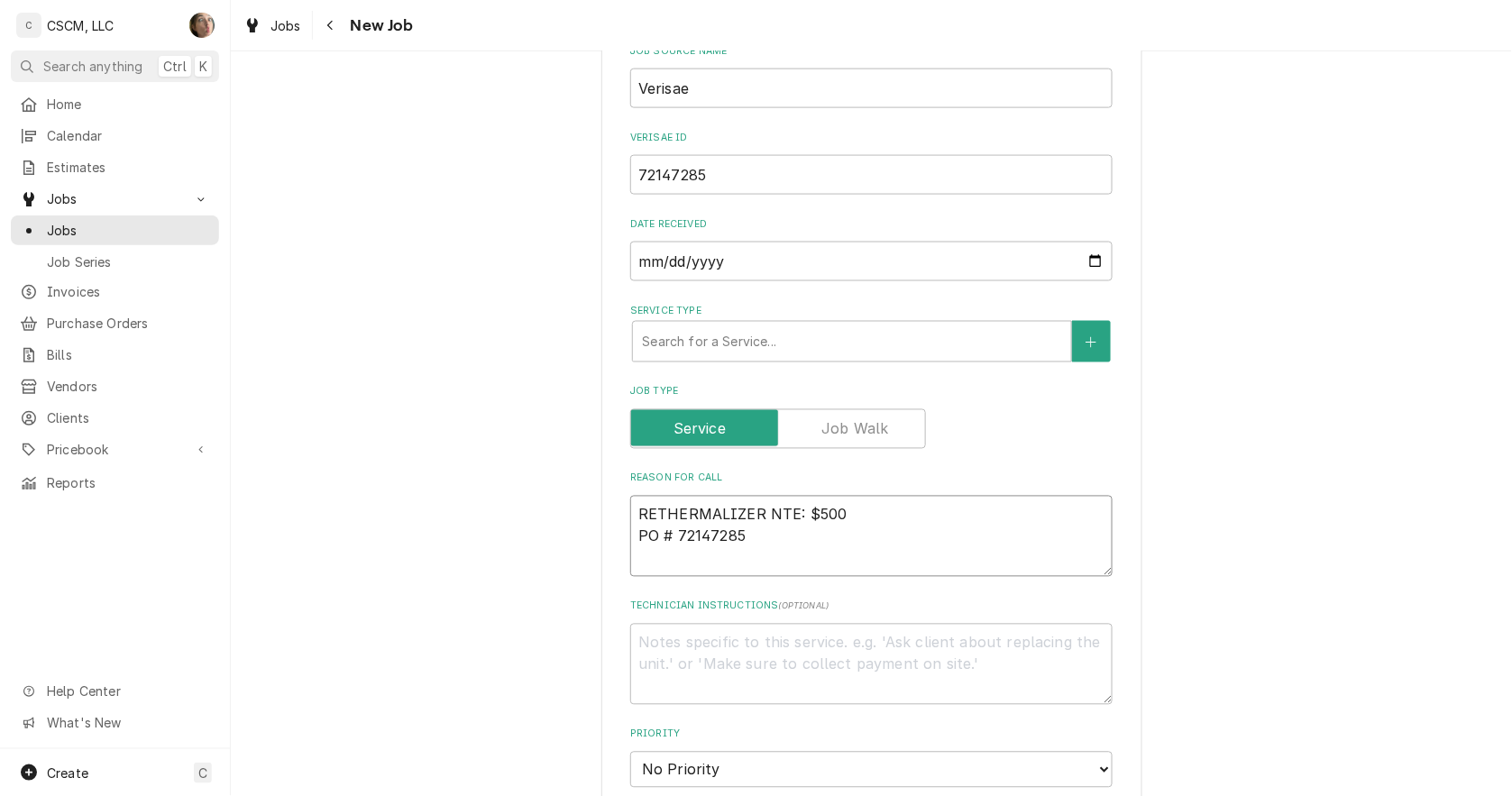
type textarea "RETHERMALIZER The bottom of the grill isn't heating with the top of the grillNT…"
drag, startPoint x: 757, startPoint y: 511, endPoint x: 319, endPoint y: 494, distance: 438.3
click at [319, 494] on div "Please provide the following information to create a job: Client Details Client…" at bounding box center [871, 481] width 1281 height 2222
type textarea "x"
type textarea "rThe bottom of the grill isn't heating with the top of the grillNTE: $500 PO # …"
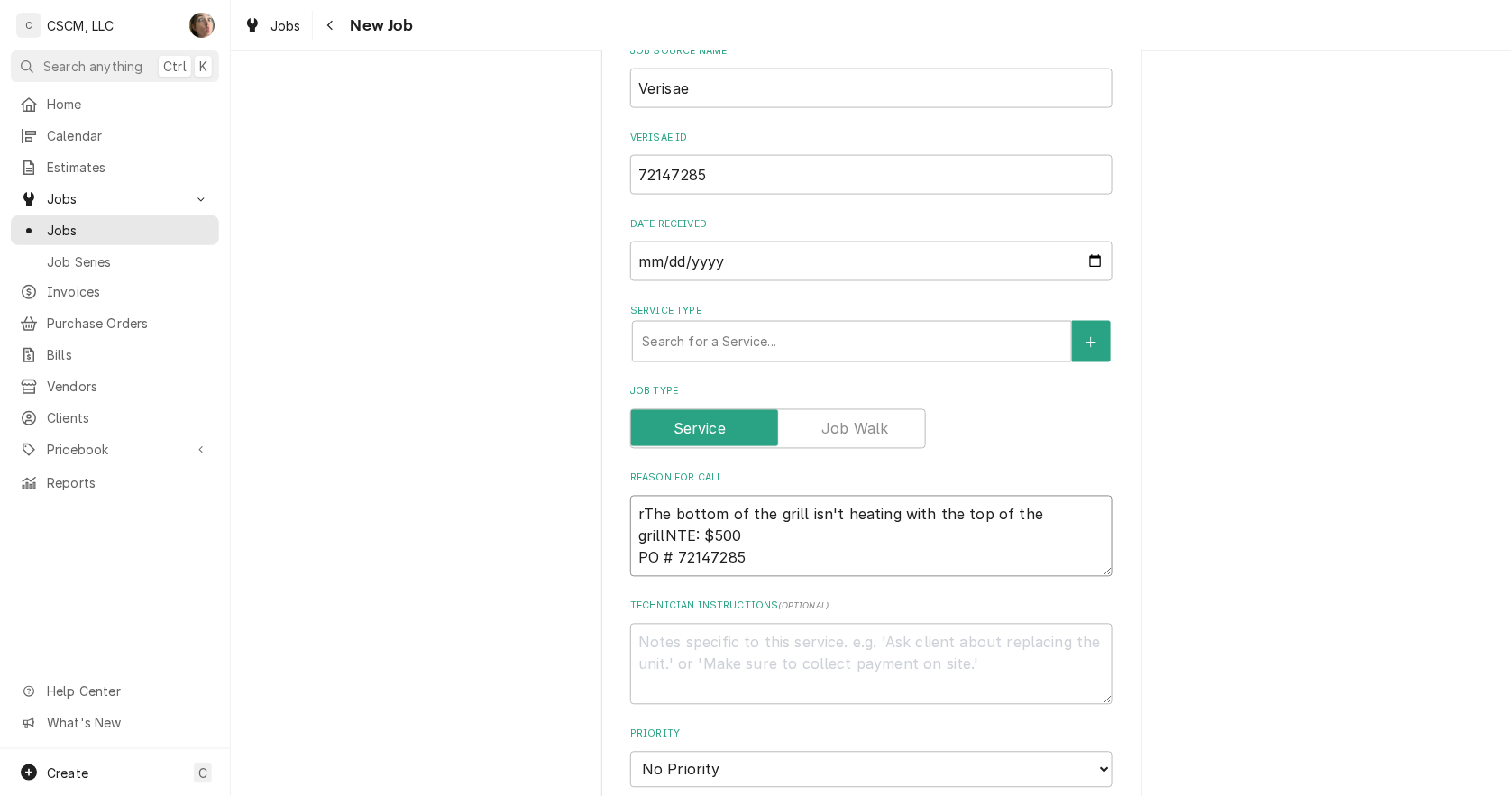
type textarea "x"
type textarea "The bottom of the grill isn't heating with the top of the grillNTE: $500 PO # 7…"
type textarea "x"
type textarea "RThe bottom of the grill isn't heating with the top of the grillNTE: $500 PO # …"
type textarea "x"
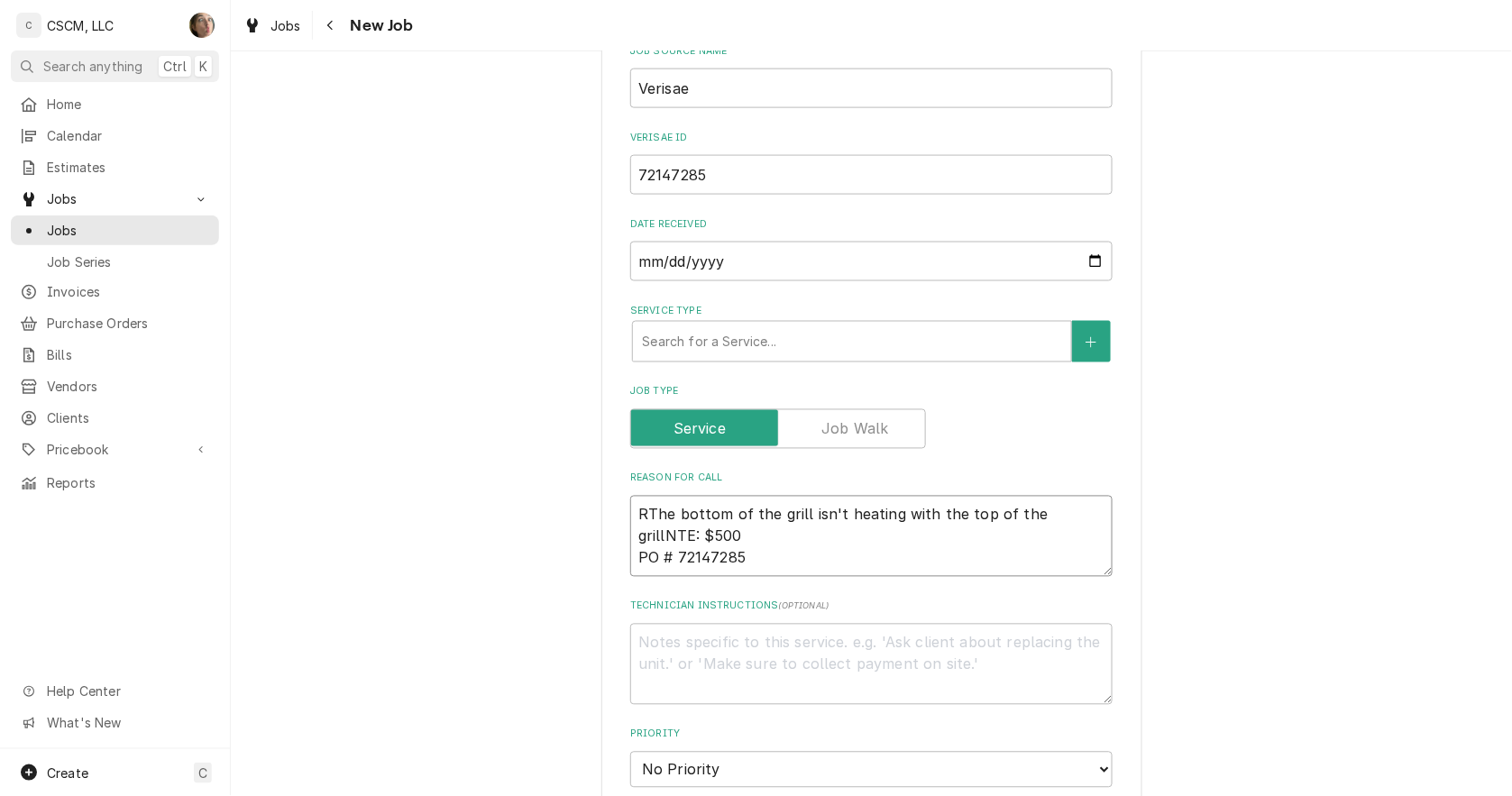
type textarea "ReThe bottom of the grill isn't heating with the top of the grillNTE: $500 PO #…"
type textarea "x"
type textarea "RetThe bottom of the grill isn't heating with the top of the grillNTE: $500 PO …"
type textarea "x"
type textarea "RethThe bottom of the grill isn't heating with the top of the grillNTE: $500 PO…"
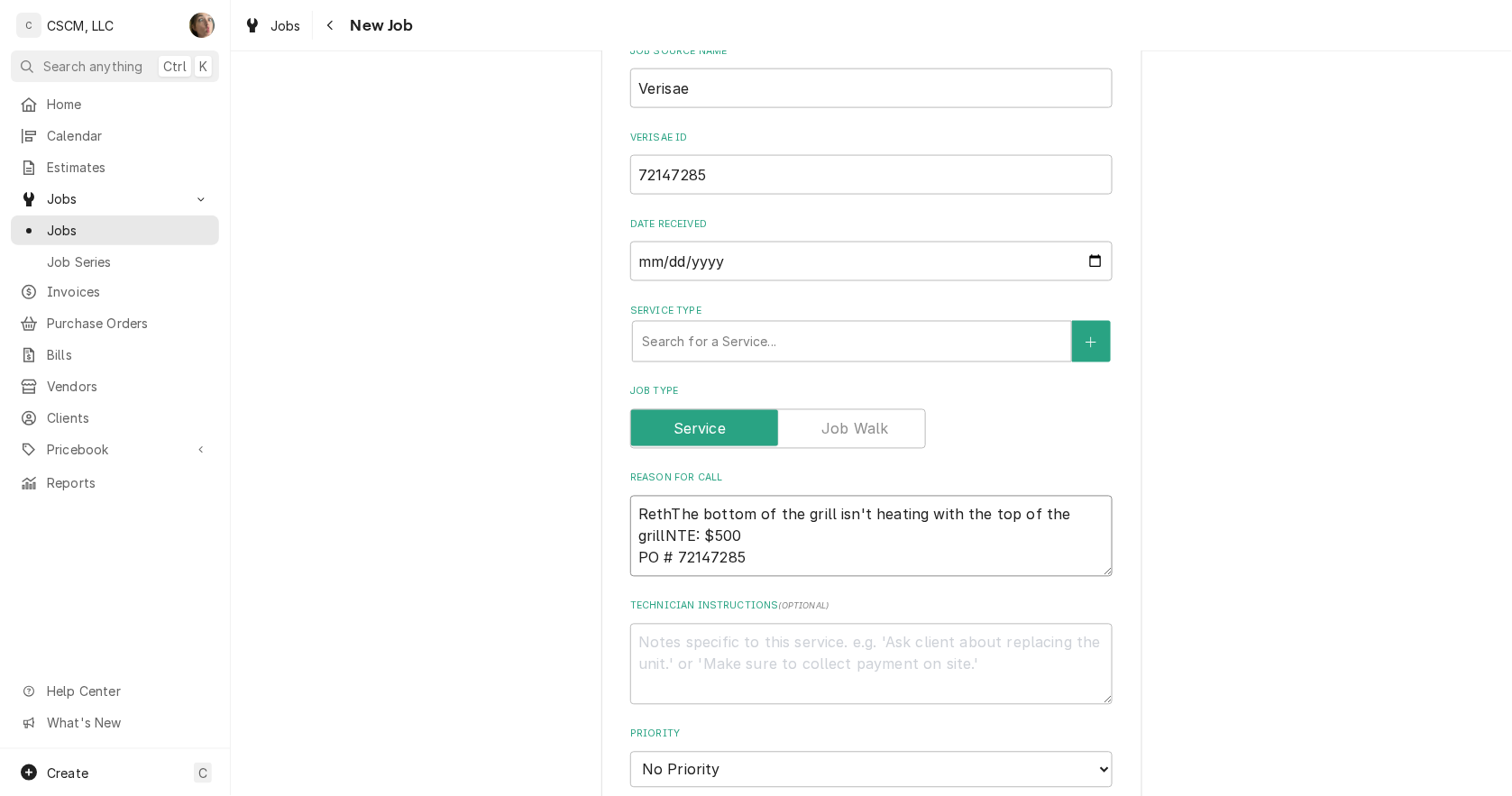
type textarea "x"
type textarea "RetheThe bottom of the grill isn't heating with the top of the grillNTE: $500 P…"
type textarea "x"
type textarea "RetherThe bottom of the grill isn't heating with the top of the grillNTE: $500 …"
type textarea "x"
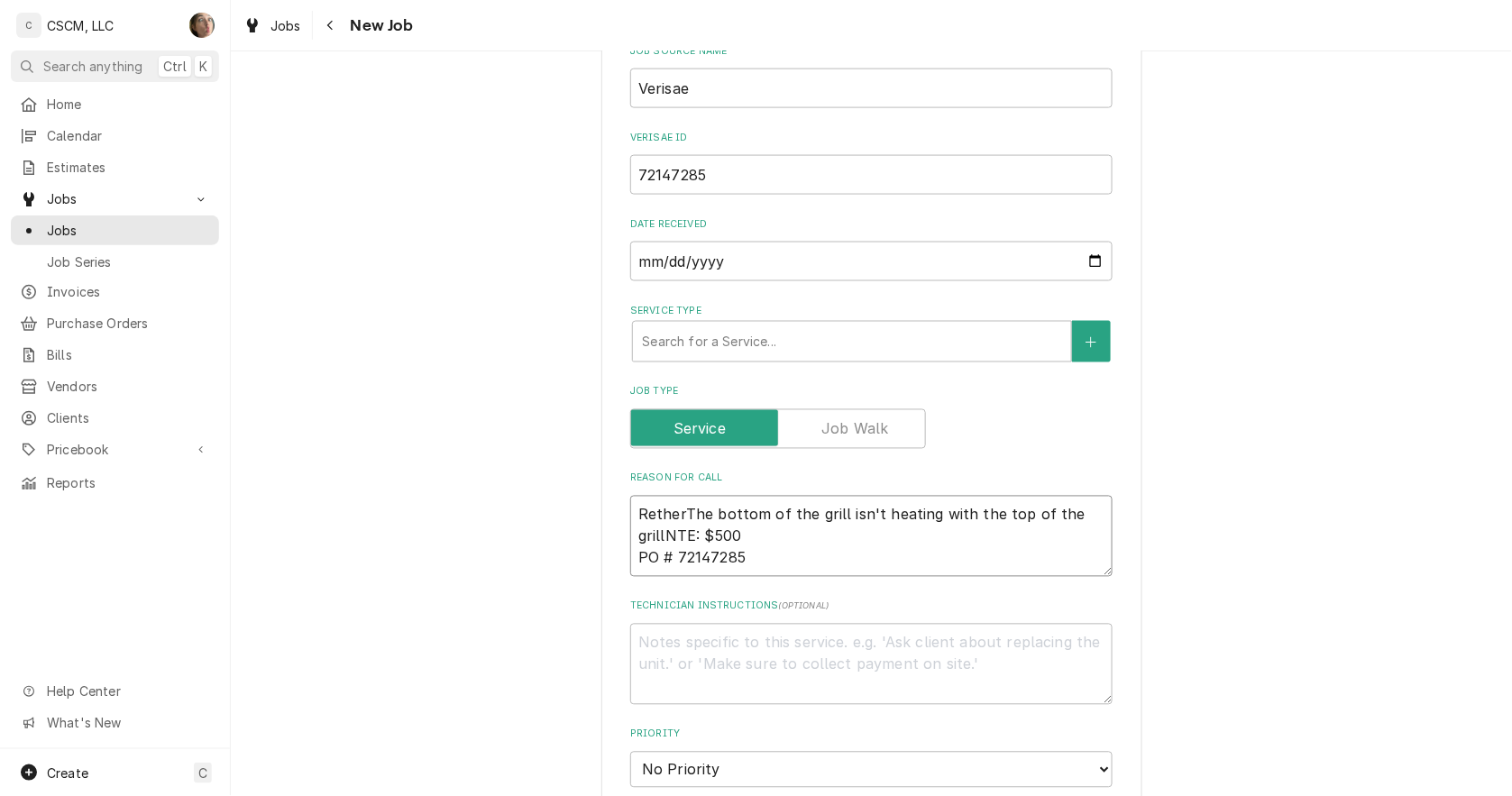
type textarea "RethermThe bottom of the grill isn't heating with the top of the grillNTE: $500…"
type textarea "x"
type textarea "RethermaThe bottom of the grill isn't heating with the top of the grillNTE: $50…"
type textarea "x"
type textarea "RethermalThe bottom of the grill isn't heating with the top of the grillNTE: $5…"
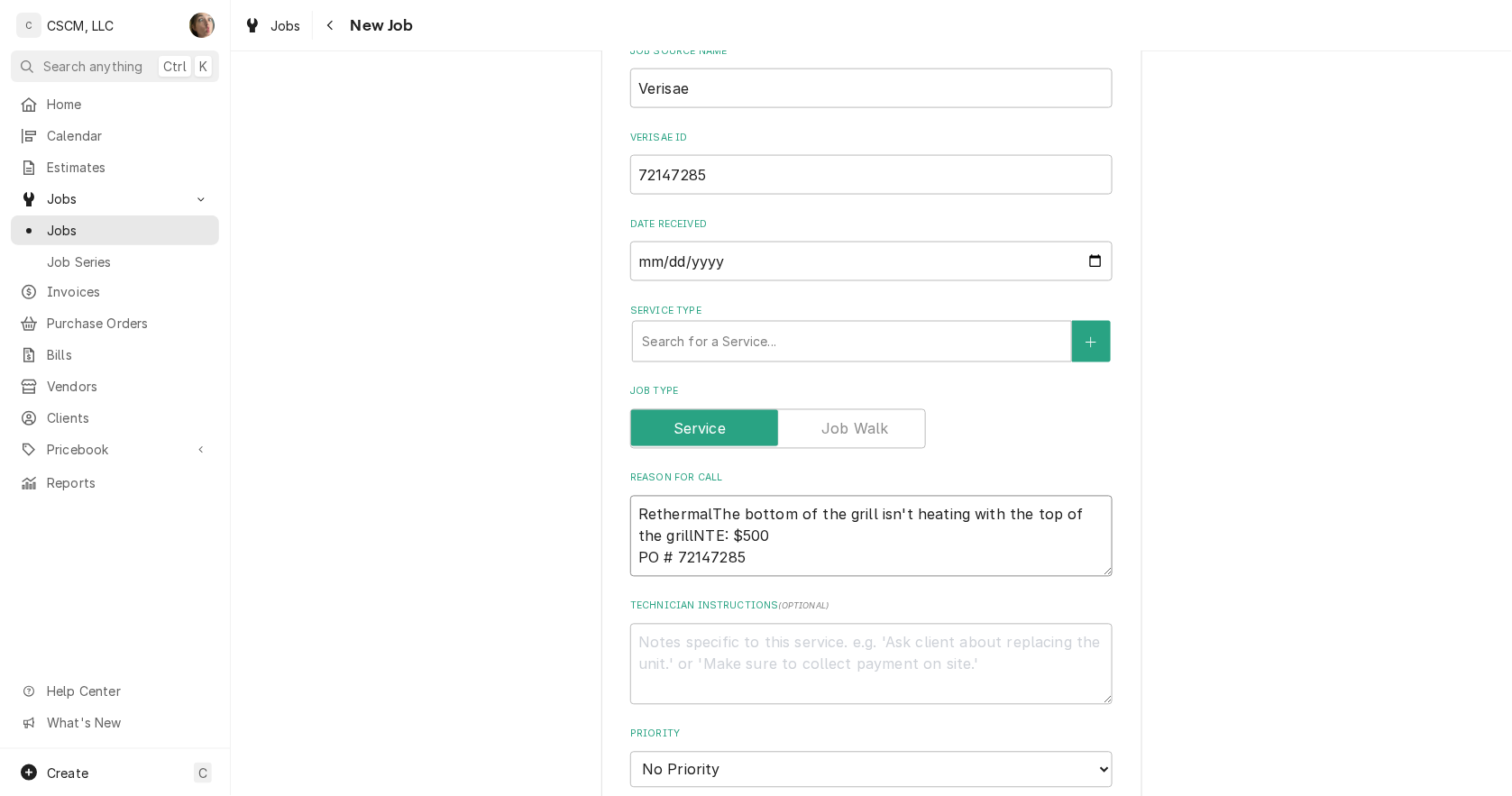
type textarea "x"
type textarea "RethermaliThe bottom of the grill isn't heating with the top of the grillNTE: $…"
type textarea "x"
type textarea "RethermalizThe bottom of the grill isn't heating with the top of the grillNTE: …"
type textarea "x"
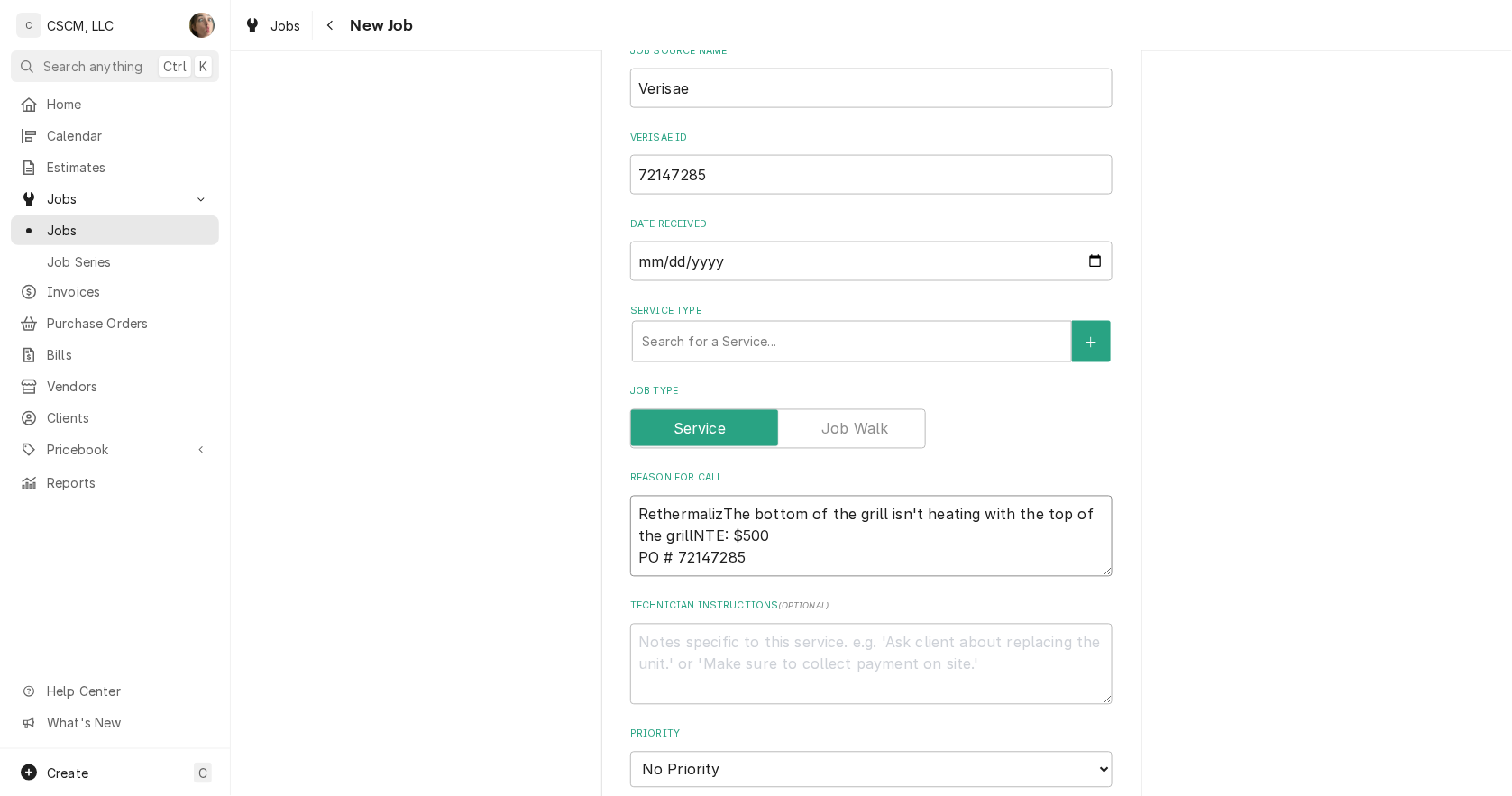
type textarea "RethermalizeThe bottom of the grill isn't heating with the top of the grillNTE:…"
type textarea "x"
type textarea "RethermalizerThe bottom of the grill isn't heating with the top of the grillNTE…"
type textarea "x"
type textarea "Rethermalizerhe bottom of the grill isn't heating with the top of the grillNTE:…"
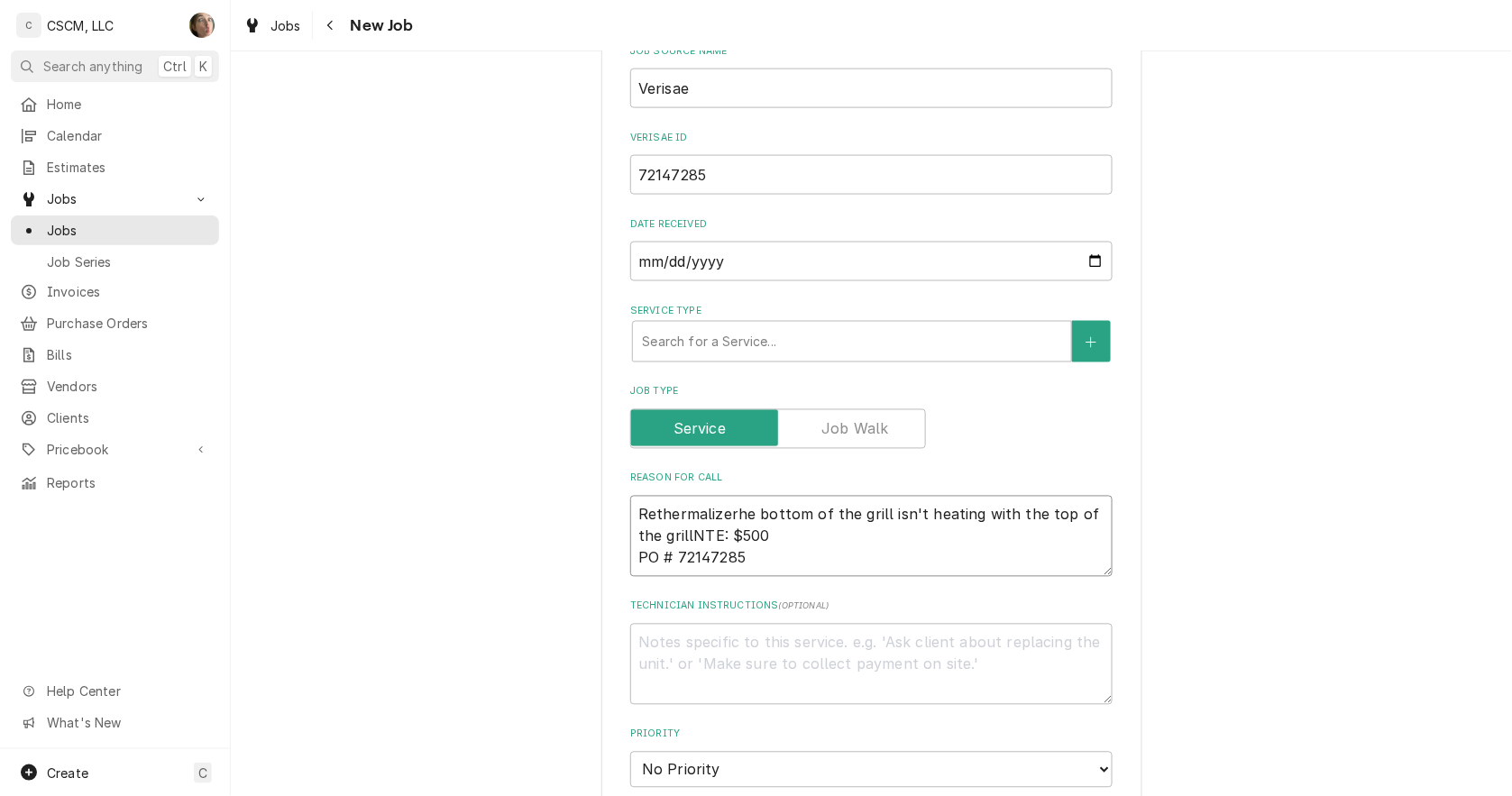
type textarea "x"
type textarea "Rethermalizer he bottom of the grill isn't heating with the top of the grillNTE…"
type textarea "x"
type textarea "Rethermalizer the bottom of the grill isn't heating with the top of the grillNT…"
type textarea "x"
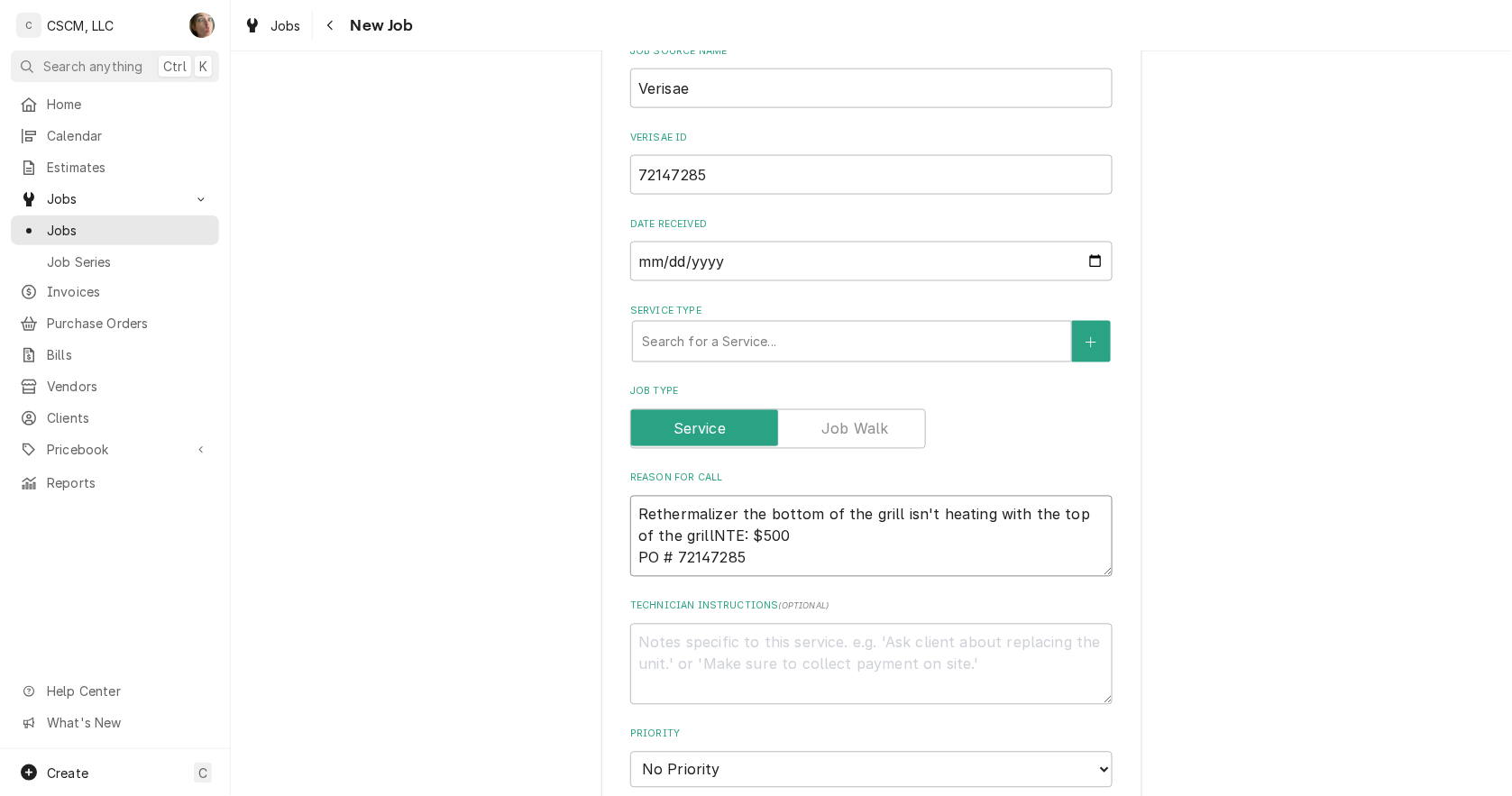
type textarea "Rethermalizer the bottom of the grill isn't heating with the top of the grillNT…"
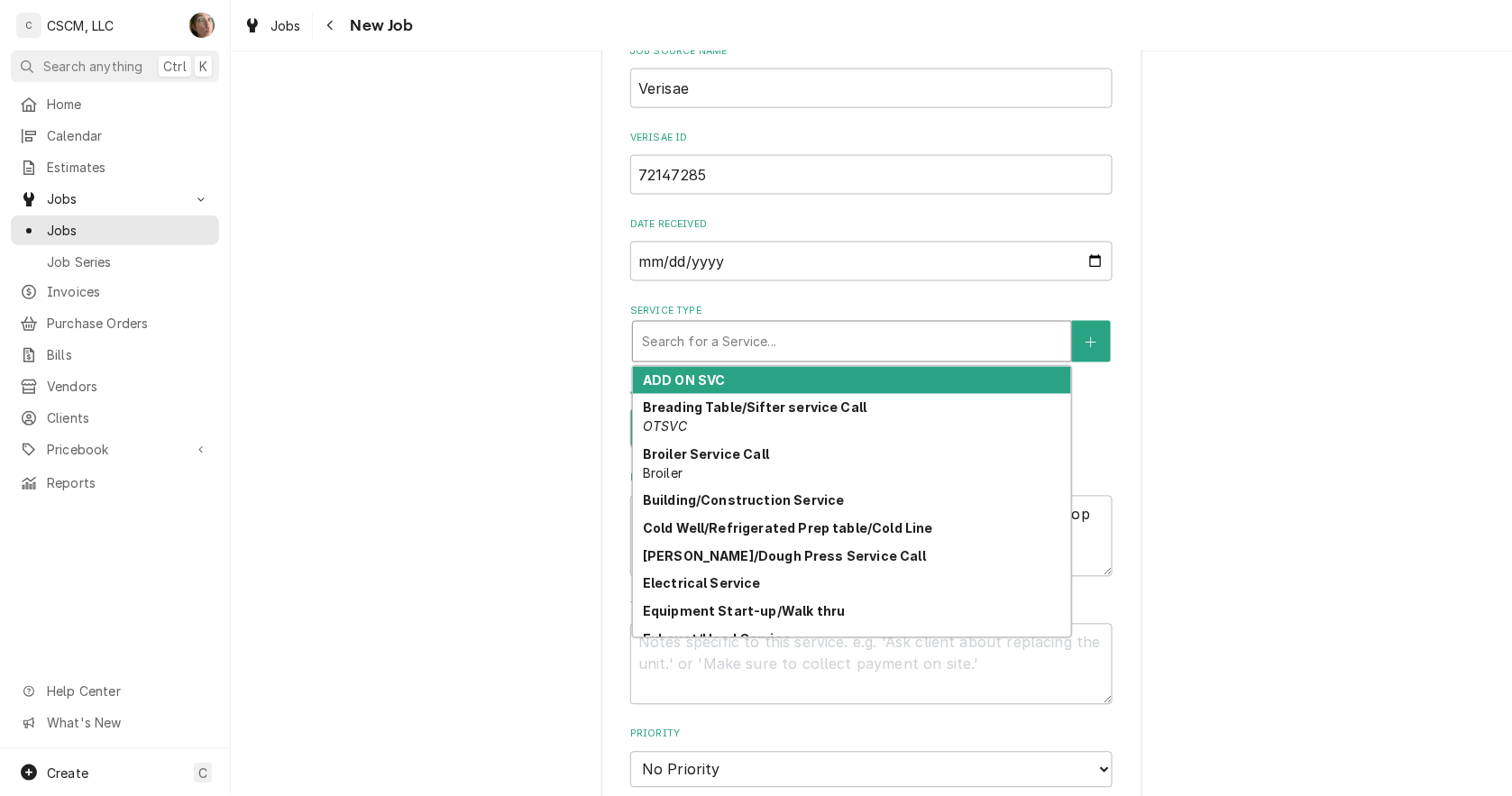
click at [663, 327] on div "Service Type" at bounding box center [852, 341] width 420 height 32
type textarea "x"
type input "r"
type textarea "x"
type input "re"
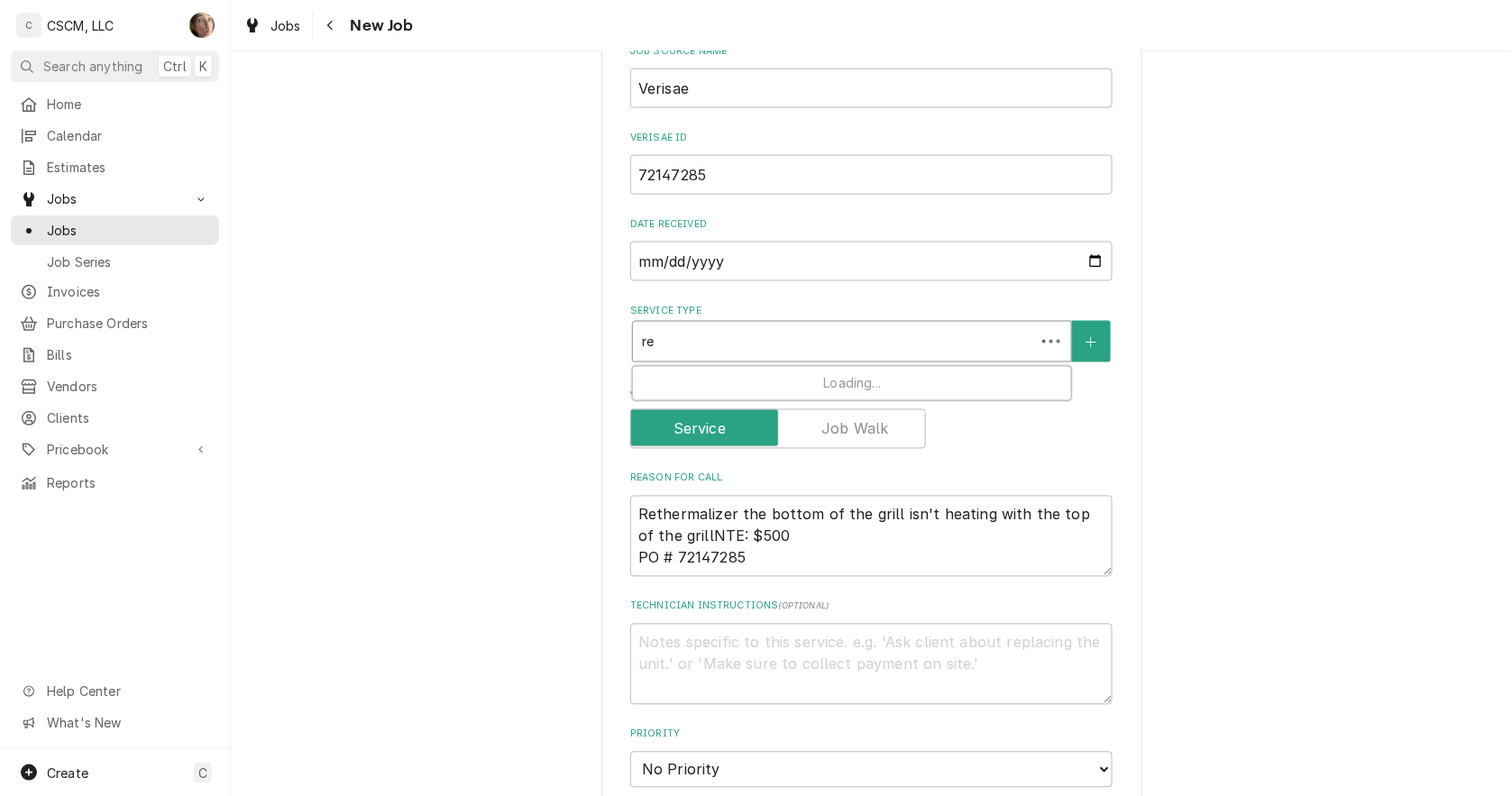
type textarea "x"
type input "ret"
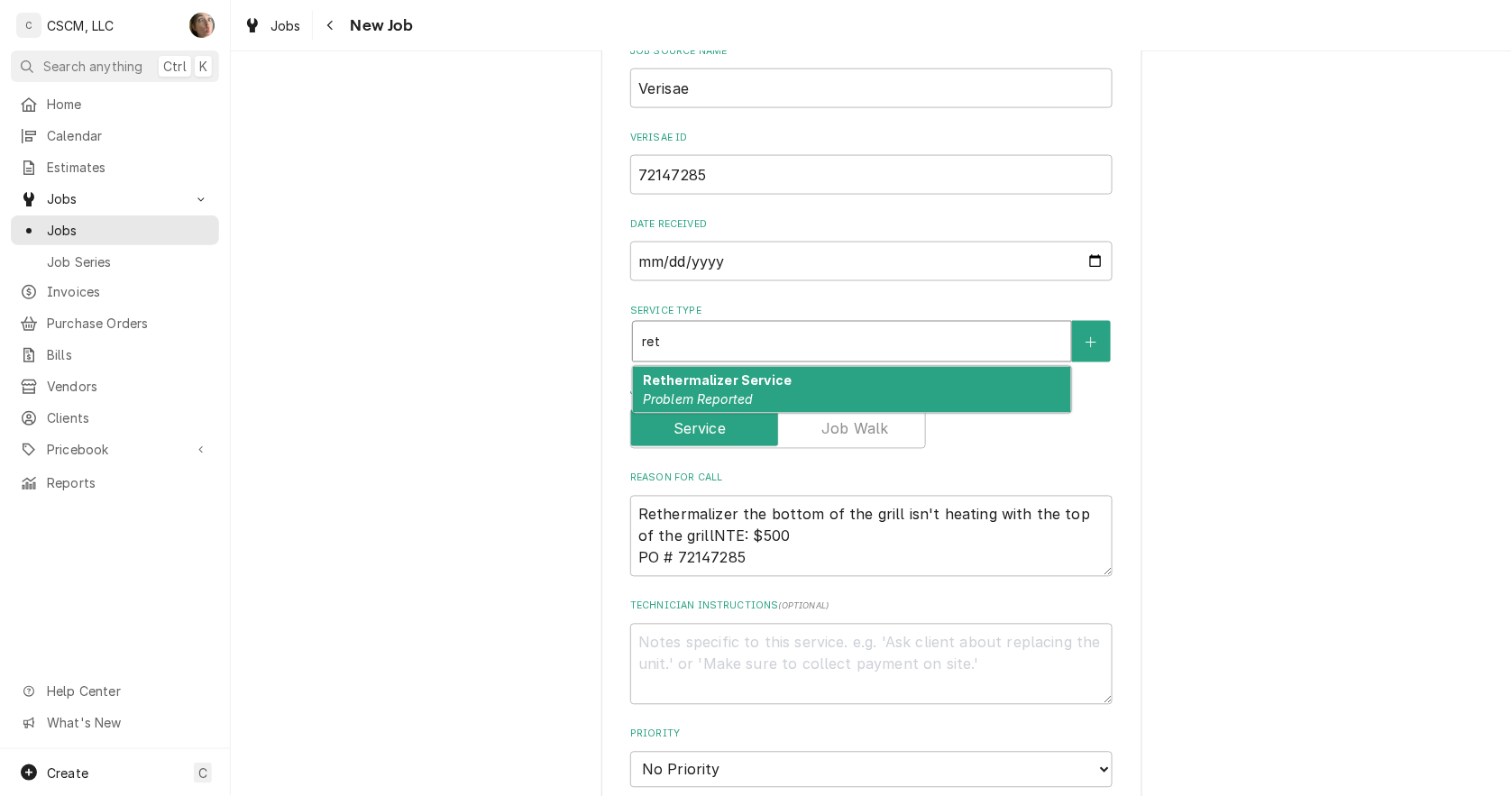
click at [678, 379] on strong "Rethermalizer Service" at bounding box center [717, 381] width 148 height 16
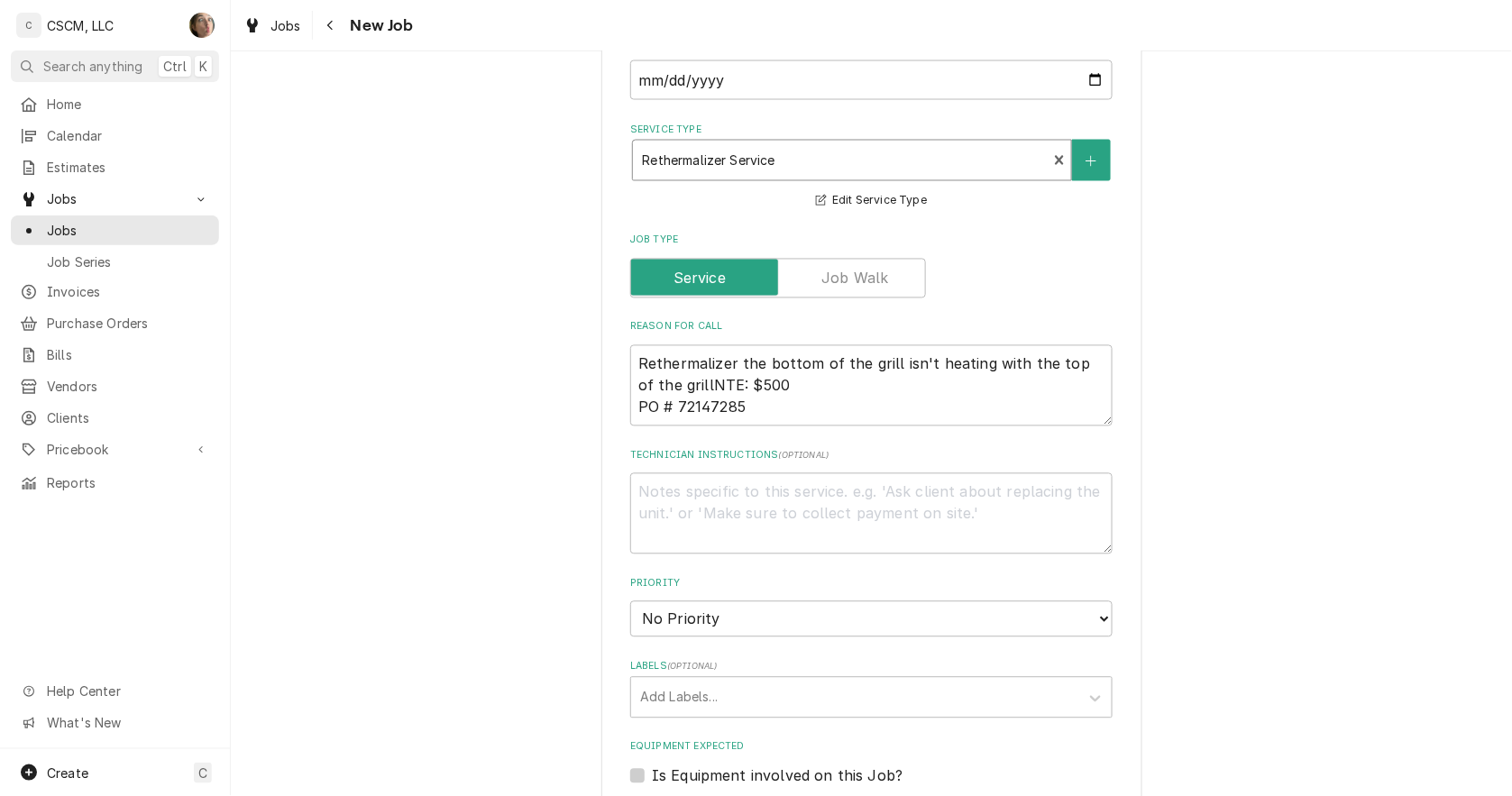
scroll to position [901, 0]
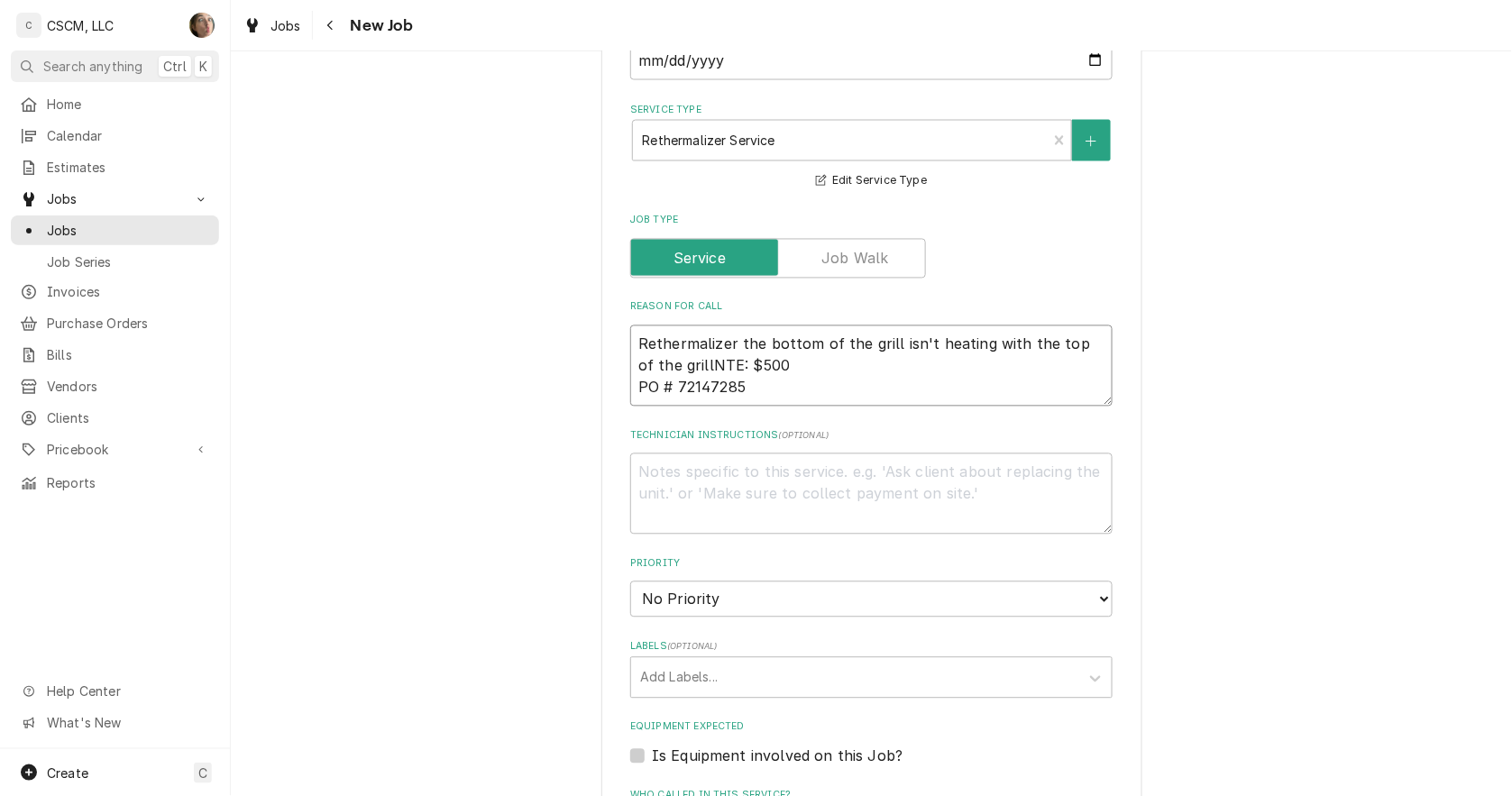
drag, startPoint x: 732, startPoint y: 340, endPoint x: 252, endPoint y: 356, distance: 480.3
click at [252, 356] on div "Please provide the following information to create a job: Client Details Client…" at bounding box center [871, 295] width 1281 height 2252
drag, startPoint x: 733, startPoint y: 346, endPoint x: 481, endPoint y: 341, distance: 252.0
click at [500, 336] on div "Please provide the following information to create a job: Client Details Client…" at bounding box center [871, 295] width 1281 height 2252
type textarea "x"
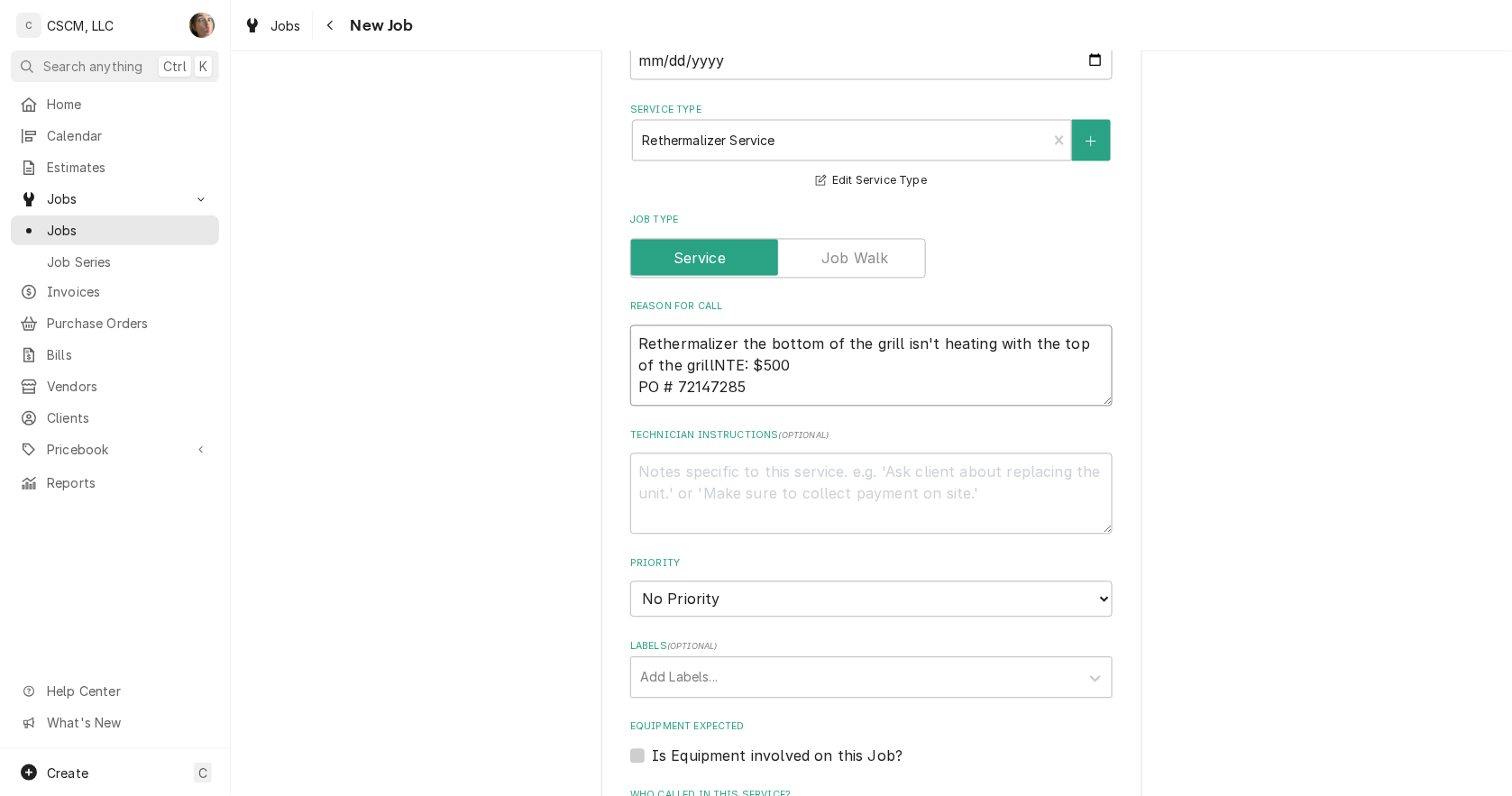
type textarea "the bottom of the grill isn't heating with the top of the grillNTE: $500 PO # 7…"
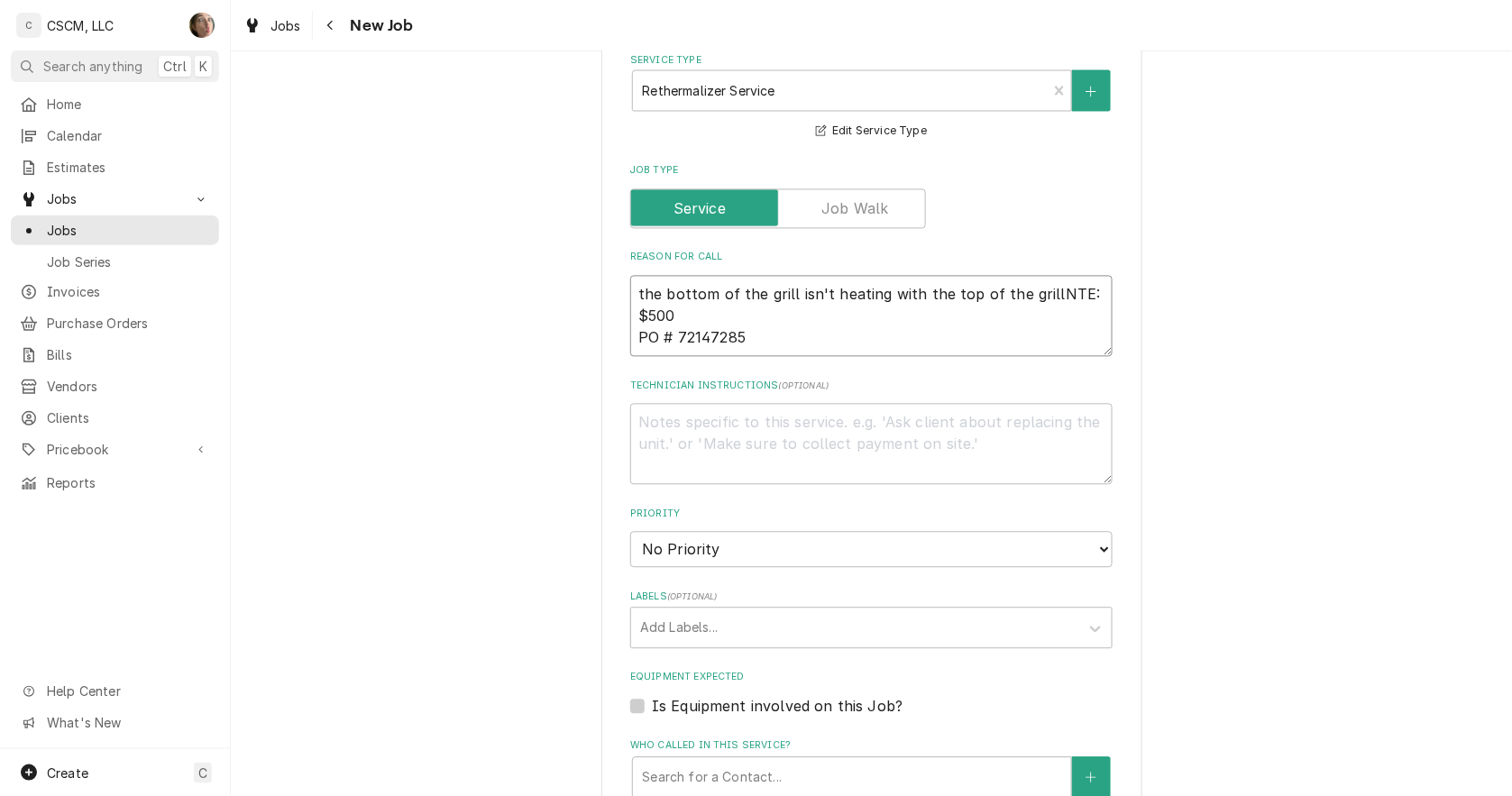
type textarea "x"
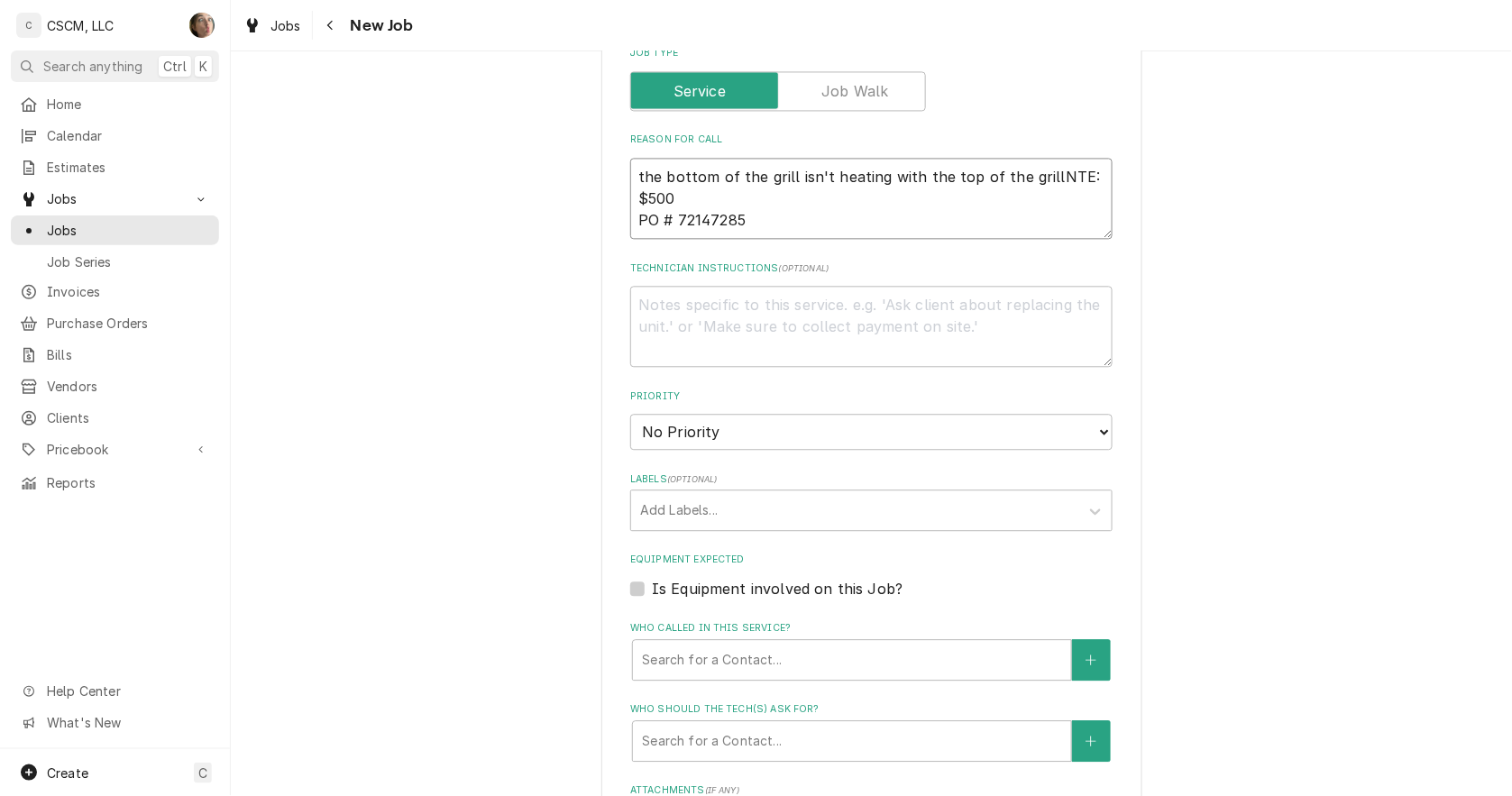
scroll to position [1102, 0]
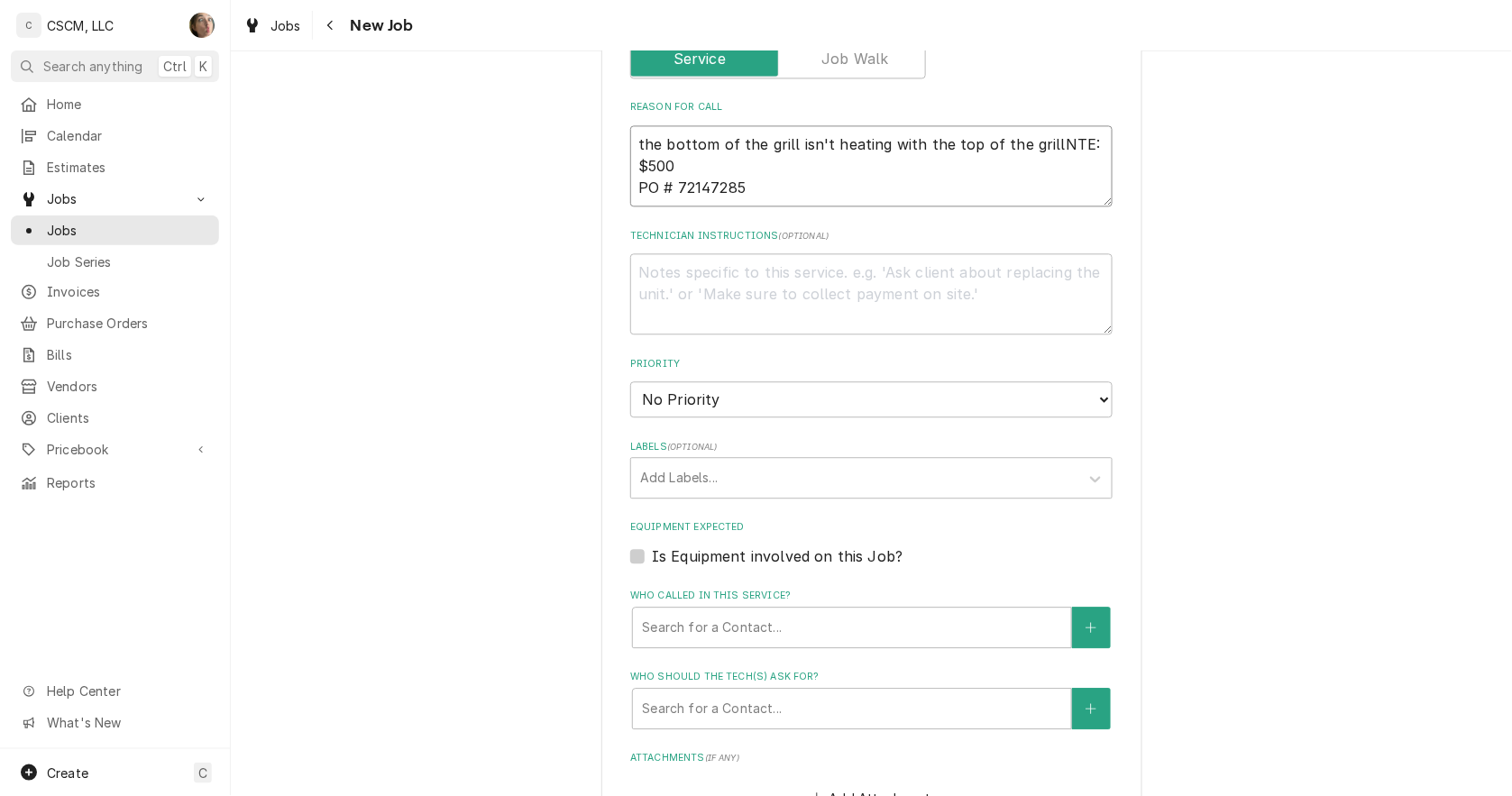
type textarea "the bottom of the grill isn't heating with the top of the grillNTE: $500 PO # 7…"
click at [729, 385] on select "No Priority Urgent High Medium Low" at bounding box center [871, 399] width 483 height 36
select select "3"
click at [630, 382] on select "No Priority Urgent High Medium Low" at bounding box center [871, 399] width 483 height 36
type textarea "x"
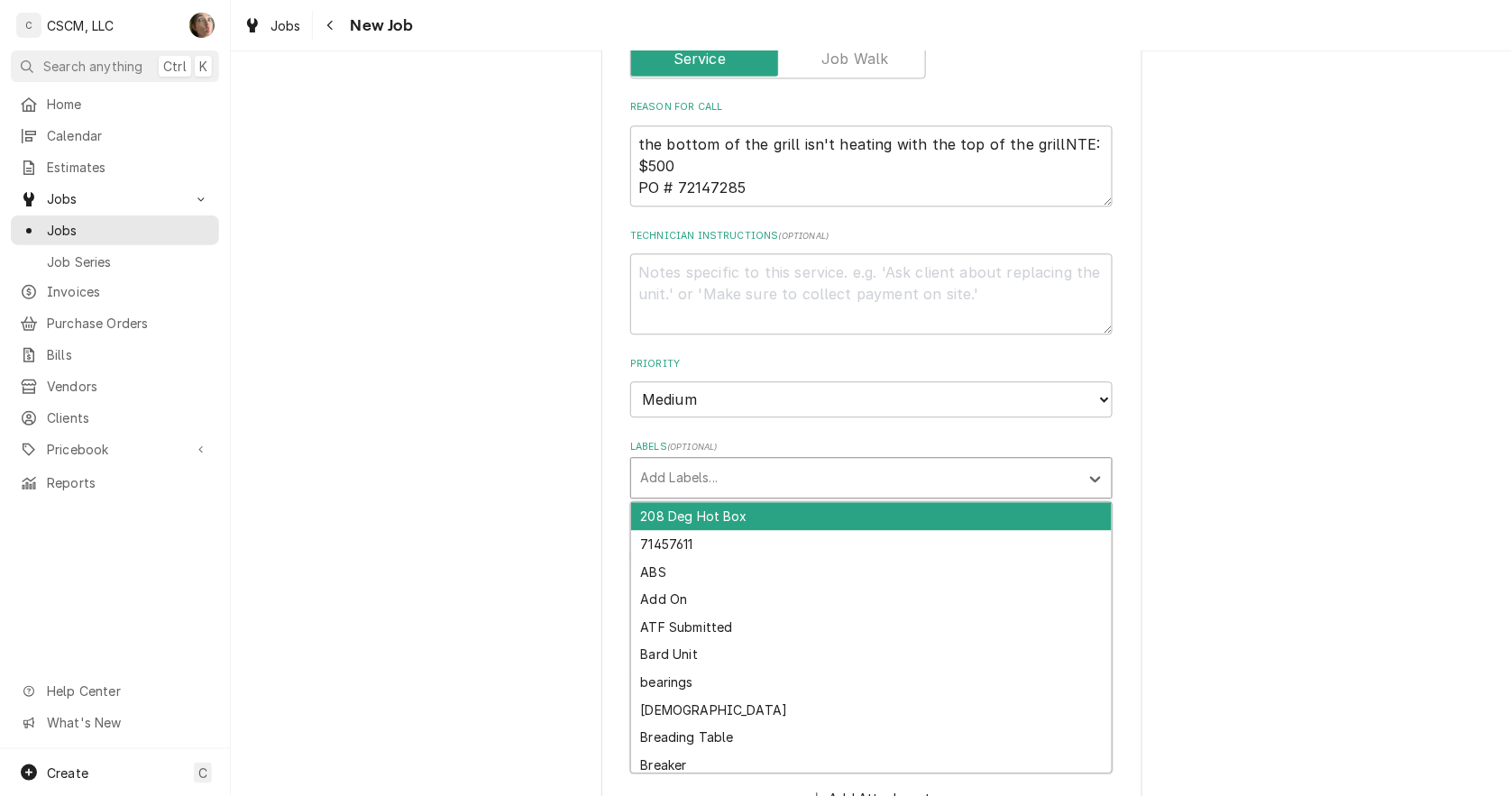
click at [687, 481] on div "Labels" at bounding box center [855, 478] width 430 height 32
type input "reth"
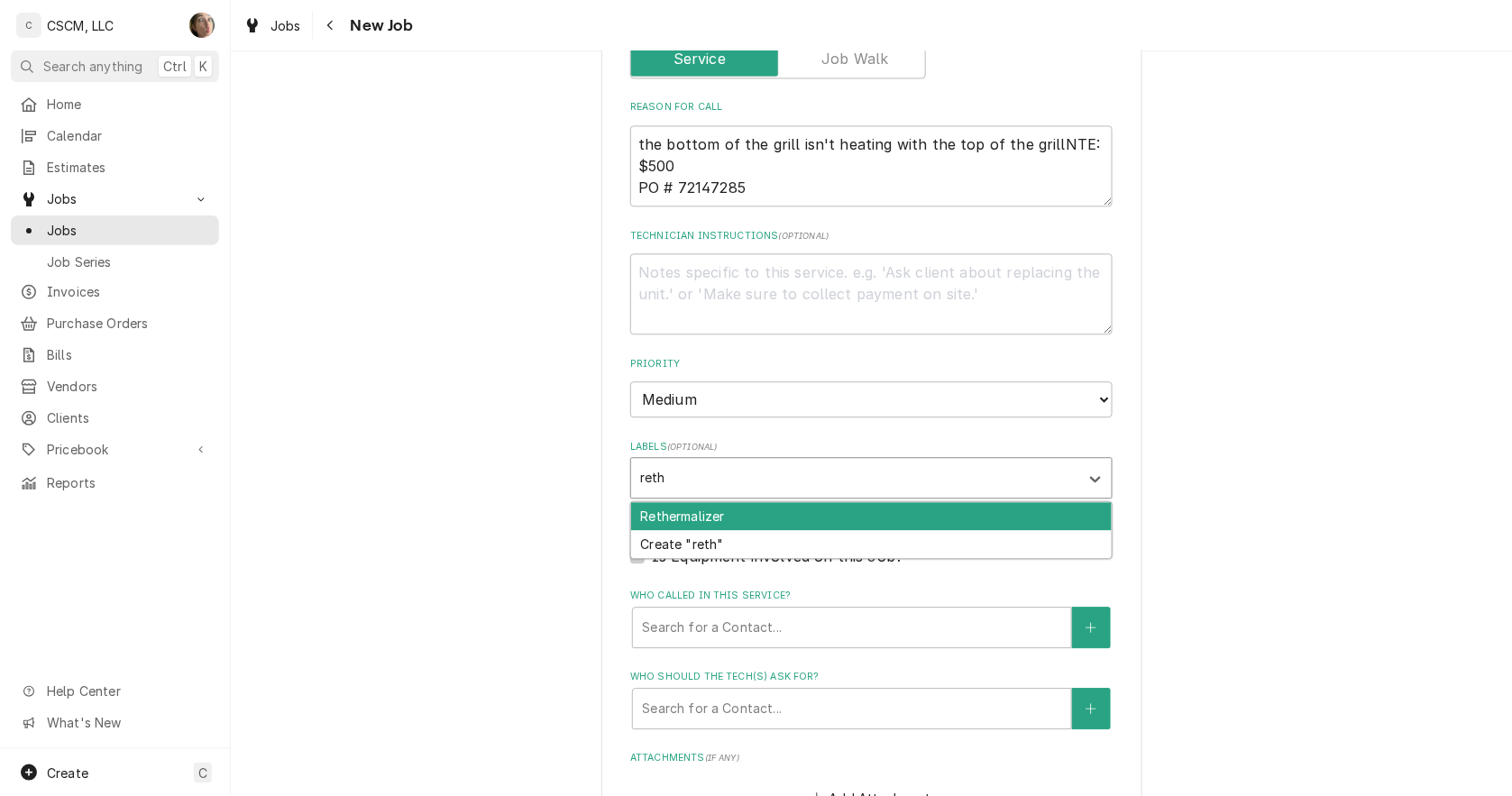
click at [680, 512] on div "Rethermalizer" at bounding box center [871, 516] width 481 height 28
type textarea "x"
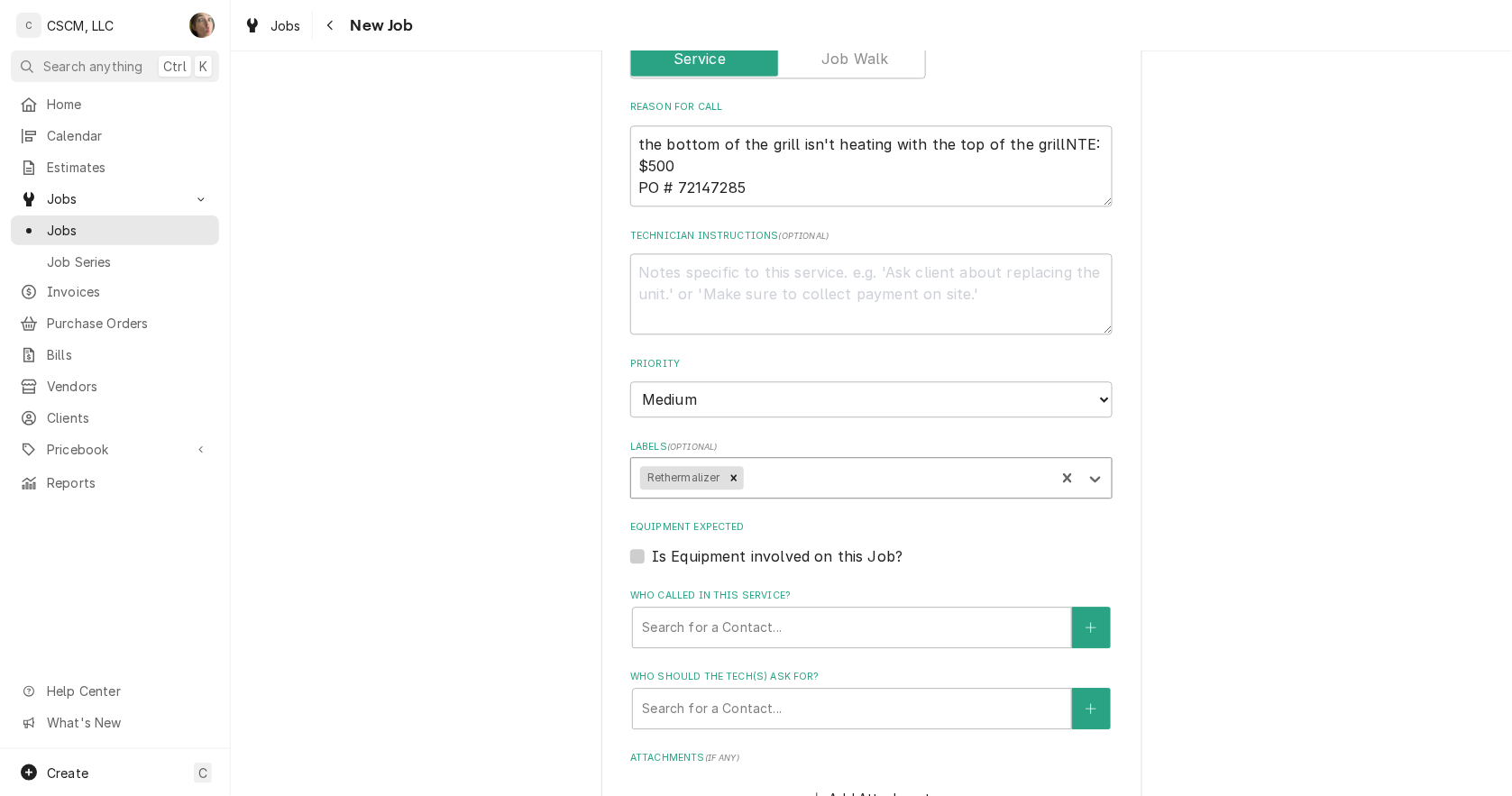
type textarea "x"
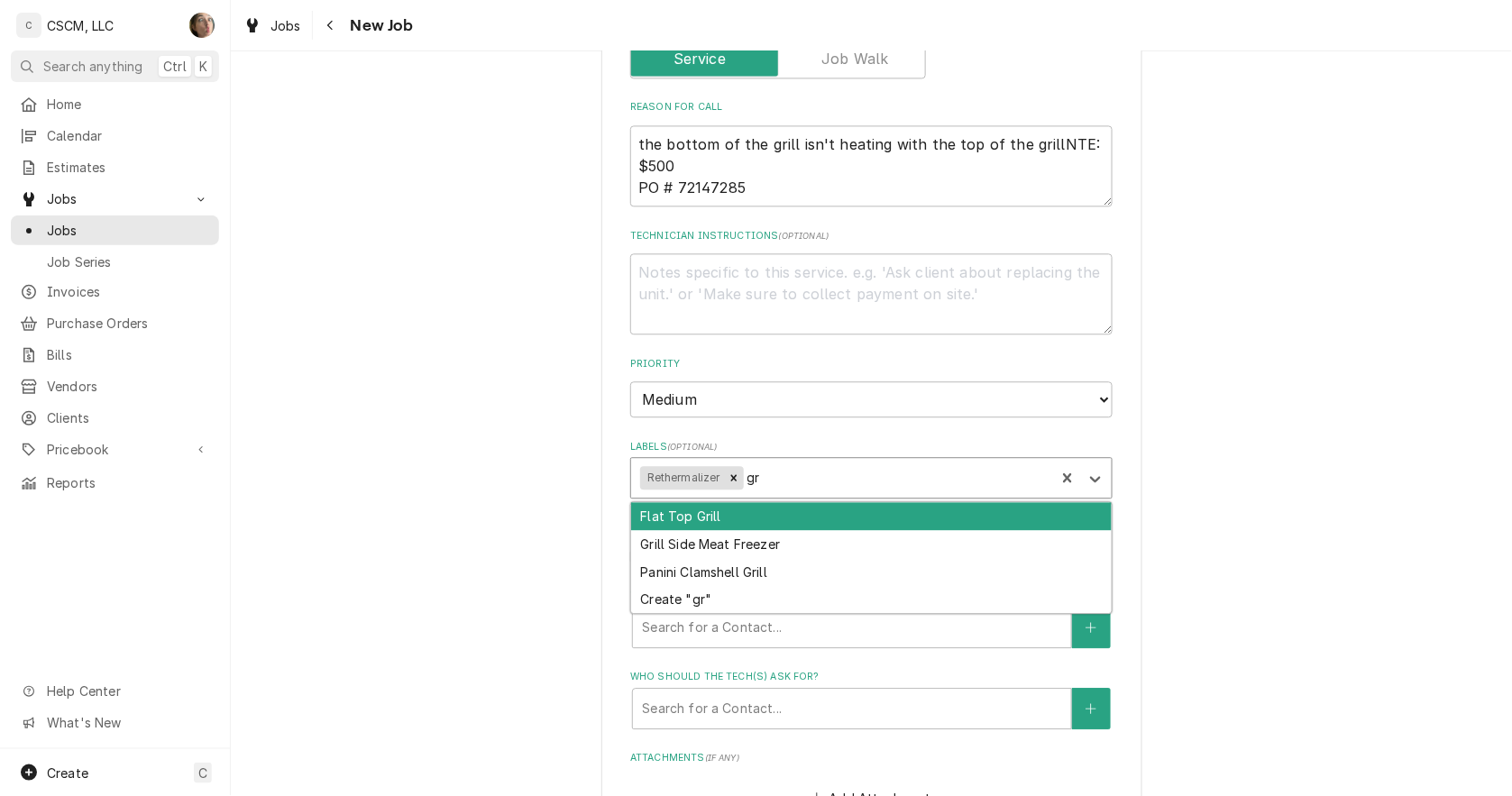
type input "g"
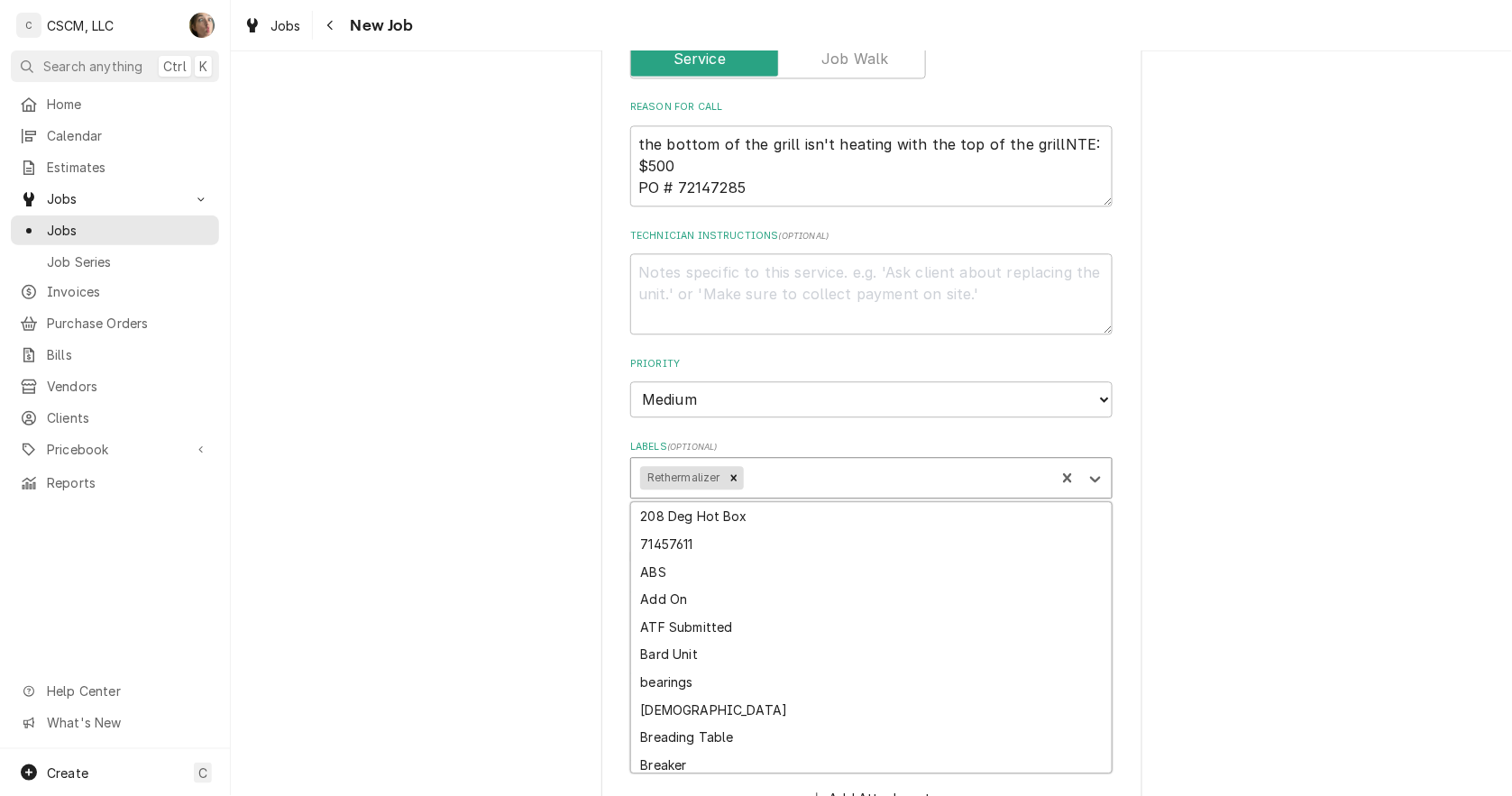
click at [1227, 446] on div "Please provide the following information to create a job: Client Details Client…" at bounding box center [871, 95] width 1281 height 2252
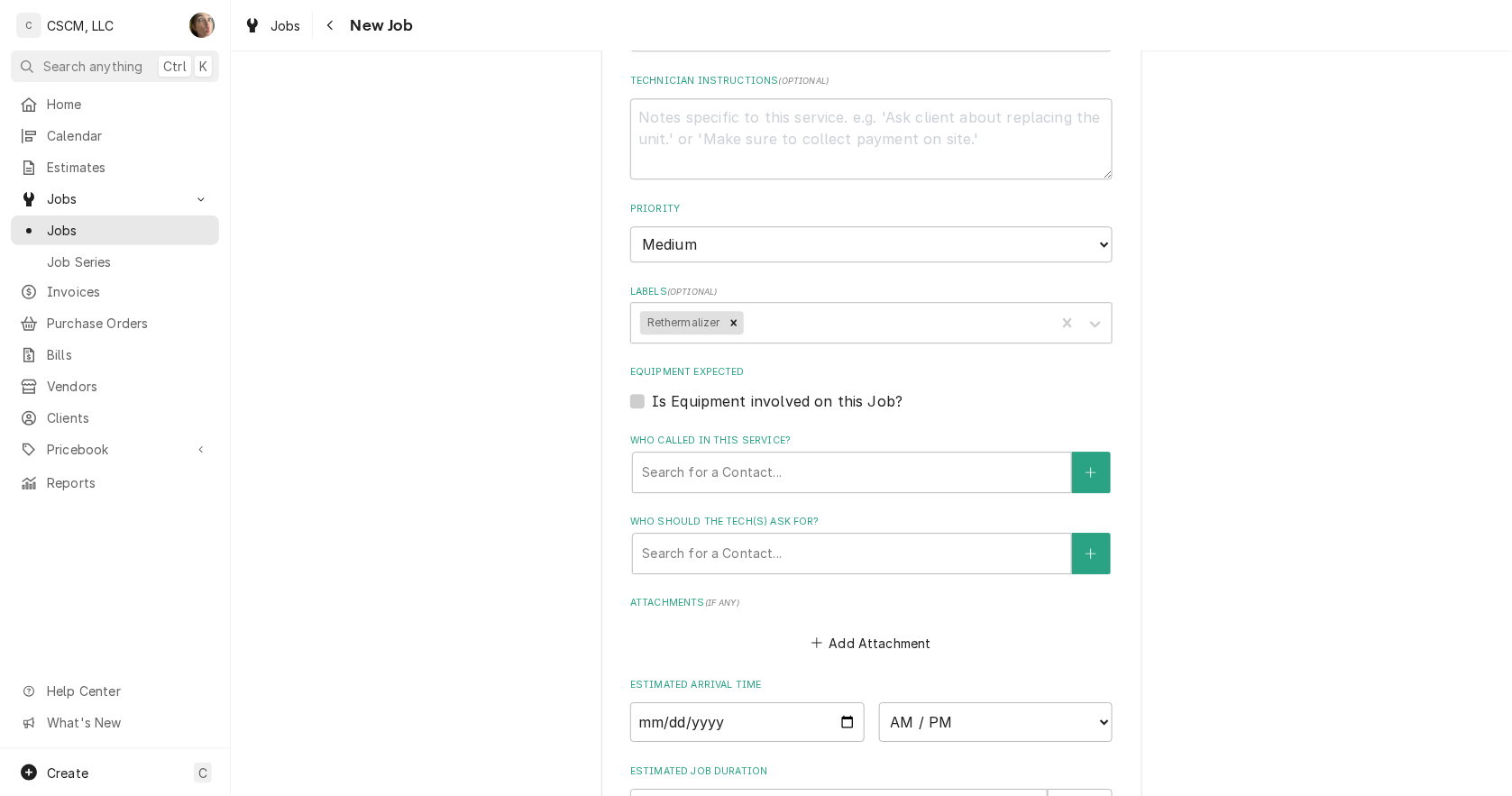
scroll to position [1302, 0]
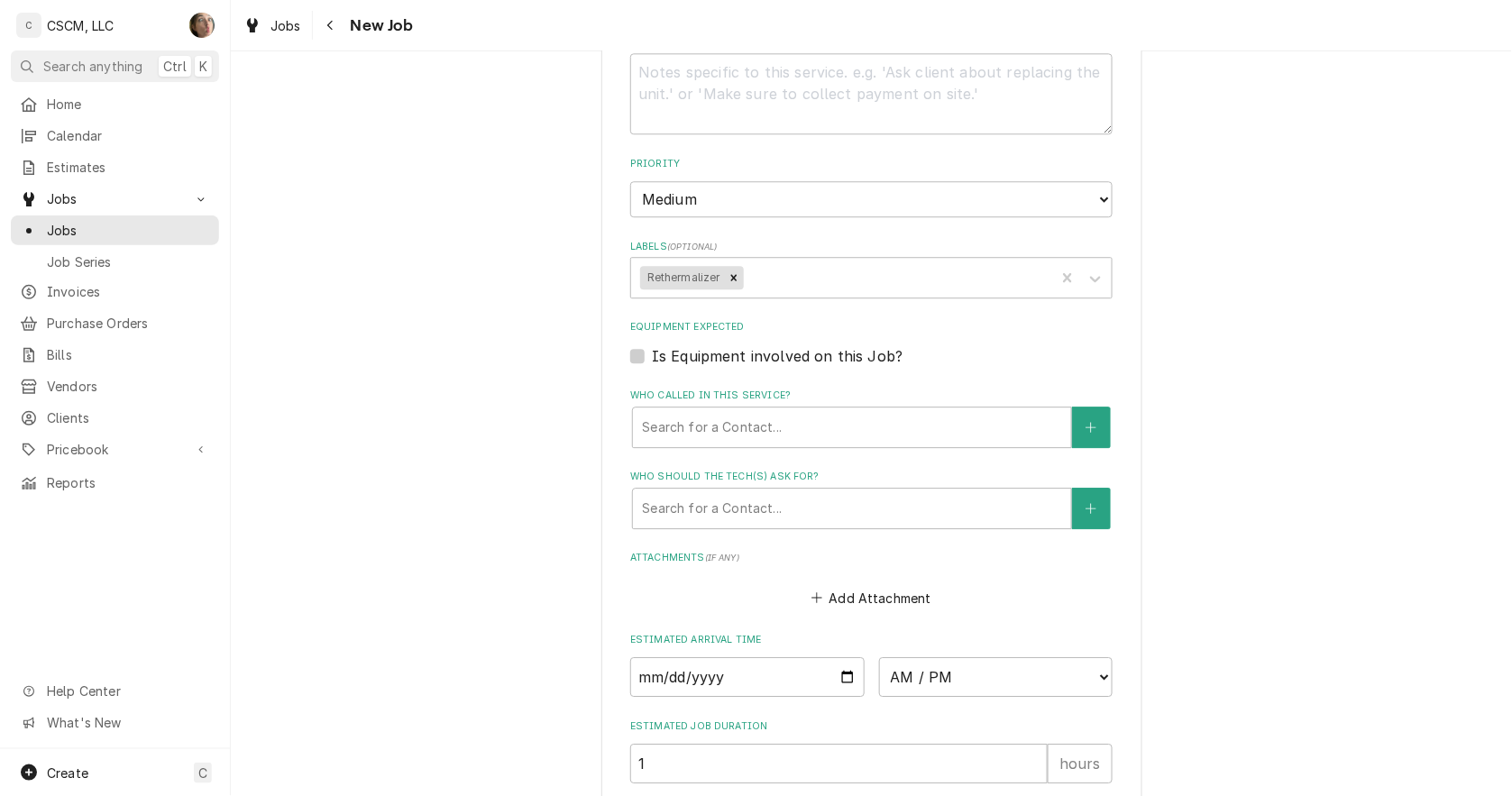
click at [764, 411] on div "Who called in this service?" at bounding box center [852, 427] width 420 height 32
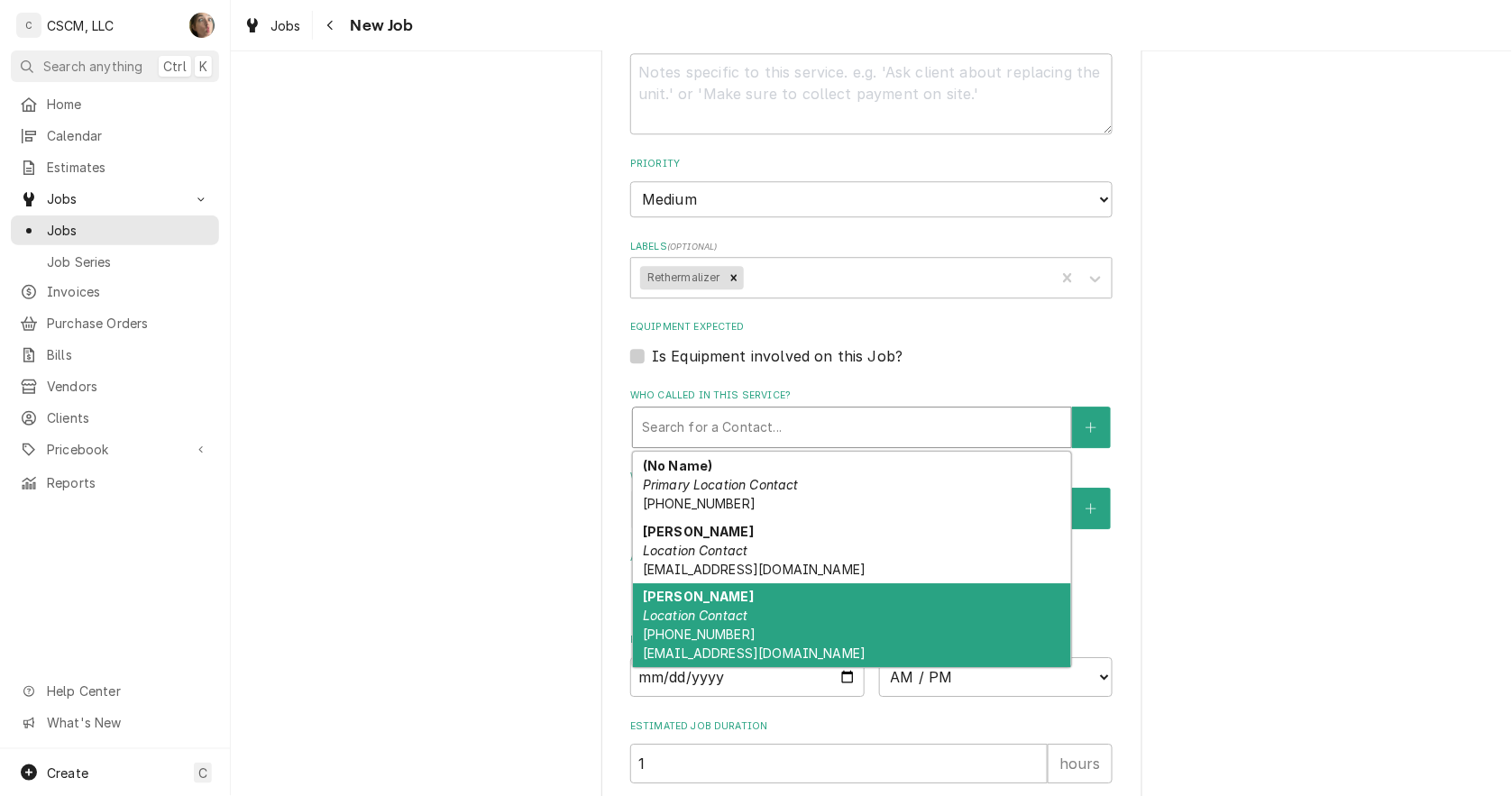
click at [719, 619] on div "Joe Schmidt Location Contact (813) 956-2726 jschmidt@kbpfoods.com" at bounding box center [852, 625] width 439 height 85
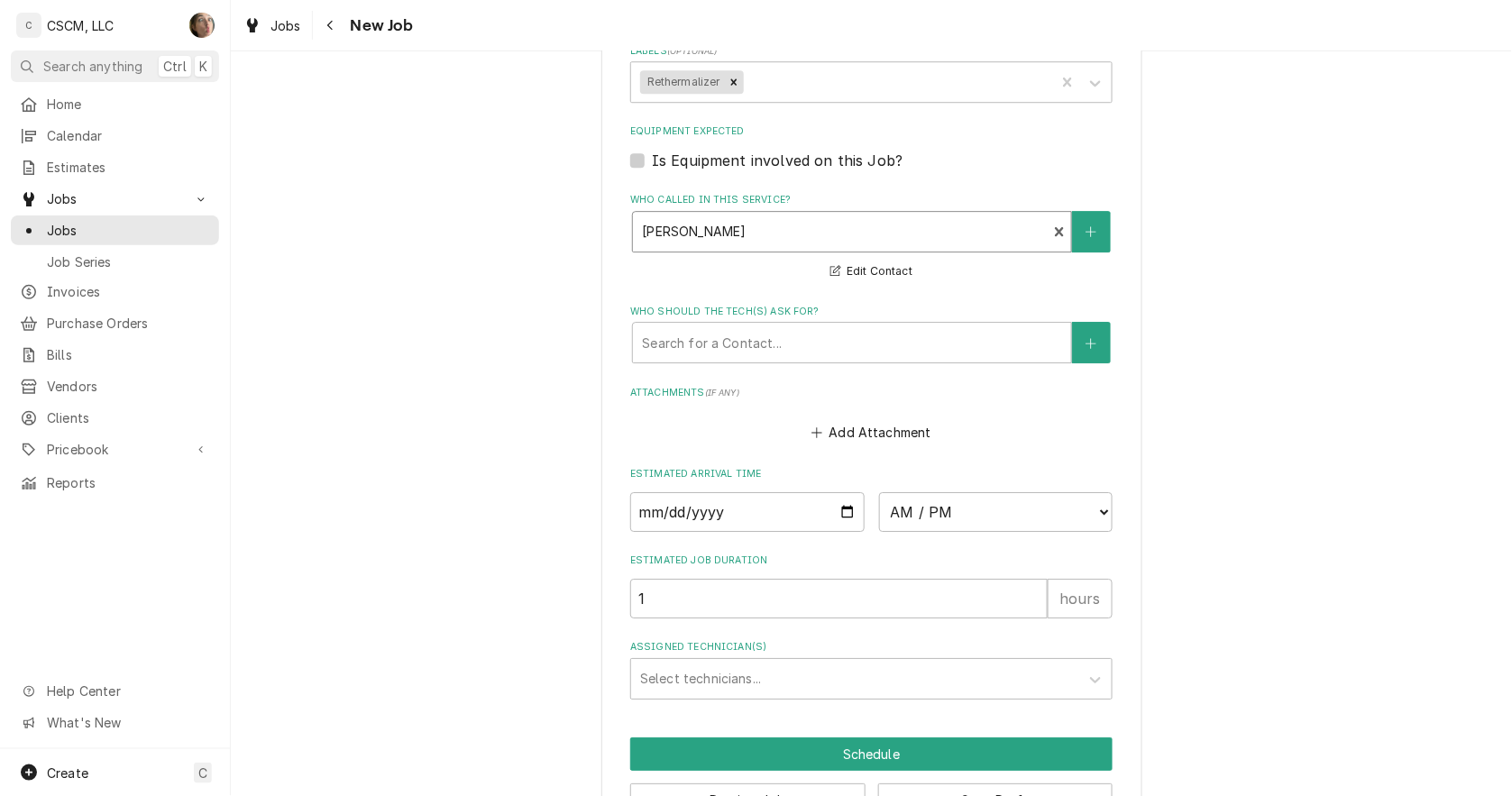
scroll to position [1502, 0]
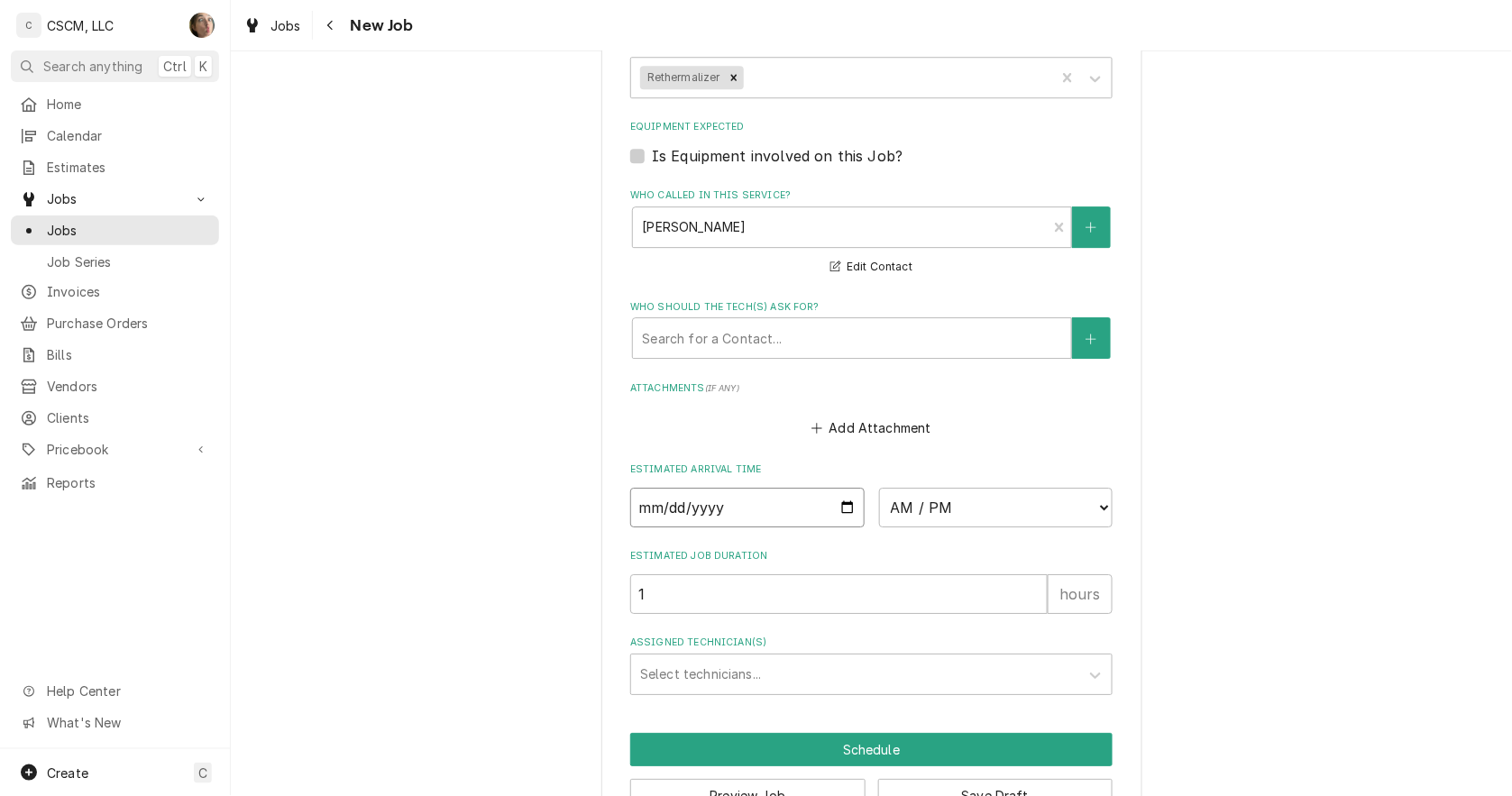
click at [836, 502] on input "Date" at bounding box center [747, 507] width 234 height 40
type textarea "x"
type input "2025-10-01"
click at [934, 499] on select "AM / PM 6:00 AM 6:15 AM 6:30 AM 6:45 AM 7:00 AM 7:15 AM 7:30 AM 7:45 AM 8:00 AM…" at bounding box center [996, 507] width 234 height 40
type textarea "x"
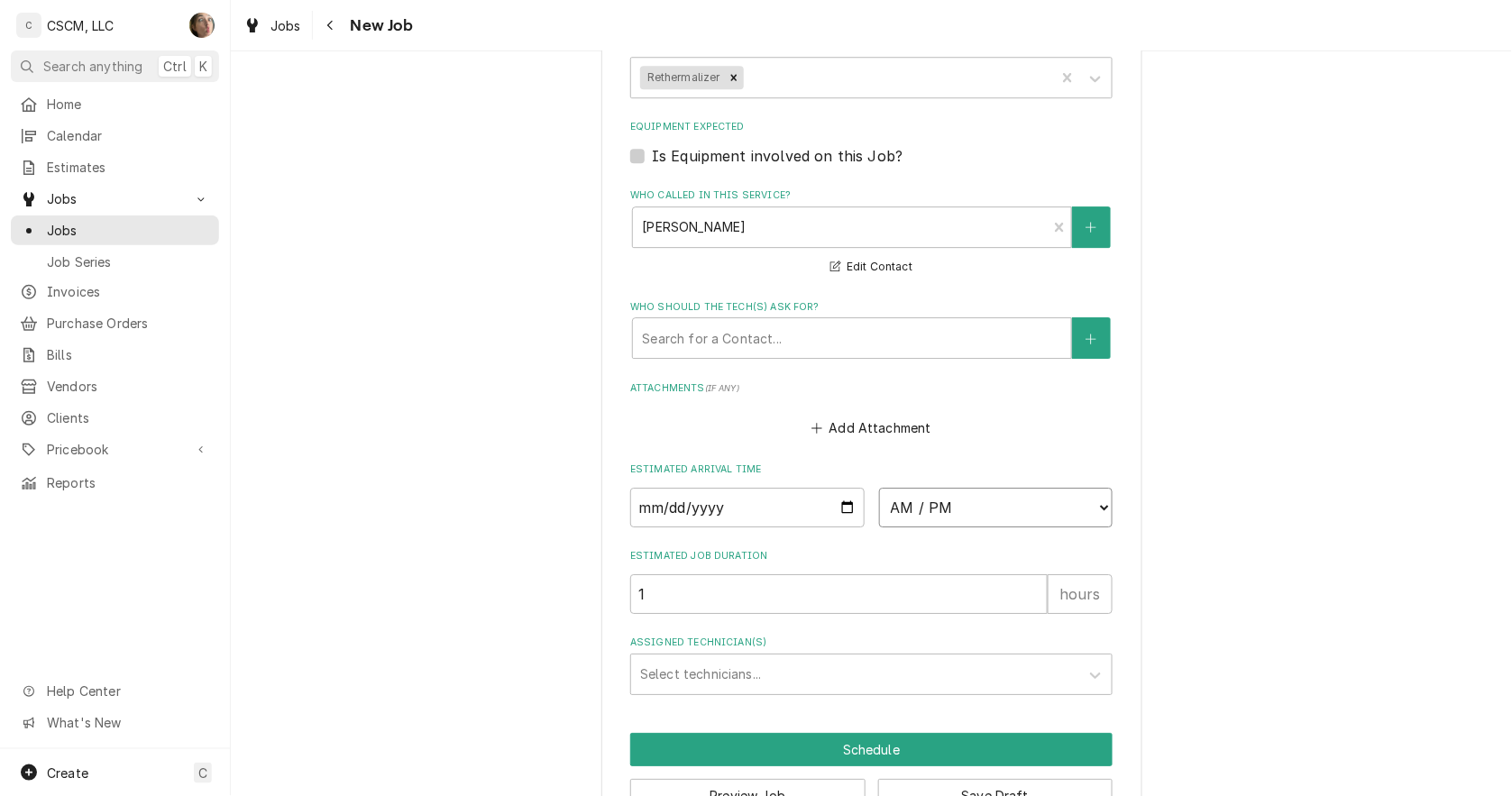
select select "16:00:00"
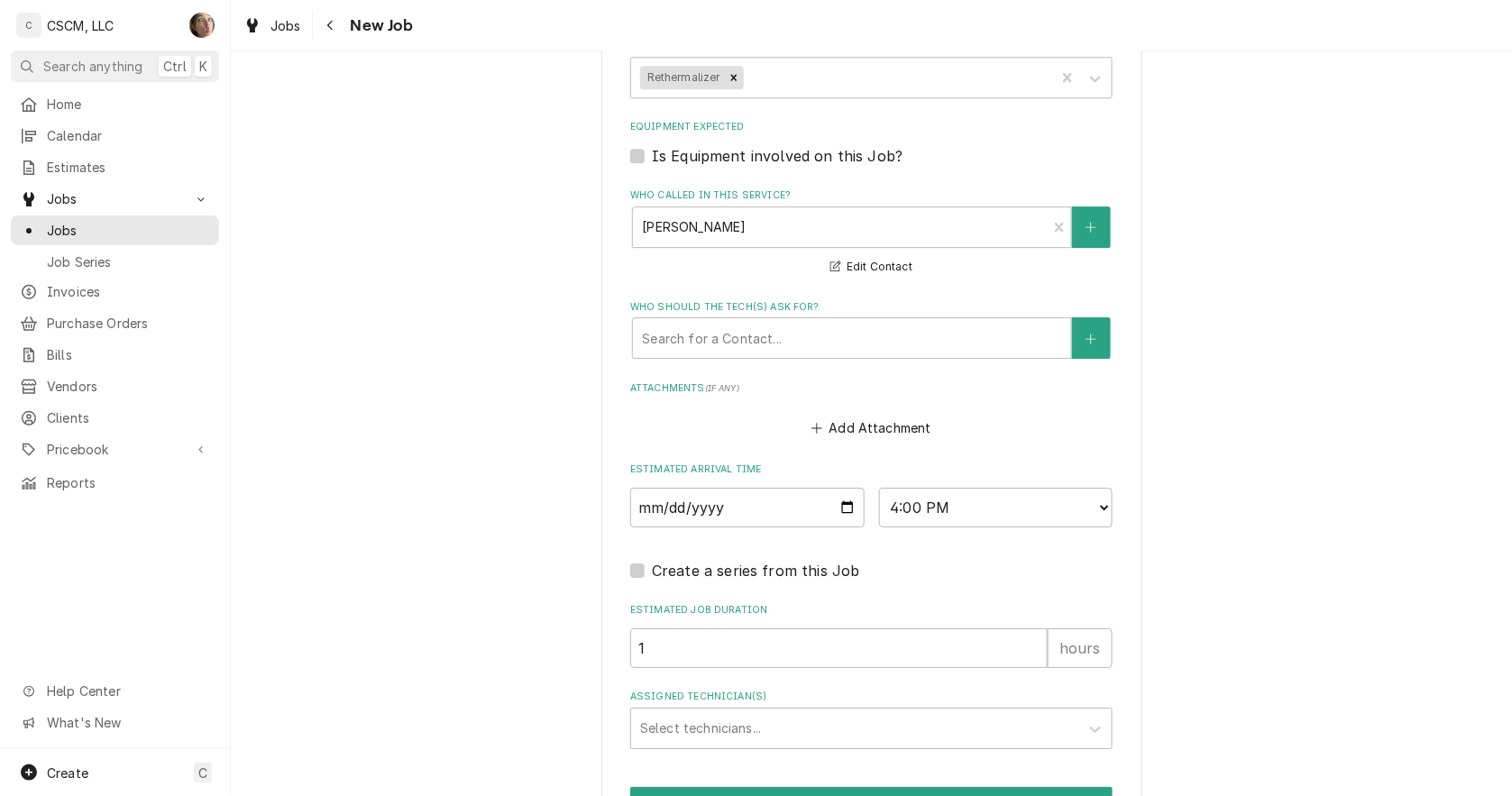
click at [741, 715] on div "Assigned Technician(s)" at bounding box center [855, 728] width 430 height 32
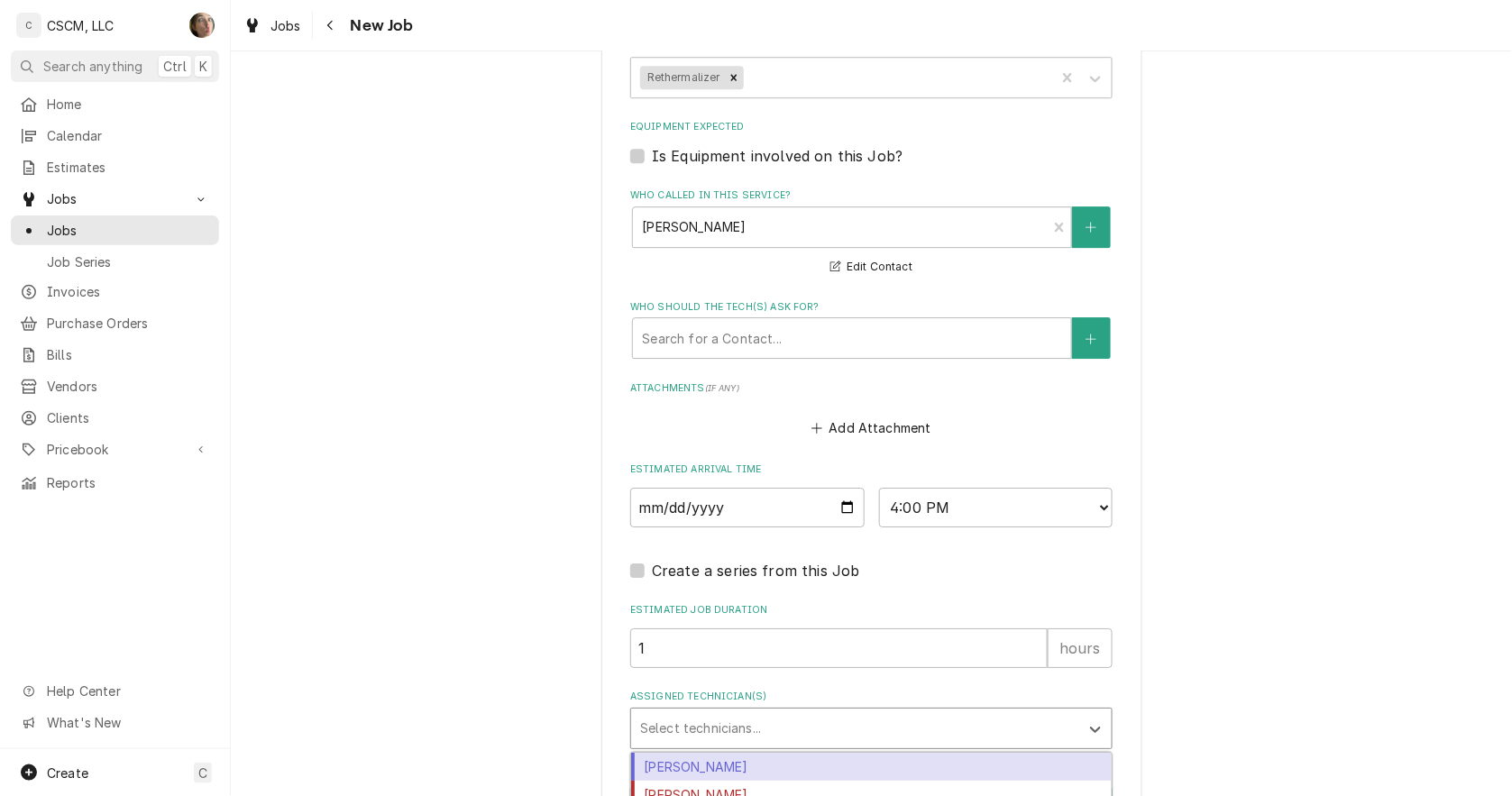
scroll to position [1603, 0]
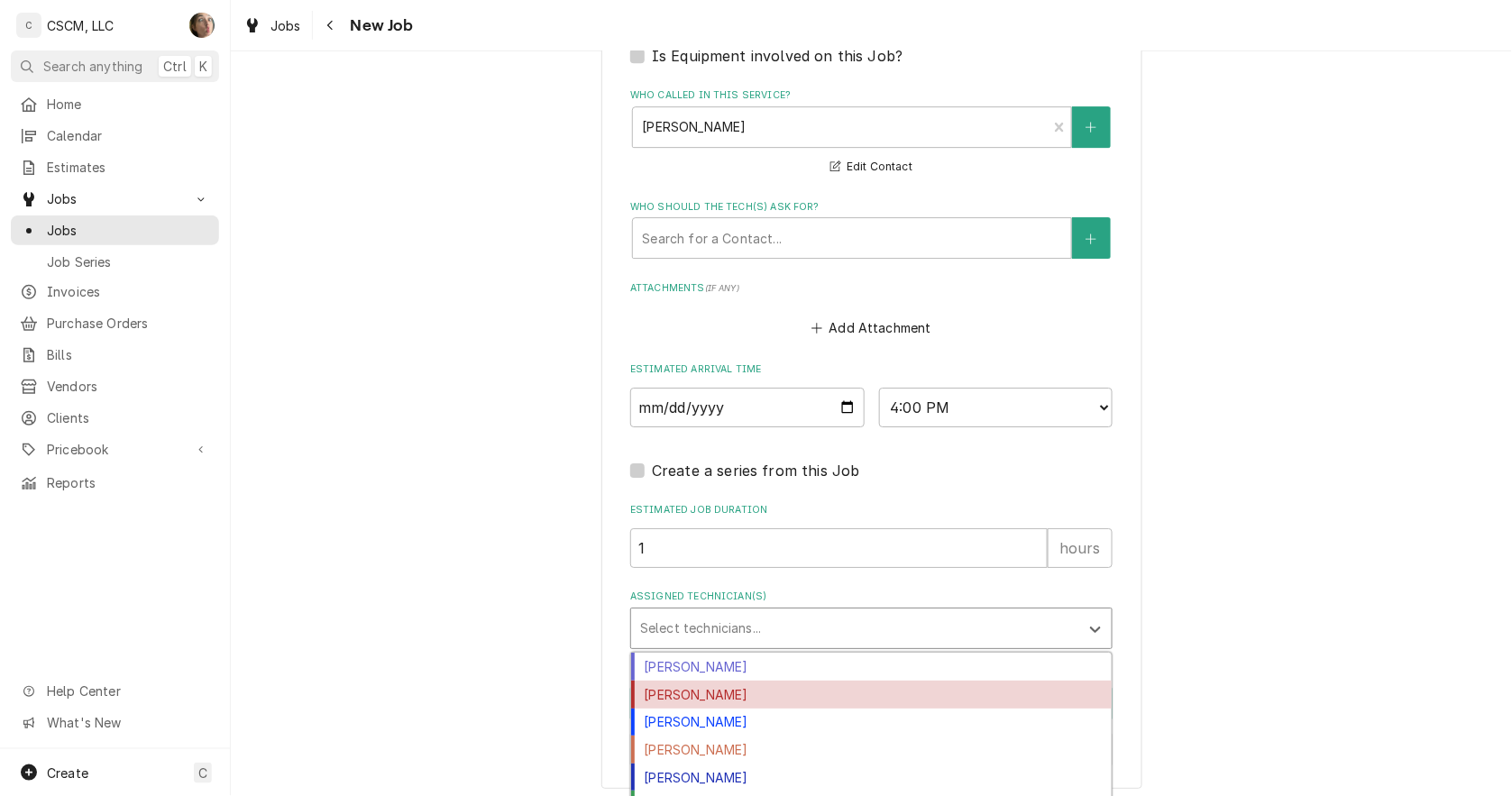
click at [722, 696] on div "[PERSON_NAME]" at bounding box center [871, 694] width 481 height 28
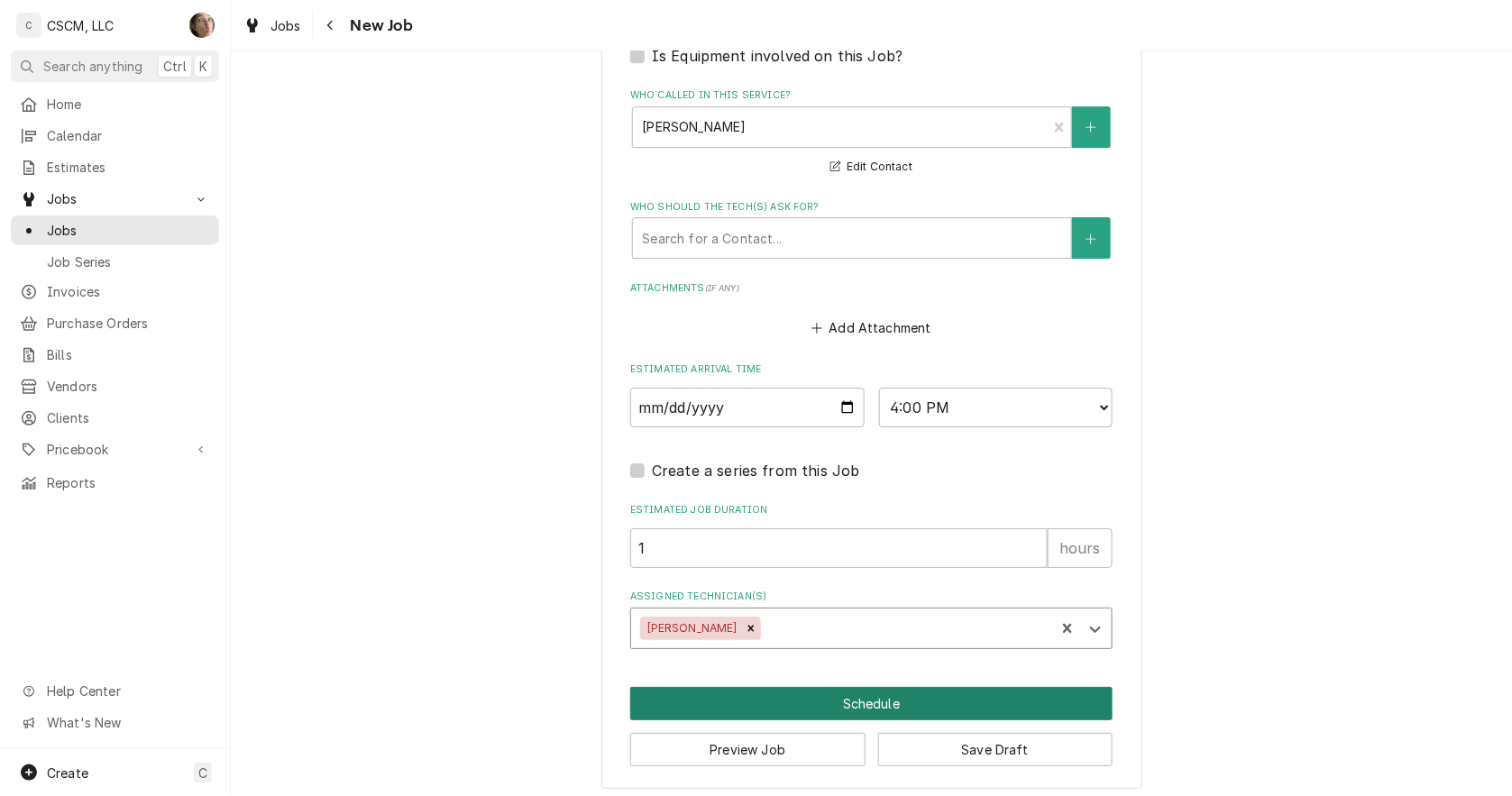
click at [975, 694] on button "Schedule" at bounding box center [871, 703] width 483 height 33
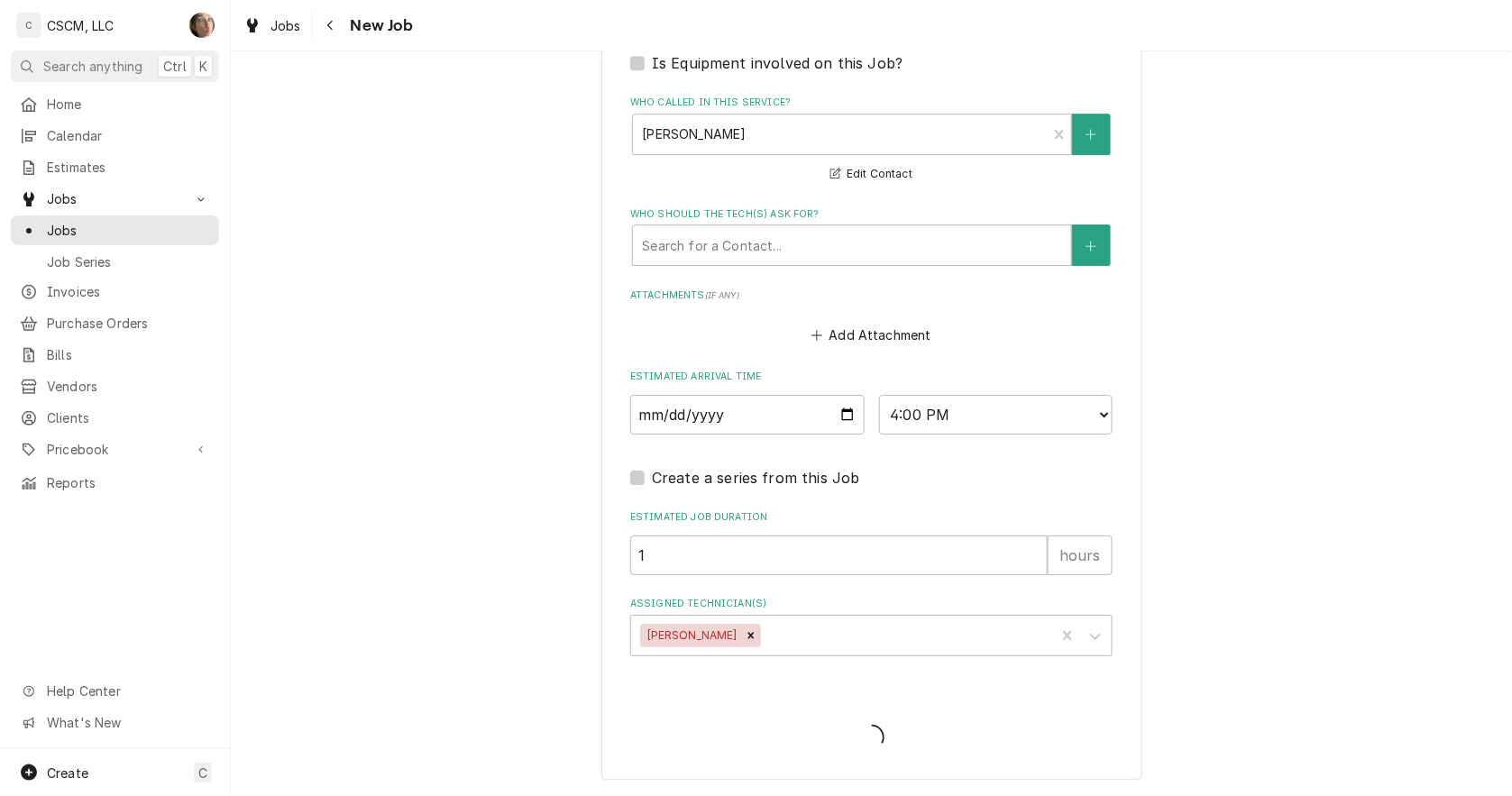
scroll to position [1590, 0]
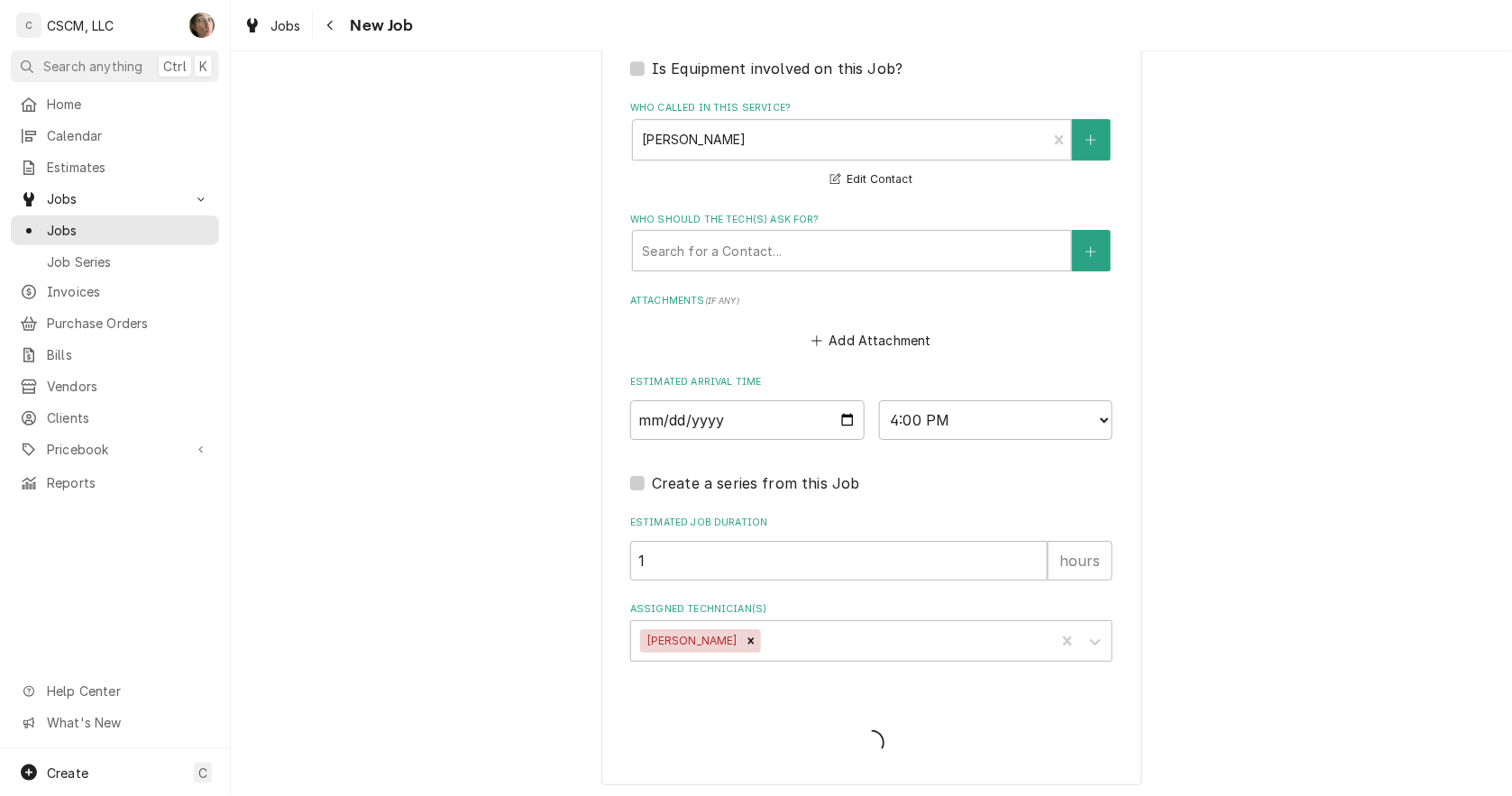
type textarea "x"
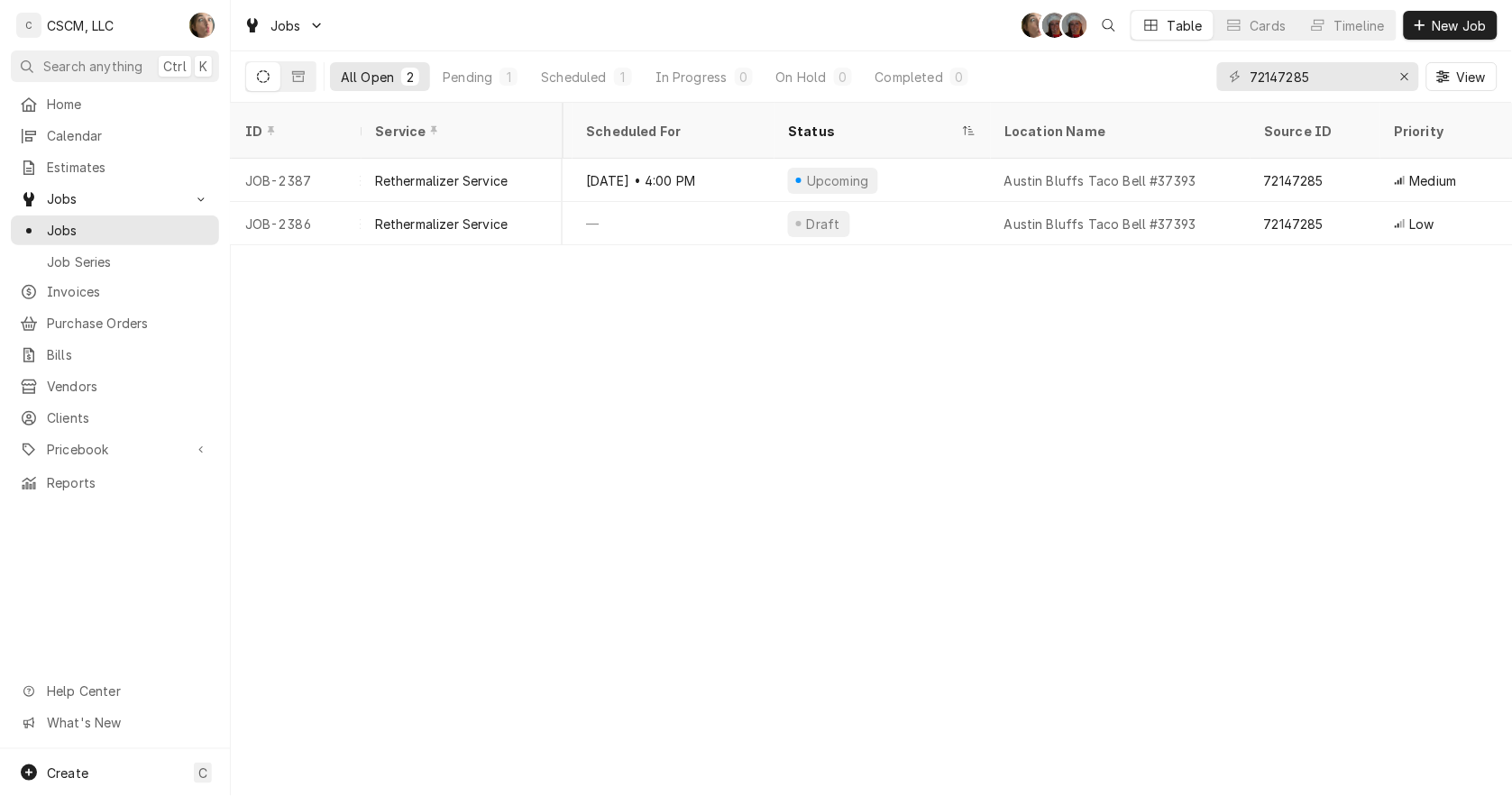
scroll to position [0, 481]
click at [910, 202] on div "Draft" at bounding box center [854, 224] width 217 height 43
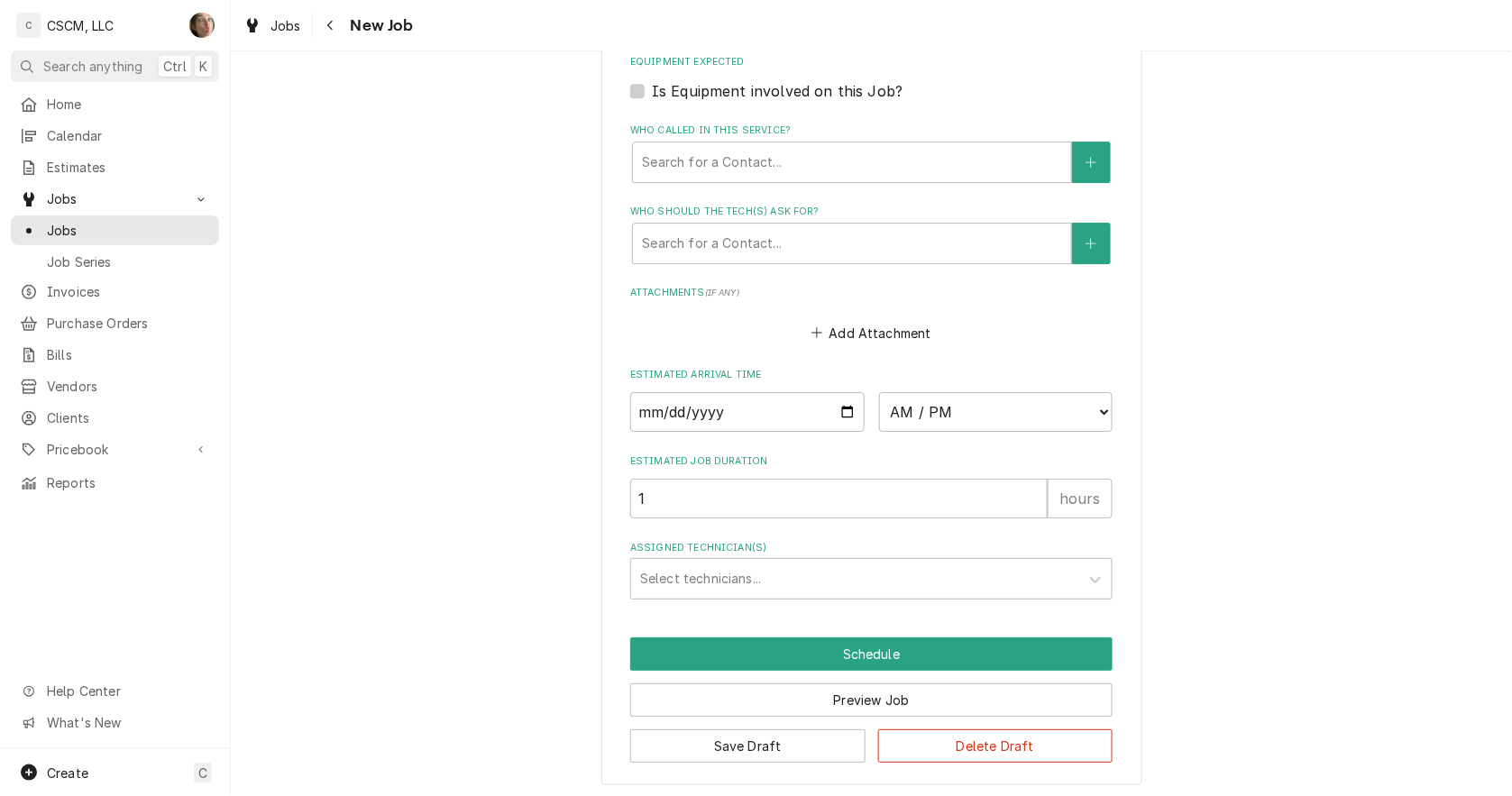
scroll to position [1590, 0]
click at [998, 739] on button "Delete Draft" at bounding box center [995, 745] width 235 height 33
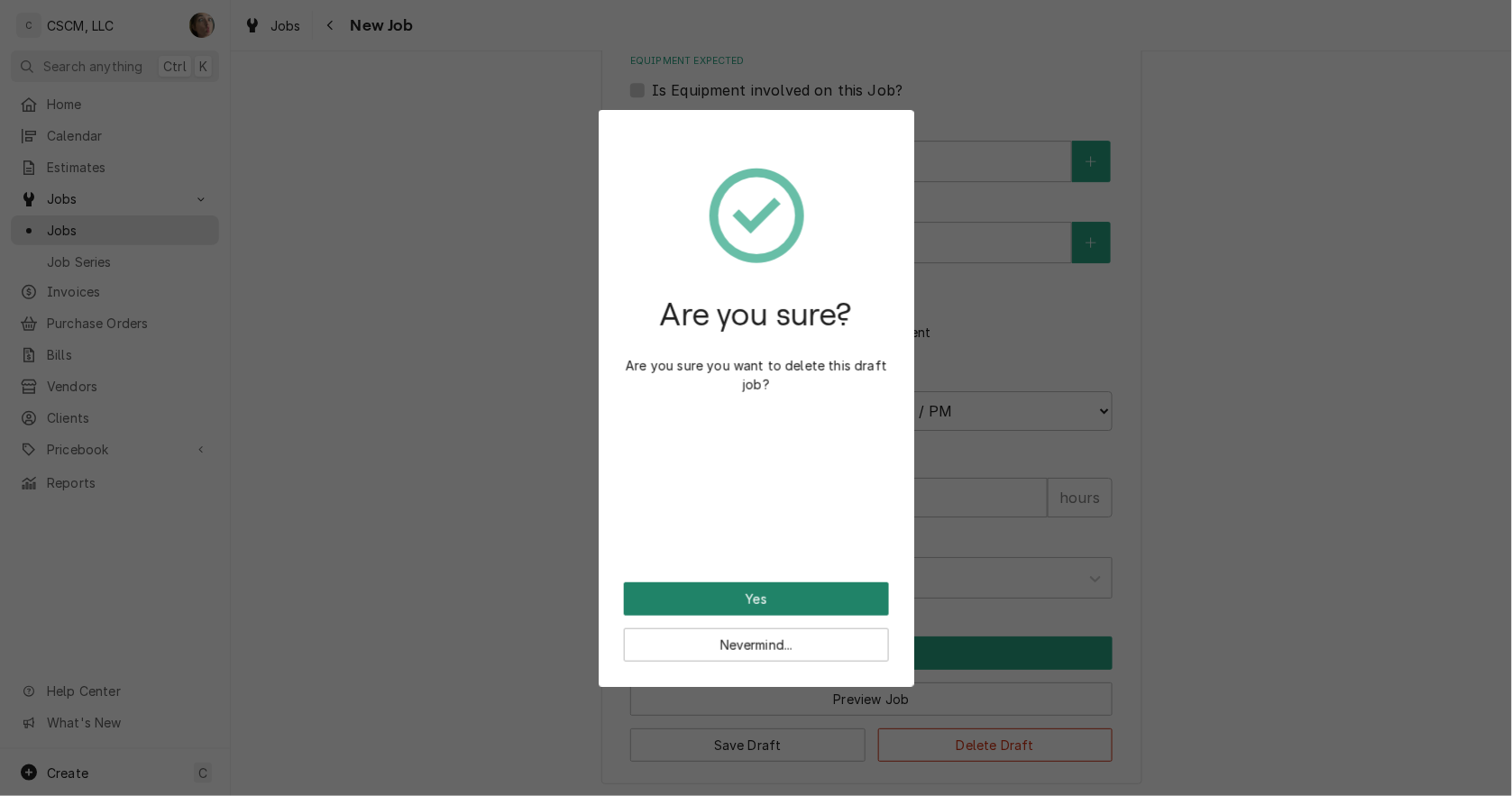
click at [833, 601] on button "Yes" at bounding box center [756, 599] width 265 height 33
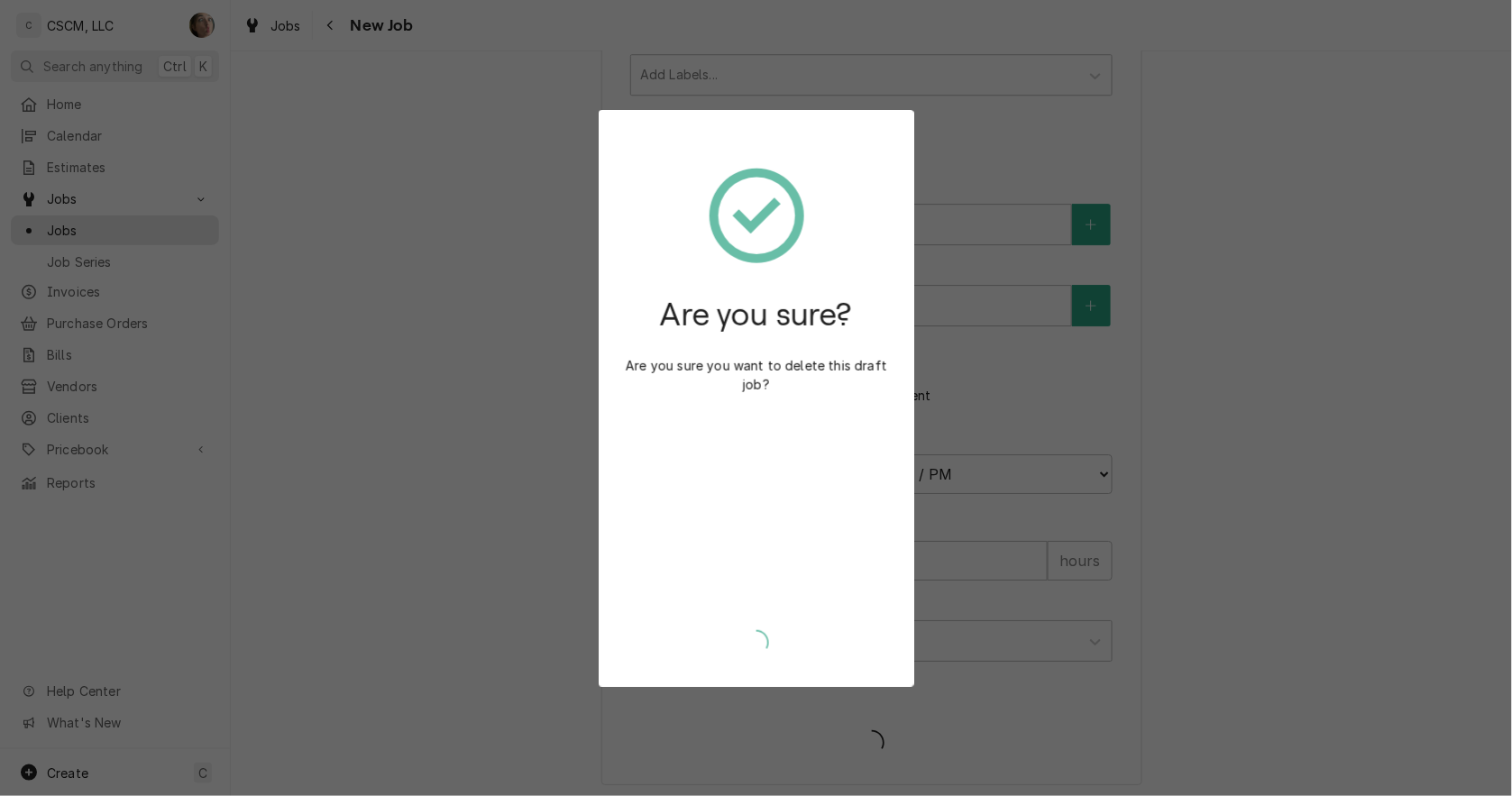
type textarea "x"
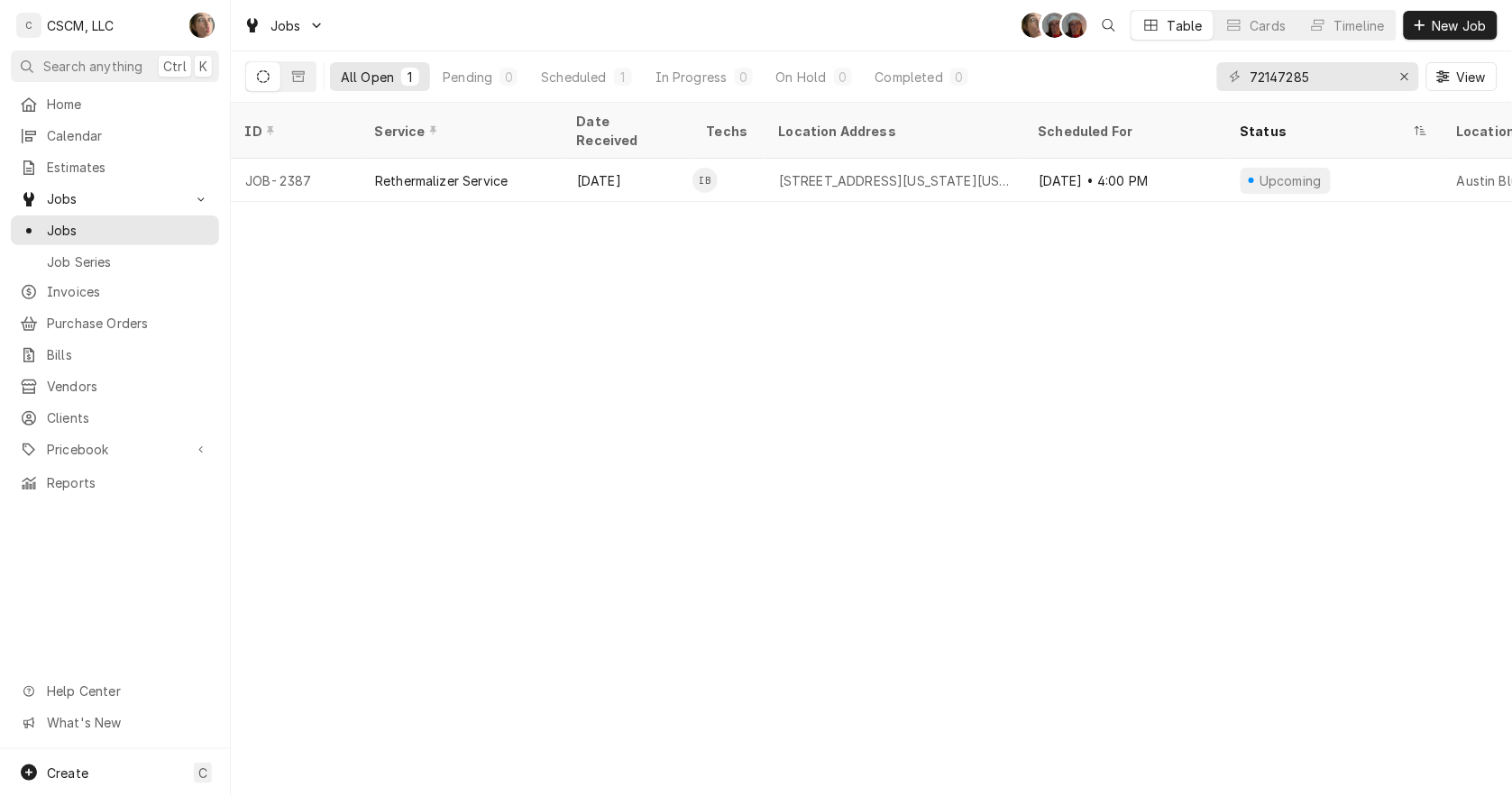
click at [889, 309] on div "ID Service Date Received Techs Location Address Scheduled For Status Location N…" at bounding box center [871, 449] width 1281 height 693
click at [43, 95] on div "Home" at bounding box center [114, 104] width 190 height 19
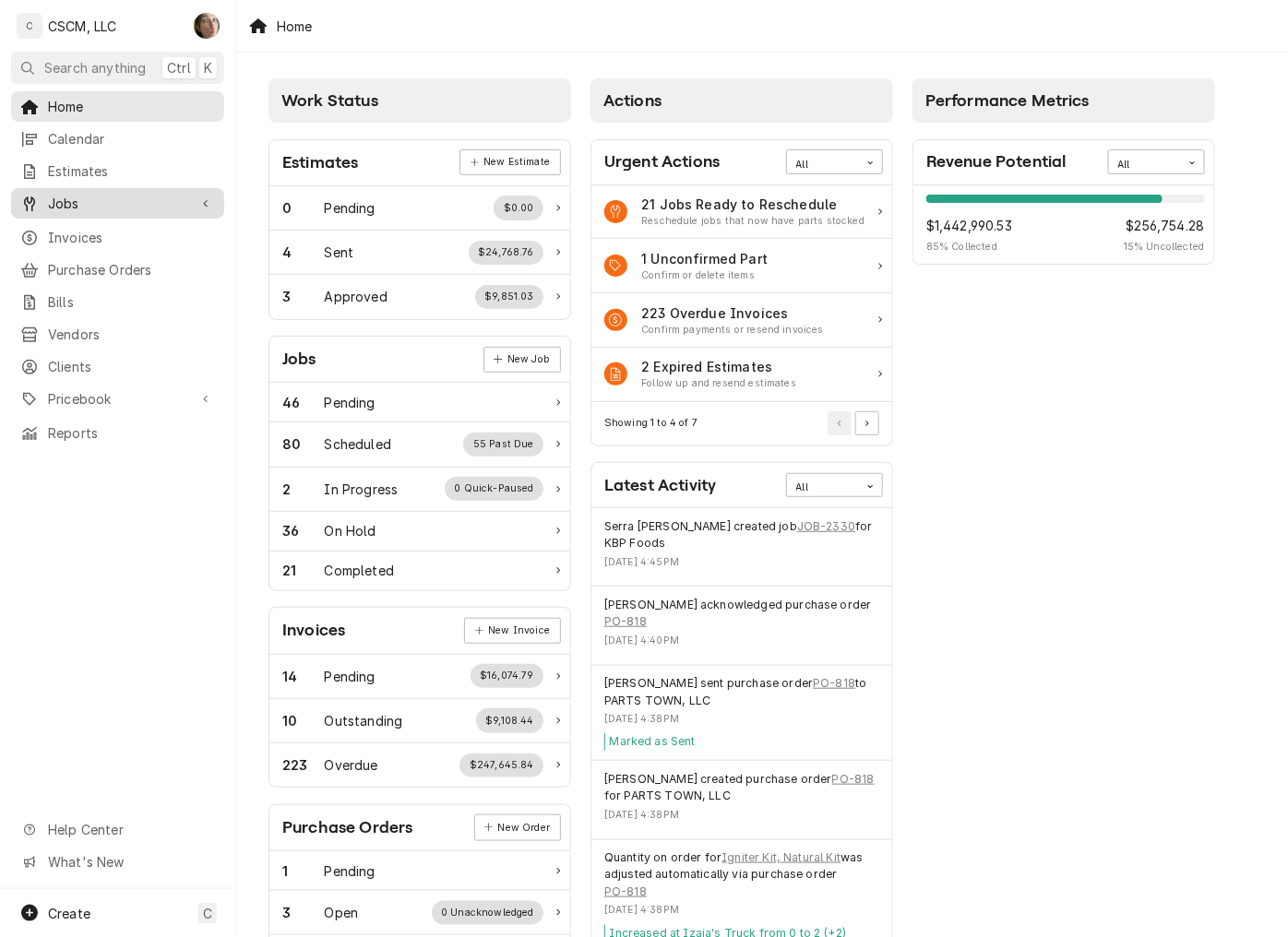
click at [89, 208] on div "Jobs" at bounding box center [118, 203] width 206 height 23
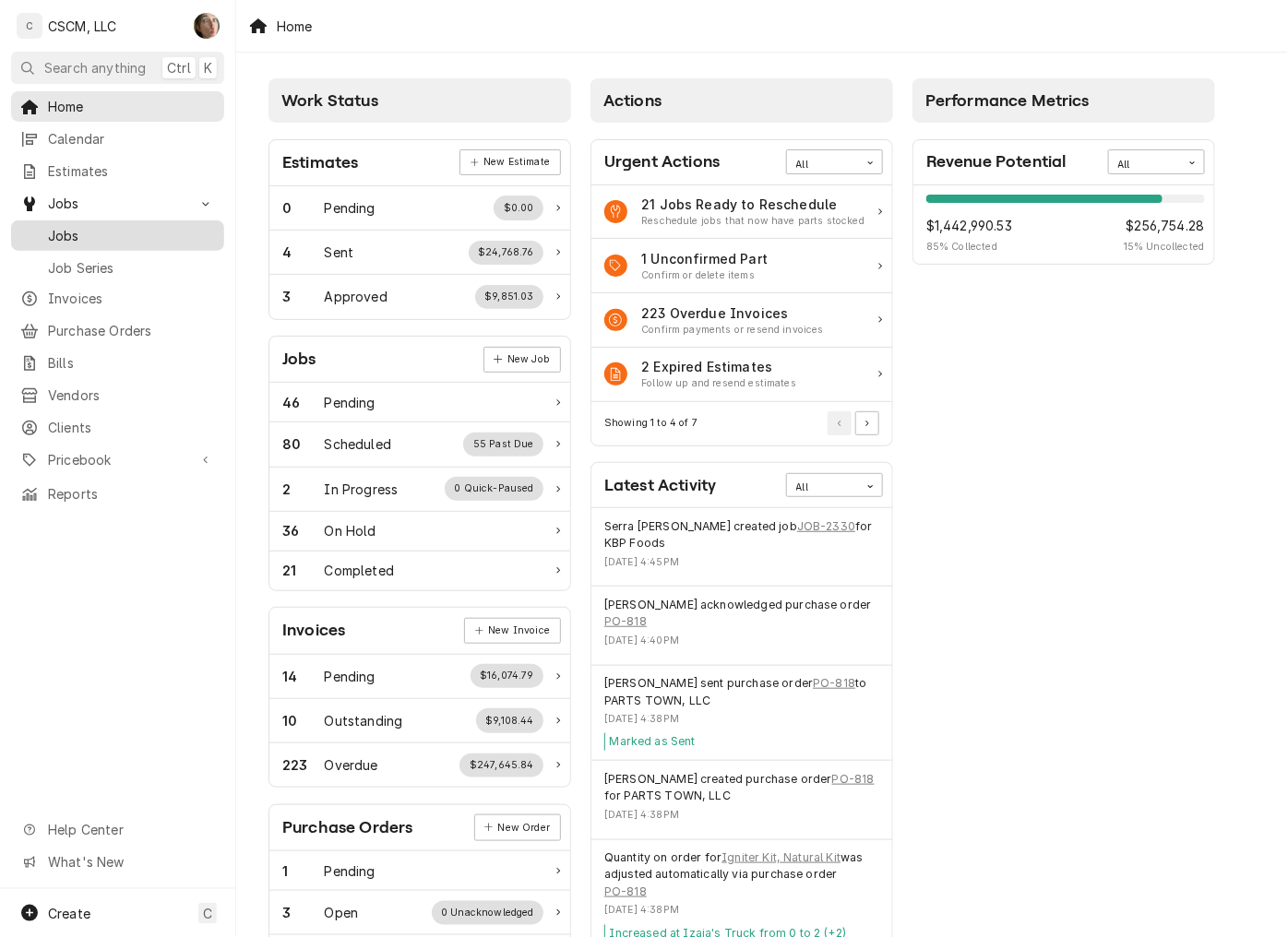
click at [90, 232] on span "Jobs" at bounding box center [131, 235] width 167 height 19
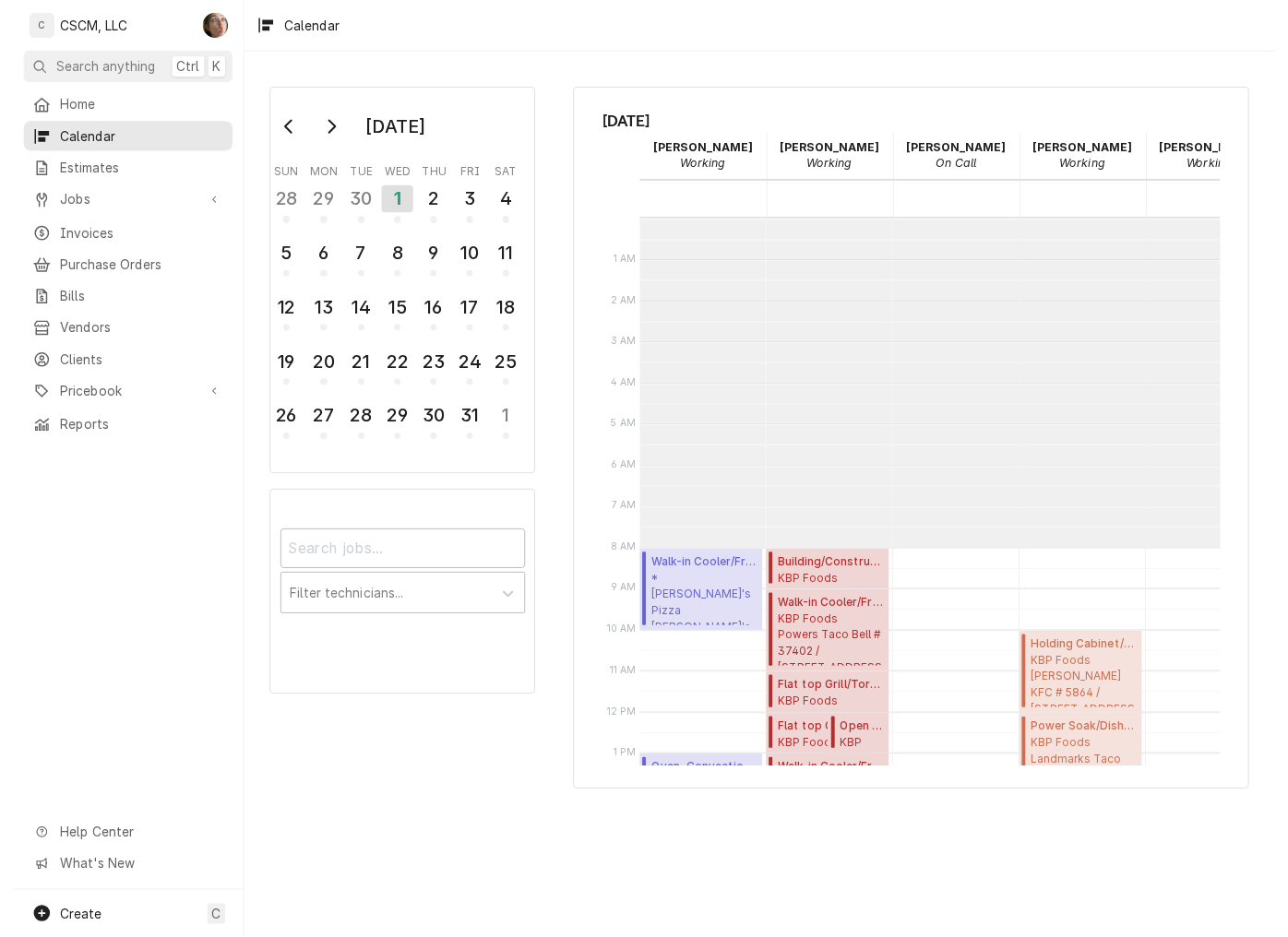
scroll to position [337, 0]
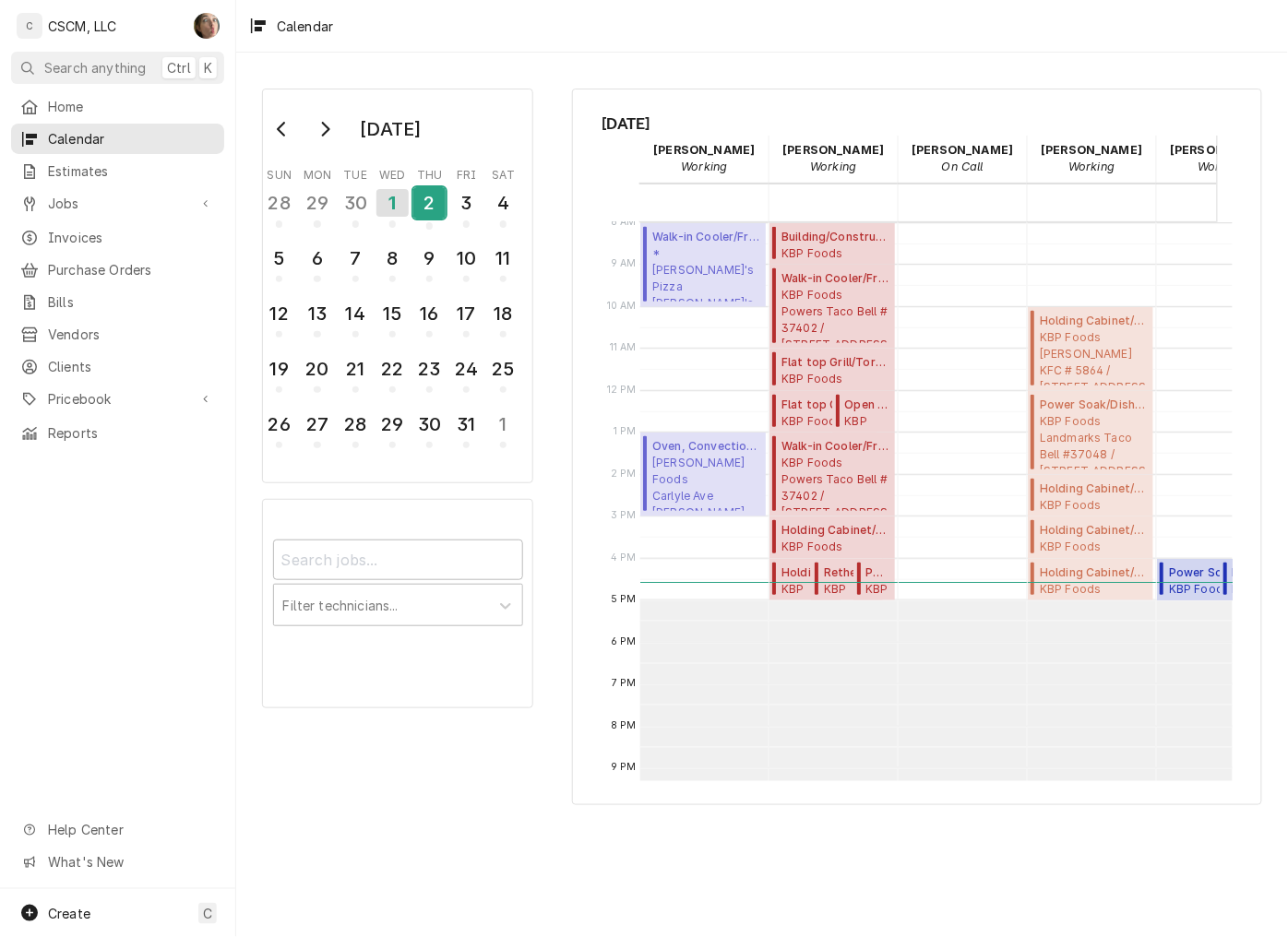
click at [423, 206] on div "2" at bounding box center [430, 202] width 32 height 31
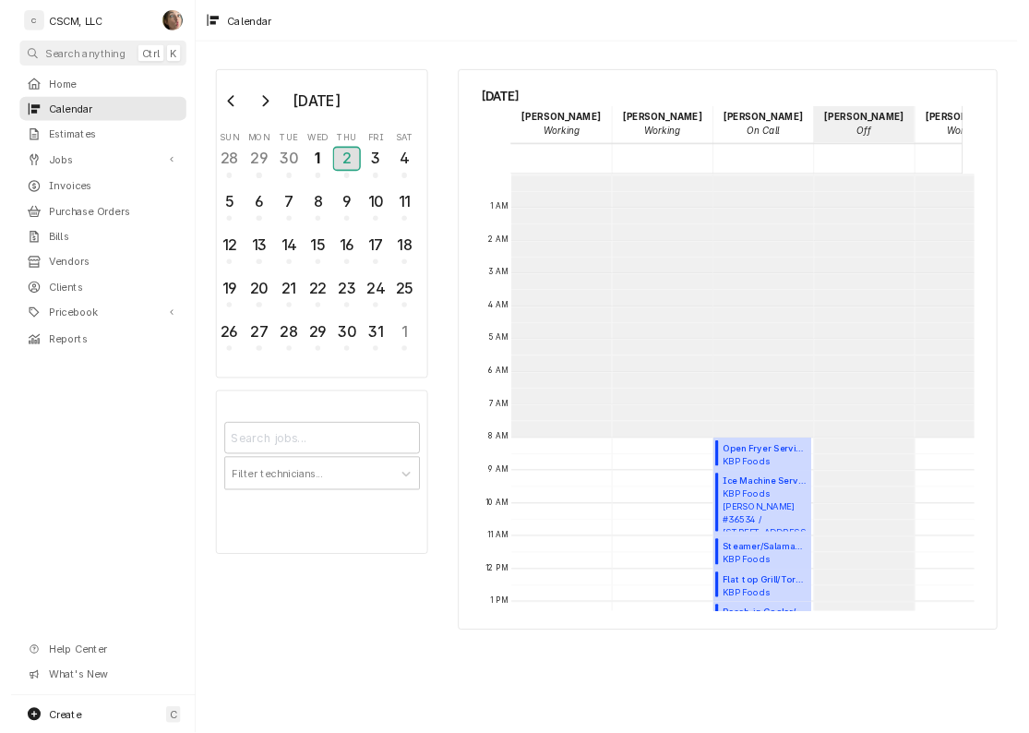
scroll to position [336, 0]
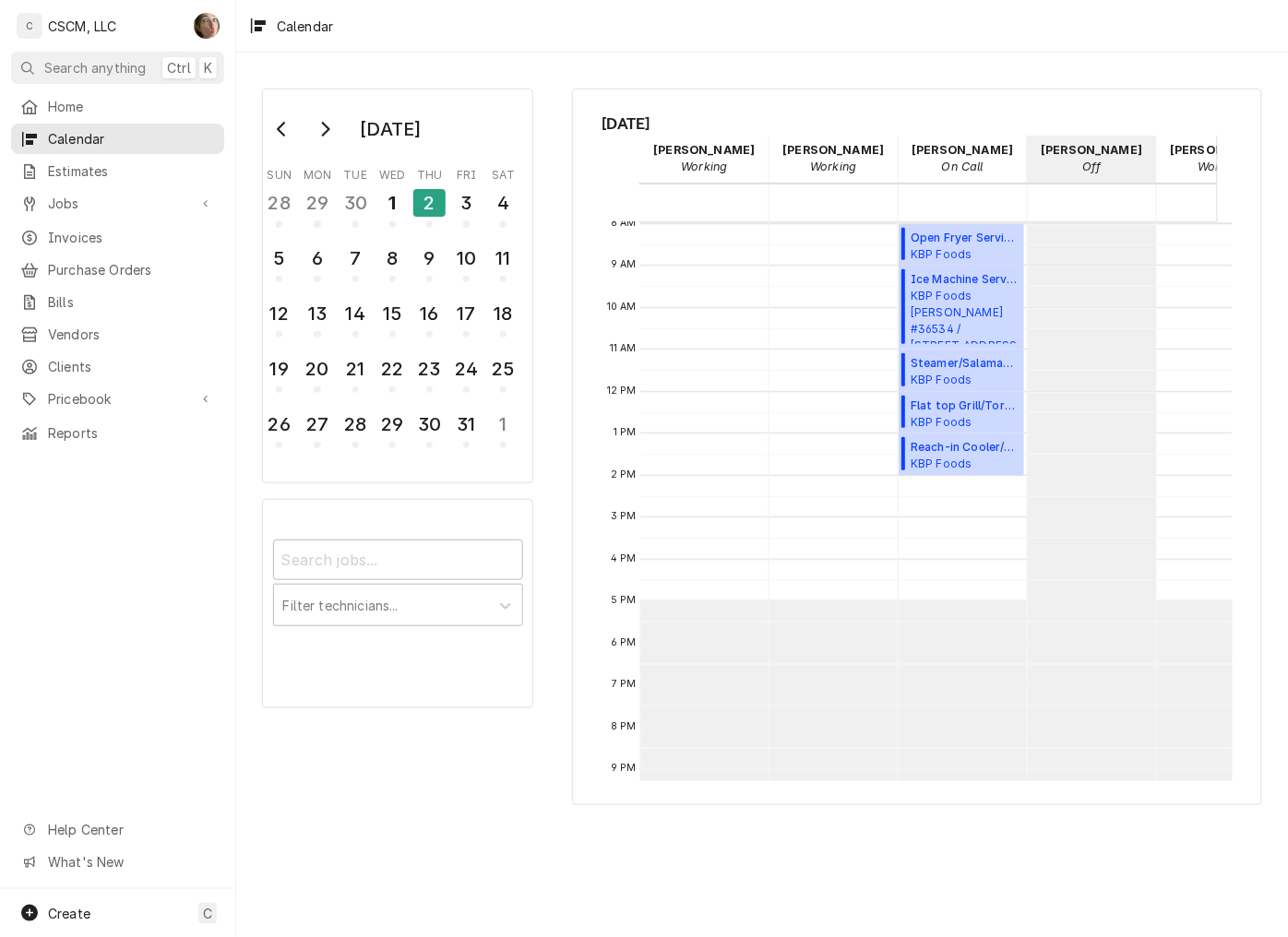
click at [775, 66] on div "October 2025 Sun Mon Tue Wed Thu Fri Sat 28 29 30 1 2 3 4 5 6 7 8 9 10 11 12 13…" at bounding box center [761, 494] width 1051 height 884
click at [98, 209] on link "Jobs" at bounding box center [117, 203] width 213 height 30
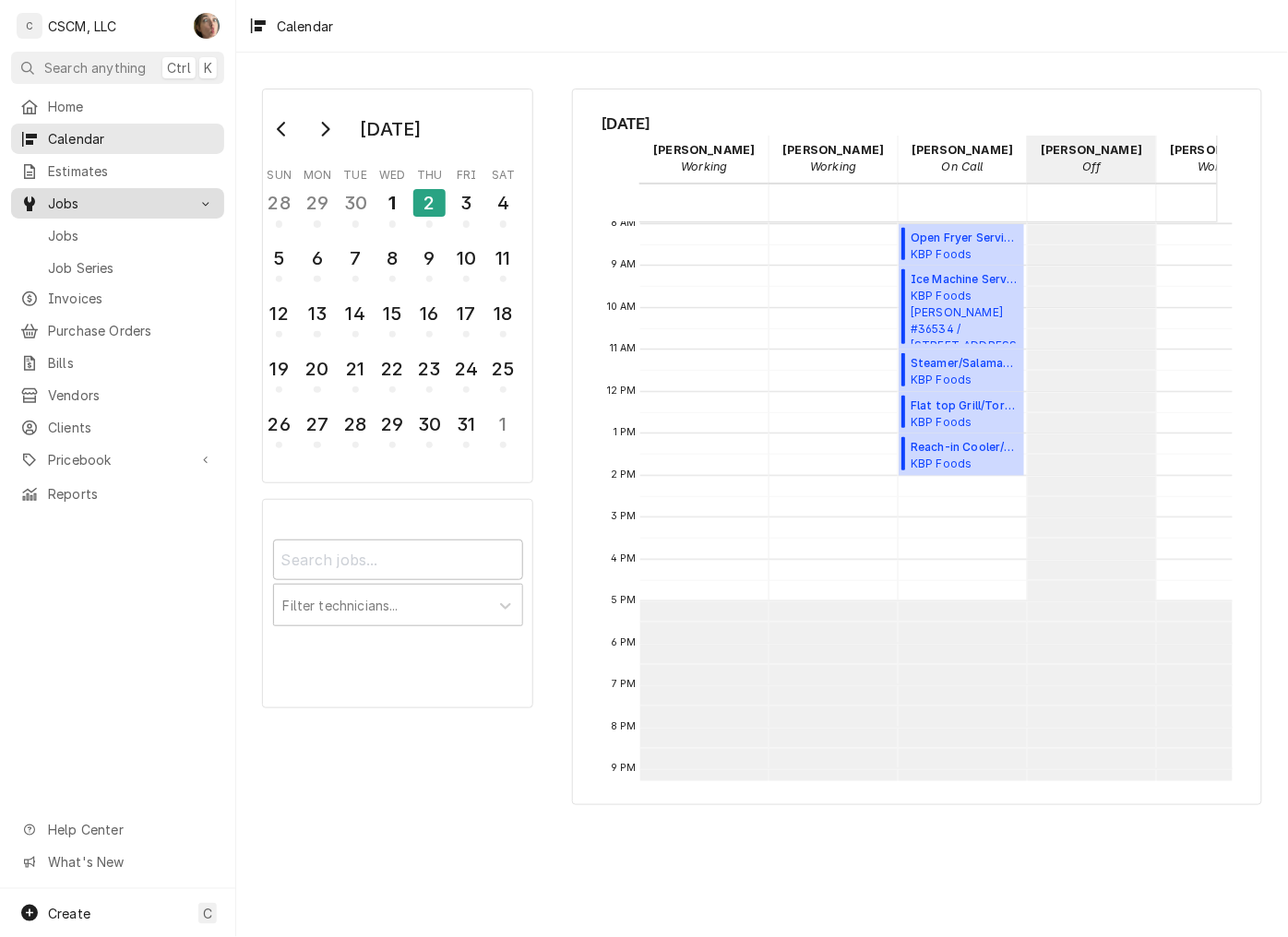
click at [102, 228] on span "Jobs" at bounding box center [131, 235] width 167 height 19
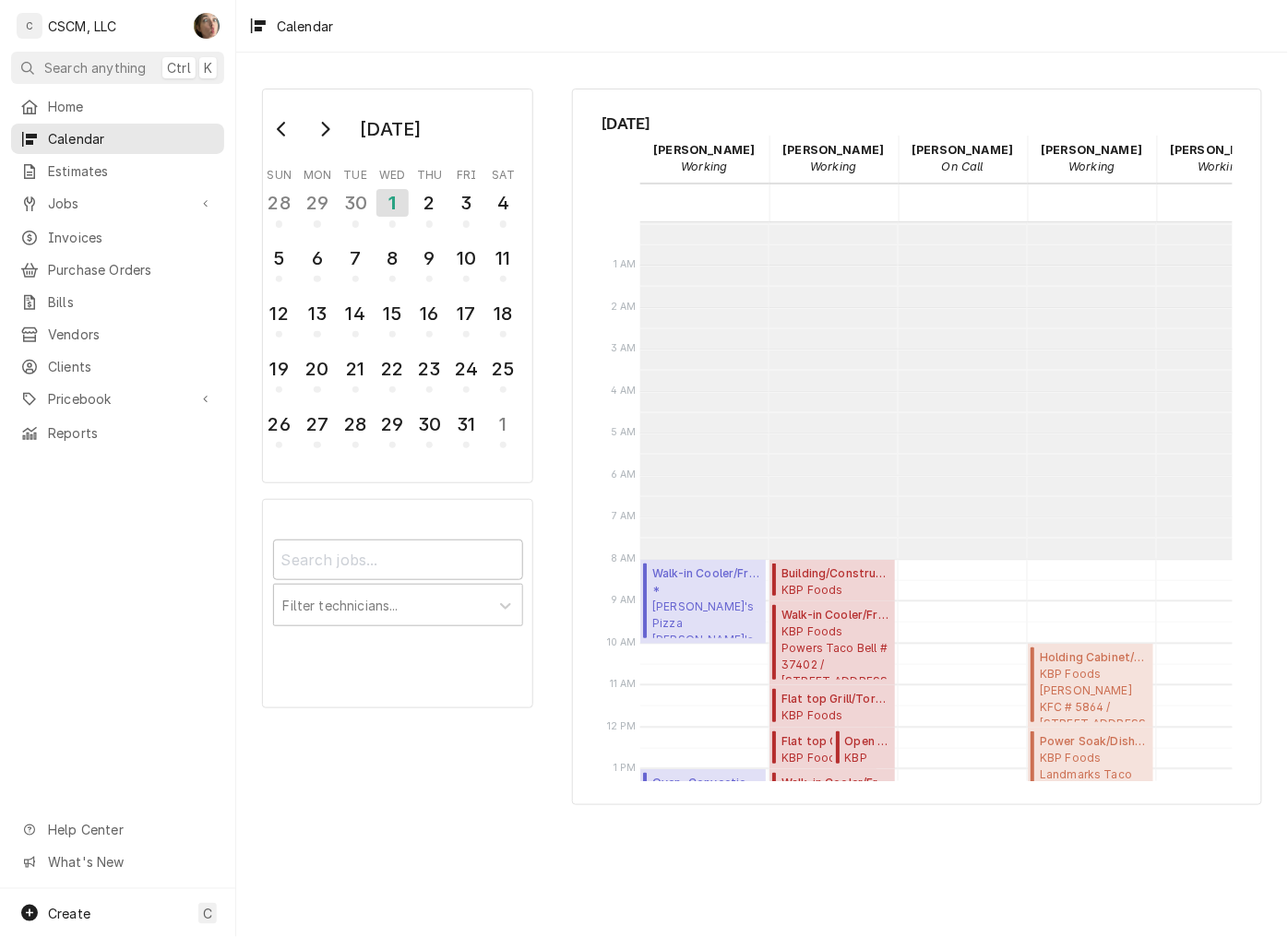
scroll to position [337, 0]
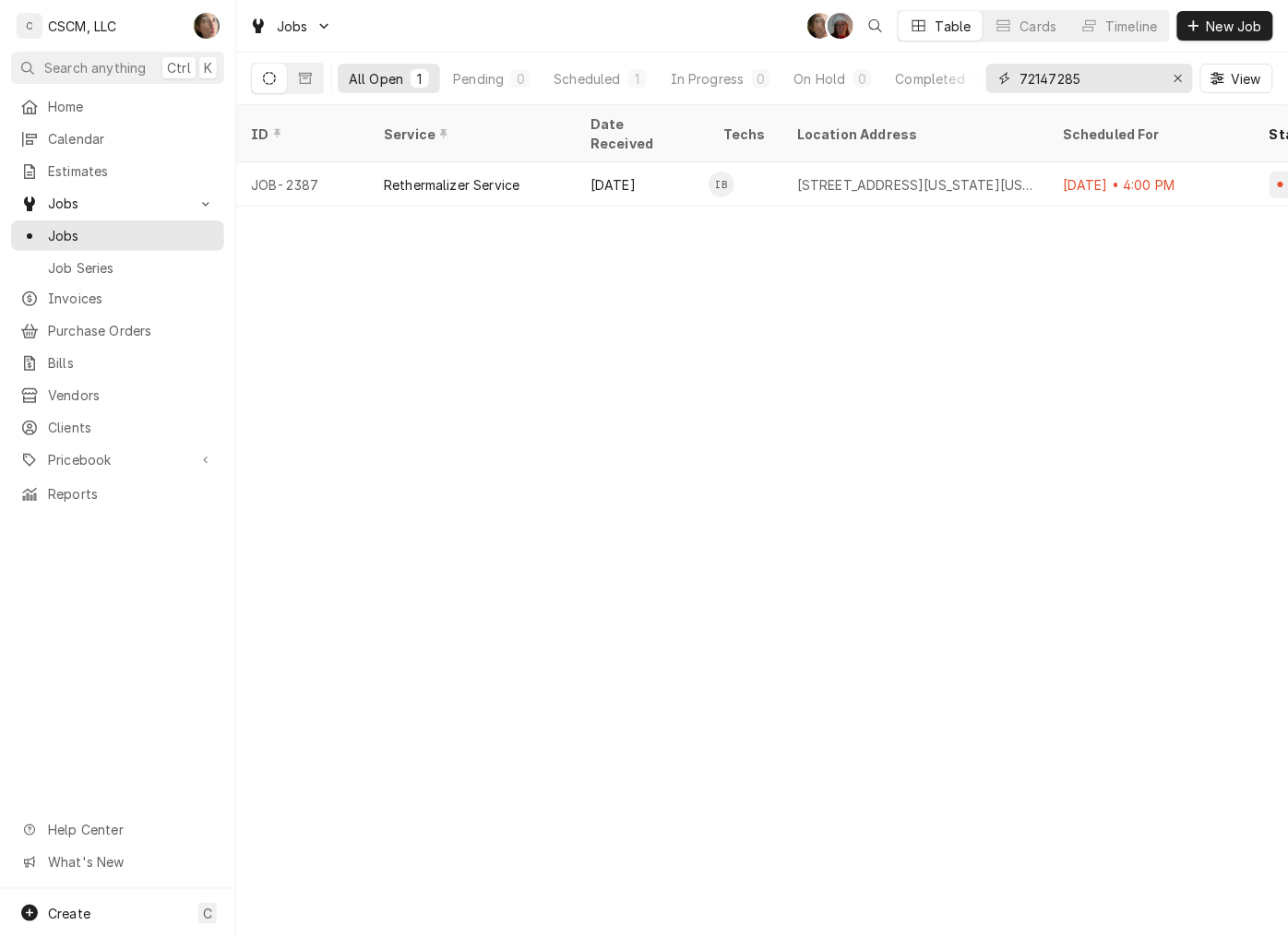
click at [1175, 78] on icon "Erase input" at bounding box center [1178, 78] width 10 height 13
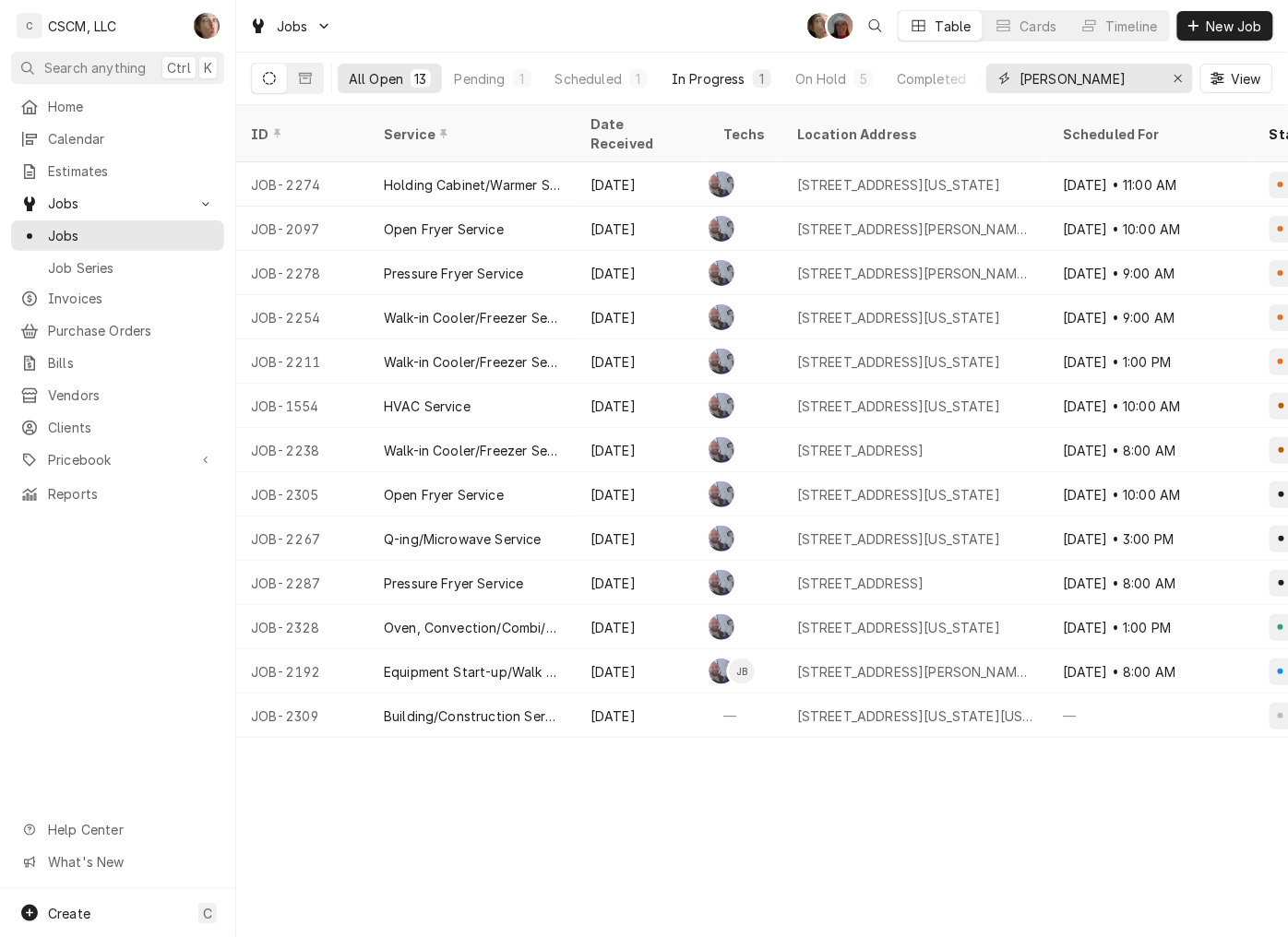
type input "[PERSON_NAME]"
click at [707, 84] on div "In Progress" at bounding box center [708, 78] width 74 height 19
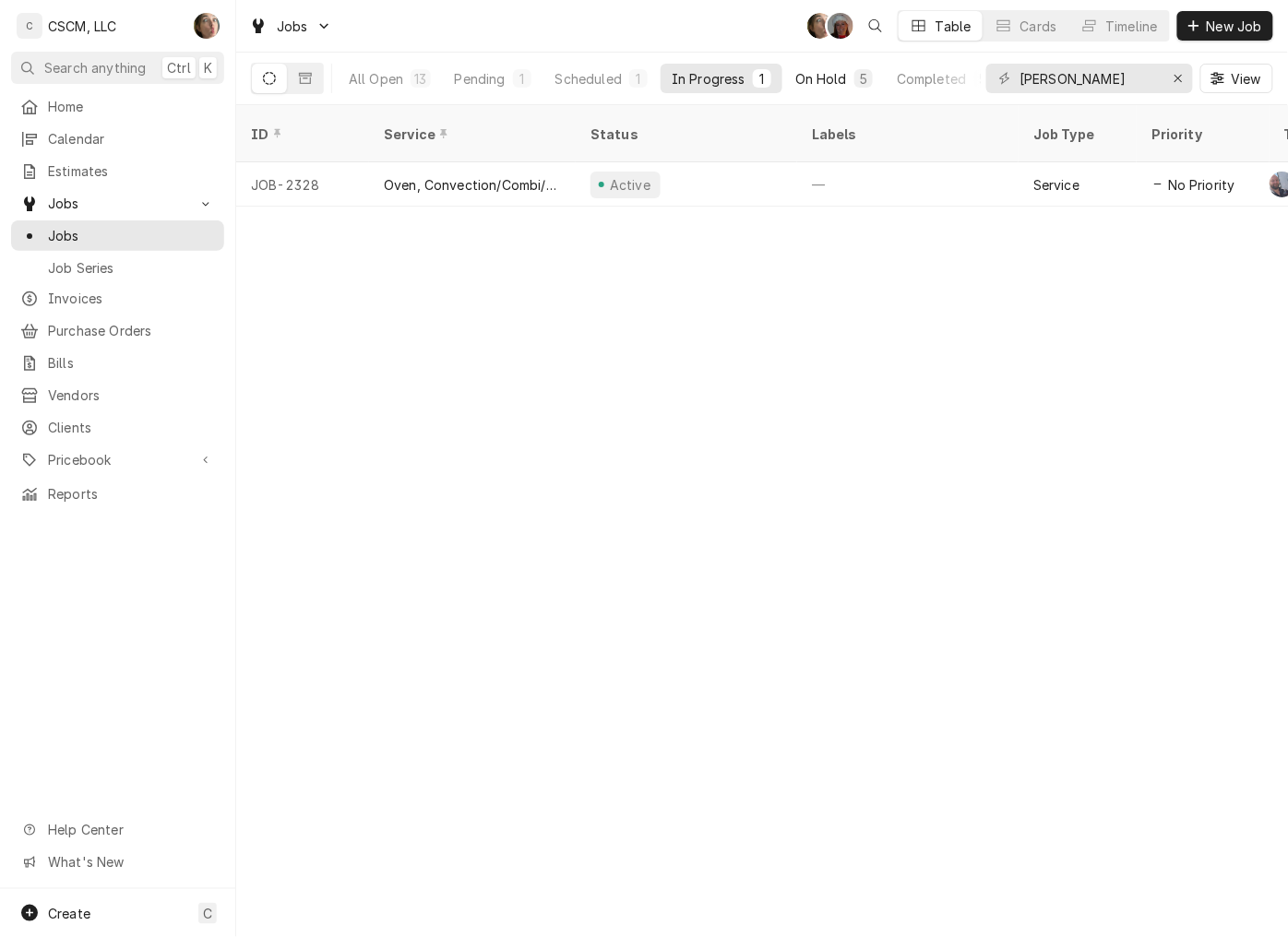
click at [865, 80] on div "5" at bounding box center [863, 78] width 11 height 19
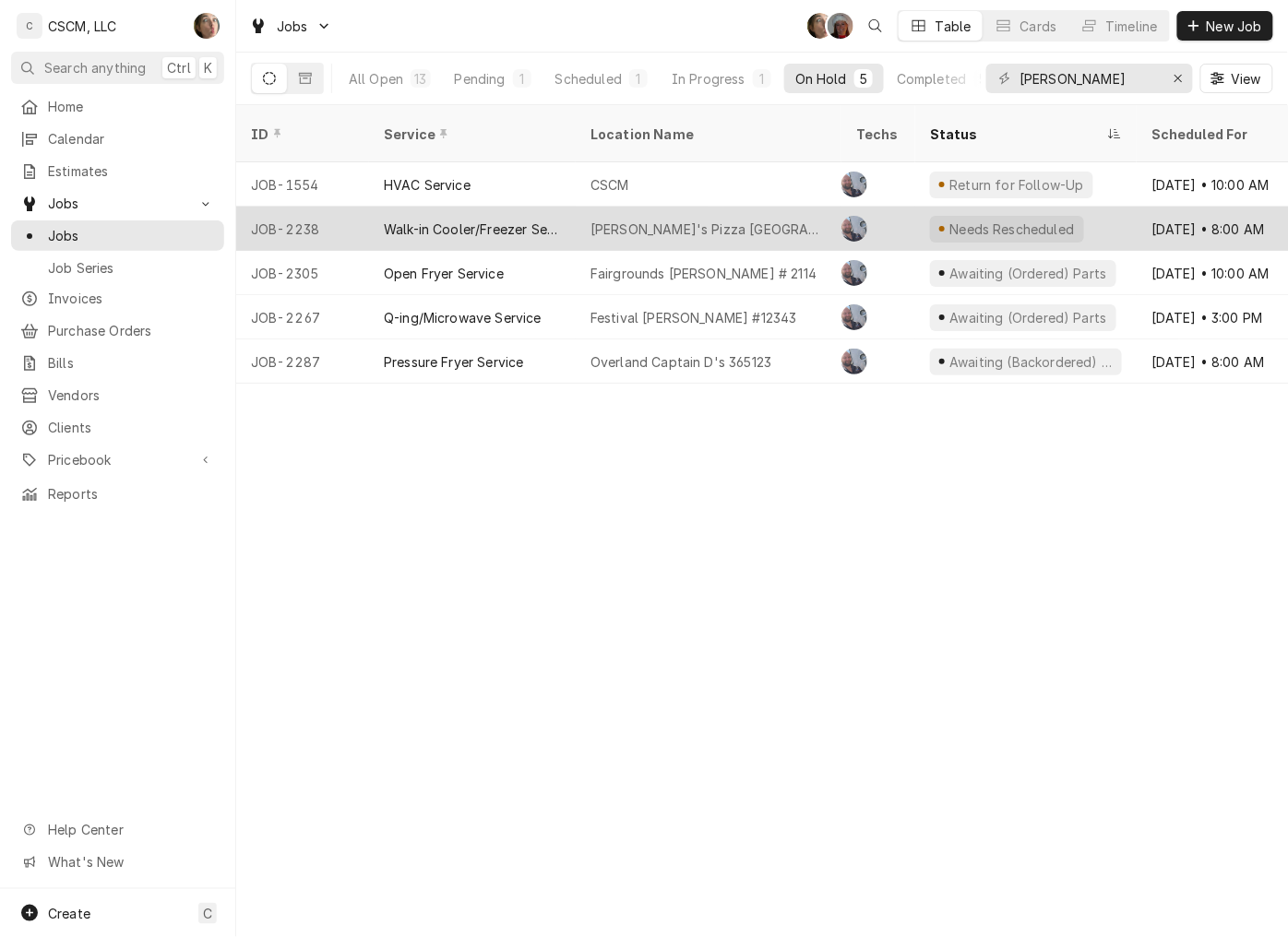
click at [715, 217] on div "[PERSON_NAME]'s Pizza [GEOGRAPHIC_DATA]" at bounding box center [708, 229] width 266 height 44
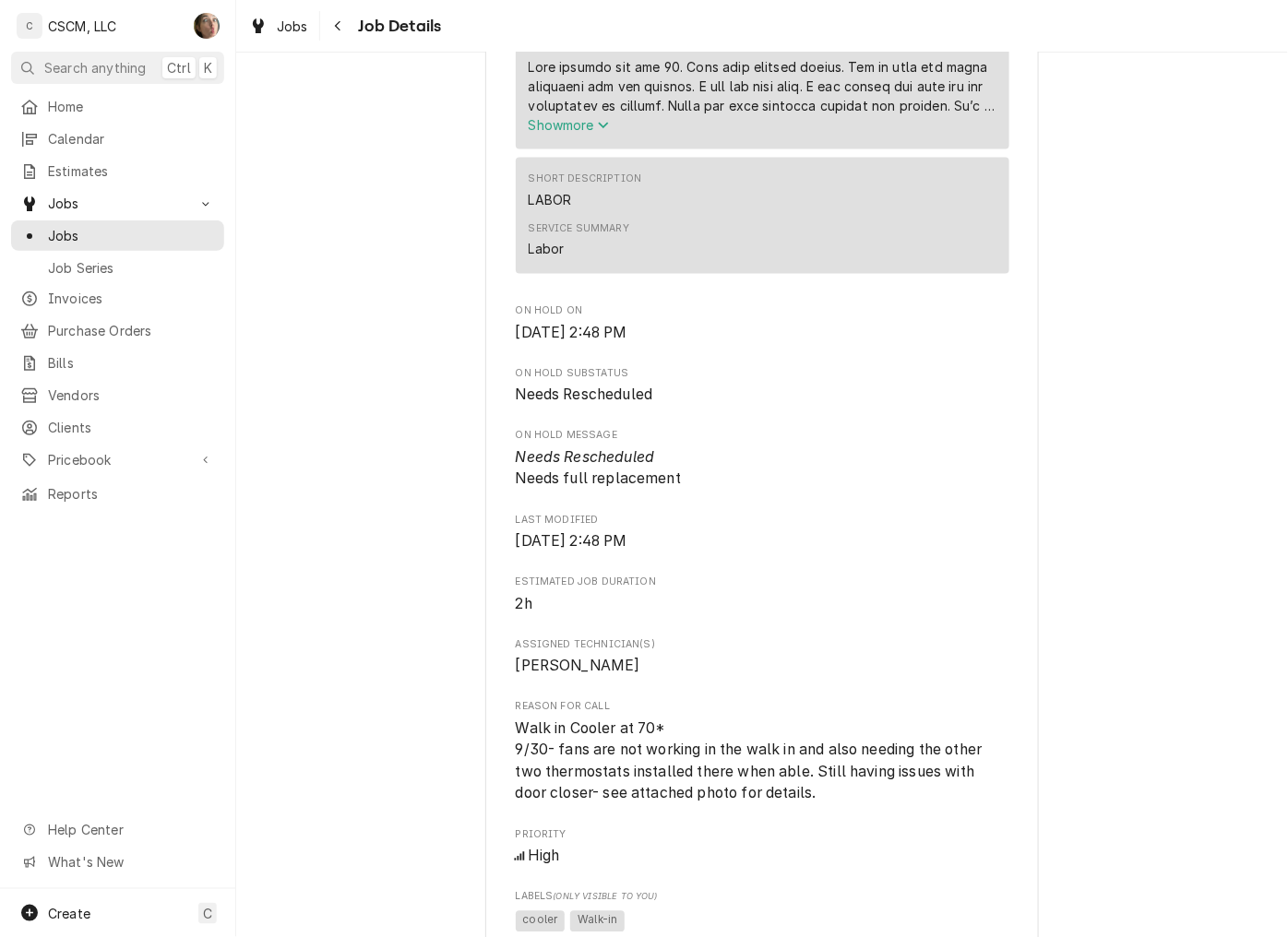
scroll to position [819, 0]
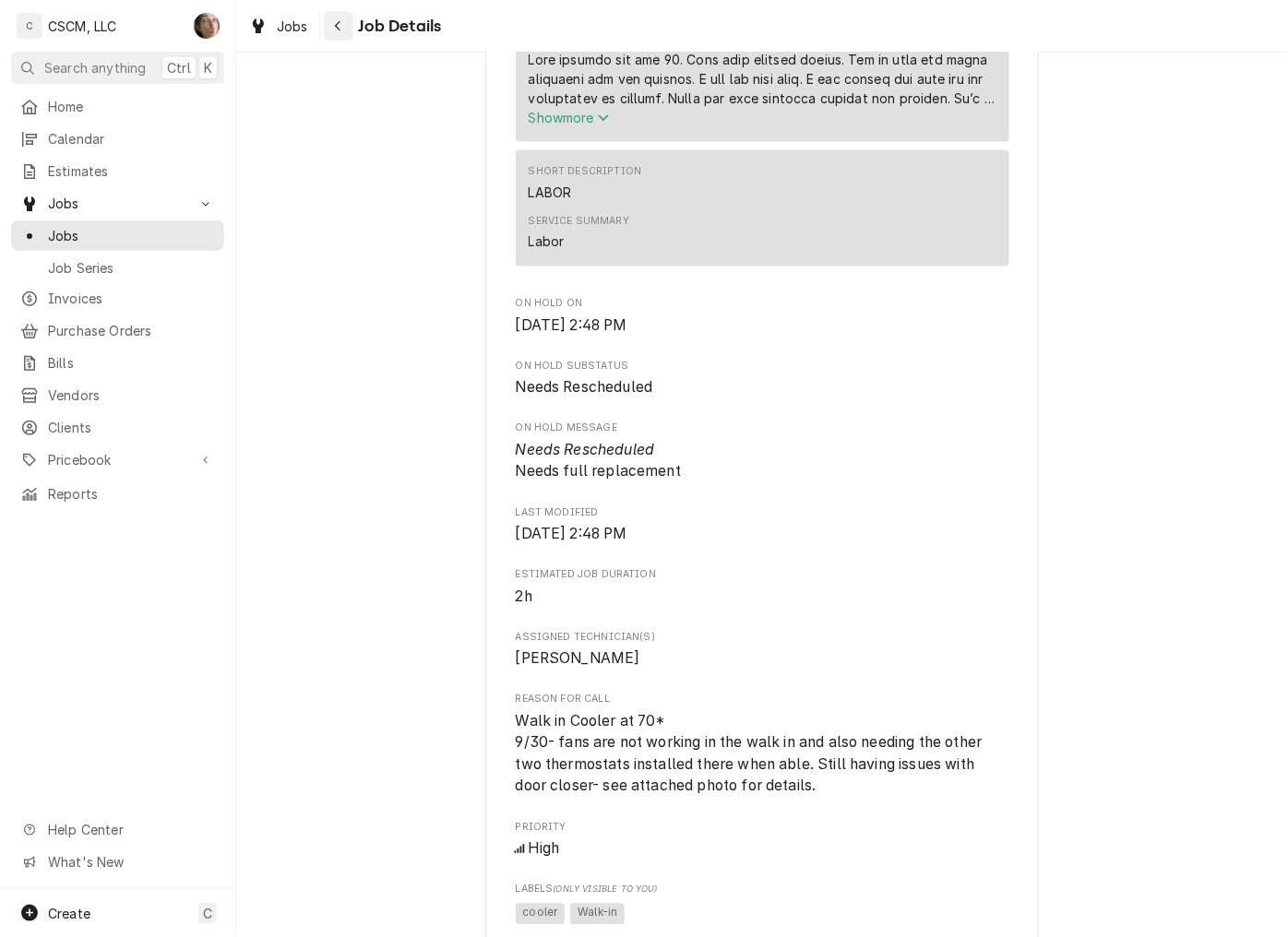
click at [339, 21] on icon "Navigate back" at bounding box center [338, 26] width 6 height 10
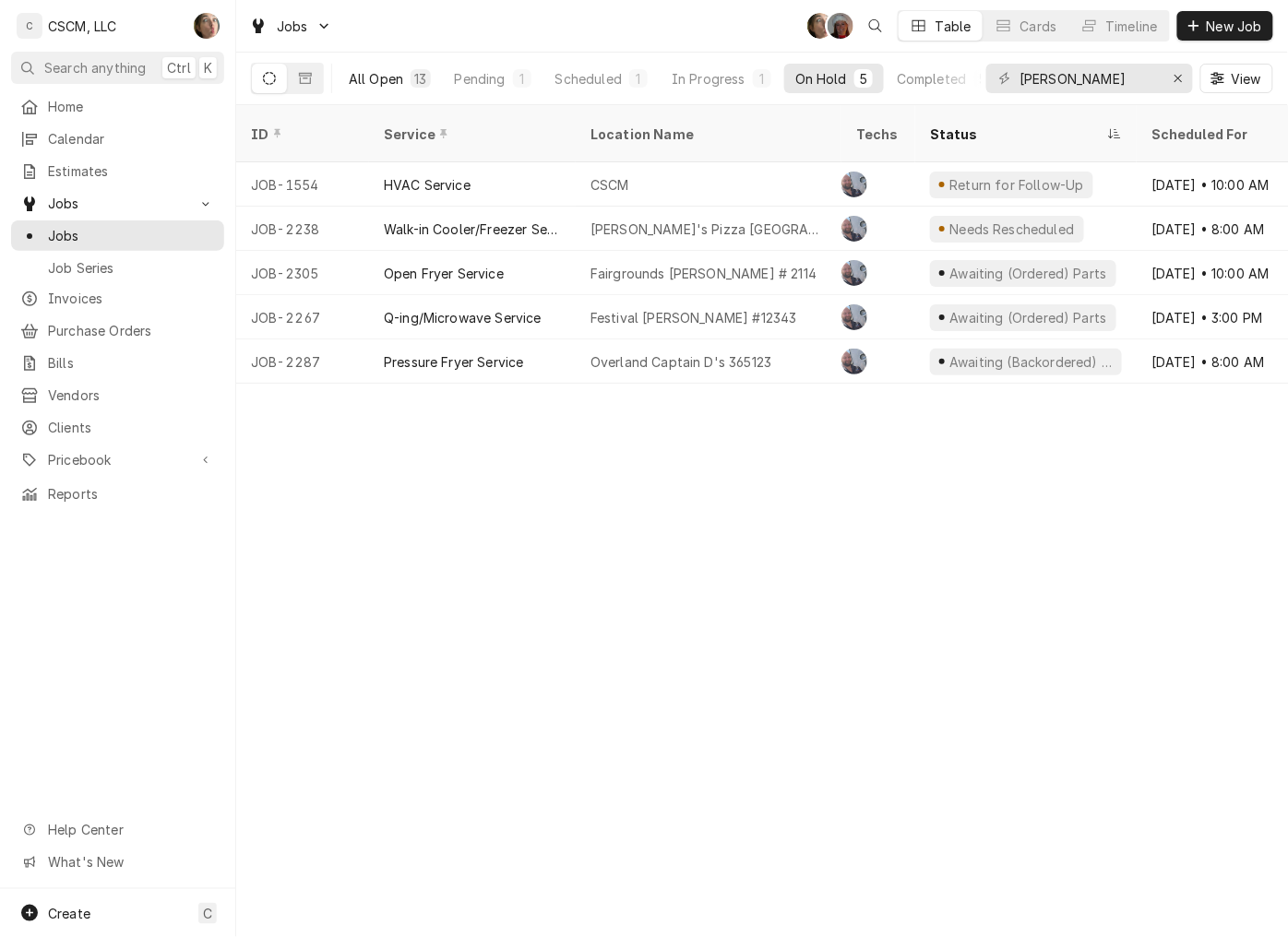
click at [390, 67] on button "All Open 13" at bounding box center [390, 79] width 104 height 30
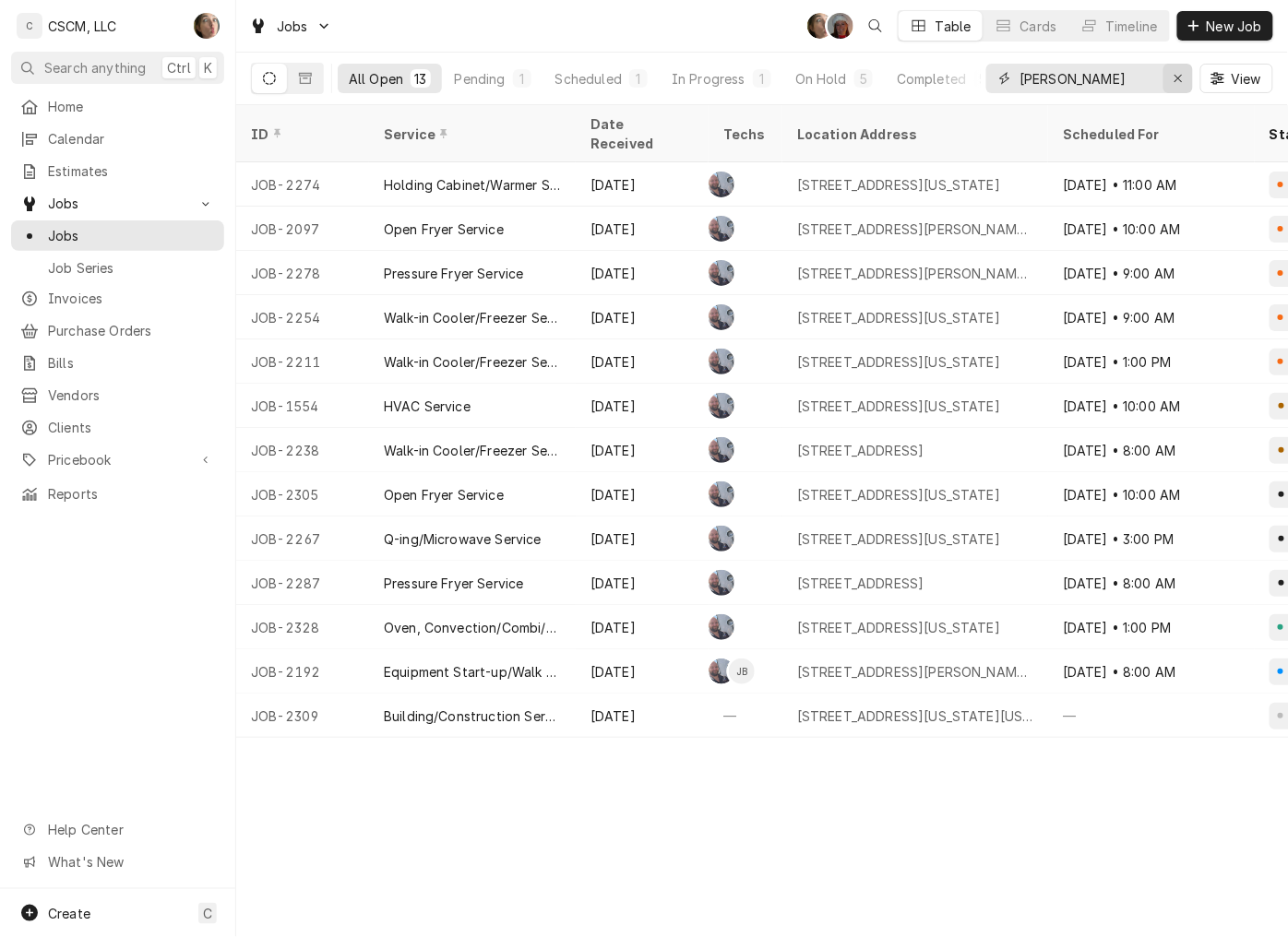
click at [1178, 81] on icon "Erase input" at bounding box center [1178, 78] width 10 height 13
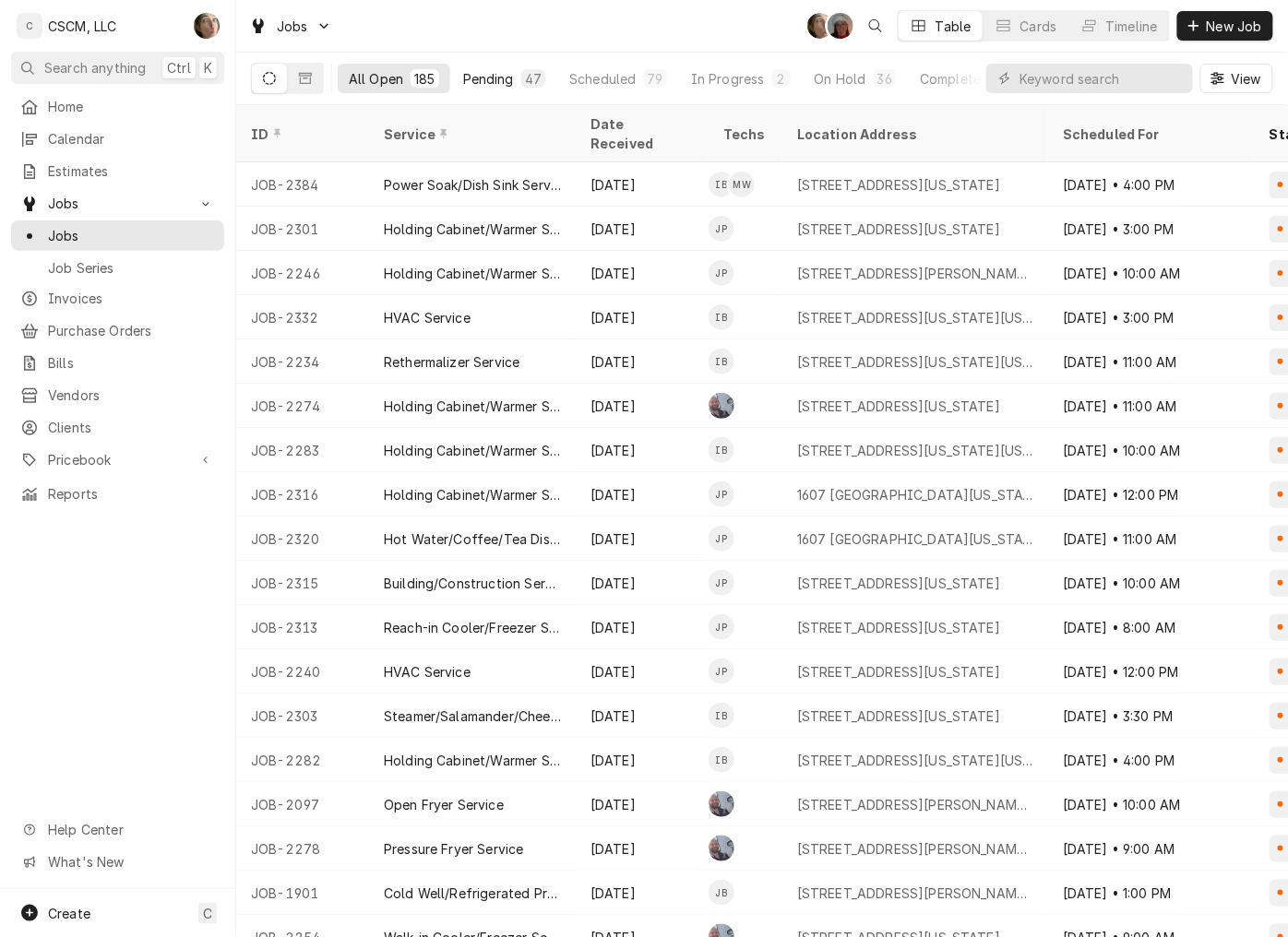
click at [508, 88] on button "Pending 47" at bounding box center [504, 79] width 104 height 30
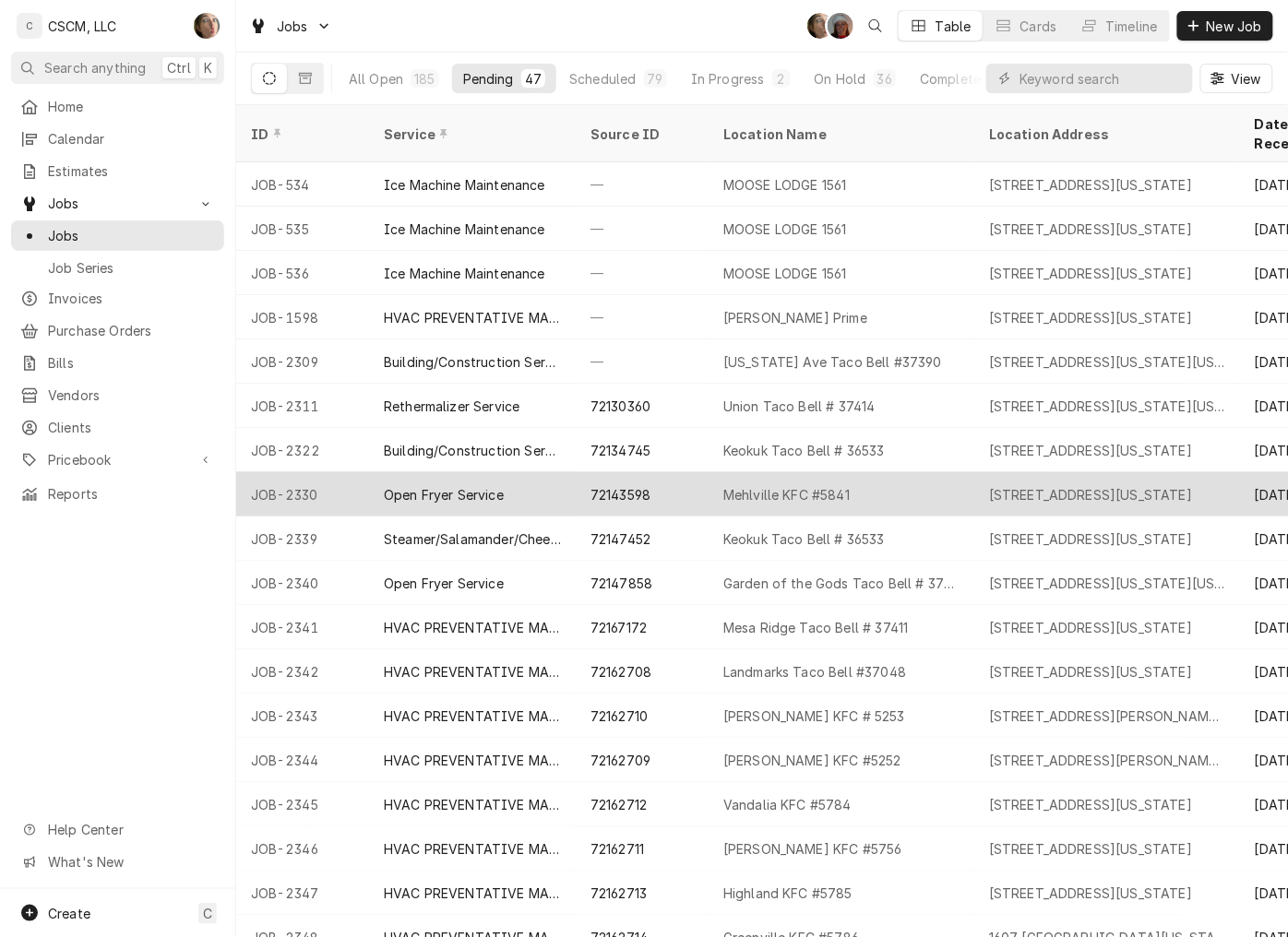
click at [919, 474] on div "Mehlville KFC #5841" at bounding box center [841, 494] width 266 height 44
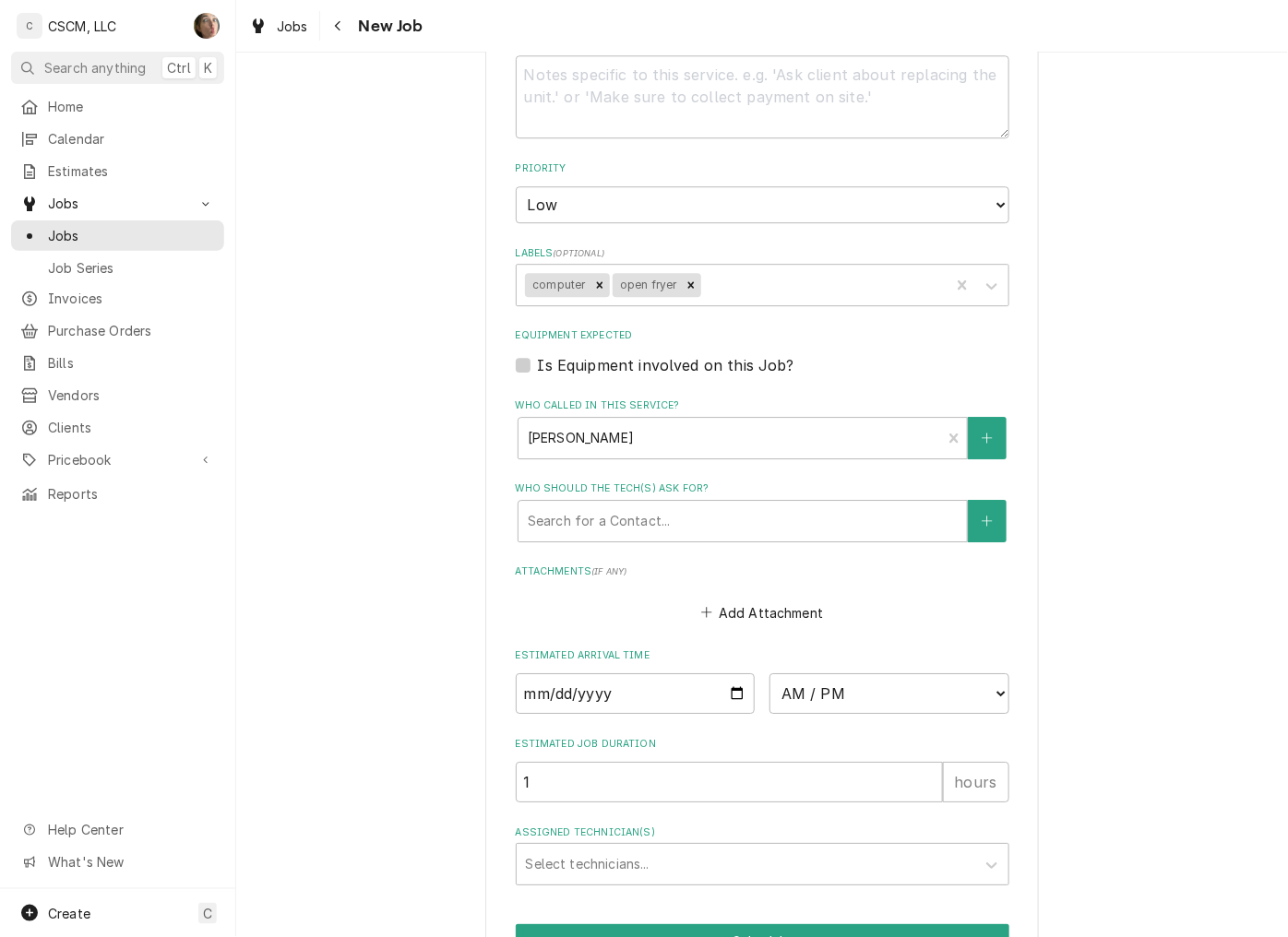
scroll to position [1434, 0]
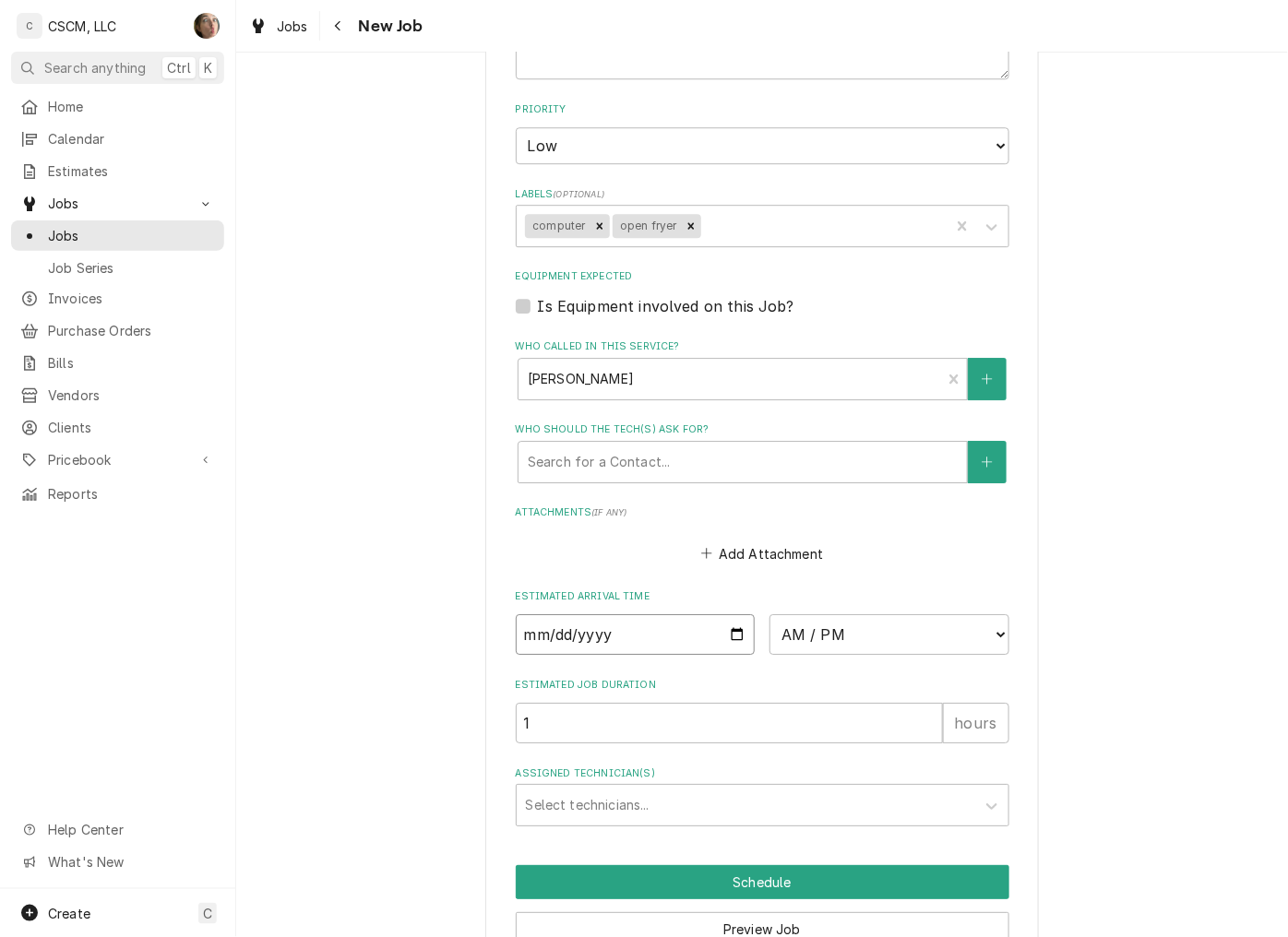
click at [722, 618] on input "Date" at bounding box center [636, 634] width 240 height 41
click at [722, 624] on input "Date" at bounding box center [636, 634] width 240 height 41
type textarea "x"
type input "2025-10-02"
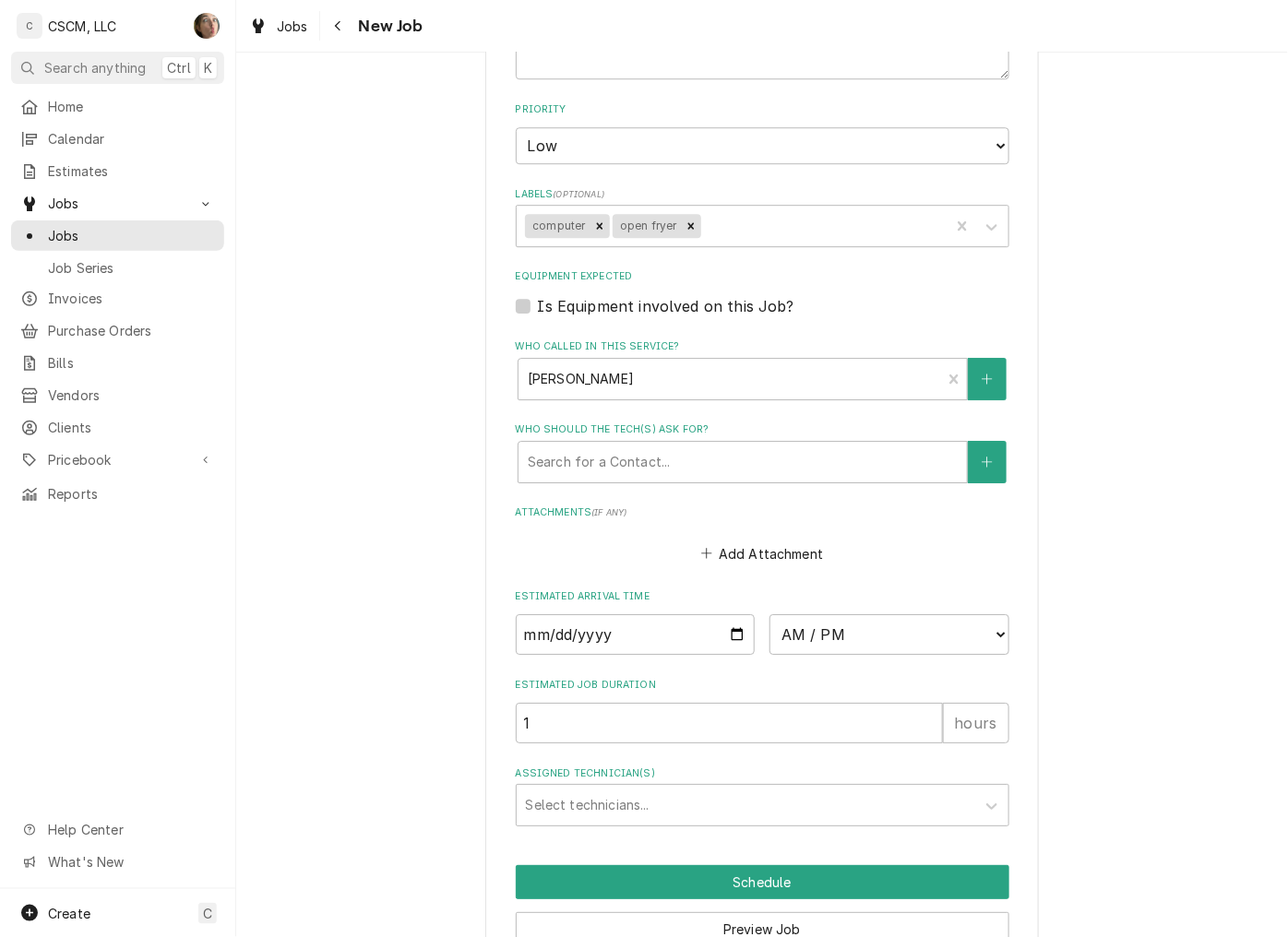
click at [848, 650] on fieldset "Job Details Job Source Direct (Phone/Email/etc.) Other Job Source Name Verisae …" at bounding box center [762, 14] width 494 height 1624
type textarea "x"
click at [848, 629] on select "AM / PM 6:00 AM 6:15 AM 6:30 AM 6:45 AM 7:00 AM 7:15 AM 7:30 AM 7:45 AM 8:00 AM…" at bounding box center [889, 634] width 240 height 41
select select "08:00:00"
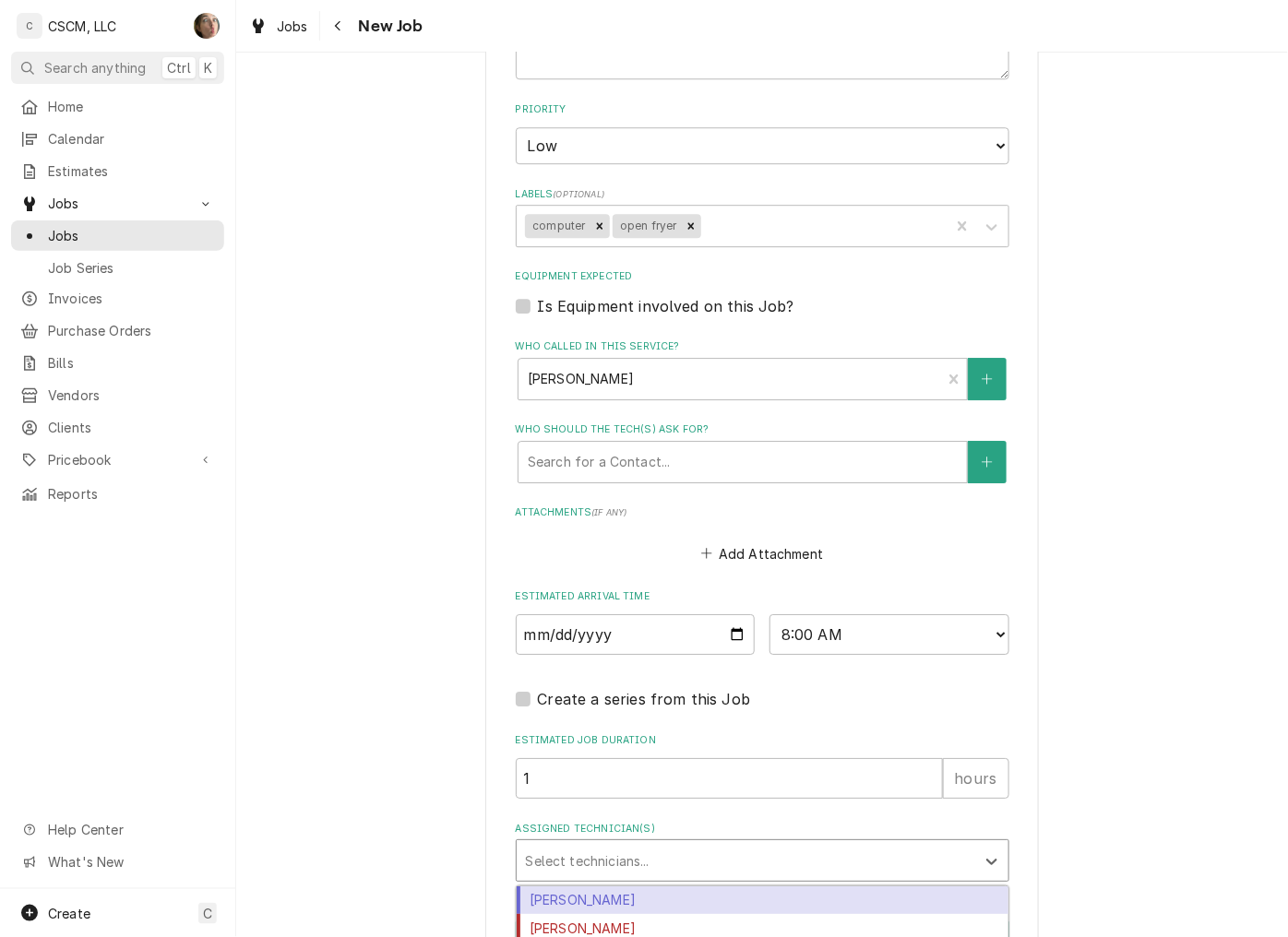
click at [695, 853] on div "Assigned Technician(s)" at bounding box center [745, 860] width 440 height 33
click at [702, 889] on div "Chris Lynch" at bounding box center [762, 900] width 492 height 29
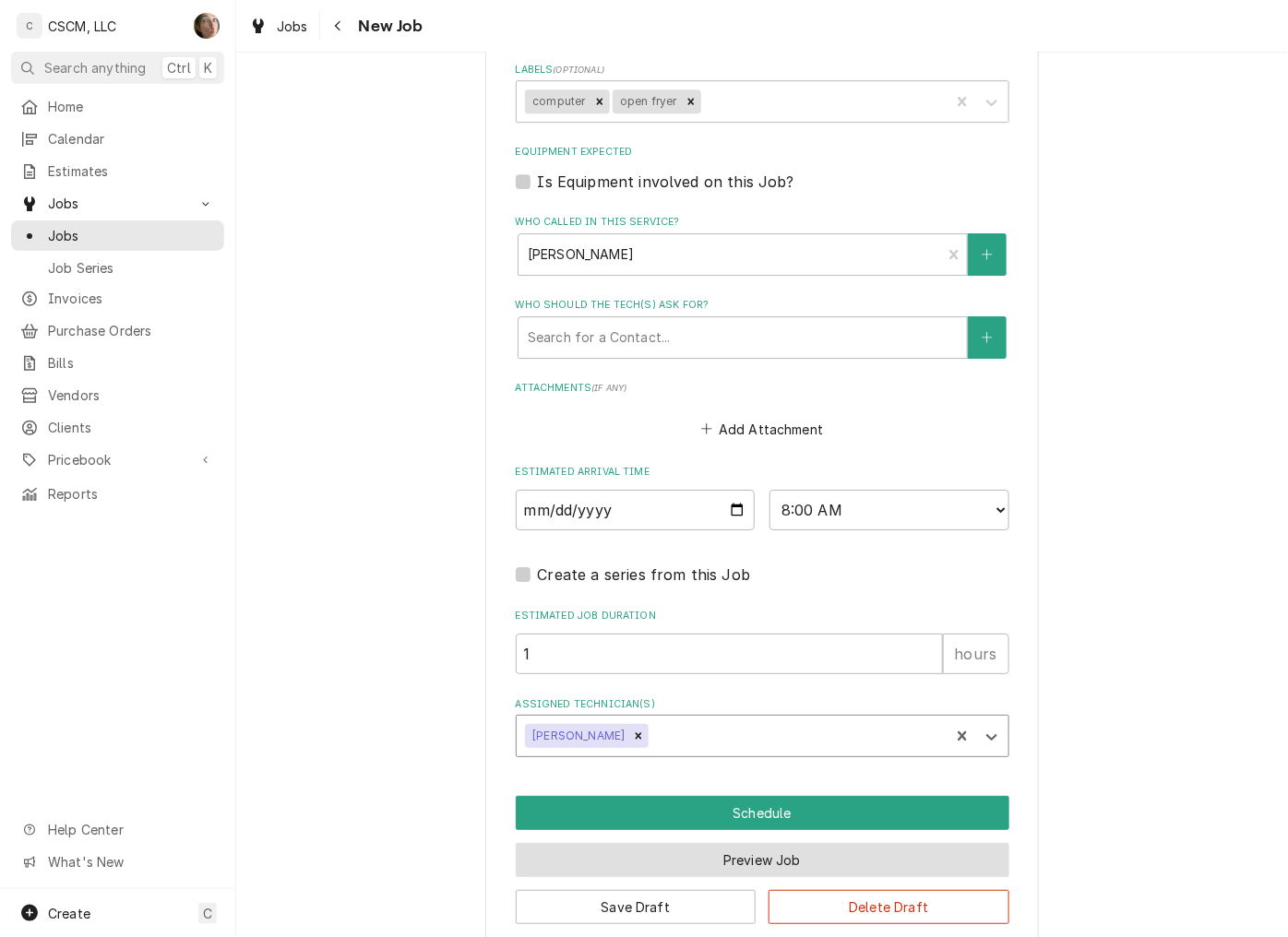
scroll to position [1580, 0]
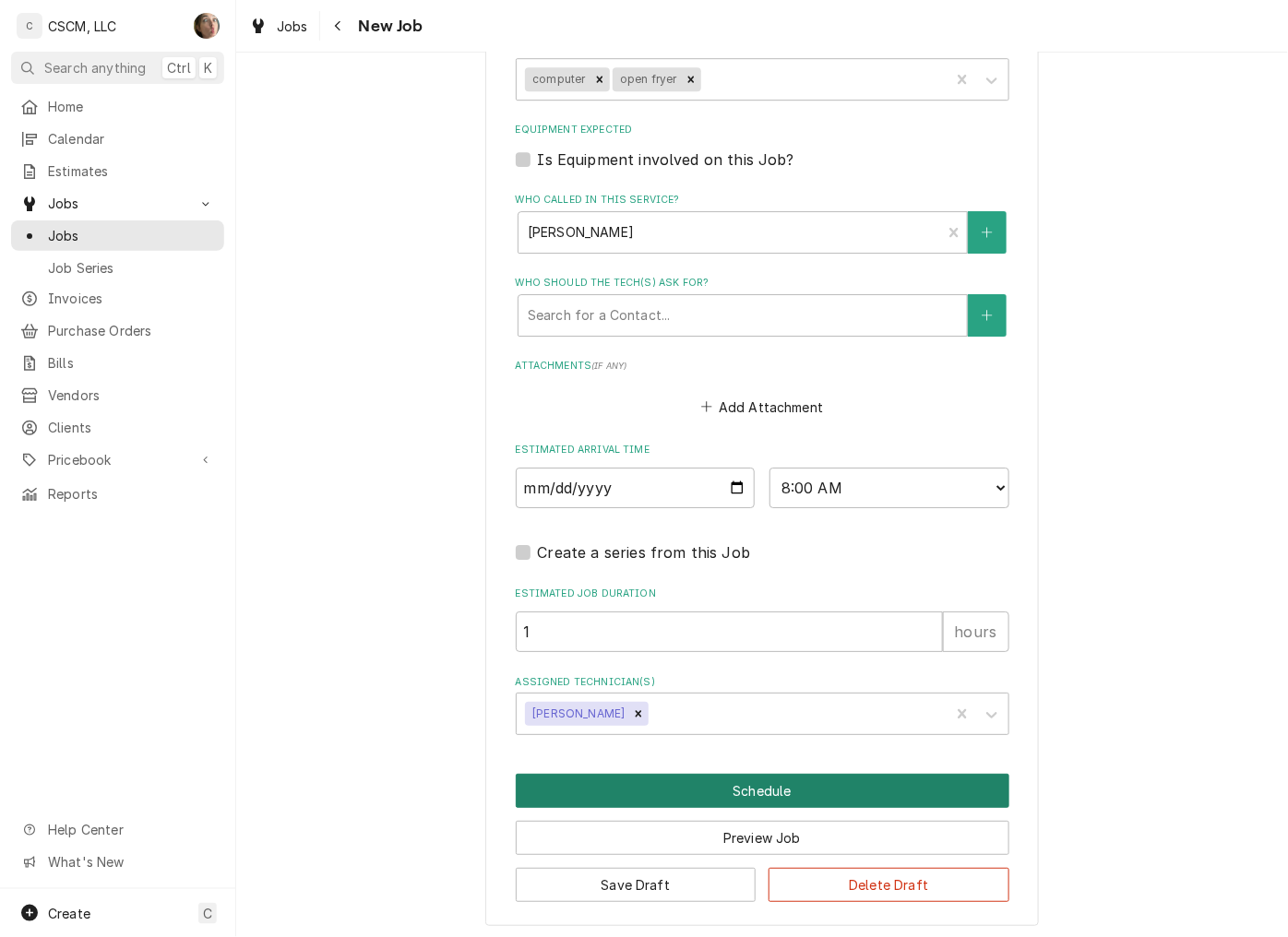
click at [721, 784] on button "Schedule" at bounding box center [762, 791] width 494 height 34
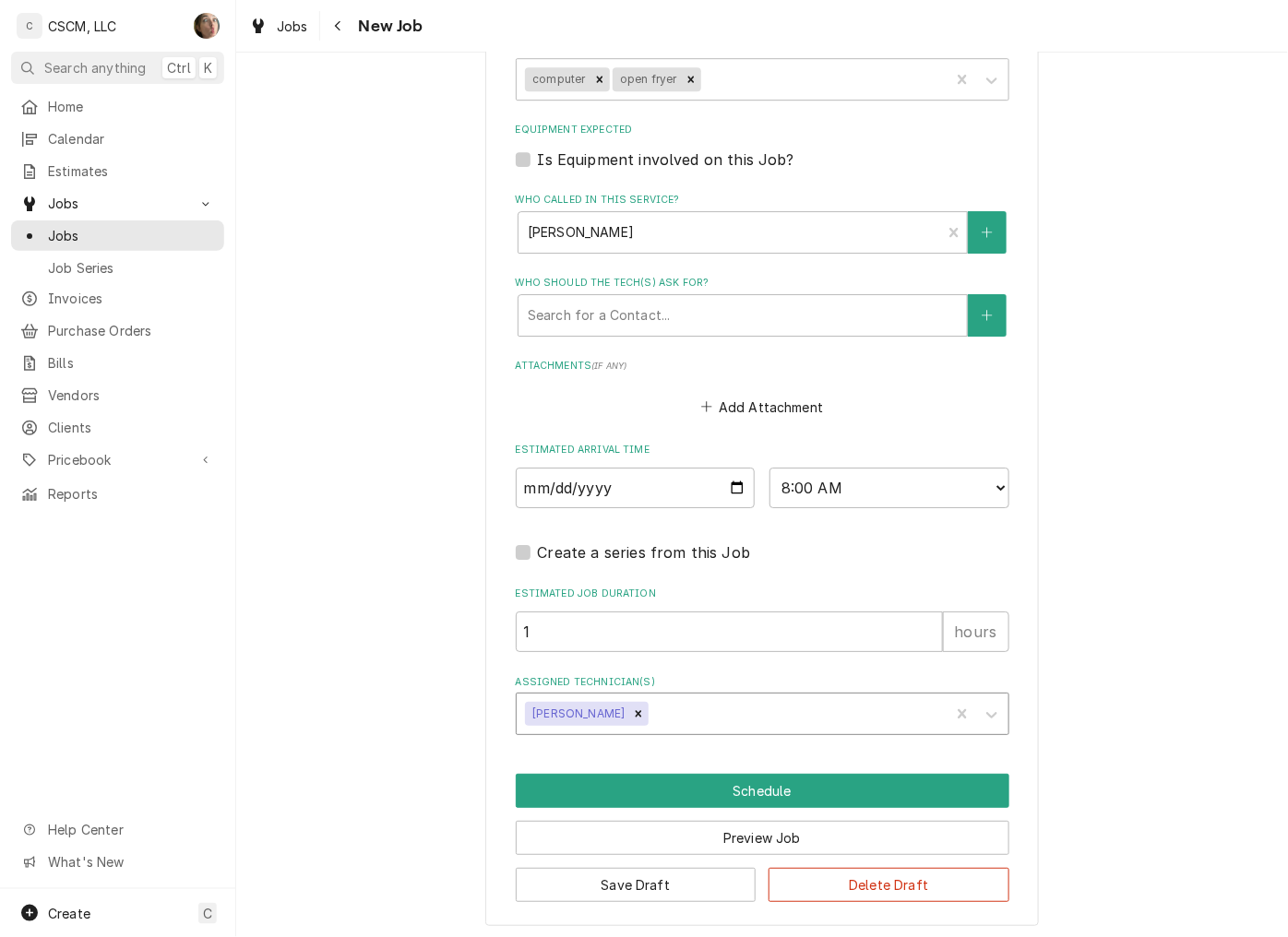
scroll to position [1516, 0]
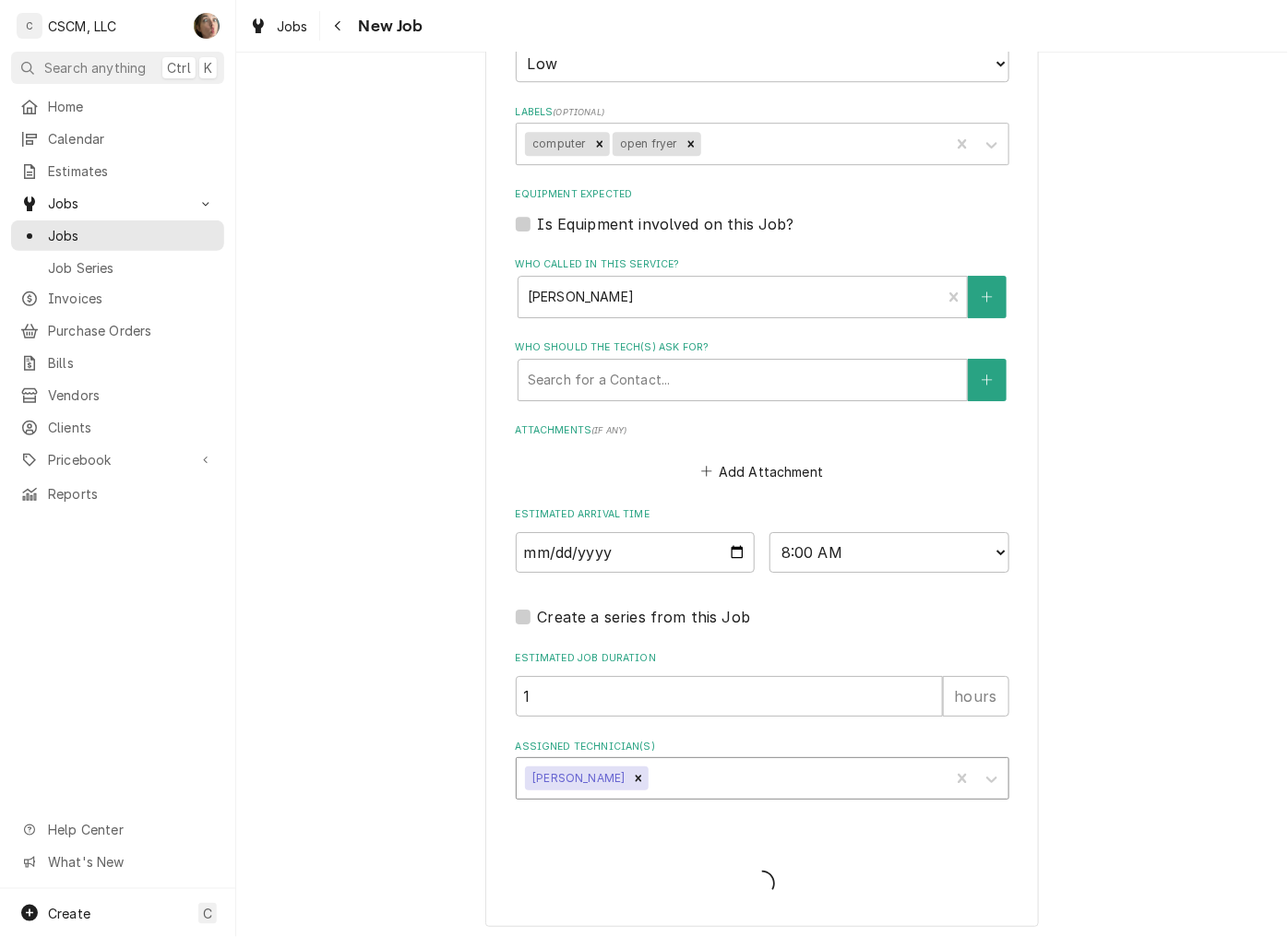
type textarea "x"
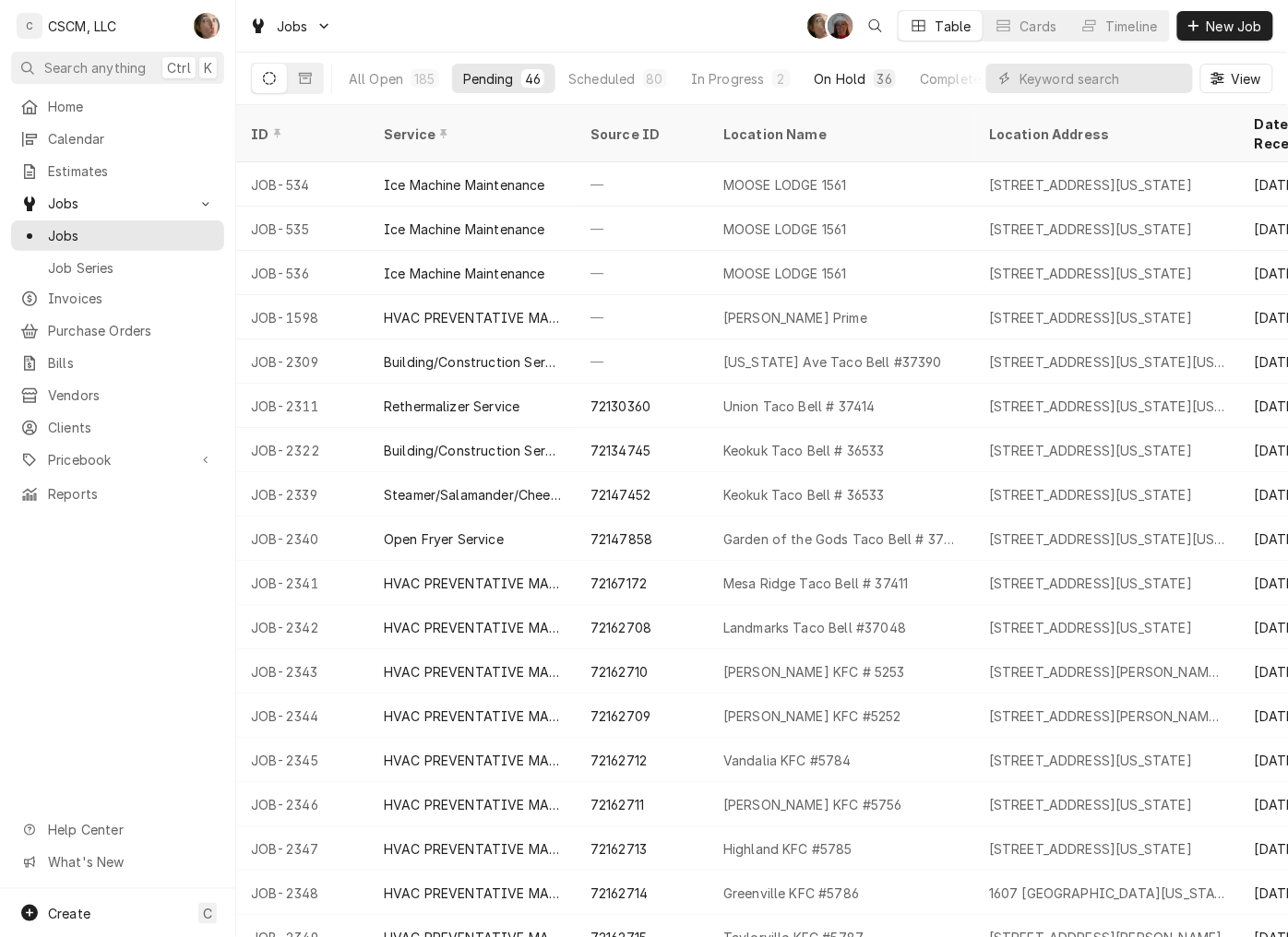
click at [861, 78] on button "On Hold 36" at bounding box center [854, 79] width 103 height 30
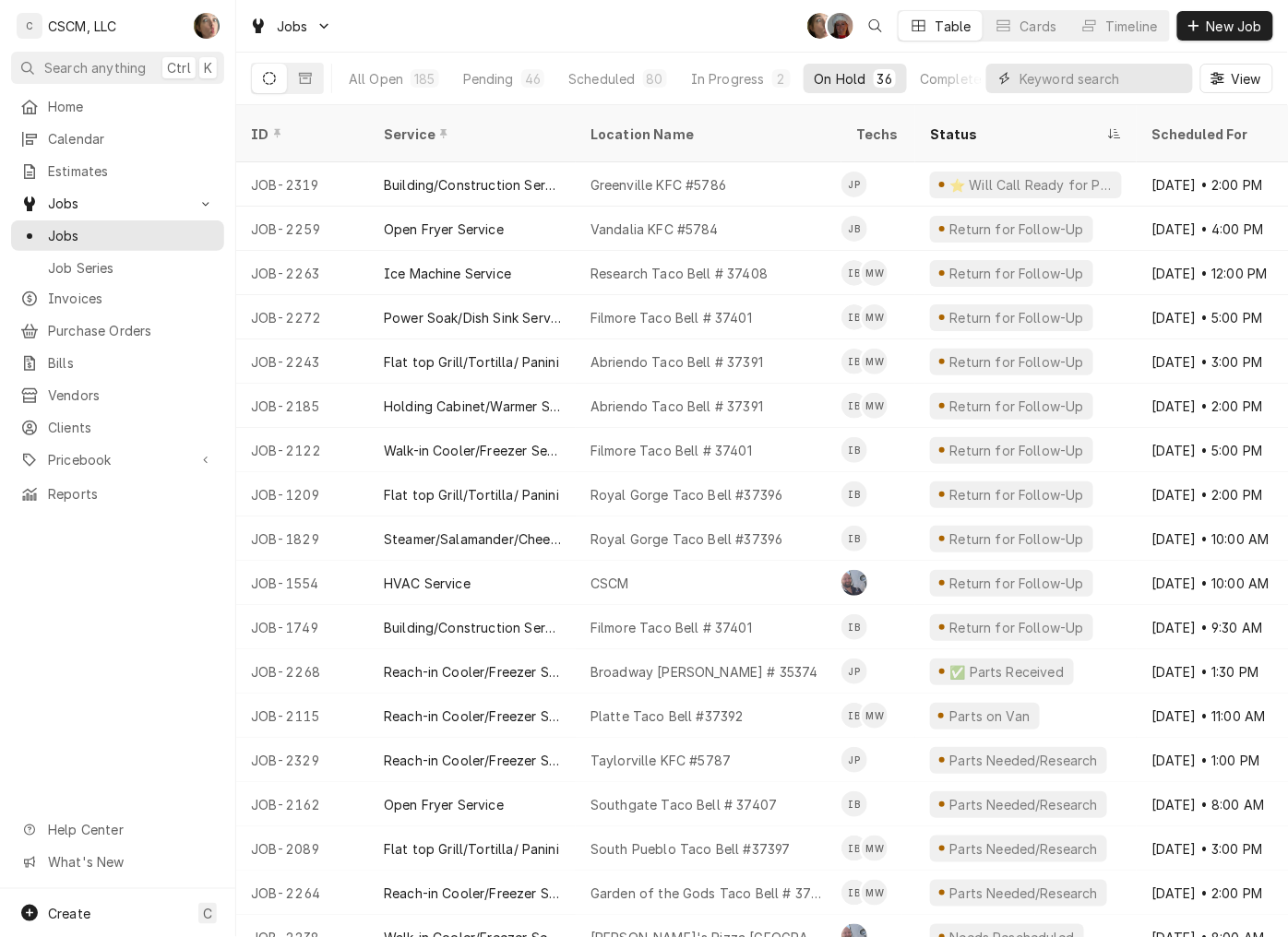
click at [1029, 83] on input "Dynamic Content Wrapper" at bounding box center [1101, 79] width 164 height 30
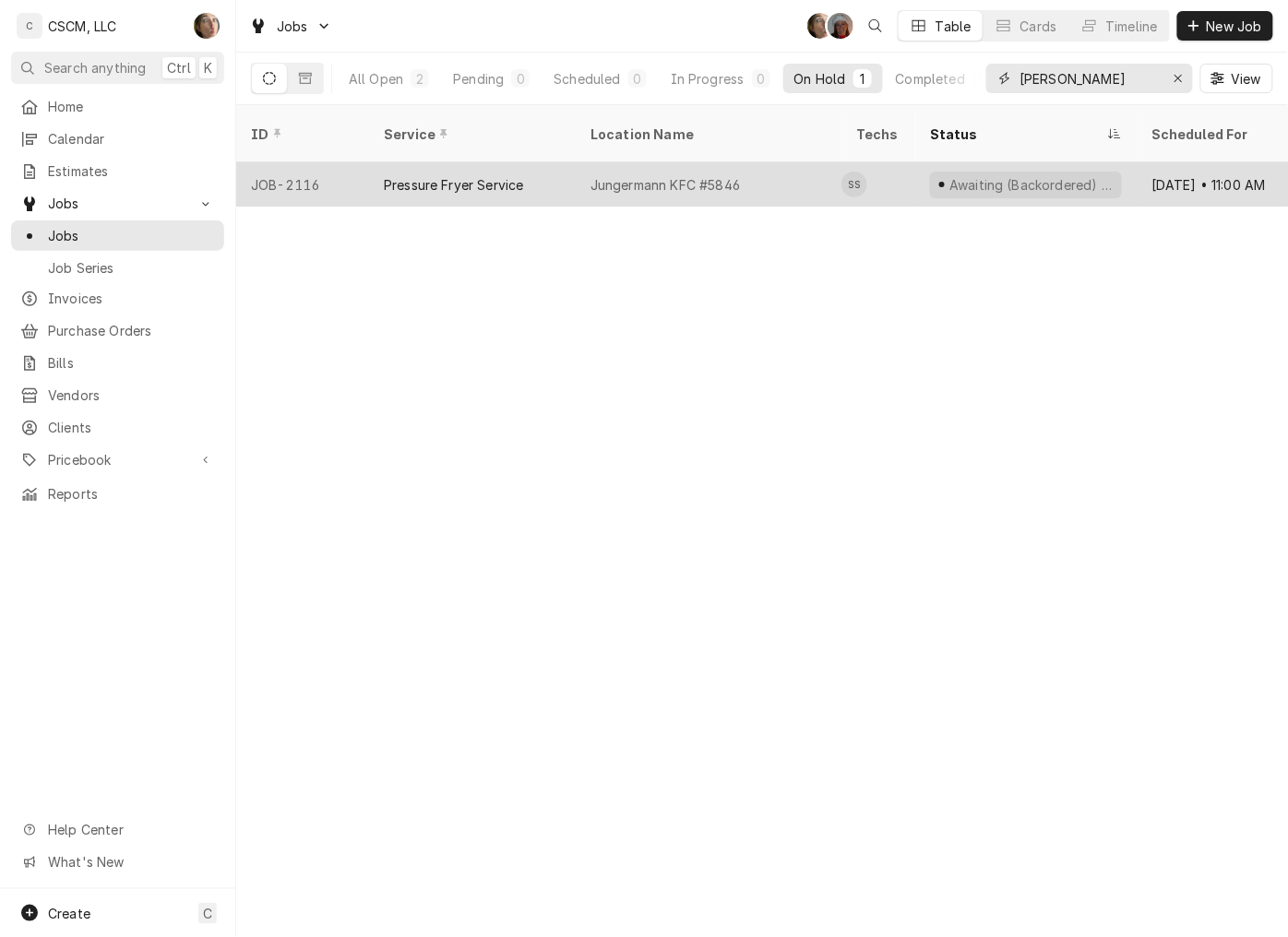
type input "smith"
click at [762, 172] on div "Jungermann KFC #5846" at bounding box center [708, 184] width 266 height 44
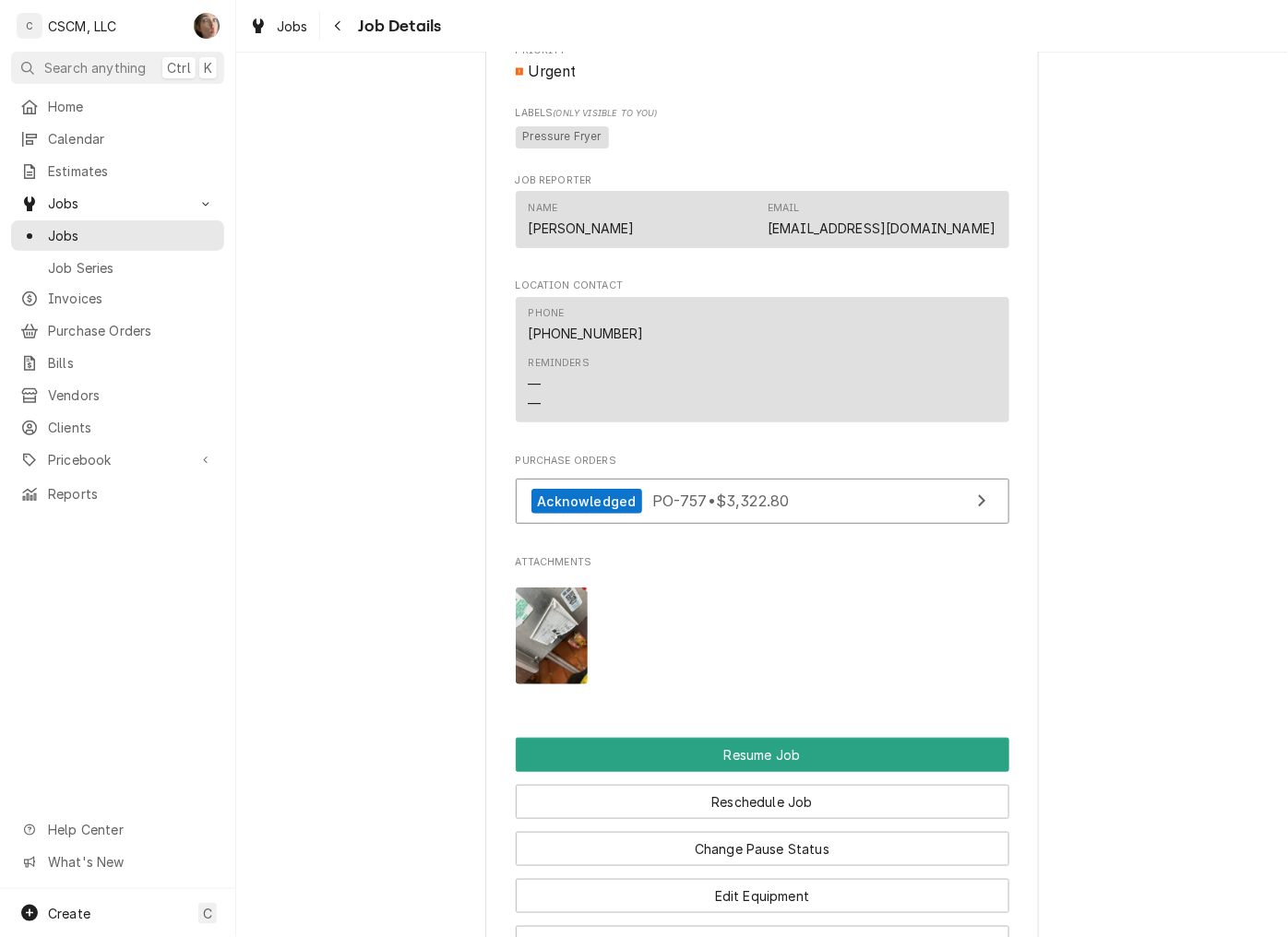
scroll to position [1947, 0]
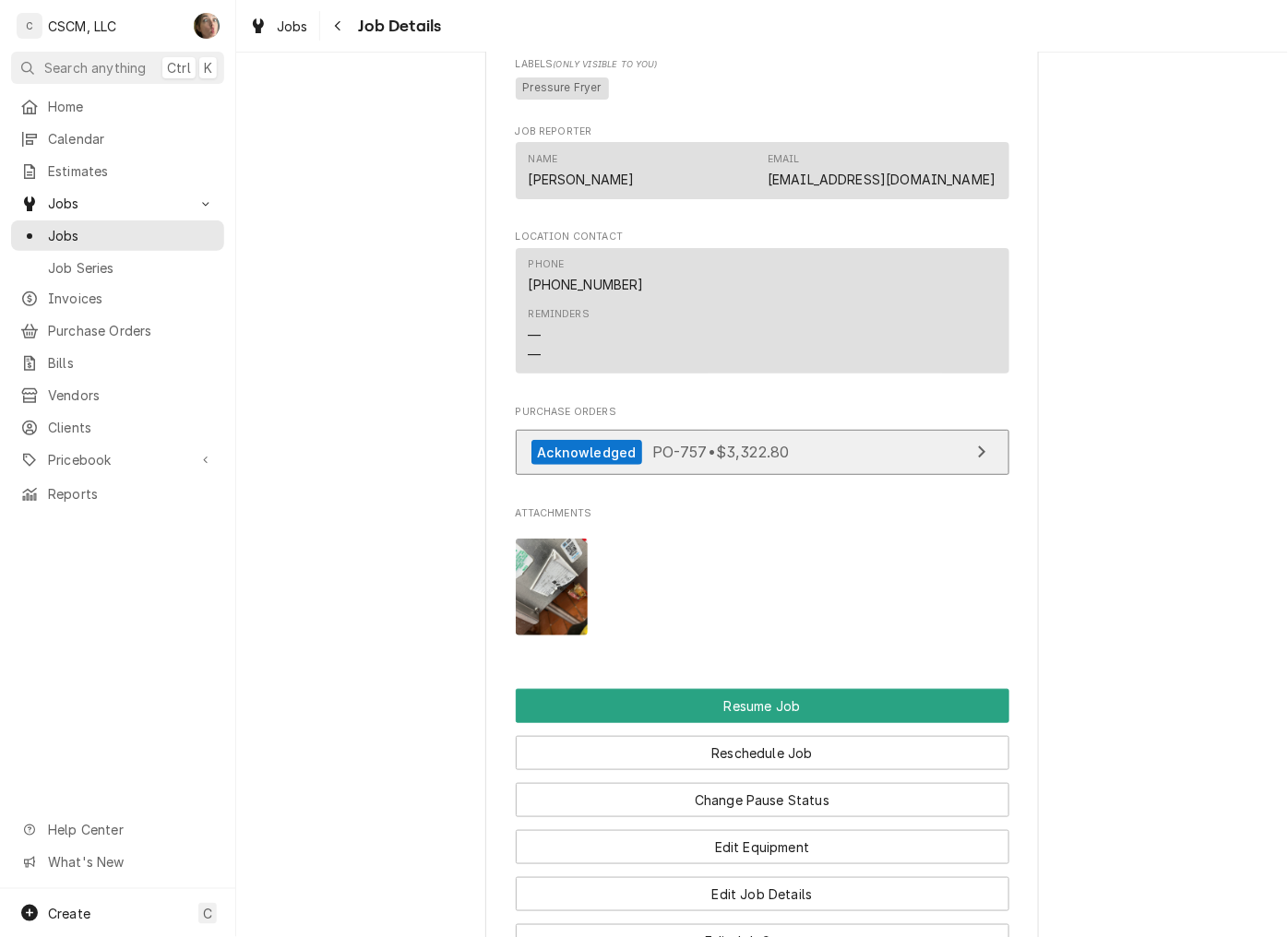
click at [738, 462] on span "PO-757 • $3,322.80" at bounding box center [721, 452] width 138 height 18
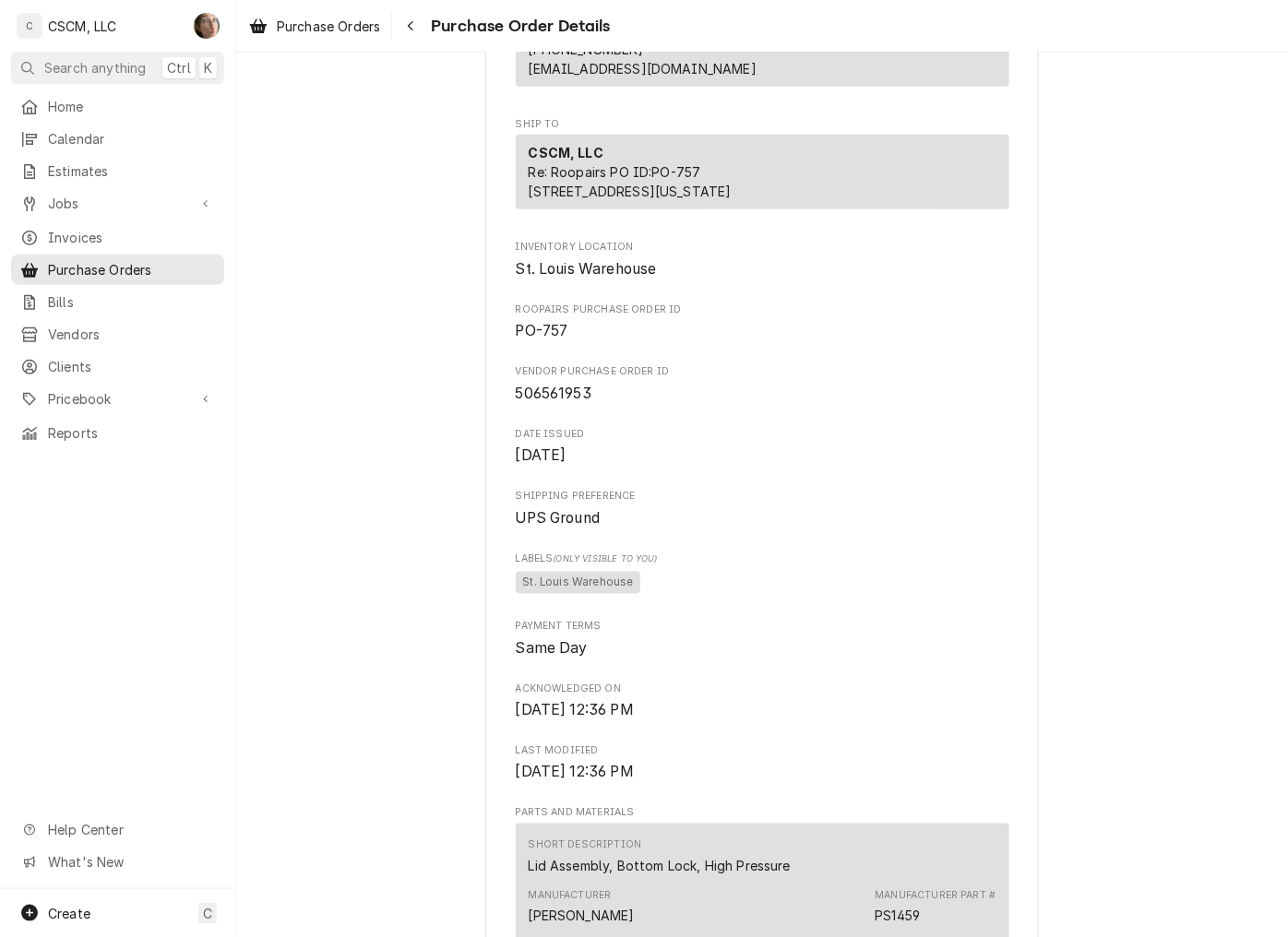
scroll to position [307, 0]
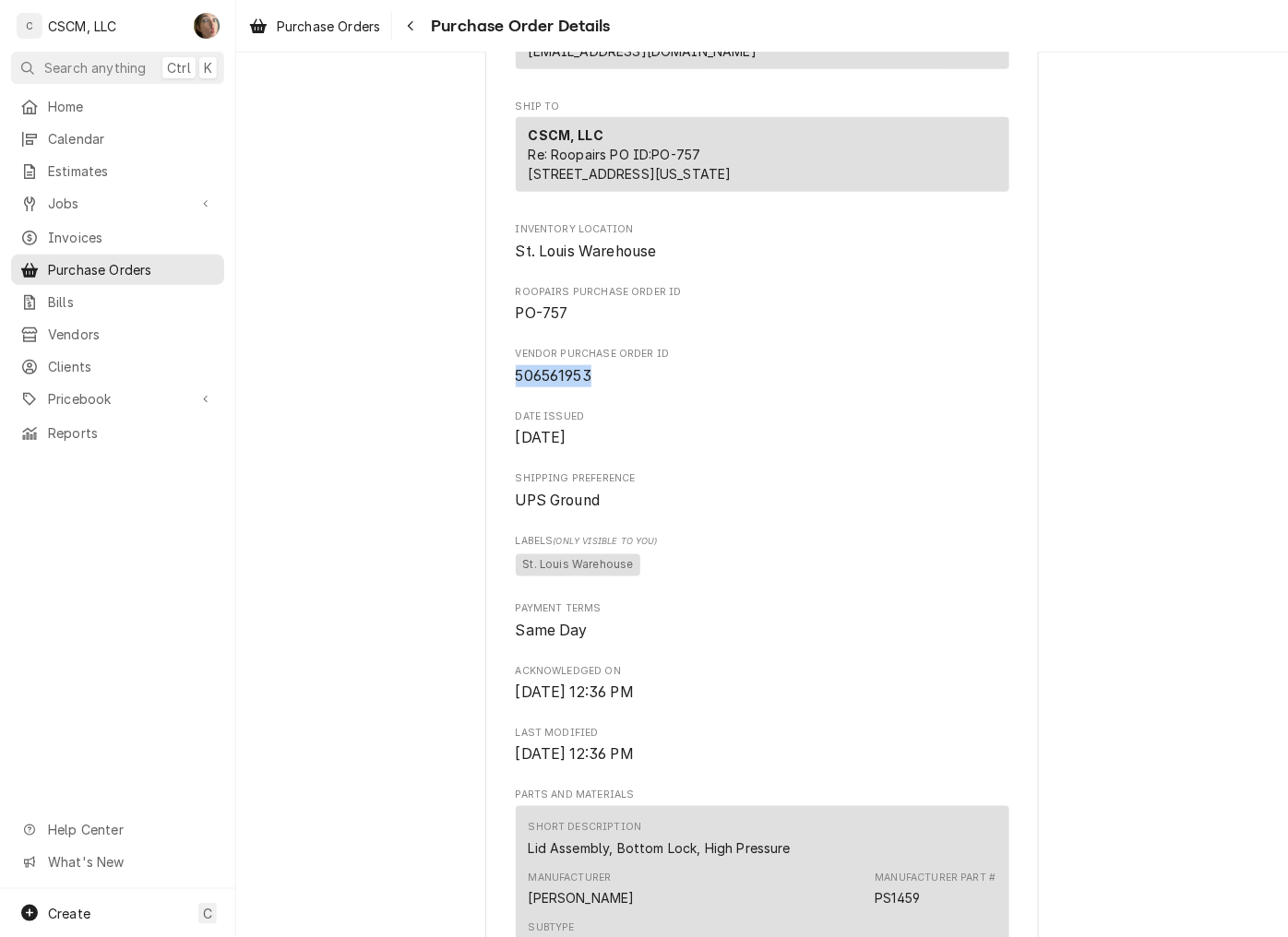
drag, startPoint x: 607, startPoint y: 446, endPoint x: 492, endPoint y: 439, distance: 115.2
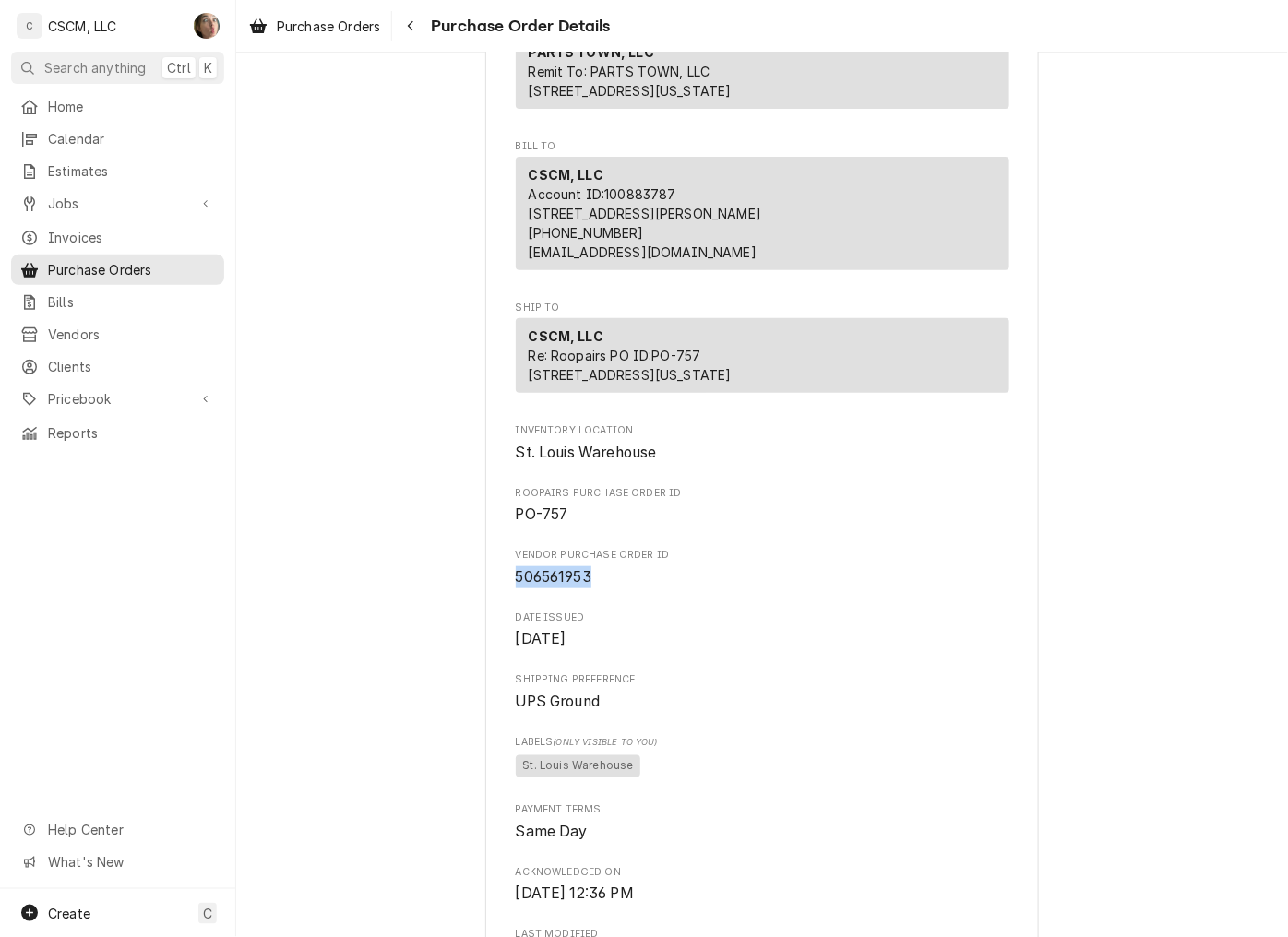
scroll to position [0, 0]
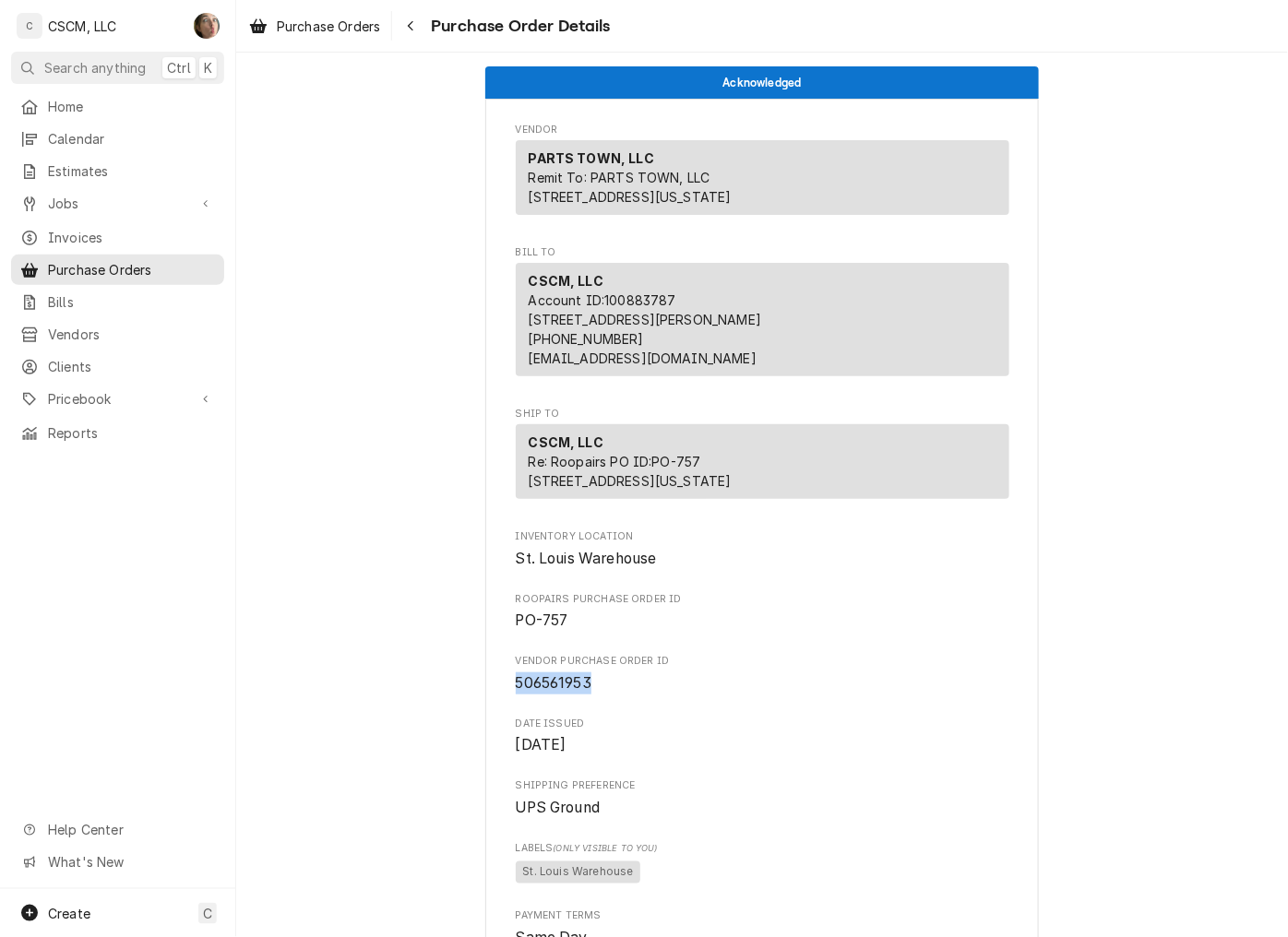
copy span "506561953"
click at [113, 194] on span "Jobs" at bounding box center [117, 203] width 139 height 19
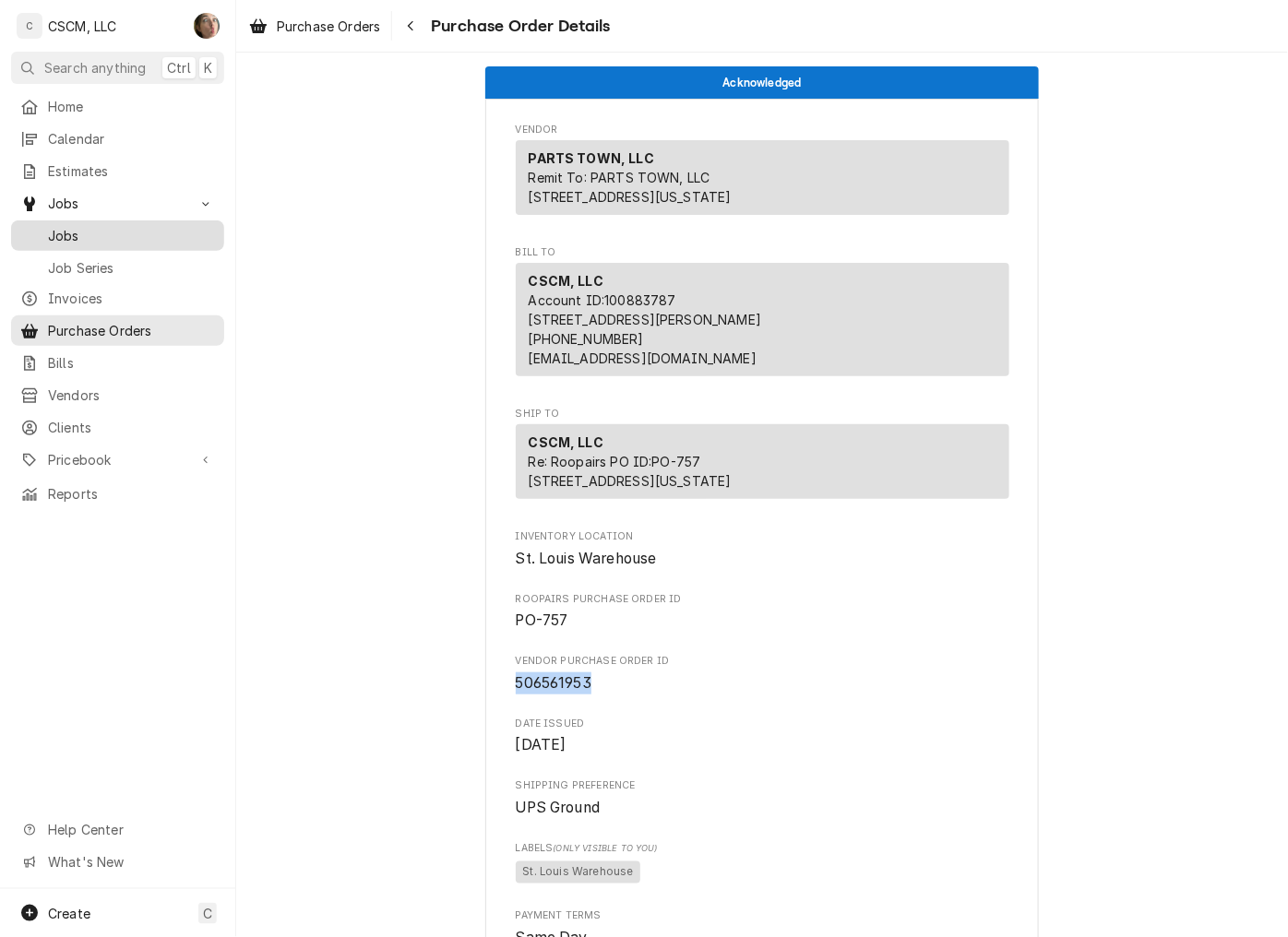
click at [95, 232] on span "Jobs" at bounding box center [131, 235] width 167 height 19
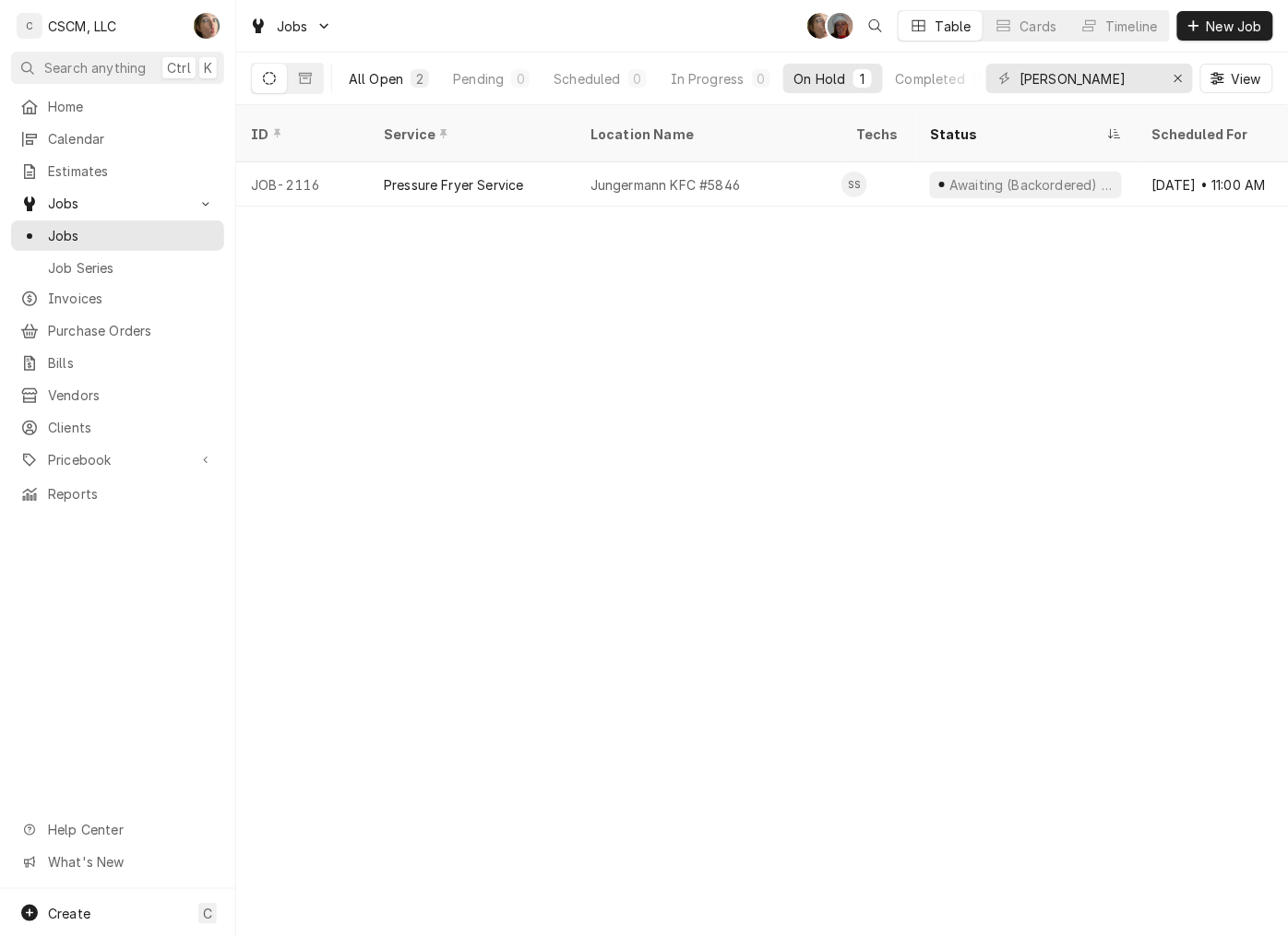
click at [391, 80] on div "All Open" at bounding box center [376, 78] width 54 height 19
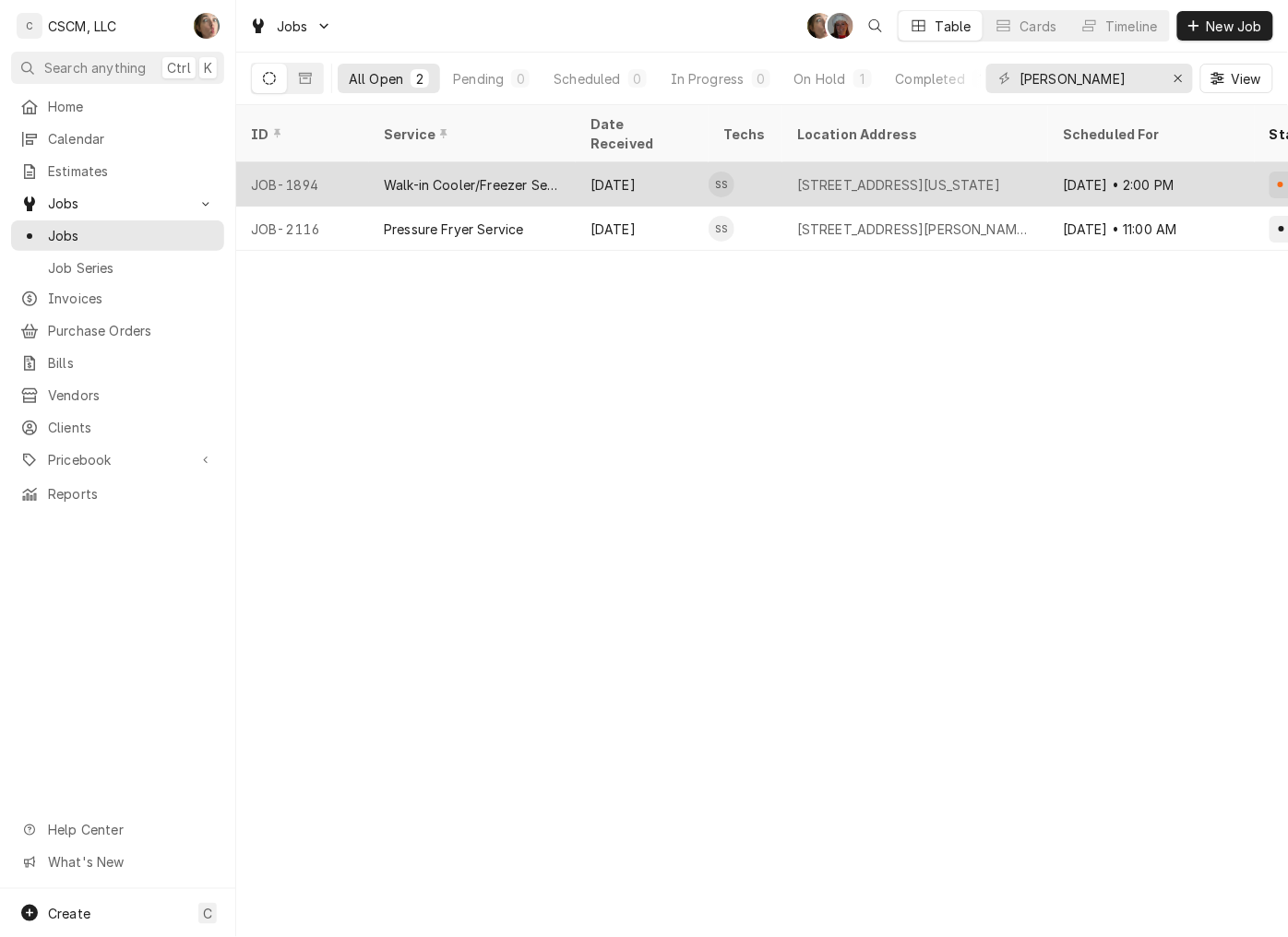
click at [475, 173] on div "Walk-in Cooler/Freezer Service Call" at bounding box center [472, 184] width 207 height 44
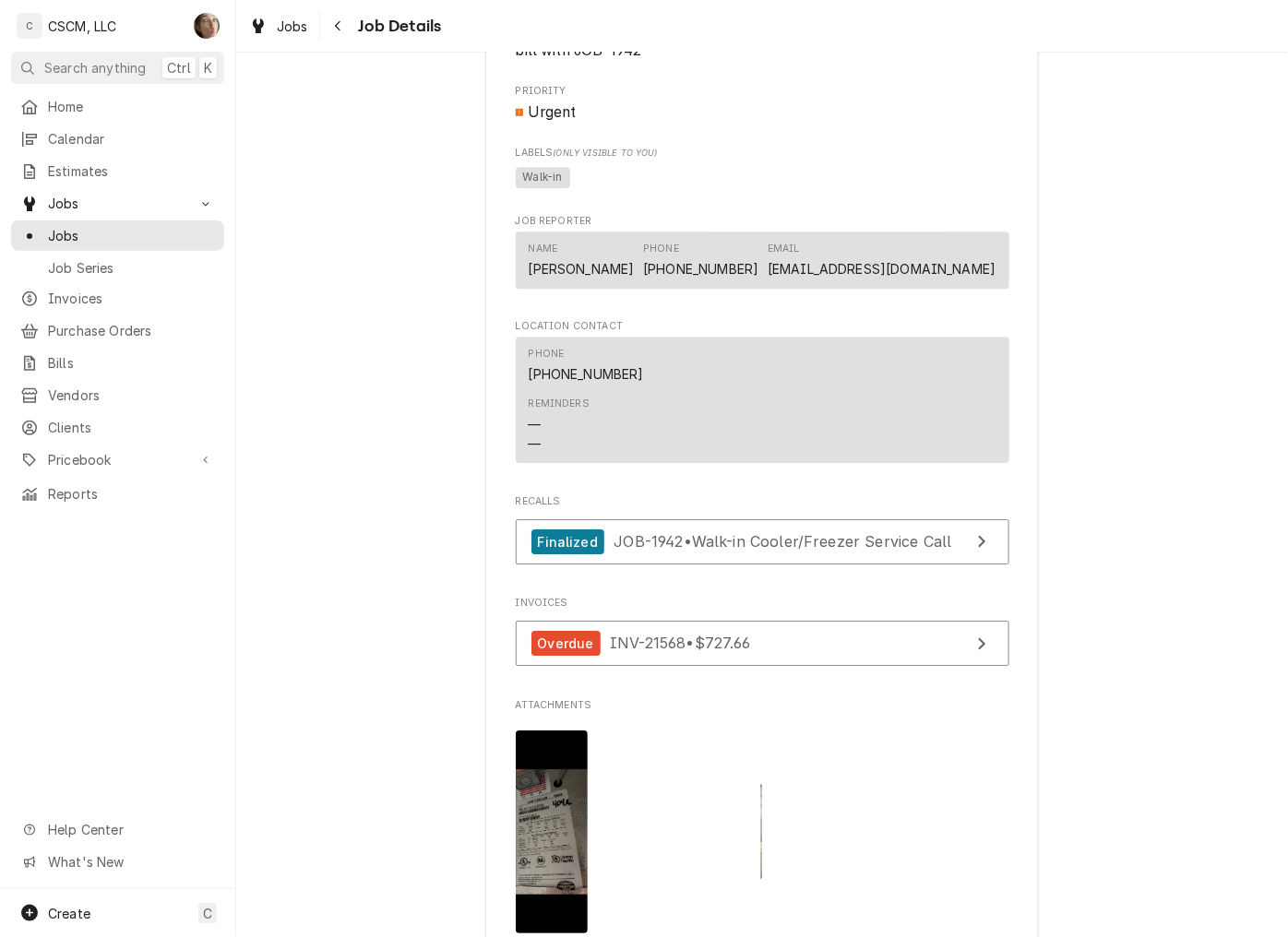
scroll to position [1741, 0]
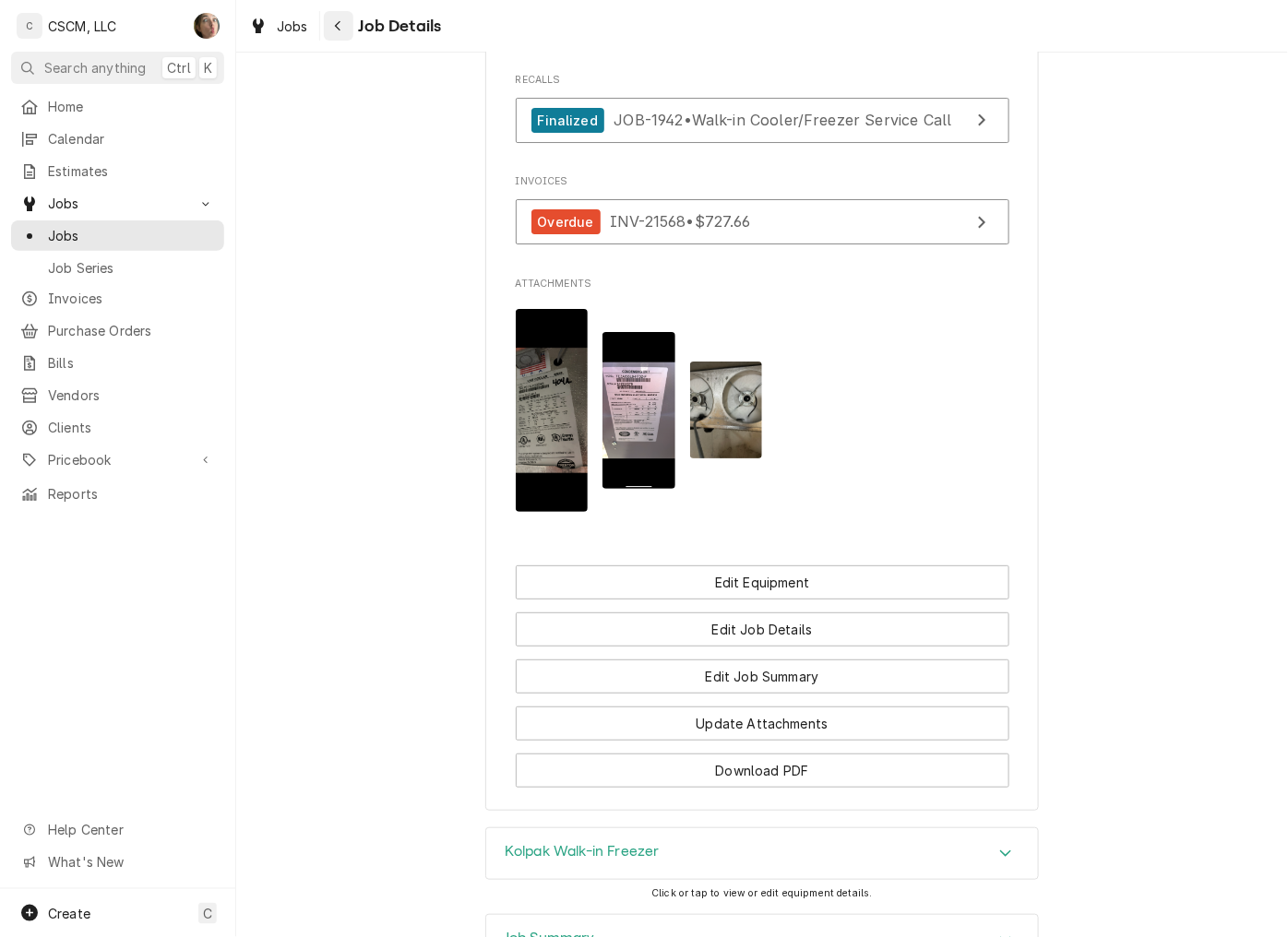
click at [333, 38] on button "Navigate back" at bounding box center [339, 26] width 30 height 30
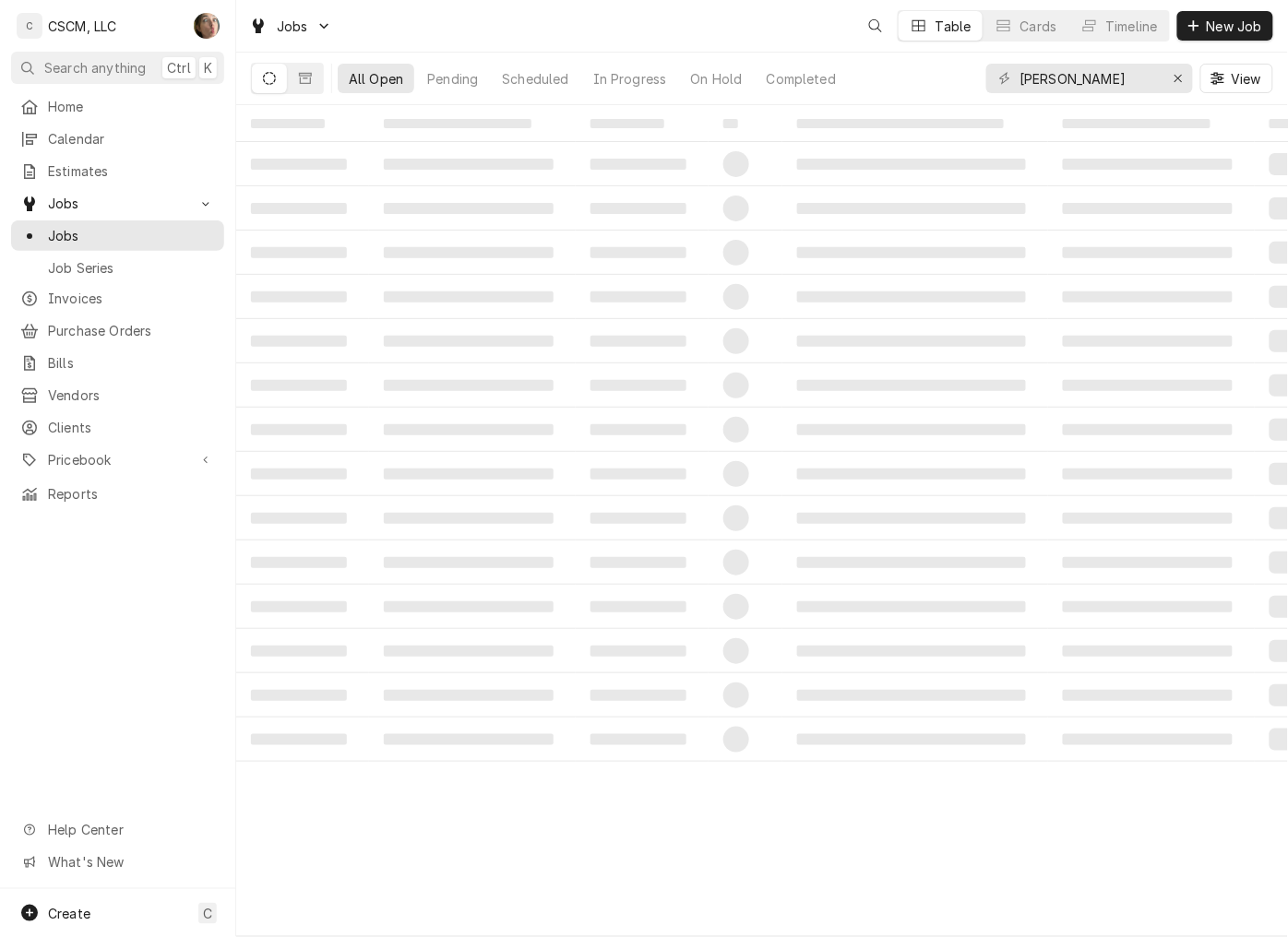
click at [347, 38] on div "Jobs Table Cards Timeline New Job" at bounding box center [761, 26] width 1051 height 52
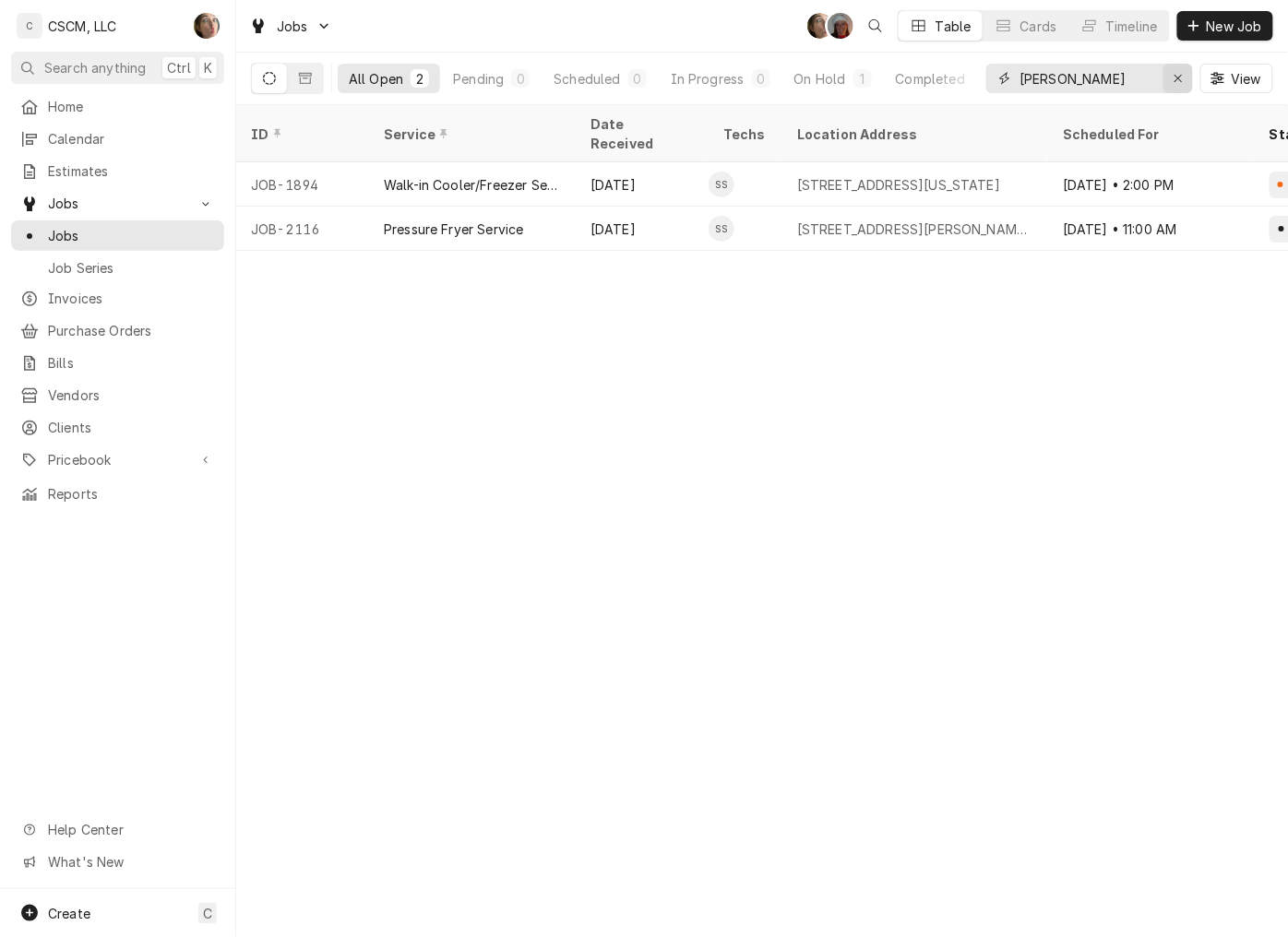
click at [1184, 85] on div "Erase input" at bounding box center [1178, 78] width 18 height 18
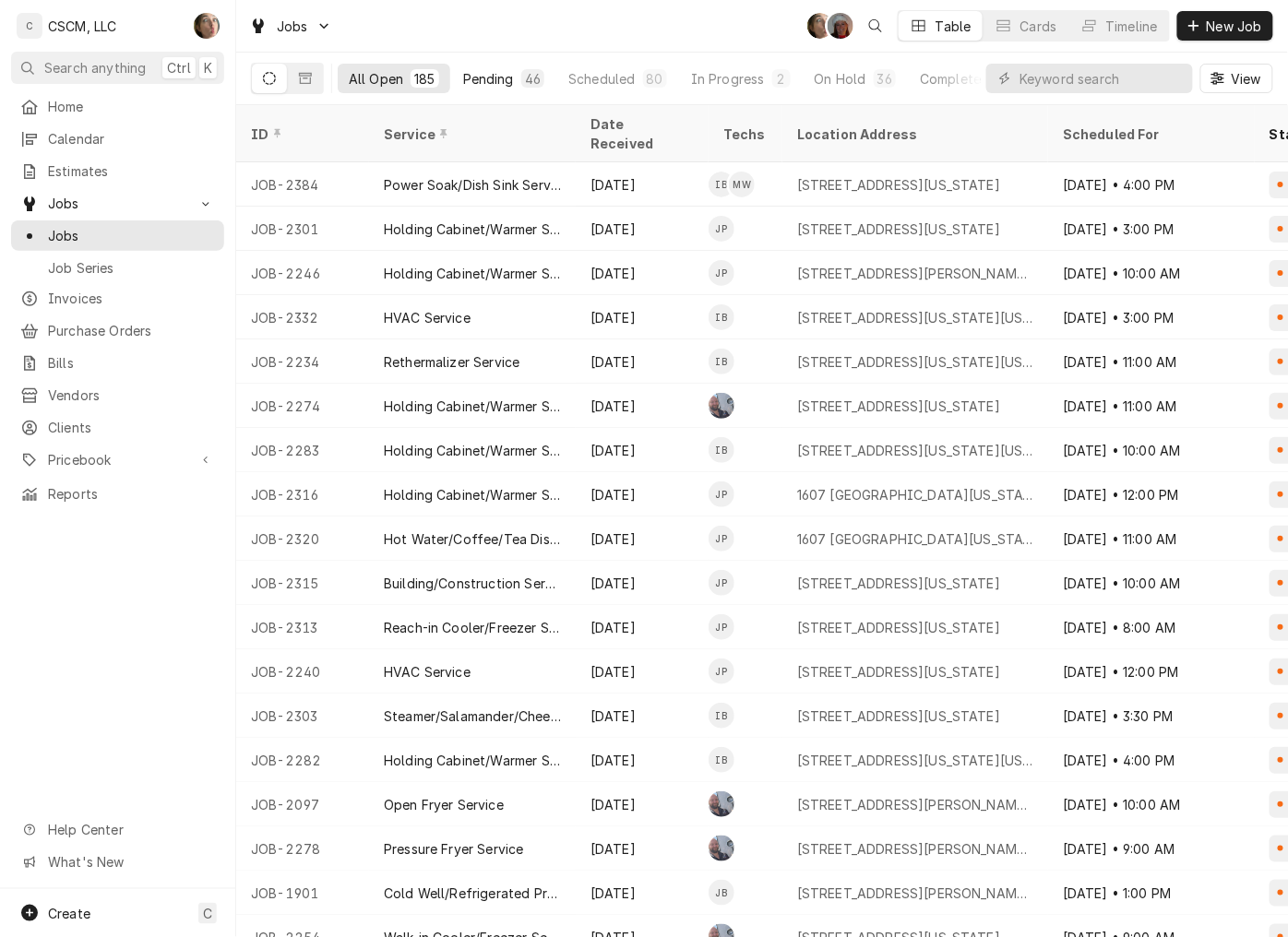
click at [492, 84] on div "Pending" at bounding box center [488, 78] width 51 height 19
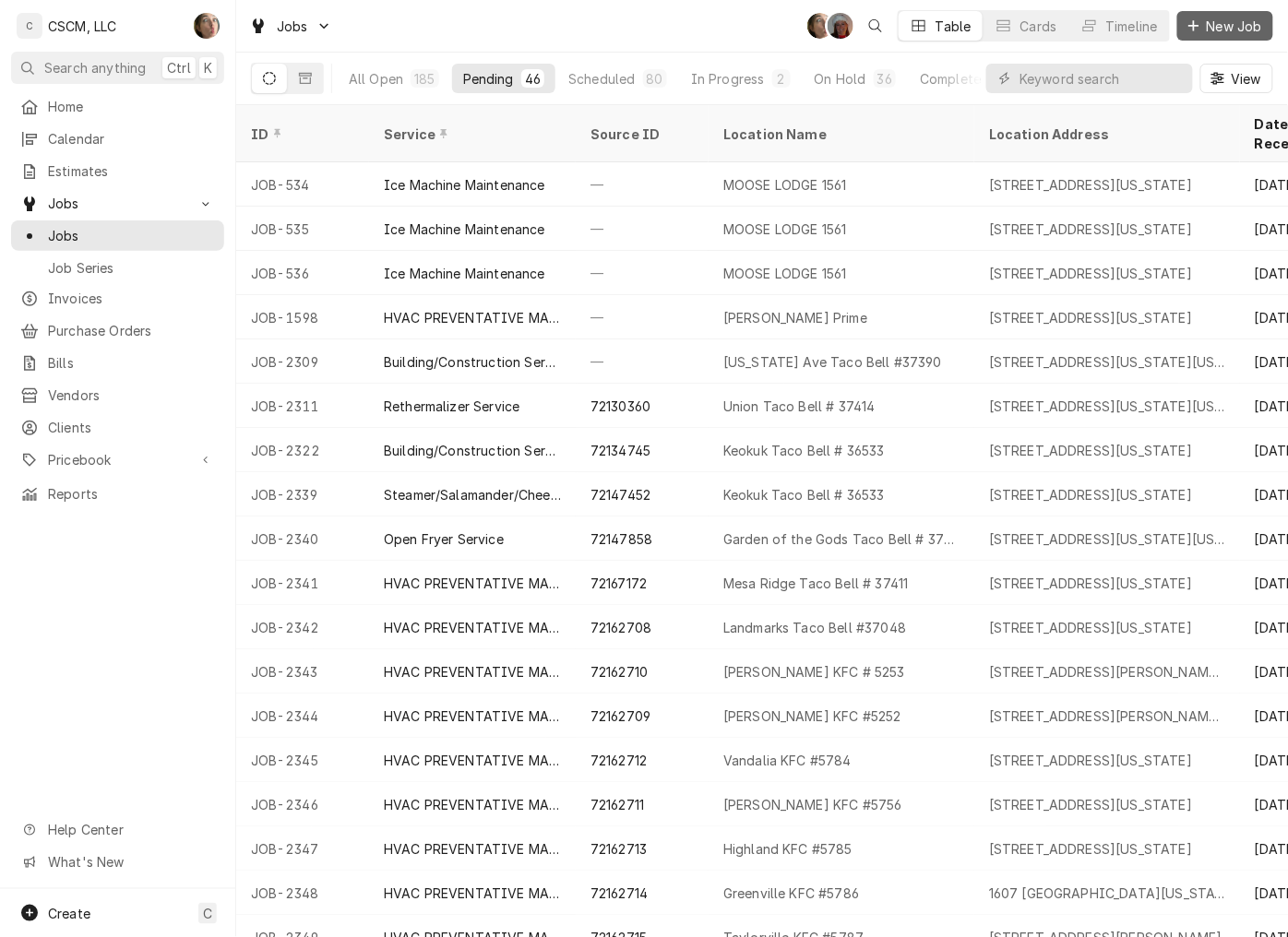
click at [1233, 25] on span "New Job" at bounding box center [1234, 26] width 63 height 19
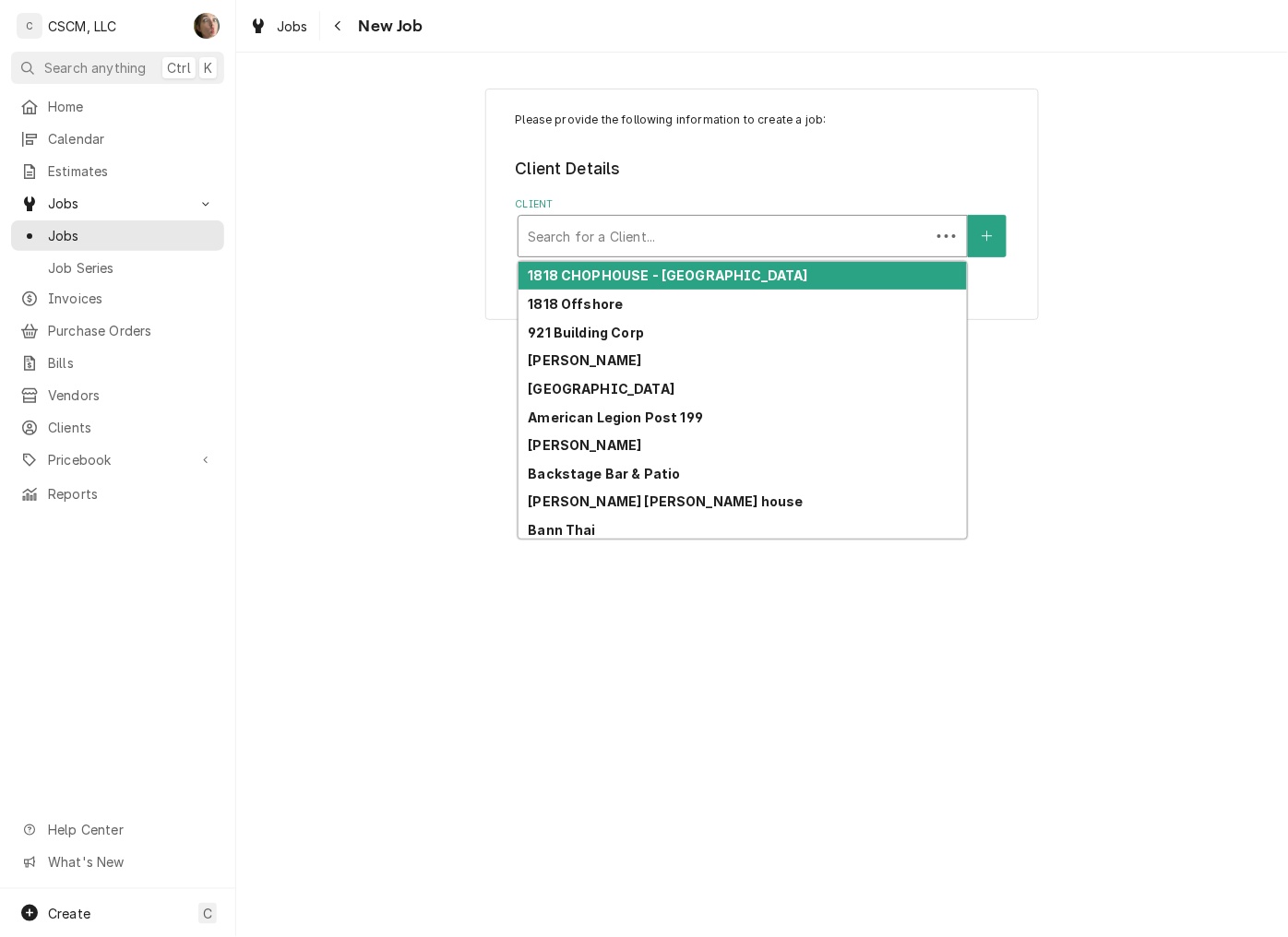
click at [721, 241] on div "Client" at bounding box center [723, 236] width 393 height 33
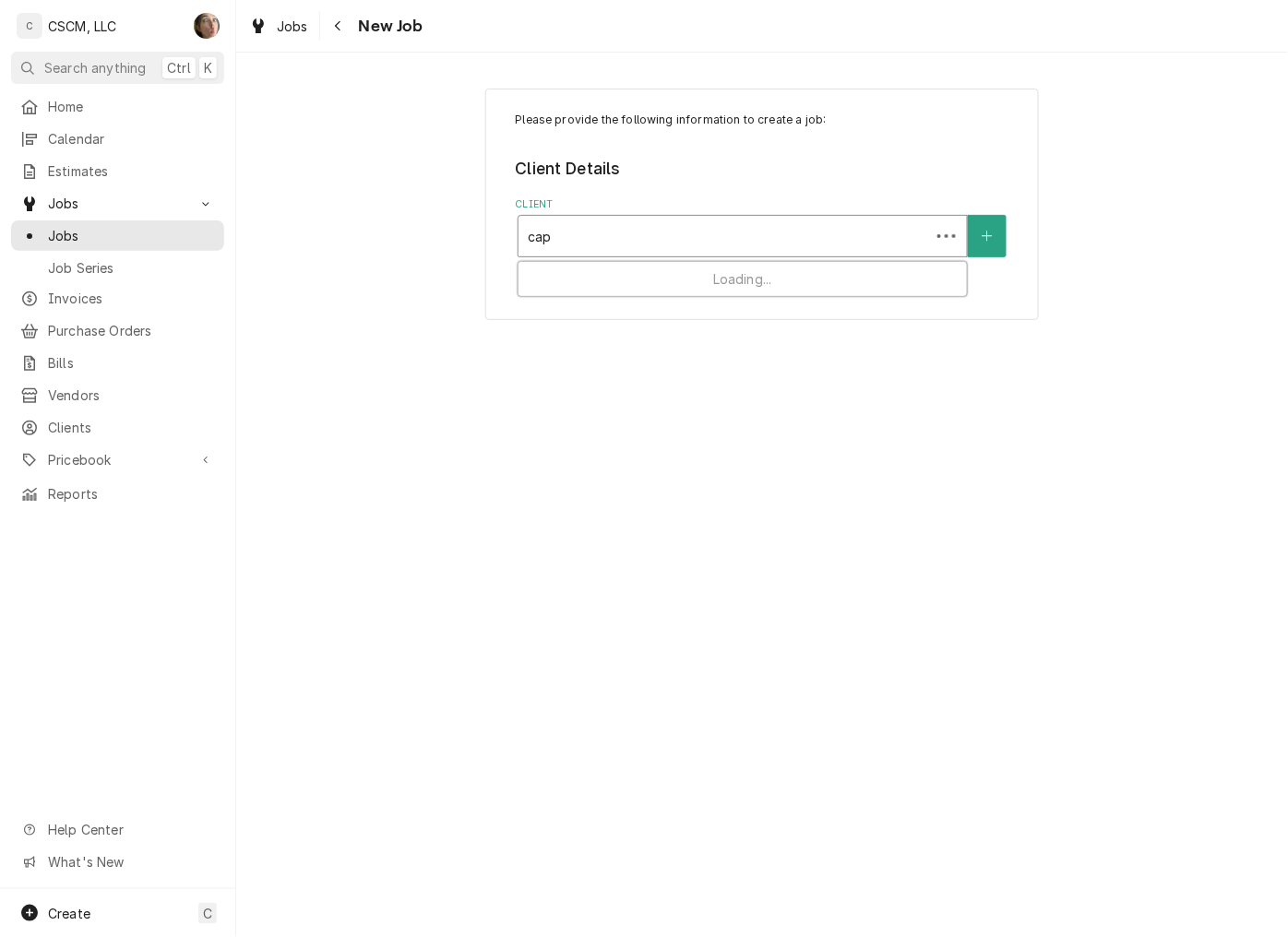
type input "capt"
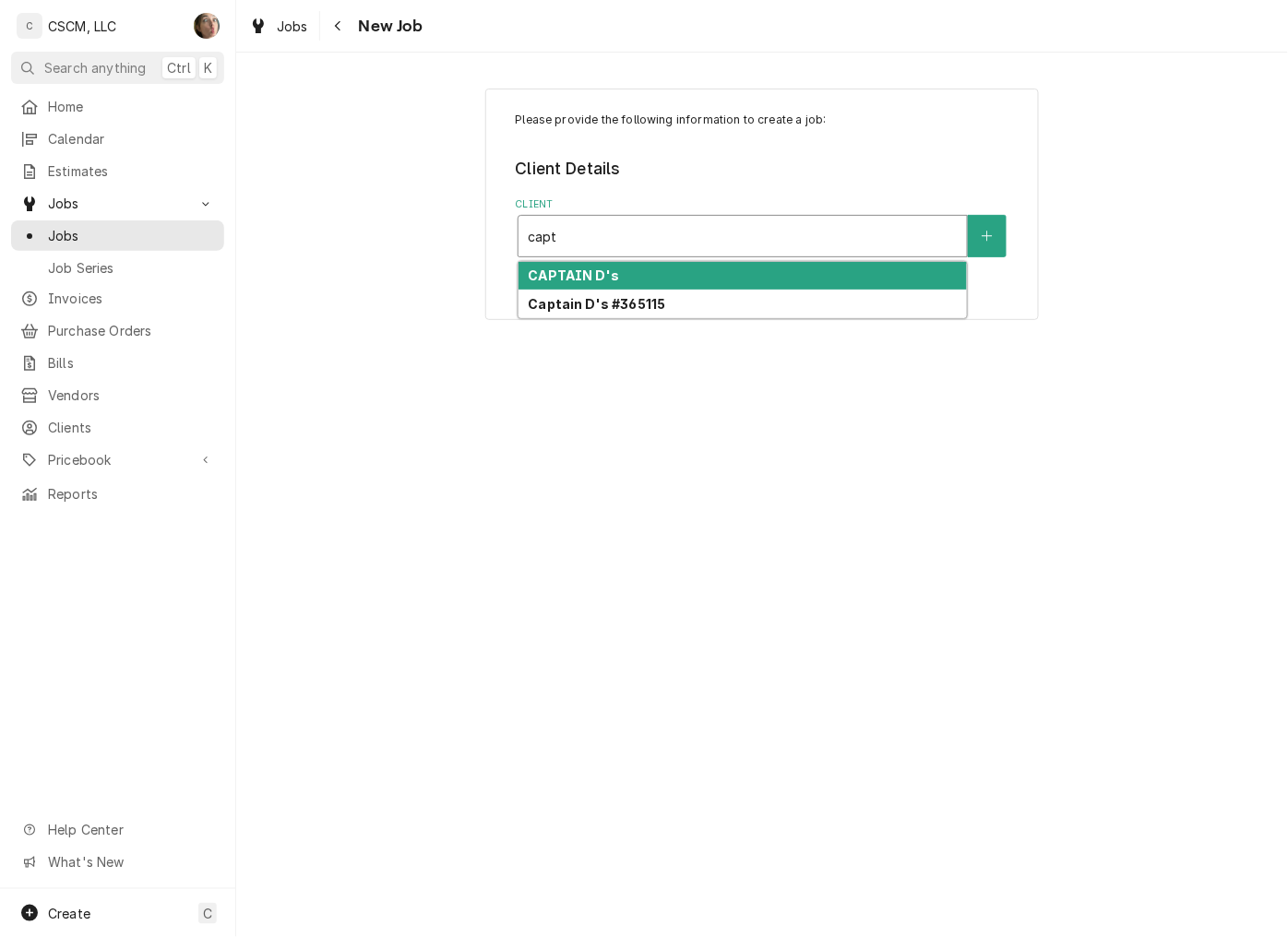
click at [643, 280] on div "CAPTAIN D's" at bounding box center [742, 276] width 449 height 29
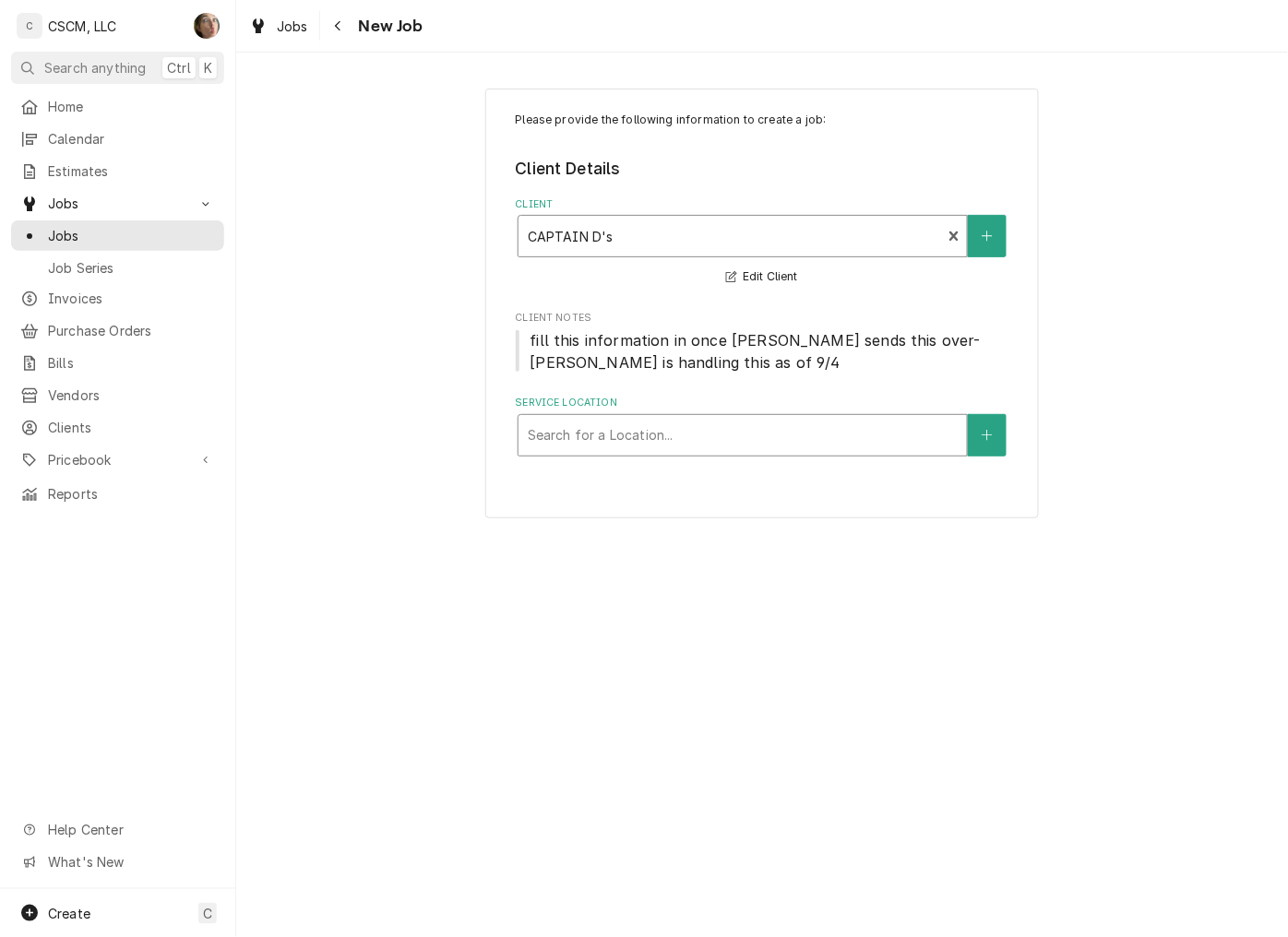
click at [632, 445] on div "Service Location" at bounding box center [742, 435] width 430 height 33
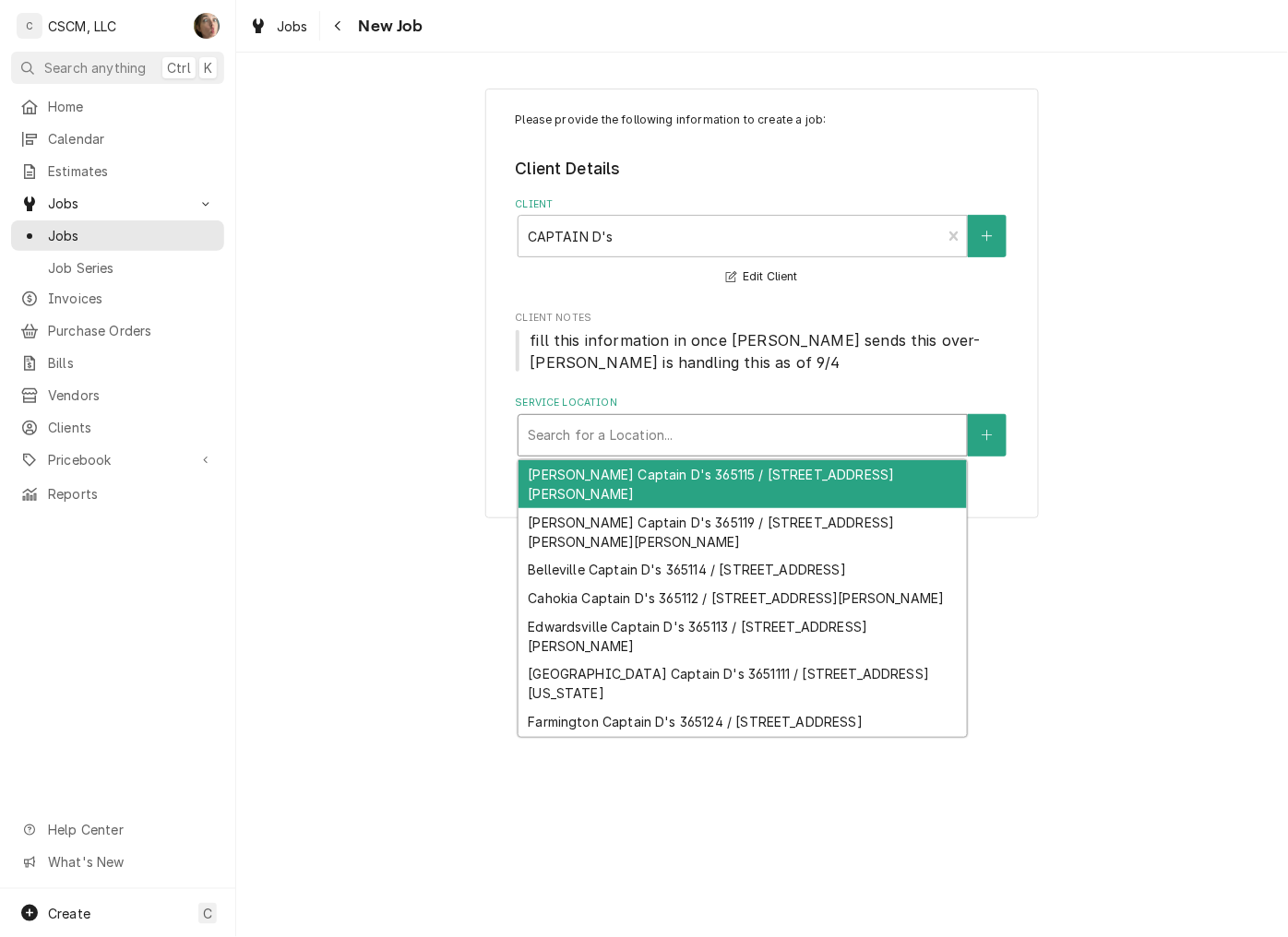
type input "c"
click at [659, 488] on div "[PERSON_NAME] Captain D's 365115 / [STREET_ADDRESS][PERSON_NAME]" at bounding box center [742, 484] width 449 height 48
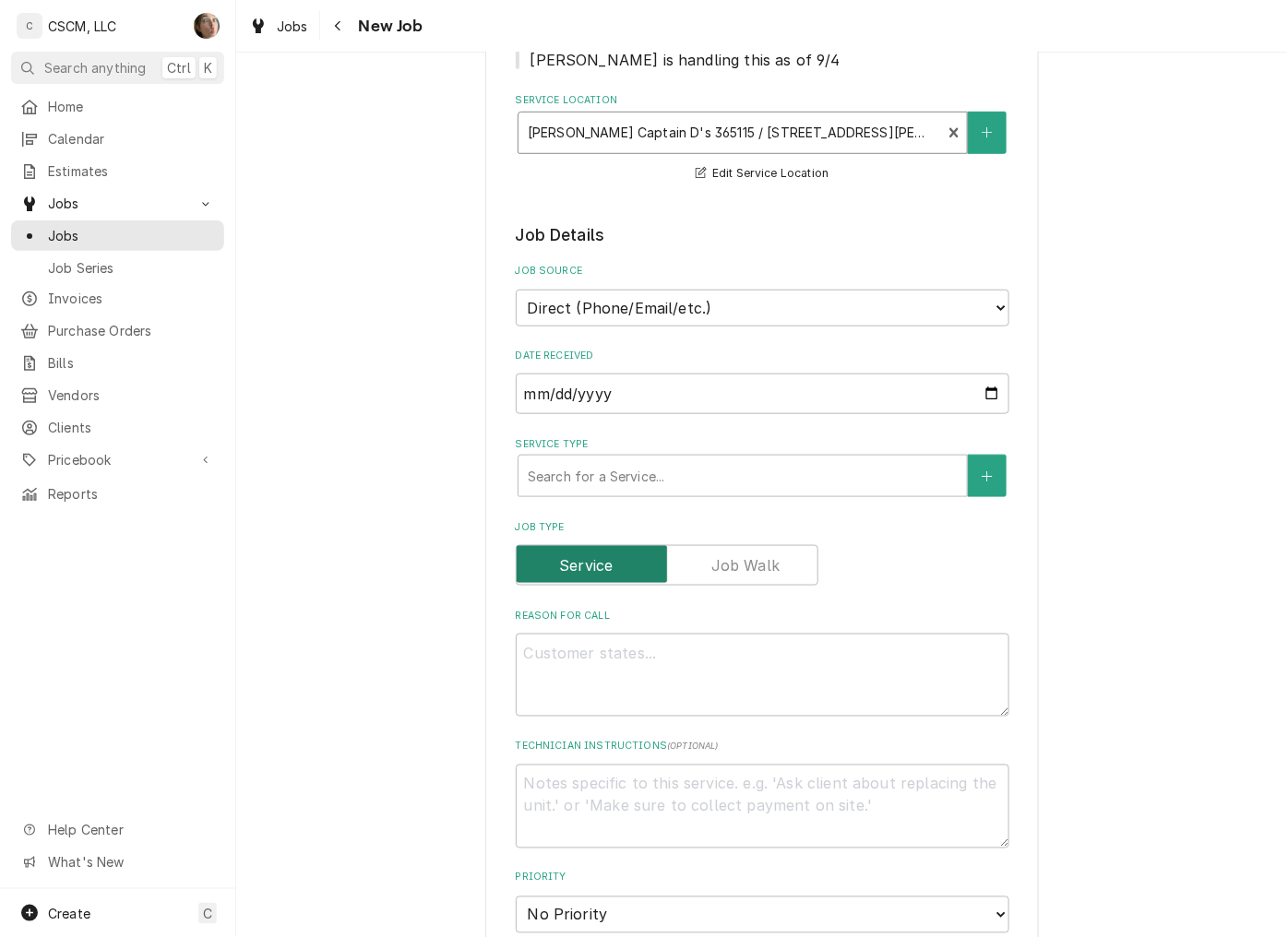
scroll to position [307, 0]
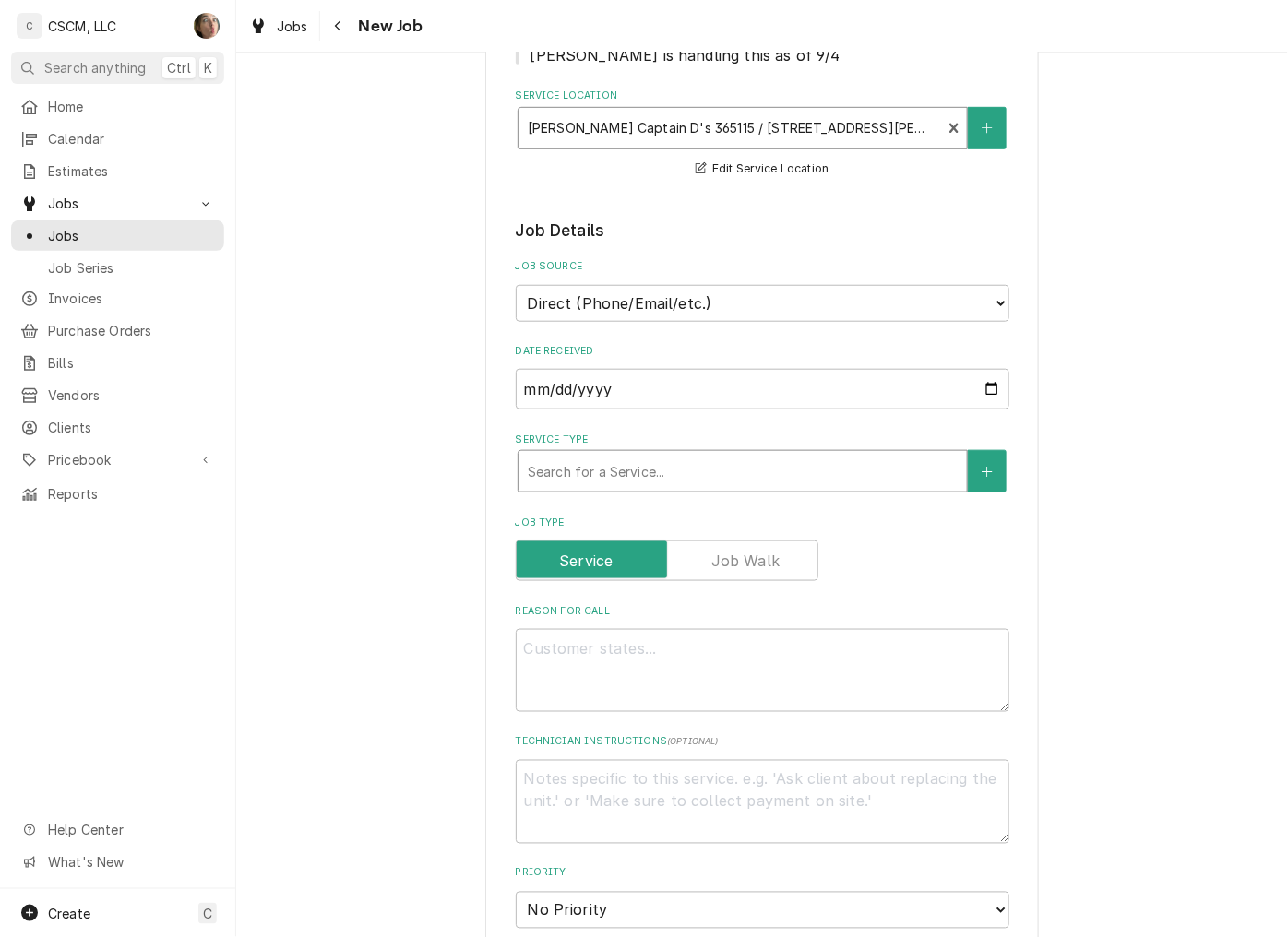
click at [662, 464] on div "Service Type" at bounding box center [742, 470] width 430 height 33
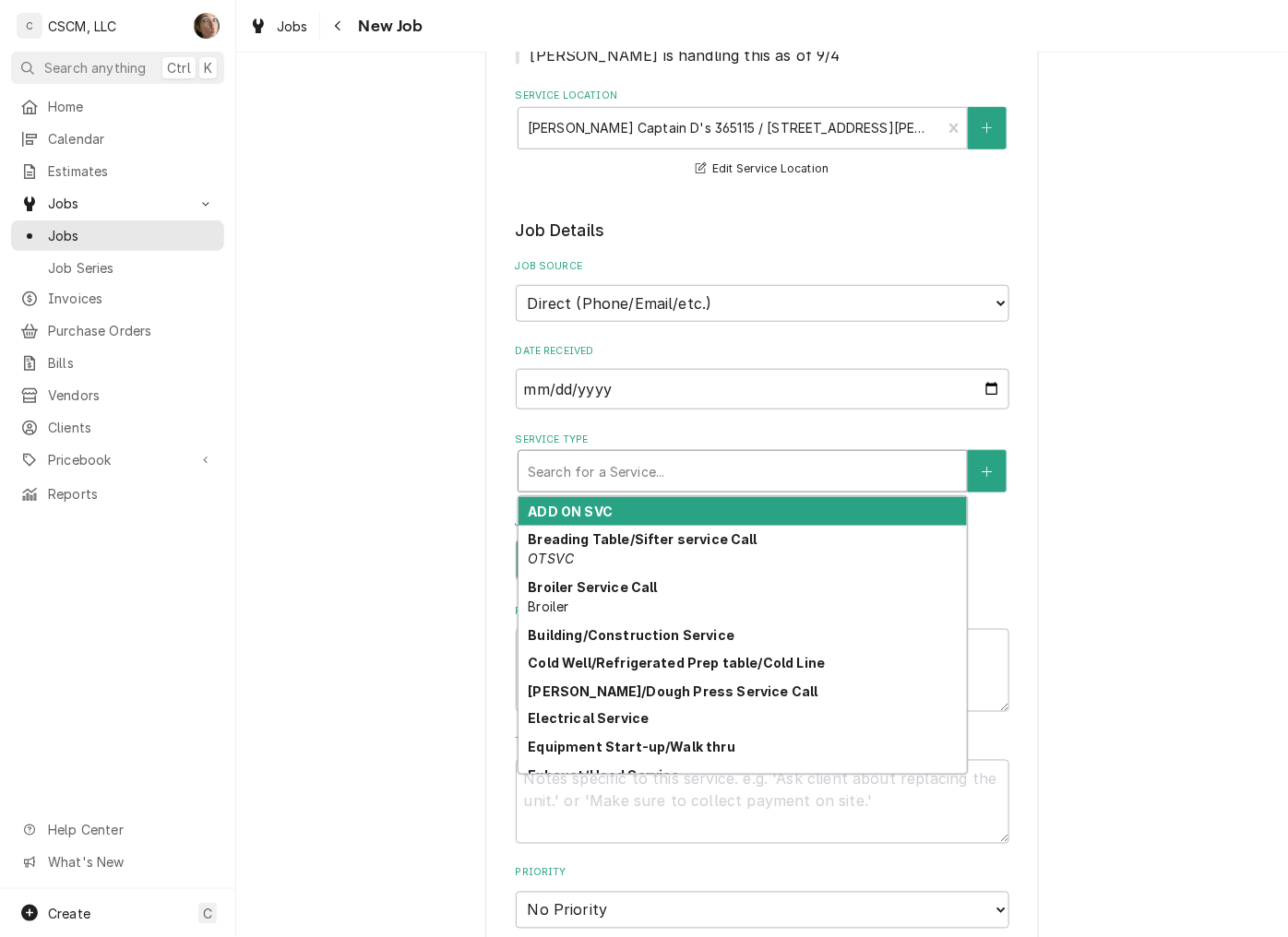
type textarea "x"
type input "p"
type textarea "x"
type input "pr"
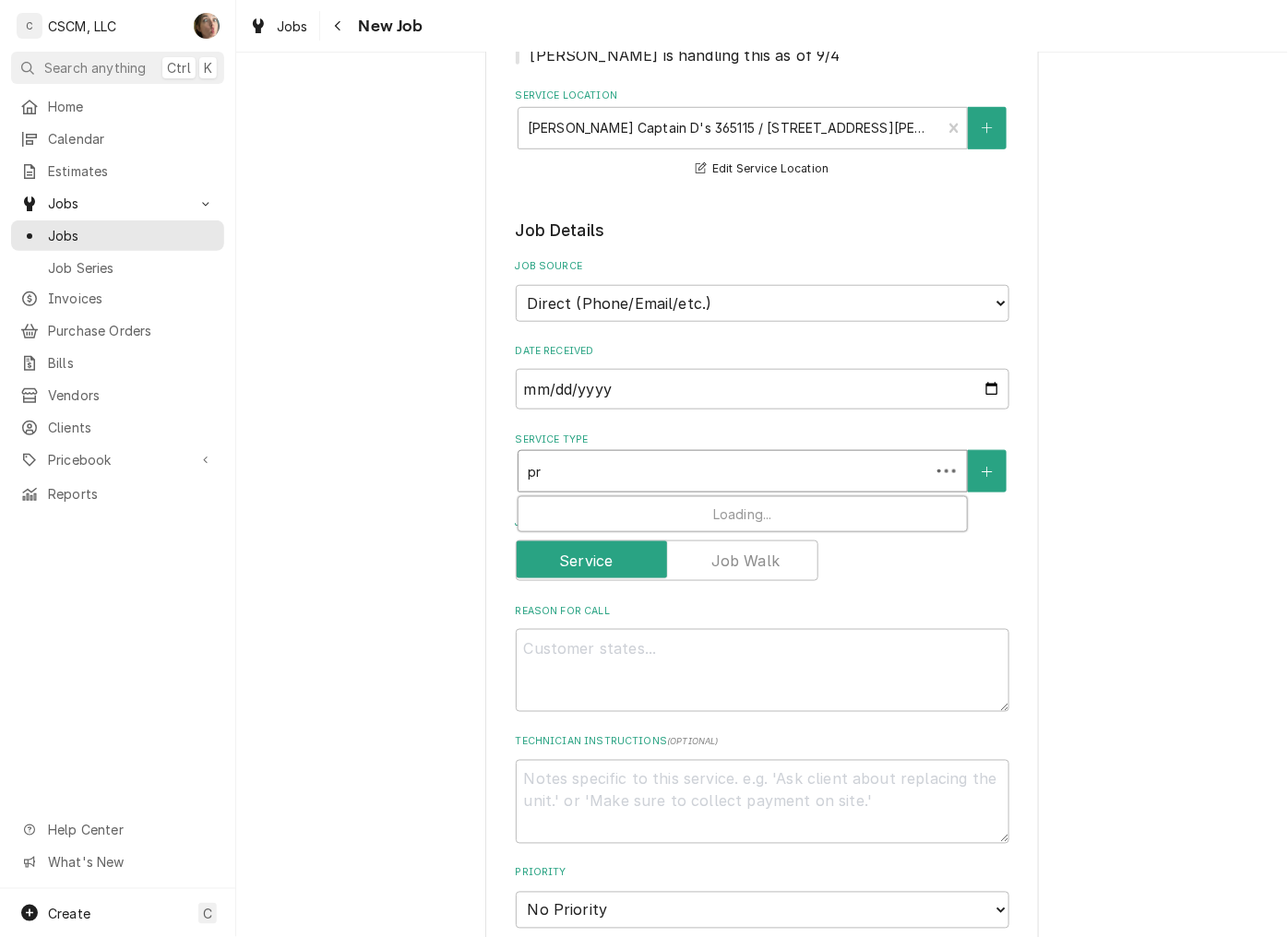
type textarea "x"
type input "pre"
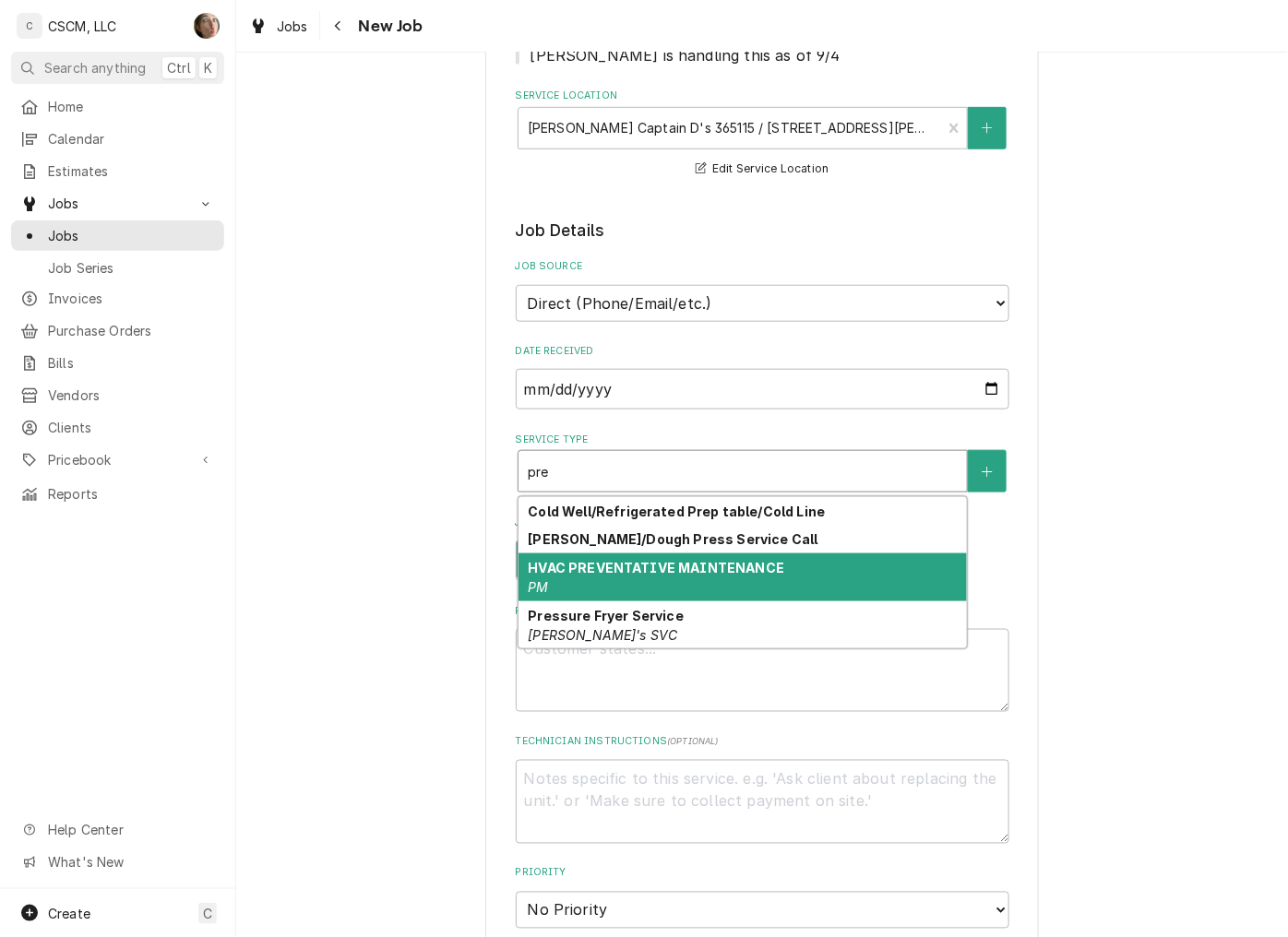
click at [615, 576] on div "HVAC PREVENTATIVE MAINTENANCE PM" at bounding box center [742, 577] width 449 height 48
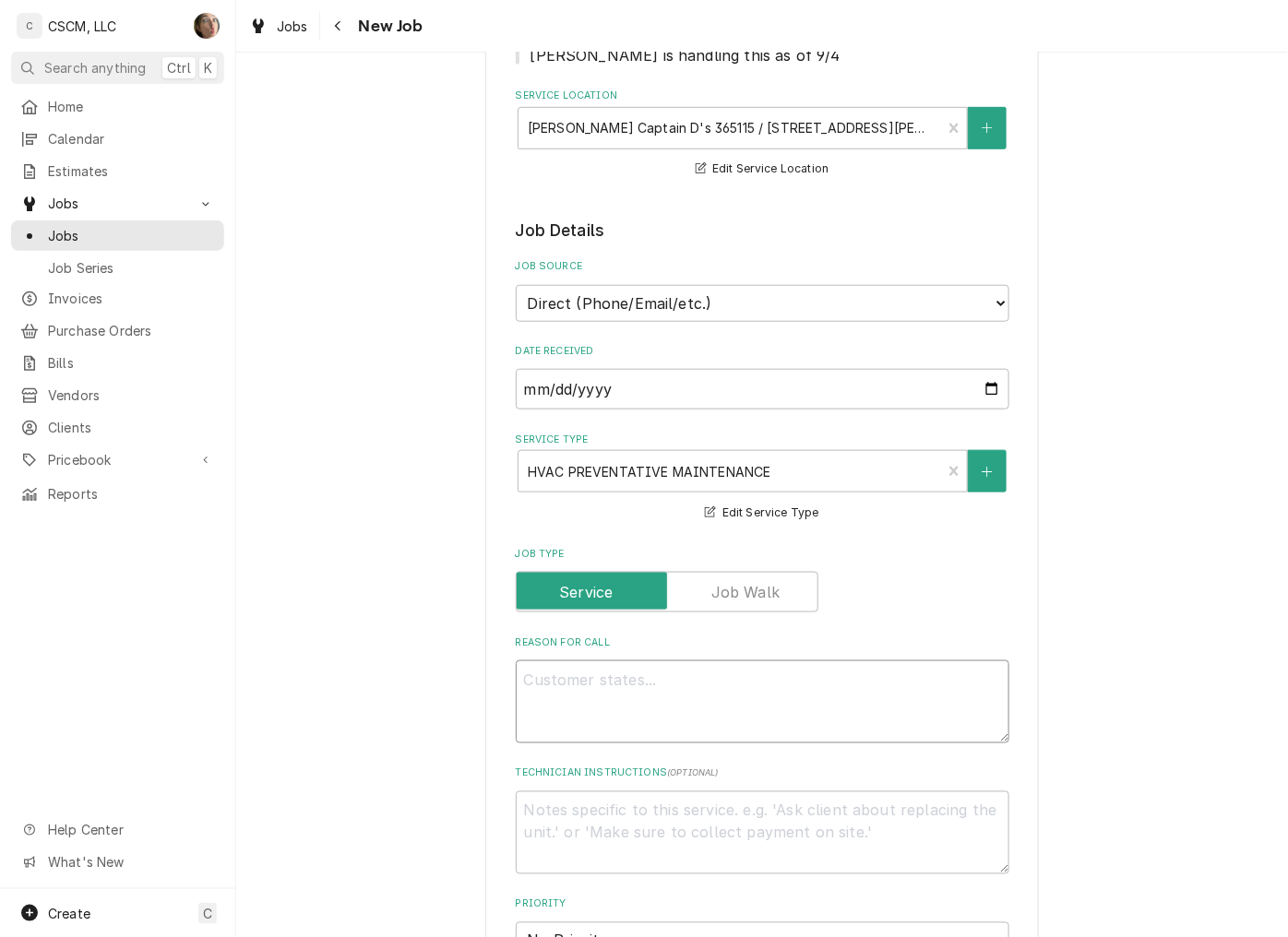
click at [586, 711] on textarea "Reason For Call" at bounding box center [762, 701] width 494 height 83
paste textarea "HVAC Air Filter Change Quarterly PM"
type textarea "x"
type textarea "HVAC Air Filter Change Quarterly PM"
type textarea "x"
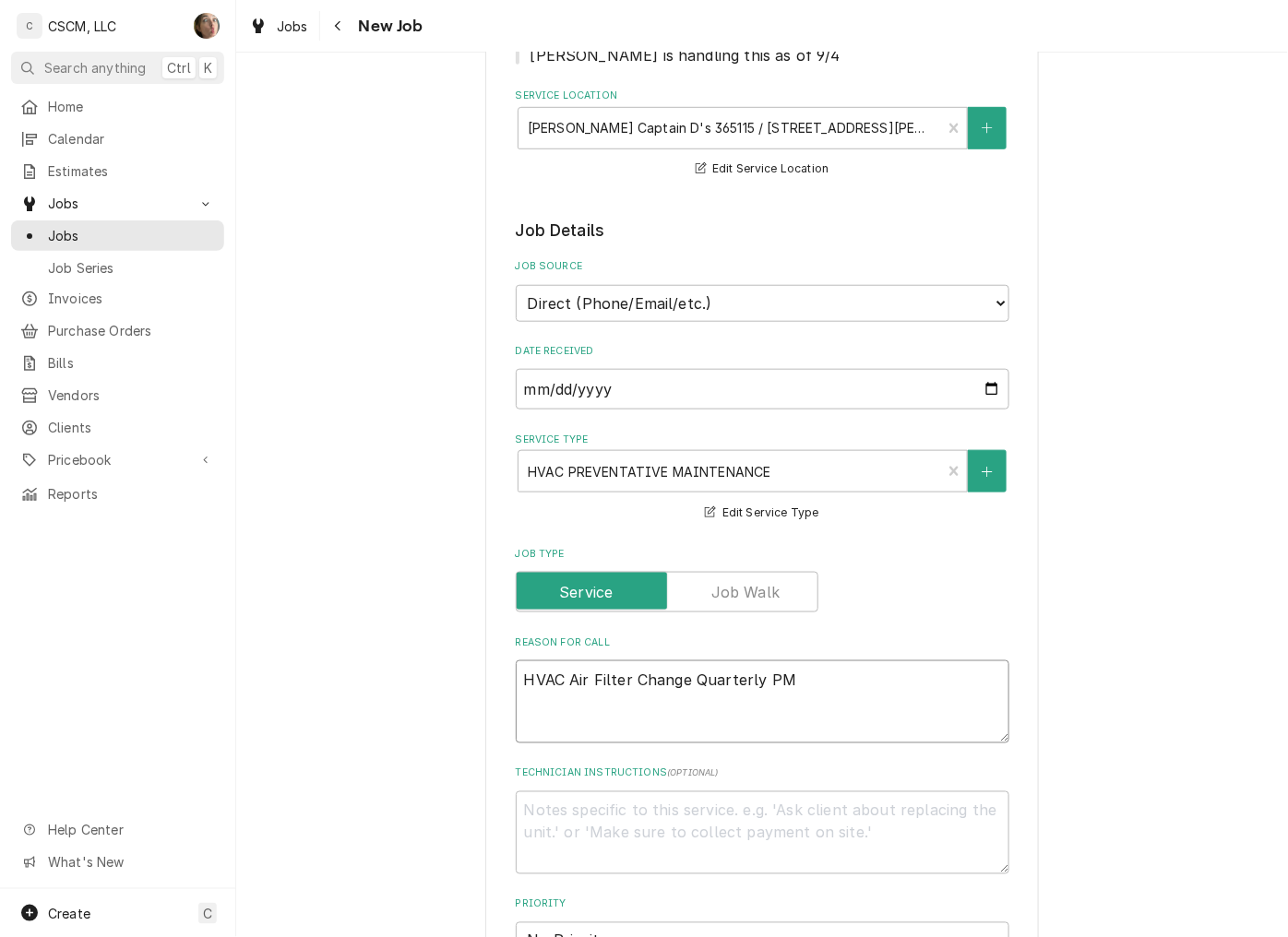
type textarea "HVAC Air Filter Change Quarterly PM"
type textarea "x"
type textarea "HVAC Air Filter Change Quarterly PM"
type textarea "x"
type textarea "HVAC Air Filter Change Quarterly PM N"
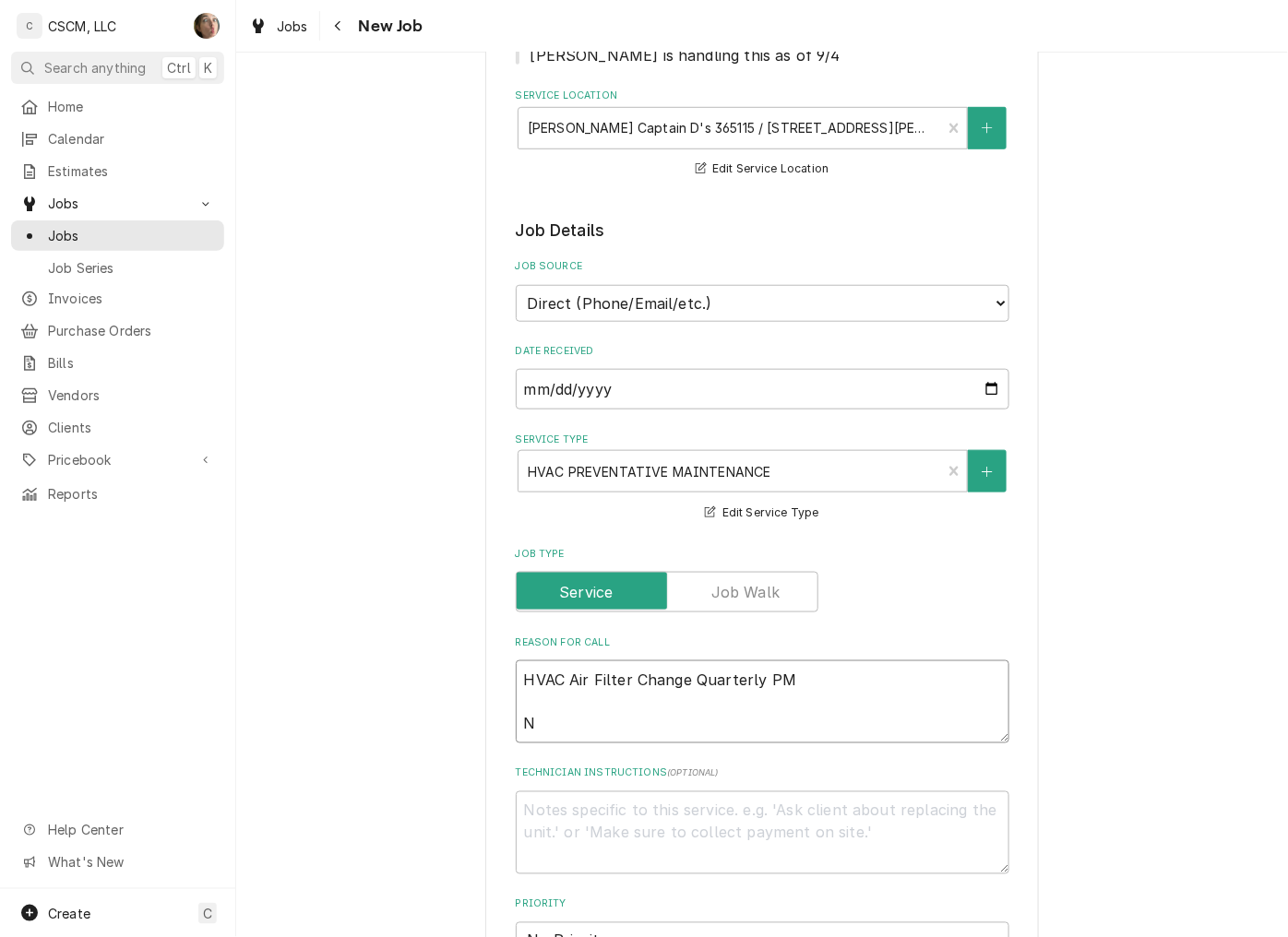
type textarea "x"
type textarea "HVAC Air Filter Change Quarterly PM Ne"
type textarea "x"
type textarea "HVAC Air Filter Change Quarterly PM Nee"
type textarea "x"
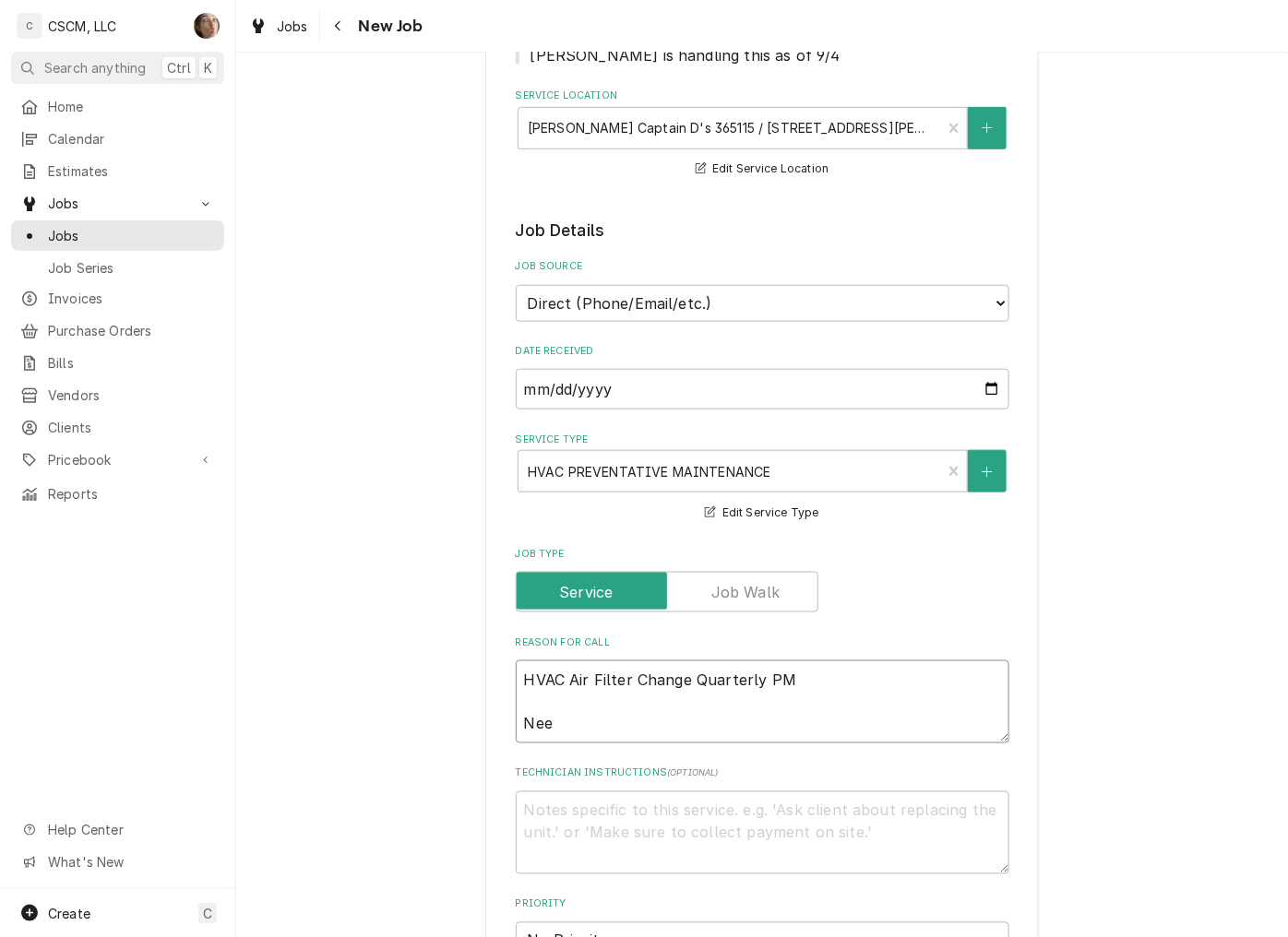
type textarea "HVAC Air Filter Change Quarterly PM Need"
type textarea "x"
type textarea "HVAC Air Filter Change Quarterly PM Need"
type textarea "x"
type textarea "HVAC Air Filter Change Quarterly PM Need y"
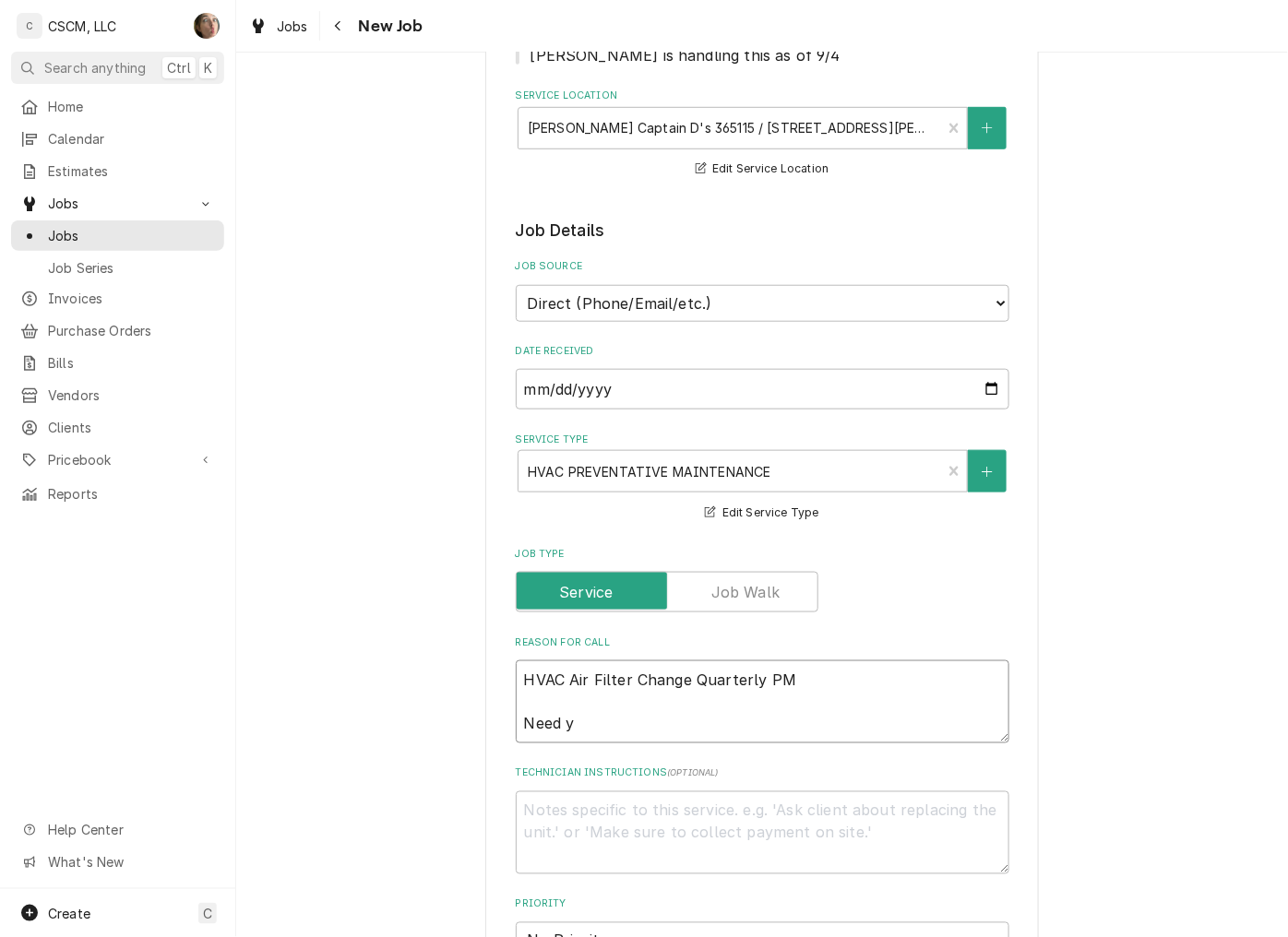
type textarea "x"
type textarea "HVAC Air Filter Change Quarterly PM Need yo"
type textarea "x"
type textarea "HVAC Air Filter Change Quarterly PM Need you"
type textarea "x"
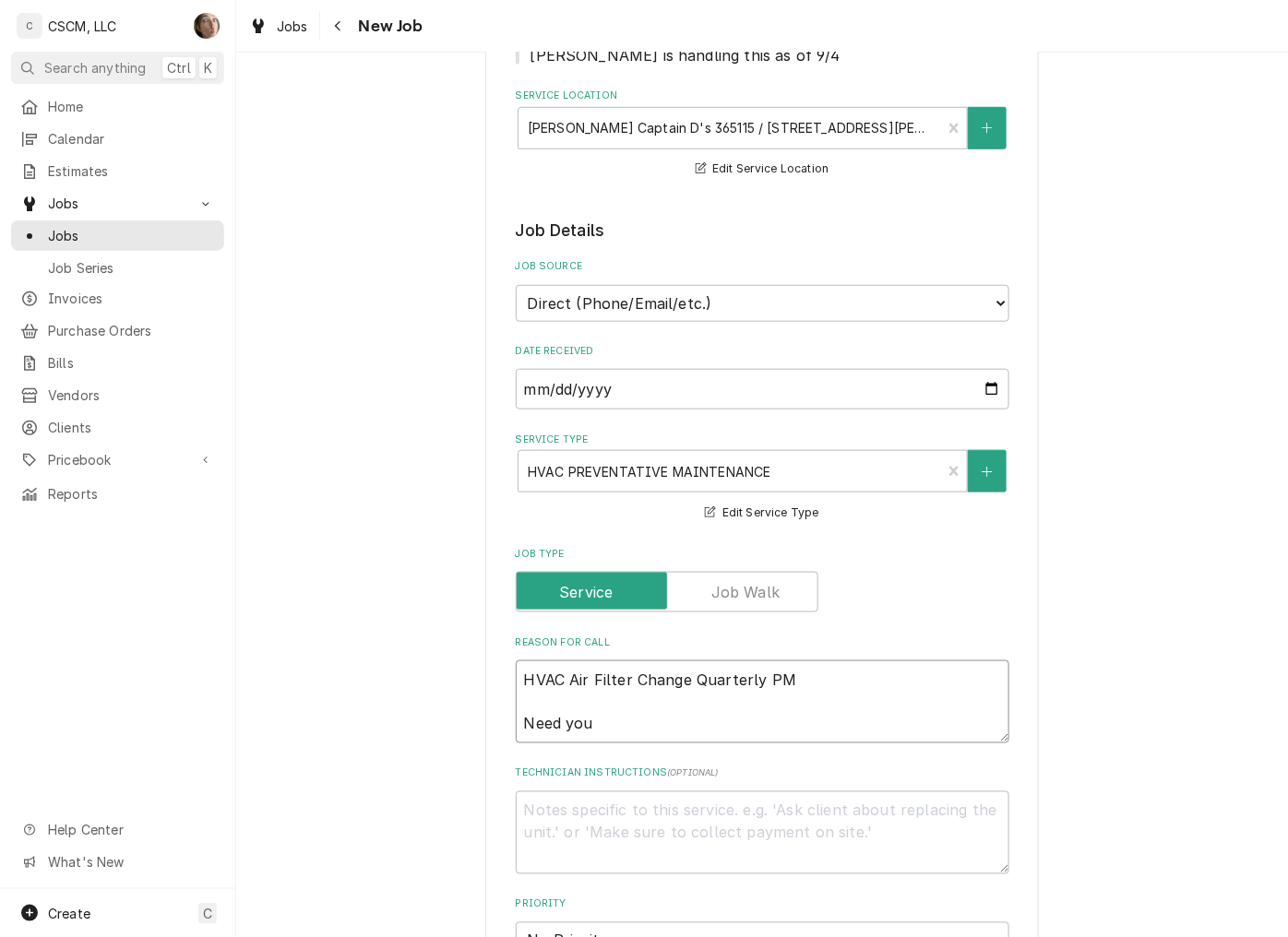
type textarea "HVAC Air Filter Change Quarterly PM Need you"
type textarea "x"
type textarea "HVAC Air Filter Change Quarterly PM Need you t"
type textarea "x"
type textarea "HVAC Air Filter Change Quarterly PM Need you to"
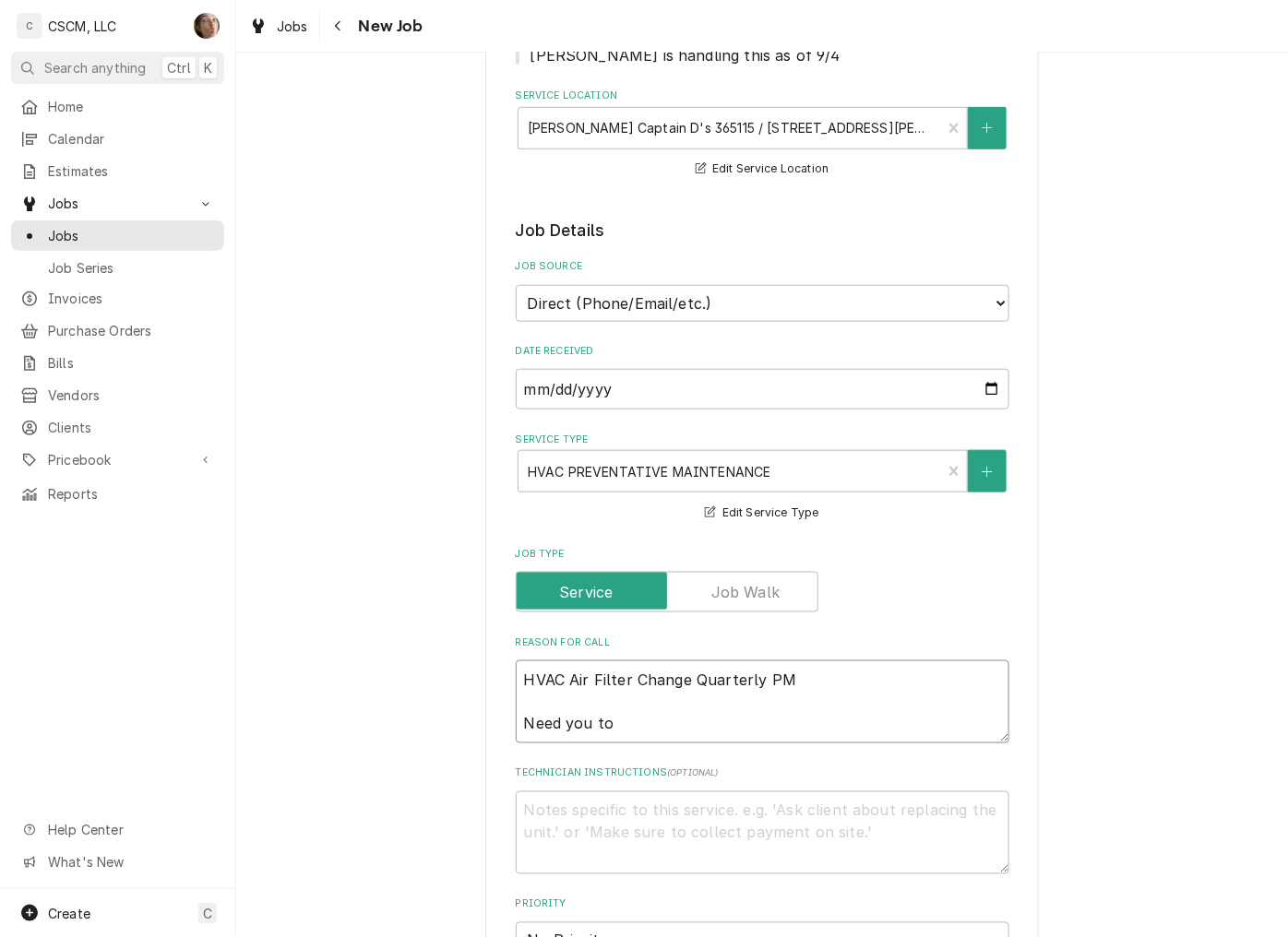
type textarea "x"
type textarea "HVAC Air Filter Change Quarterly PM Need you to"
type textarea "x"
type textarea "HVAC Air Filter Change Quarterly PM Need you to l"
type textarea "x"
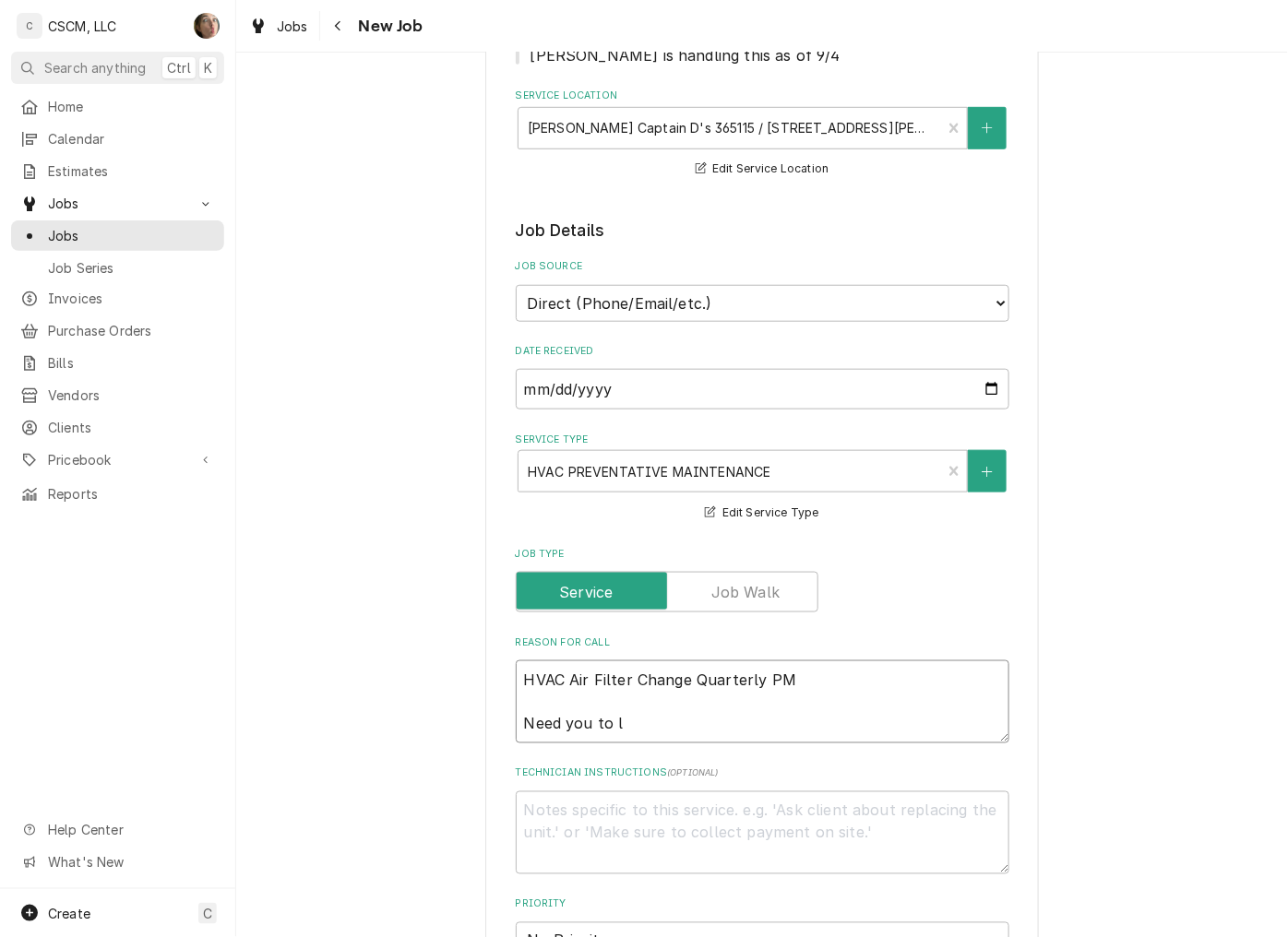
type textarea "HVAC Air Filter Change Quarterly PM Need you to li"
type textarea "x"
type textarea "HVAC Air Filter Change Quarterly PM Need you to lis"
type textarea "x"
type textarea "HVAC Air Filter Change Quarterly PM Need you to list"
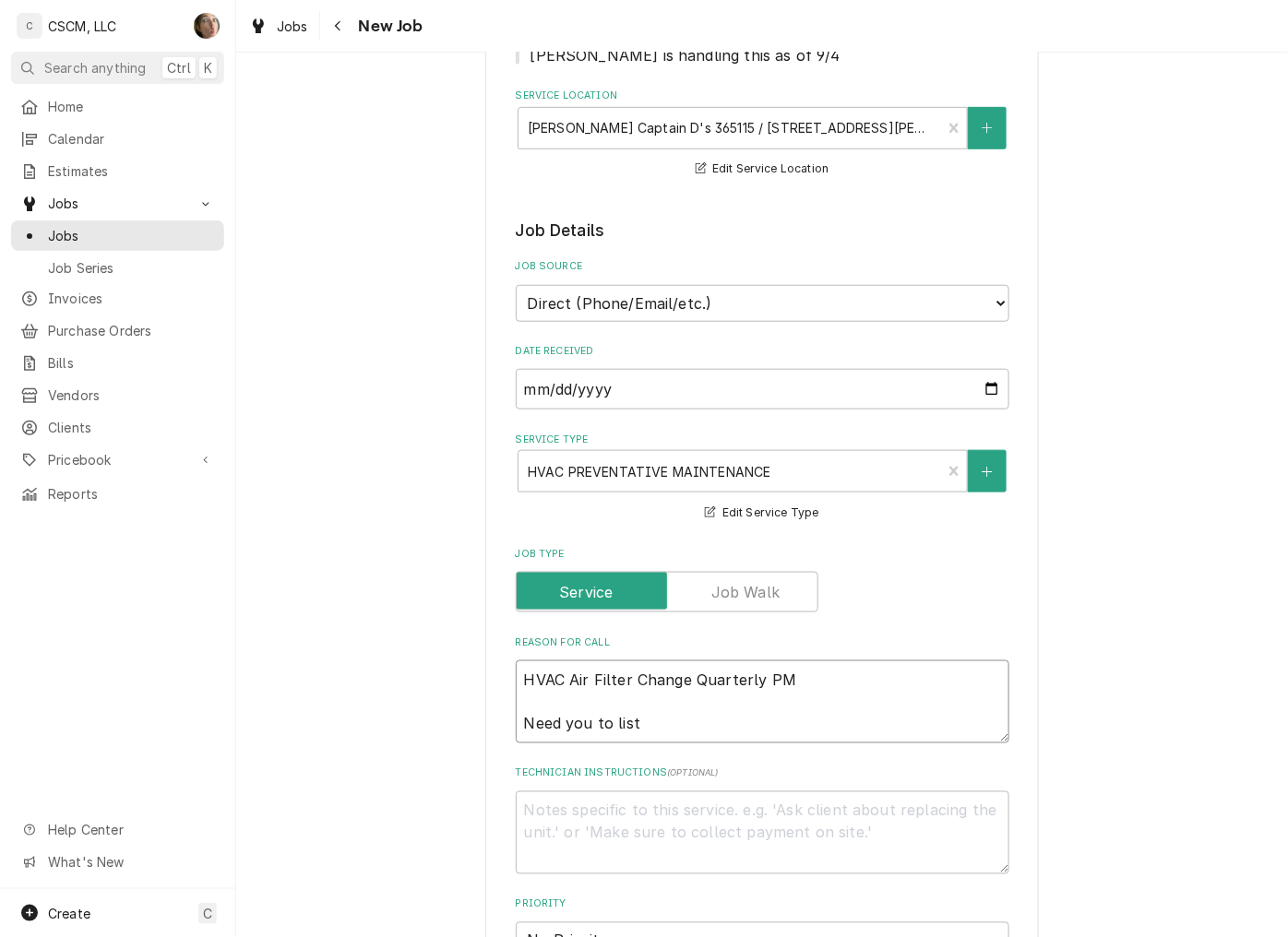
type textarea "x"
type textarea "HVAC Air Filter Change Quarterly PM Need you to list"
type textarea "x"
type textarea "HVAC Air Filter Change Quarterly PM Need you to list t"
type textarea "x"
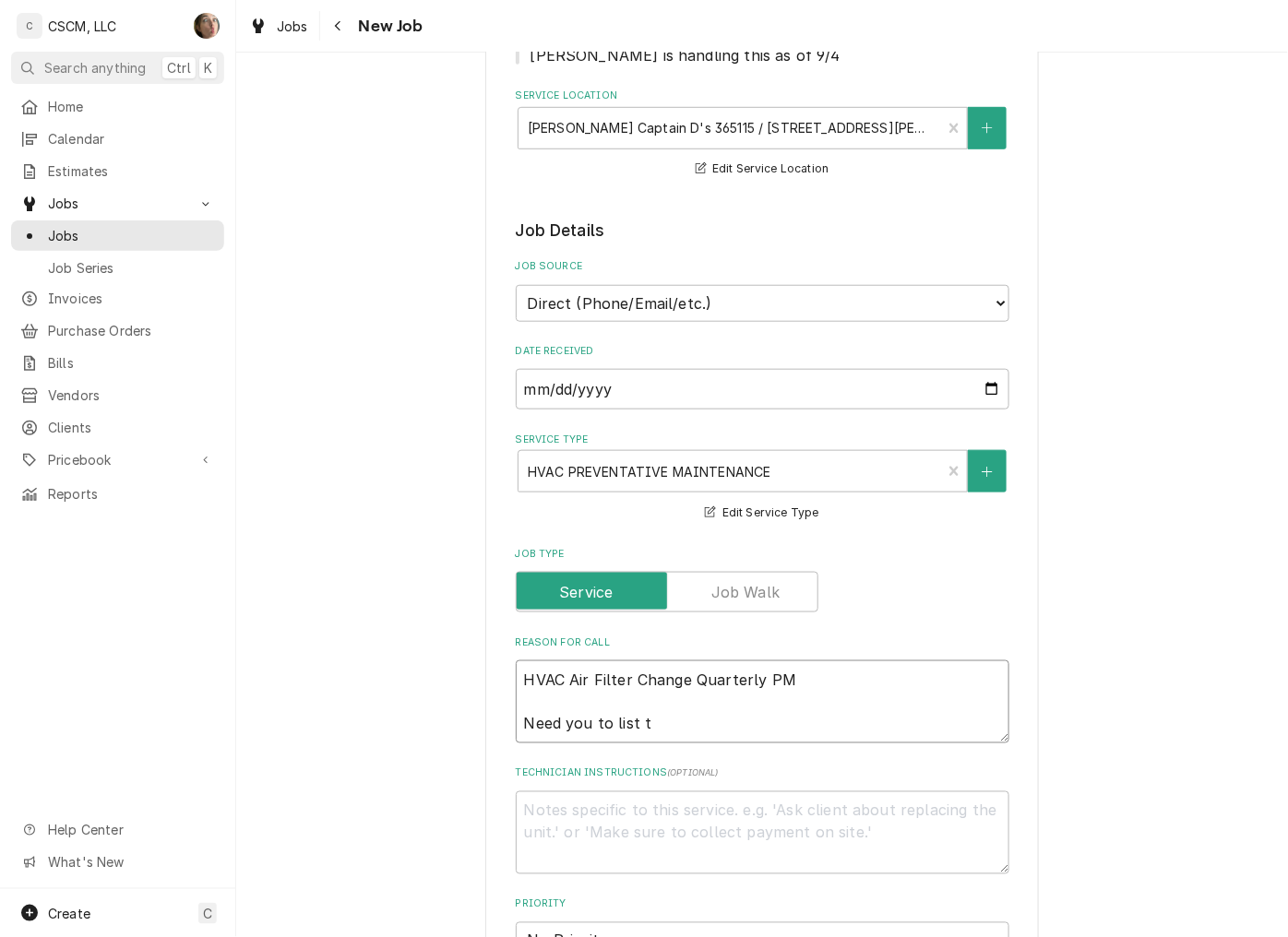
type textarea "HVAC Air Filter Change Quarterly PM Need you to list th"
type textarea "x"
type textarea "HVAC Air Filter Change Quarterly PM Need you to list the"
type textarea "x"
type textarea "HVAC Air Filter Change Quarterly PM Need you to list the"
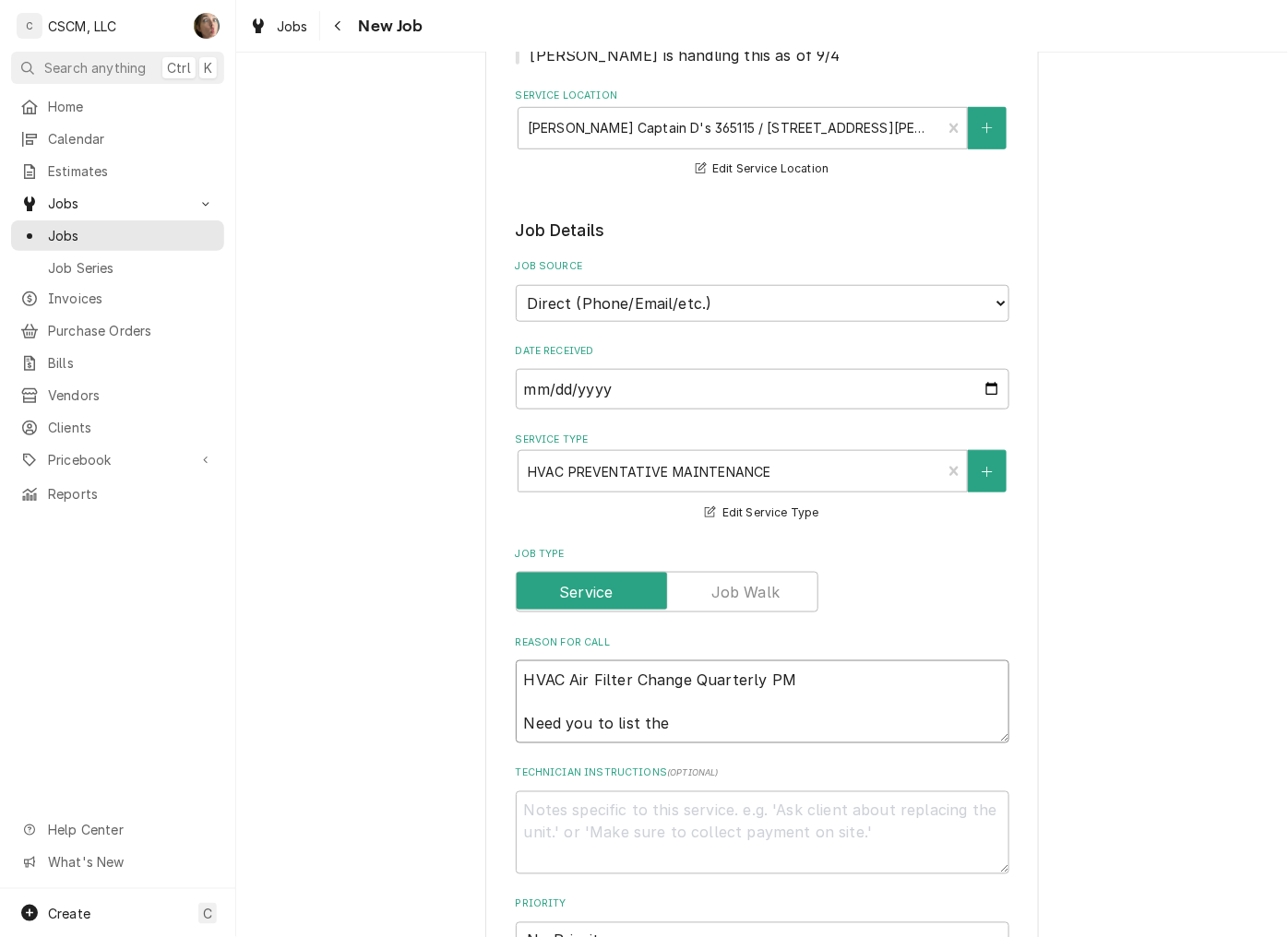
type textarea "x"
type textarea "HVAC Air Filter Change Quarterly PM Need you to list the"
type textarea "x"
type textarea "HVAC Air Filter Change Quarterly PM Need you to list the b"
type textarea "x"
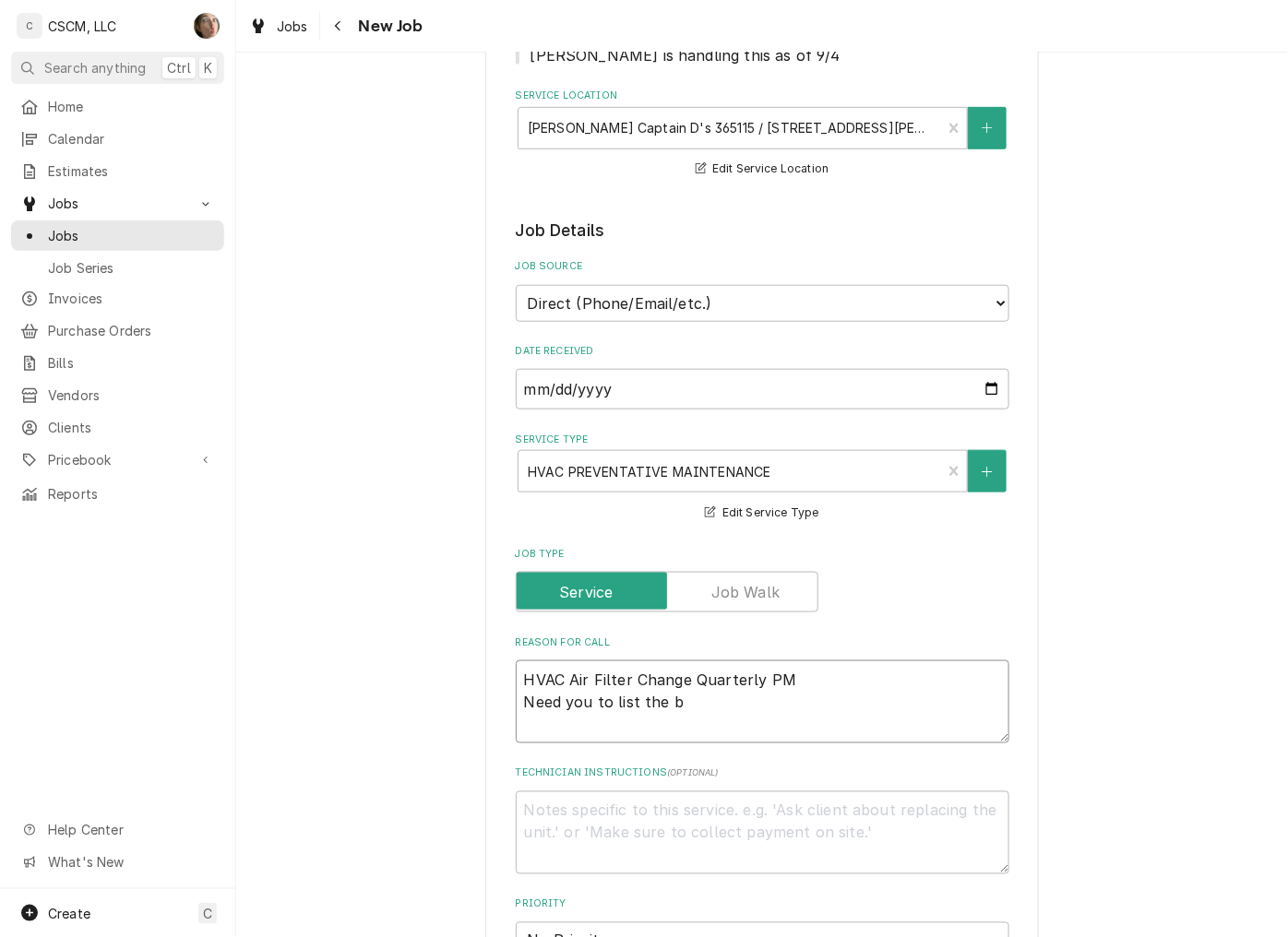
type textarea "HVAC Air Filter Change Quarterly PM Need you to list the be"
type textarea "x"
type textarea "HVAC Air Filter Change Quarterly PM Need you to list the bel"
type textarea "x"
type textarea "HVAC Air Filter Change Quarterly PM Need you to list the belt"
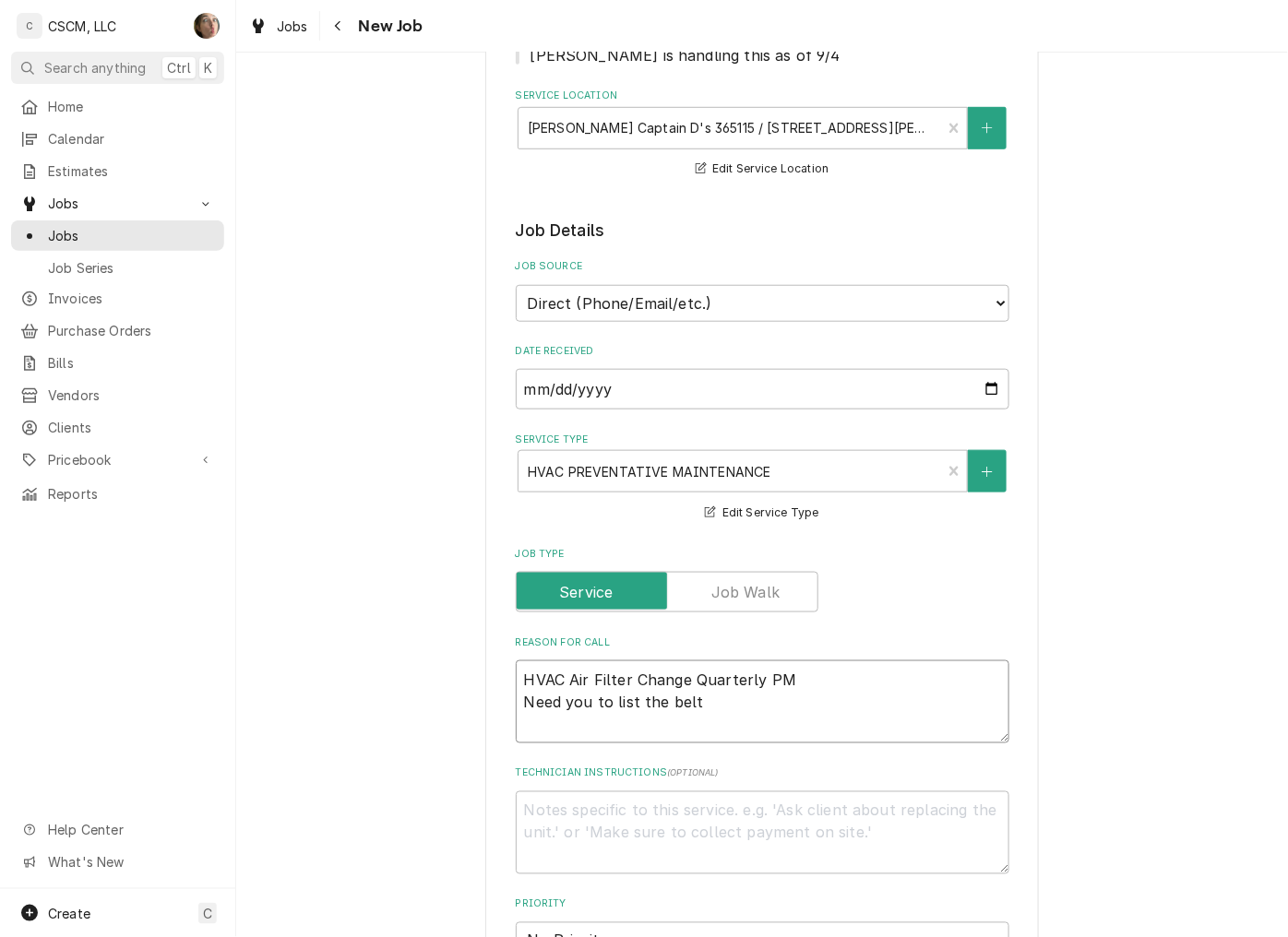
type textarea "x"
type textarea "HVAC Air Filter Change Quarterly PM Need you to list the beltt"
type textarea "x"
type textarea "HVAC Air Filter Change Quarterly PM Need you to list the beltts"
type textarea "x"
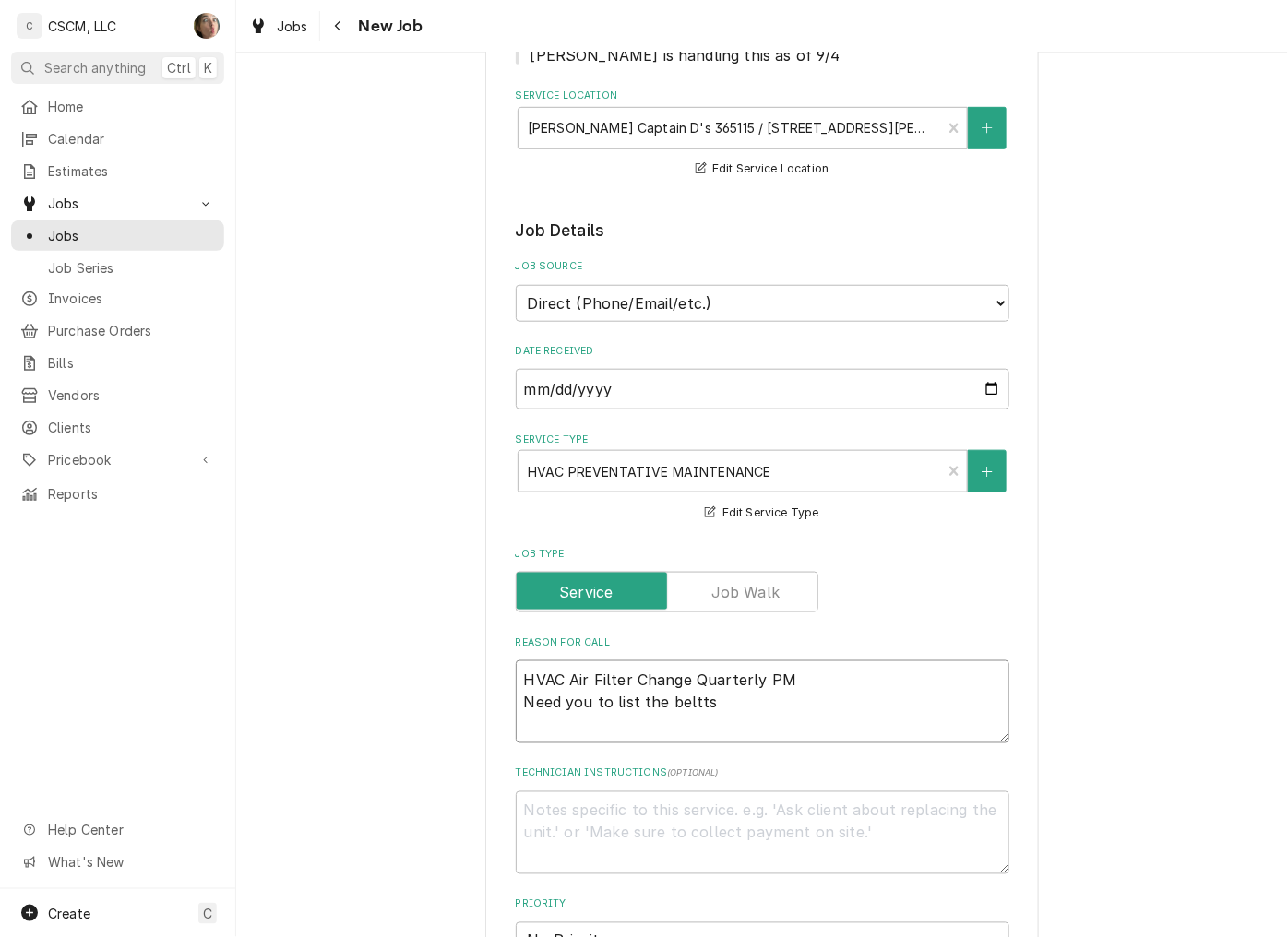
type textarea "HVAC Air Filter Change Quarterly PM Need you to list the beltts"
type textarea "x"
type textarea "HVAC Air Filter Change Quarterly PM Need you to list the beltts a"
type textarea "x"
type textarea "HVAC Air Filter Change Quarterly PM Need you to list the beltts"
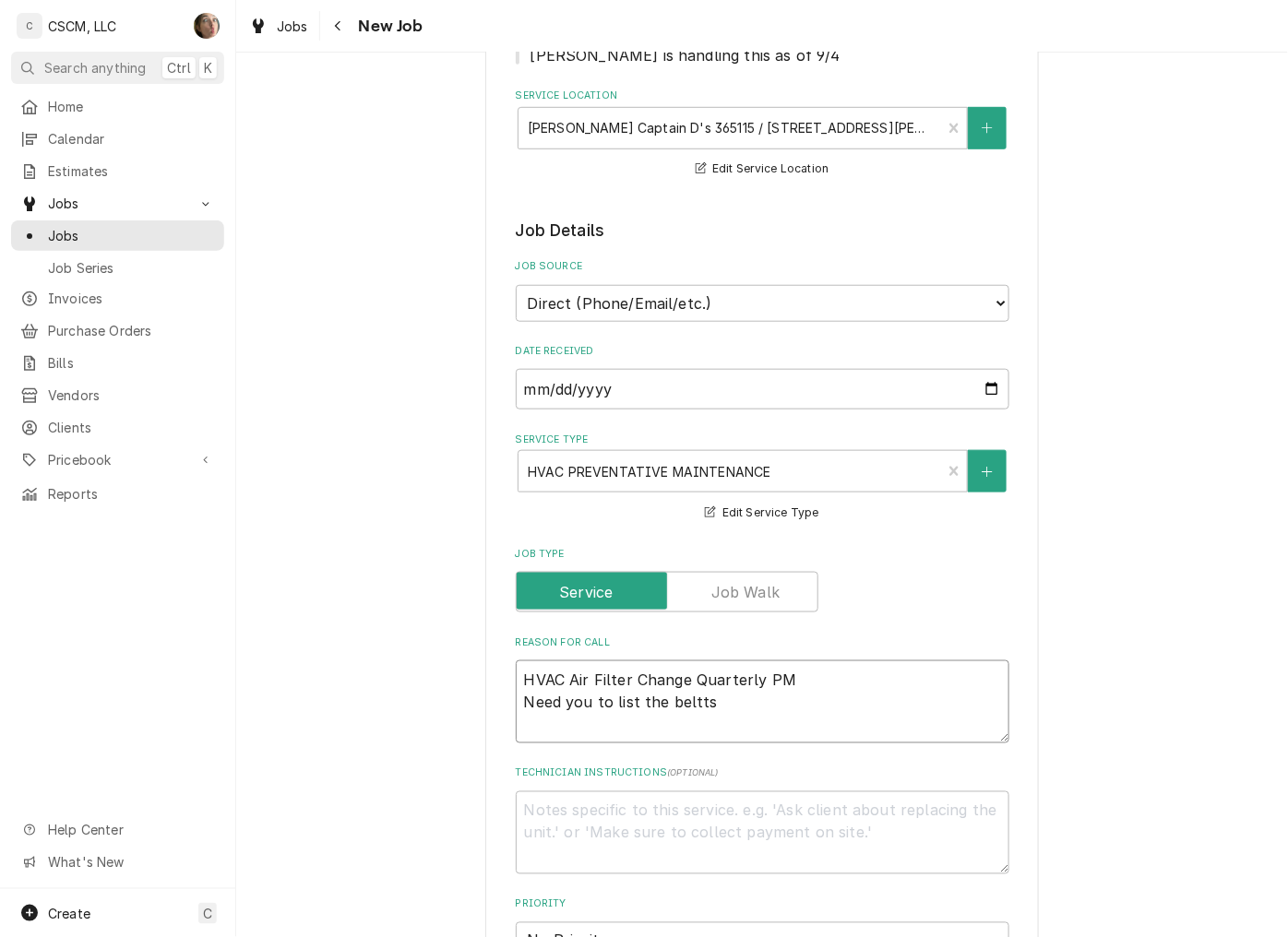
type textarea "x"
type textarea "HVAC Air Filter Change Quarterly PM Need you to list the beltt"
type textarea "x"
type textarea "HVAC Air Filter Change Quarterly PM Need you to list the belt"
type textarea "x"
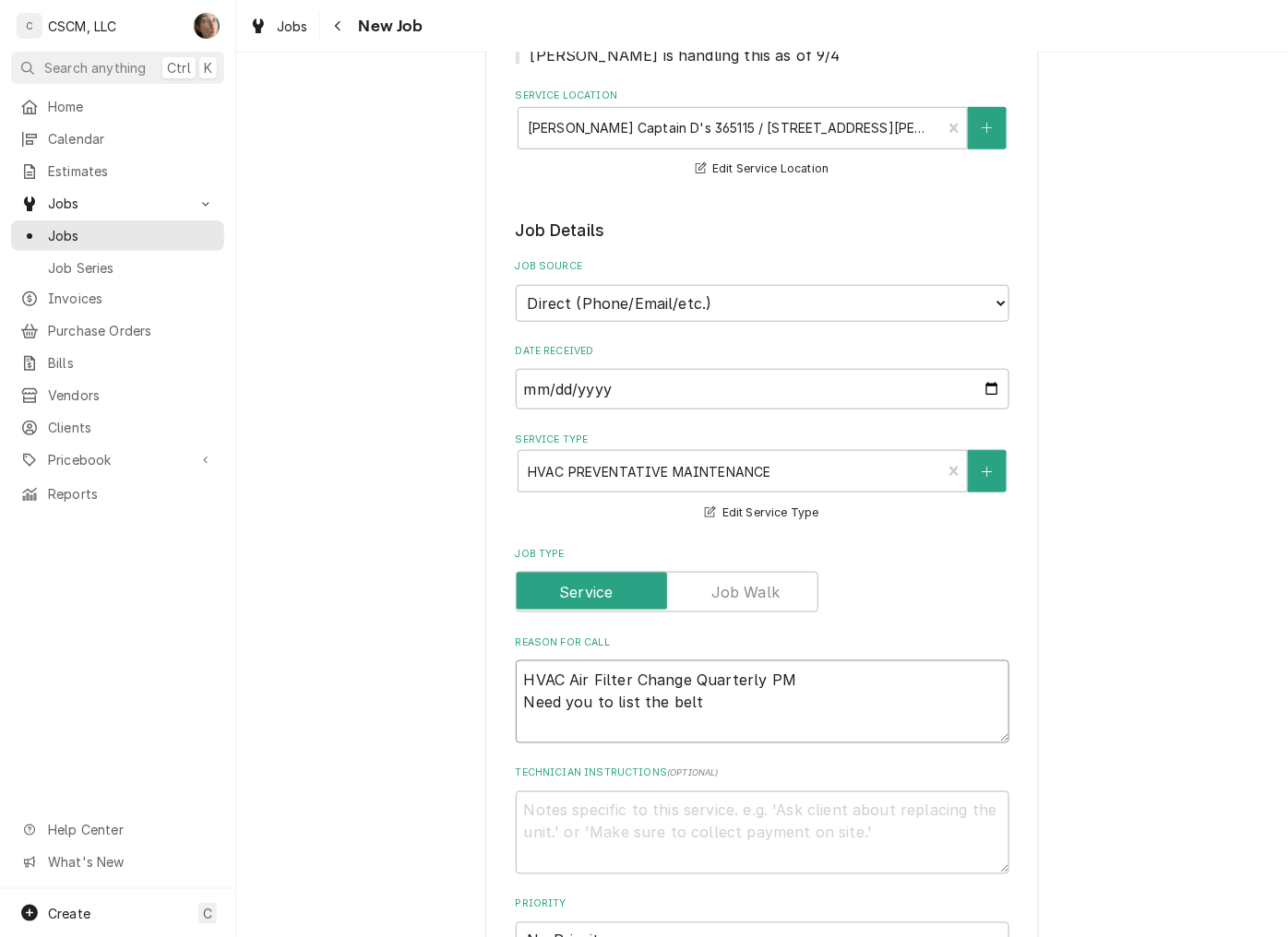
type textarea "HVAC Air Filter Change Quarterly PM Need you to list the beltt"
type textarea "x"
type textarea "HVAC Air Filter Change Quarterly PM Need you to list the beltts"
type textarea "x"
type textarea "HVAC Air Filter Change Quarterly PM Need you to list the beltt"
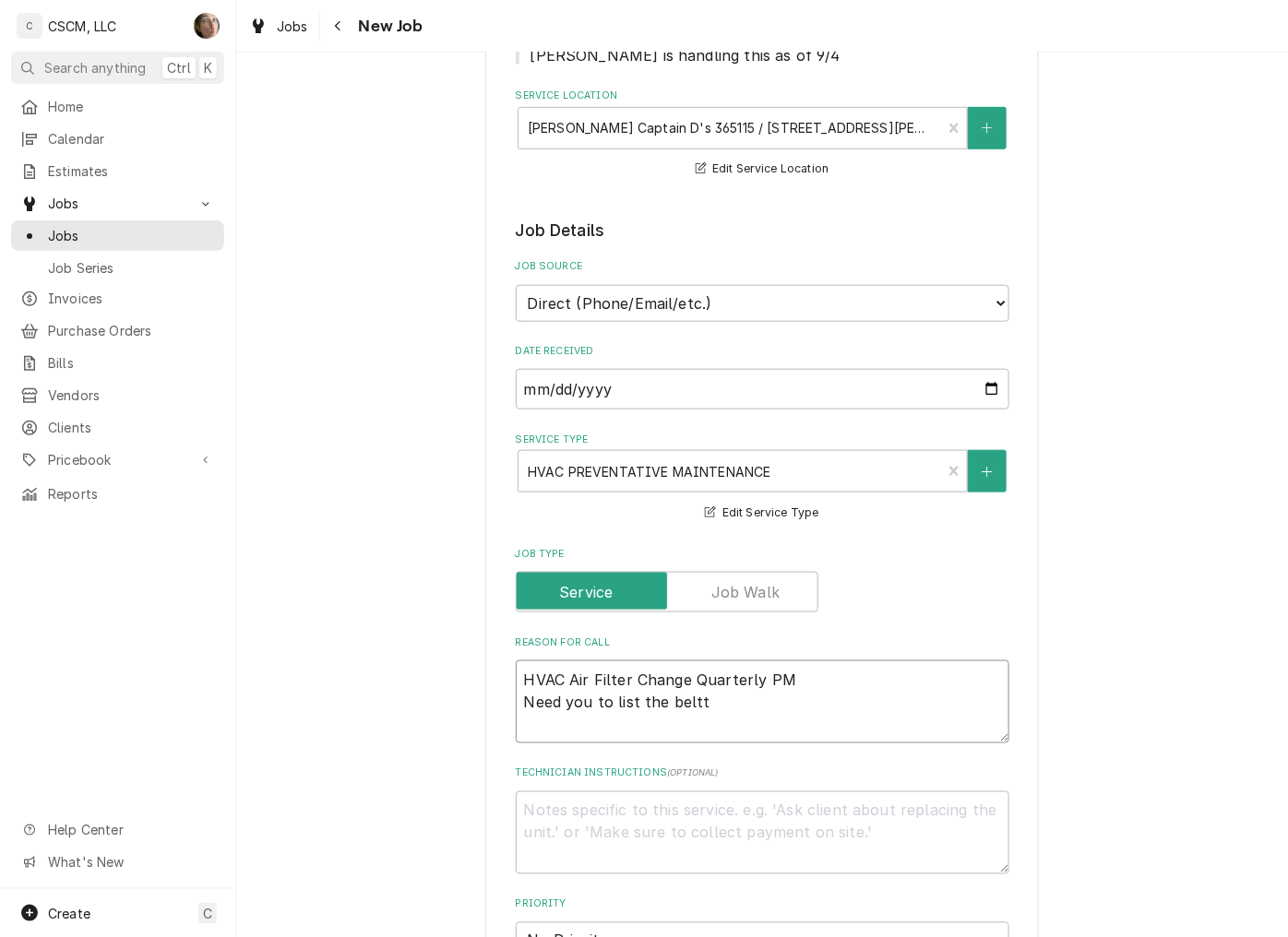
type textarea "x"
type textarea "HVAC Air Filter Change Quarterly PM Need you to list the belt"
type textarea "x"
type textarea "HVAC Air Filter Change Quarterly PM Need you to list the belts"
type textarea "x"
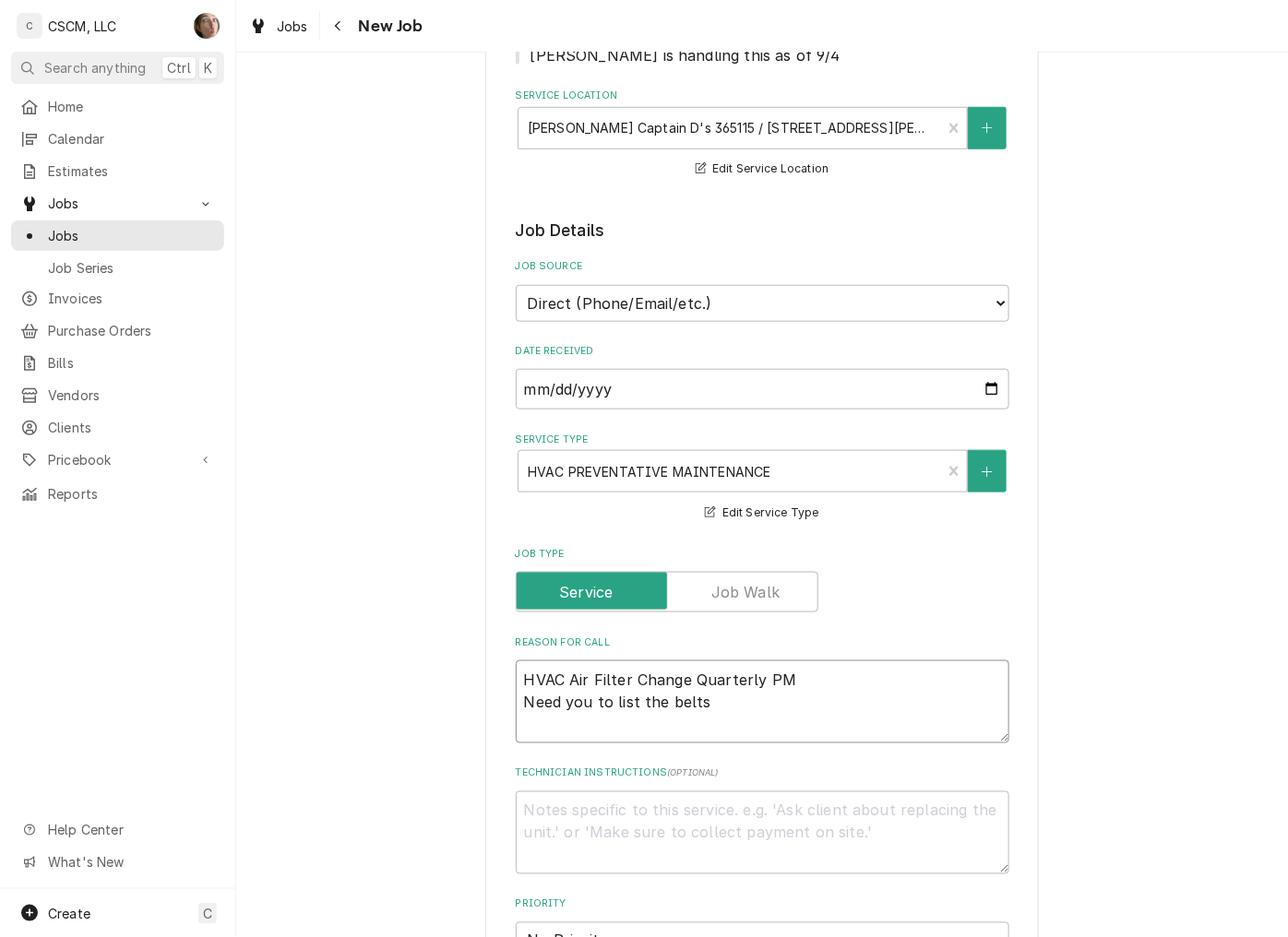
type textarea "HVAC Air Filter Change Quarterly PM Need you to list the belts"
type textarea "x"
type textarea "HVAC Air Filter Change Quarterly PM Need you to list the belts a"
type textarea "x"
type textarea "HVAC Air Filter Change Quarterly PM Need you to list the belts an"
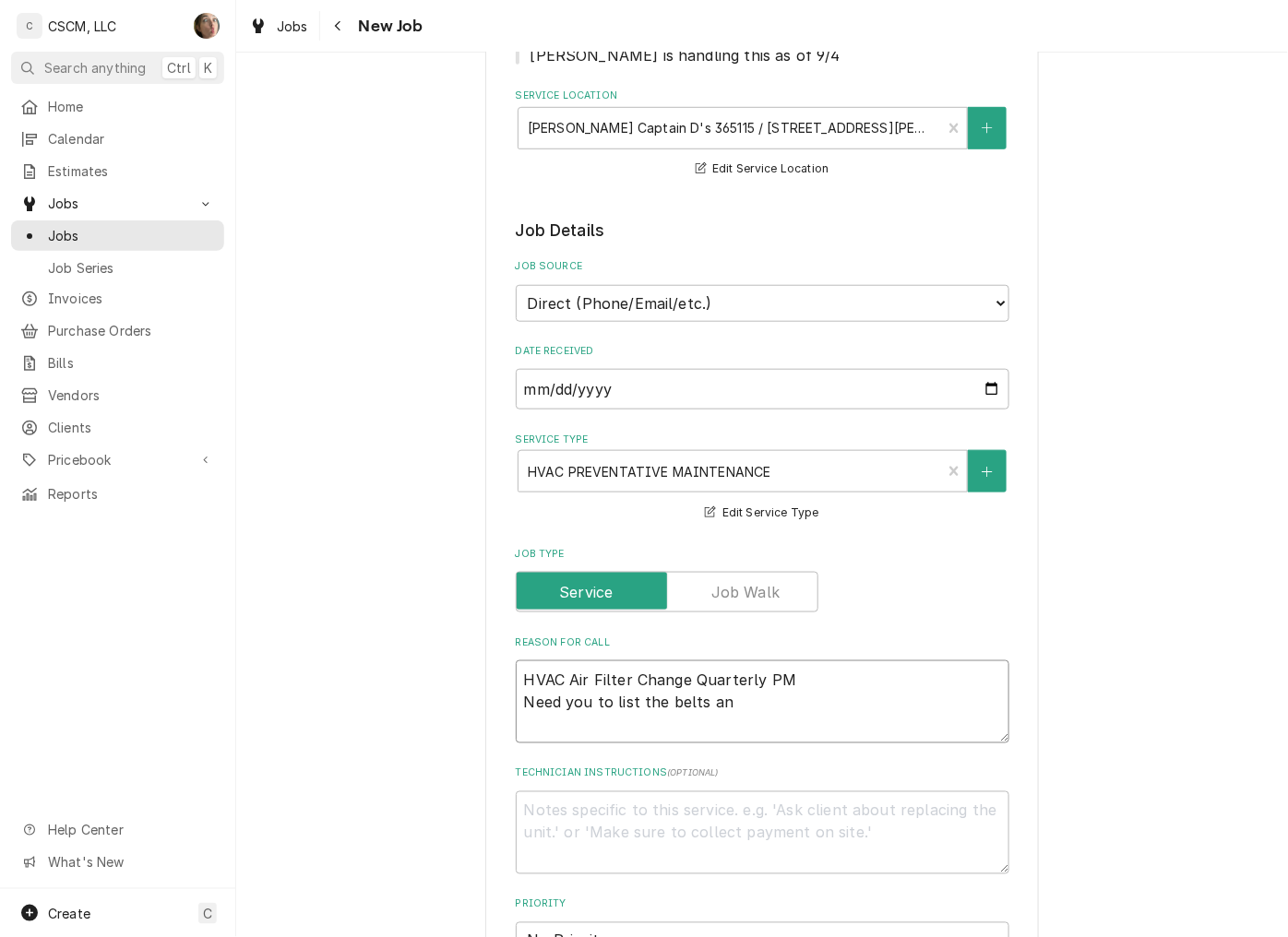
type textarea "x"
type textarea "HVAC Air Filter Change Quarterly PM Need you to list the belts and"
type textarea "x"
type textarea "HVAC Air Filter Change Quarterly PM Need you to list the belts and"
type textarea "x"
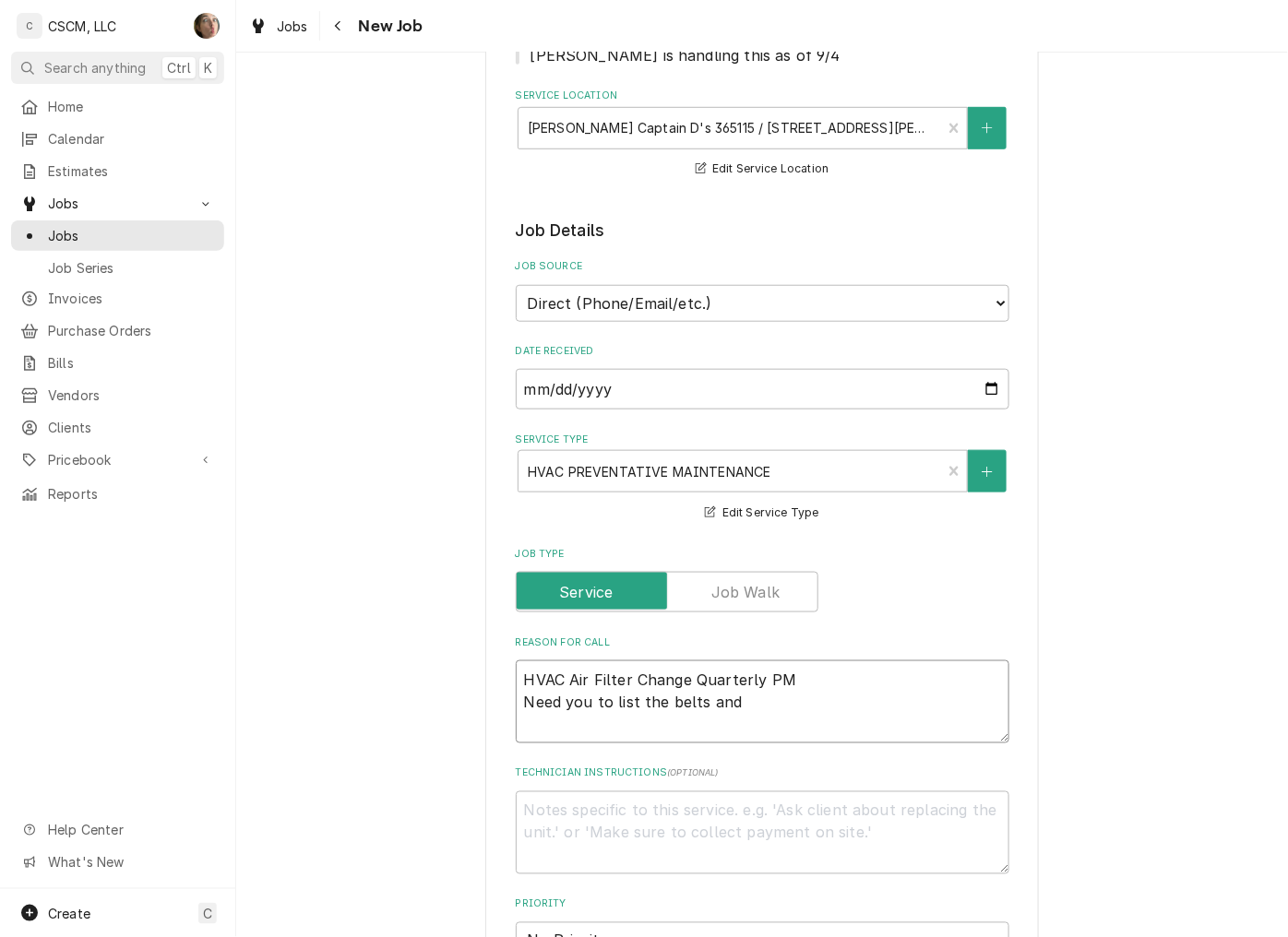
type textarea "HVAC Air Filter Change Quarterly PM Need you to list the belts and f"
type textarea "x"
type textarea "HVAC Air Filter Change Quarterly PM Need you to list the belts and fi"
type textarea "x"
type textarea "HVAC Air Filter Change Quarterly PM Need you to list the belts and fil"
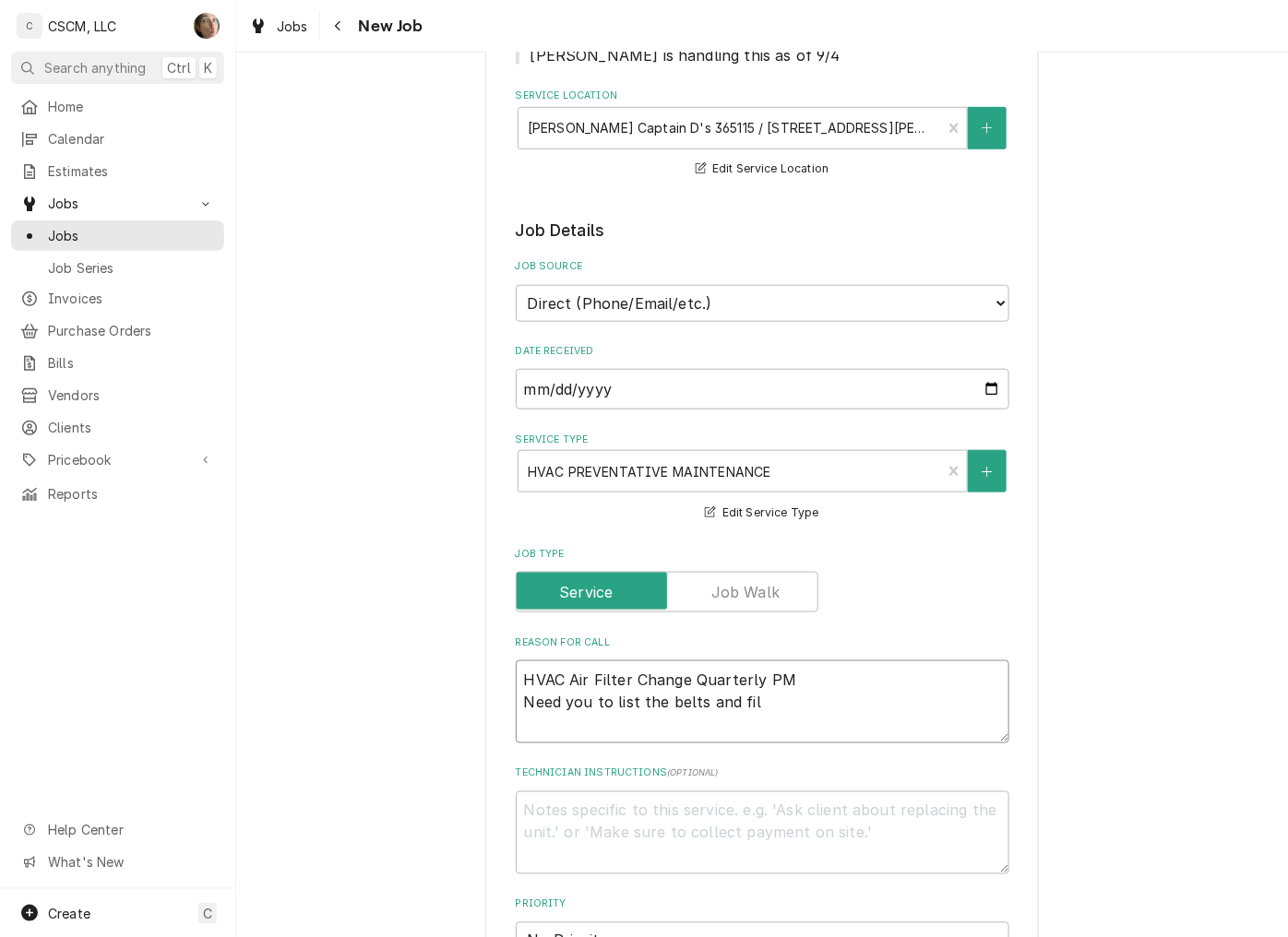
type textarea "x"
type textarea "HVAC Air Filter Change Quarterly PM Need you to list the belts and file"
type textarea "x"
type textarea "HVAC Air Filter Change Quarterly PM Need you to list the belts and filet"
type textarea "x"
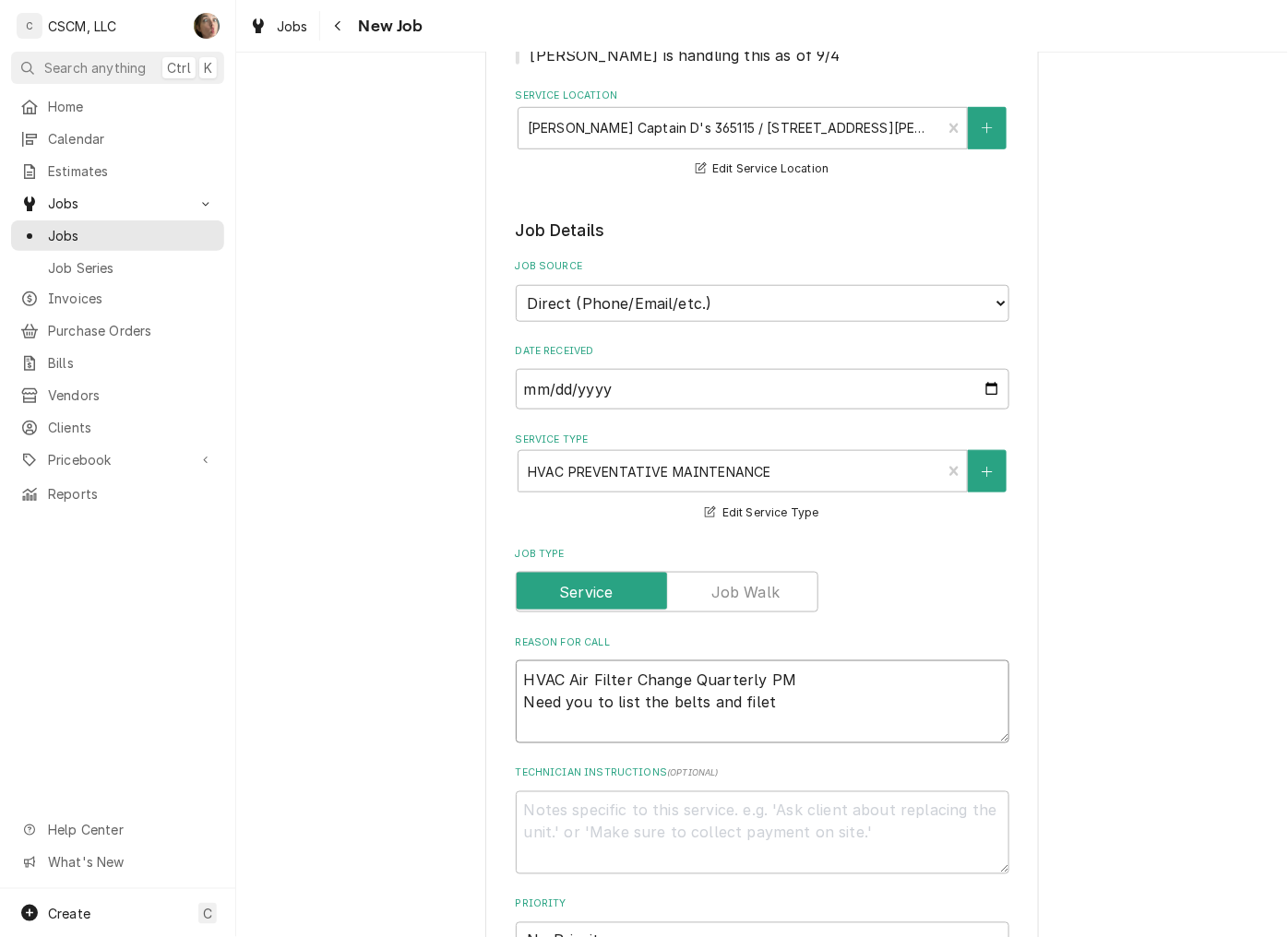
type textarea "HVAC Air Filter Change Quarterly PM Need you to list the belts and file"
type textarea "x"
type textarea "HVAC Air Filter Change Quarterly PM Need you to list the belts and fil"
type textarea "x"
type textarea "HVAC Air Filter Change Quarterly PM Need you to list the belts and filt"
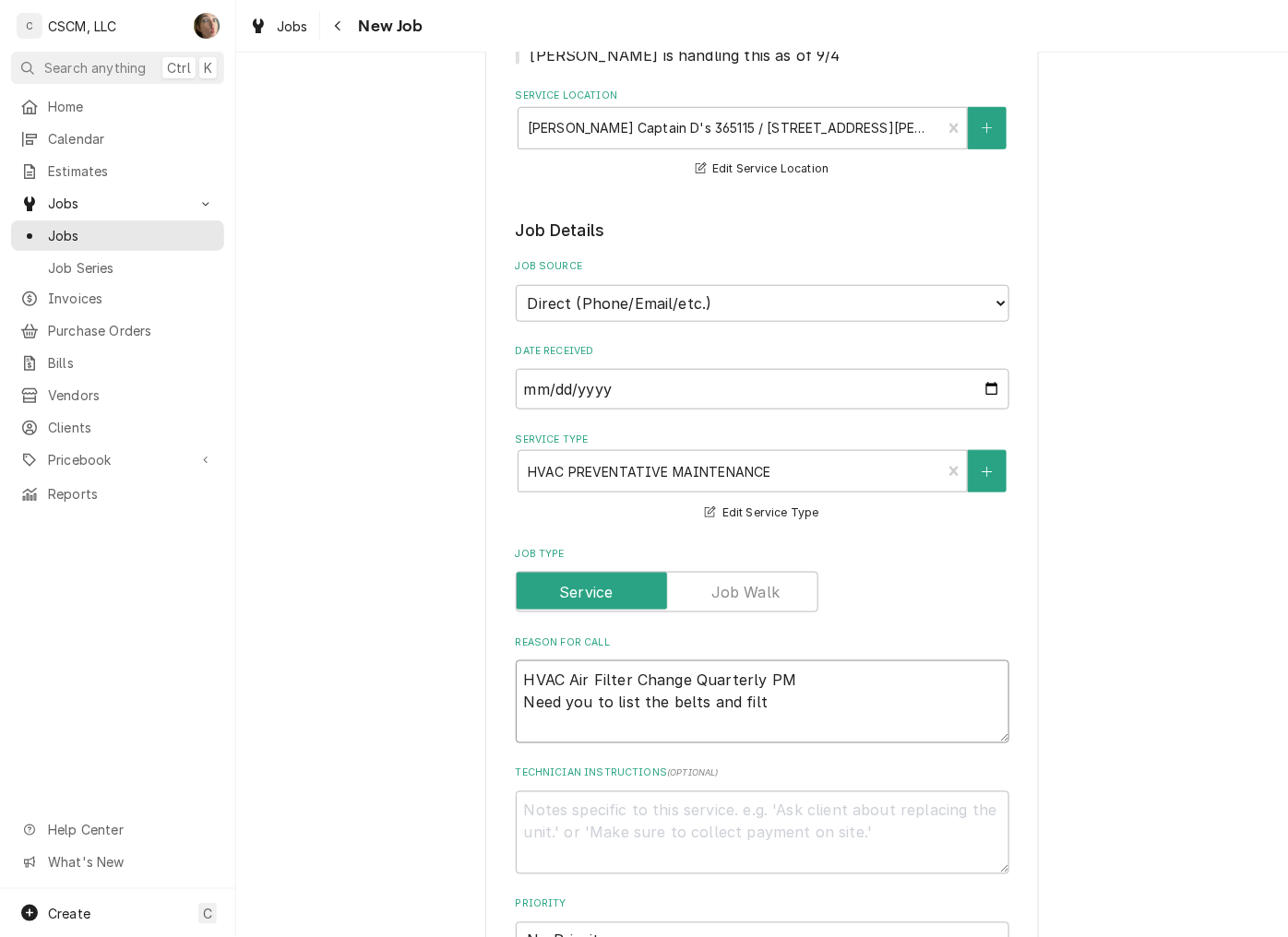
type textarea "x"
type textarea "HVAC Air Filter Change Quarterly PM Need you to list the belts and filte"
type textarea "x"
type textarea "HVAC Air Filter Change Quarterly PM Need you to list the belts and filter"
type textarea "x"
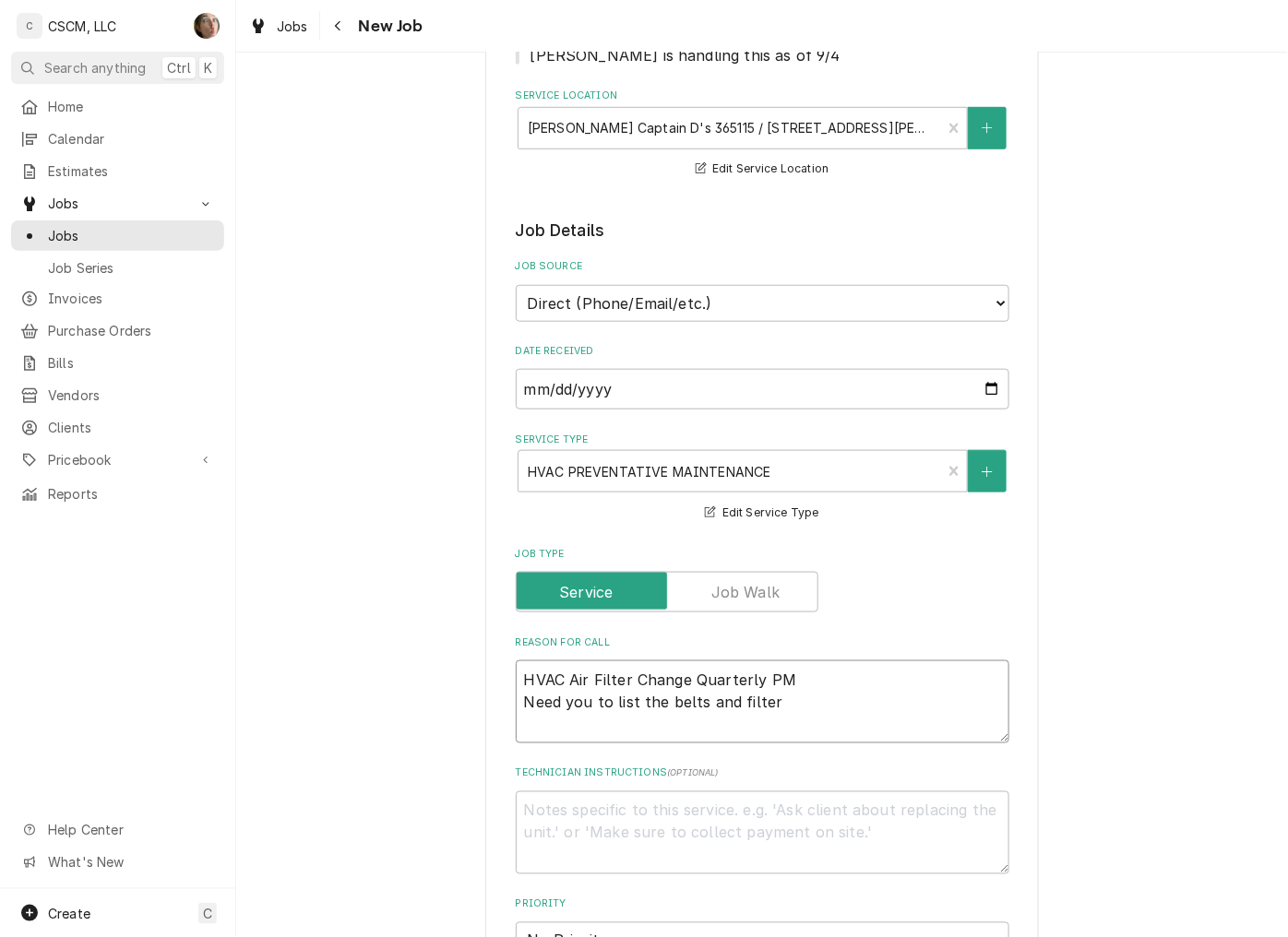
type textarea "HVAC Air Filter Change Quarterly PM Need you to list the belts and filters"
type textarea "x"
type textarea "HVAC Air Filter Change Quarterly PM Need you to list the belts and filters"
type textarea "x"
type textarea "HVAC Air Filter Change Quarterly PM Need you to list the belts and filters f"
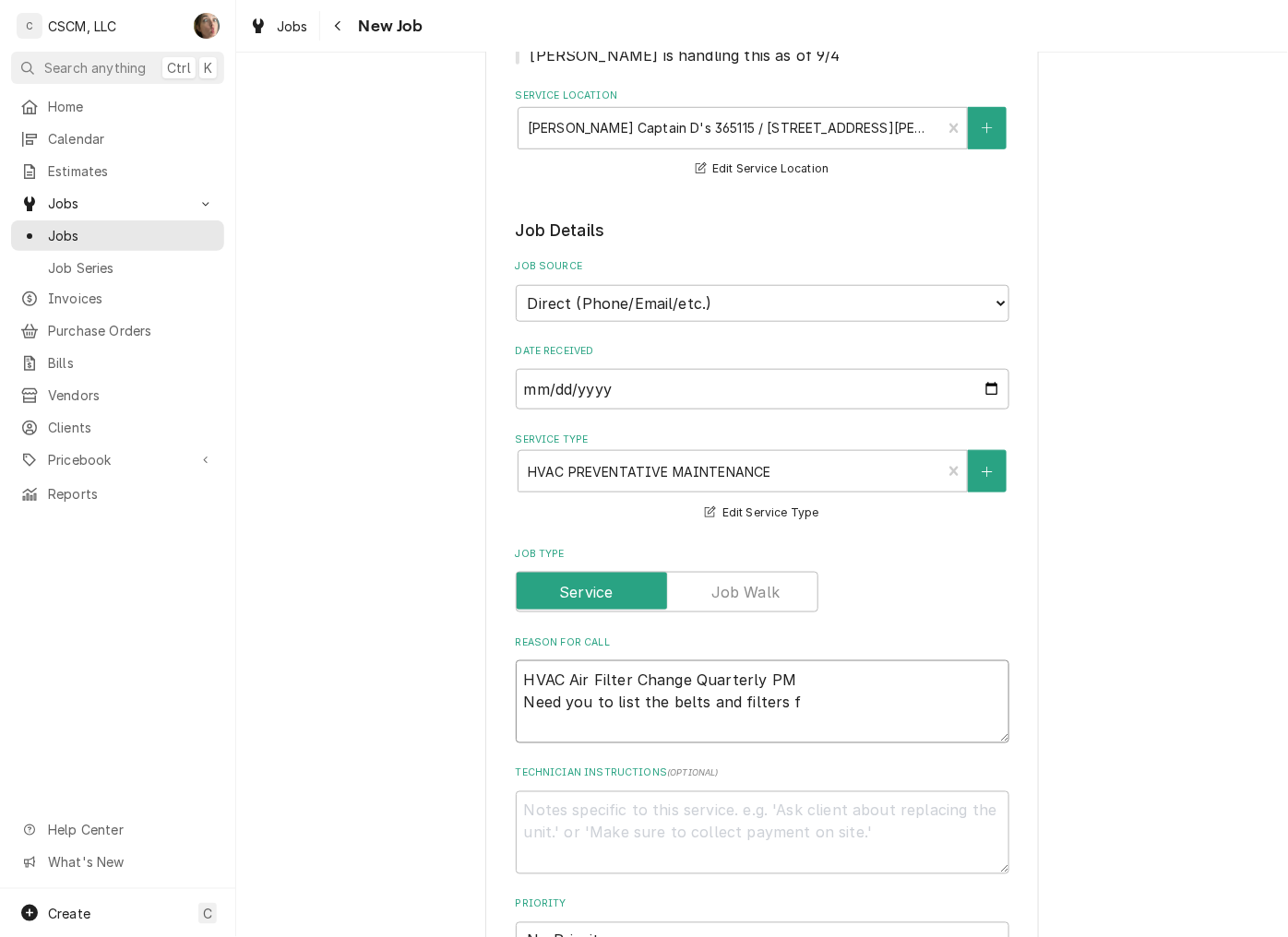
type textarea "x"
type textarea "HVAC Air Filter Change Quarterly PM Need you to list the belts and filters fo"
type textarea "x"
type textarea "HVAC Air Filter Change Quarterly PM Need you to list the belts and filters for"
type textarea "x"
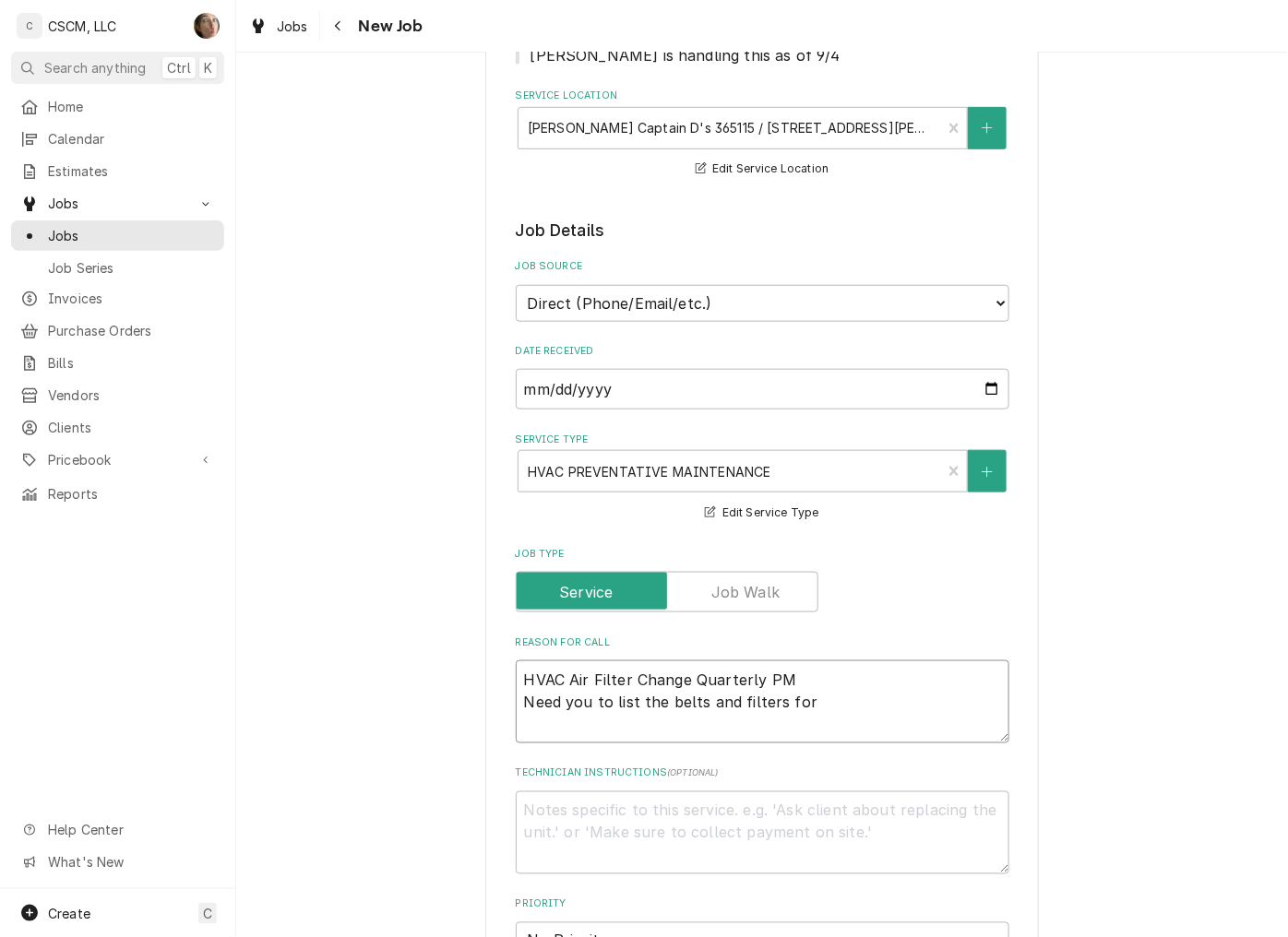
type textarea "HVAC Air Filter Change Quarterly PM Need you to list the belts and filters for"
type textarea "x"
type textarea "HVAC Air Filter Change Quarterly PM Need you to list the belts and filters for t"
type textarea "x"
type textarea "HVAC Air Filter Change Quarterly PM Need you to list the belts and filters for …"
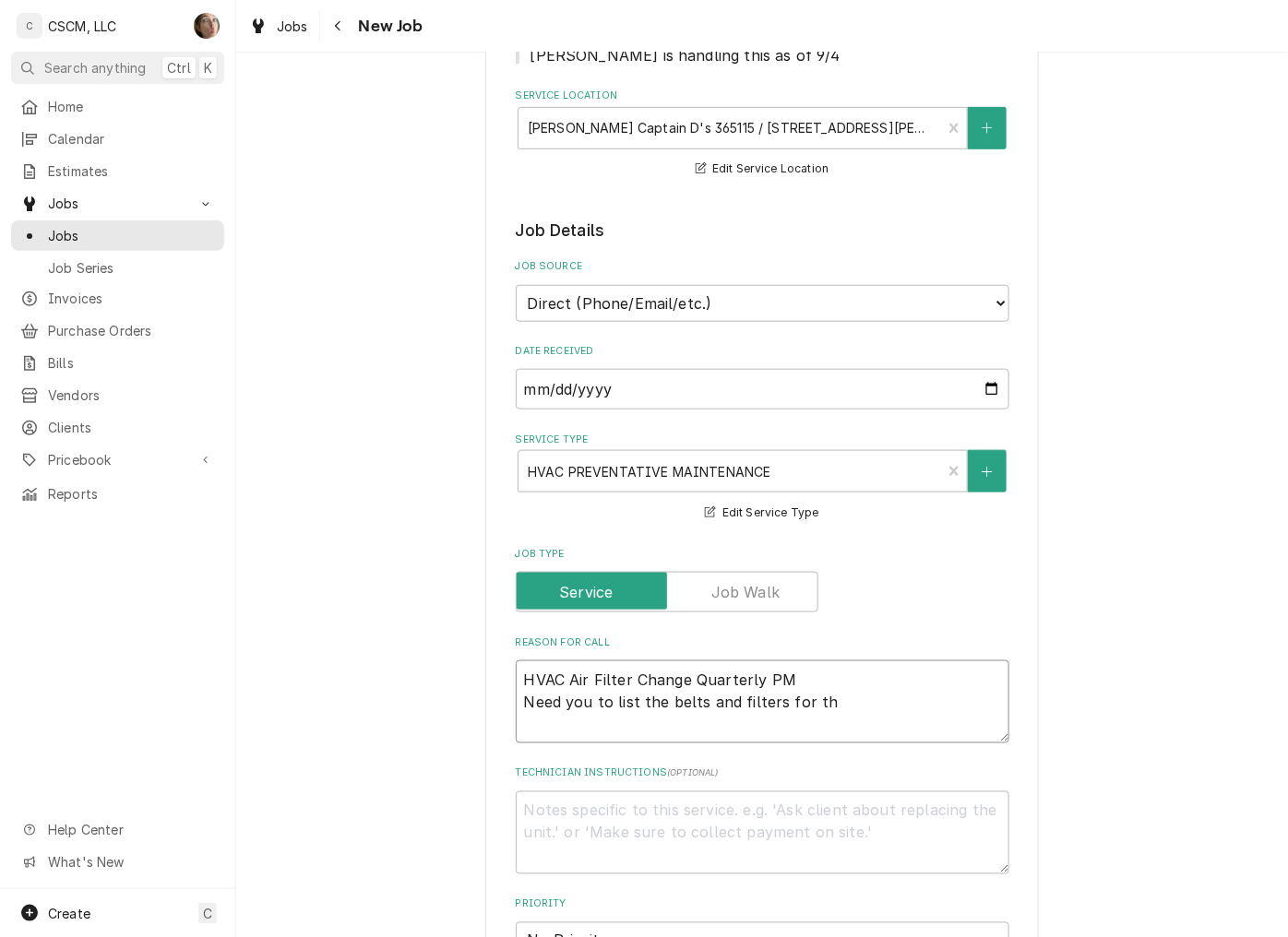
type textarea "x"
type textarea "HVAC Air Filter Change Quarterly PM Need you to list the belts and filters for …"
type textarea "x"
type textarea "HVAC Air Filter Change Quarterly PM Need you to list the belts and filters for …"
type textarea "x"
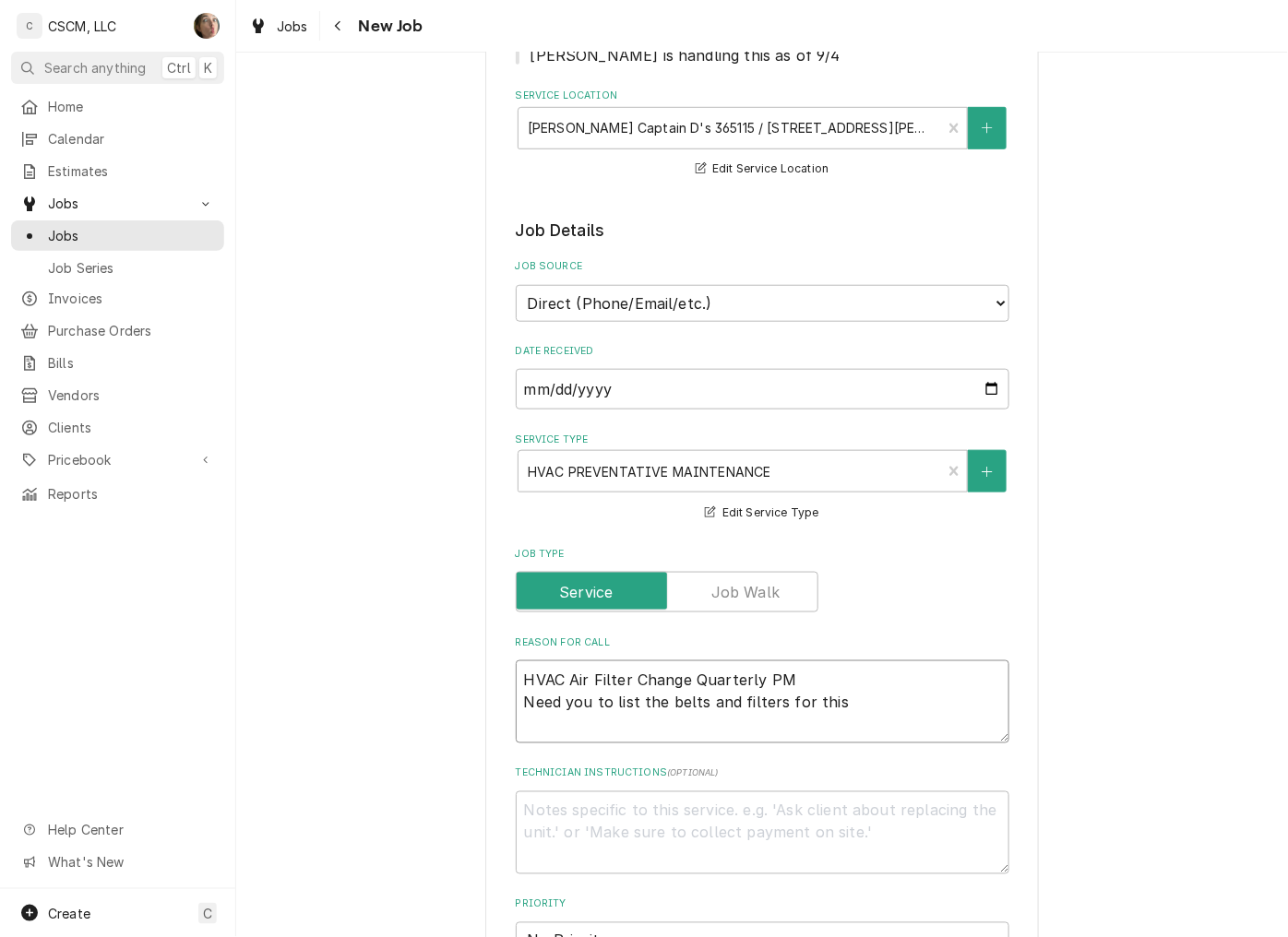
type textarea "HVAC Air Filter Change Quarterly PM Need you to list the belts and filters for …"
type textarea "x"
type textarea "HVAC Air Filter Change Quarterly PM Need you to list the belts and filters for …"
type textarea "x"
type textarea "HVAC Air Filter Change Quarterly PM Need you to list the belts and filters for …"
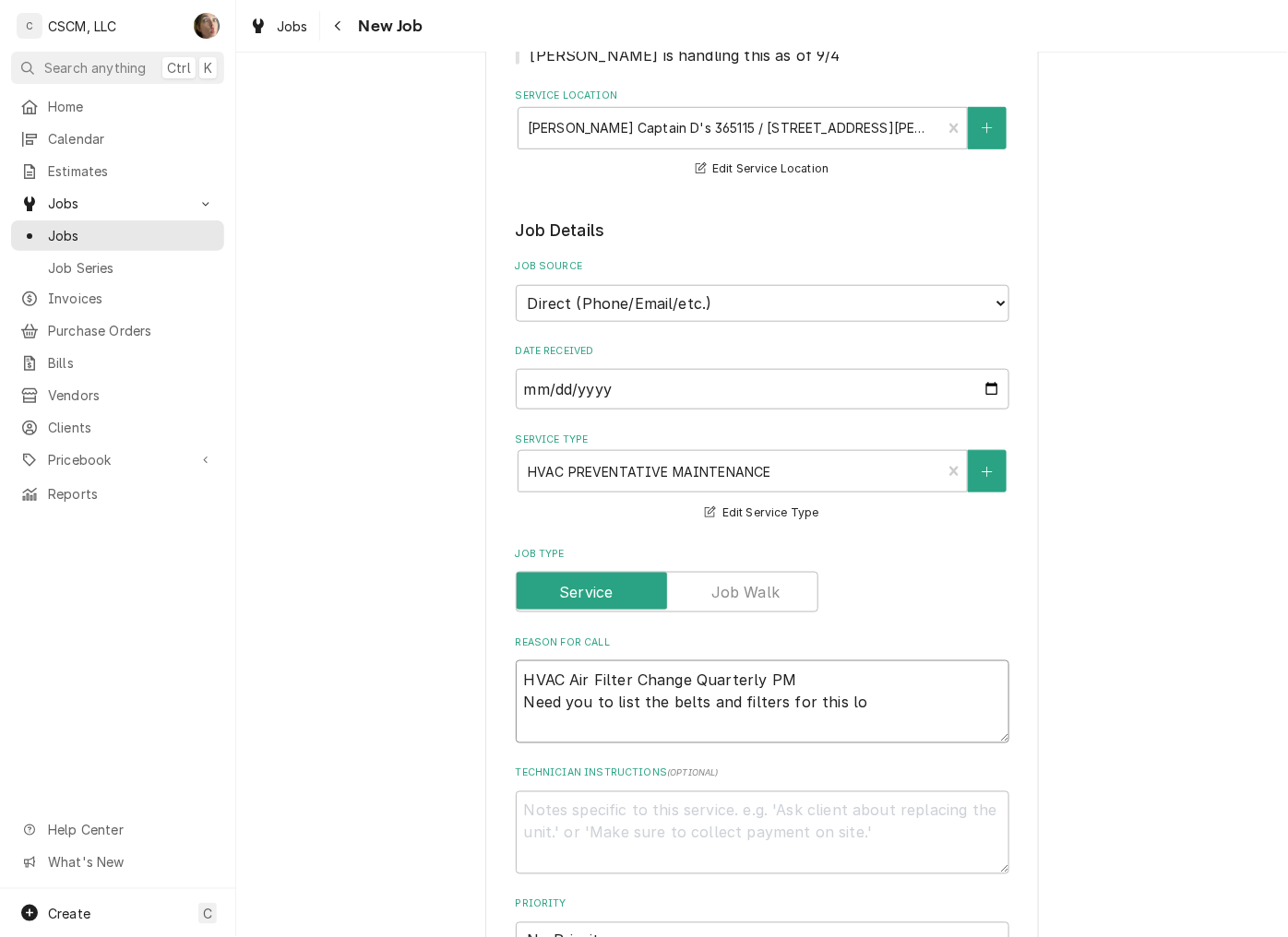
type textarea "x"
type textarea "HVAC Air Filter Change Quarterly PM Need you to list the belts and filters for …"
type textarea "x"
type textarea "HVAC Air Filter Change Quarterly PM Need you to list the belts and filters for …"
type textarea "x"
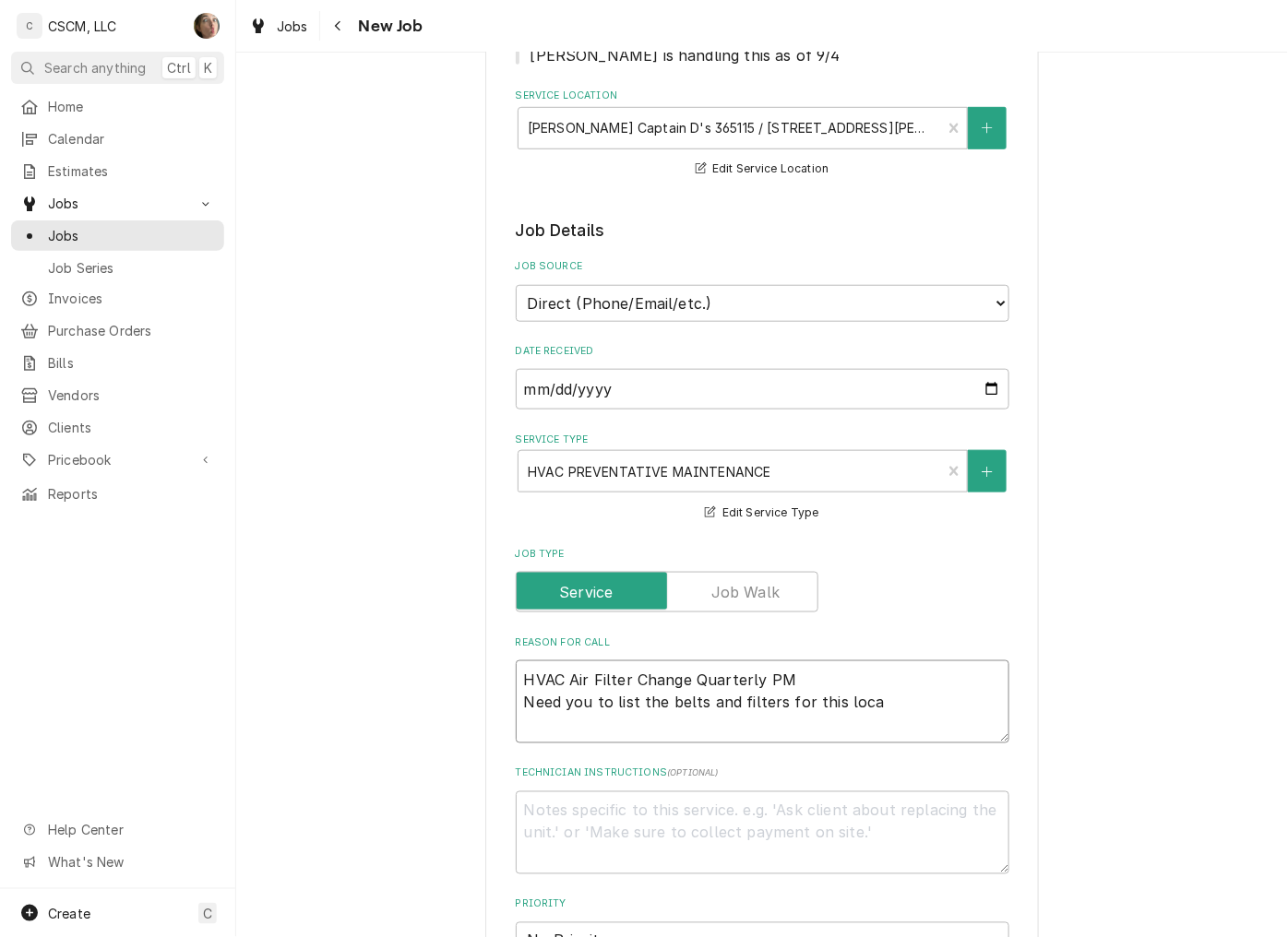
type textarea "HVAC Air Filter Change Quarterly PM Need you to list the belts and filters for …"
type textarea "x"
type textarea "HVAC Air Filter Change Quarterly PM Need you to list the belts and filters for …"
type textarea "x"
type textarea "HVAC Air Filter Change Quarterly PM Need you to list the belts and filters for …"
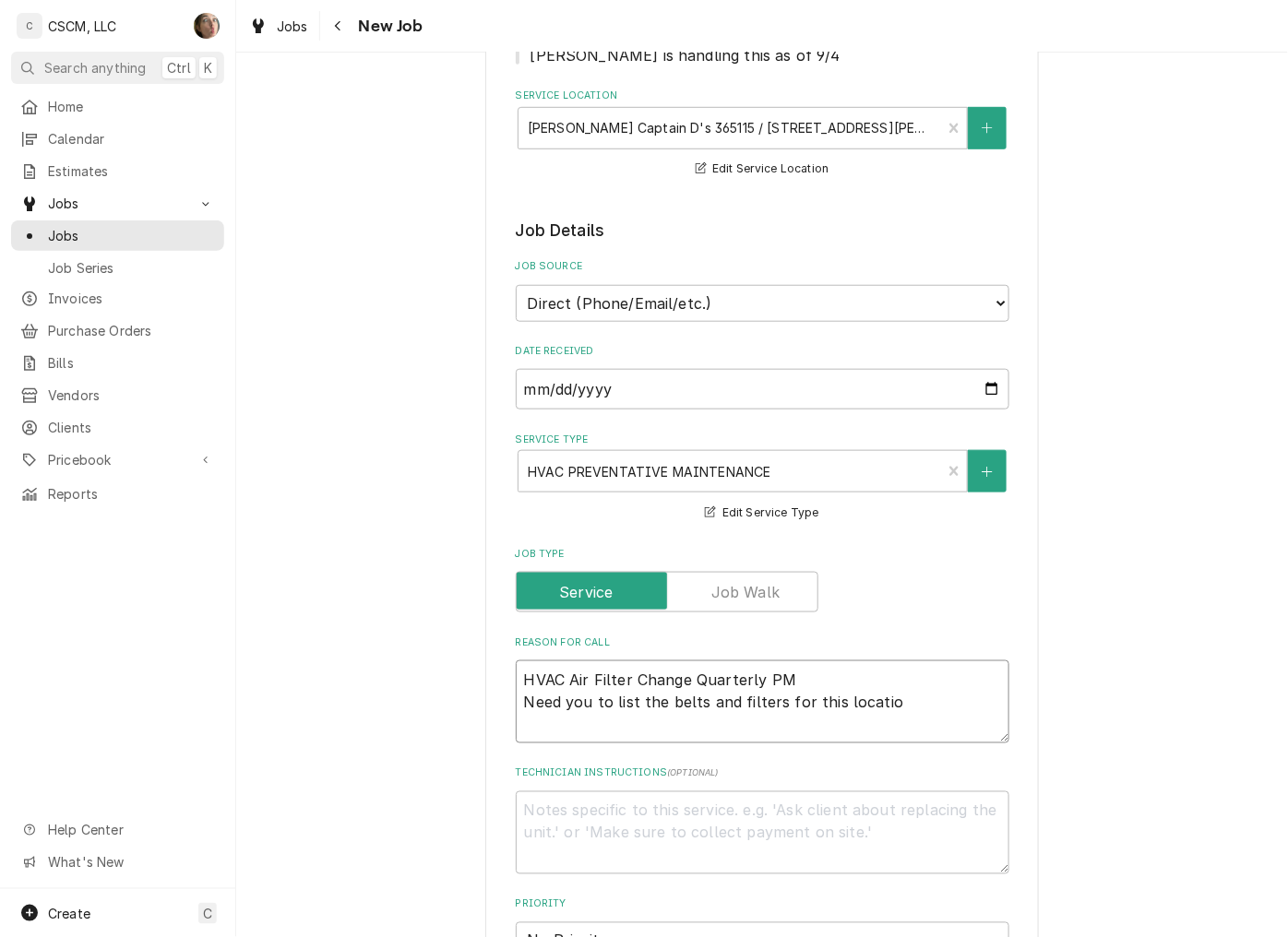
type textarea "x"
type textarea "HVAC Air Filter Change Quarterly PM Need you to list the belts and filters for …"
type textarea "x"
type textarea "HVAC Air Filter Change Quarterly PM Need you to list the belts and filters for …"
type textarea "x"
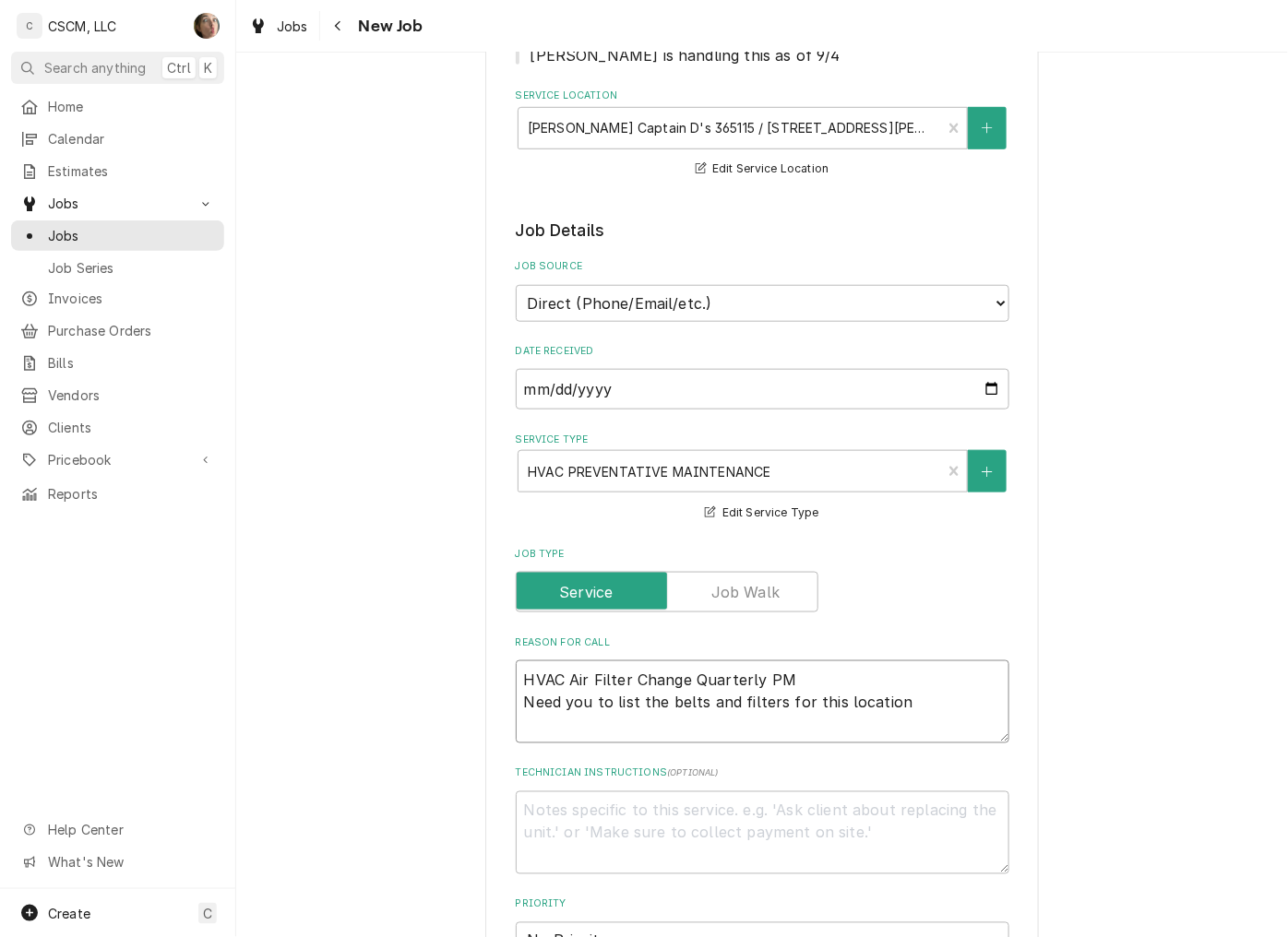
type textarea "HVAC Air Filter Change Quarterly PM Need you to list the belts and filters for …"
type textarea "x"
type textarea "HVAC Air Filter Change Quarterly PM Need you to list the belts and filters for …"
type textarea "x"
type textarea "HVAC Air Filter Change Quarterly PM Need you to list the belts and filters for …"
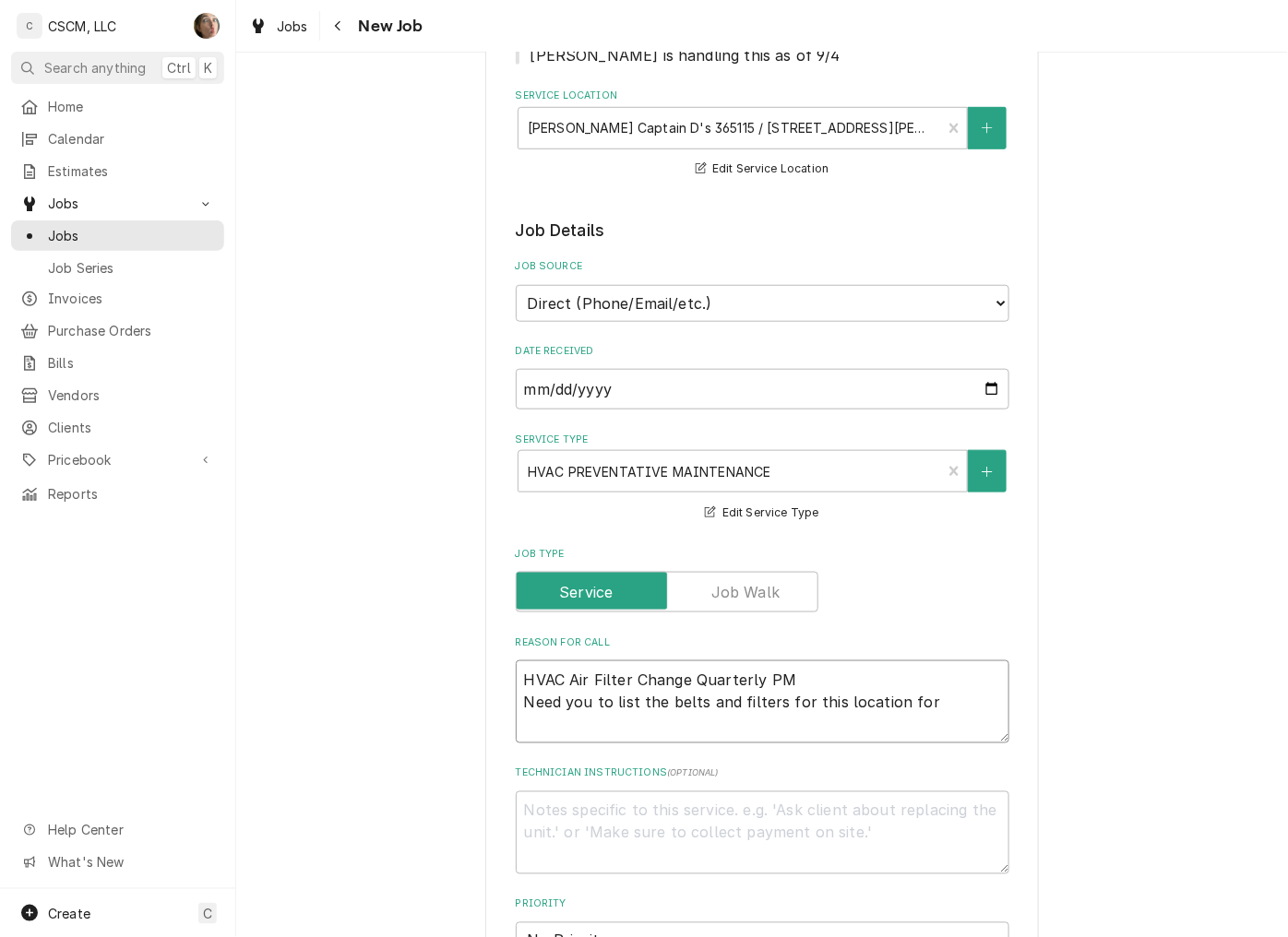
type textarea "x"
type textarea "HVAC Air Filter Change Quarterly PM Need you to list the belts and filters for …"
type textarea "x"
type textarea "HVAC Air Filter Change Quarterly PM Need you to list the belts and filters for …"
type textarea "x"
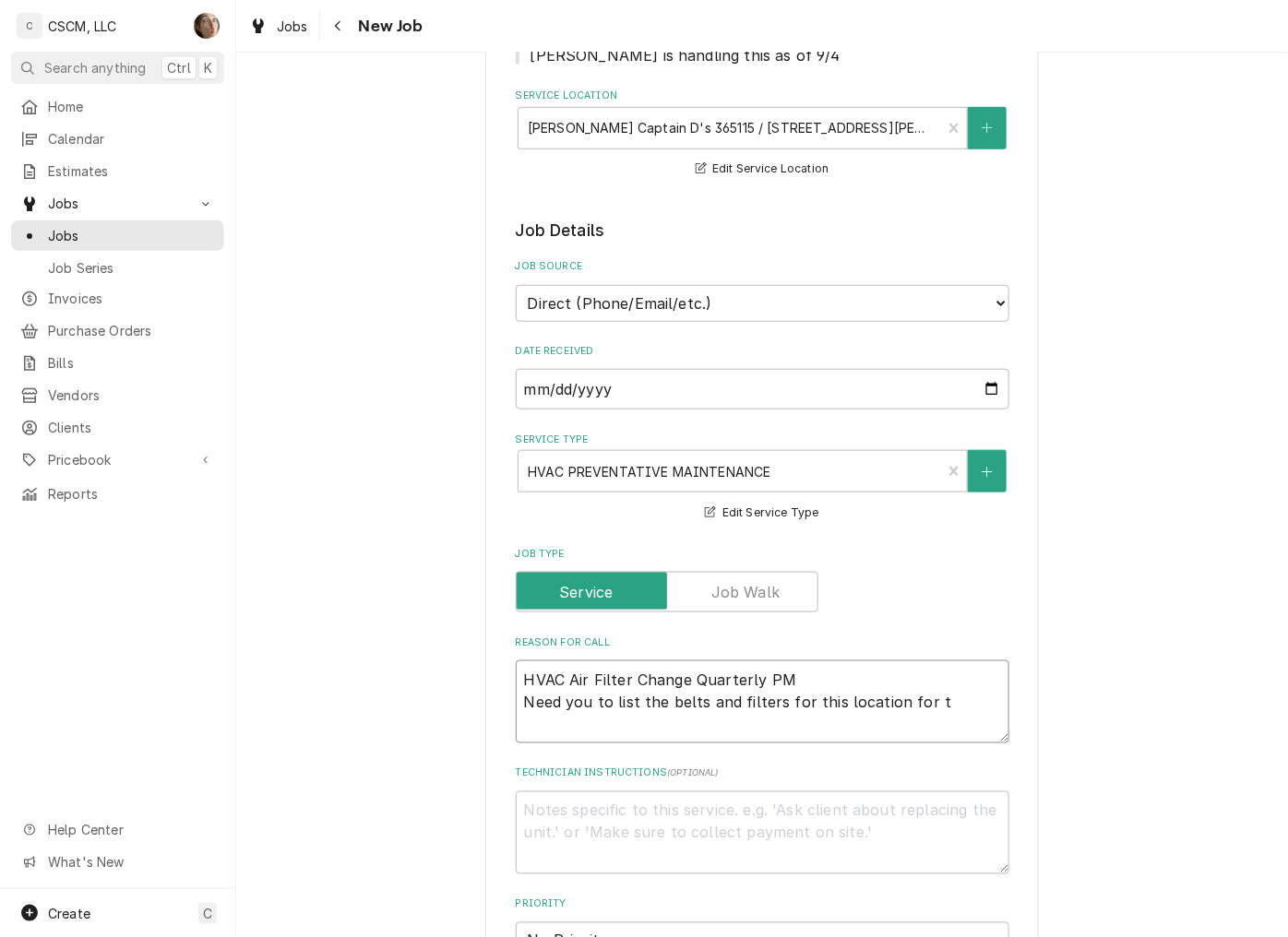
type textarea "HVAC Air Filter Change Quarterly PM Need you to list the belts and filters for …"
type textarea "x"
type textarea "HVAC Air Filter Change Quarterly PM Need you to list the belts and filters for …"
type textarea "x"
type textarea "HVAC Air Filter Change Quarterly PM Need you to list the belts and filters for …"
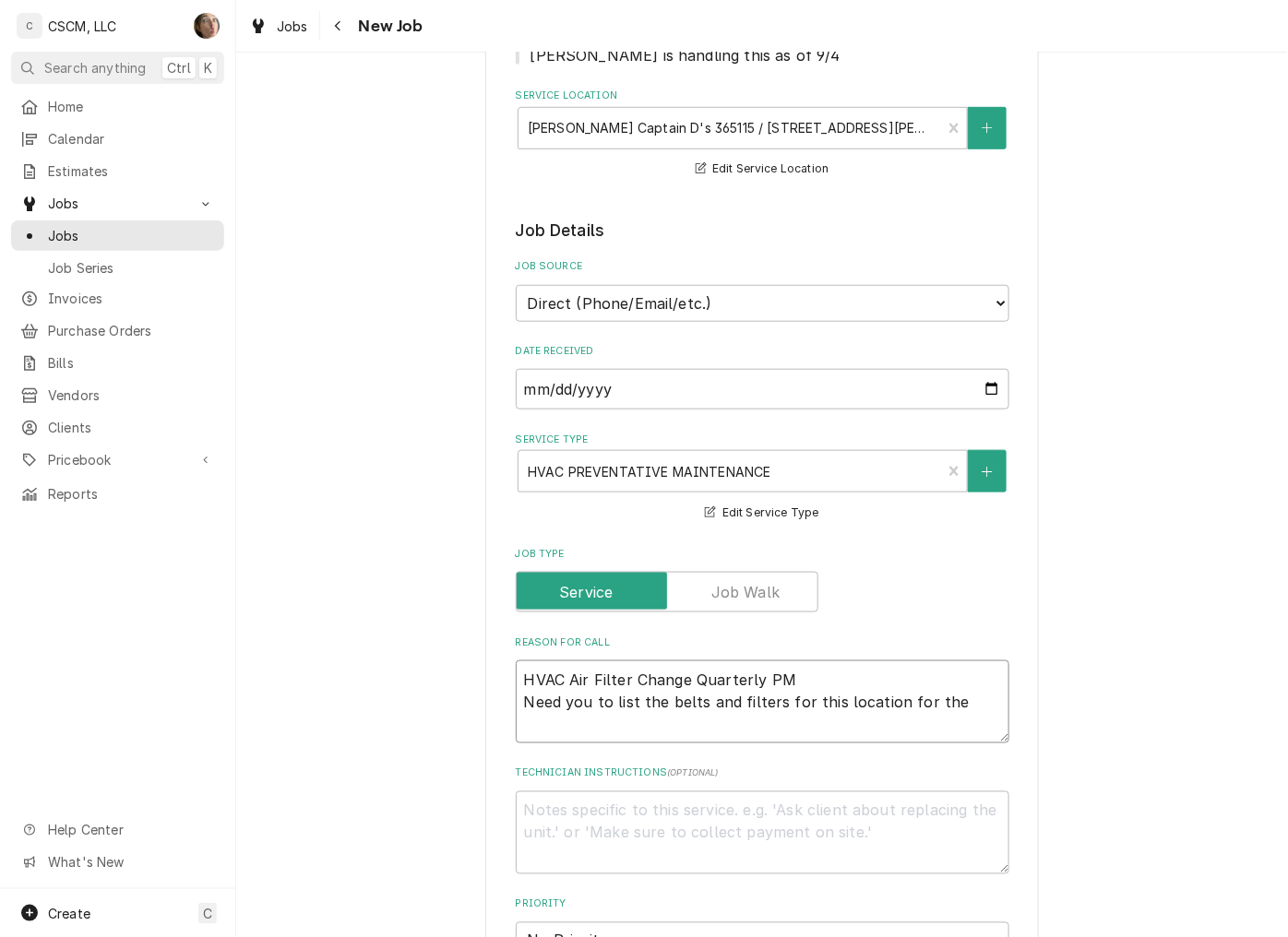
type textarea "x"
type textarea "HVAC Air Filter Change Quarterly PM Need you to list the belts and filters for …"
type textarea "x"
type textarea "HVAC Air Filter Change Quarterly PM Need you to list the belts and filters for …"
type textarea "x"
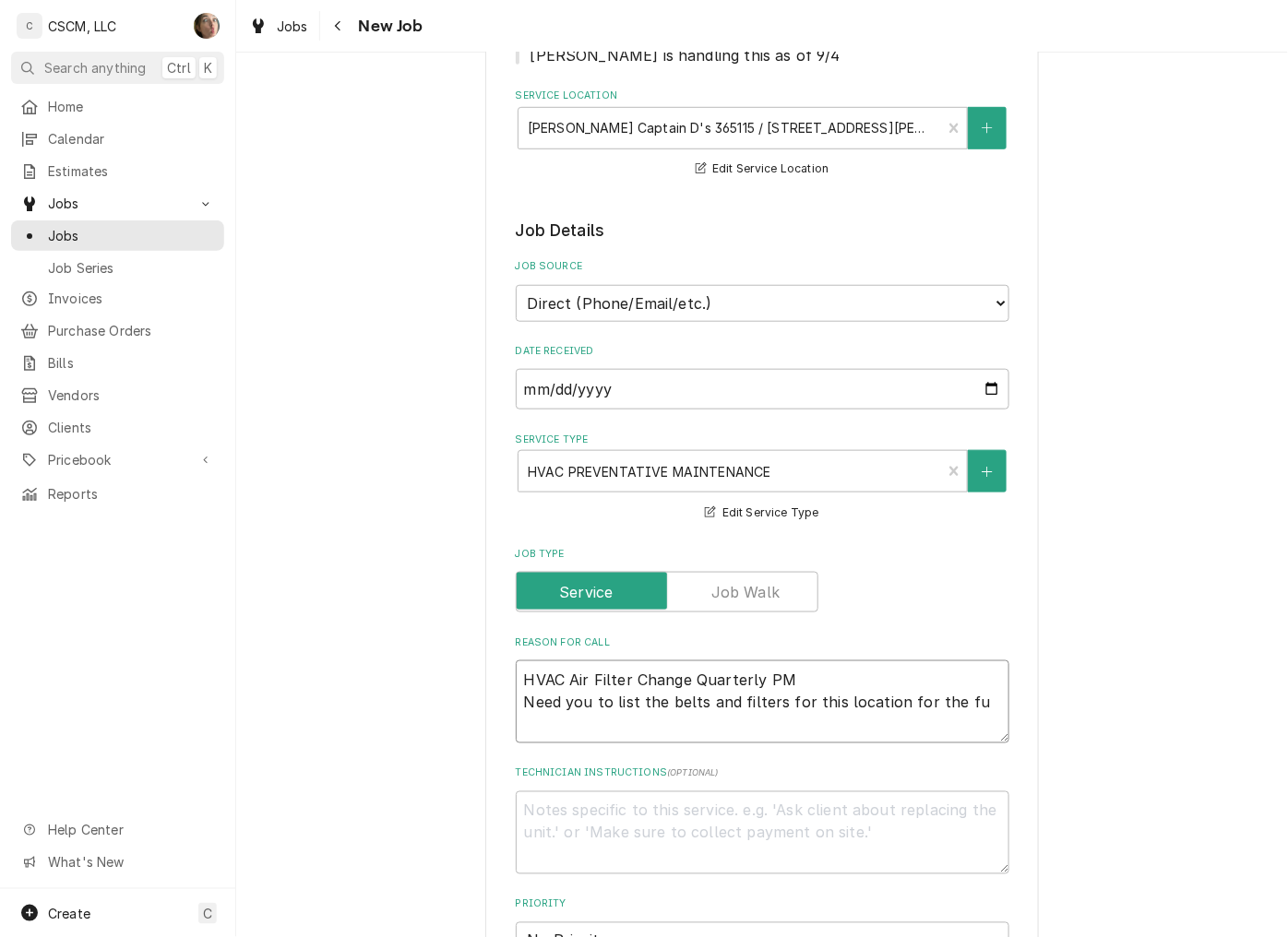
type textarea "HVAC Air Filter Change Quarterly PM Need you to list the belts and filters for …"
type textarea "x"
type textarea "HVAC Air Filter Change Quarterly PM Need you to list the belts and filters for …"
type textarea "x"
type textarea "HVAC Air Filter Change Quarterly PM Need you to list the belts and filters for …"
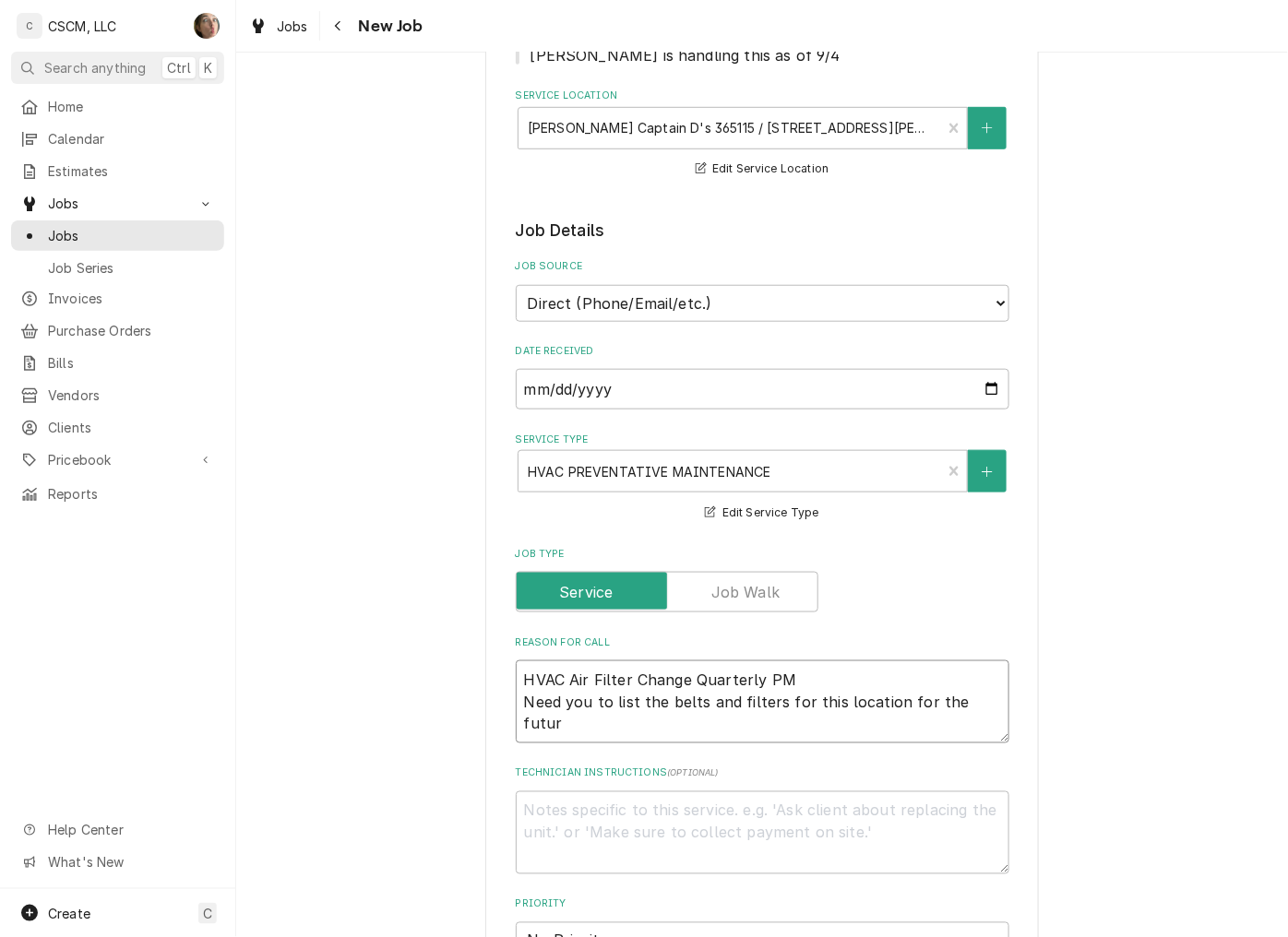
type textarea "x"
type textarea "HVAC Air Filter Change Quarterly PM Need you to list the belts and filters for …"
type textarea "x"
type textarea "HVAC Air Filter Change Quarterly PM Need you to list the belts and filters for …"
type textarea "x"
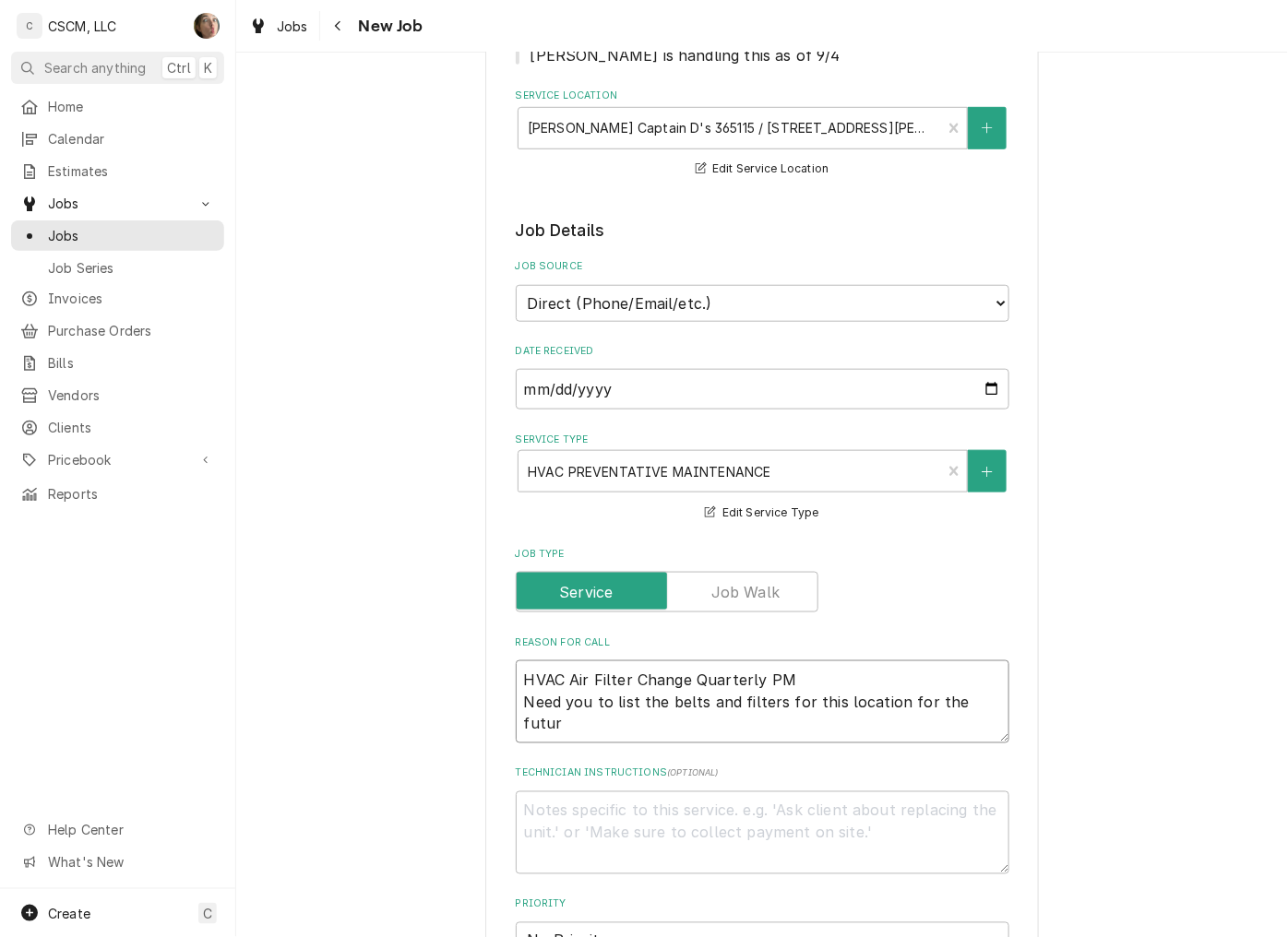
type textarea "HVAC Air Filter Change Quarterly PM Need you to list the belts and filters for …"
type textarea "x"
type textarea "HVAC Air Filter Change Quarterly PM Need you to list the belts and filters for …"
type textarea "x"
type textarea "HVAC Air Filter Change Quarterly PM Need you to list the belts and filters for …"
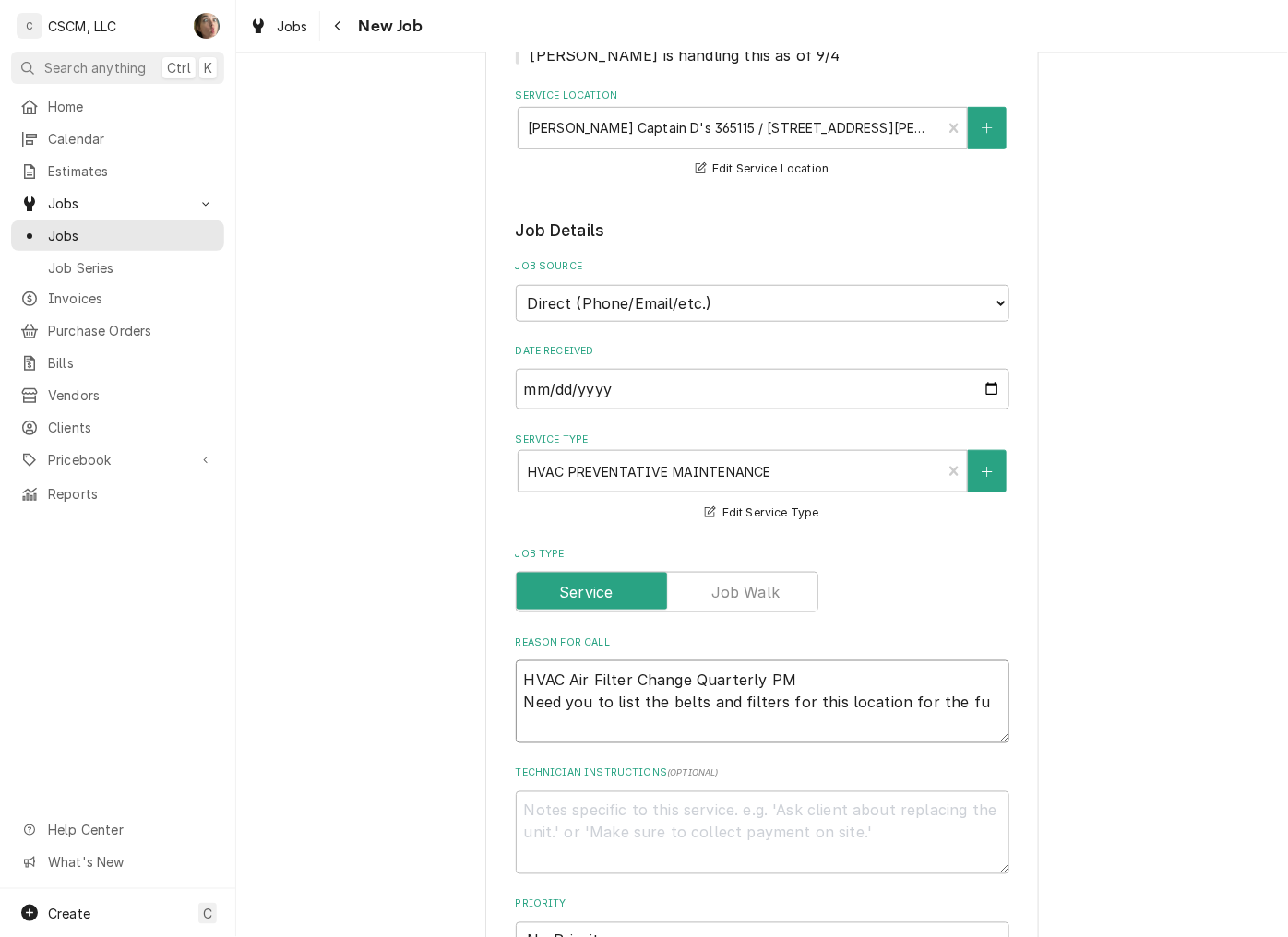
type textarea "x"
click at [532, 836] on textarea "Technician Instructions ( optional )" at bounding box center [762, 832] width 494 height 83
paste textarea "Need you to list the belts and filters for this location for the location notes."
click at [670, 833] on textarea "Need you to list the belts and filters for this location for the location notes." at bounding box center [762, 832] width 494 height 83
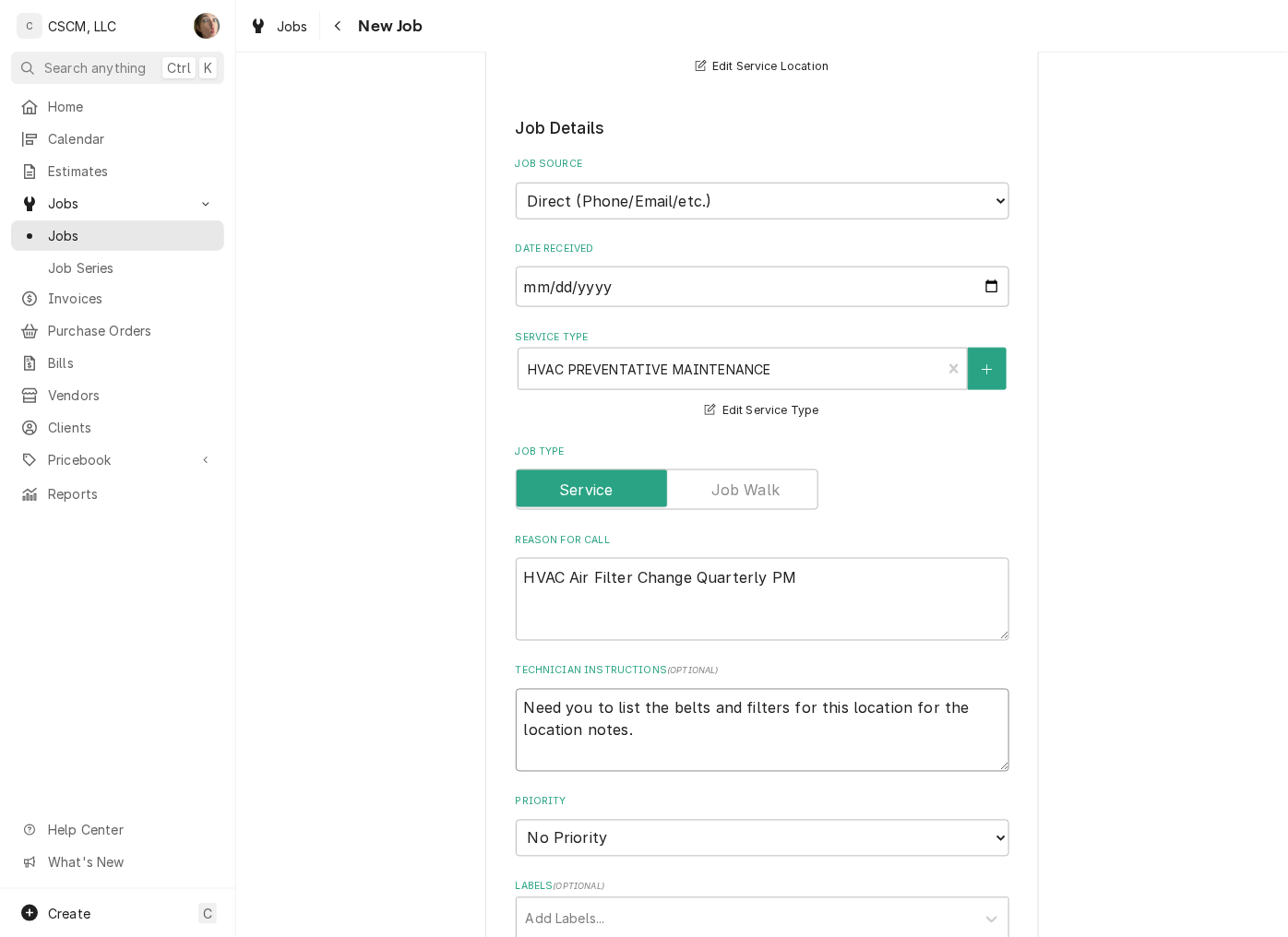
click at [656, 701] on textarea "Need you to list the belts and filters for this location for the location notes." at bounding box center [762, 730] width 494 height 83
click at [632, 702] on textarea "Need you to list the belts and filters for this location for the location notes." at bounding box center [762, 730] width 494 height 83
click at [811, 572] on textarea "HVAC Air Filter Change Quarterly PM" at bounding box center [762, 599] width 494 height 83
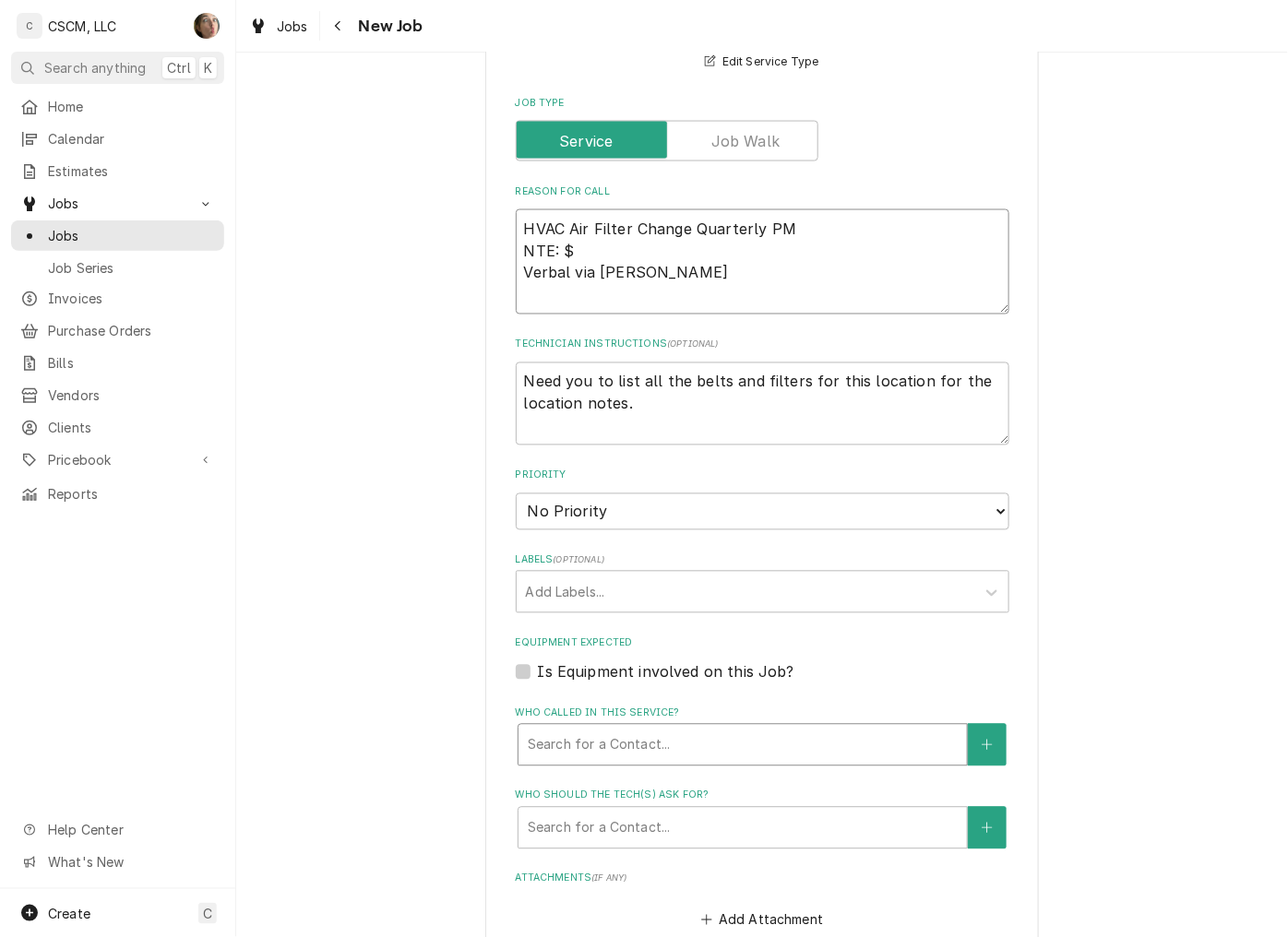
scroll to position [819, 0]
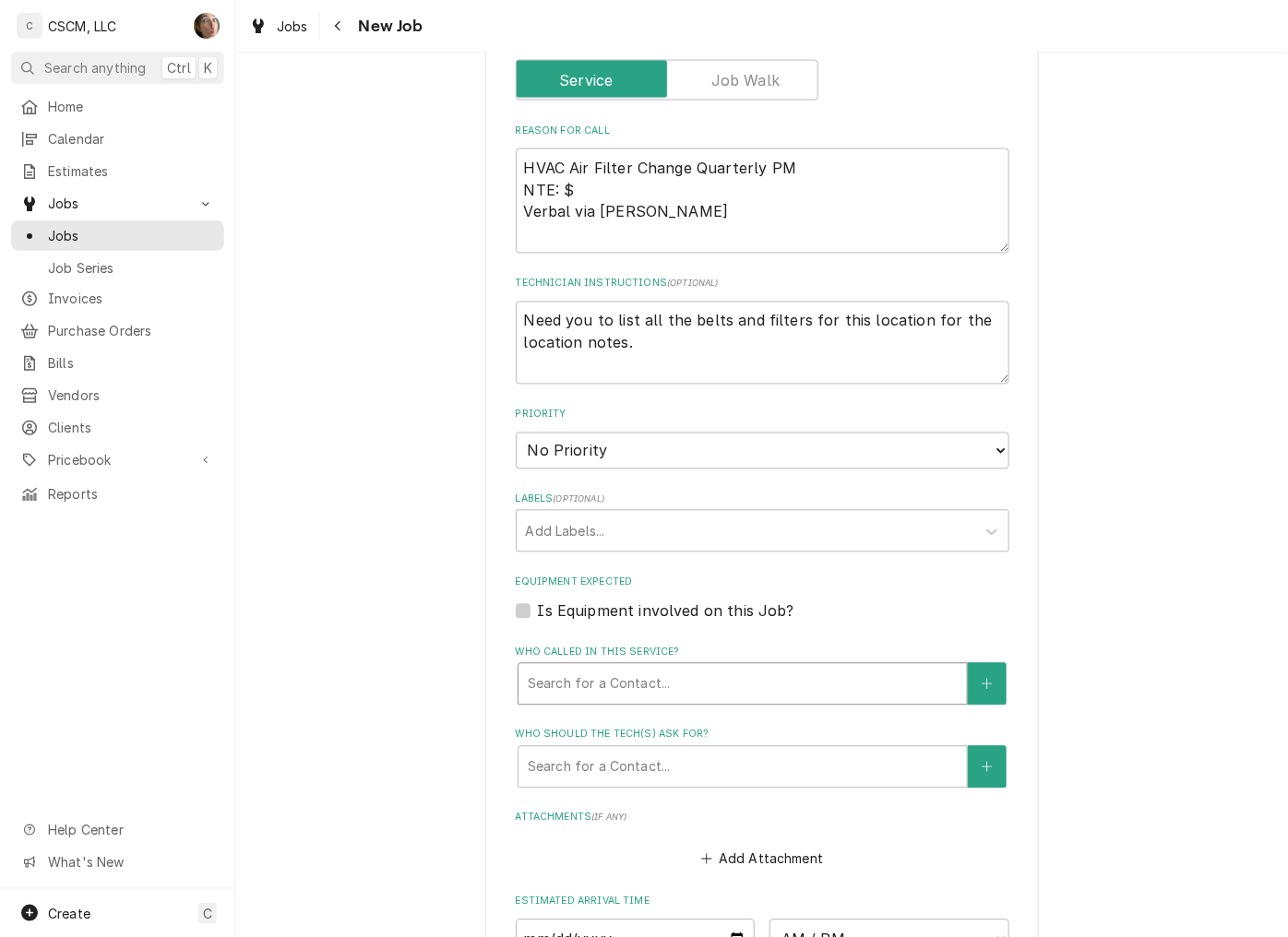
click at [655, 667] on div "Who called in this service?" at bounding box center [742, 683] width 430 height 33
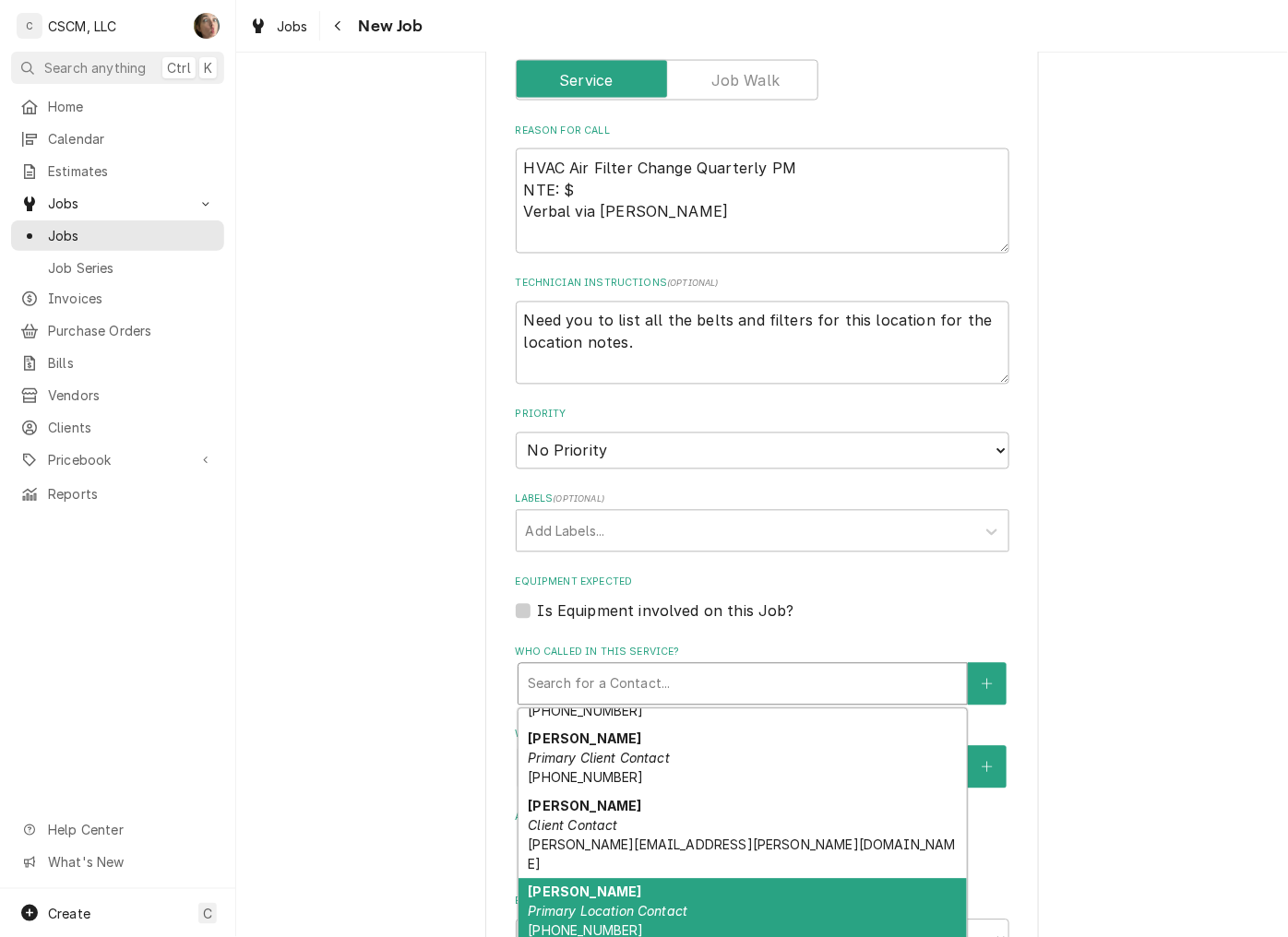
scroll to position [236, 0]
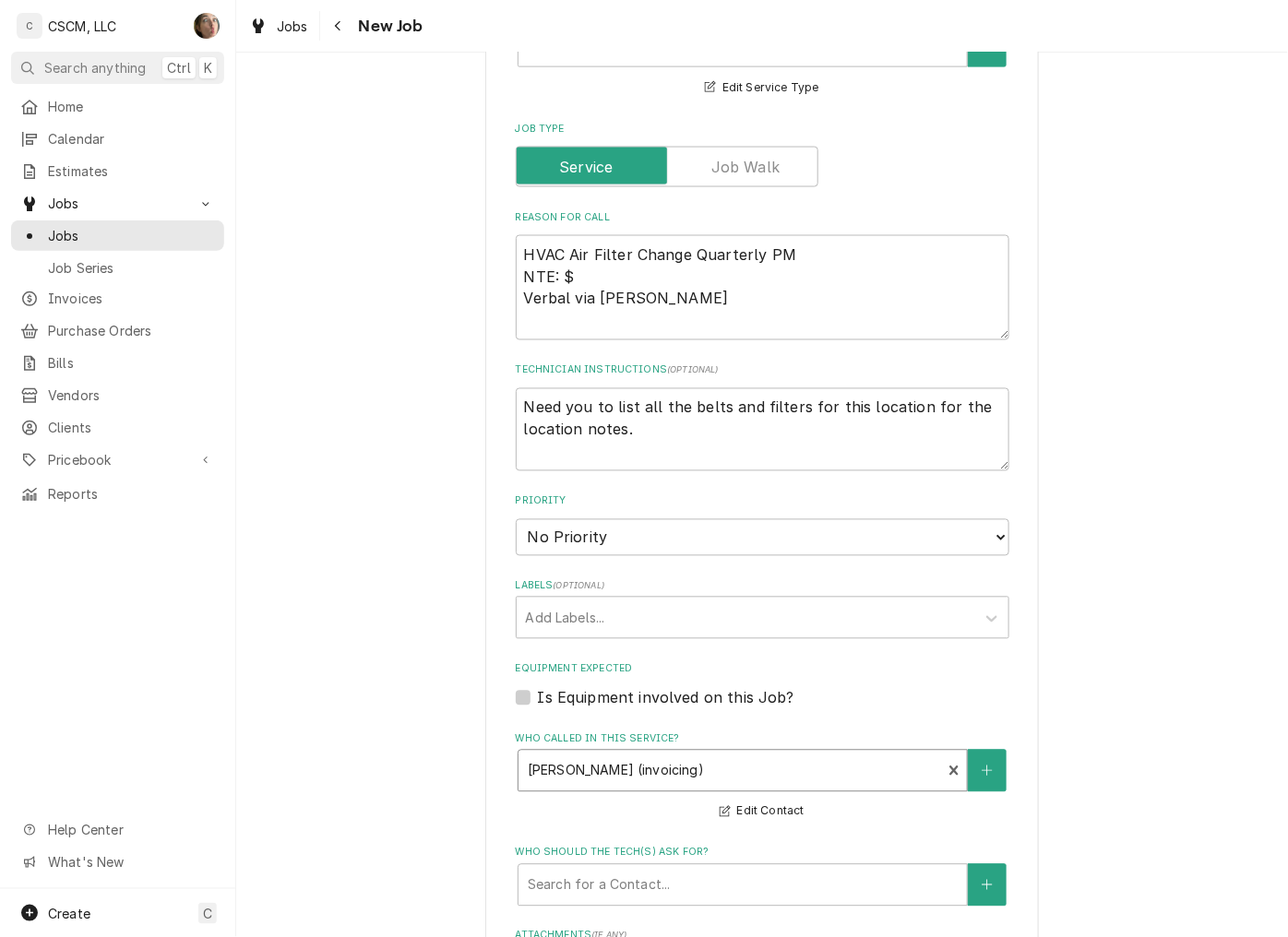
scroll to position [614, 0]
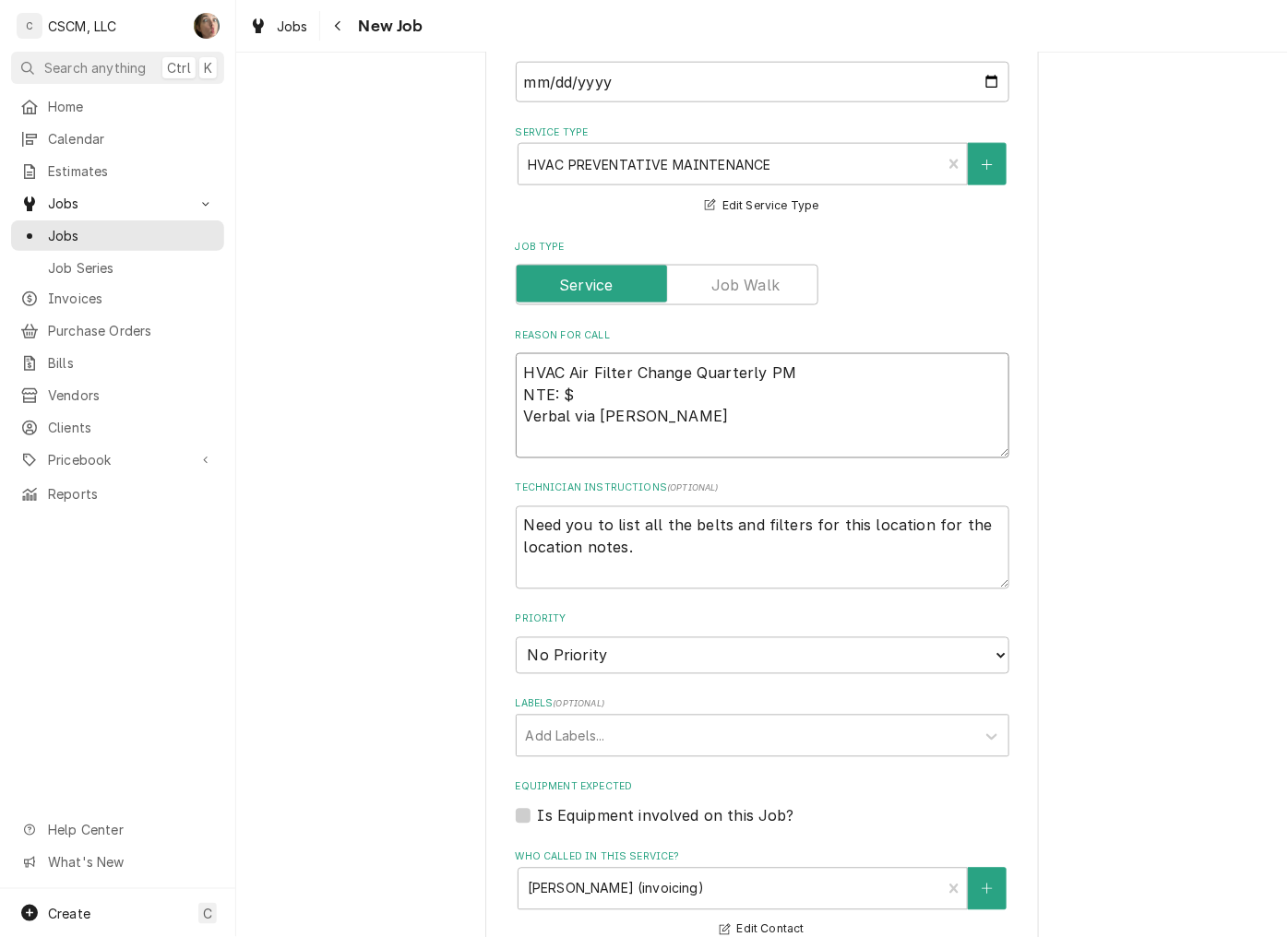
drag, startPoint x: 604, startPoint y: 376, endPoint x: 585, endPoint y: 408, distance: 37.2
click at [605, 377] on textarea "HVAC Air Filter Change Quarterly PM NTE: $ Verbal via Tony" at bounding box center [762, 406] width 494 height 105
click at [592, 388] on textarea "HVAC Air Filter Change Quarterly PM NTE: $ Verbal via Tony" at bounding box center [762, 406] width 494 height 105
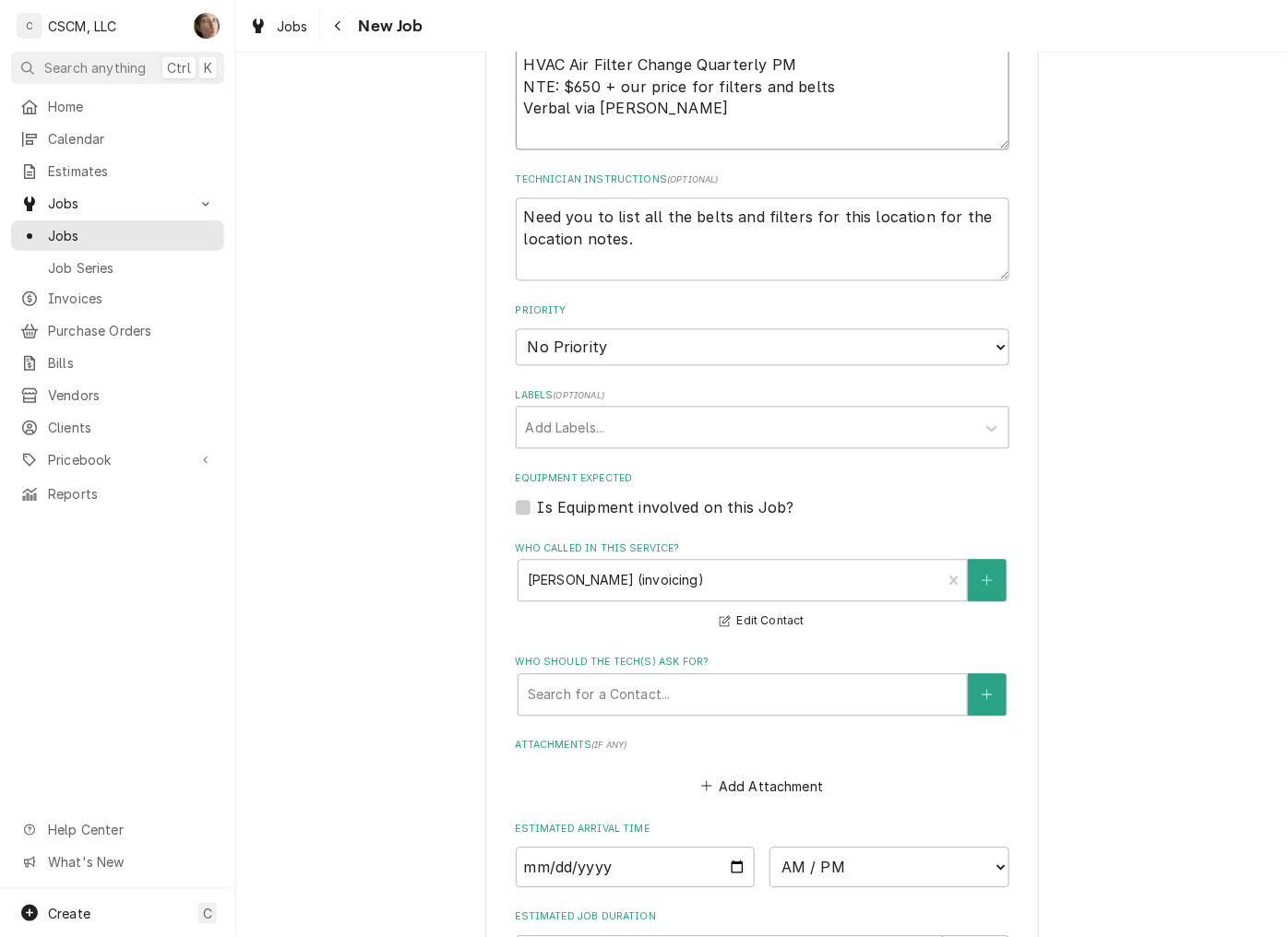
scroll to position [1199, 0]
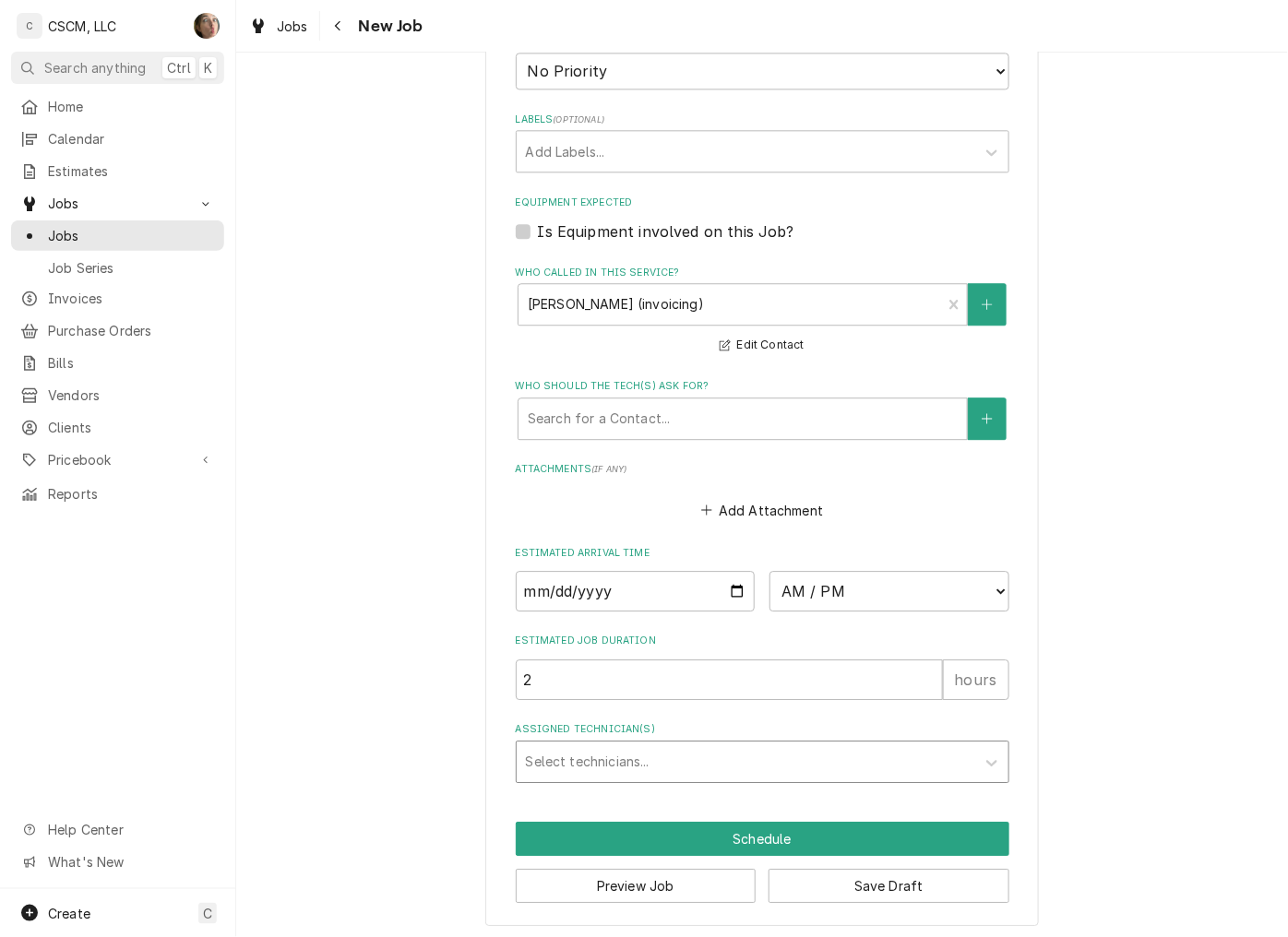
click at [712, 745] on div "Assigned Technician(s)" at bounding box center [745, 761] width 440 height 33
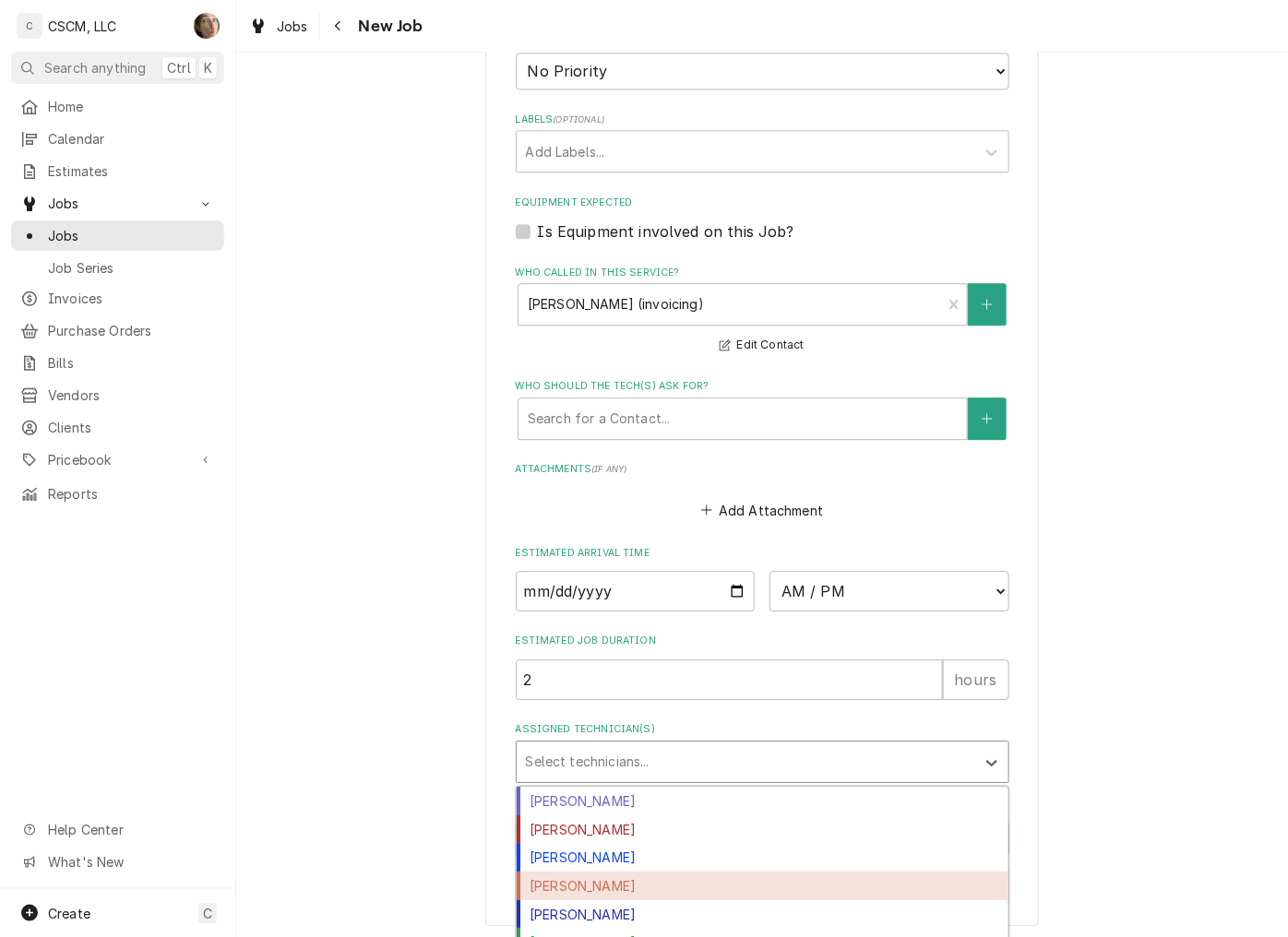
scroll to position [71, 0]
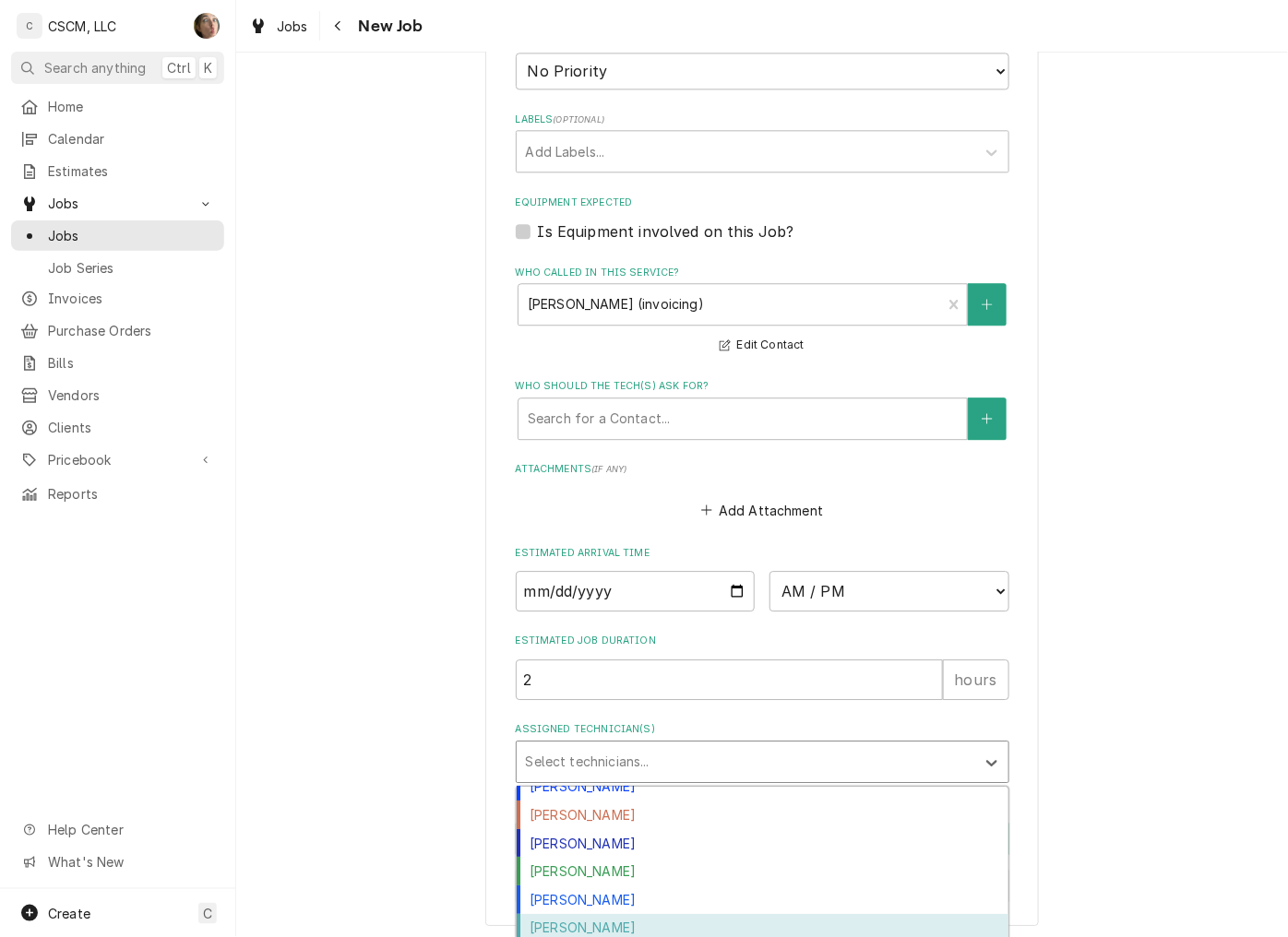
click at [643, 928] on div "Zackary Bain" at bounding box center [762, 928] width 492 height 29
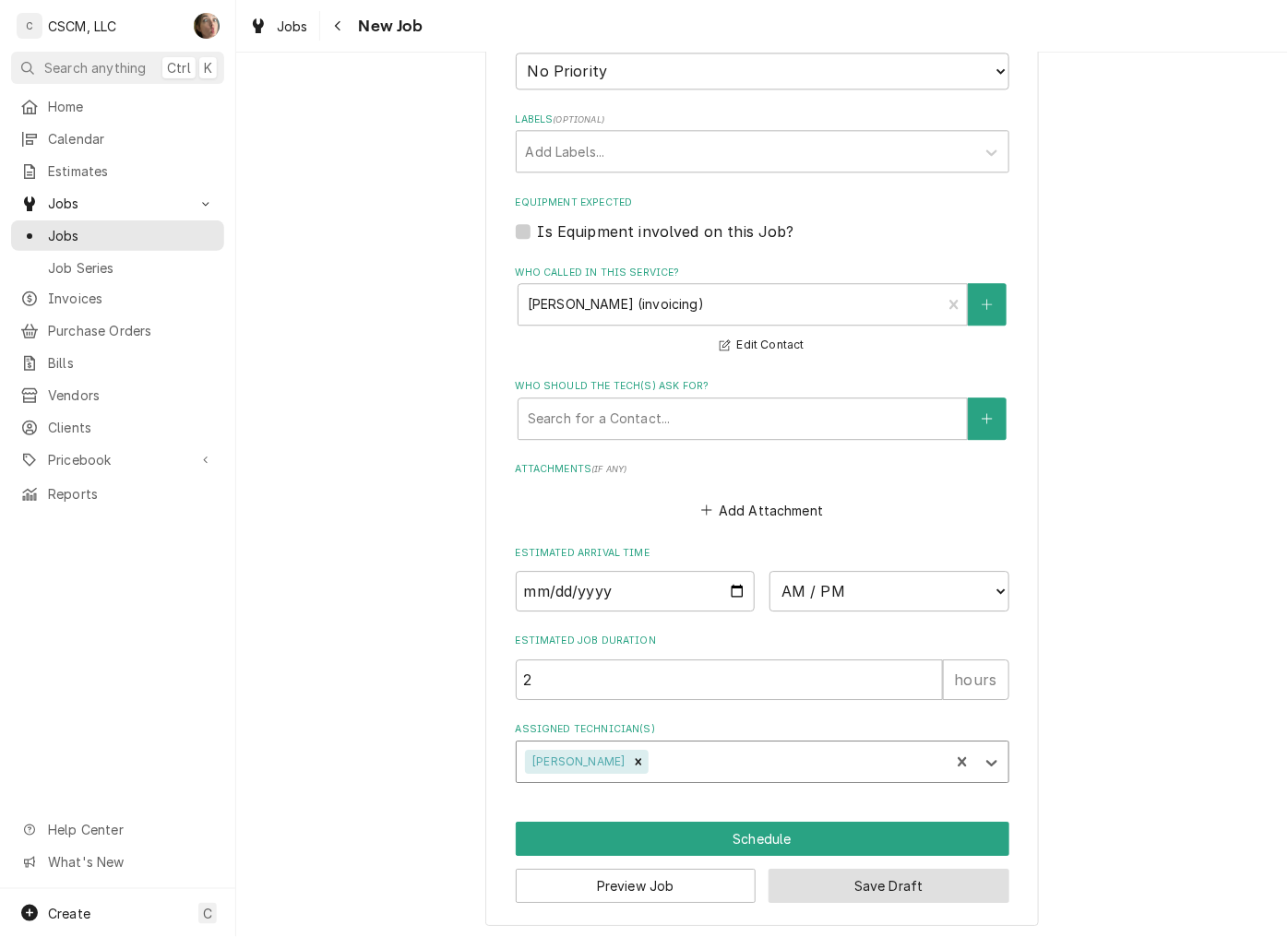
click at [915, 879] on button "Save Draft" at bounding box center [888, 886] width 241 height 34
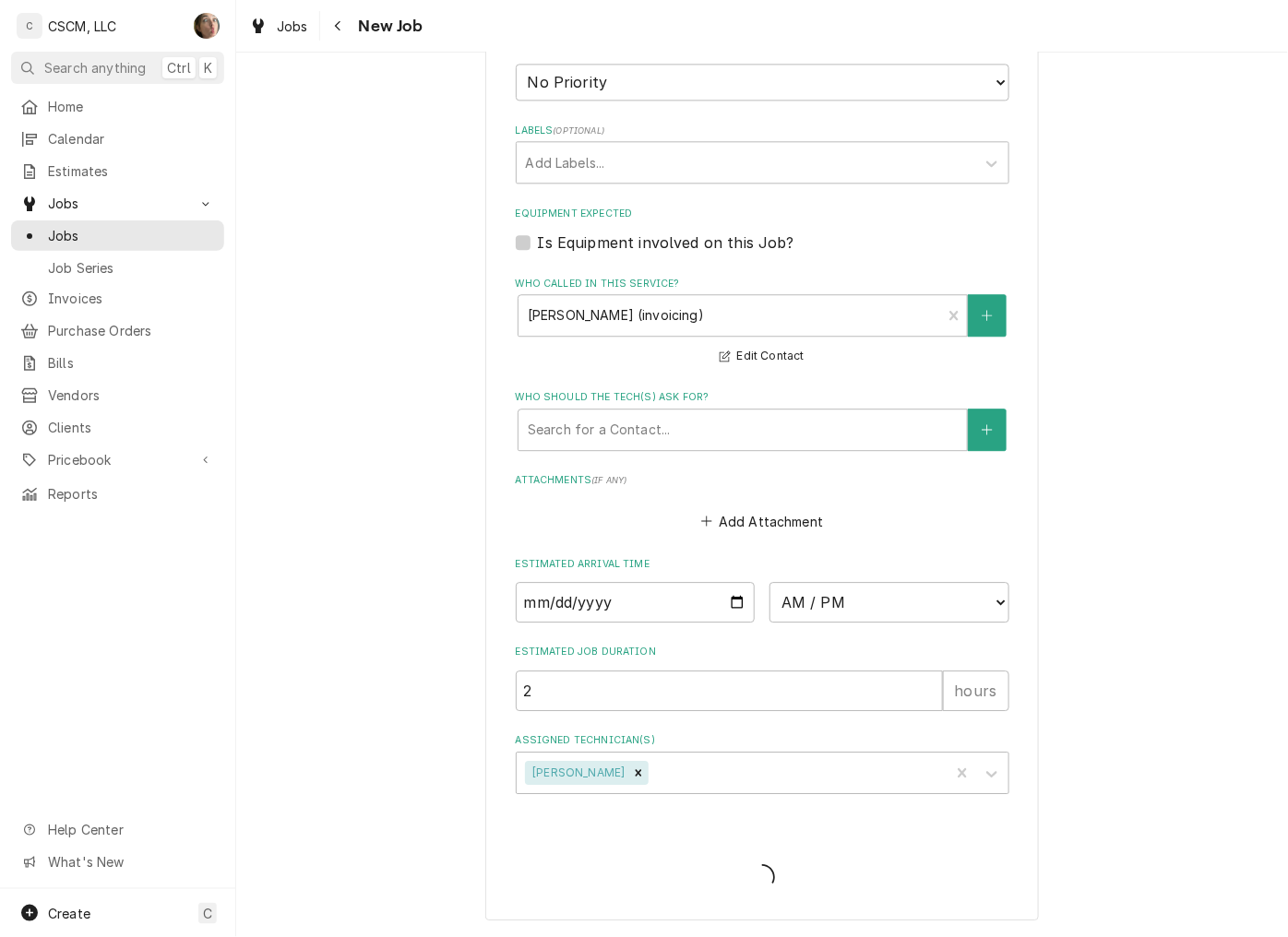
scroll to position [1183, 0]
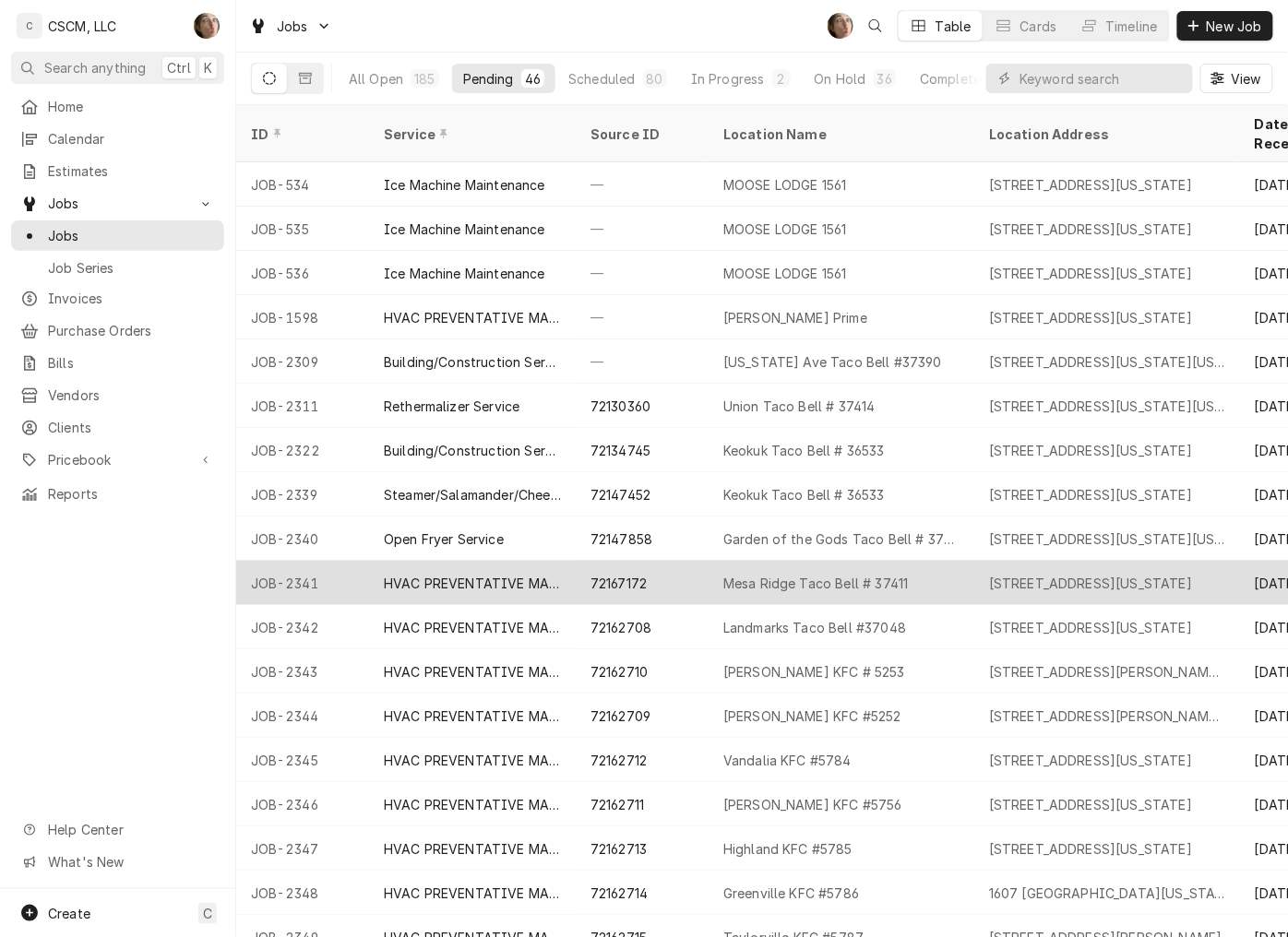
click at [551, 573] on div "HVAC PREVENTATIVE MAINTENANCE" at bounding box center [472, 582] width 177 height 19
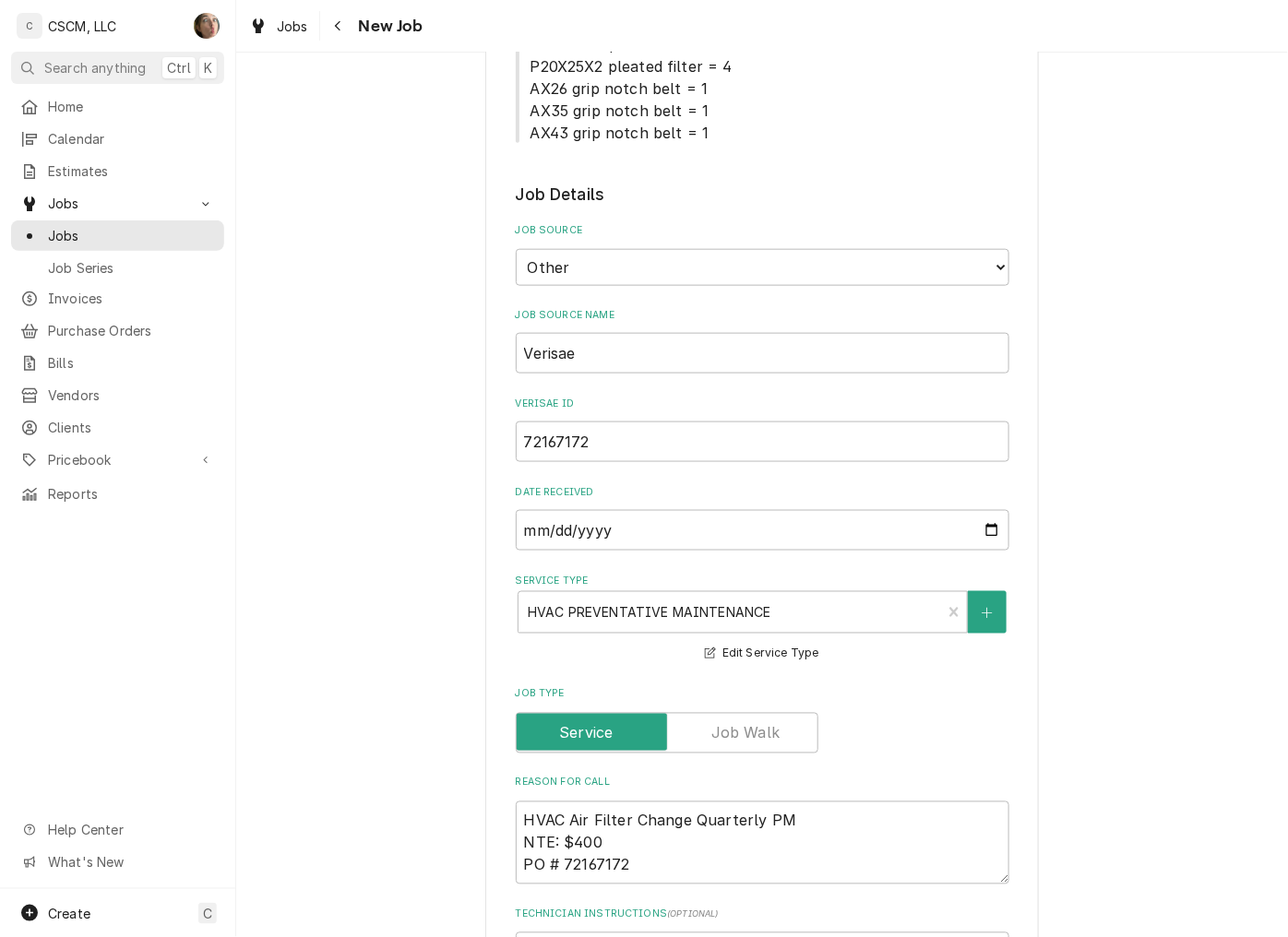
scroll to position [511, 0]
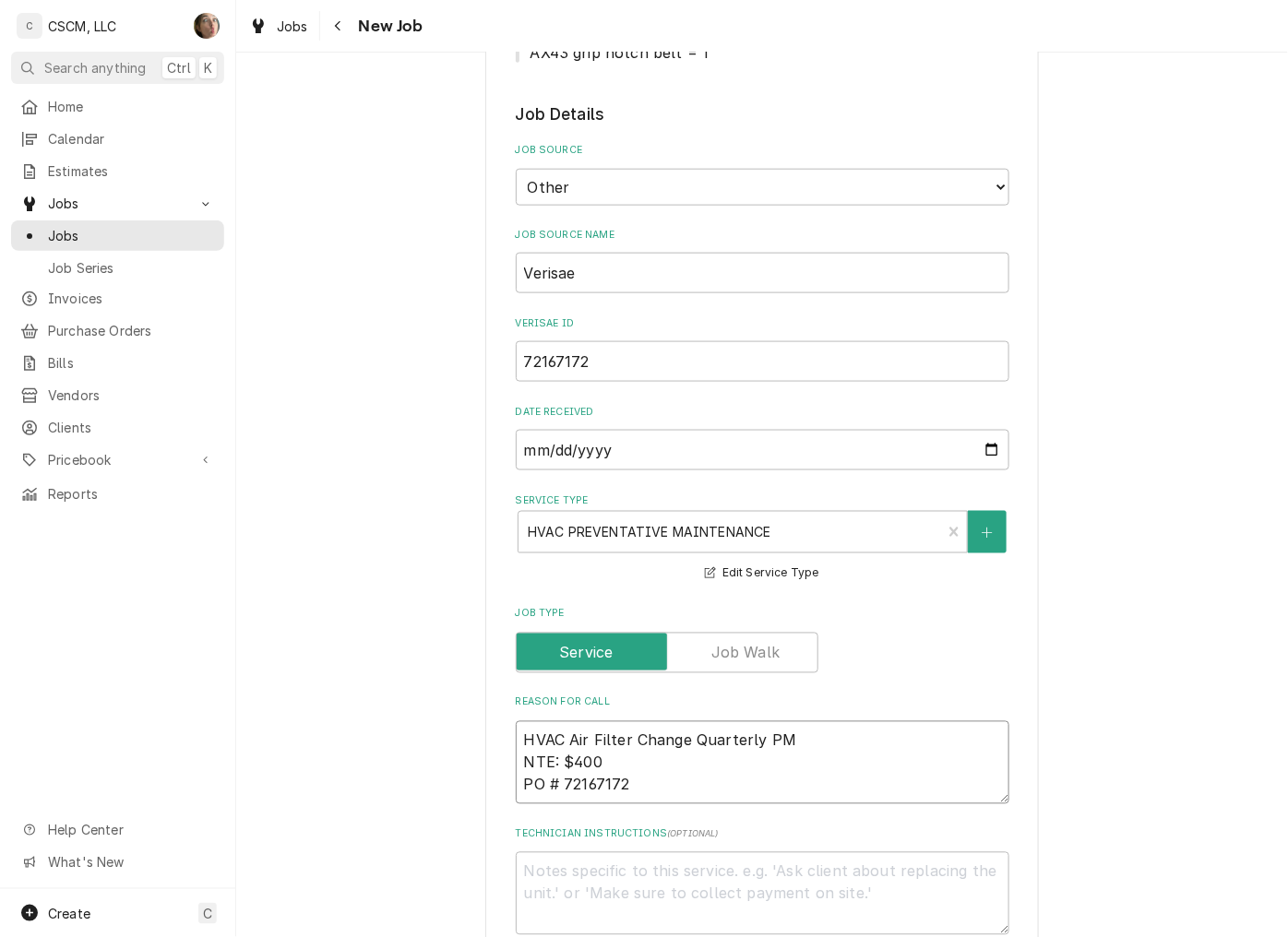
drag, startPoint x: 816, startPoint y: 740, endPoint x: 515, endPoint y: 738, distance: 301.0
click at [516, 738] on textarea "HVAC Air Filter Change Quarterly PM NTE: $400 PO # 72167172" at bounding box center [762, 762] width 494 height 83
type textarea "x"
click at [66, 226] on span "Jobs" at bounding box center [131, 235] width 167 height 19
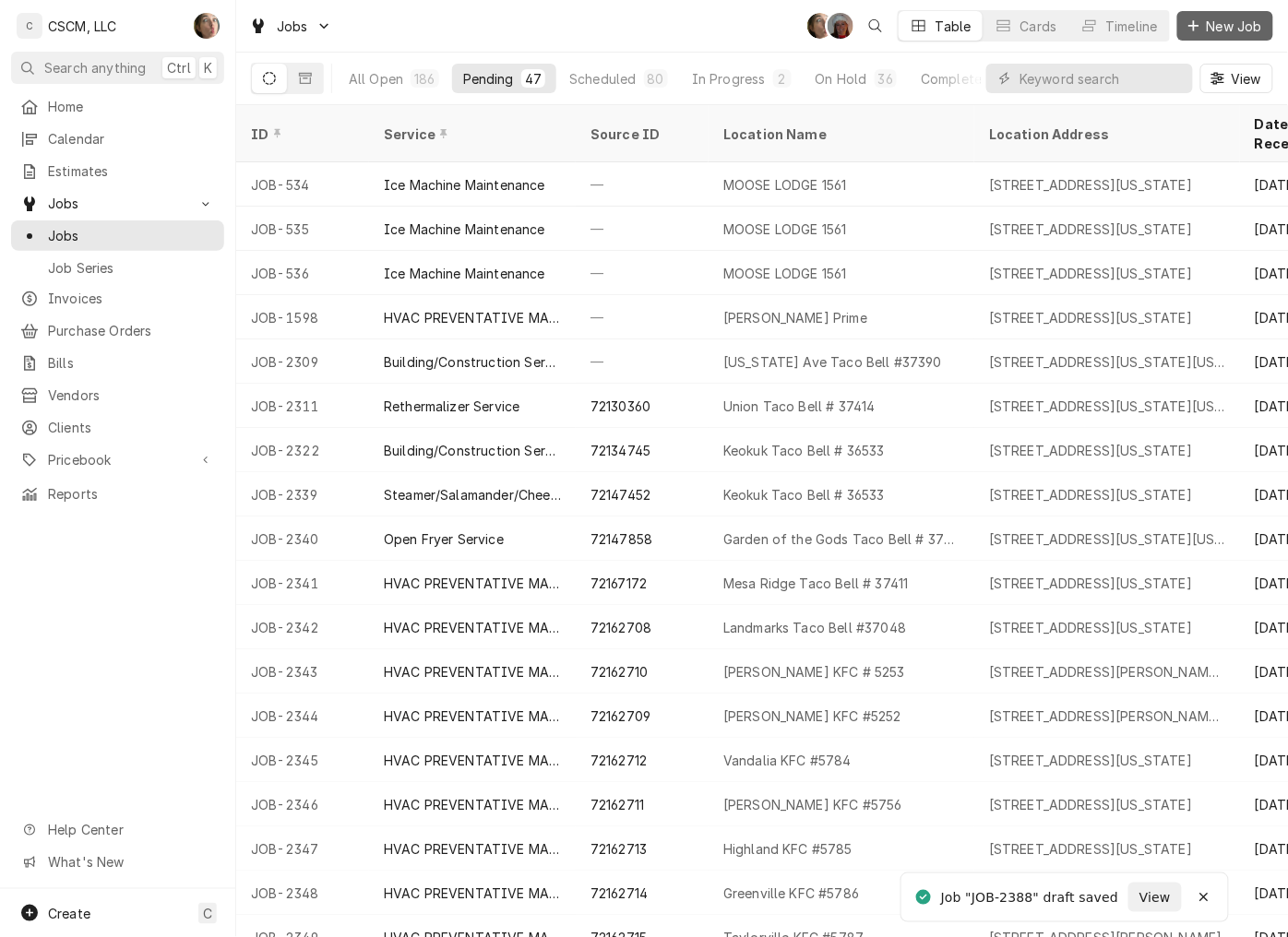
click at [1218, 28] on span "New Job" at bounding box center [1234, 26] width 63 height 19
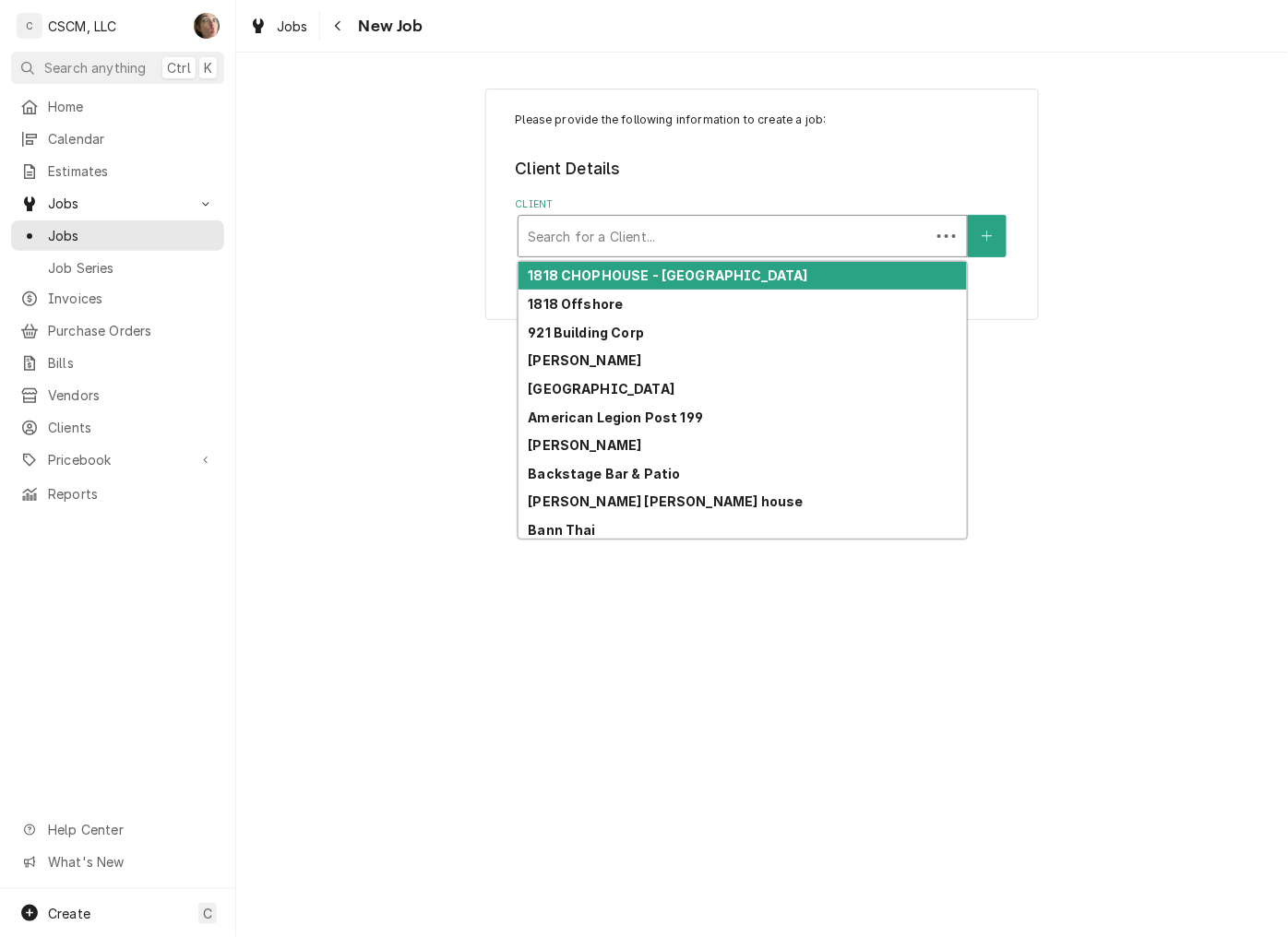
click at [597, 238] on div "Client" at bounding box center [723, 236] width 393 height 33
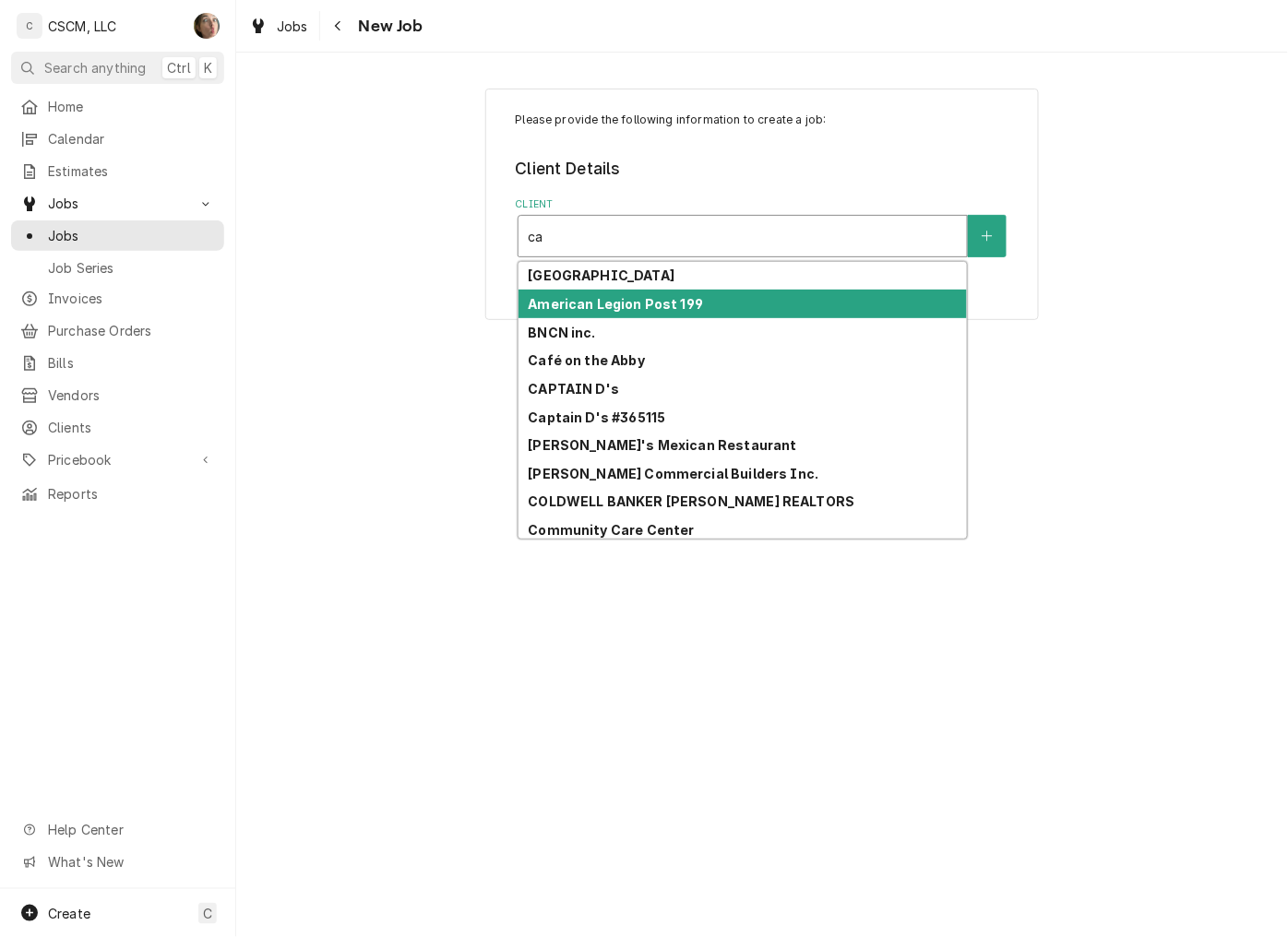
type input "cap"
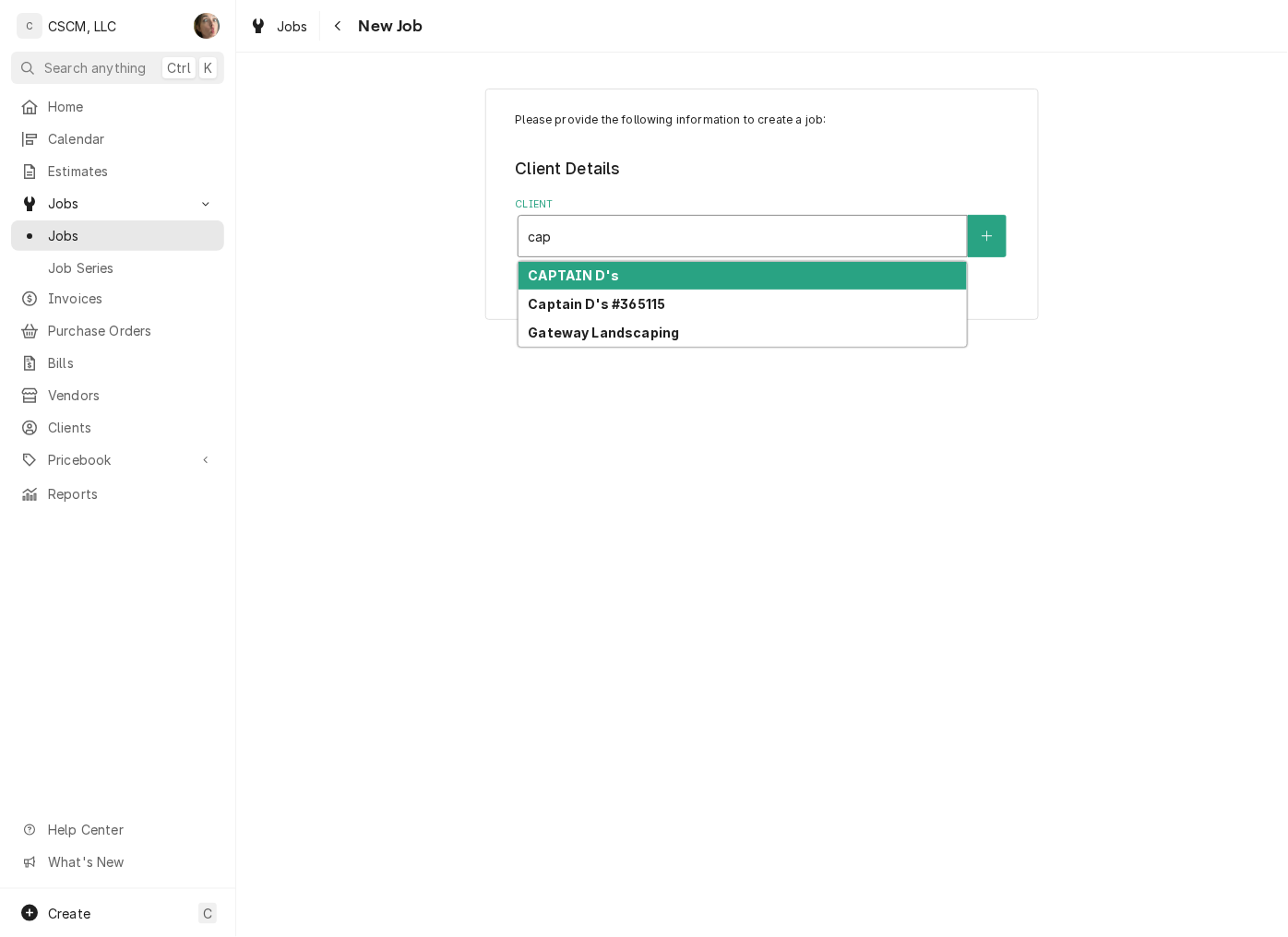
click at [619, 270] on div "CAPTAIN D's" at bounding box center [742, 276] width 449 height 29
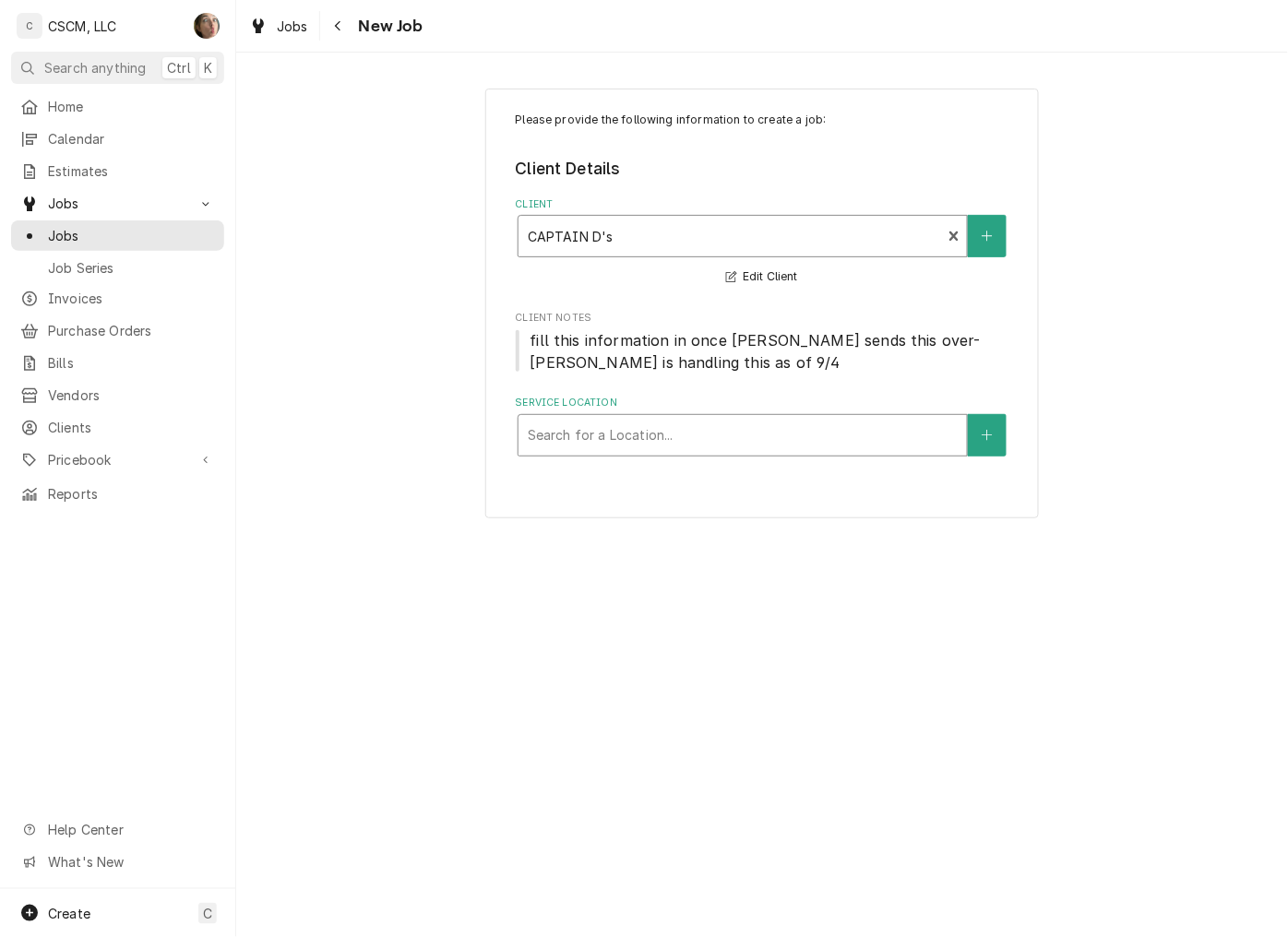
click at [653, 429] on div "Service Location" at bounding box center [742, 435] width 430 height 33
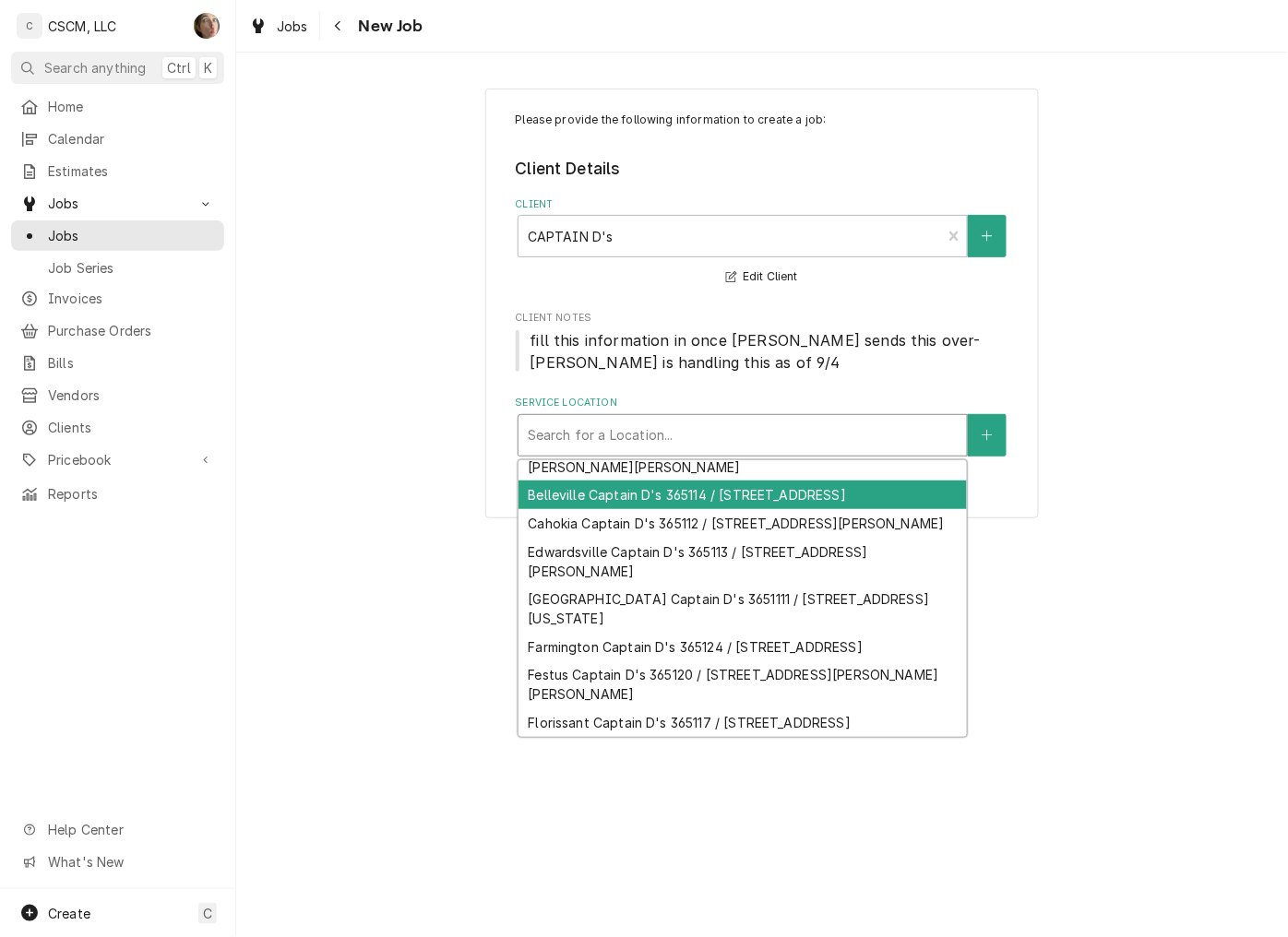
scroll to position [102, 0]
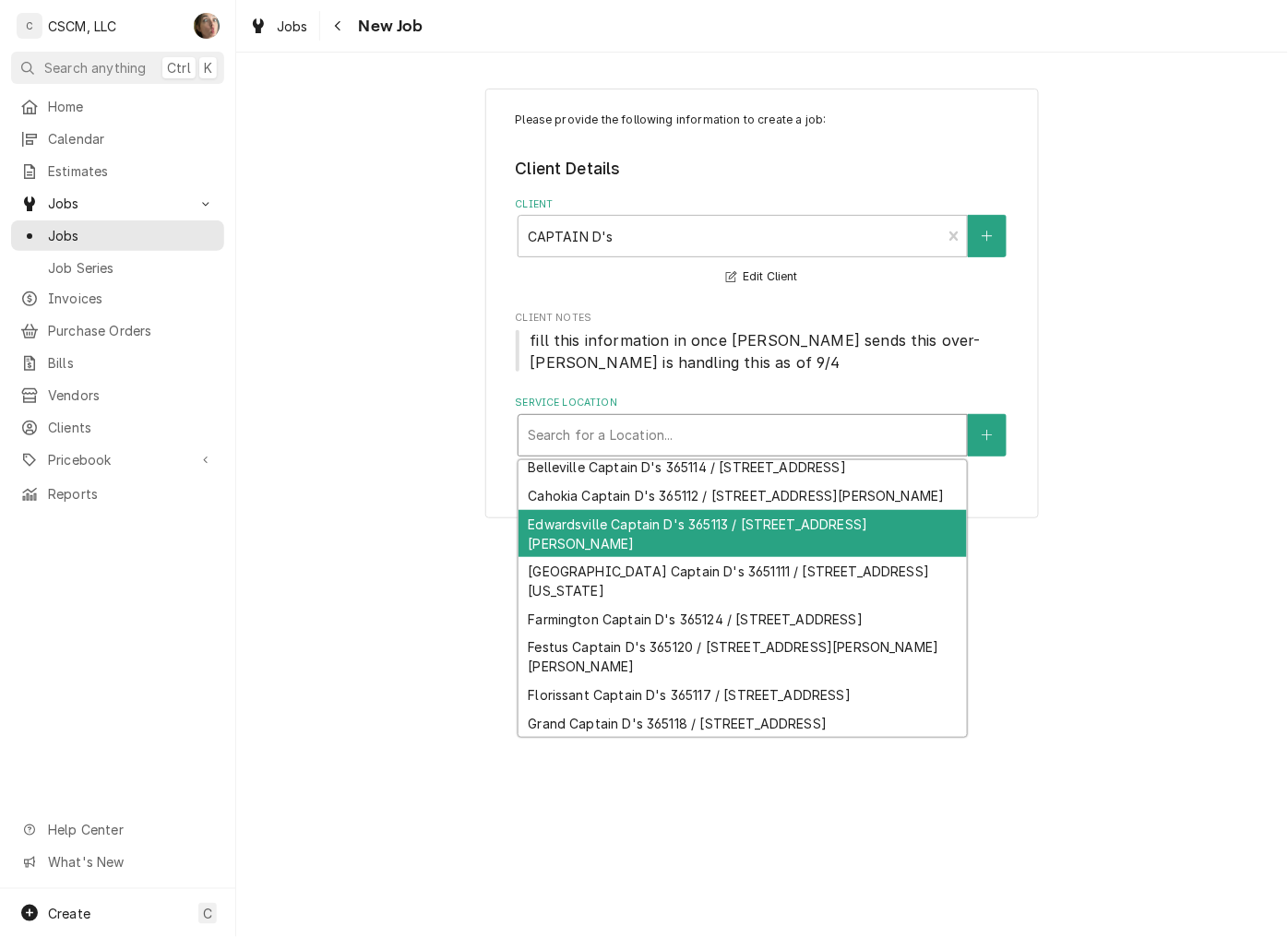
click at [765, 546] on div "Edwardsville Captain D's 365113 / [STREET_ADDRESS][PERSON_NAME]" at bounding box center [742, 534] width 449 height 48
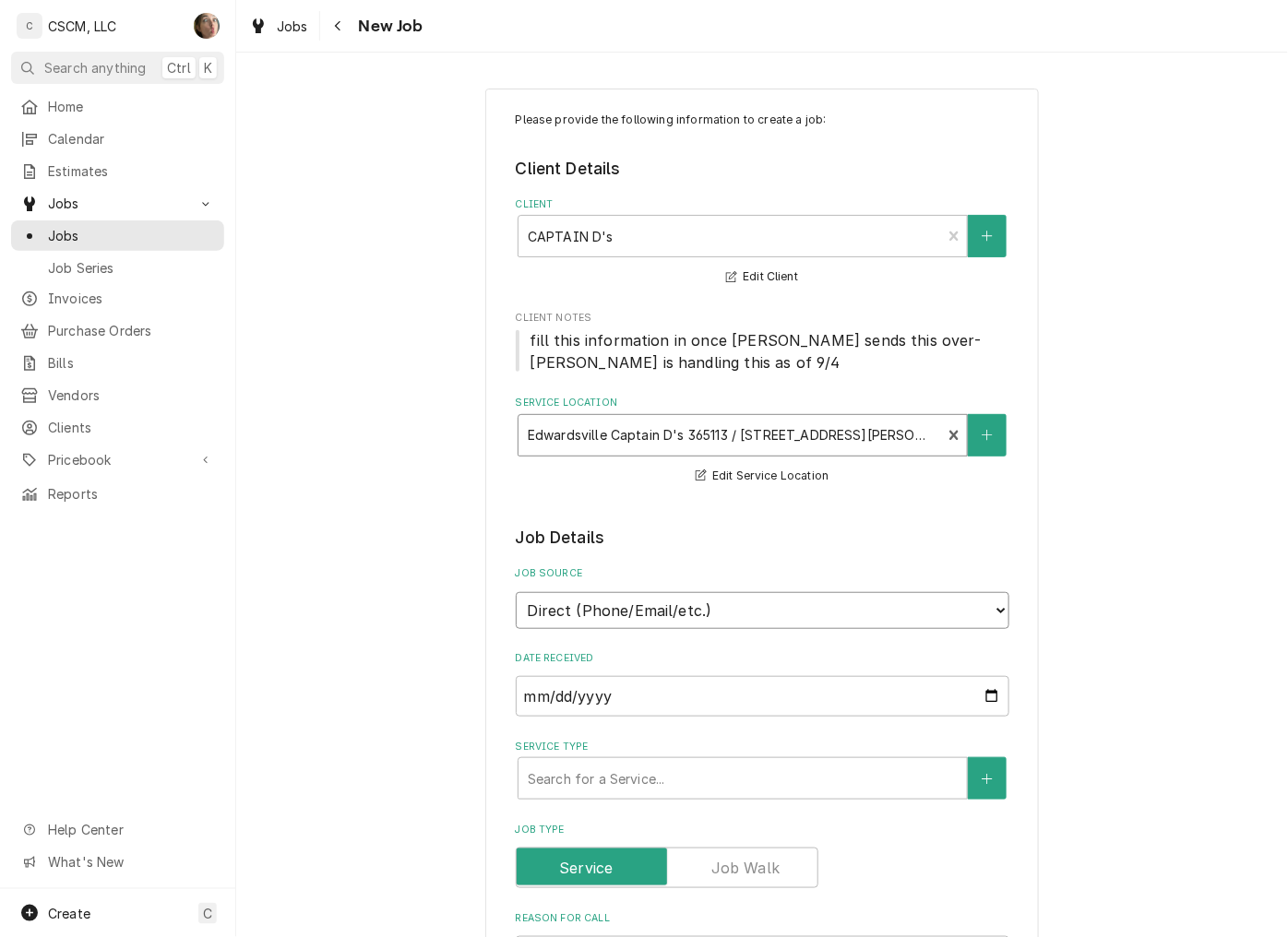
click at [697, 611] on select "Direct (Phone/Email/etc.) Other" at bounding box center [762, 610] width 494 height 37
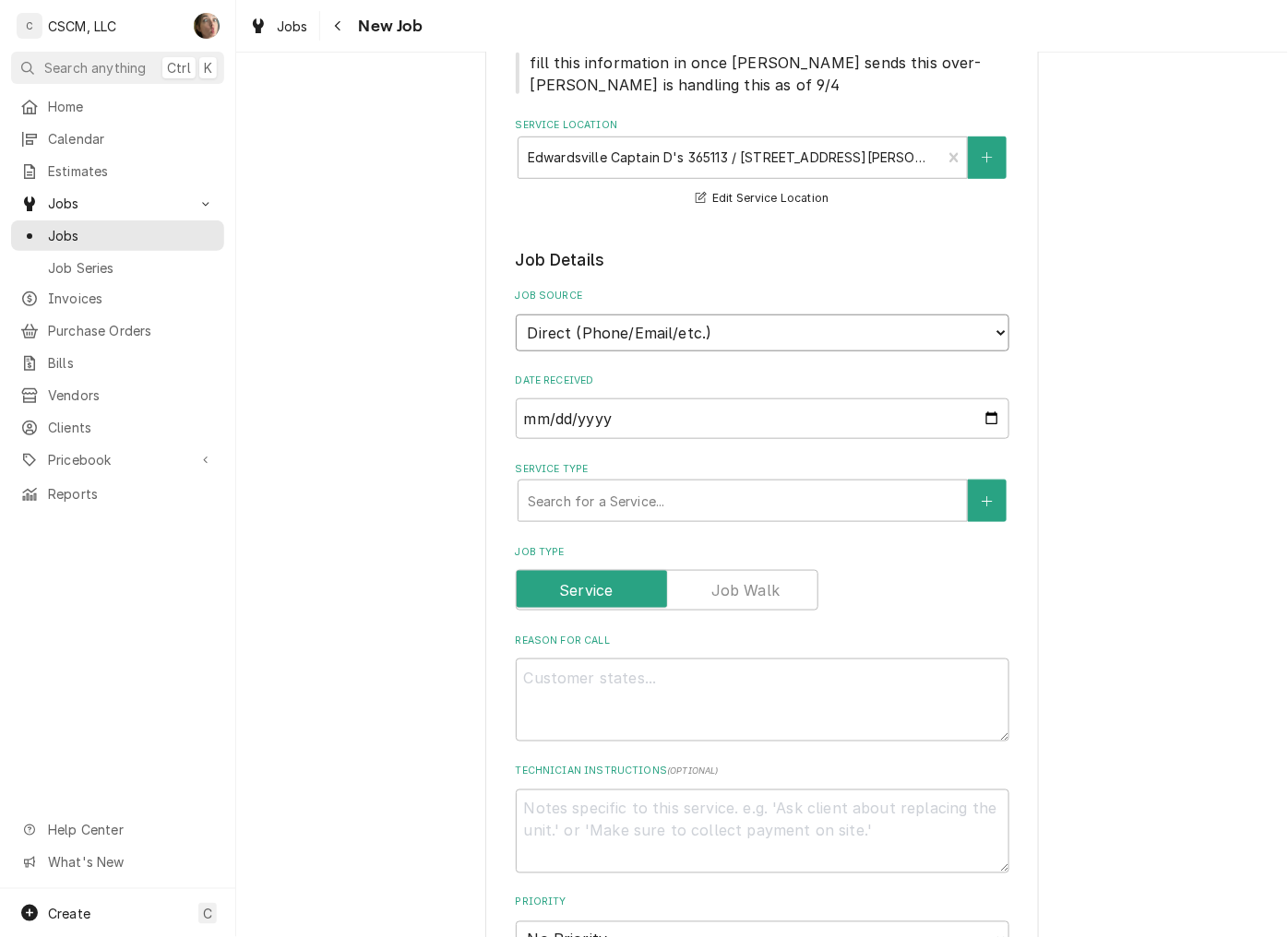
scroll to position [307, 0]
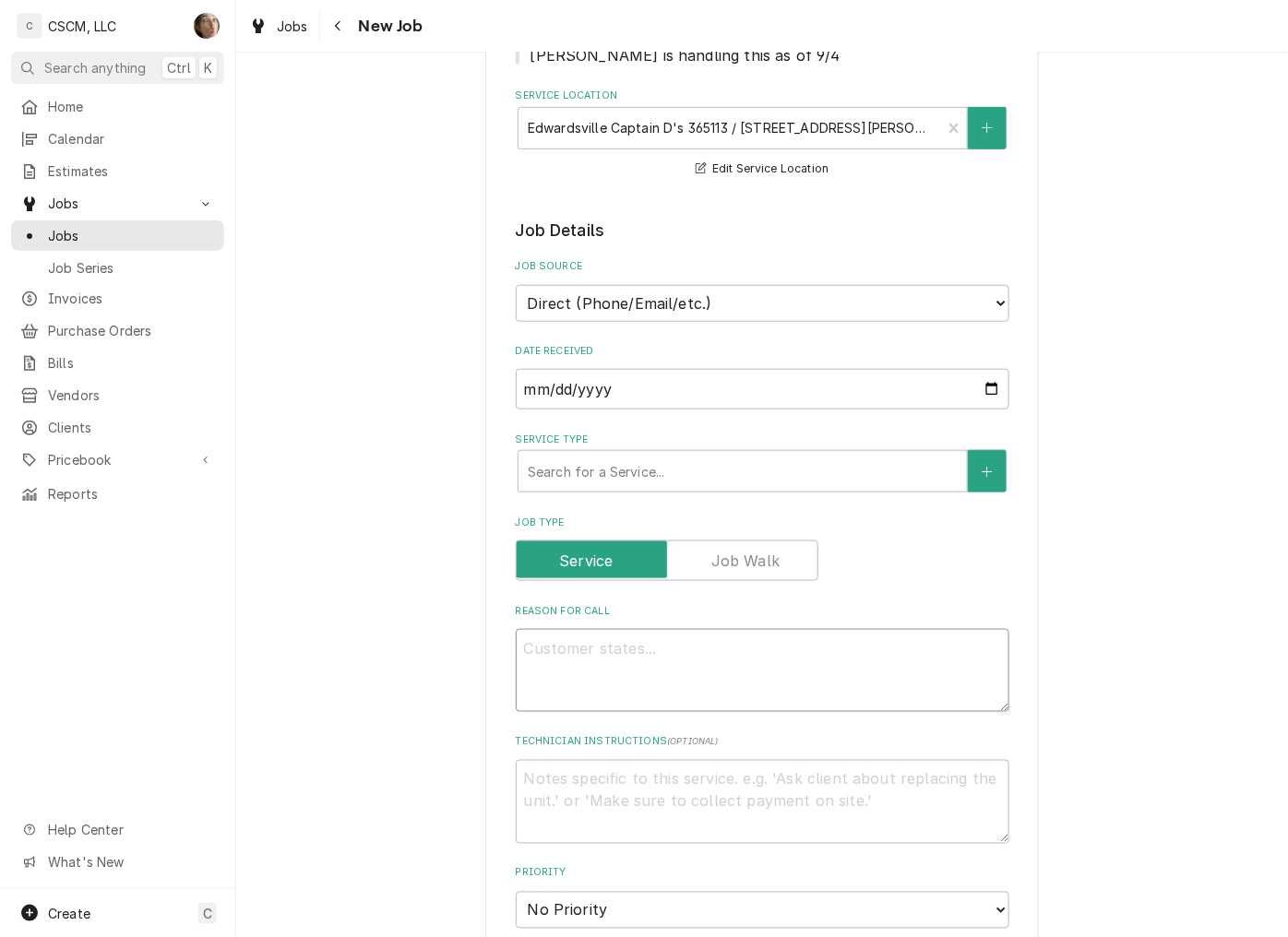
click at [642, 660] on textarea "Reason For Call" at bounding box center [762, 670] width 494 height 83
paste textarea "HVAC Air Filter Change Quarterly PM NTE: $650 + our price for filters and belts…"
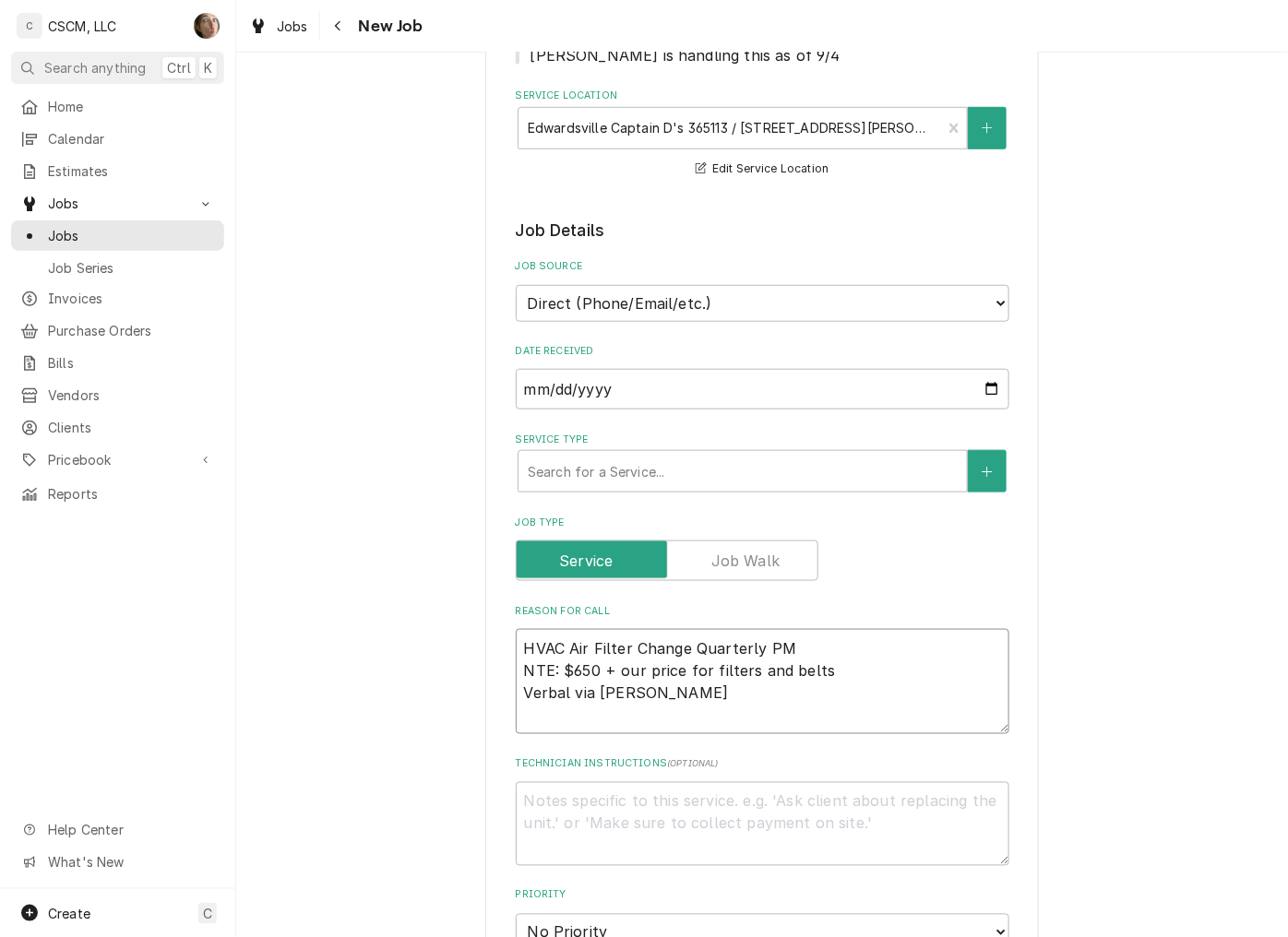
type textarea "x"
type textarea "HVAC Air Filter Change Quarterly PM NTE: $650 + our price for filters and belts…"
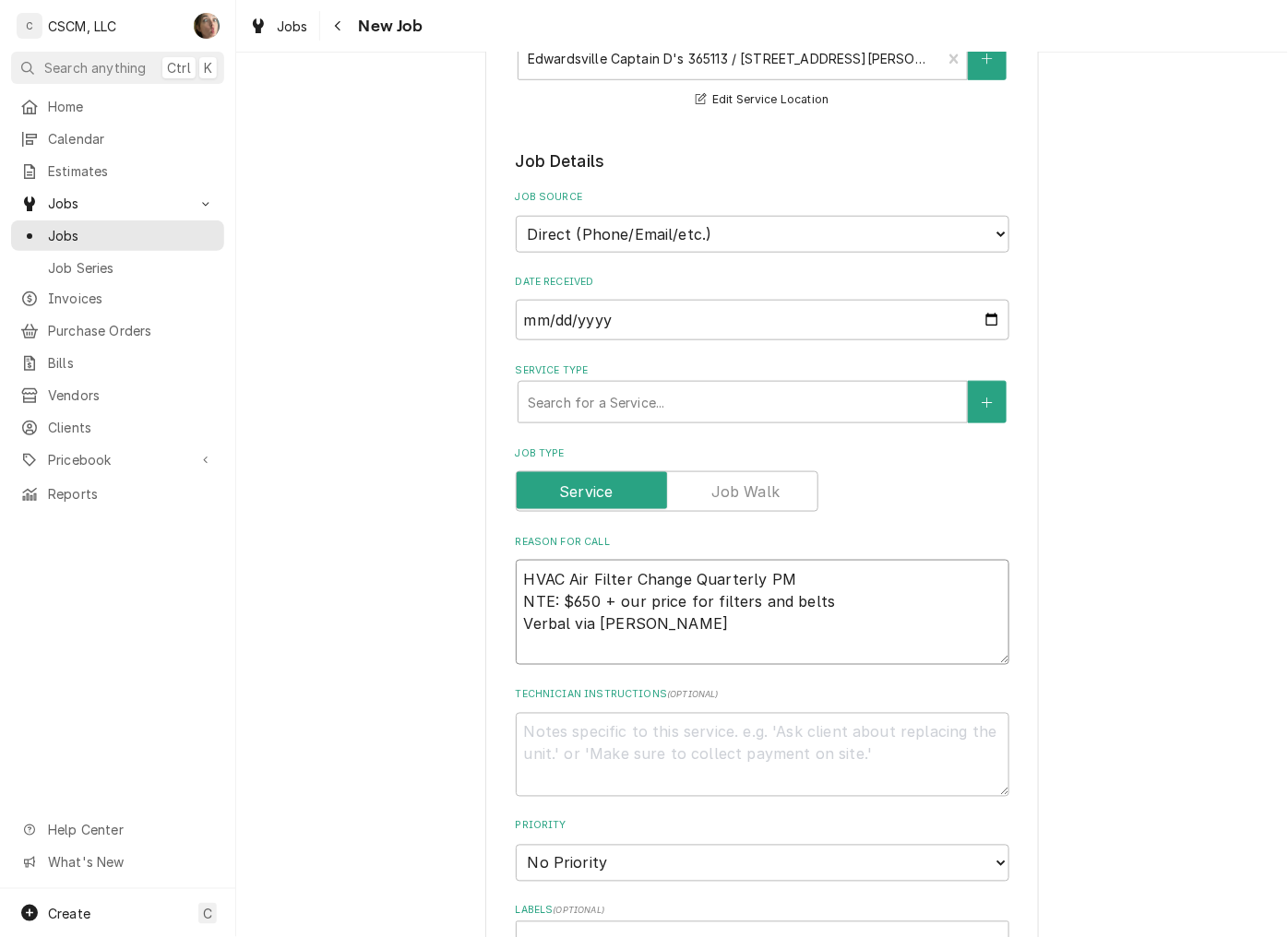
type textarea "x"
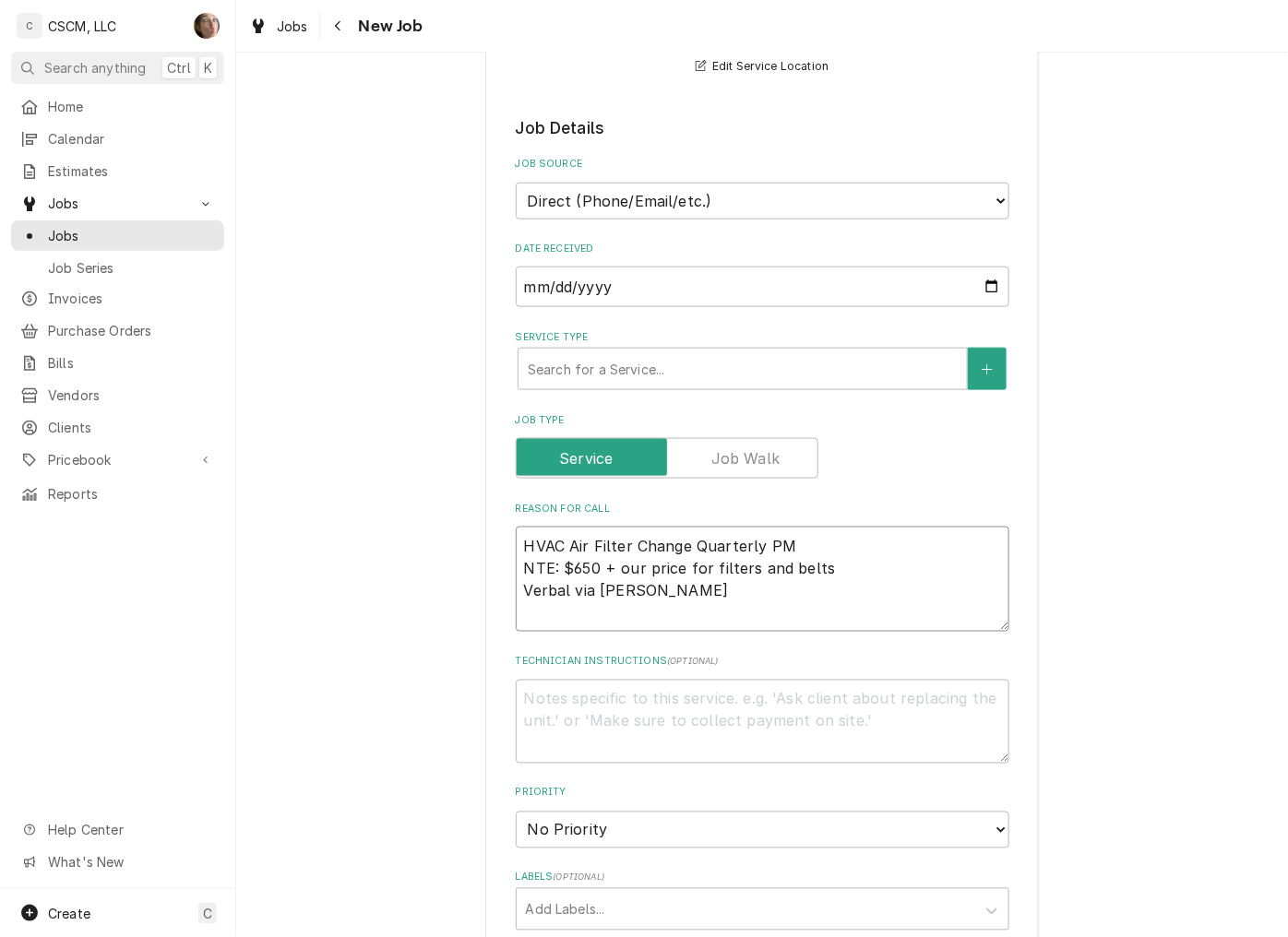
type textarea "HVAC Air Filter Change Quarterly PM NTE: $650 + our price for filters and belts…"
click at [531, 705] on textarea "Technician Instructions ( optional )" at bounding box center [762, 720] width 494 height 83
type textarea "Need you to list all the belts and filters for this location for the location n…"
click at [607, 373] on div "Service Type" at bounding box center [742, 369] width 430 height 33
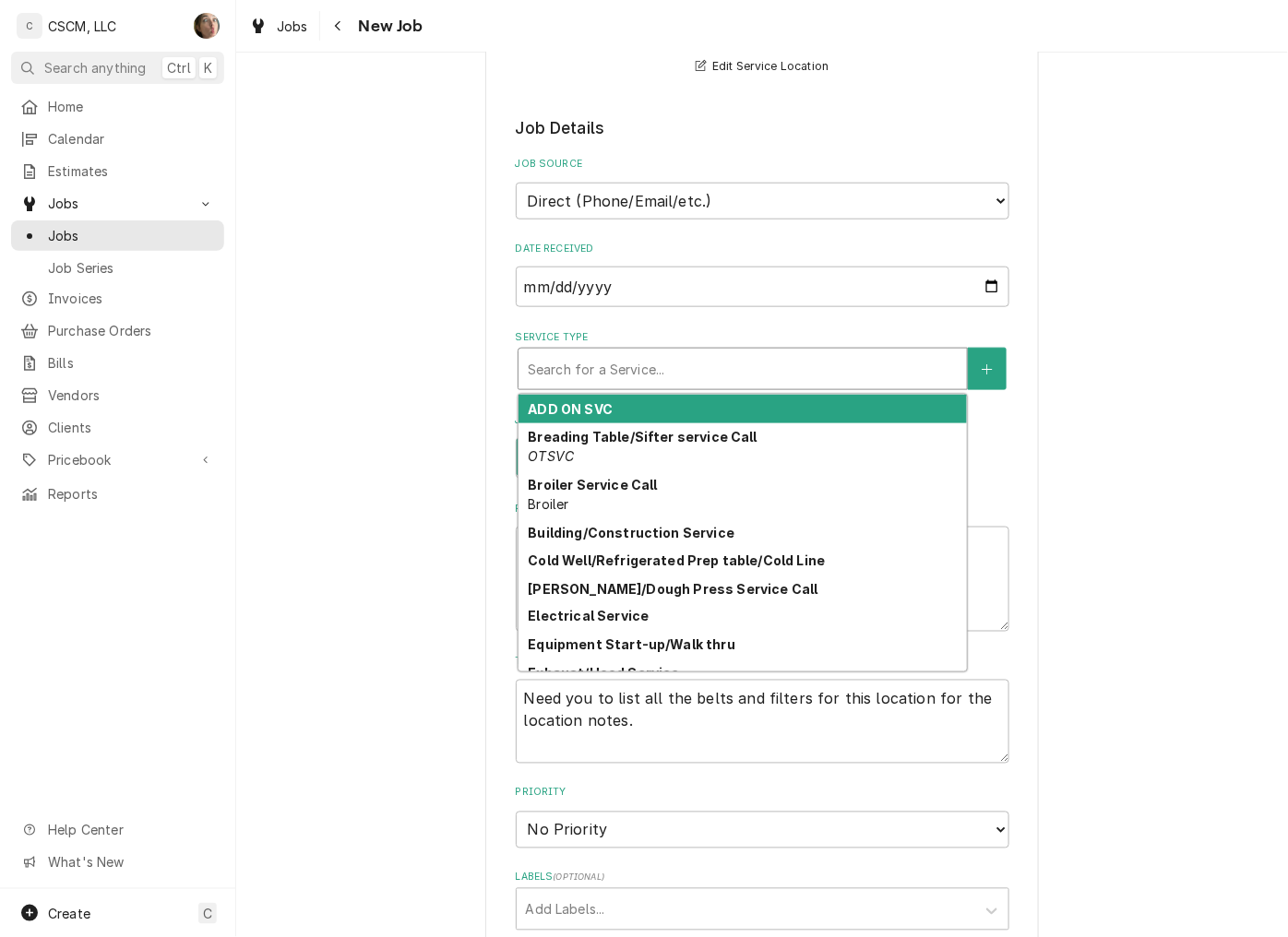
type textarea "x"
type input "p"
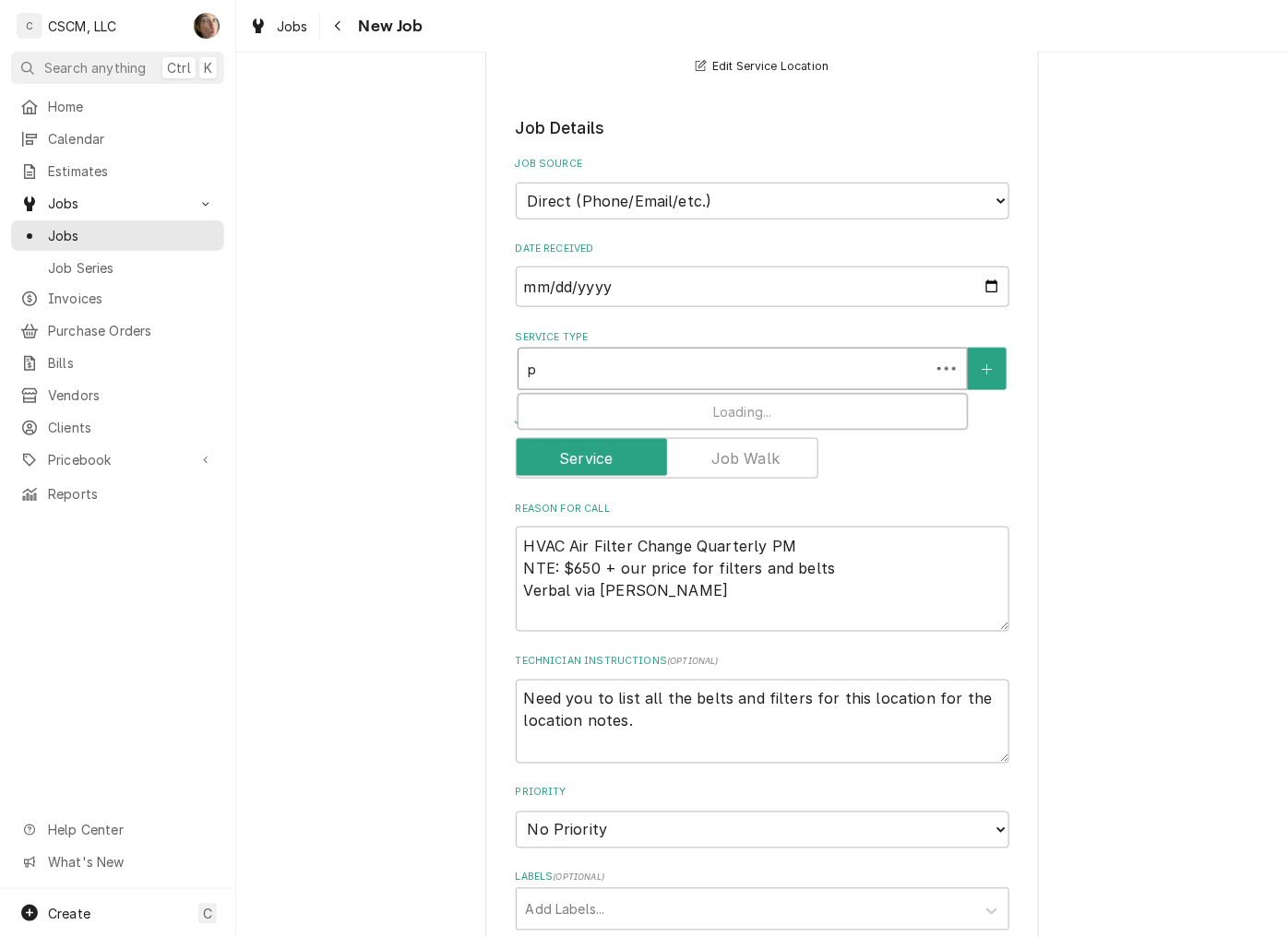
type textarea "x"
type input "pr"
type textarea "x"
type input "pre"
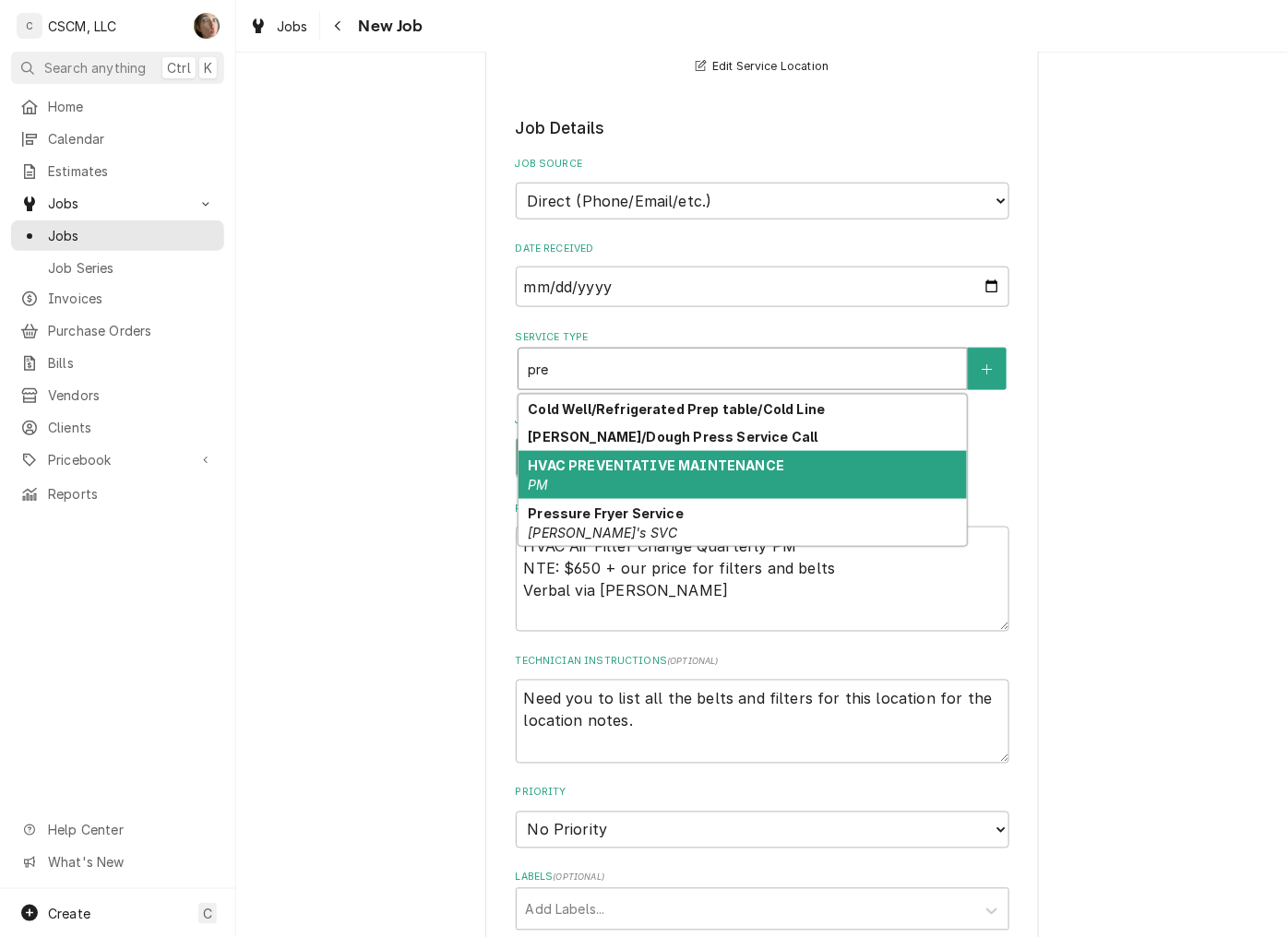
click at [603, 467] on strong "HVAC PREVENTATIVE MAINTENANCE" at bounding box center [655, 466] width 257 height 16
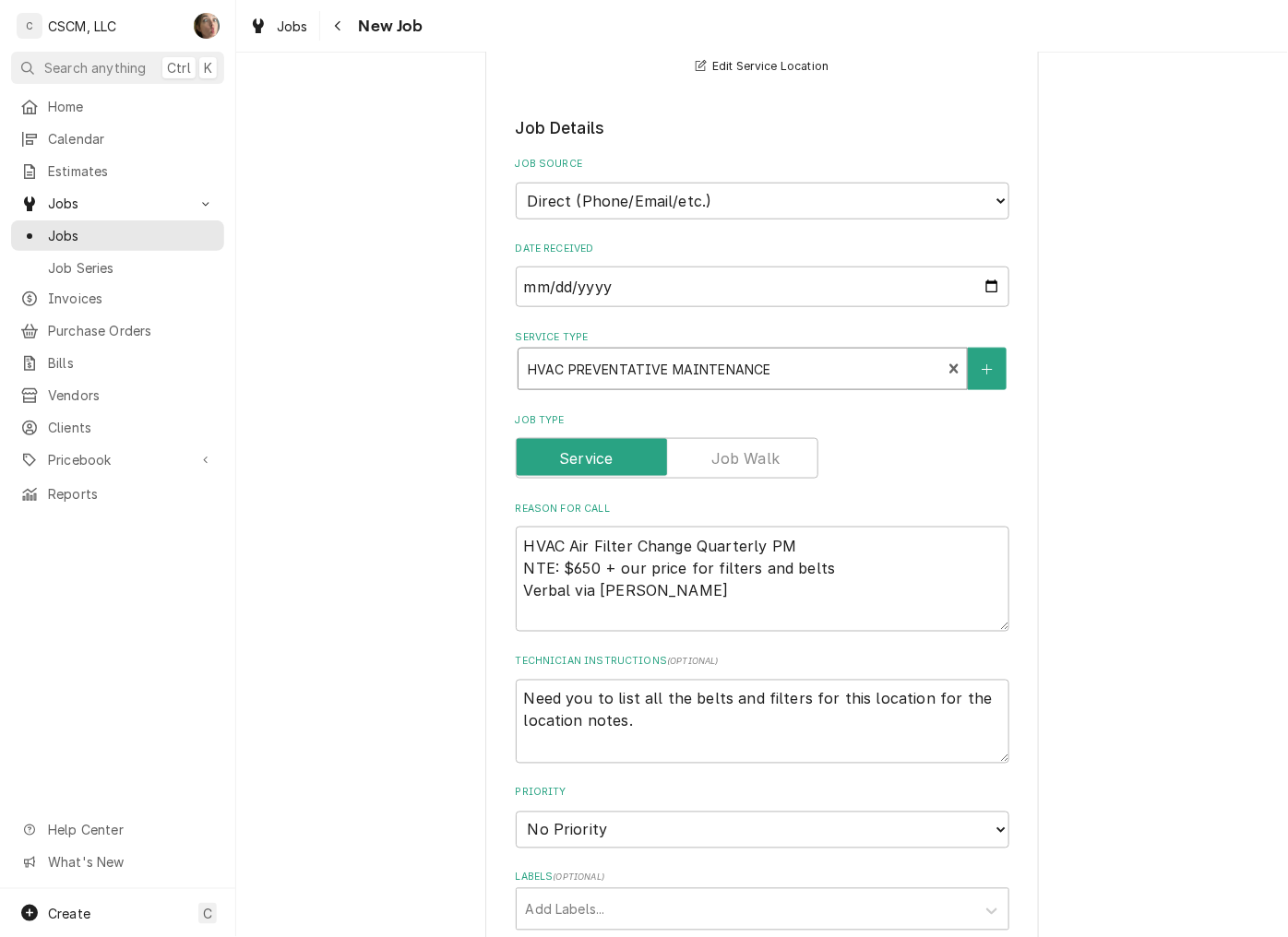
type textarea "x"
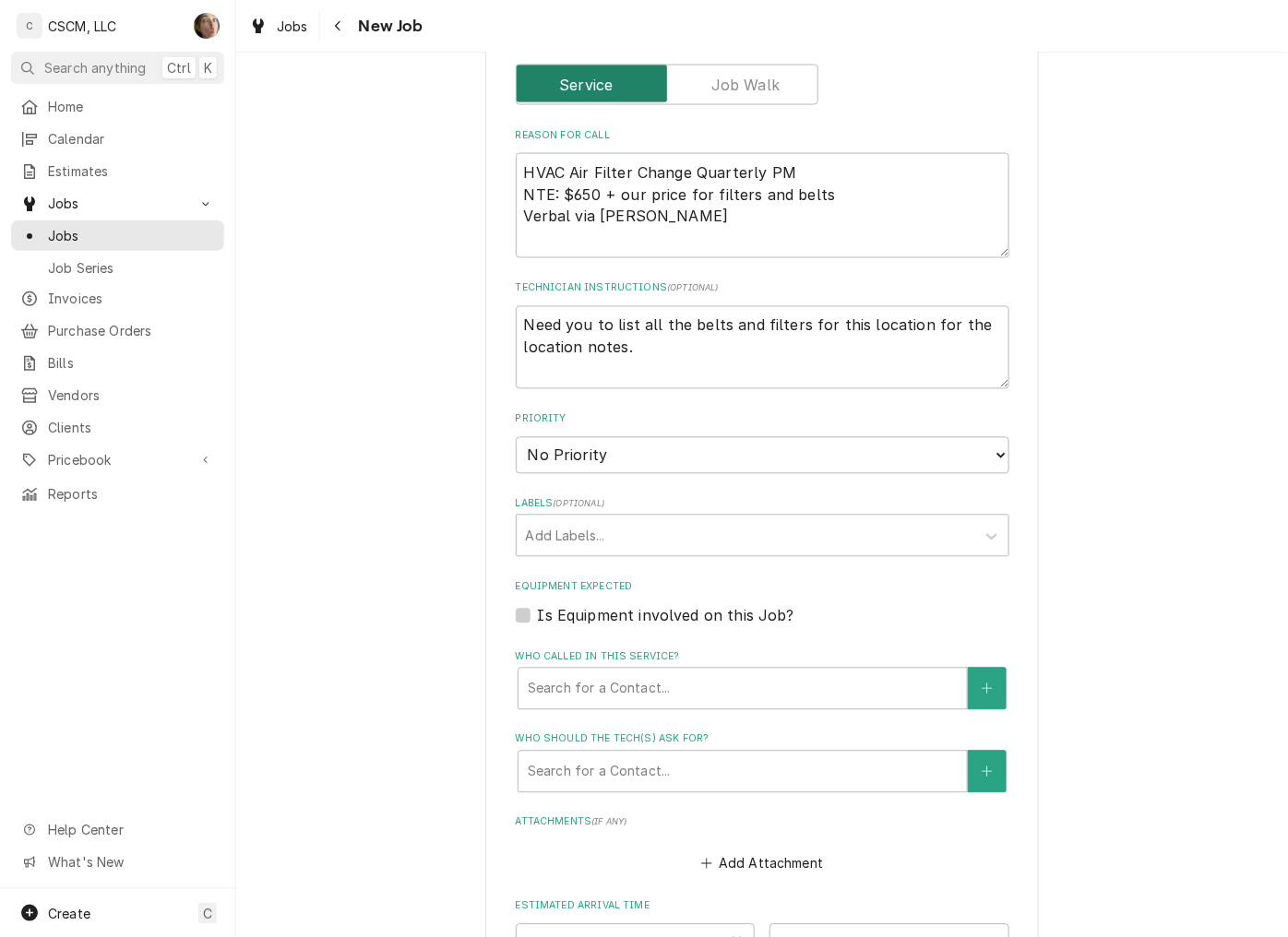
scroll to position [819, 0]
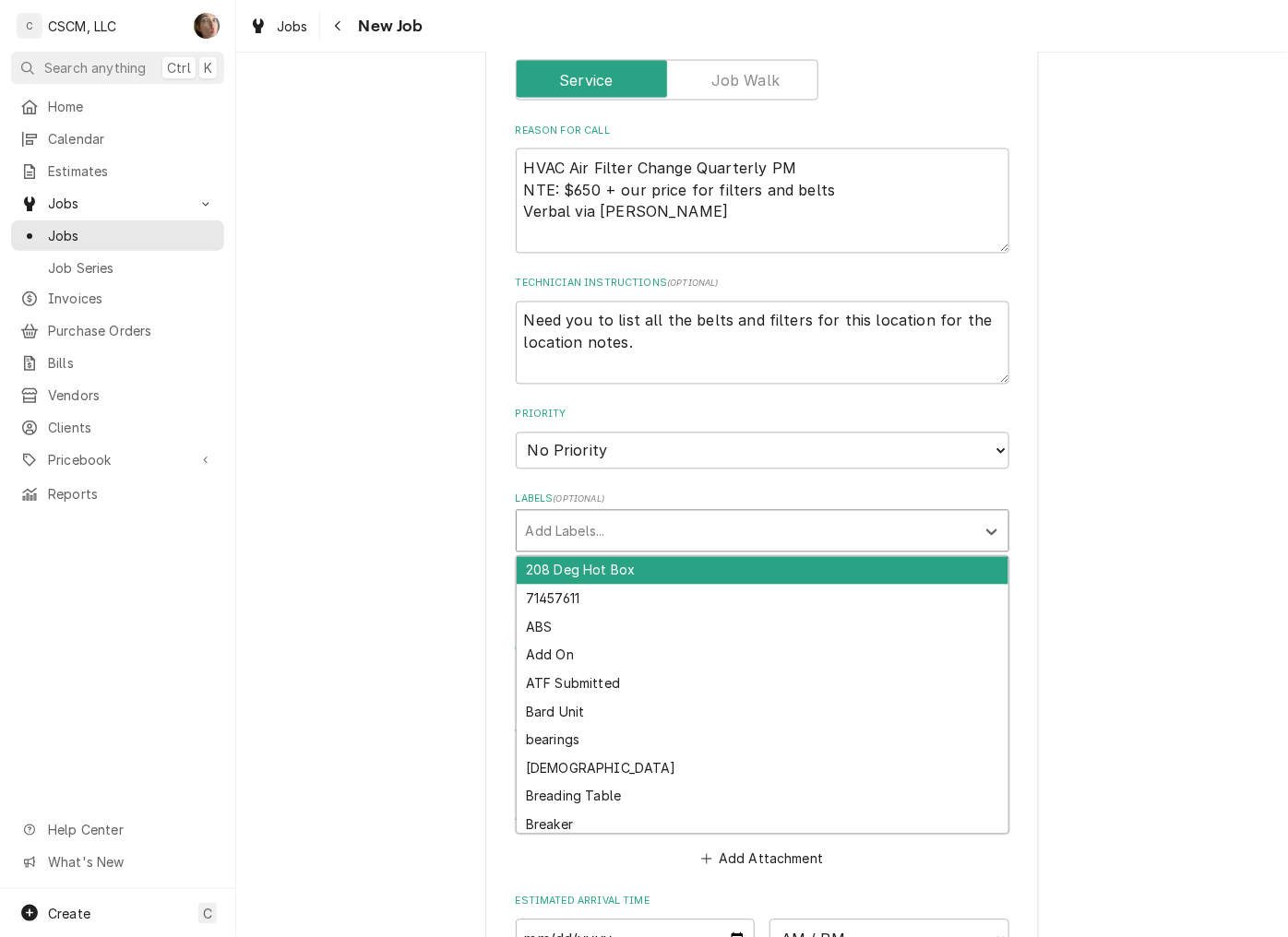
click at [593, 514] on div "Labels" at bounding box center [745, 530] width 440 height 33
type input "hv"
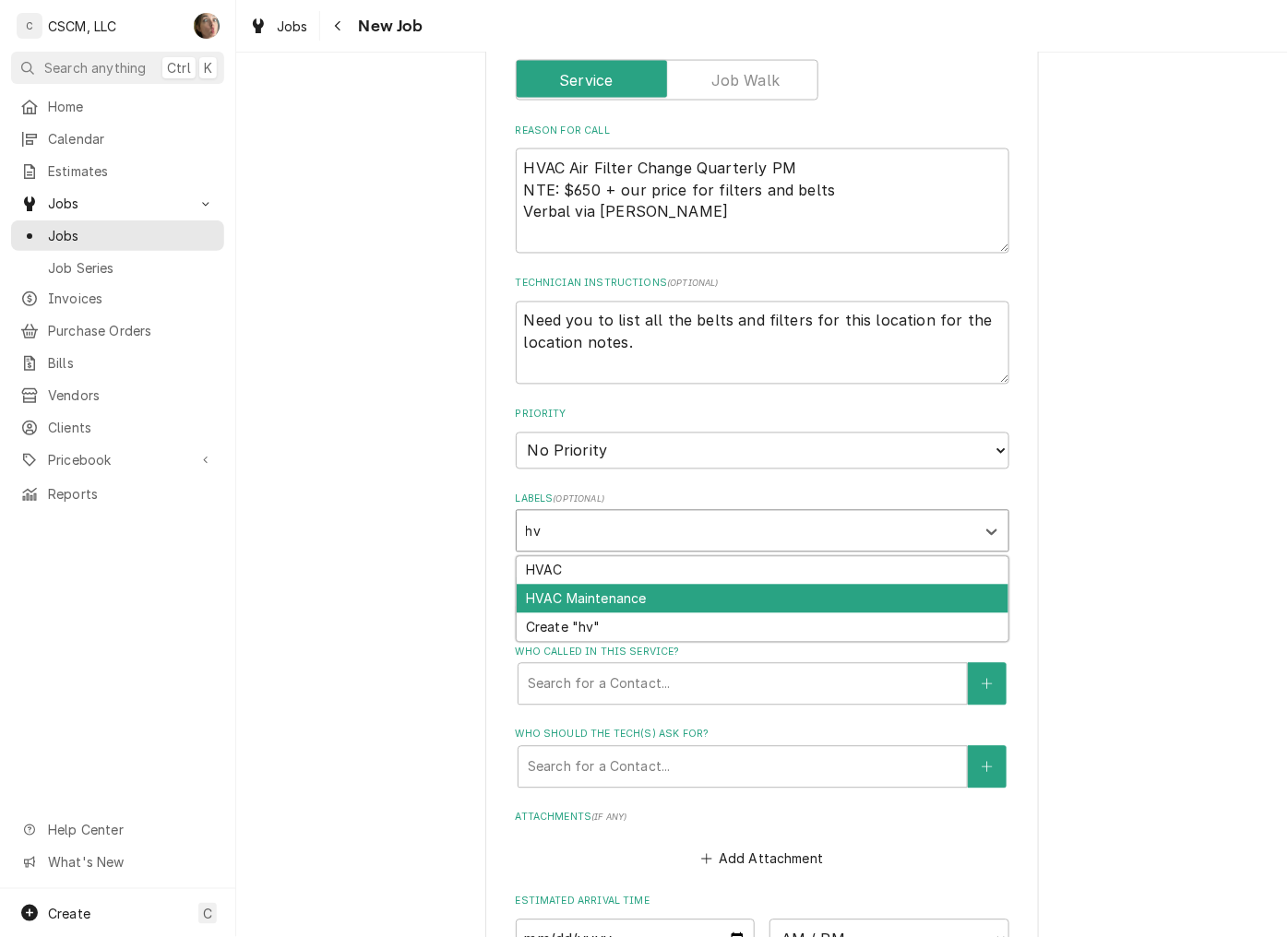
click at [580, 584] on div "HVAC Maintenance" at bounding box center [762, 598] width 492 height 29
type textarea "x"
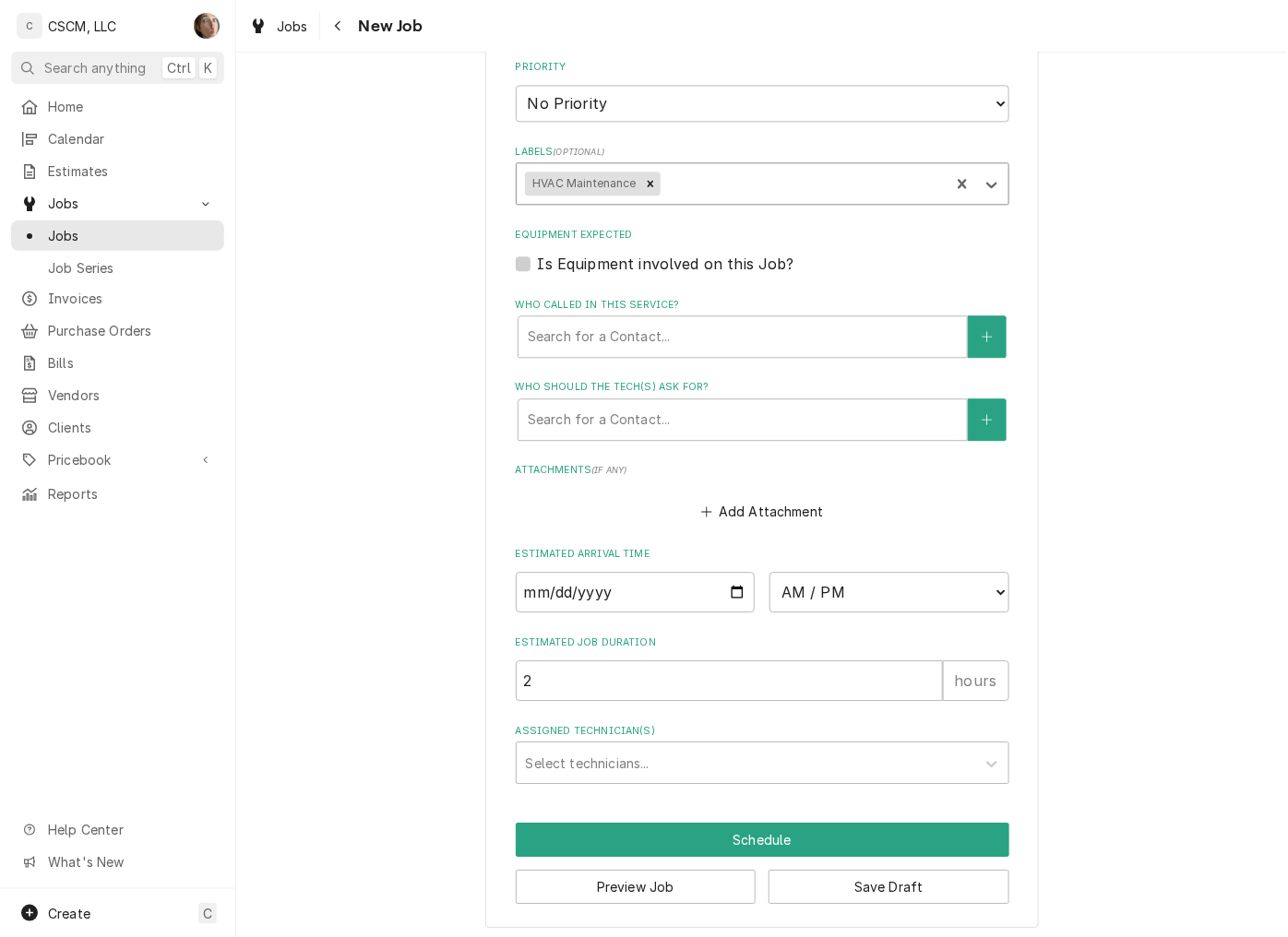
scroll to position [1168, 0]
click at [679, 324] on div "Who called in this service?" at bounding box center [742, 335] width 430 height 33
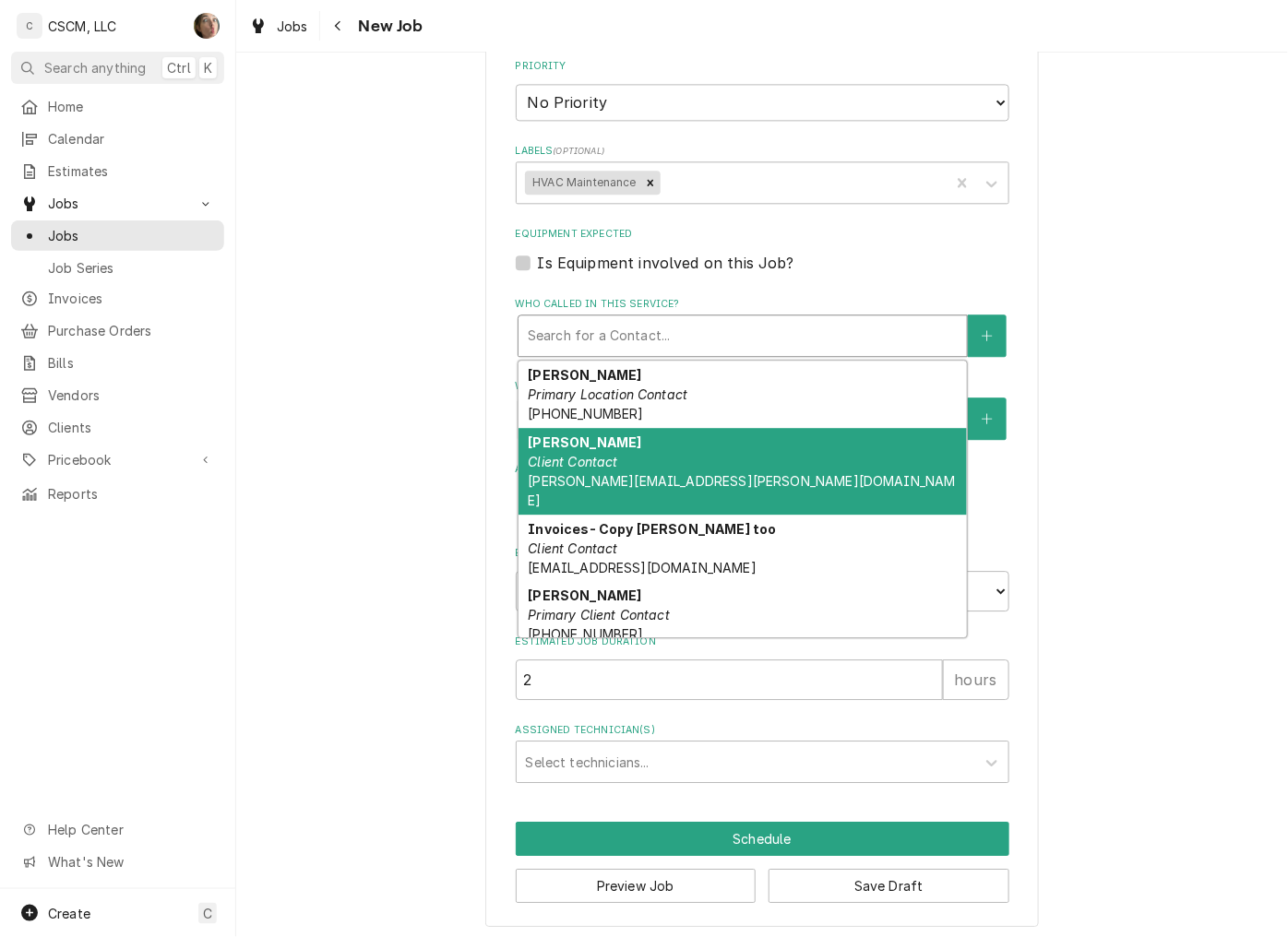
scroll to position [191, 0]
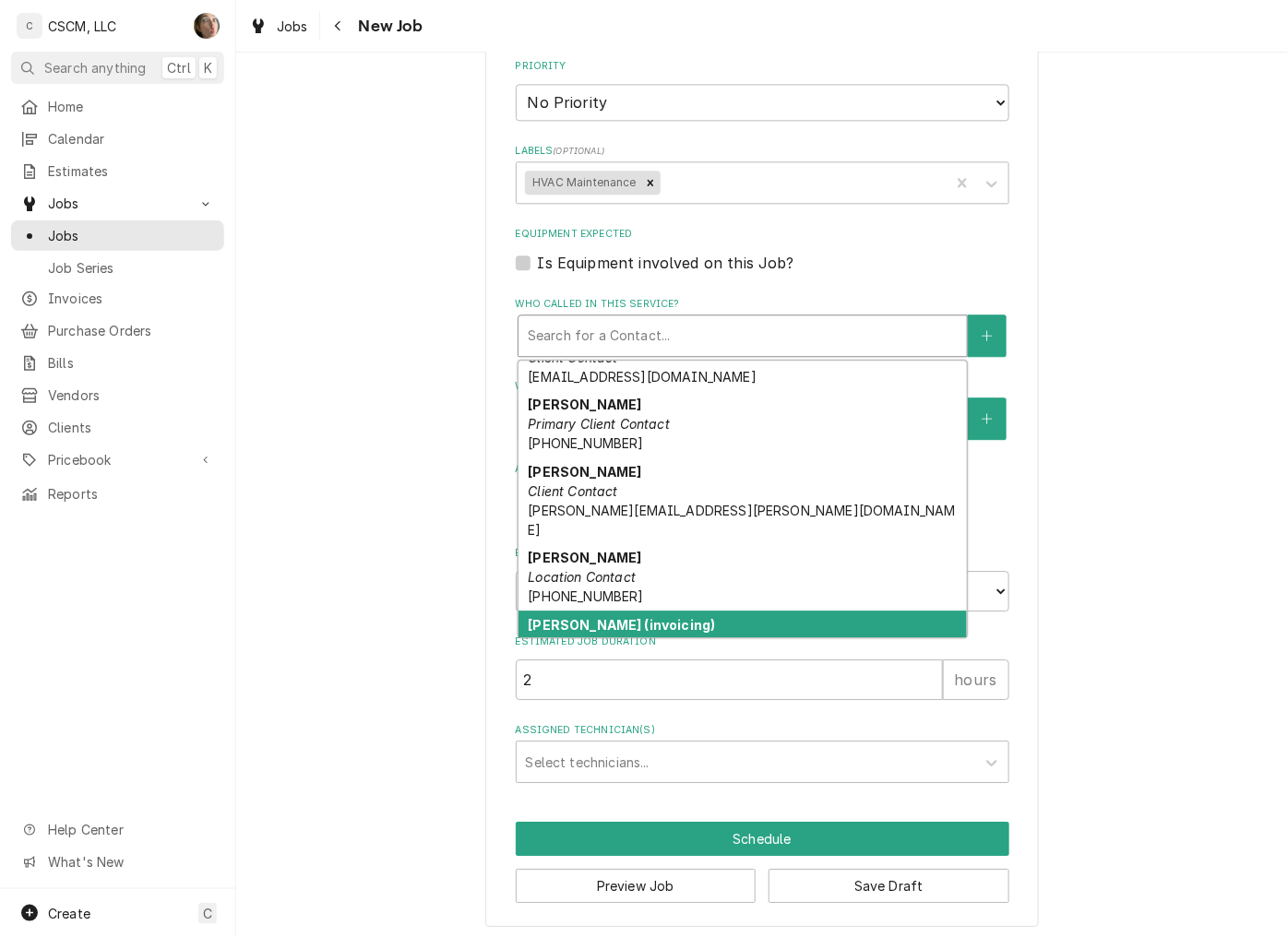
click at [642, 610] on div "Tony Shelton (invoicing) Client Contact tony.shelton@amazingmexicanfood.com" at bounding box center [742, 653] width 449 height 87
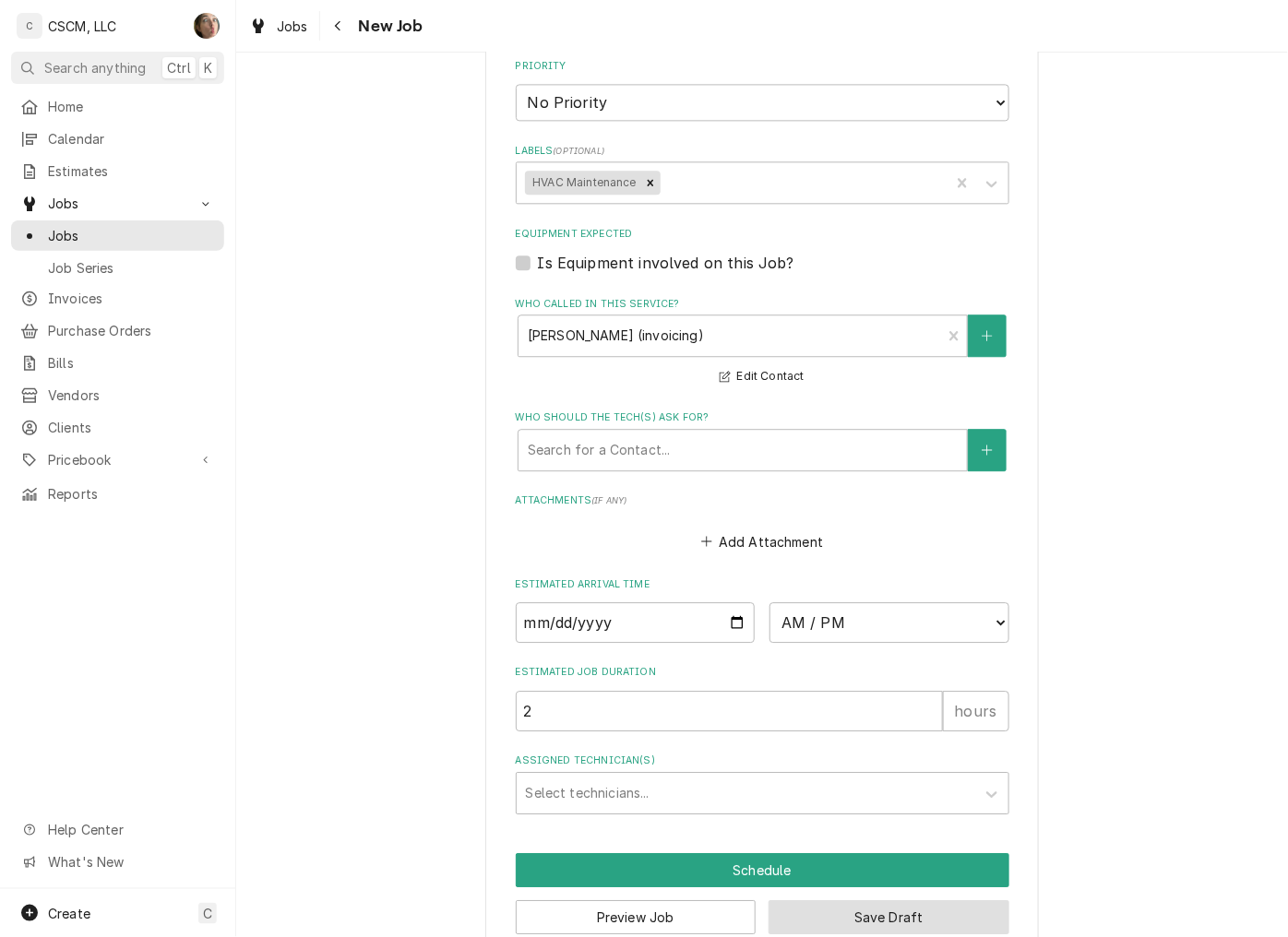
click at [906, 911] on button "Save Draft" at bounding box center [888, 917] width 241 height 34
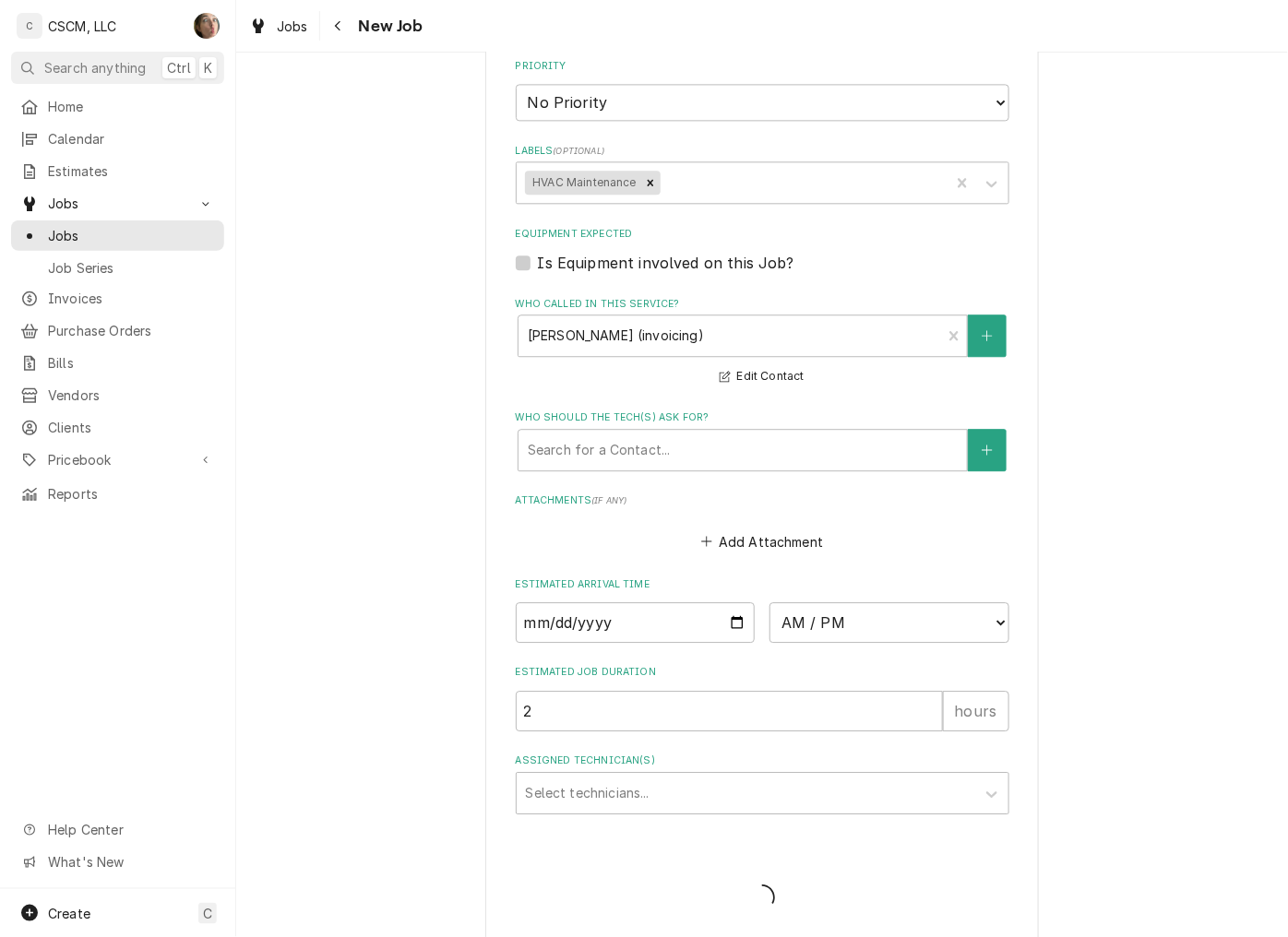
type textarea "x"
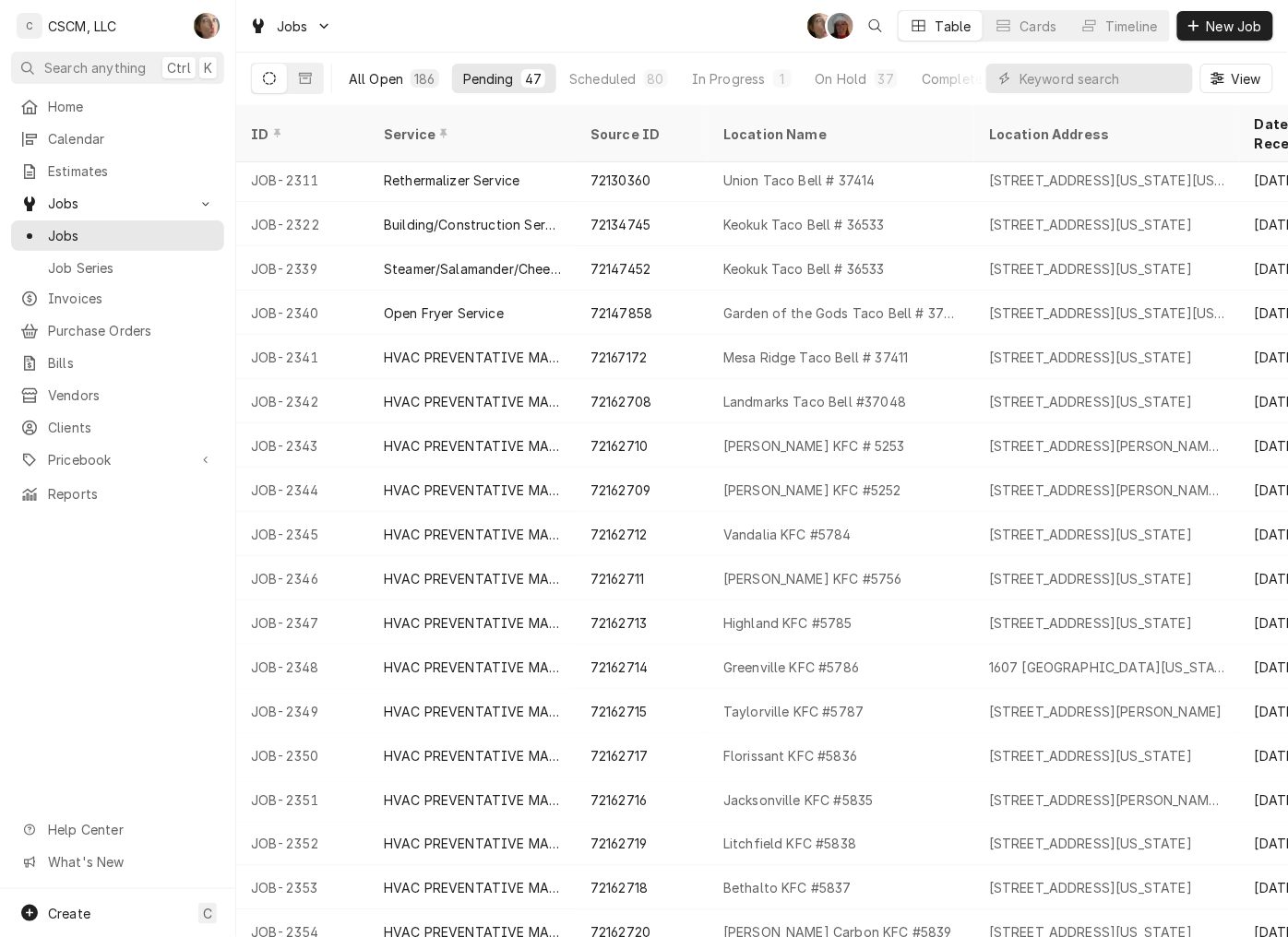
scroll to position [250, 0]
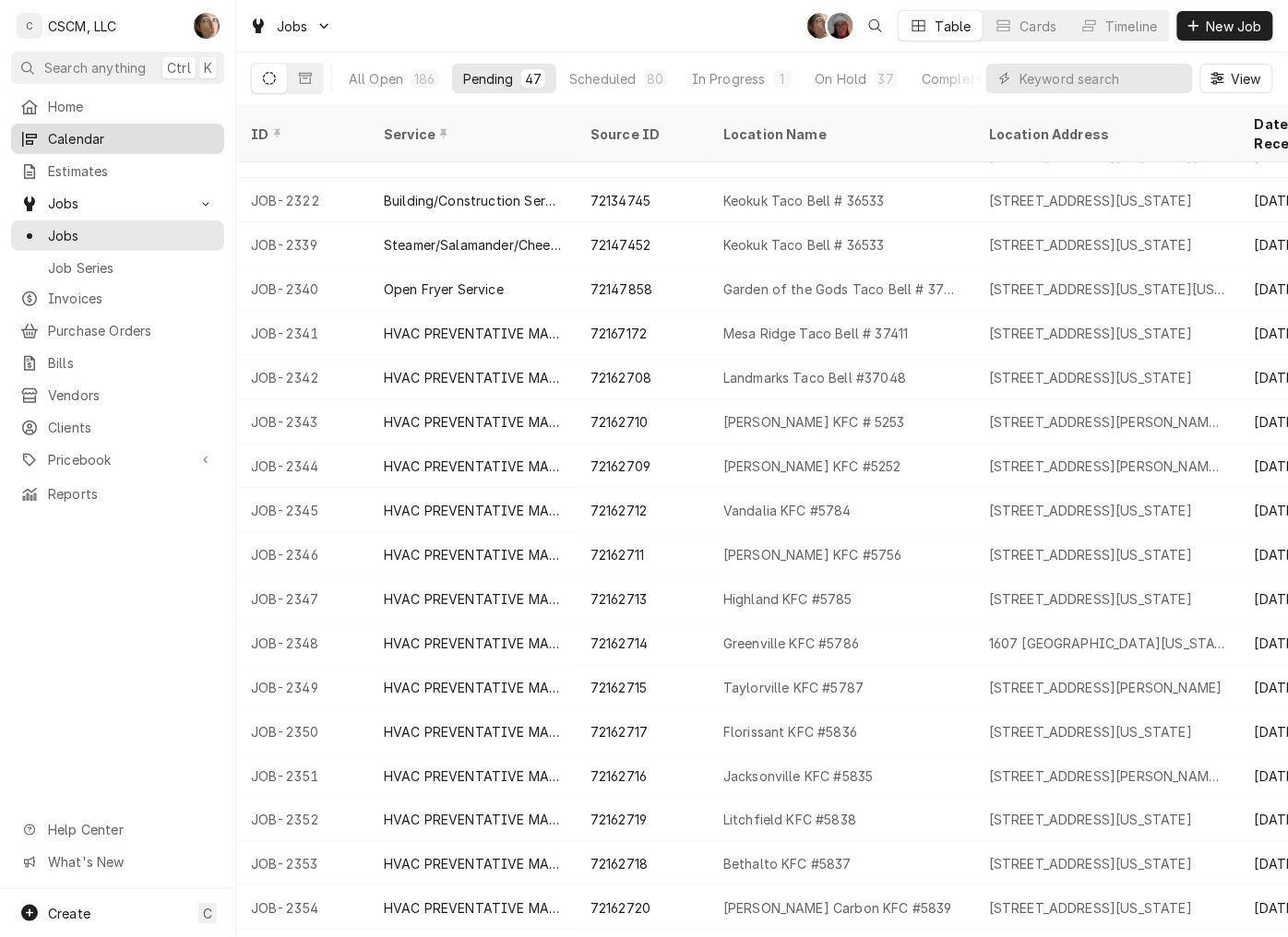
click at [72, 143] on span "Calendar" at bounding box center [131, 138] width 167 height 19
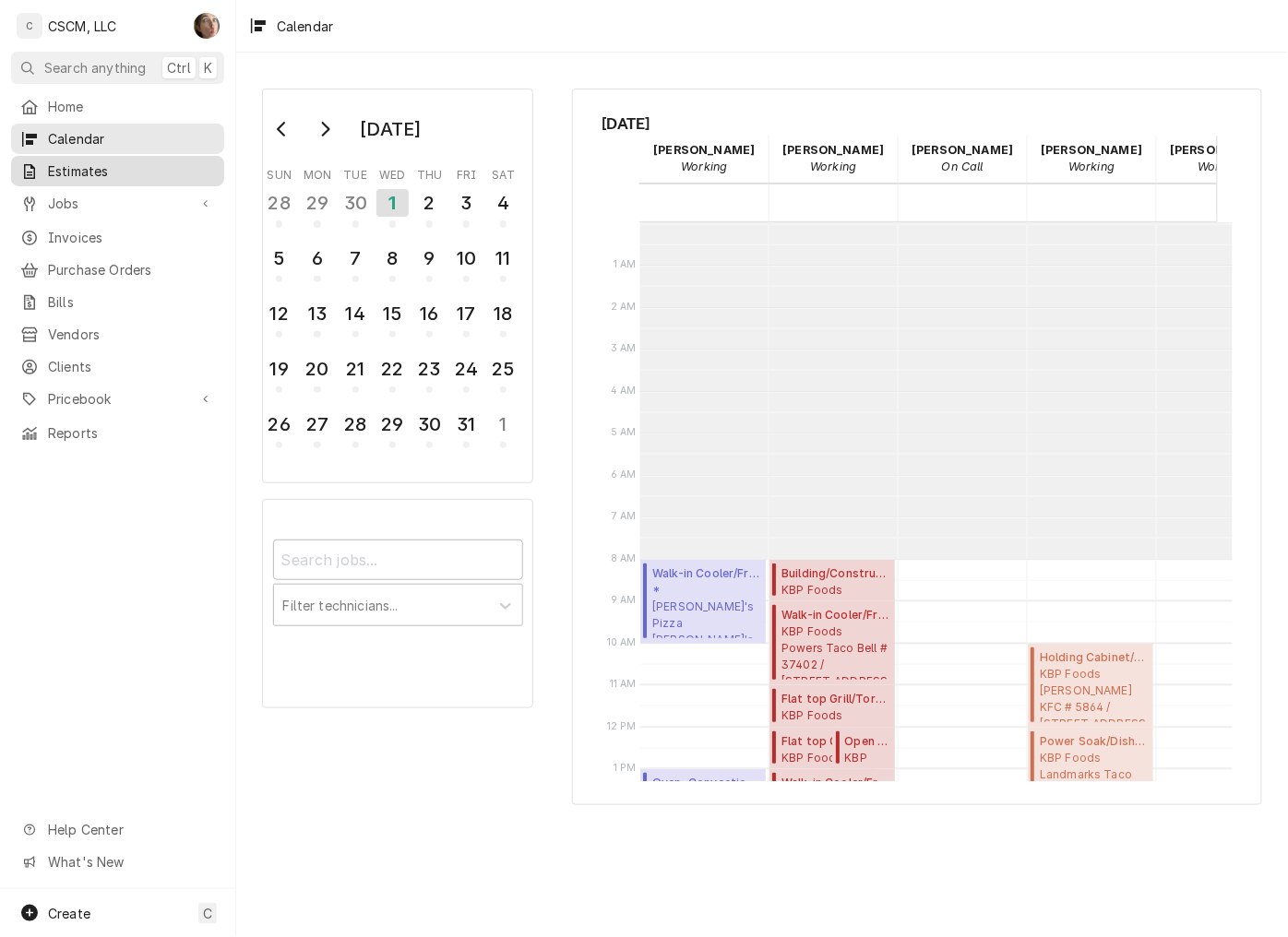
scroll to position [336, 0]
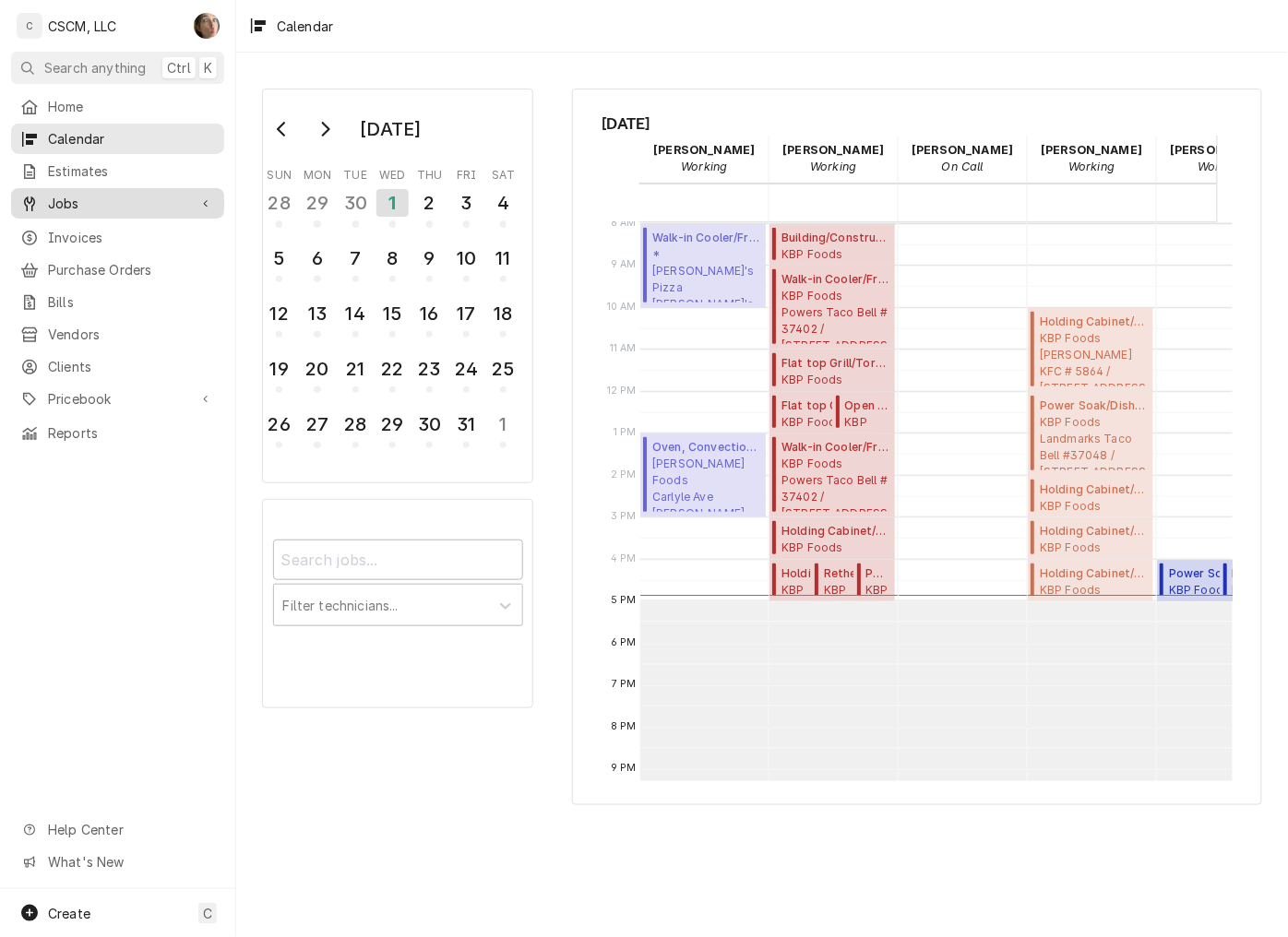
click at [88, 205] on span "Jobs" at bounding box center [117, 203] width 139 height 19
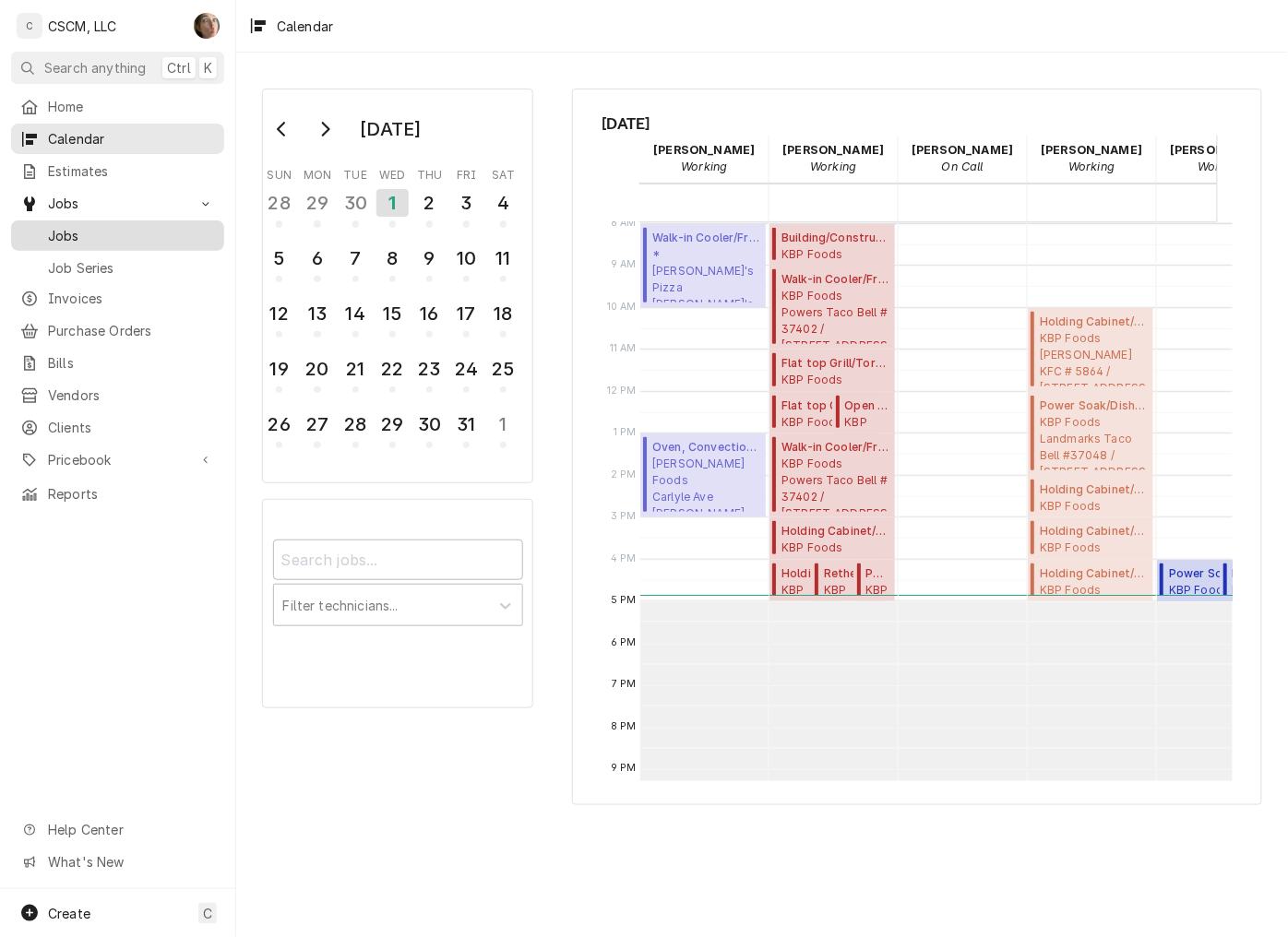
click at [93, 226] on span "Jobs" at bounding box center [131, 235] width 167 height 19
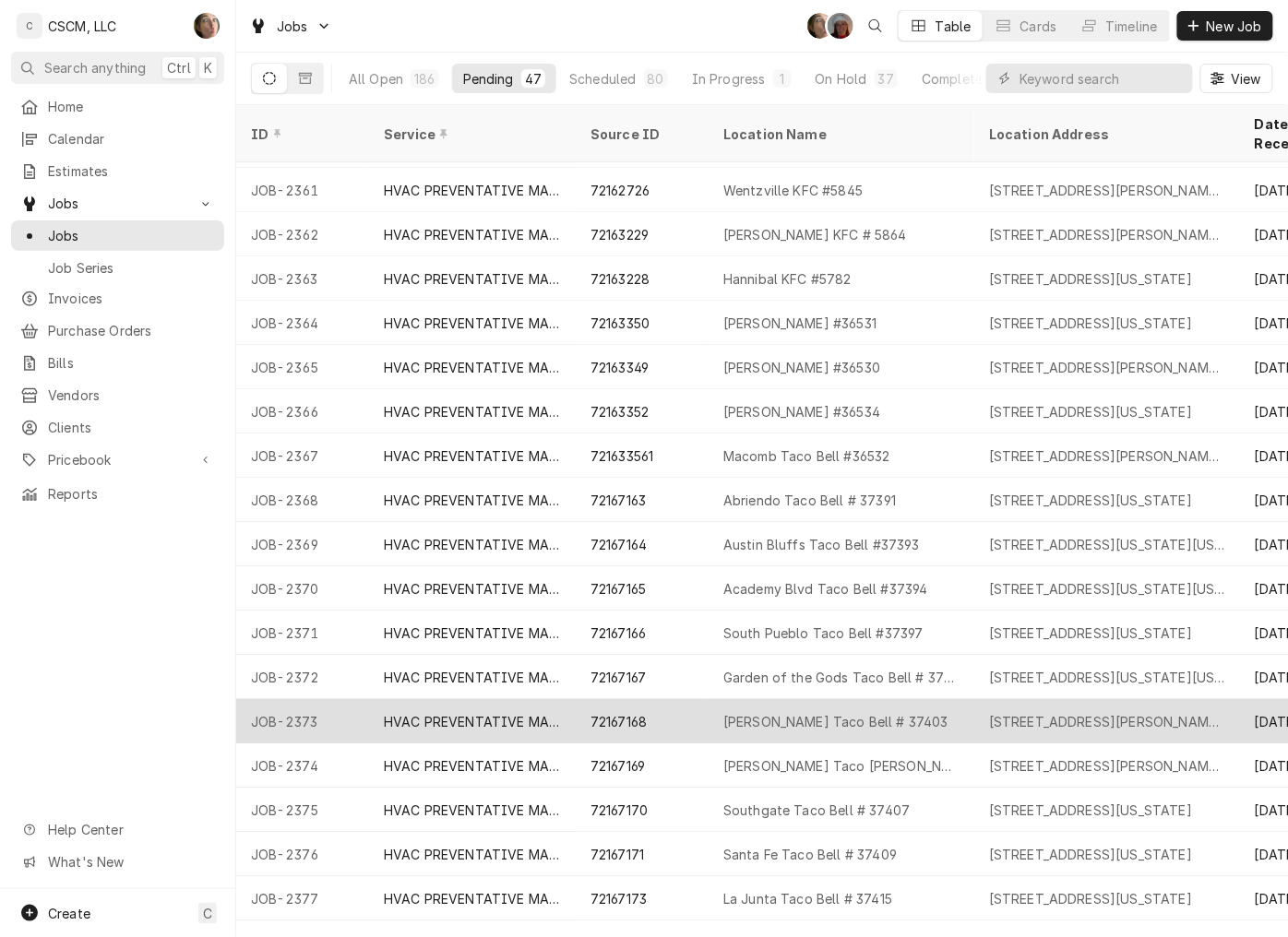
scroll to position [1298, 0]
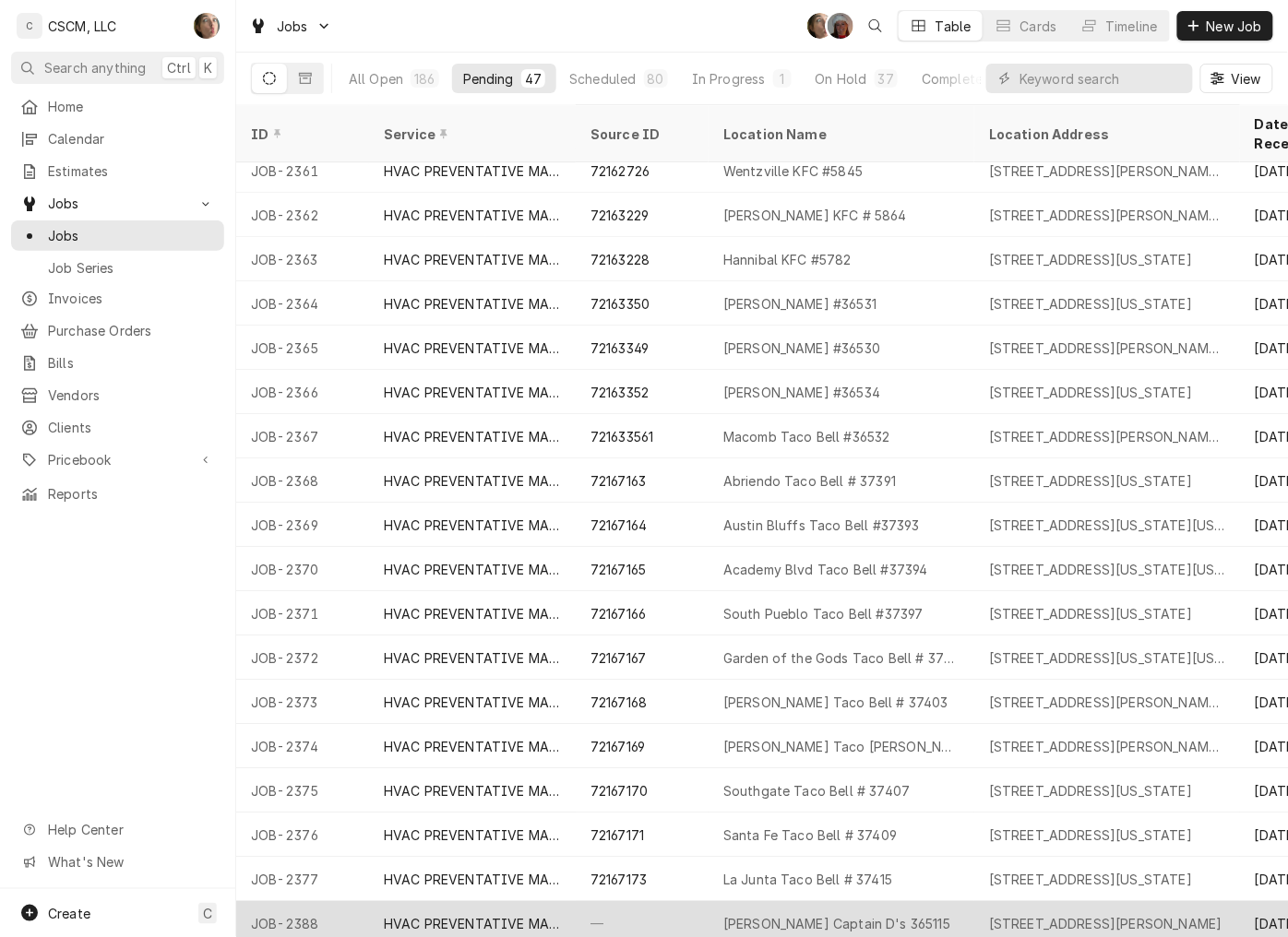
click at [810, 914] on div "Alton Captain D's 365115" at bounding box center [836, 923] width 227 height 19
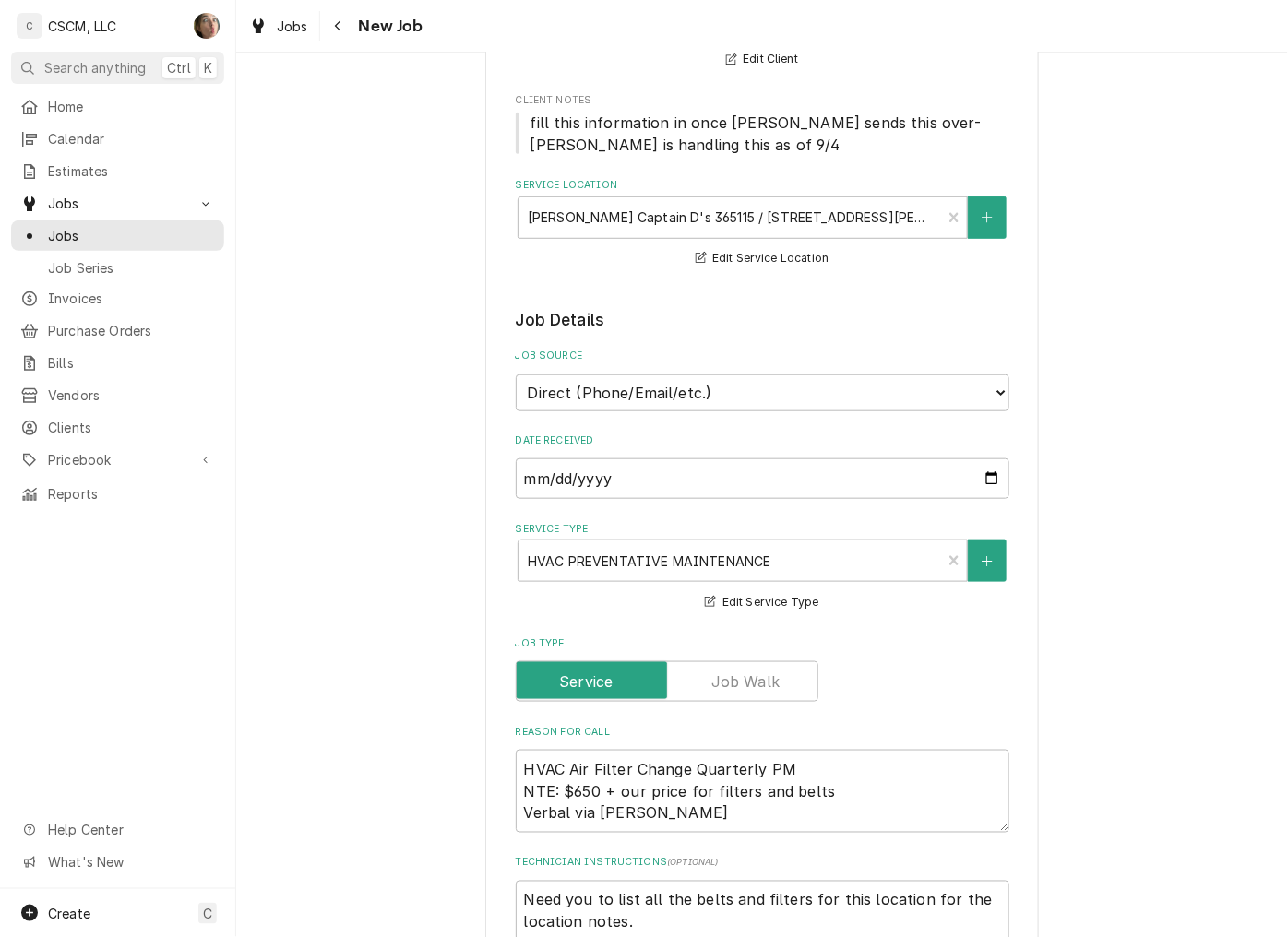
type textarea "x"
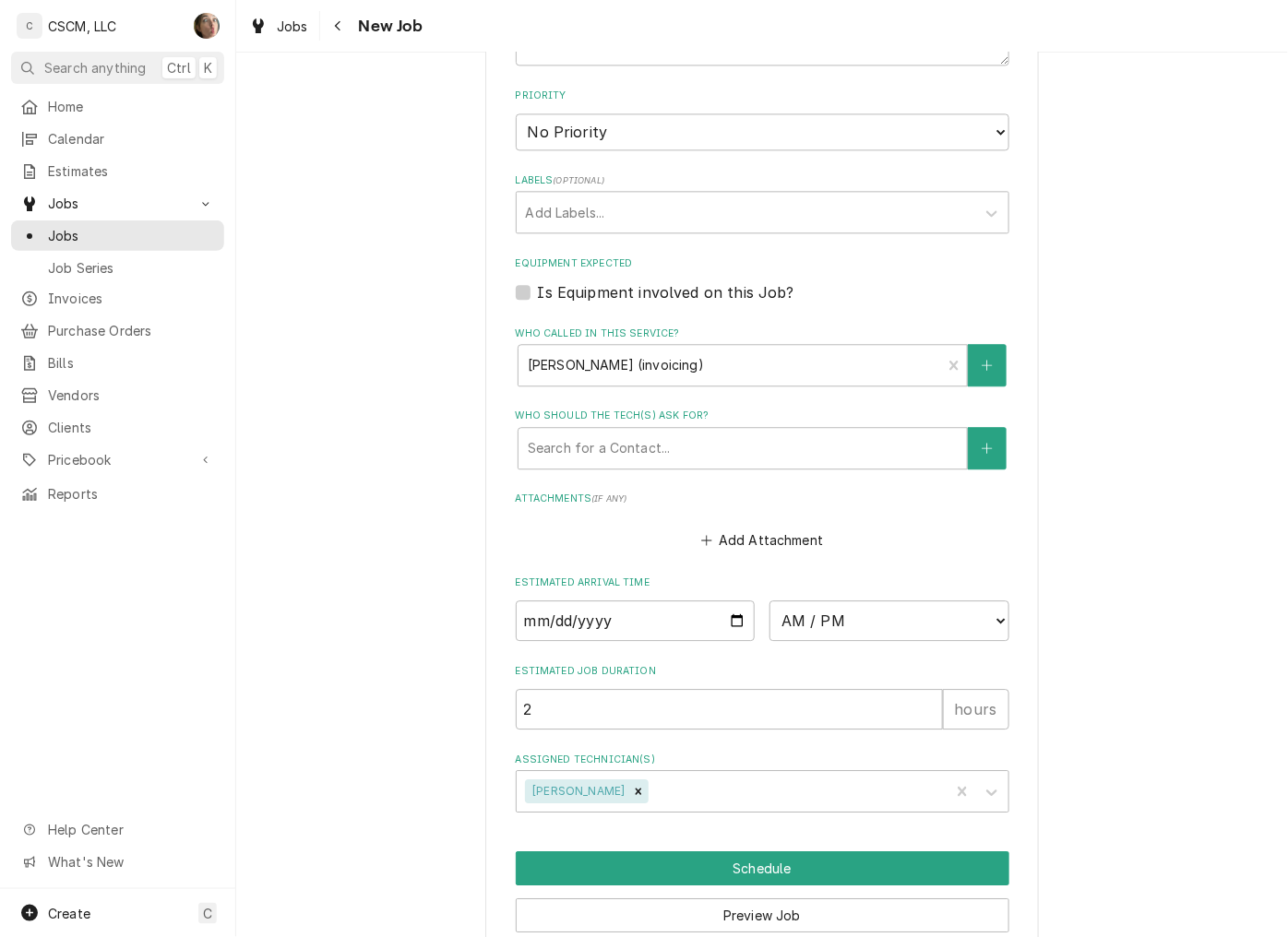
scroll to position [989, 0]
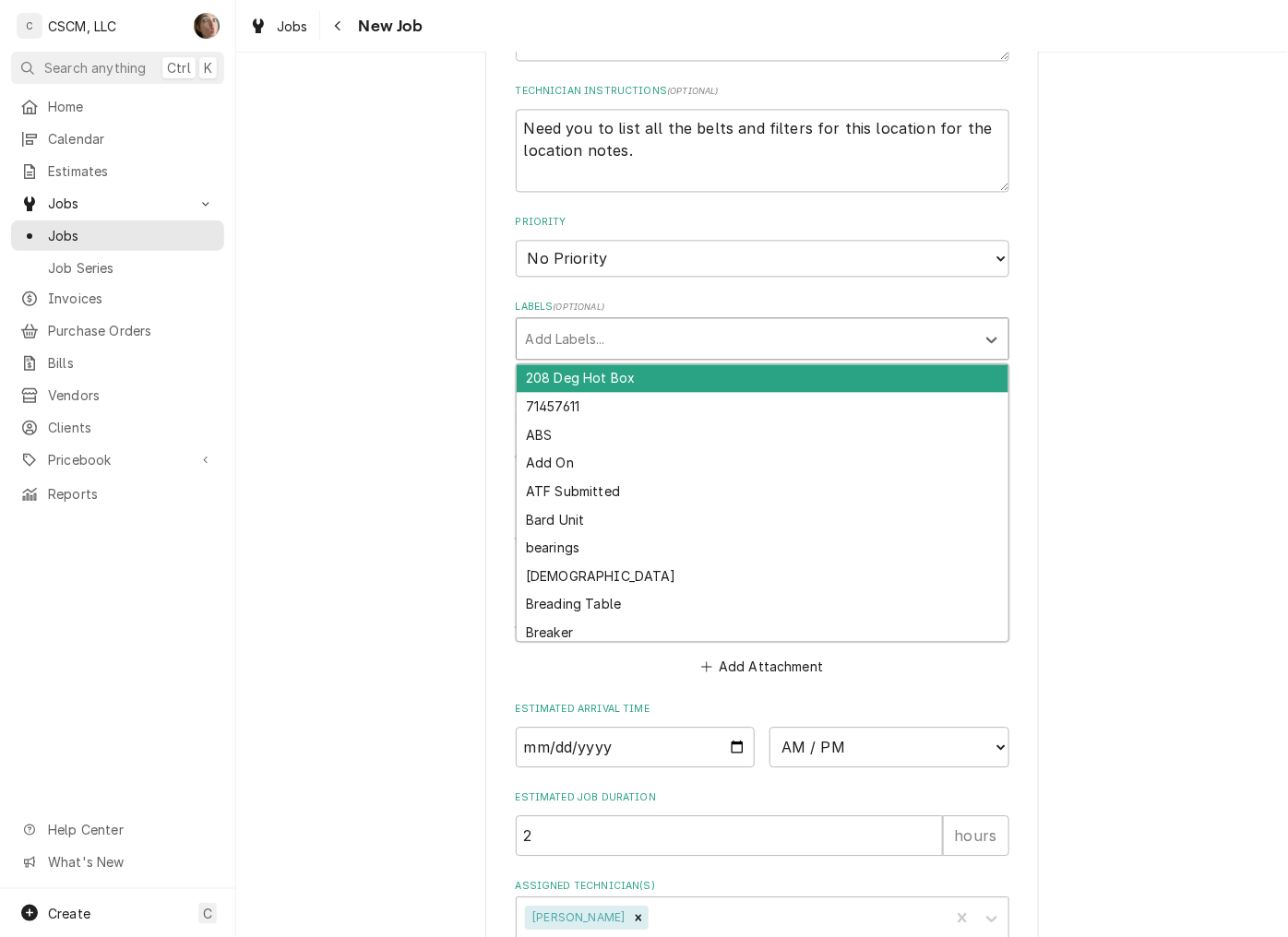
click at [621, 323] on div "Labels" at bounding box center [745, 339] width 440 height 33
type input "hv"
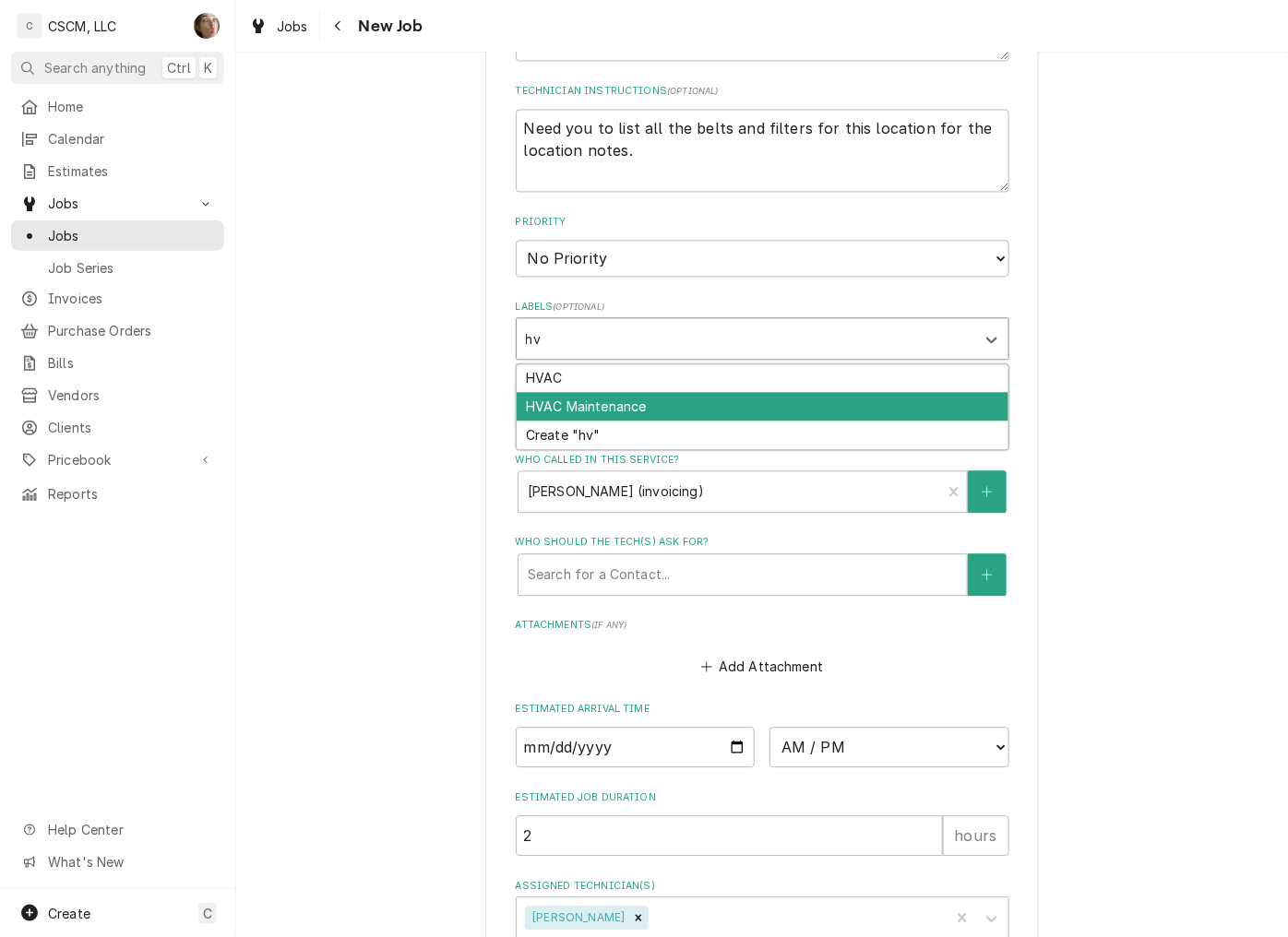
click at [584, 397] on div "HVAC Maintenance" at bounding box center [762, 407] width 492 height 29
type textarea "x"
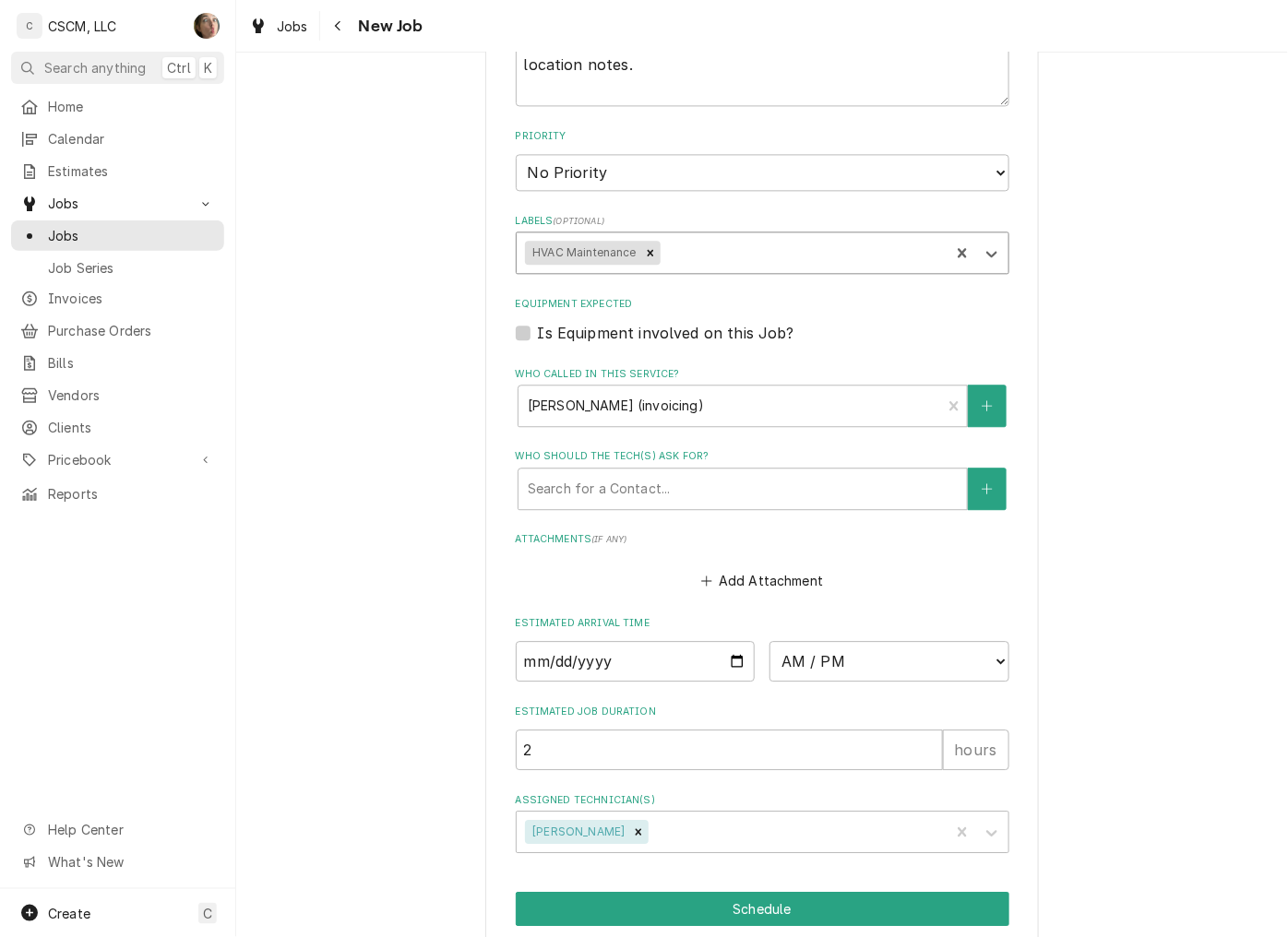
scroll to position [1194, 0]
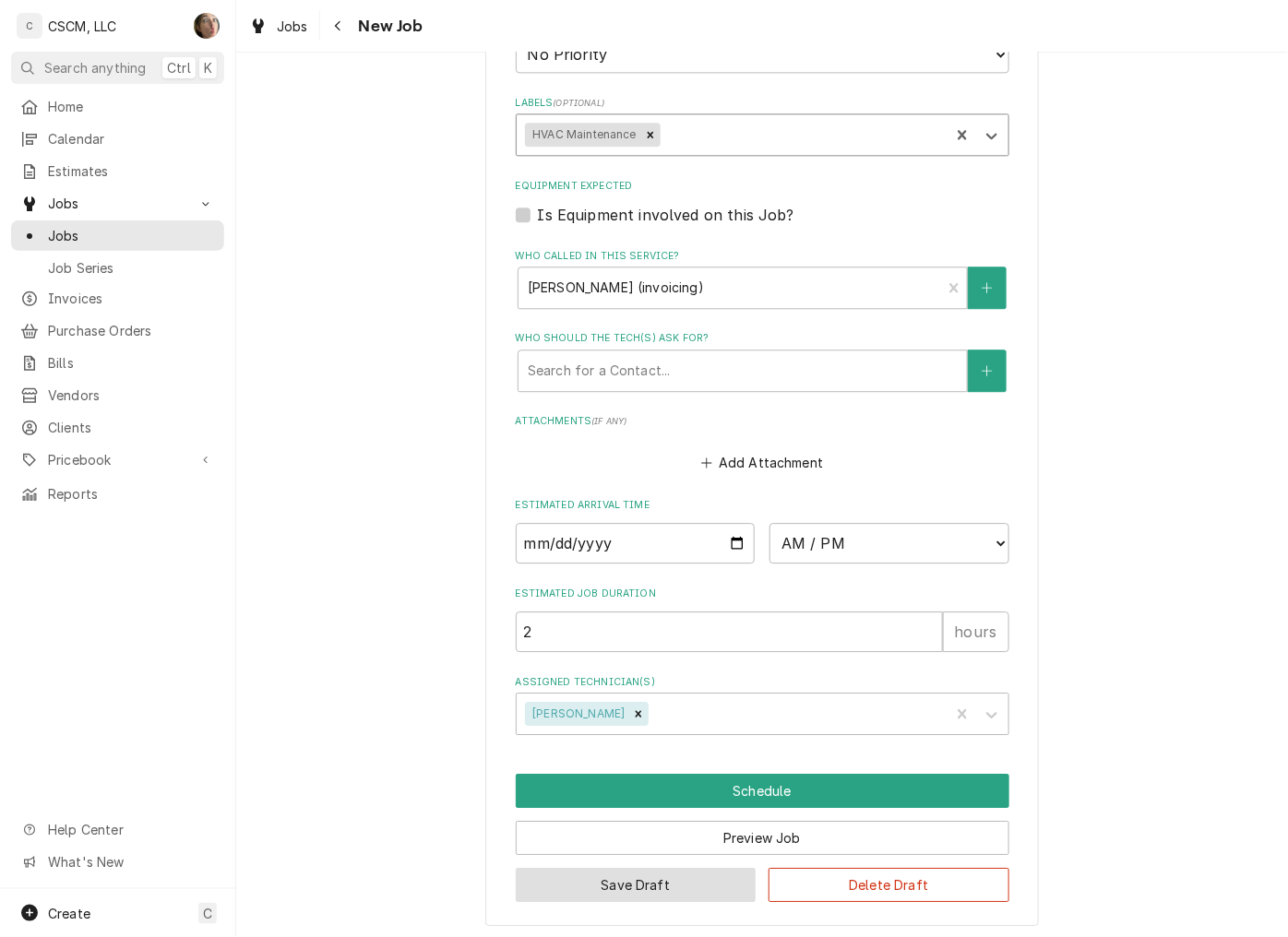
click at [684, 891] on button "Save Draft" at bounding box center [636, 885] width 241 height 34
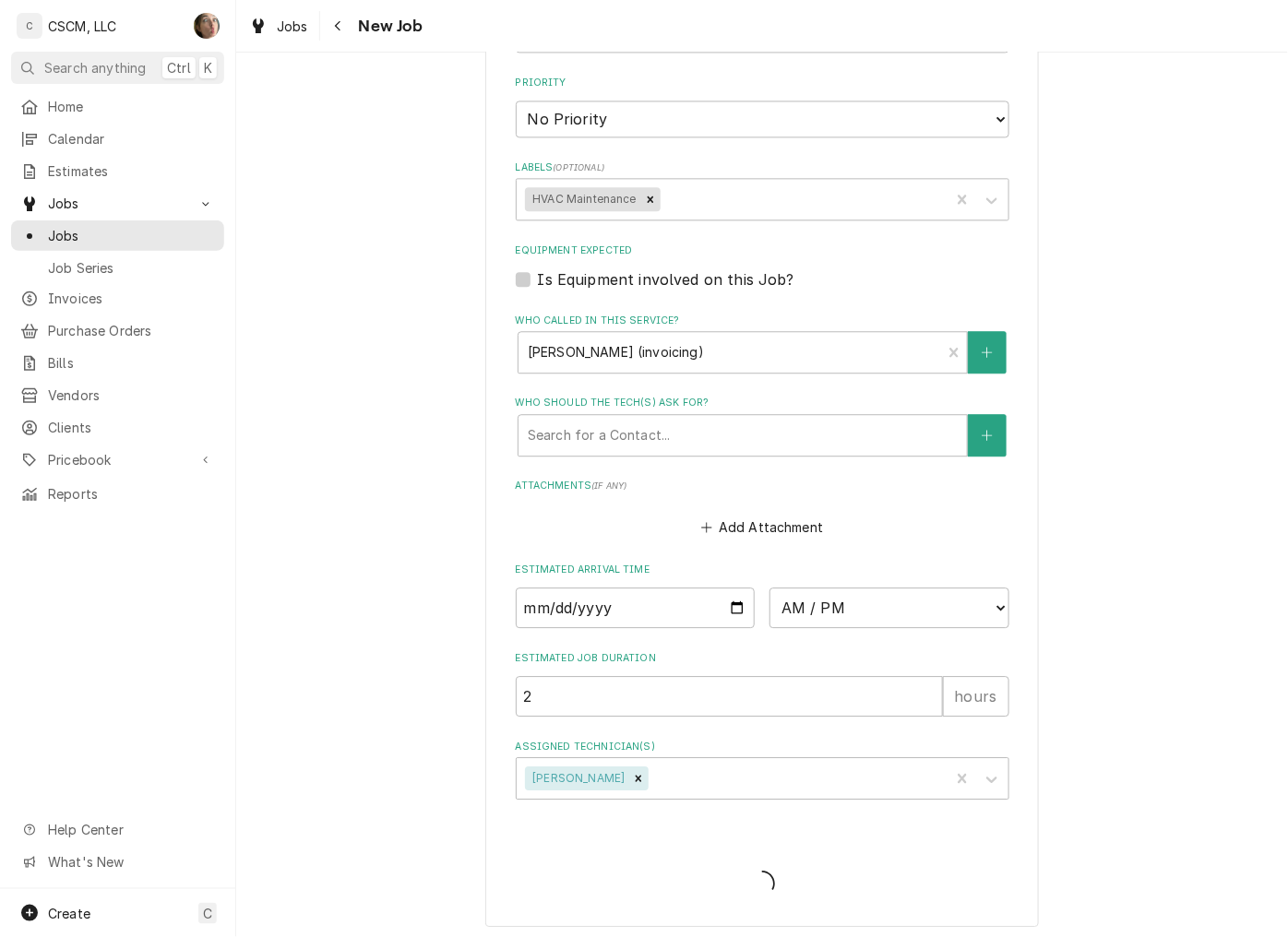
type textarea "x"
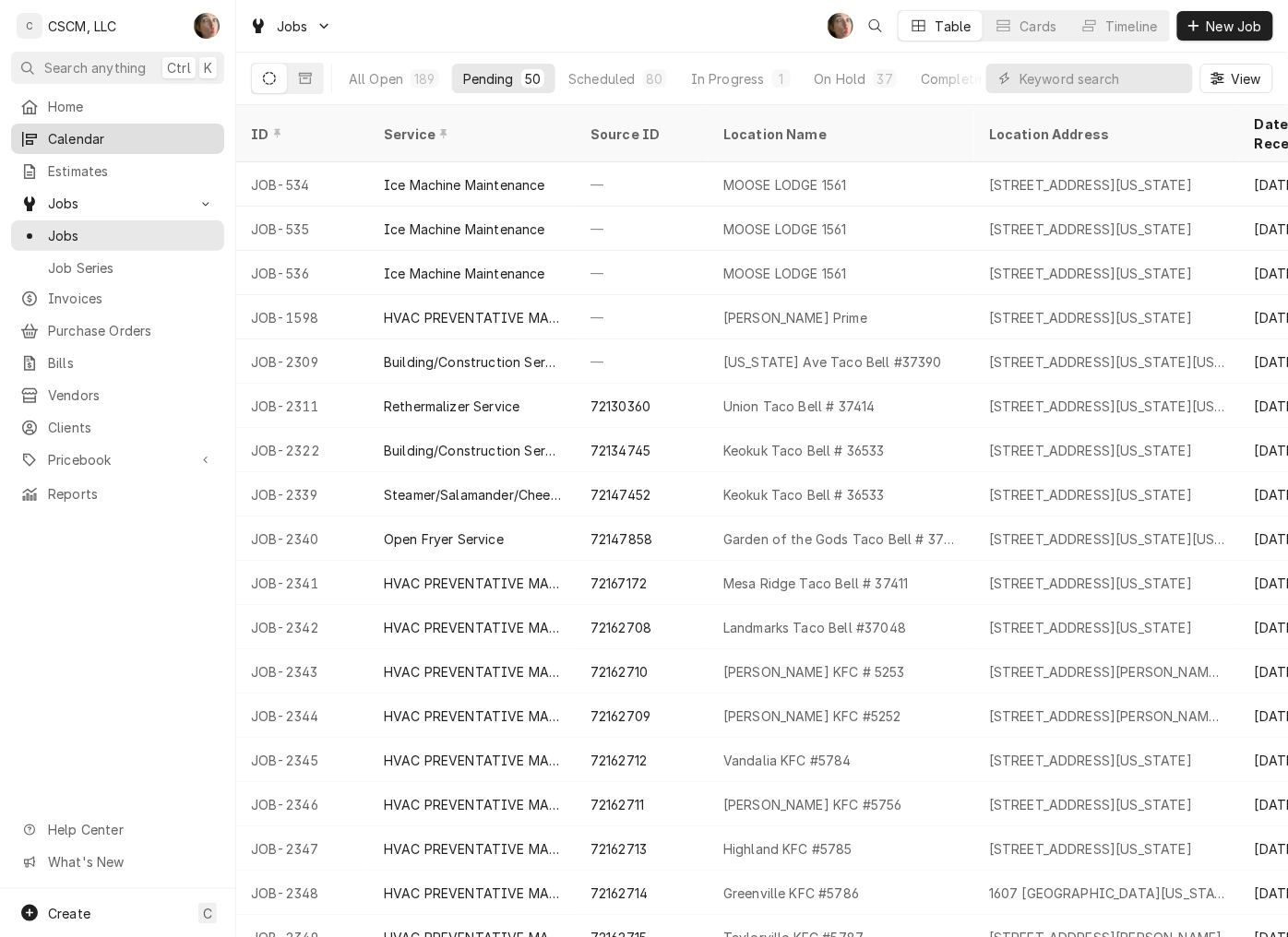
click at [108, 133] on span "Calendar" at bounding box center [131, 138] width 167 height 19
click at [1236, 20] on span "New Job" at bounding box center [1234, 26] width 63 height 19
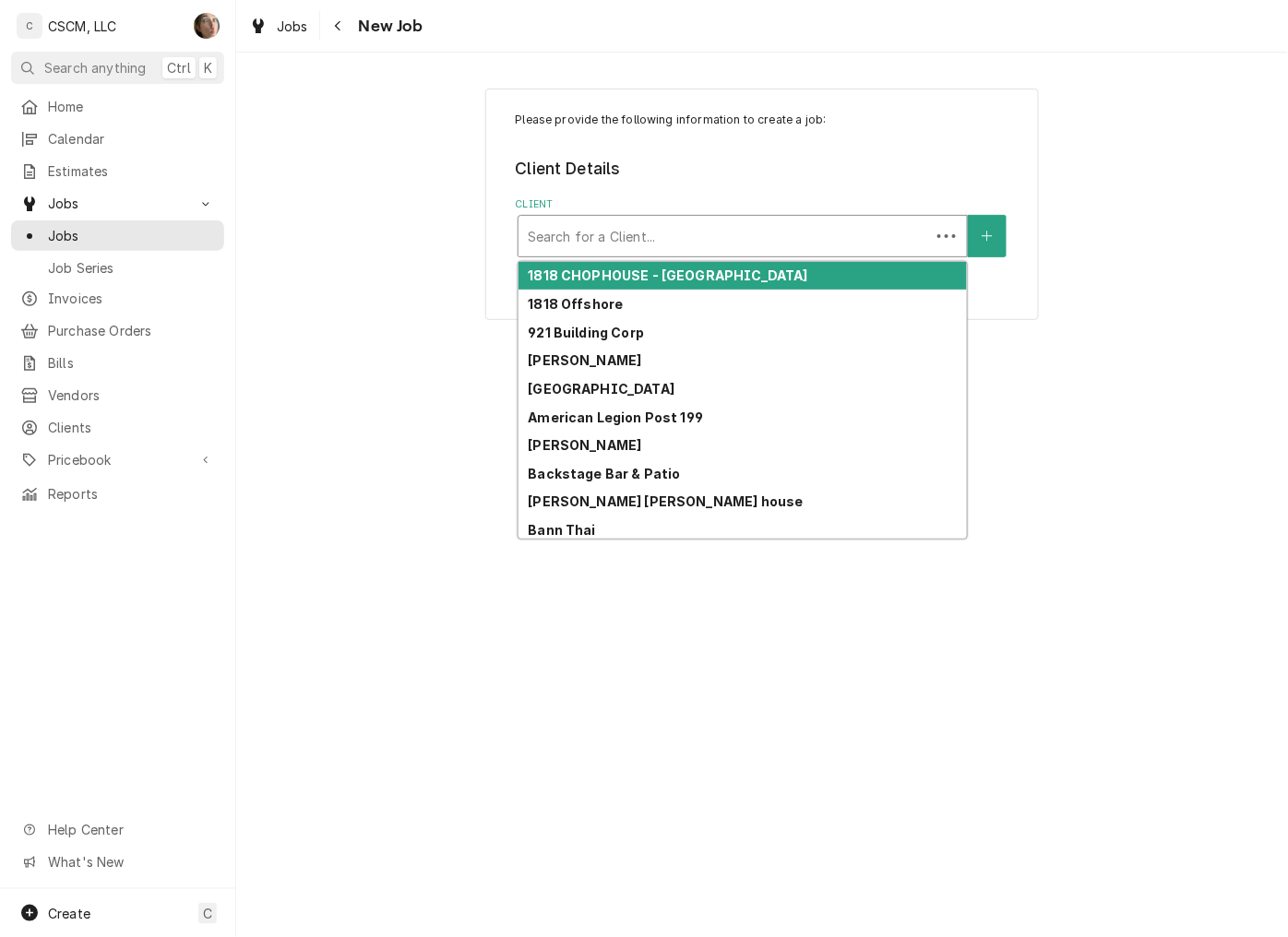
click at [684, 220] on div "Client" at bounding box center [723, 236] width 393 height 33
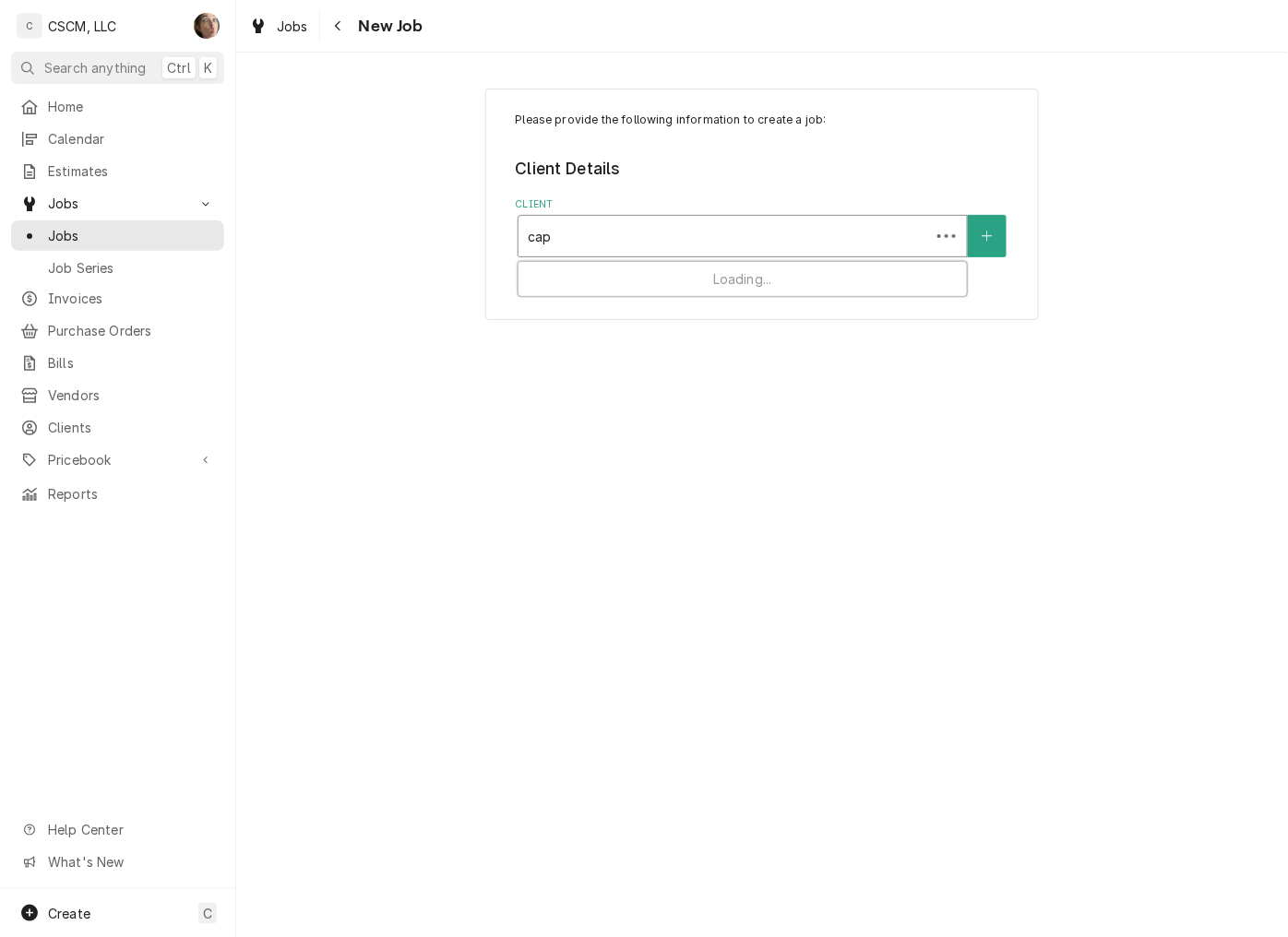
type input "capt"
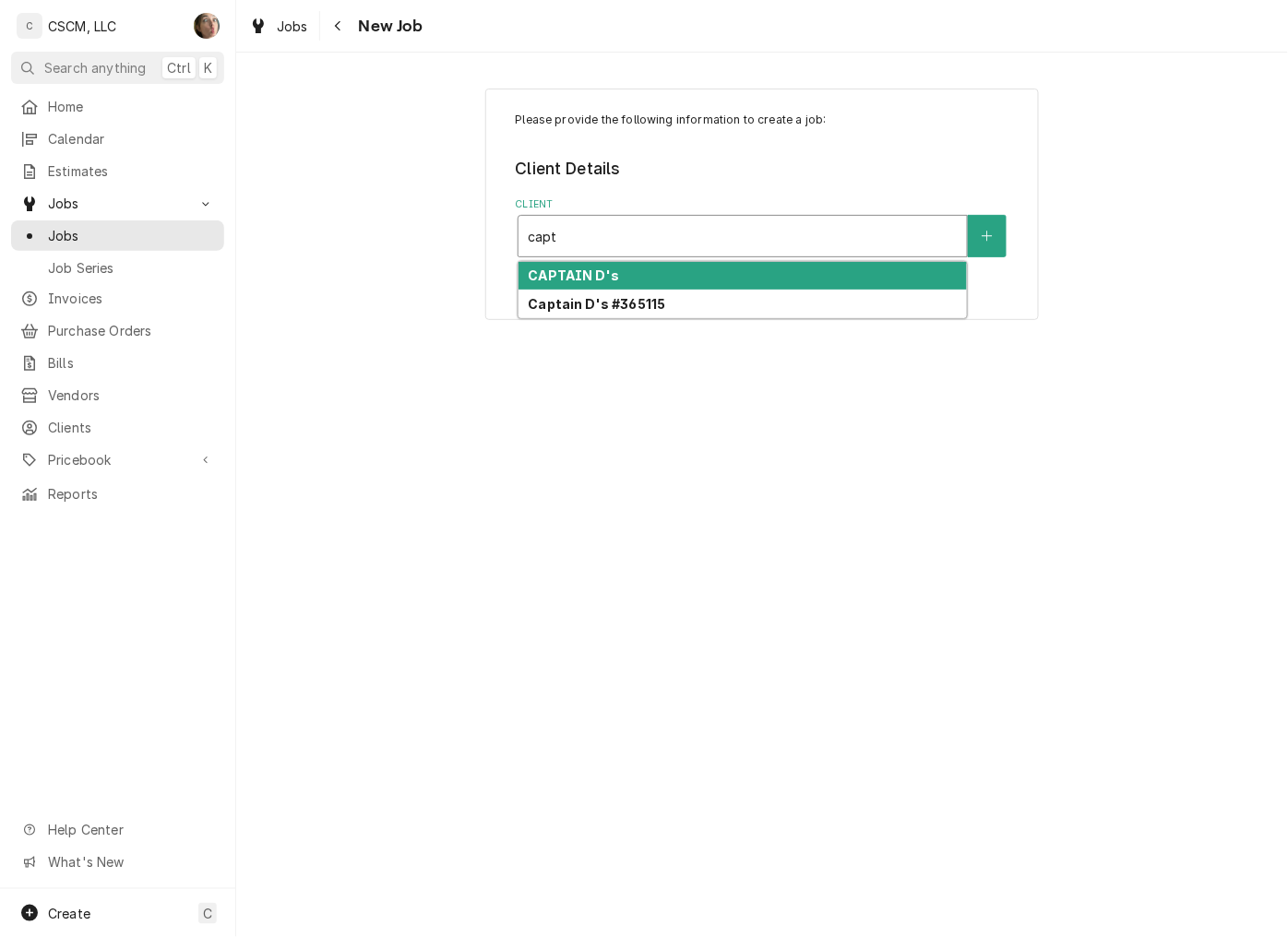
click at [651, 269] on div "CAPTAIN D's" at bounding box center [742, 276] width 449 height 29
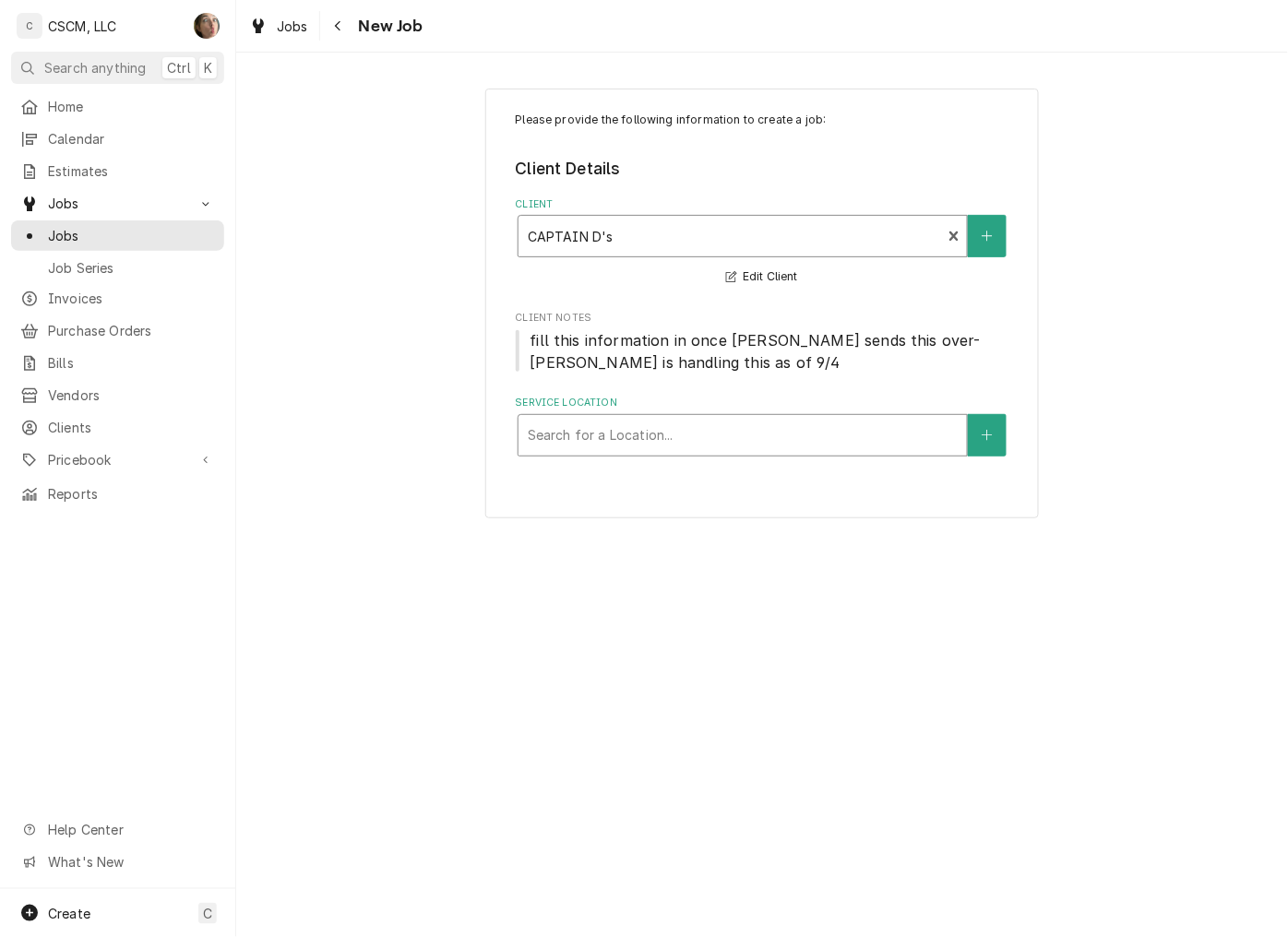
click at [736, 450] on div "Service Location" at bounding box center [742, 435] width 430 height 33
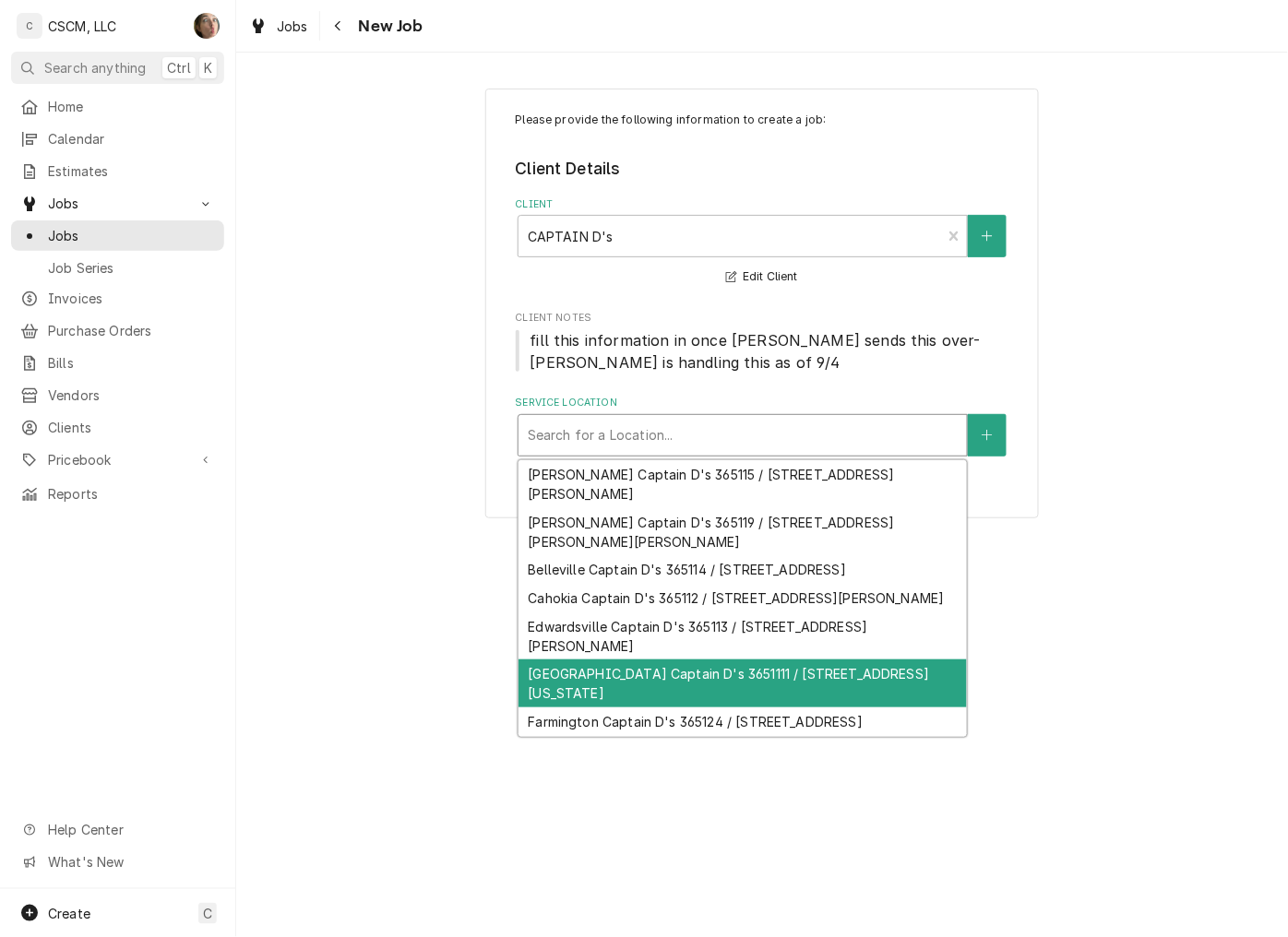
click at [881, 684] on div "Fairview Heights Captain D's 3651111 / 6004 N Illinois St, Fairview Heights, IL…" at bounding box center [742, 683] width 449 height 48
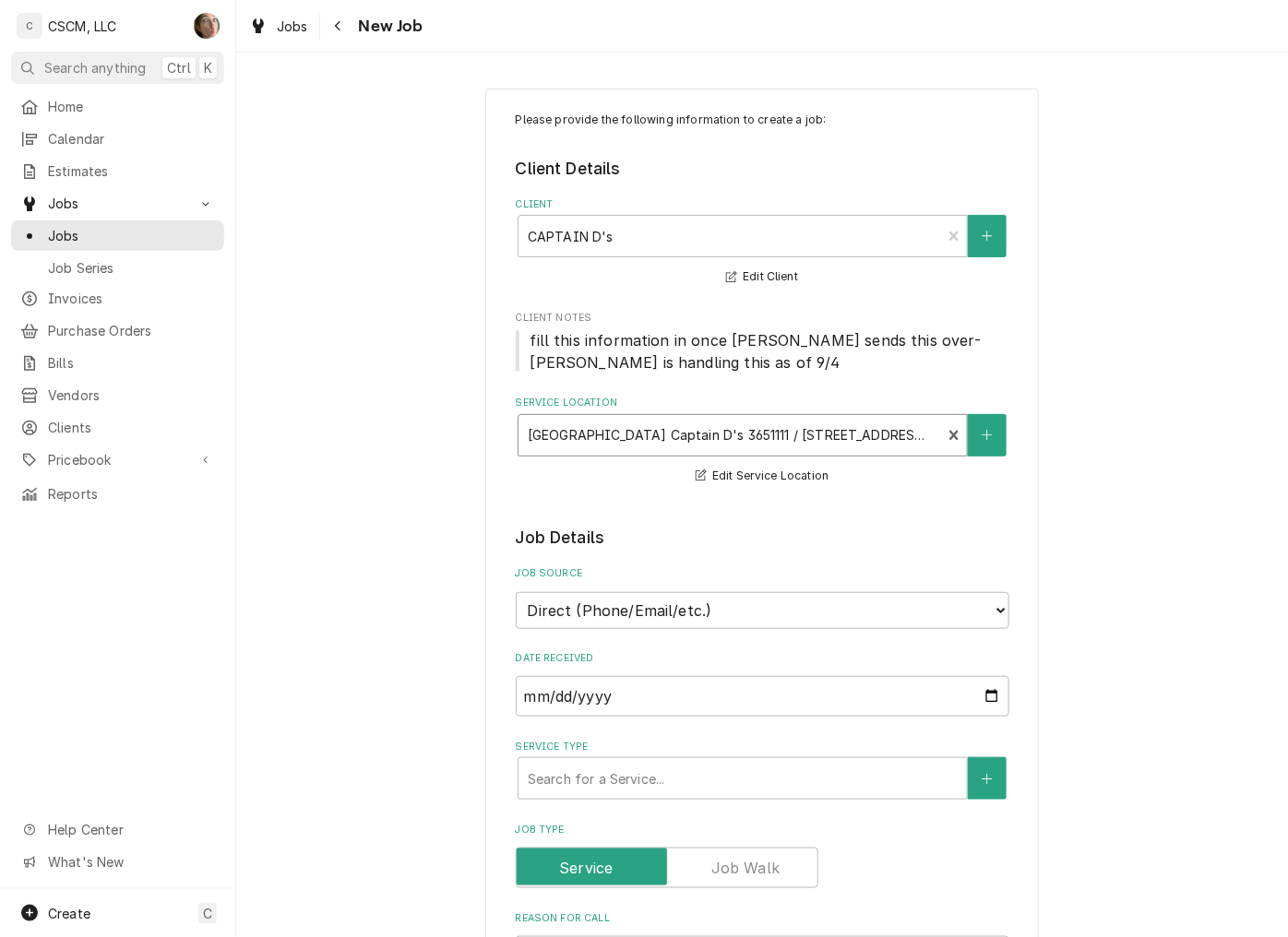
scroll to position [102, 0]
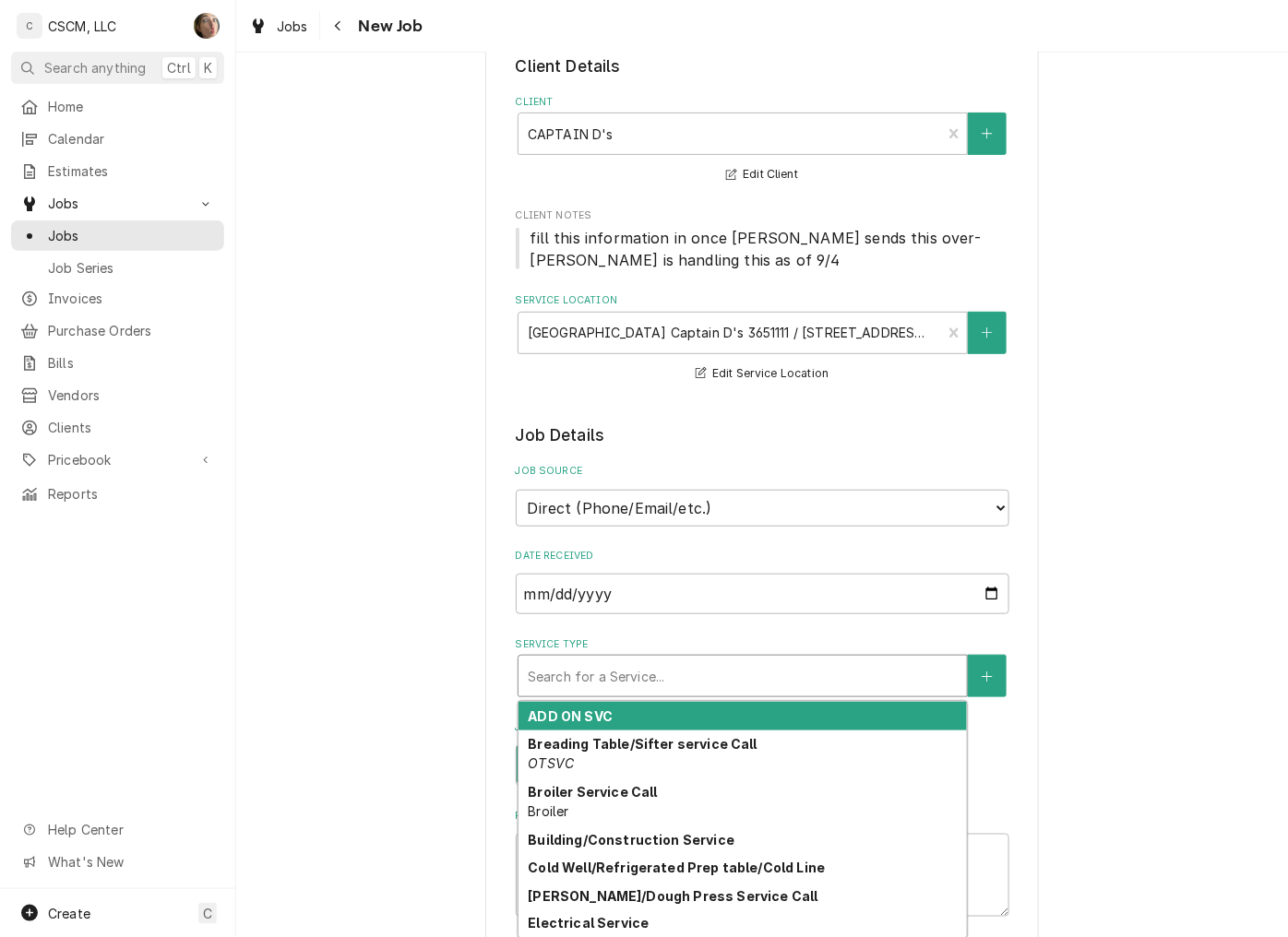
click at [744, 668] on div "Service Type" at bounding box center [742, 675] width 430 height 33
type textarea "x"
type input "h"
type textarea "x"
type input "hv"
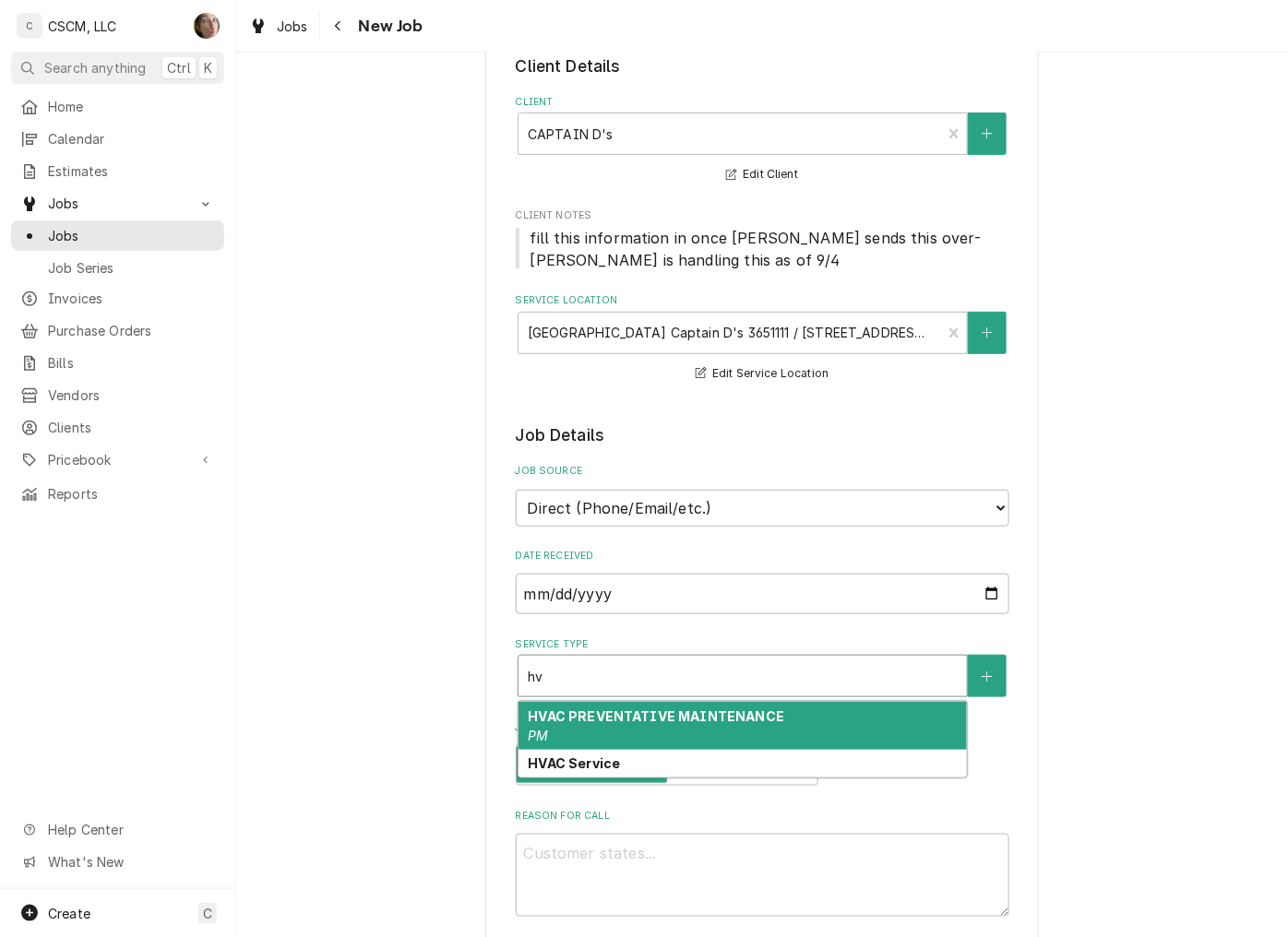
click at [719, 715] on strong "HVAC PREVENTATIVE MAINTENANCE" at bounding box center [655, 716] width 257 height 16
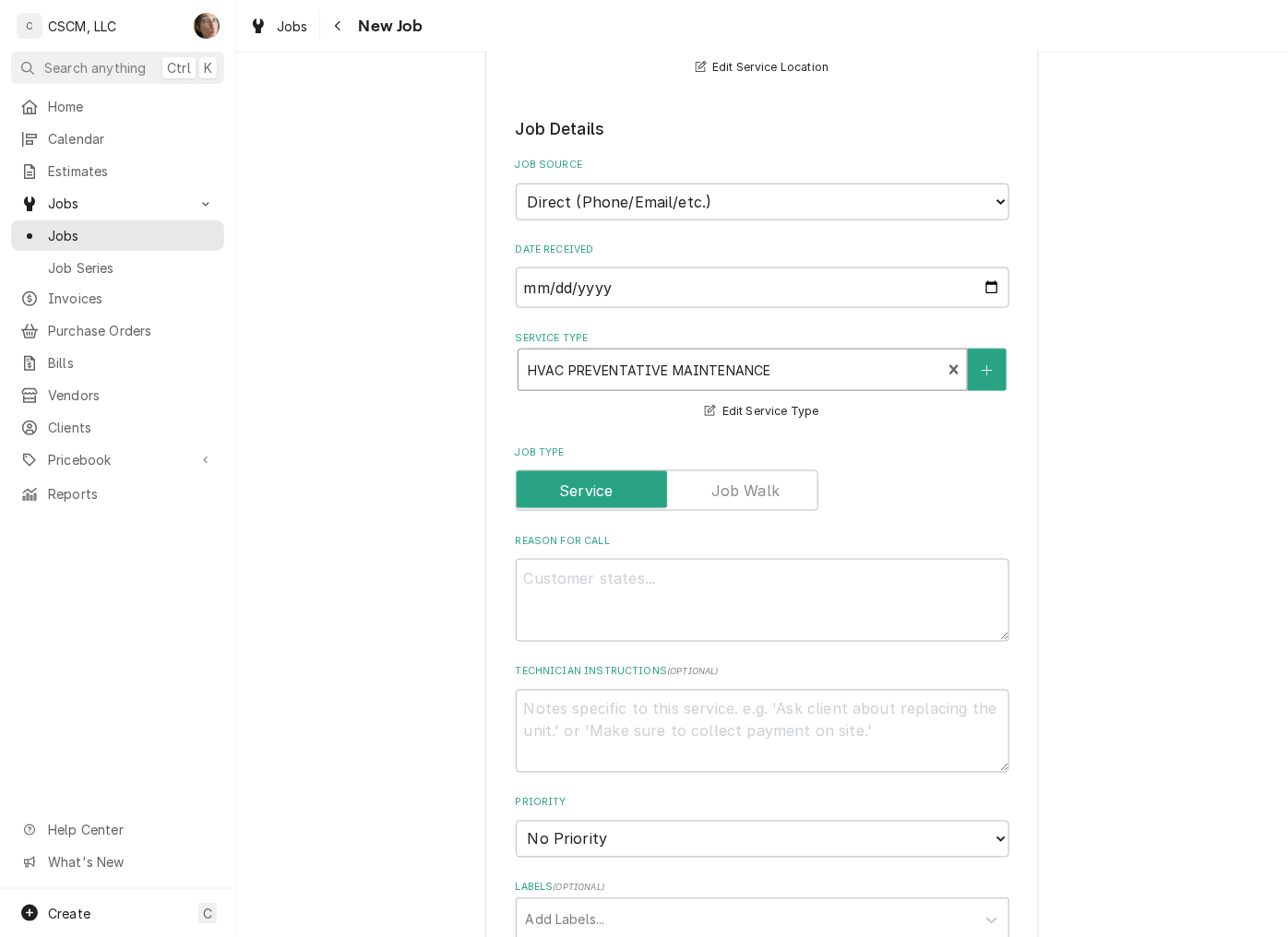
scroll to position [410, 0]
click at [644, 601] on textarea "Reason For Call" at bounding box center [762, 599] width 494 height 83
paste textarea "HVAC Air Filter Change Quarterly PM NTE: $650 + our price for filters and belts…"
type textarea "x"
type textarea "HVAC Air Filter Change Quarterly PM NTE: $650 + our price for filters and belts…"
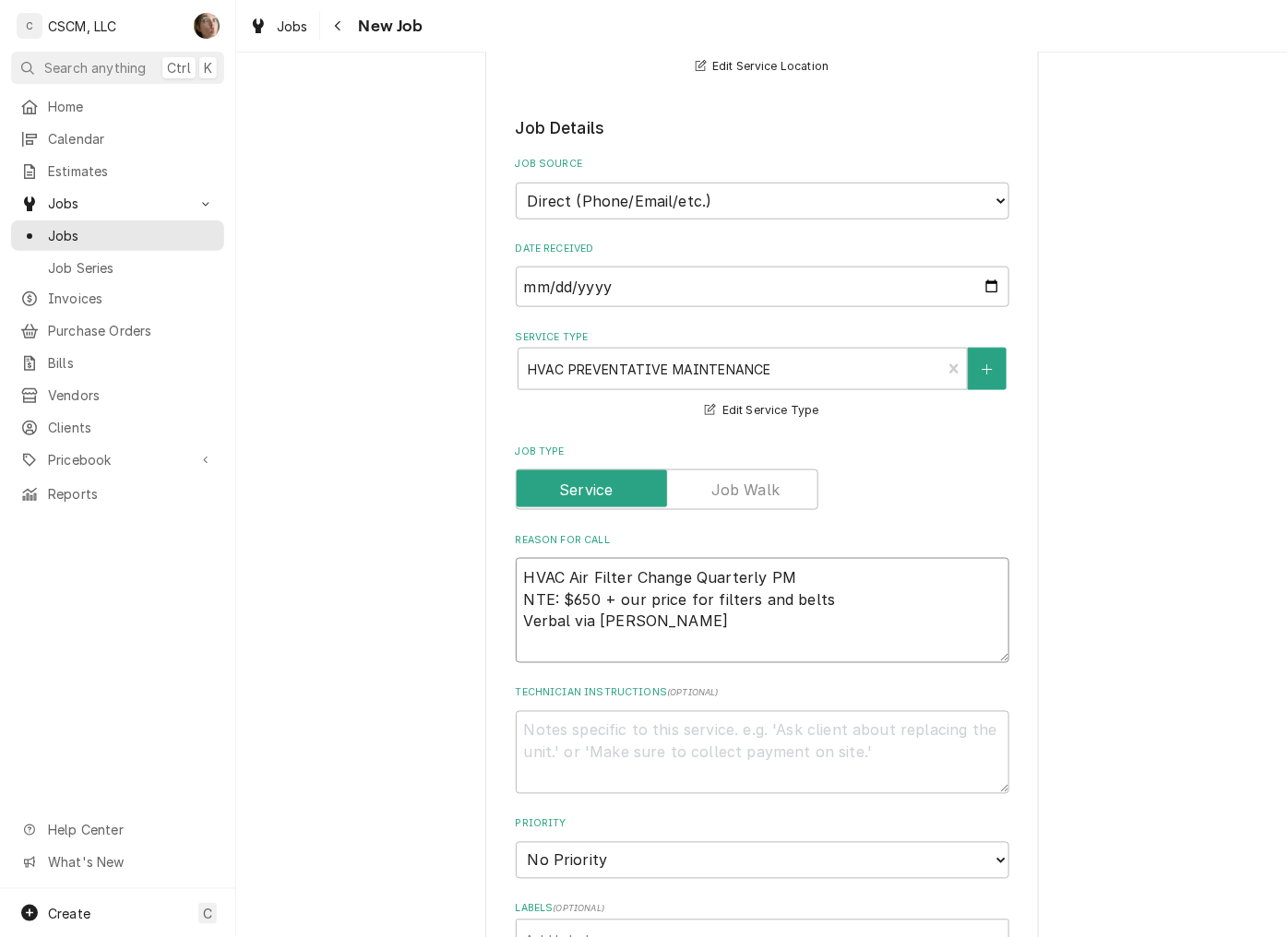
type textarea "x"
type textarea "HVAC Air Filter Change Quarterly PM NTE: $650 + our price for filters and belts…"
click at [538, 750] on textarea "Technician Instructions ( optional )" at bounding box center [762, 752] width 494 height 83
type textarea "Need you to list all the belts and filters for this location for the location n…"
type textarea "x"
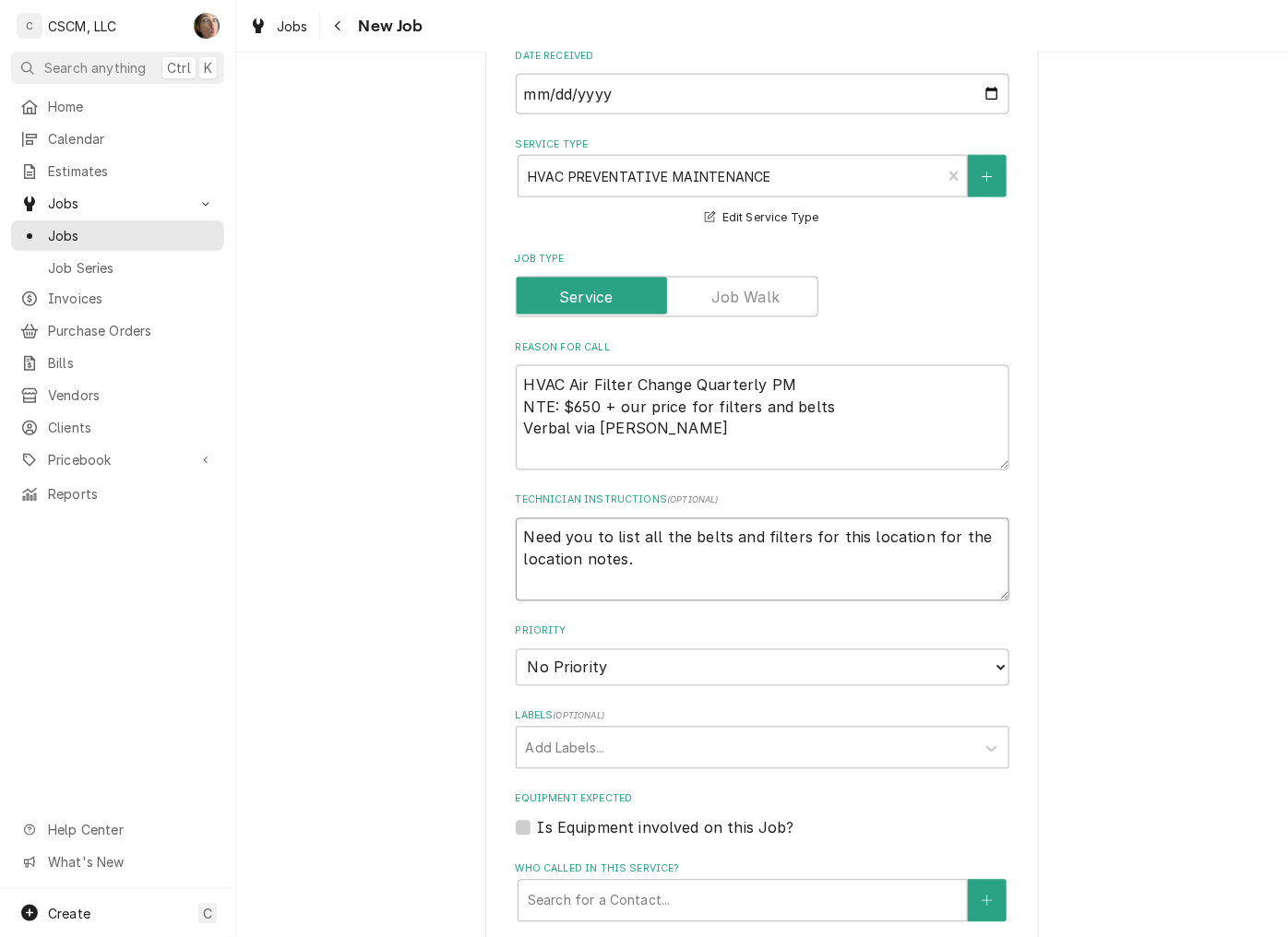
scroll to position [614, 0]
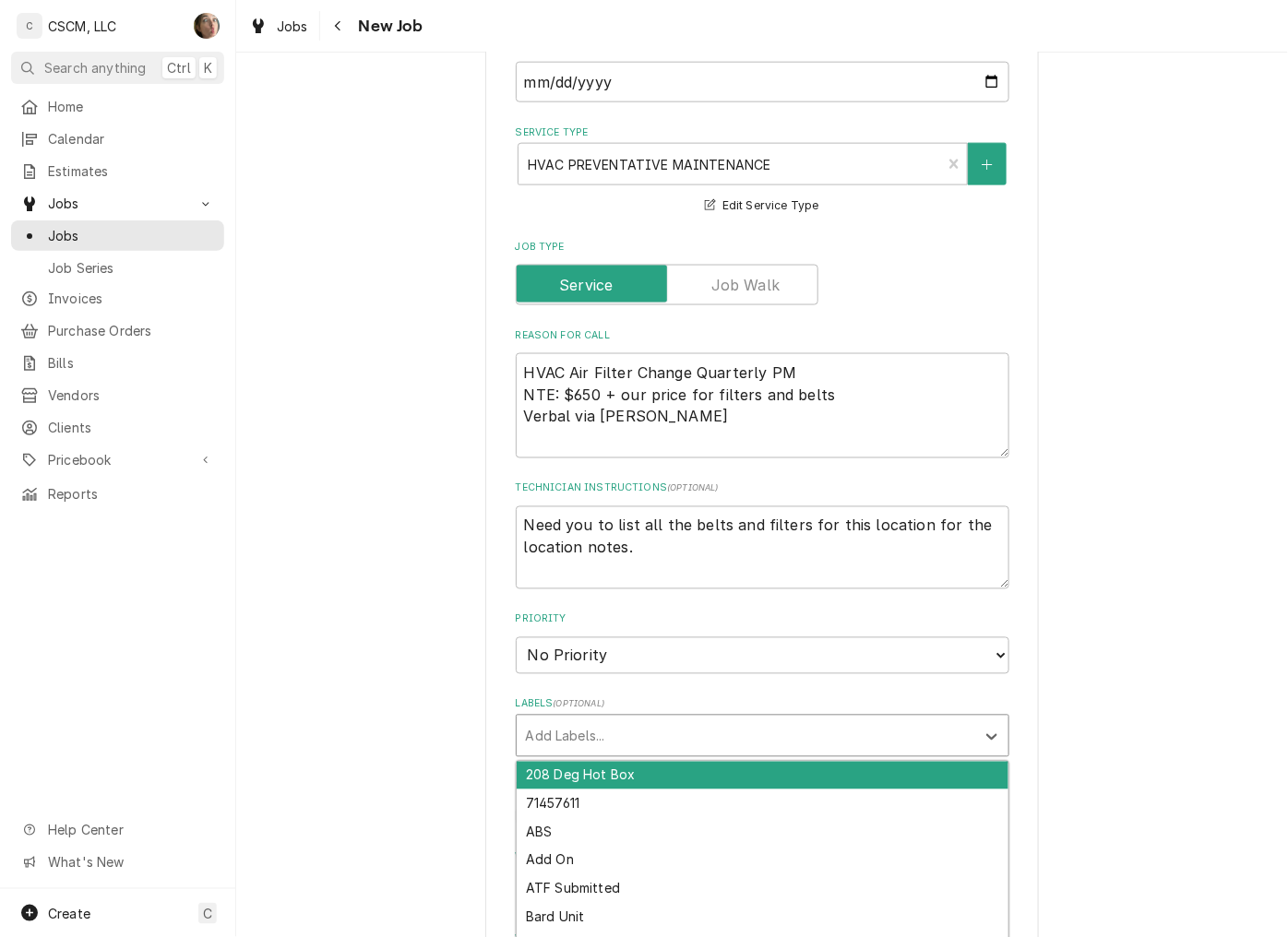
click at [633, 725] on div "Labels" at bounding box center [745, 735] width 440 height 33
type input "hv"
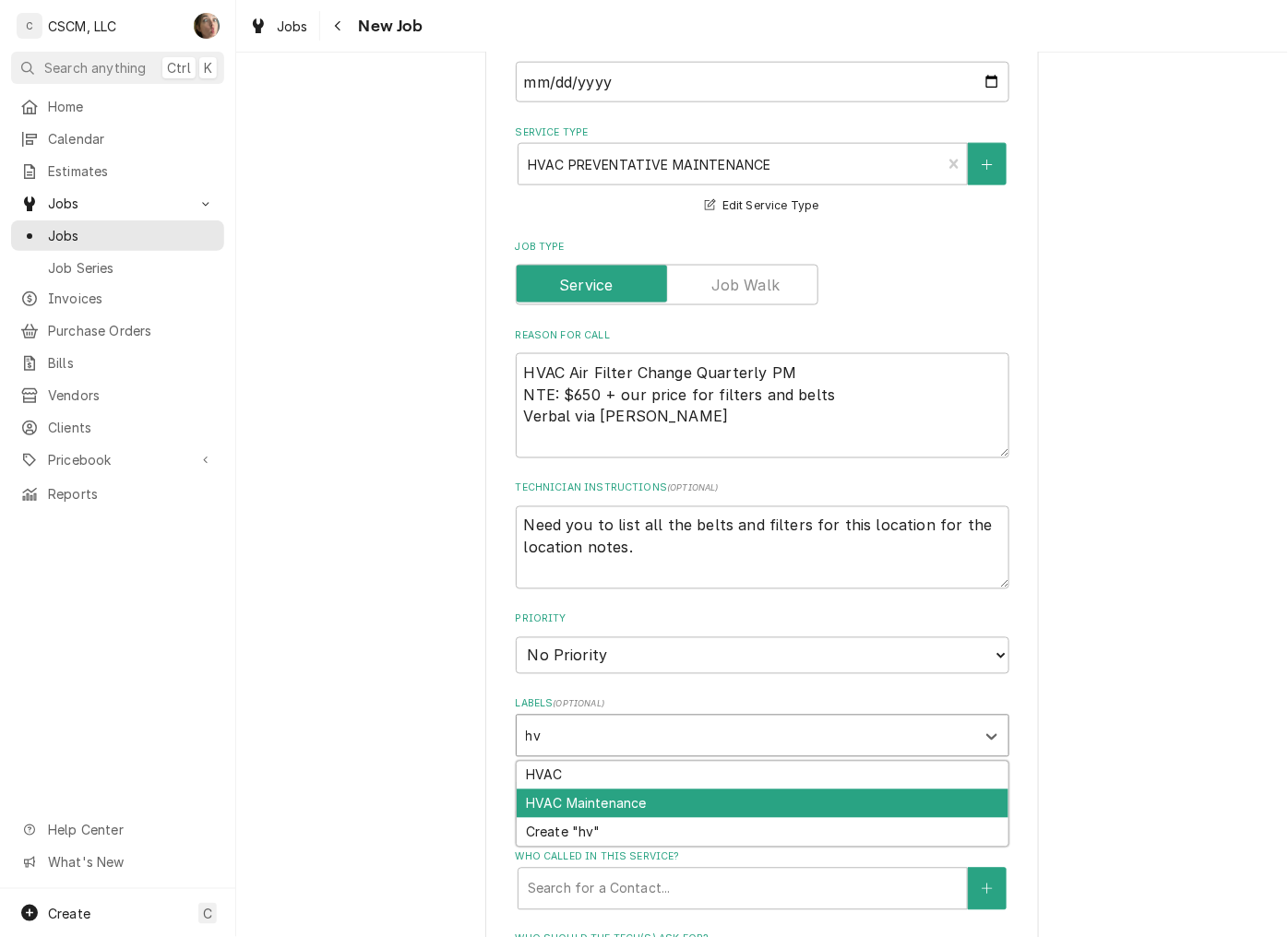
click at [626, 793] on div "HVAC Maintenance" at bounding box center [762, 803] width 492 height 29
type textarea "x"
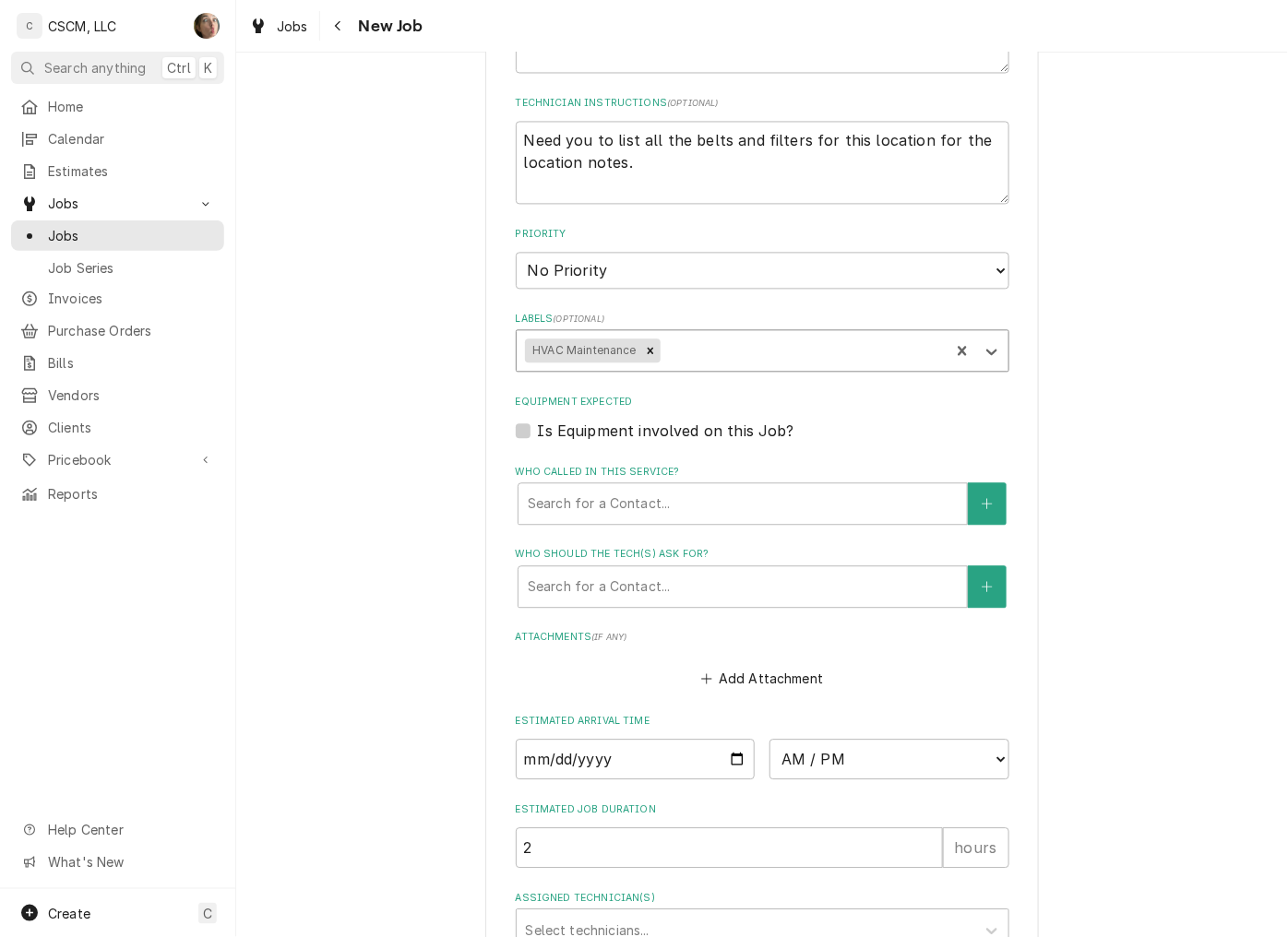
scroll to position [1168, 0]
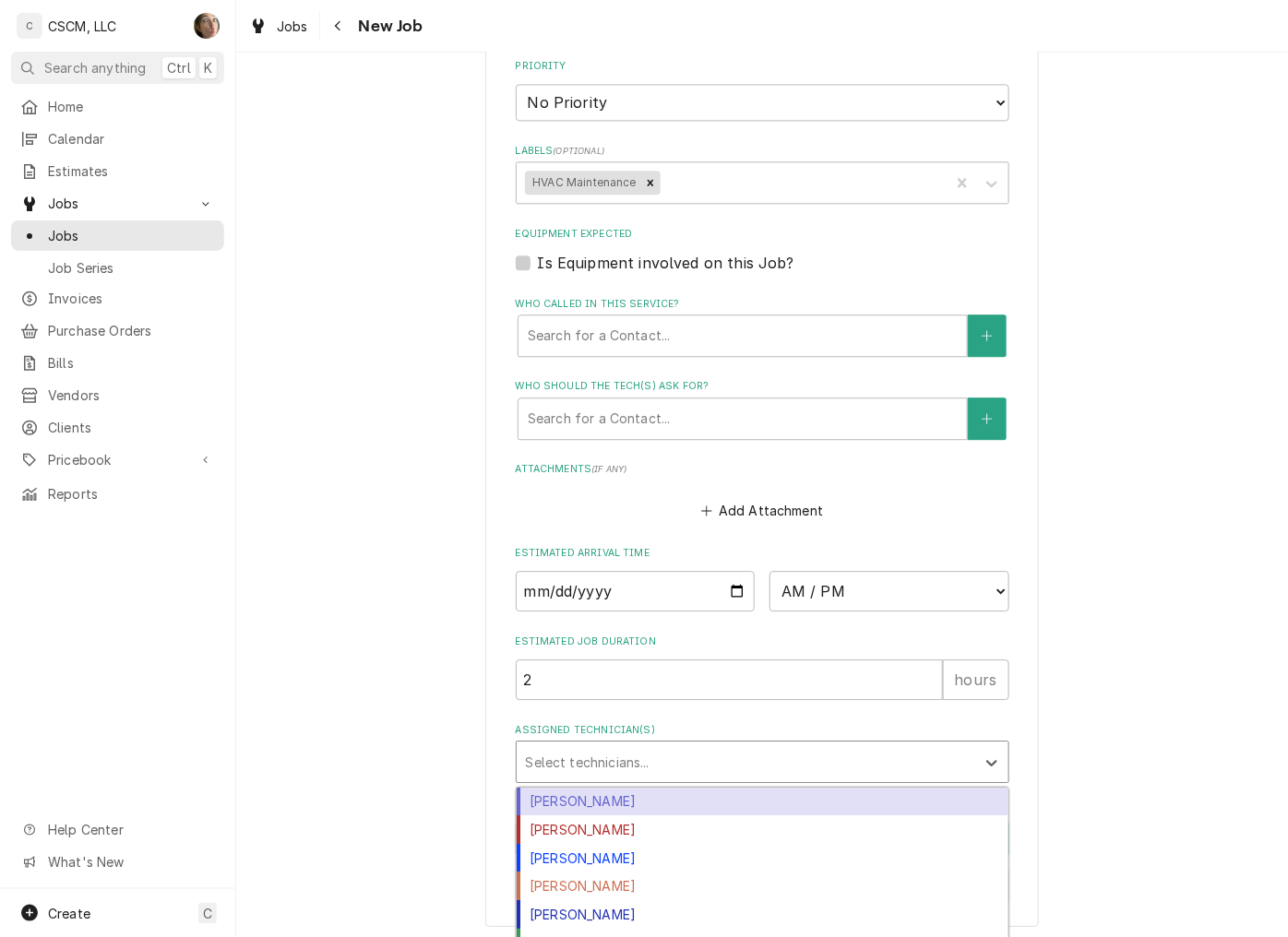
click at [797, 762] on div "Assigned Technician(s)" at bounding box center [745, 761] width 440 height 33
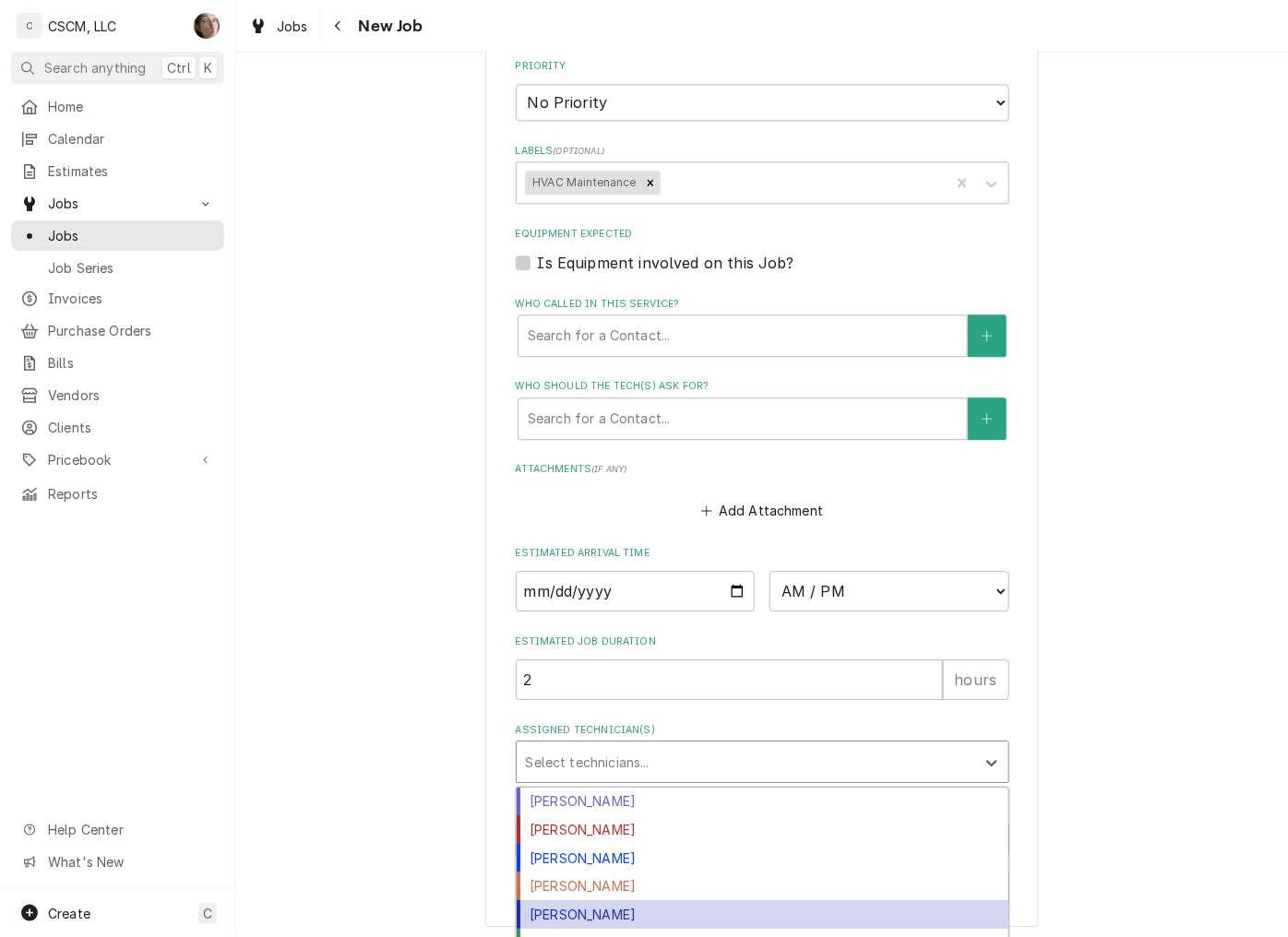
scroll to position [71, 0]
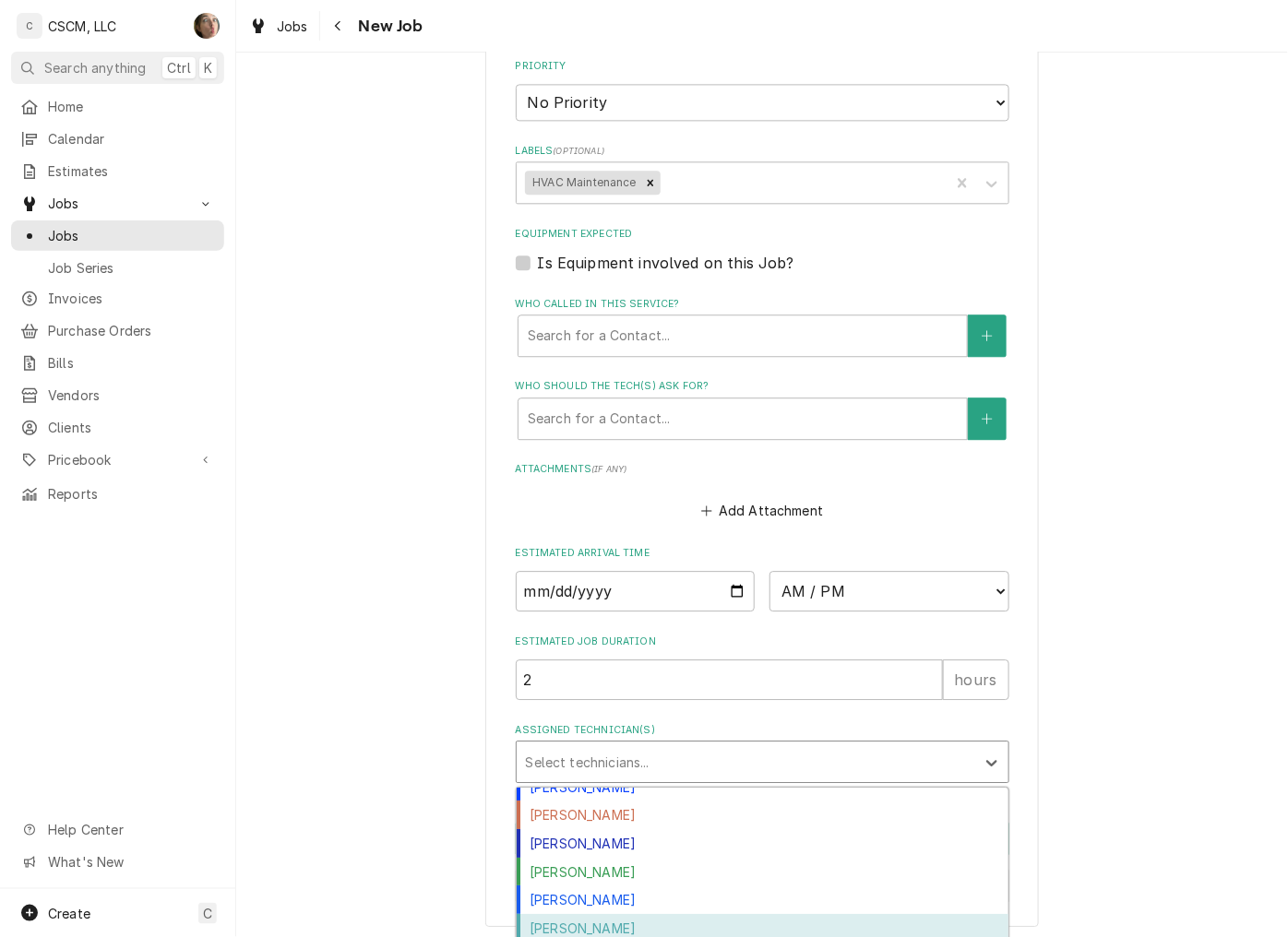
click at [698, 916] on div "Zackary Bain" at bounding box center [762, 928] width 492 height 29
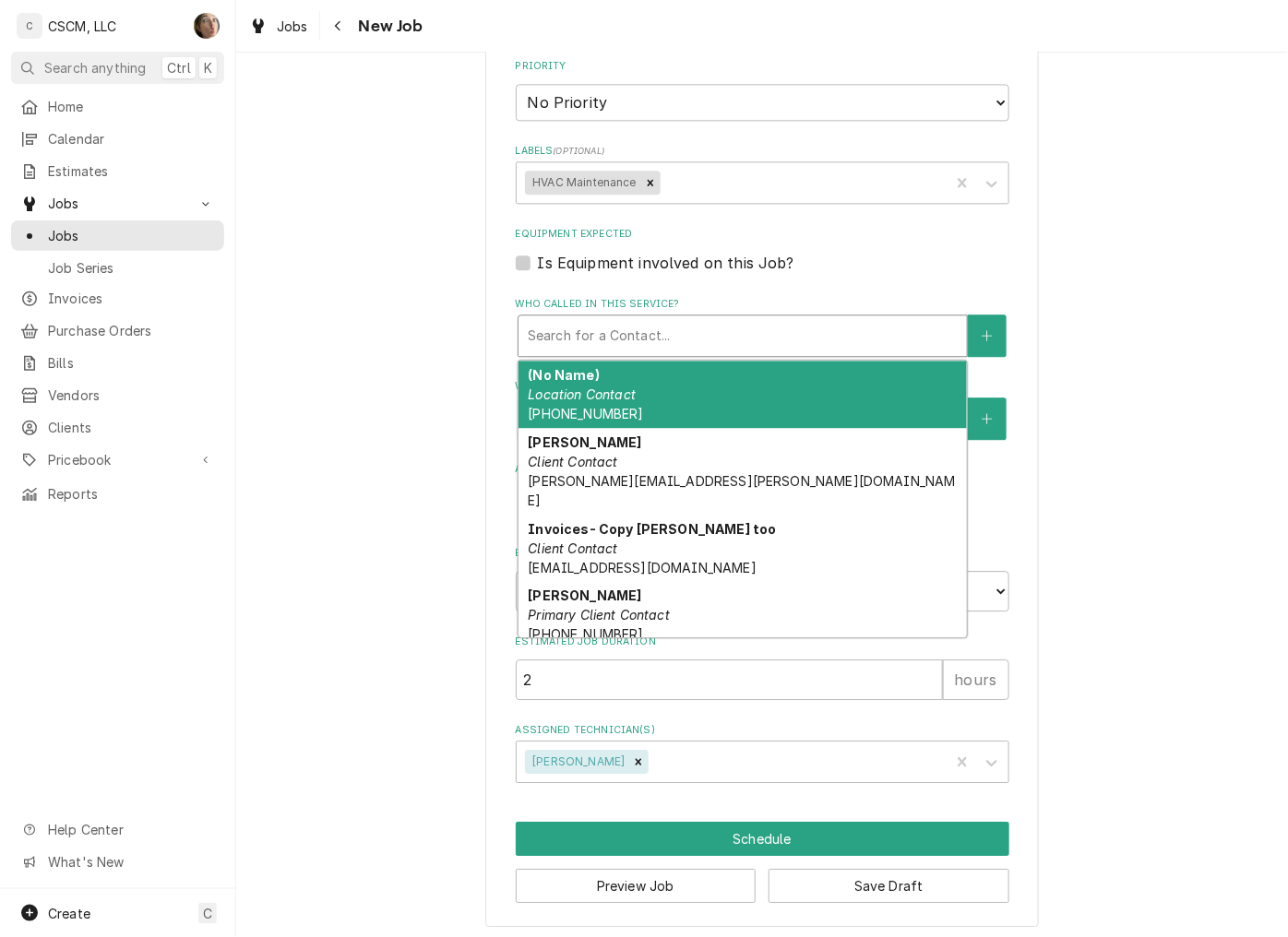
click at [766, 326] on div "Who called in this service?" at bounding box center [742, 335] width 430 height 33
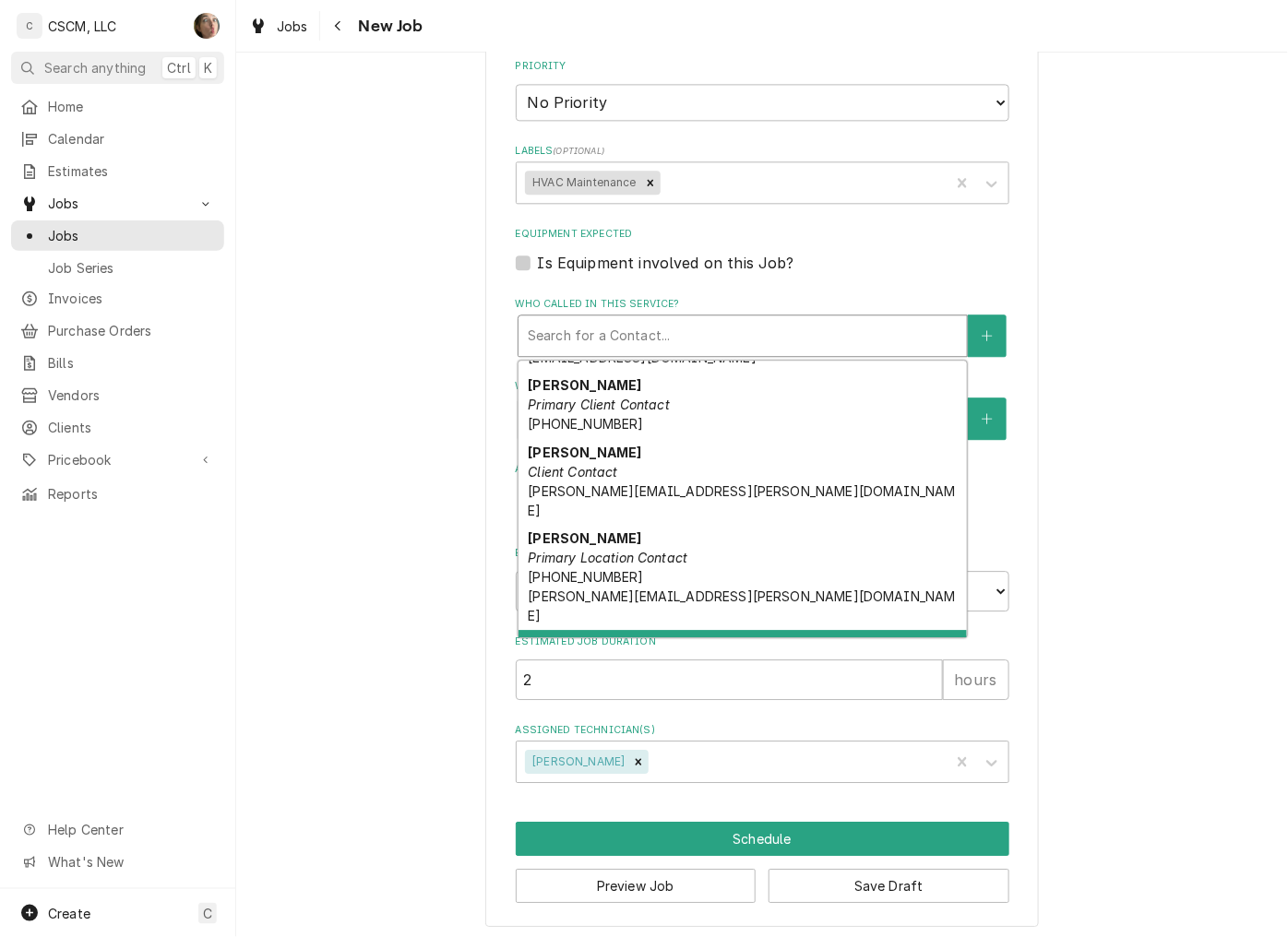
click at [733, 630] on div "[PERSON_NAME] (invoicing) Client Contact [PERSON_NAME][EMAIL_ADDRESS][PERSON_NA…" at bounding box center [742, 673] width 449 height 87
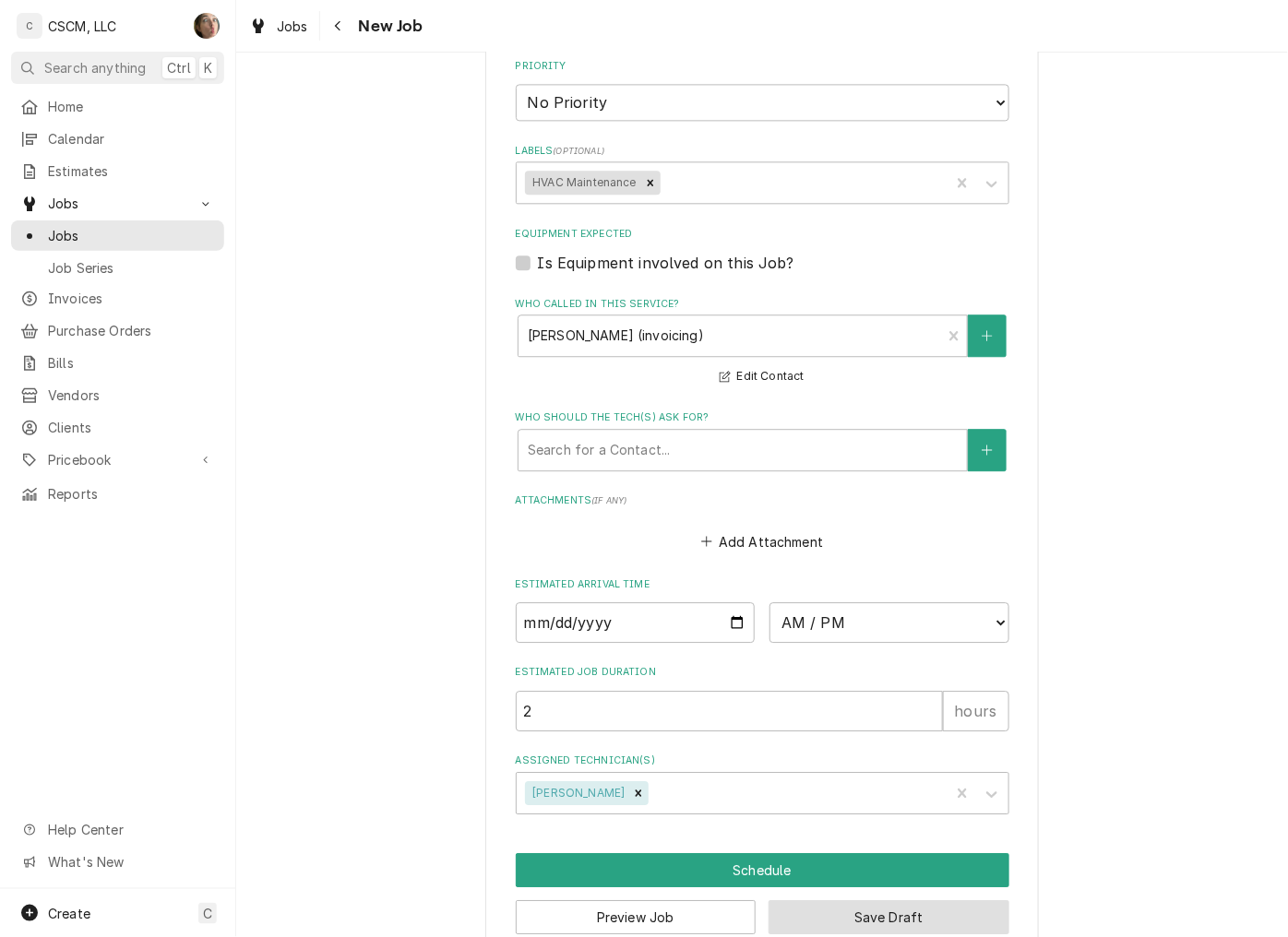
click at [821, 913] on button "Save Draft" at bounding box center [888, 917] width 241 height 34
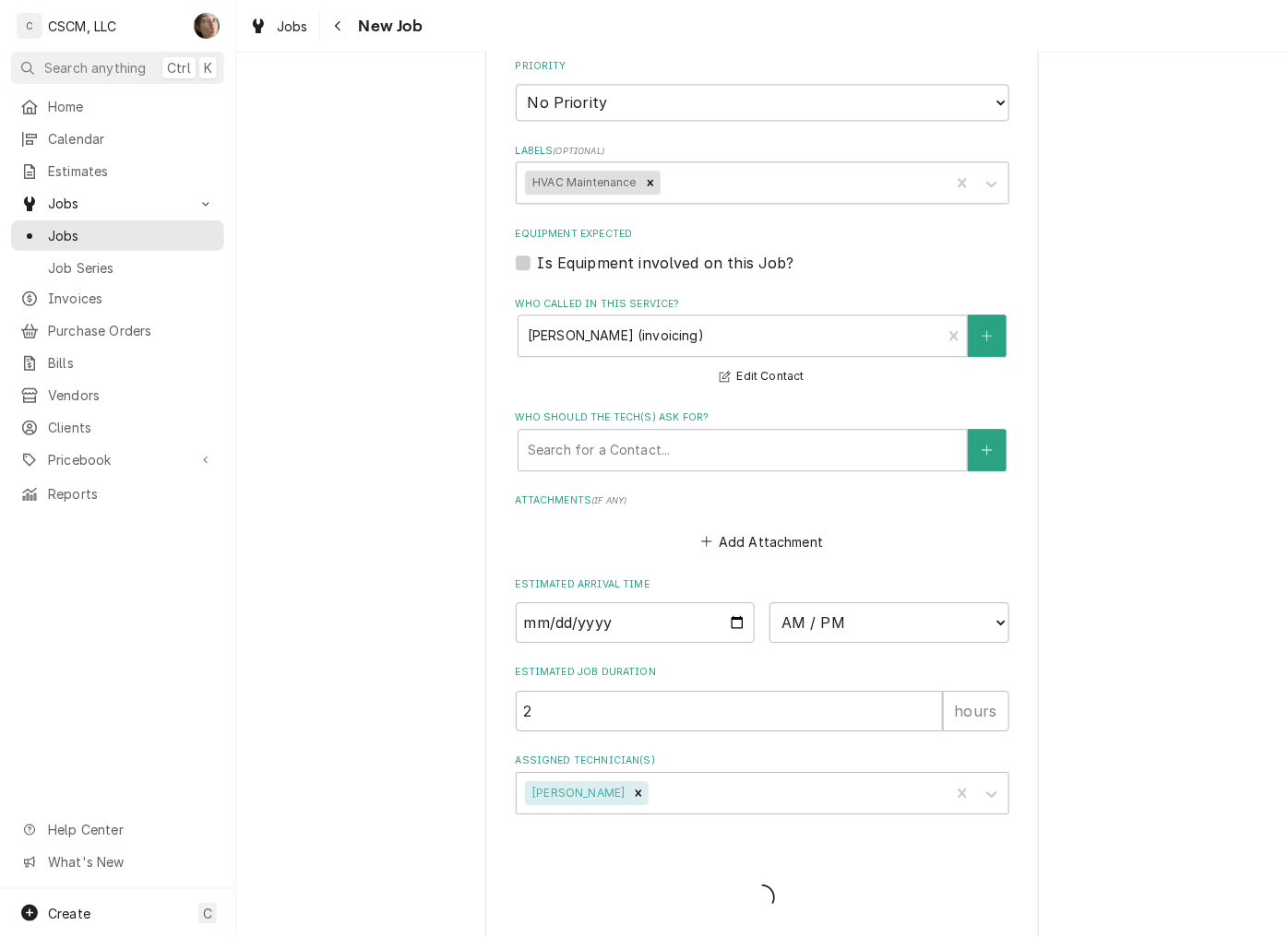
type textarea "x"
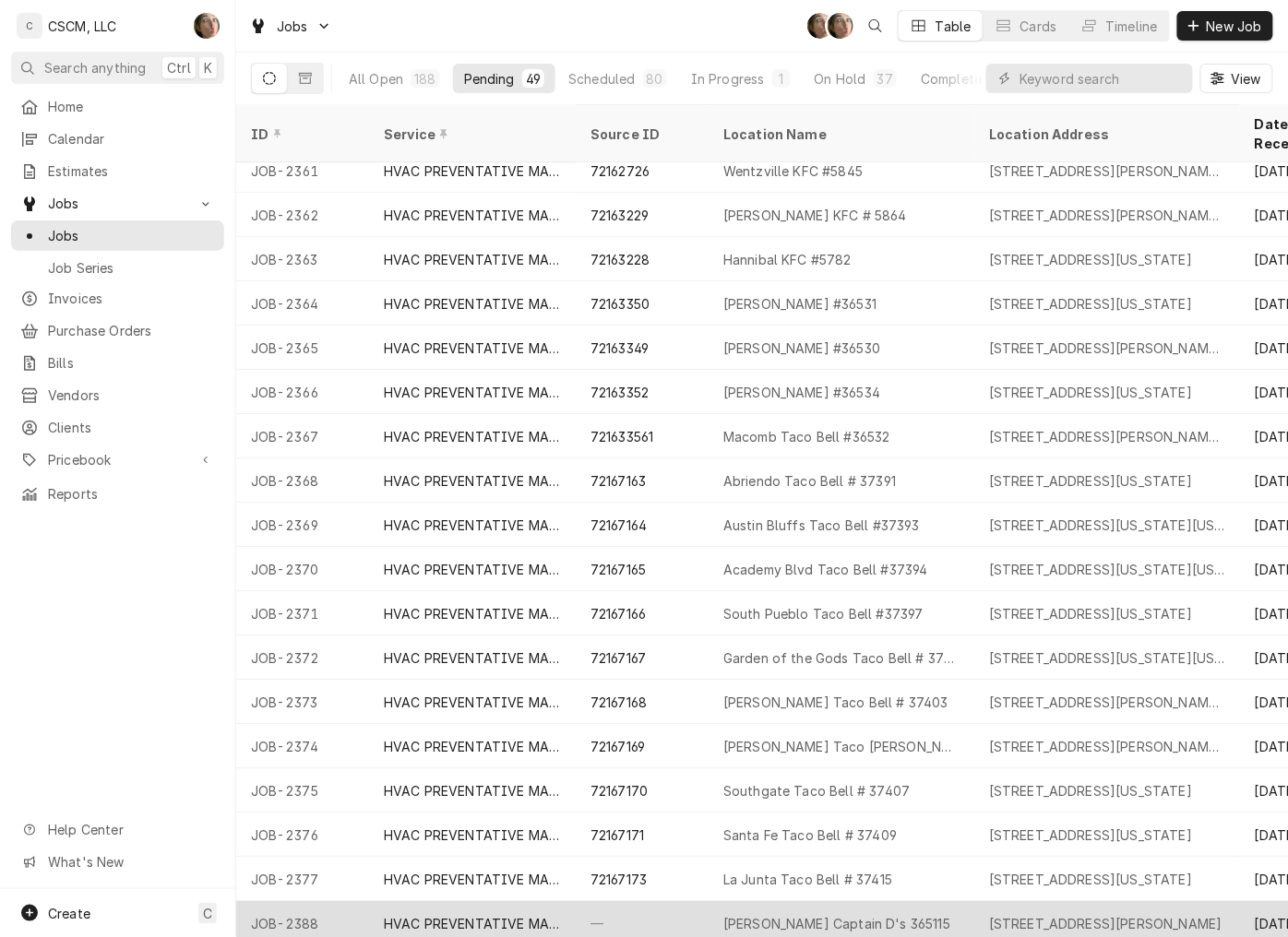
scroll to position [1388, 0]
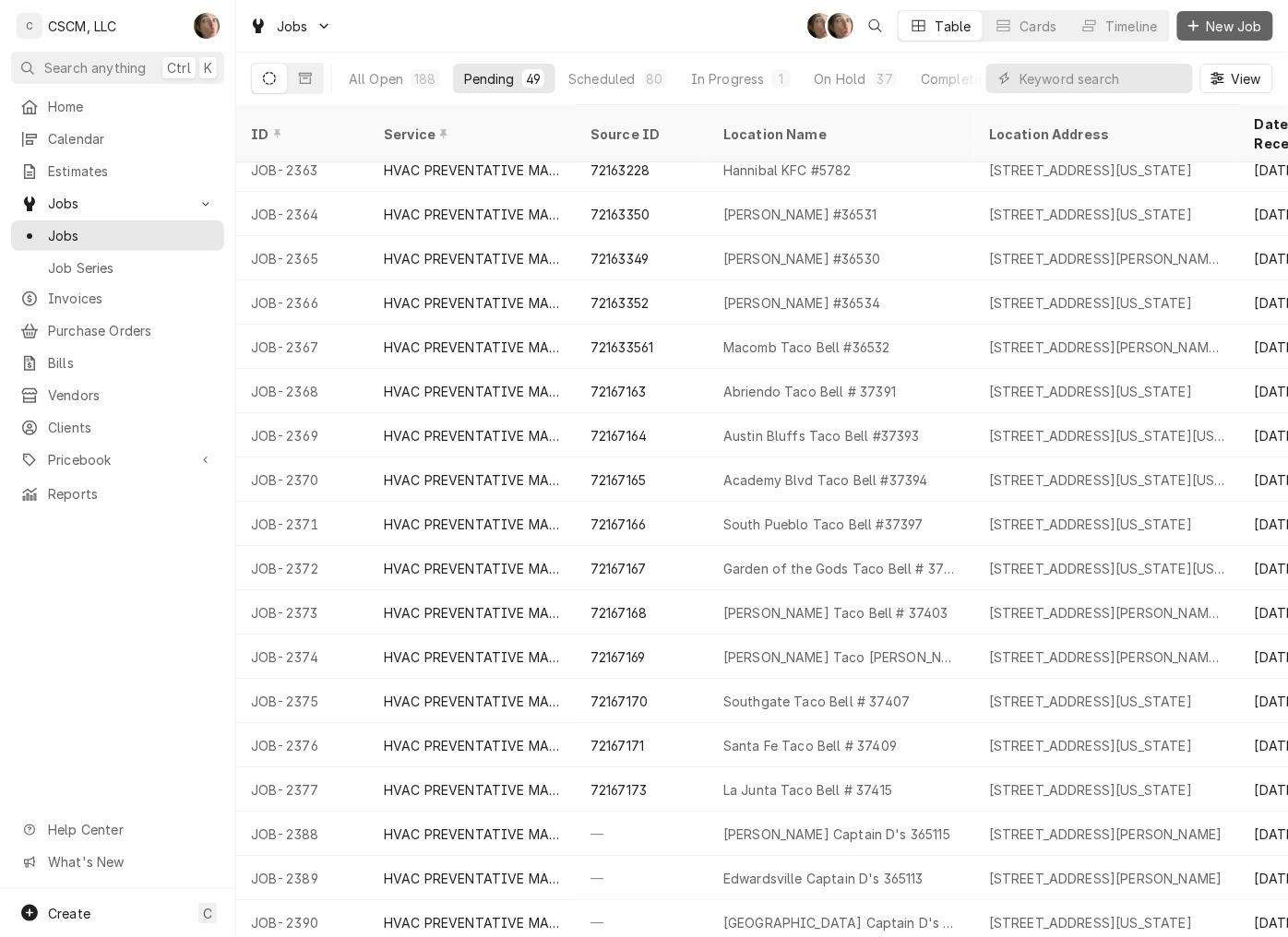
click at [1224, 28] on span "New Job" at bounding box center [1234, 26] width 63 height 19
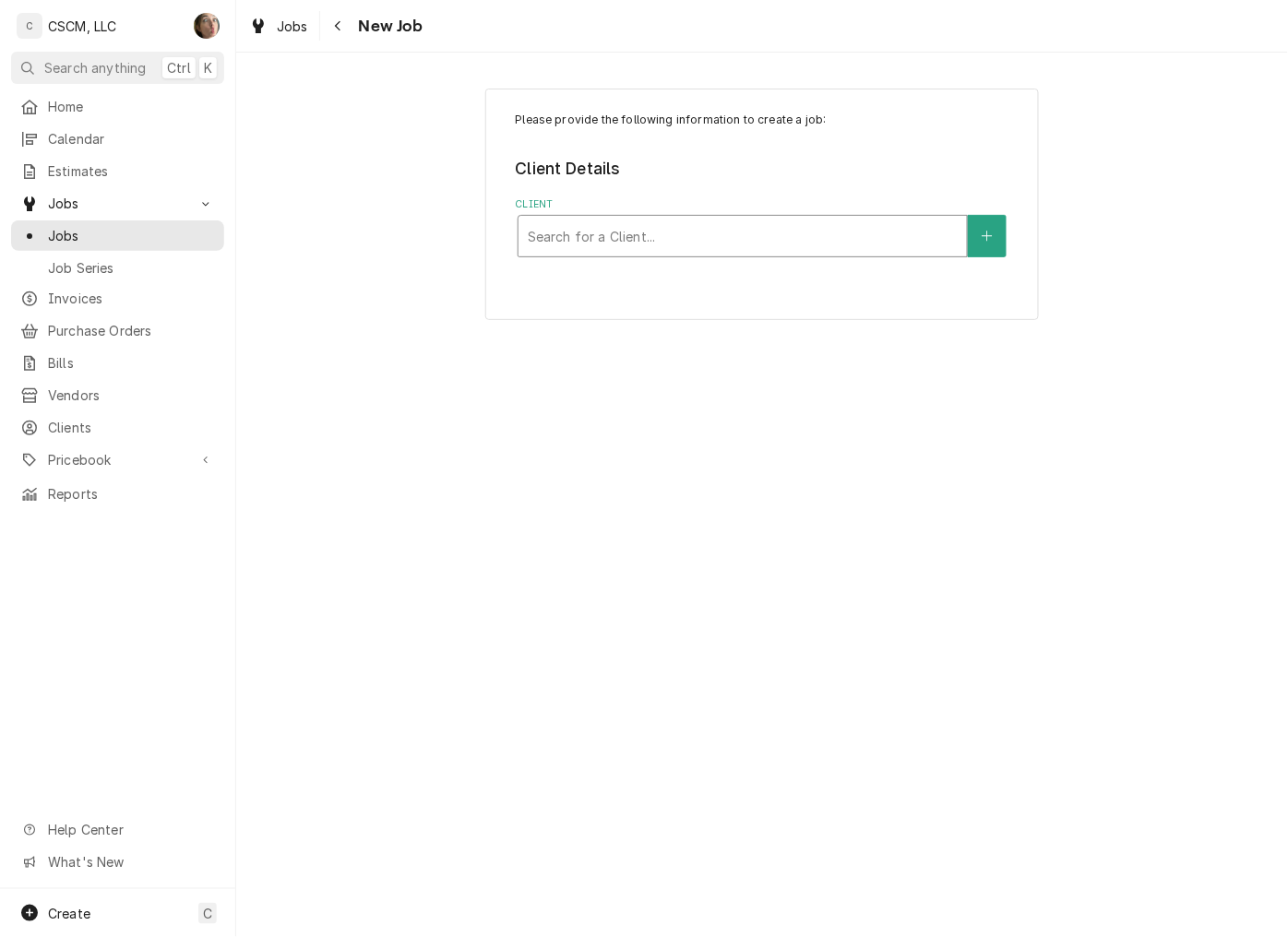
click at [640, 252] on div "Client" at bounding box center [742, 236] width 430 height 33
type input "capt"
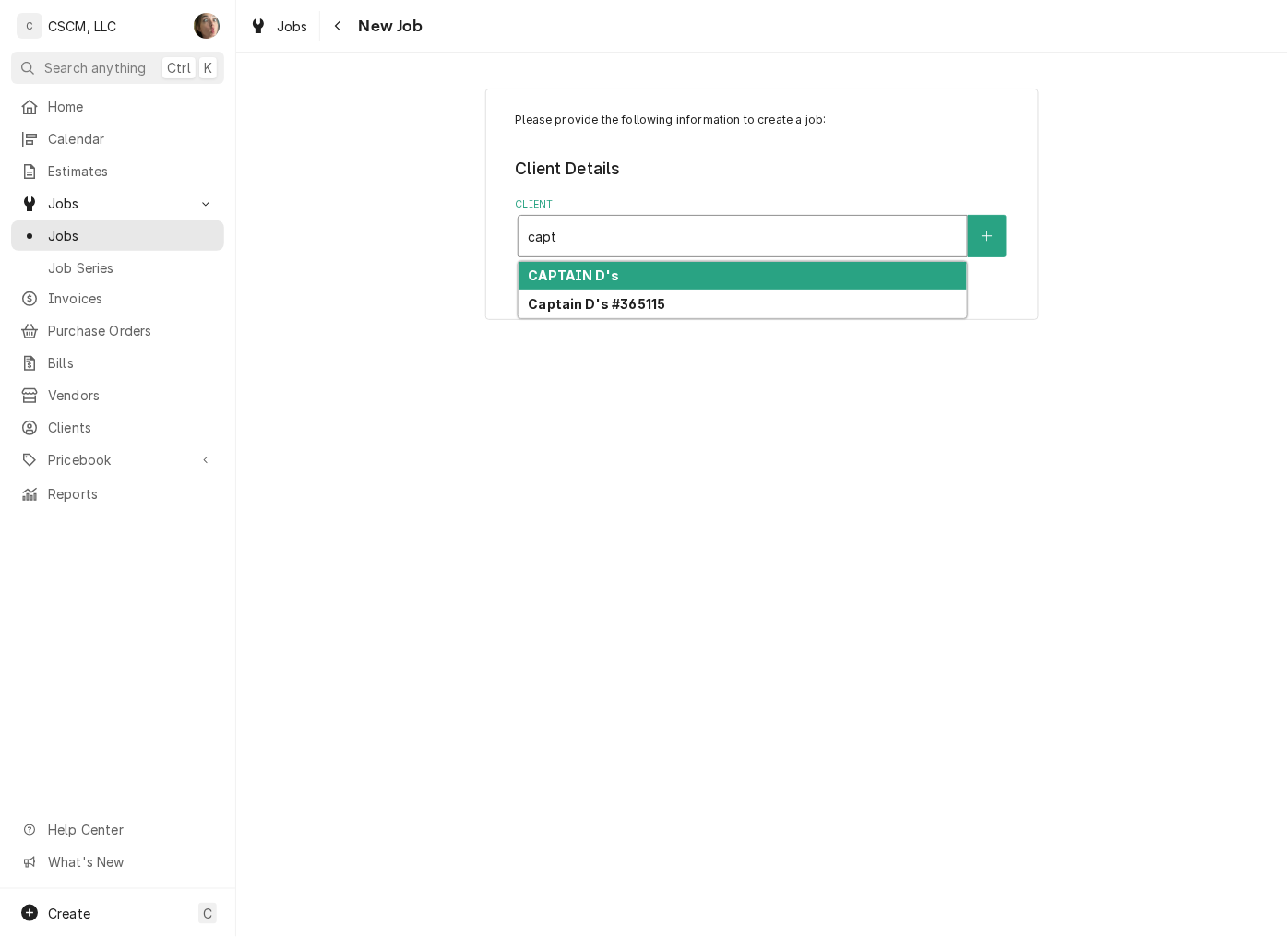
click at [646, 287] on div "CAPTAIN D's" at bounding box center [742, 276] width 449 height 29
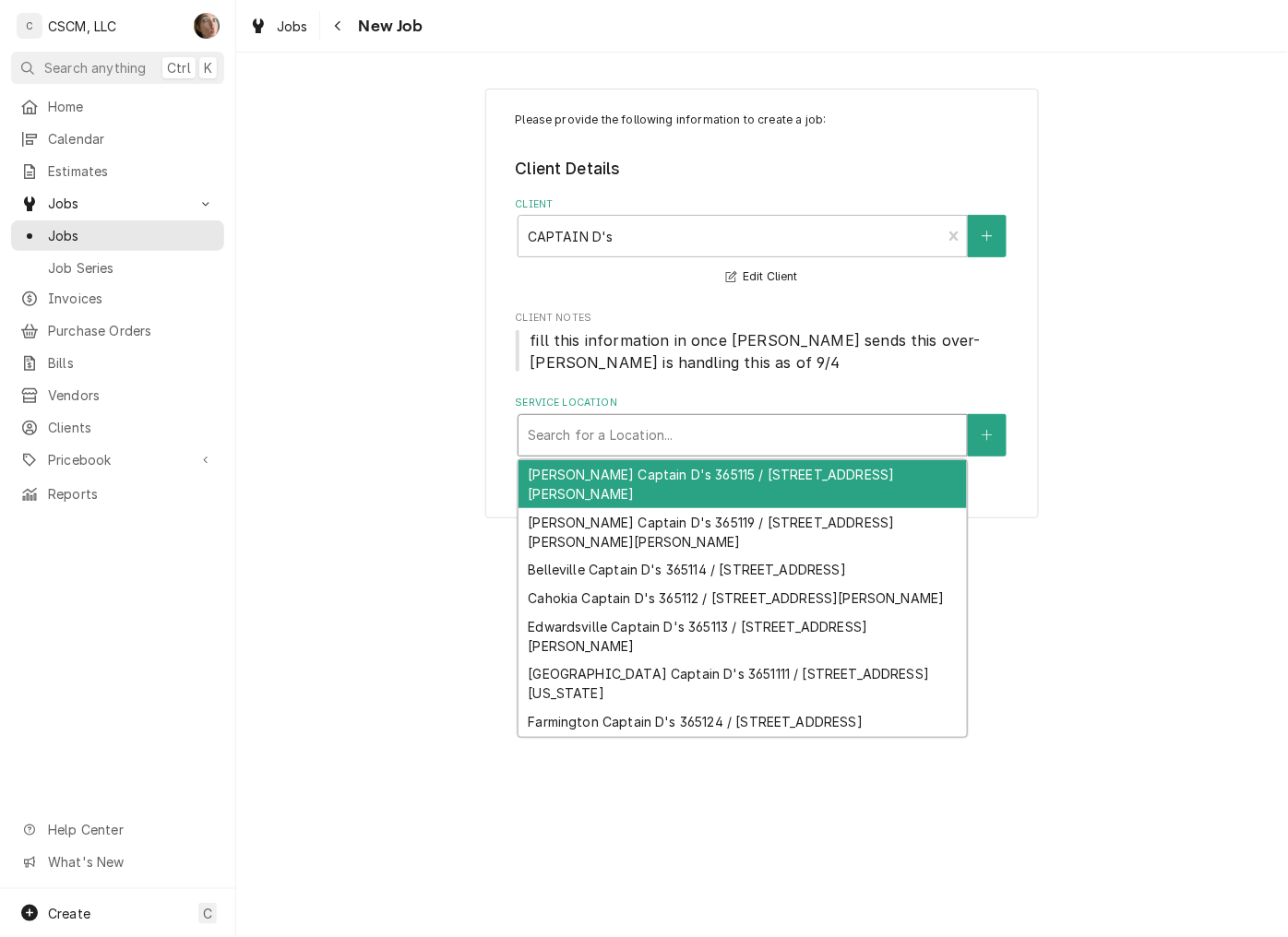
click at [617, 426] on div "Service Location" at bounding box center [742, 435] width 430 height 33
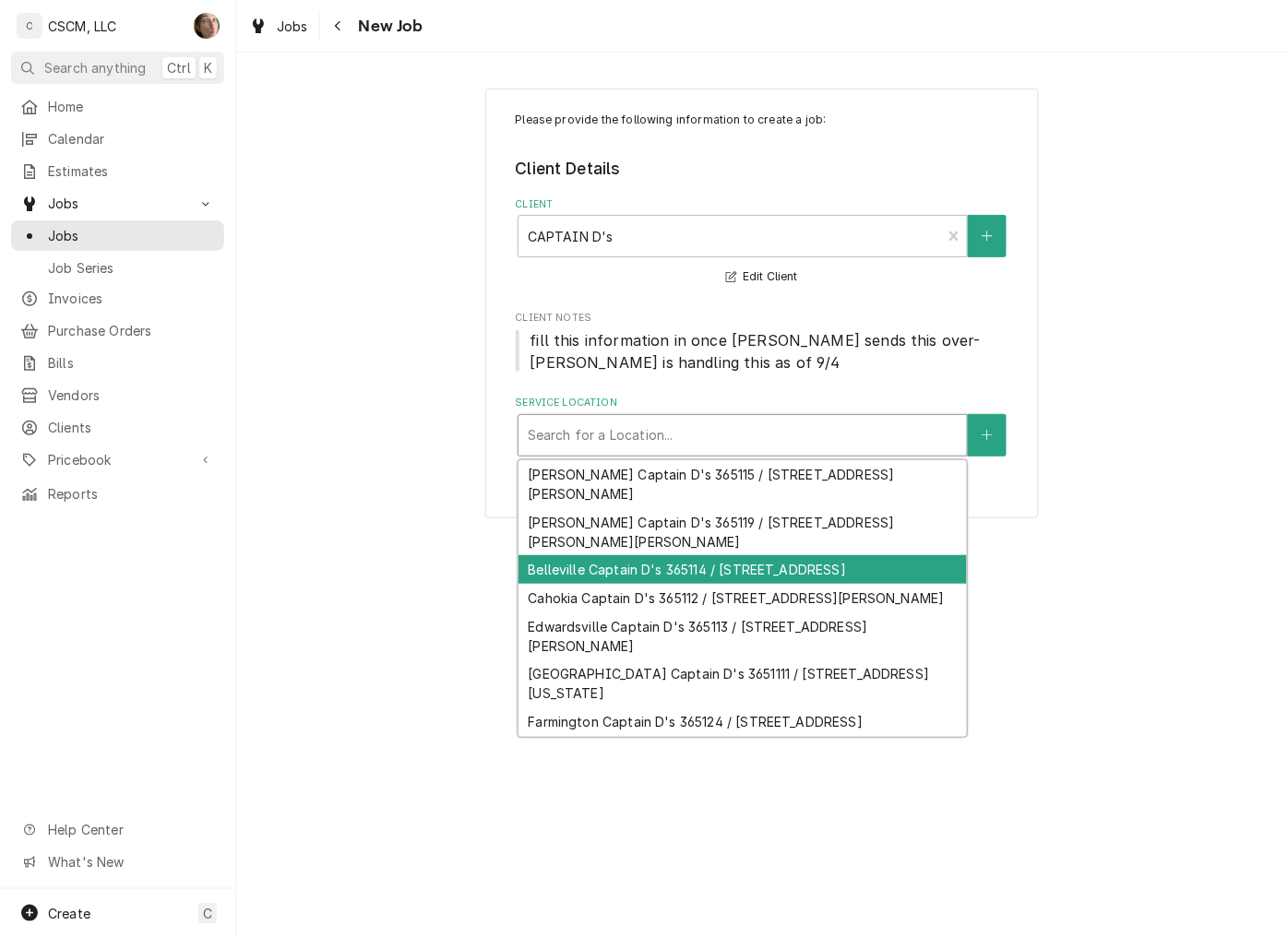
click at [773, 560] on div "Belleville Captain D's 365114 / [STREET_ADDRESS]" at bounding box center [742, 569] width 449 height 29
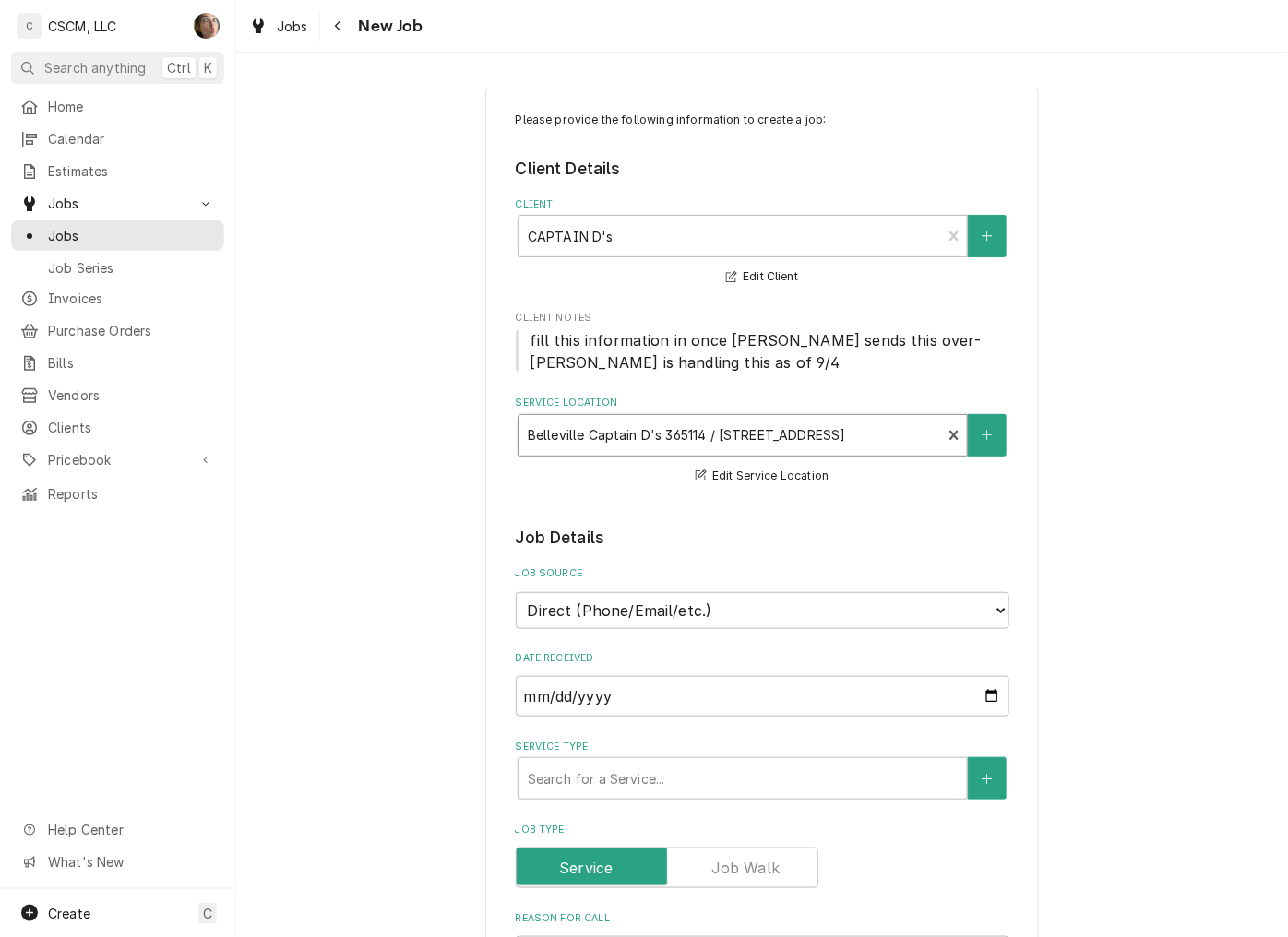
scroll to position [205, 0]
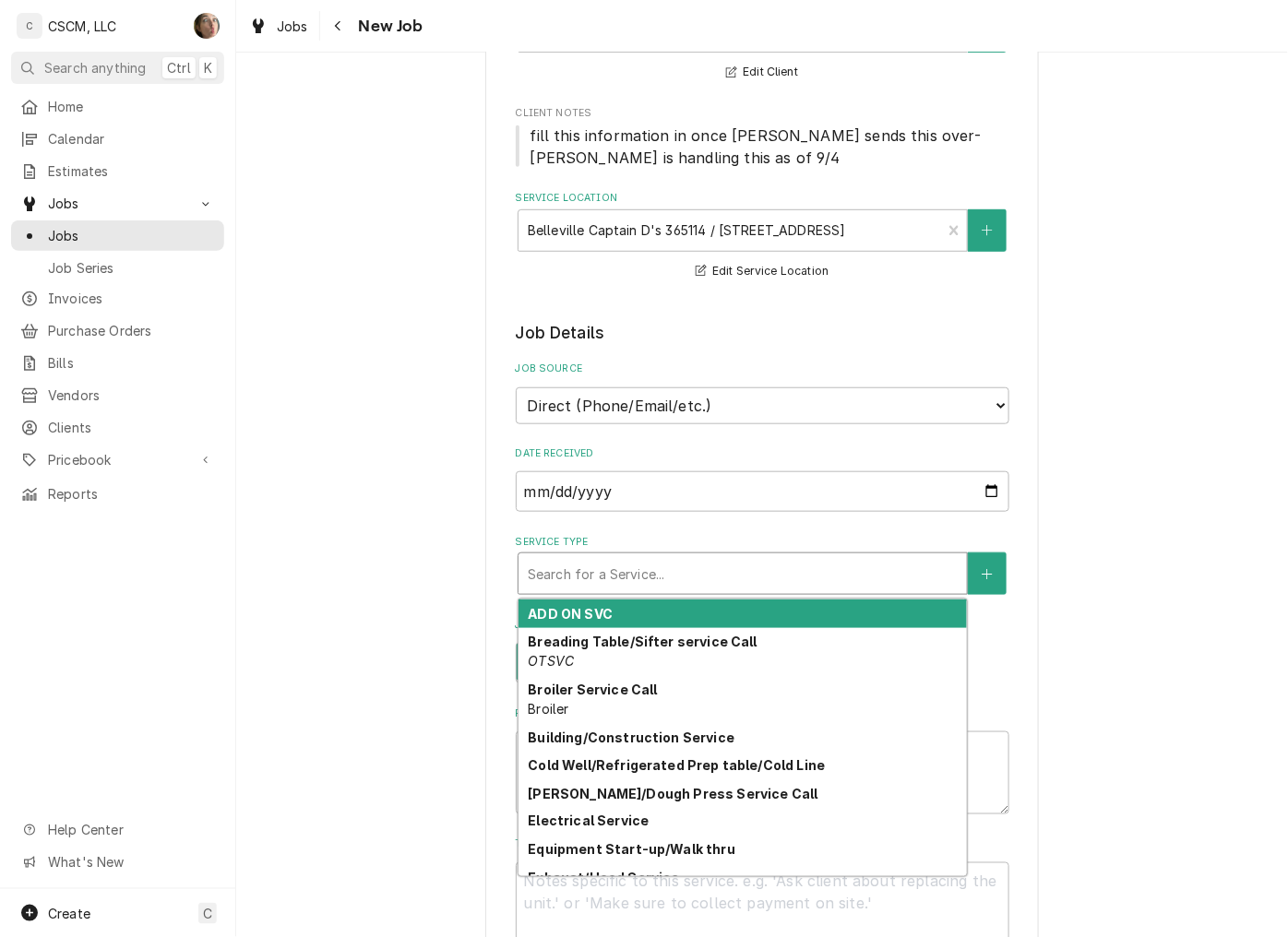
click at [654, 564] on div "Service Type" at bounding box center [742, 573] width 430 height 33
type textarea "x"
type input "h"
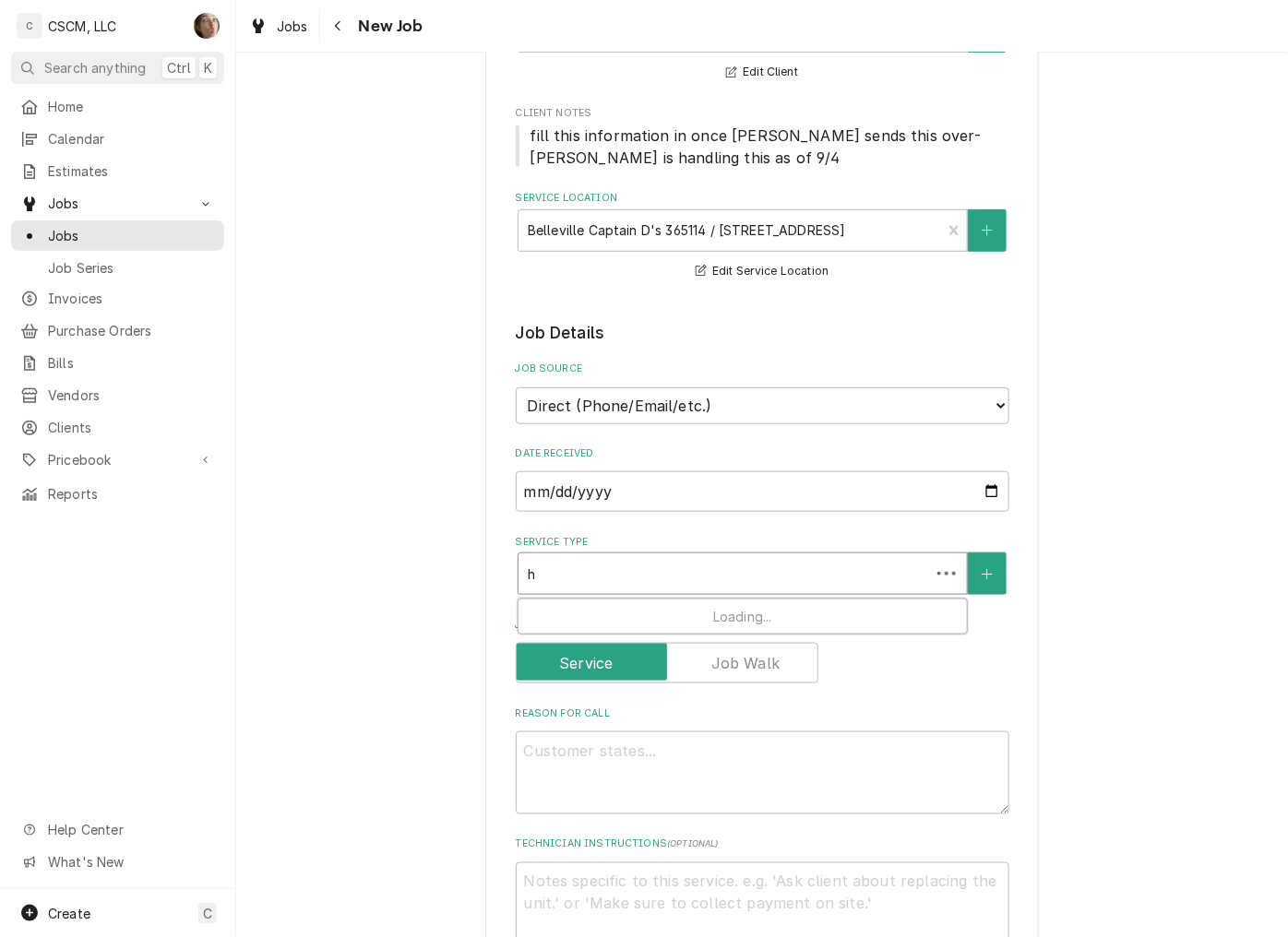
type textarea "x"
type input "hv"
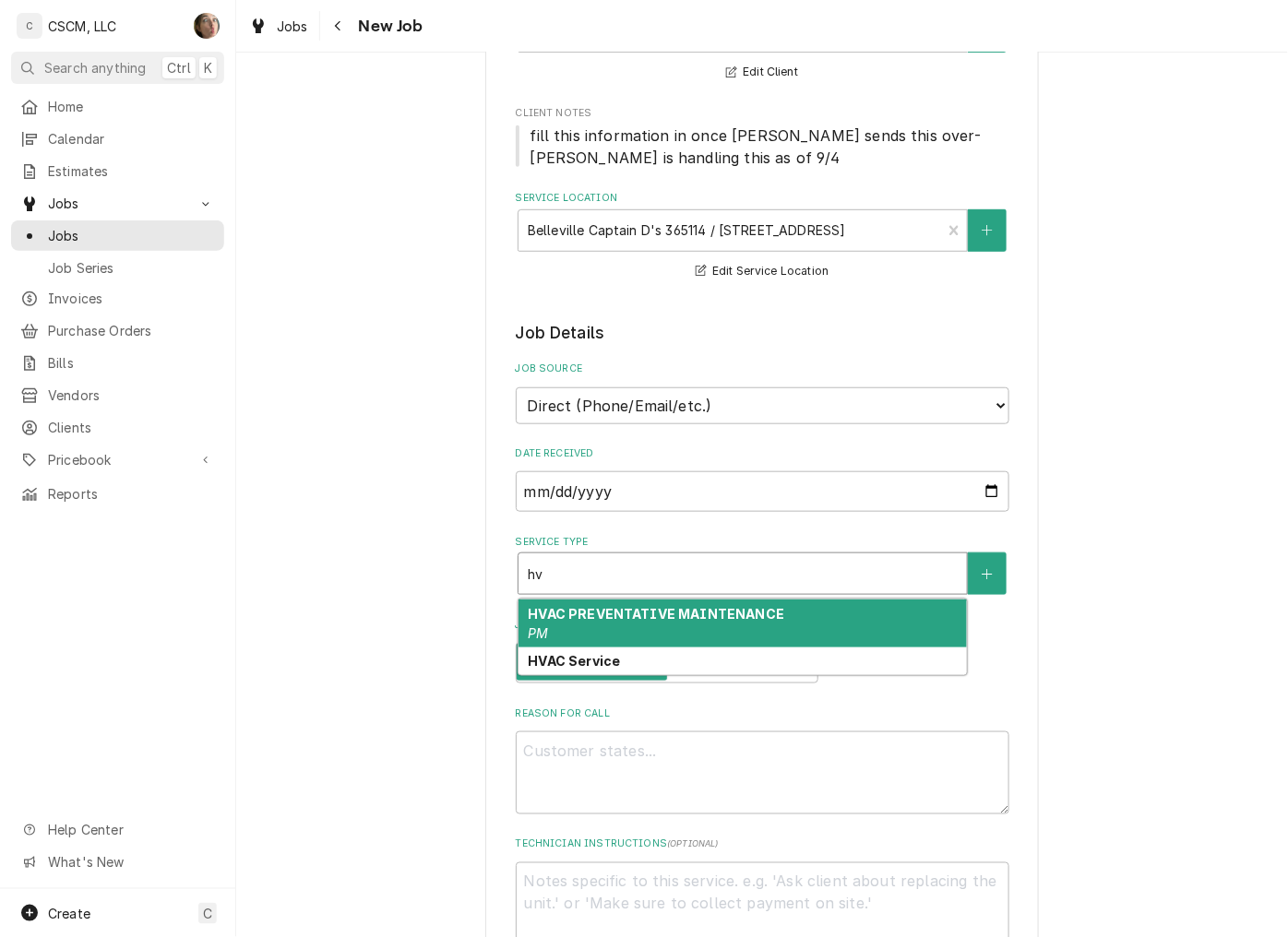
click at [642, 619] on div "HVAC PREVENTATIVE MAINTENANCE PM" at bounding box center [742, 623] width 449 height 48
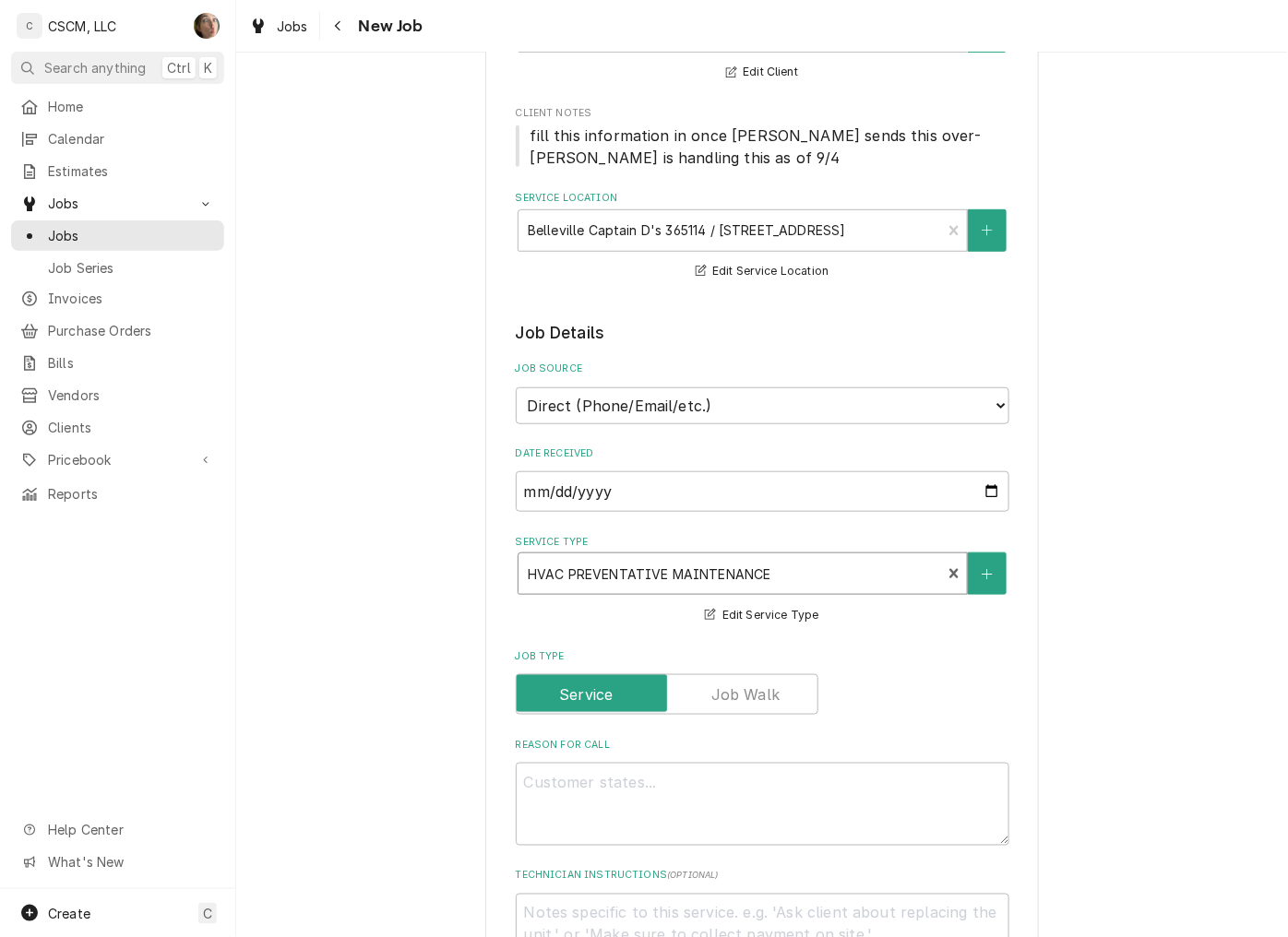
scroll to position [410, 0]
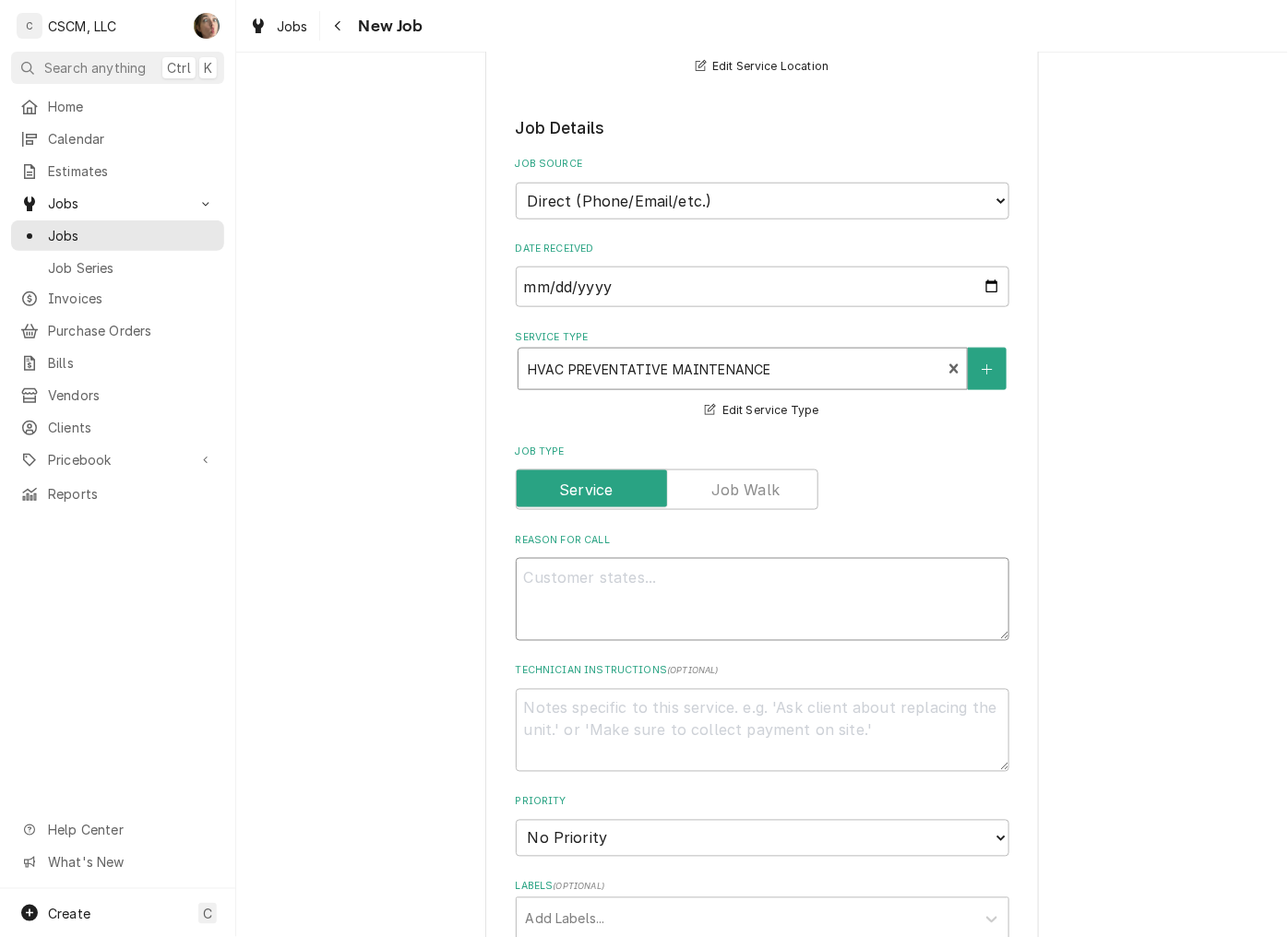
click at [626, 609] on textarea "Reason For Call" at bounding box center [762, 599] width 494 height 83
paste textarea "HVAC Air Filter Change Quarterly PM NTE: $650 + our price for filters and belts…"
type textarea "x"
type textarea "HVAC Air Filter Change Quarterly PM NTE: $650 + our price for filters and belts…"
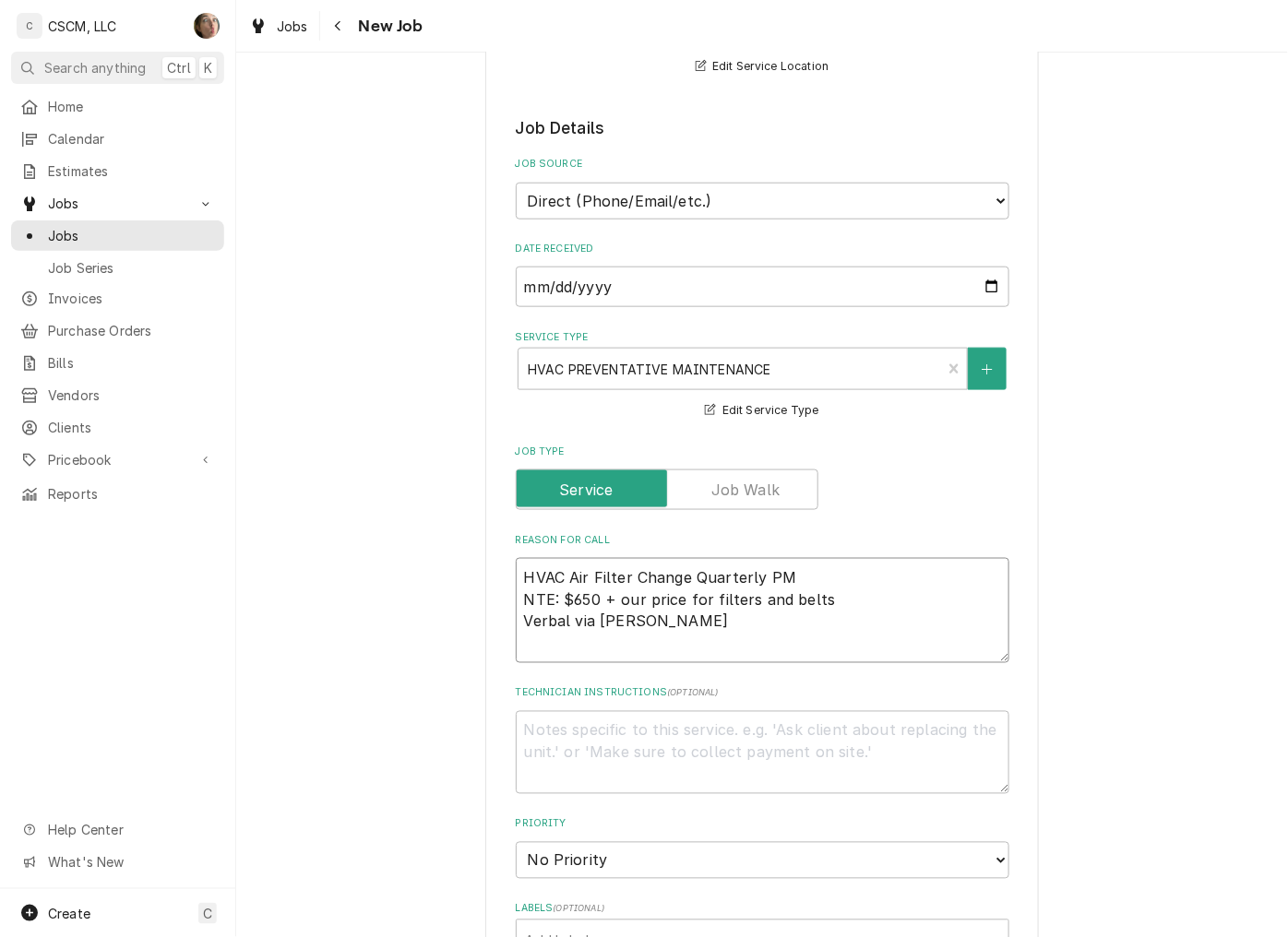
type textarea "x"
type textarea "HVAC Air Filter Change Quarterly PM NTE: $650 + our price for filters and belts…"
click at [517, 747] on textarea "Technician Instructions ( optional )" at bounding box center [762, 752] width 494 height 83
type textarea "Need you to list all the belts and filters for this location for the location n…"
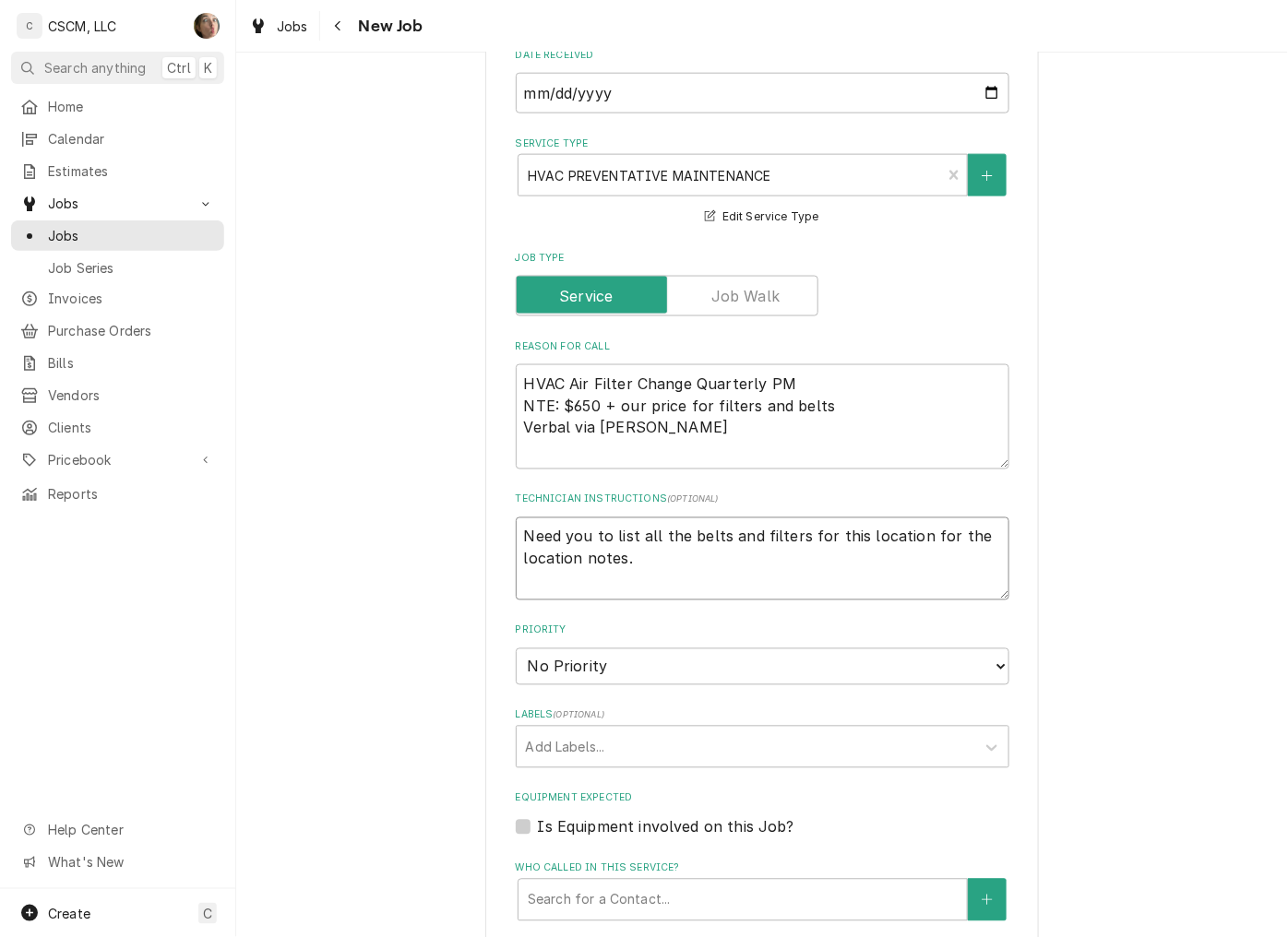
type textarea "x"
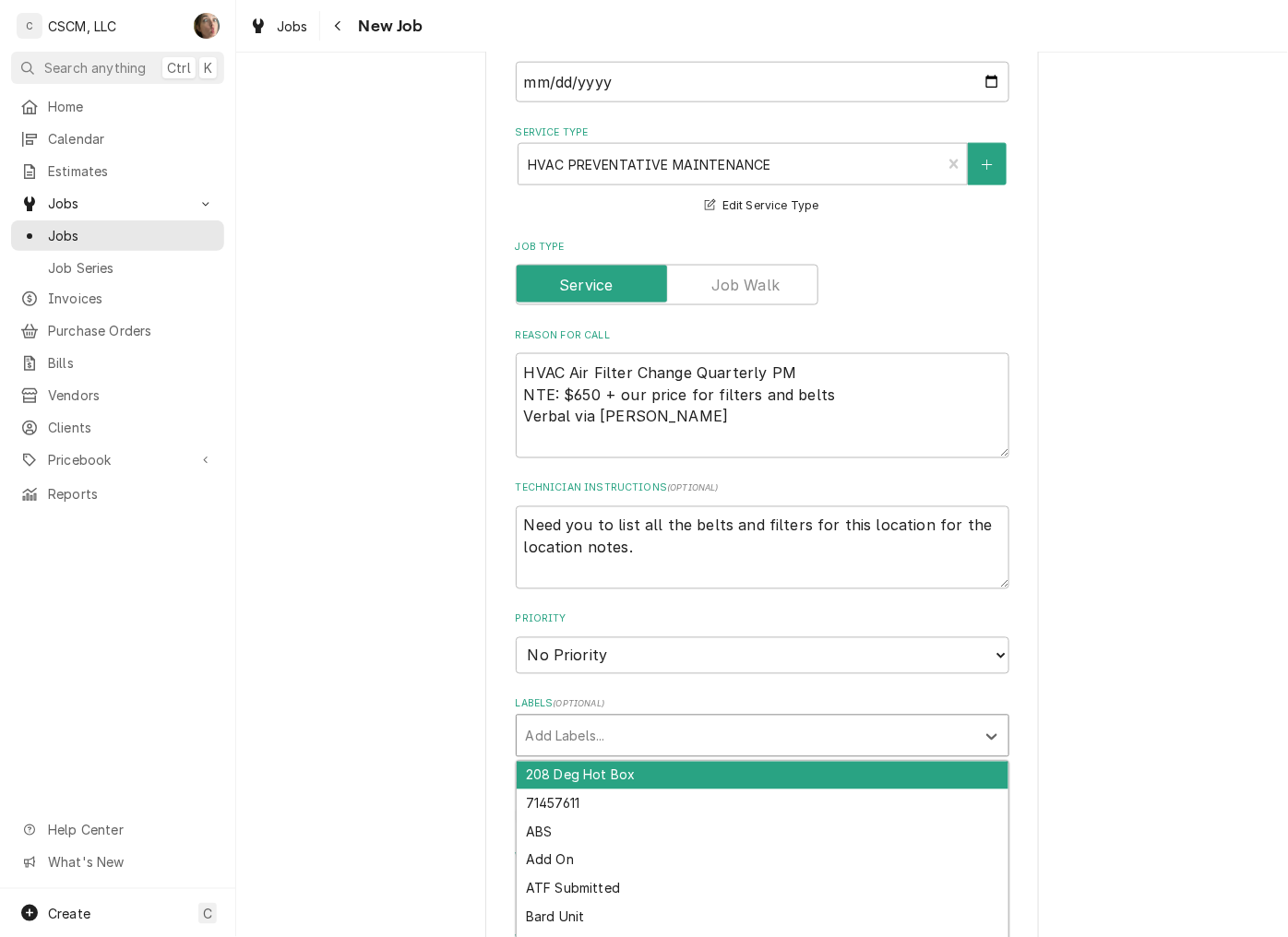
click at [585, 730] on div "Labels" at bounding box center [745, 735] width 440 height 33
type input "hv"
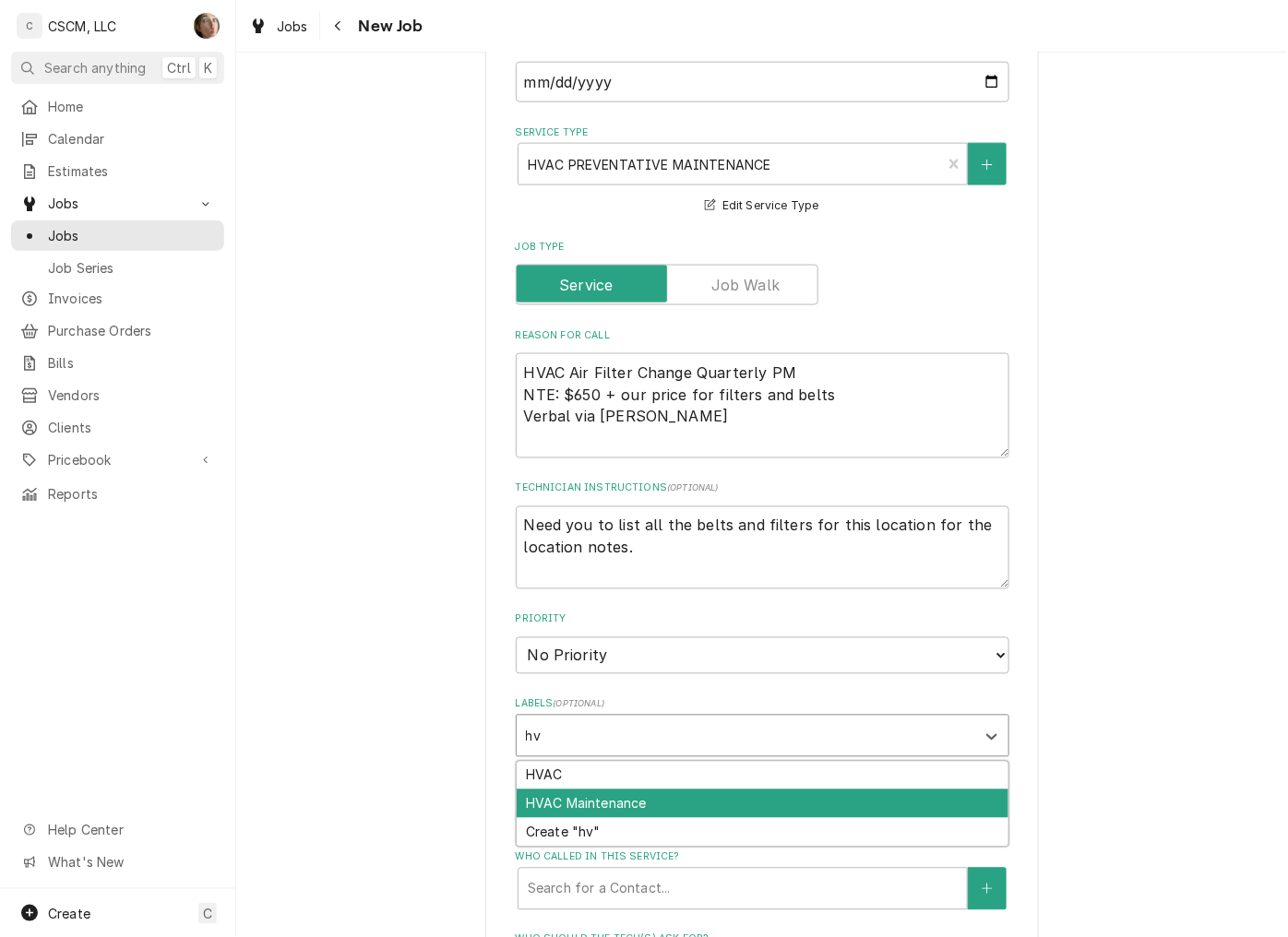
click at [574, 789] on div "HVAC Maintenance" at bounding box center [762, 803] width 492 height 29
type textarea "x"
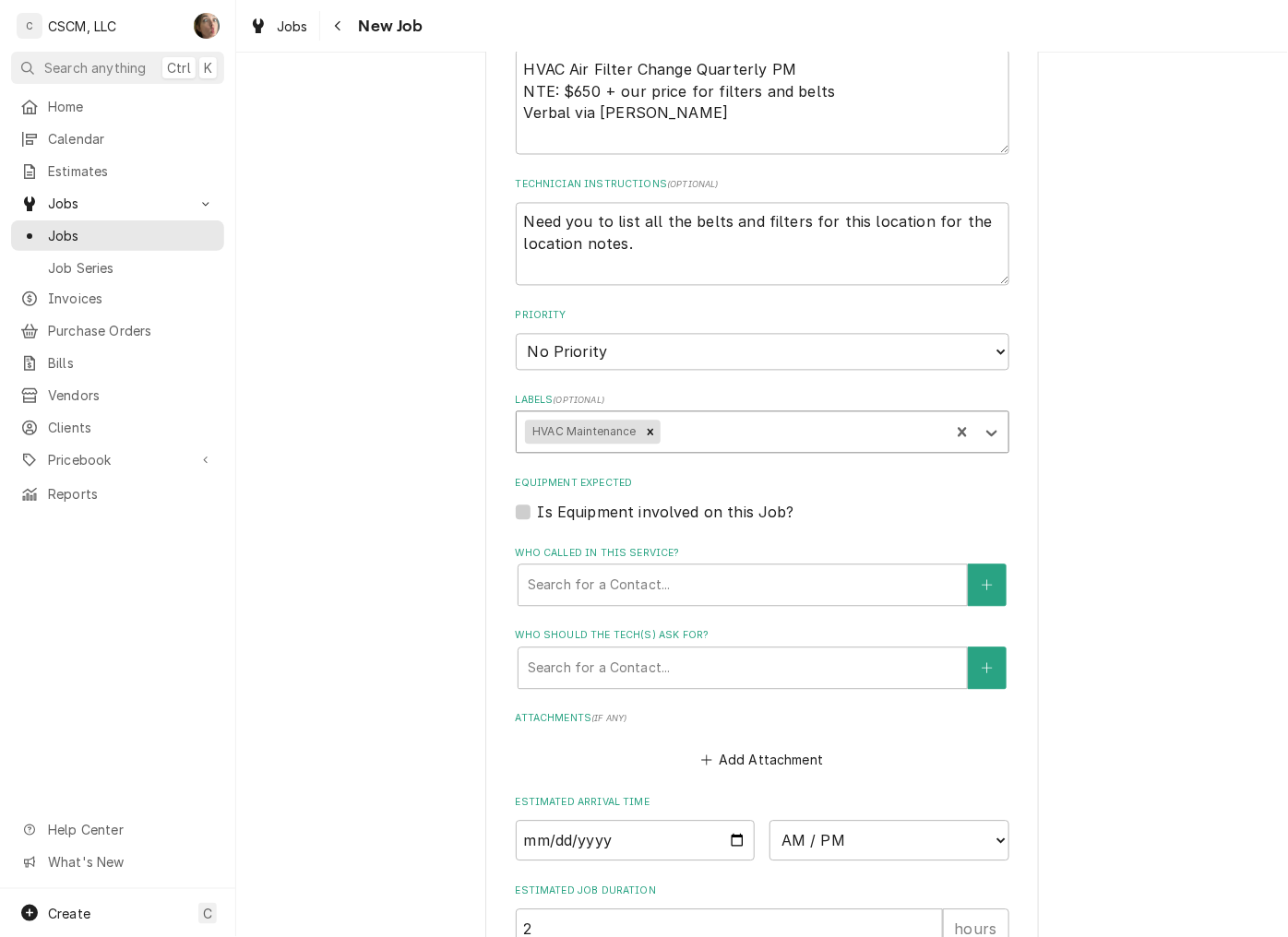
scroll to position [922, 0]
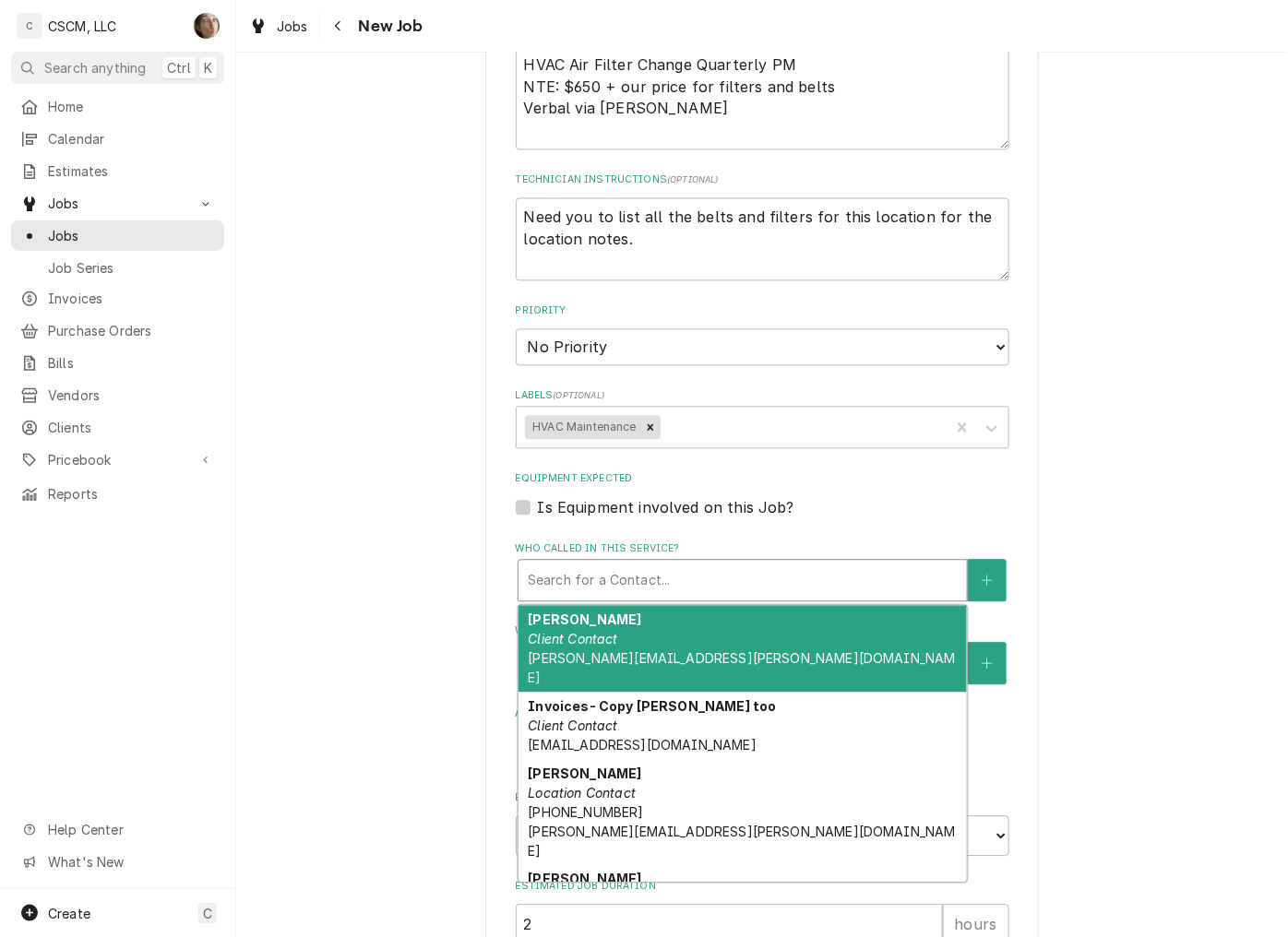
click at [601, 585] on div "Who called in this service?" at bounding box center [742, 580] width 430 height 33
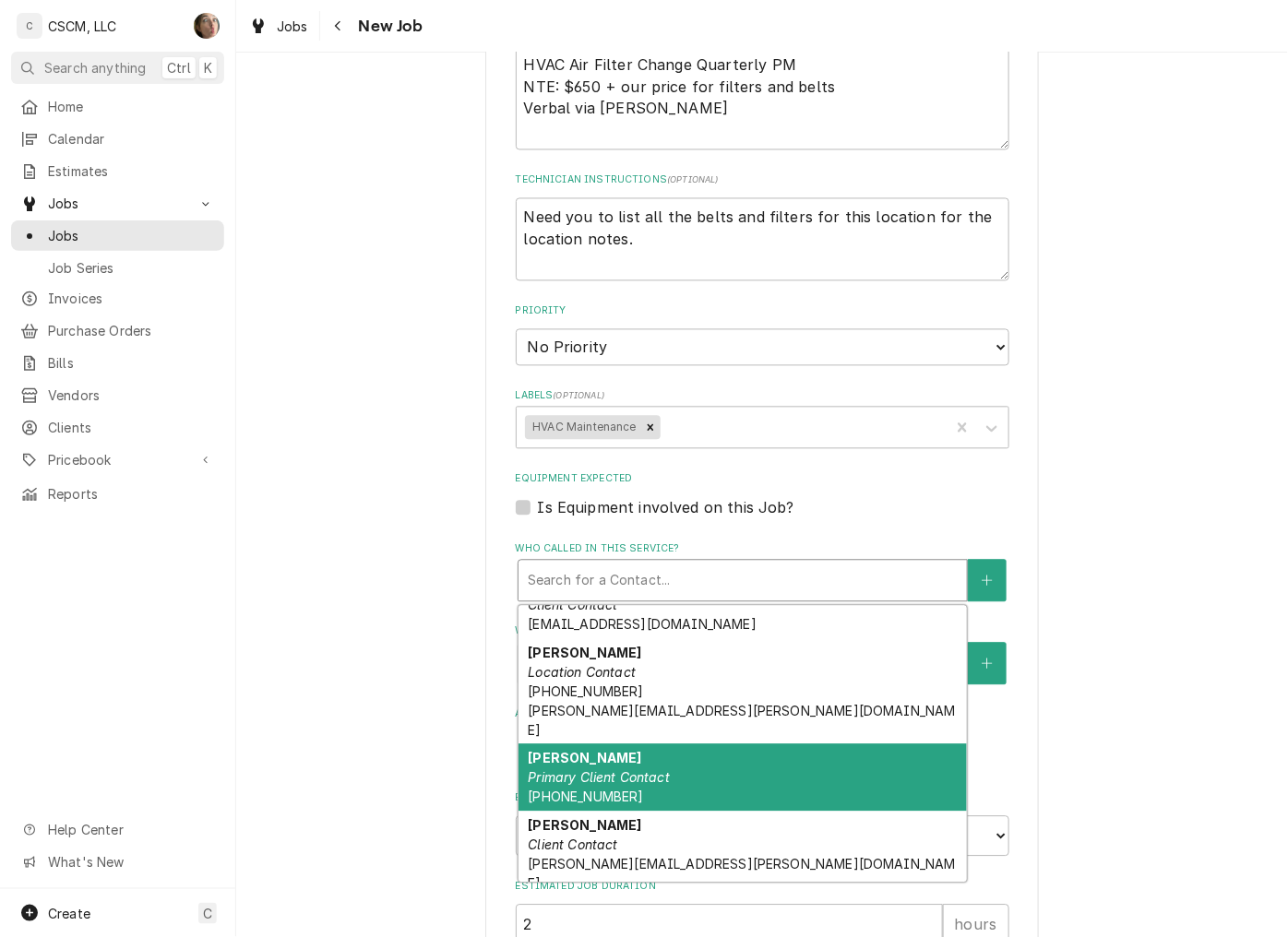
scroll to position [210, 0]
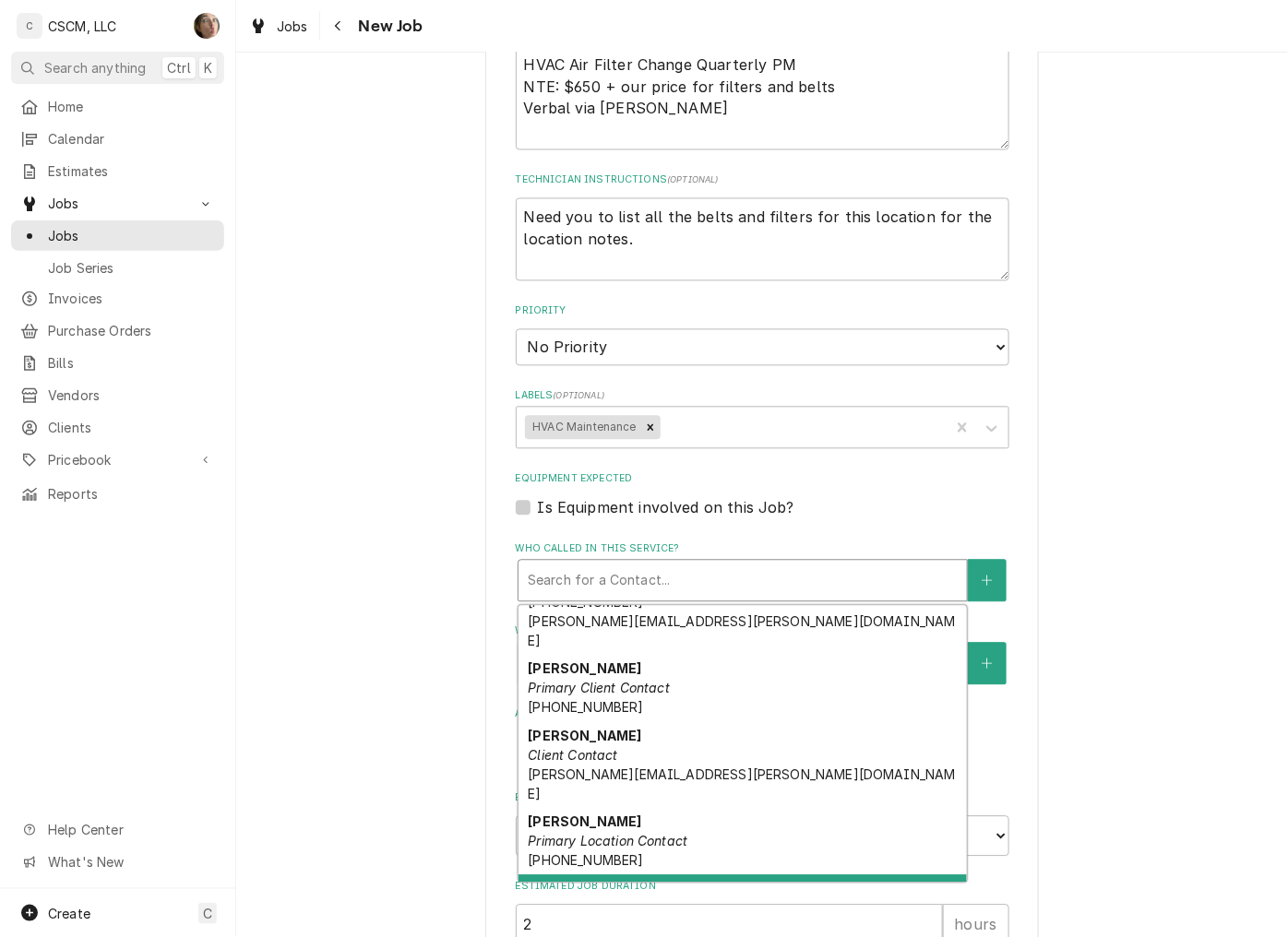
click at [615, 882] on strong "Tony Shelton (invoicing)" at bounding box center [621, 890] width 187 height 16
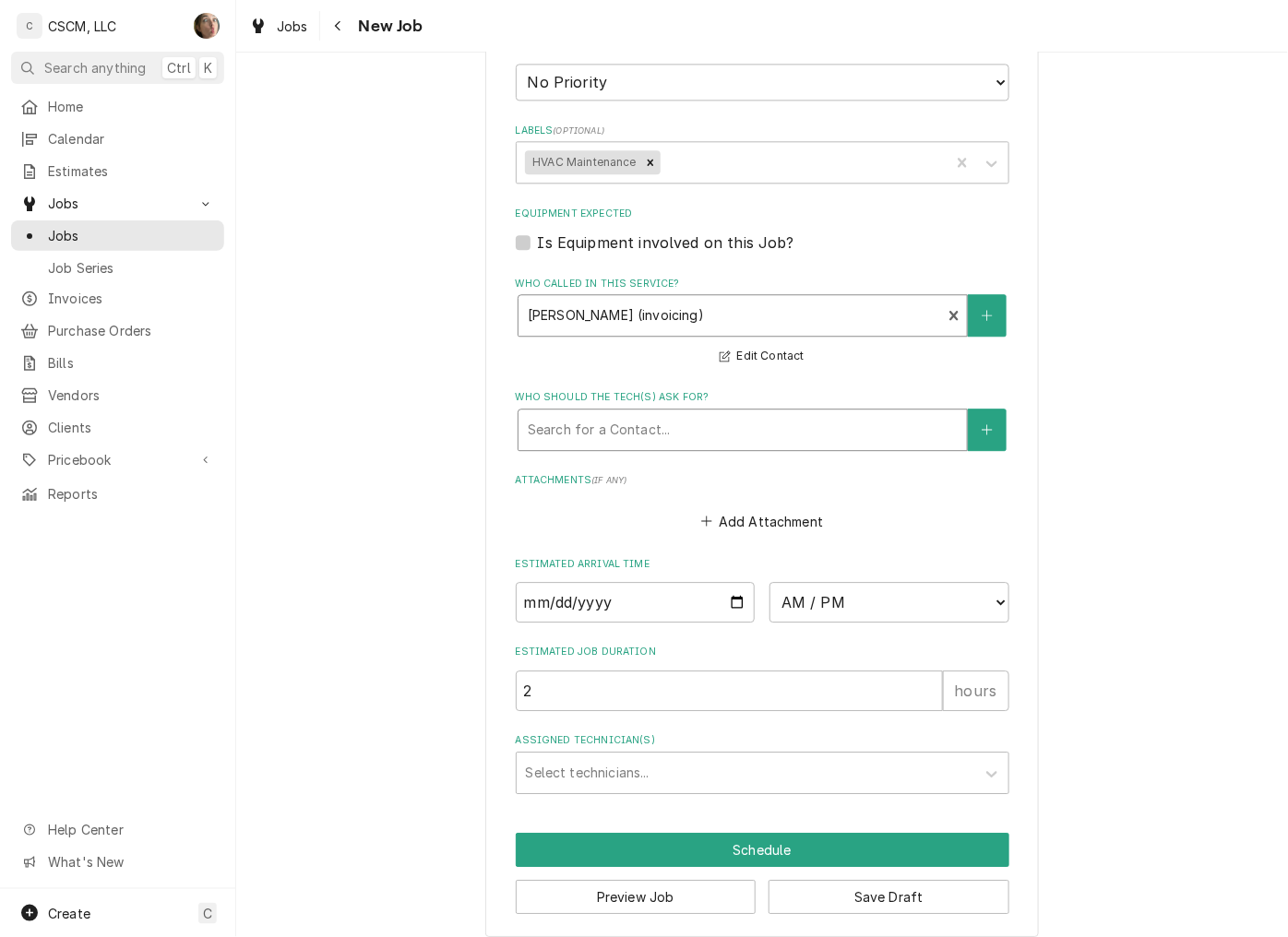
scroll to position [1199, 0]
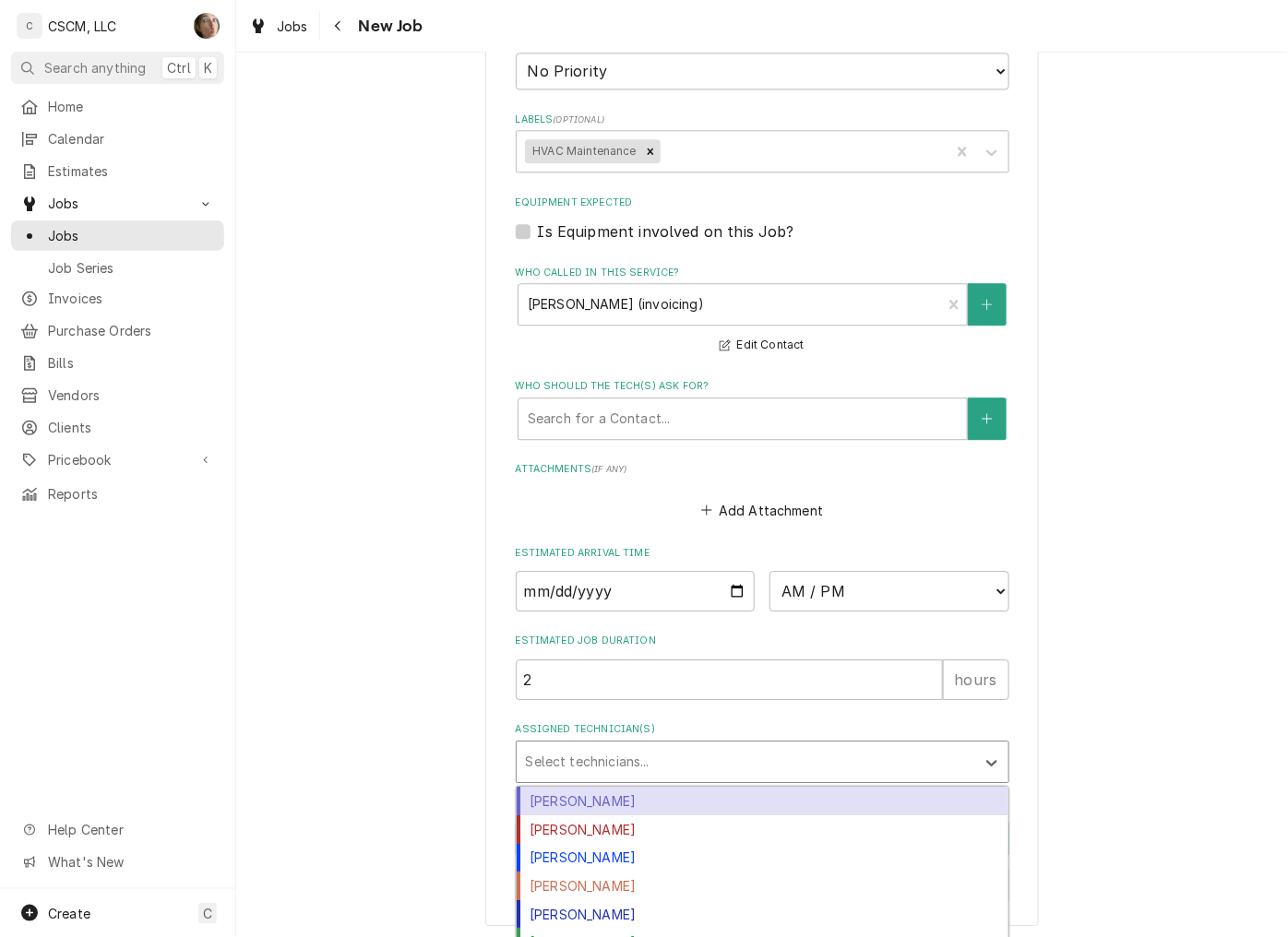
click at [640, 750] on div "Assigned Technician(s)" at bounding box center [745, 761] width 440 height 33
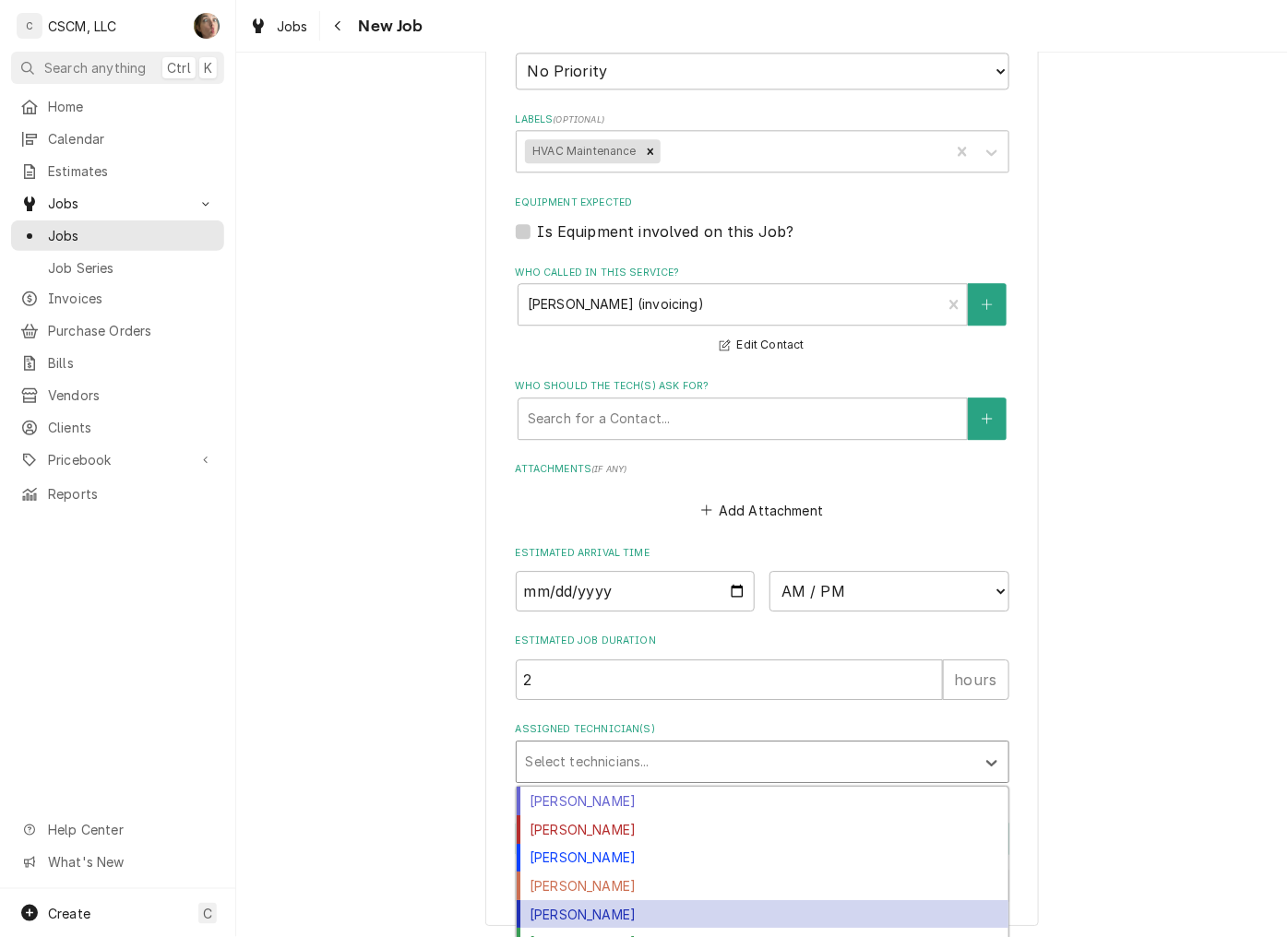
scroll to position [71, 0]
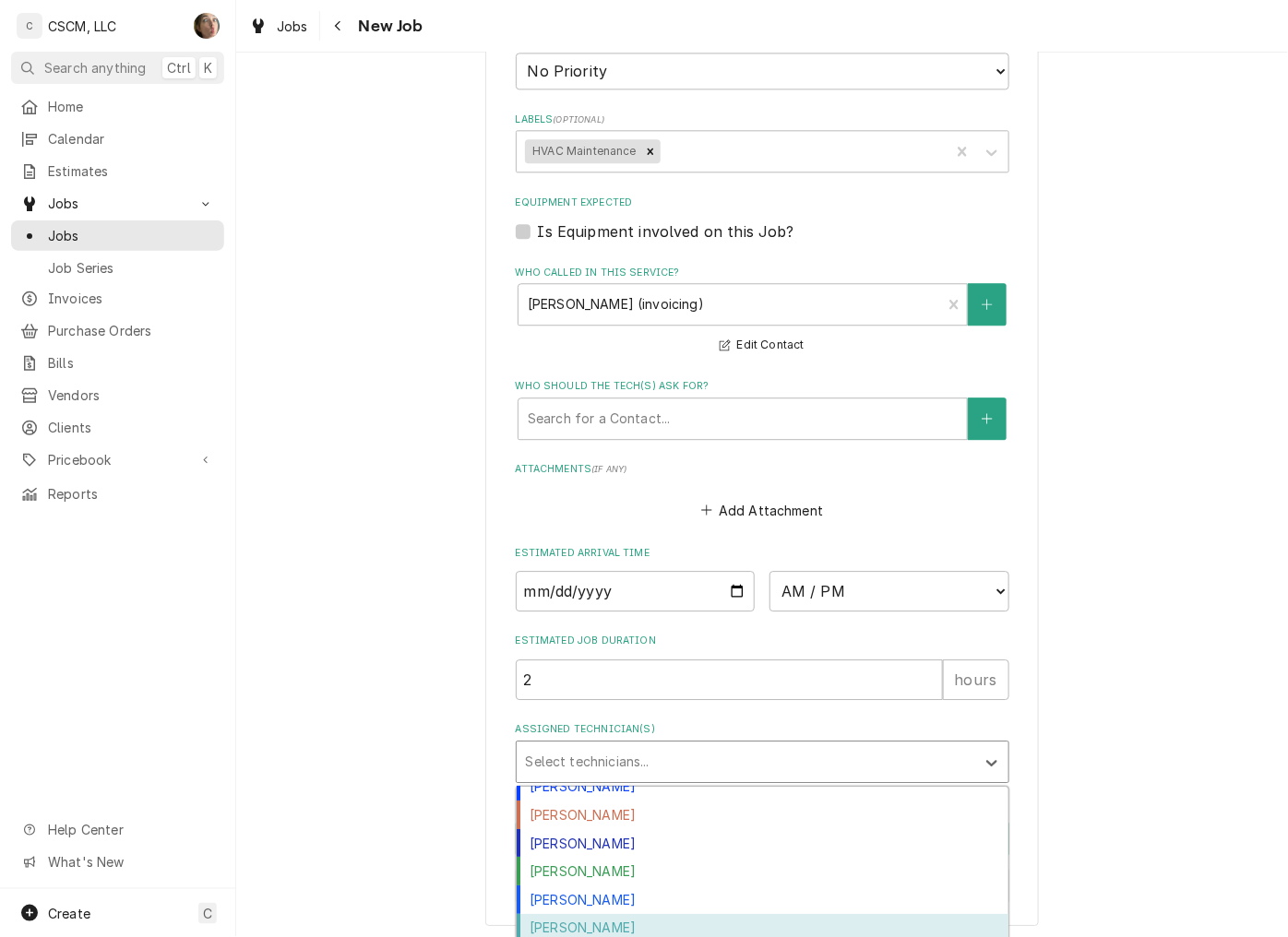
click at [622, 914] on div "Zackary Bain" at bounding box center [762, 928] width 492 height 29
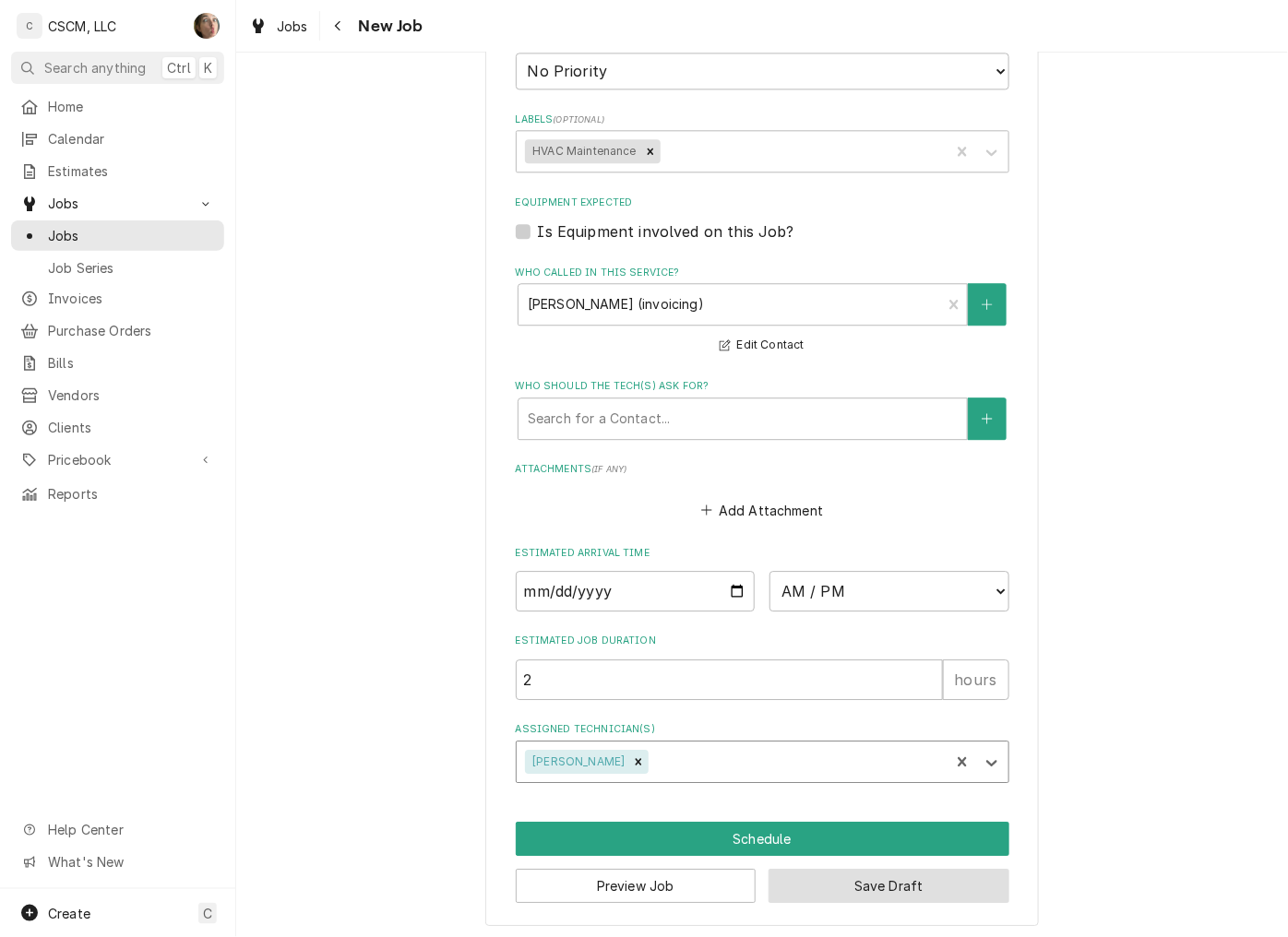
click at [942, 890] on button "Save Draft" at bounding box center [888, 886] width 241 height 34
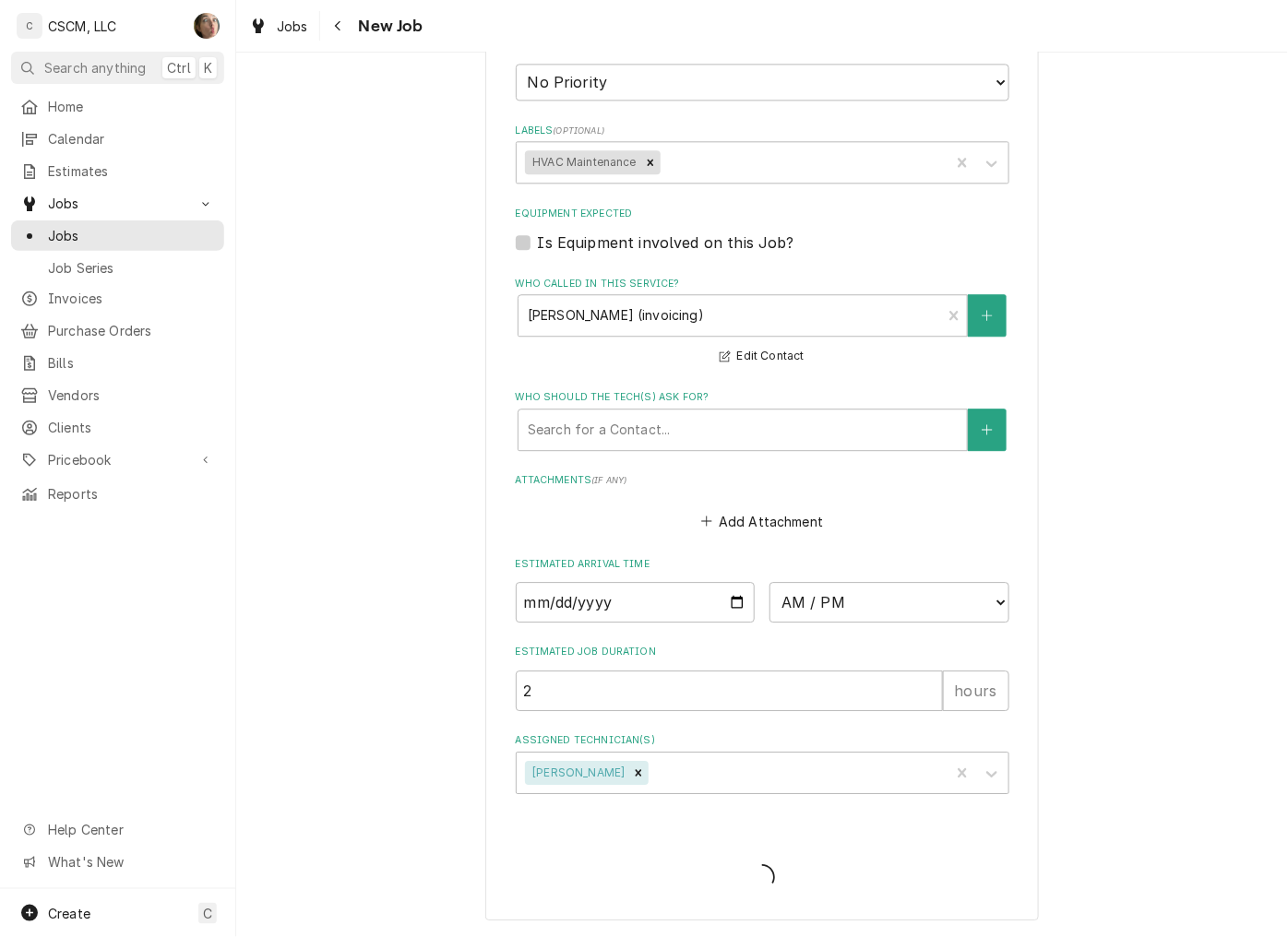
scroll to position [1183, 0]
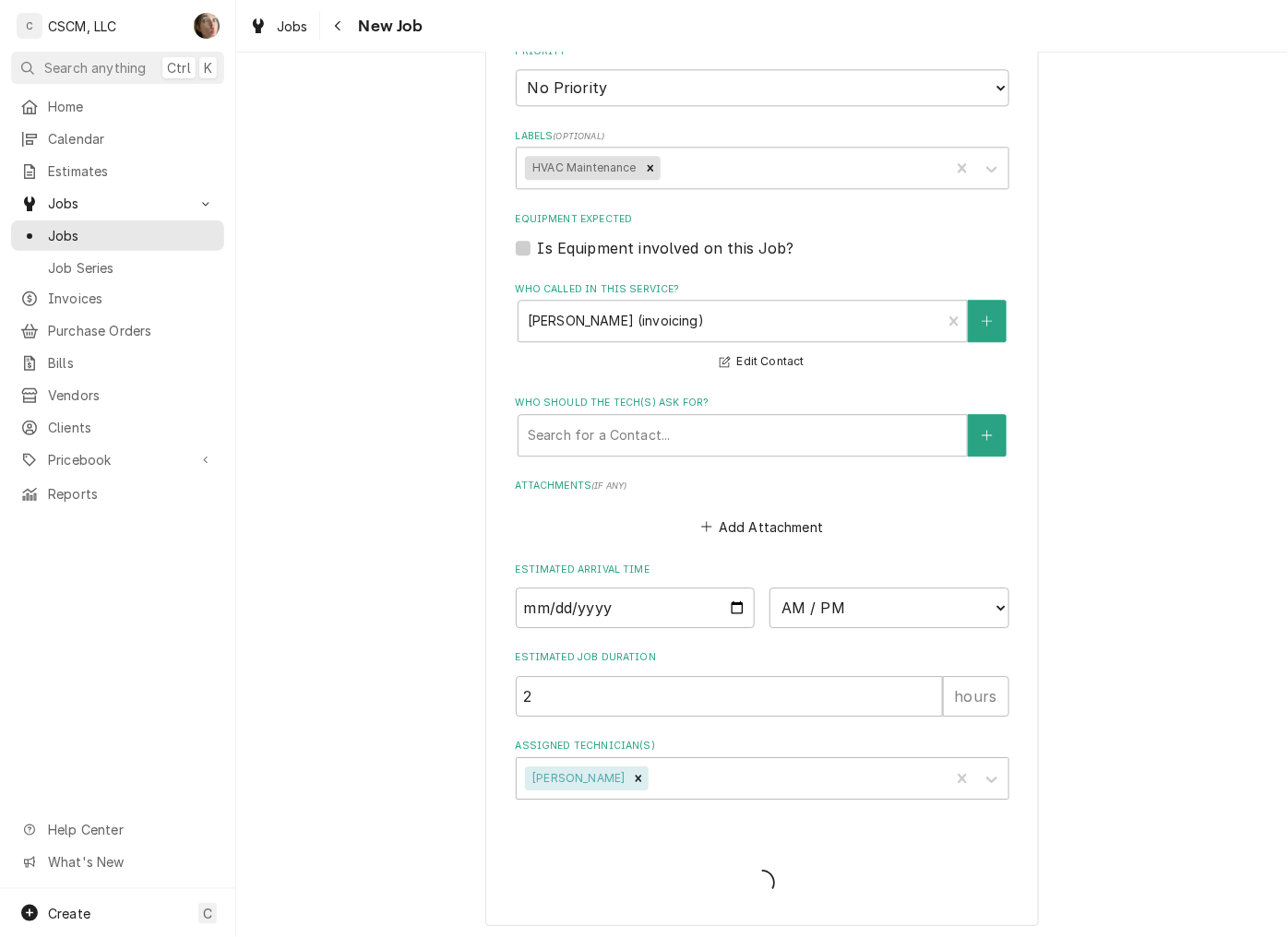
type textarea "x"
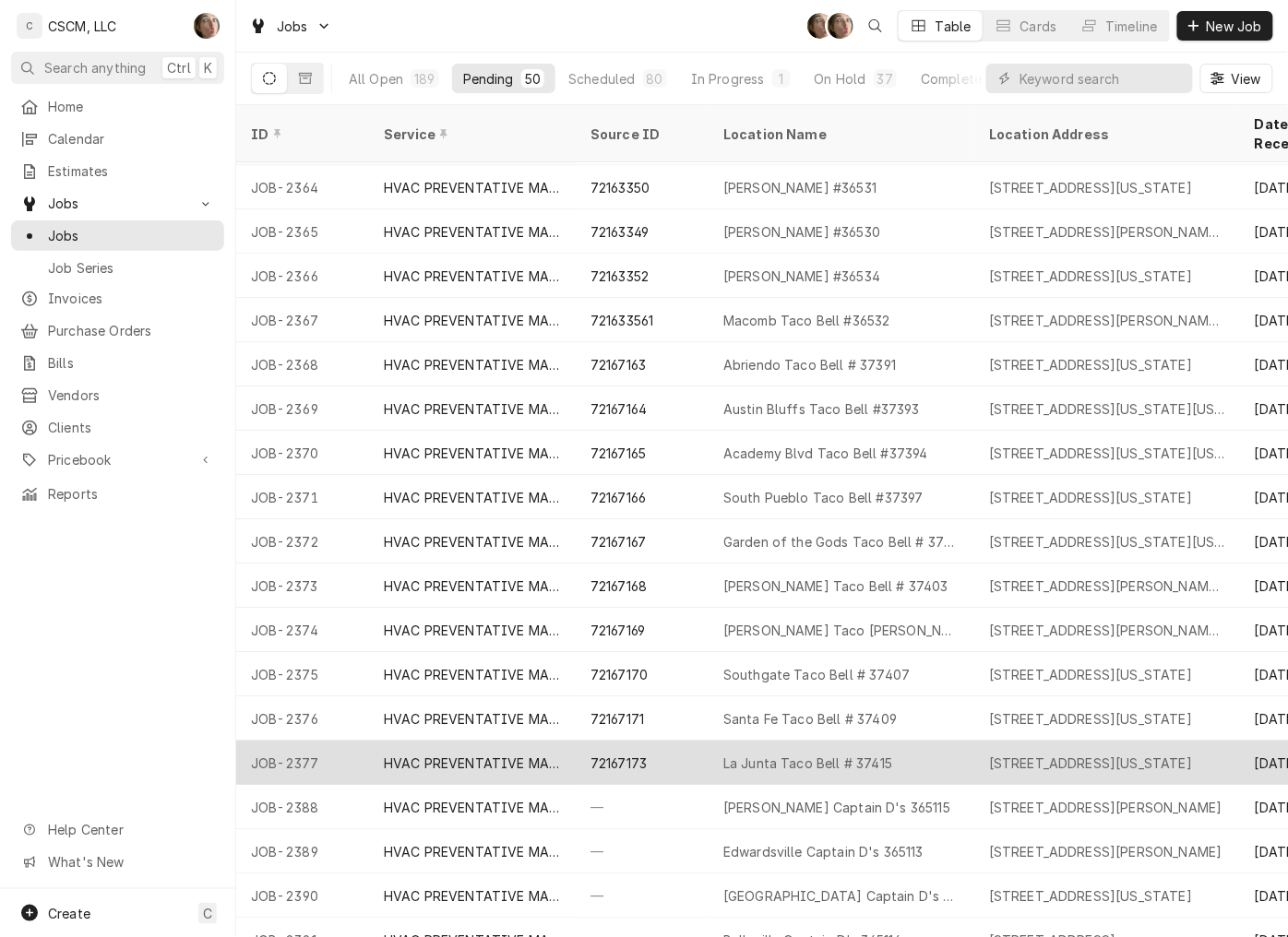
scroll to position [1431, 0]
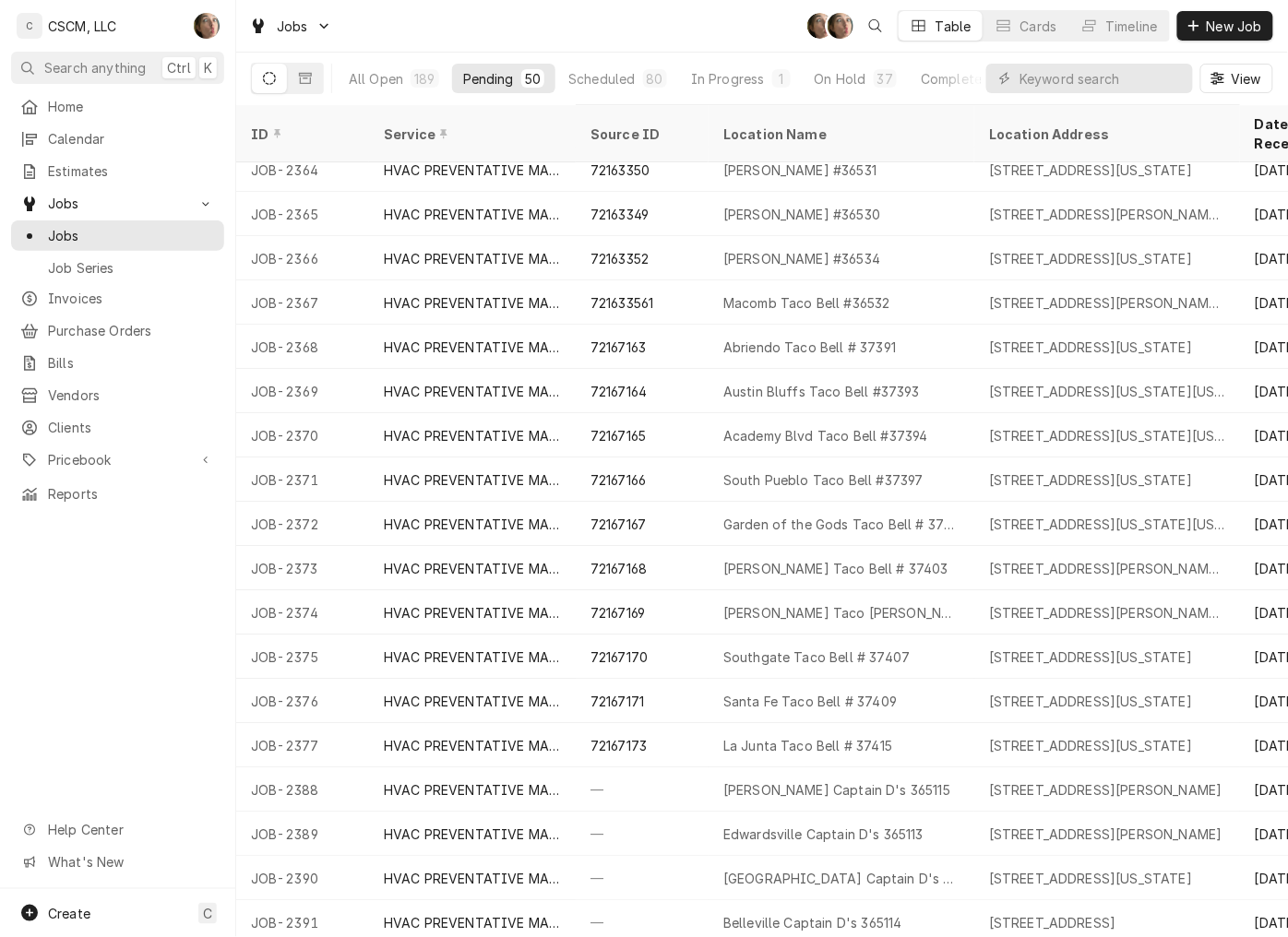
click at [1210, 4] on div "Jobs SH SH Table Cards Timeline New Job" at bounding box center [761, 26] width 1051 height 52
click at [1210, 23] on span "New Job" at bounding box center [1234, 26] width 63 height 19
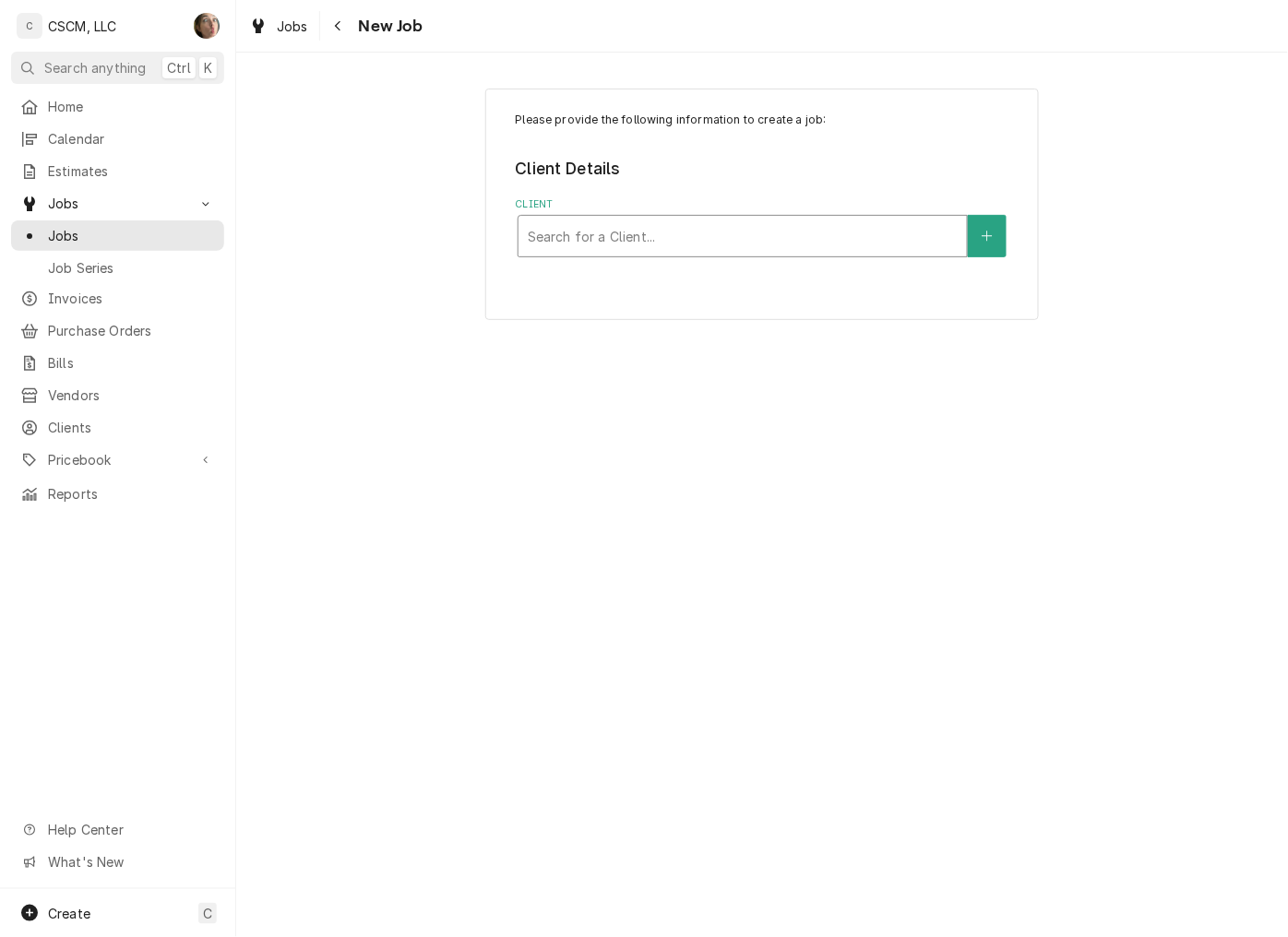
click at [671, 234] on div "Client" at bounding box center [742, 236] width 430 height 33
type input "cap"
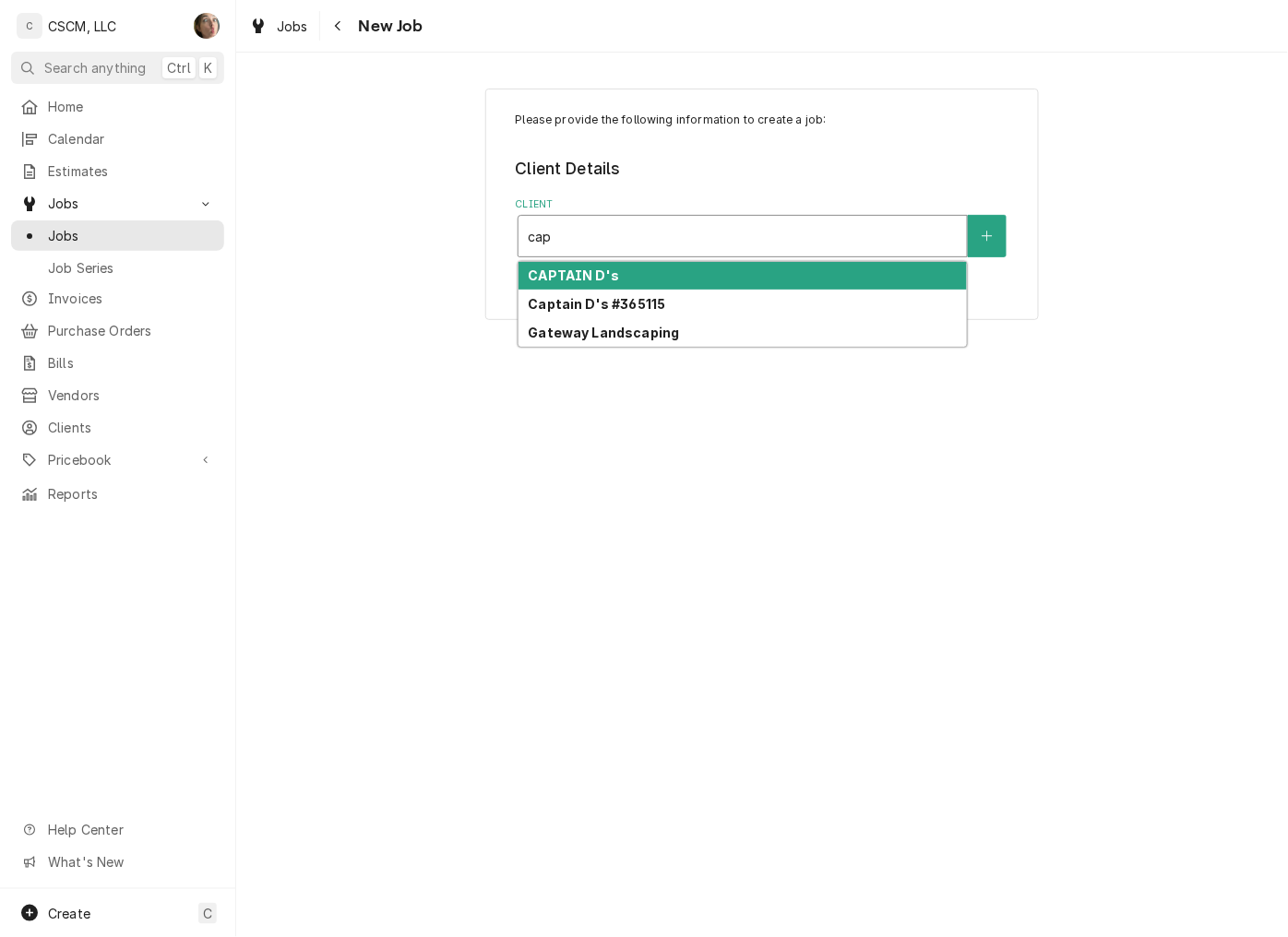
click at [648, 281] on div "CAPTAIN D's" at bounding box center [742, 276] width 449 height 29
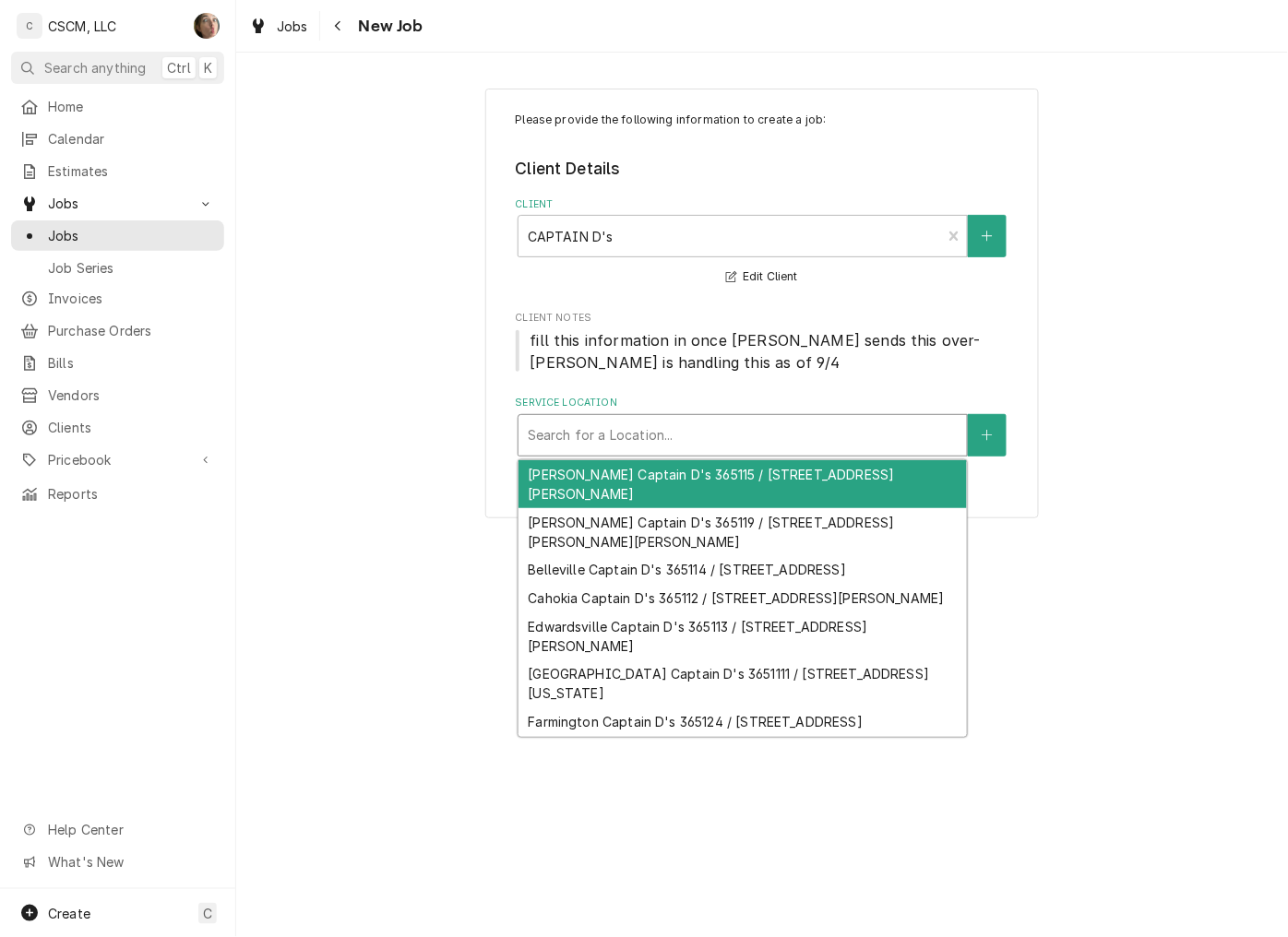
click at [714, 427] on div "Service Location" at bounding box center [742, 435] width 430 height 33
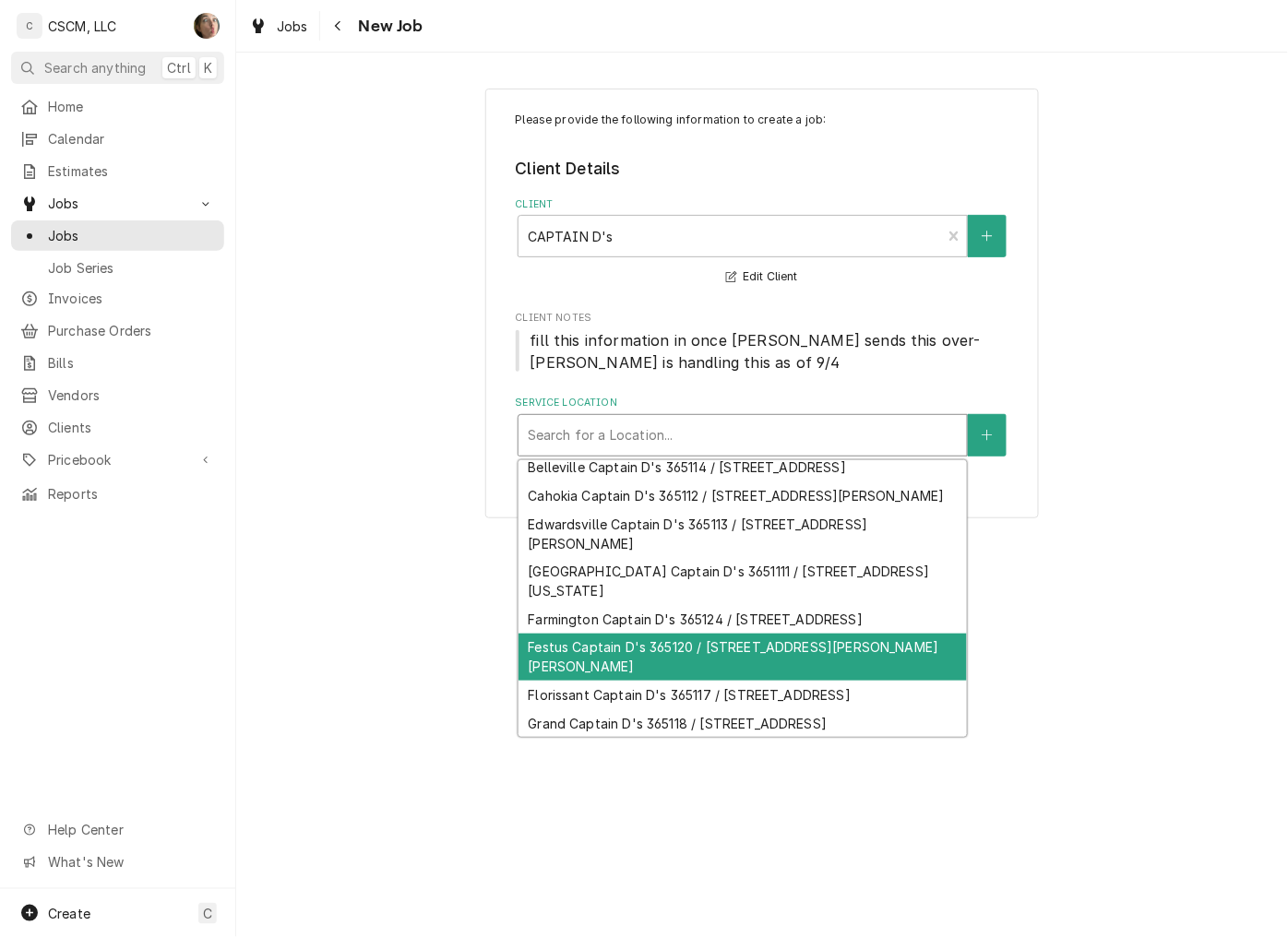
scroll to position [179, 0]
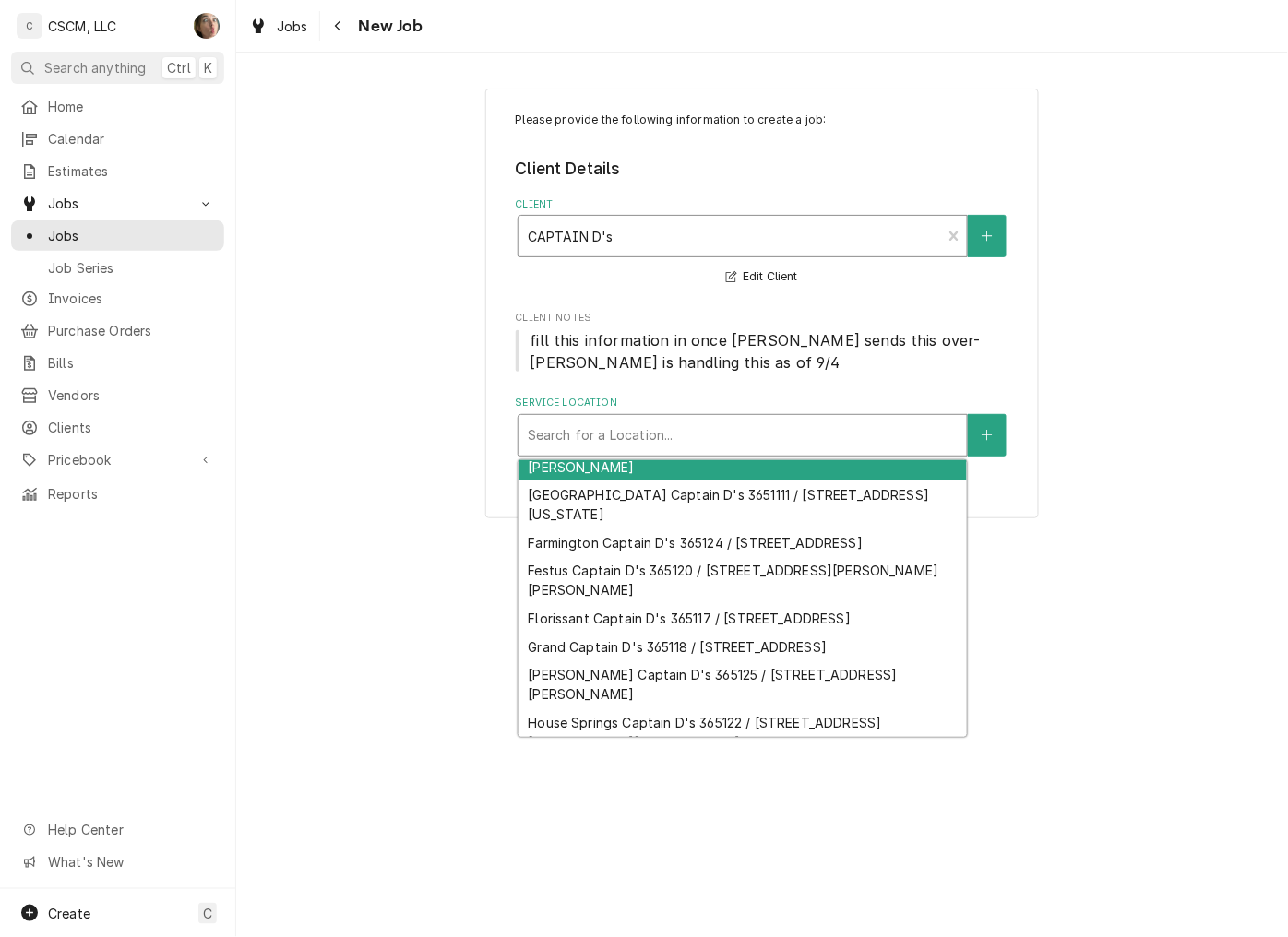
click at [698, 245] on div "Client" at bounding box center [729, 236] width 405 height 33
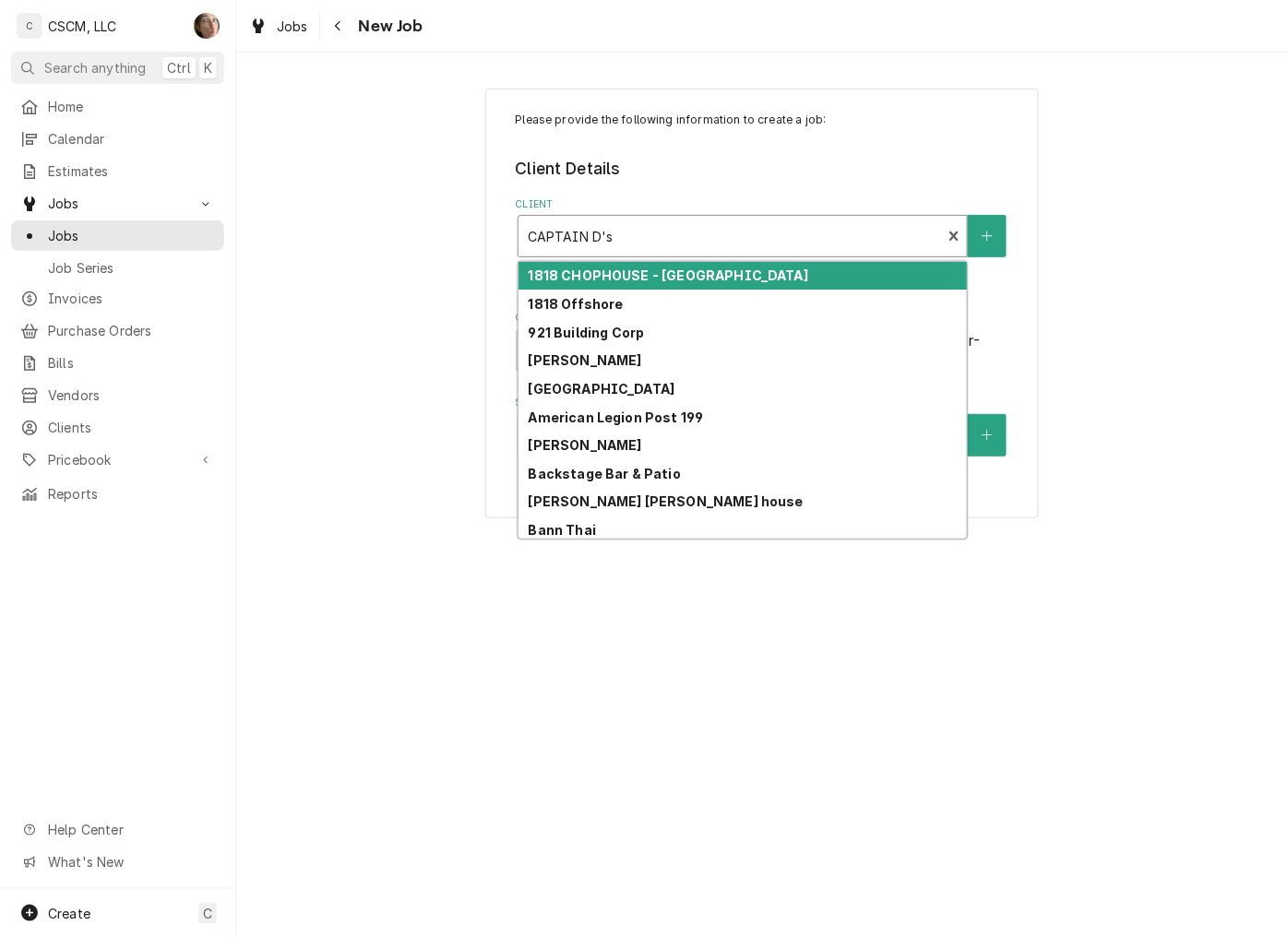
click at [713, 233] on div "Client" at bounding box center [729, 236] width 405 height 33
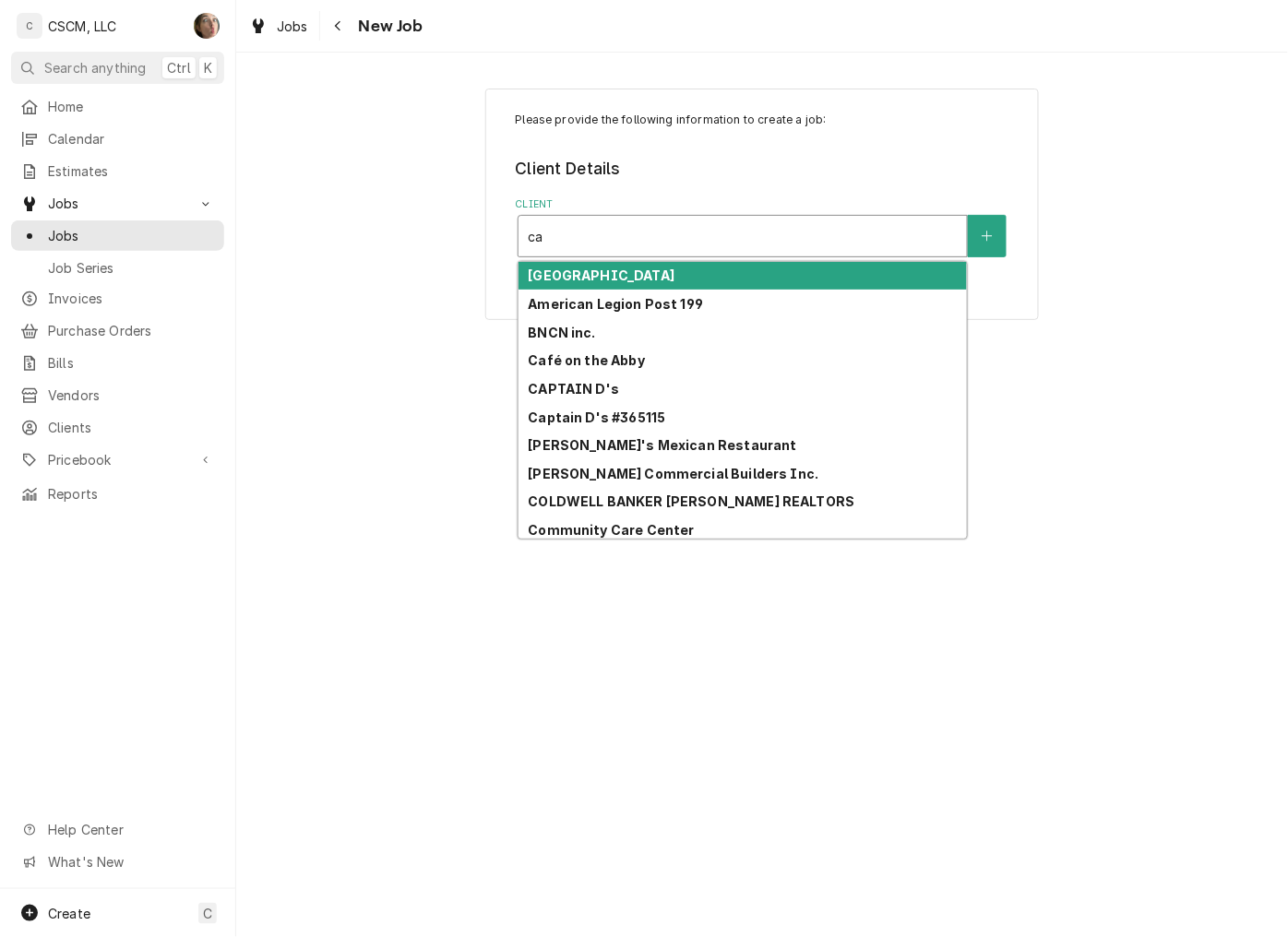
type input "cap"
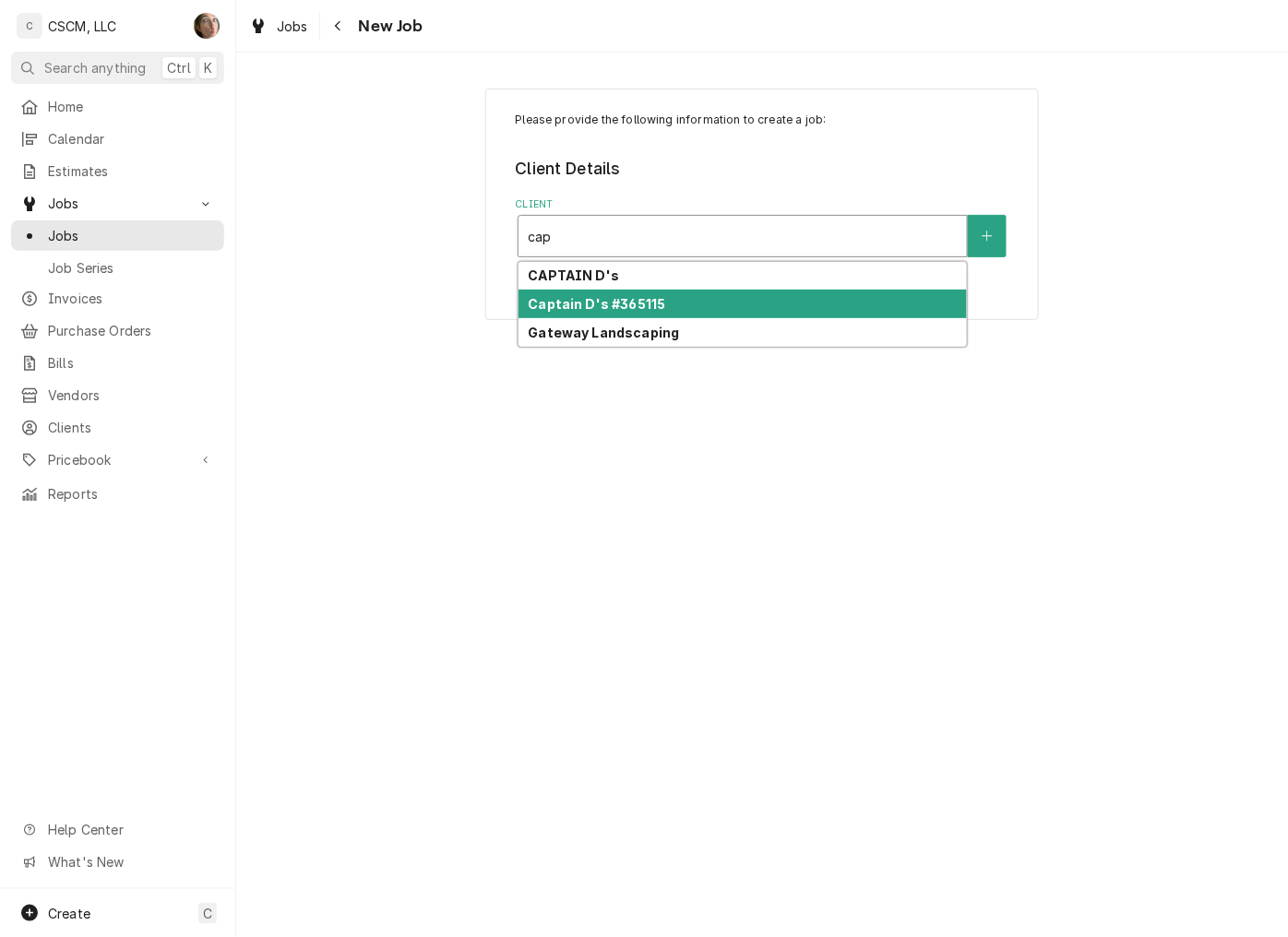
click at [705, 305] on div "Captain D's #365115" at bounding box center [742, 304] width 449 height 29
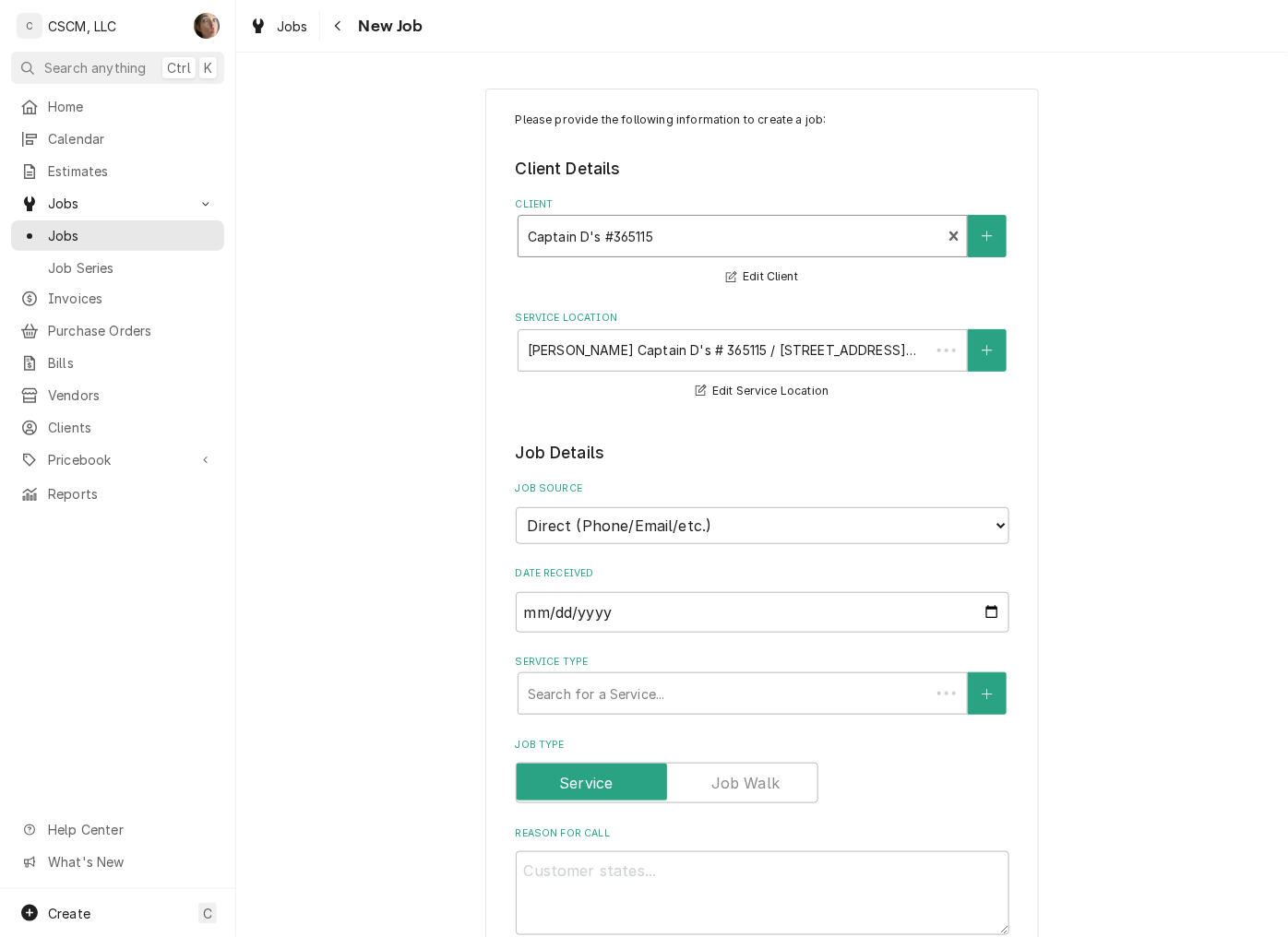
type textarea "x"
click at [704, 343] on div "Service Location" at bounding box center [729, 350] width 405 height 33
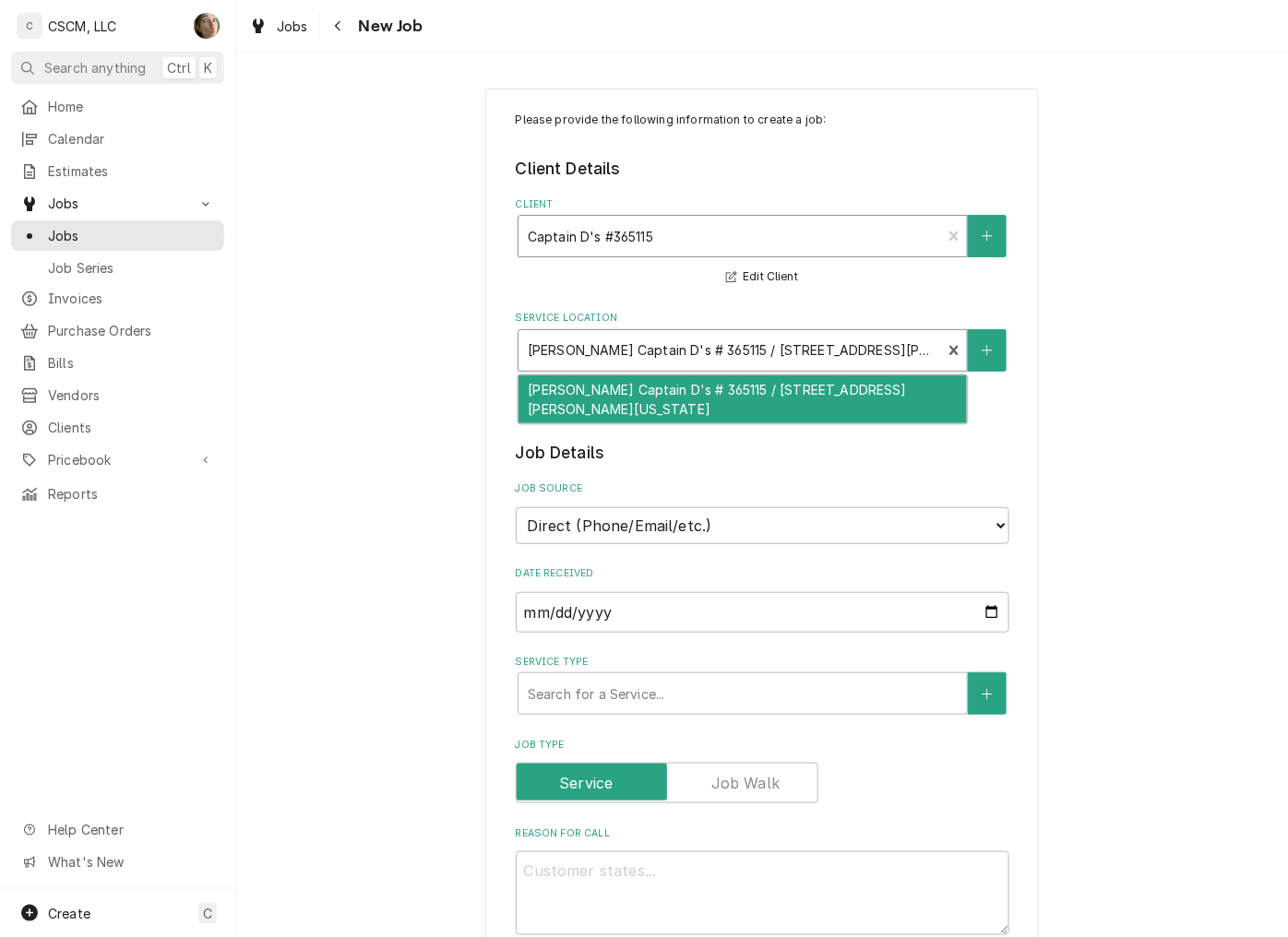
click at [704, 343] on div "Service Location" at bounding box center [729, 350] width 405 height 33
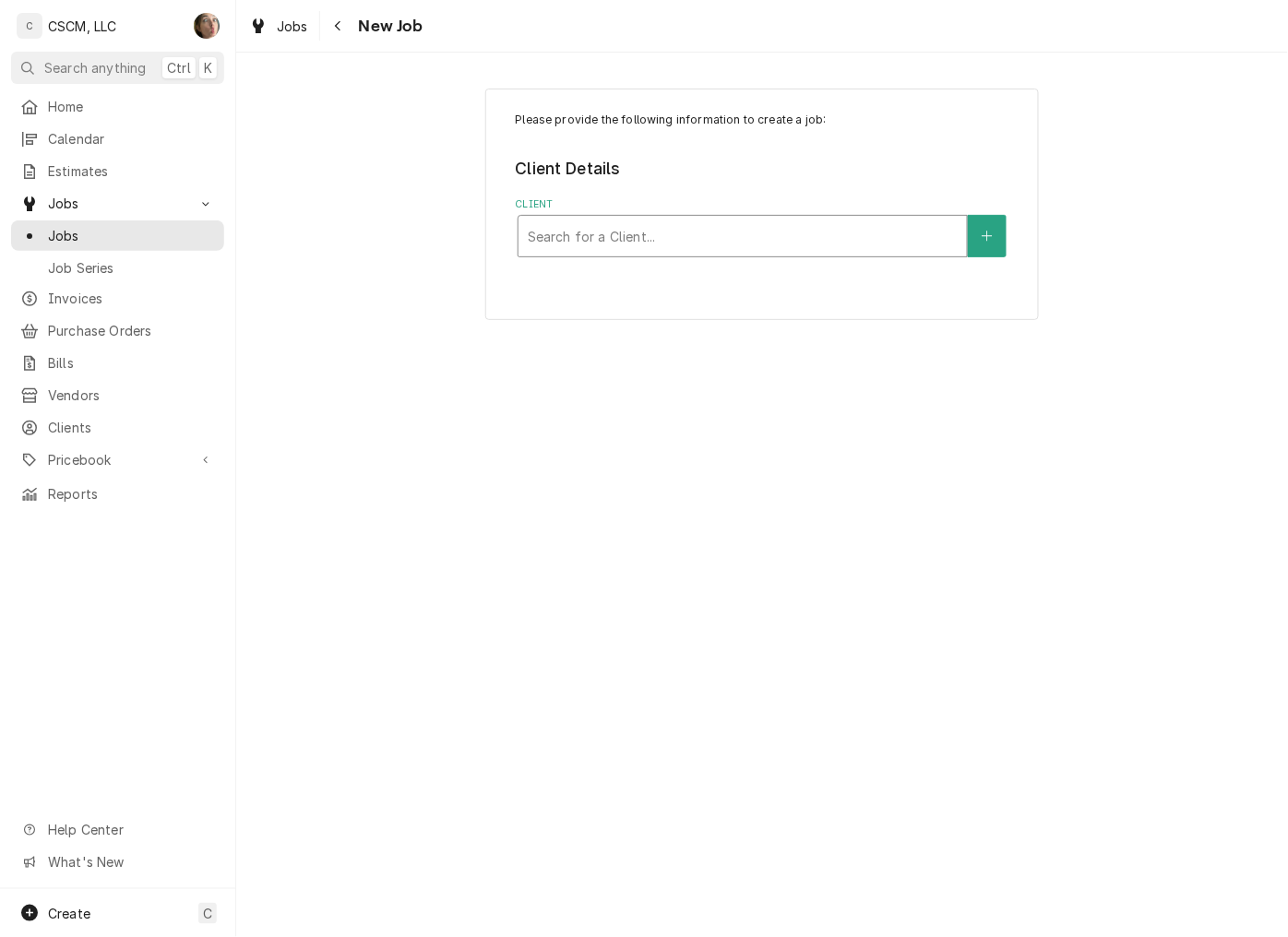
click at [762, 246] on div "Client" at bounding box center [742, 236] width 430 height 33
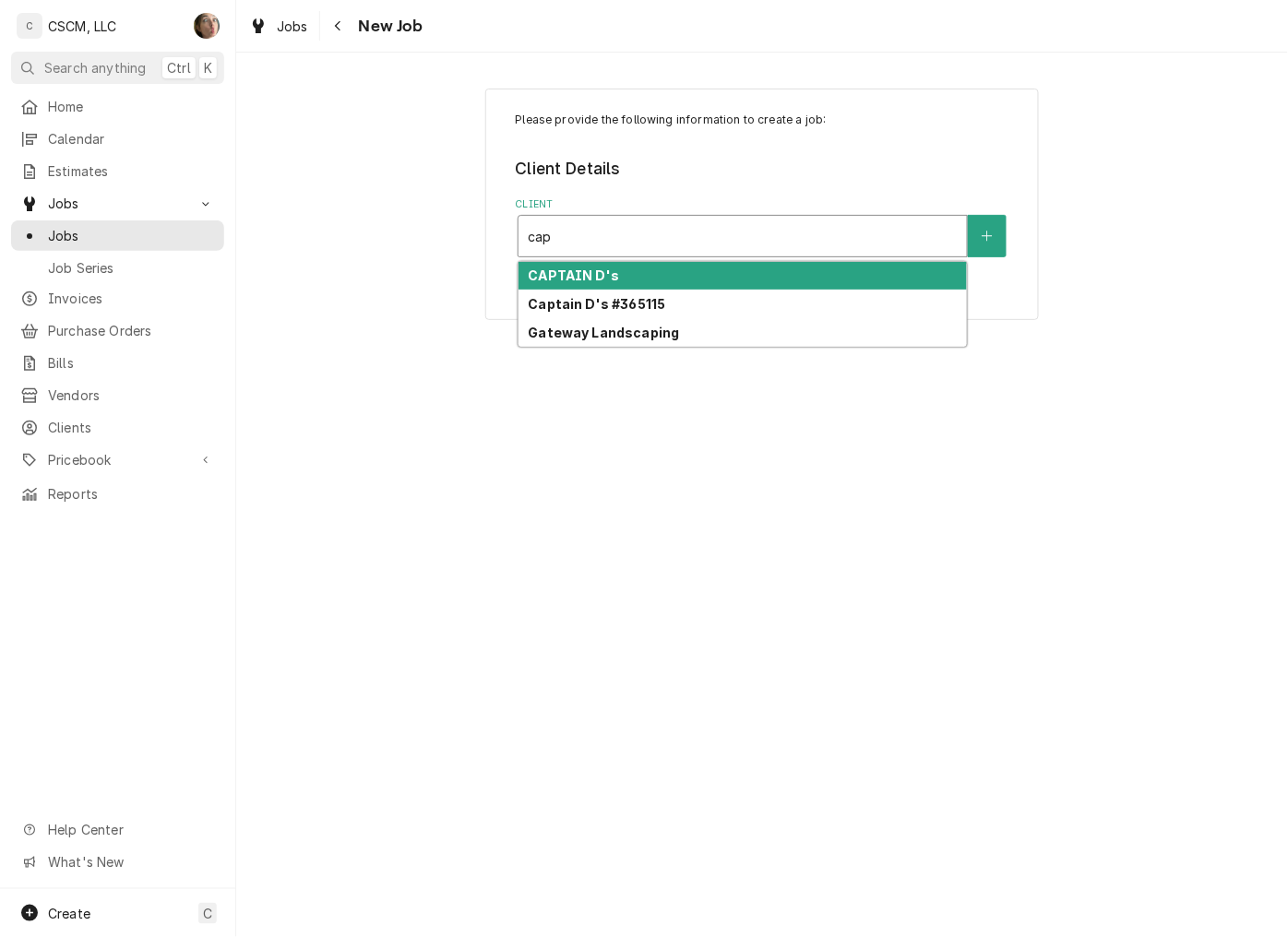
type input "capt"
click at [728, 281] on div "CAPTAIN D's" at bounding box center [742, 276] width 449 height 29
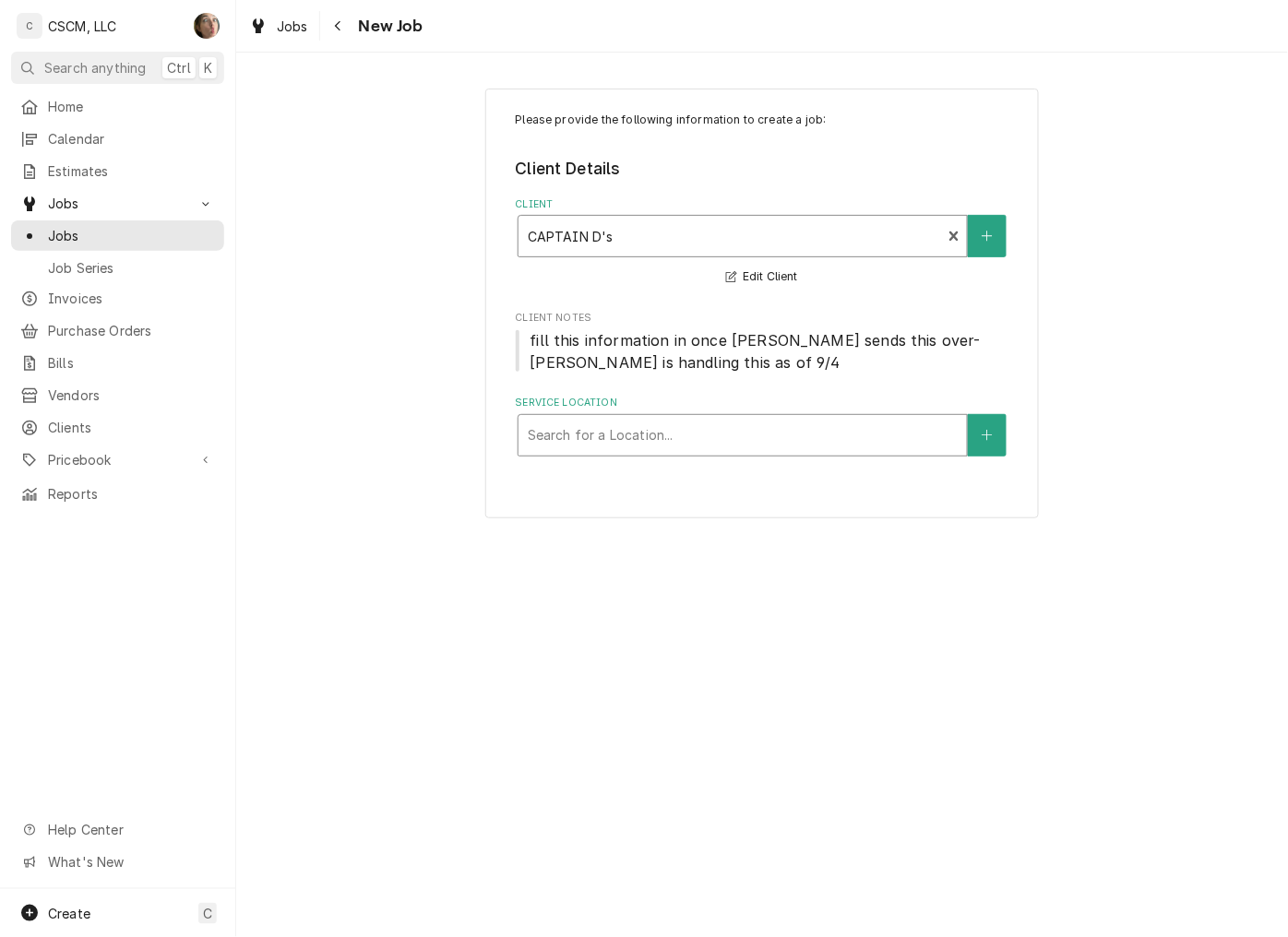
click at [640, 430] on div "Service Location" at bounding box center [742, 435] width 430 height 33
click at [102, 134] on span "Calendar" at bounding box center [131, 138] width 167 height 19
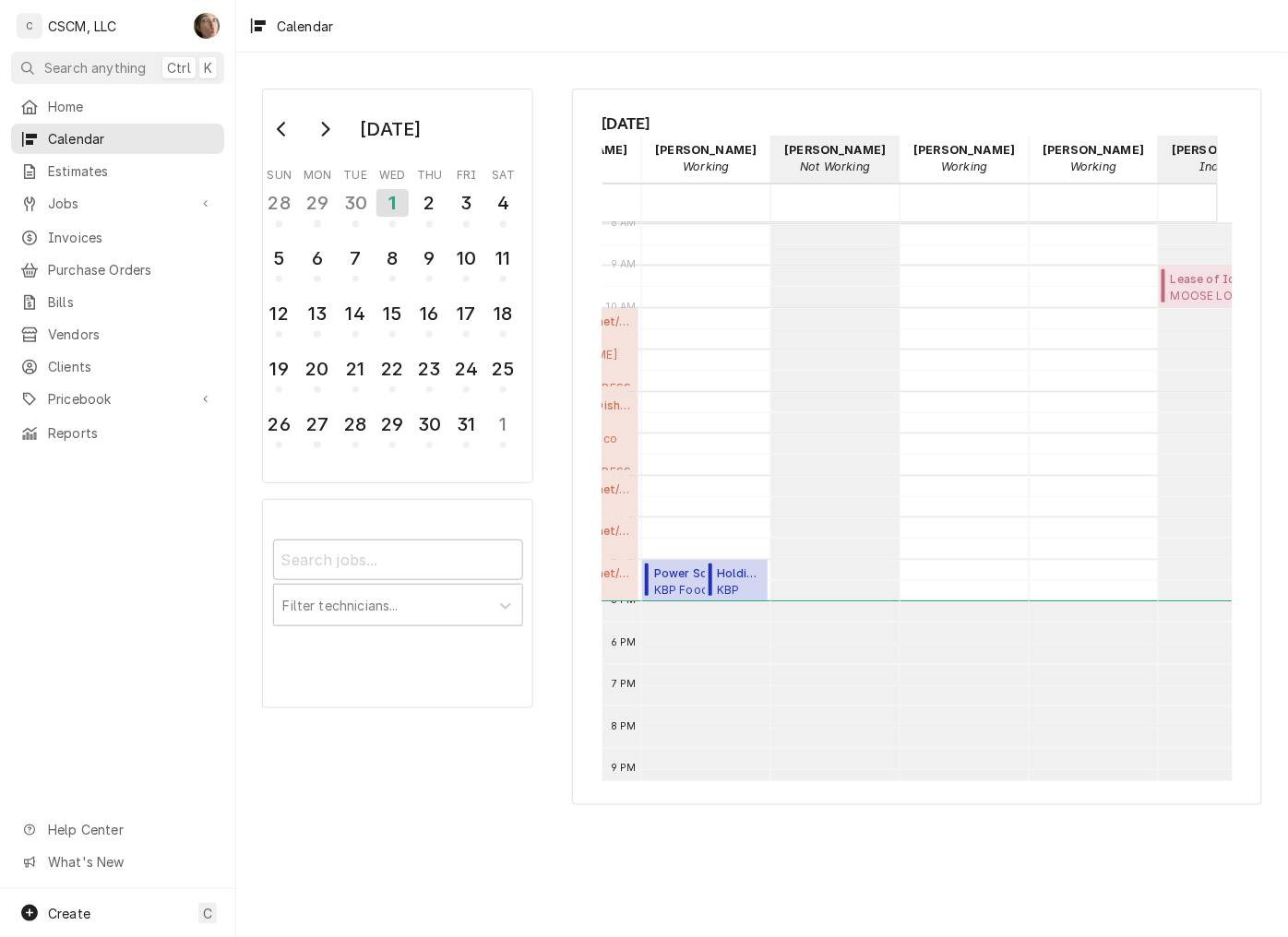
scroll to position [0, 585]
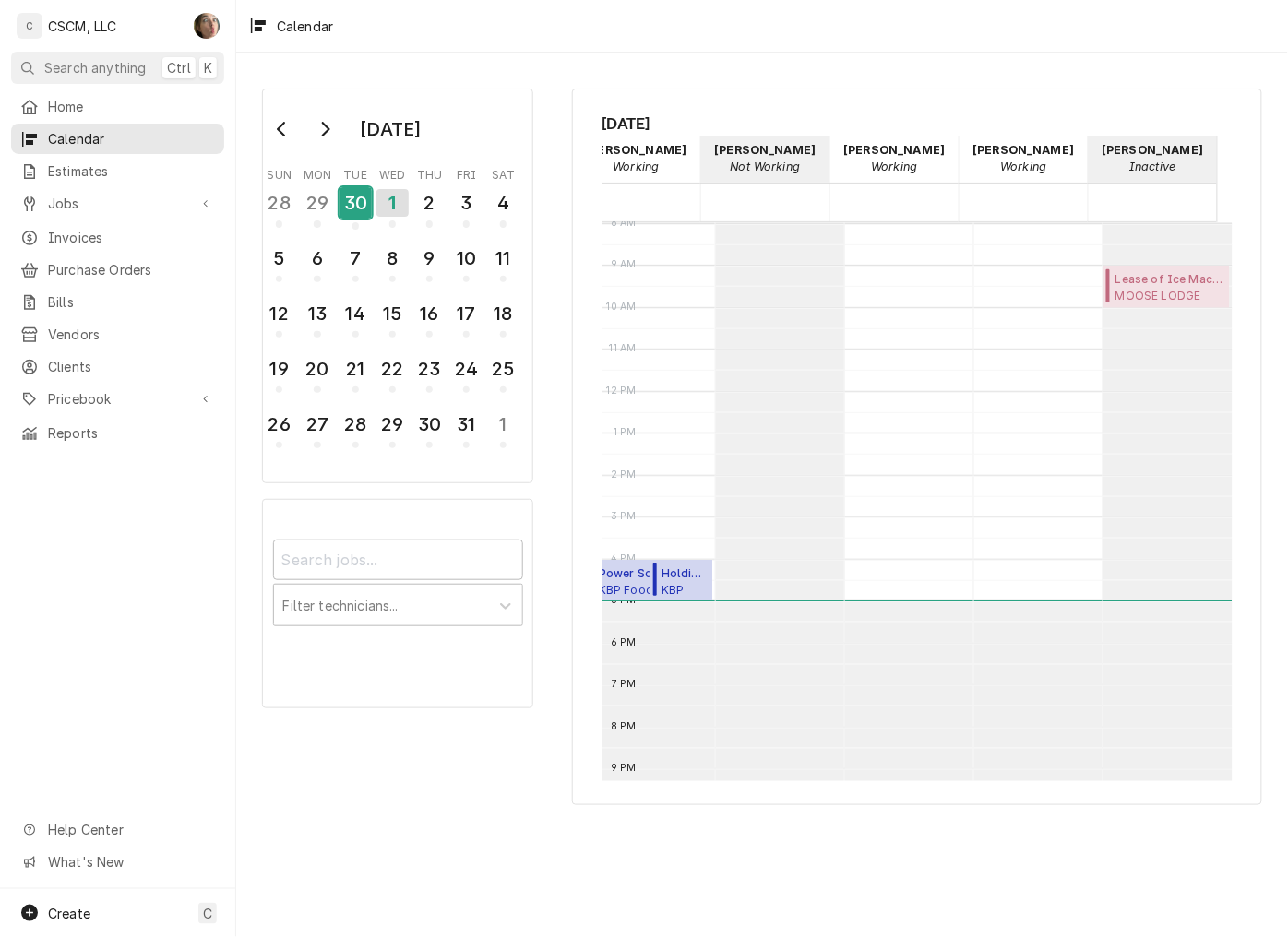
click at [349, 188] on div "30" at bounding box center [356, 202] width 32 height 31
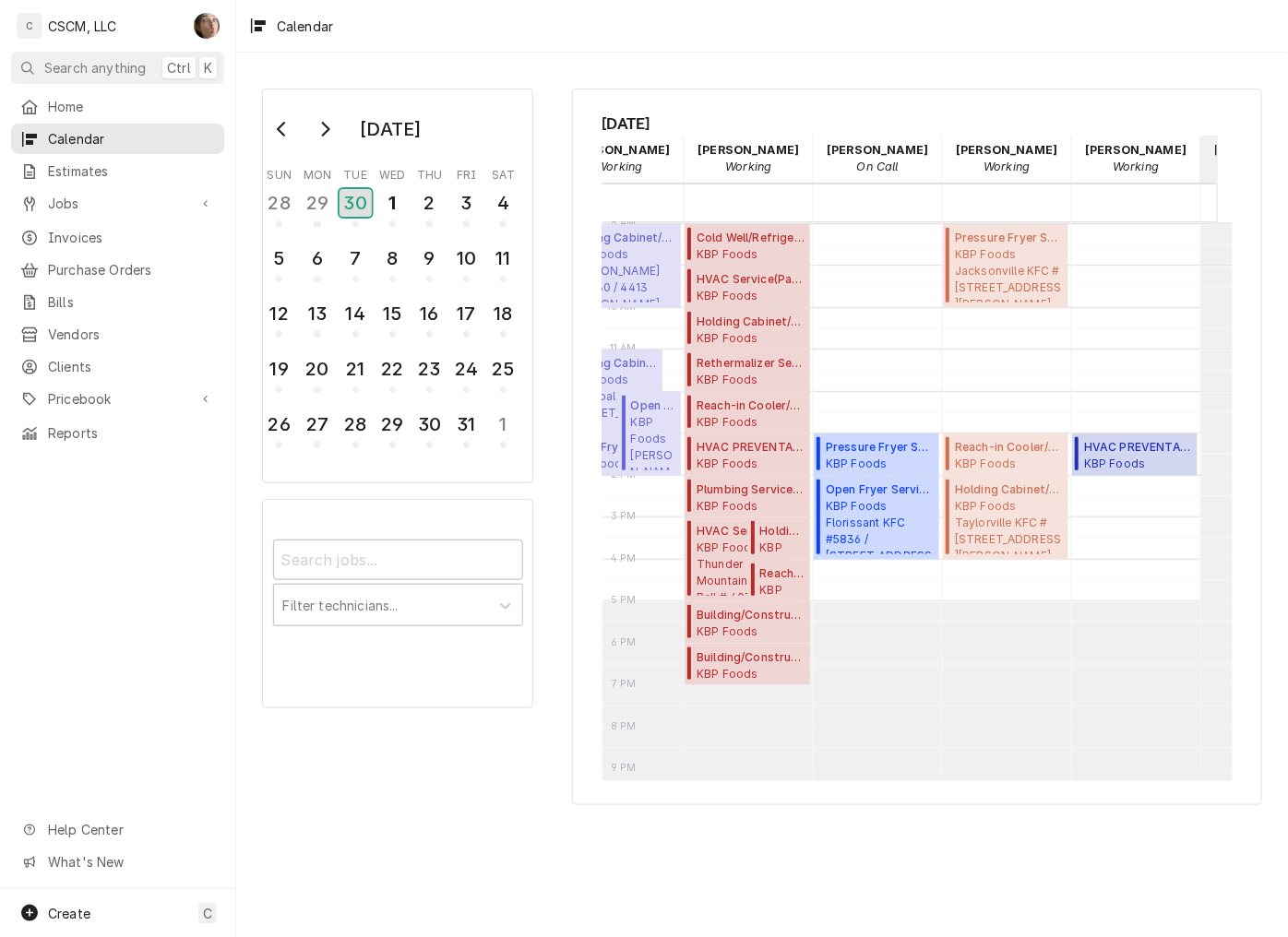
scroll to position [0, 80]
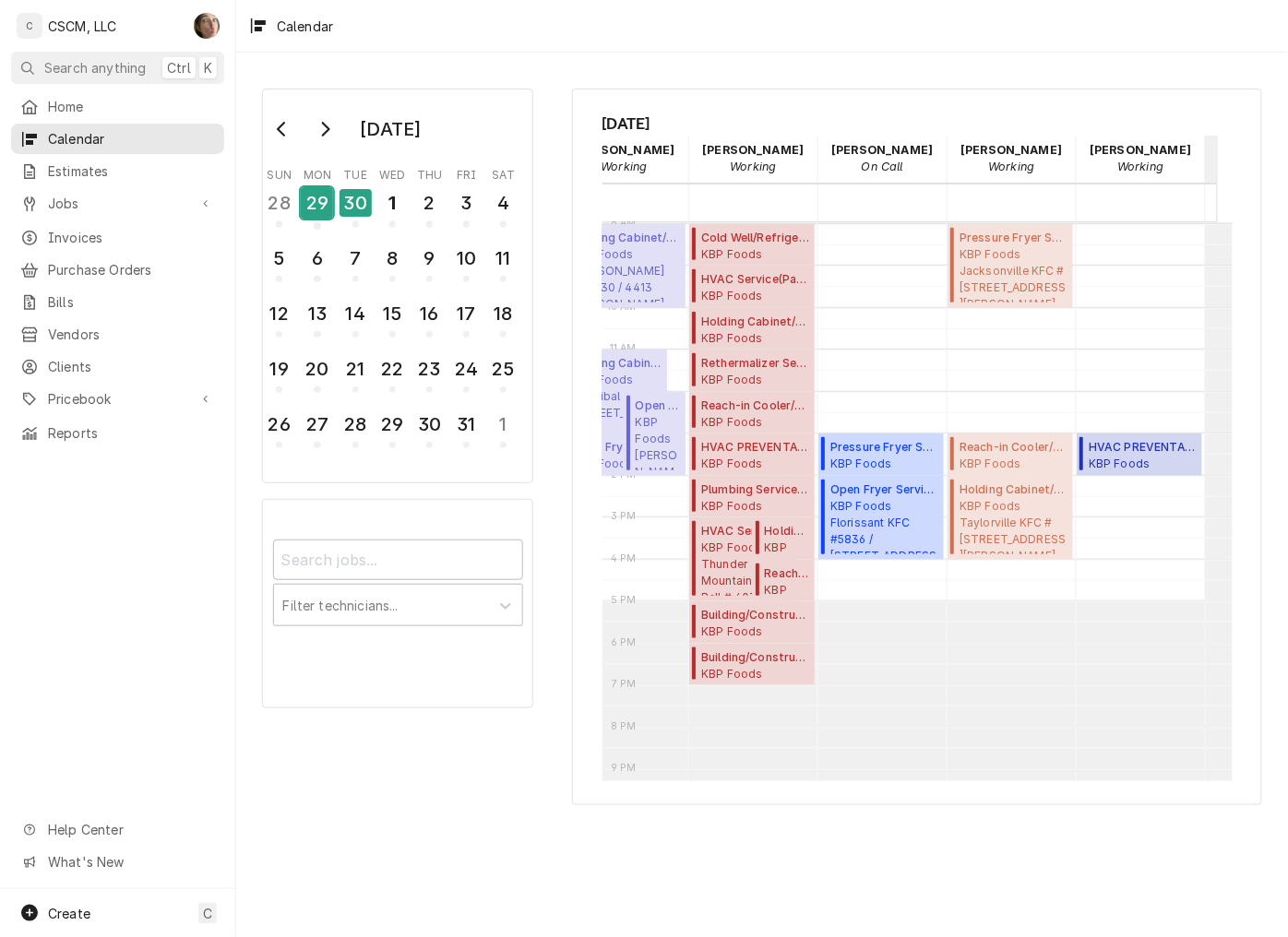
click at [318, 209] on div "29" at bounding box center [317, 202] width 32 height 31
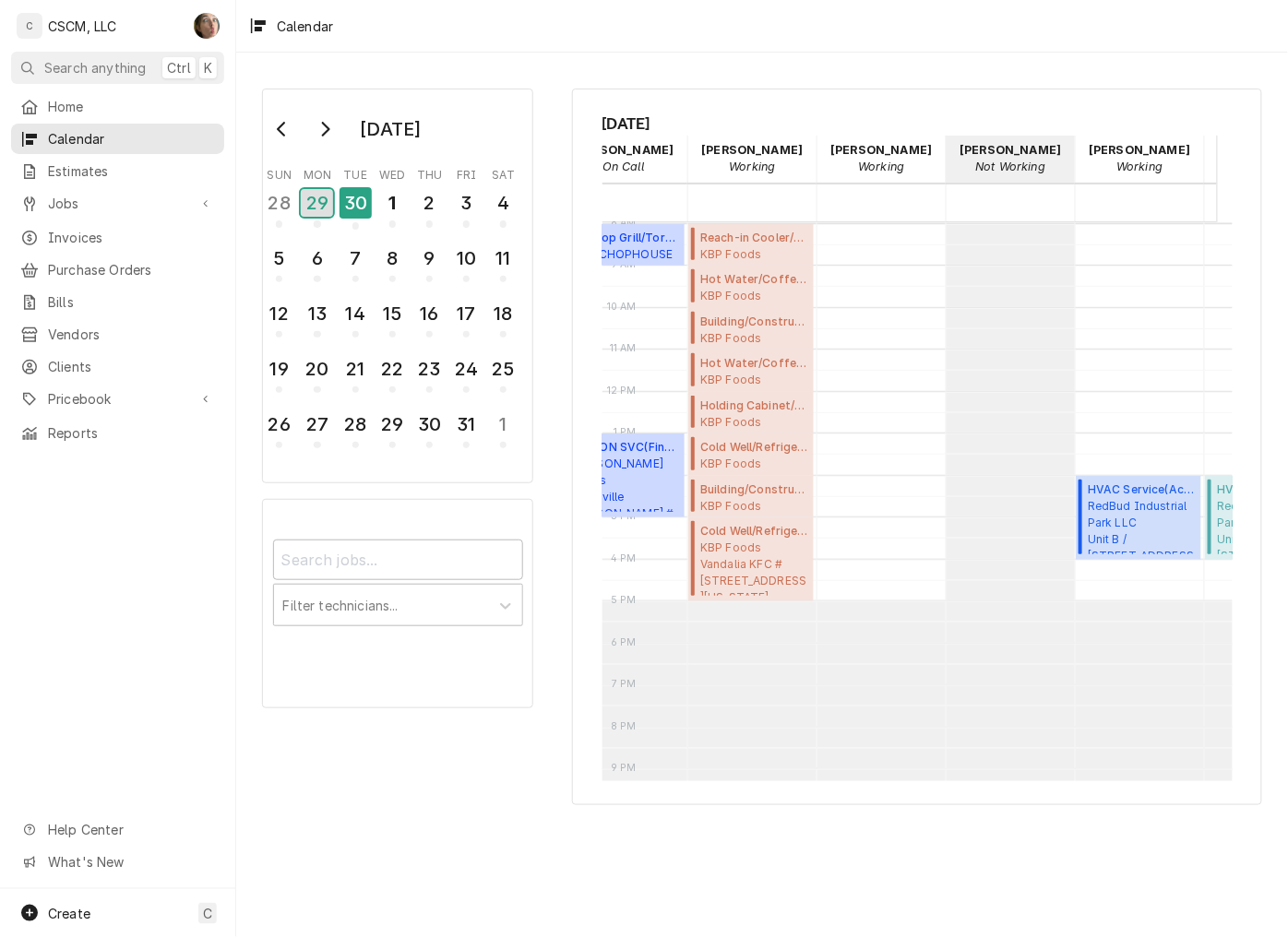
scroll to position [0, 456]
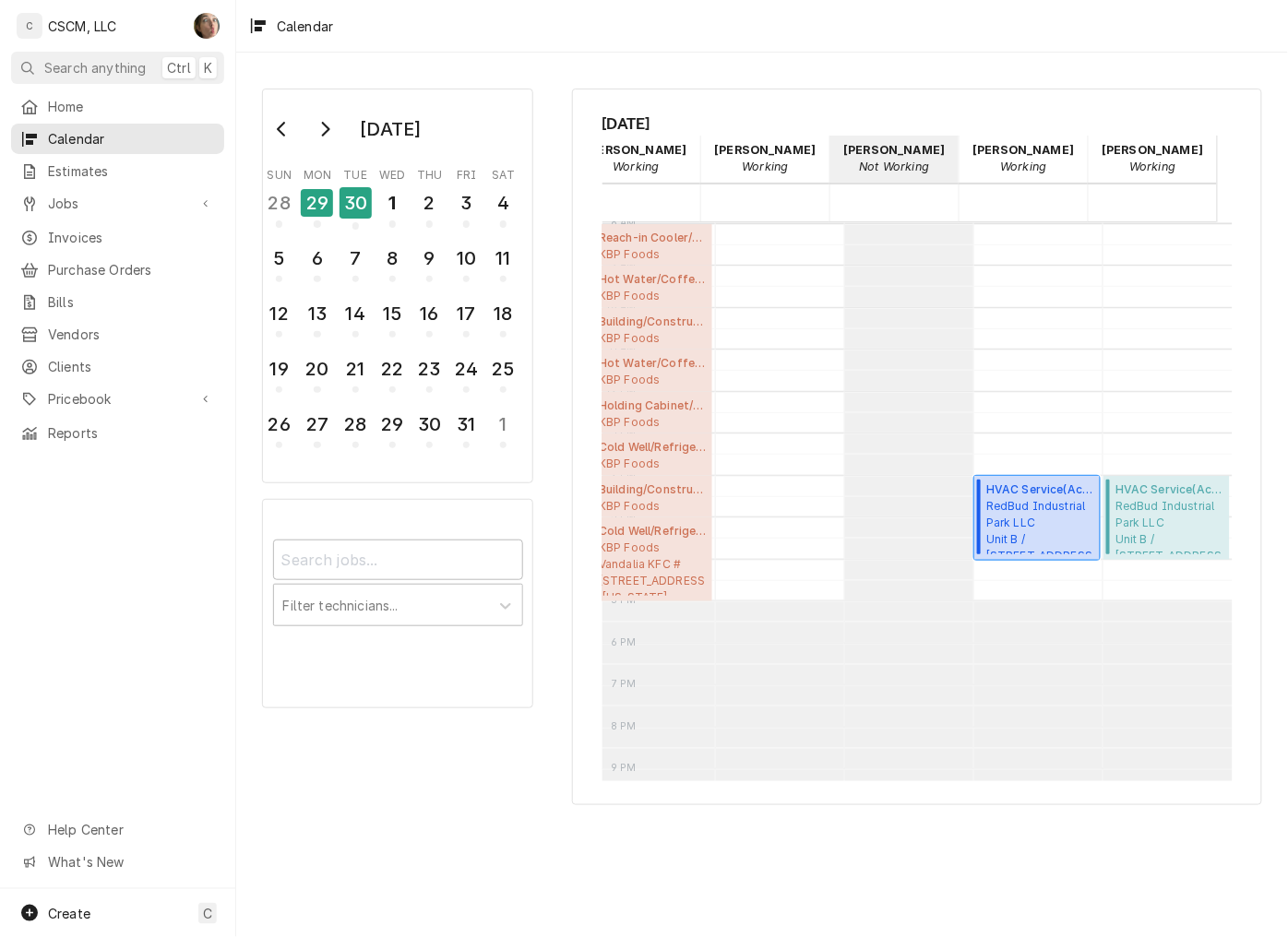
click at [1025, 511] on span "RedBud Industrial Park LLC Unit B / 4543 Drda Ln Unit B, Edwardsville, Illinois…" at bounding box center [1040, 526] width 108 height 56
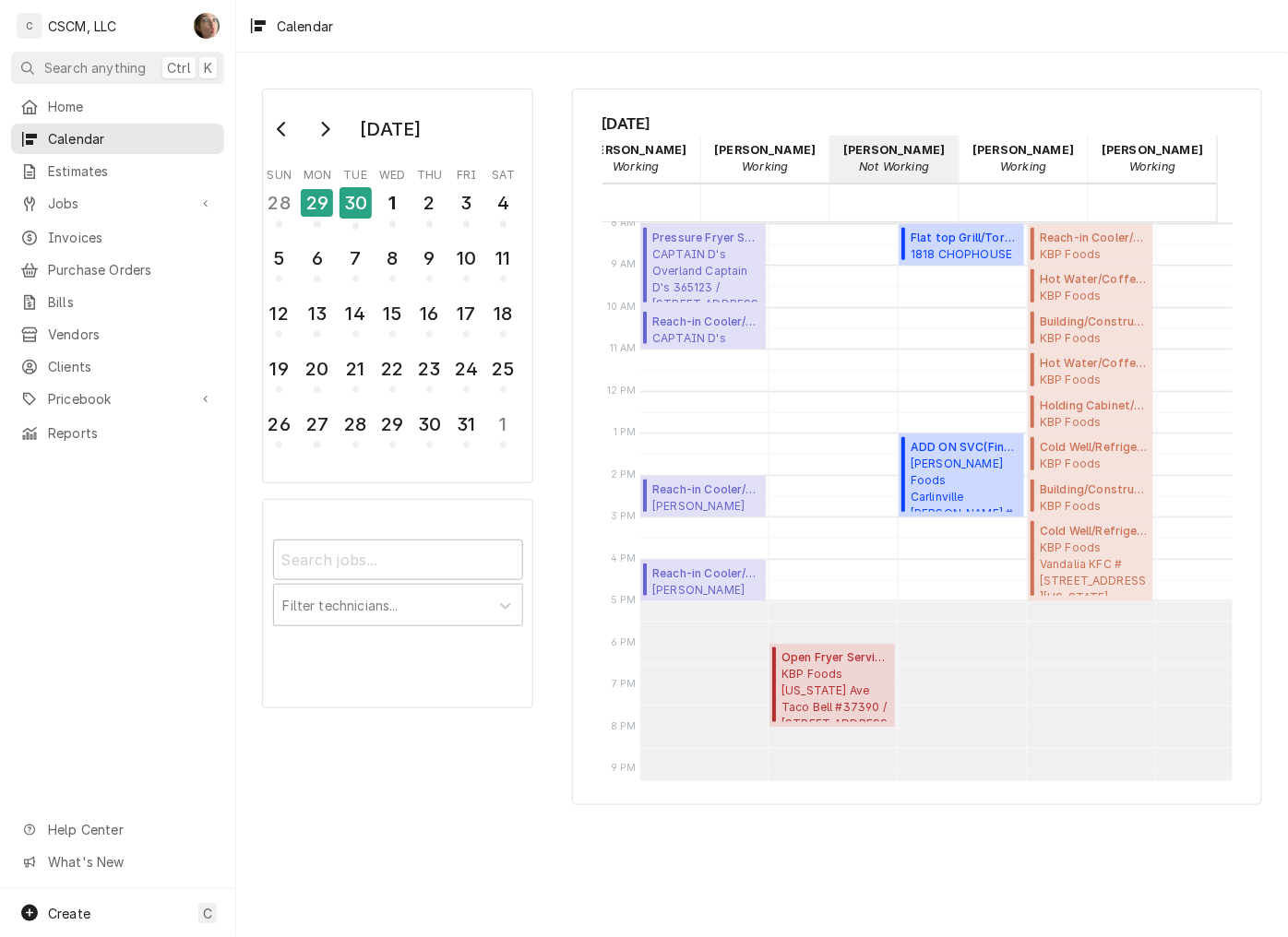
scroll to position [0, 0]
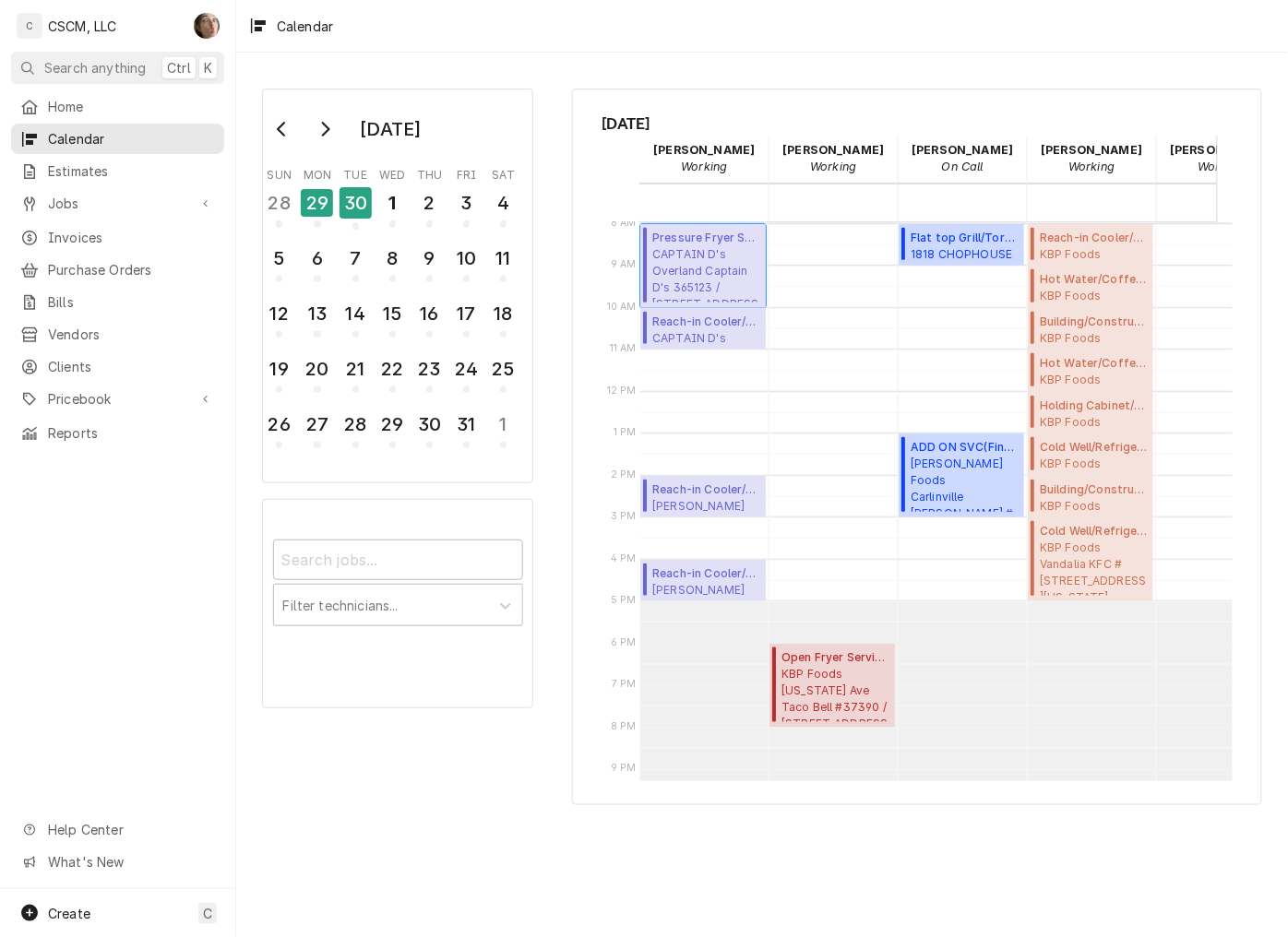
click at [693, 271] on span "CAPTAIN D's Overland Captain D's 365123 / 9387 Page Ave, Overland, MO 63114" at bounding box center [706, 274] width 108 height 56
click at [153, 390] on span "Pricebook" at bounding box center [117, 399] width 139 height 19
click at [162, 454] on span "Parts & Materials" at bounding box center [131, 463] width 167 height 19
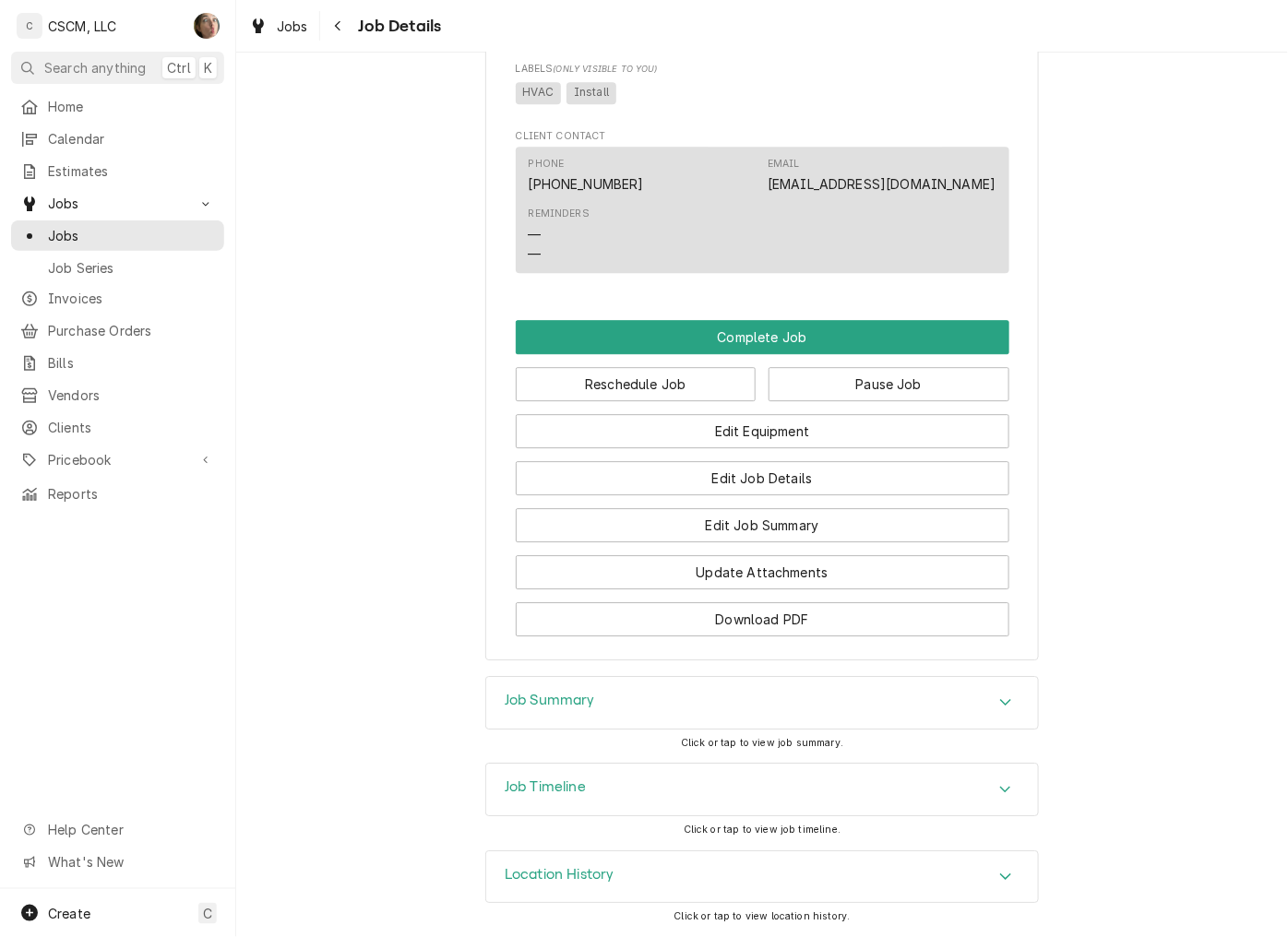
click at [677, 702] on div "Job Summary" at bounding box center [762, 703] width 552 height 52
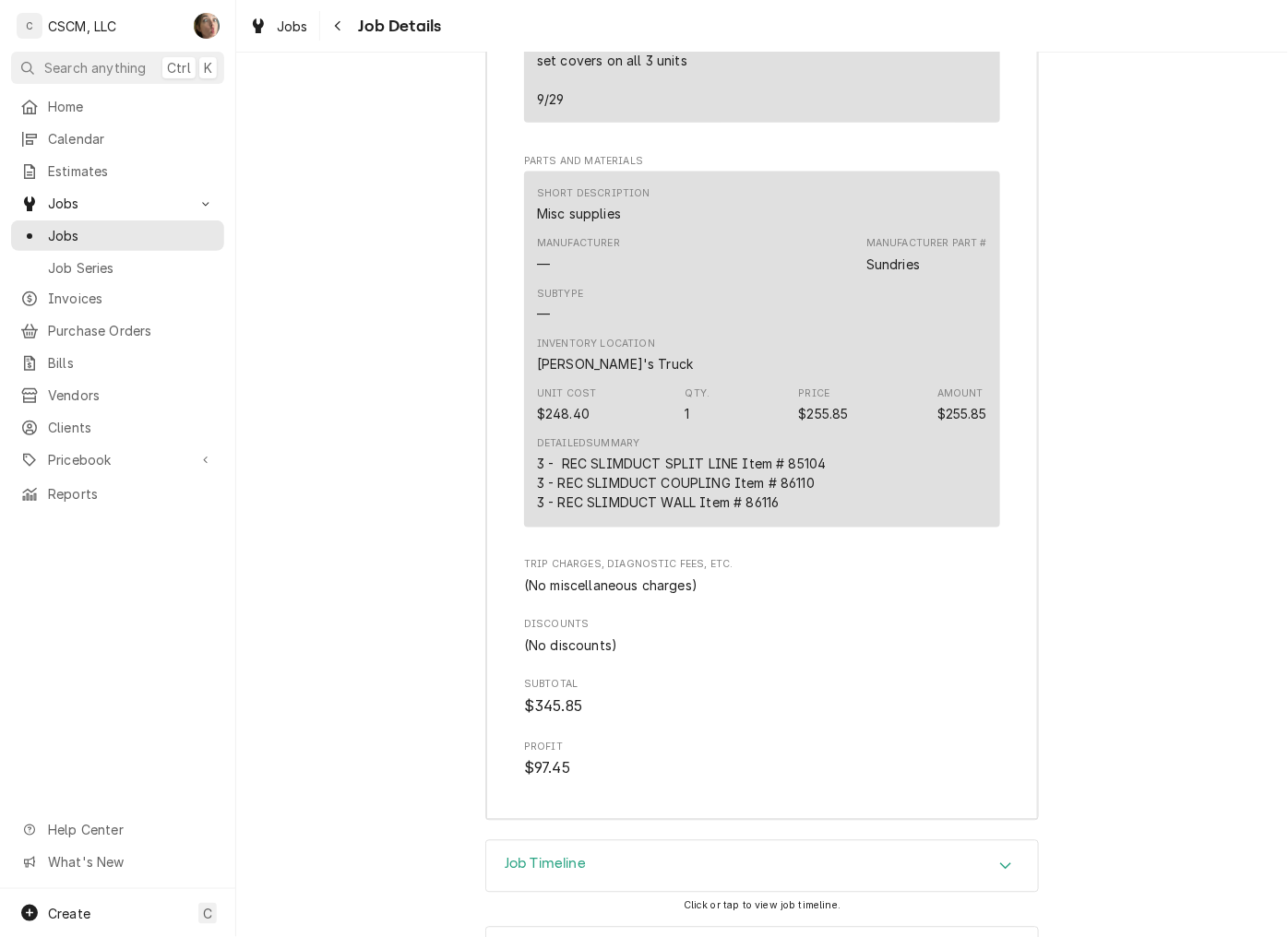
scroll to position [2684, 0]
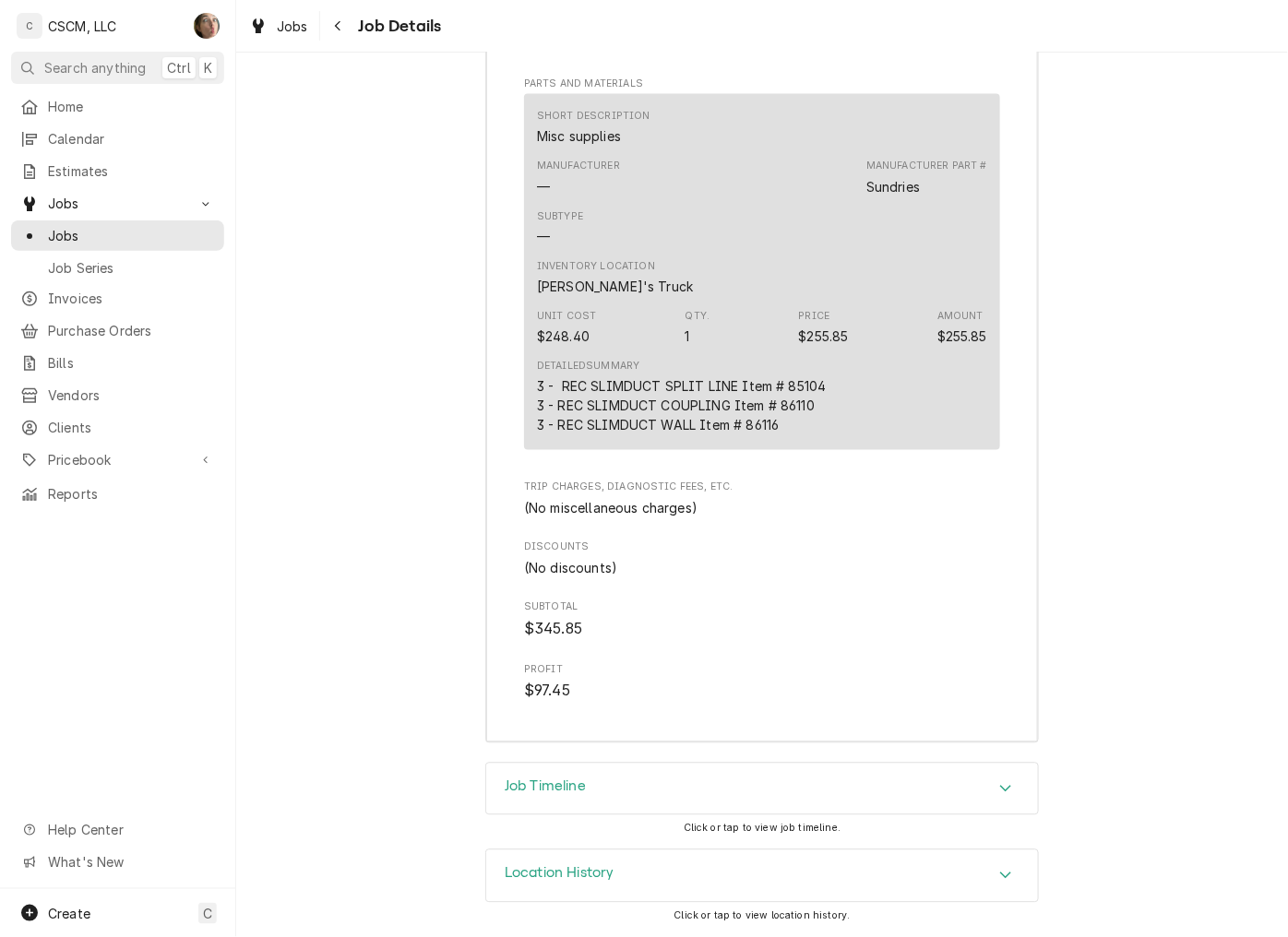
click at [823, 780] on div "Job Timeline" at bounding box center [762, 789] width 552 height 52
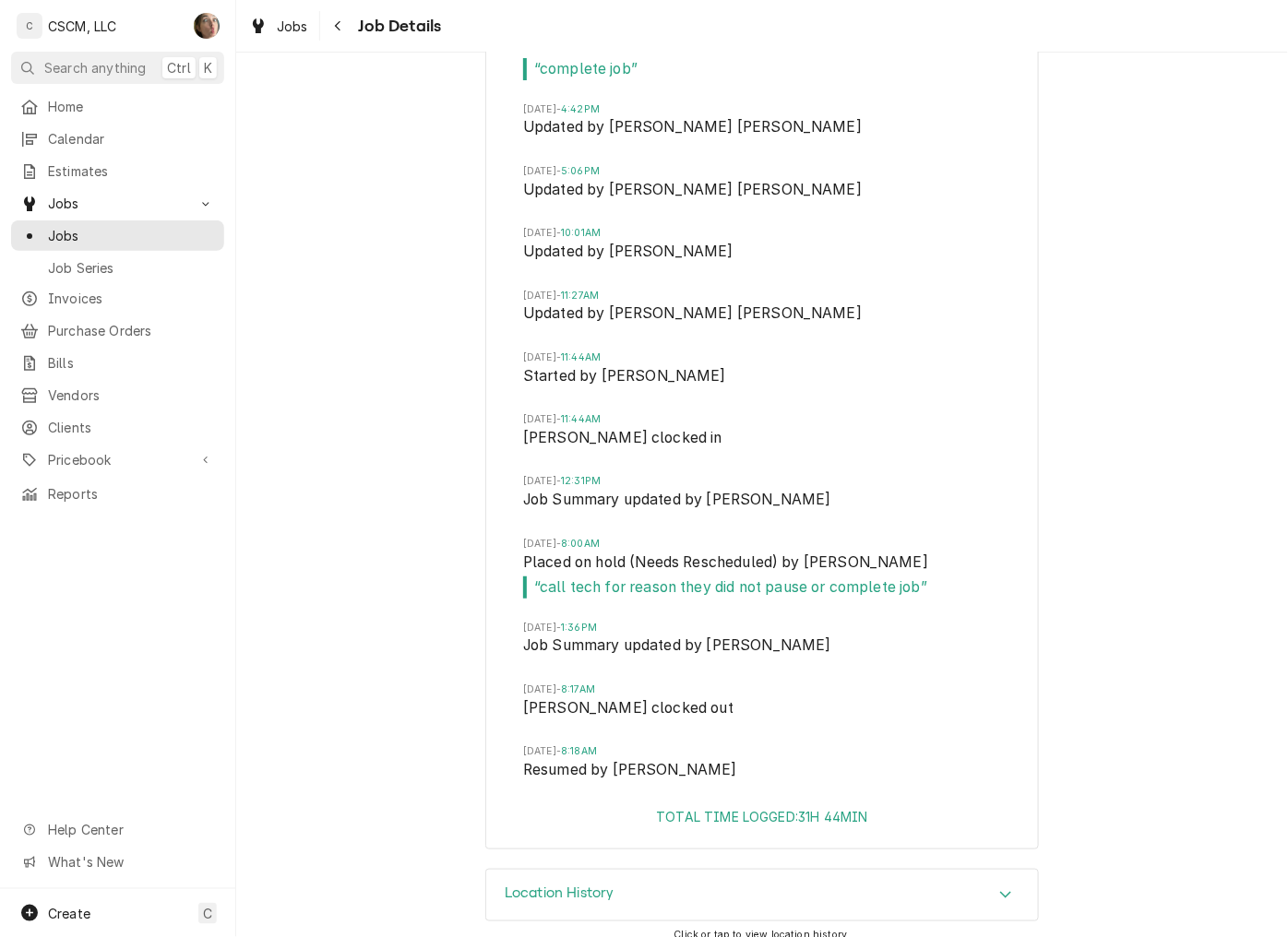
scroll to position [3851, 0]
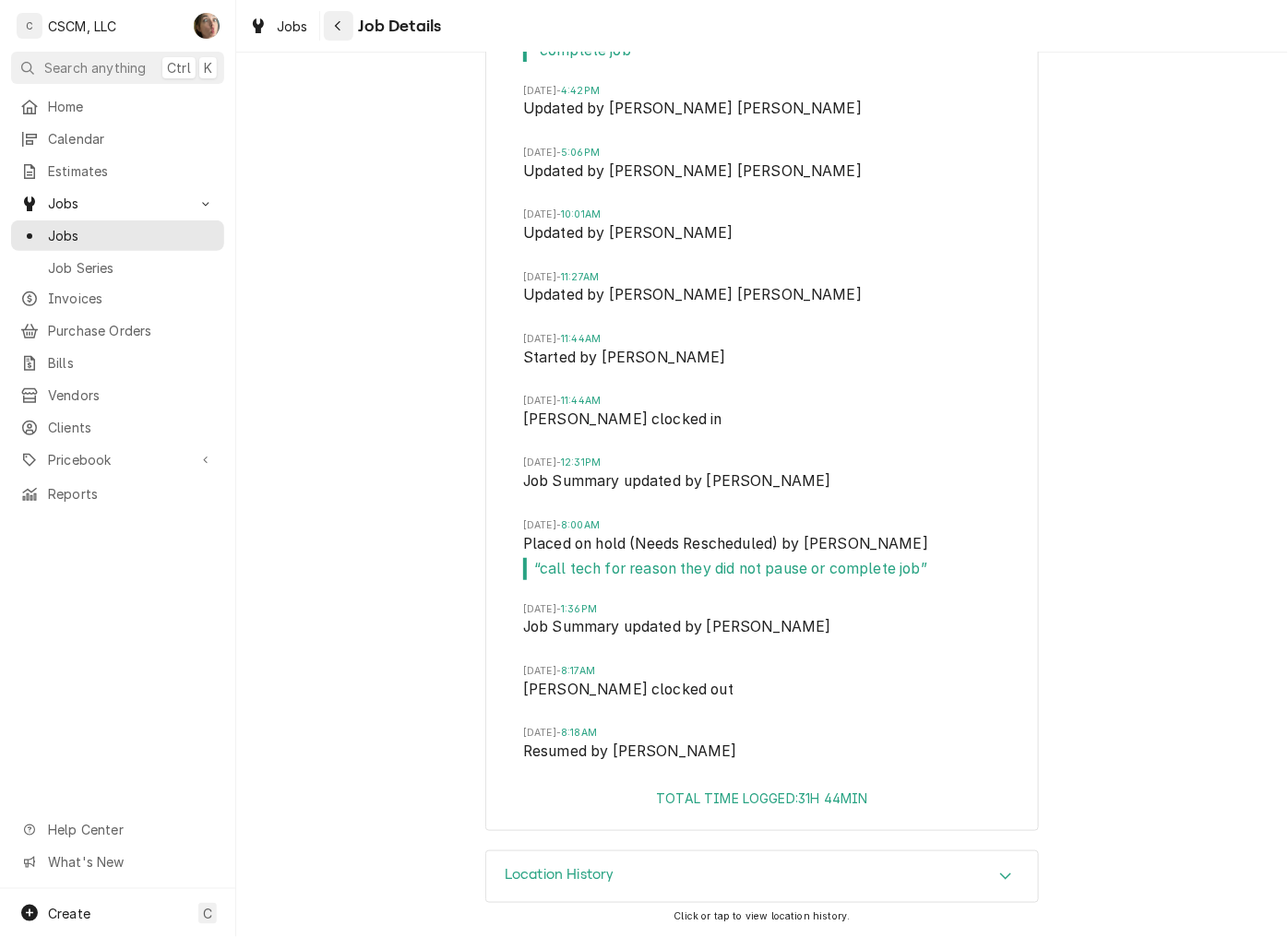
click at [342, 34] on div "Navigate back" at bounding box center [339, 26] width 18 height 18
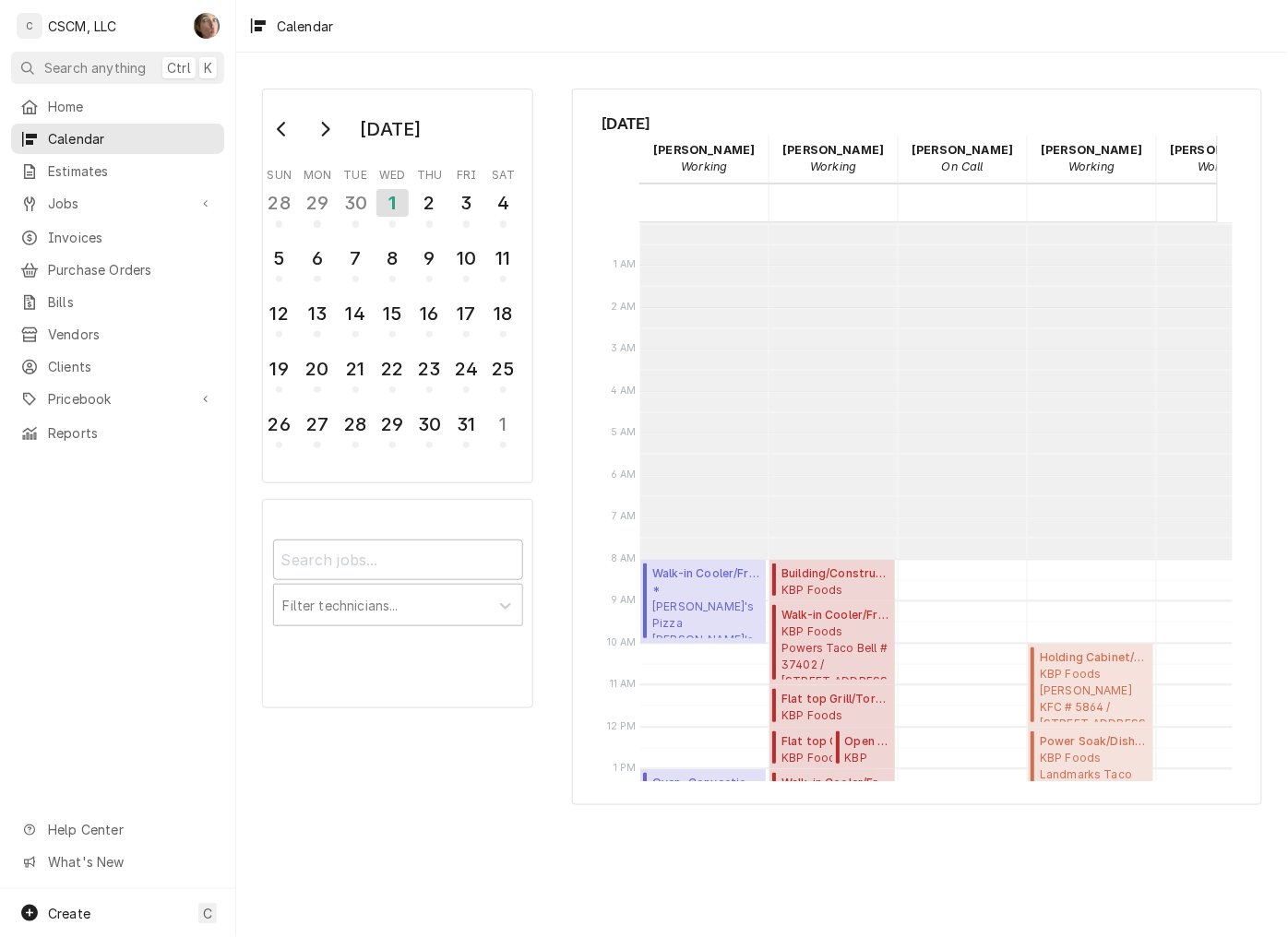
scroll to position [336, 0]
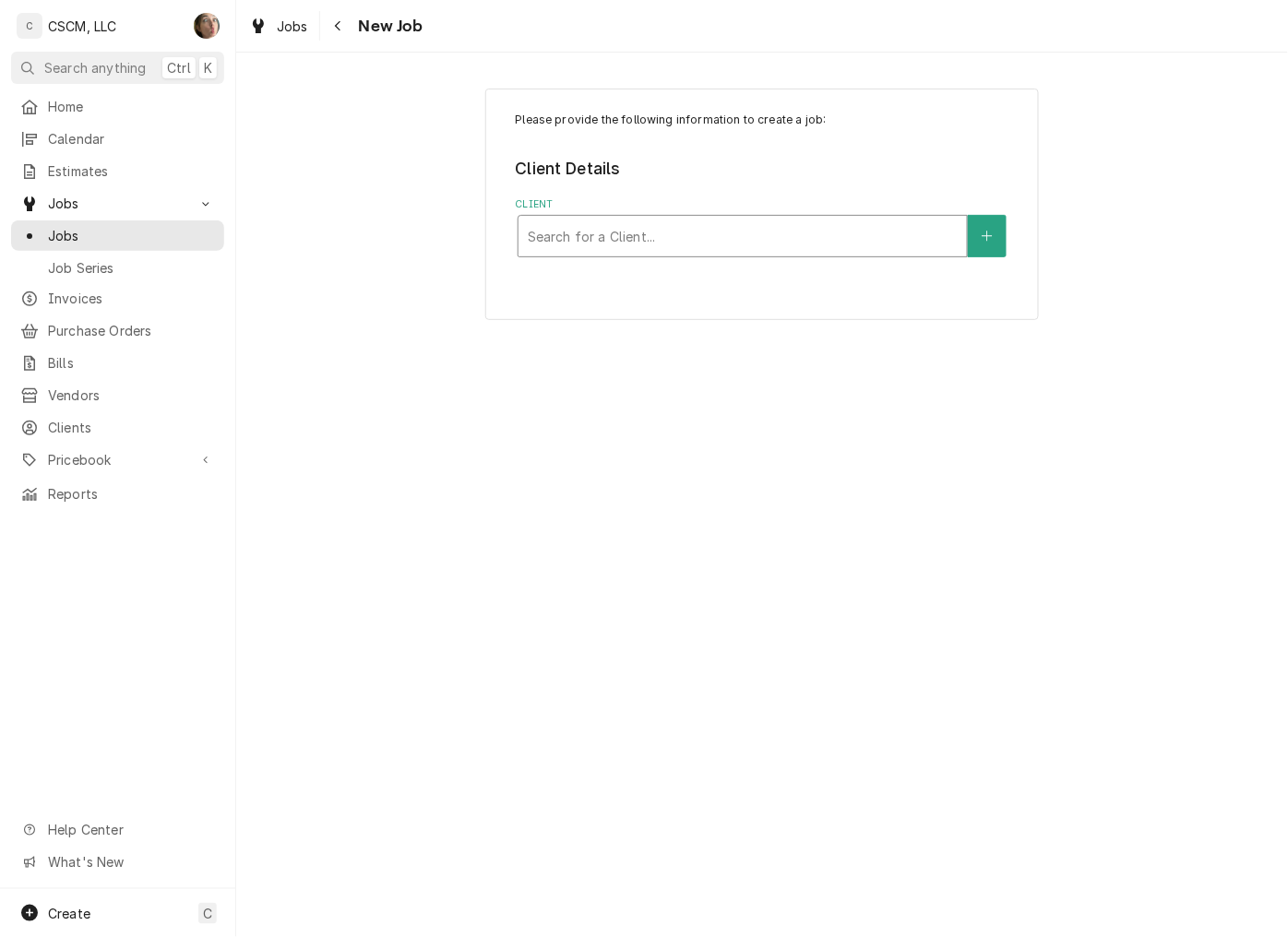
click at [619, 238] on div "Client" at bounding box center [742, 236] width 430 height 33
type input "CAPT"
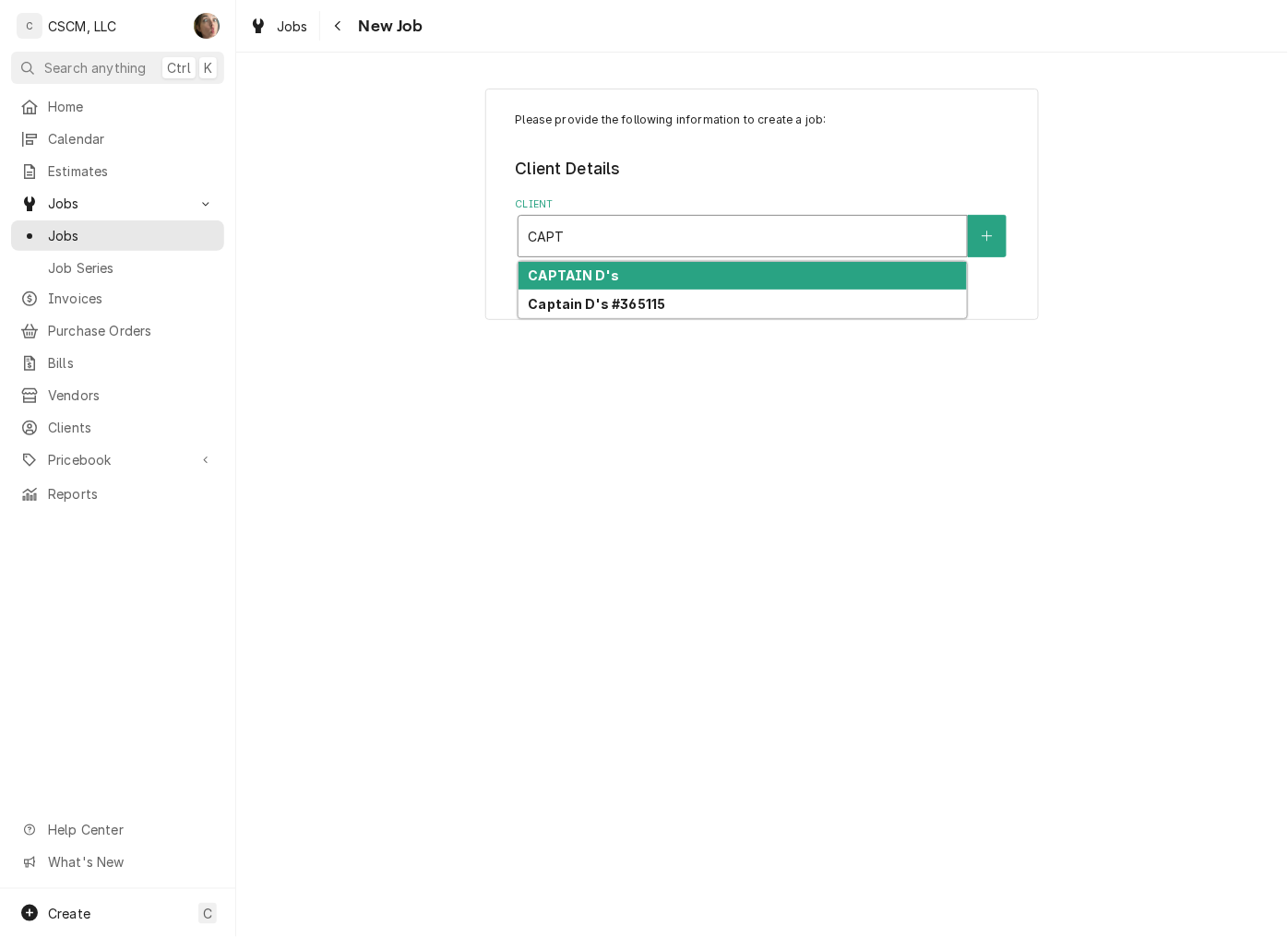
click at [603, 279] on strong "CAPTAIN D's" at bounding box center [573, 276] width 91 height 16
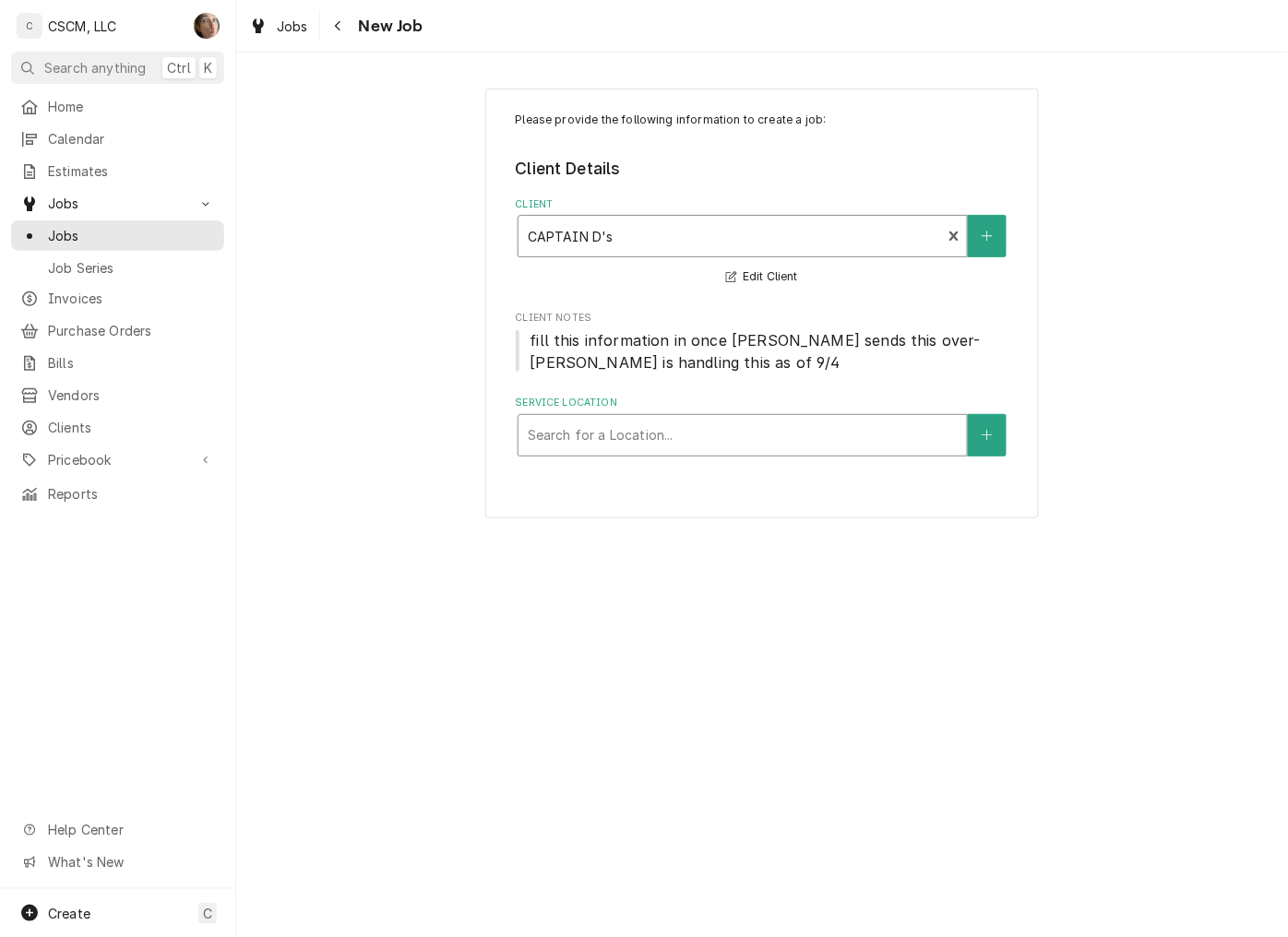
click at [660, 430] on div "Service Location" at bounding box center [742, 435] width 430 height 33
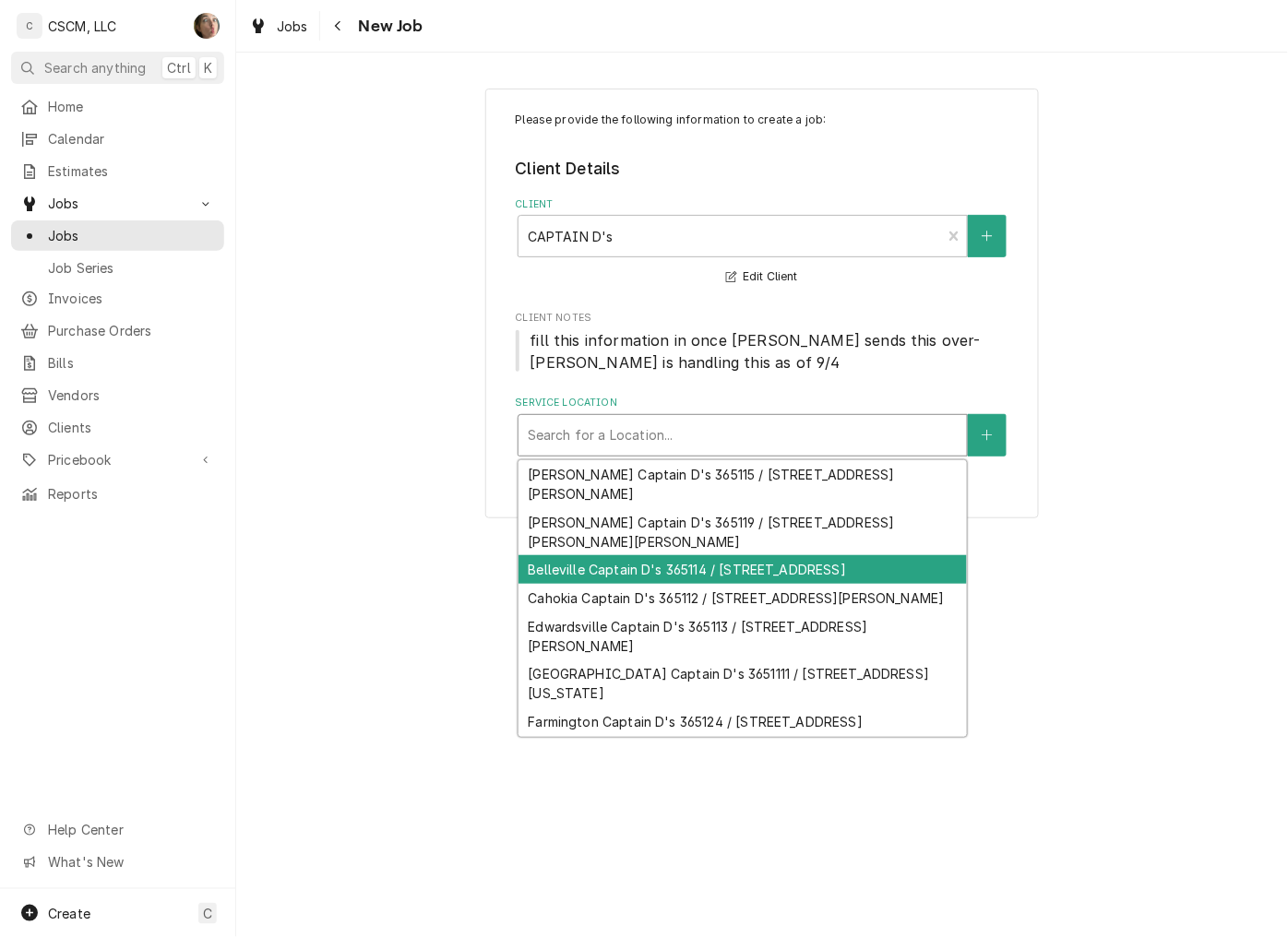
click at [770, 560] on div "Belleville Captain D's 365114 / [STREET_ADDRESS]" at bounding box center [742, 569] width 449 height 29
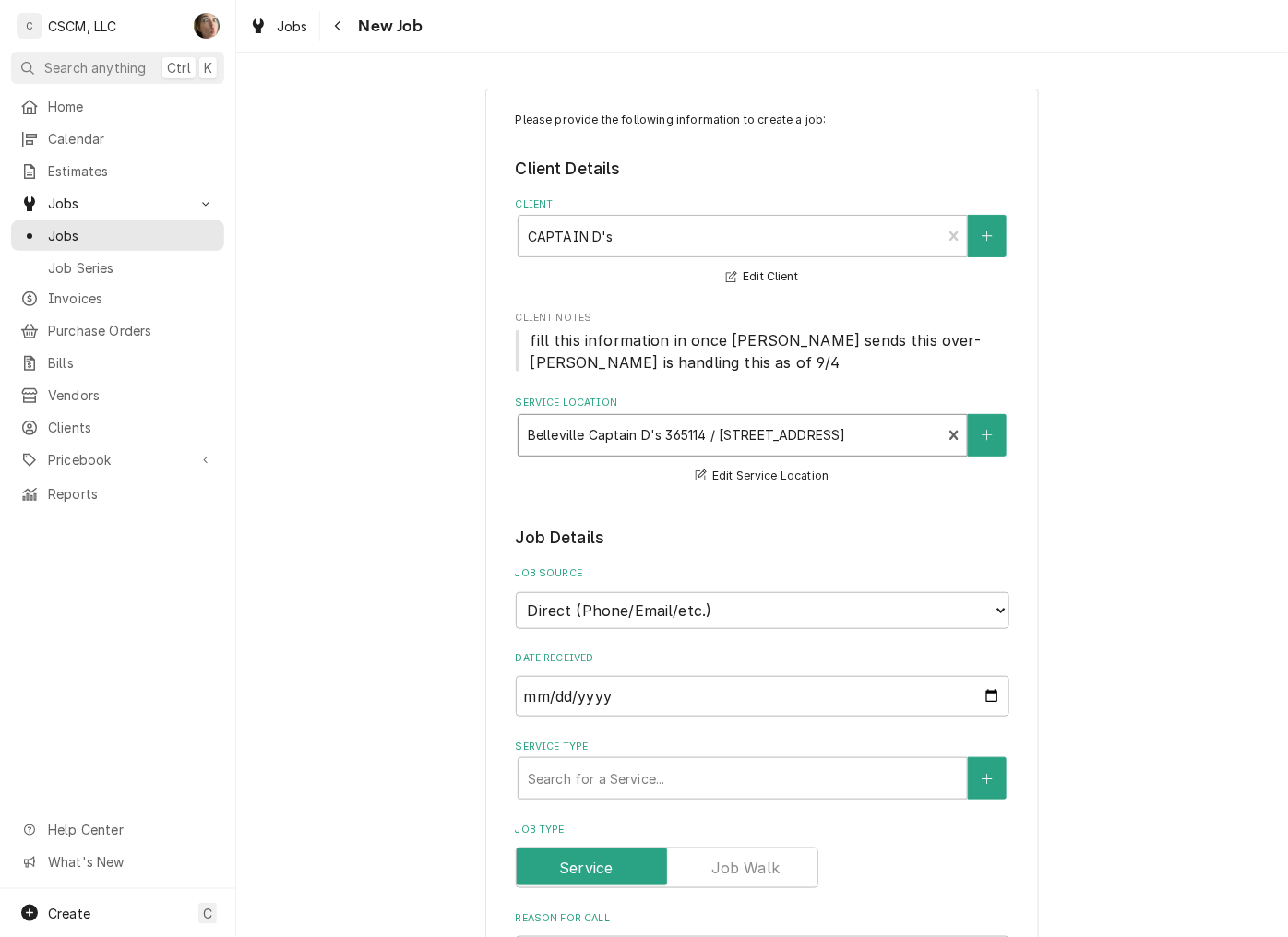
click at [641, 439] on div "Service Location" at bounding box center [729, 435] width 405 height 33
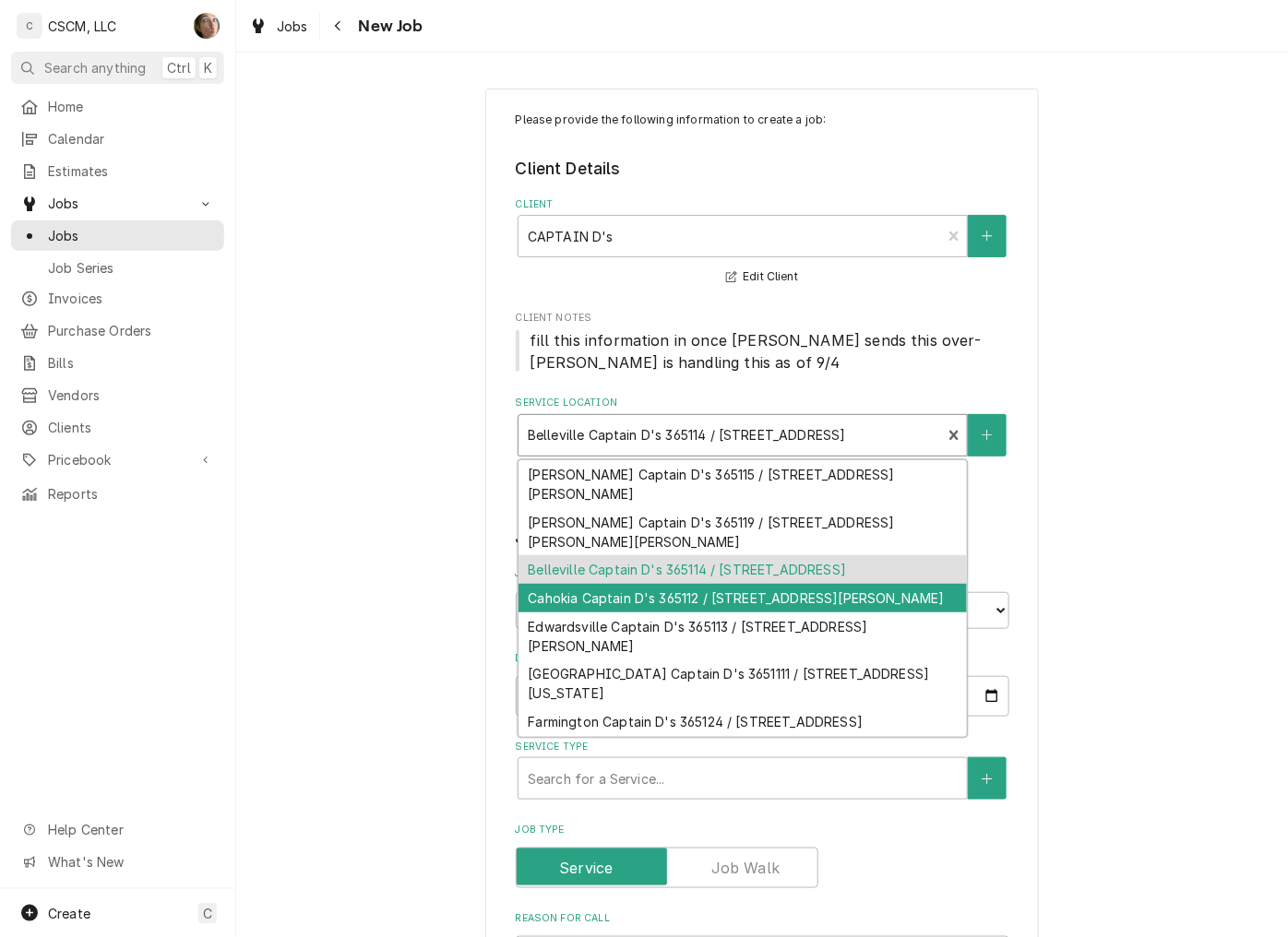
click at [777, 603] on div "Cahokia Captain D's 365112 / [STREET_ADDRESS][PERSON_NAME]" at bounding box center [742, 597] width 449 height 29
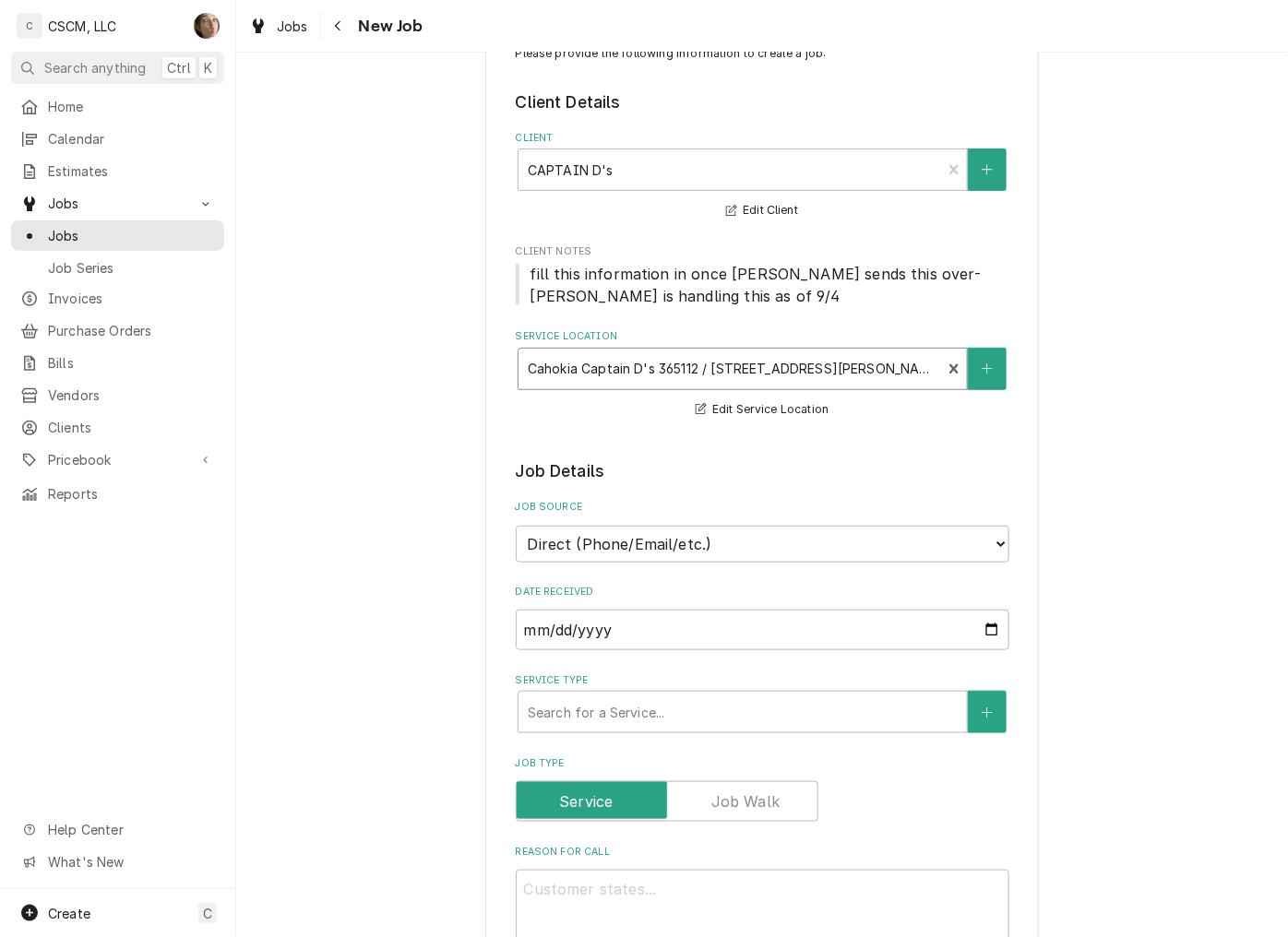
scroll to position [102, 0]
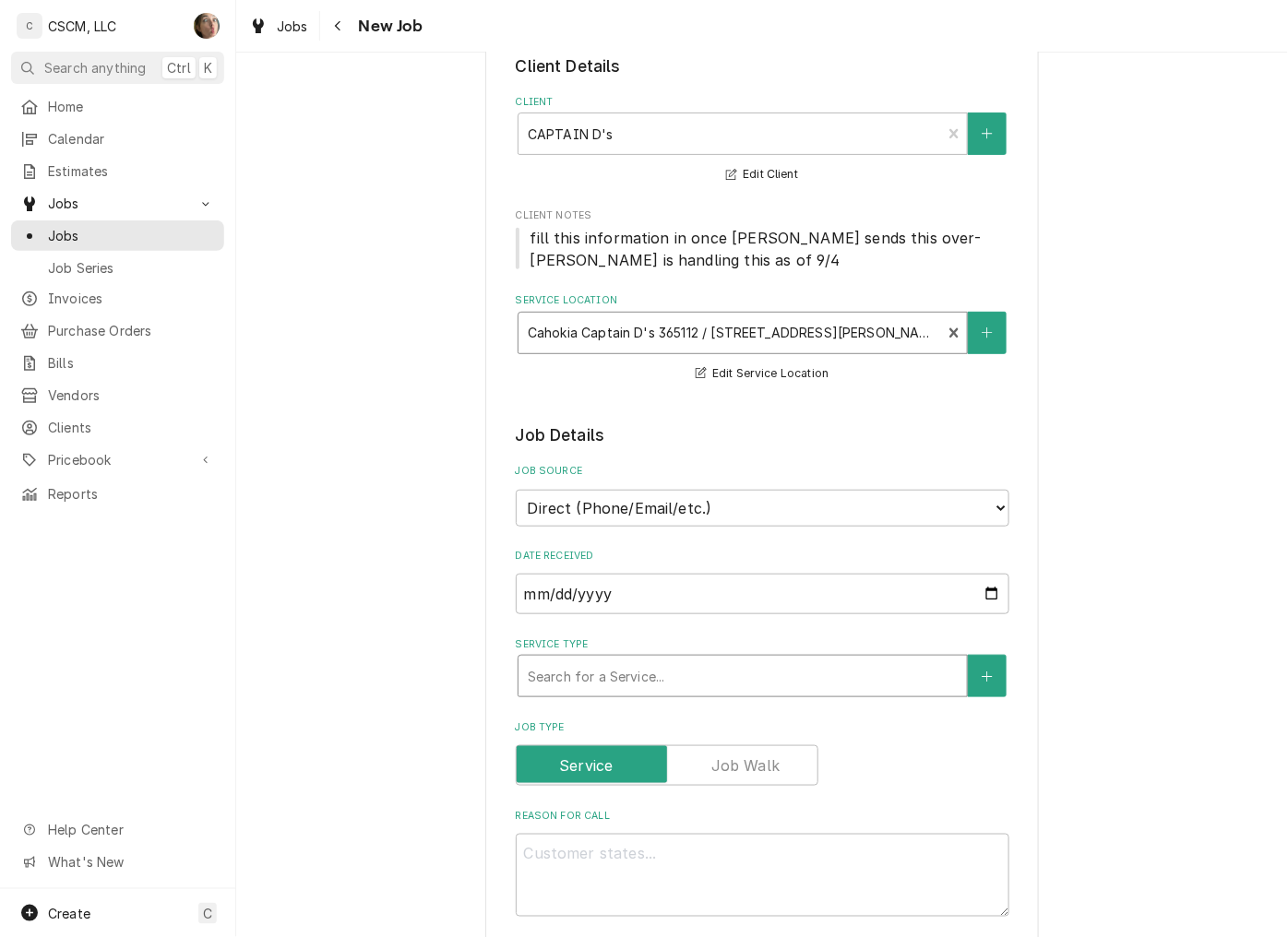
click at [623, 669] on div "Service Type" at bounding box center [742, 675] width 430 height 33
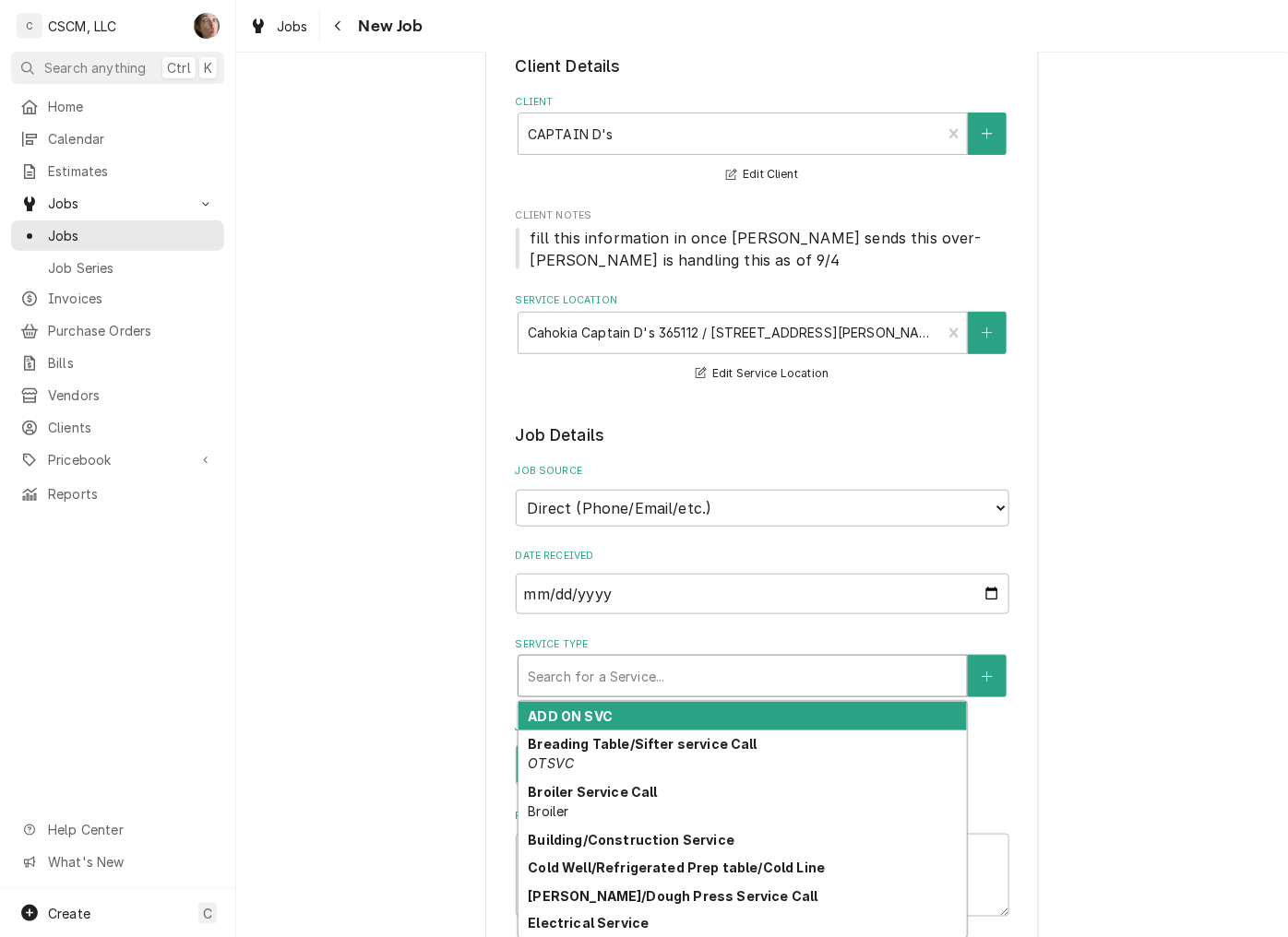
type textarea "x"
type input "H"
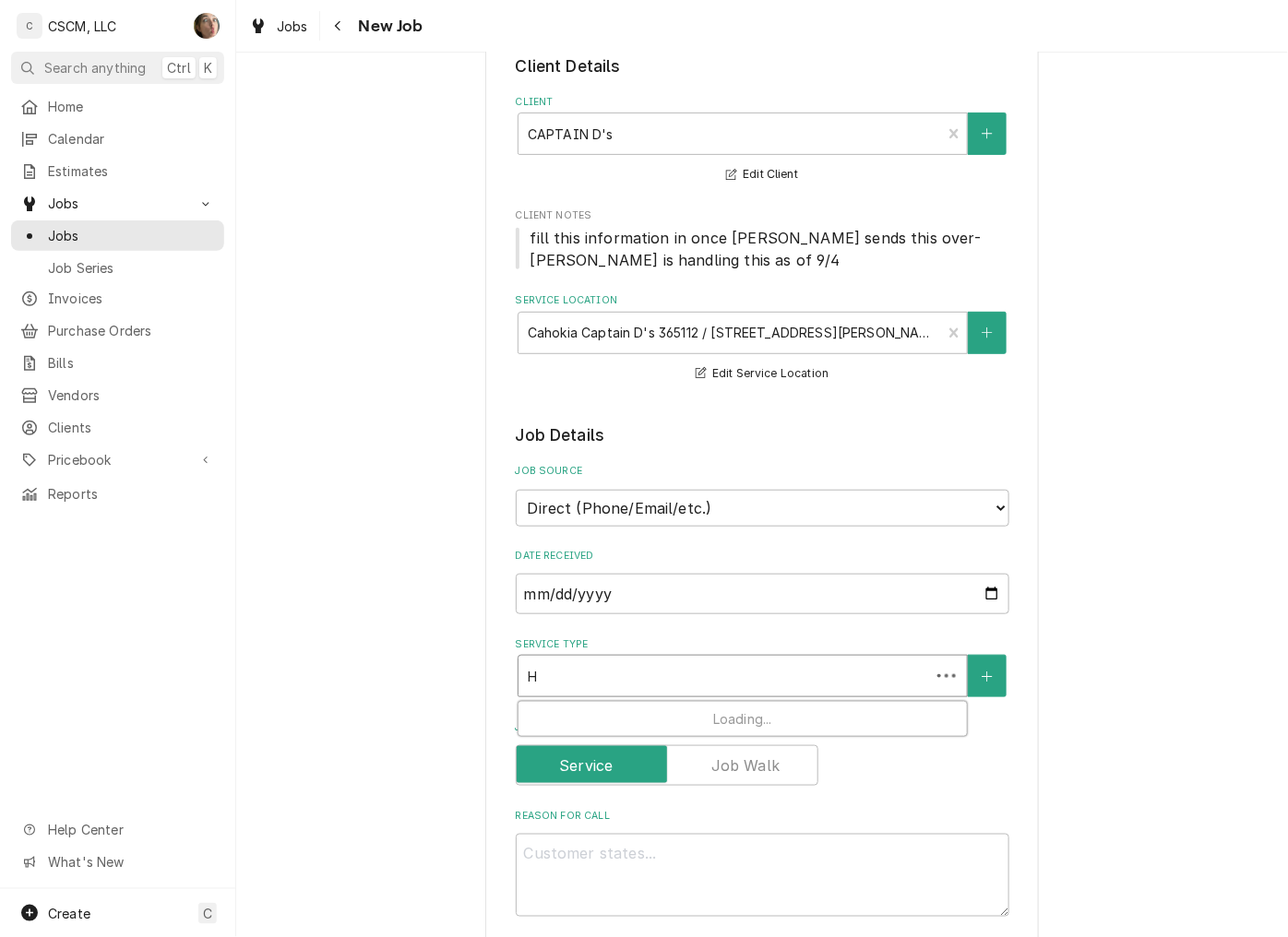
type textarea "x"
type input "HV"
type textarea "x"
type input "HVA"
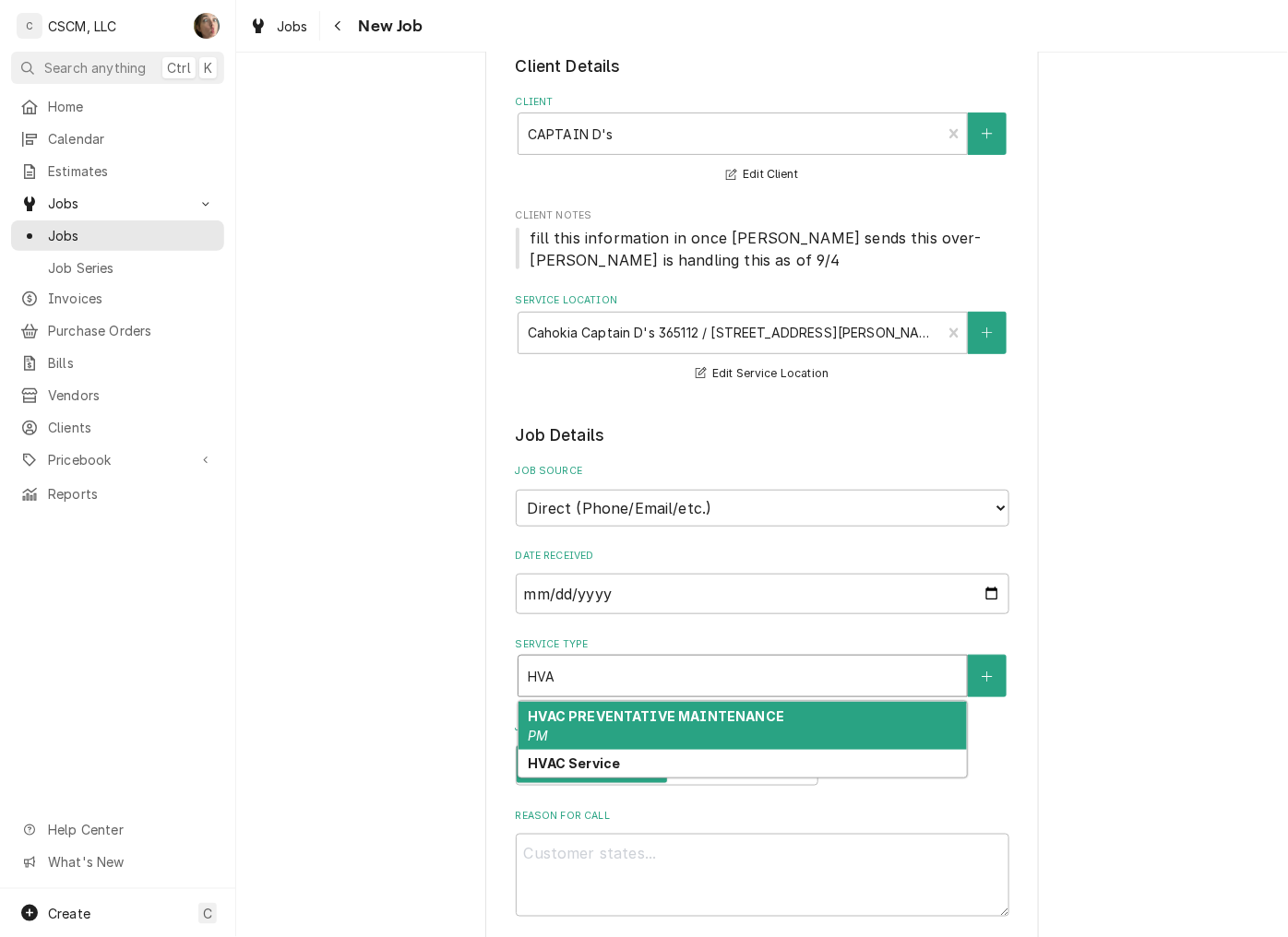
click at [604, 717] on strong "HVAC PREVENTATIVE MAINTENANCE" at bounding box center [655, 716] width 257 height 16
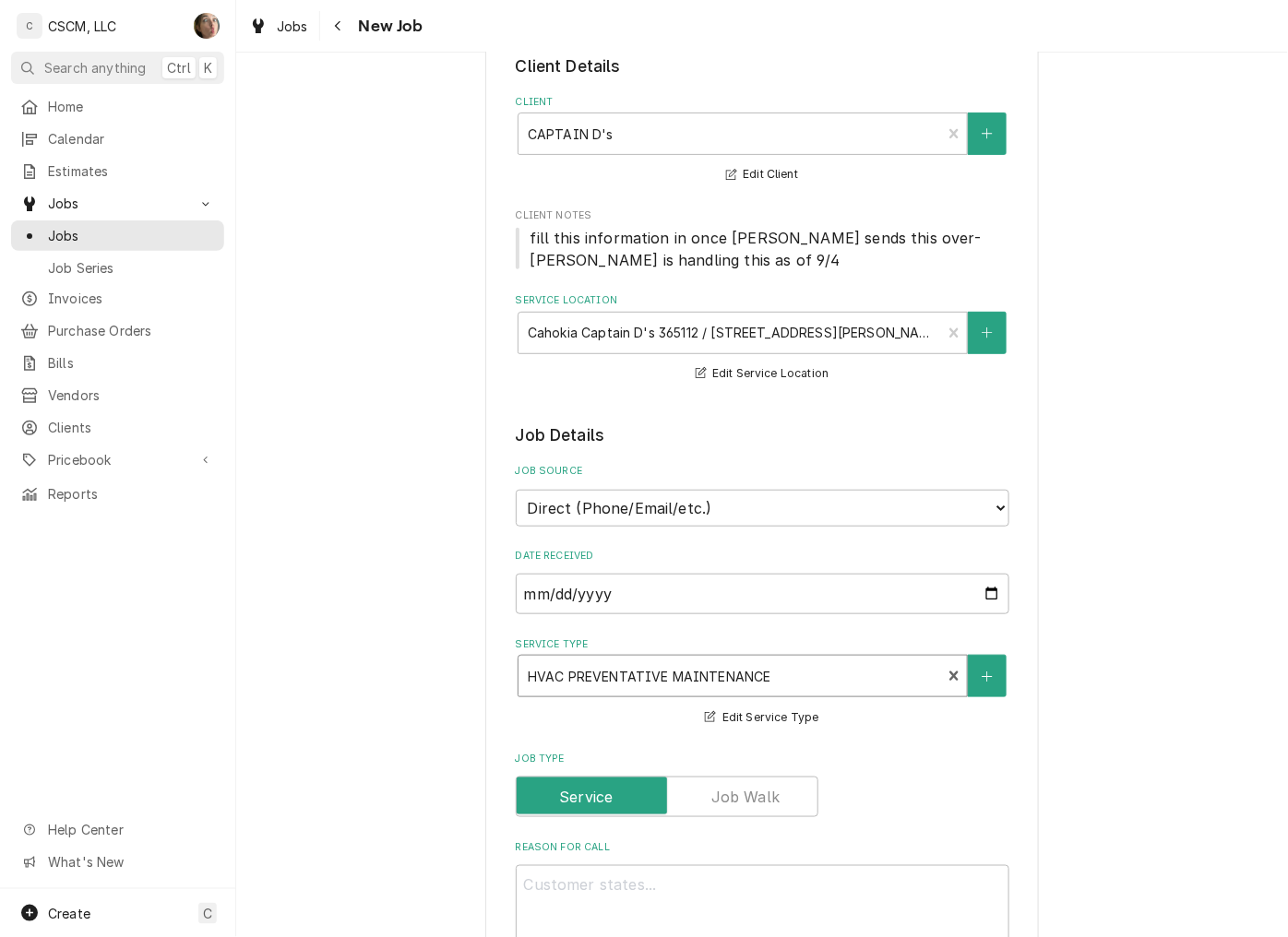
type textarea "x"
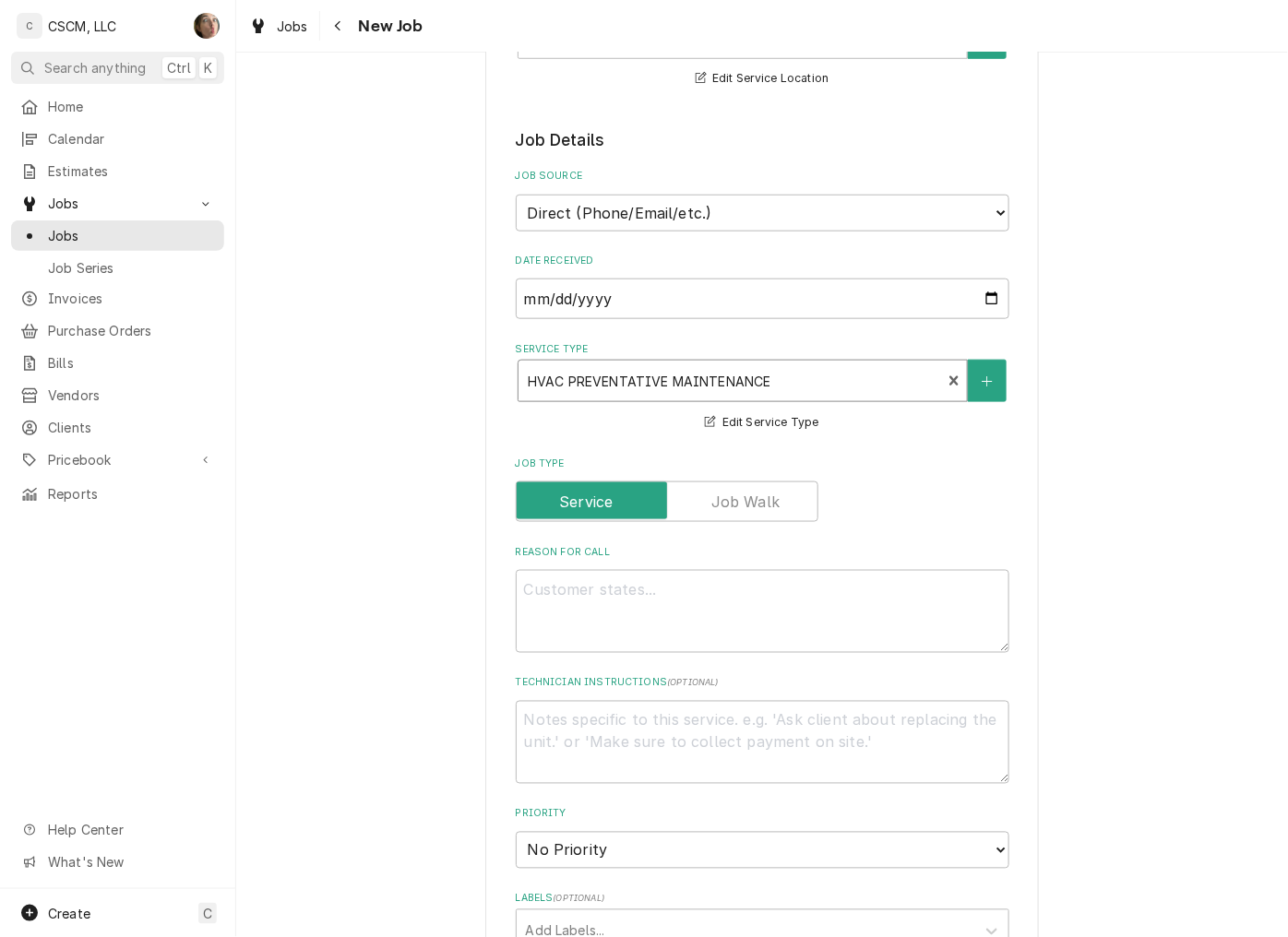
scroll to position [410, 0]
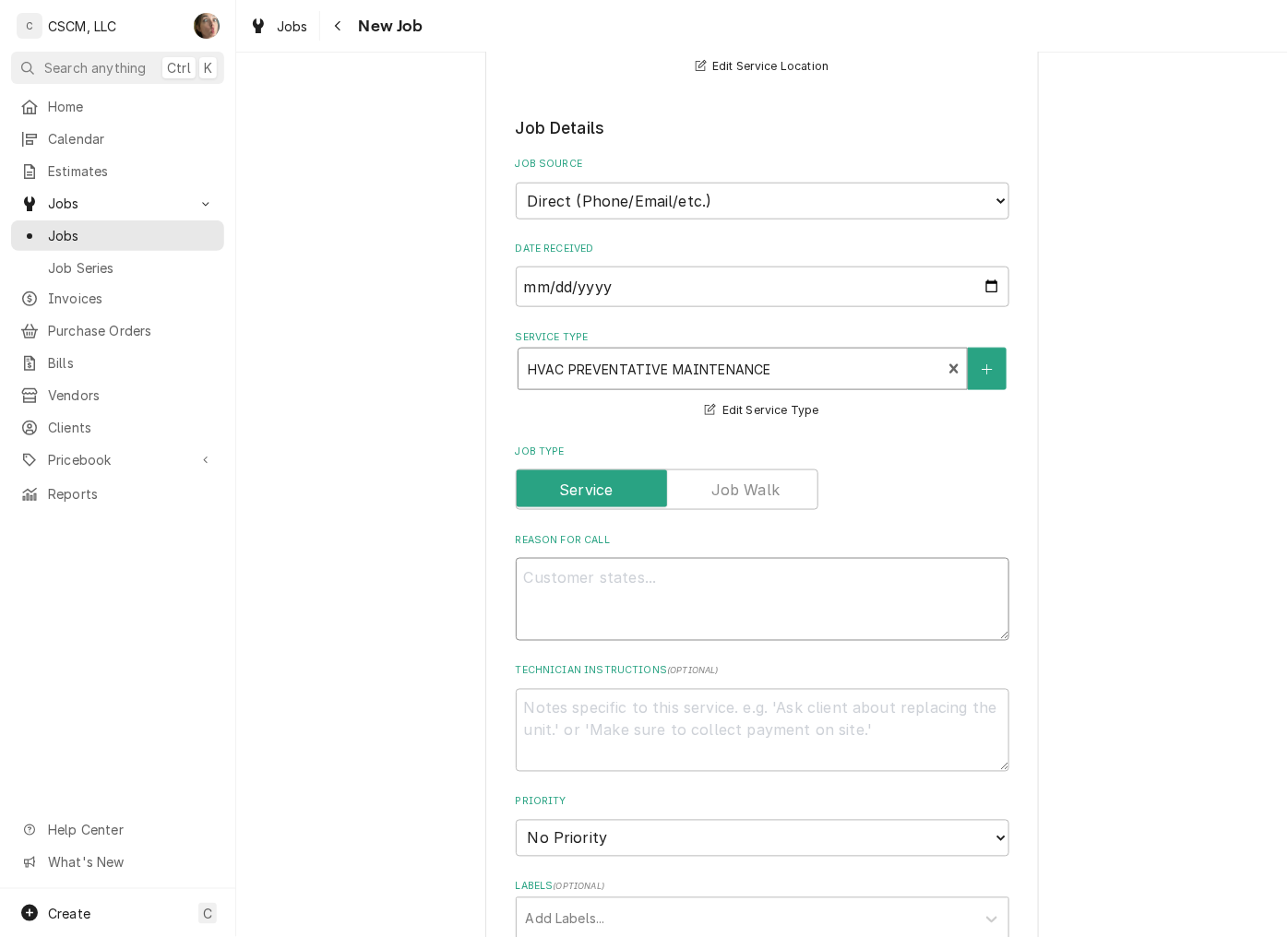
click at [606, 597] on textarea "Reason For Call" at bounding box center [762, 599] width 494 height 83
click at [518, 710] on textarea "Technician Instructions ( optional )" at bounding box center [762, 730] width 494 height 83
type textarea "Need you to list all the belts and filters for this location for the location n…"
type textarea "Open Fryer is still not heating to temp. Tech told me they need a new control p…"
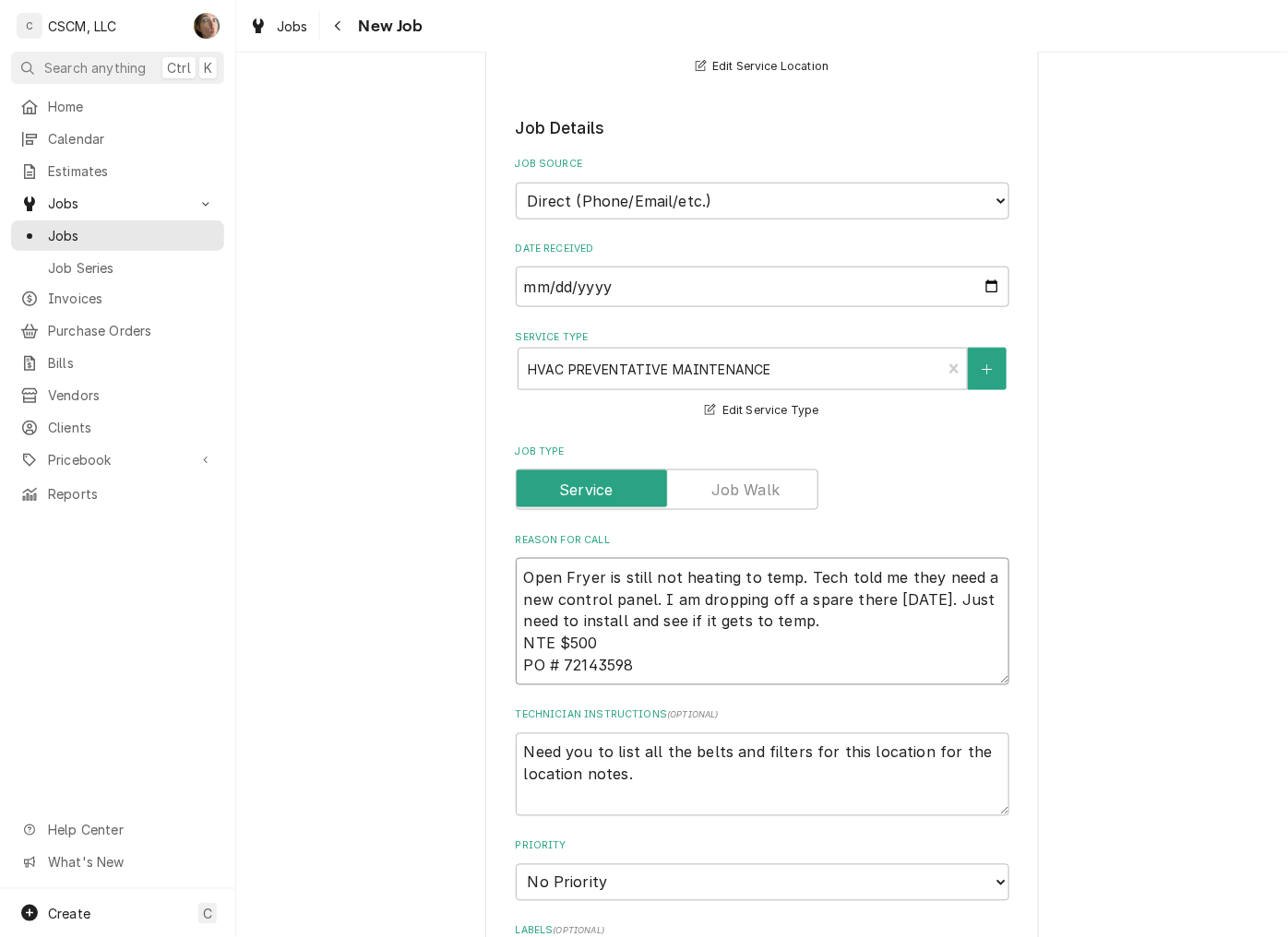
drag, startPoint x: 682, startPoint y: 676, endPoint x: 392, endPoint y: 421, distance: 386.2
click at [392, 421] on div "Please provide the following information to create a job: Client Details Client…" at bounding box center [761, 692] width 1051 height 2060
type textarea "x"
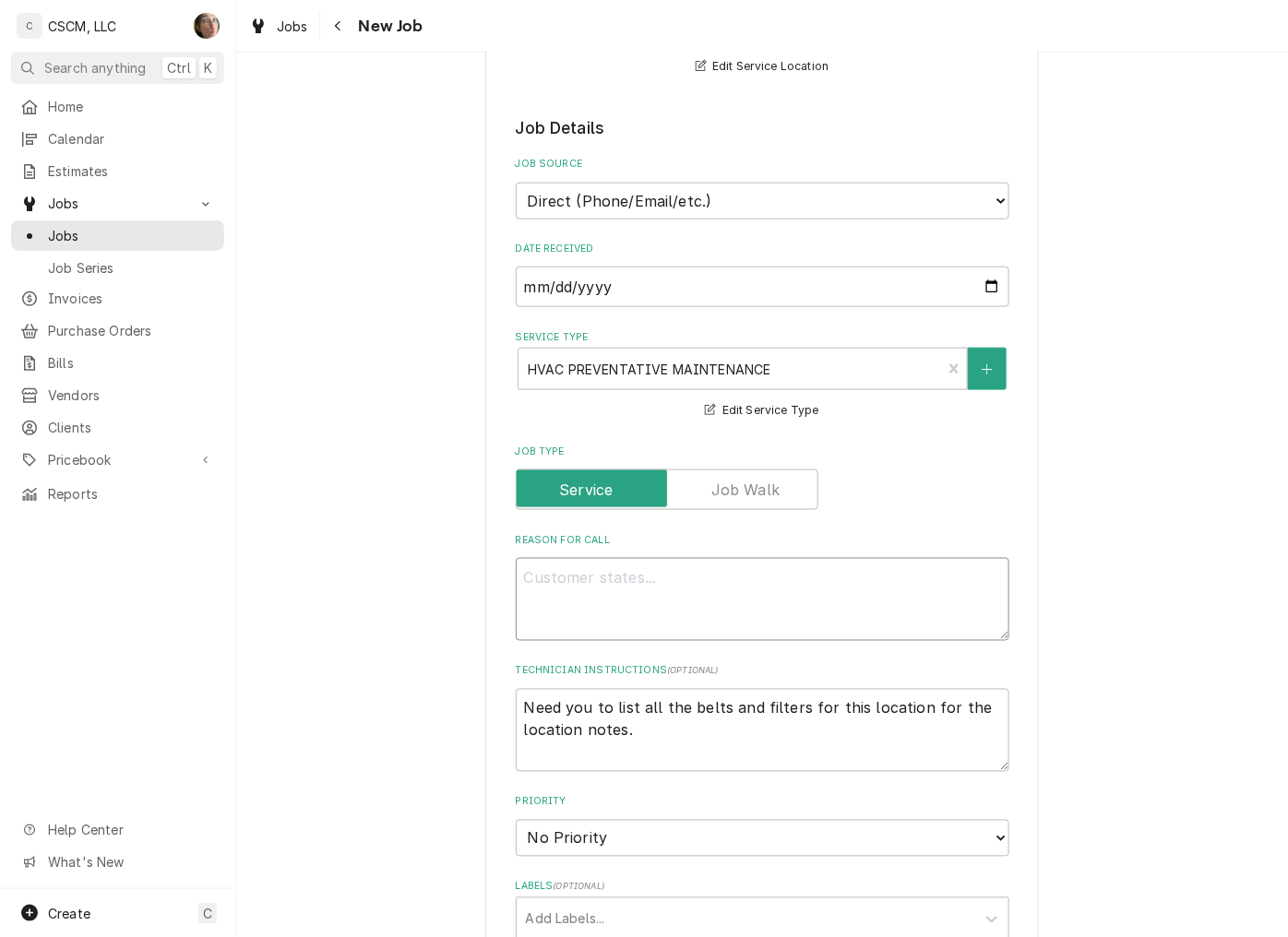
type textarea "x"
paste textarea "HVAC Air Filter Change Quarterly PM NTE: $650 + our price for filters and belts…"
type textarea "x"
type textarea "HVAC Air Filter Change Quarterly PM NTE: $650 + our price for filters and belts…"
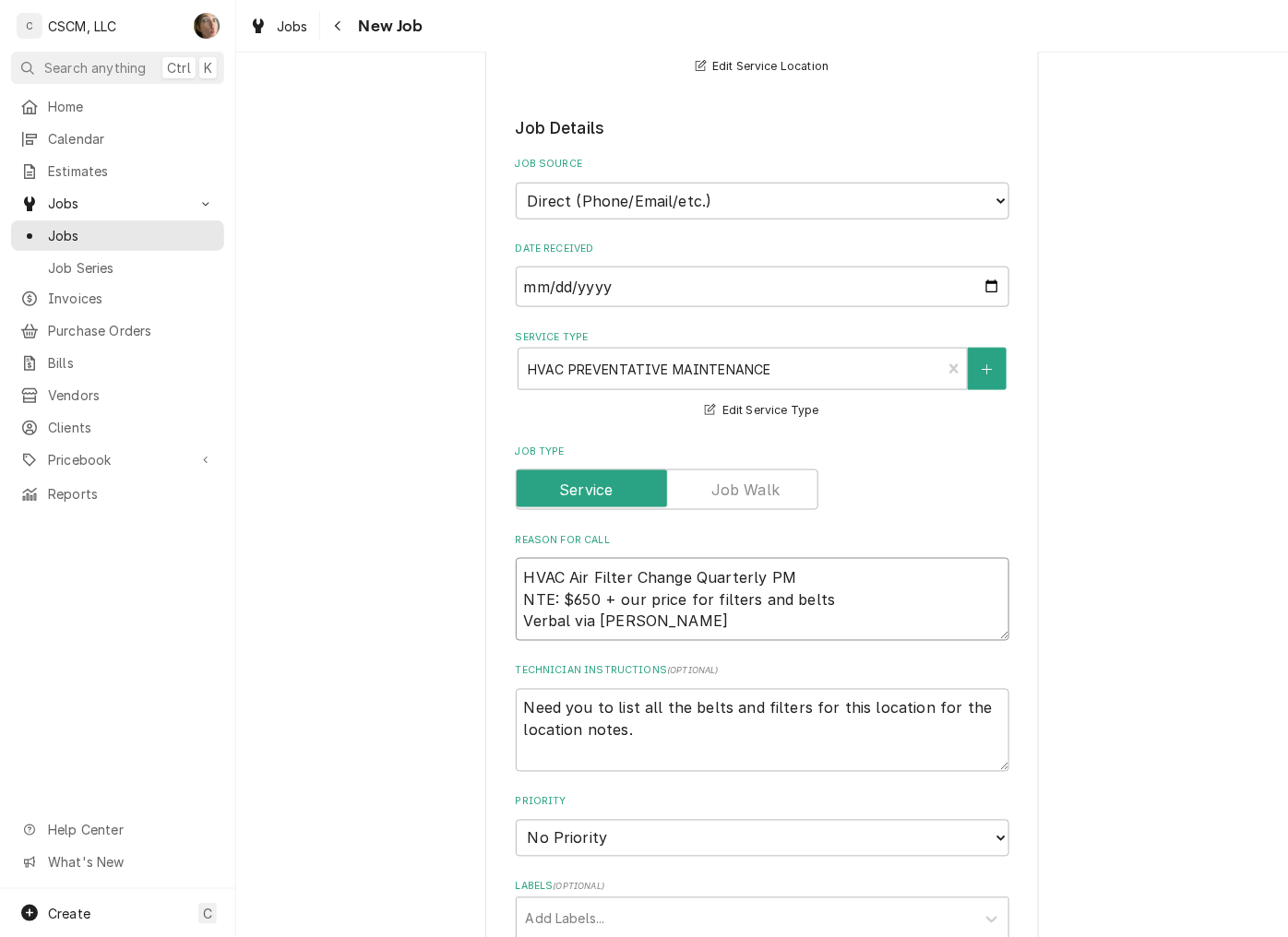
type textarea "x"
type textarea "HVAC Air Filter Change Quarterly PM NTE: $650 + our price for filters and belts…"
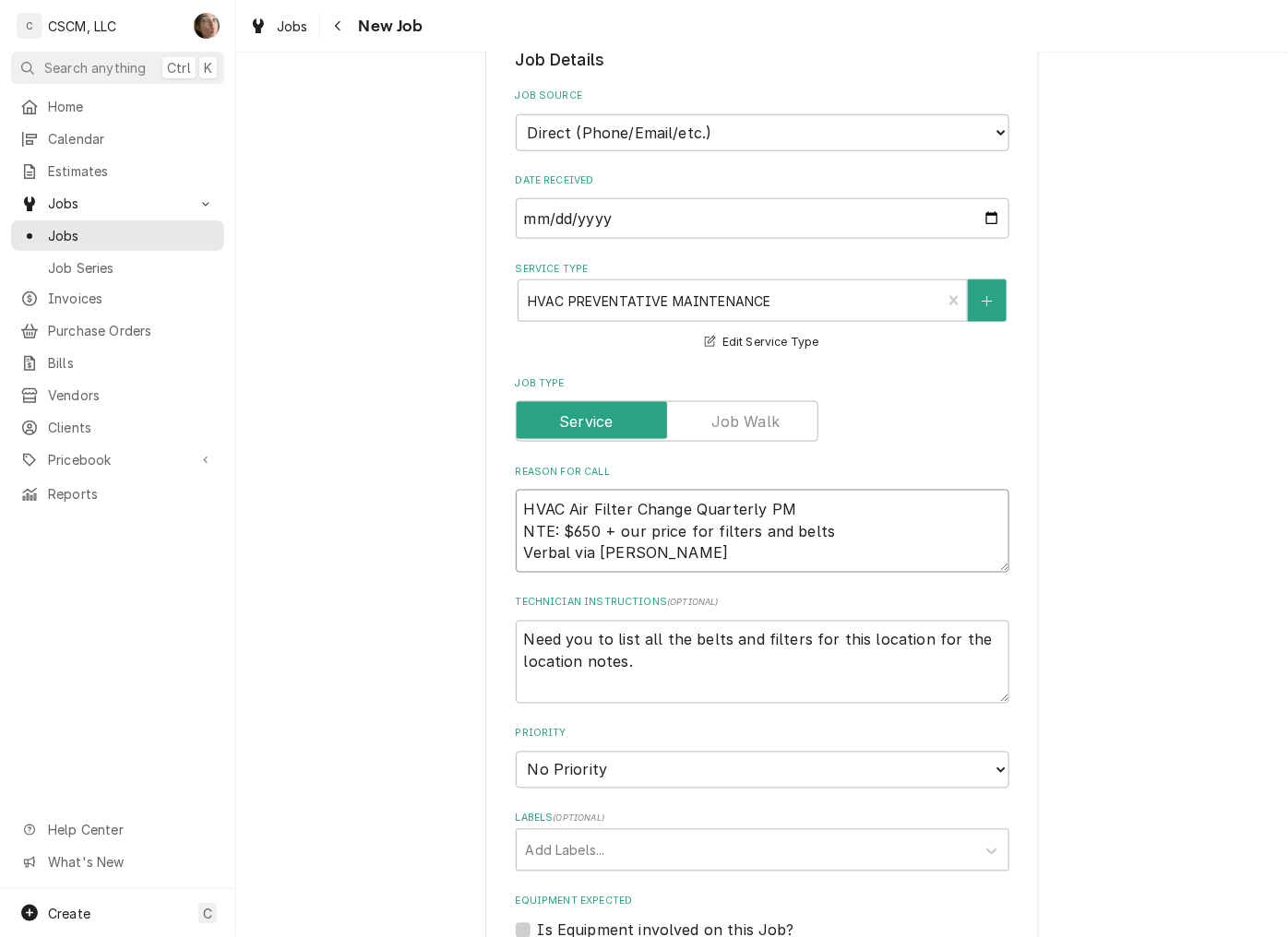
scroll to position [511, 0]
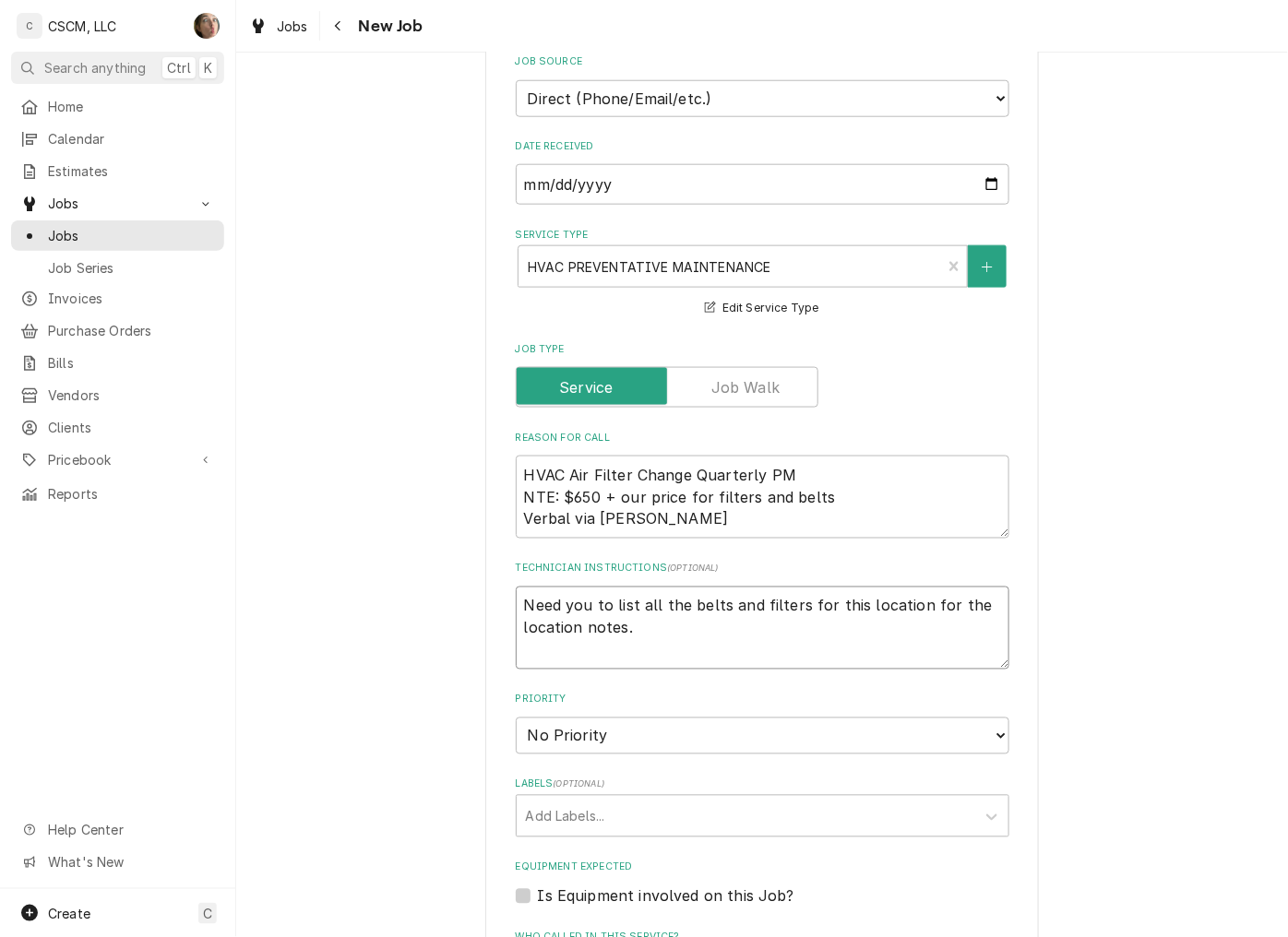
click at [683, 630] on textarea "Need you to list all the belts and filters for this location for the location n…" at bounding box center [762, 627] width 494 height 83
type textarea "x"
type textarea "Need you to list all the belts and filters for this location for the location n…"
paste textarea "You should also be adding the model and serial for all RTU."
type textarea "x"
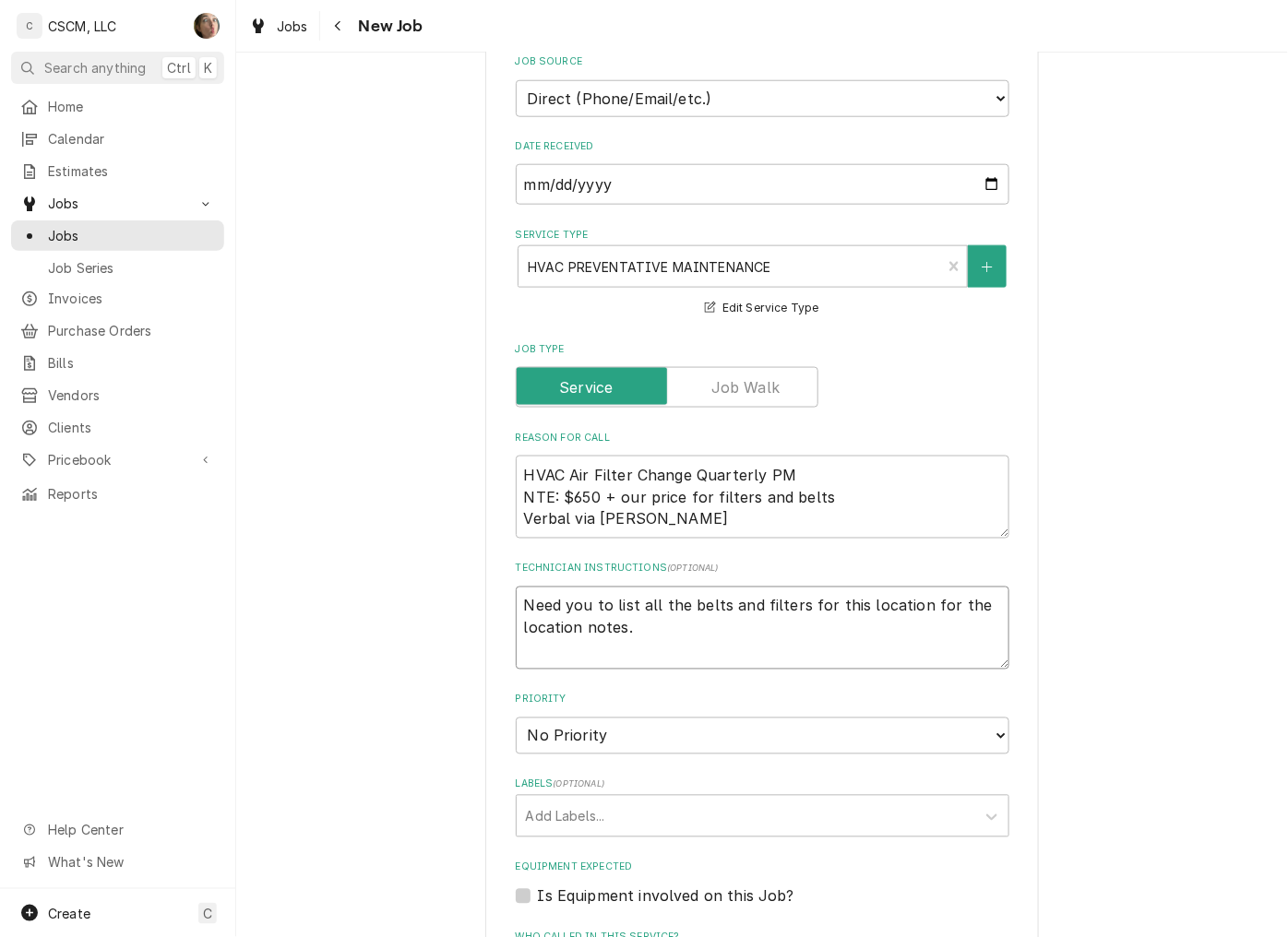
type textarea "Need you to list all the belts and filters for this location for the location n…"
type textarea "x"
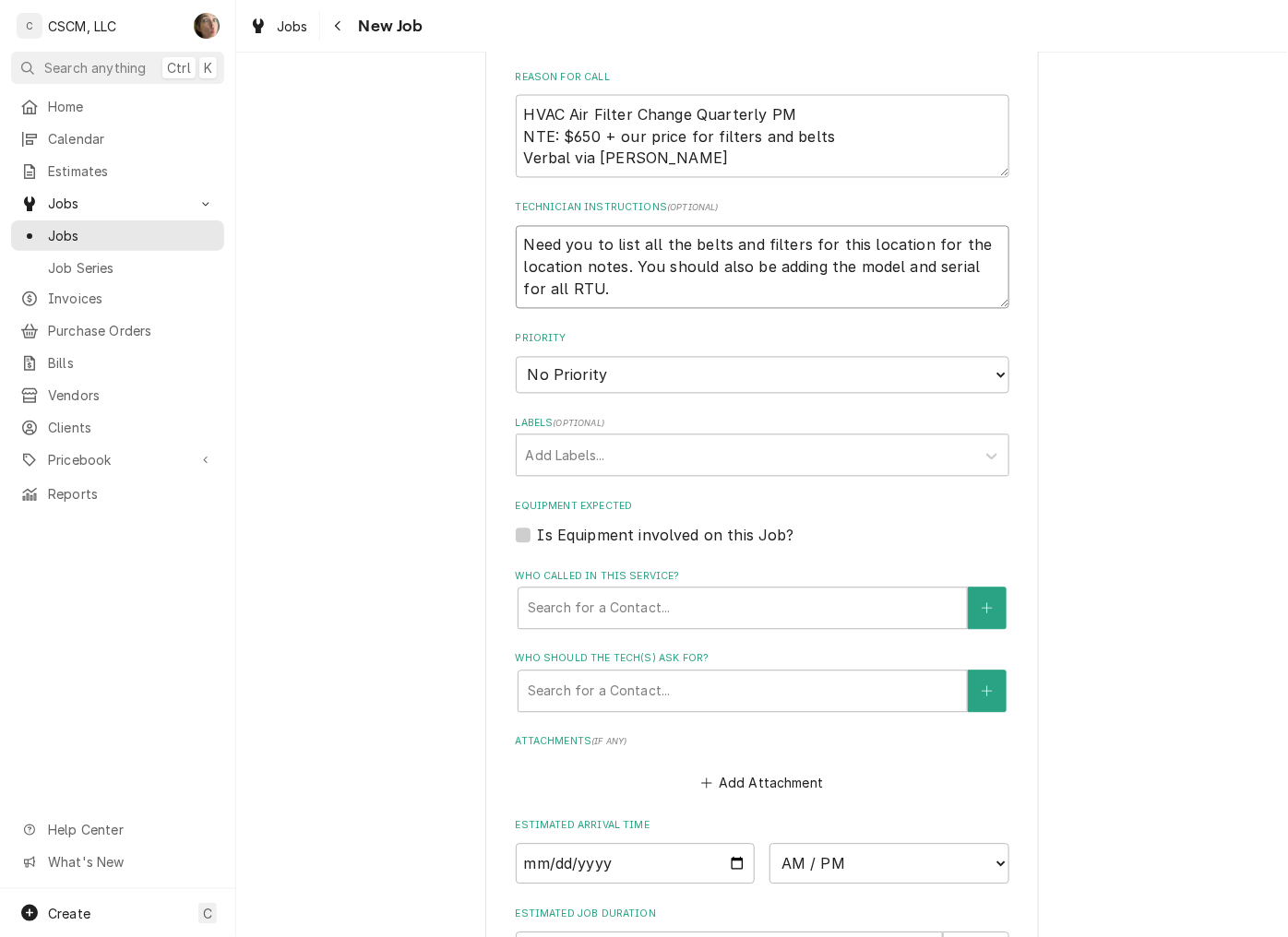
scroll to position [922, 0]
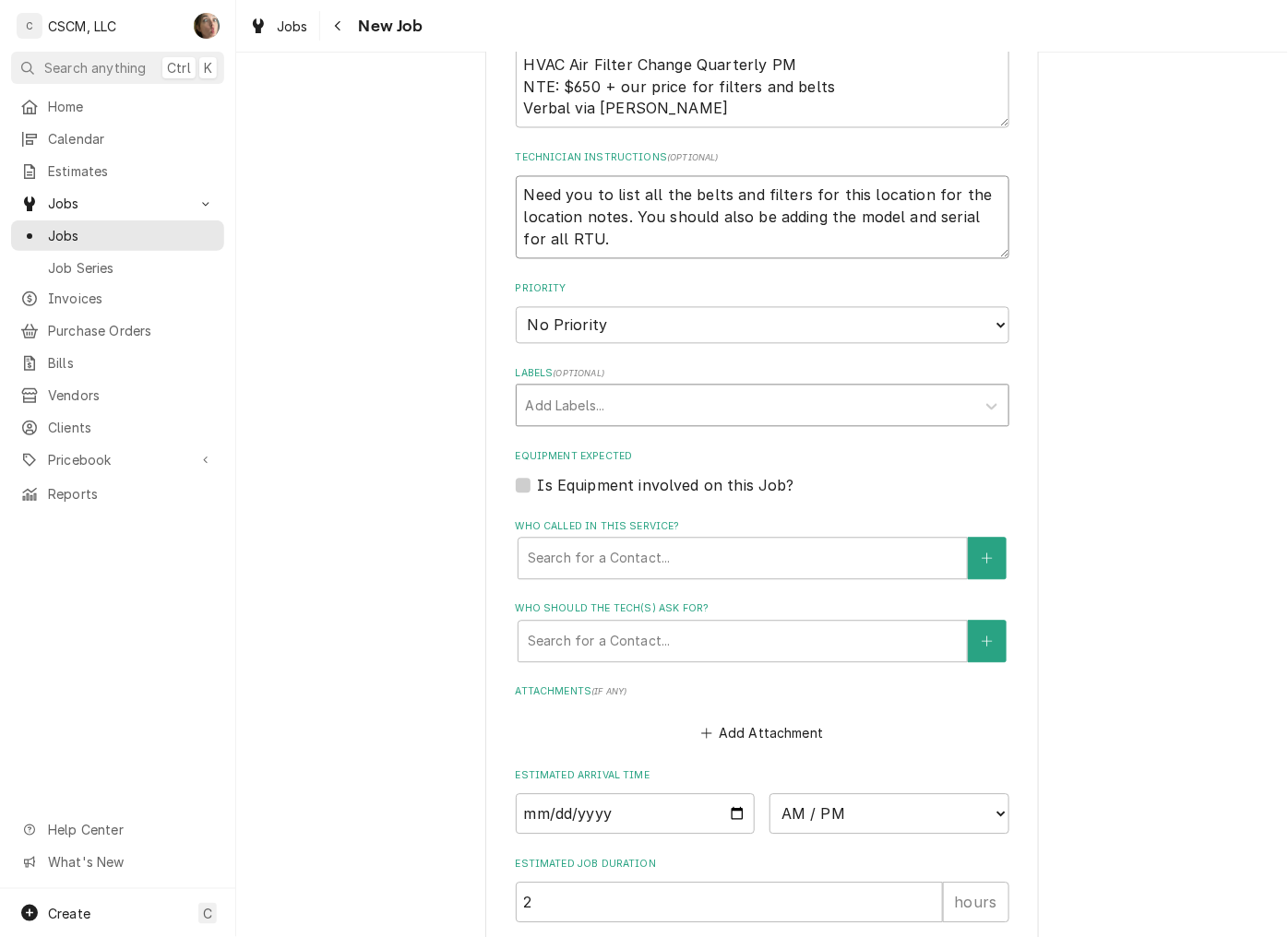
type textarea "Need you to list all the belts and filters for this location for the location n…"
click at [791, 414] on div "Labels" at bounding box center [745, 406] width 440 height 33
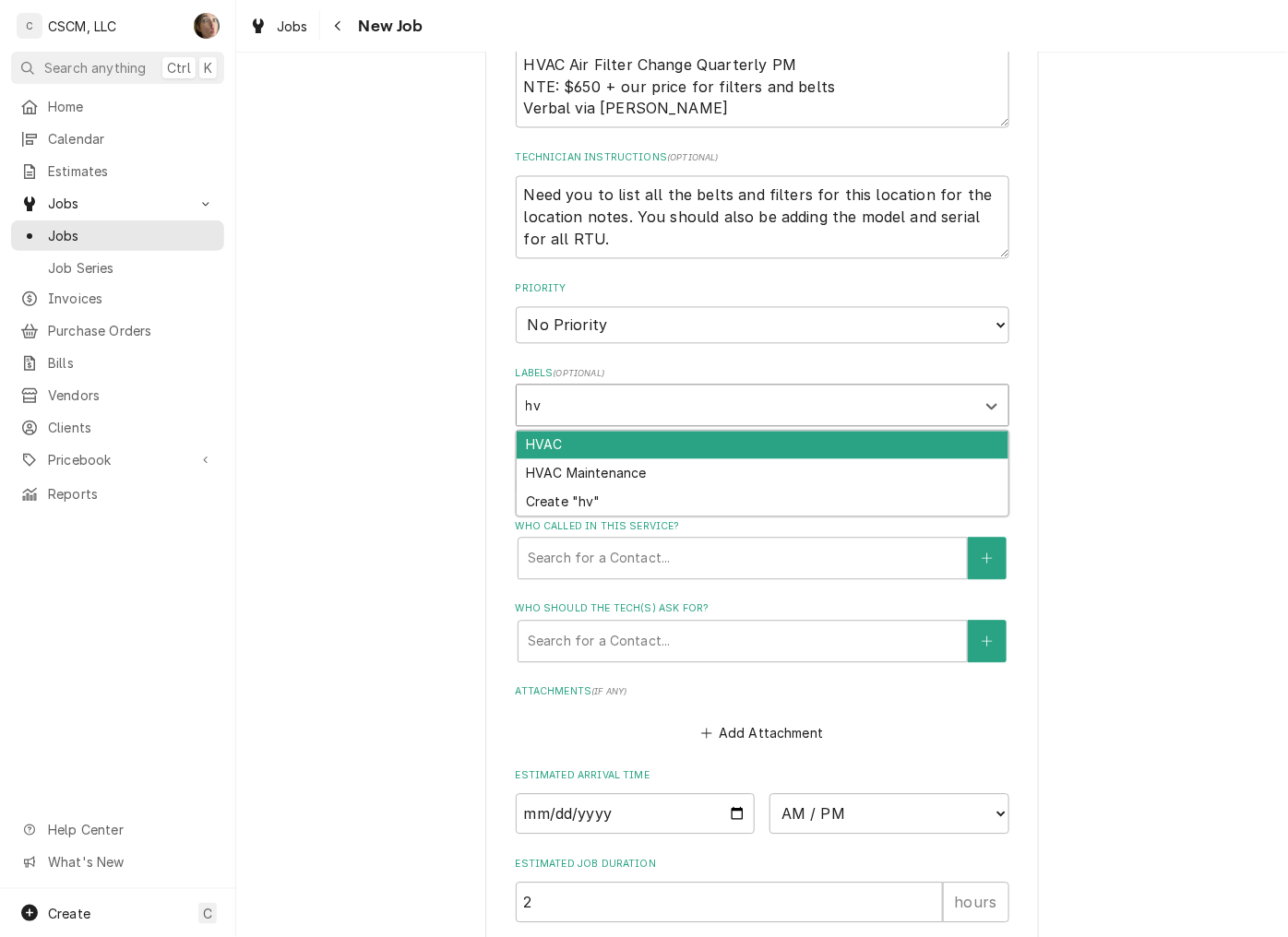
type input "hva"
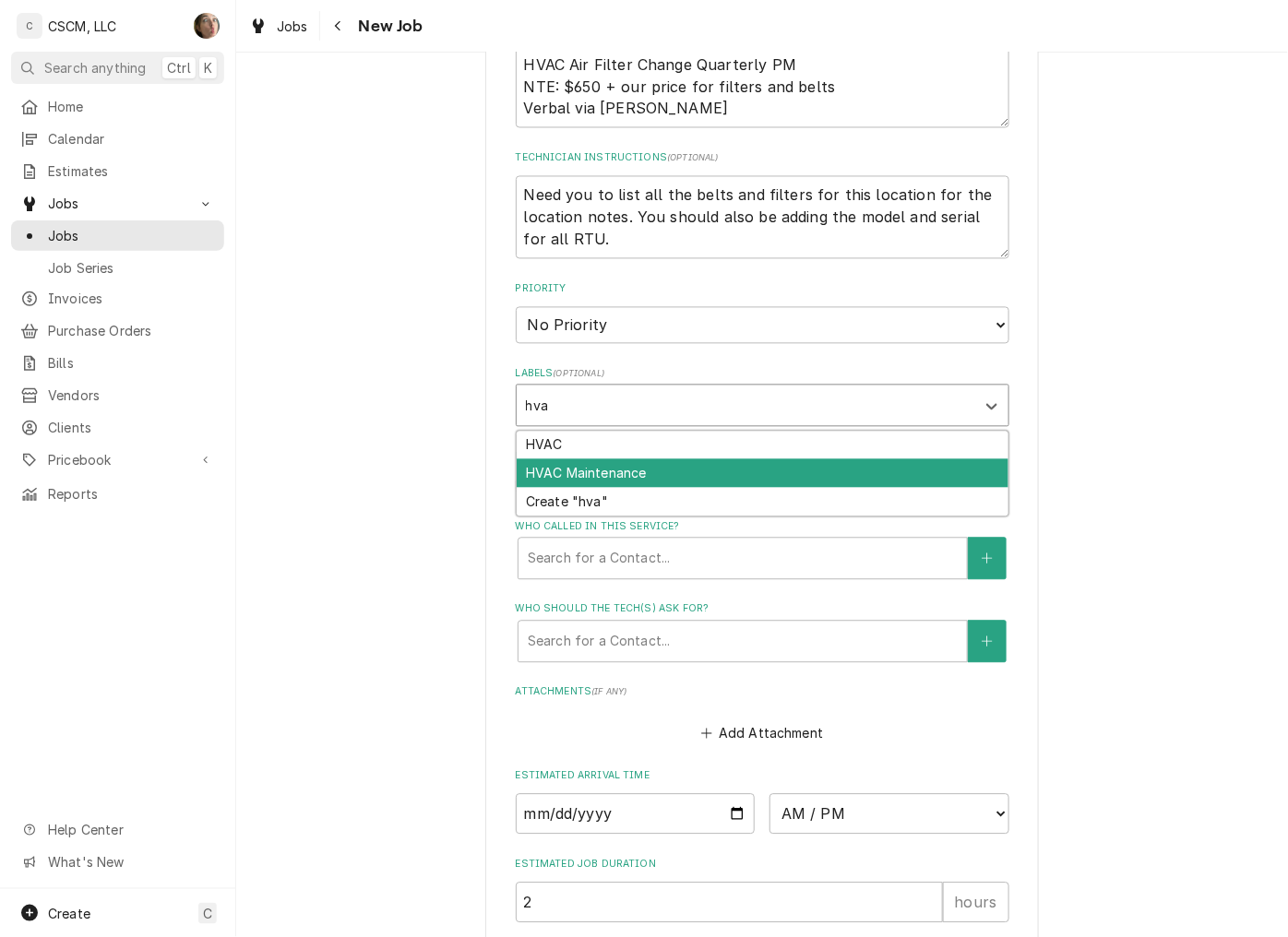
click at [748, 475] on div "HVAC Maintenance" at bounding box center [762, 473] width 492 height 29
type textarea "x"
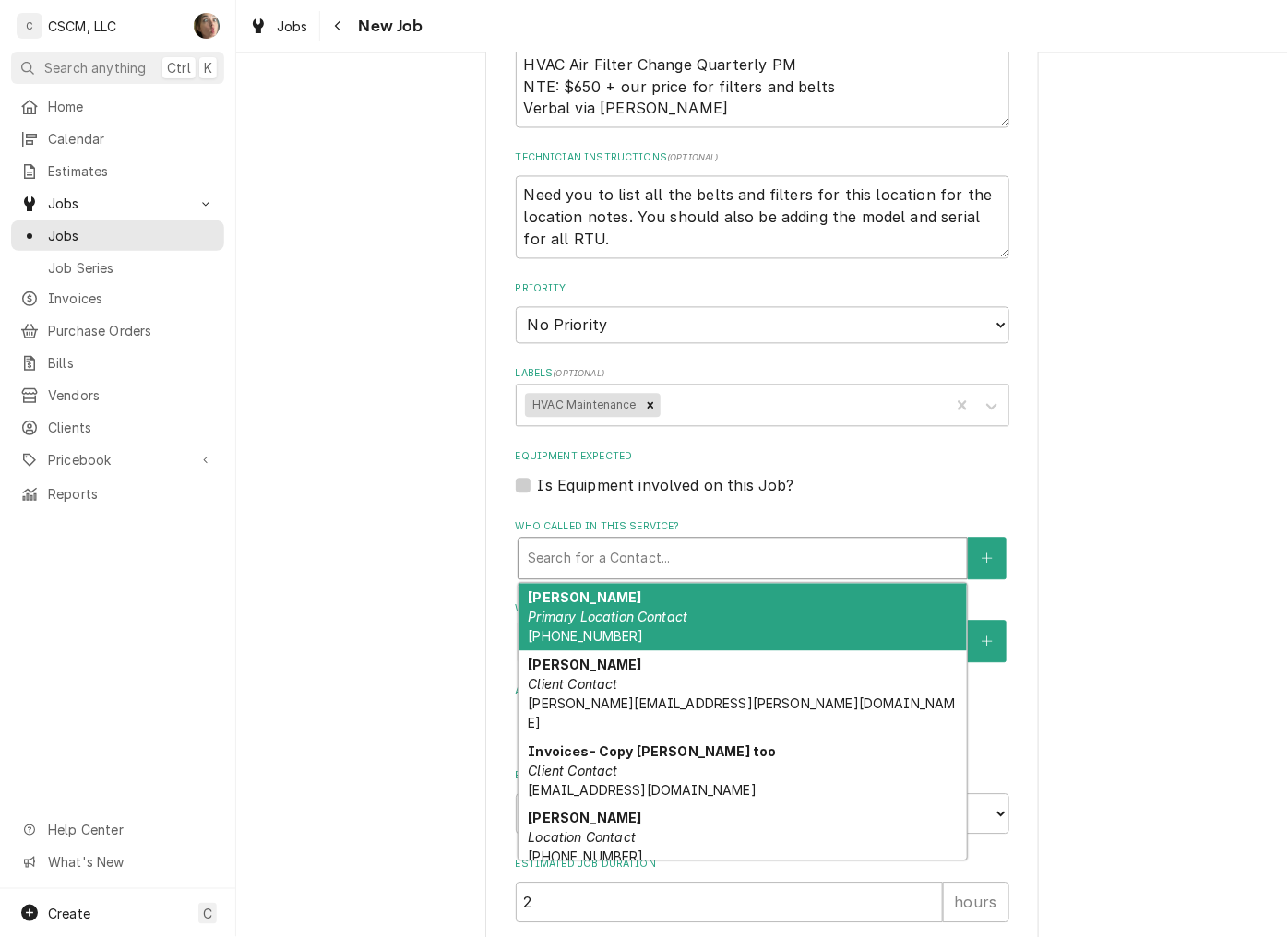
click at [707, 555] on div "Who called in this service?" at bounding box center [742, 558] width 430 height 33
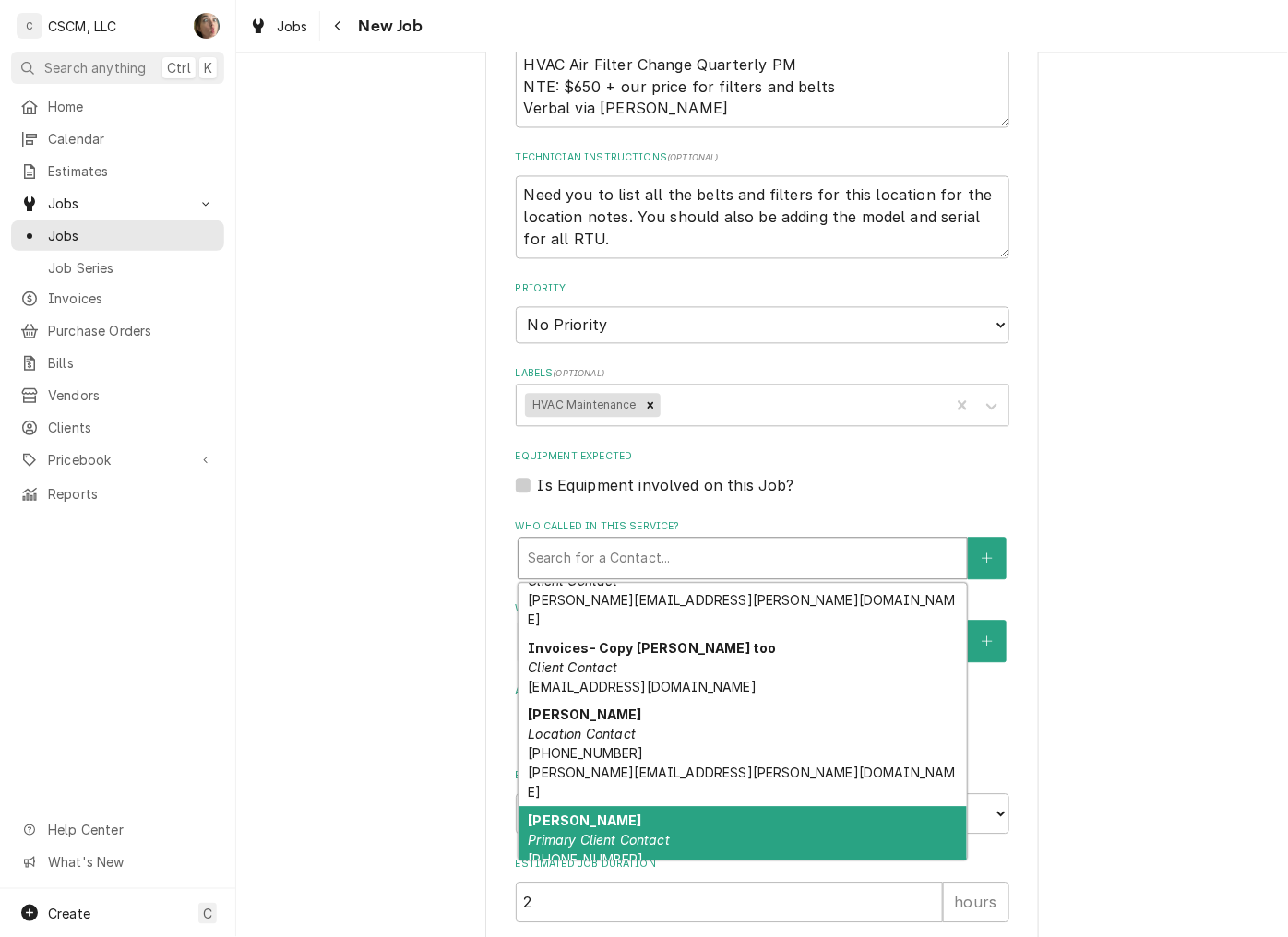
scroll to position [210, 0]
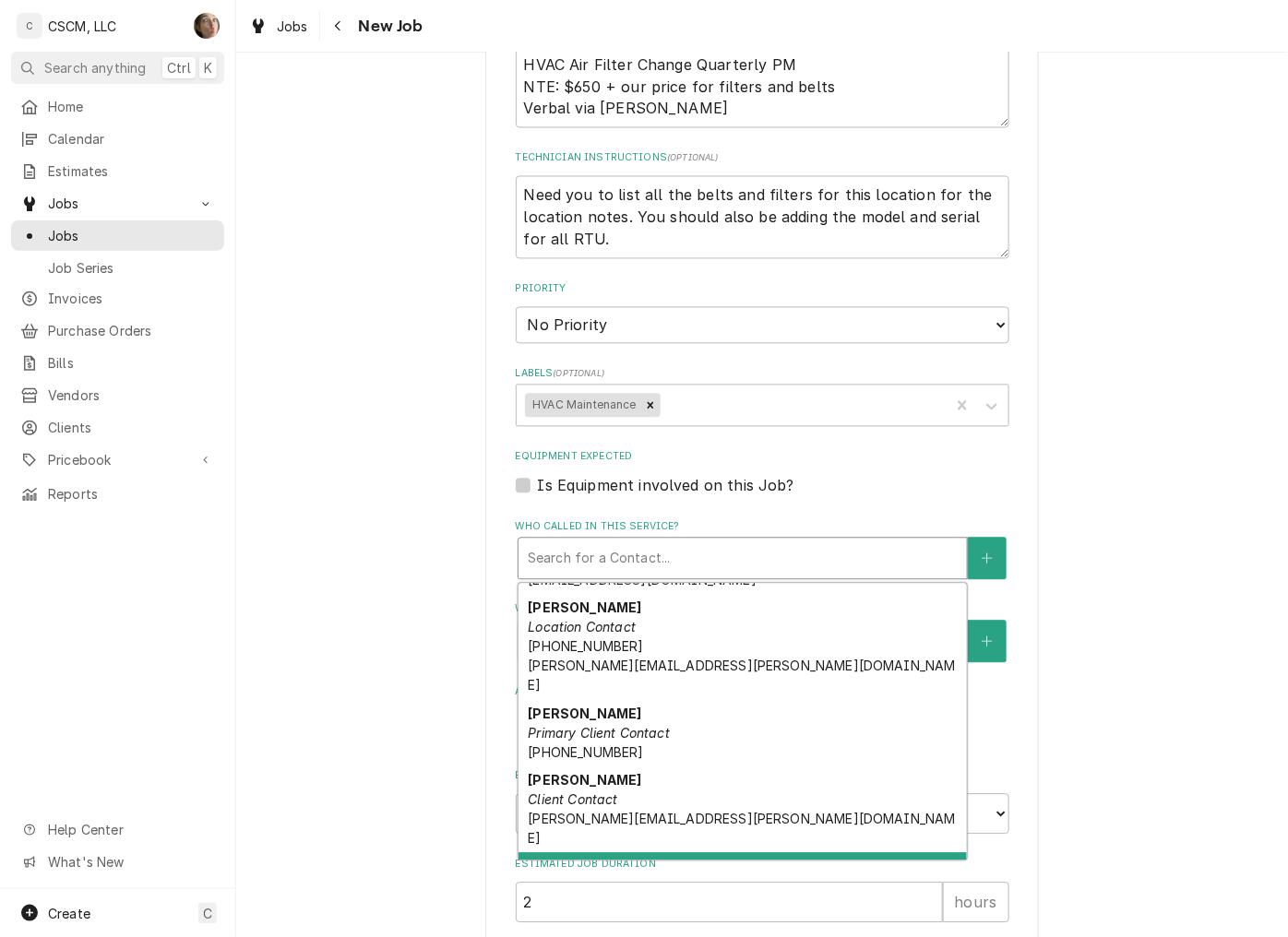
click at [693, 853] on div "Tony Shelton (invoicing) Client Contact tony.shelton@amazingmexicanfood.com" at bounding box center [742, 896] width 449 height 87
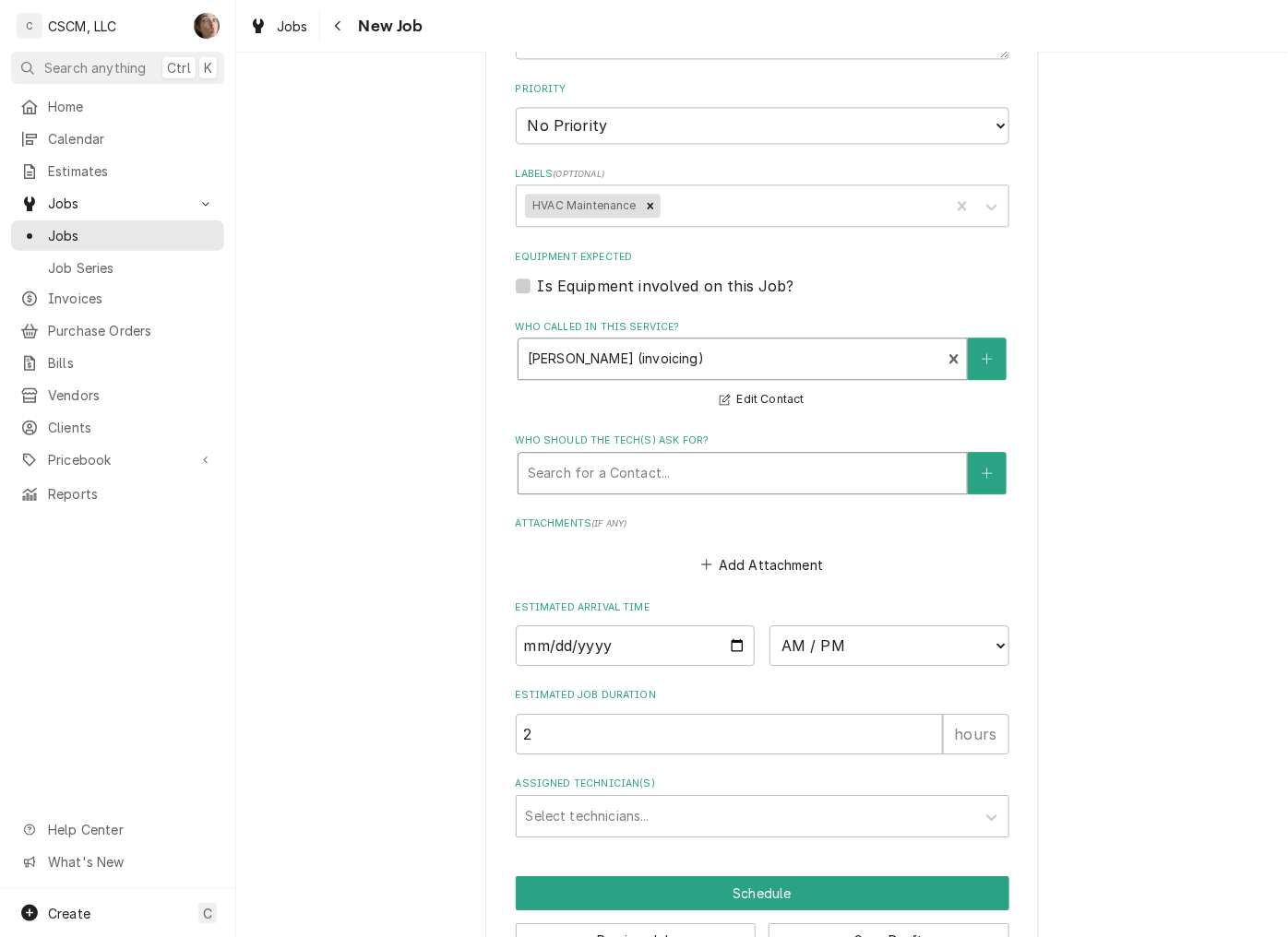
scroll to position [1127, 0]
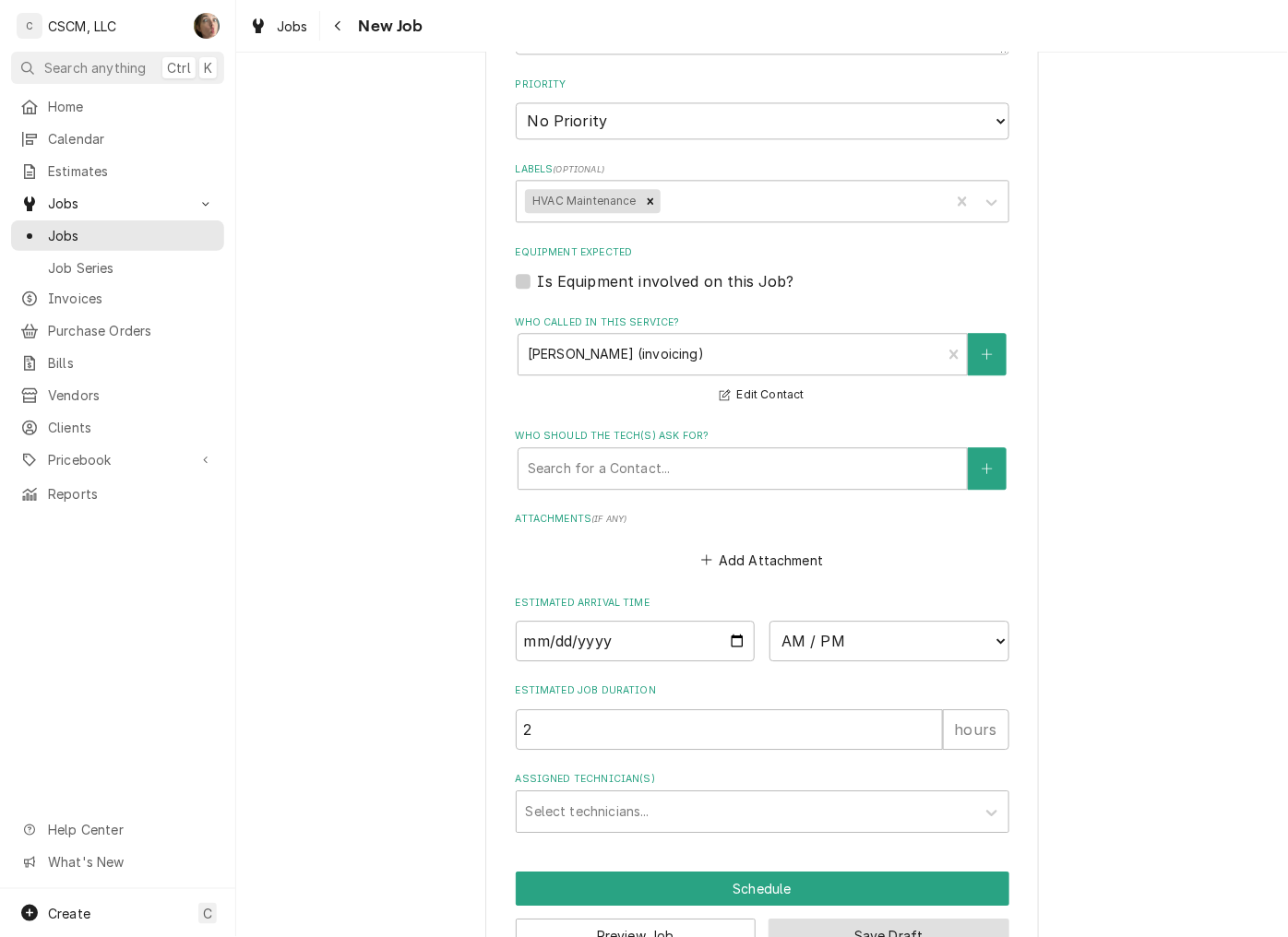
click at [803, 922] on button "Save Draft" at bounding box center [888, 936] width 241 height 34
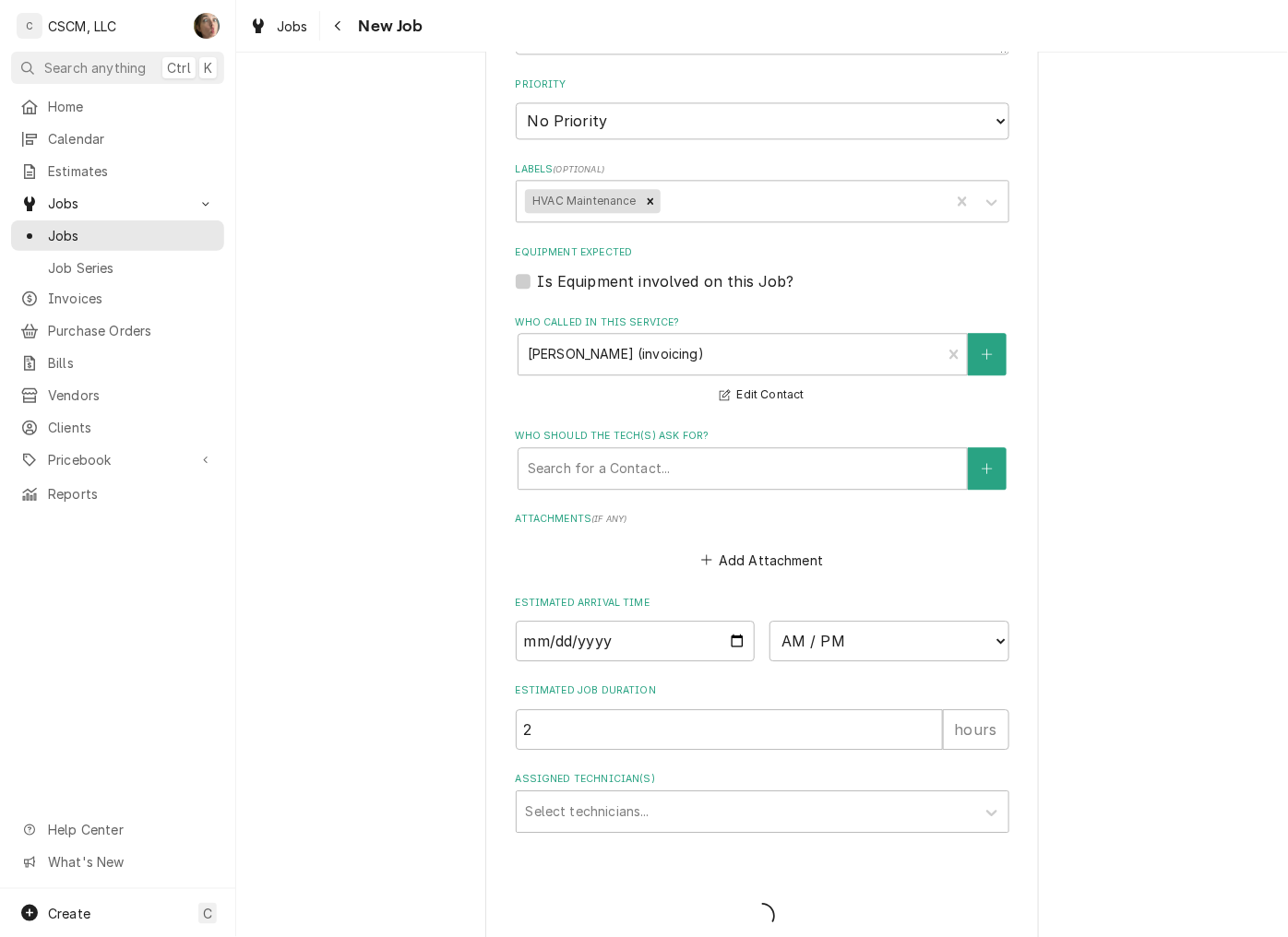
type textarea "x"
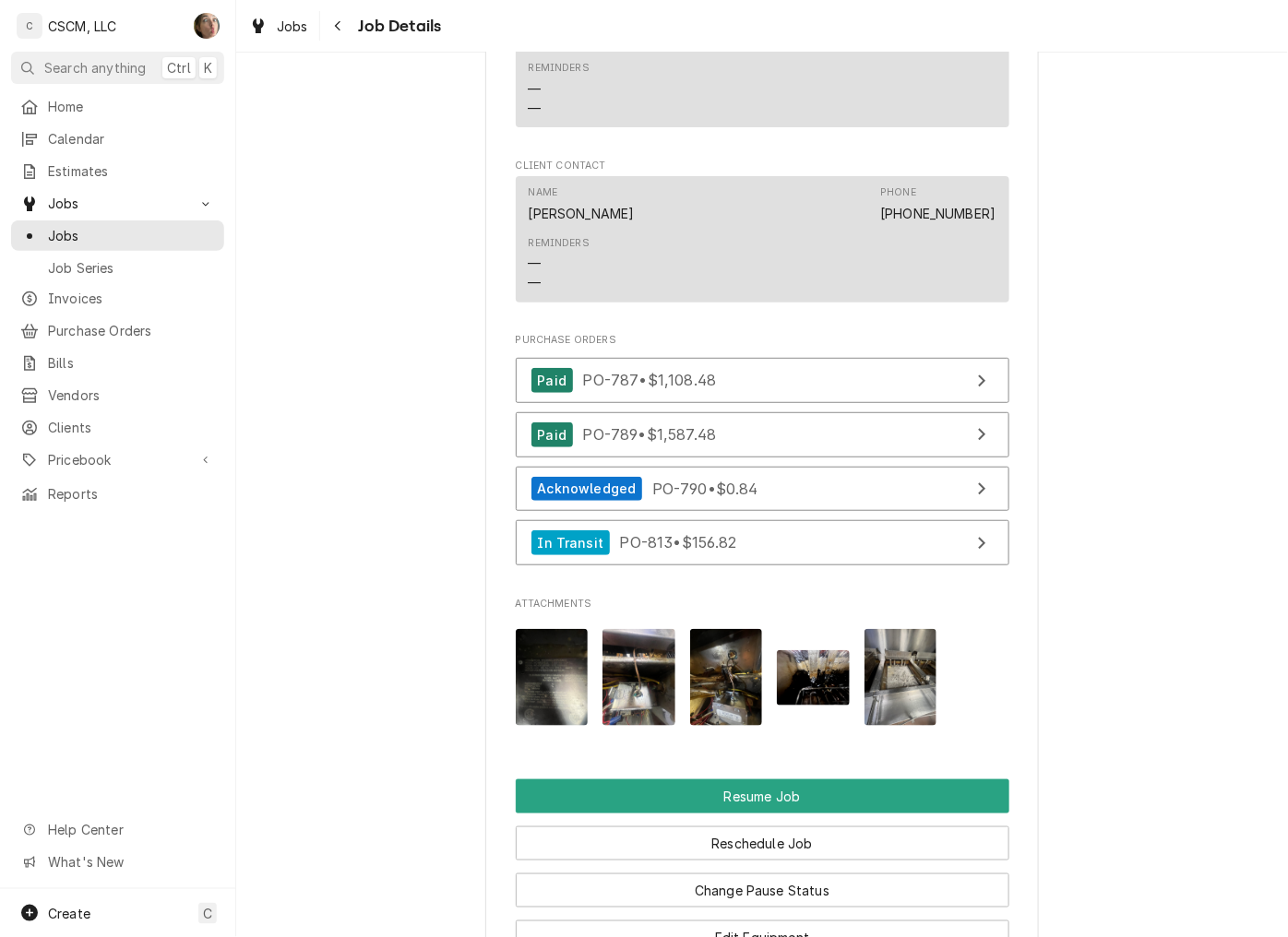
scroll to position [2152, 0]
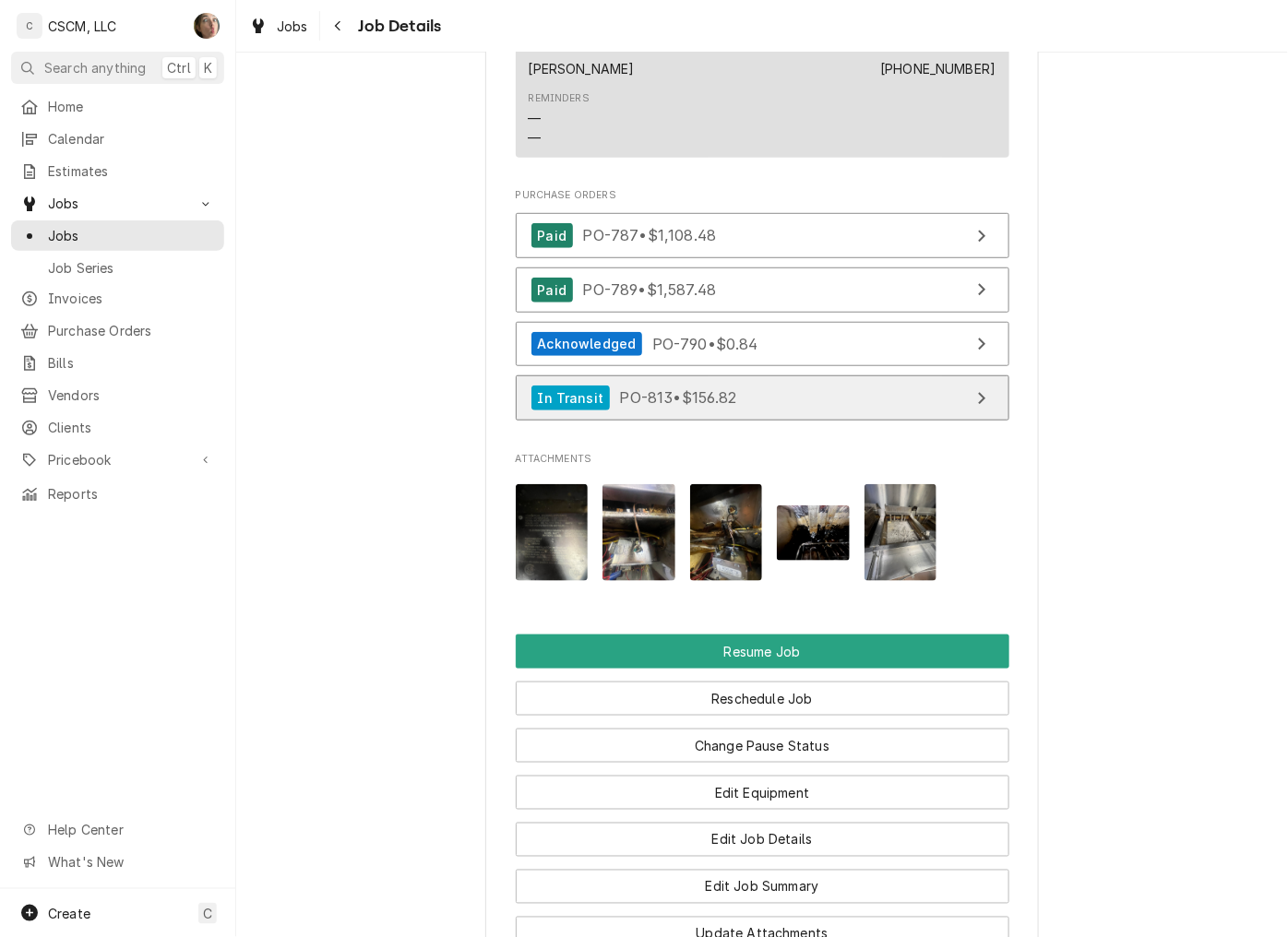
click at [729, 399] on span "PO-813 • $156.82" at bounding box center [677, 398] width 117 height 18
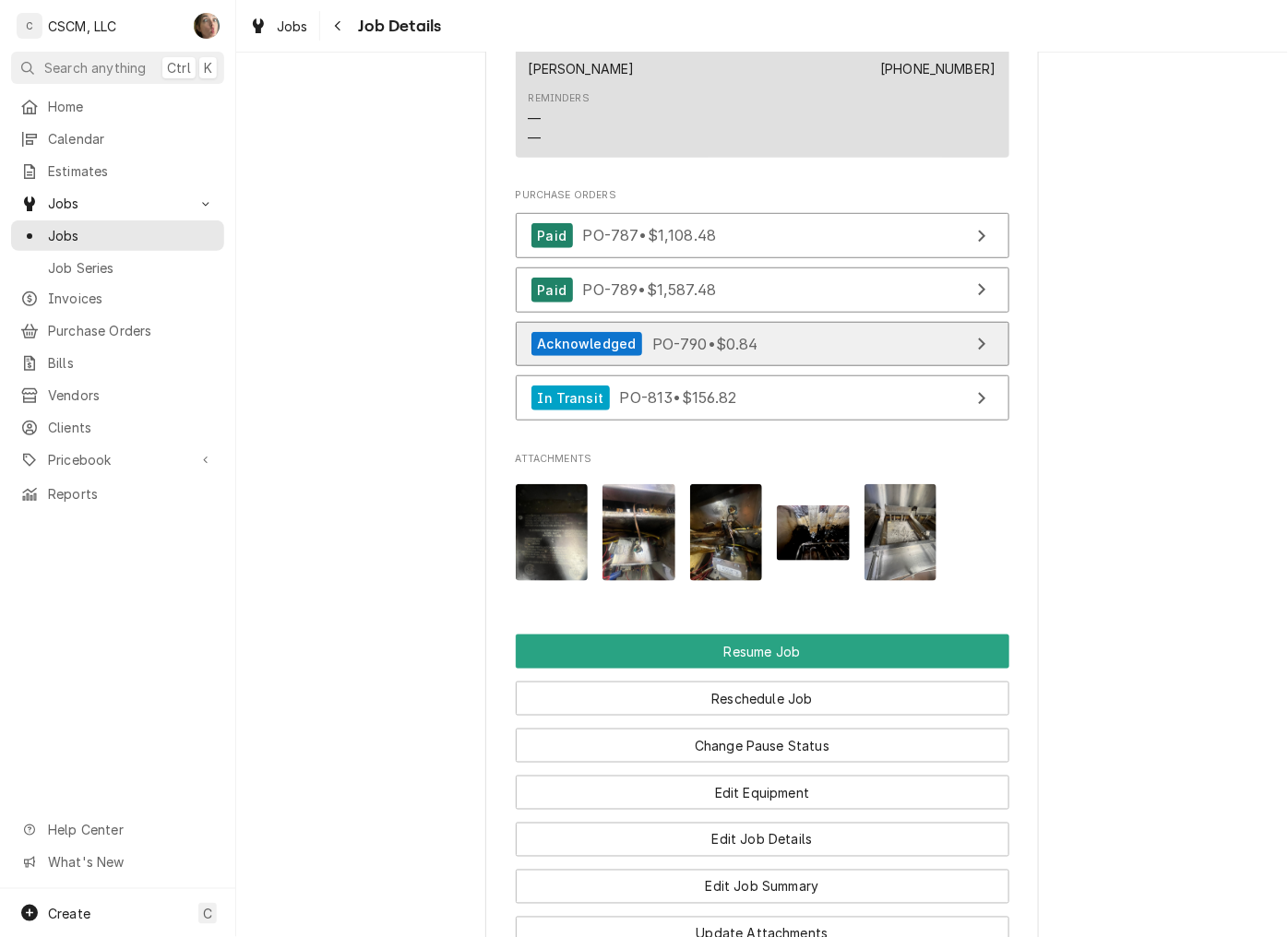
click at [858, 339] on link "Acknowledged PO-790 • $0.84" at bounding box center [762, 344] width 494 height 45
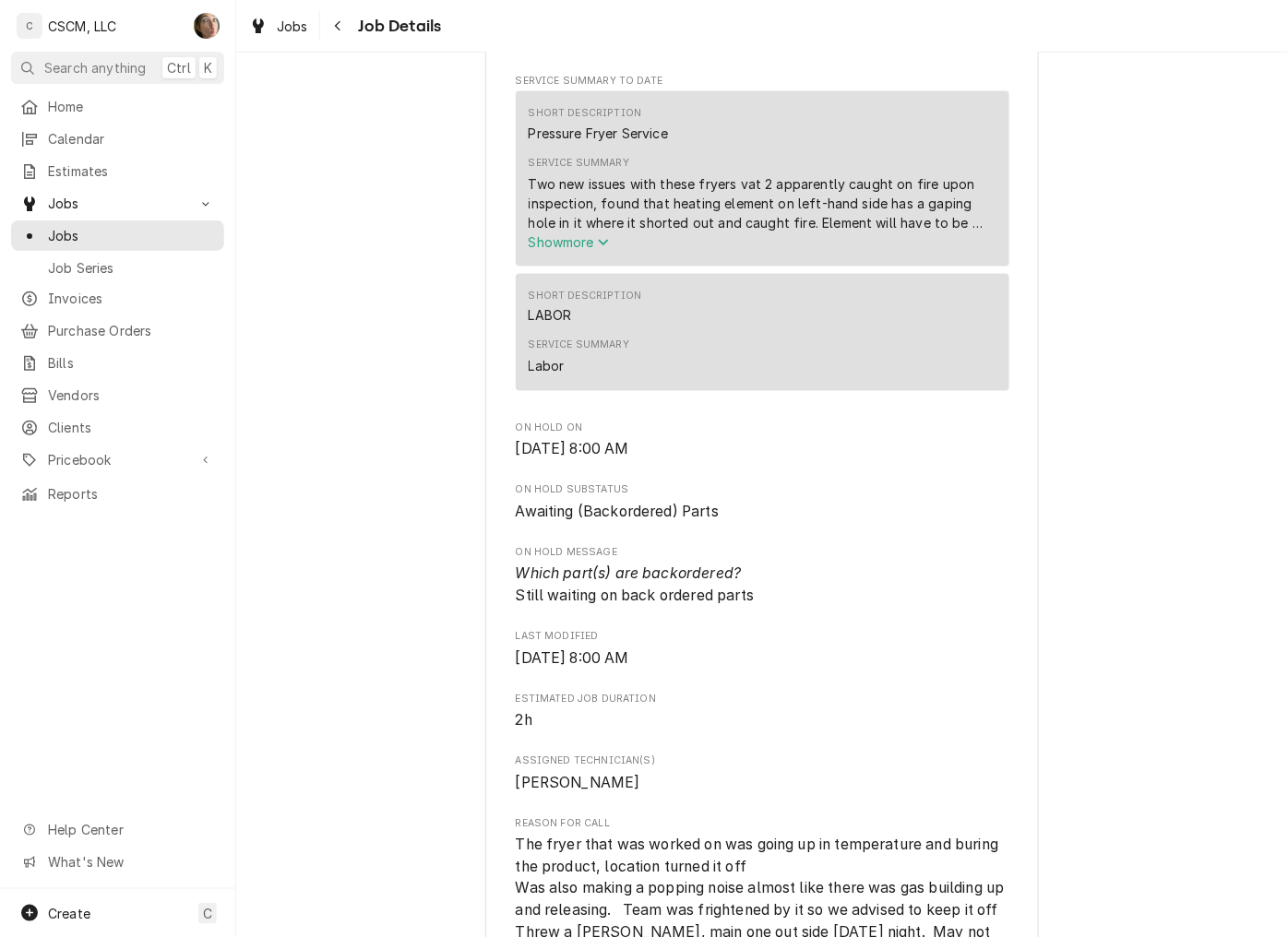
scroll to position [0, 0]
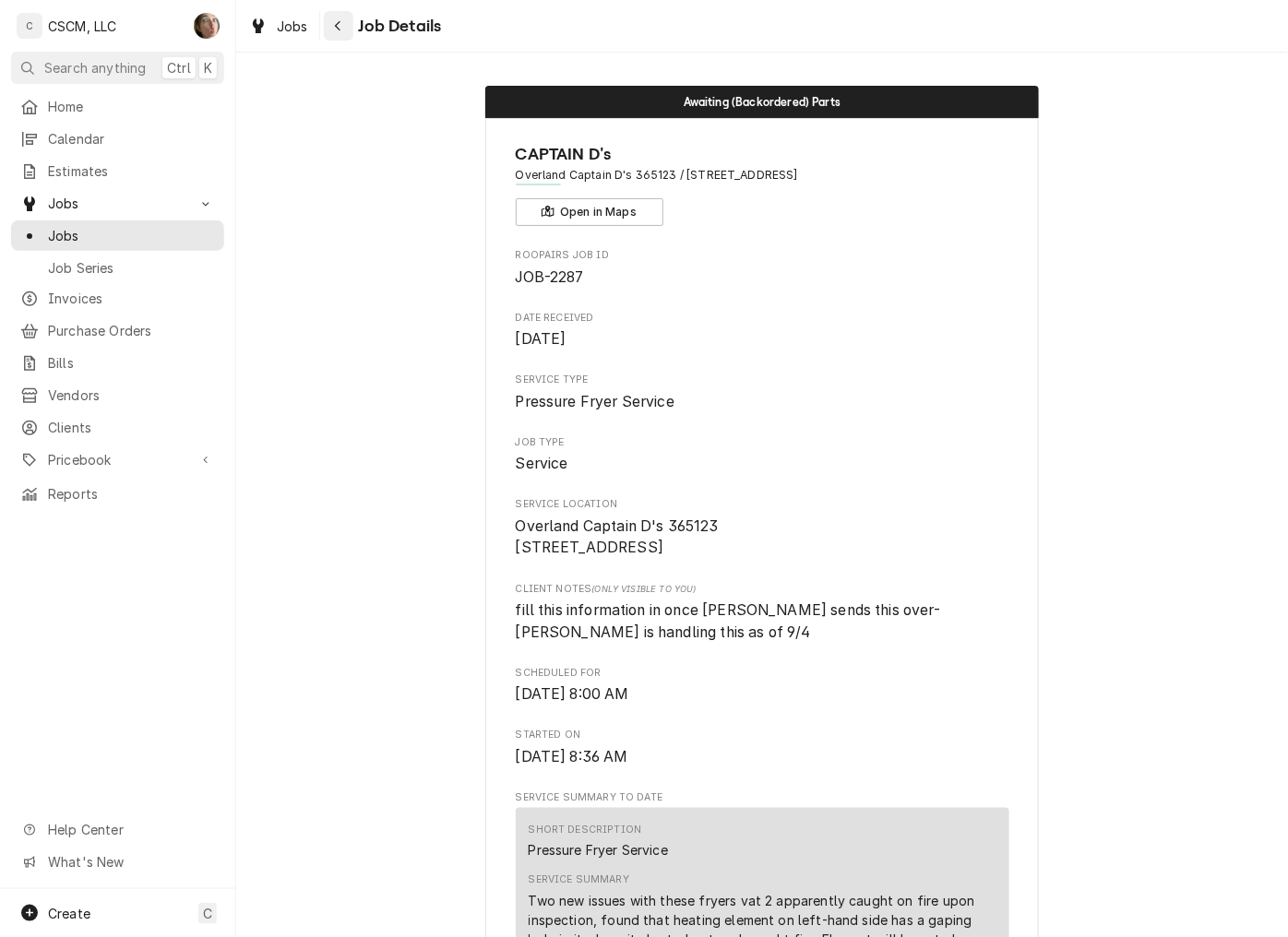
click at [343, 11] on button "Navigate back" at bounding box center [339, 26] width 30 height 30
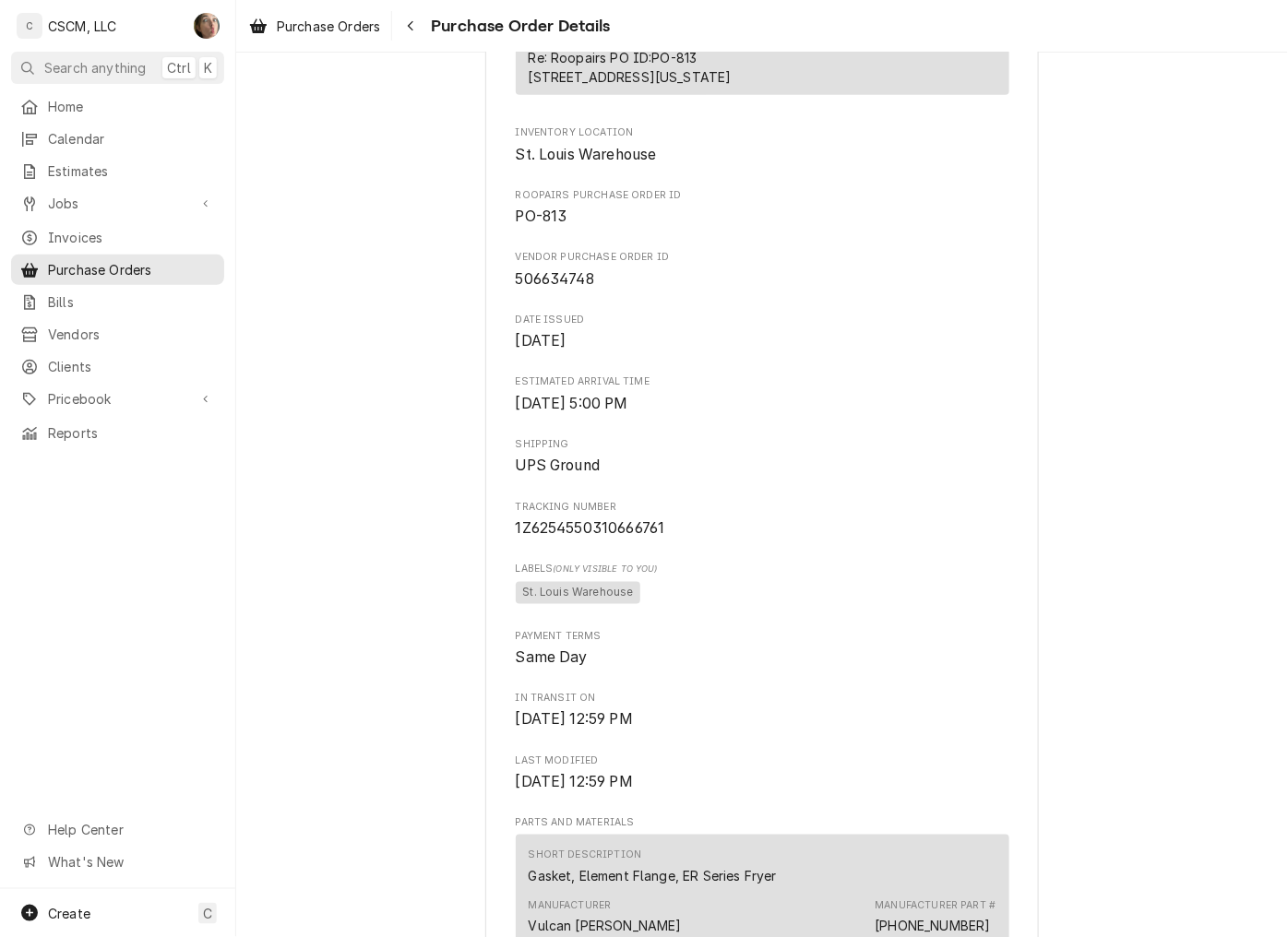
scroll to position [410, 0]
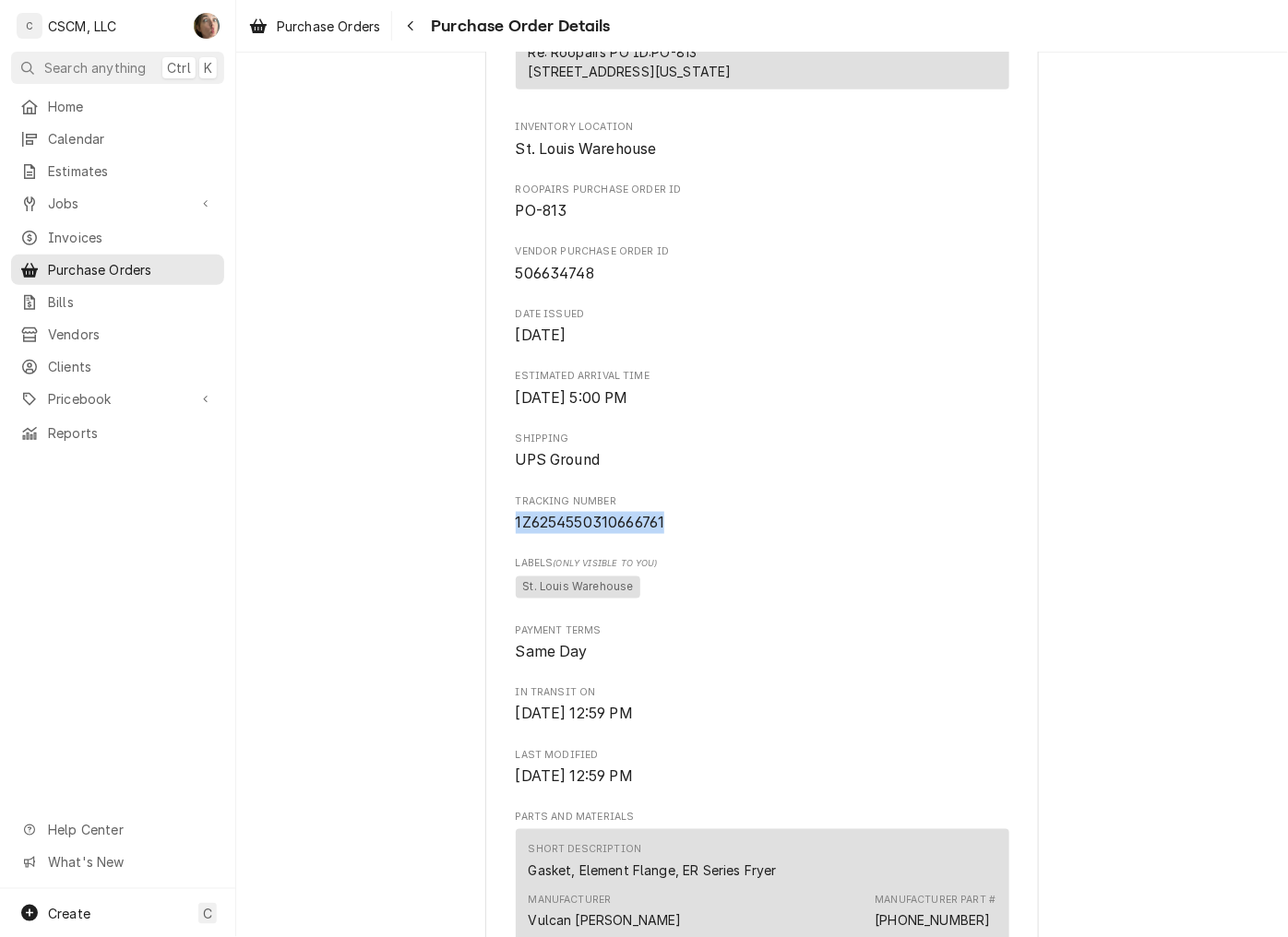
drag, startPoint x: 669, startPoint y: 582, endPoint x: 500, endPoint y: 587, distance: 169.1
click at [500, 587] on div "Vendor PARTS TOWN, LLC Remit To: PARTS TOWN, LLC 27787 NETWORK PLACE CHICAGO, I…" at bounding box center [762, 724] width 554 height 2070
copy span "1Z6254550310666761"
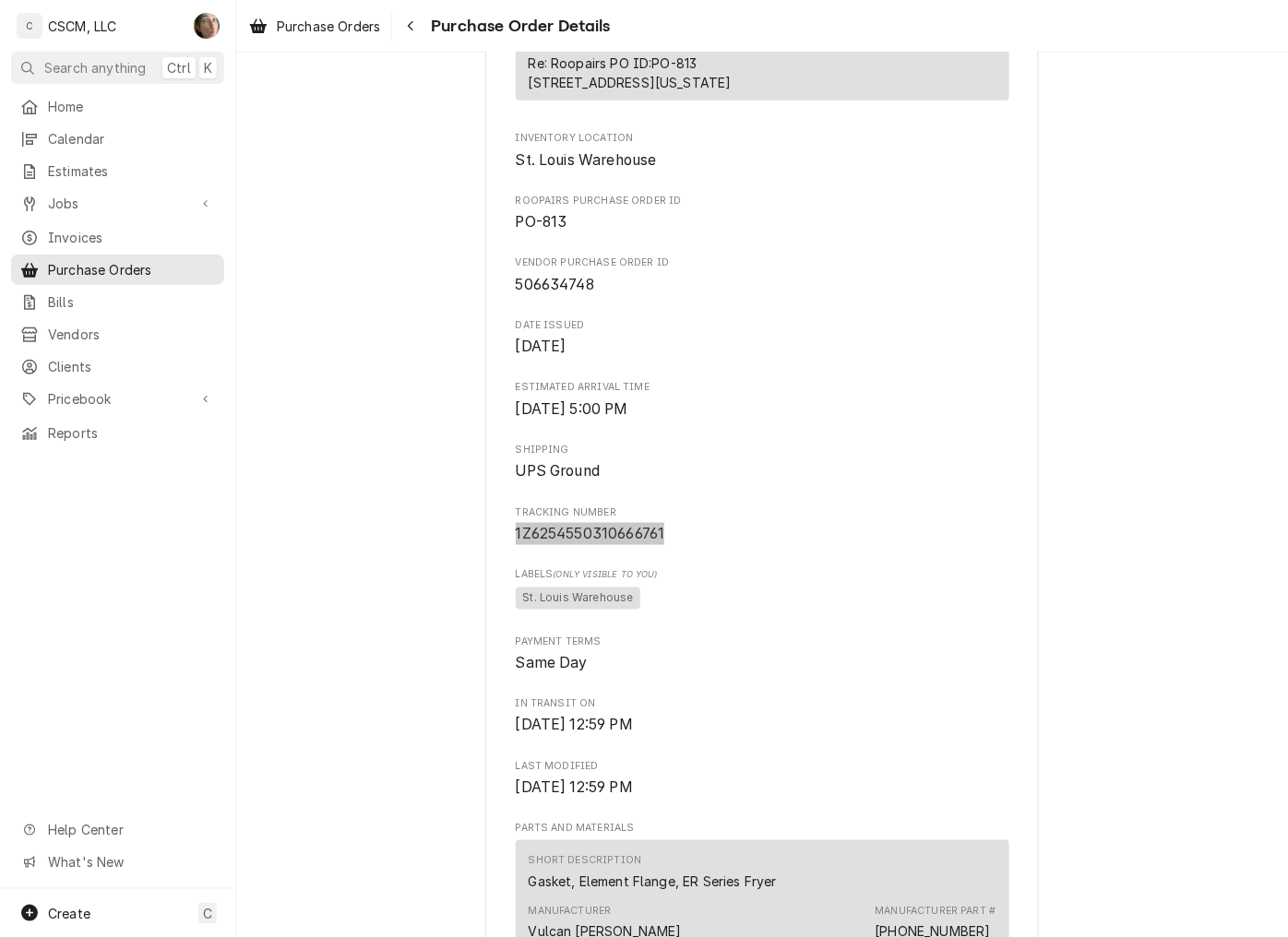
scroll to position [0, 0]
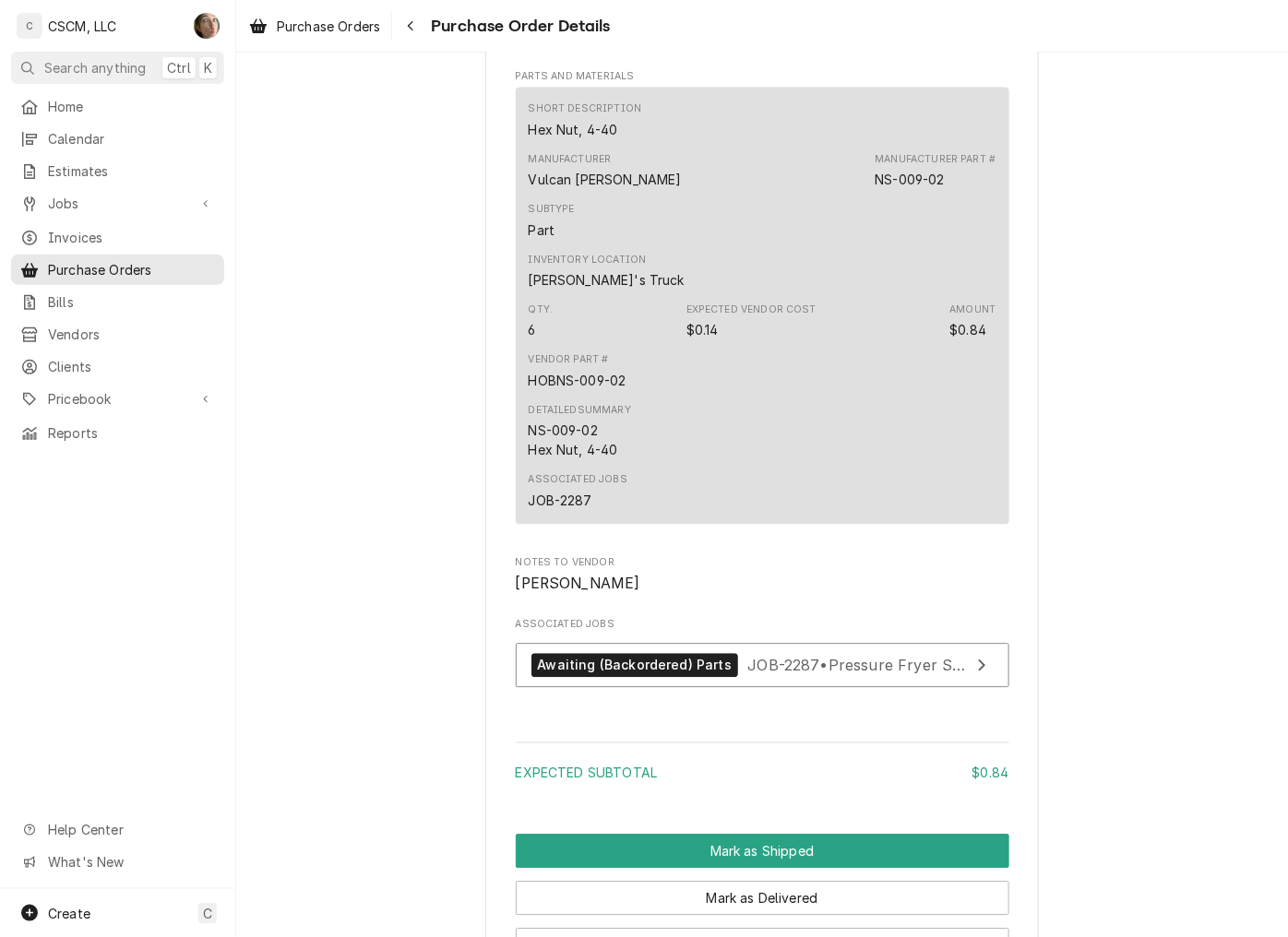
scroll to position [922, 0]
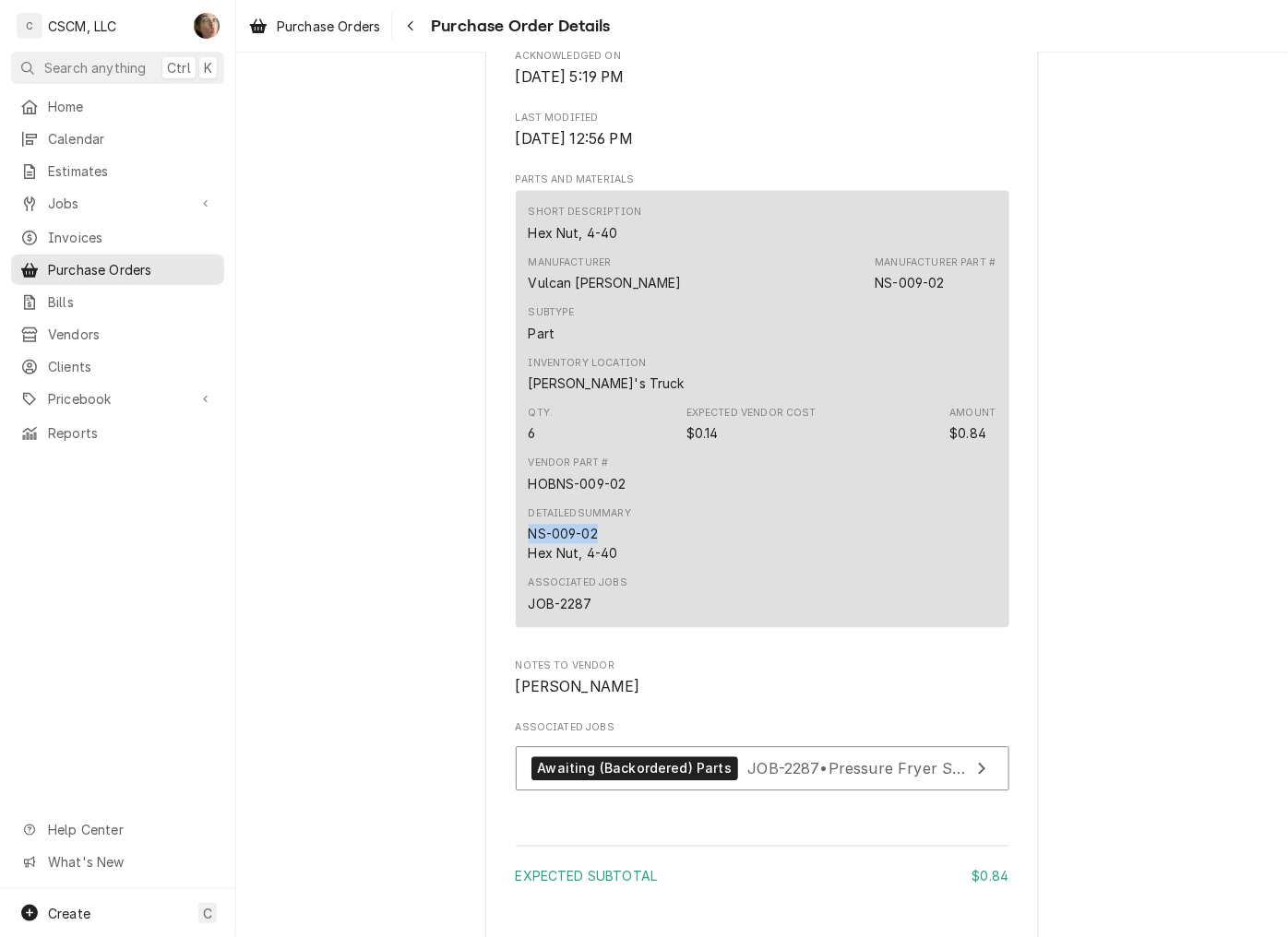
drag, startPoint x: 596, startPoint y: 591, endPoint x: 520, endPoint y: 594, distance: 76.1
click at [520, 594] on div "Short Description Hex Nut, 4-40 Manufacturer Vulcan Hart Manufacturer Part # NS…" at bounding box center [762, 410] width 494 height 438
copy div "NS-009-02"
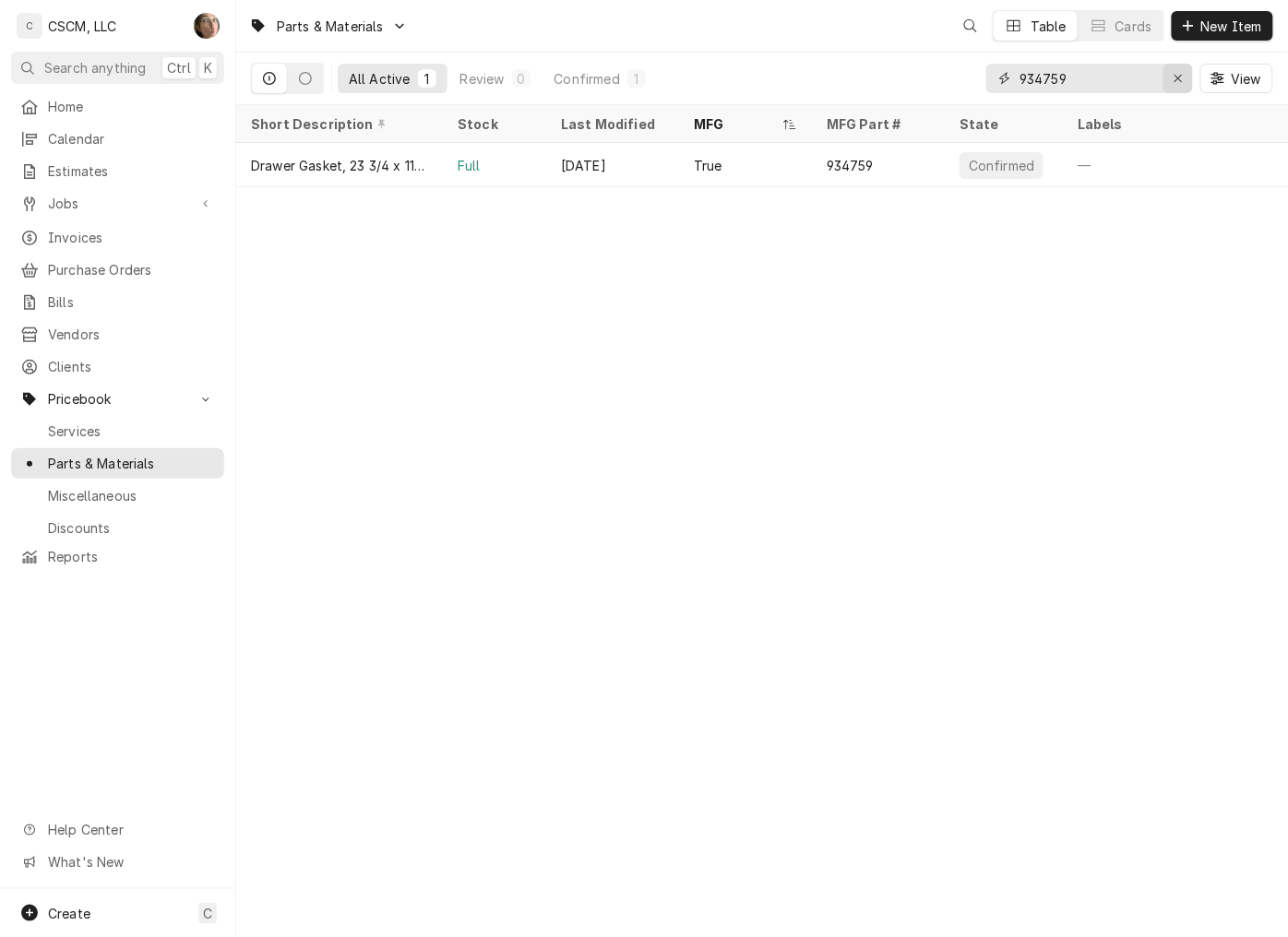
click at [1173, 78] on icon "Erase input" at bounding box center [1178, 78] width 10 height 13
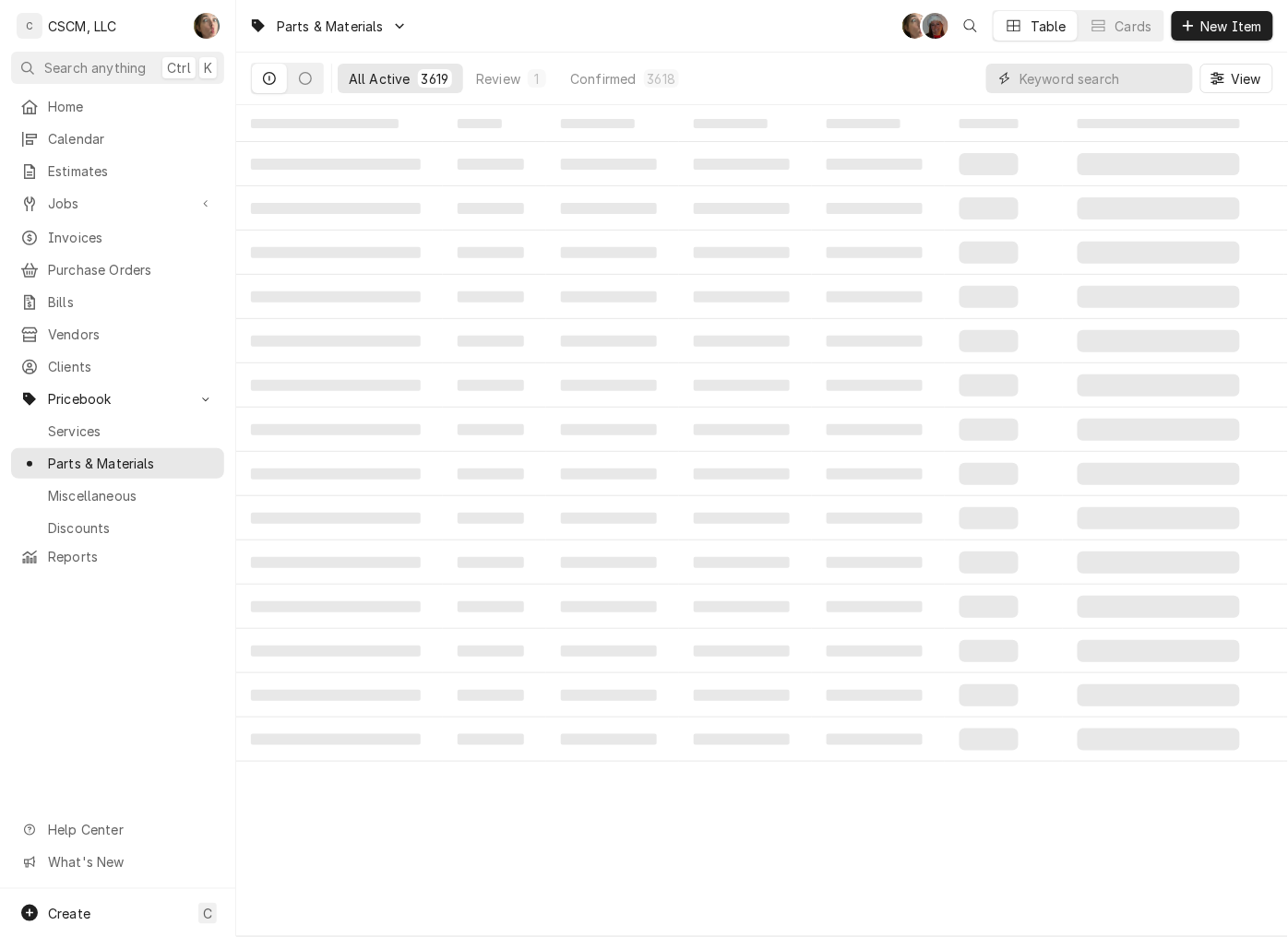
paste input "NS-009-02"
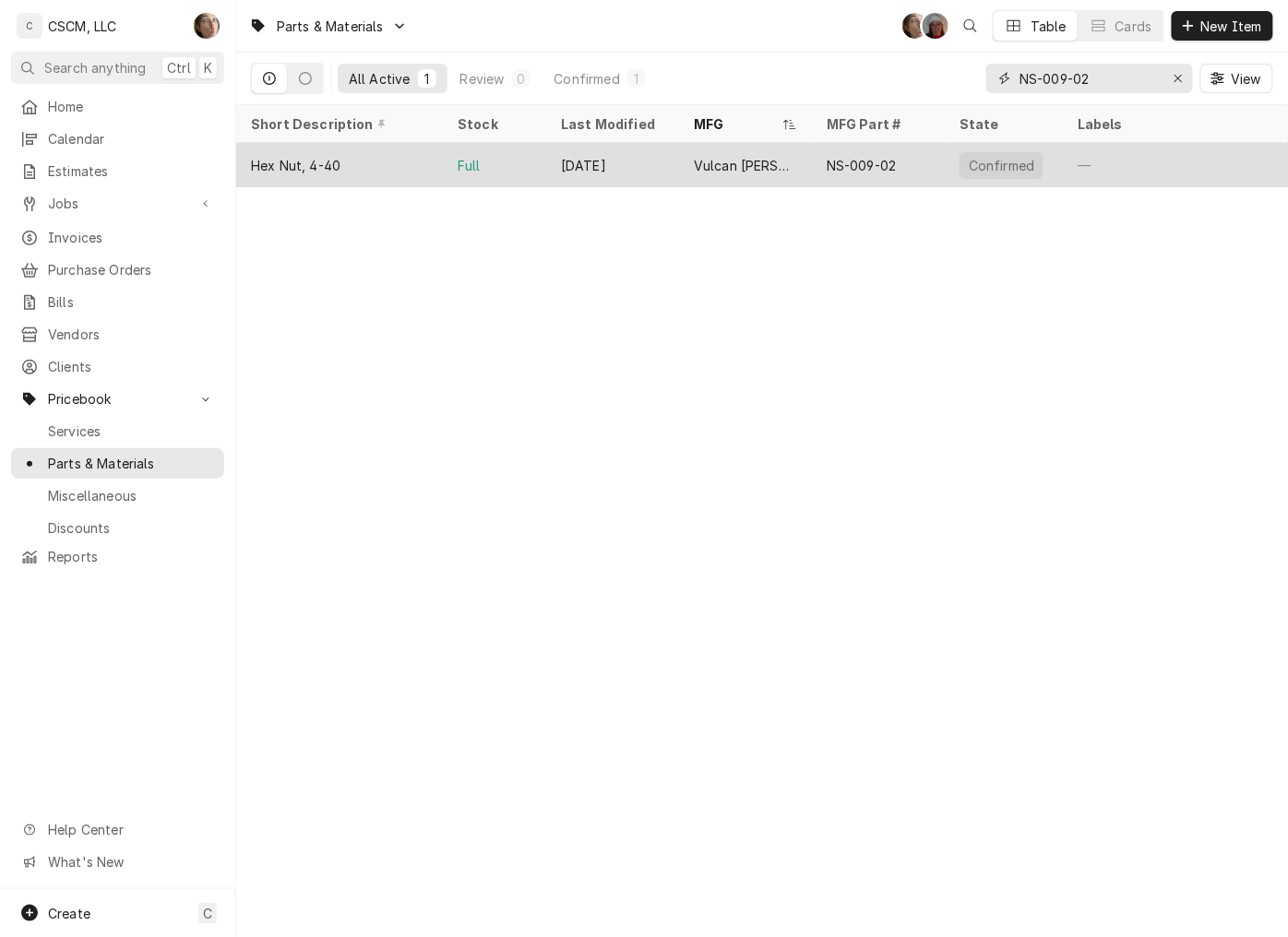
type input "NS-009-02"
click at [648, 170] on div "[DATE]" at bounding box center [613, 165] width 133 height 44
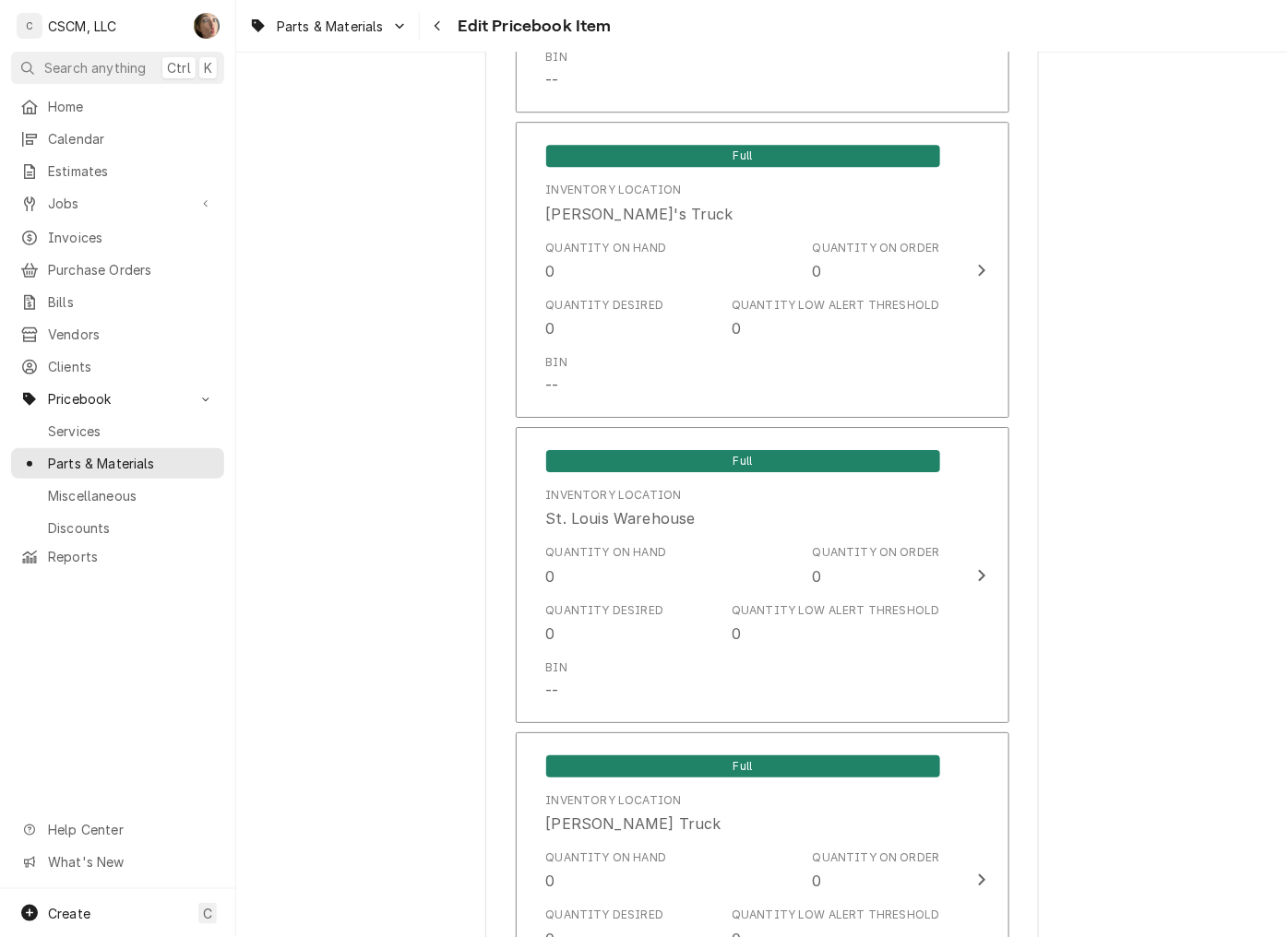
scroll to position [3483, 0]
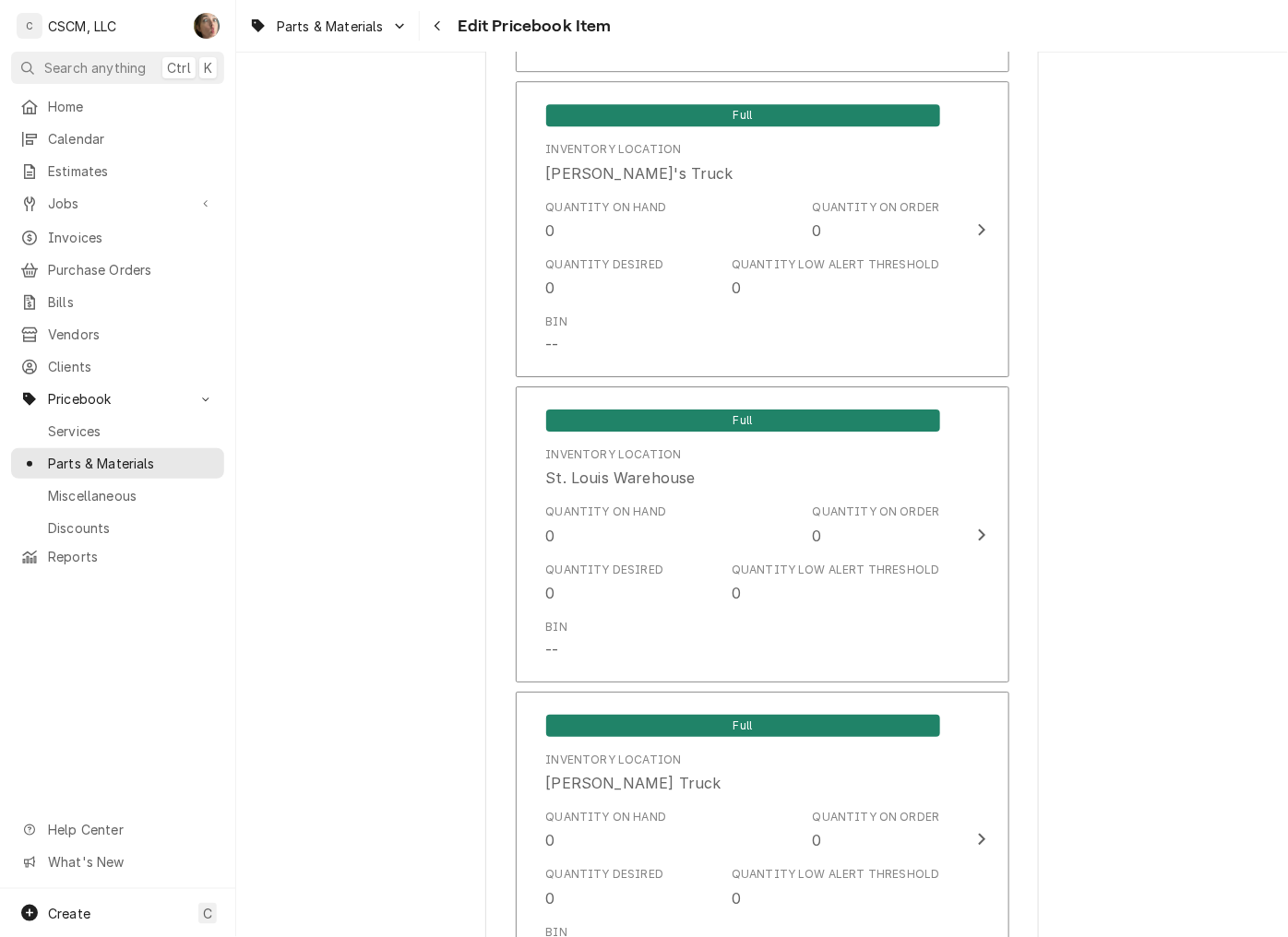
click at [458, 37] on div "Edit Pricebook Item" at bounding box center [518, 26] width 188 height 30
click at [447, 30] on div "Navigate back" at bounding box center [438, 26] width 18 height 18
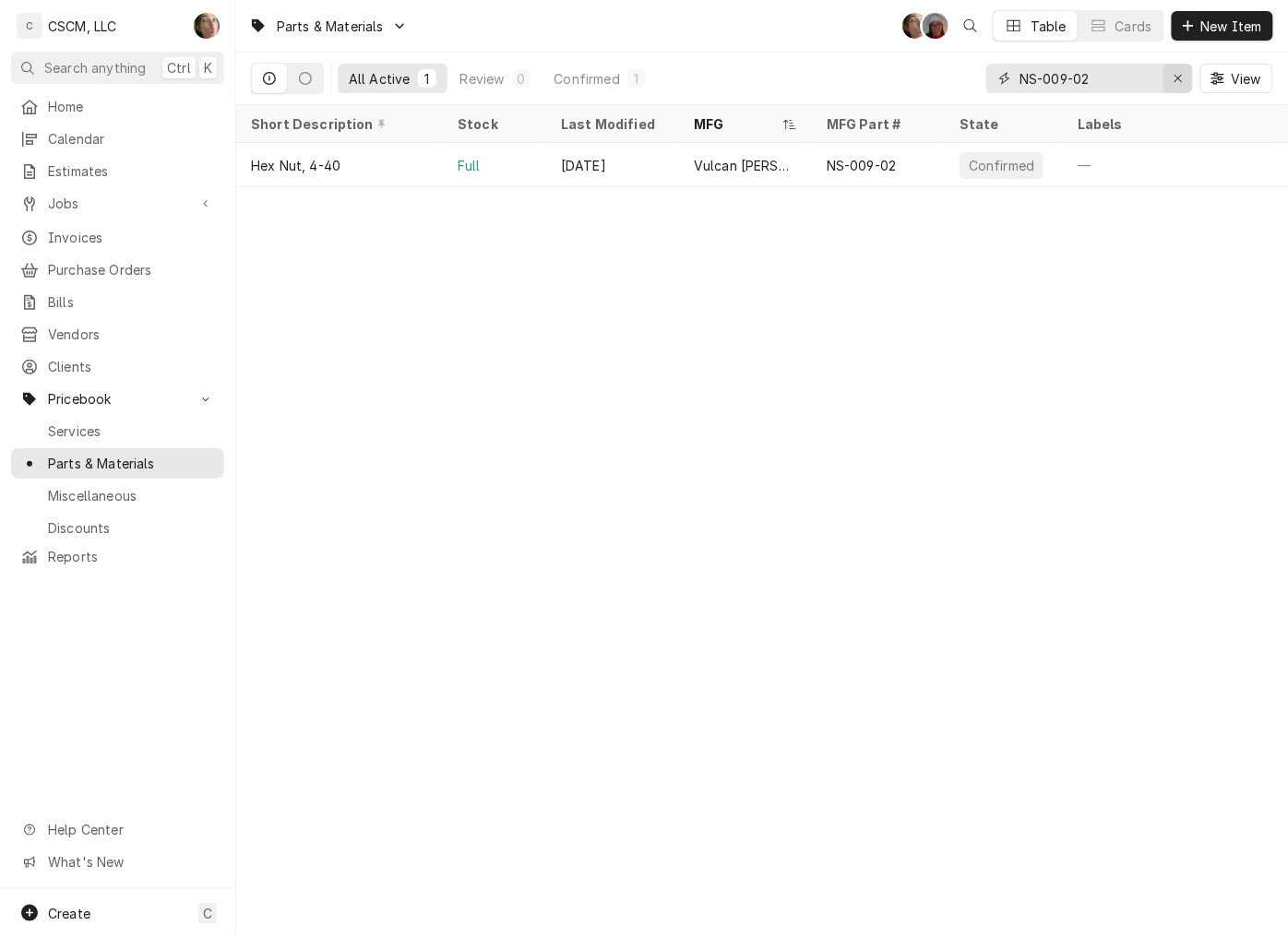
click at [1166, 78] on button "Erase input" at bounding box center [1178, 79] width 30 height 30
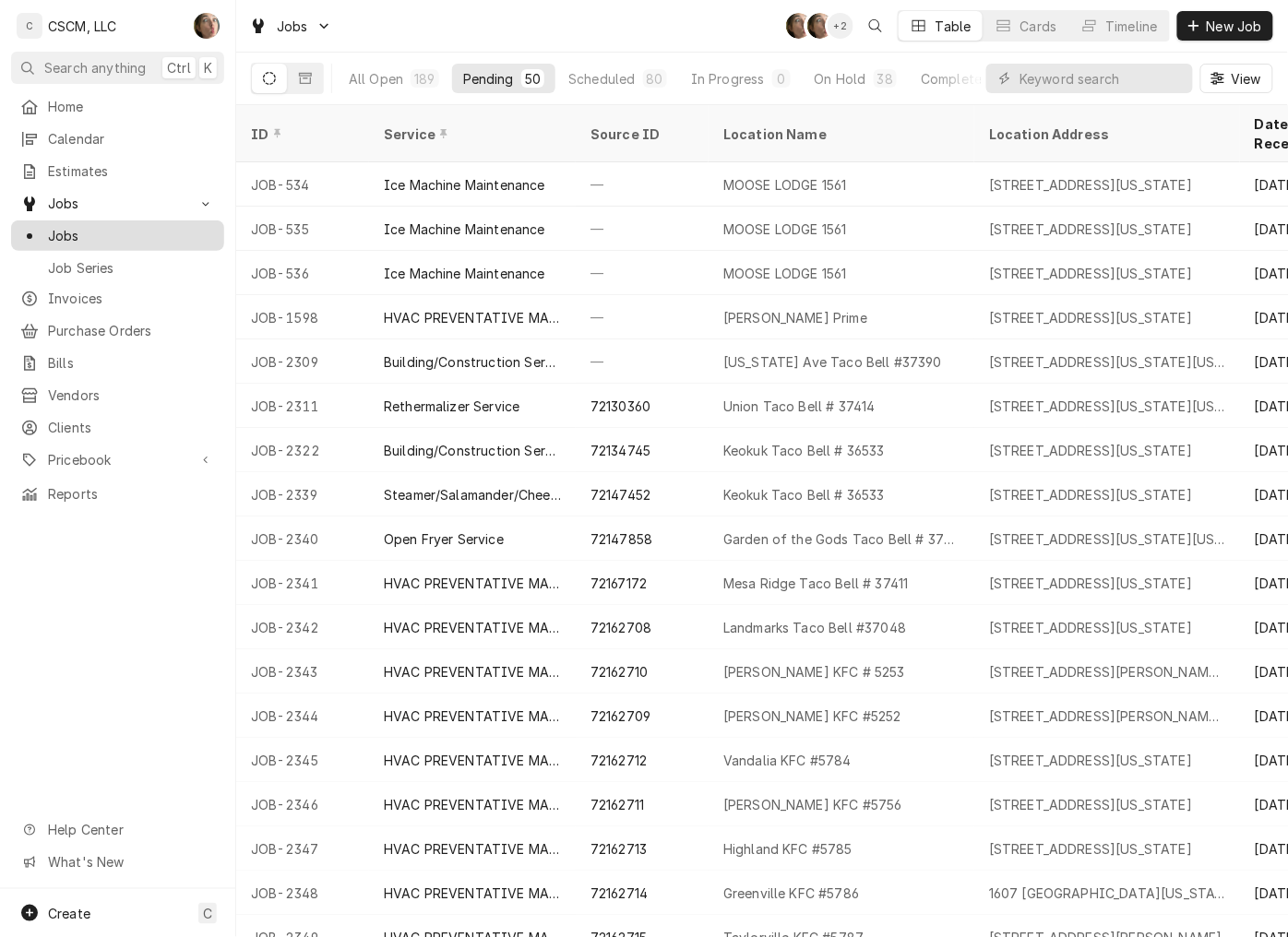
click at [96, 228] on span "Jobs" at bounding box center [131, 235] width 167 height 19
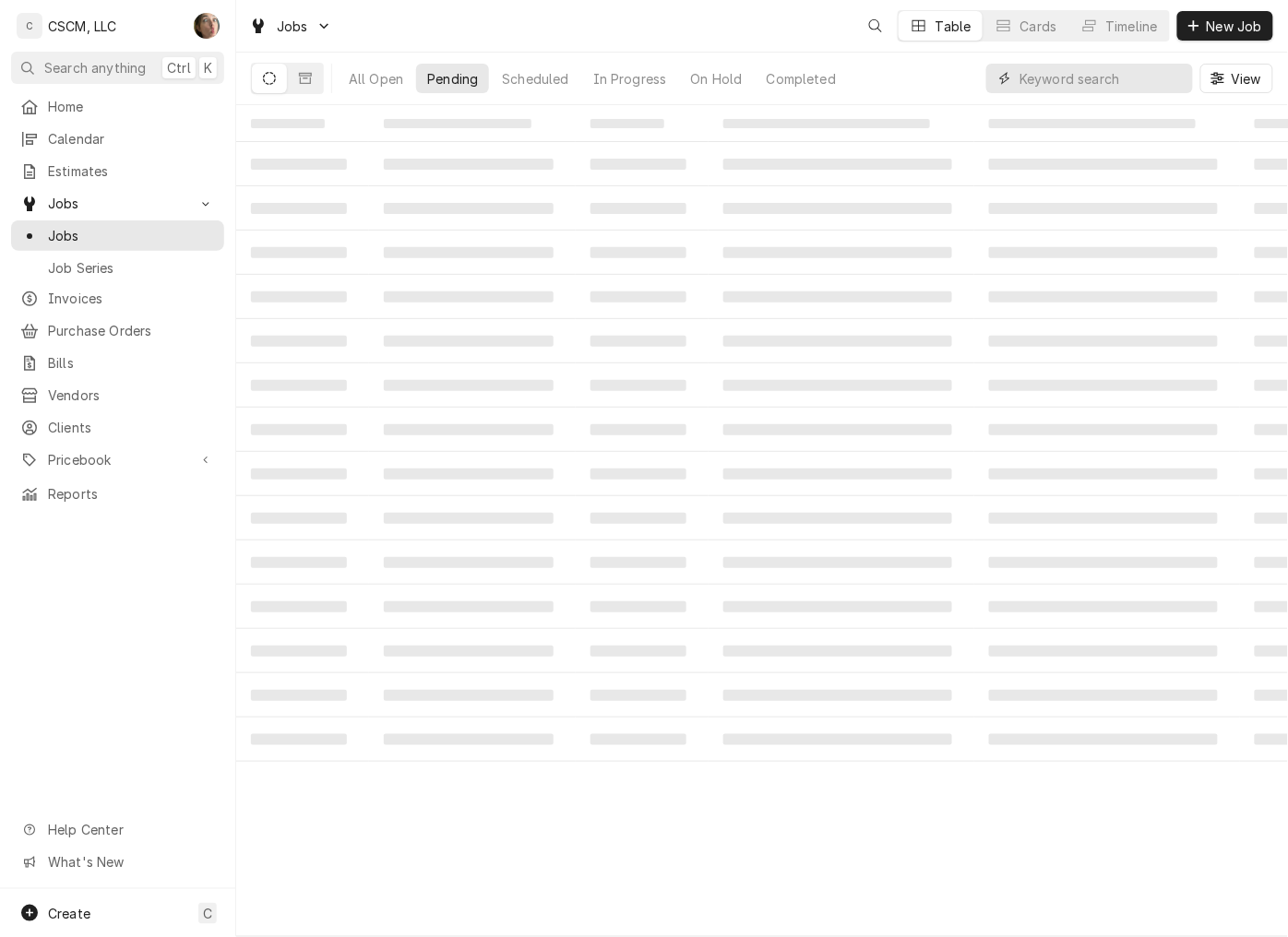
click at [1039, 71] on input "Dynamic Content Wrapper" at bounding box center [1101, 79] width 164 height 30
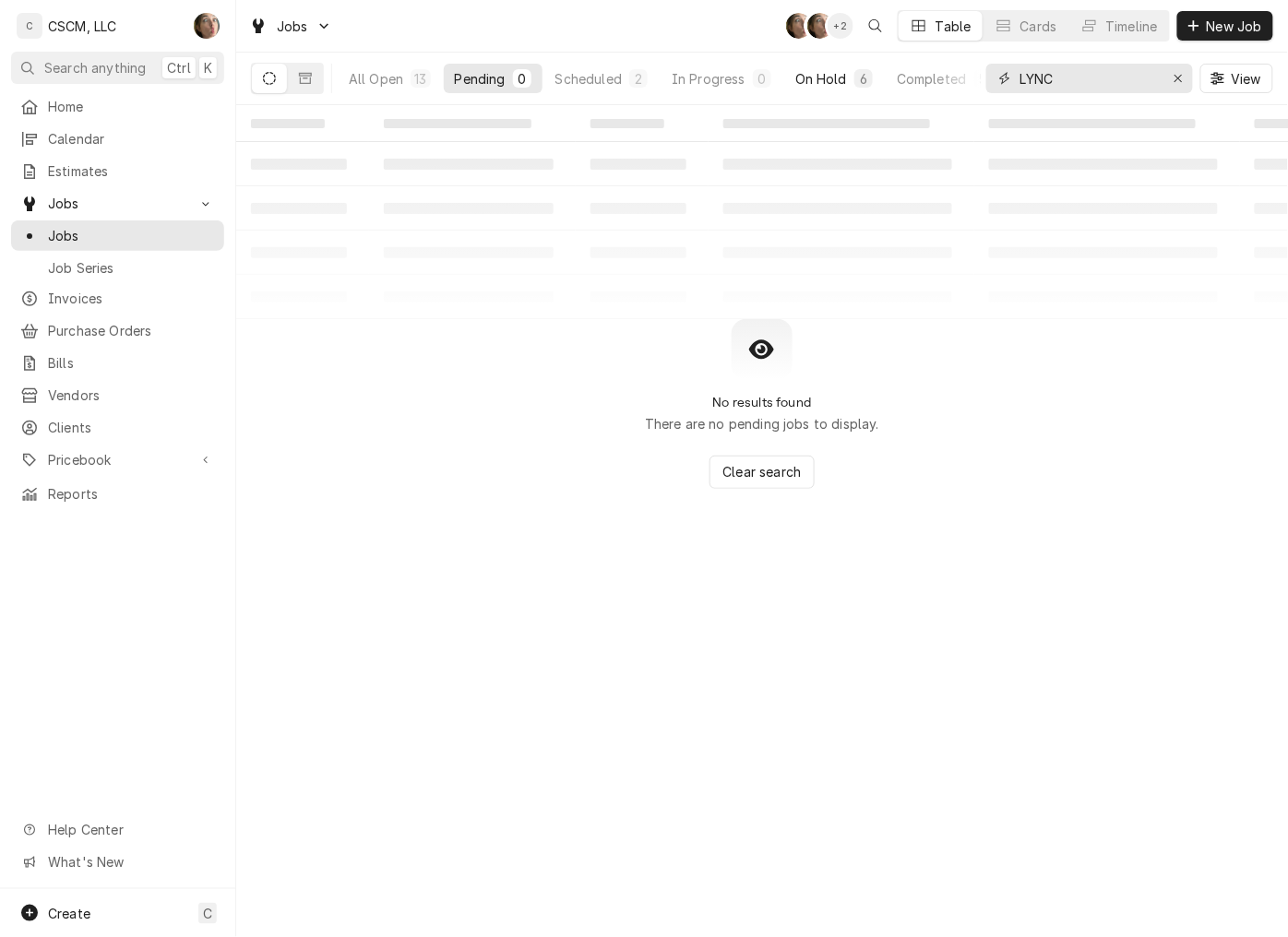
type input "LYNC"
click at [835, 75] on div "On Hold" at bounding box center [821, 78] width 52 height 19
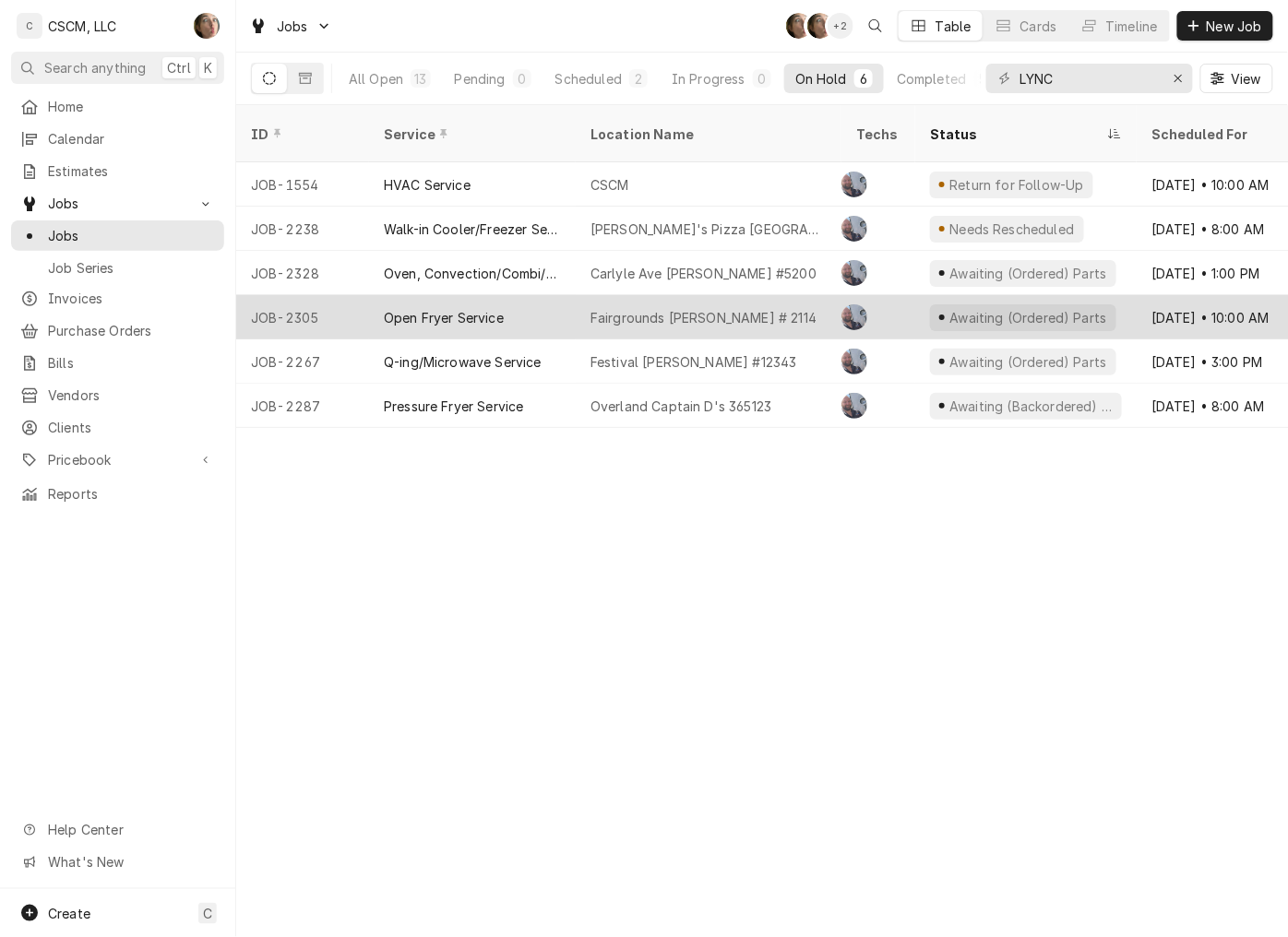
click at [763, 308] on div "Fairgrounds McDonald's # 2114" at bounding box center [703, 317] width 226 height 19
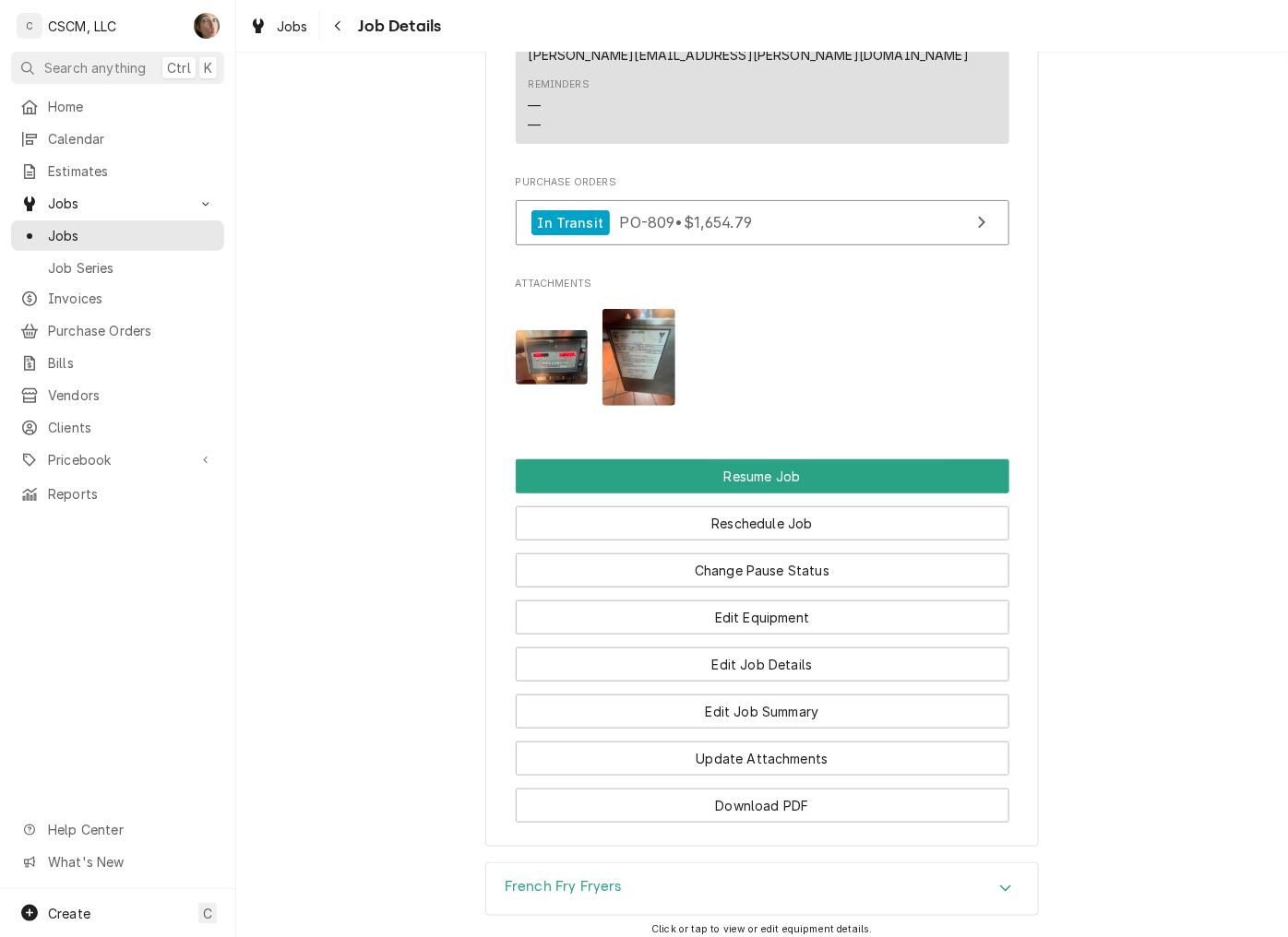
scroll to position [1662, 0]
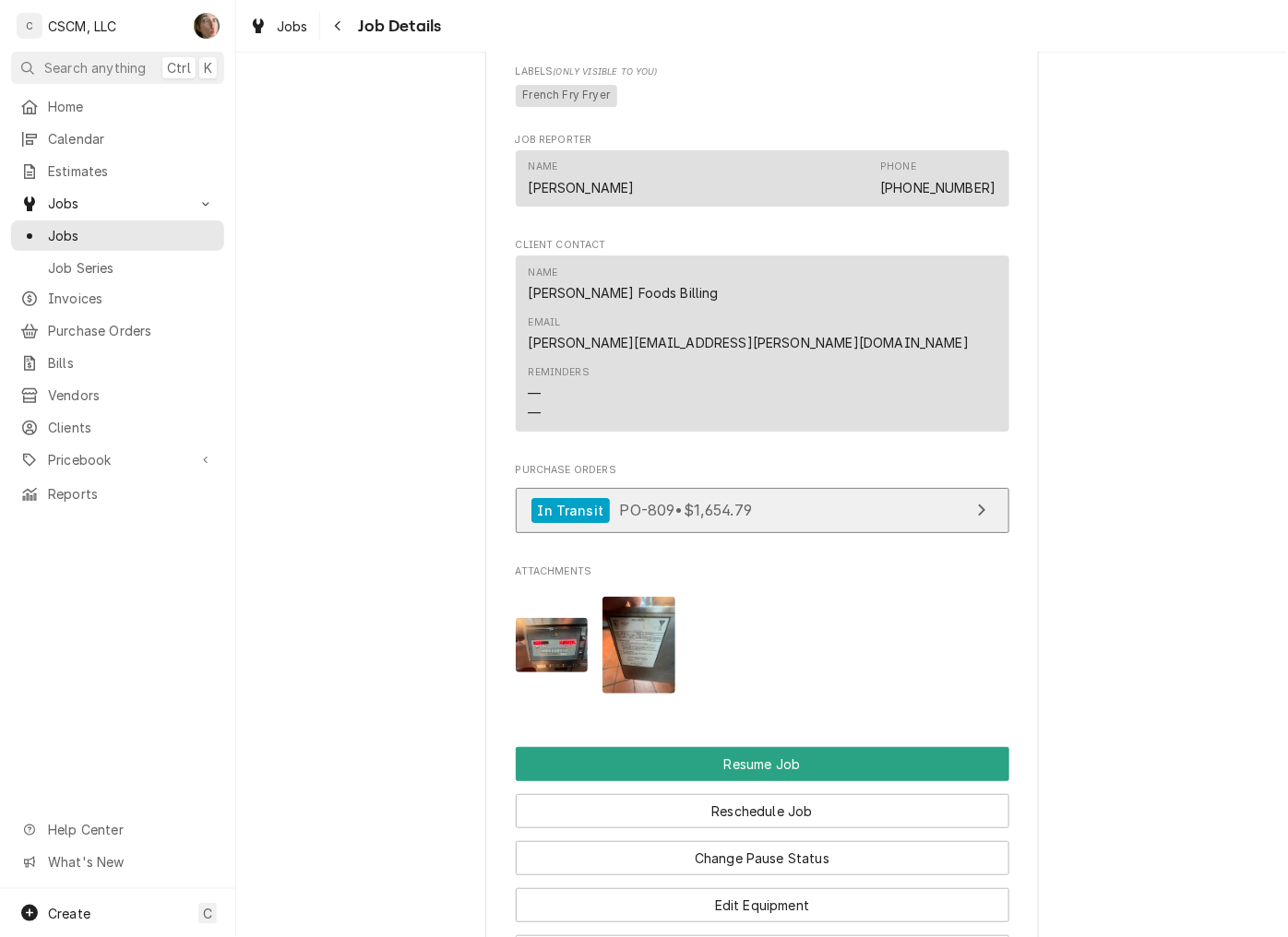
click at [787, 487] on link "In Transit PO-809 • $1,654.79" at bounding box center [762, 509] width 494 height 45
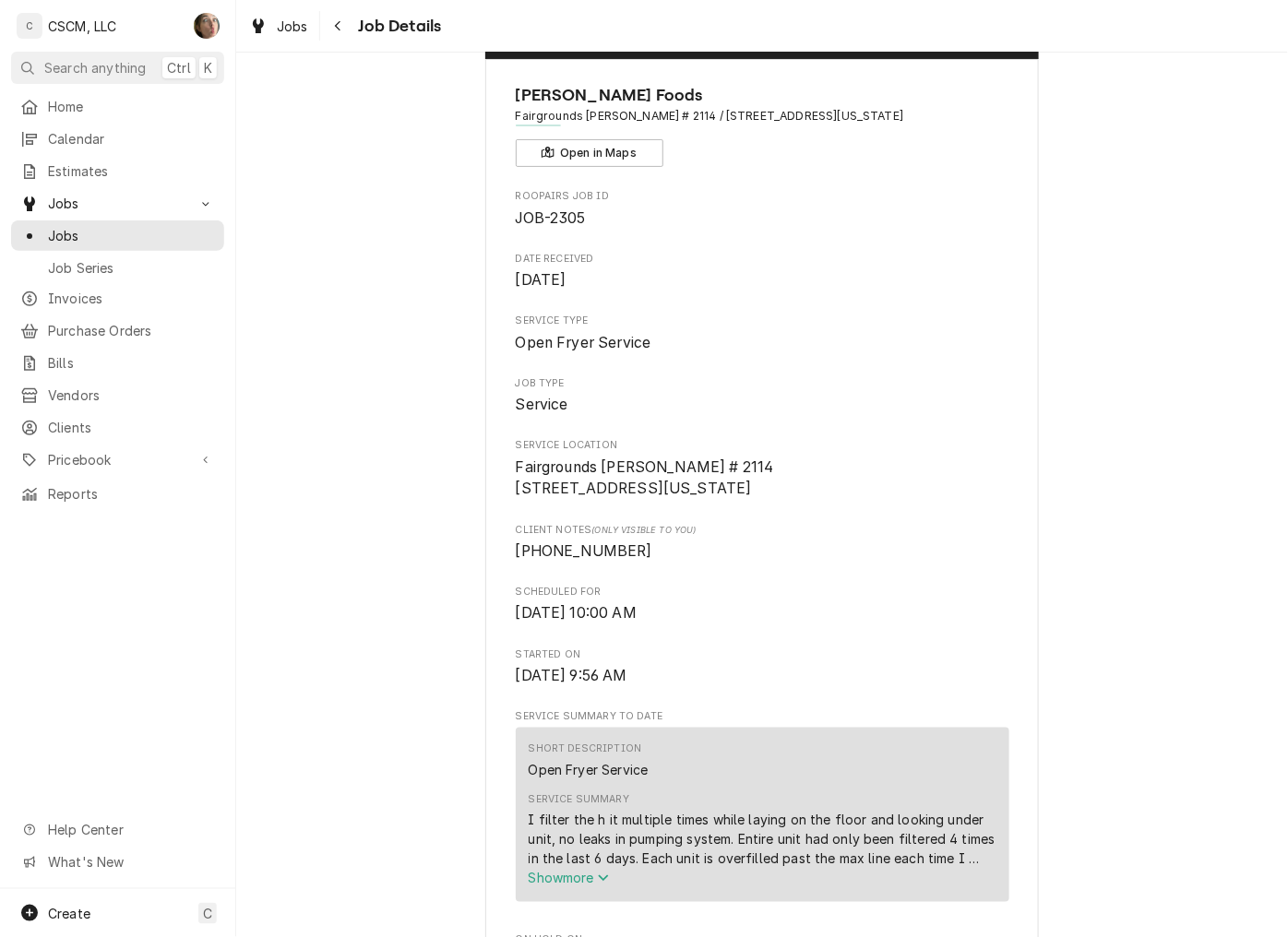
scroll to position [0, 0]
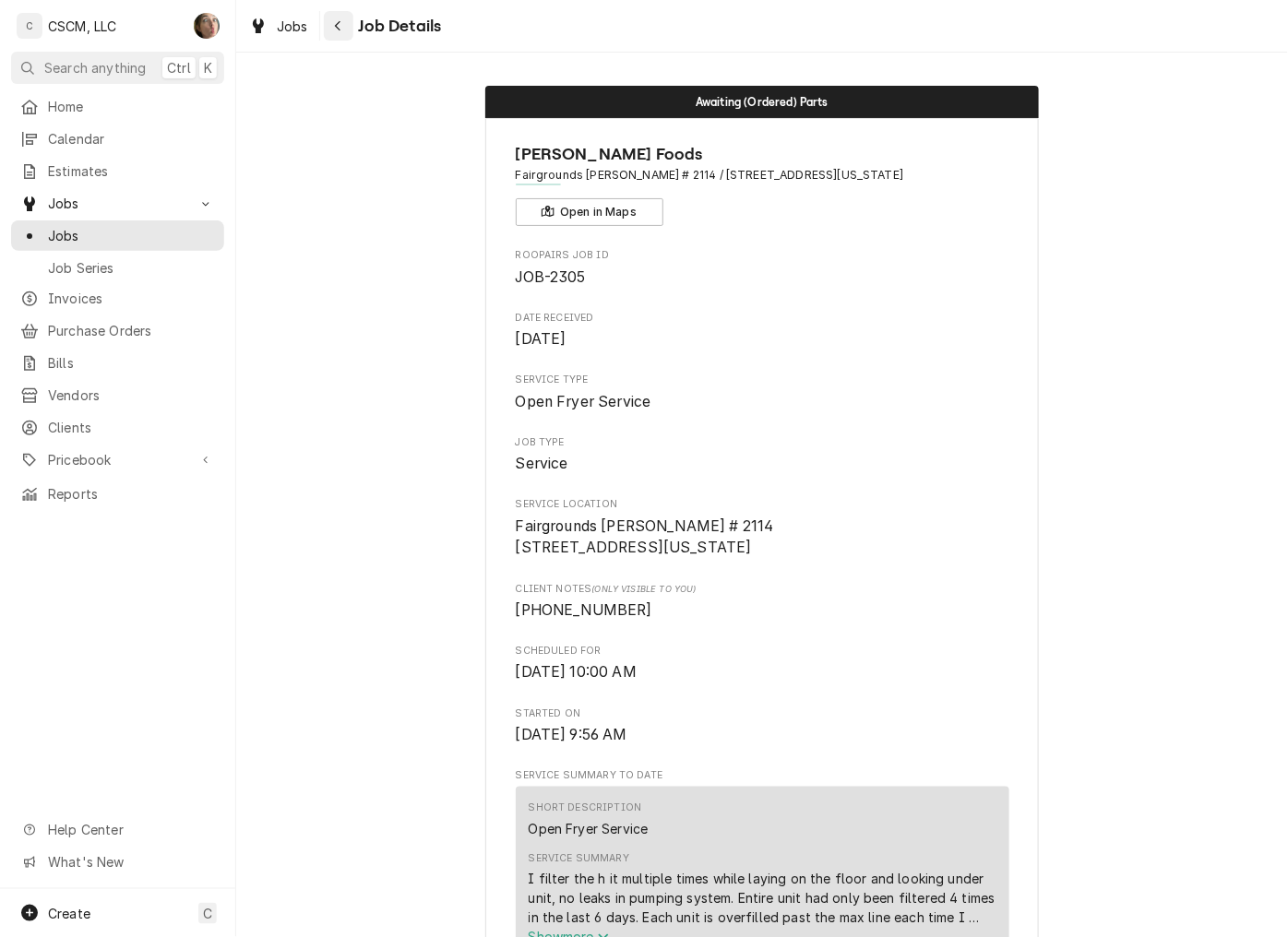
click at [334, 20] on icon "Navigate back" at bounding box center [338, 25] width 8 height 13
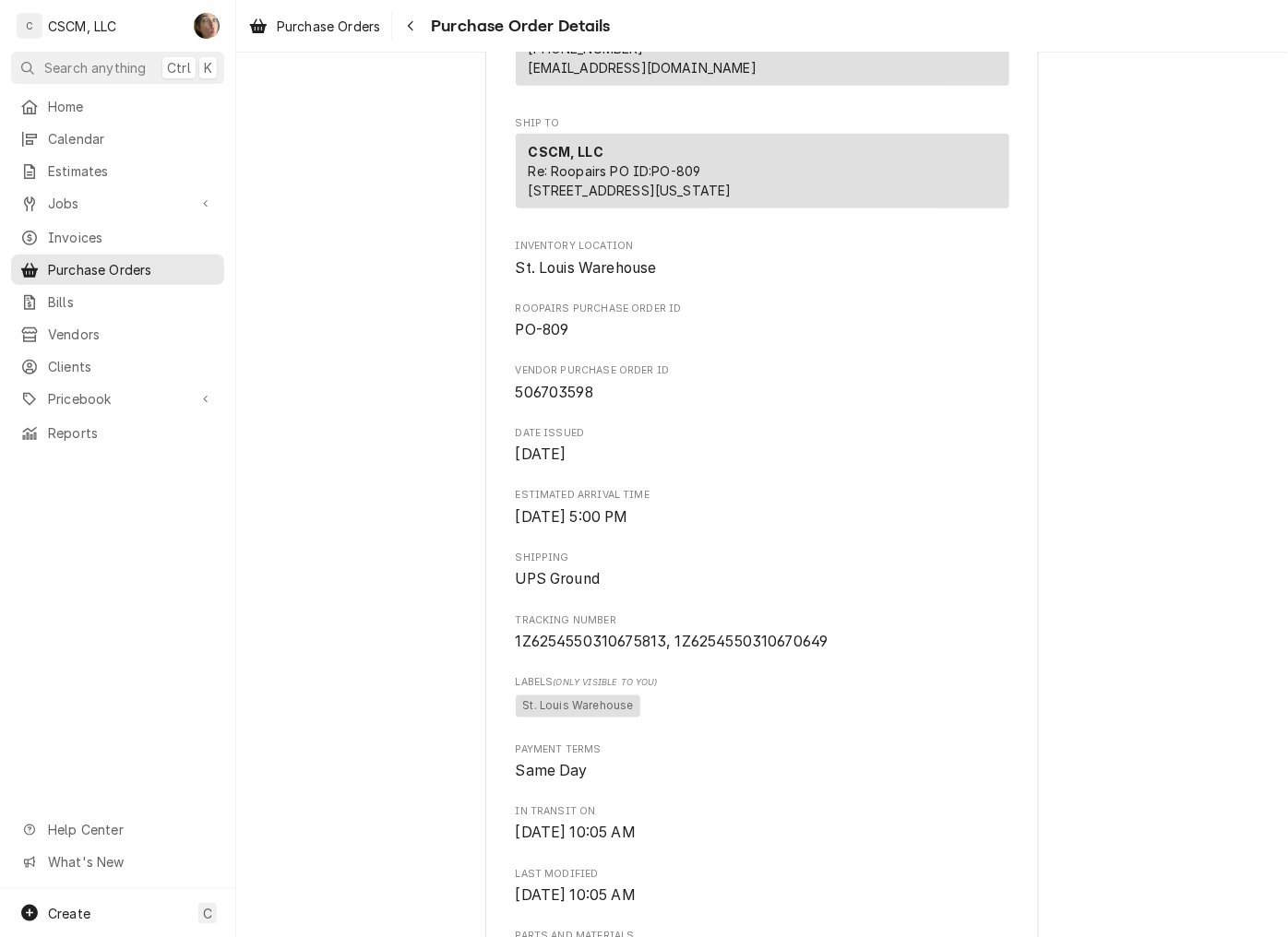
scroll to position [307, 0]
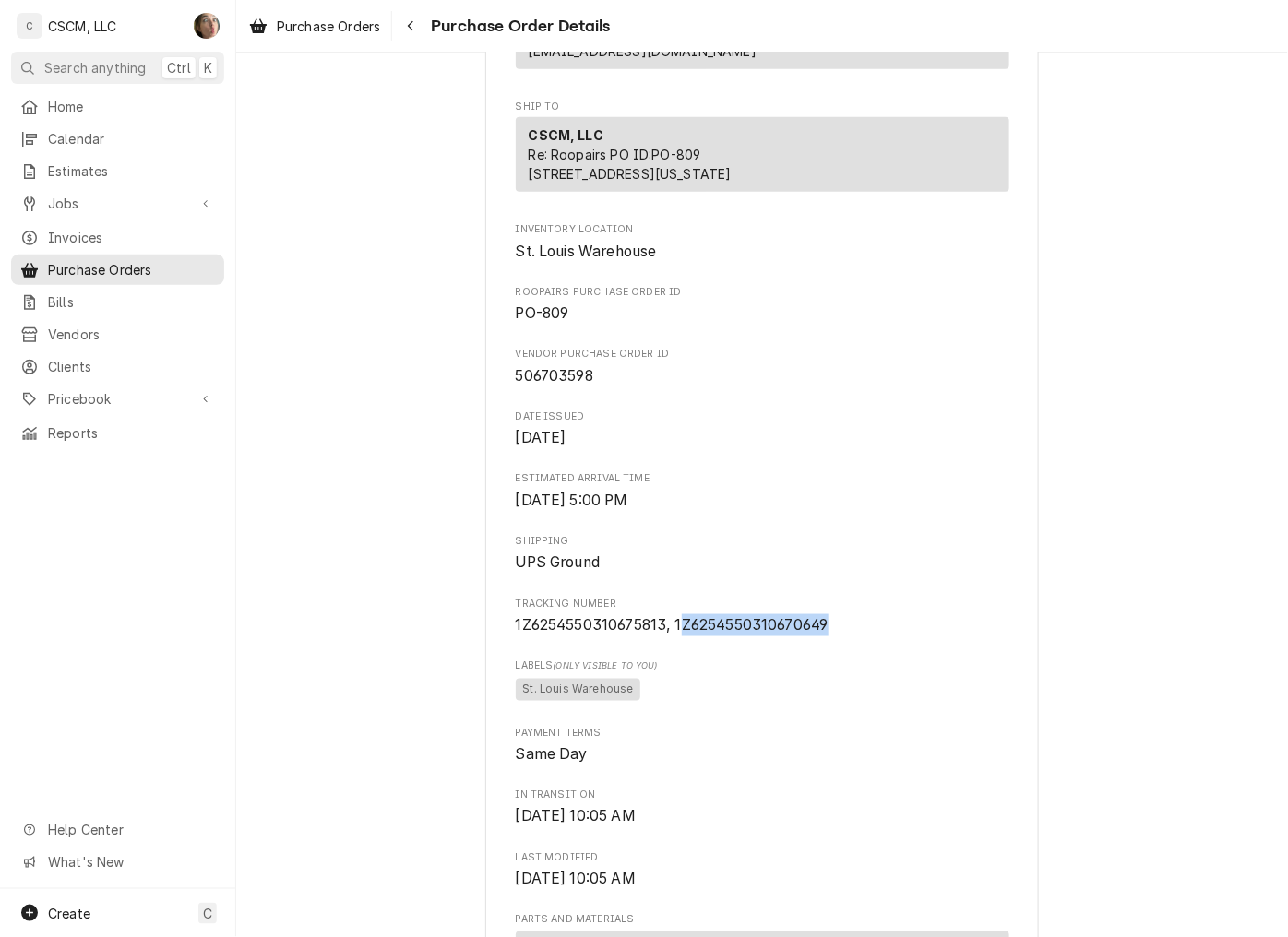
drag, startPoint x: 843, startPoint y: 678, endPoint x: 670, endPoint y: 684, distance: 173.1
click at [670, 636] on span "1Z6254550310675813, 1Z6254550310670649" at bounding box center [762, 625] width 494 height 22
copy span "Z6254550310670649"
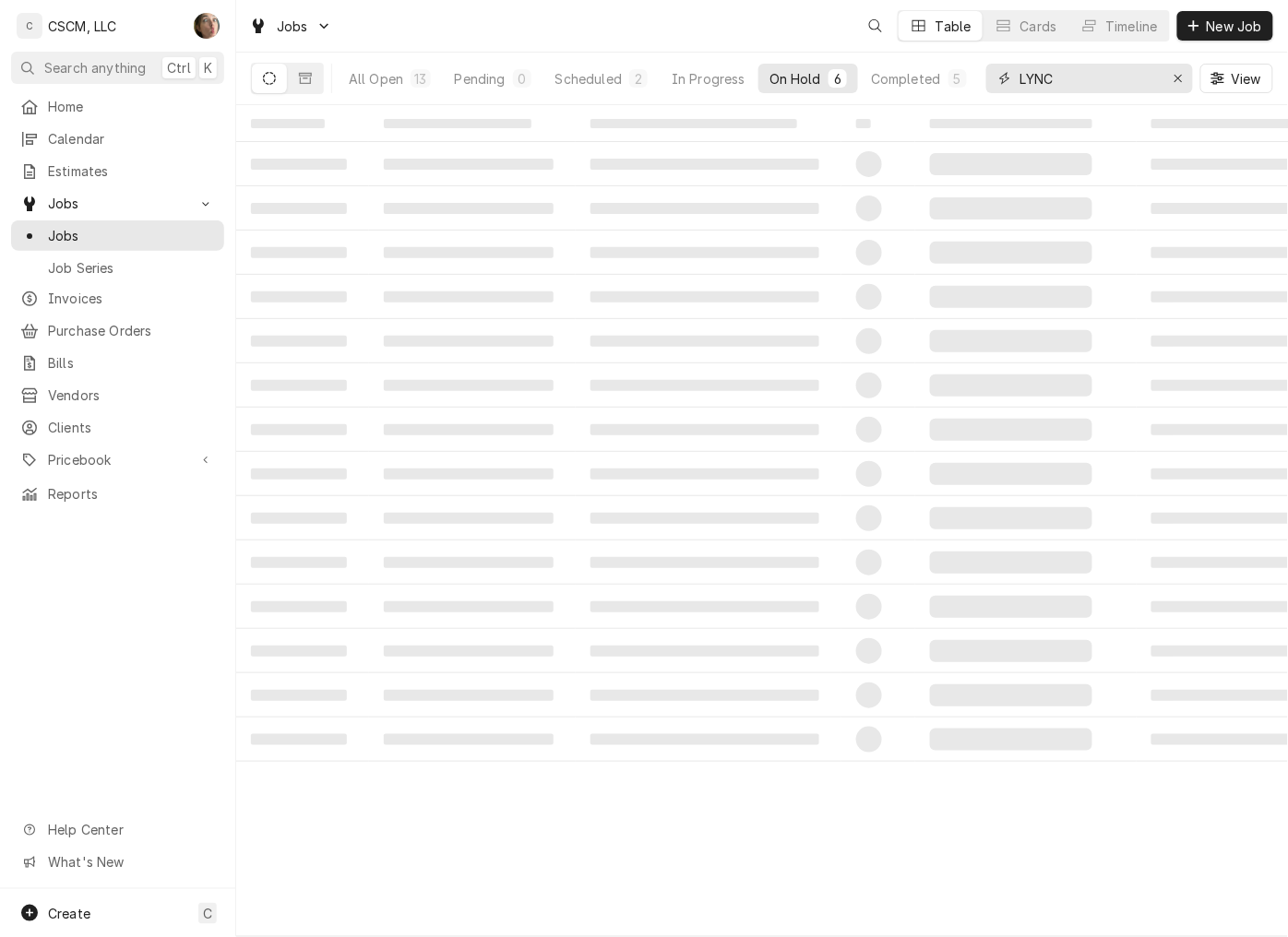
click at [1140, 85] on input "LYNC" at bounding box center [1088, 79] width 138 height 30
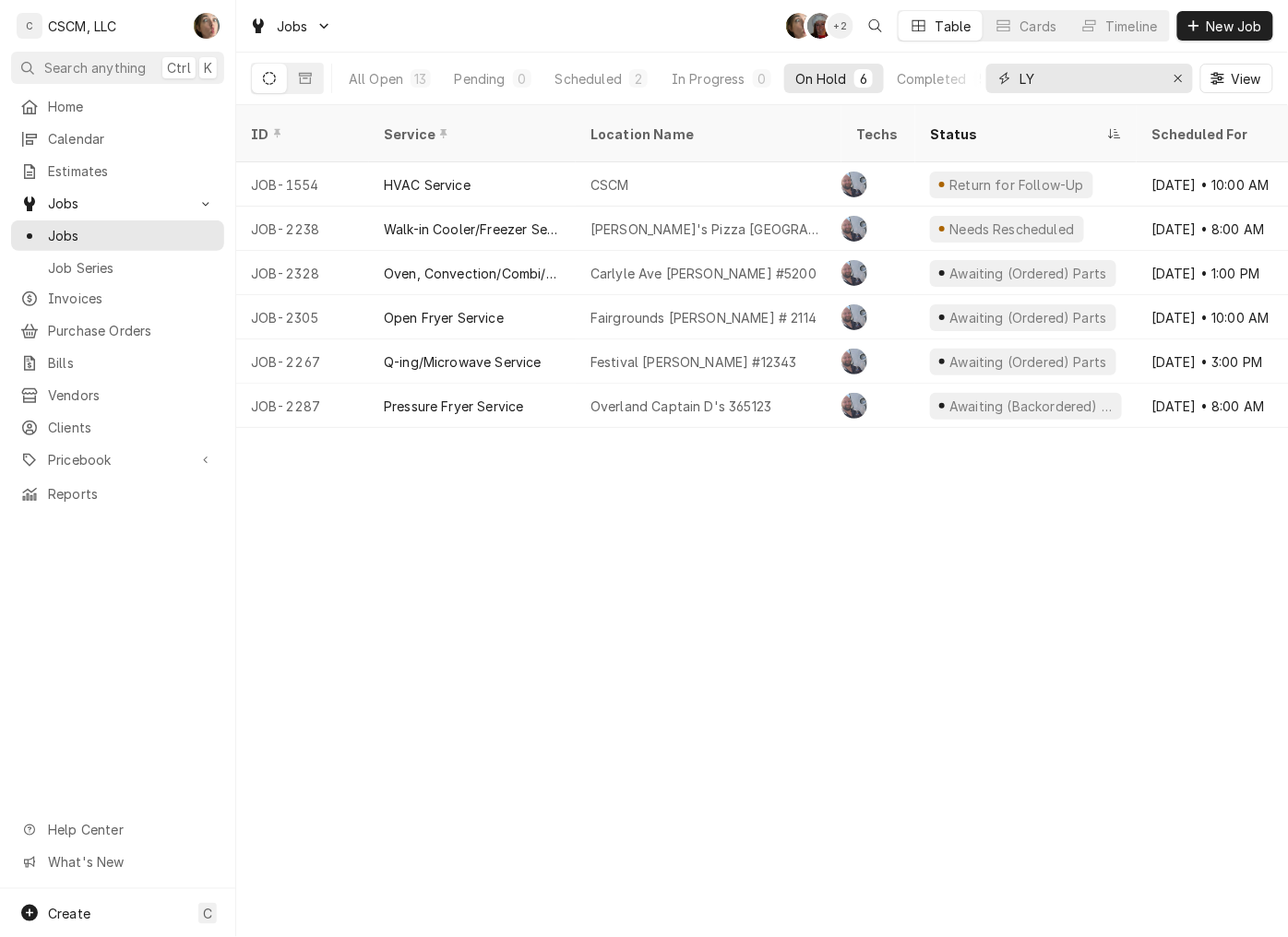
type input "L"
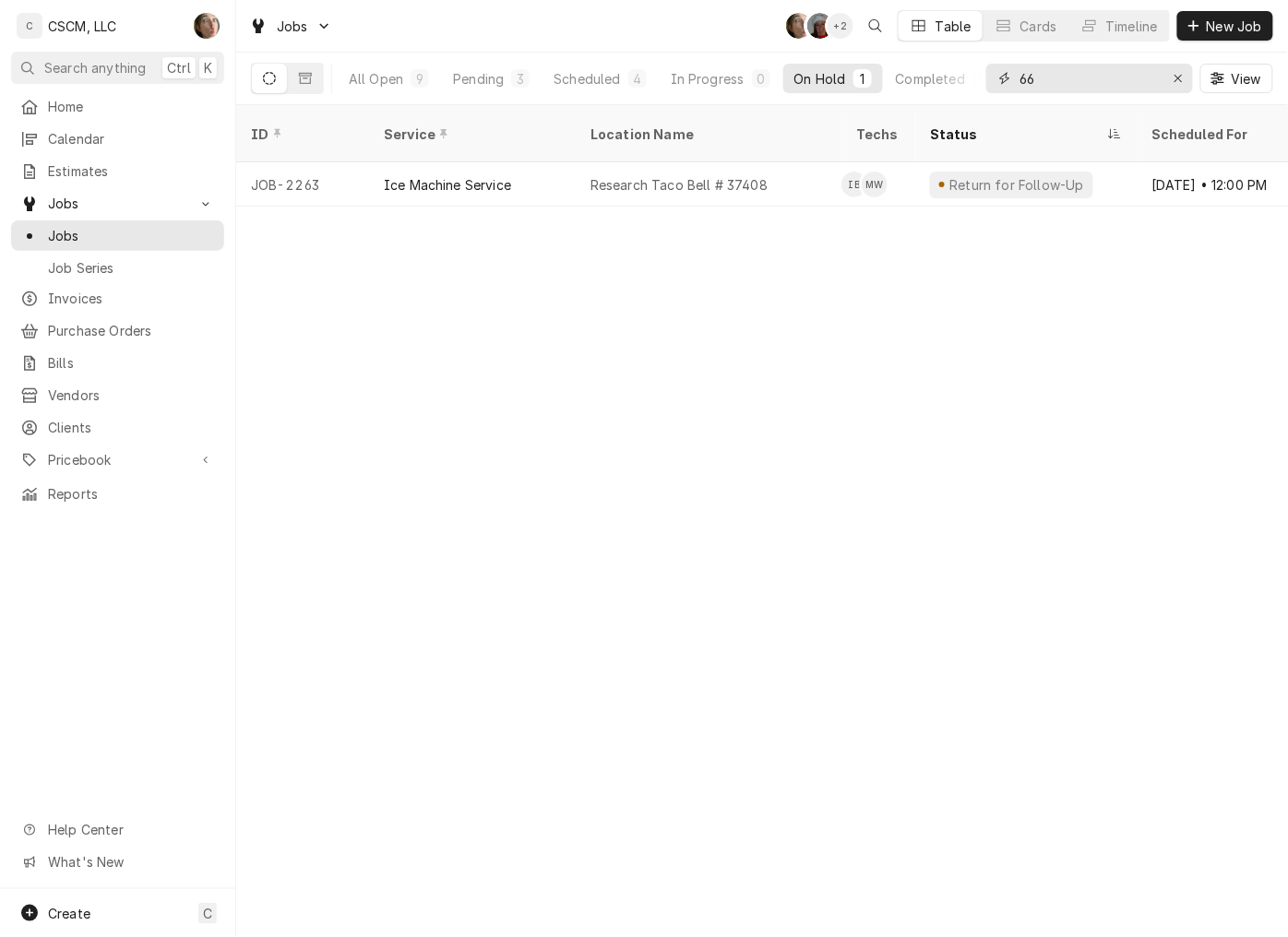
type input "6"
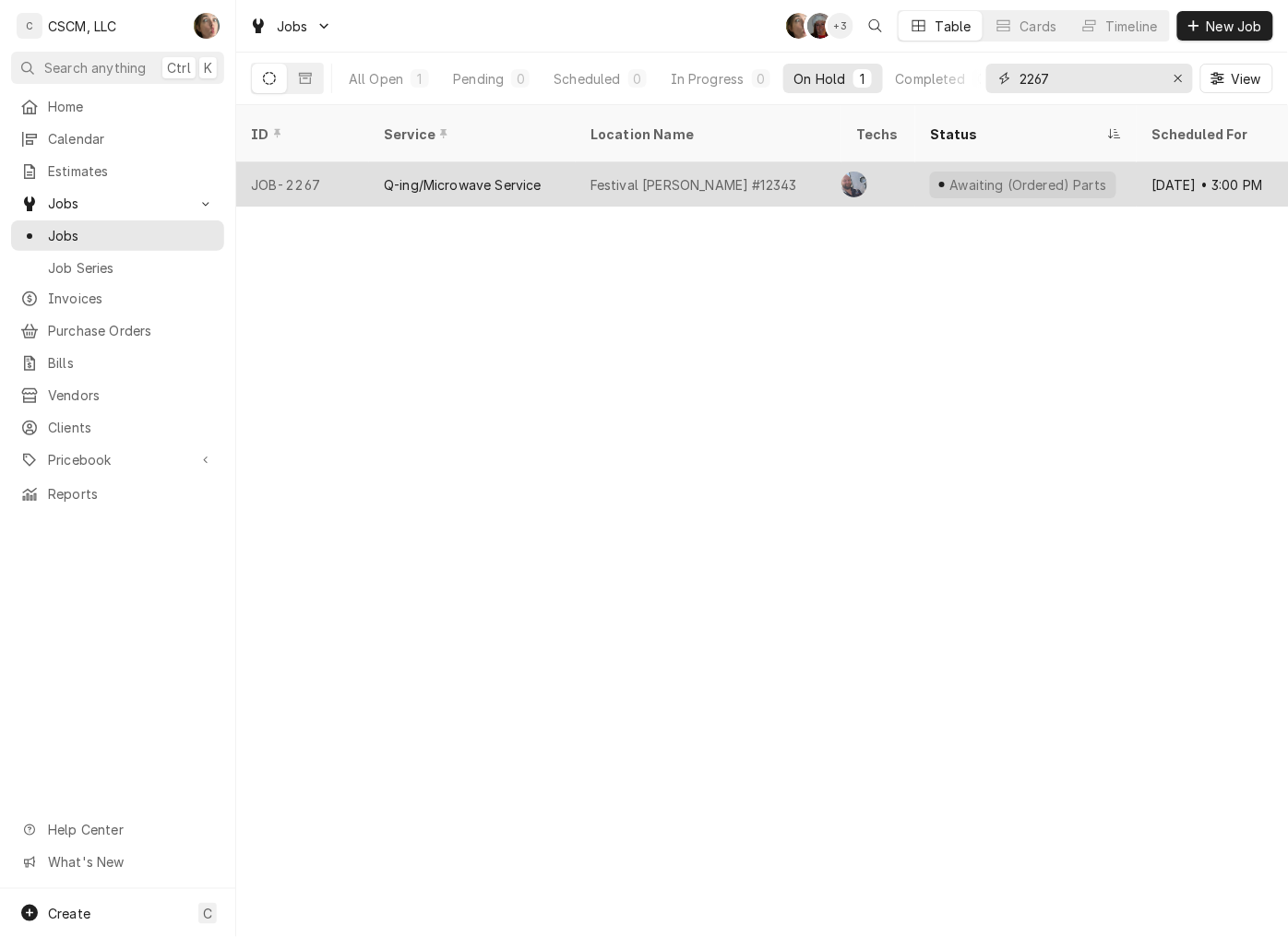
type input "2267"
click at [696, 175] on div "Festival [PERSON_NAME] #12343" at bounding box center [693, 184] width 207 height 19
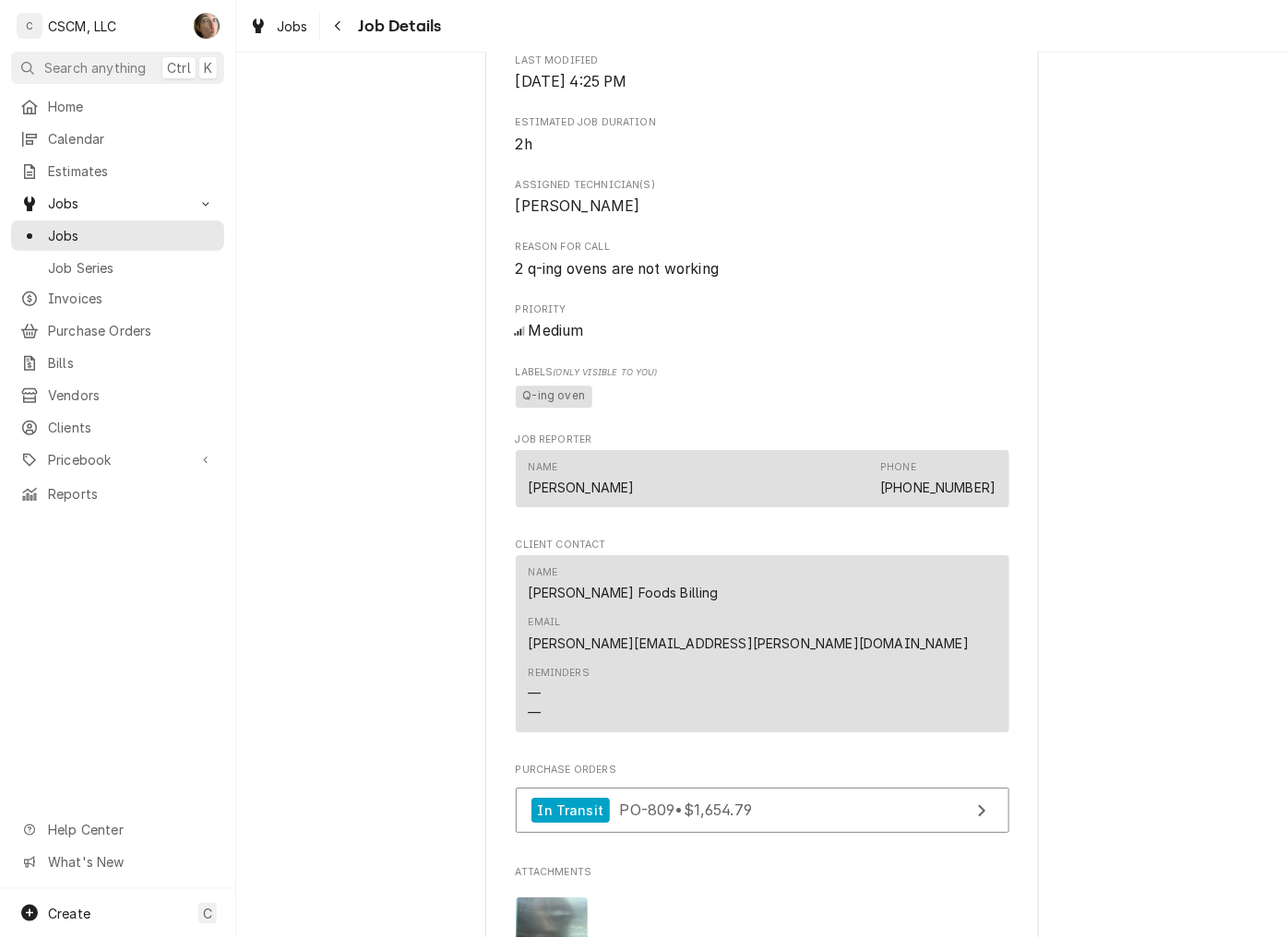
scroll to position [1434, 0]
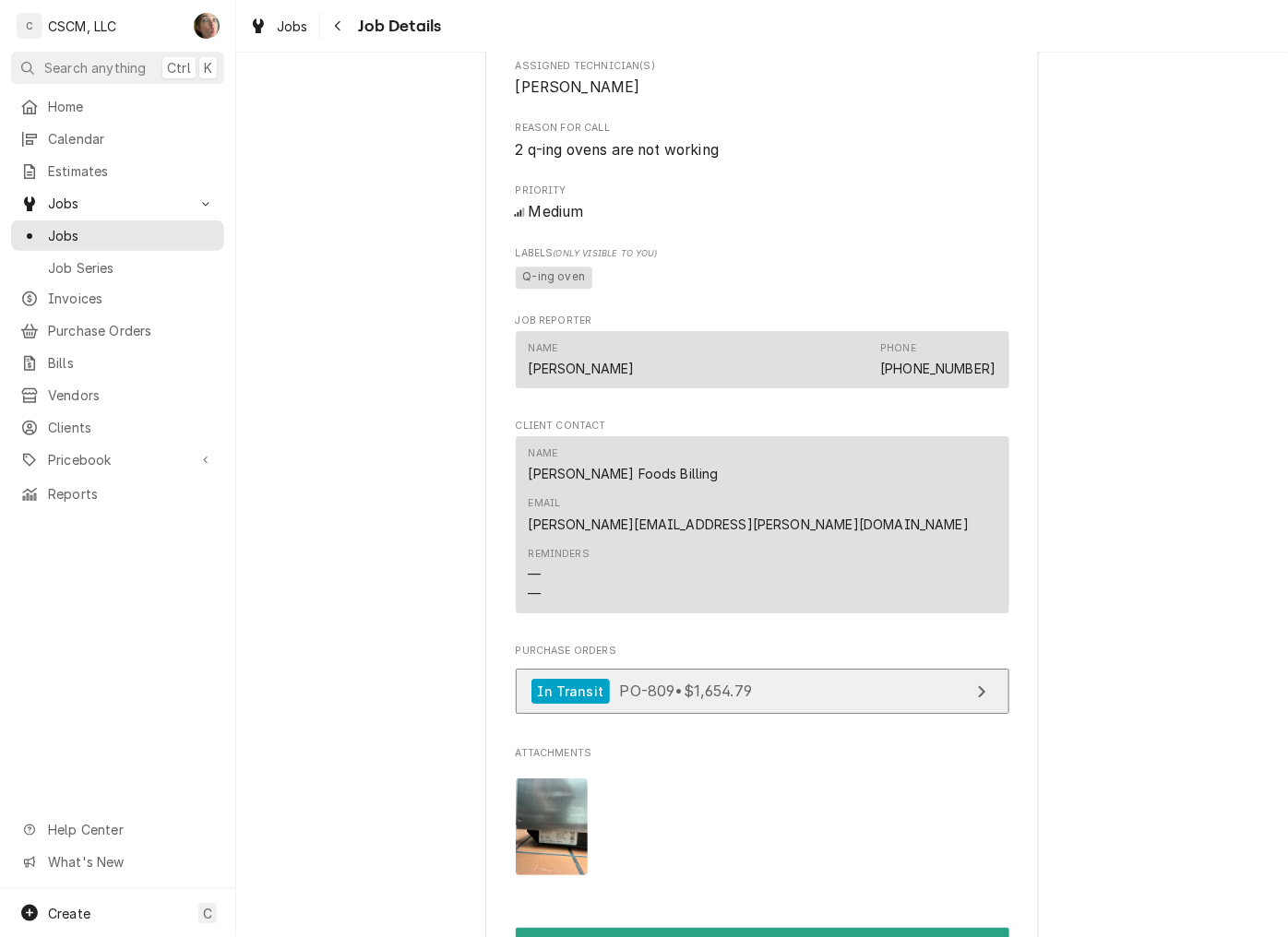
click at [814, 668] on link "In Transit PO-809 • $1,654.79" at bounding box center [762, 690] width 494 height 45
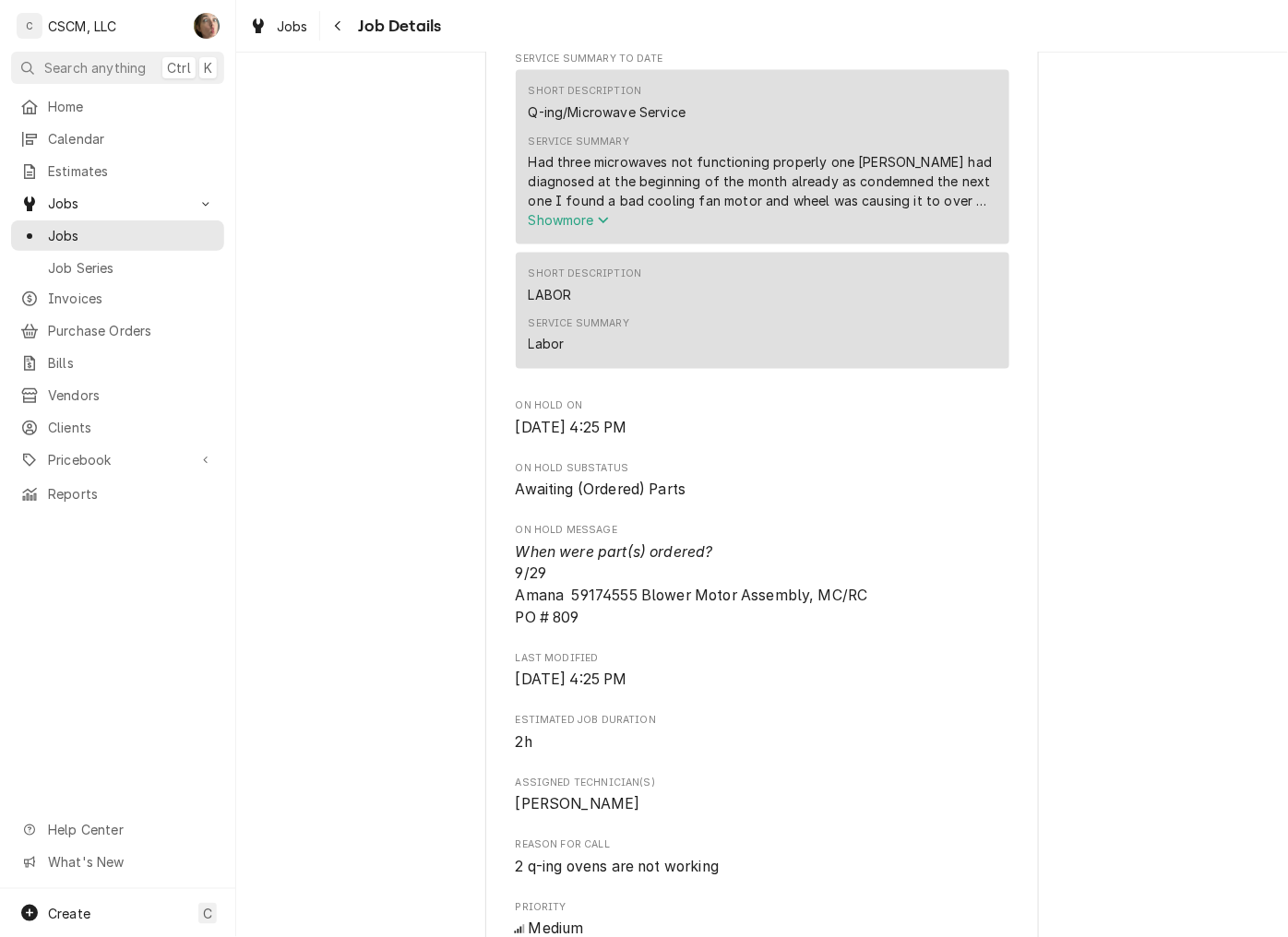
scroll to position [0, 0]
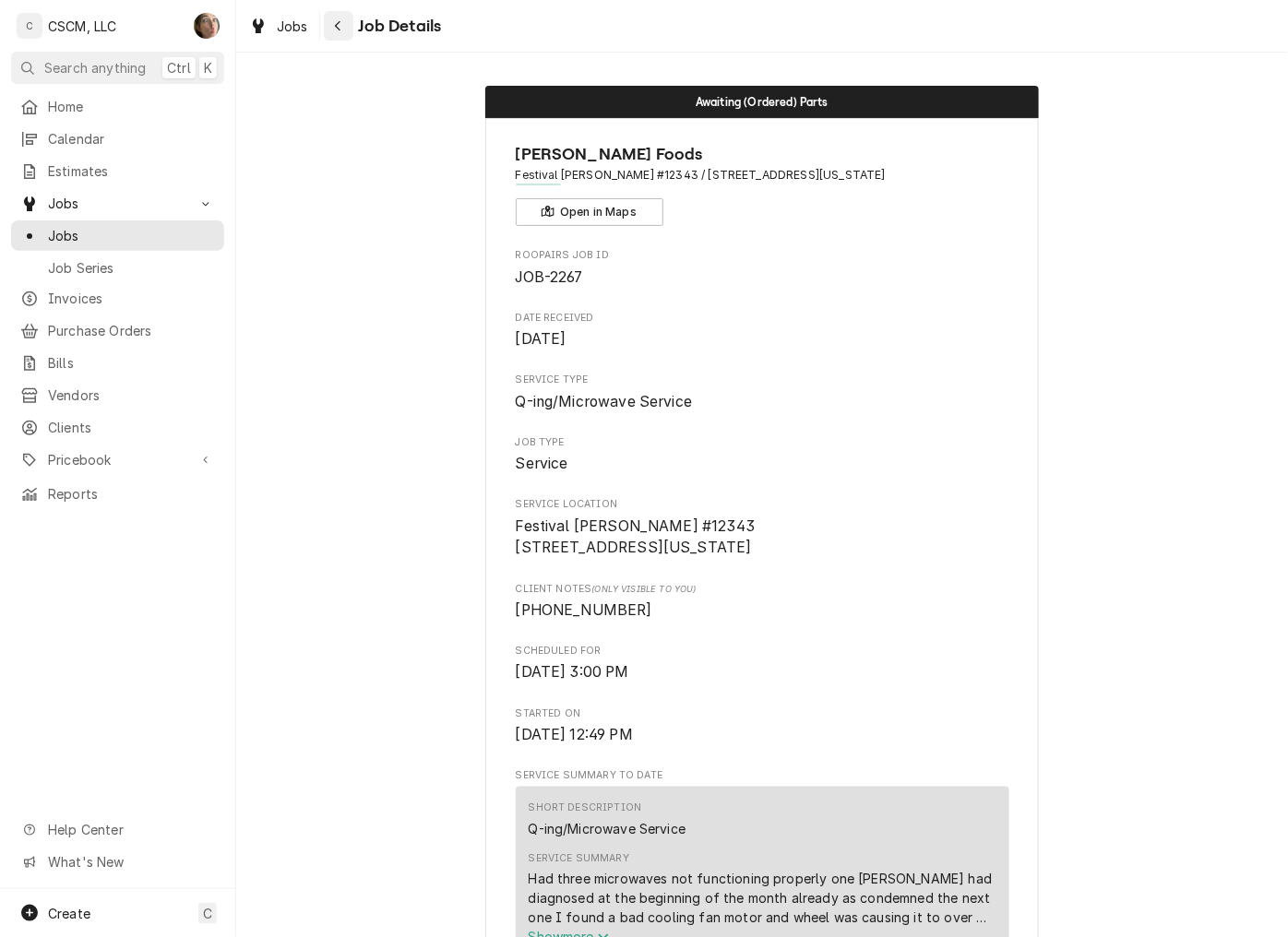
click at [334, 30] on icon "Navigate back" at bounding box center [338, 25] width 8 height 13
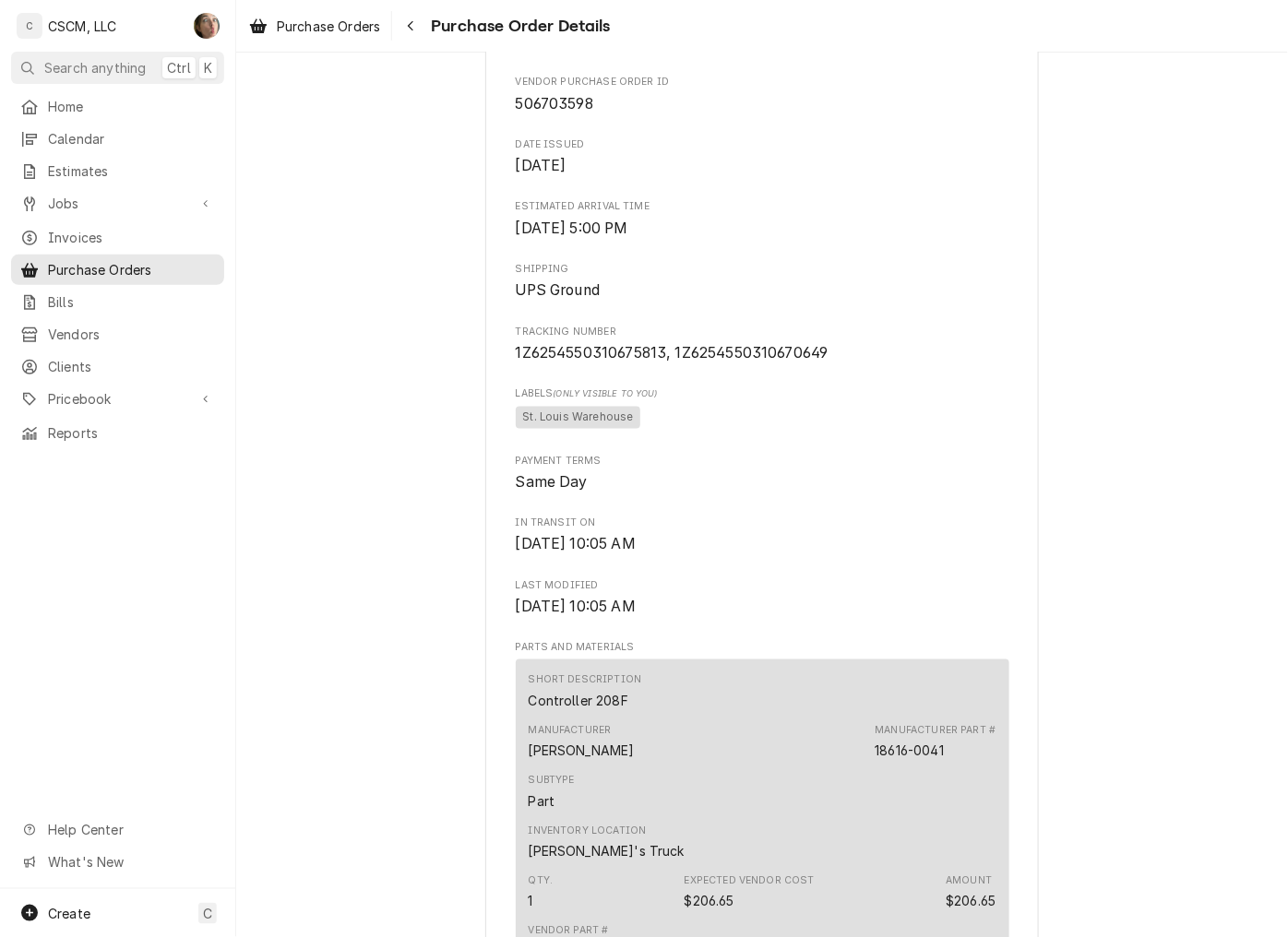
scroll to position [614, 0]
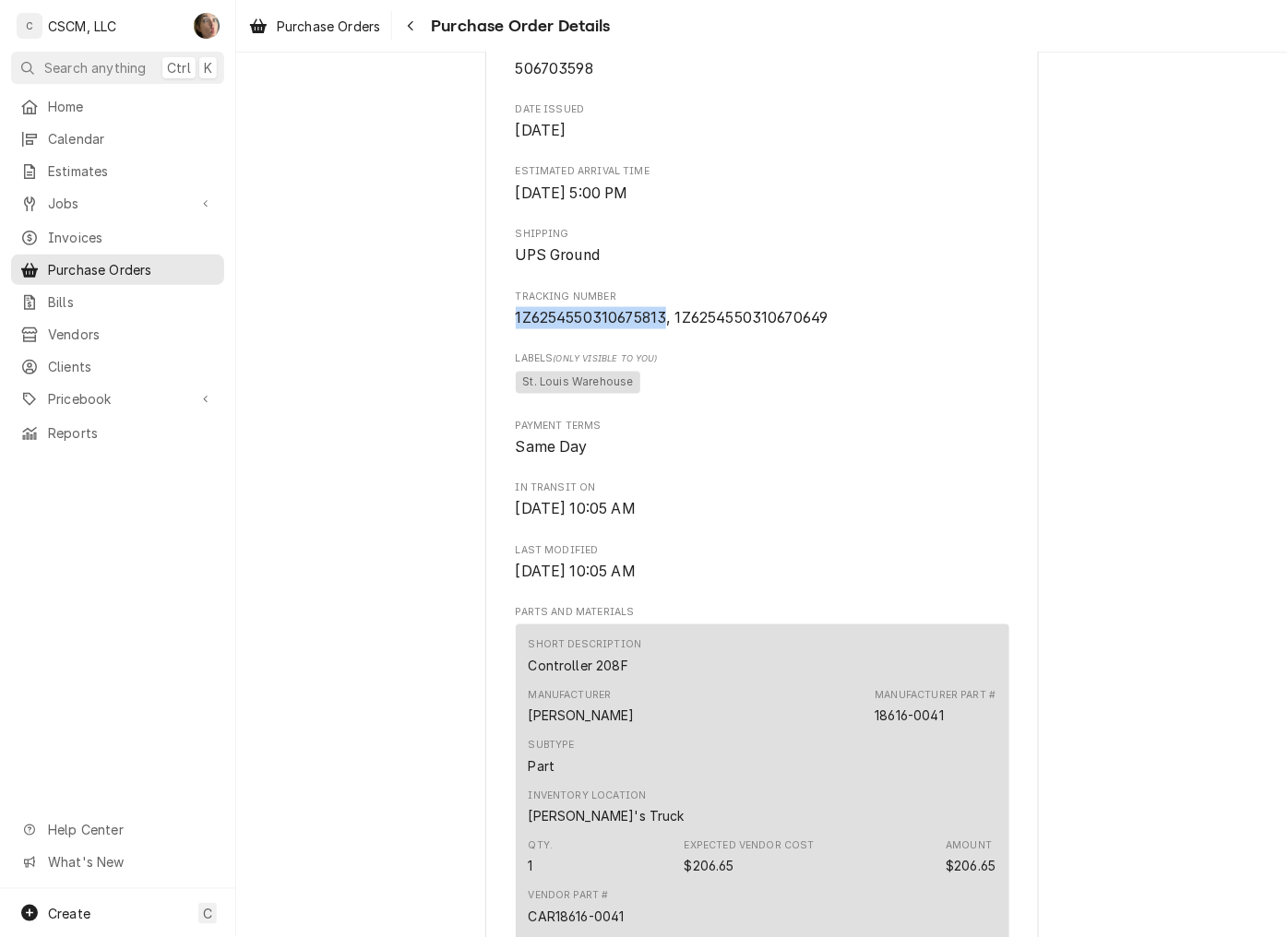
drag, startPoint x: 659, startPoint y: 373, endPoint x: 481, endPoint y: 372, distance: 178.0
copy span "1Z6254550310675813"
drag, startPoint x: 828, startPoint y: 373, endPoint x: 667, endPoint y: 370, distance: 161.0
click at [667, 330] on span "1Z6254550310675813, 1Z6254550310670649" at bounding box center [762, 318] width 494 height 22
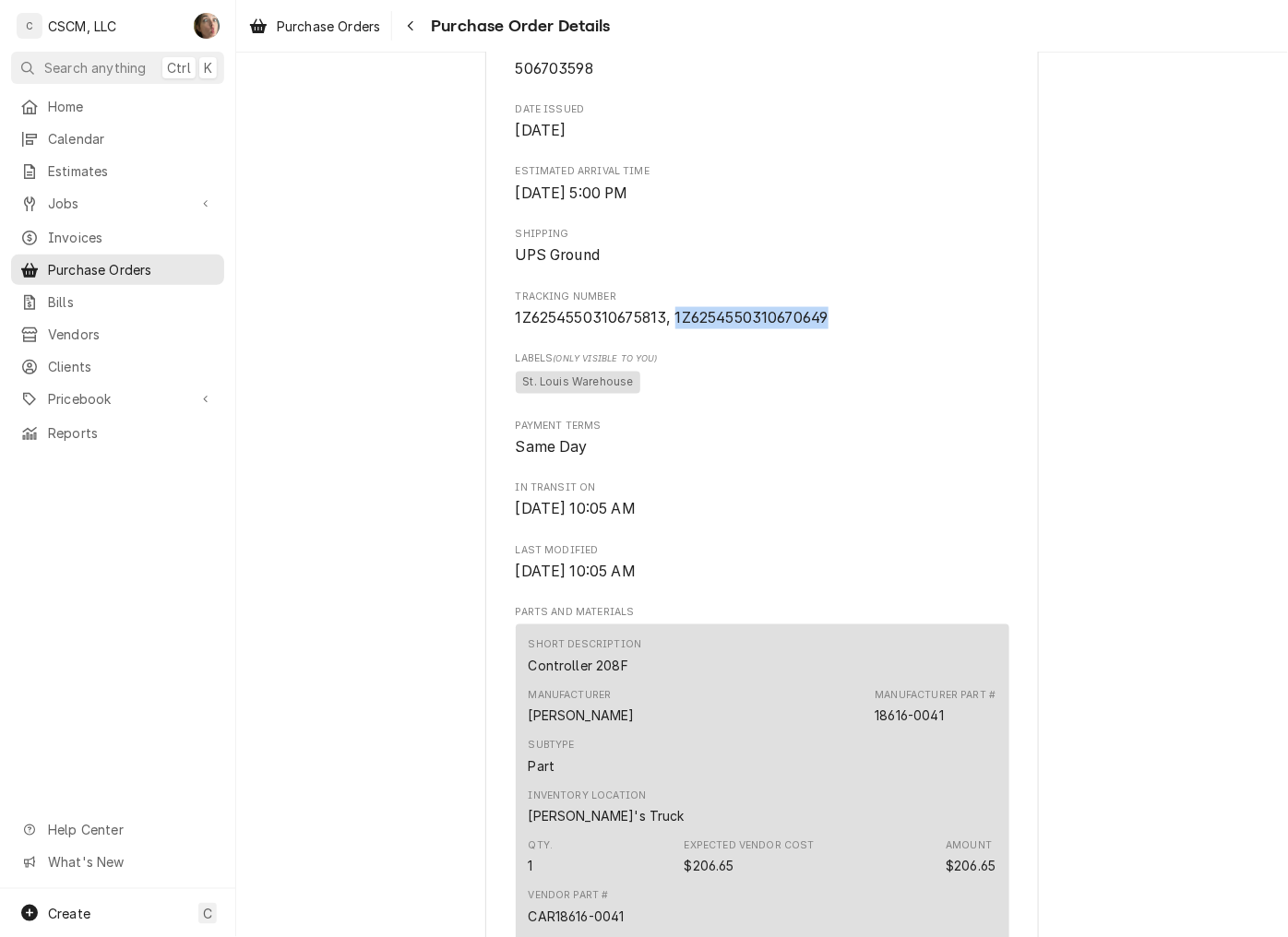
copy span "1Z6254550310670649"
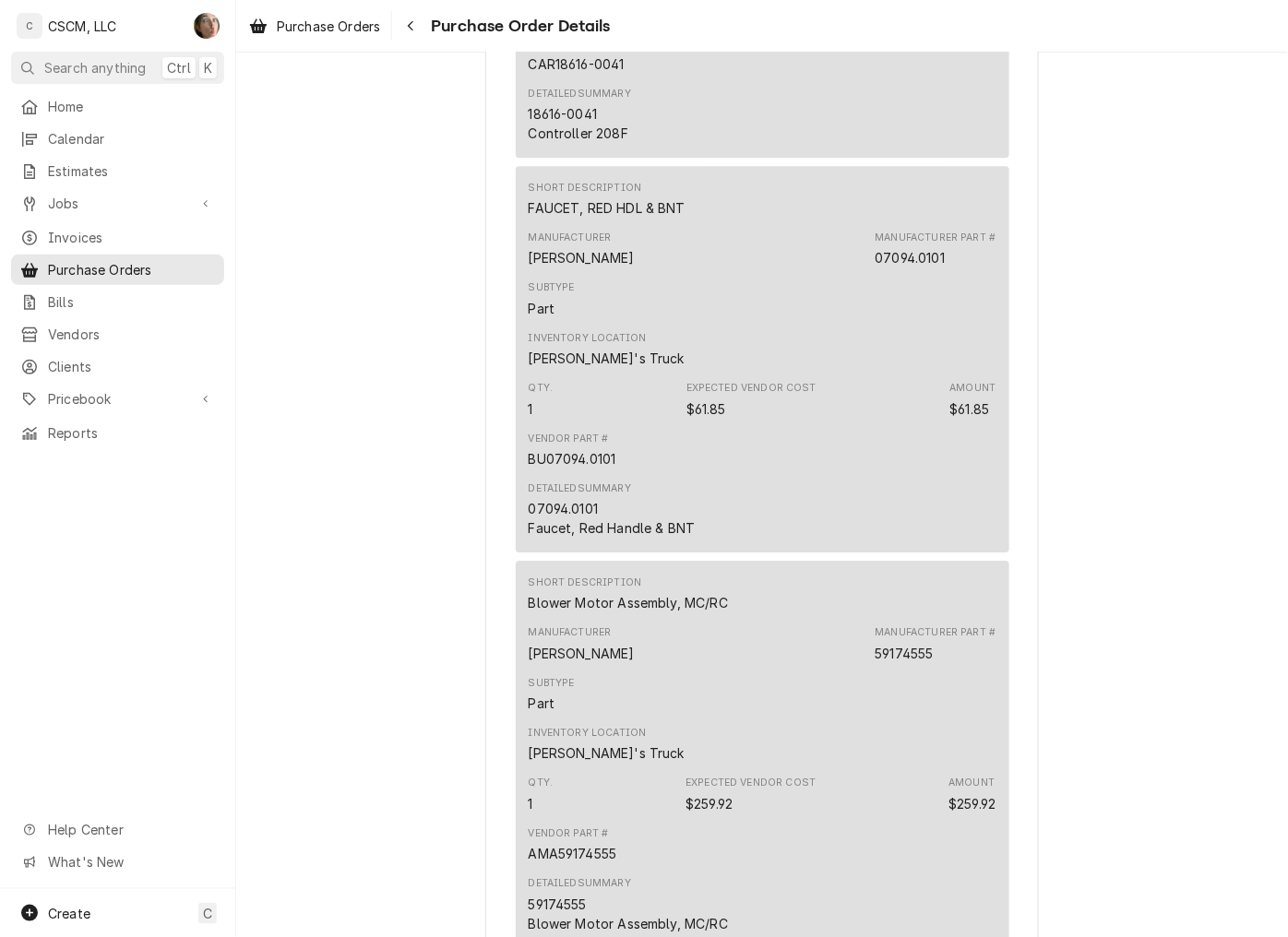
scroll to position [1536, 0]
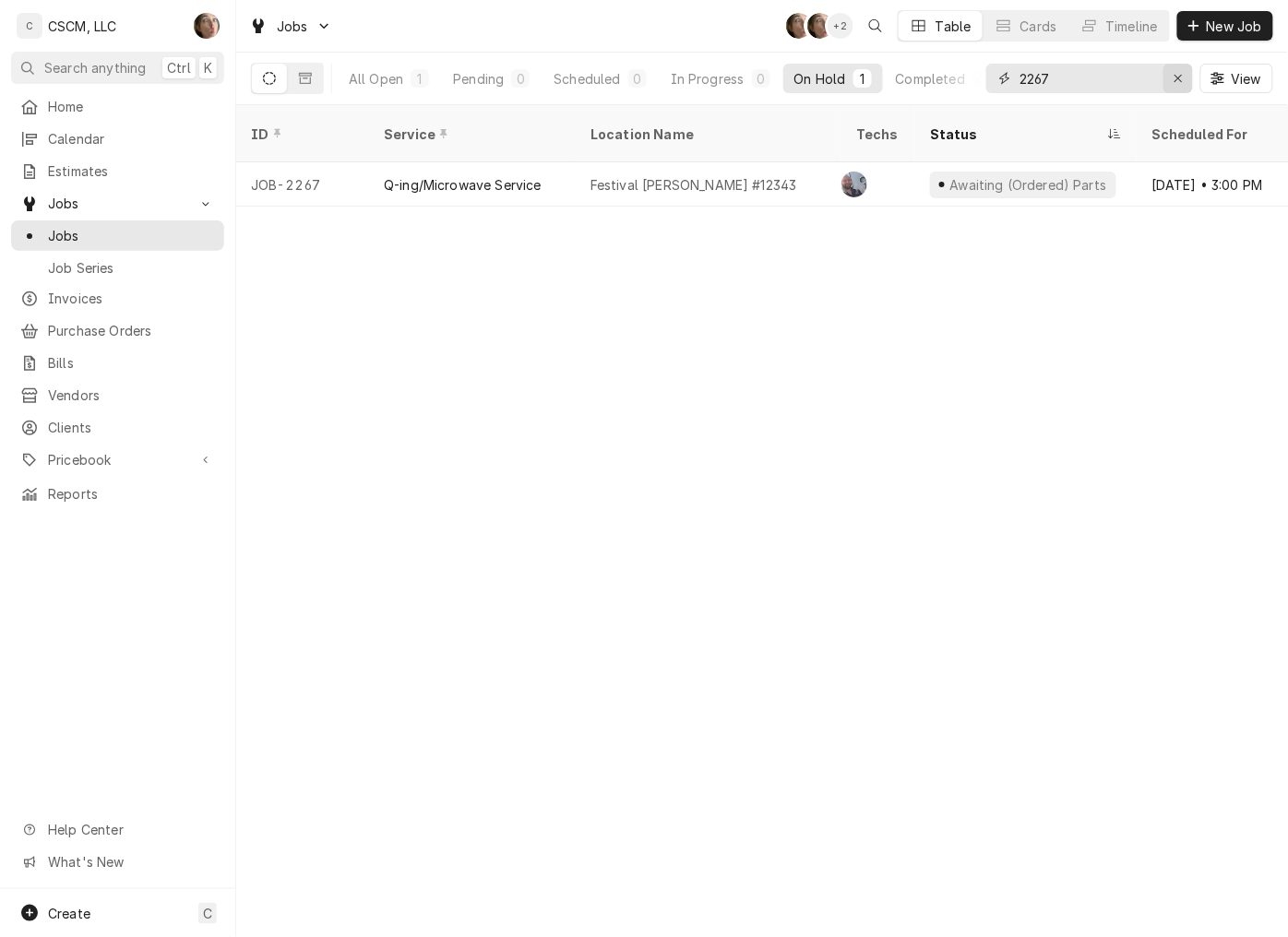
click at [1184, 78] on div "Erase input" at bounding box center [1178, 78] width 18 height 18
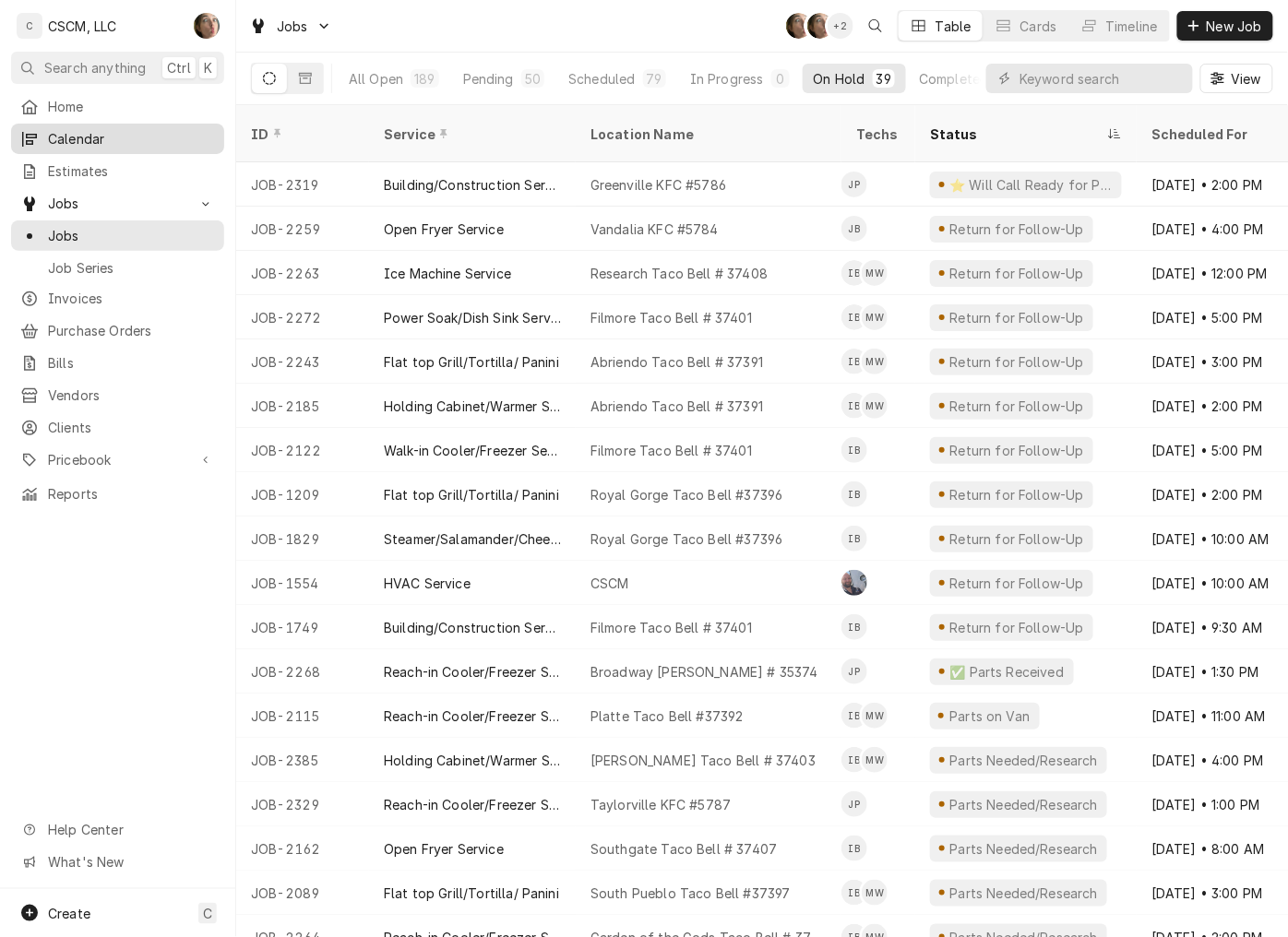
click at [114, 130] on span "Calendar" at bounding box center [131, 138] width 167 height 19
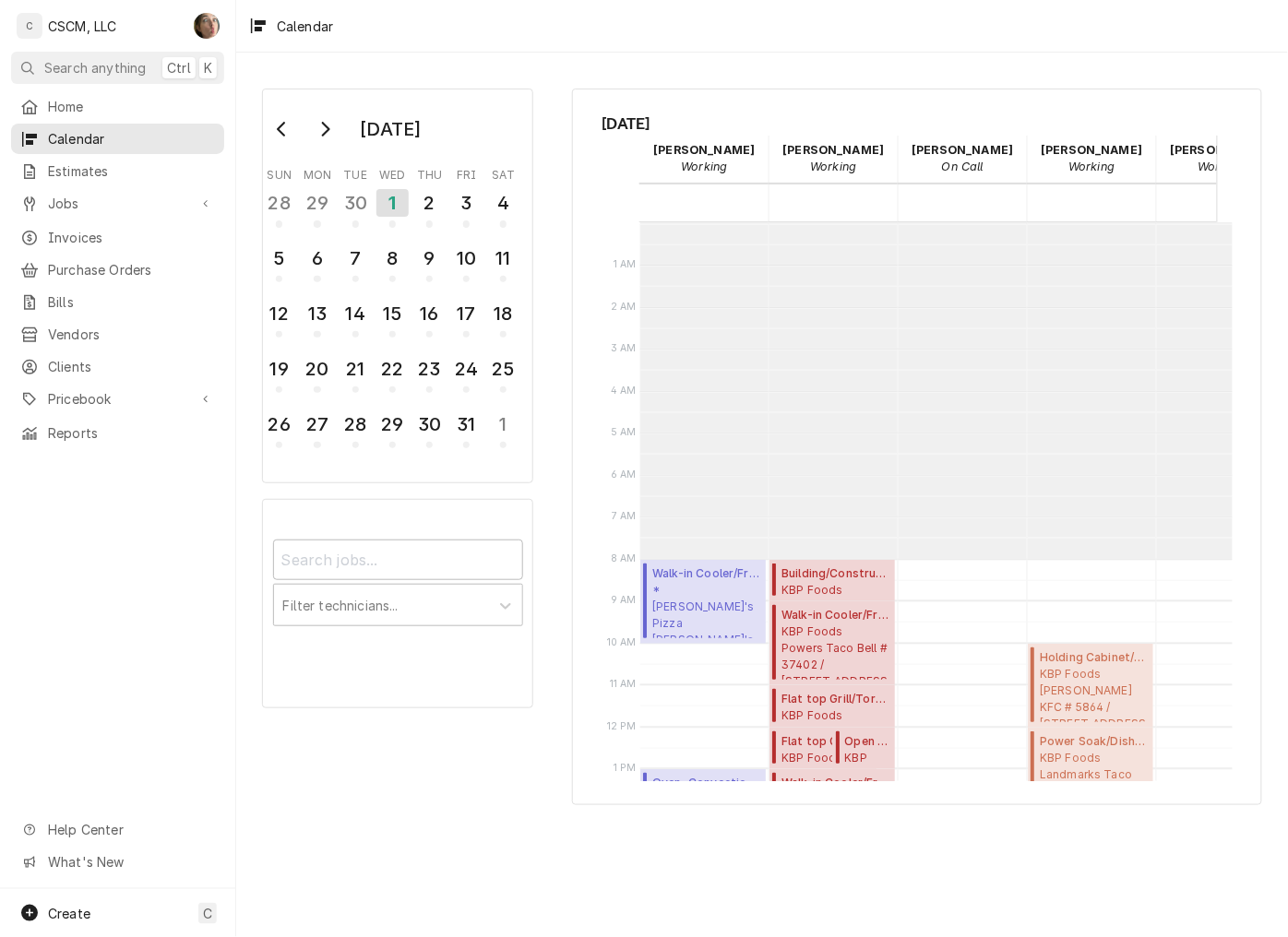
scroll to position [336, 0]
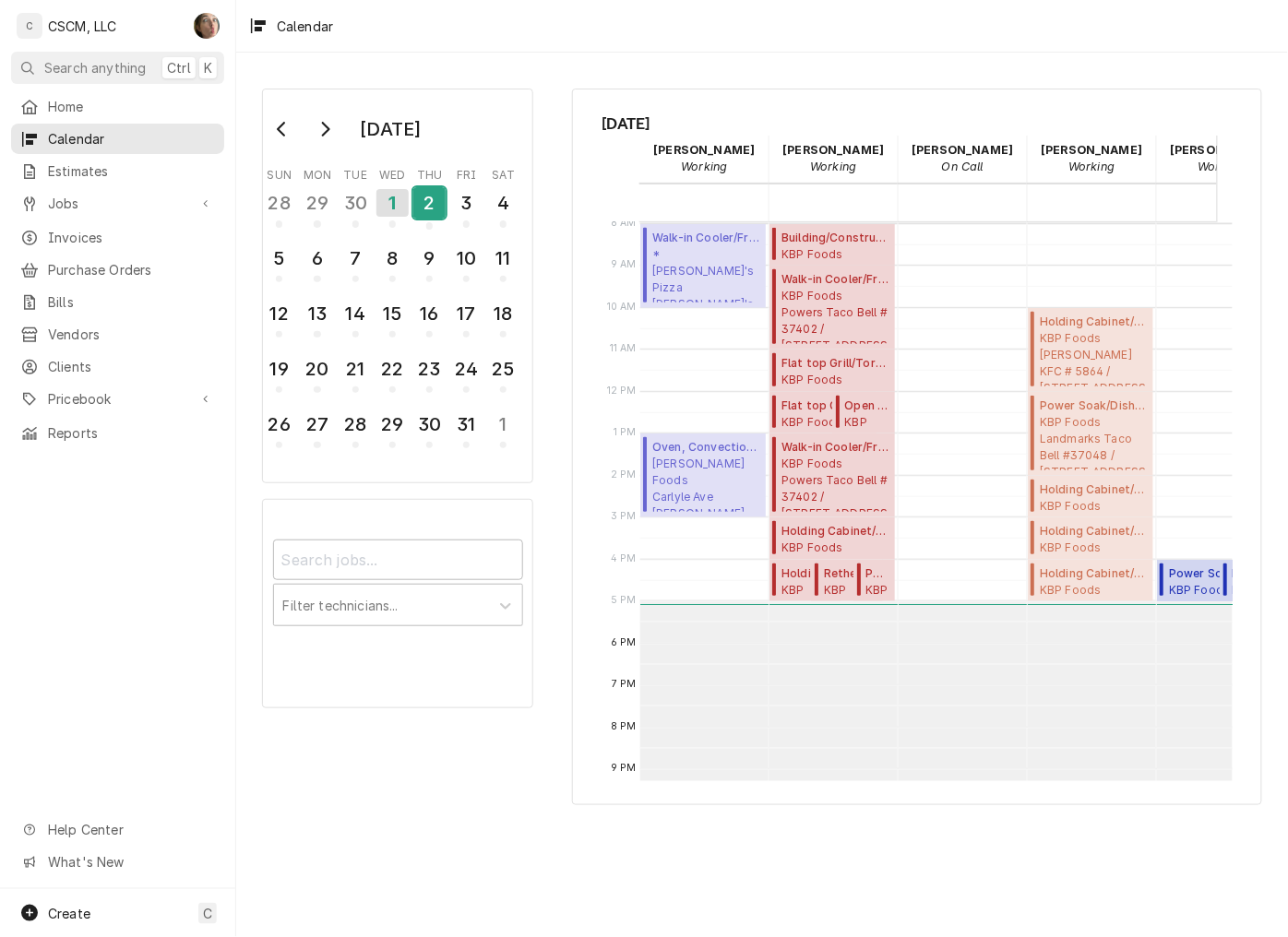
click at [427, 206] on div "2" at bounding box center [430, 202] width 32 height 31
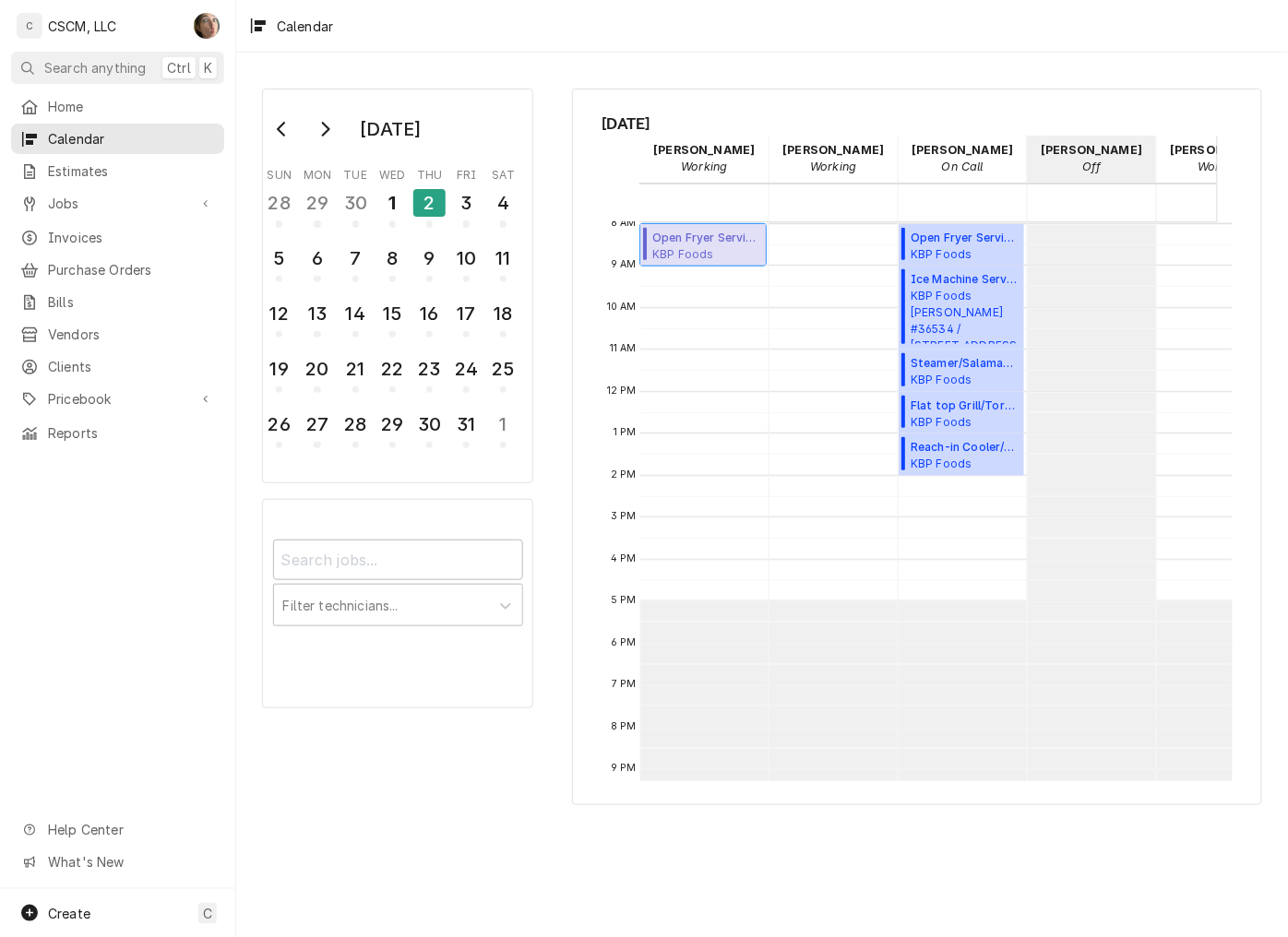
click at [693, 253] on span "KBP Foods Mehlville KFC #5841 / 4071 Union Rd, Mehlville, Missouri 63129" at bounding box center [706, 253] width 108 height 15
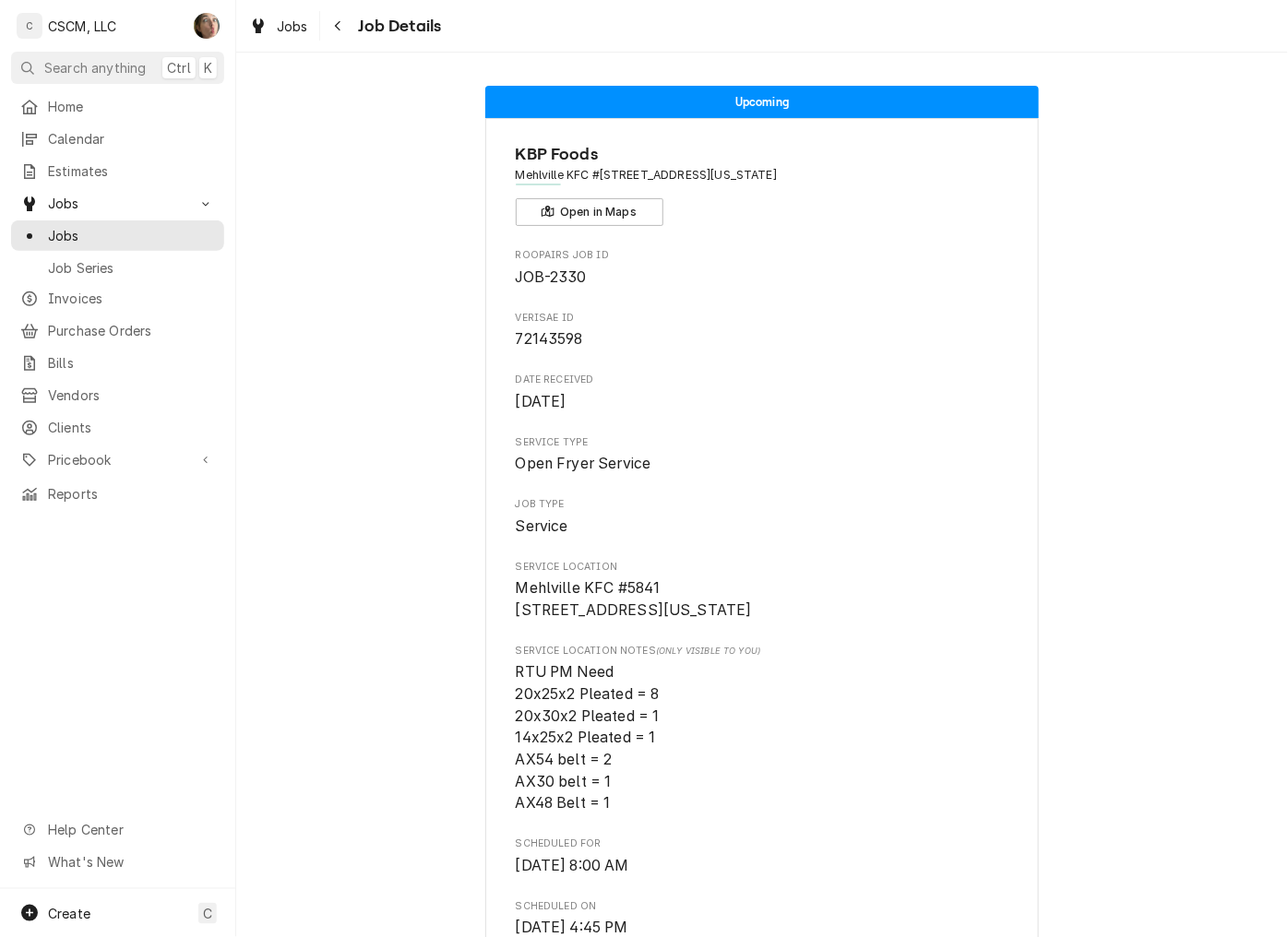
scroll to position [102, 0]
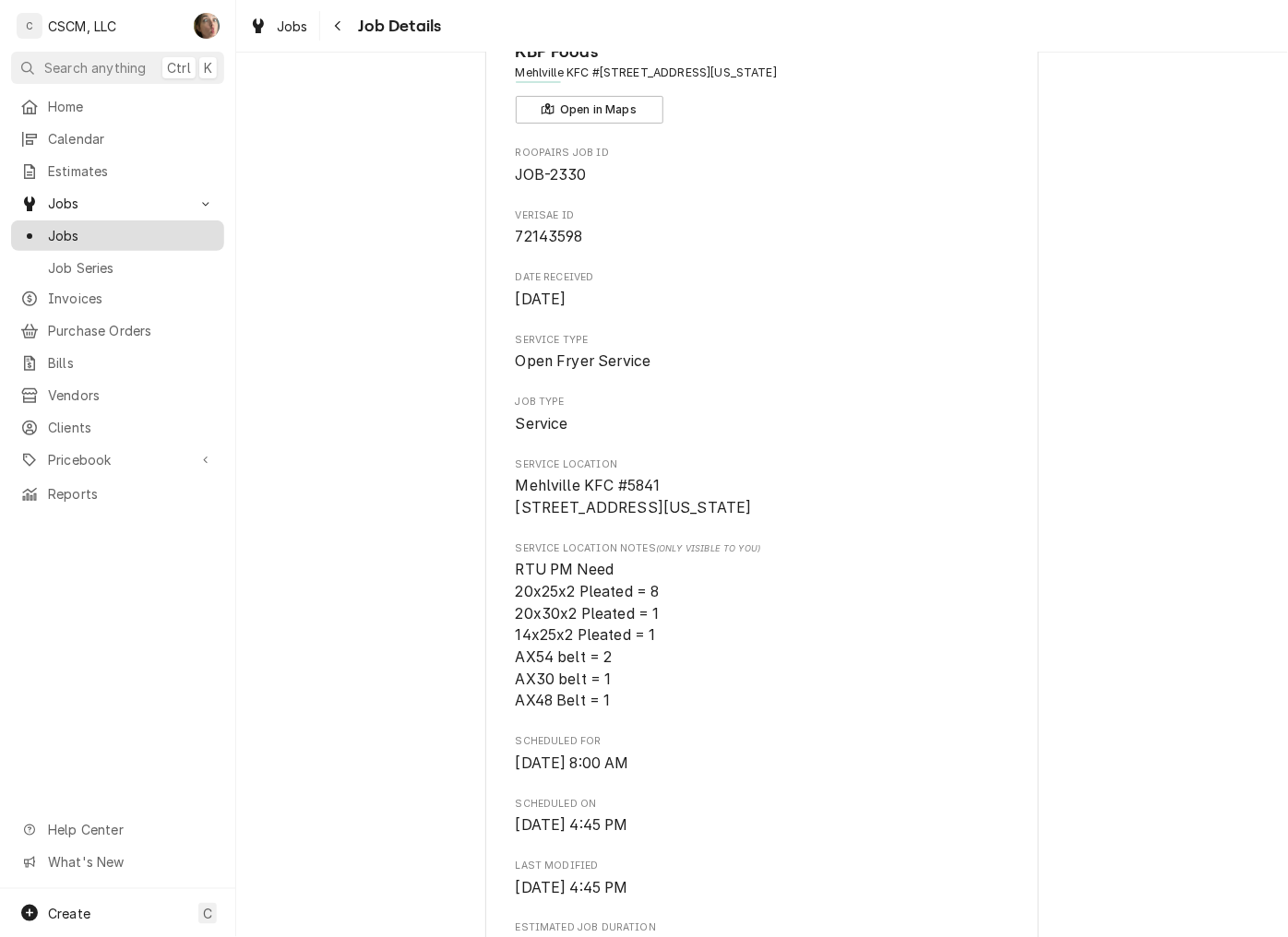
click at [88, 227] on span "Jobs" at bounding box center [131, 235] width 167 height 19
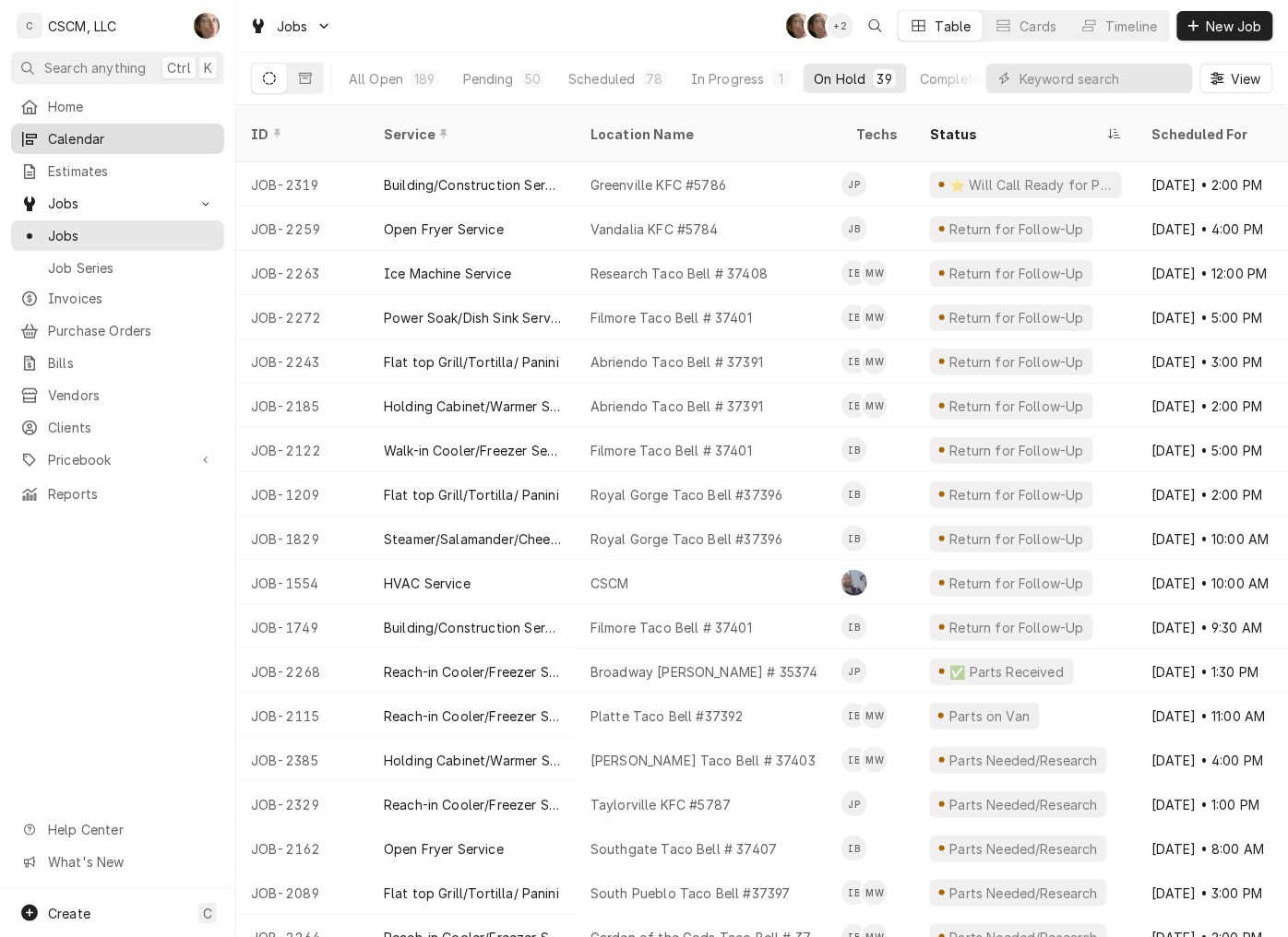
click at [115, 124] on link "Calendar" at bounding box center [117, 139] width 213 height 30
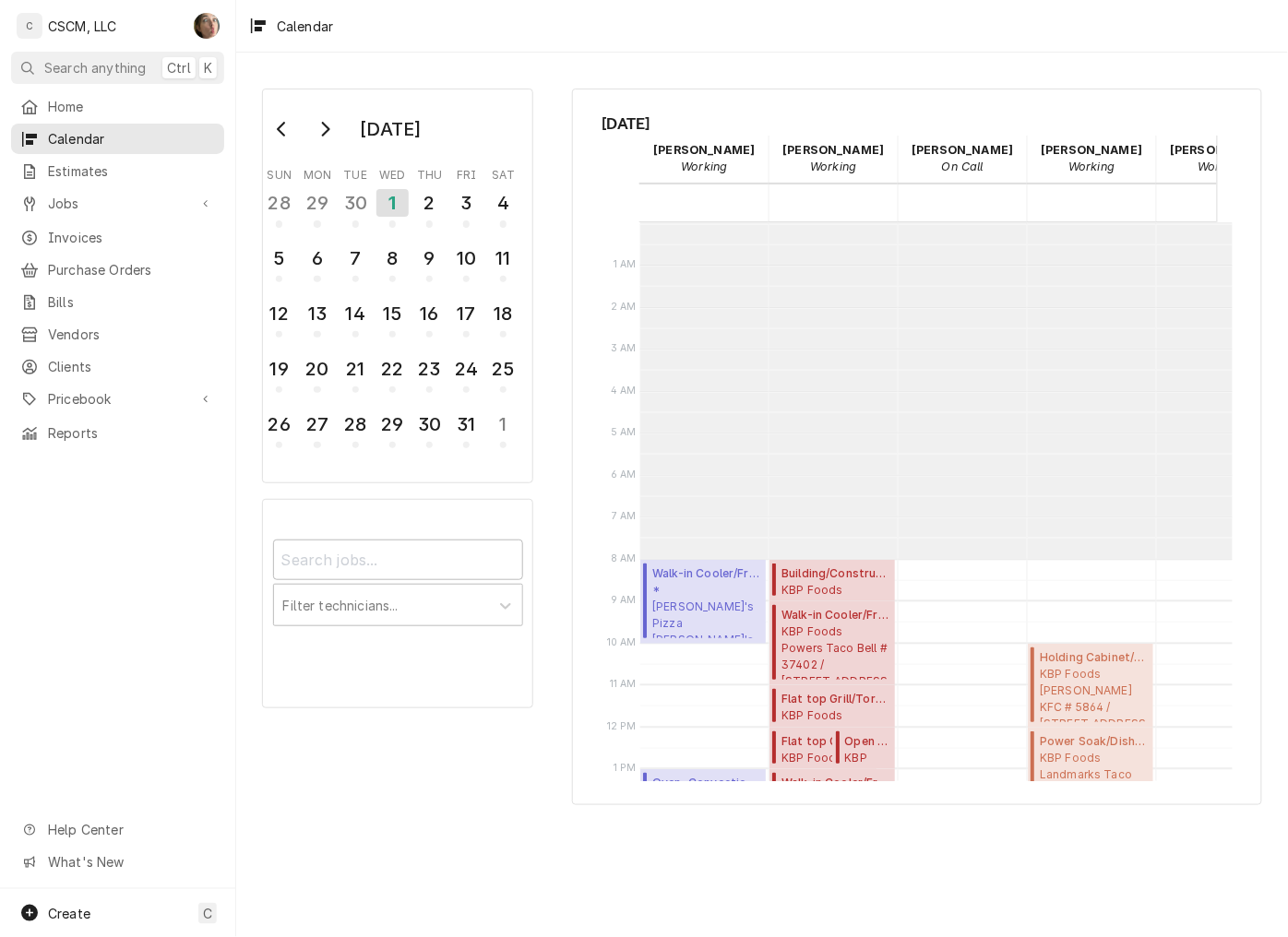
scroll to position [336, 0]
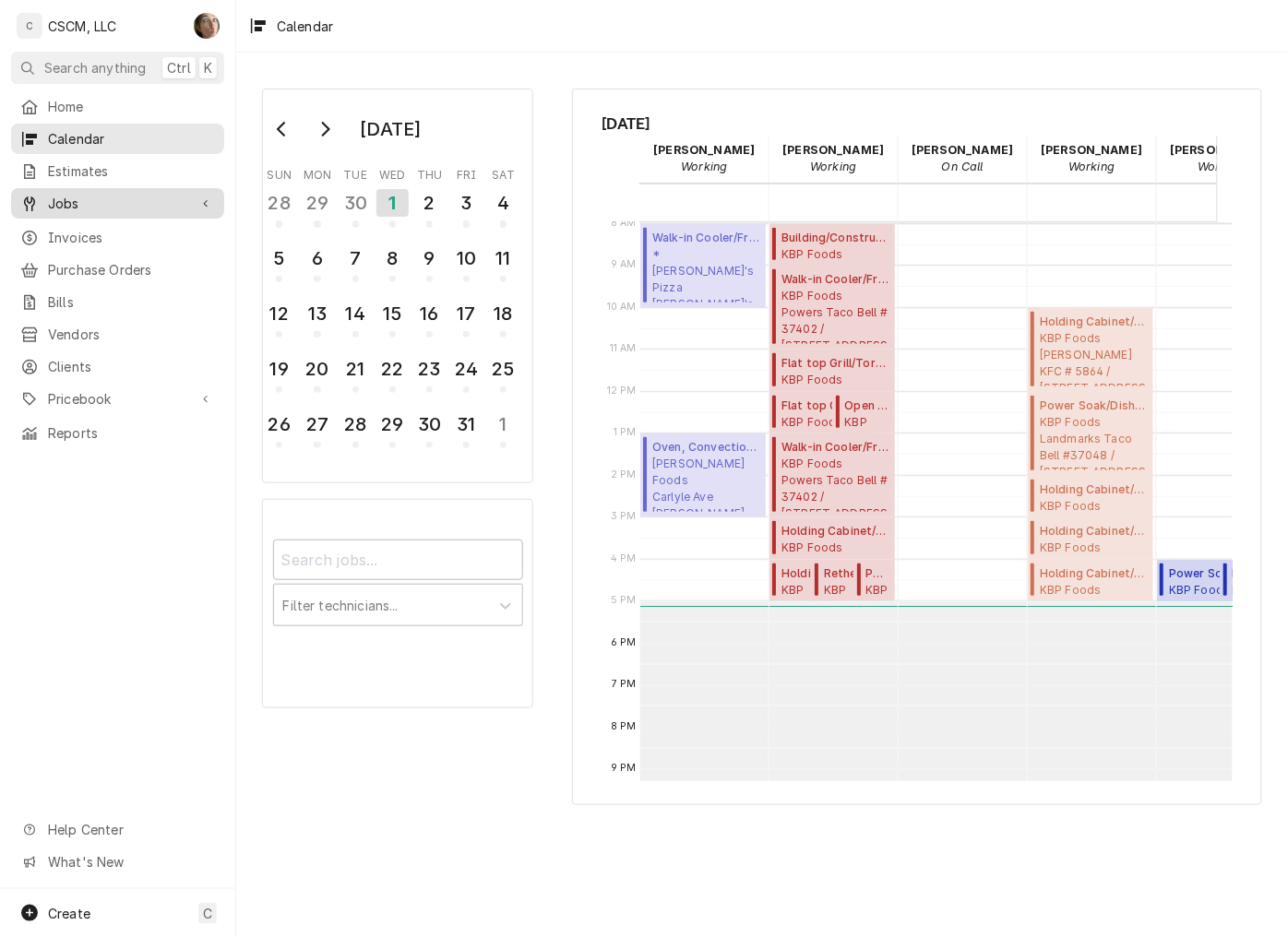
click at [108, 209] on link "Jobs" at bounding box center [117, 203] width 213 height 30
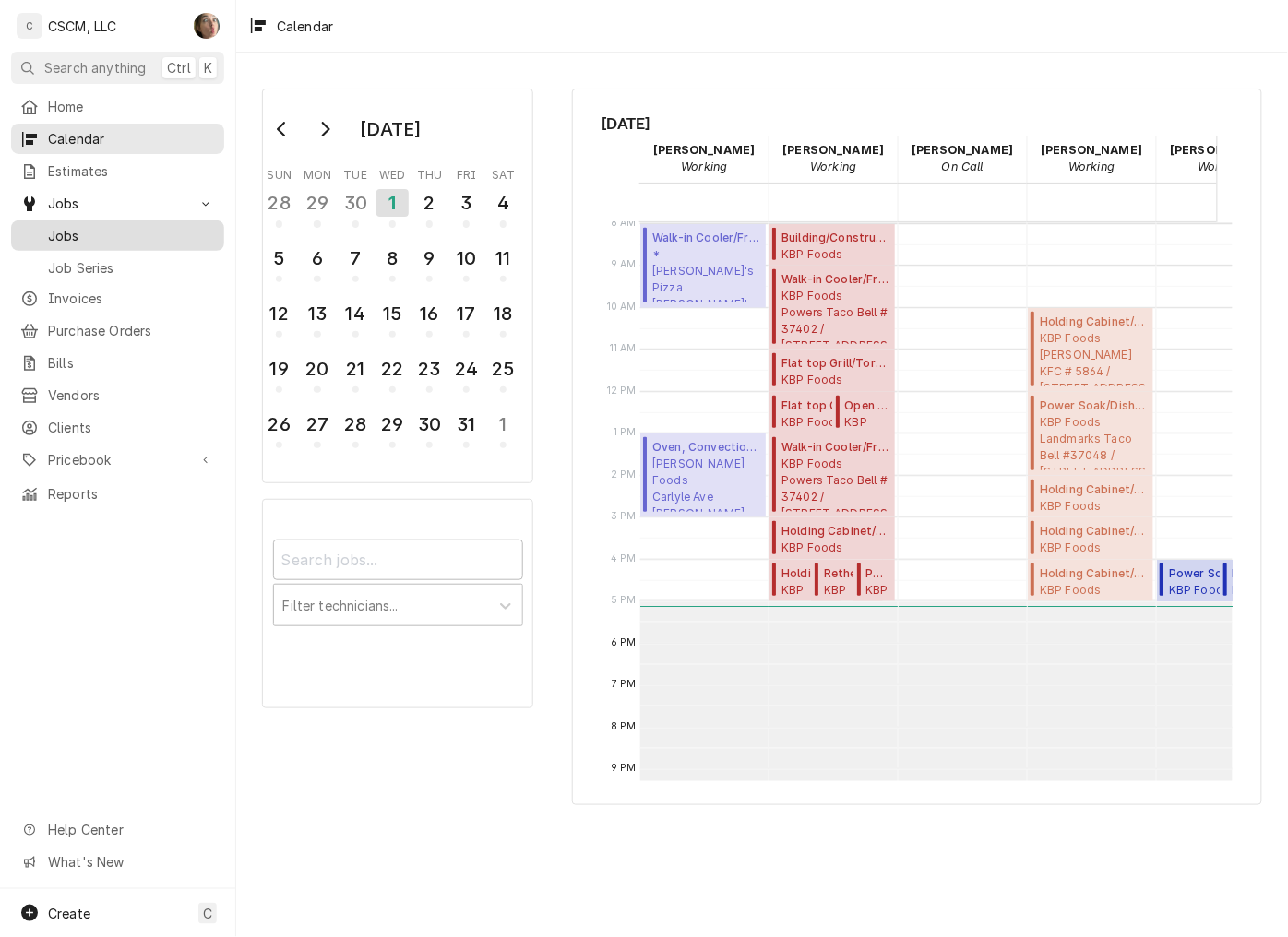
click at [111, 229] on span "Jobs" at bounding box center [131, 235] width 167 height 19
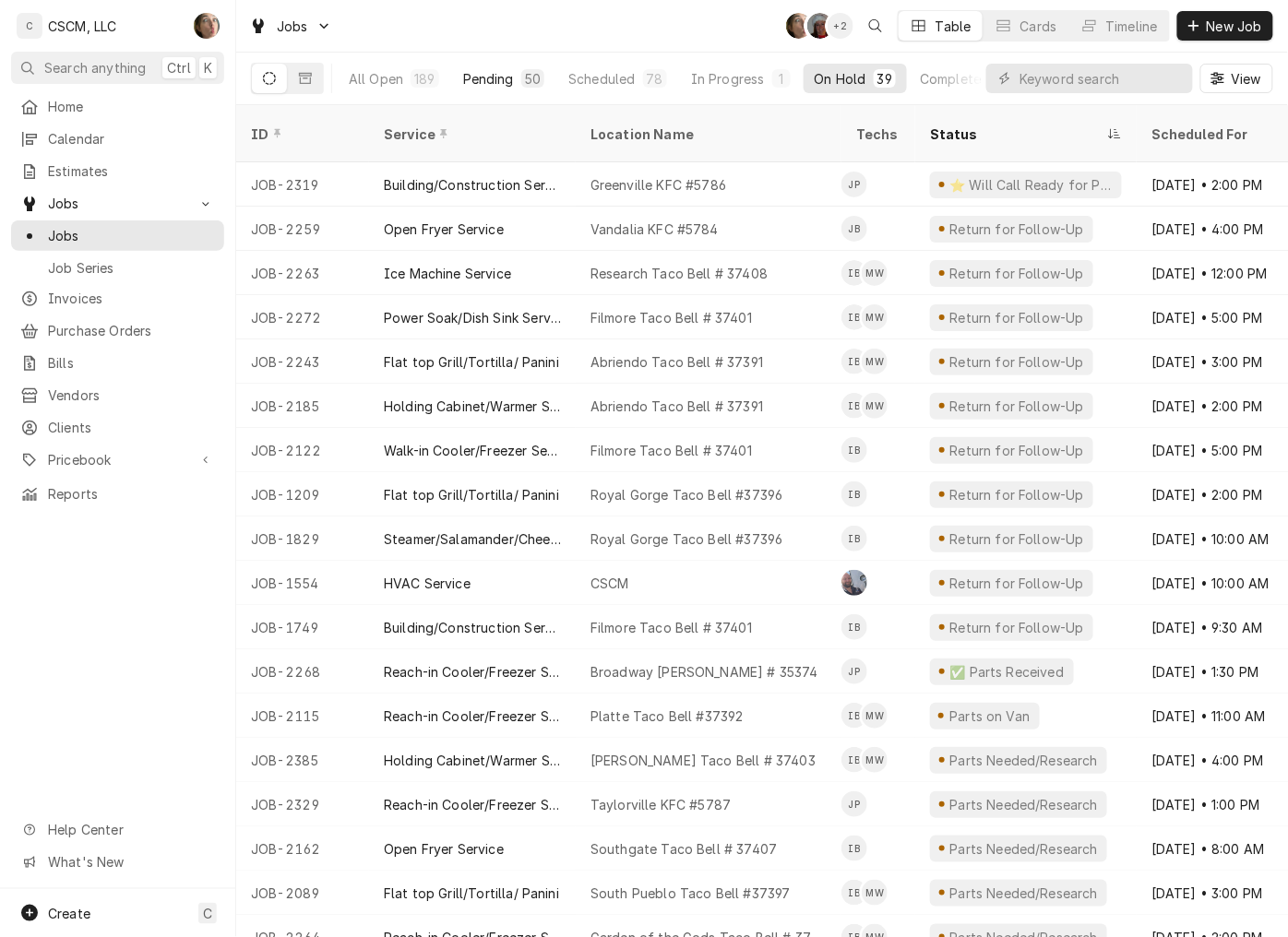
click at [487, 86] on div "Pending" at bounding box center [488, 78] width 51 height 19
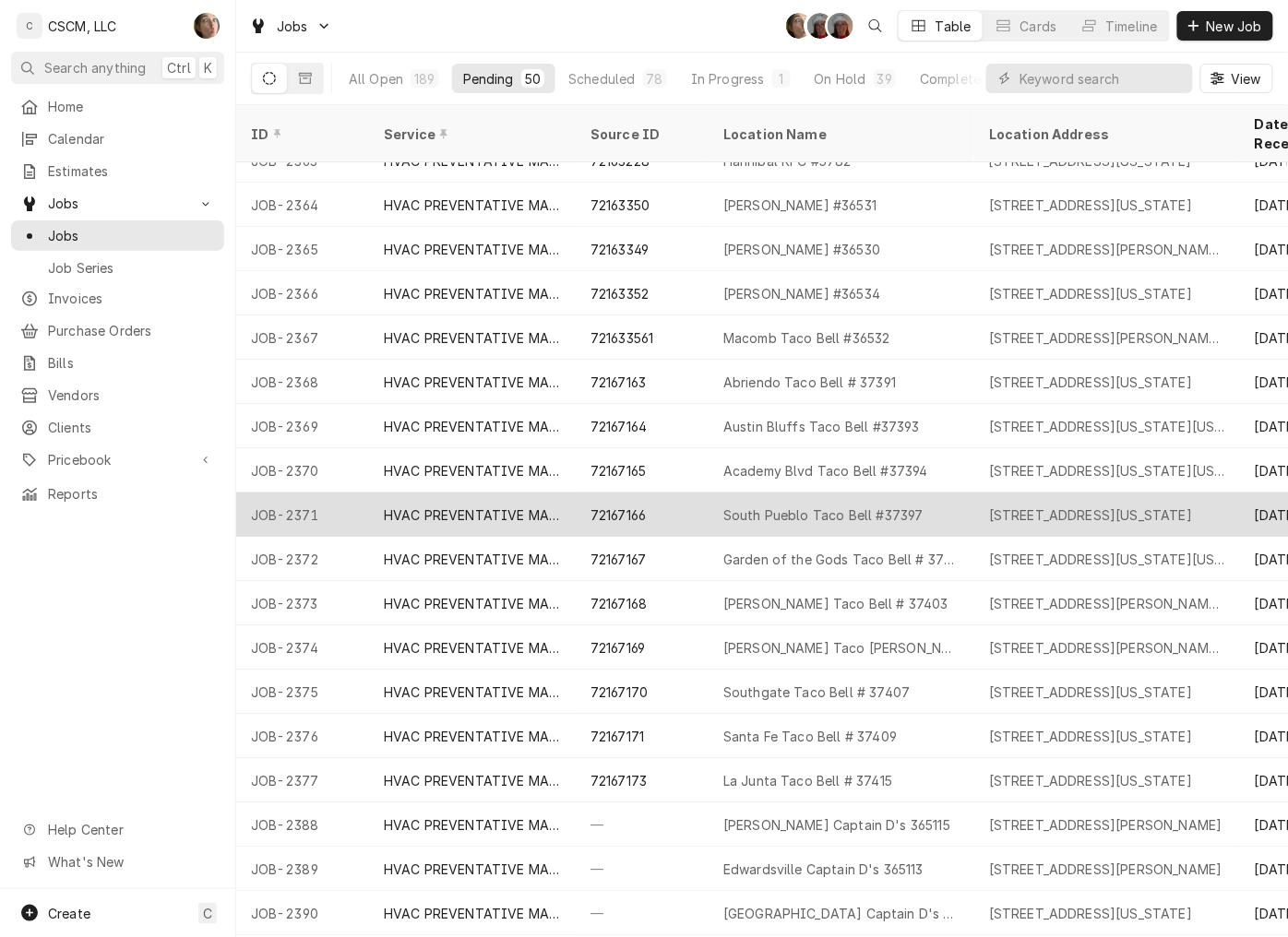
scroll to position [1431, 0]
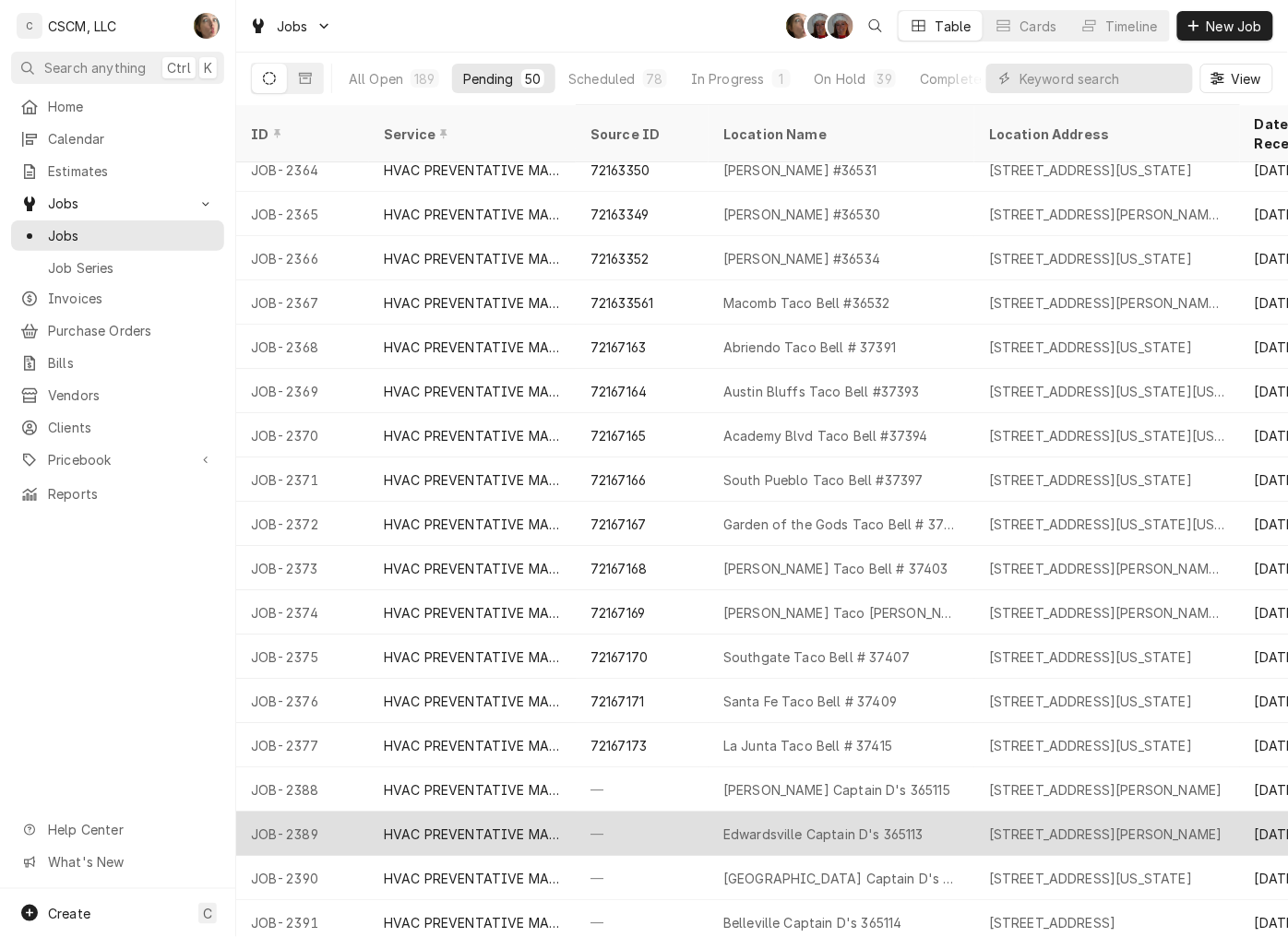
click at [827, 824] on div "Edwardsville Captain D's 365113" at bounding box center [823, 833] width 200 height 19
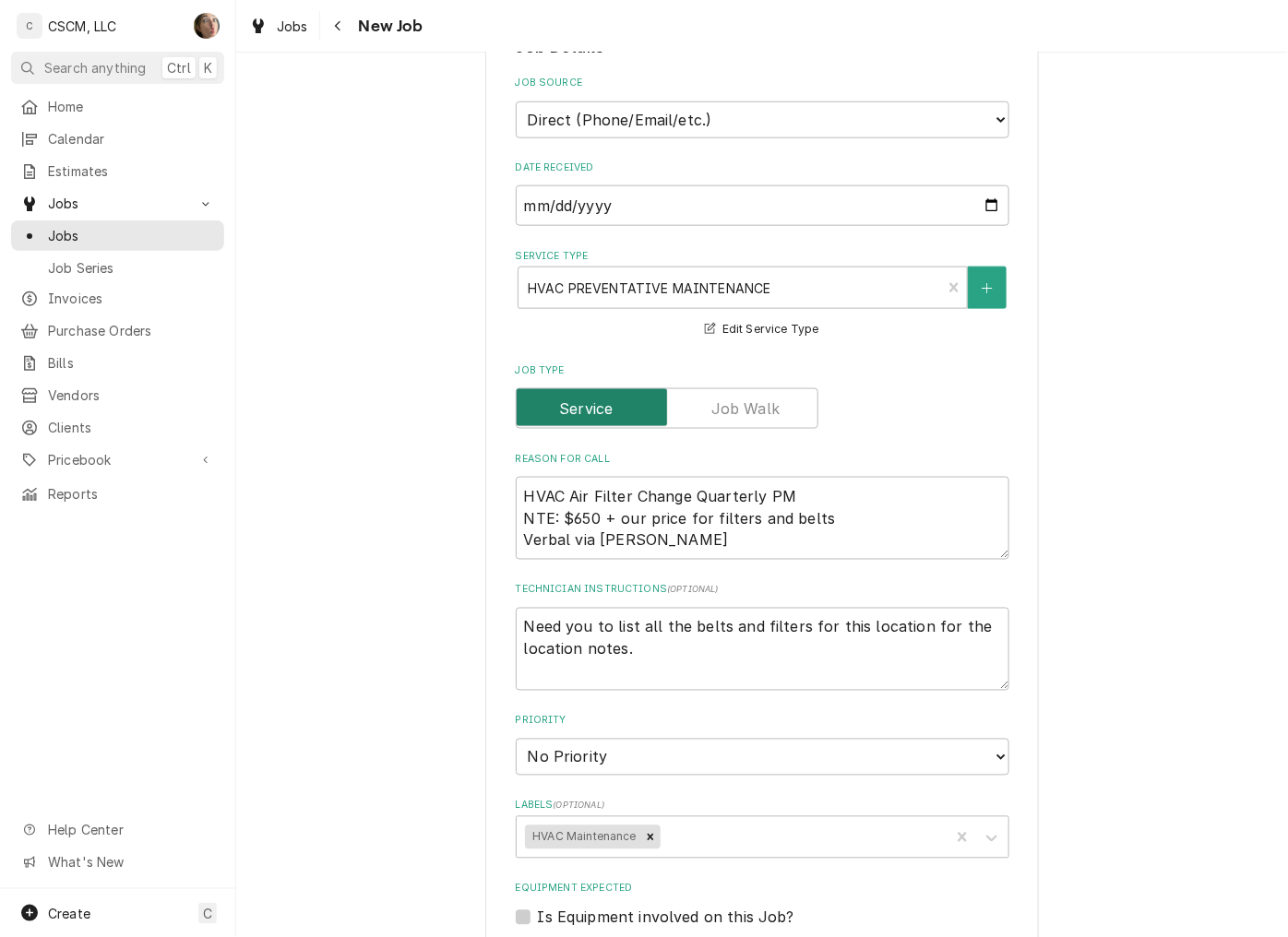
scroll to position [511, 0]
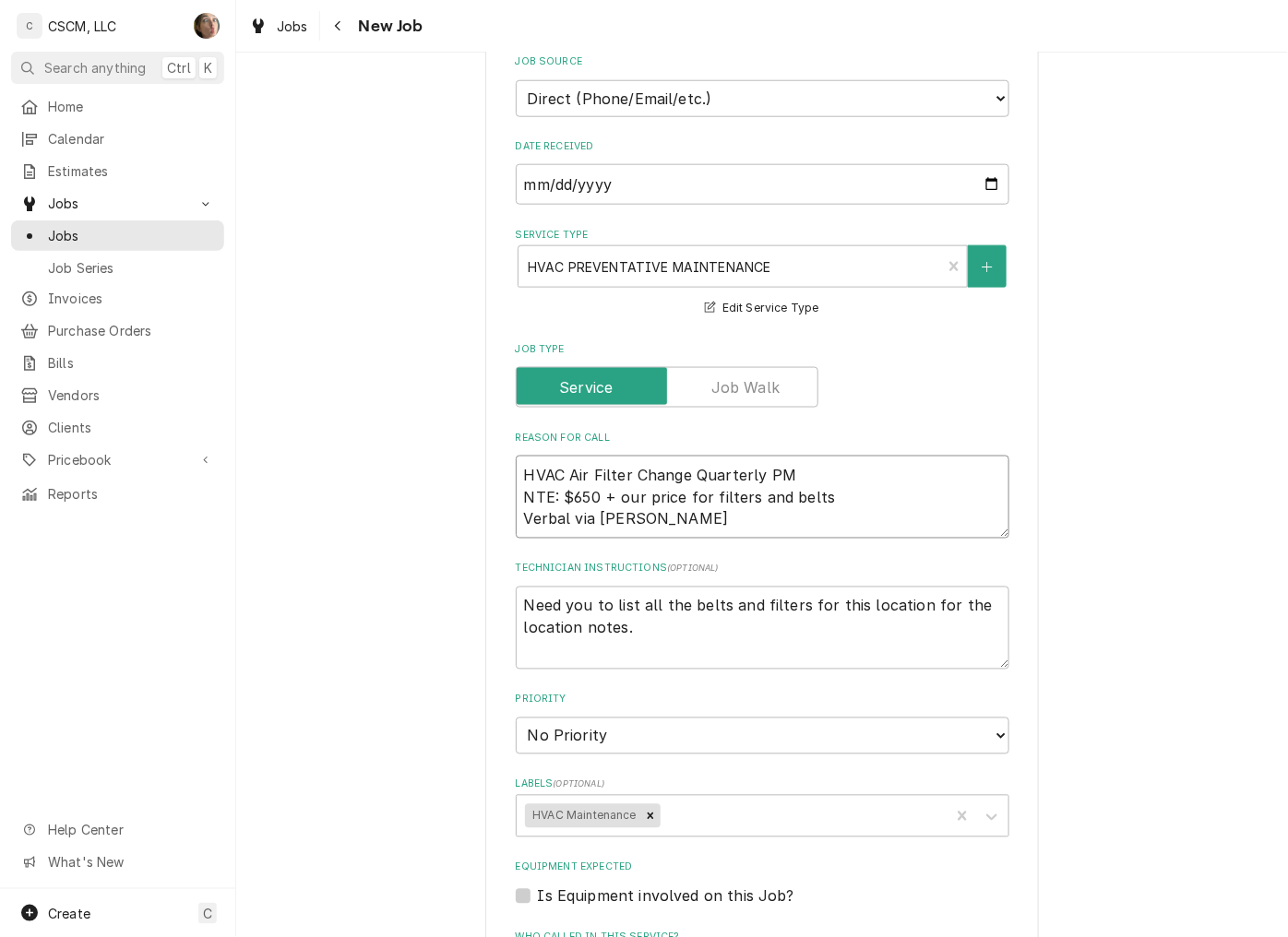
drag, startPoint x: 660, startPoint y: 519, endPoint x: 490, endPoint y: 447, distance: 184.6
click at [490, 447] on div "Use the fields below to edit this job: Client Details Client CAPTAIN D's Edit C…" at bounding box center [762, 591] width 554 height 2031
click at [883, 531] on textarea "HVAC Air Filter Change Quarterly PM NTE: $650 + our price for filters and belts…" at bounding box center [762, 496] width 494 height 83
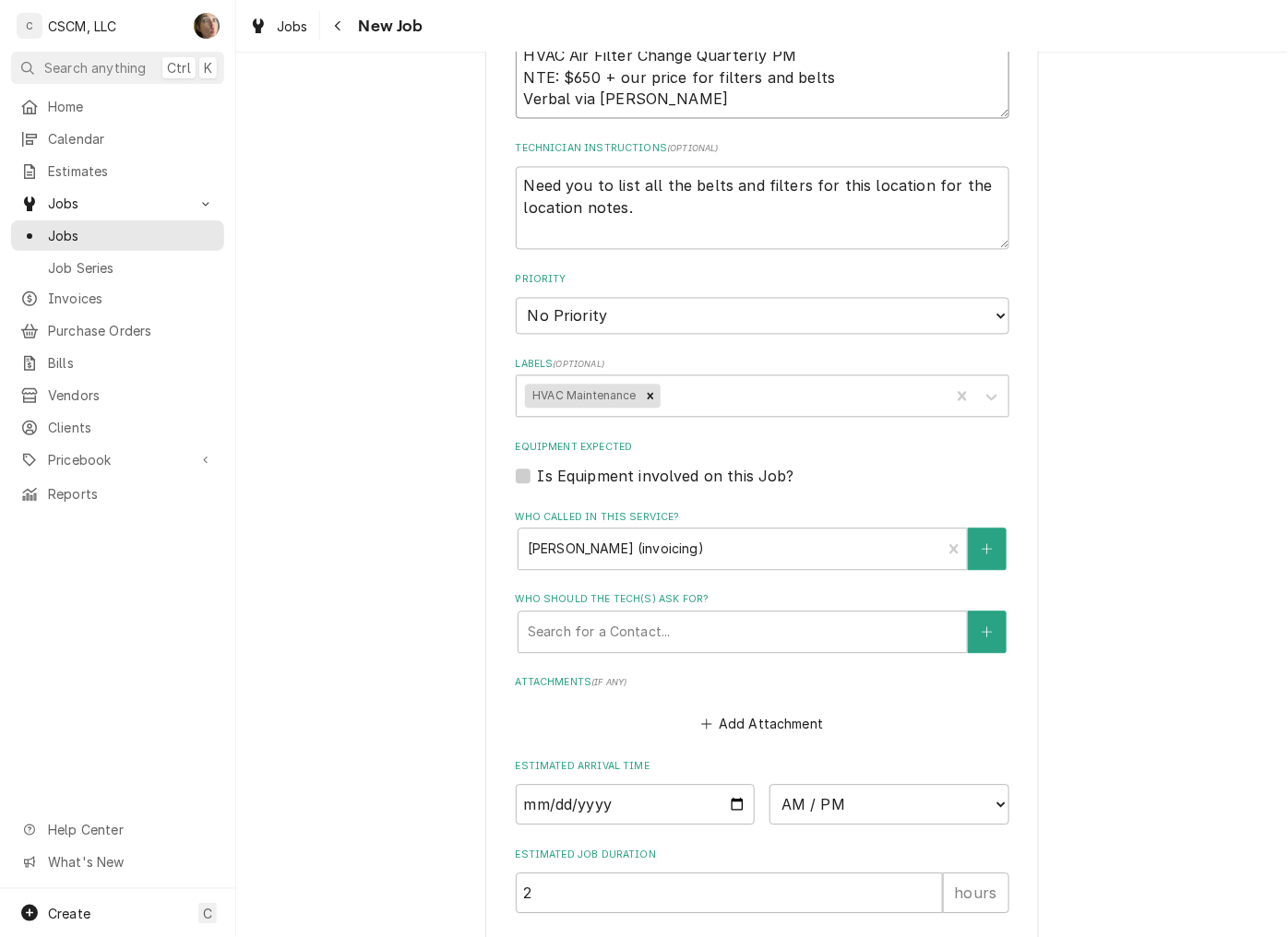
scroll to position [886, 0]
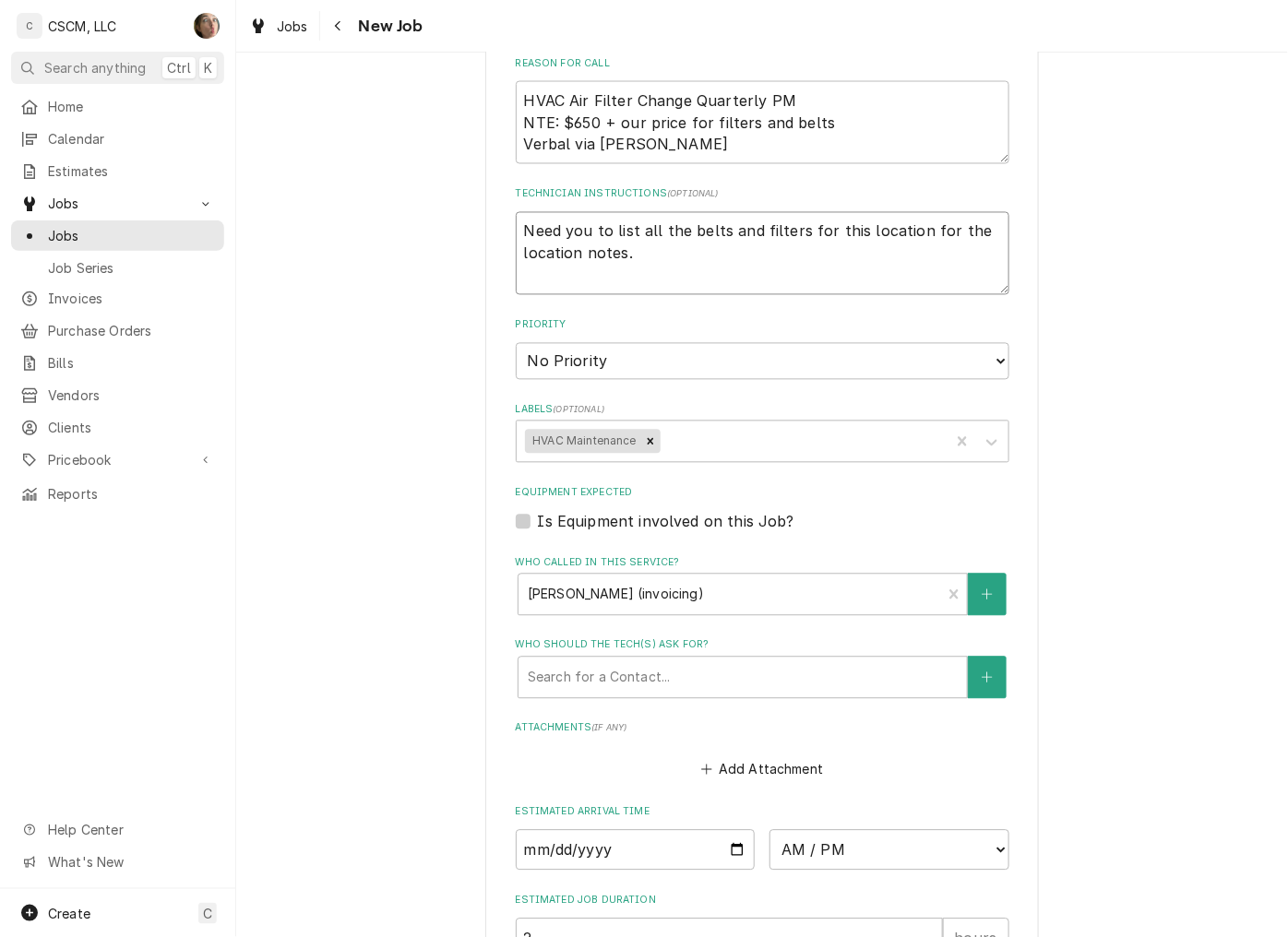
click at [705, 260] on textarea "Need you to list all the belts and filters for this location for the location n…" at bounding box center [762, 253] width 494 height 83
click at [466, 375] on div "Use the fields below to edit this job: Client Details Client CAPTAIN D's Edit C…" at bounding box center [761, 217] width 1051 height 2063
click at [667, 252] on textarea "Need you to list all the belts and filters for this location for the location n…" at bounding box center [762, 253] width 494 height 83
type textarea "x"
type textarea "Need you to list all the belts and filters for this location for the location n…"
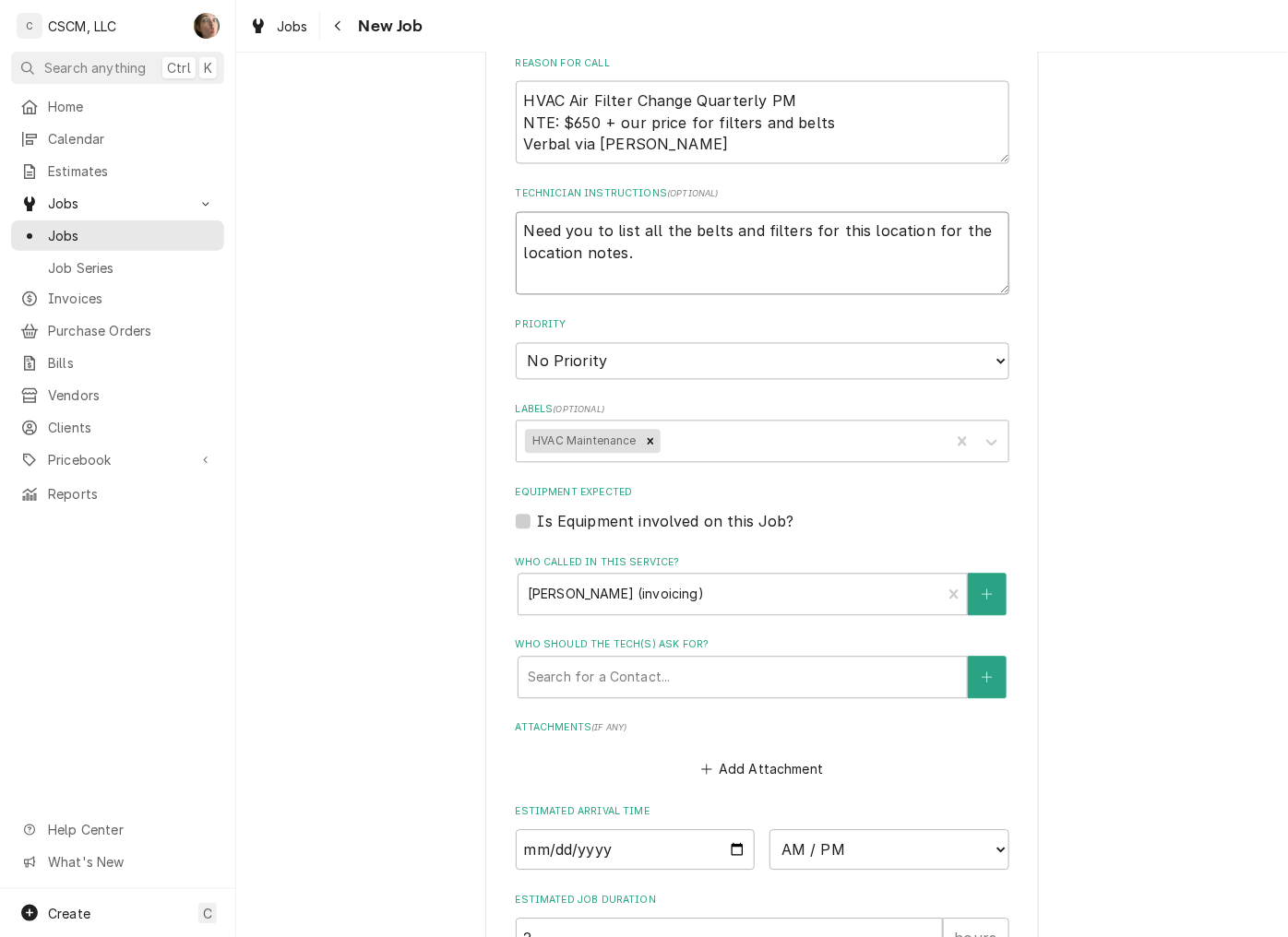
type textarea "x"
type textarea "Need you to list all the belts and filters for this location for the location n…"
type textarea "x"
type textarea "Need you to list all the belts and filters for this location for the location n…"
type textarea "x"
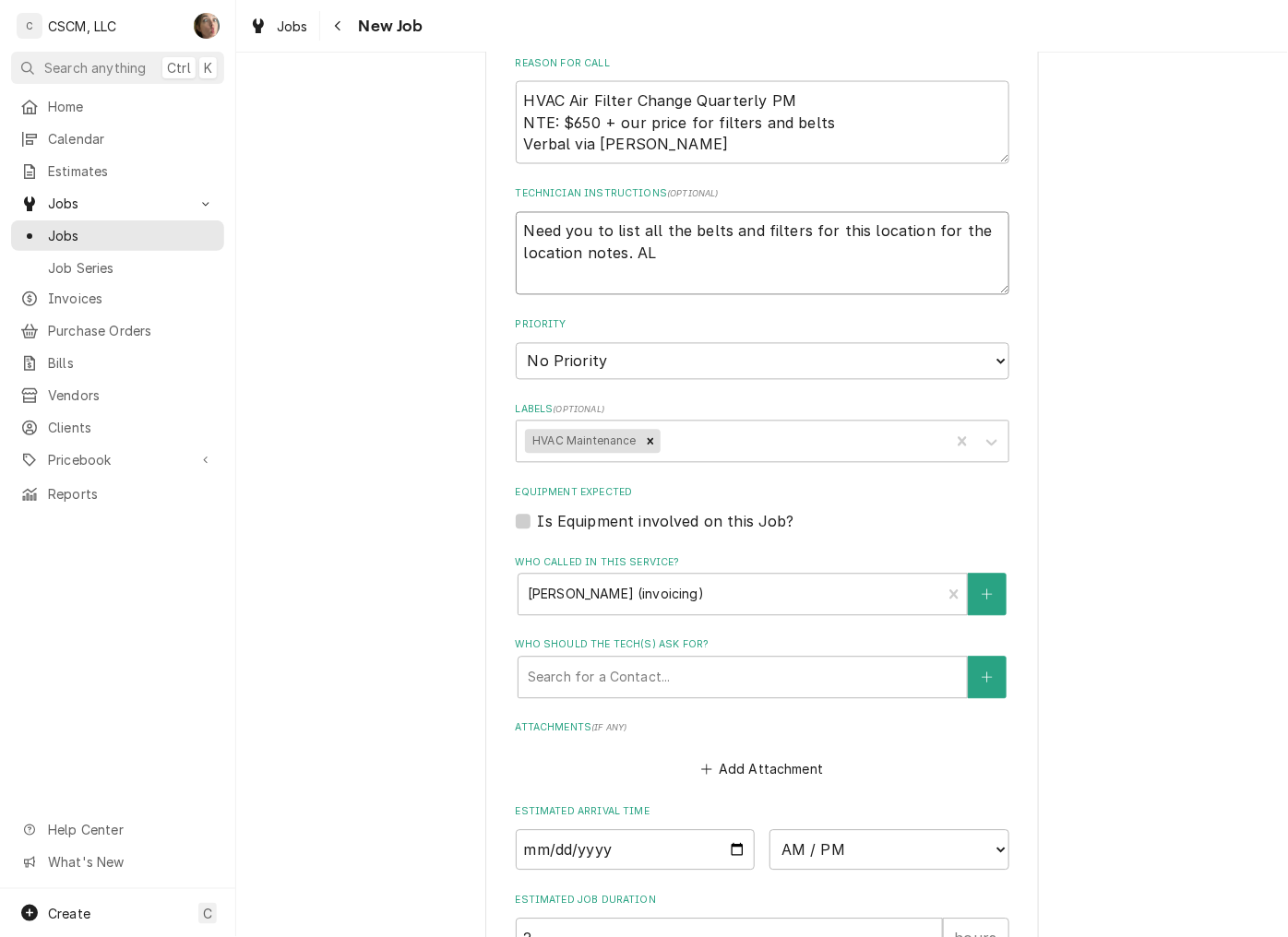
type textarea "Need you to list all the belts and filters for this location for the location n…"
type textarea "x"
type textarea "Need you to list all the belts and filters for this location for the location n…"
type textarea "x"
type textarea "Need you to list all the belts and filters for this location for the location n…"
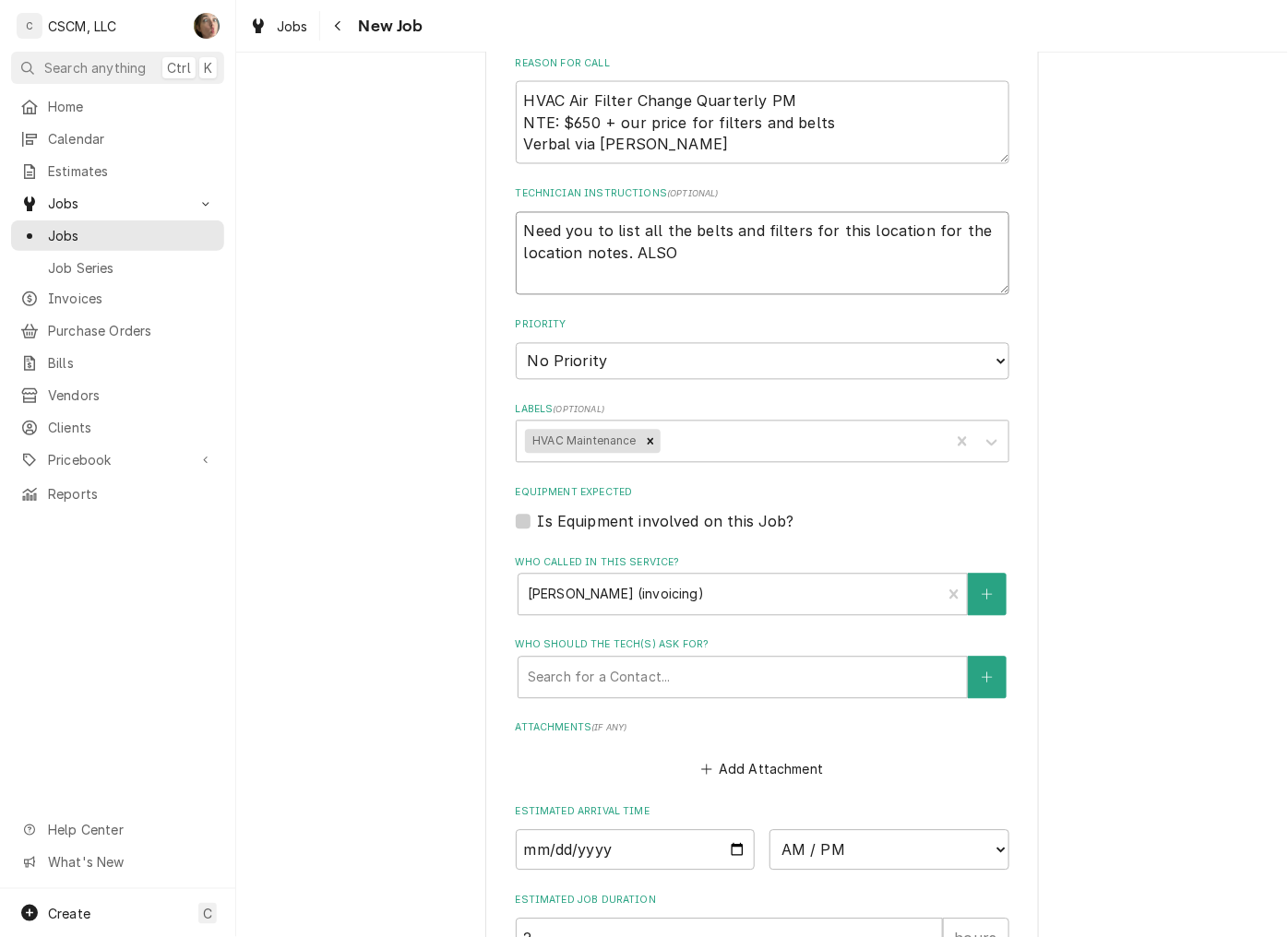
type textarea "x"
type textarea "Need you to list all the belts and filters for this location for the location n…"
type textarea "x"
type textarea "Need you to list all the belts and filters for this location for the location n…"
type textarea "x"
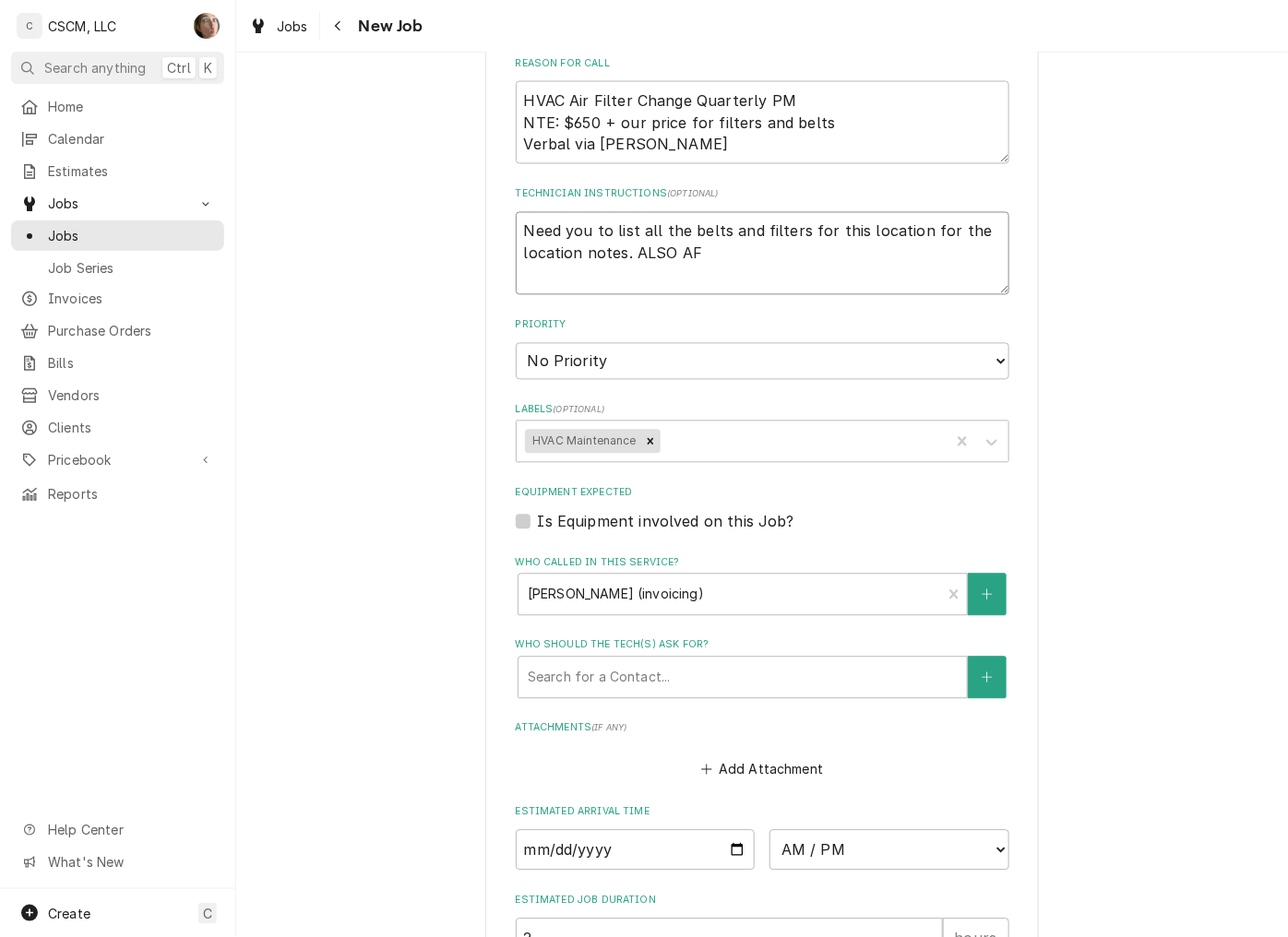
type textarea "Need you to list all the belts and filters for this location for the location n…"
type textarea "x"
type textarea "Need you to list all the belts and filters for this location for the location n…"
type textarea "x"
type textarea "Need you to list all the belts and filters for this location for the location n…"
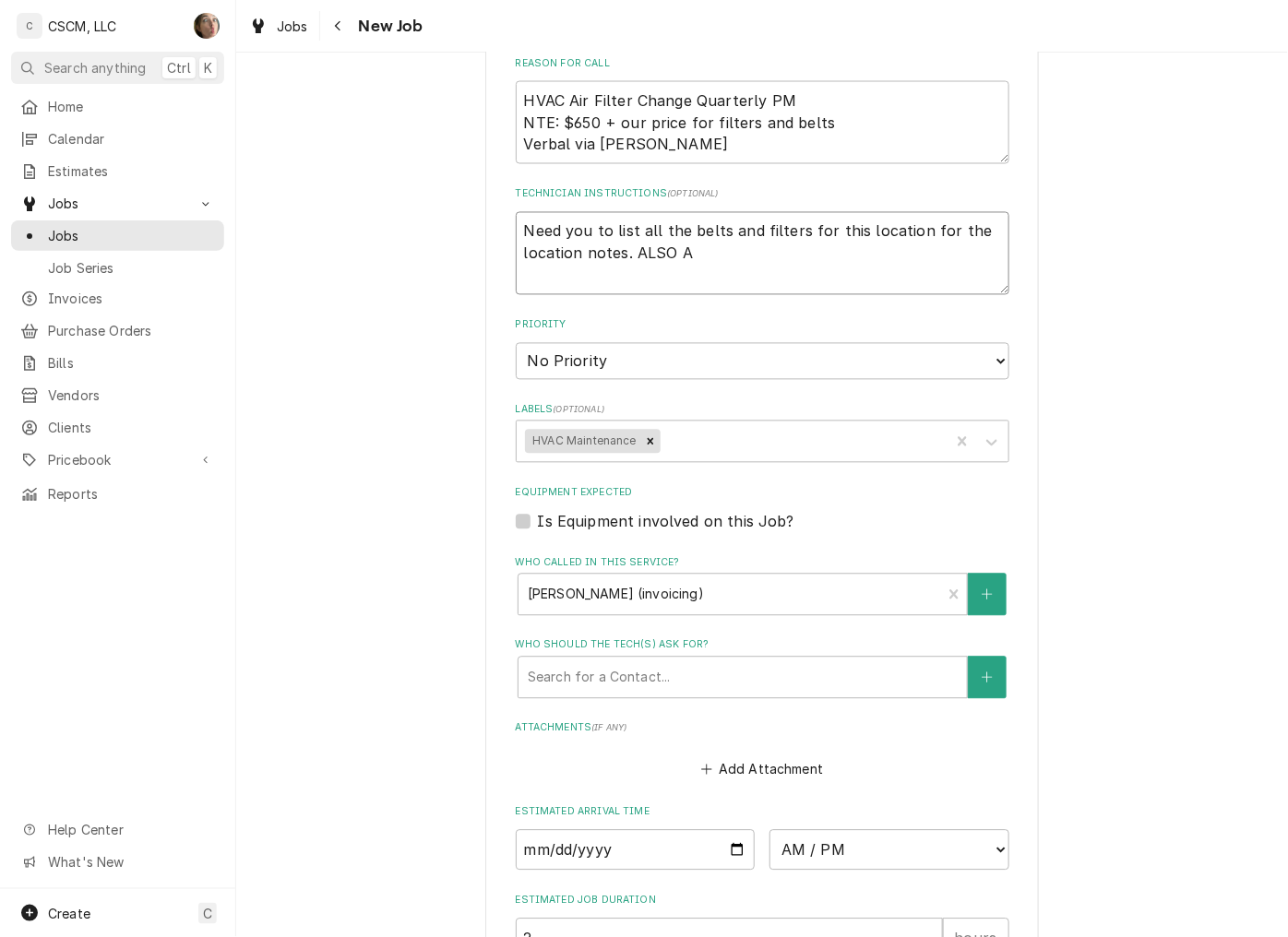
type textarea "x"
type textarea "Need you to list all the belts and filters for this location for the location n…"
type textarea "x"
type textarea "Need you to list all the belts and filters for this location for the location n…"
type textarea "x"
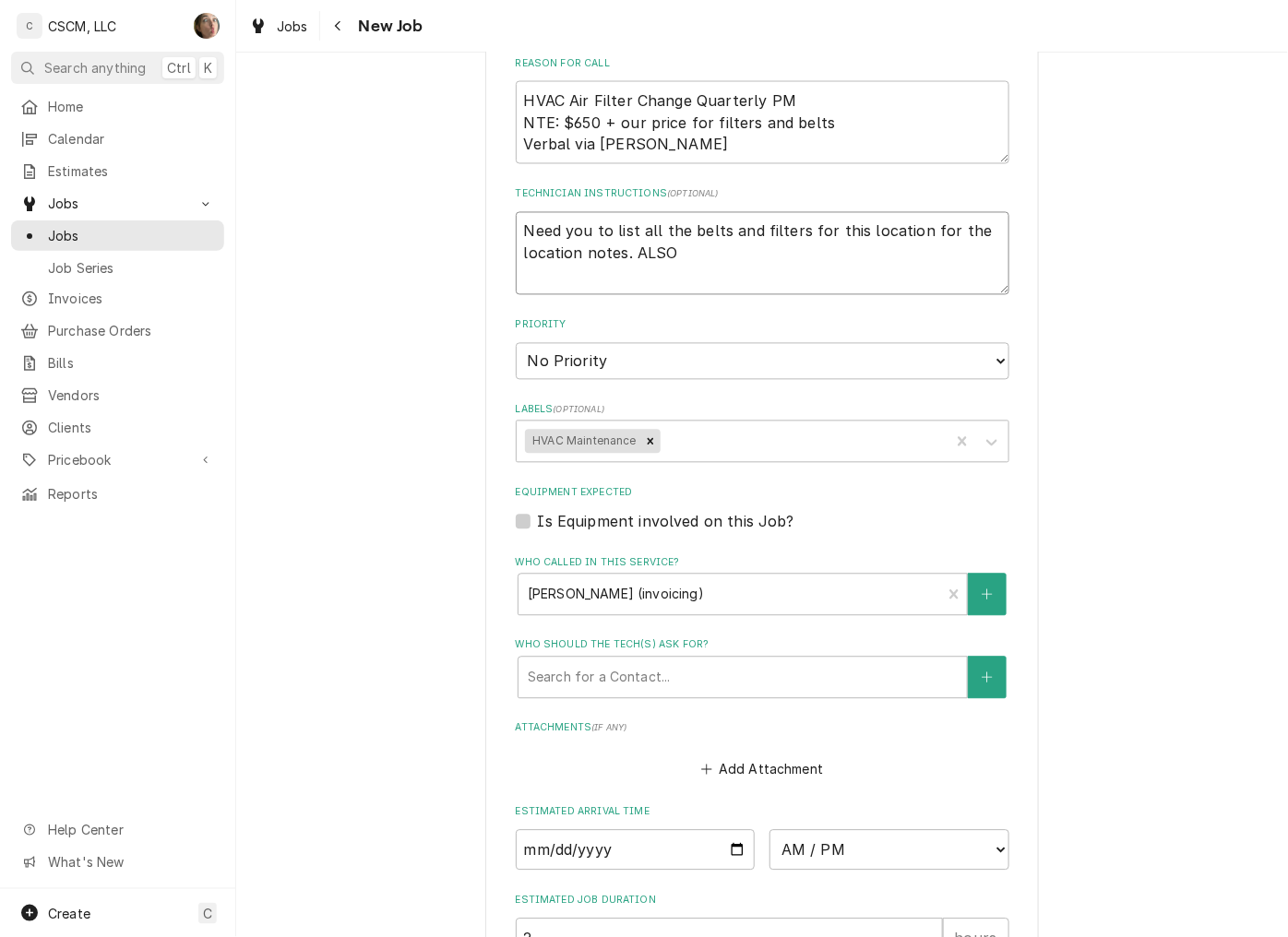
type textarea "Need you to list all the belts and filters for this location for the location n…"
type textarea "x"
type textarea "Need you to list all the belts and filters for this location for the location n…"
type textarea "x"
type textarea "Need you to list all the belts and filters for this location for the location n…"
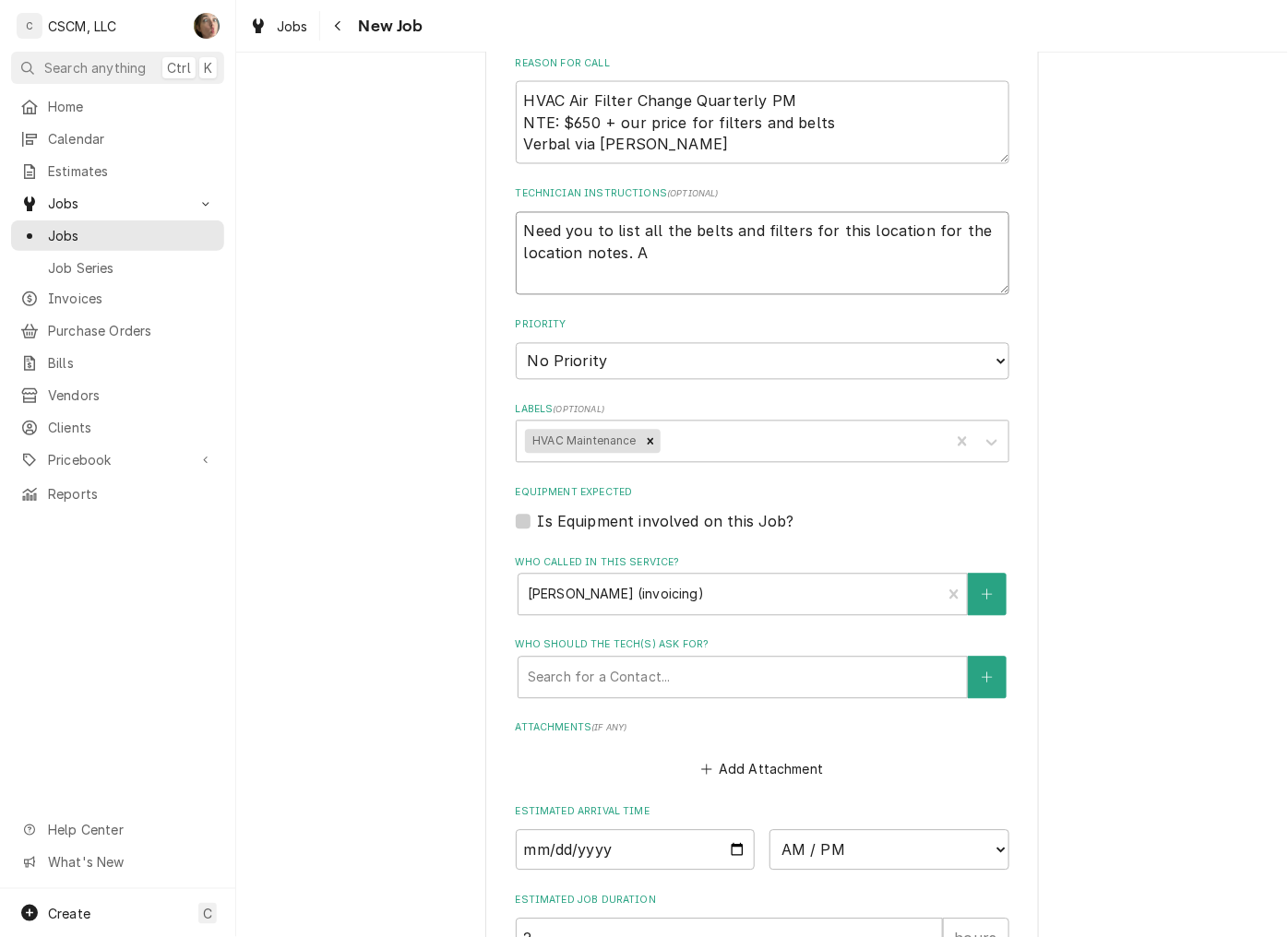
type textarea "x"
type textarea "Need you to list all the belts and filters for this location for the location n…"
type textarea "x"
type textarea "Need you to list all the belts and filters for this location for the location n…"
type textarea "x"
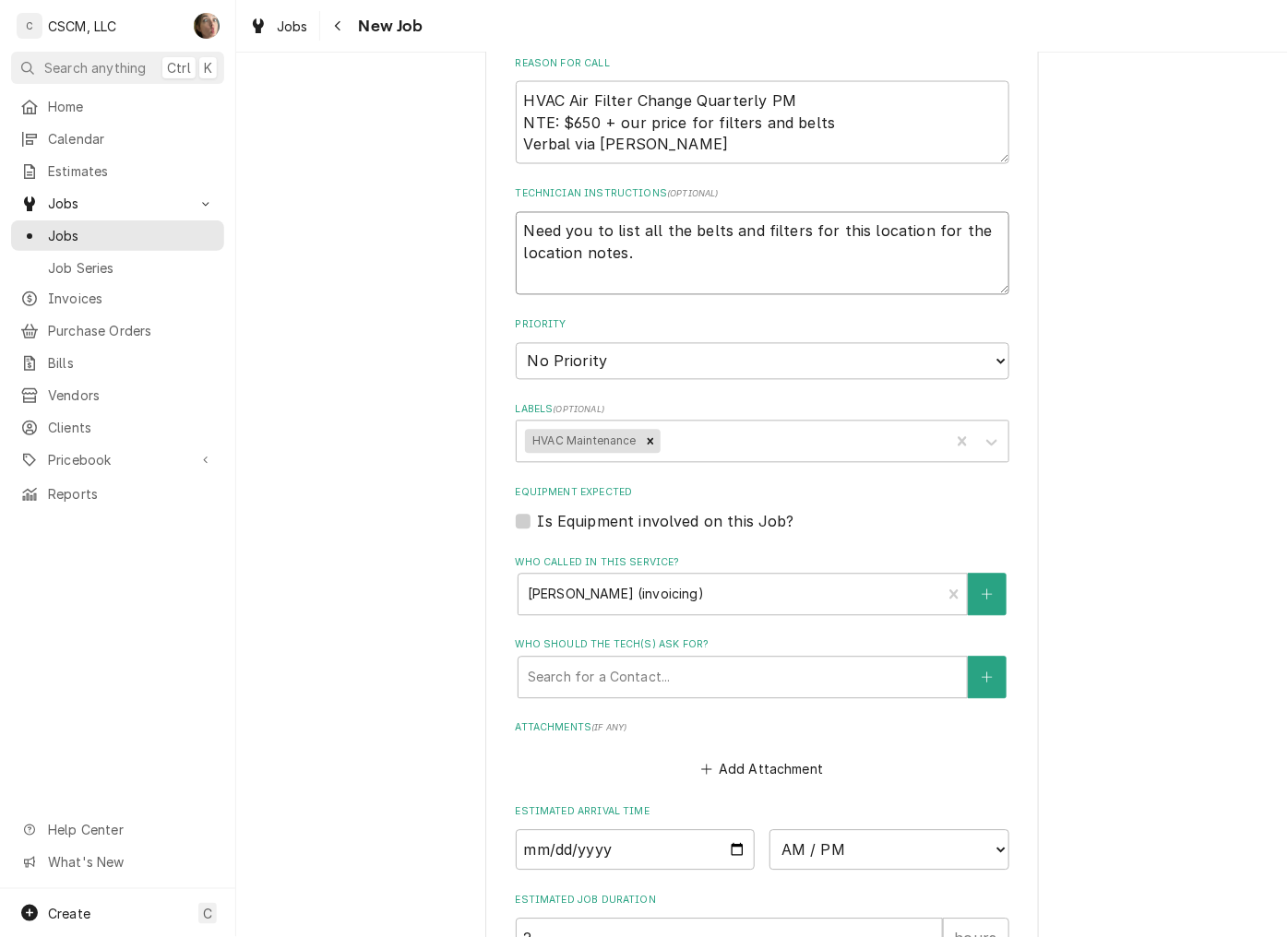
type textarea "Need you to list all the belts and filters for this location for the location n…"
type textarea "x"
type textarea "Need you to list all the belts and filters for this location for the location n…"
type textarea "x"
type textarea "Need you to list all the belts and filters for this location for the location n…"
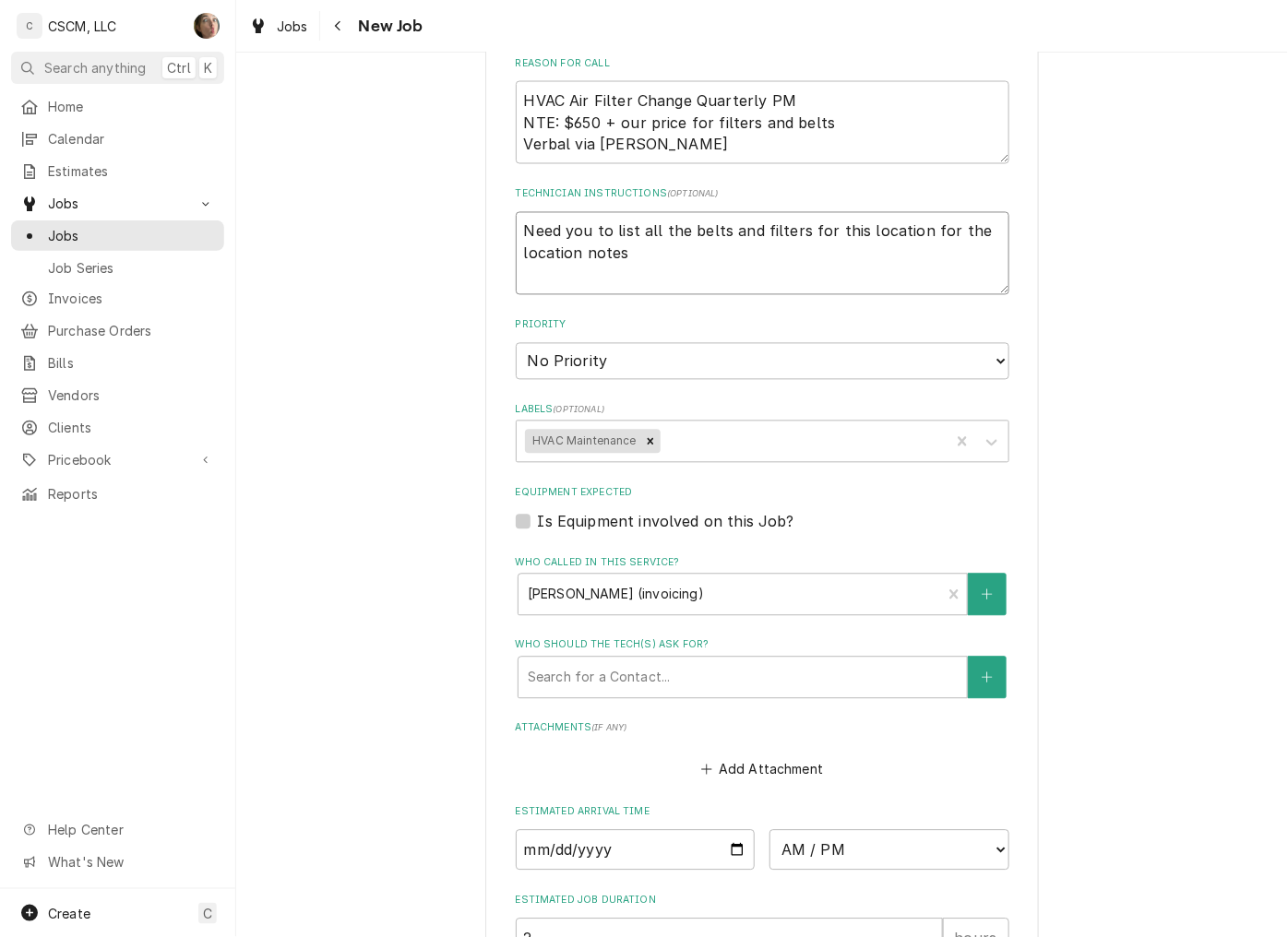
type textarea "x"
type textarea "Need you to list all the belts and filters for this location for the location n…"
click at [793, 232] on textarea "Need you to list all the belts and filters for this location for the location n…" at bounding box center [762, 253] width 494 height 83
click at [725, 250] on textarea "Need you to list all the belts and filters for this location for the location n…" at bounding box center [762, 253] width 494 height 83
type textarea "x"
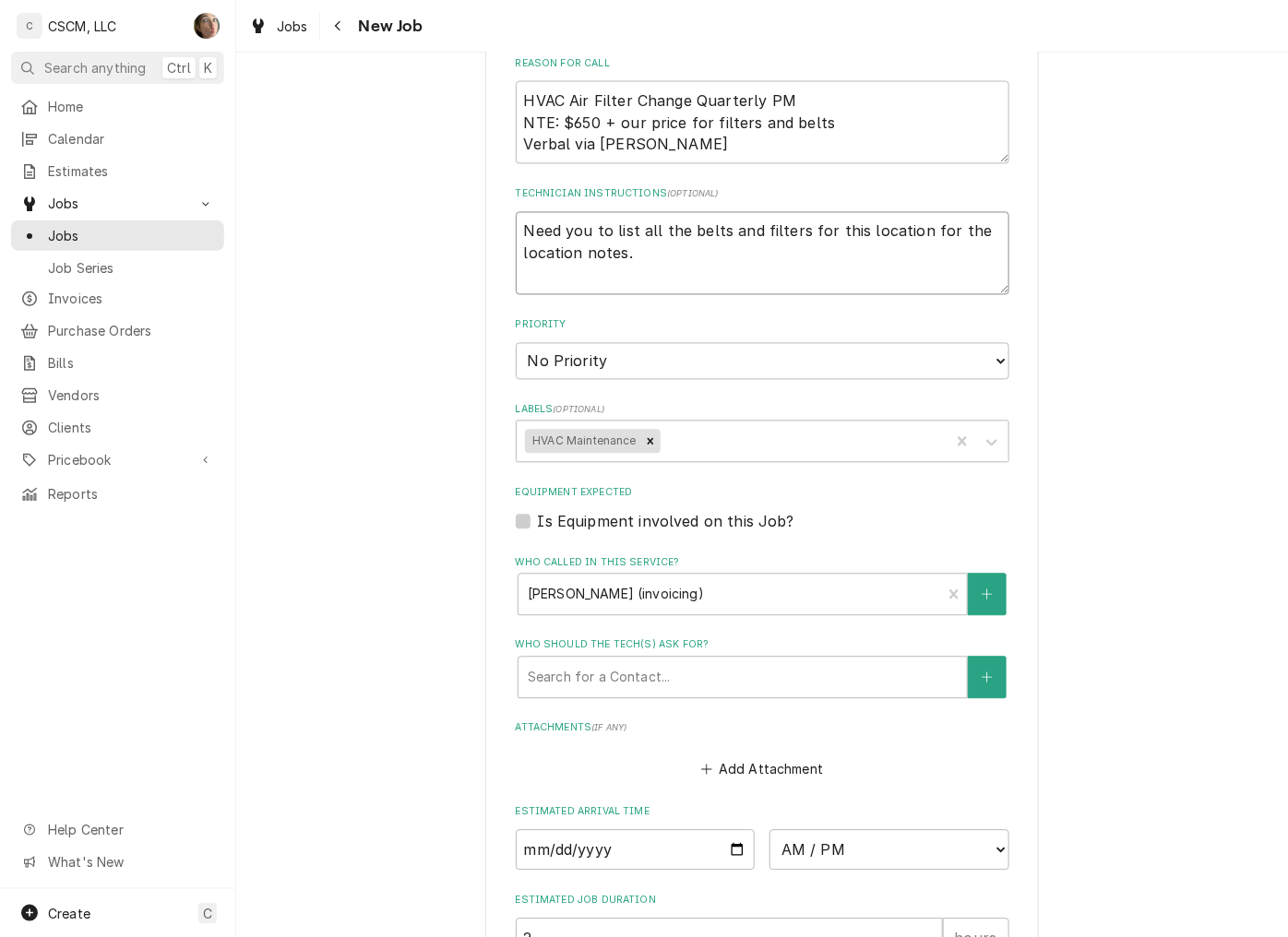
type textarea "Need you to list all the belts and filters for this location for the location n…"
type textarea "x"
type textarea "Need you to list all the belts and filters for this location for the location n…"
type textarea "x"
type textarea "Need you to list all the belts and filters for this location for the location n…"
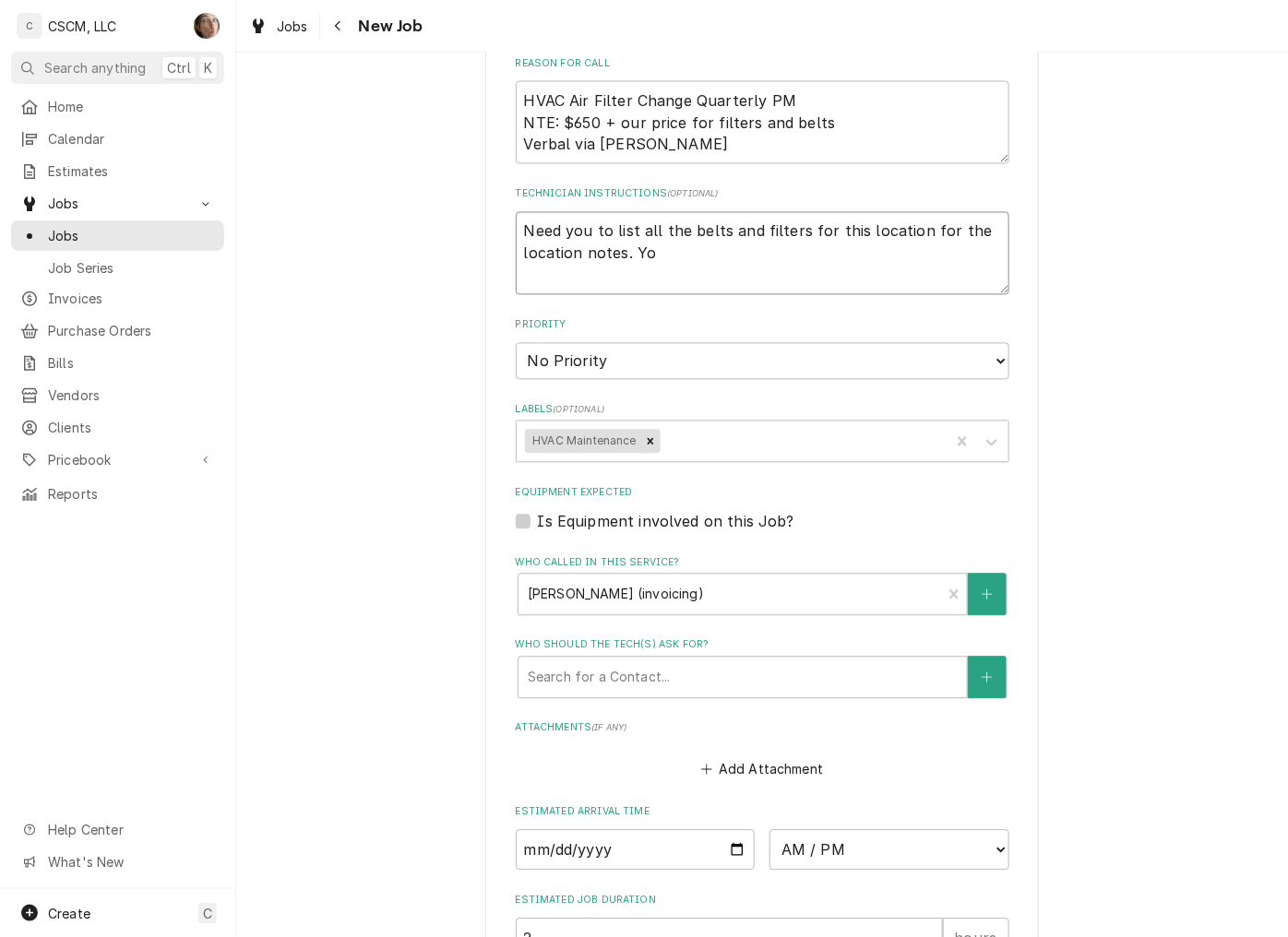
type textarea "x"
type textarea "Need you to list all the belts and filters for this location for the location n…"
type textarea "x"
type textarea "Need you to list all the belts and filters for this location for the location n…"
type textarea "x"
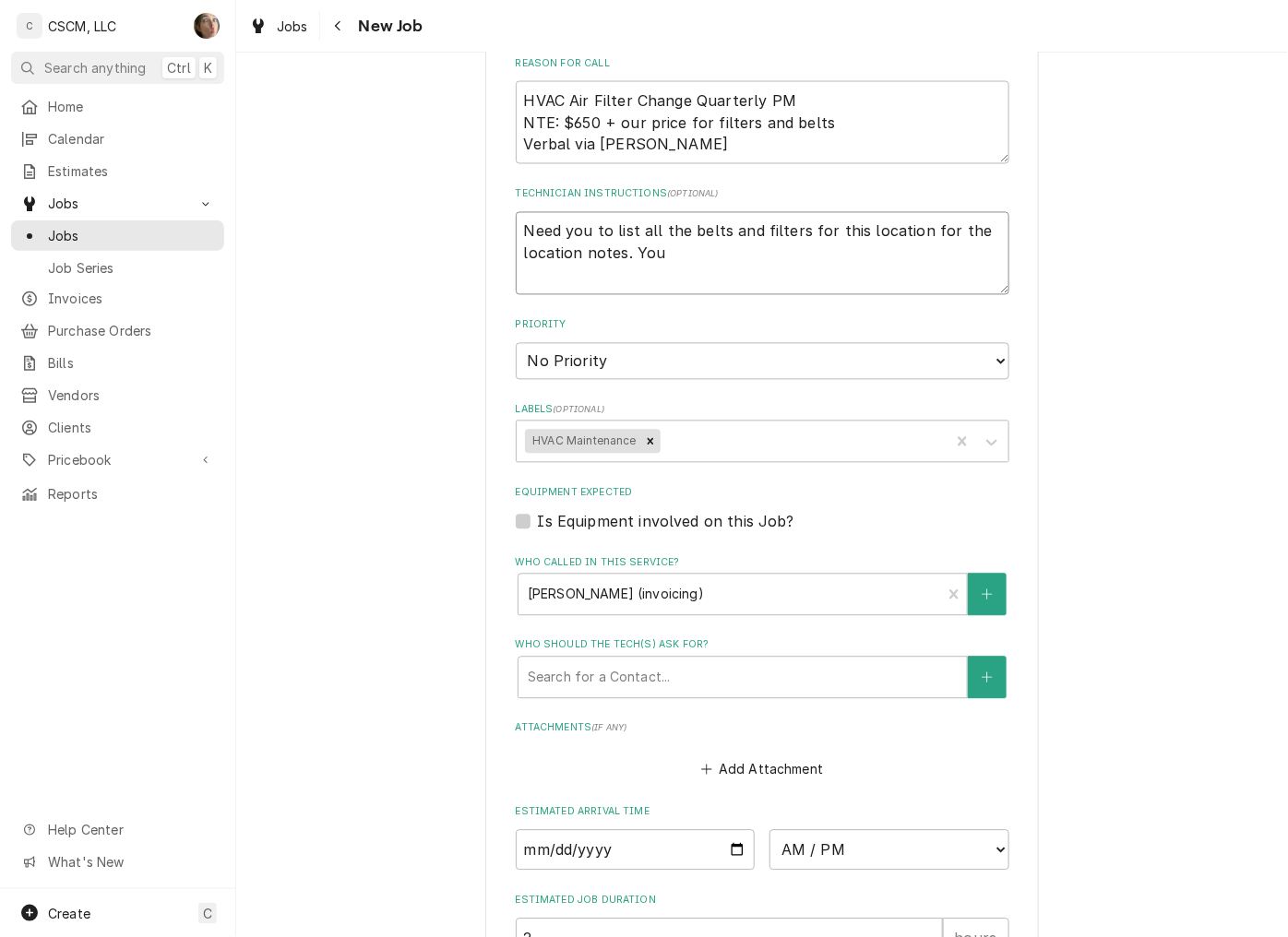
type textarea "Need you to list all the belts and filters for this location for the location n…"
type textarea "x"
type textarea "Need you to list all the belts and filters for this location for the location n…"
type textarea "x"
type textarea "Need you to list all the belts and filters for this location for the location n…"
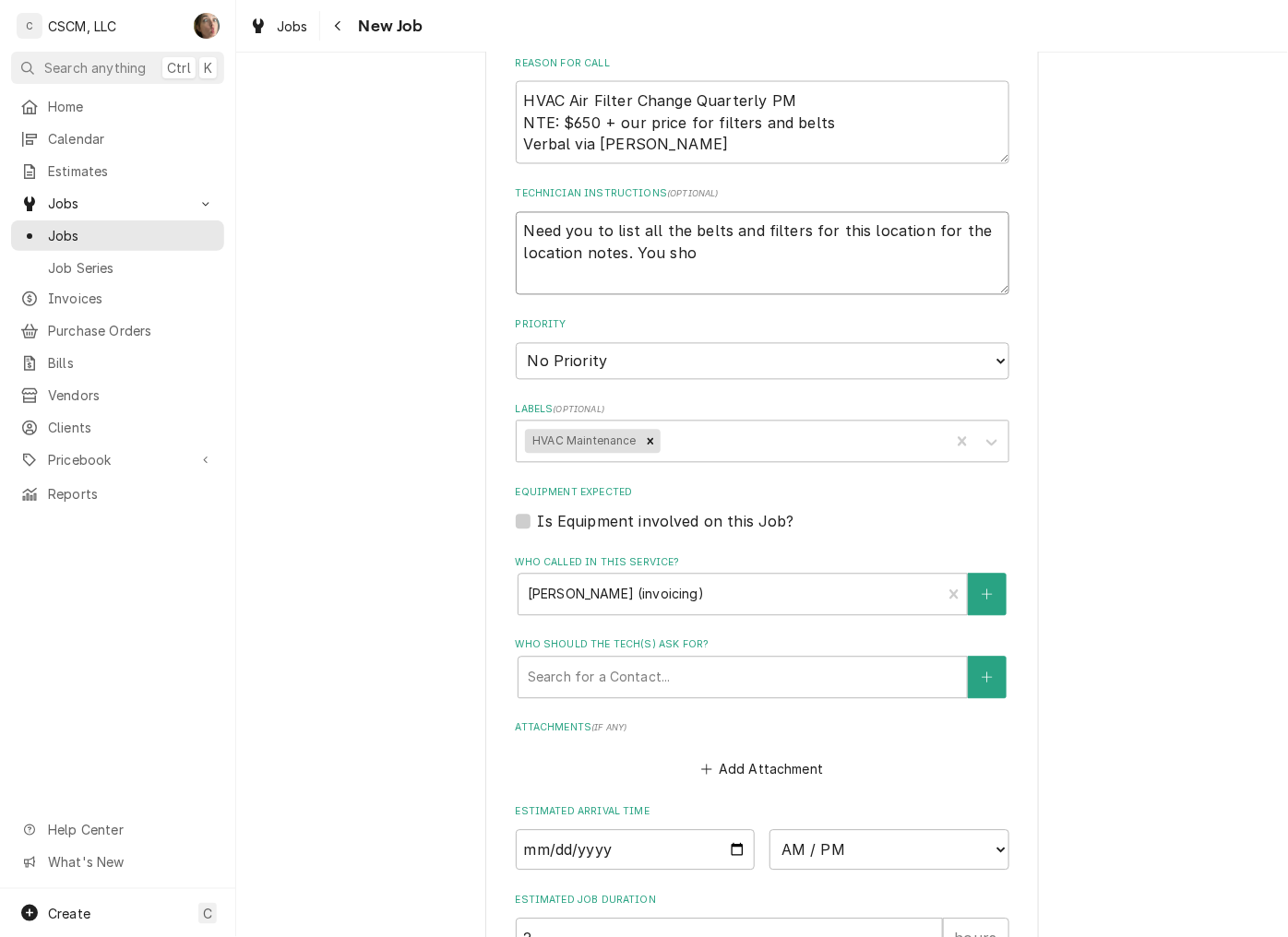
type textarea "x"
type textarea "Need you to list all the belts and filters for this location for the location n…"
type textarea "x"
type textarea "Need you to list all the belts and filters for this location for the location n…"
type textarea "x"
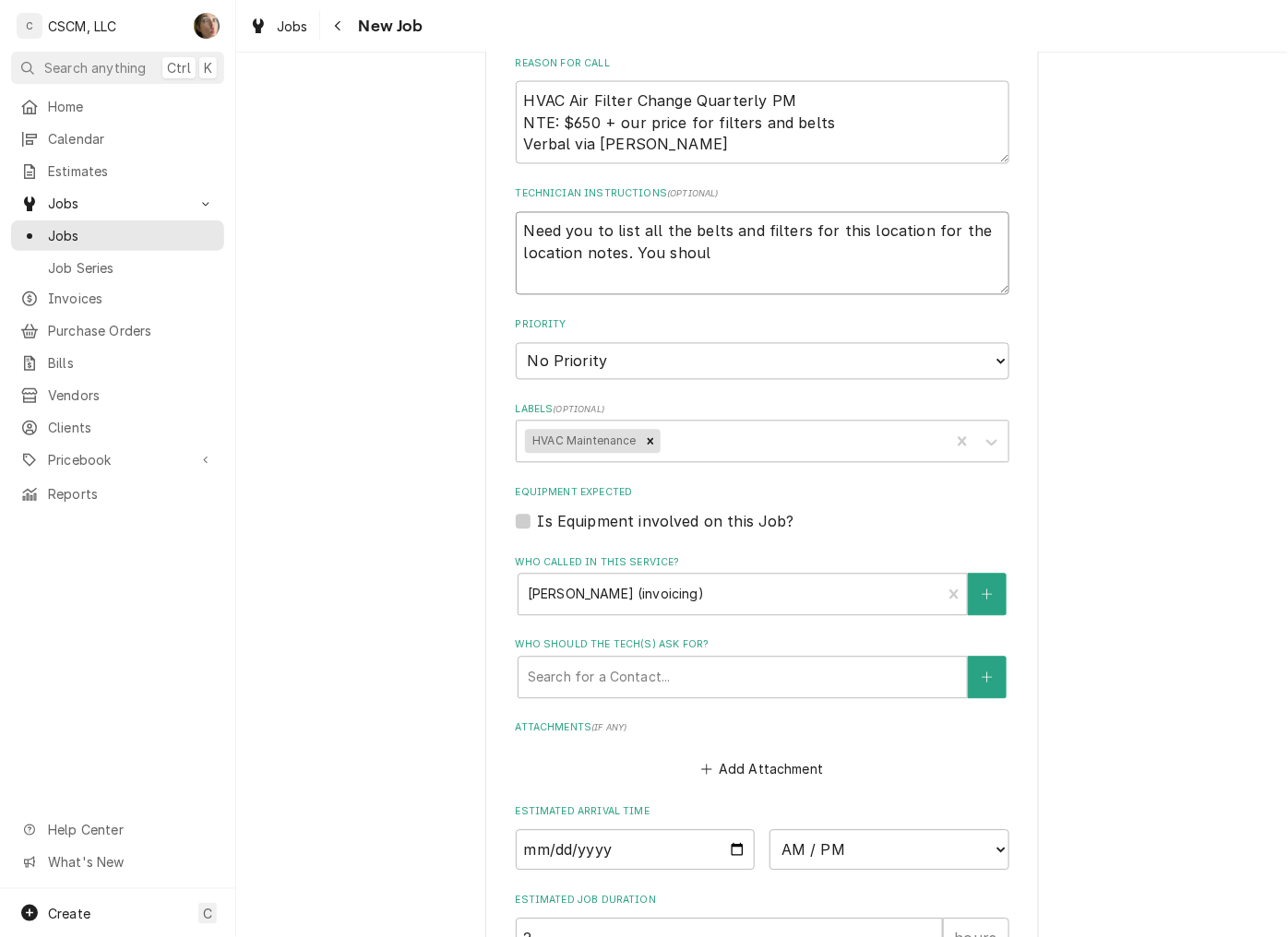
type textarea "Need you to list all the belts and filters for this location for the location n…"
type textarea "x"
type textarea "Need you to list all the belts and filters for this location for the location n…"
type textarea "x"
type textarea "Need you to list all the belts and filters for this location for the location n…"
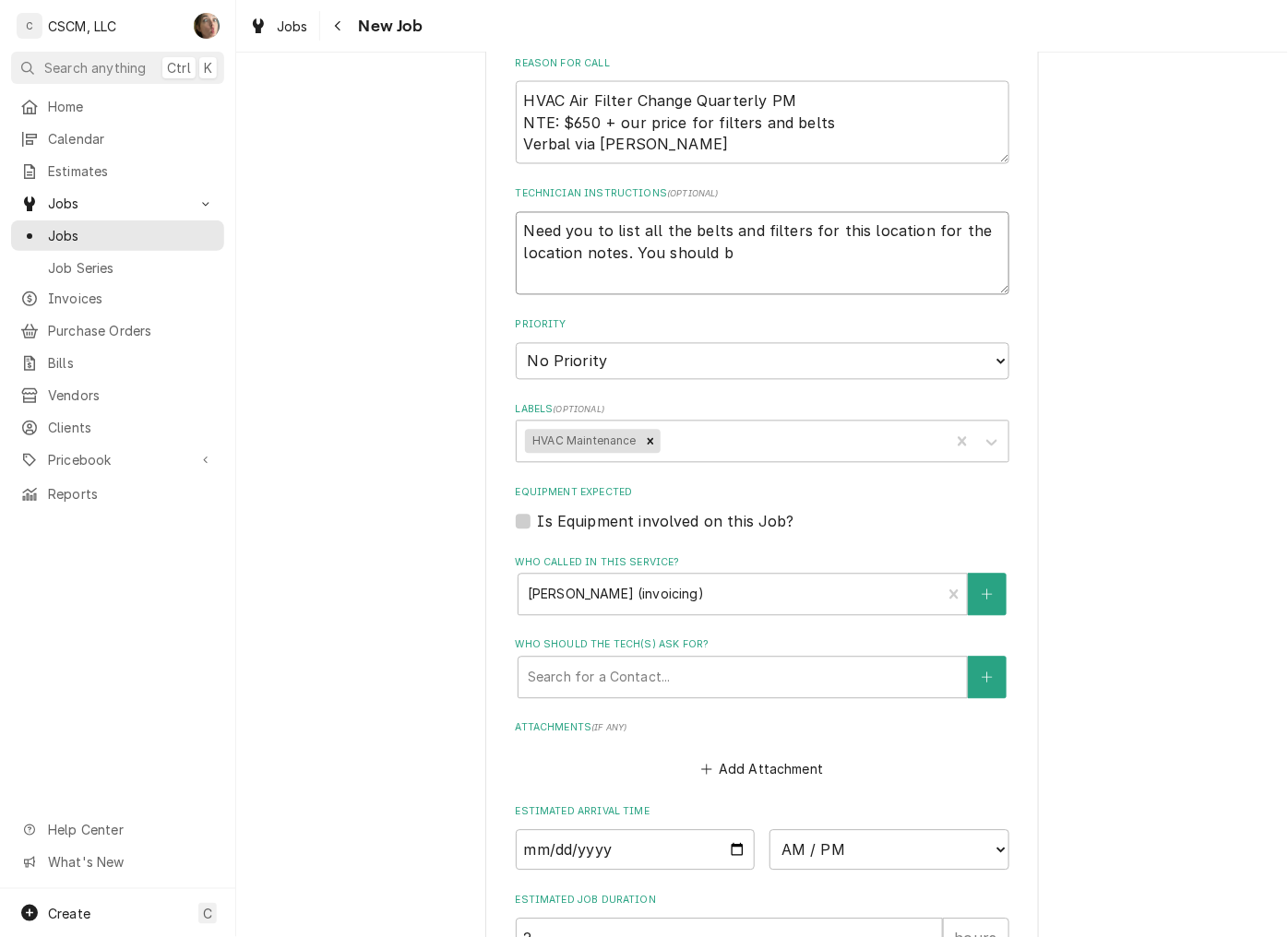
type textarea "x"
type textarea "Need you to list all the belts and filters for this location for the location n…"
type textarea "x"
type textarea "Need you to list all the belts and filters for this location for the location n…"
type textarea "x"
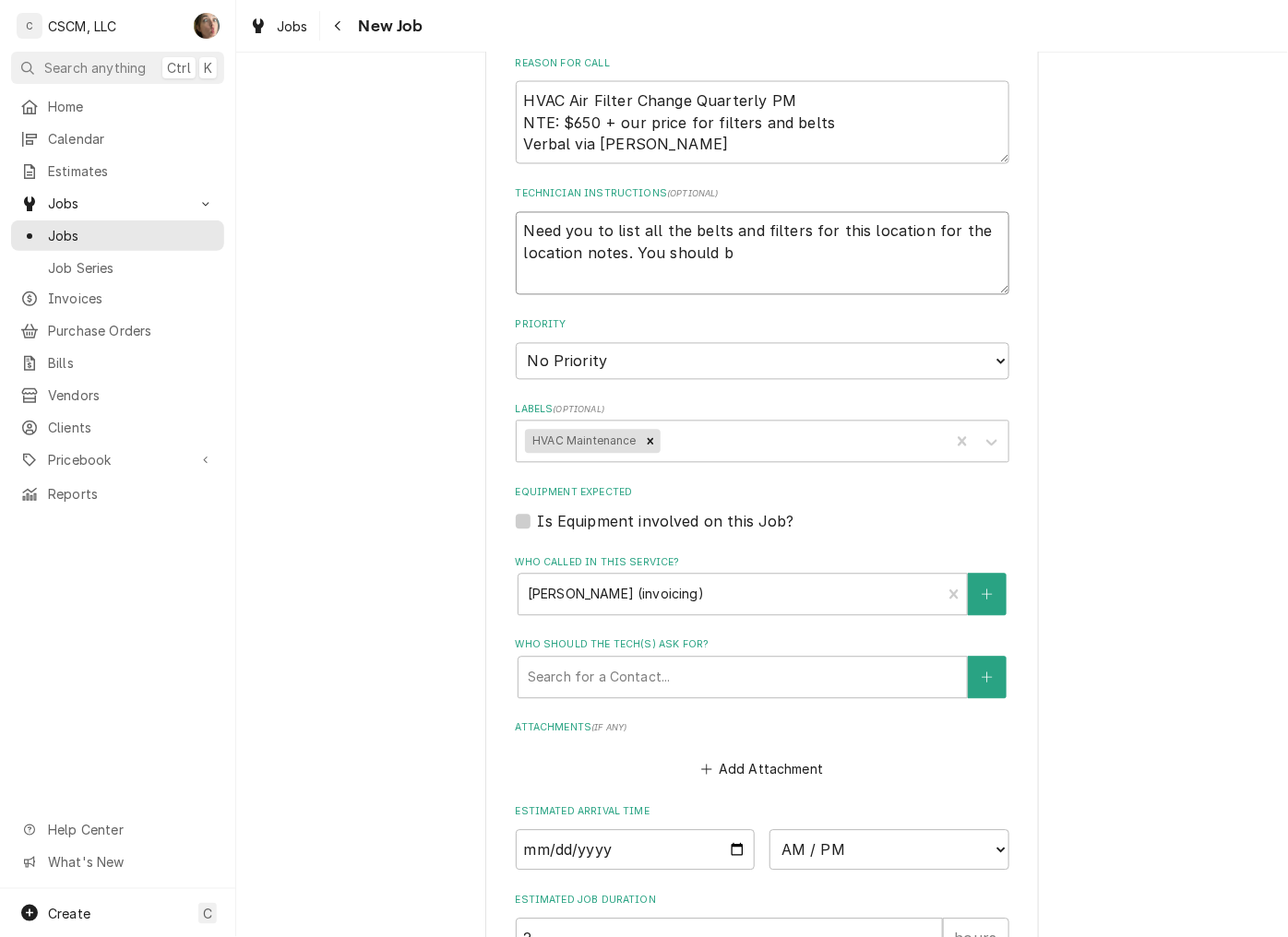
type textarea "Need you to list all the belts and filters for this location for the location n…"
type textarea "x"
type textarea "Need you to list all the belts and filters for this location for the location n…"
type textarea "x"
type textarea "Need you to list all the belts and filters for this location for the location n…"
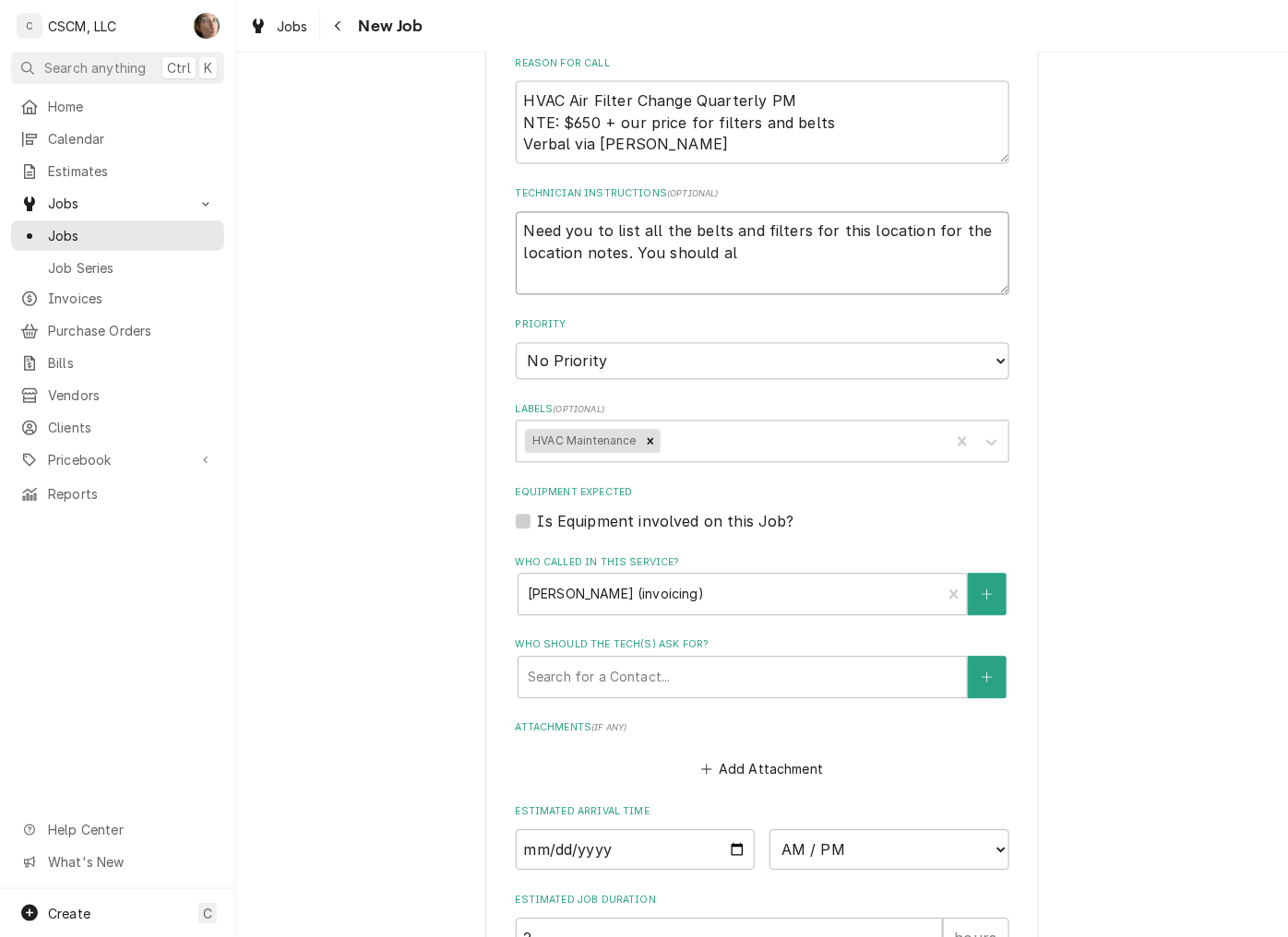
type textarea "x"
type textarea "Need you to list all the belts and filters for this location for the location n…"
type textarea "x"
type textarea "Need you to list all the belts and filters for this location for the location n…"
type textarea "x"
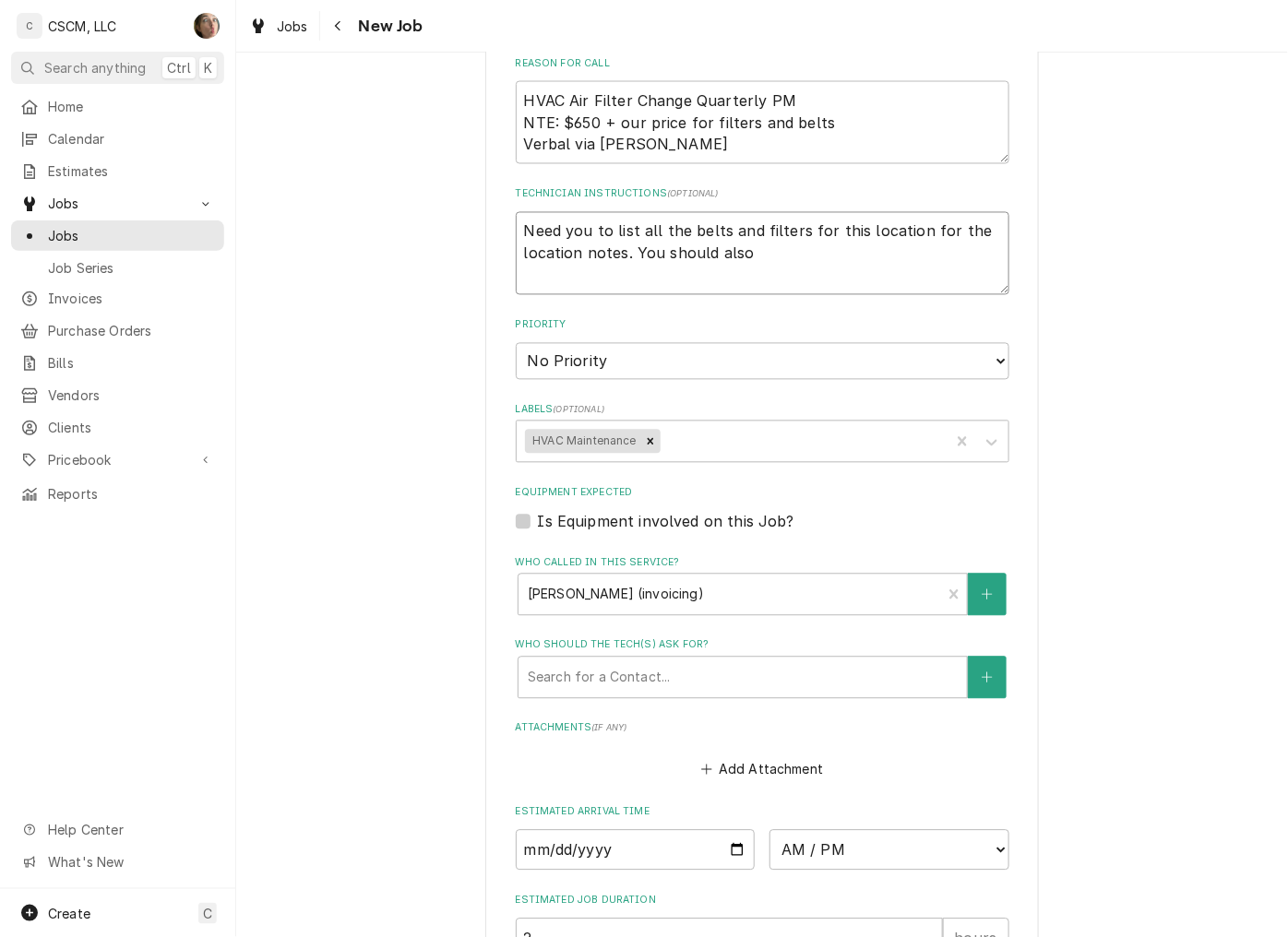
type textarea "Need you to list all the belts and filters for this location for the location n…"
type textarea "x"
type textarea "Need you to list all the belts and filters for this location for the location n…"
type textarea "x"
type textarea "Need you to list all the belts and filters for this location for the location n…"
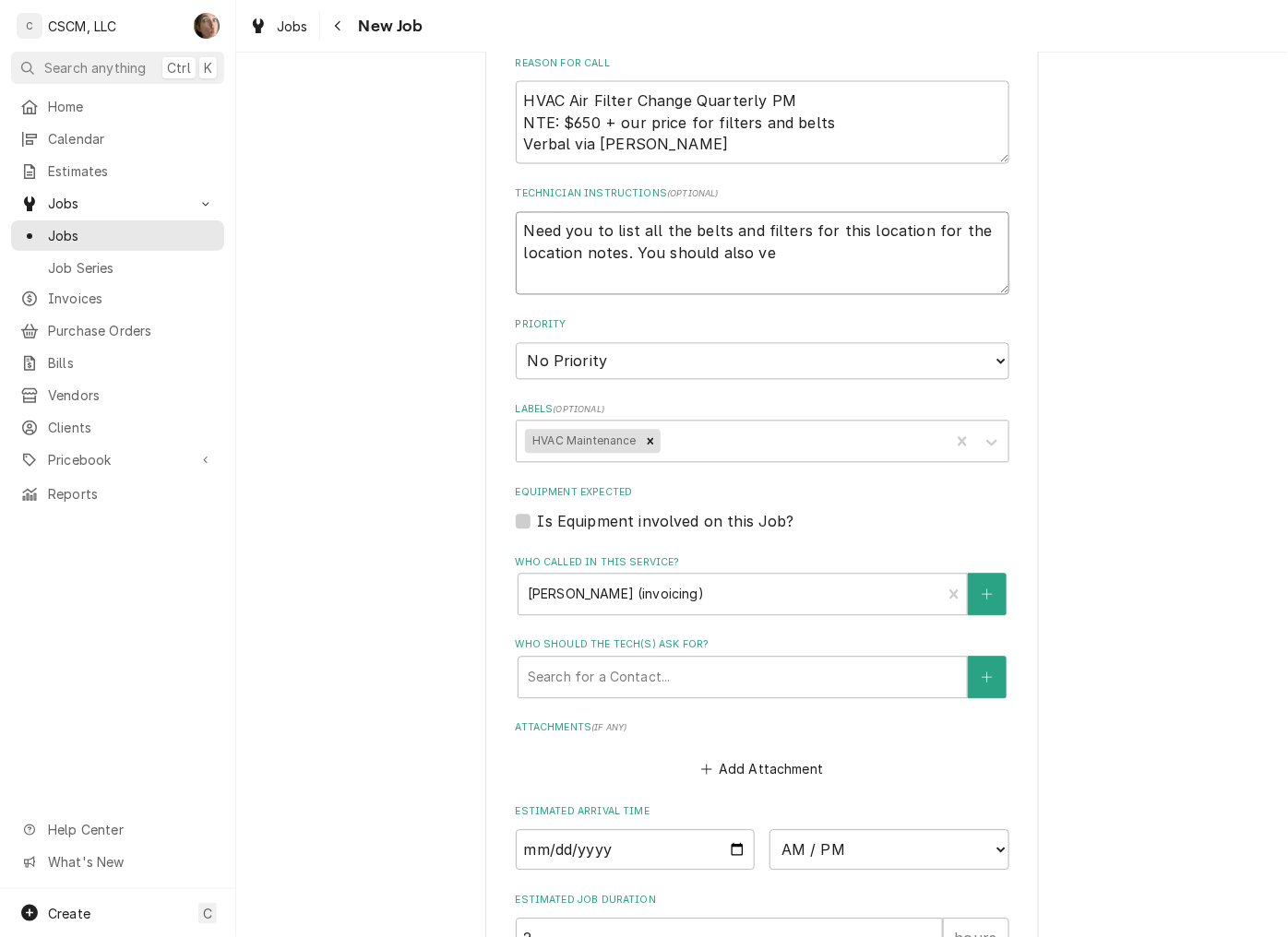
type textarea "x"
type textarea "Need you to list all the belts and filters for this location for the location n…"
type textarea "x"
type textarea "Need you to list all the belts and filters for this location for the location n…"
type textarea "x"
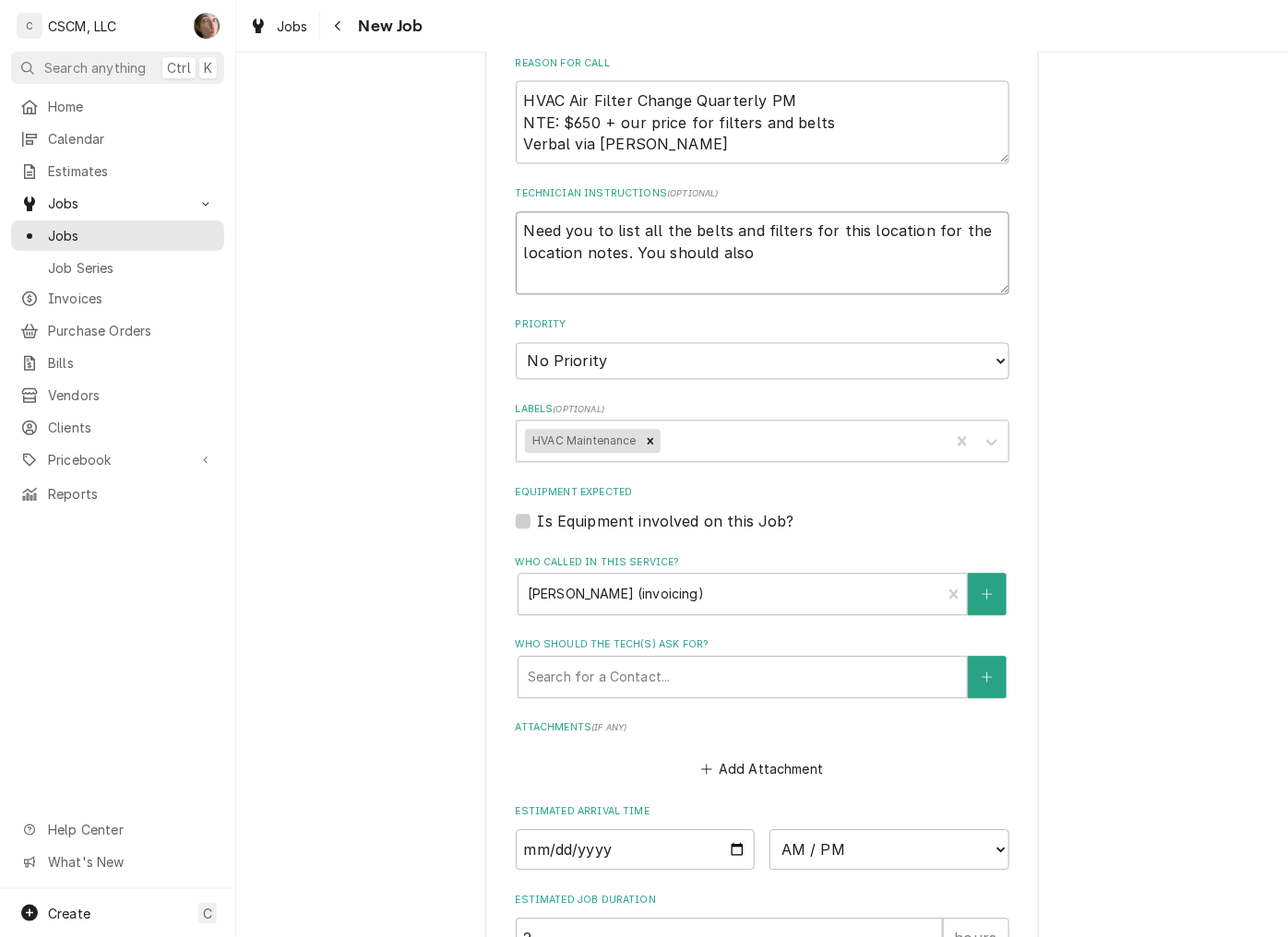
type textarea "Need you to list all the belts and filters for this location for the location n…"
type textarea "x"
type textarea "Need you to list all the belts and filters for this location for the location n…"
type textarea "x"
type textarea "Need you to list all the belts and filters for this location for the location n…"
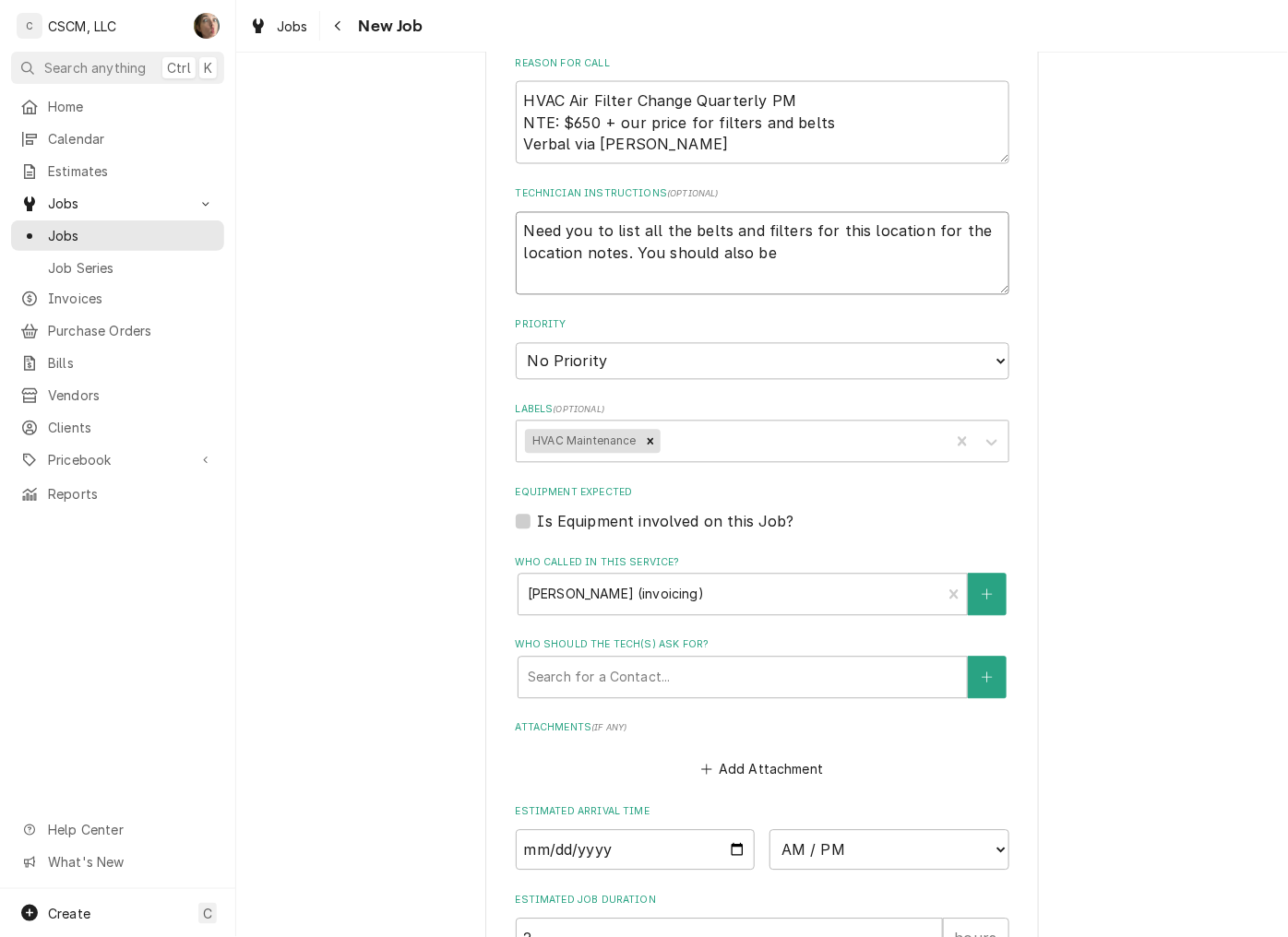
type textarea "x"
type textarea "Need you to list all the belts and filters for this location for the location n…"
type textarea "x"
type textarea "Need you to list all the belts and filters for this location for the location n…"
type textarea "x"
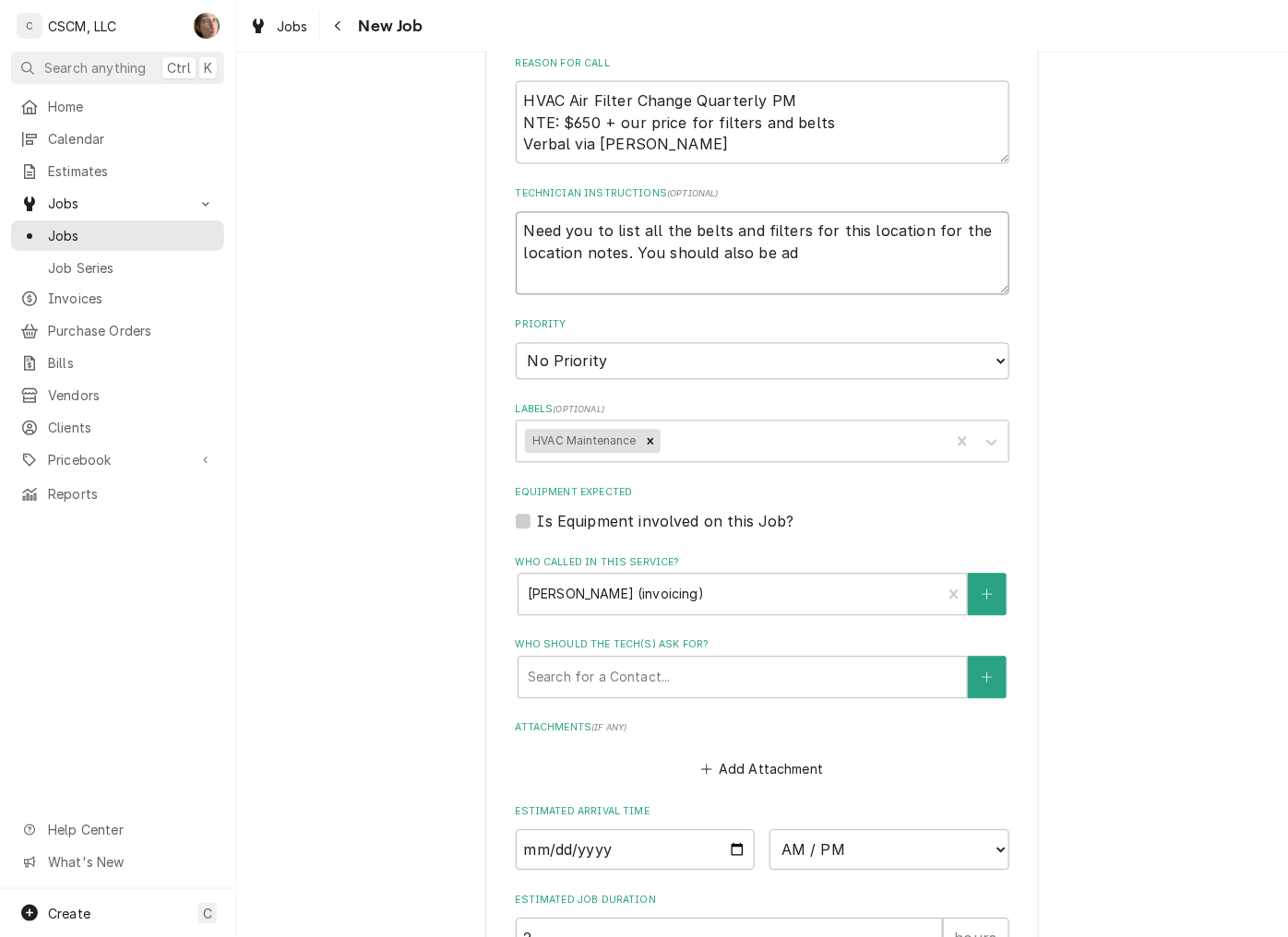
type textarea "Need you to list all the belts and filters for this location for the location n…"
type textarea "x"
type textarea "Need you to list all the belts and filters for this location for the location n…"
type textarea "x"
type textarea "Need you to list all the belts and filters for this location for the location n…"
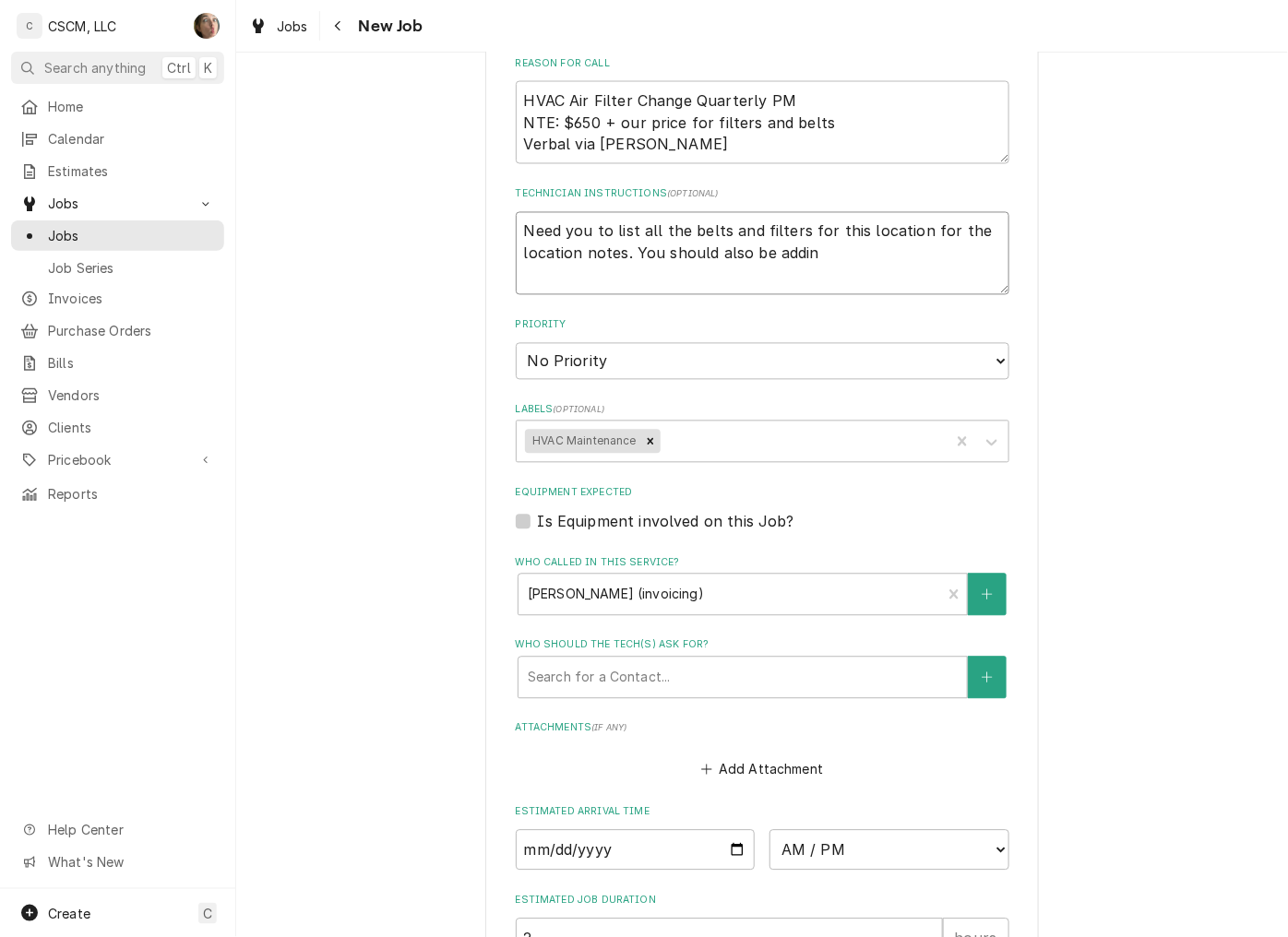
type textarea "x"
type textarea "Need you to list all the belts and filters for this location for the location n…"
type textarea "x"
type textarea "Need you to list all the belts and filters for this location for the location n…"
type textarea "x"
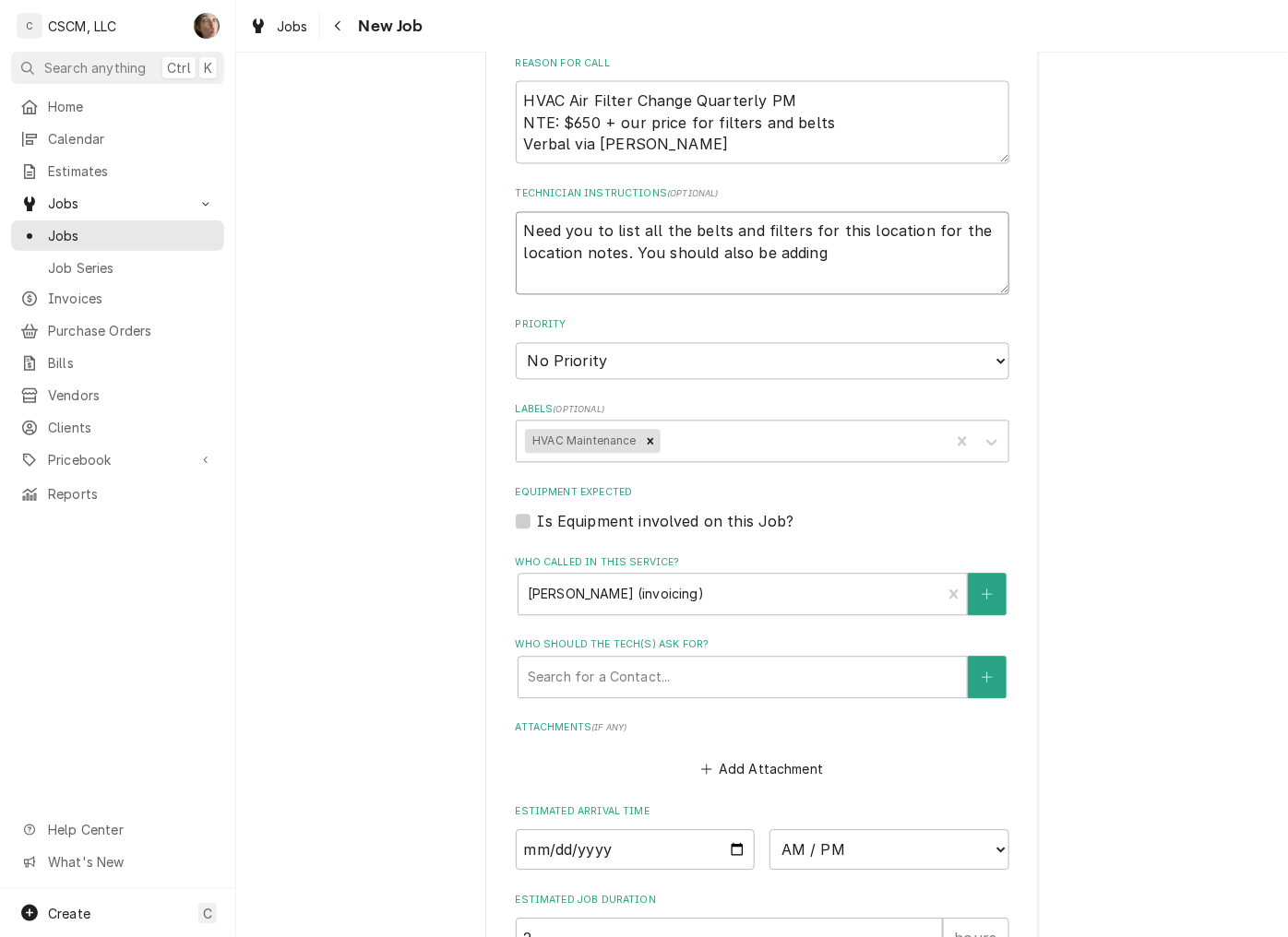
type textarea "Need you to list all the belts and filters for this location for the location n…"
type textarea "x"
type textarea "Need you to list all the belts and filters for this location for the location n…"
type textarea "x"
type textarea "Need you to list all the belts and filters for this location for the location n…"
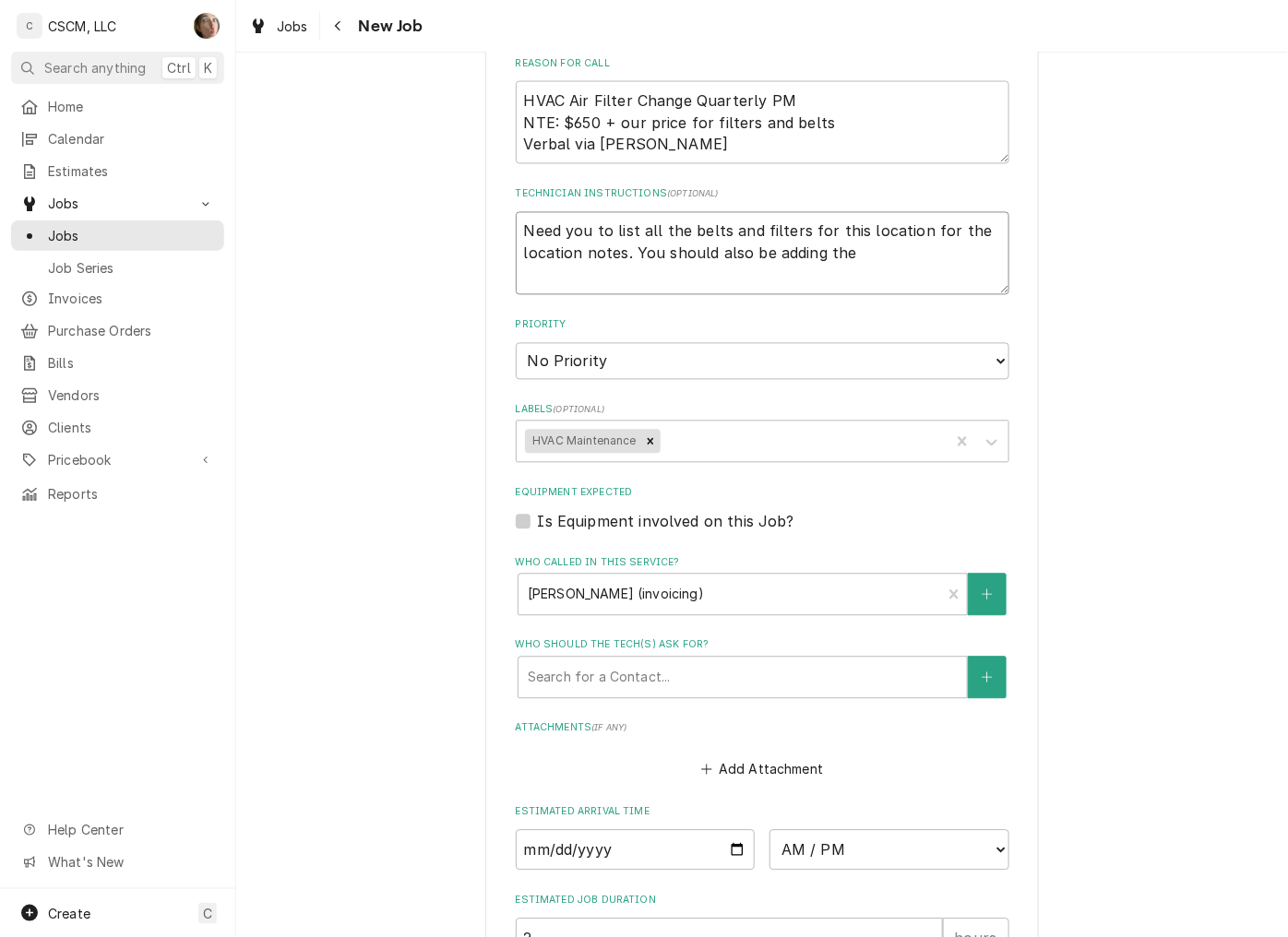
type textarea "x"
type textarea "Need you to list all the belts and filters for this location for the location n…"
type textarea "x"
type textarea "Need you to list all the belts and filters for this location for the location n…"
type textarea "x"
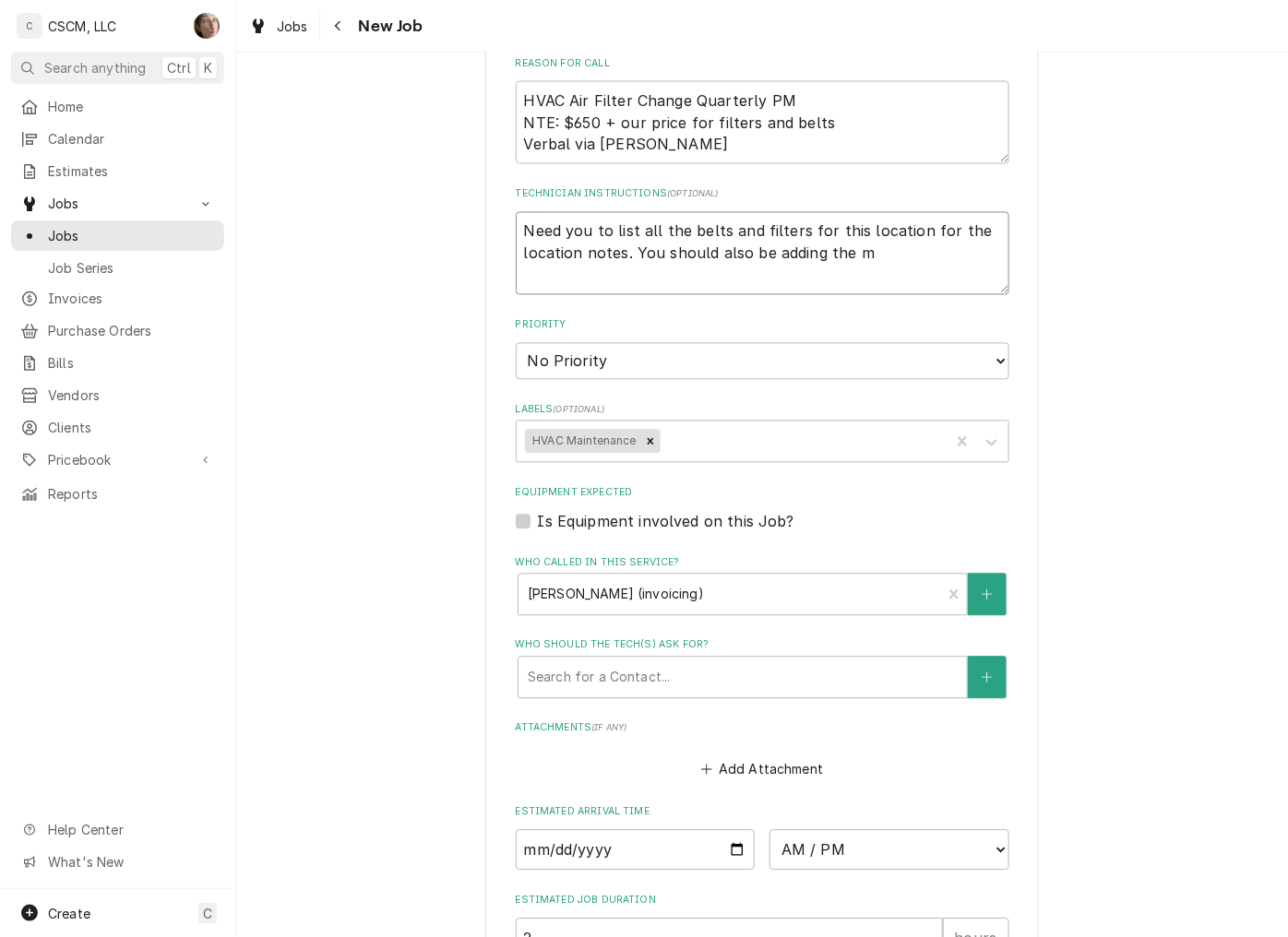
type textarea "Need you to list all the belts and filters for this location for the location n…"
type textarea "x"
type textarea "Need you to list all the belts and filters for this location for the location n…"
type textarea "x"
type textarea "Need you to list all the belts and filters for this location for the location n…"
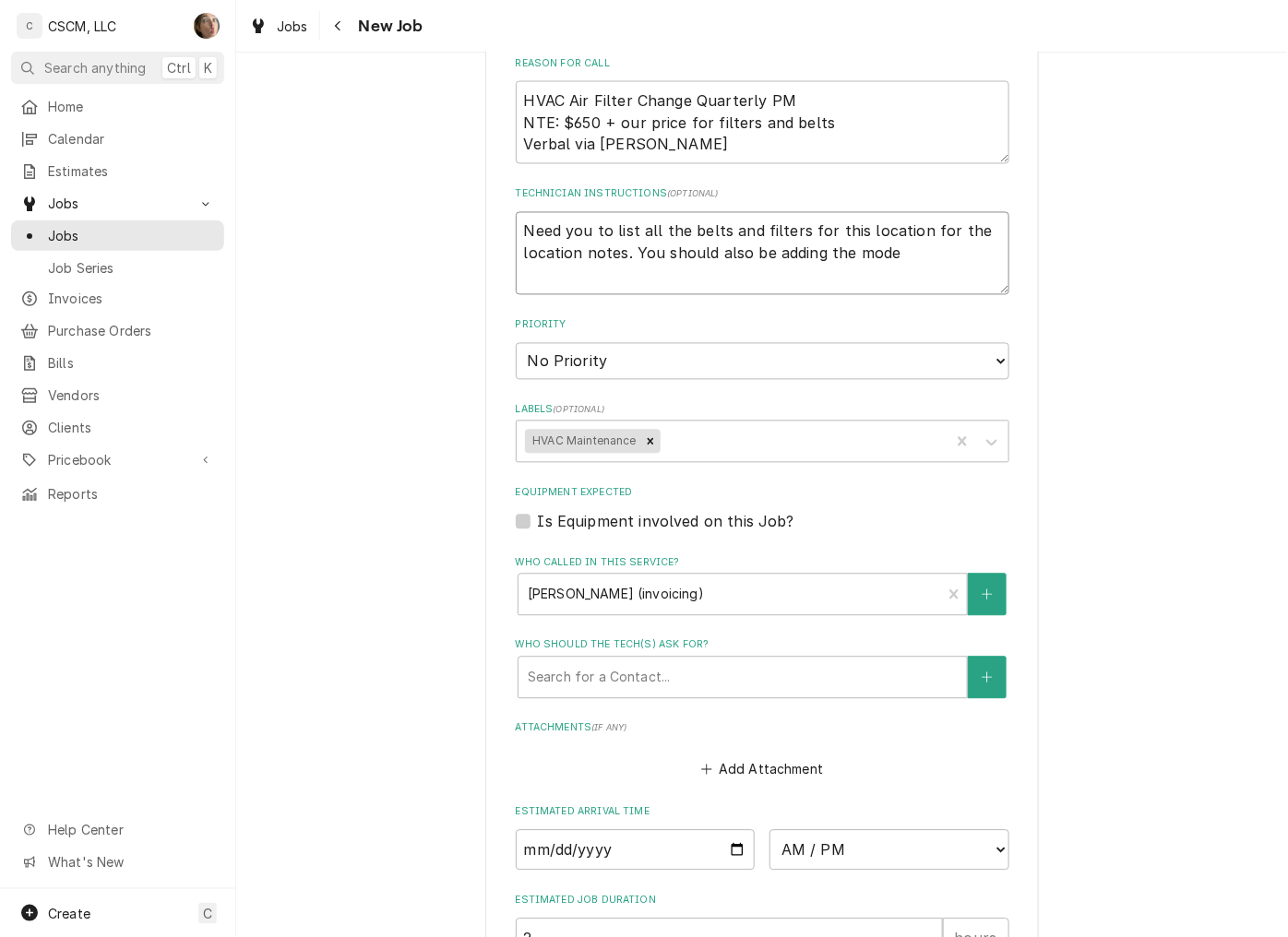
type textarea "x"
type textarea "Need you to list all the belts and filters for this location for the location n…"
type textarea "x"
type textarea "Need you to list all the belts and filters for this location for the location n…"
type textarea "x"
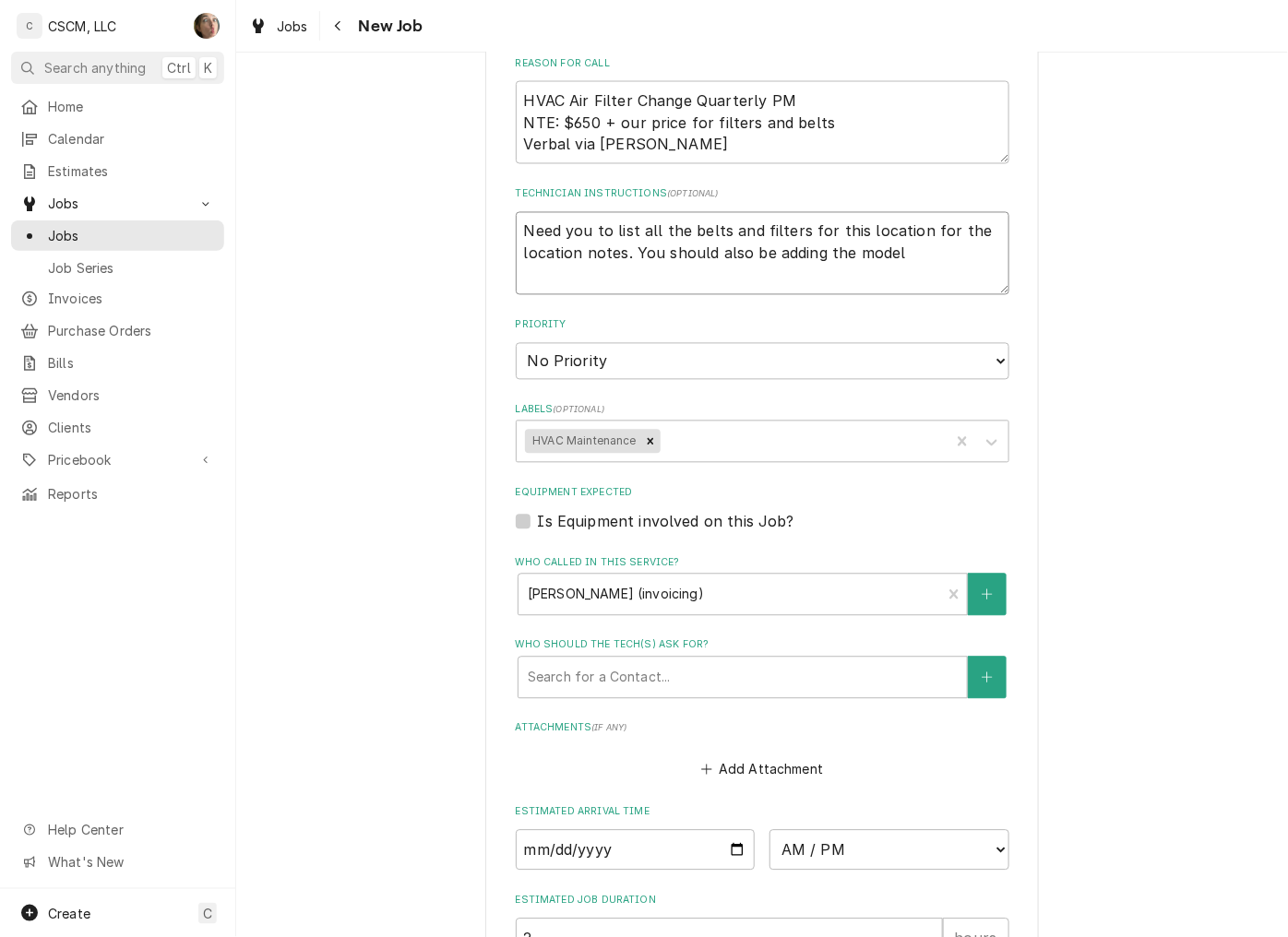
type textarea "Need you to list all the belts and filters for this location for the location n…"
type textarea "x"
type textarea "Need you to list all the belts and filters for this location for the location n…"
type textarea "x"
type textarea "Need you to list all the belts and filters for this location for the location n…"
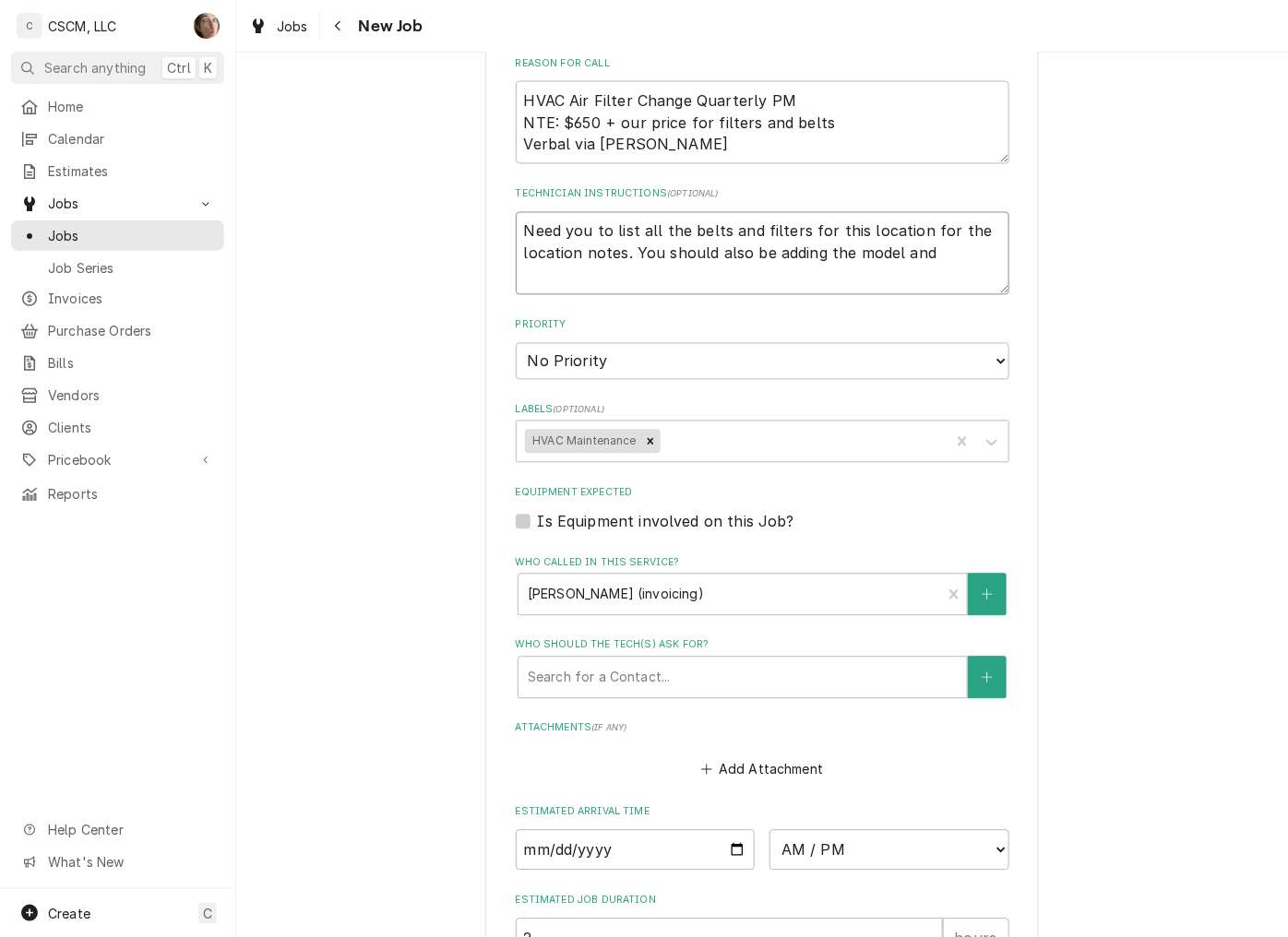
type textarea "x"
type textarea "Need you to list all the belts and filters for this location for the location n…"
type textarea "x"
type textarea "Need you to list all the belts and filters for this location for the location n…"
type textarea "x"
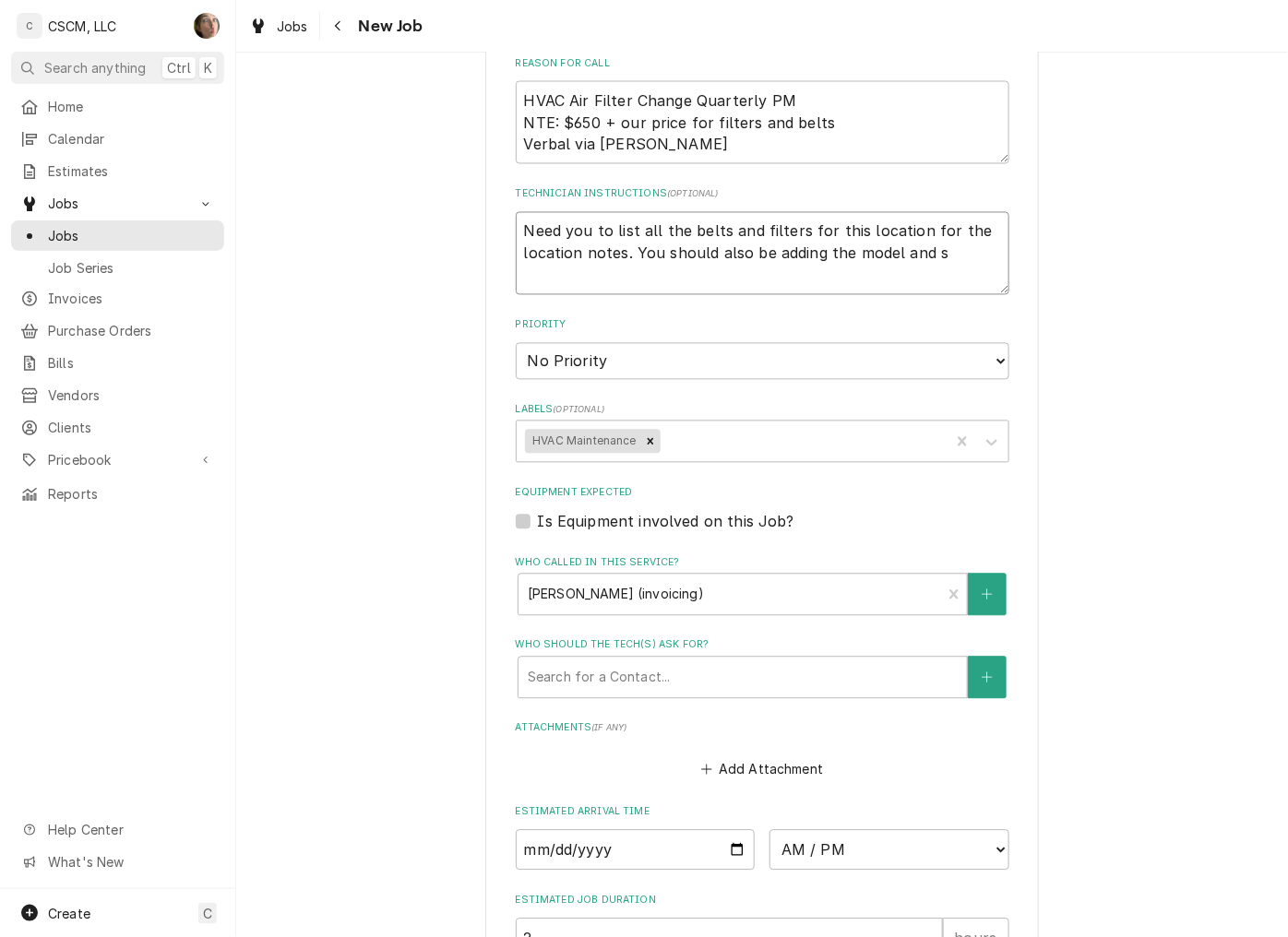
type textarea "Need you to list all the belts and filters for this location for the location n…"
type textarea "x"
type textarea "Need you to list all the belts and filters for this location for the location n…"
type textarea "x"
type textarea "Need you to list all the belts and filters for this location for the location n…"
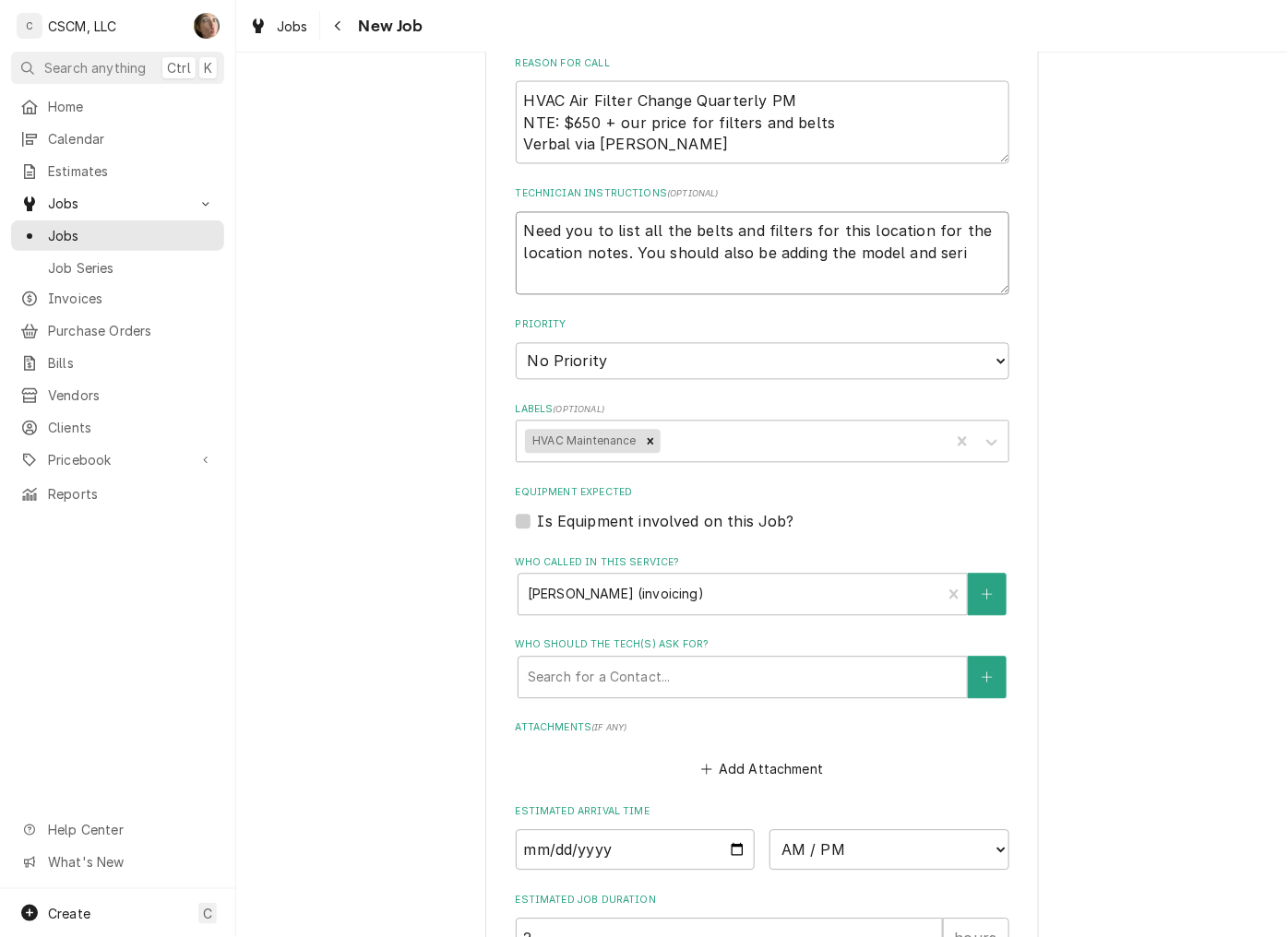
type textarea "x"
type textarea "Need you to list all the belts and filters for this location for the location n…"
type textarea "x"
type textarea "Need you to list all the belts and filters for this location for the location n…"
type textarea "x"
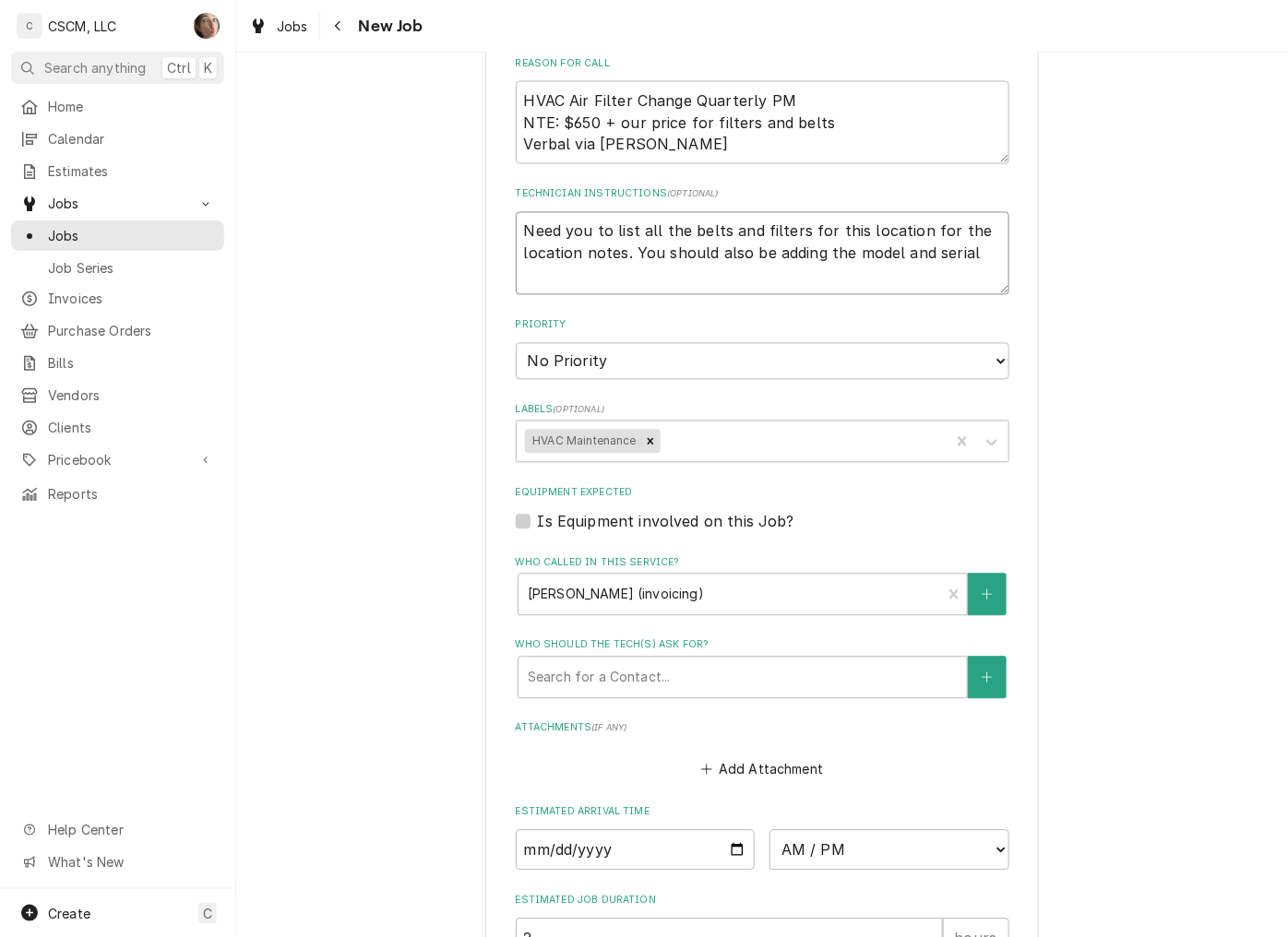
type textarea "Need you to list all the belts and filters for this location for the location n…"
type textarea "x"
type textarea "Need you to list all the belts and filters for this location for the location n…"
type textarea "x"
type textarea "Need you to list all the belts and filters for this location for the location n…"
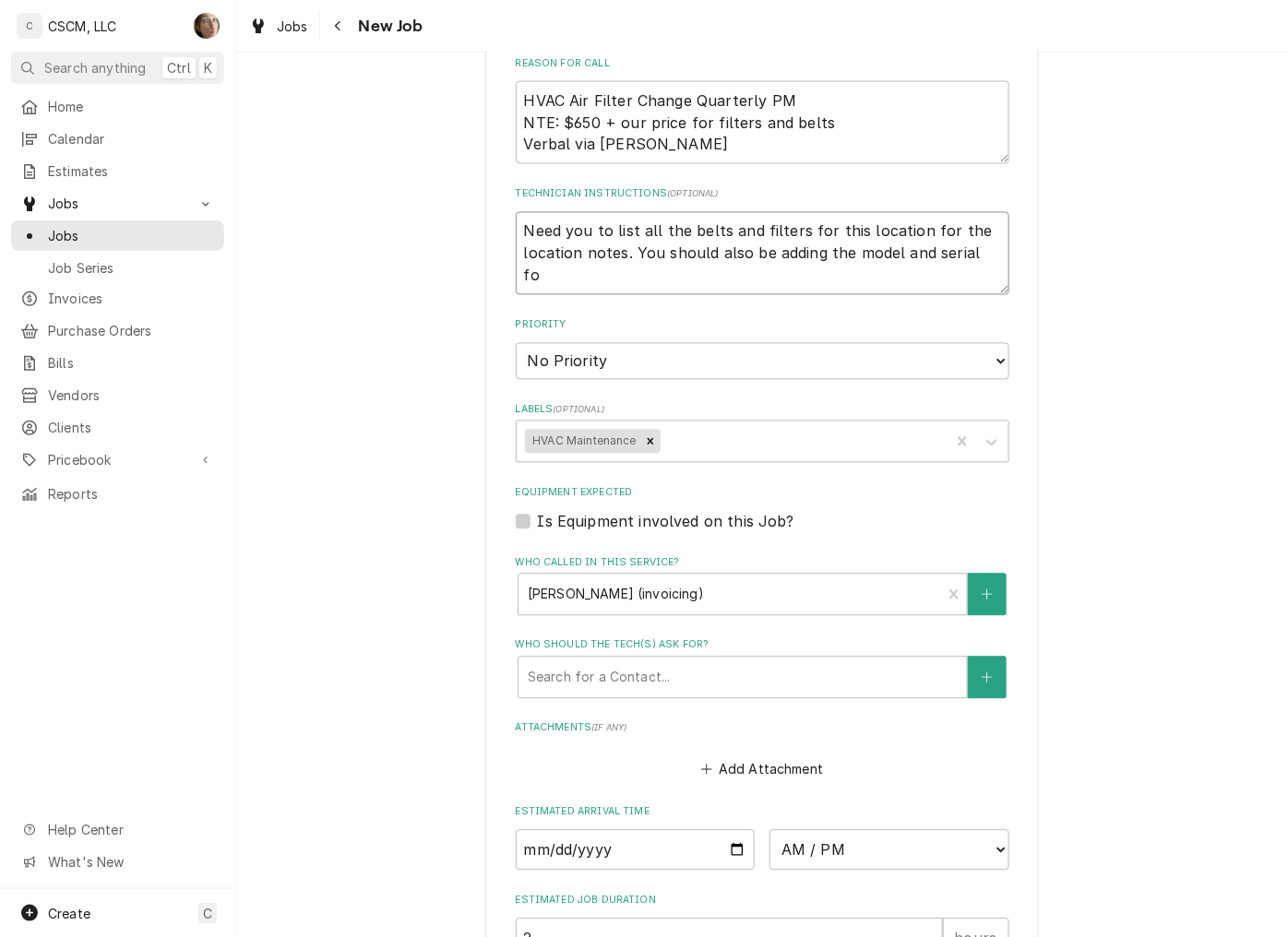
type textarea "x"
type textarea "Need you to list all the belts and filters for this location for the location n…"
type textarea "x"
type textarea "Need you to list all the belts and filters for this location for the location n…"
type textarea "x"
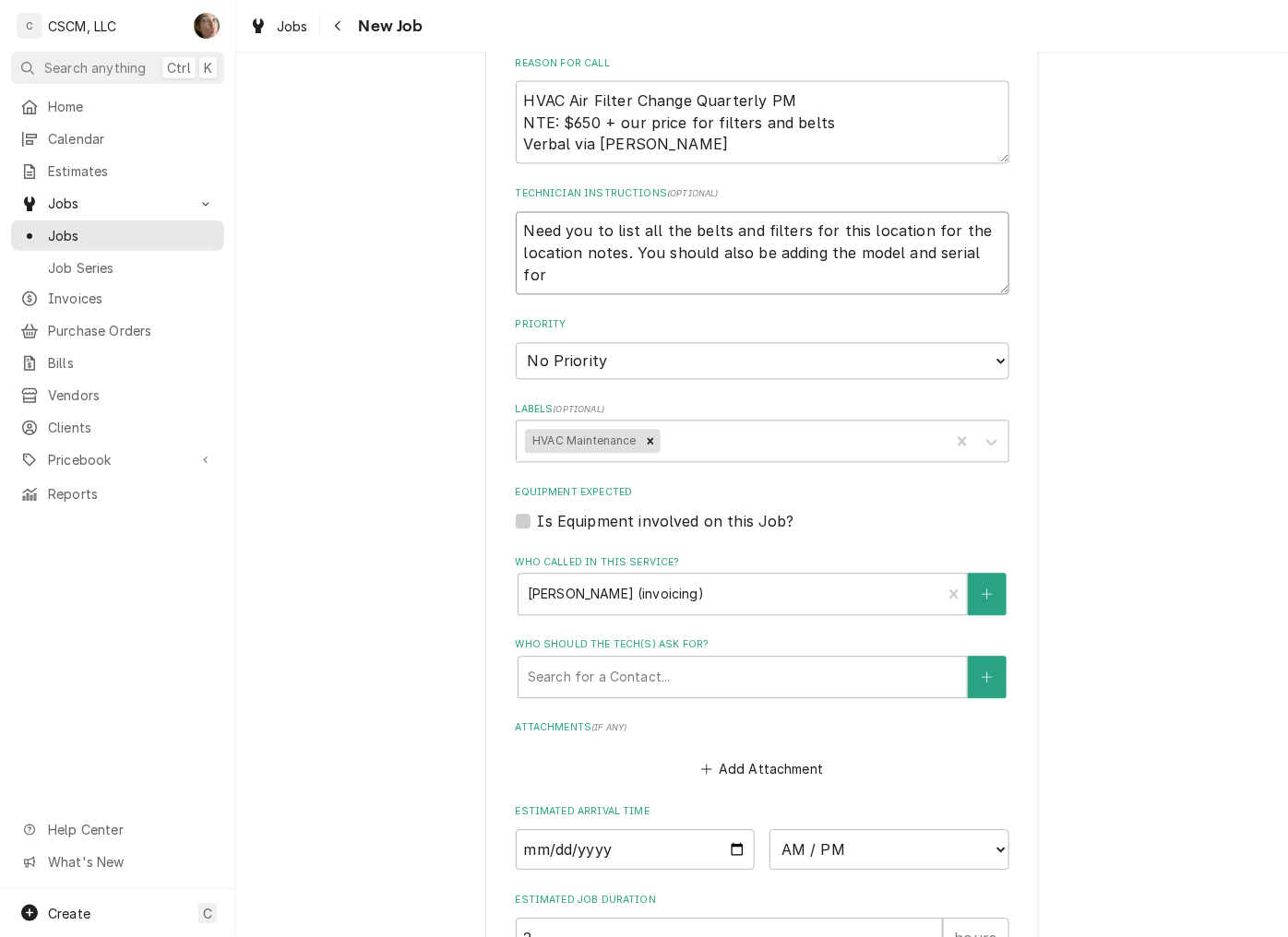
type textarea "Need you to list all the belts and filters for this location for the location n…"
type textarea "x"
type textarea "Need you to list all the belts and filters for this location for the location n…"
type textarea "x"
type textarea "Need you to list all the belts and filters for this location for the location n…"
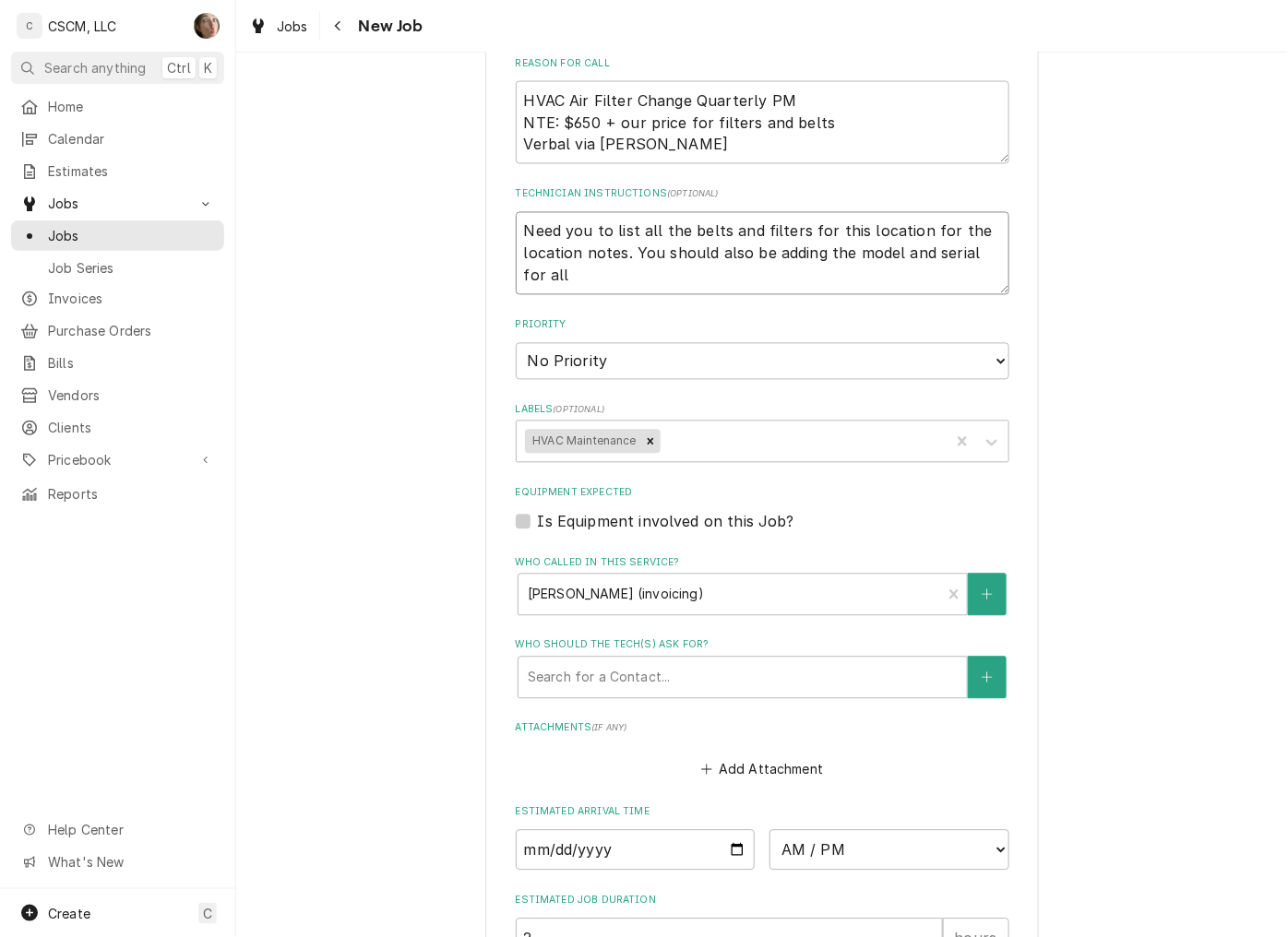
type textarea "x"
type textarea "Need you to list all the belts and filters for this location for the location n…"
type textarea "x"
type textarea "Need you to list all the belts and filters for this location for the location n…"
type textarea "x"
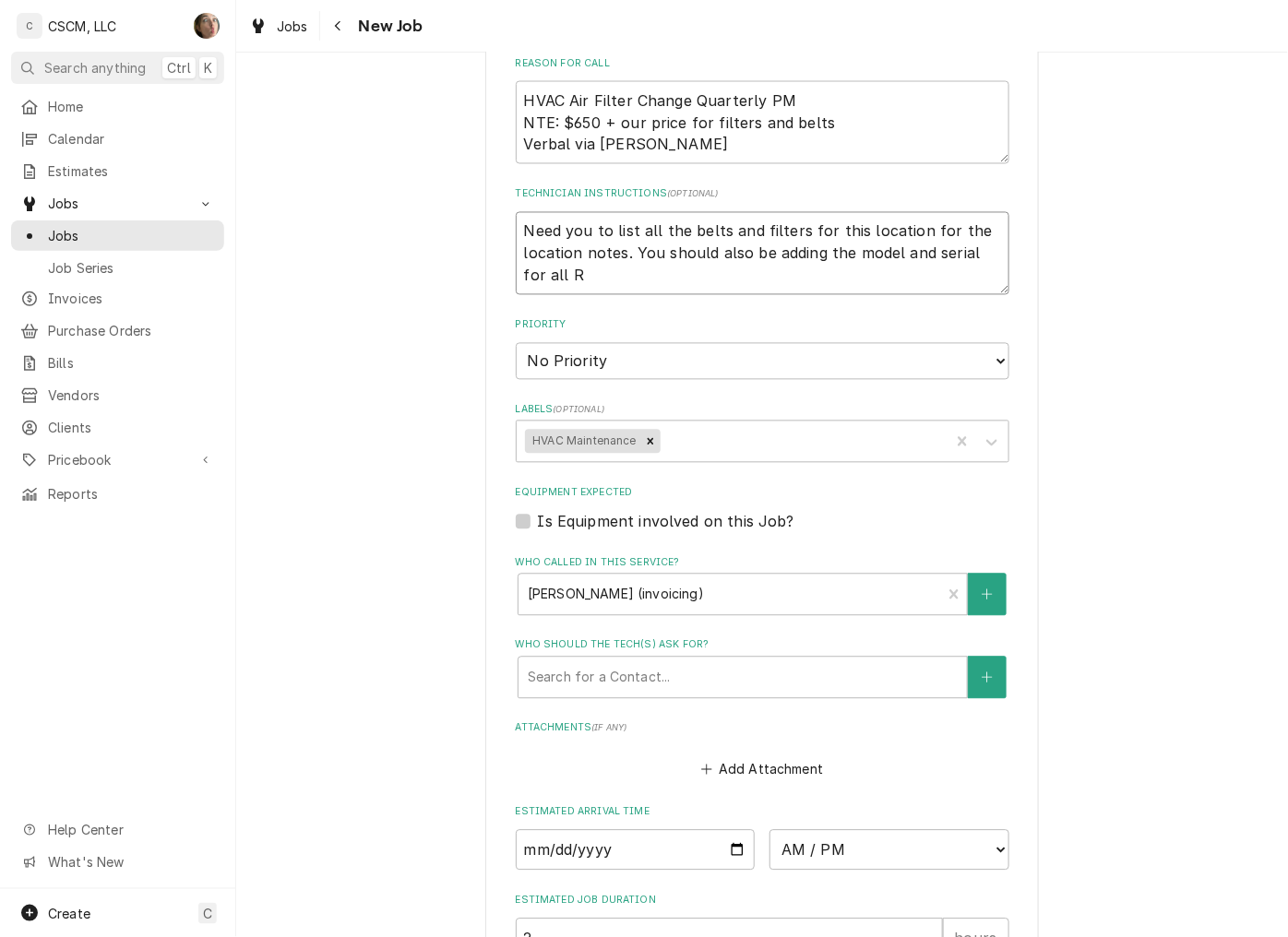
type textarea "Need you to list all the belts and filters for this location for the location n…"
type textarea "x"
type textarea "Need you to list all the belts and filters for this location for the location n…"
type textarea "x"
type textarea "Need you to list all the belts and filters for this location for the location n…"
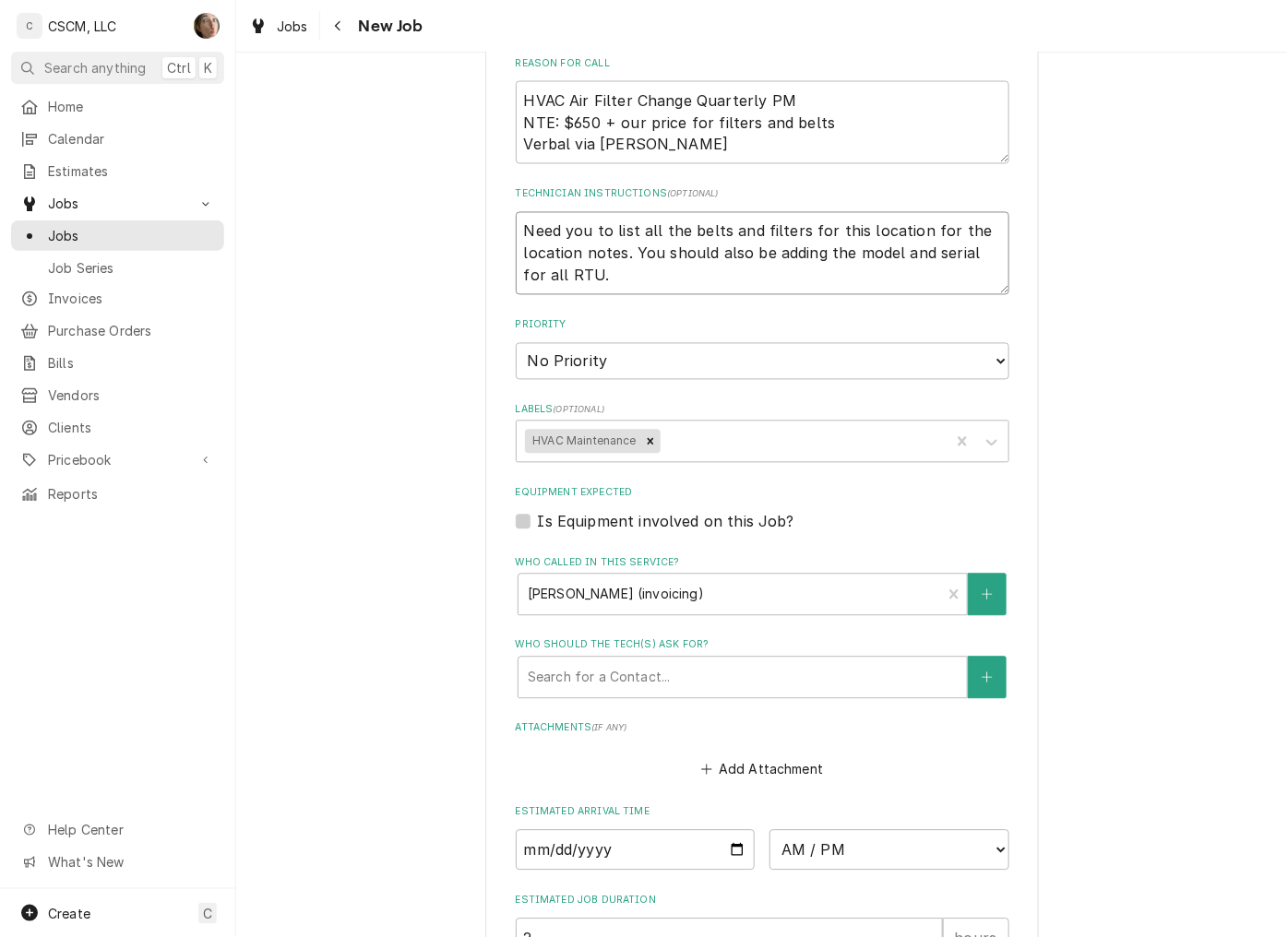
type textarea "x"
type textarea "Need you to list all the belts and filters for this location for the location n…"
click at [1182, 312] on div "Use the fields below to edit this job: Client Details Client CAPTAIN D's Edit C…" at bounding box center [761, 217] width 1051 height 2063
drag, startPoint x: 620, startPoint y: 274, endPoint x: 497, endPoint y: 206, distance: 140.5
click at [497, 206] on div "Use the fields below to edit this job: Client Details Client CAPTAIN D's Edit C…" at bounding box center [762, 217] width 554 height 2031
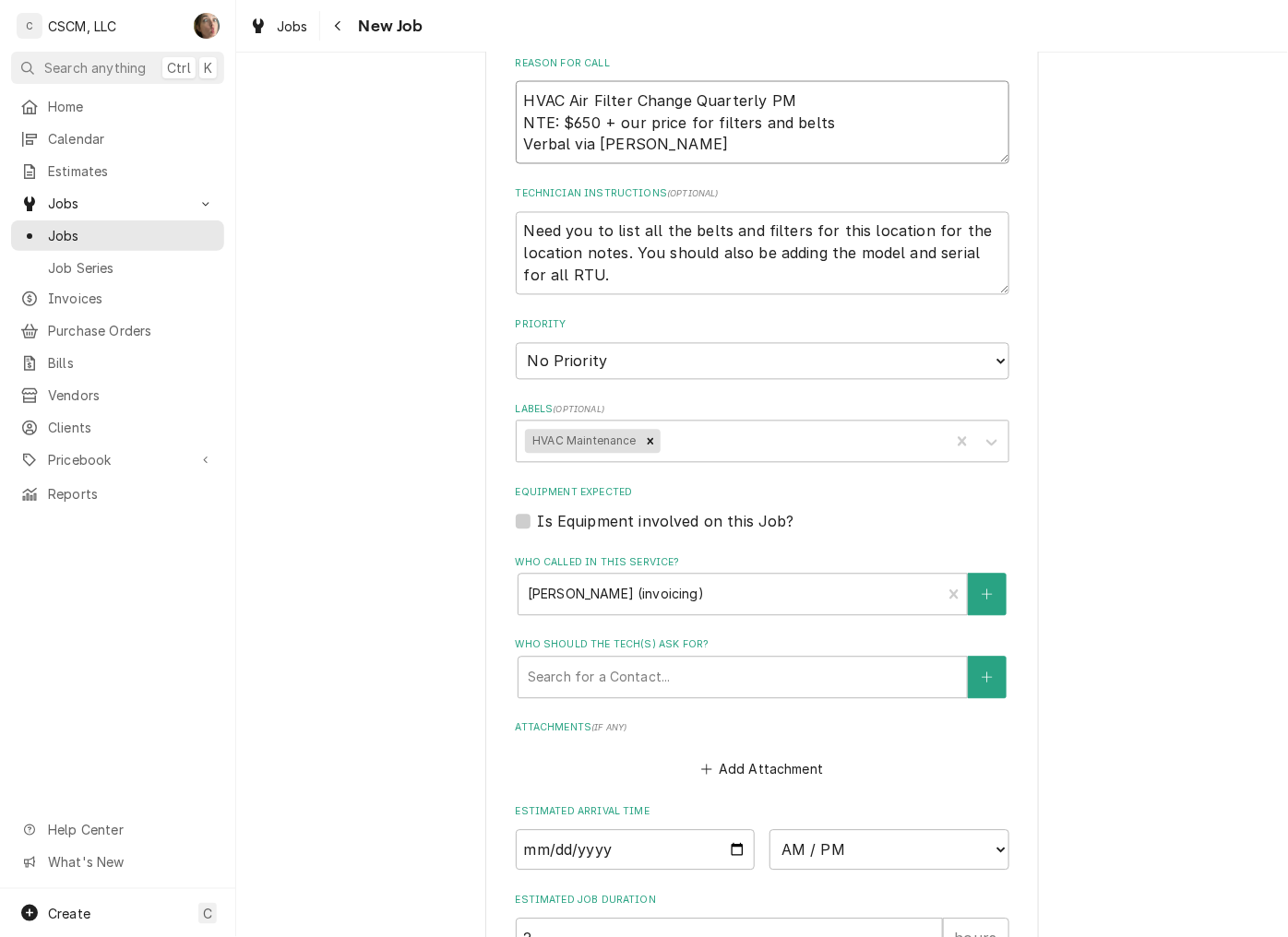
click at [677, 152] on textarea "HVAC Air Filter Change Quarterly PM NTE: $650 + our price for filters and belts…" at bounding box center [762, 122] width 494 height 83
drag, startPoint x: 678, startPoint y: 149, endPoint x: 474, endPoint y: 78, distance: 216.0
click at [474, 78] on div "Use the fields below to edit this job: Client Details Client CAPTAIN D's Edit C…" at bounding box center [761, 217] width 1051 height 2063
click at [647, 148] on textarea "HVAC Air Filter Change Quarterly PM NTE: $650 + our price for filters and belts…" at bounding box center [762, 122] width 494 height 83
drag, startPoint x: 654, startPoint y: 143, endPoint x: 486, endPoint y: 80, distance: 179.4
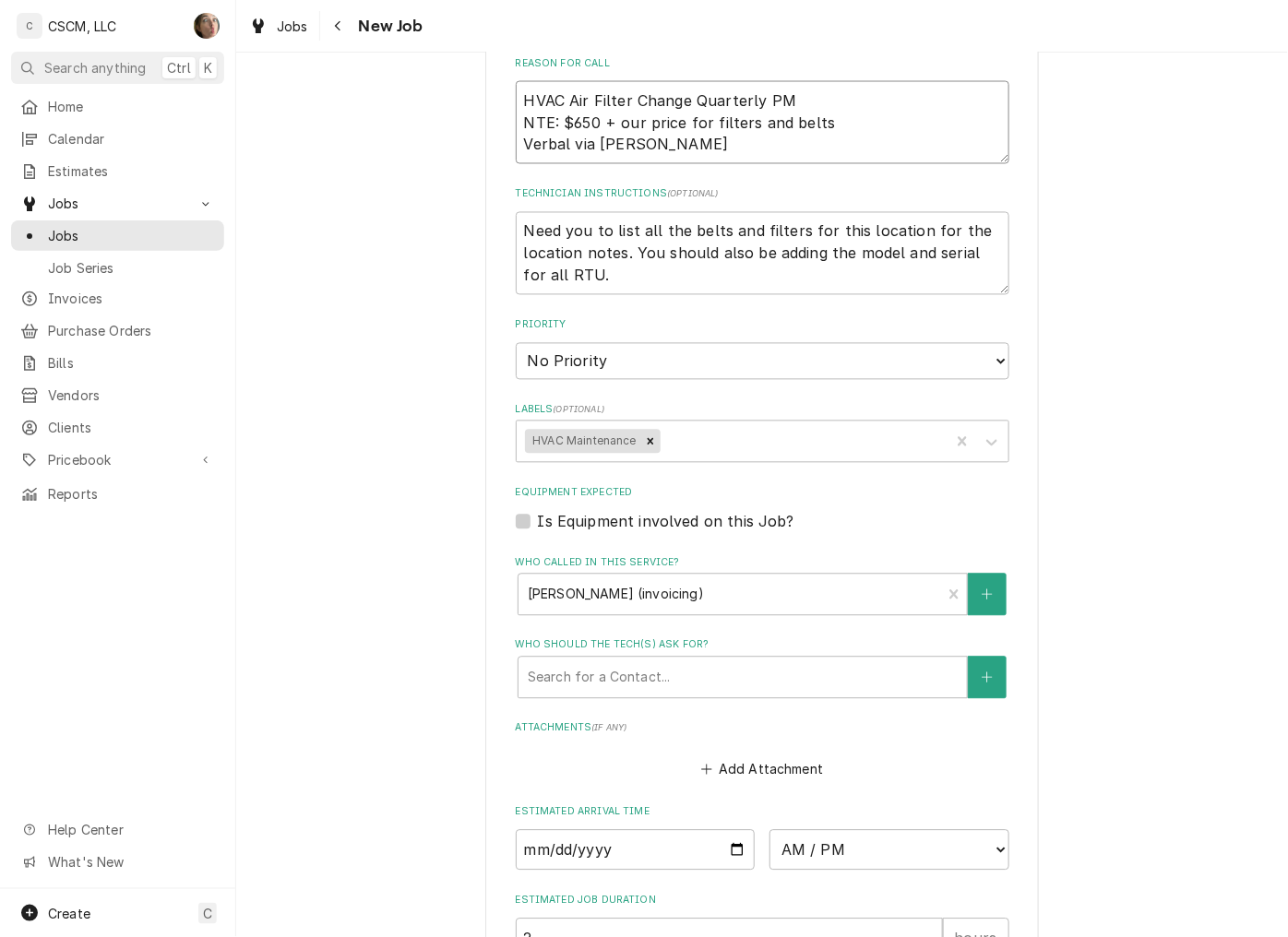
click at [486, 80] on div "Use the fields below to edit this job: Client Details Client CAPTAIN D's Edit C…" at bounding box center [762, 217] width 554 height 2031
drag, startPoint x: 566, startPoint y: 278, endPoint x: 526, endPoint y: 249, distance: 49.4
click at [526, 249] on textarea "Need you to list all the belts and filters for this location for the location n…" at bounding box center [762, 253] width 494 height 83
drag, startPoint x: 614, startPoint y: 289, endPoint x: 604, endPoint y: 275, distance: 17.2
click at [613, 287] on textarea "Need you to list all the belts and filters for this location for the location n…" at bounding box center [762, 253] width 494 height 83
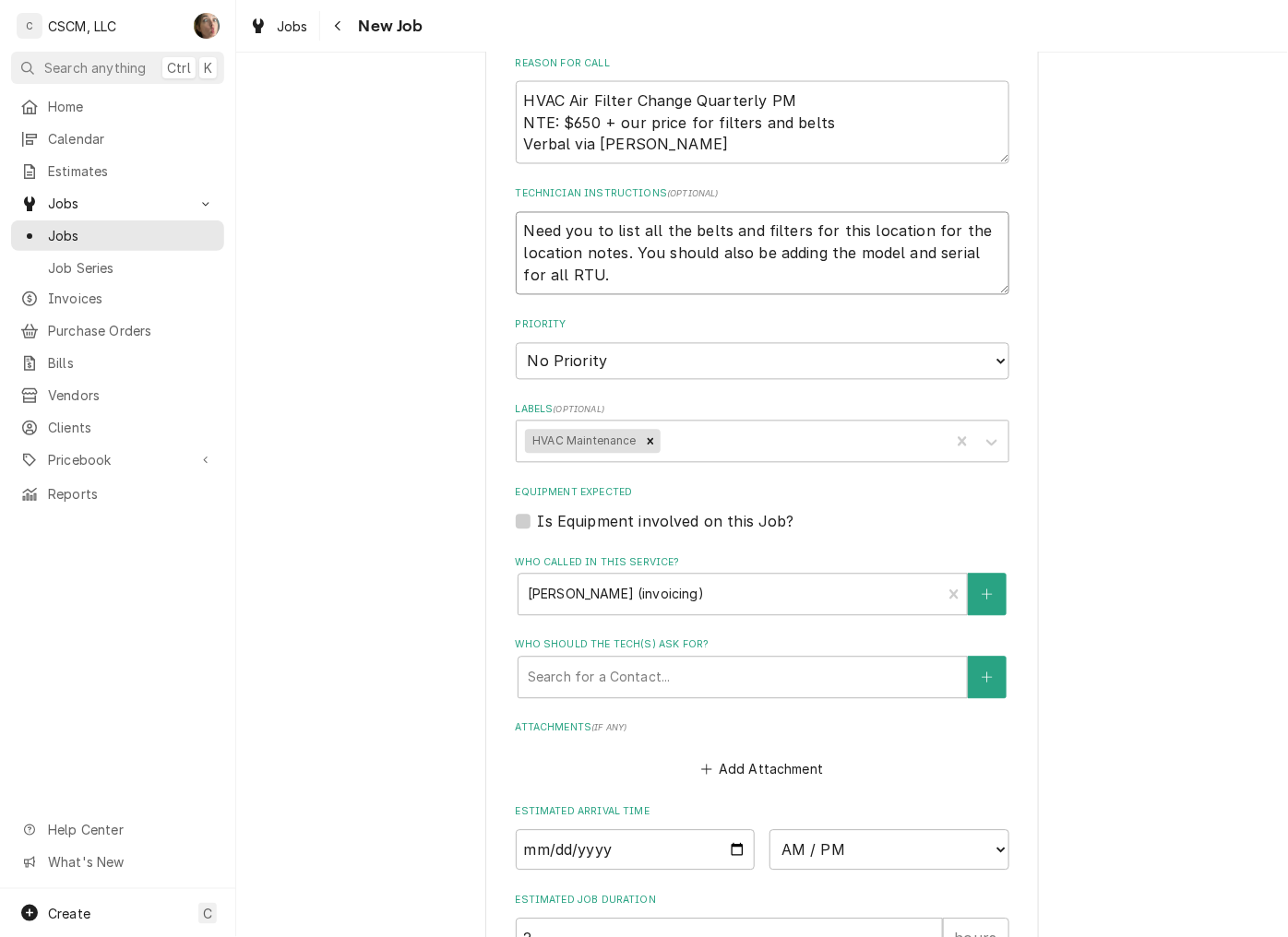
drag, startPoint x: 604, startPoint y: 274, endPoint x: 625, endPoint y: 245, distance: 35.8
click at [625, 245] on textarea "Need you to list all the belts and filters for this location for the location n…" at bounding box center [762, 253] width 494 height 83
type textarea "x"
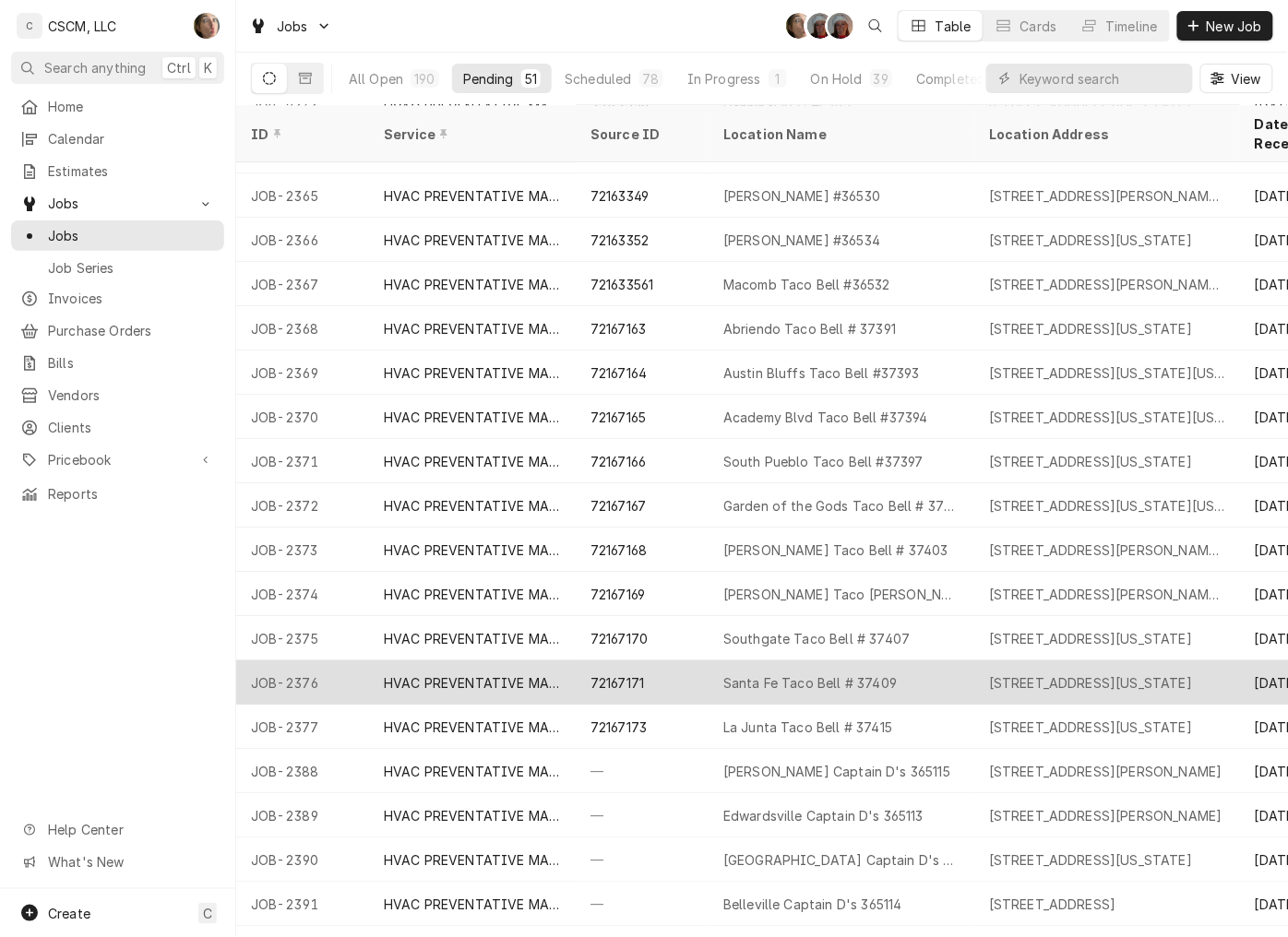
scroll to position [1475, 0]
